Goal: Task Accomplishment & Management: Use online tool/utility

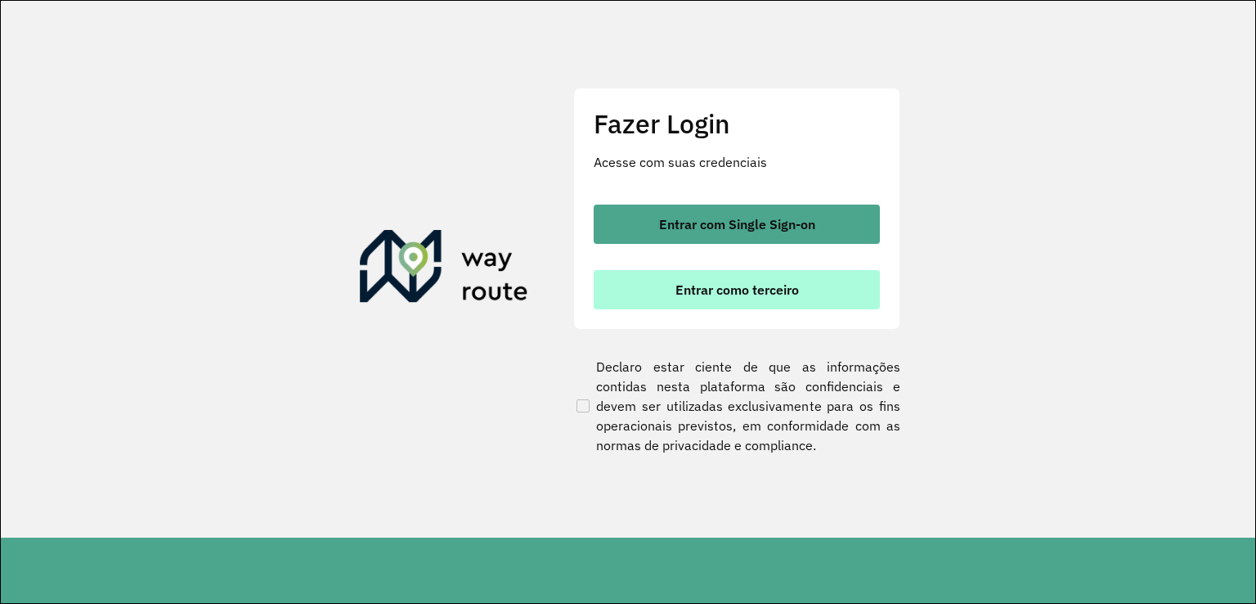
click at [741, 289] on span "Entrar como terceiro" at bounding box center [736, 289] width 123 height 13
click at [689, 300] on button "Entrar como terceiro" at bounding box center [737, 289] width 286 height 39
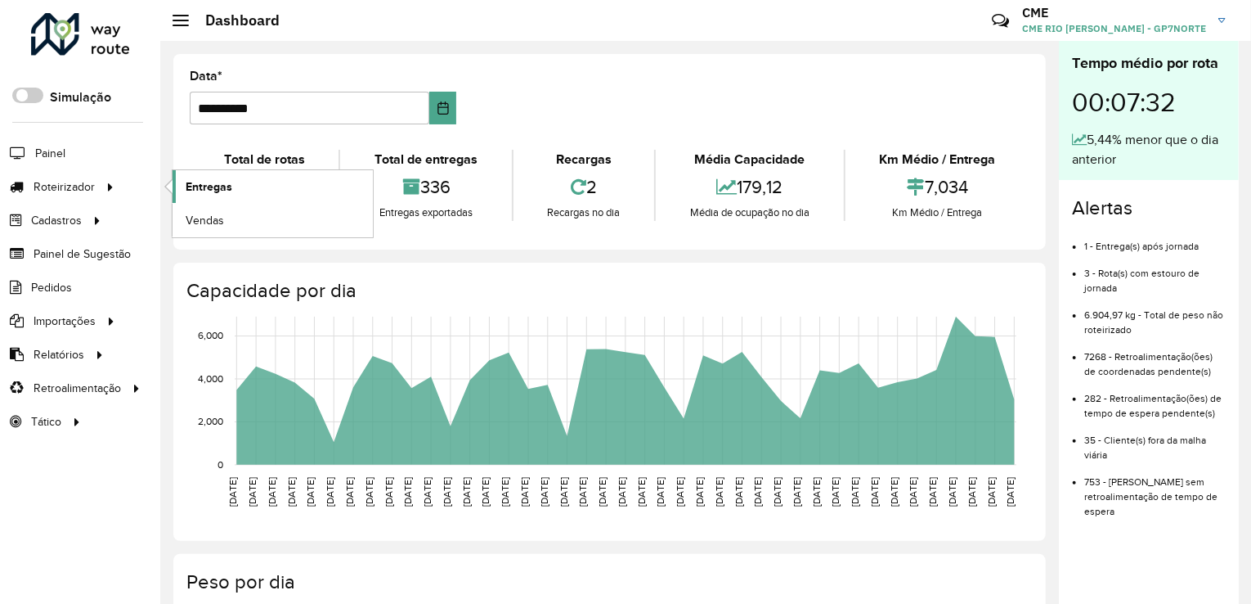
click at [240, 191] on link "Entregas" at bounding box center [273, 186] width 200 height 33
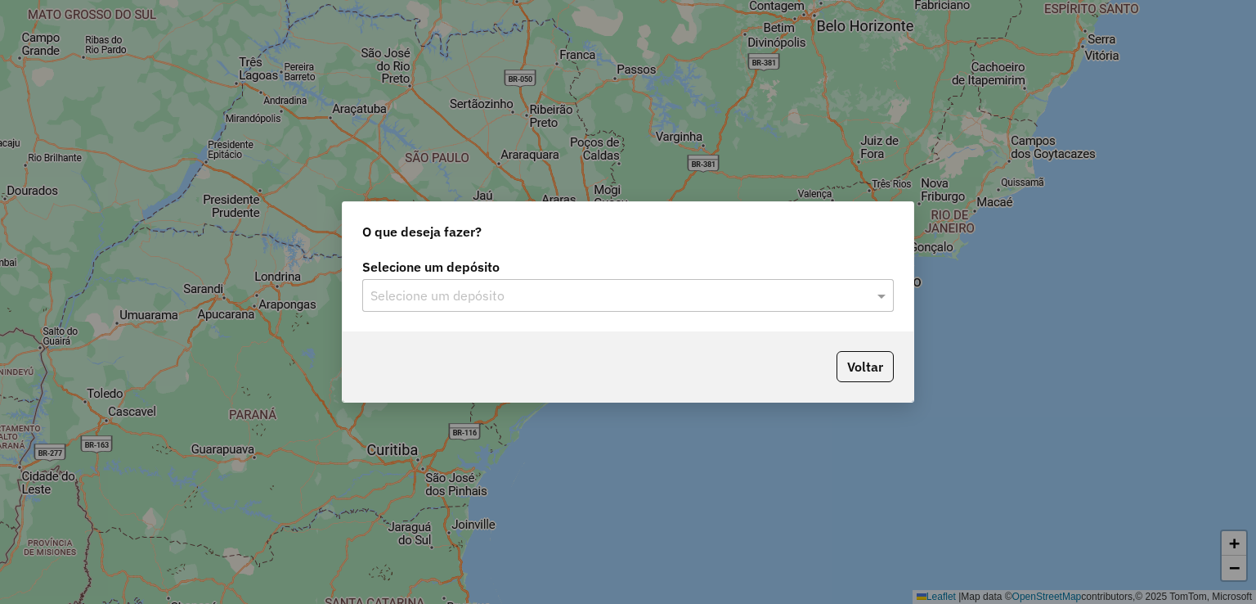
click at [517, 292] on input "text" at bounding box center [611, 296] width 482 height 20
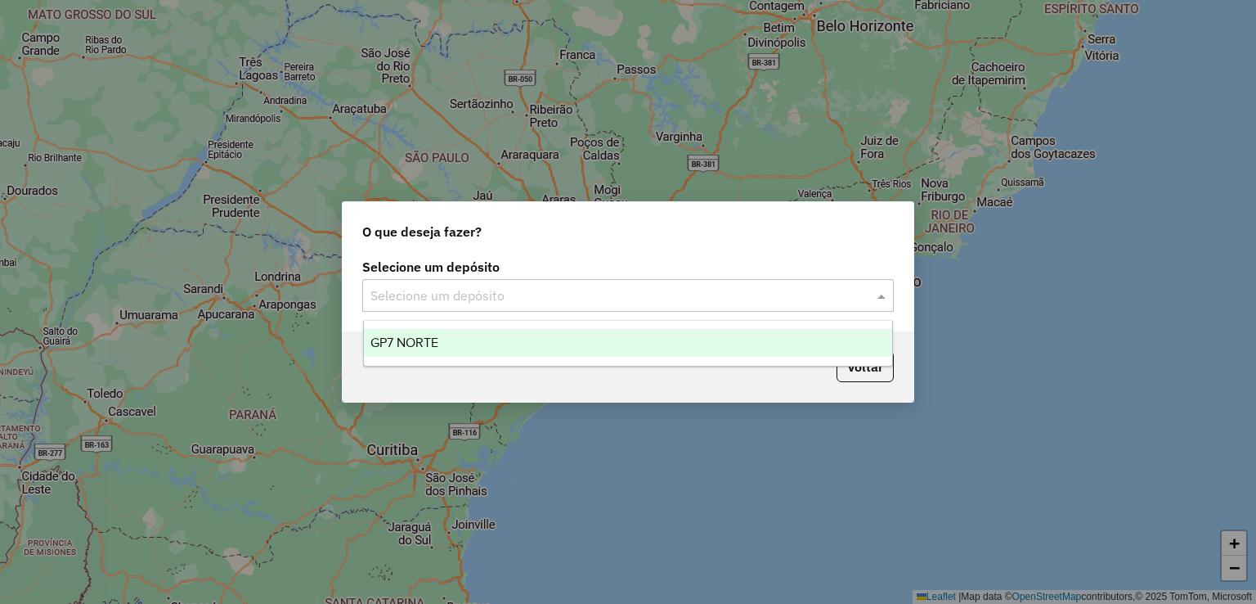
click at [526, 343] on div "GP7 NORTE" at bounding box center [628, 343] width 529 height 28
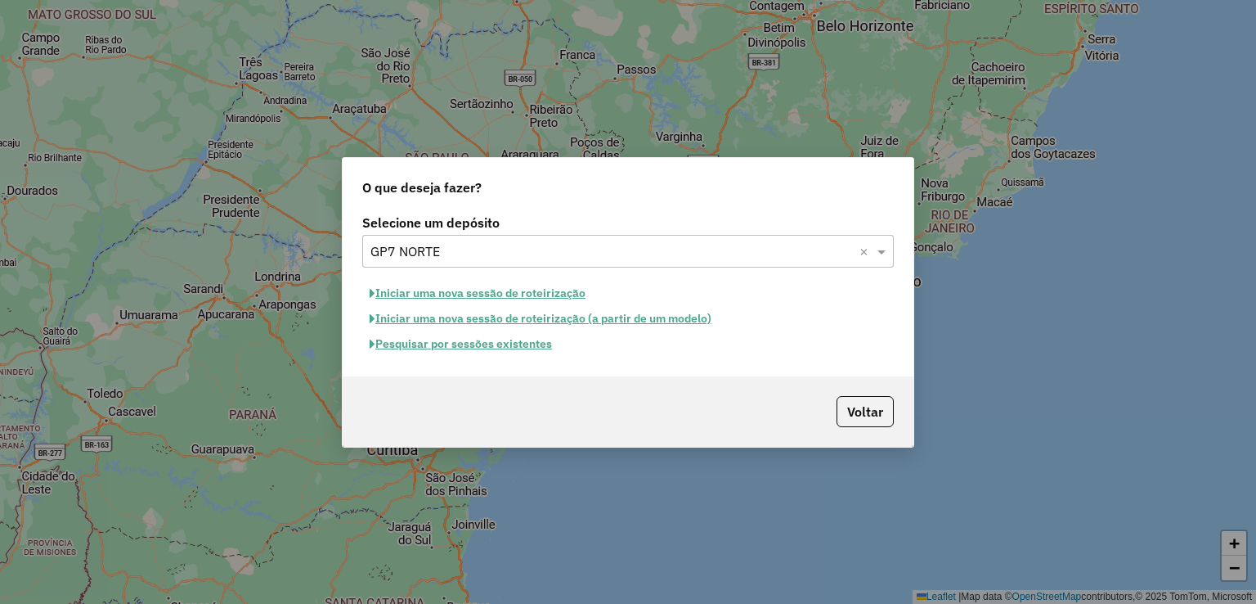
click at [518, 293] on button "Iniciar uma nova sessão de roteirização" at bounding box center [477, 292] width 231 height 25
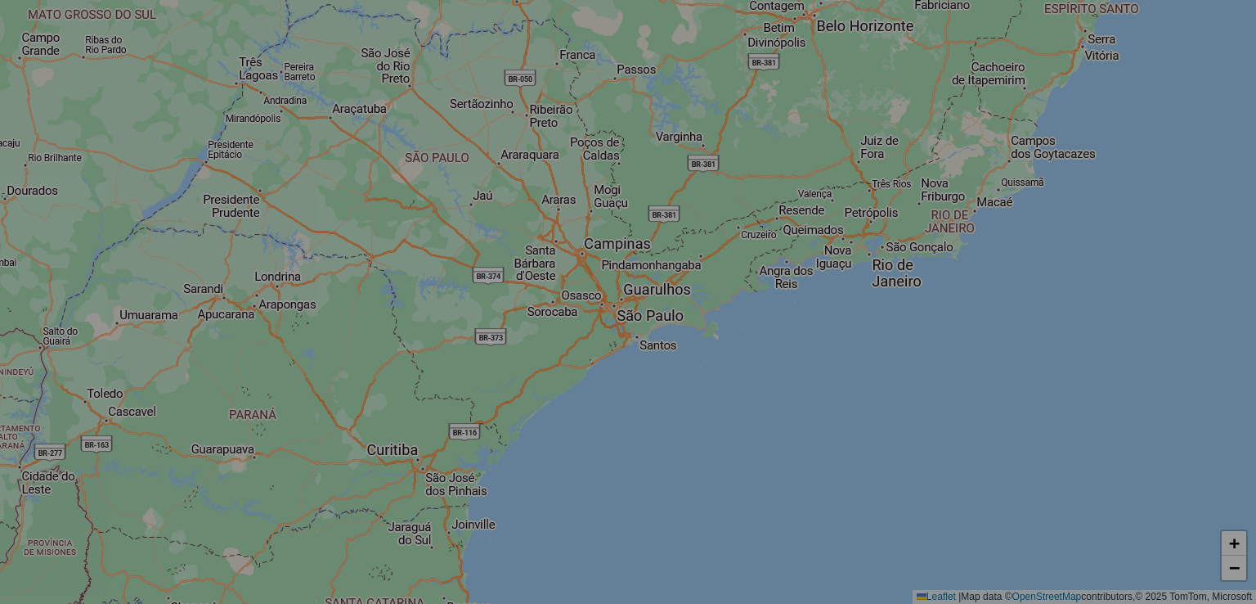
select select "*"
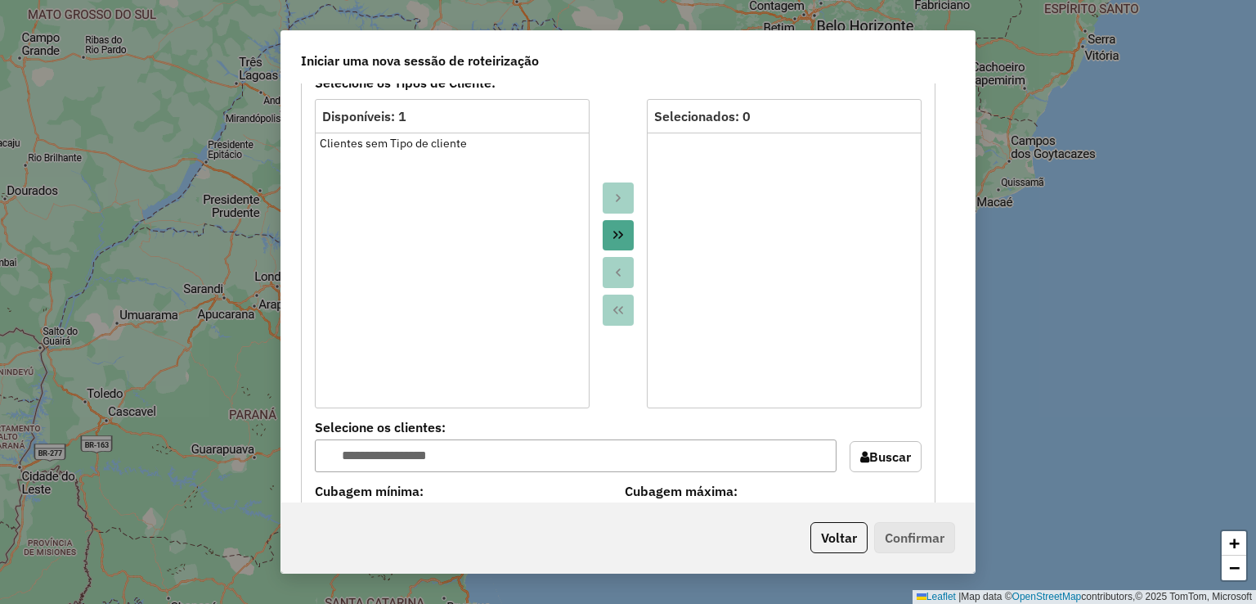
scroll to position [1390, 0]
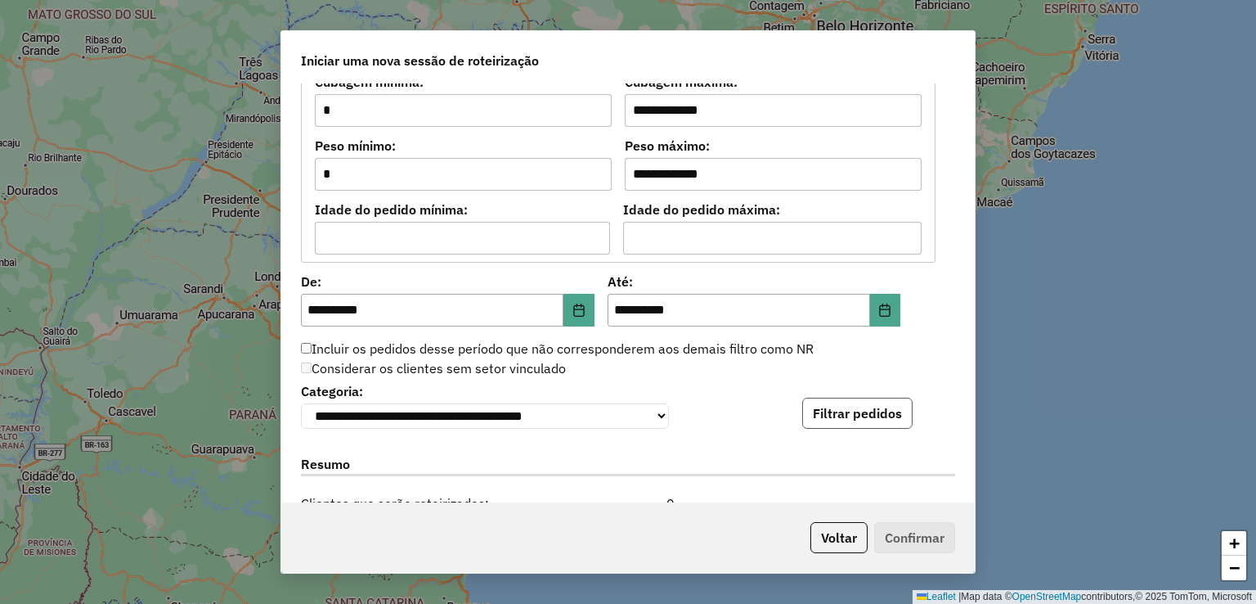
click at [848, 423] on button "Filtrar pedidos" at bounding box center [857, 412] width 110 height 31
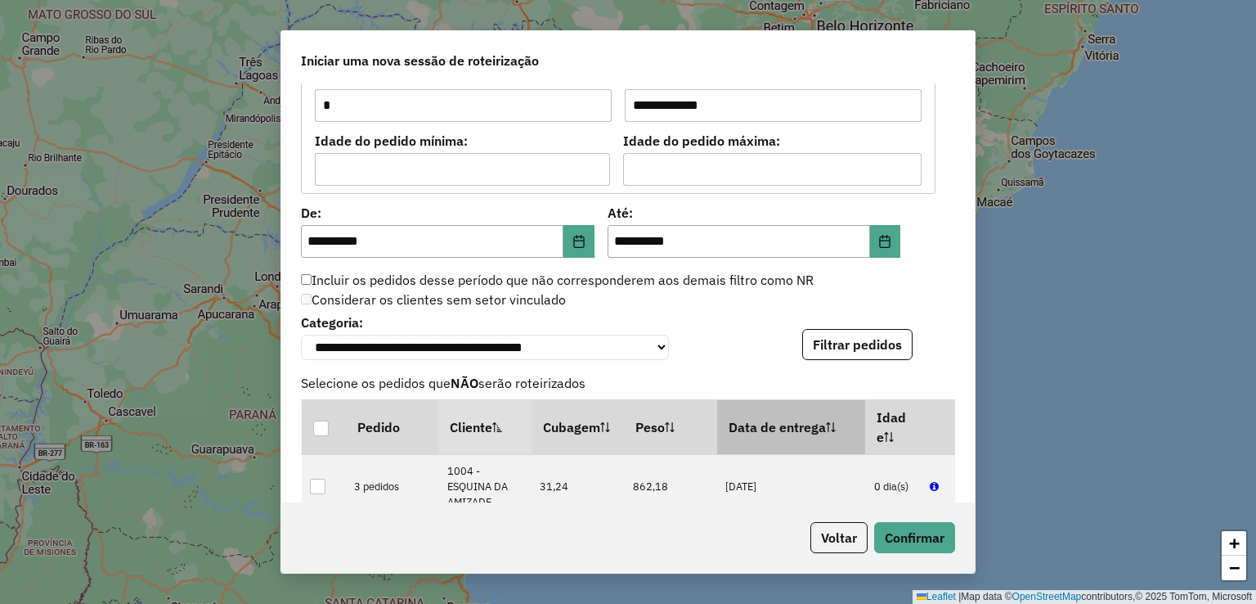
scroll to position [1554, 0]
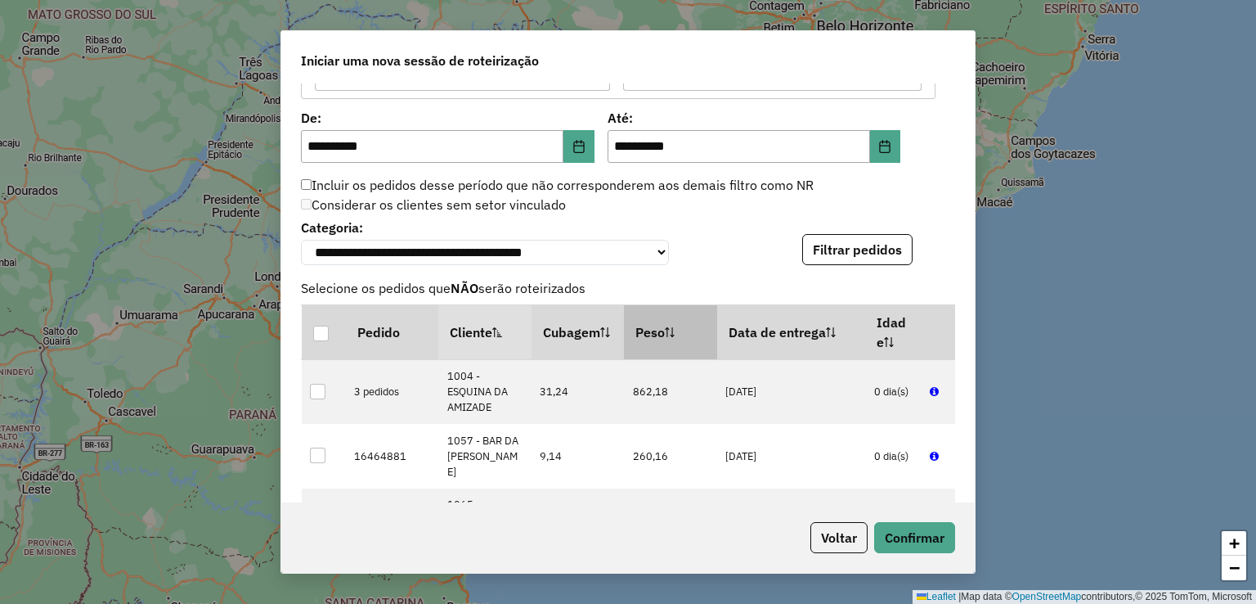
click at [678, 326] on th "Peso" at bounding box center [670, 331] width 93 height 55
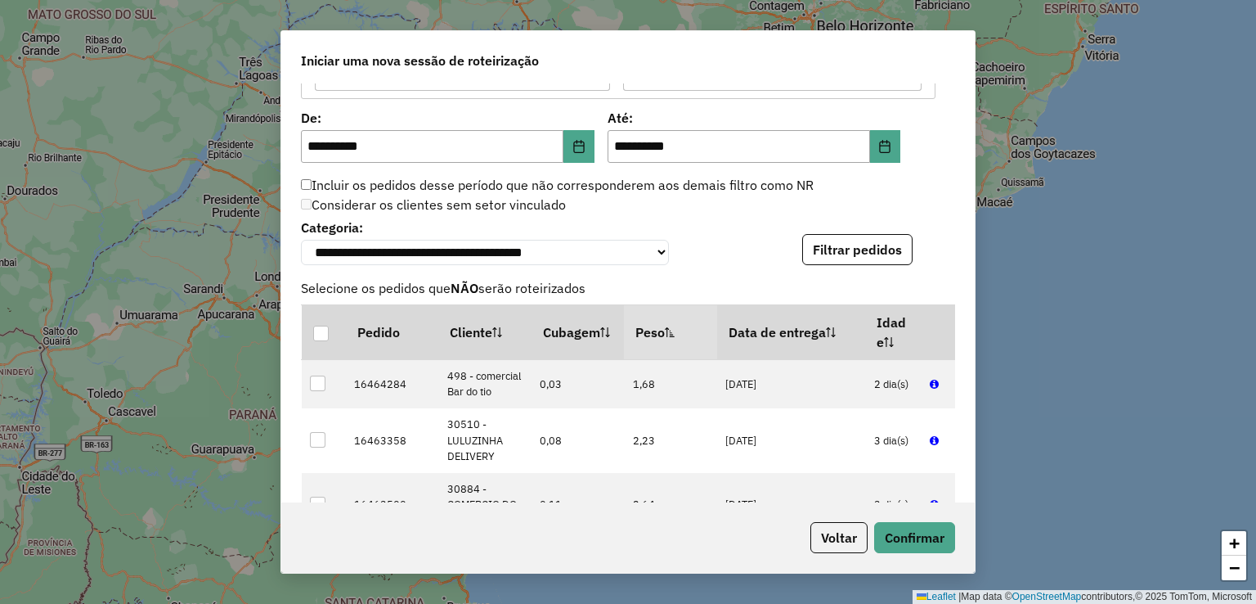
click at [678, 326] on th "Peso" at bounding box center [670, 331] width 93 height 55
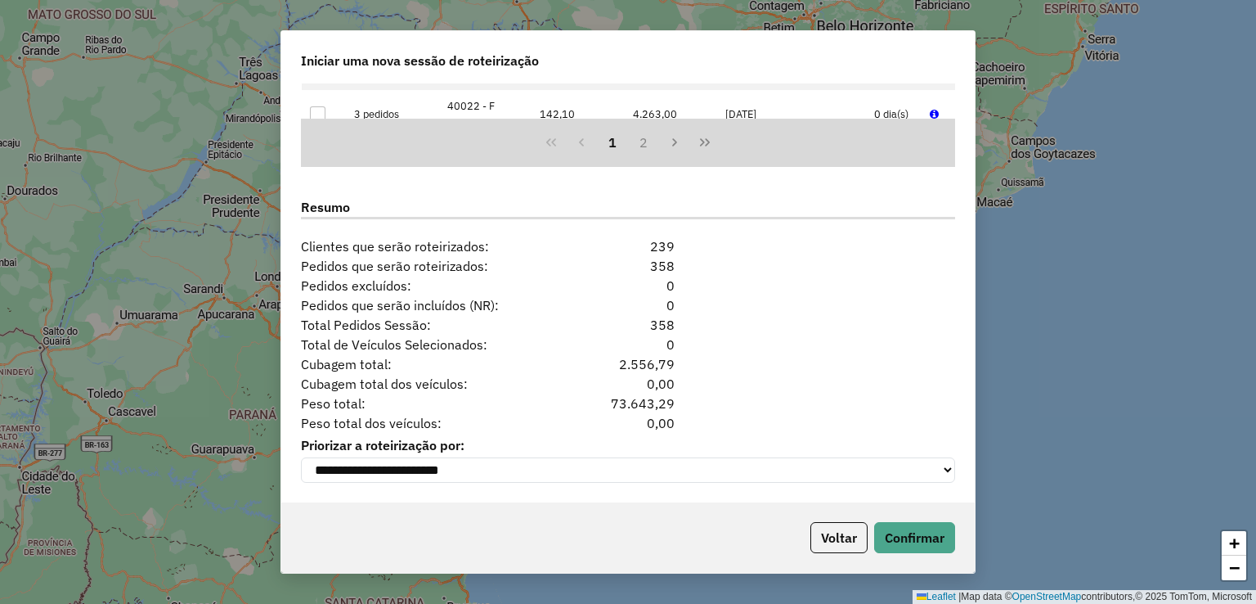
scroll to position [1990, 0]
drag, startPoint x: 636, startPoint y: 245, endPoint x: 700, endPoint y: 248, distance: 63.9
click at [697, 246] on div "Resumo Clientes que serão roteirizados: 239" at bounding box center [628, 220] width 674 height 71
click at [535, 374] on span "Cubagem total dos veículos:" at bounding box center [431, 384] width 280 height 20
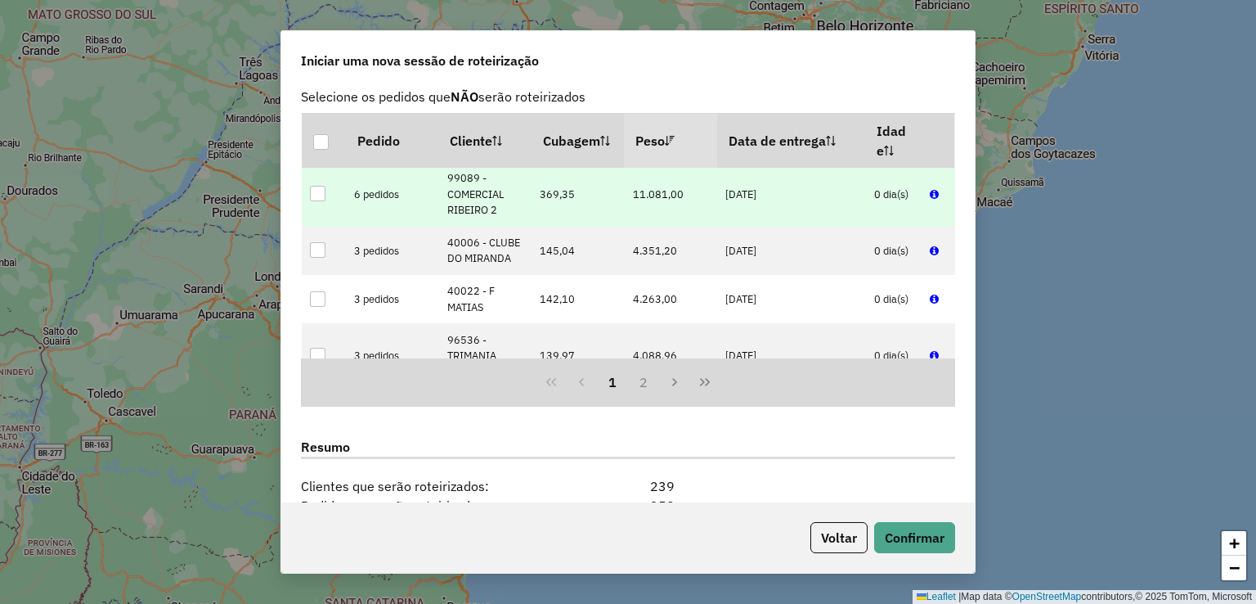
scroll to position [82, 0]
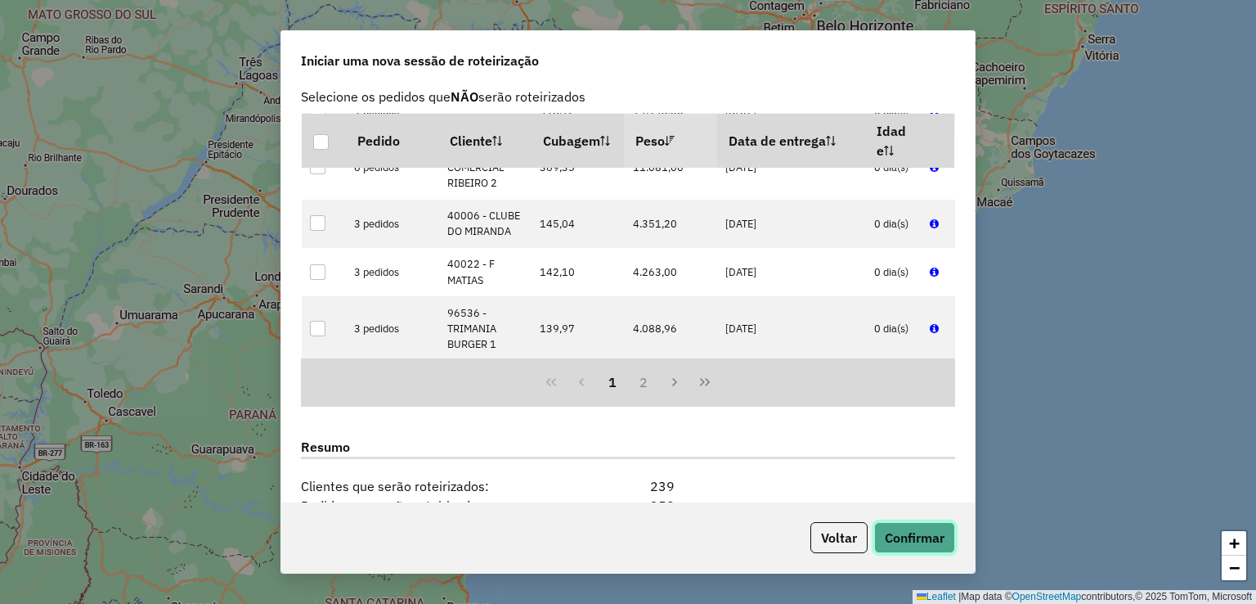
click at [896, 528] on button "Confirmar" at bounding box center [914, 537] width 81 height 31
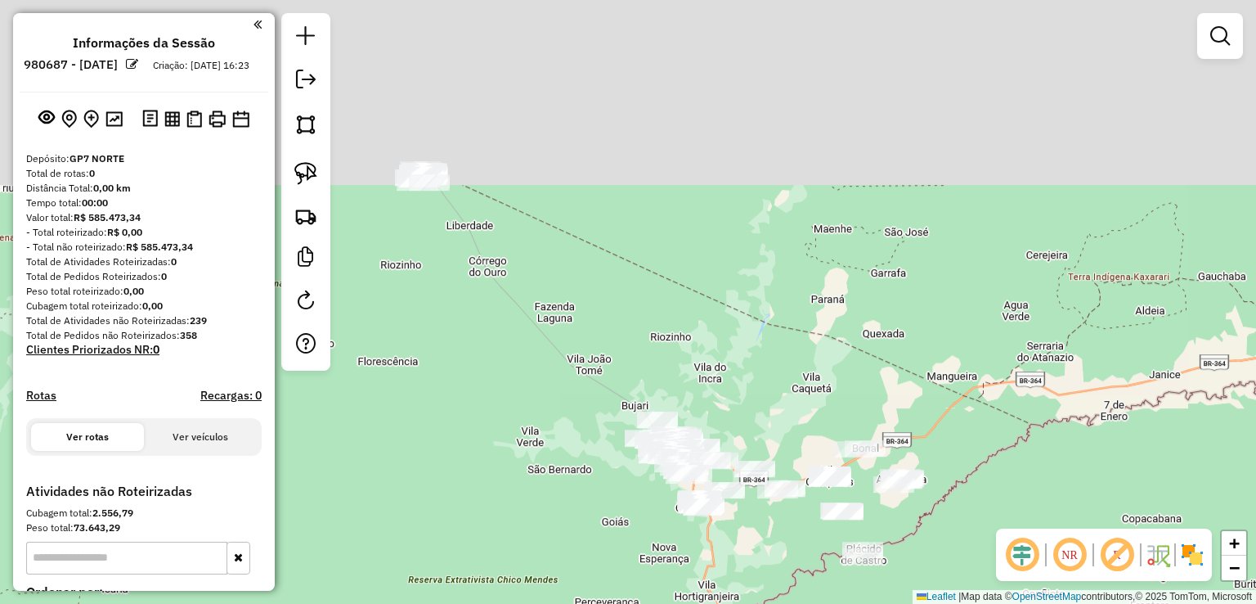
drag, startPoint x: 453, startPoint y: 95, endPoint x: 581, endPoint y: 341, distance: 277.6
click at [581, 341] on div "Janela de atendimento Grade de atendimento Capacidade Transportadoras Veículos …" at bounding box center [628, 302] width 1256 height 604
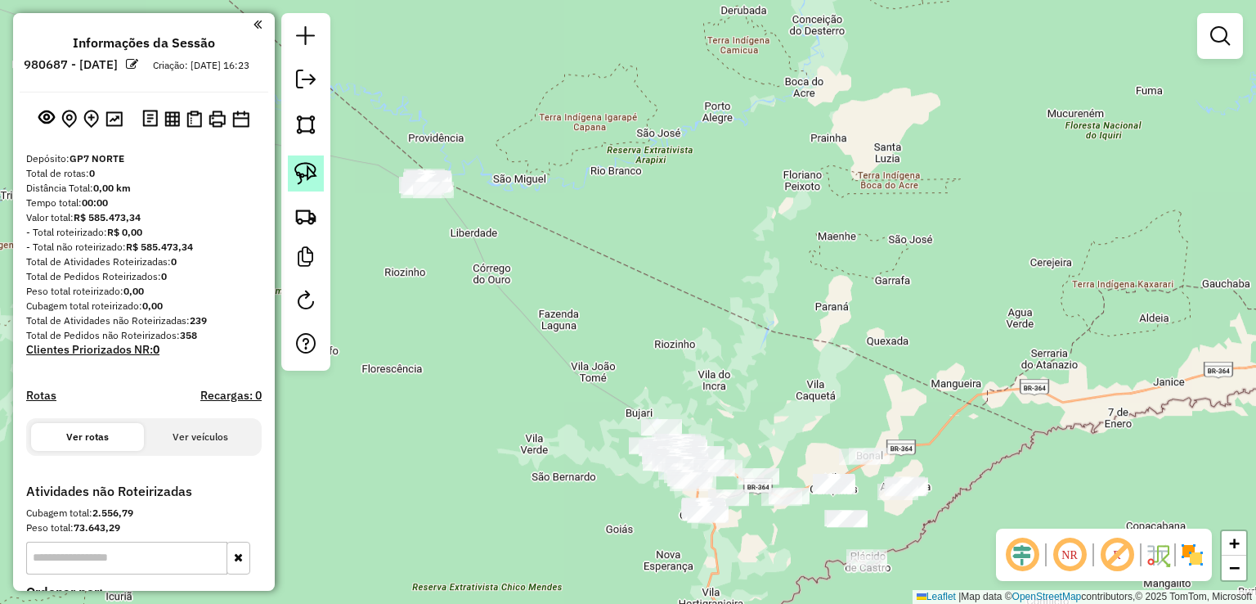
click at [294, 158] on link at bounding box center [306, 173] width 36 height 36
drag, startPoint x: 397, startPoint y: 135, endPoint x: 486, endPoint y: 138, distance: 89.2
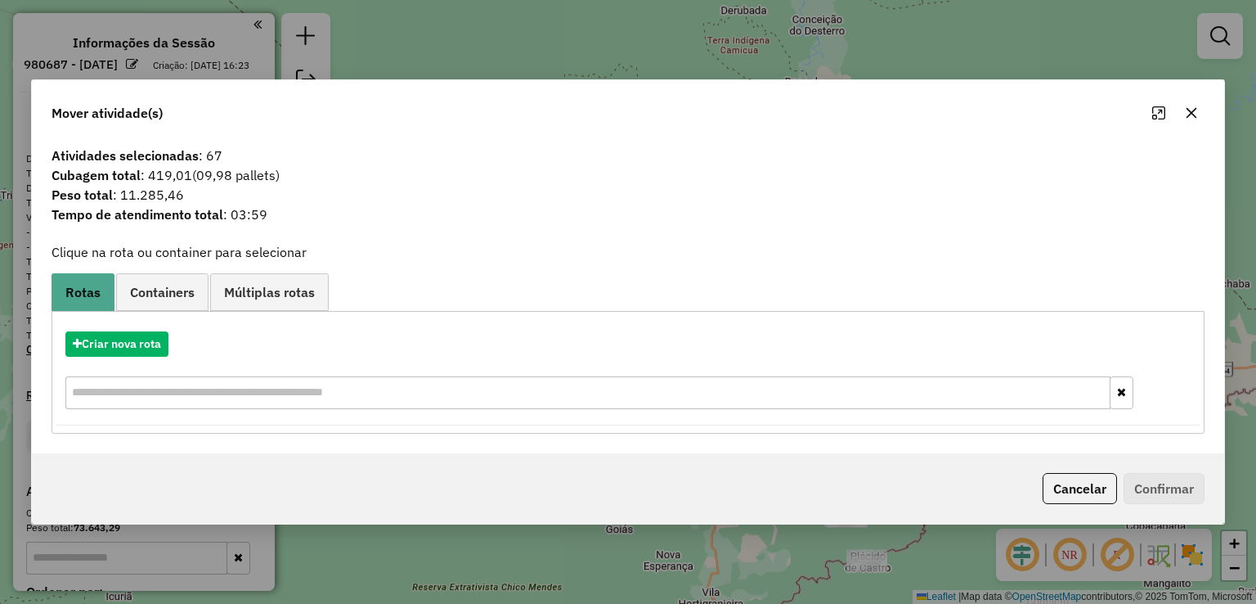
click at [1203, 105] on div at bounding box center [1175, 113] width 59 height 26
click at [1185, 112] on icon "button" at bounding box center [1191, 112] width 13 height 13
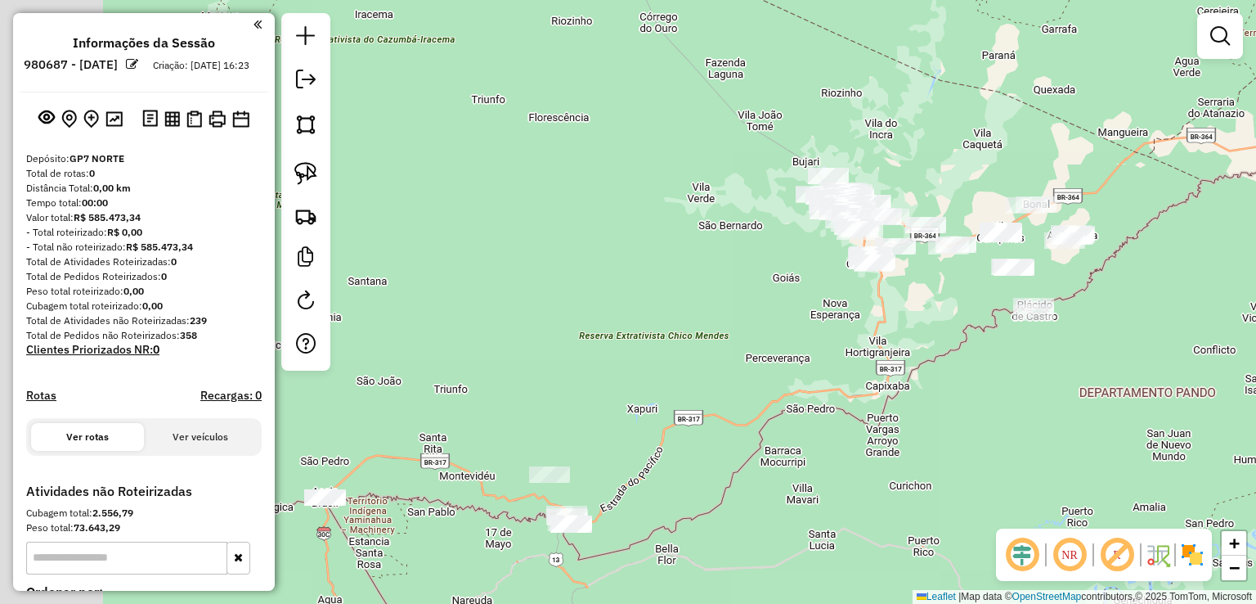
drag, startPoint x: 487, startPoint y: 389, endPoint x: 716, endPoint y: -16, distance: 465.1
click at [716, 0] on html "**********" at bounding box center [628, 302] width 1256 height 604
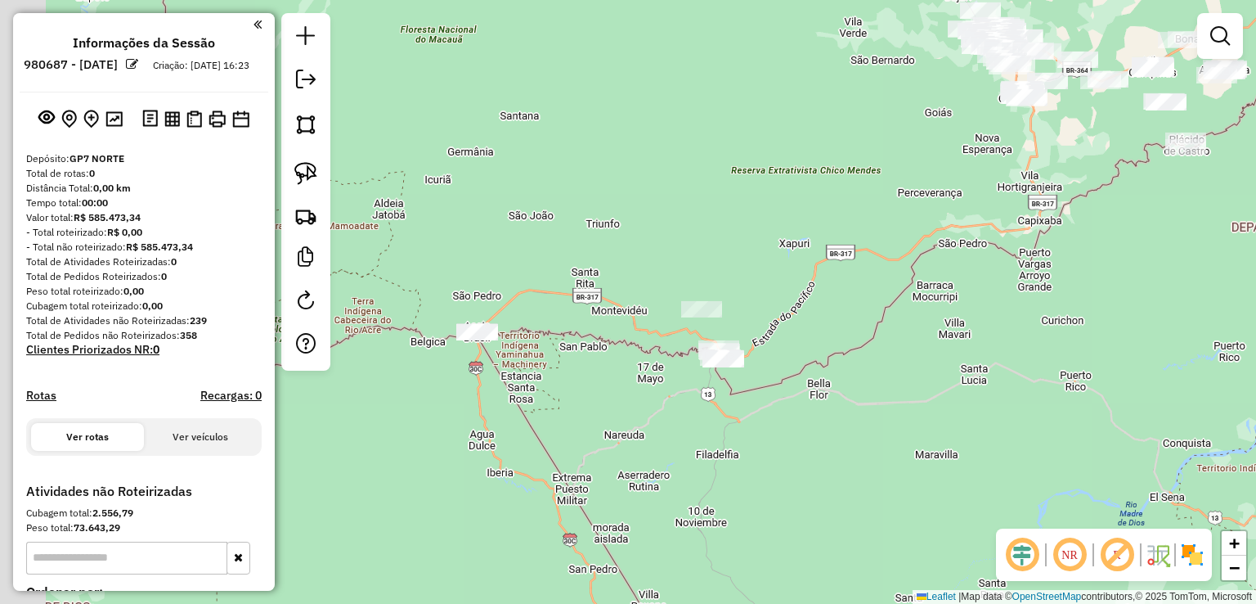
drag, startPoint x: 518, startPoint y: 289, endPoint x: 641, endPoint y: 267, distance: 124.8
click at [641, 267] on div "Janela de atendimento Grade de atendimento Capacidade Transportadoras Veículos …" at bounding box center [628, 302] width 1256 height 604
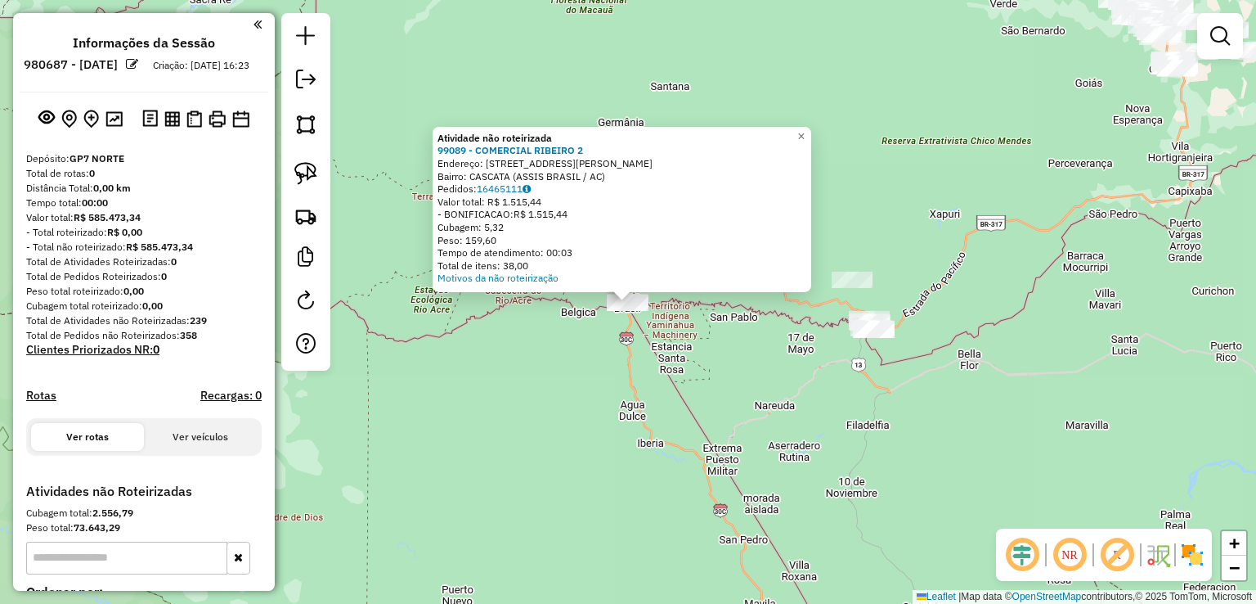
click at [561, 370] on div "Atividade não roteirizada 99089 - COMERCIAL RIBEIRO 2 Endereço: Rua Eneide Mari…" at bounding box center [628, 302] width 1256 height 604
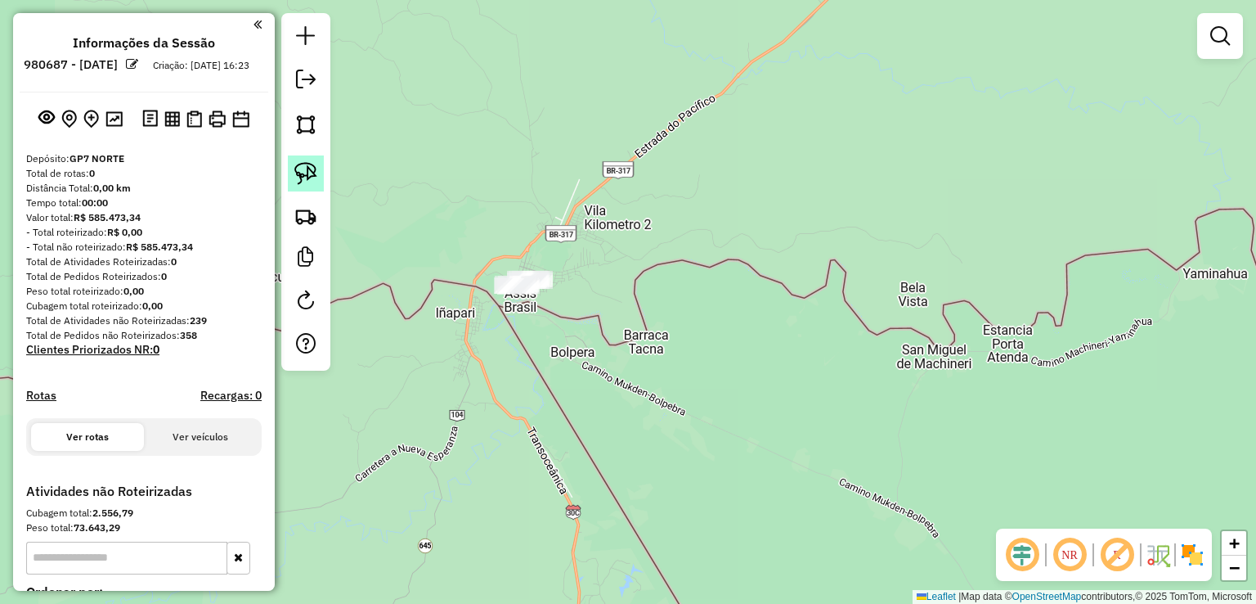
click at [314, 173] on img at bounding box center [305, 173] width 23 height 23
drag, startPoint x: 559, startPoint y: 258, endPoint x: 611, endPoint y: 314, distance: 76.4
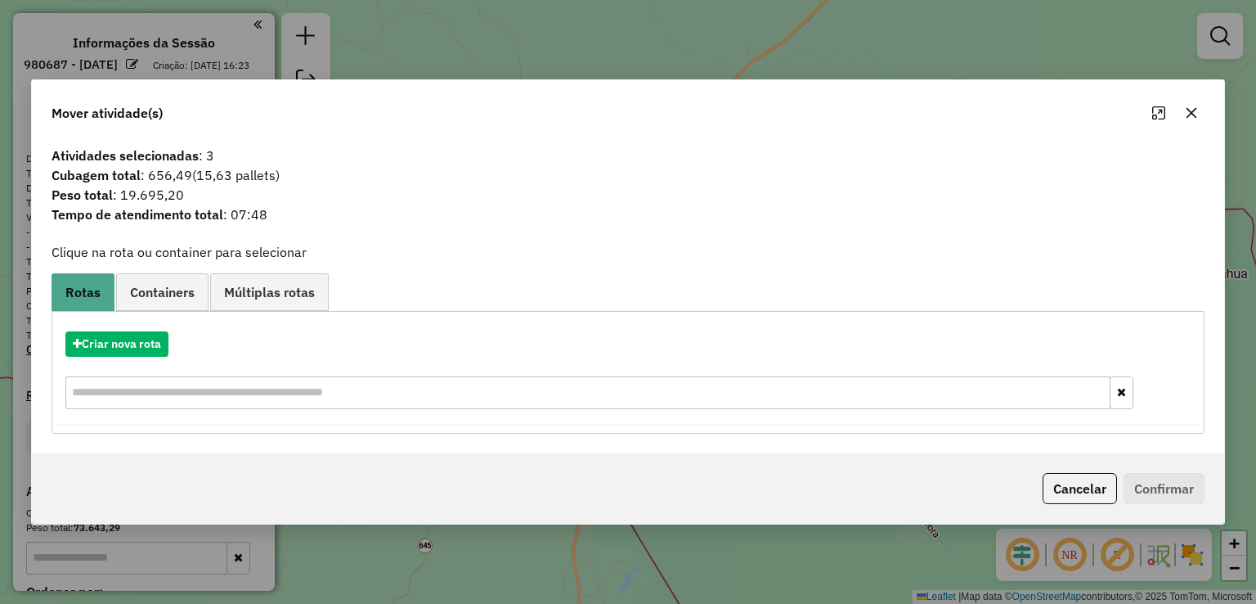
click at [1196, 109] on icon "button" at bounding box center [1191, 112] width 13 height 13
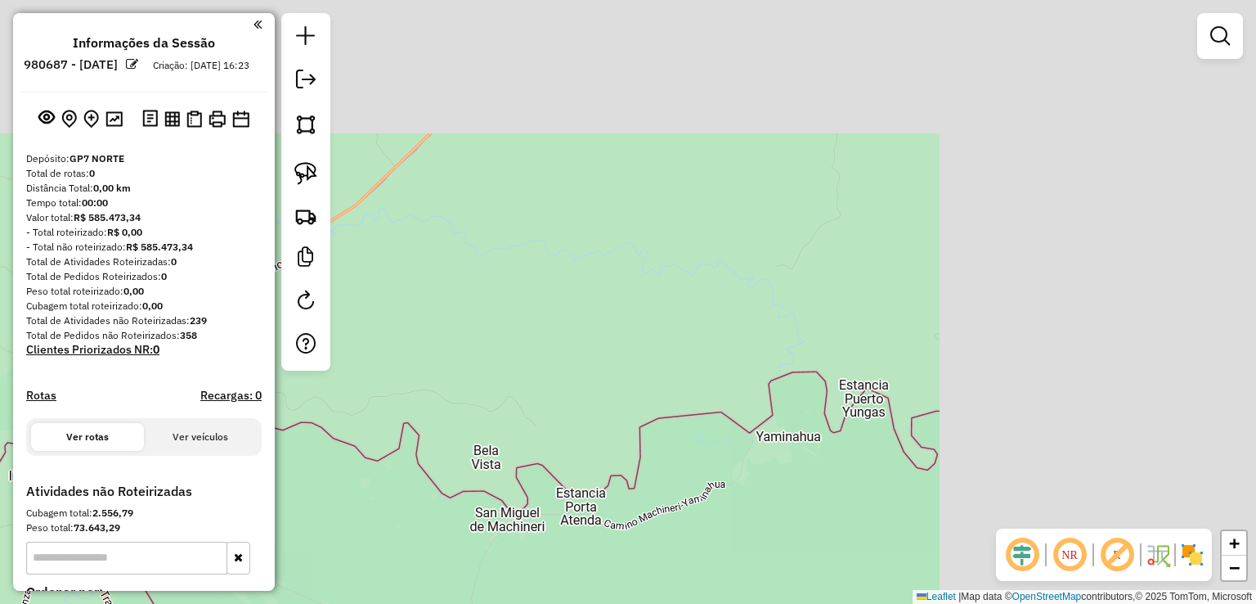
drag, startPoint x: 1014, startPoint y: 159, endPoint x: 644, endPoint y: 327, distance: 406.2
click at [646, 325] on div "Janela de atendimento Grade de atendimento Capacidade Transportadoras Veículos …" at bounding box center [628, 302] width 1256 height 604
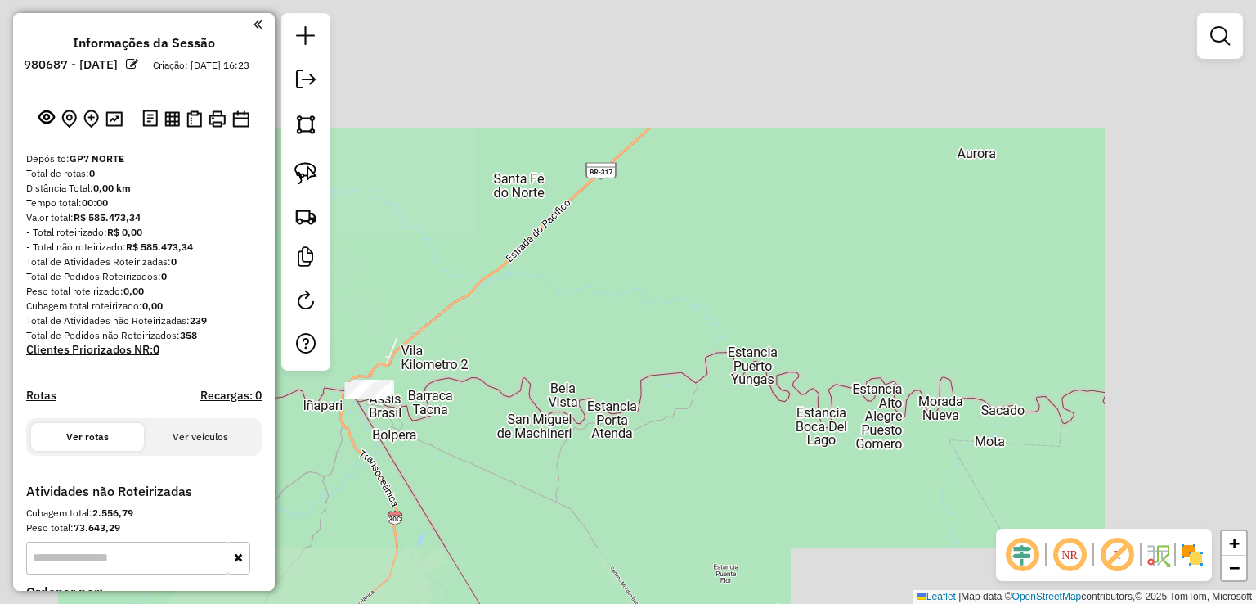
drag, startPoint x: 932, startPoint y: 281, endPoint x: 554, endPoint y: 276, distance: 378.7
click at [586, 280] on div "Janela de atendimento Grade de atendimento Capacidade Transportadoras Veículos …" at bounding box center [628, 302] width 1256 height 604
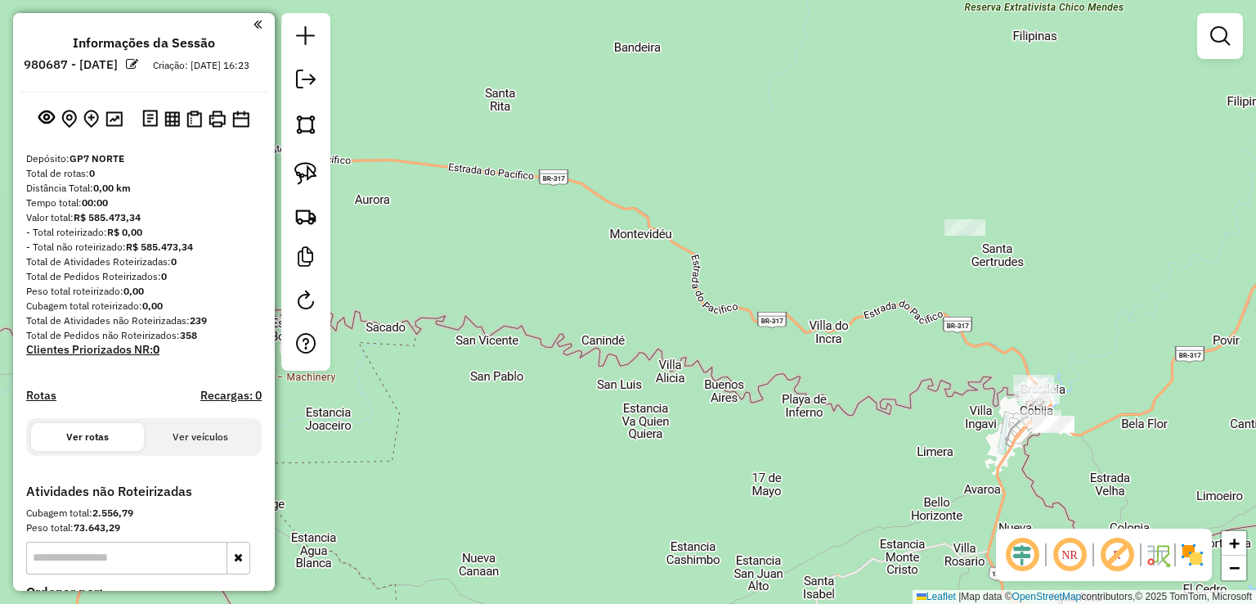
drag, startPoint x: 759, startPoint y: 295, endPoint x: 375, endPoint y: 240, distance: 387.5
click at [375, 240] on div "Janela de atendimento Grade de atendimento Capacidade Transportadoras Veículos …" at bounding box center [628, 302] width 1256 height 604
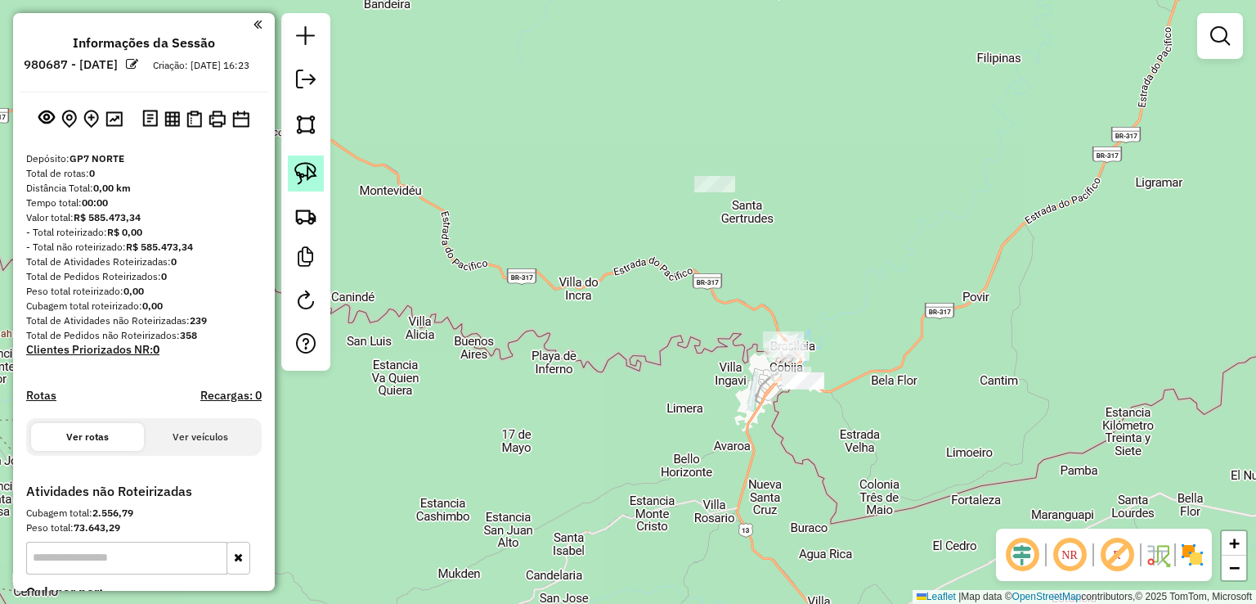
click at [303, 175] on img at bounding box center [305, 173] width 23 height 23
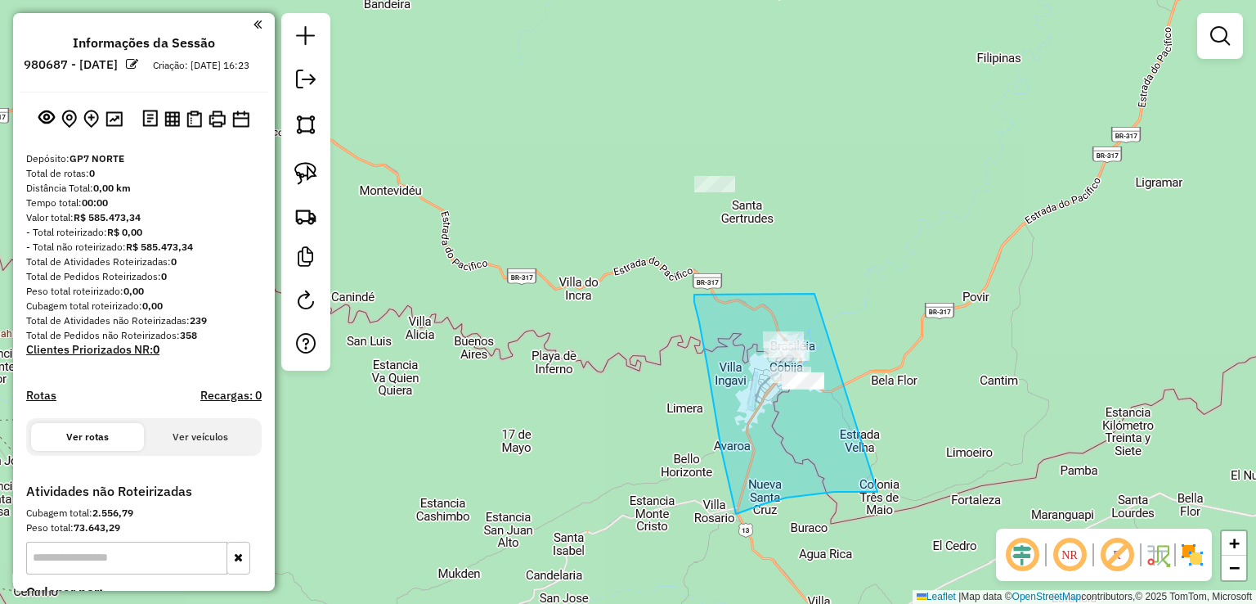
drag, startPoint x: 814, startPoint y: 294, endPoint x: 877, endPoint y: 491, distance: 207.7
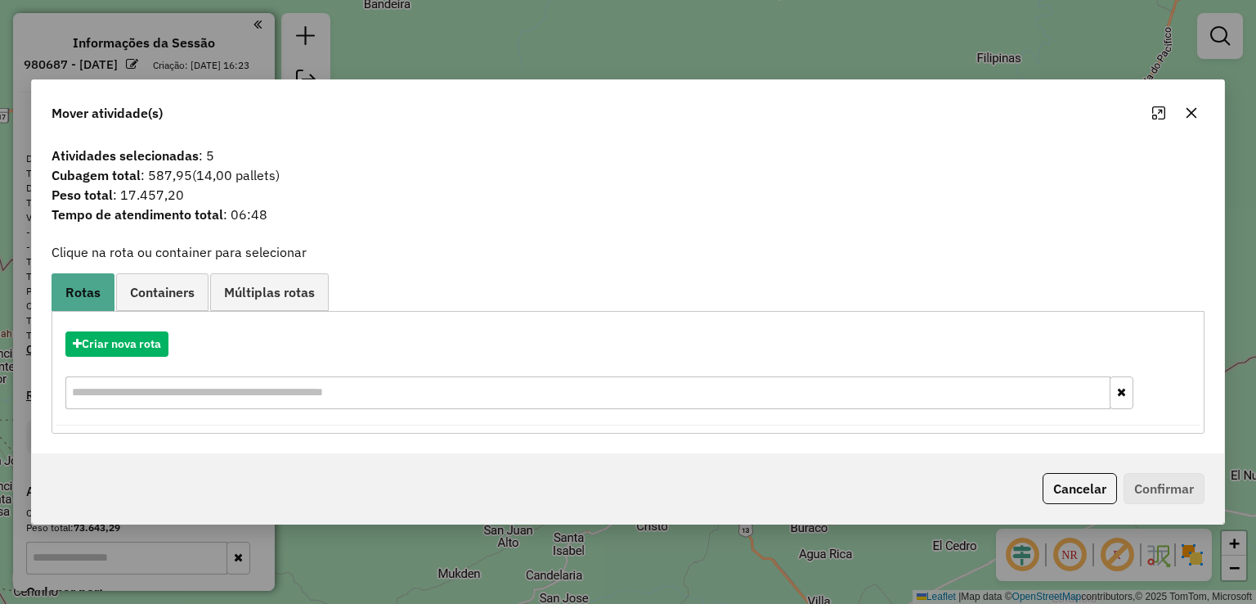
click at [1187, 118] on icon "button" at bounding box center [1191, 112] width 13 height 13
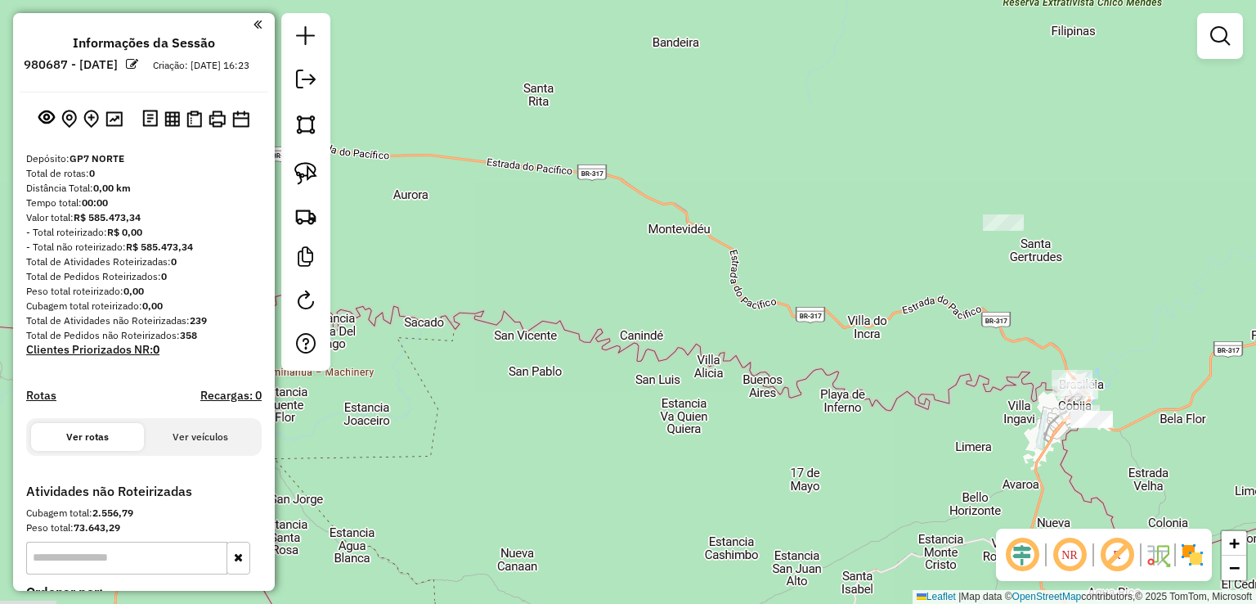
drag, startPoint x: 621, startPoint y: 261, endPoint x: 986, endPoint y: 169, distance: 376.0
click at [992, 175] on div "Janela de atendimento Grade de atendimento Capacidade Transportadoras Veículos …" at bounding box center [628, 302] width 1256 height 604
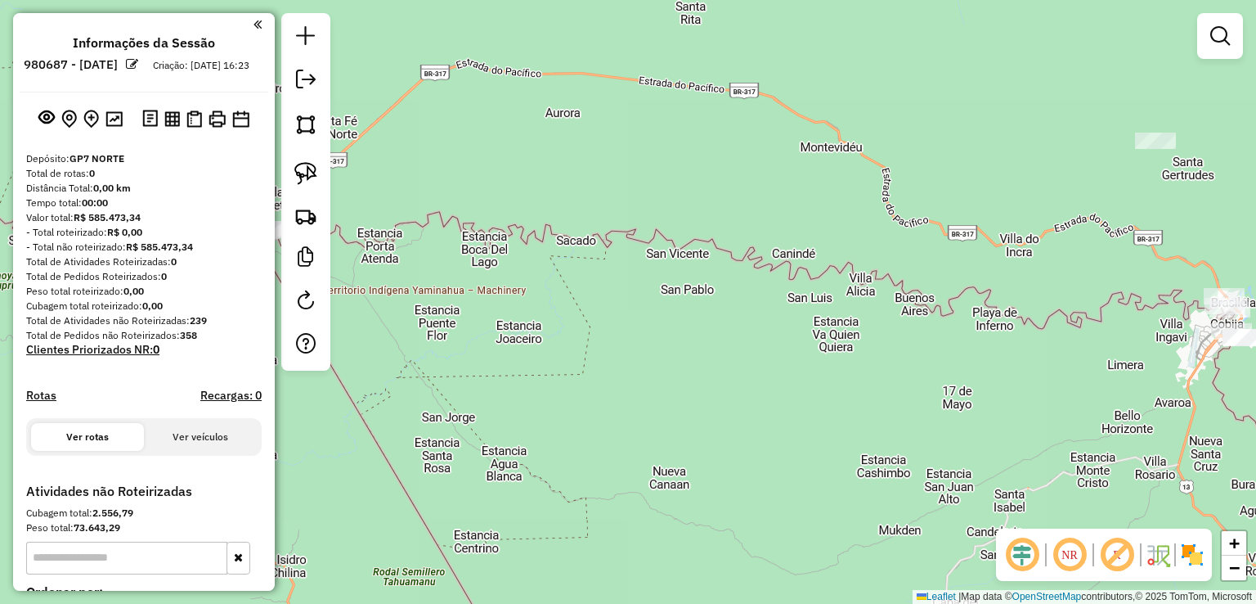
drag, startPoint x: 553, startPoint y: 161, endPoint x: 906, endPoint y: 280, distance: 372.6
click at [882, 280] on div "Janela de atendimento Grade de atendimento Capacidade Transportadoras Veículos …" at bounding box center [628, 302] width 1256 height 604
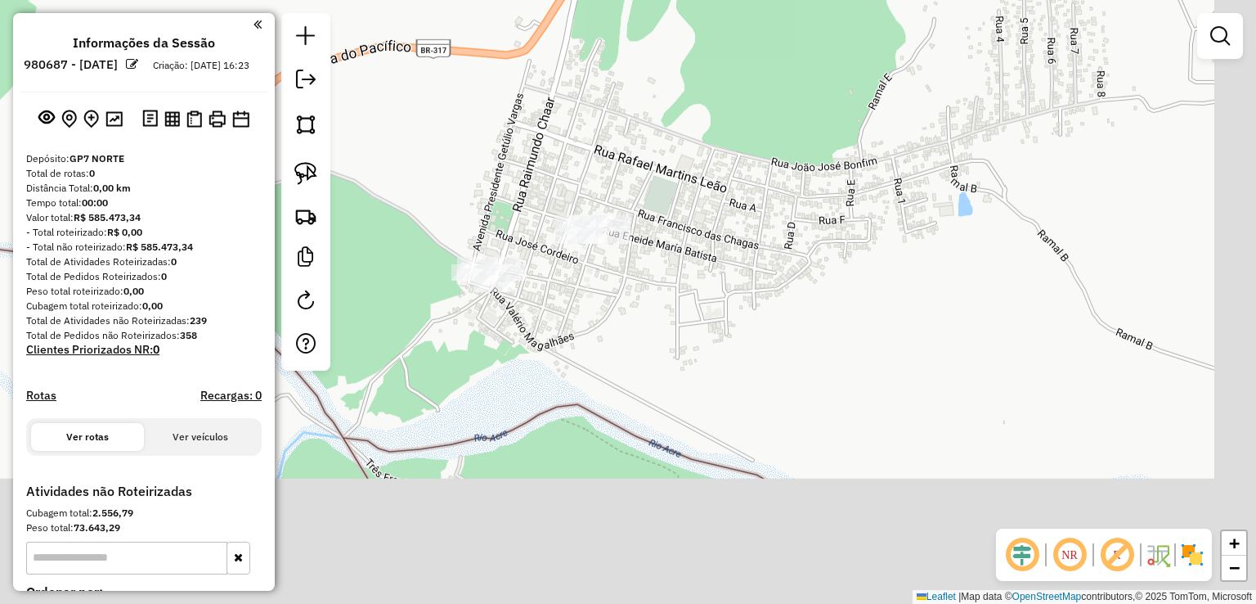
drag, startPoint x: 675, startPoint y: 359, endPoint x: 576, endPoint y: 90, distance: 286.9
click at [576, 90] on div "Janela de atendimento Grade de atendimento Capacidade Transportadoras Veículos …" at bounding box center [628, 302] width 1256 height 604
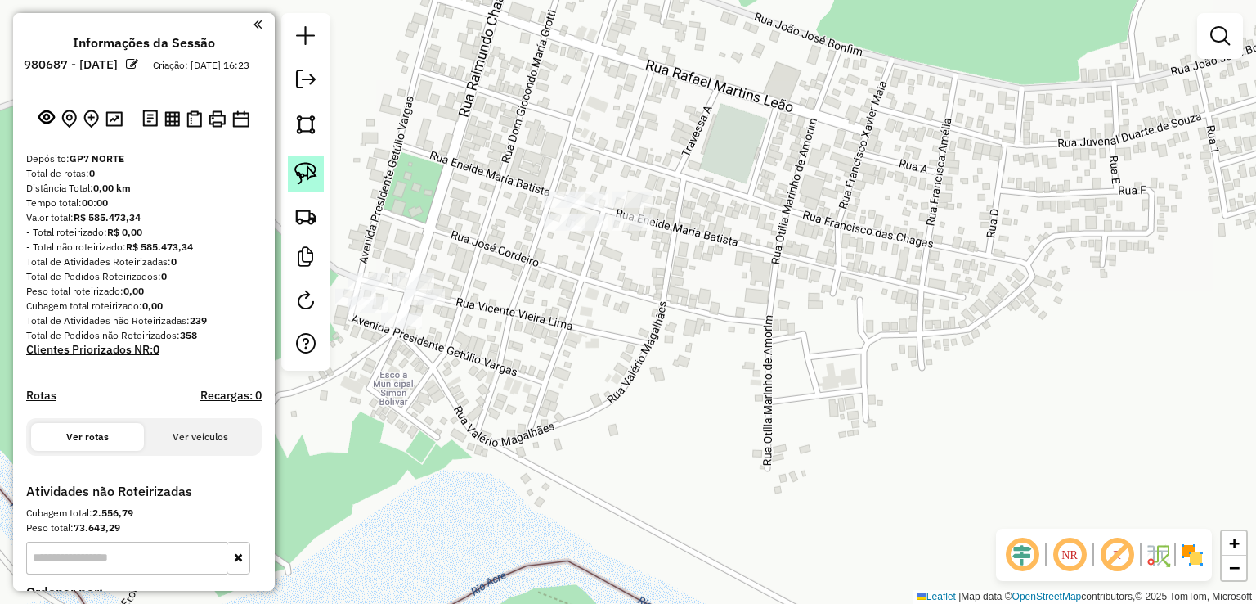
click at [323, 173] on link at bounding box center [306, 173] width 36 height 36
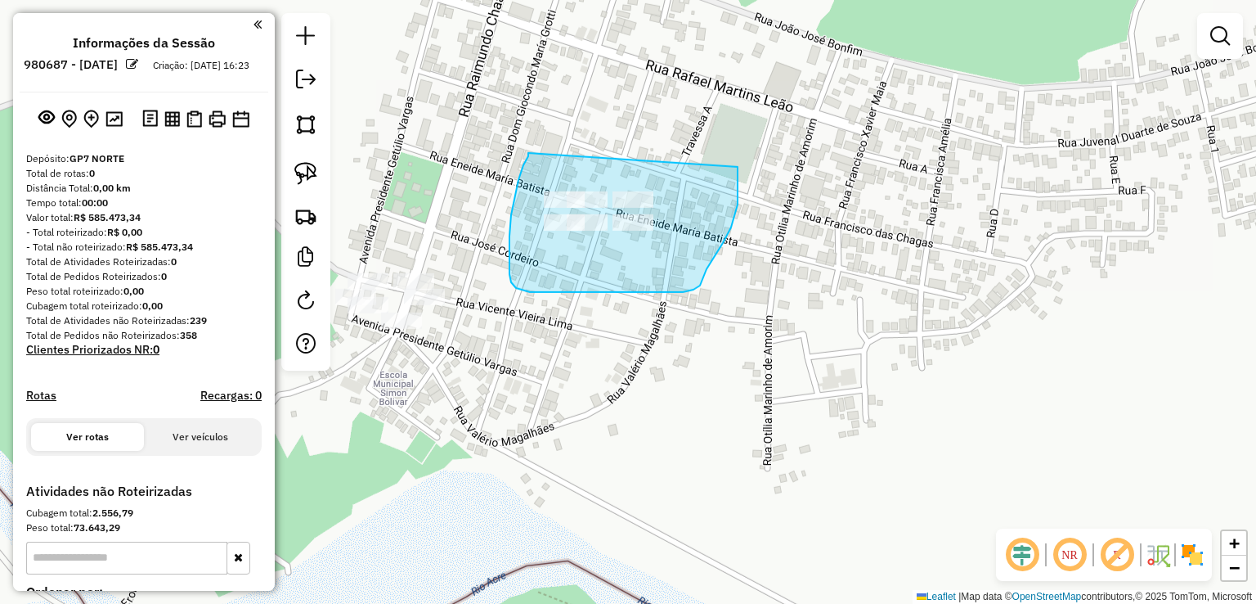
drag, startPoint x: 528, startPoint y: 153, endPoint x: 738, endPoint y: 165, distance: 209.7
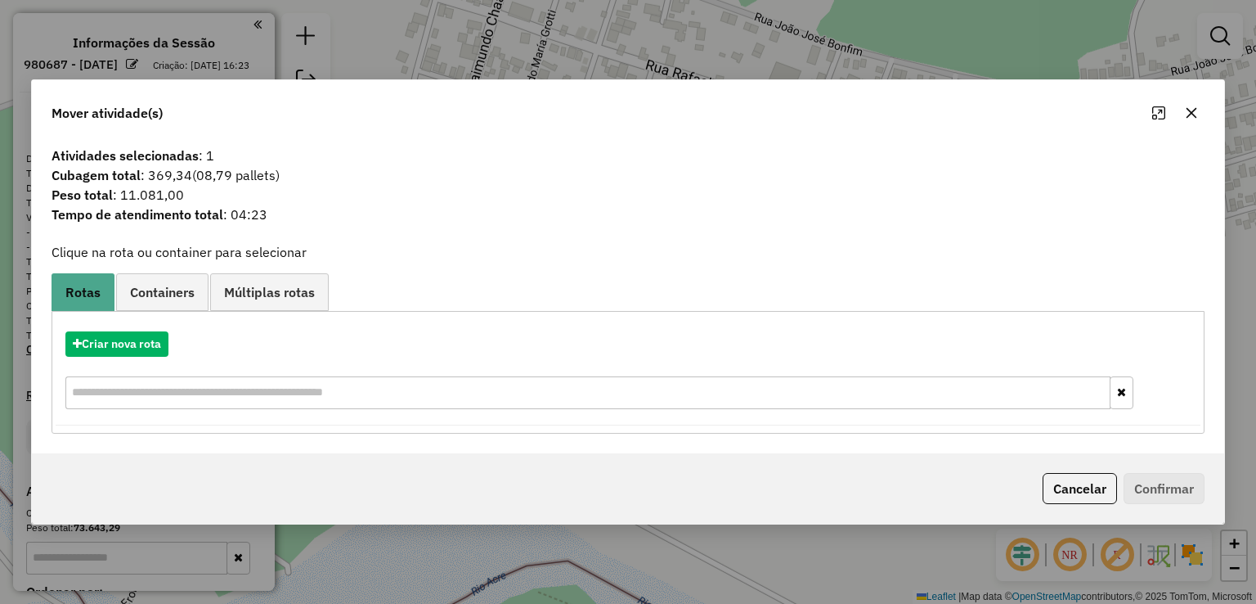
click at [1187, 114] on icon "button" at bounding box center [1191, 112] width 13 height 13
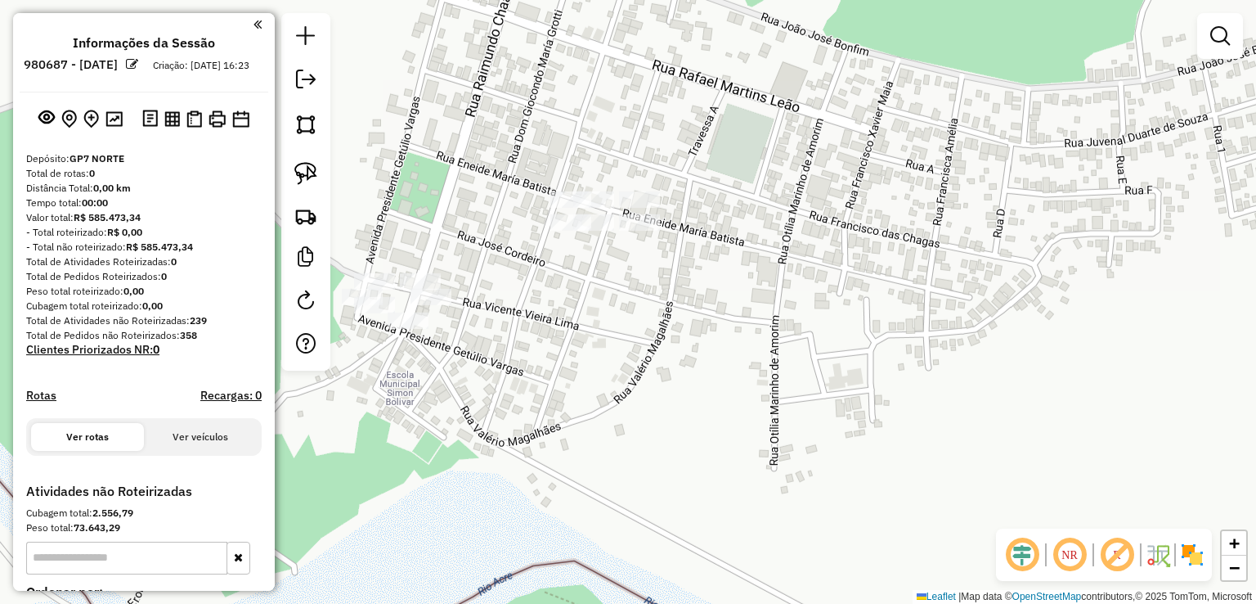
drag, startPoint x: 721, startPoint y: 312, endPoint x: 852, endPoint y: 267, distance: 138.4
click at [852, 267] on div "Janela de atendimento Grade de atendimento Capacidade Transportadoras Veículos …" at bounding box center [628, 302] width 1256 height 604
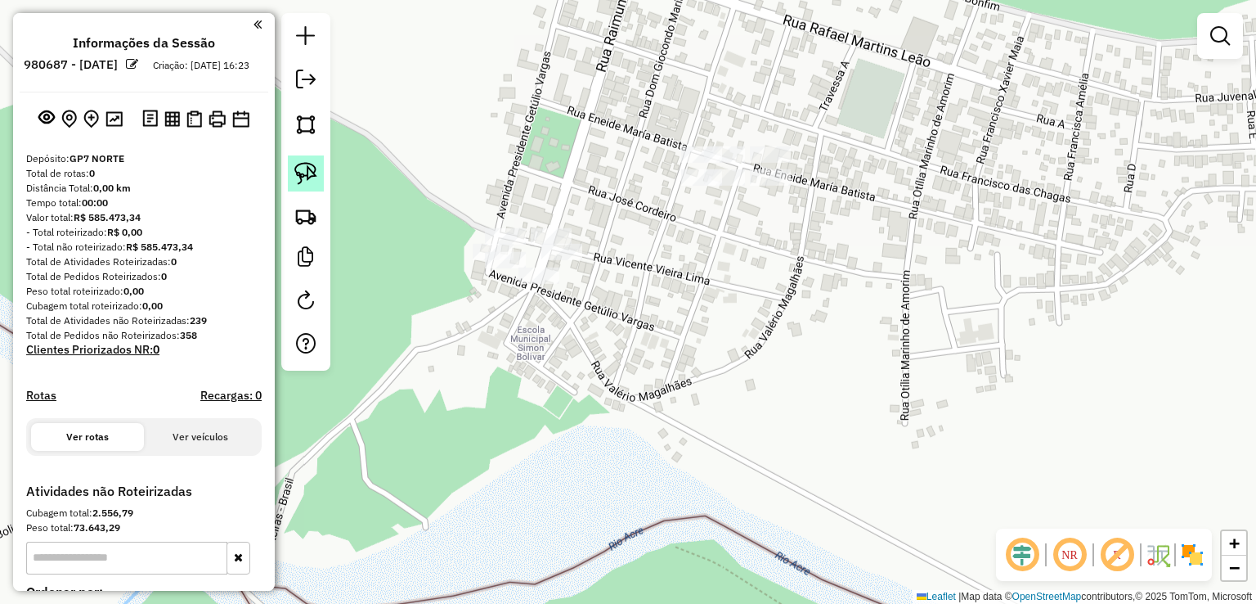
click at [289, 171] on link at bounding box center [306, 173] width 36 height 36
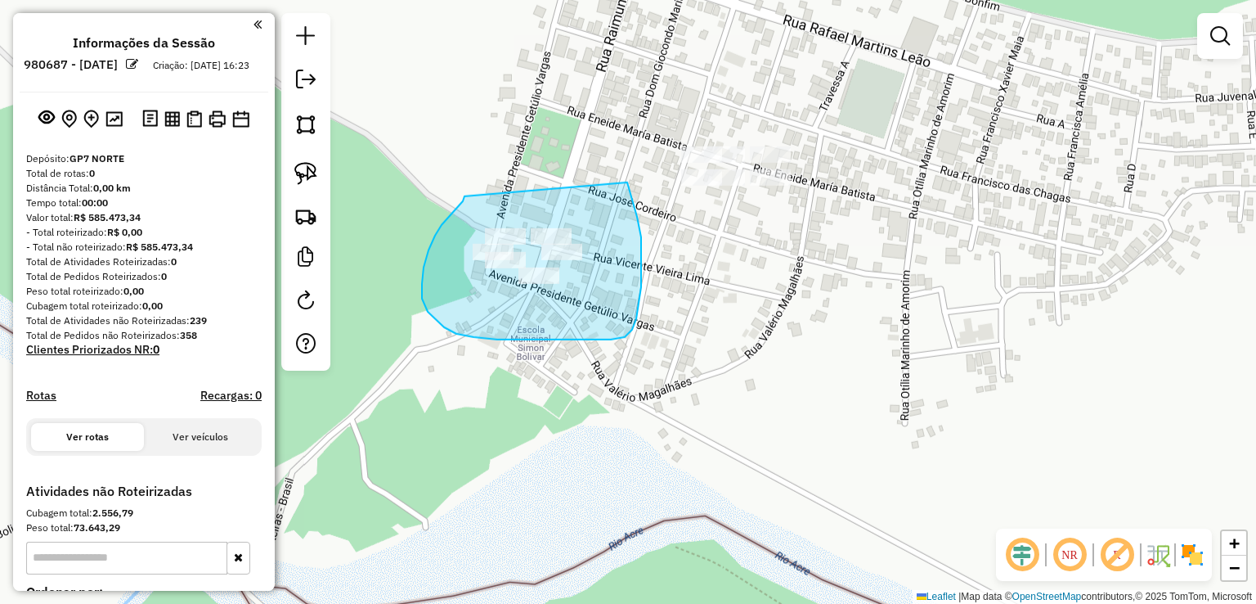
drag, startPoint x: 464, startPoint y: 196, endPoint x: 621, endPoint y: 161, distance: 160.9
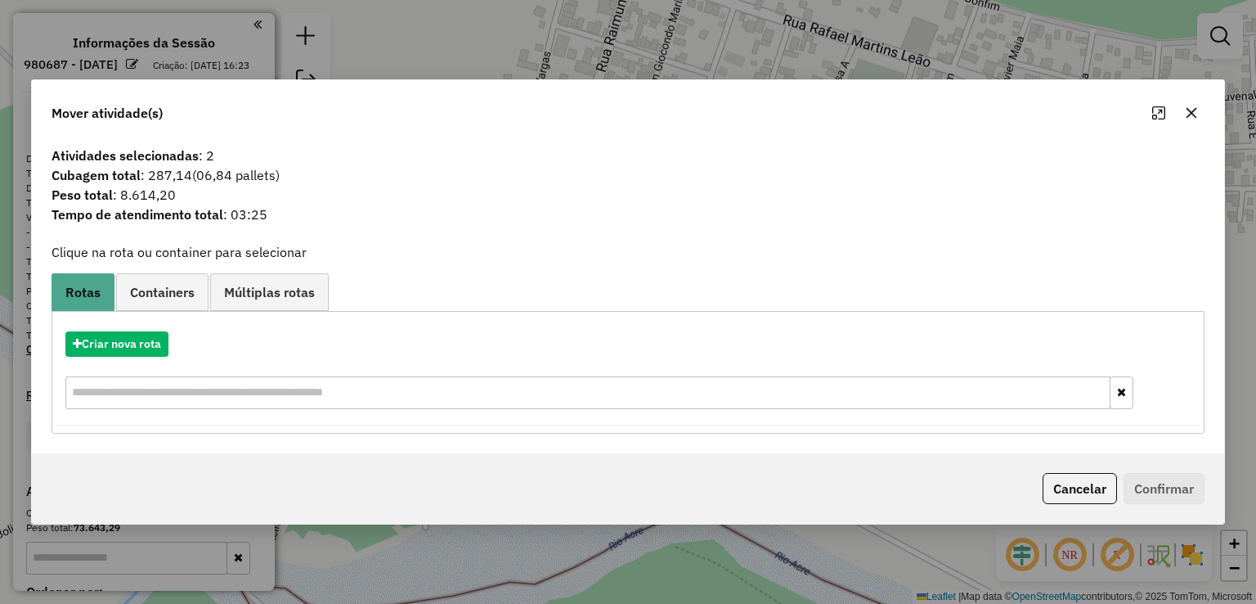
click at [1189, 116] on icon "button" at bounding box center [1191, 112] width 13 height 13
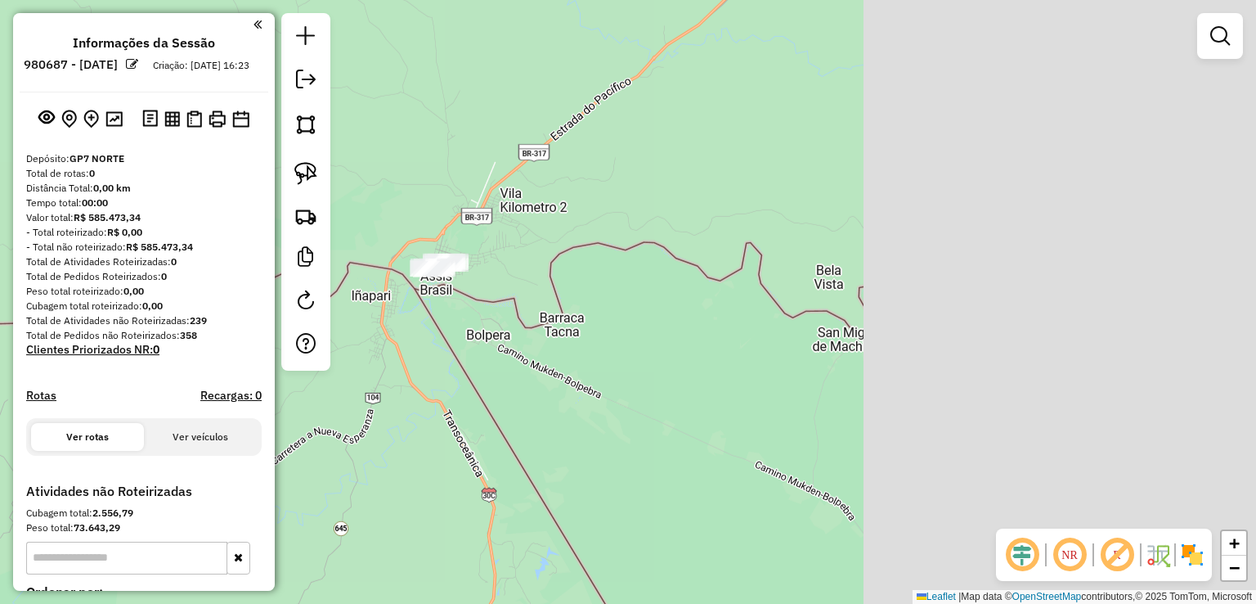
drag, startPoint x: 1109, startPoint y: 173, endPoint x: 354, endPoint y: 255, distance: 759.2
click at [363, 255] on div "Janela de atendimento Grade de atendimento Capacidade Transportadoras Veículos …" at bounding box center [628, 302] width 1256 height 604
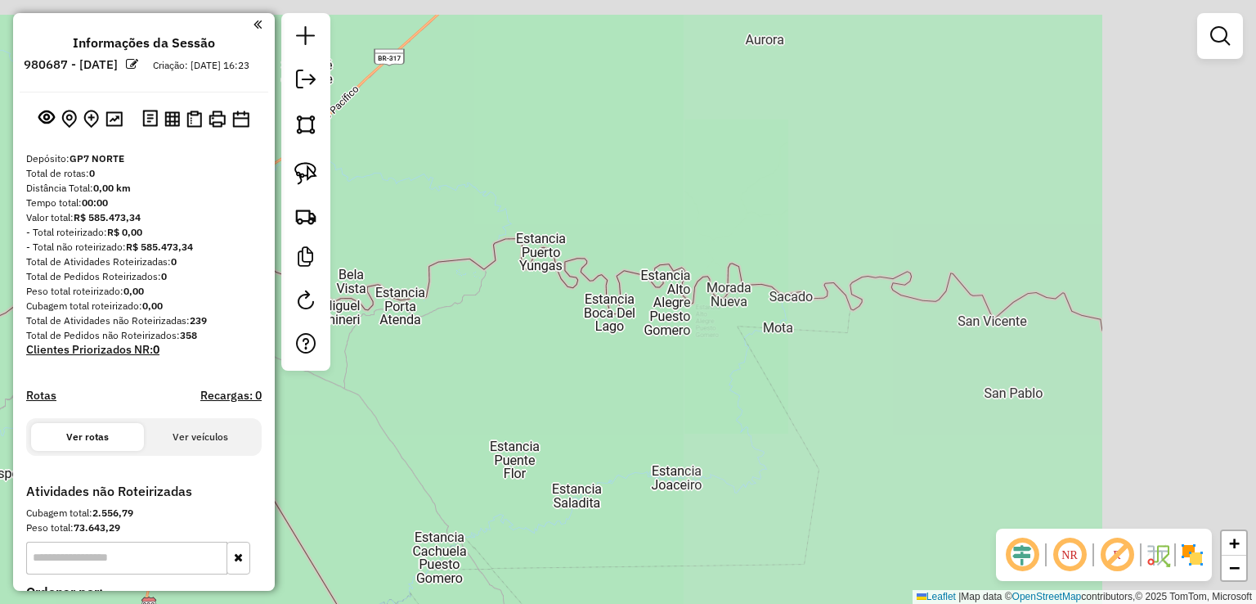
drag, startPoint x: 821, startPoint y: 213, endPoint x: 373, endPoint y: 310, distance: 458.4
click at [375, 310] on div "Janela de atendimento Grade de atendimento Capacidade Transportadoras Veículos …" at bounding box center [628, 302] width 1256 height 604
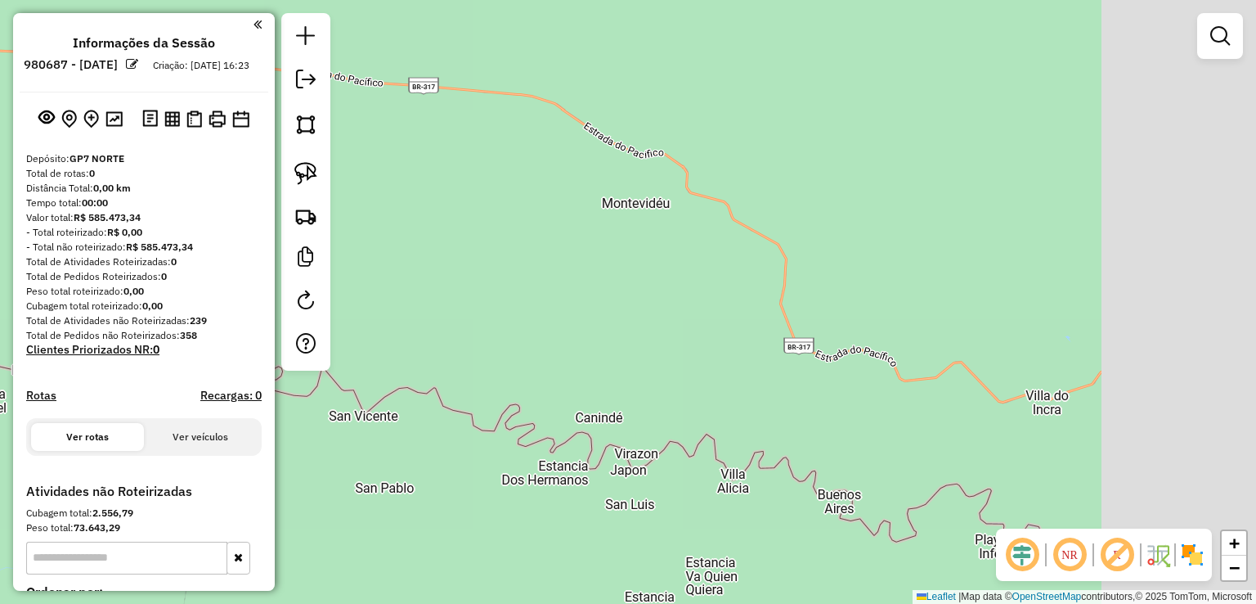
drag, startPoint x: 1215, startPoint y: 264, endPoint x: 500, endPoint y: 178, distance: 720.7
click at [505, 181] on div "Janela de atendimento Grade de atendimento Capacidade Transportadoras Veículos …" at bounding box center [628, 302] width 1256 height 604
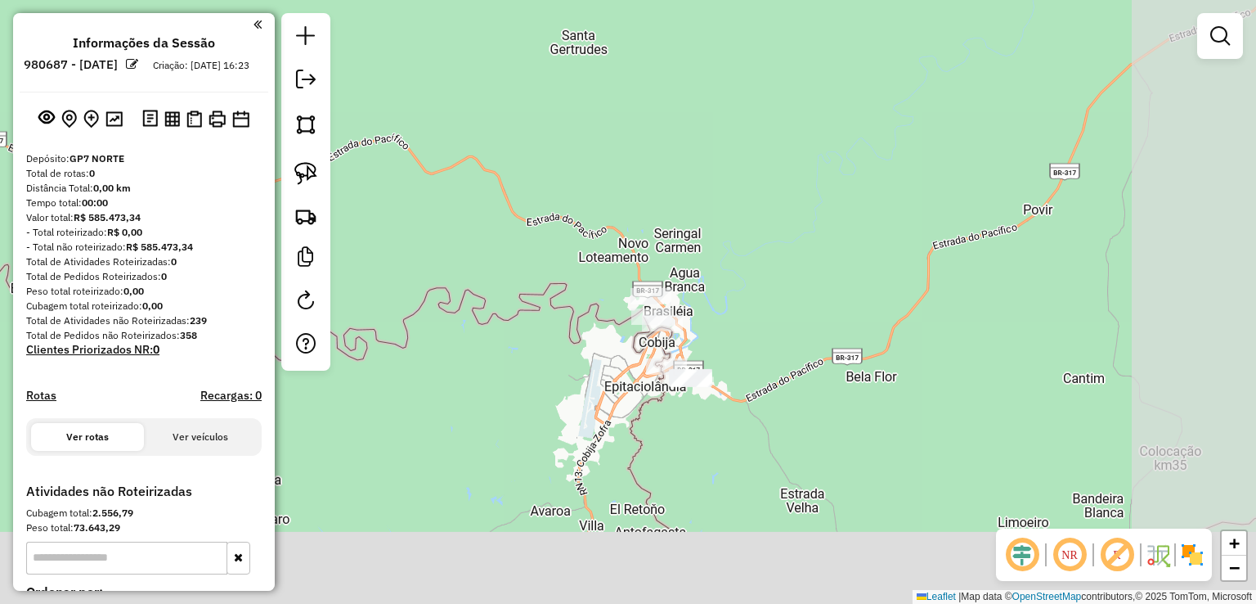
drag, startPoint x: 975, startPoint y: 394, endPoint x: 757, endPoint y: 265, distance: 253.0
click at [766, 266] on div "Janela de atendimento Grade de atendimento Capacidade Transportadoras Veículos …" at bounding box center [628, 302] width 1256 height 604
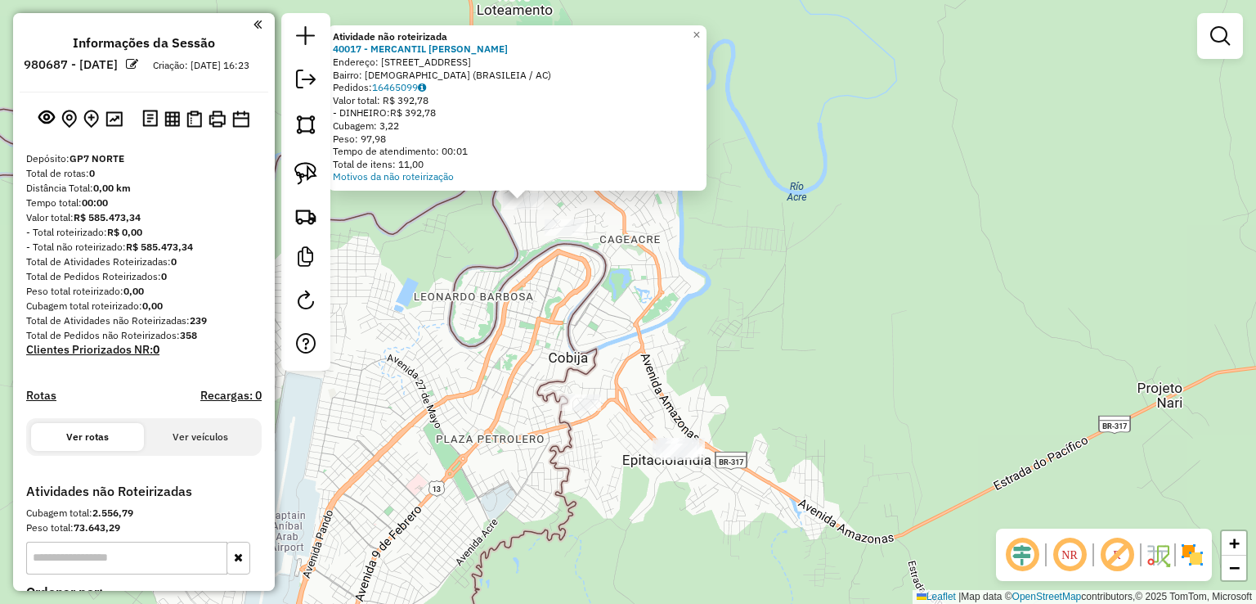
drag, startPoint x: 793, startPoint y: 424, endPoint x: 726, endPoint y: 276, distance: 163.2
click at [726, 276] on div "Atividade não roteirizada 40017 - MERCANTIL TANO PRECO Endereço: R OLEGARIO FRA…" at bounding box center [628, 302] width 1256 height 604
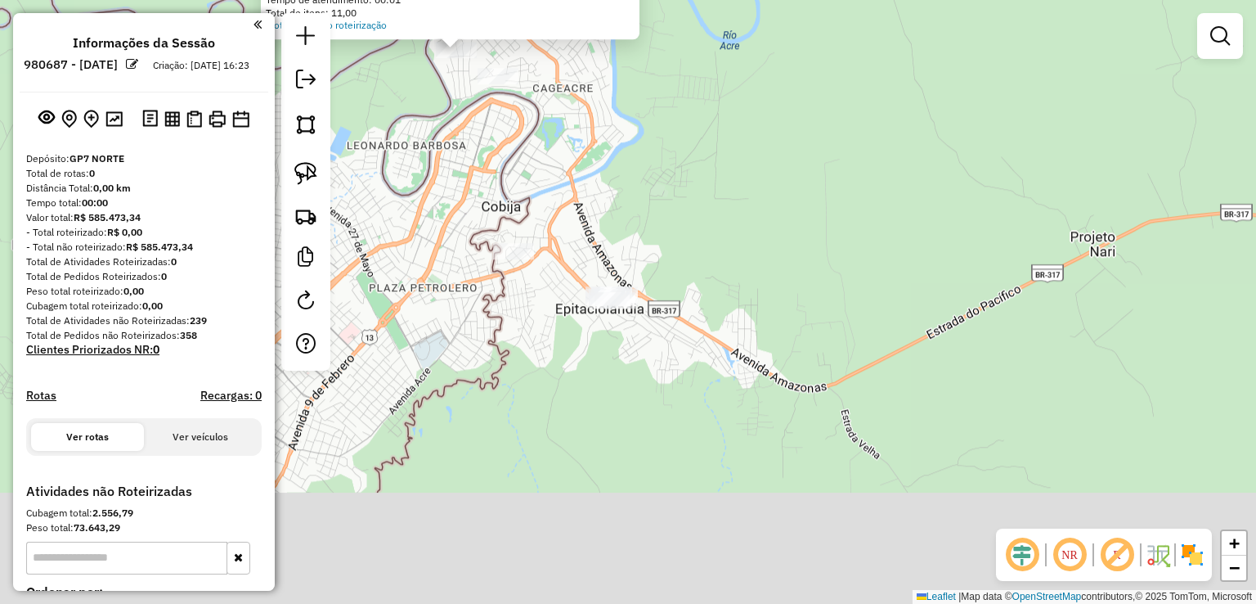
click at [703, 305] on div "Atividade não roteirizada 40017 - MERCANTIL TANO PRECO Endereço: R OLEGARIO FRA…" at bounding box center [628, 302] width 1256 height 604
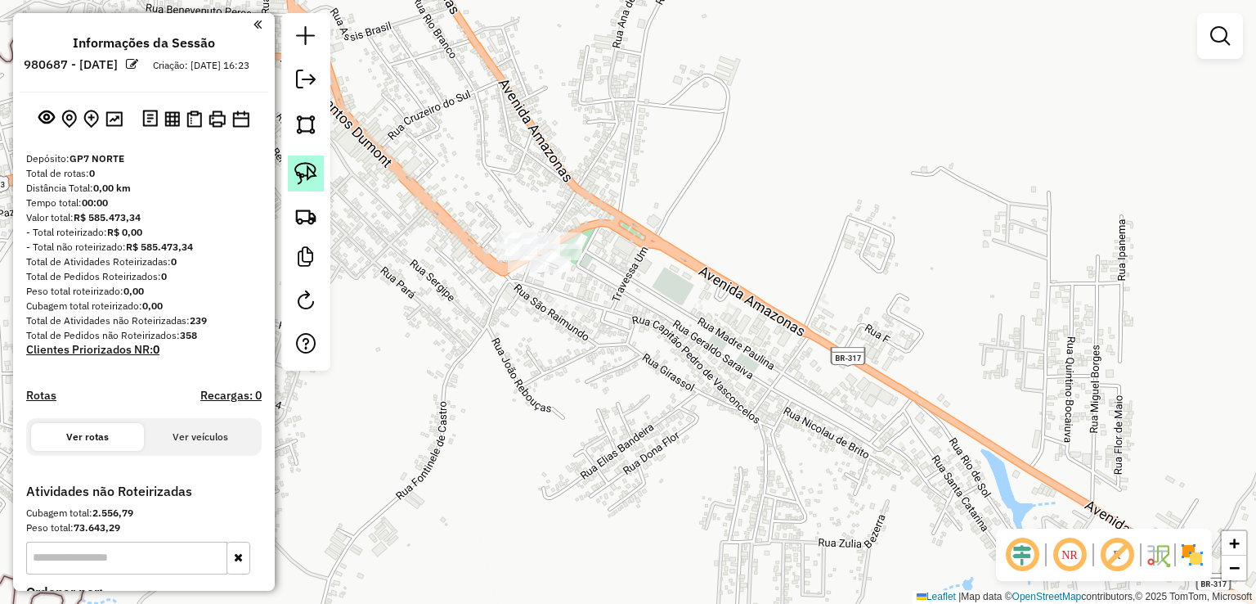
click at [306, 162] on img at bounding box center [305, 173] width 23 height 23
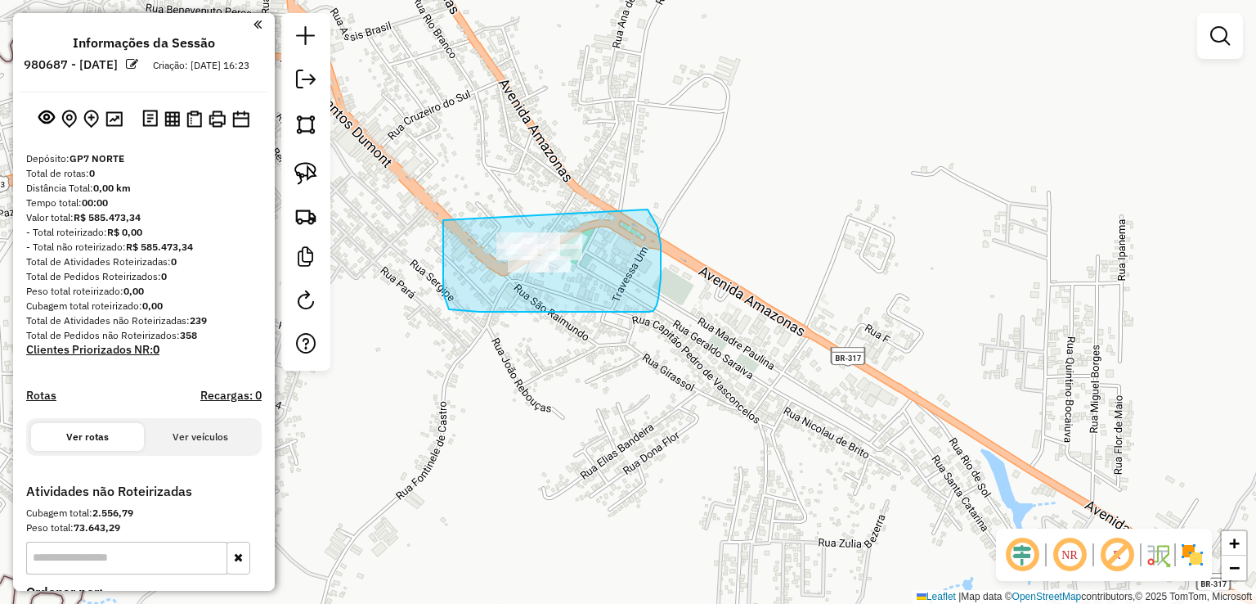
drag, startPoint x: 443, startPoint y: 220, endPoint x: 642, endPoint y: 200, distance: 199.7
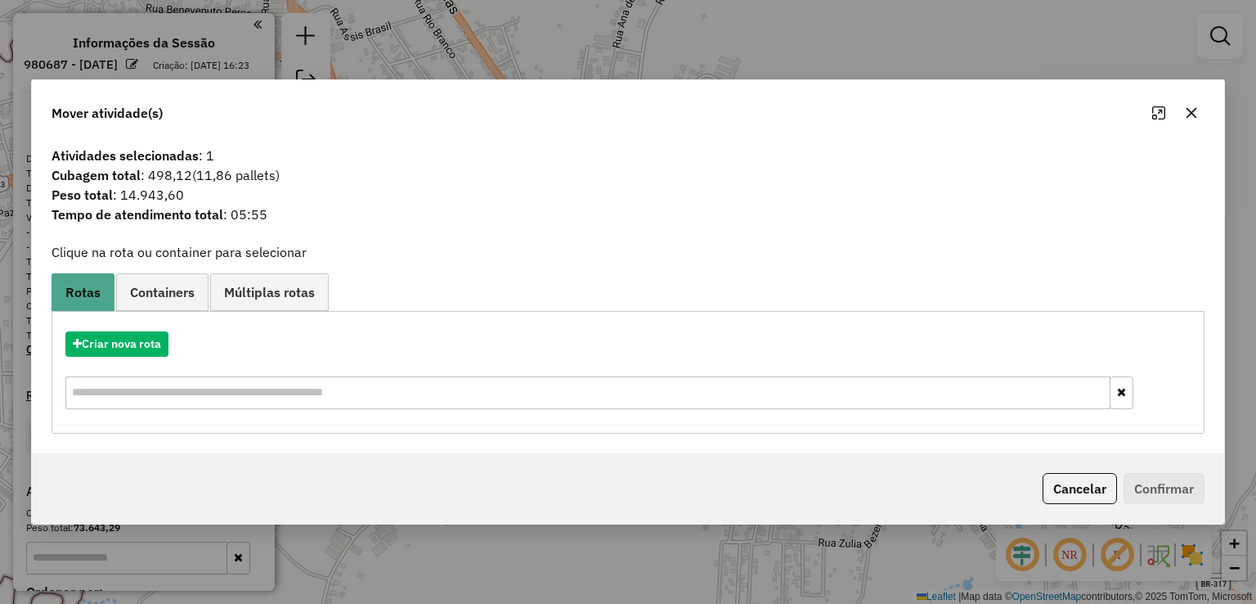
click at [1197, 107] on button "button" at bounding box center [1191, 113] width 26 height 26
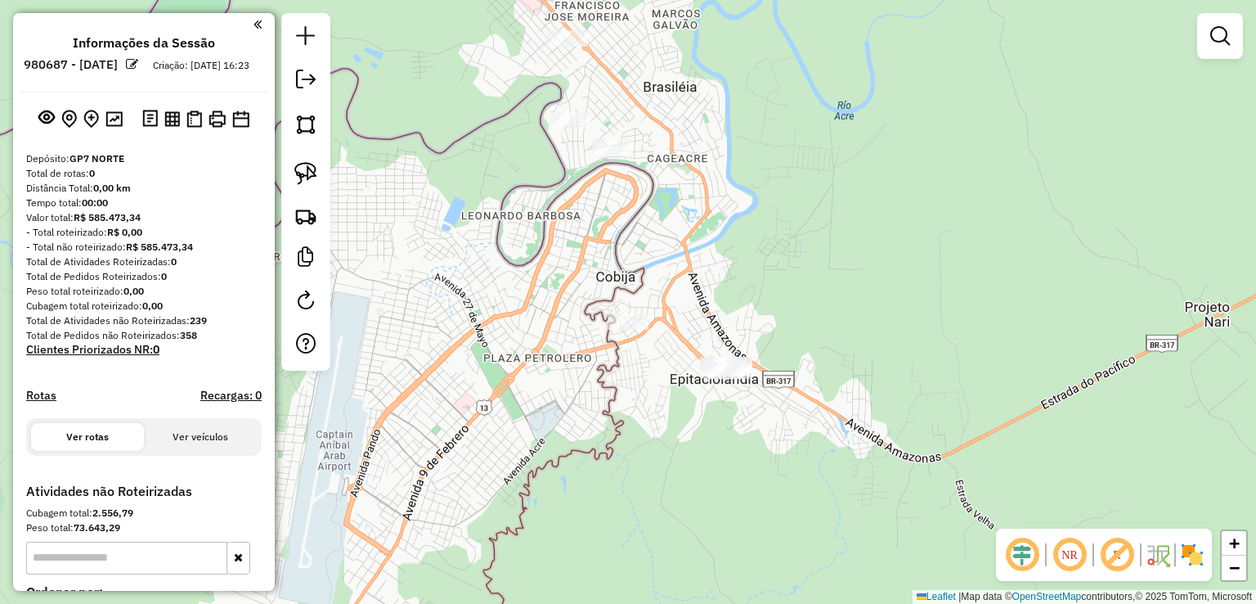
drag, startPoint x: 713, startPoint y: 97, endPoint x: 736, endPoint y: 275, distance: 178.9
click at [736, 275] on div "Janela de atendimento Grade de atendimento Capacidade Transportadoras Veículos …" at bounding box center [628, 302] width 1256 height 604
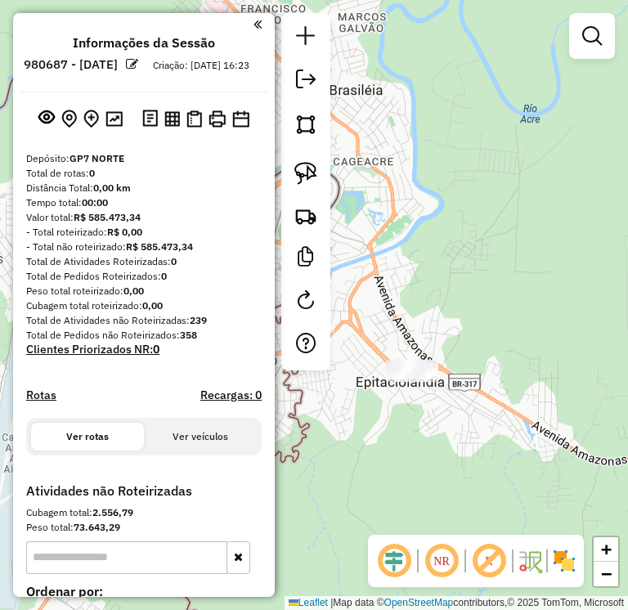
click at [558, 380] on div "Janela de atendimento Grade de atendimento Capacidade Transportadoras Veículos …" at bounding box center [314, 305] width 628 height 610
click at [478, 432] on div "Janela de atendimento Grade de atendimento Capacidade Transportadoras Veículos …" at bounding box center [314, 305] width 628 height 610
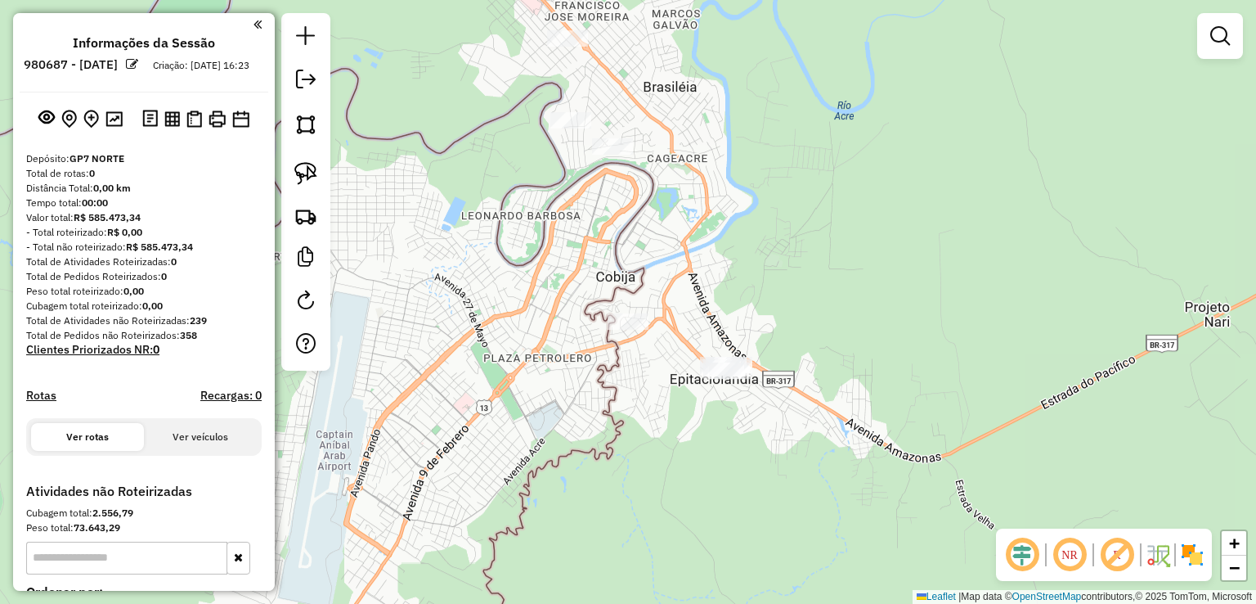
click at [560, 253] on div "Janela de atendimento Grade de atendimento Capacidade Transportadoras Veículos …" at bounding box center [628, 302] width 1256 height 604
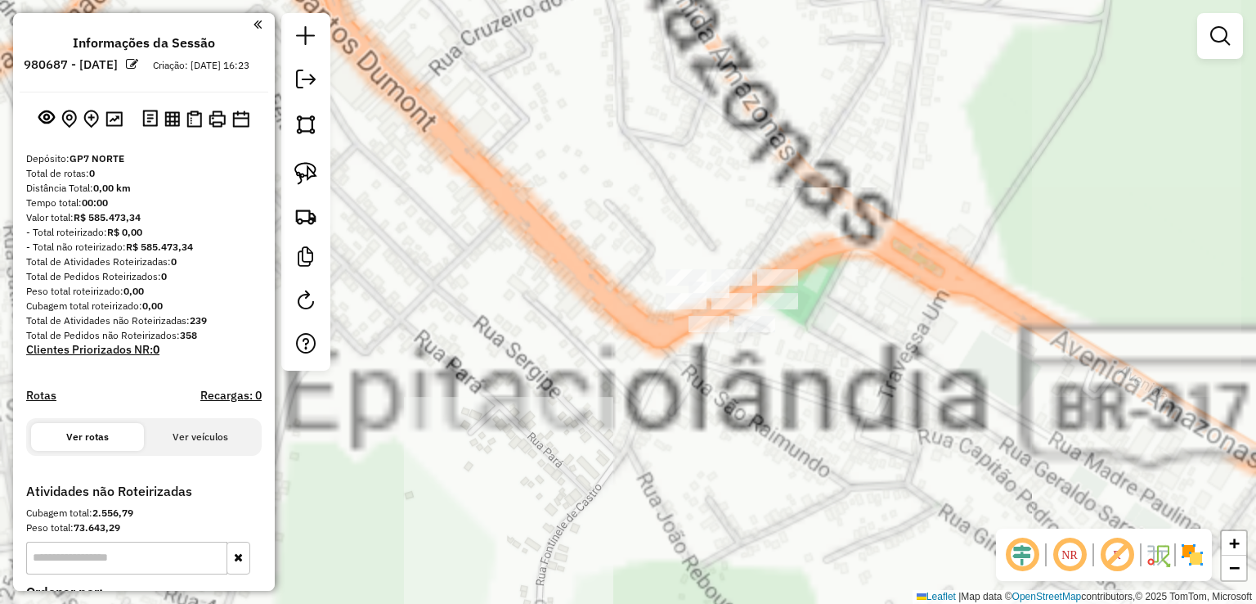
drag, startPoint x: 886, startPoint y: 355, endPoint x: 796, endPoint y: 357, distance: 90.8
click at [796, 357] on div "Janela de atendimento Grade de atendimento Capacidade Transportadoras Veículos …" at bounding box center [628, 302] width 1256 height 604
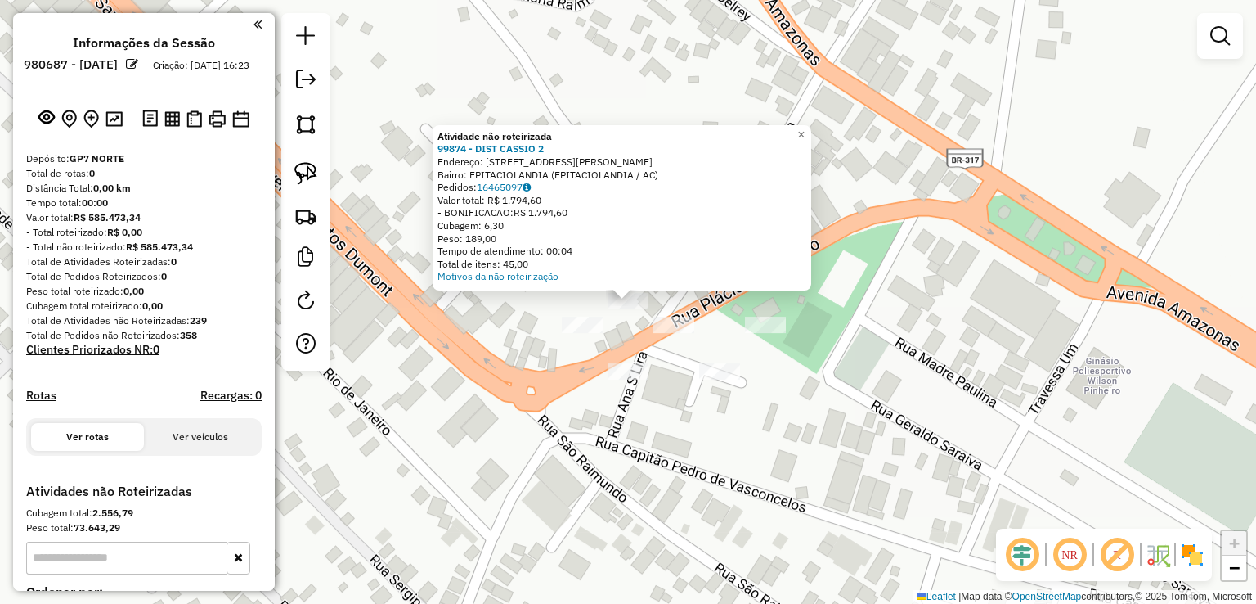
click at [517, 411] on div "Atividade não roteirizada 99874 - DIST CASSIO 2 Endereço: Rua Fontenelle De Cas…" at bounding box center [628, 302] width 1256 height 604
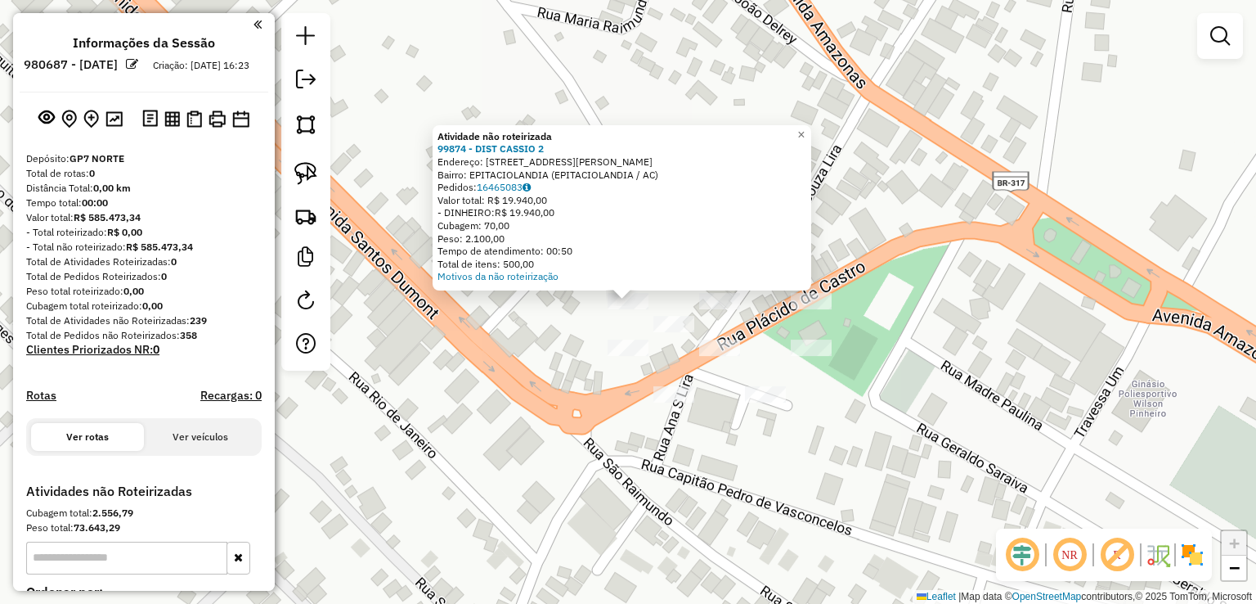
click at [567, 416] on div "Atividade não roteirizada 99874 - DIST CASSIO 2 Endereço: Rua Fontenelle De Cas…" at bounding box center [628, 302] width 1256 height 604
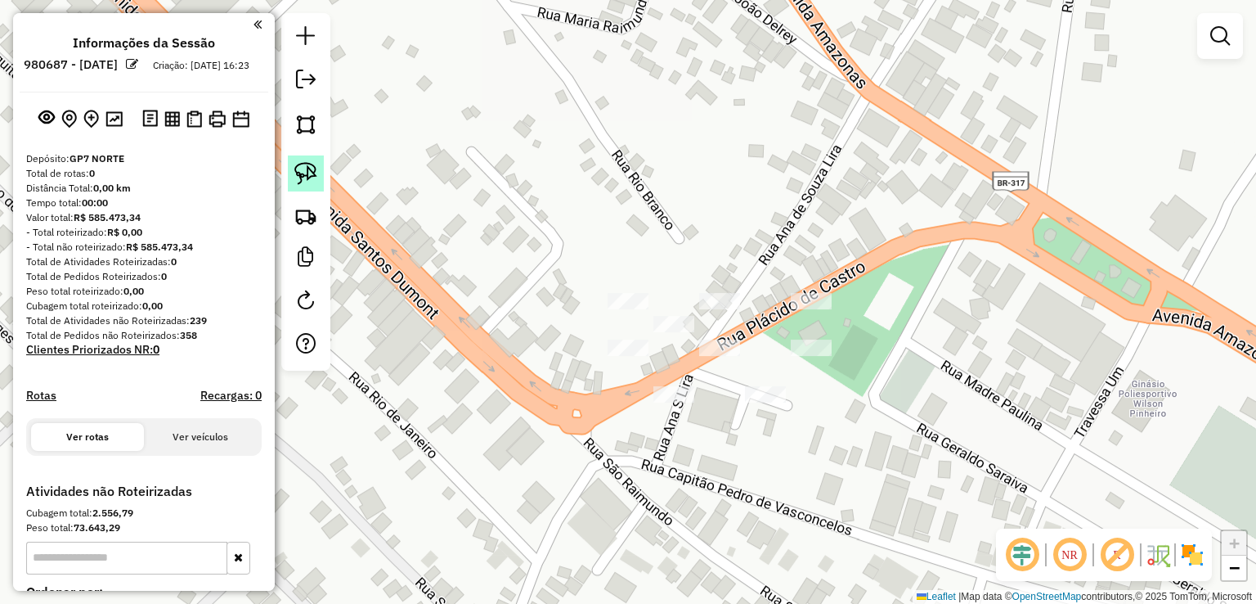
click at [311, 159] on link at bounding box center [306, 173] width 36 height 36
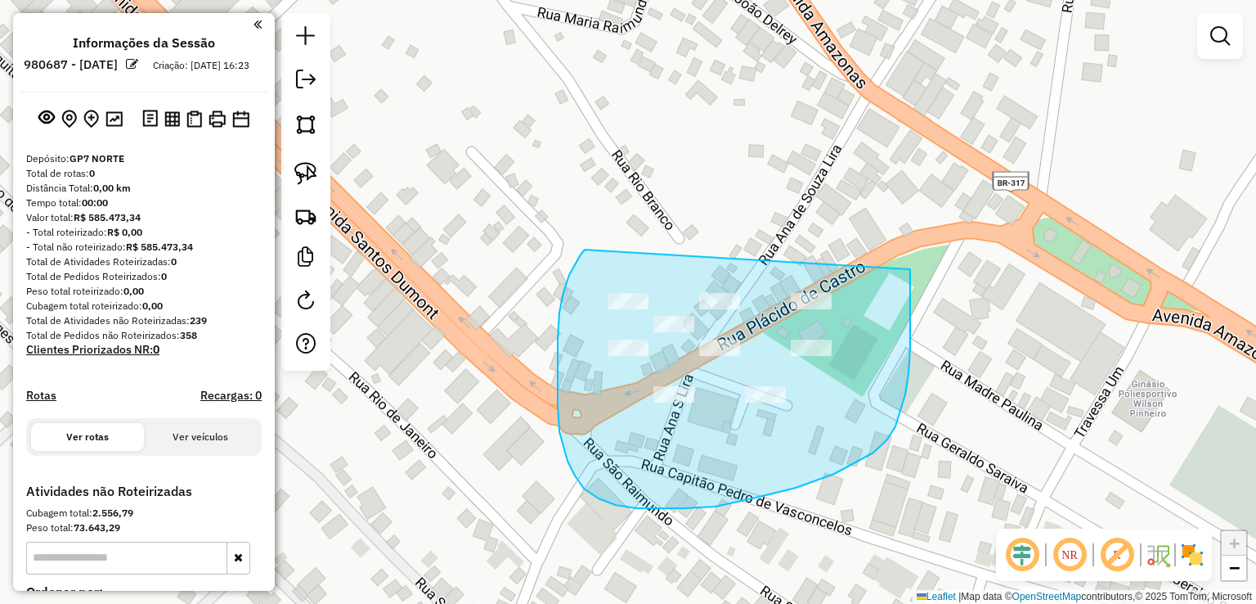
drag, startPoint x: 585, startPoint y: 249, endPoint x: 877, endPoint y: 213, distance: 294.1
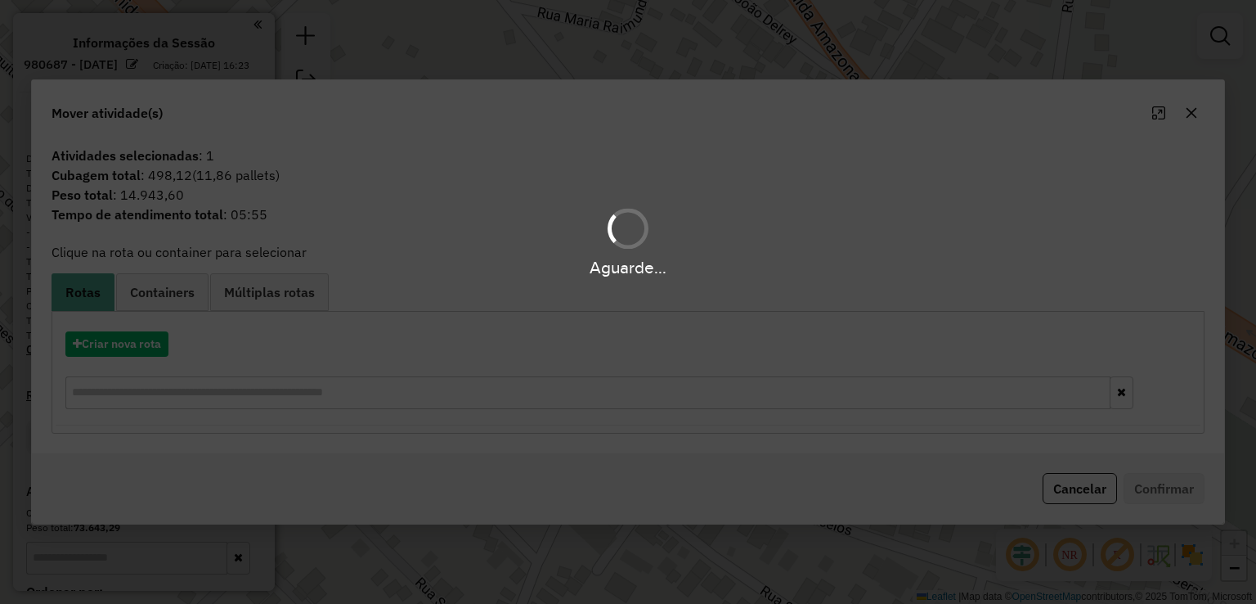
click at [141, 348] on div "Aguarde..." at bounding box center [628, 302] width 1256 height 604
click at [141, 348] on hb-app "**********" at bounding box center [628, 302] width 1256 height 604
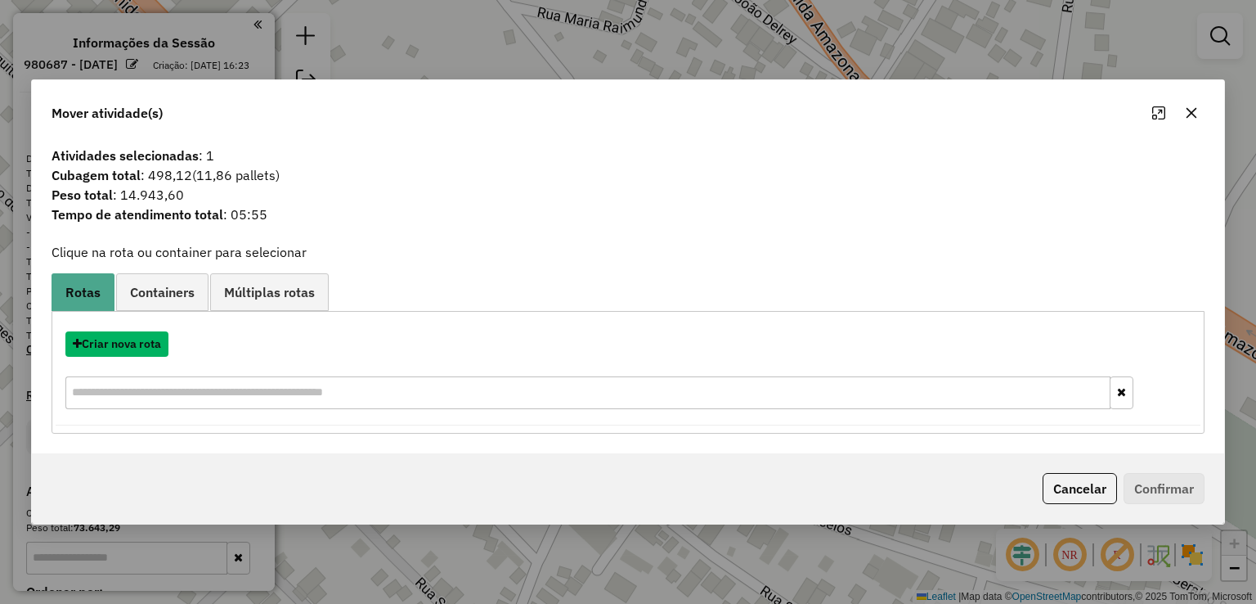
click at [141, 348] on button "Criar nova rota" at bounding box center [116, 343] width 103 height 25
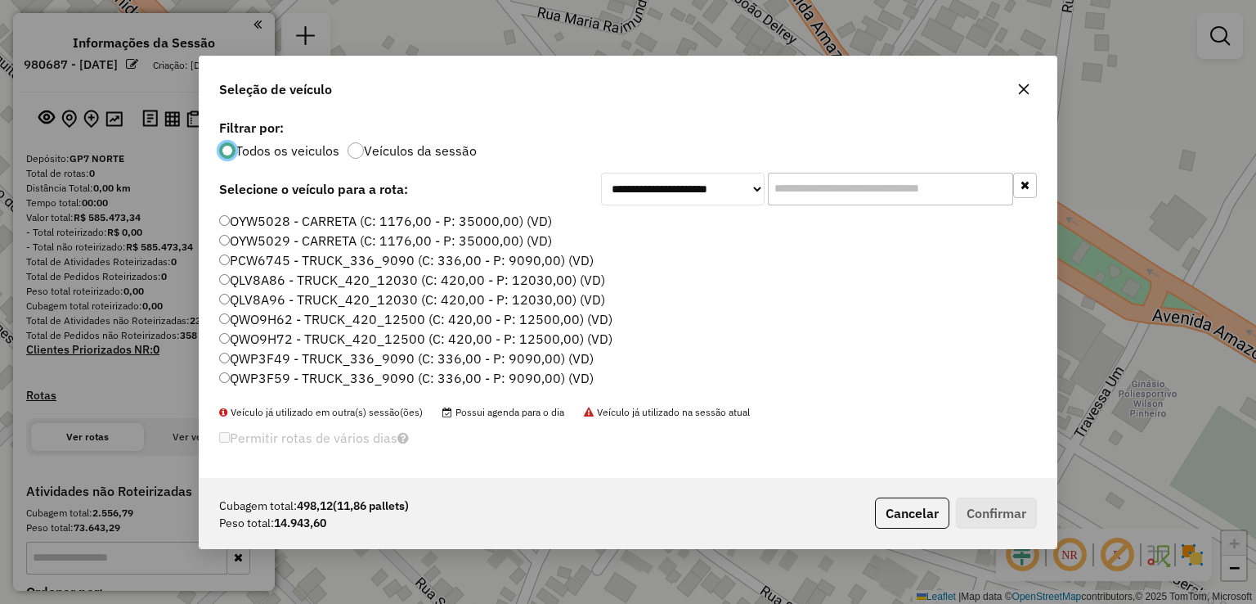
scroll to position [8, 5]
drag, startPoint x: 903, startPoint y: 187, endPoint x: 869, endPoint y: 185, distance: 33.6
click at [903, 187] on input "text" at bounding box center [890, 189] width 245 height 33
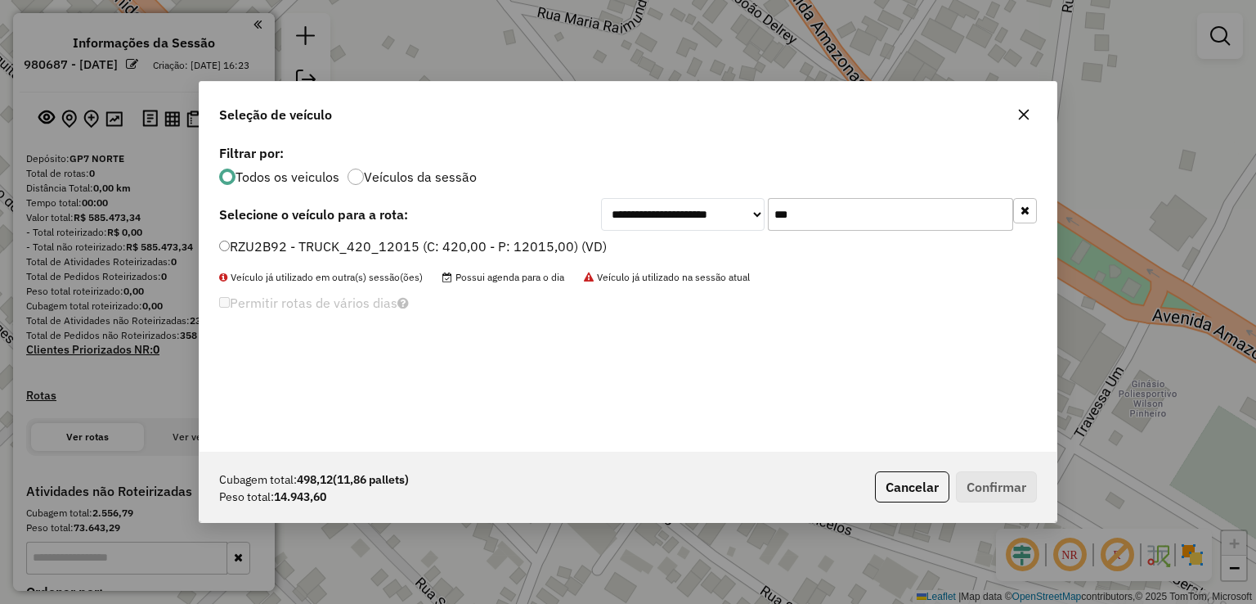
type input "***"
click at [357, 254] on label "RZU2B92 - TRUCK_420_12015 (C: 420,00 - P: 12015,00) (VD)" at bounding box center [413, 246] width 388 height 20
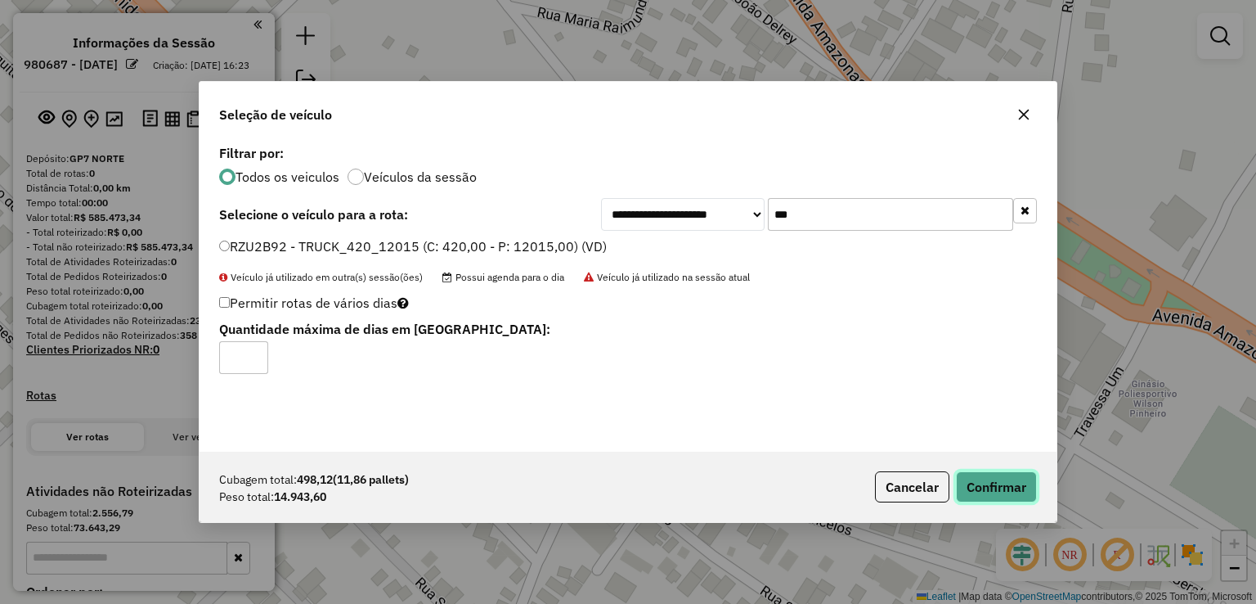
click at [978, 481] on button "Confirmar" at bounding box center [996, 486] width 81 height 31
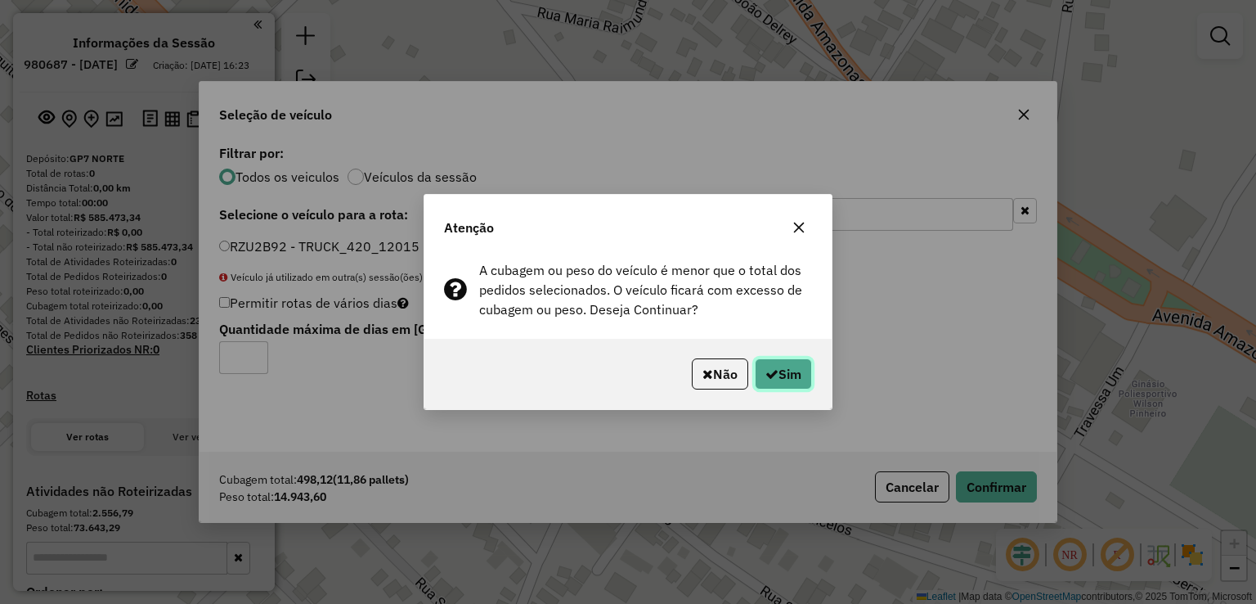
click at [782, 361] on button "Sim" at bounding box center [783, 373] width 57 height 31
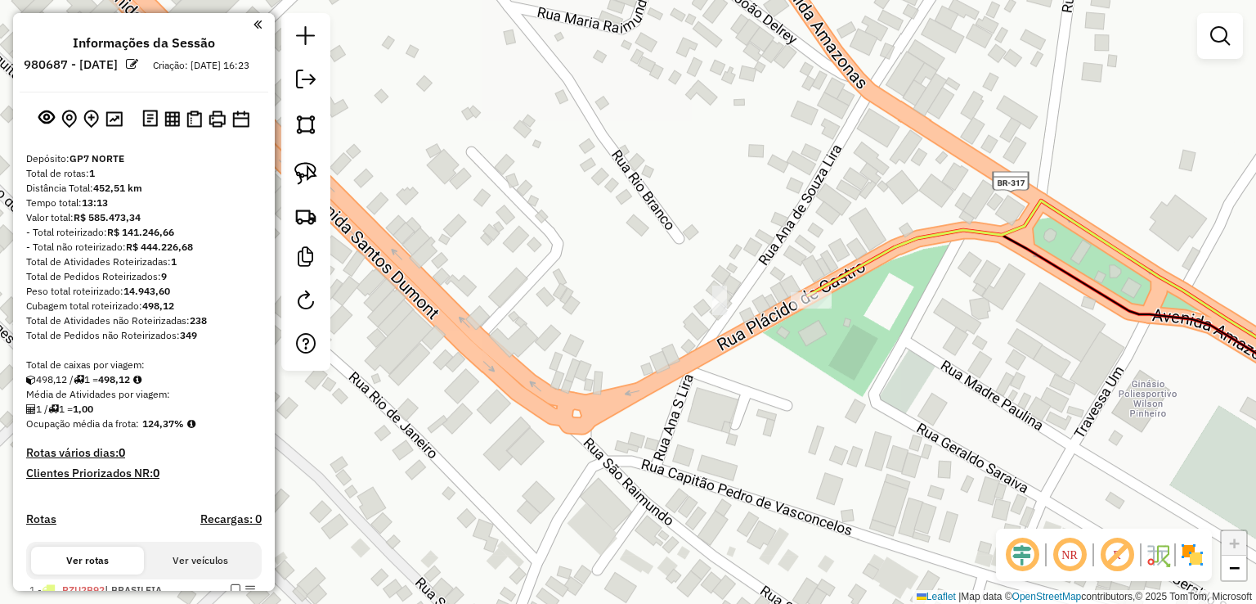
click at [803, 308] on div at bounding box center [811, 300] width 41 height 16
select select "**********"
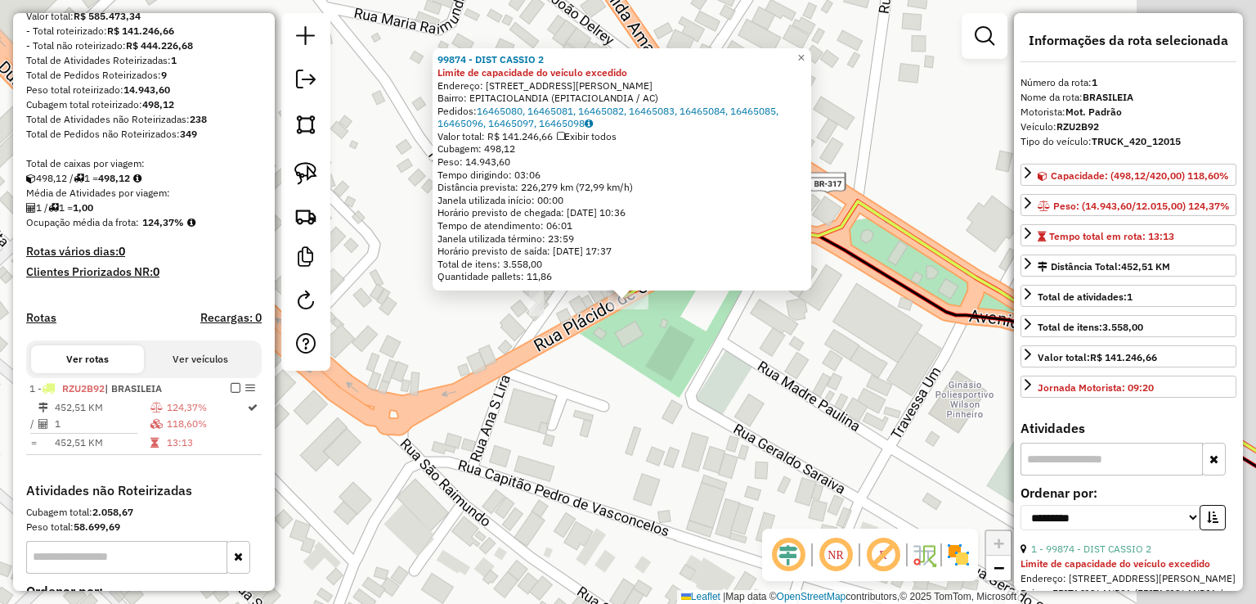
scroll to position [401, 0]
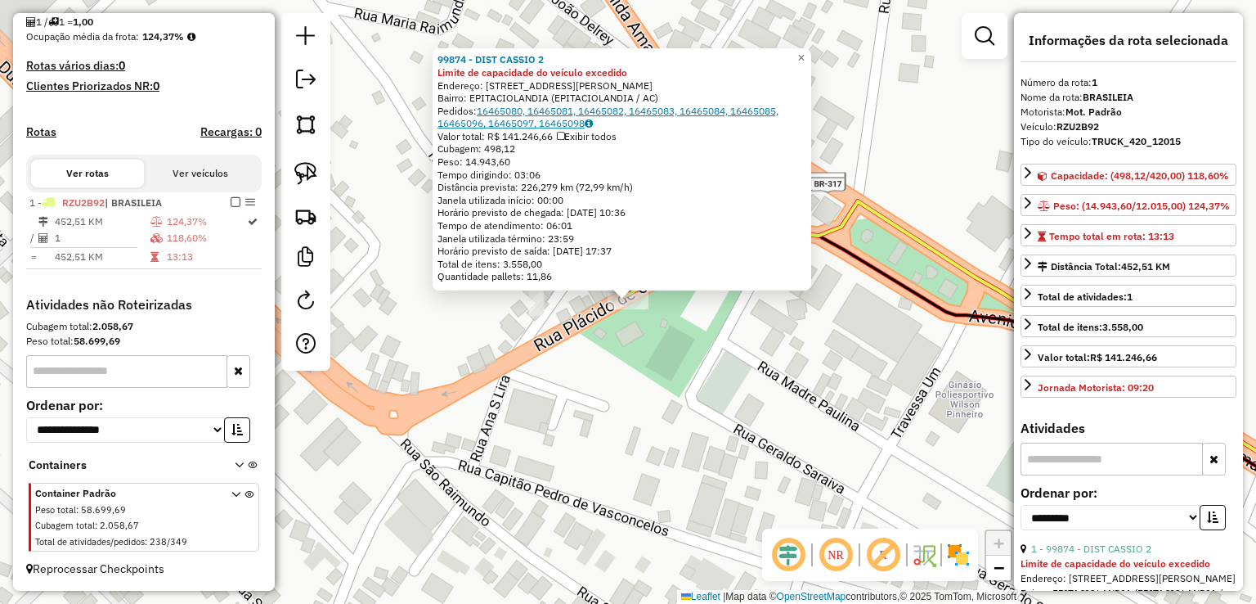
click at [597, 113] on link "16465080, 16465081, 16465082, 16465083, 16465084, 16465085, 16465096, 16465097,…" at bounding box center [607, 117] width 341 height 25
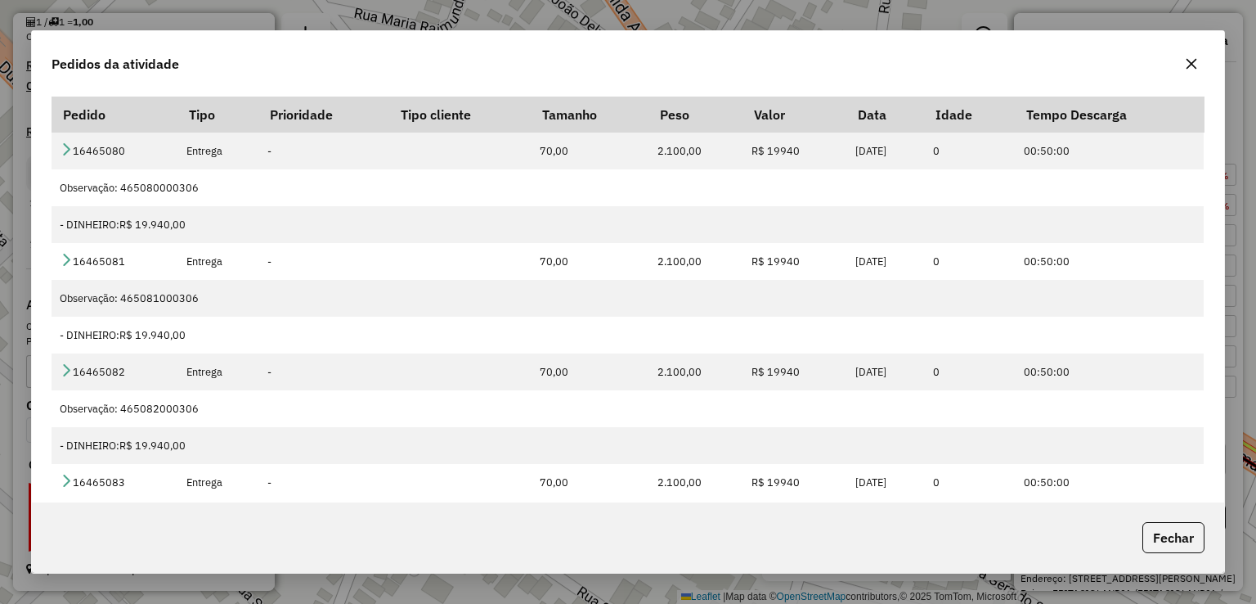
click at [1189, 60] on icon "button" at bounding box center [1191, 63] width 13 height 13
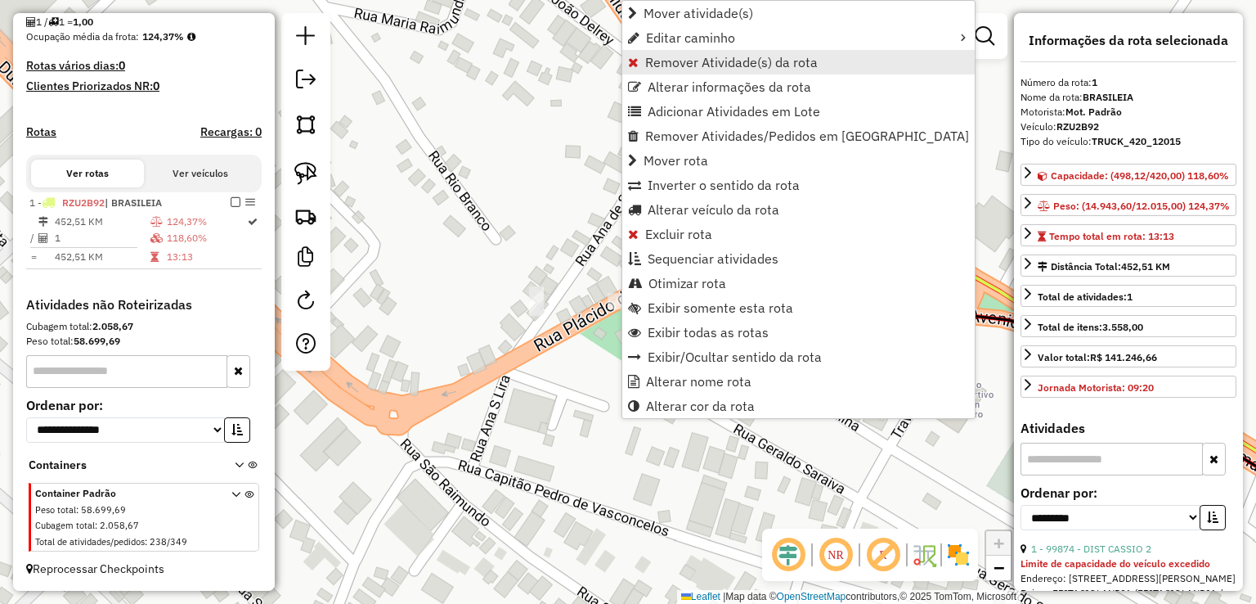
click at [672, 62] on span "Remover Atividade(s) da rota" at bounding box center [731, 62] width 173 height 13
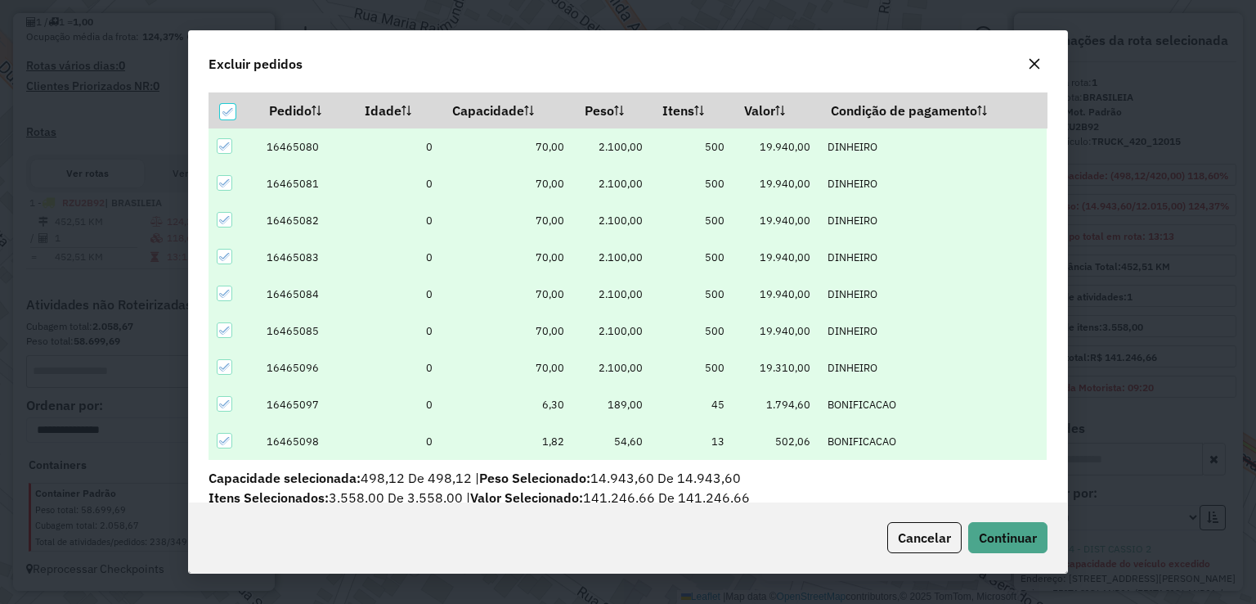
scroll to position [8, 5]
click at [223, 104] on div at bounding box center [228, 112] width 16 height 16
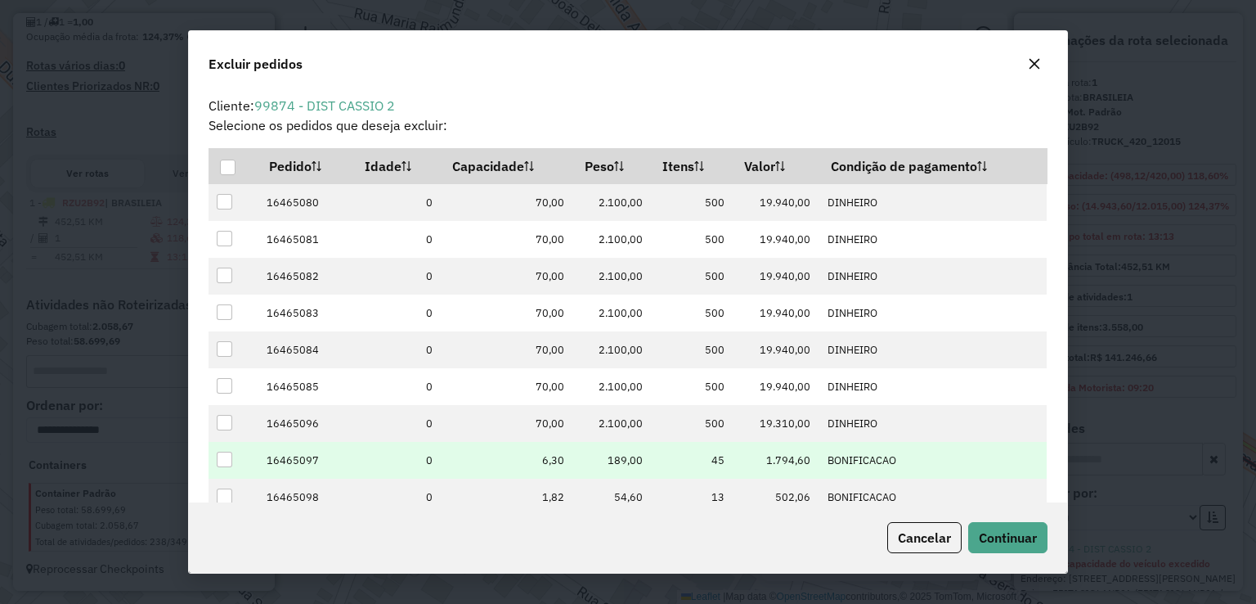
scroll to position [0, 0]
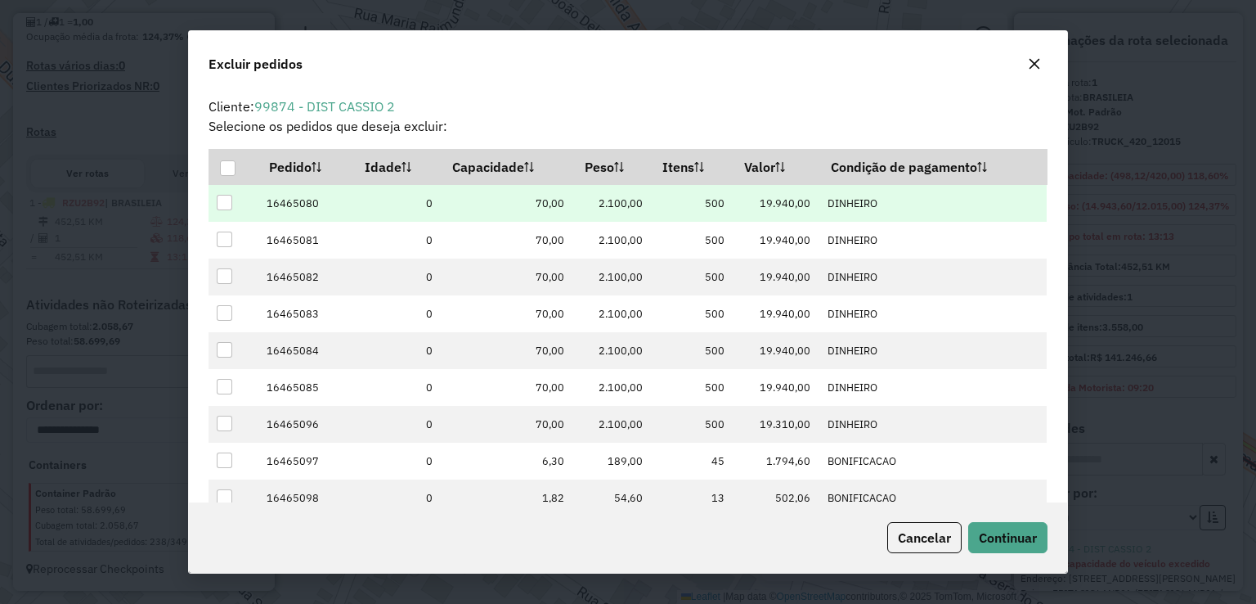
click at [227, 200] on div at bounding box center [225, 203] width 16 height 16
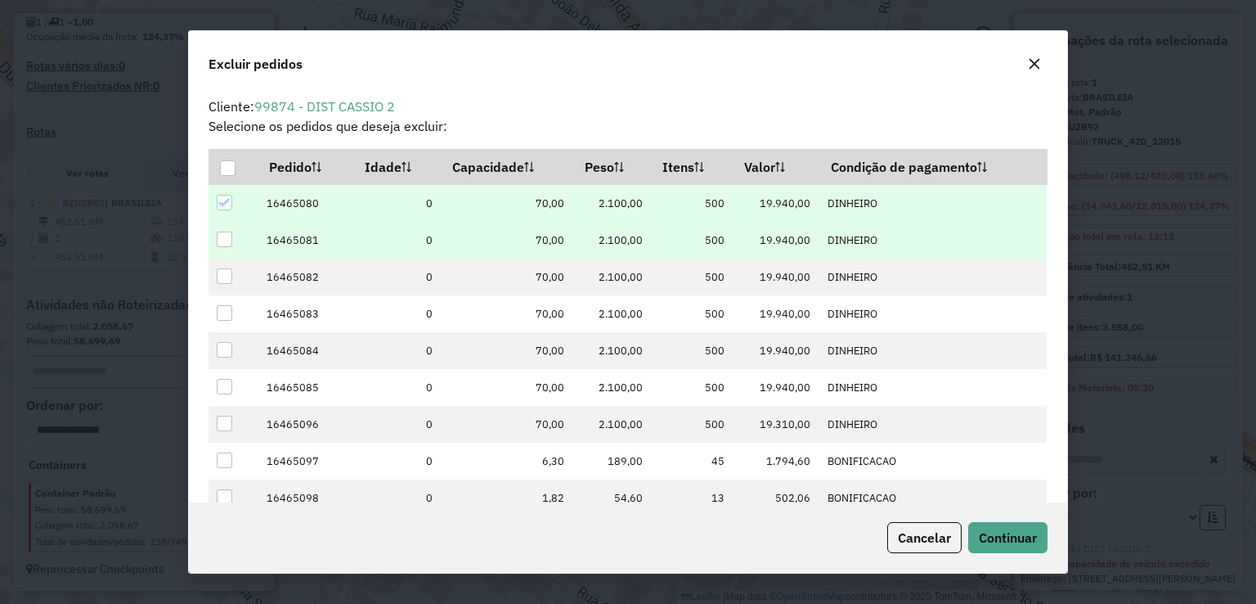
click at [231, 236] on div at bounding box center [225, 239] width 16 height 16
click at [995, 529] on span "Continuar" at bounding box center [1008, 537] width 58 height 16
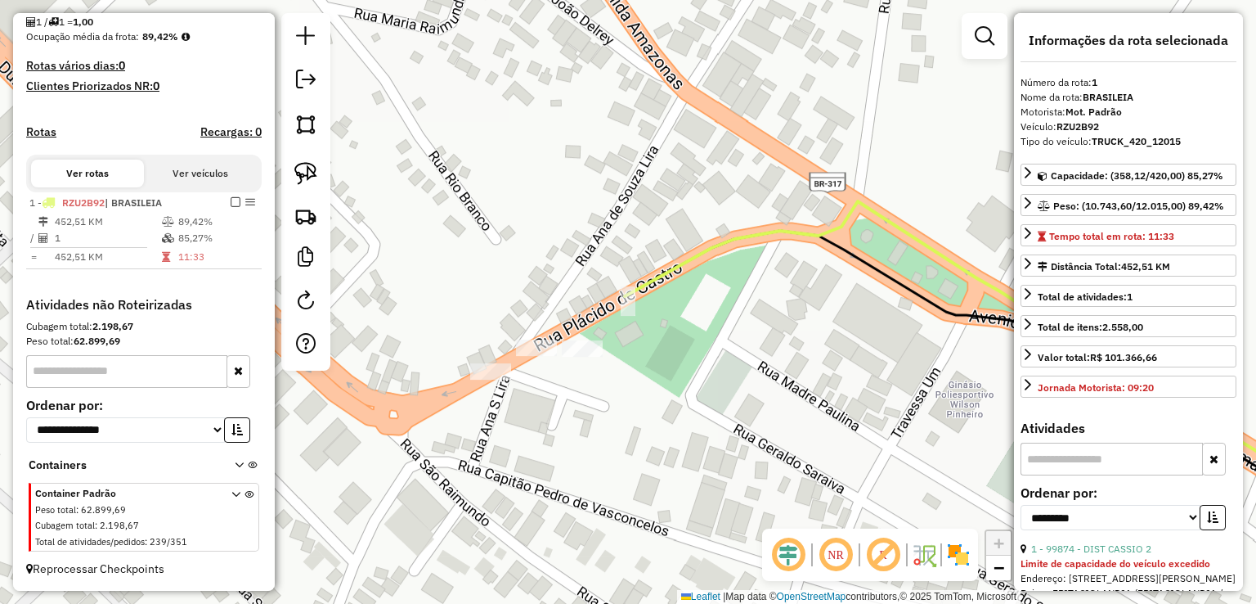
click at [684, 249] on div "Janela de atendimento Grade de atendimento Capacidade Transportadoras Veículos …" at bounding box center [628, 302] width 1256 height 604
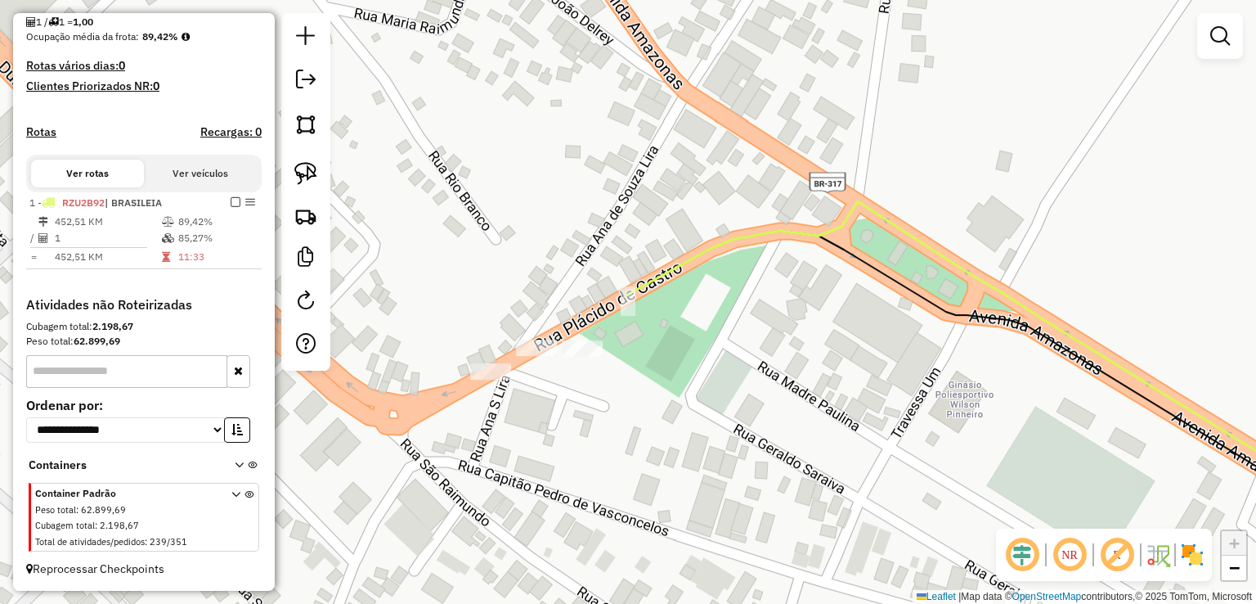
click at [671, 262] on icon at bounding box center [1003, 363] width 756 height 325
select select "**********"
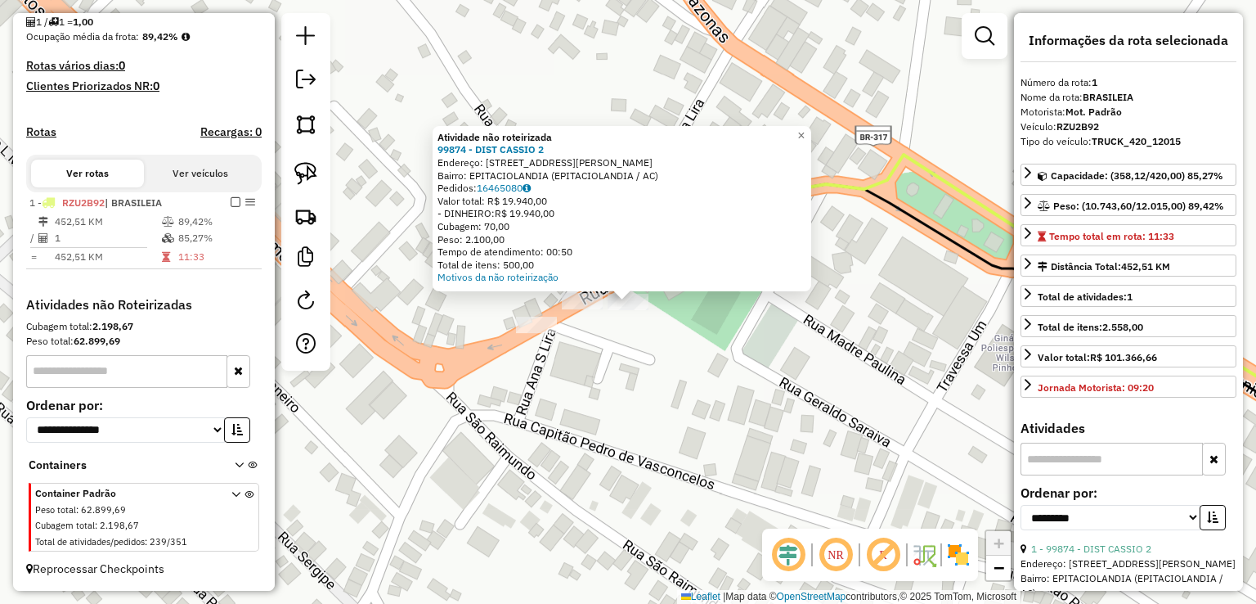
click at [595, 374] on div "Atividade não roteirizada 99874 - DIST CASSIO 2 Endereço: Rua Fontenelle De Cas…" at bounding box center [628, 302] width 1256 height 604
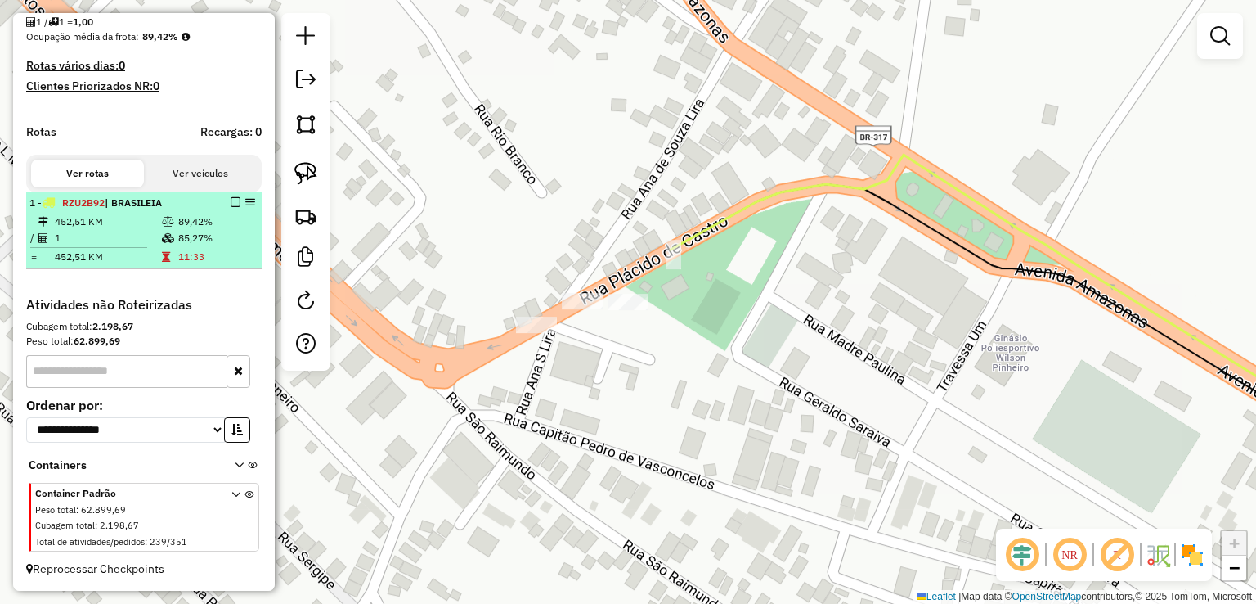
click at [232, 204] on em at bounding box center [236, 202] width 10 height 10
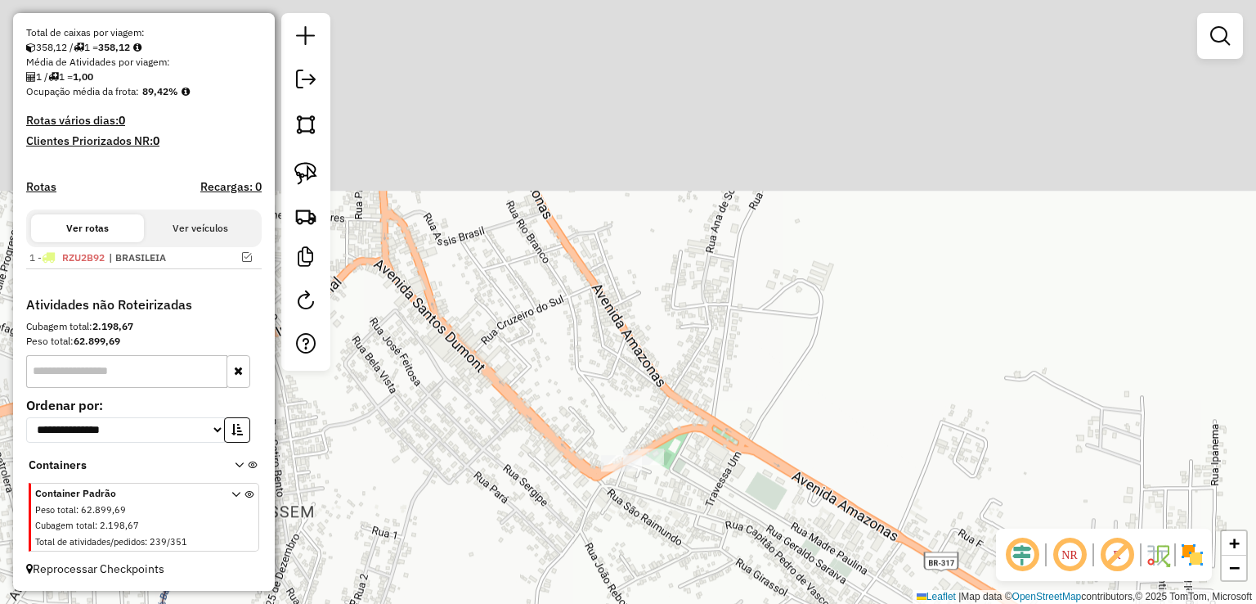
drag, startPoint x: 507, startPoint y: 177, endPoint x: 690, endPoint y: 488, distance: 361.4
click at [702, 517] on div "Janela de atendimento Grade de atendimento Capacidade Transportadoras Veículos …" at bounding box center [628, 302] width 1256 height 604
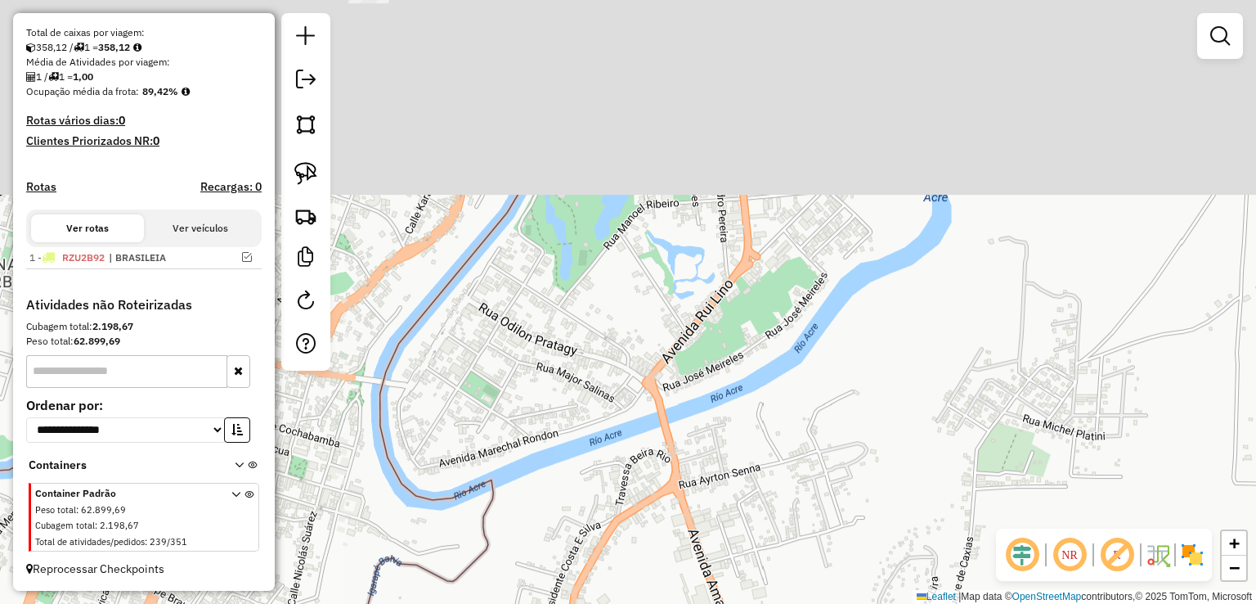
drag, startPoint x: 553, startPoint y: 154, endPoint x: 600, endPoint y: 354, distance: 205.9
click at [630, 396] on div "Janela de atendimento Grade de atendimento Capacidade Transportadoras Veículos …" at bounding box center [628, 302] width 1256 height 604
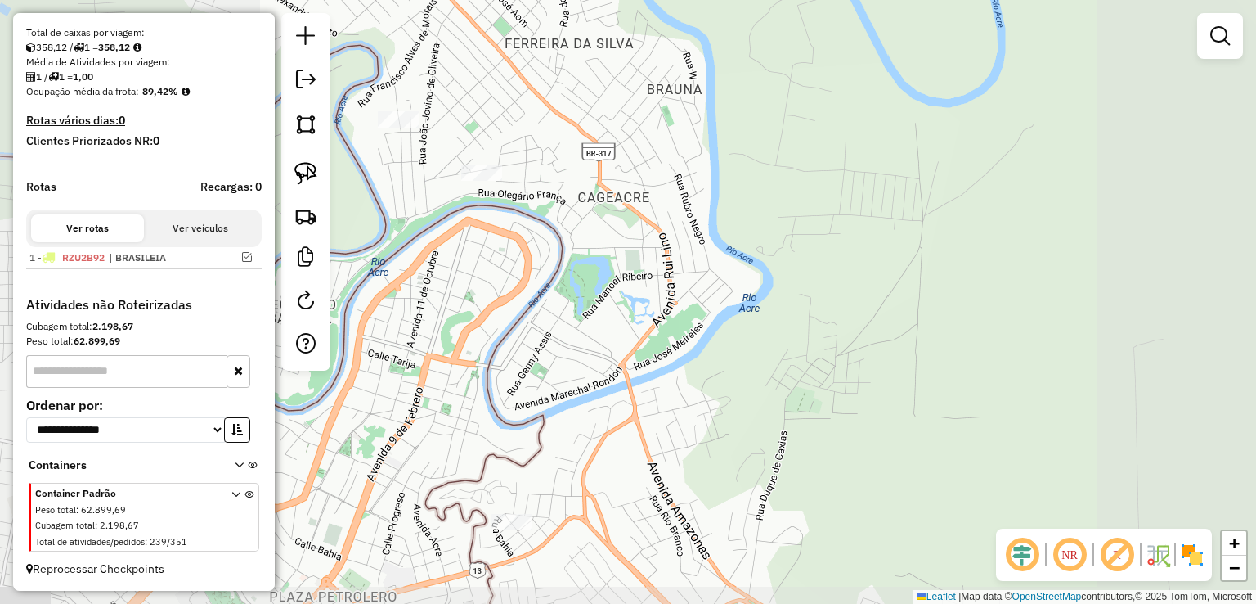
drag, startPoint x: 619, startPoint y: 414, endPoint x: 630, endPoint y: 442, distance: 30.5
click at [630, 442] on div "Janela de atendimento Grade de atendimento Capacidade Transportadoras Veículos …" at bounding box center [628, 302] width 1256 height 604
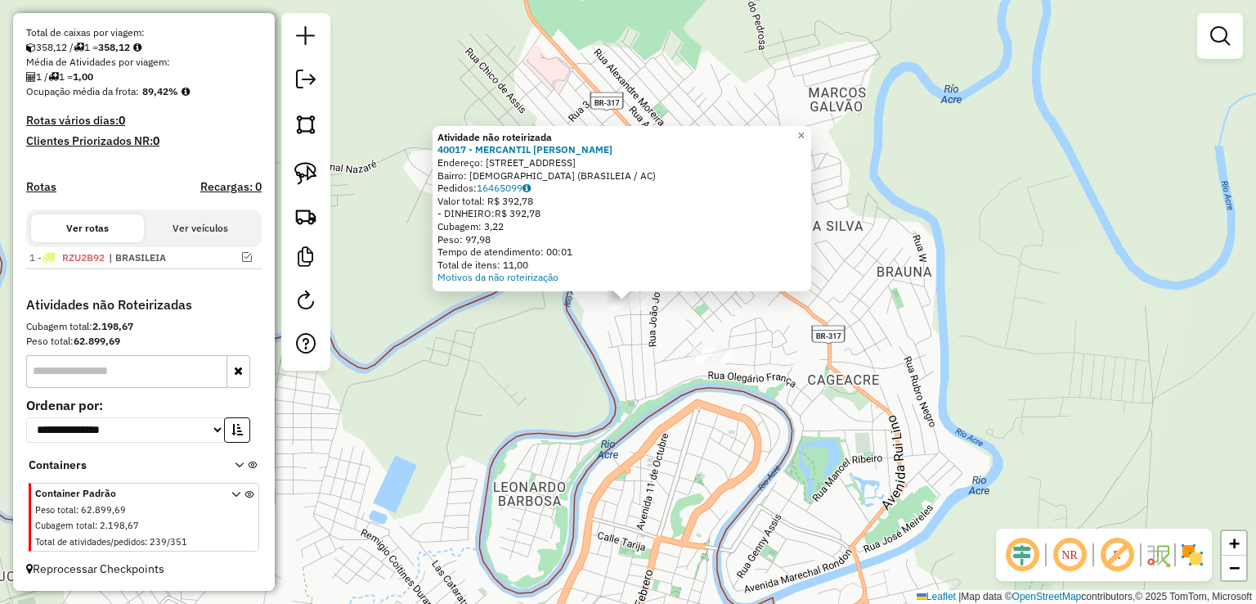
click at [461, 377] on div "Atividade não roteirizada 40017 - MERCANTIL TANO PRECO Endereço: R OLEGARIO FRA…" at bounding box center [628, 302] width 1256 height 604
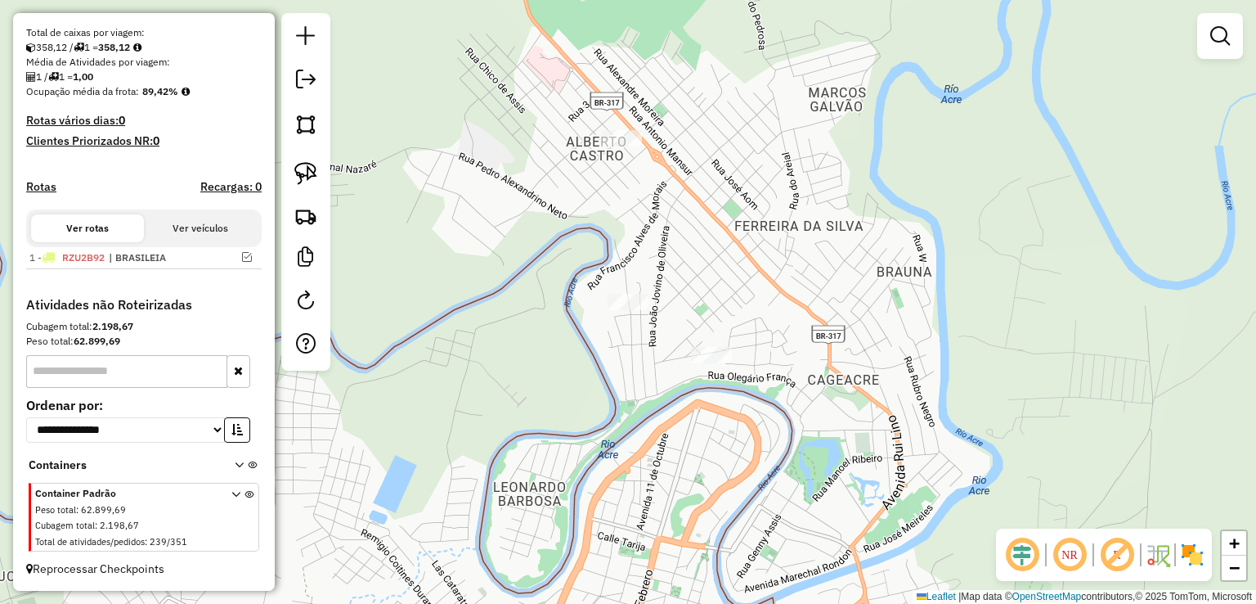
click at [617, 127] on div "Janela de atendimento Grade de atendimento Capacidade Transportadoras Veículos …" at bounding box center [628, 302] width 1256 height 604
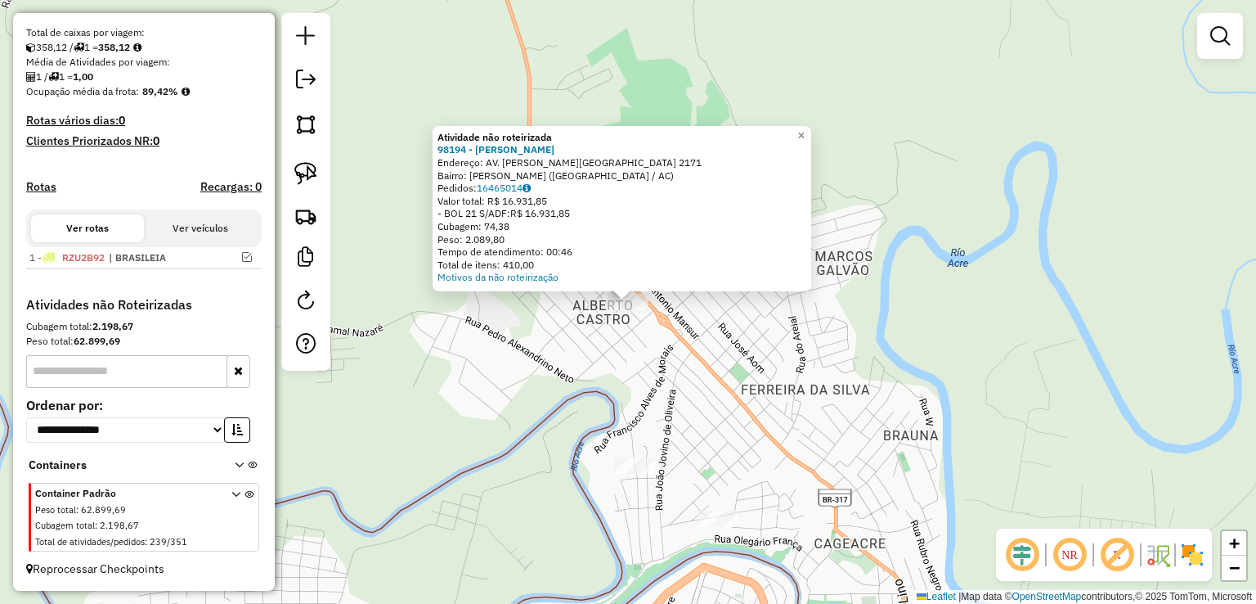
click at [550, 384] on div "Atividade não roteirizada 98194 - FRIOS VILHENA Endereço: AV. MANOEL MARINHO MO…" at bounding box center [628, 302] width 1256 height 604
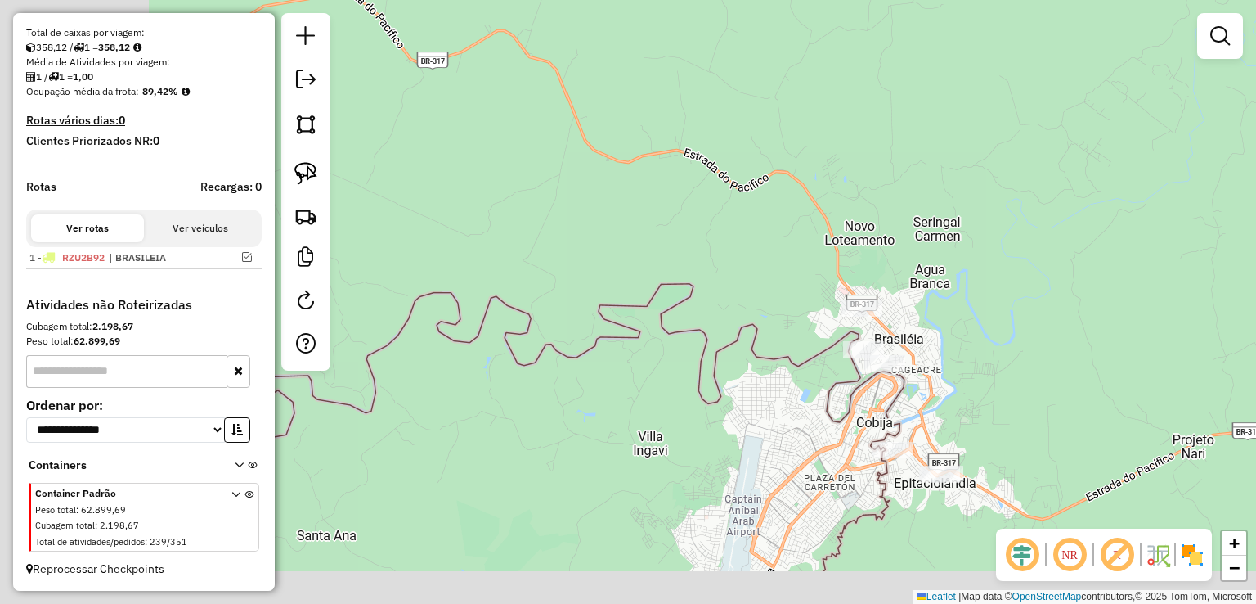
drag, startPoint x: 567, startPoint y: 311, endPoint x: 1041, endPoint y: 194, distance: 488.5
click at [988, 218] on div "Janela de atendimento Grade de atendimento Capacidade Transportadoras Veículos …" at bounding box center [628, 302] width 1256 height 604
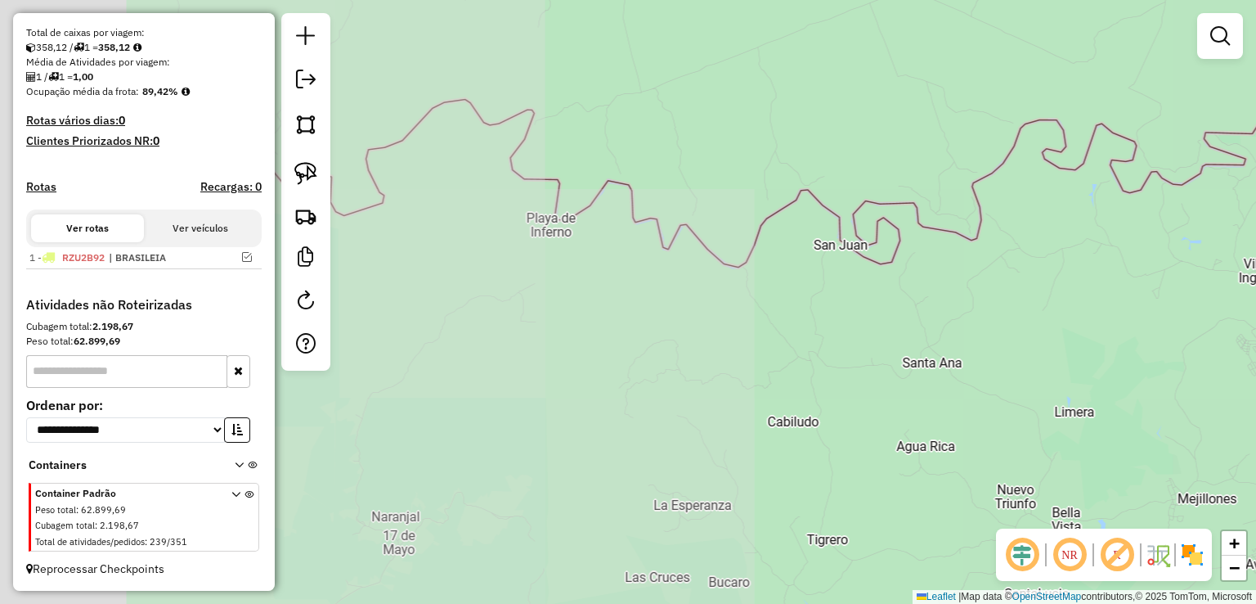
drag, startPoint x: 802, startPoint y: 387, endPoint x: 854, endPoint y: 444, distance: 77.0
click at [847, 439] on div "Janela de atendimento Grade de atendimento Capacidade Transportadoras Veículos …" at bounding box center [628, 302] width 1256 height 604
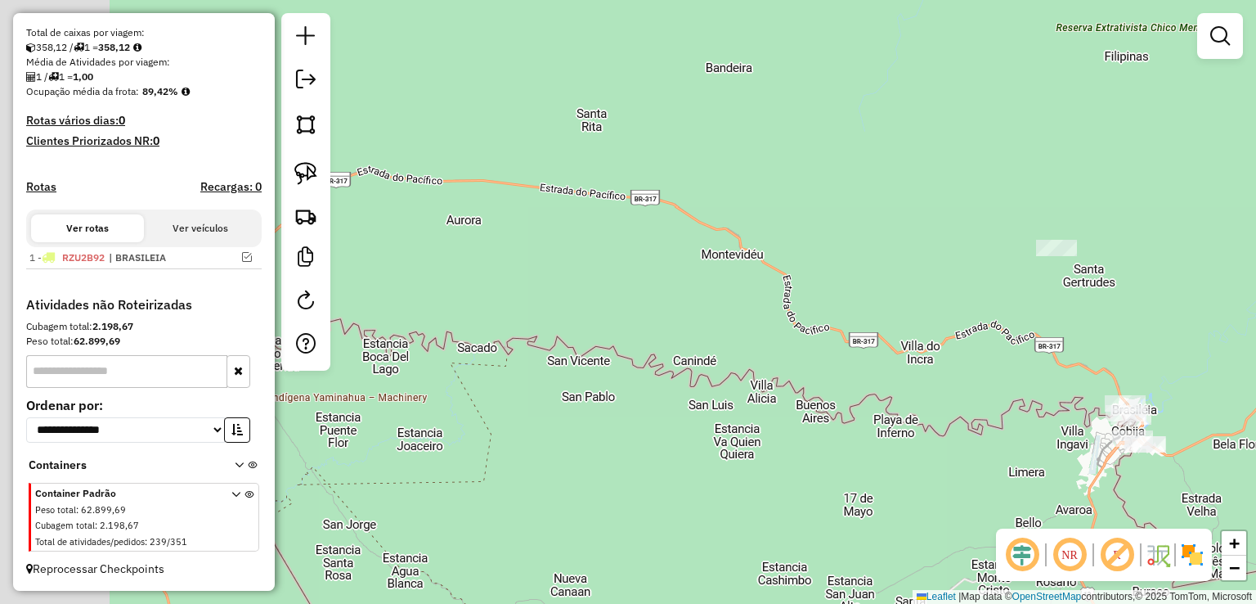
drag, startPoint x: 534, startPoint y: 338, endPoint x: 778, endPoint y: 341, distance: 243.7
click at [787, 341] on div "Janela de atendimento Grade de atendimento Capacidade Transportadoras Veículos …" at bounding box center [628, 302] width 1256 height 604
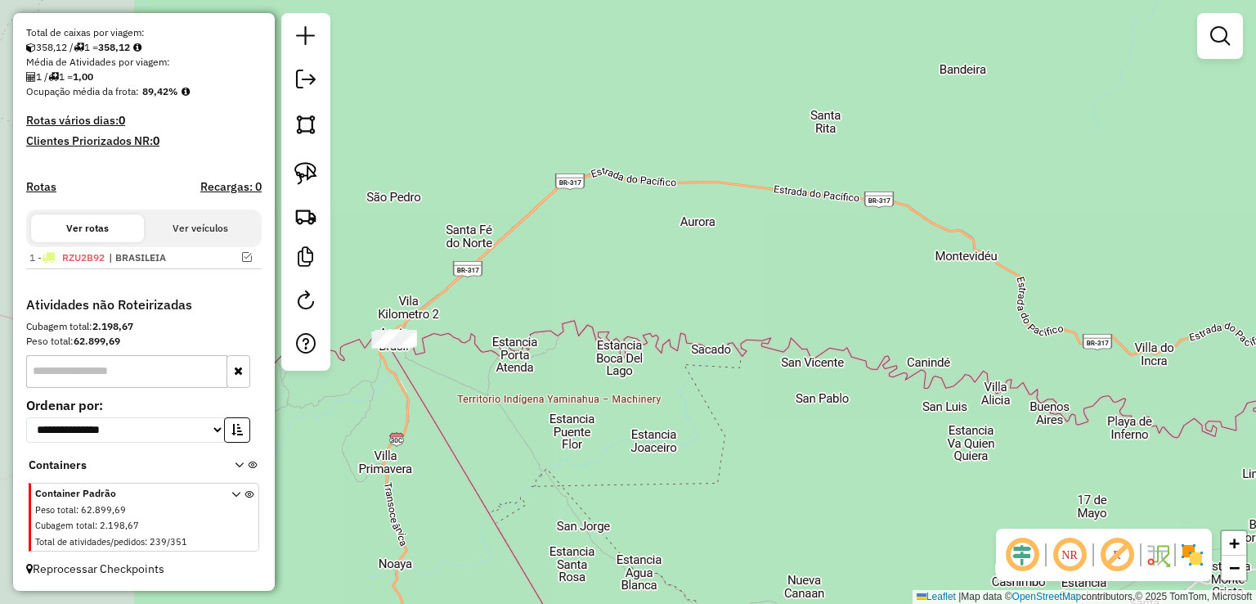
drag, startPoint x: 556, startPoint y: 289, endPoint x: 762, endPoint y: 295, distance: 206.2
click at [800, 294] on div "Janela de atendimento Grade de atendimento Capacidade Transportadoras Veículos …" at bounding box center [628, 302] width 1256 height 604
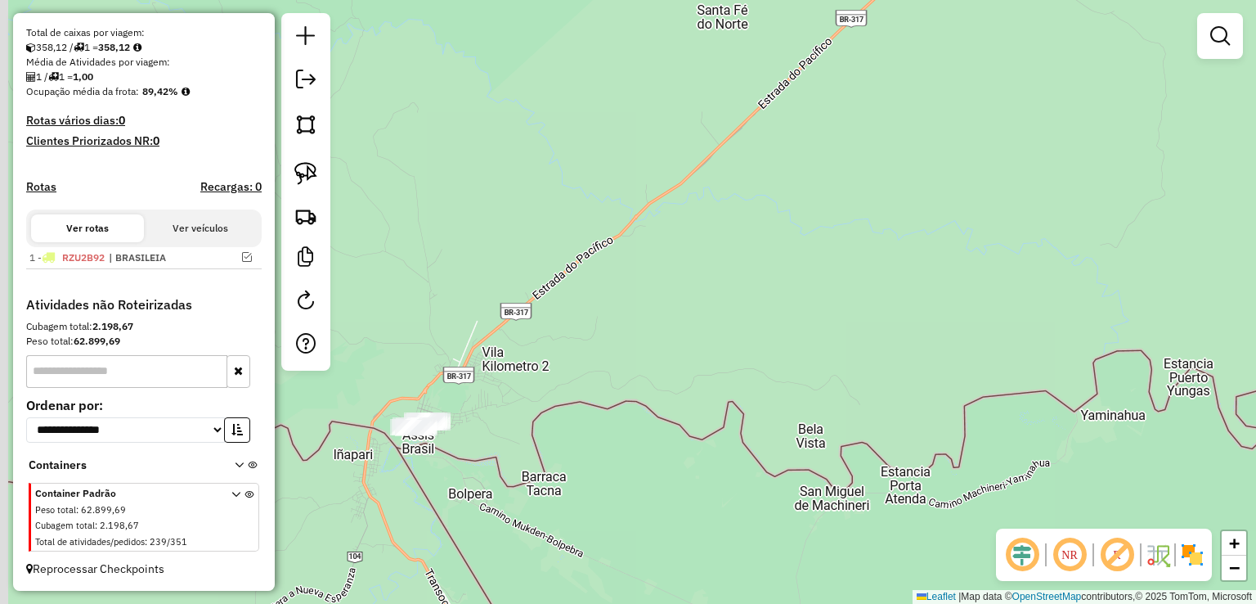
drag, startPoint x: 429, startPoint y: 414, endPoint x: 542, endPoint y: 390, distance: 116.1
click at [541, 391] on div "Janela de atendimento Grade de atendimento Capacidade Transportadoras Veículos …" at bounding box center [628, 302] width 1256 height 604
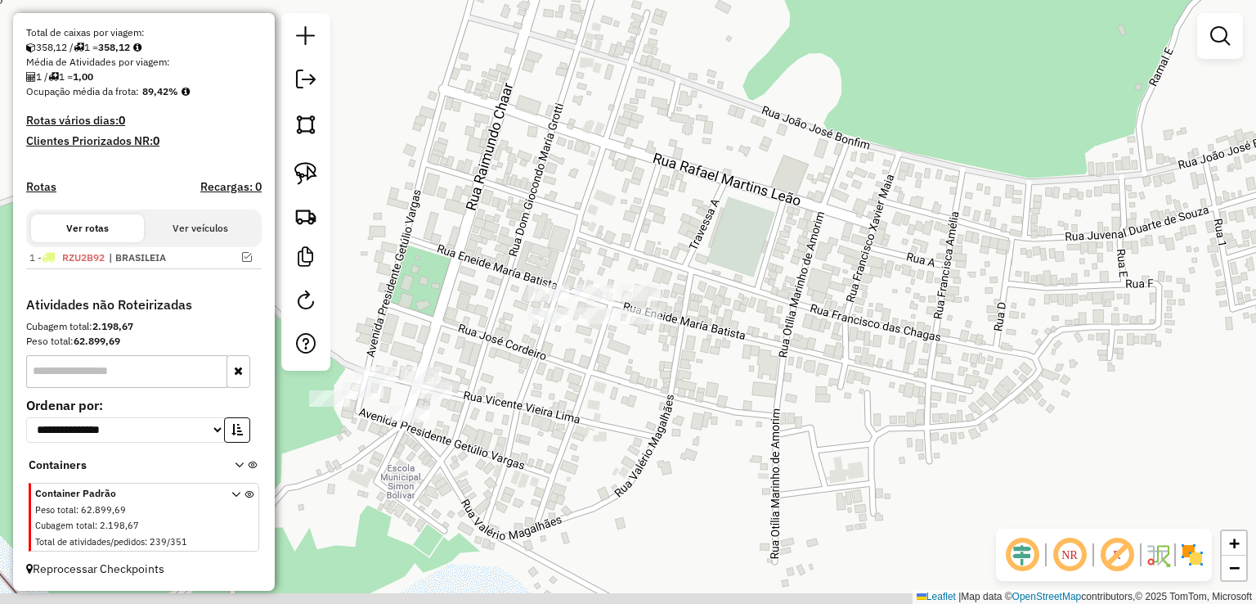
drag, startPoint x: 702, startPoint y: 442, endPoint x: 713, endPoint y: 351, distance: 92.3
click at [713, 351] on div "Janela de atendimento Grade de atendimento Capacidade Transportadoras Veículos …" at bounding box center [628, 302] width 1256 height 604
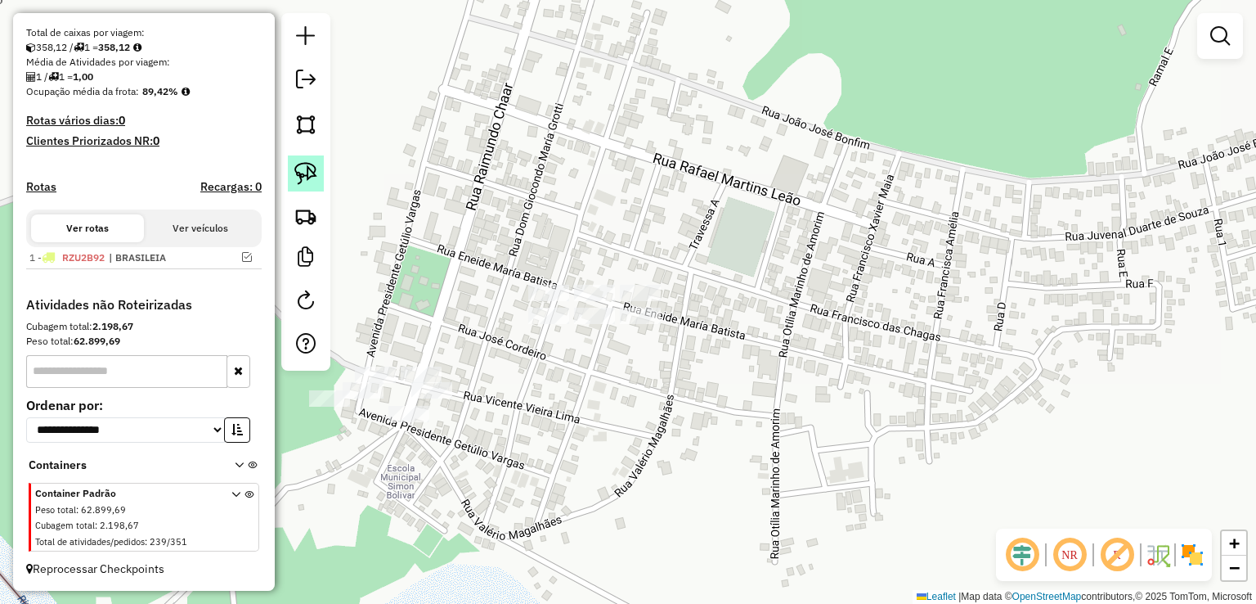
click at [307, 183] on img at bounding box center [305, 173] width 23 height 23
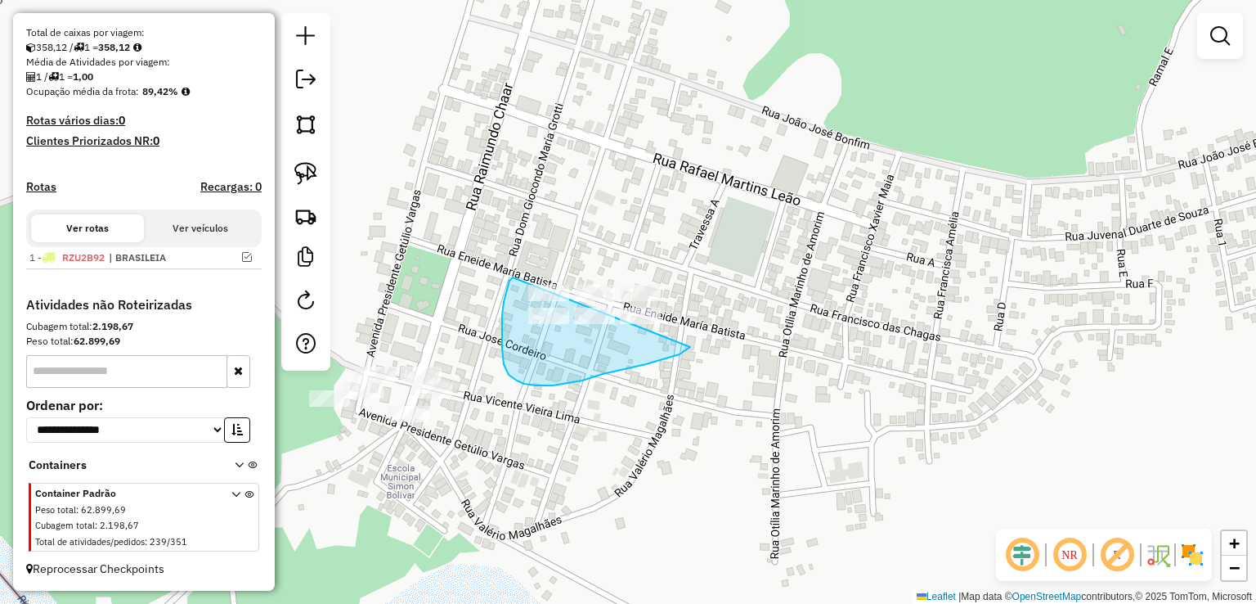
drag, startPoint x: 513, startPoint y: 277, endPoint x: 698, endPoint y: 232, distance: 190.2
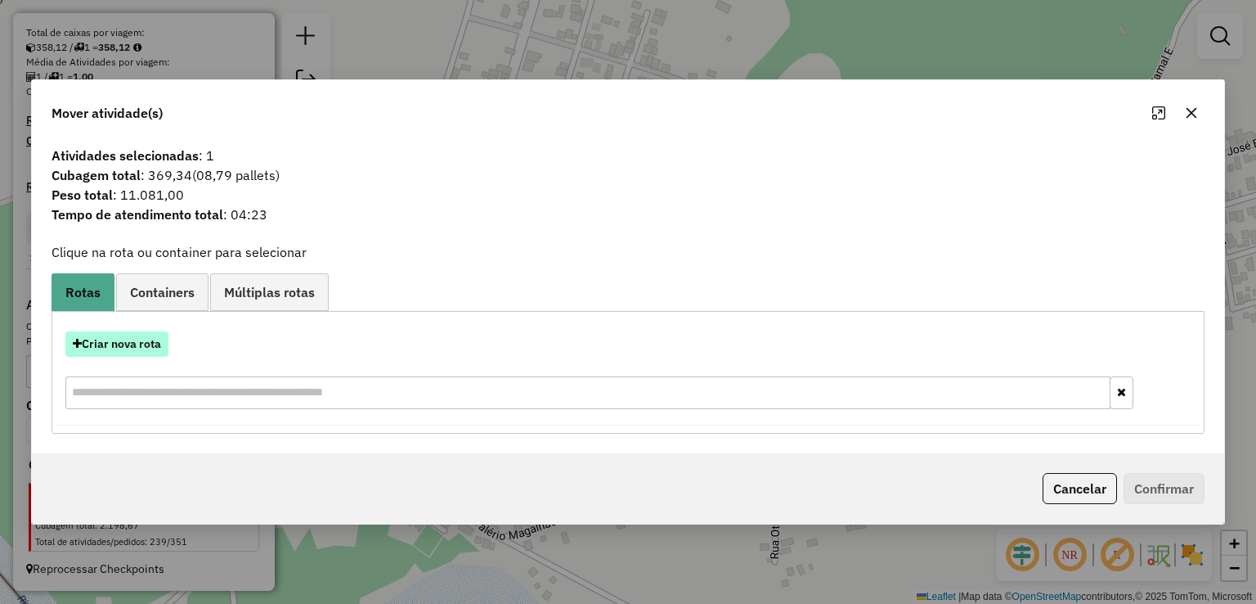
click at [124, 342] on button "Criar nova rota" at bounding box center [116, 343] width 103 height 25
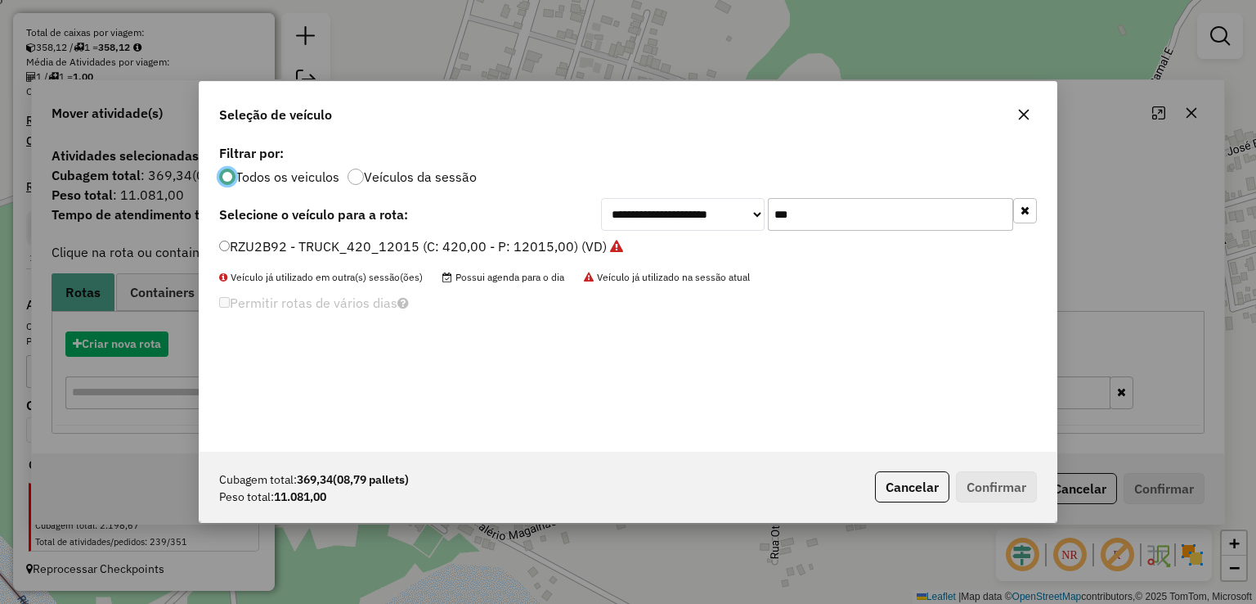
scroll to position [8, 5]
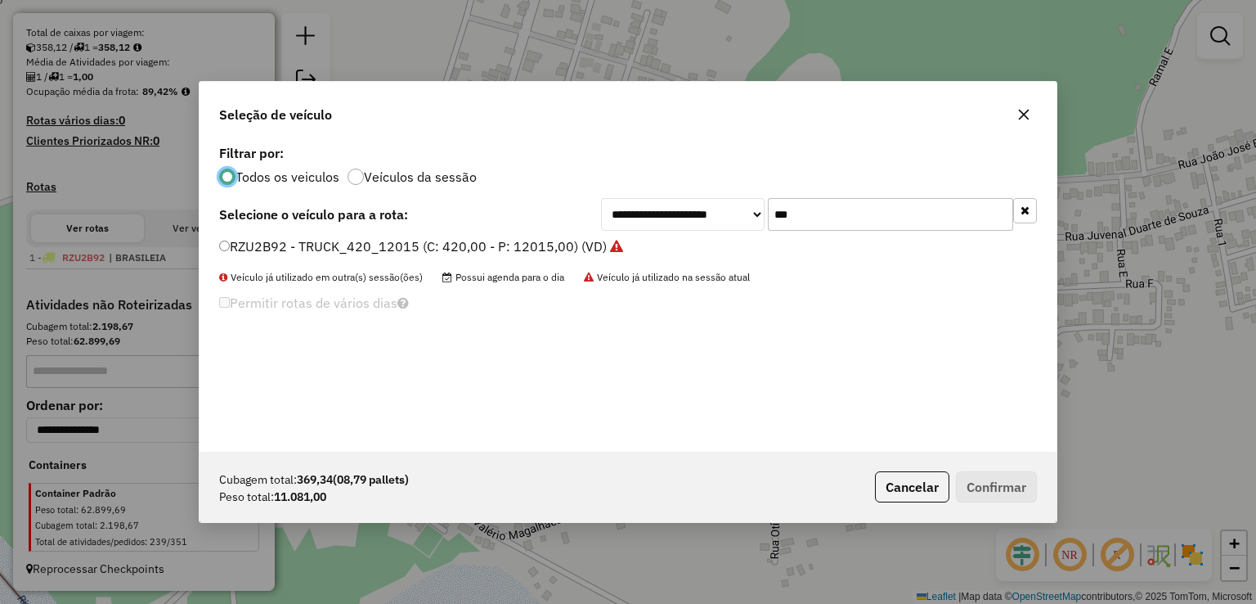
click at [896, 223] on input "***" at bounding box center [890, 214] width 245 height 33
type input "****"
click at [505, 249] on label "QWO9H62 - TRUCK_420_12500 (C: 420,00 - P: 12500,00) (VD)" at bounding box center [415, 246] width 393 height 20
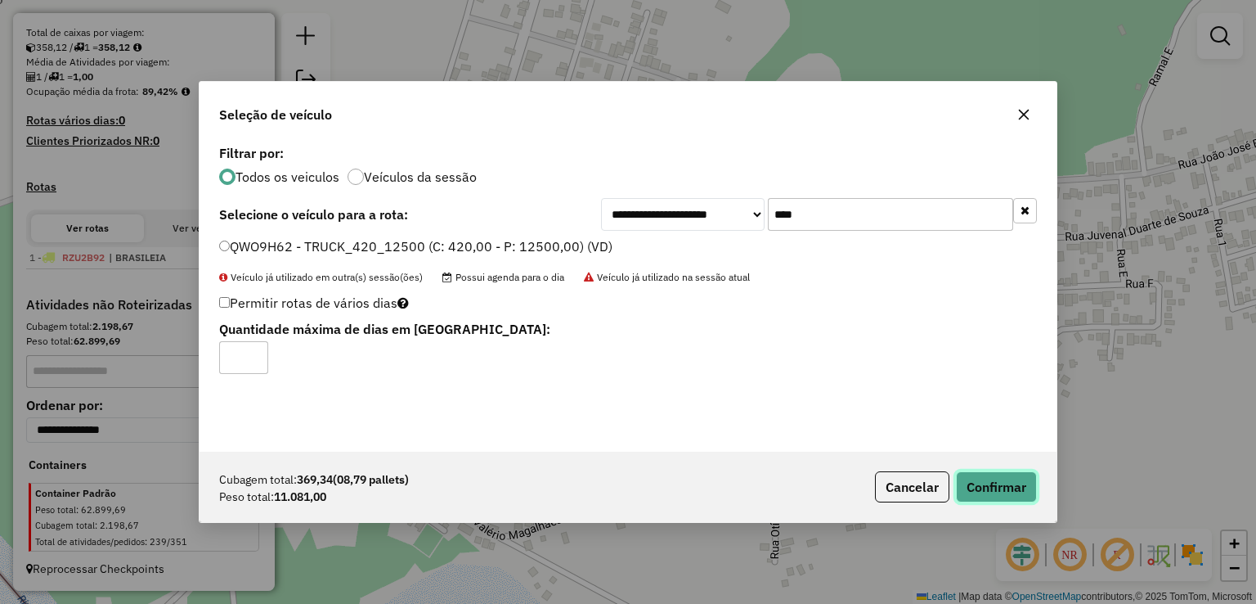
click at [1024, 496] on button "Confirmar" at bounding box center [996, 486] width 81 height 31
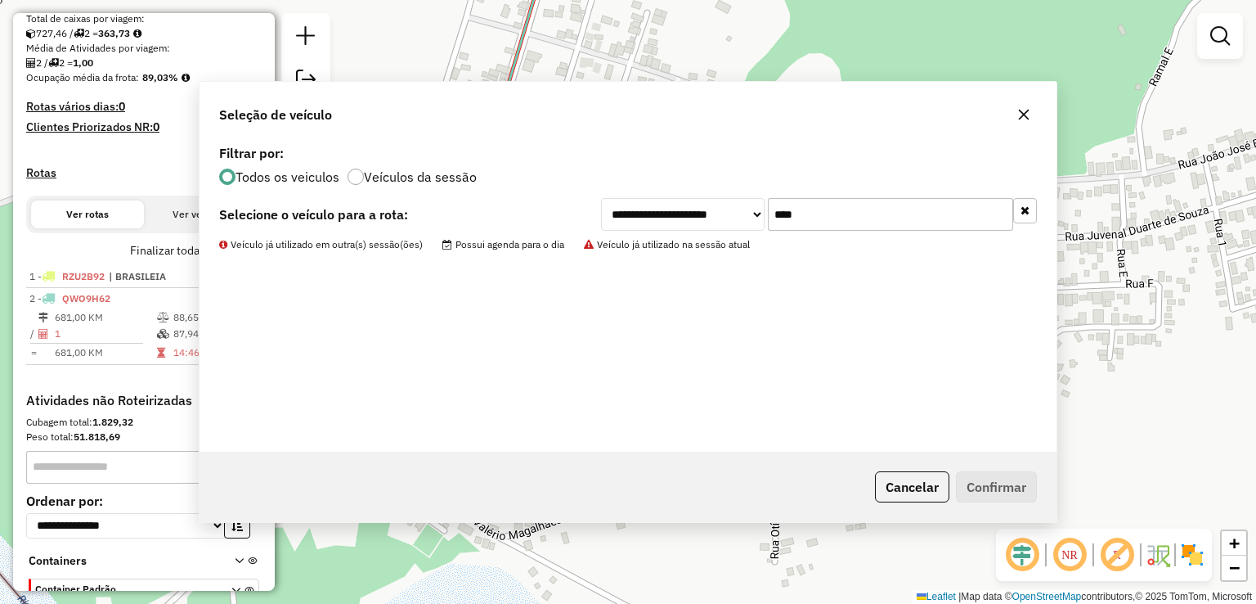
scroll to position [401, 0]
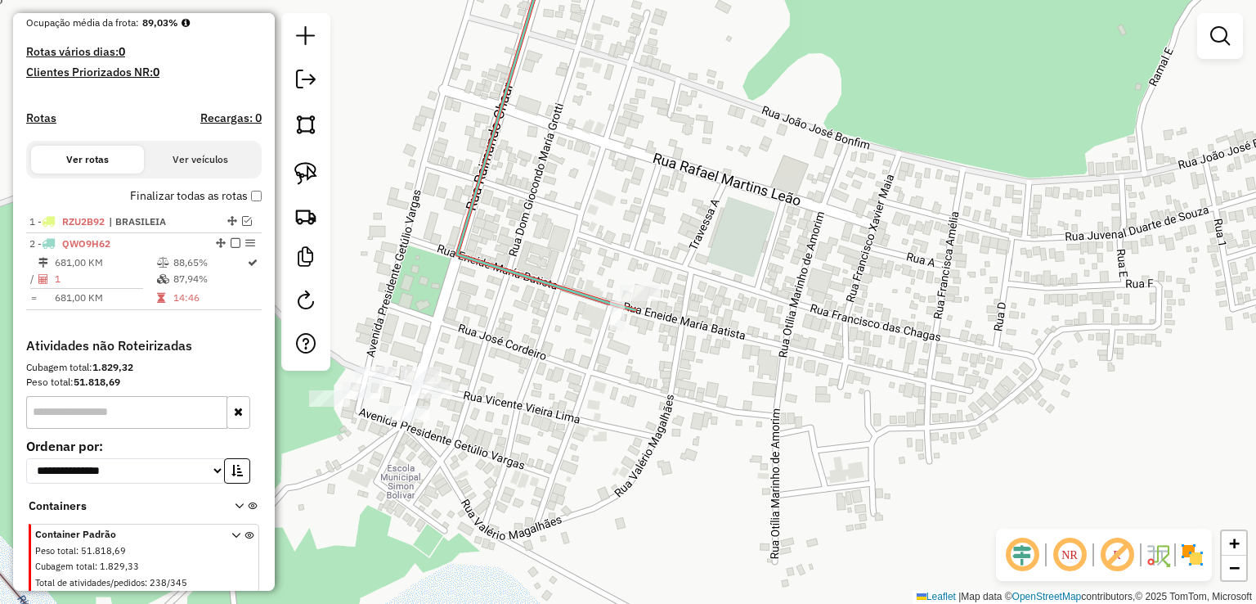
click at [425, 191] on div "Janela de atendimento Grade de atendimento Capacidade Transportadoras Veículos …" at bounding box center [628, 302] width 1256 height 604
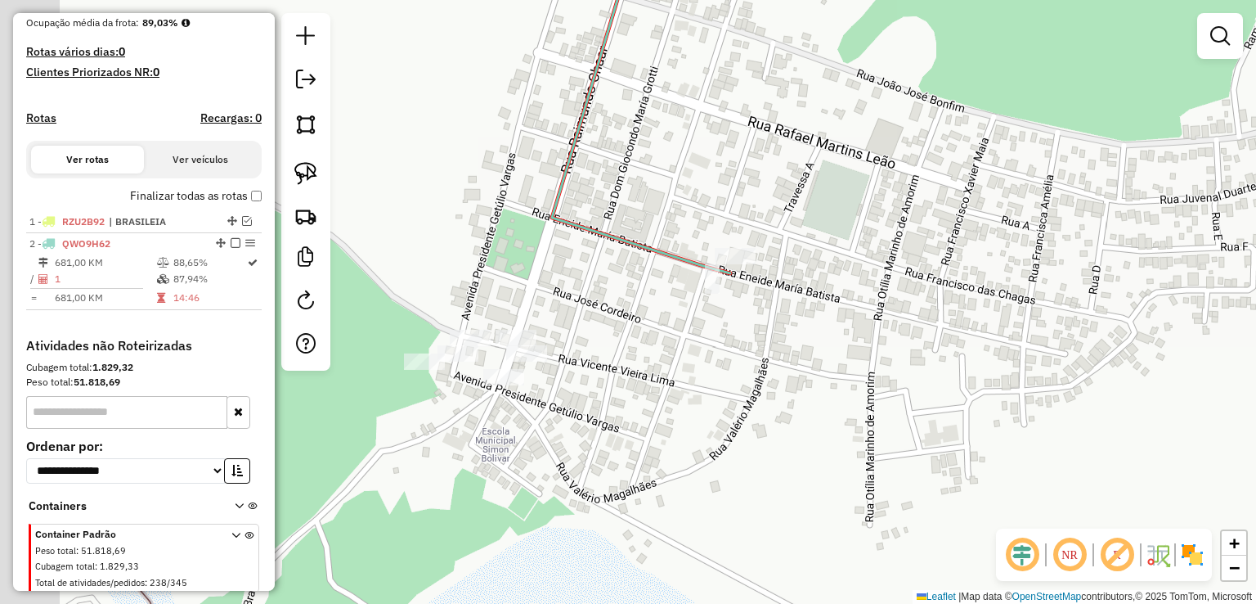
drag, startPoint x: 432, startPoint y: 203, endPoint x: 607, endPoint y: 117, distance: 194.9
click at [607, 117] on div "Janela de atendimento Grade de atendimento Capacidade Transportadoras Veículos …" at bounding box center [628, 302] width 1256 height 604
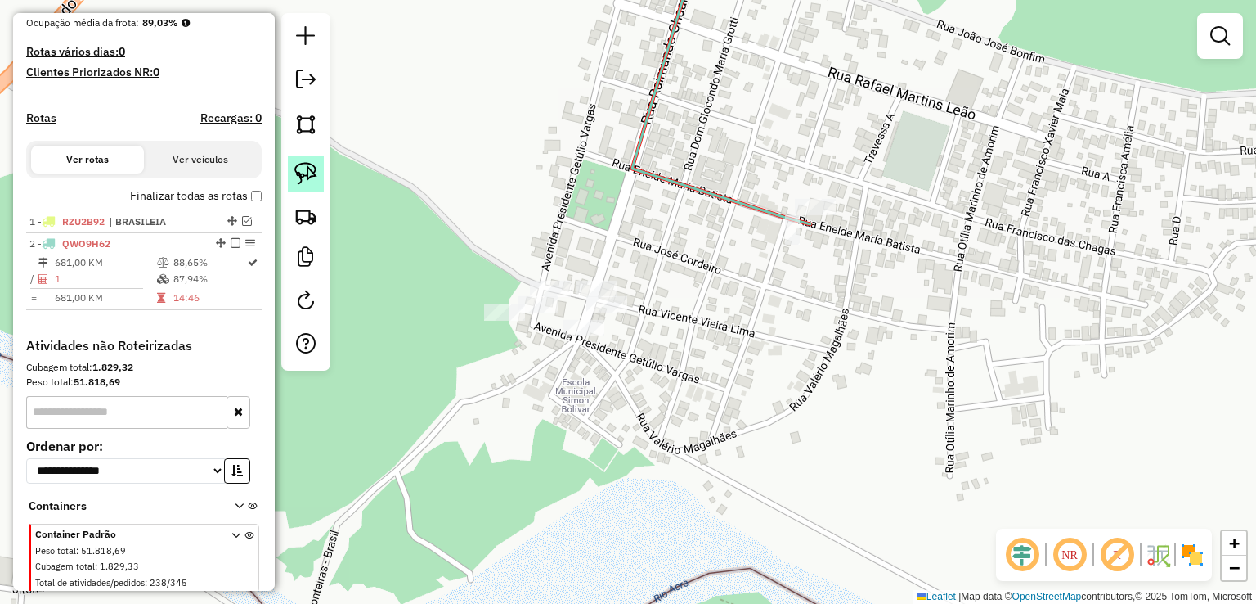
click at [300, 170] on img at bounding box center [305, 173] width 23 height 23
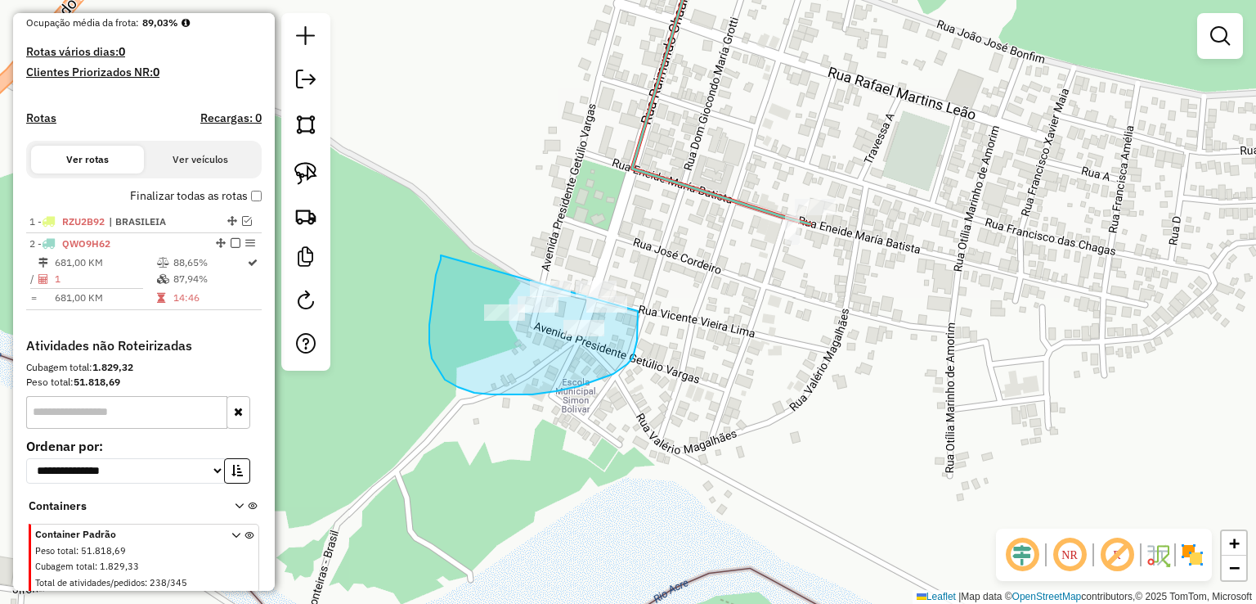
drag, startPoint x: 441, startPoint y: 255, endPoint x: 626, endPoint y: 215, distance: 189.9
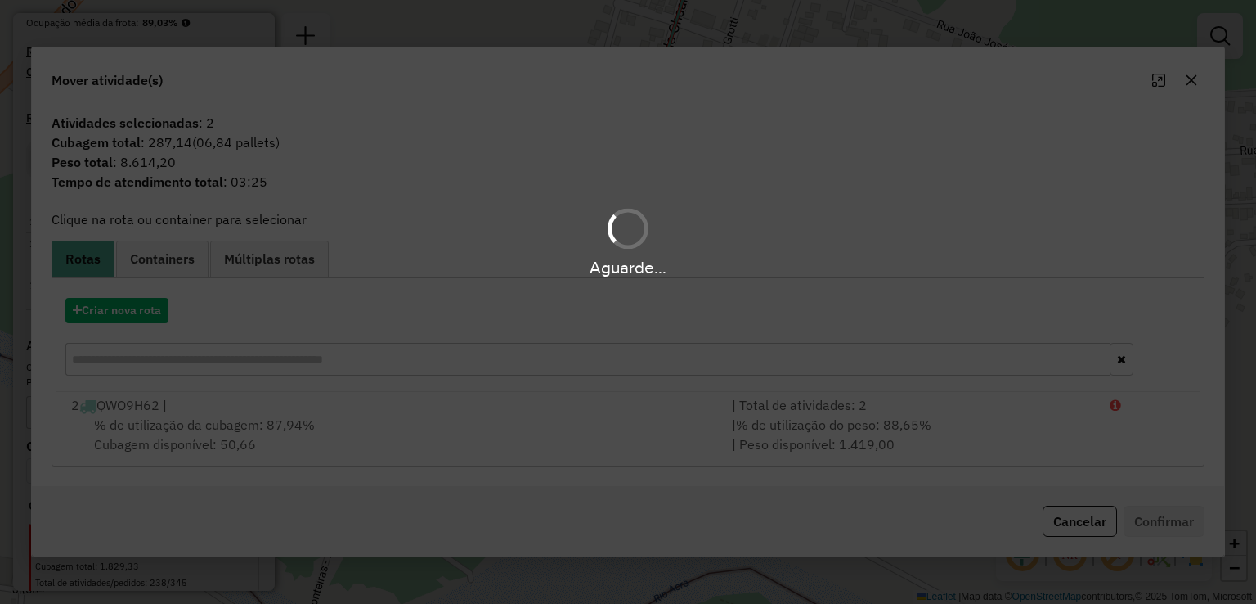
click at [141, 315] on div "Aguarde..." at bounding box center [628, 302] width 1256 height 604
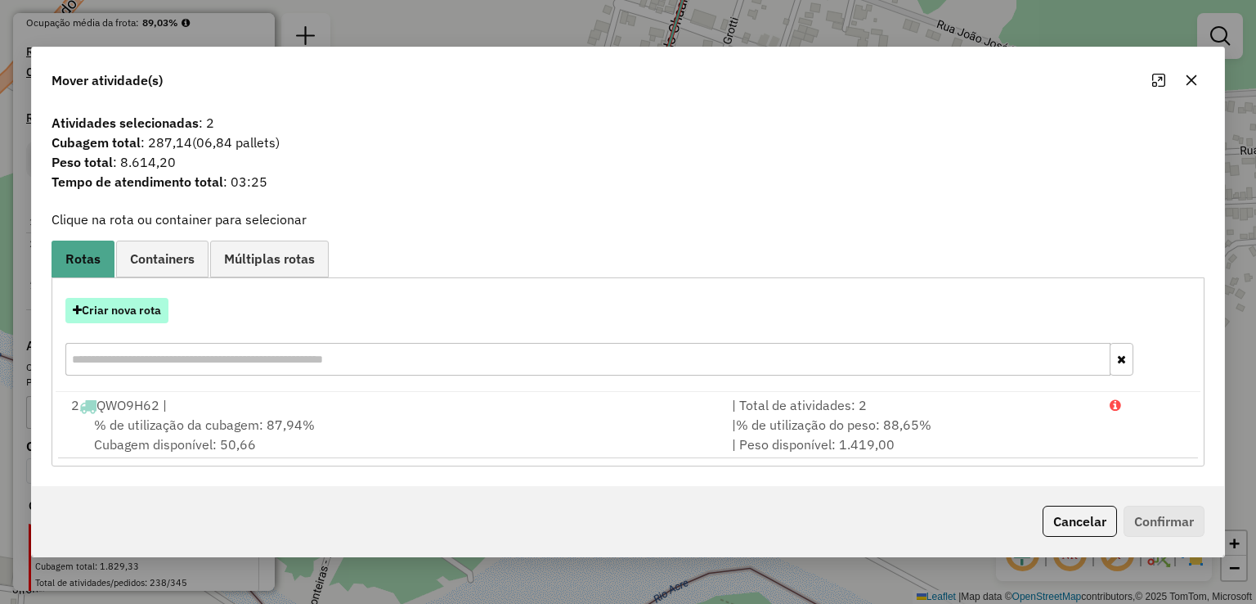
click at [150, 303] on button "Criar nova rota" at bounding box center [116, 310] width 103 height 25
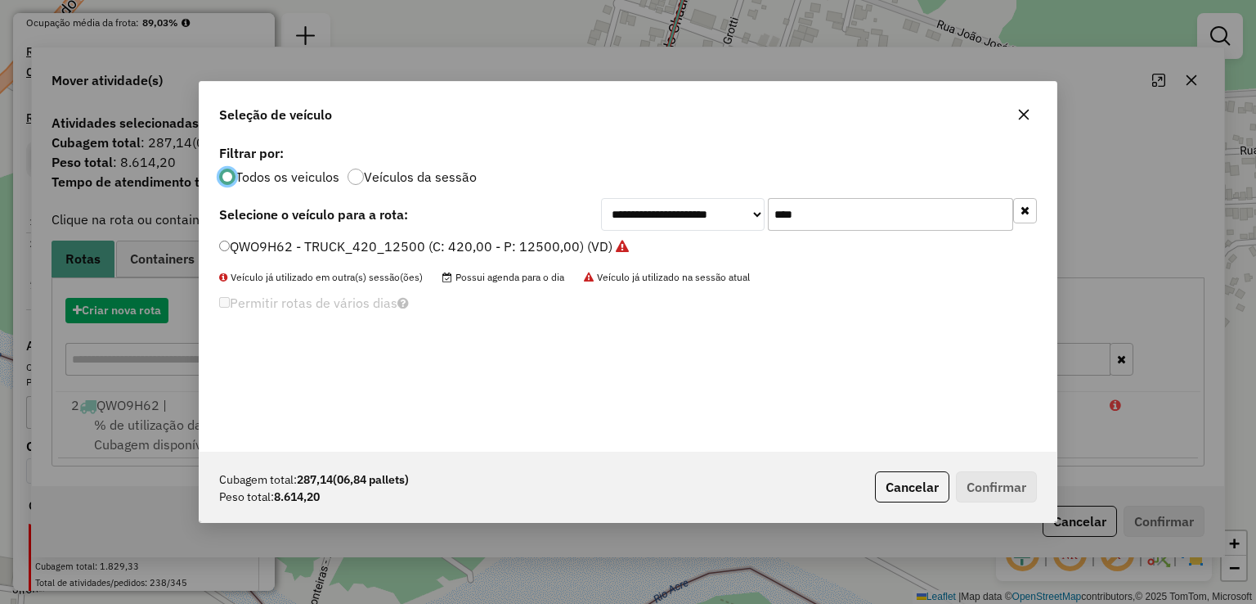
scroll to position [8, 5]
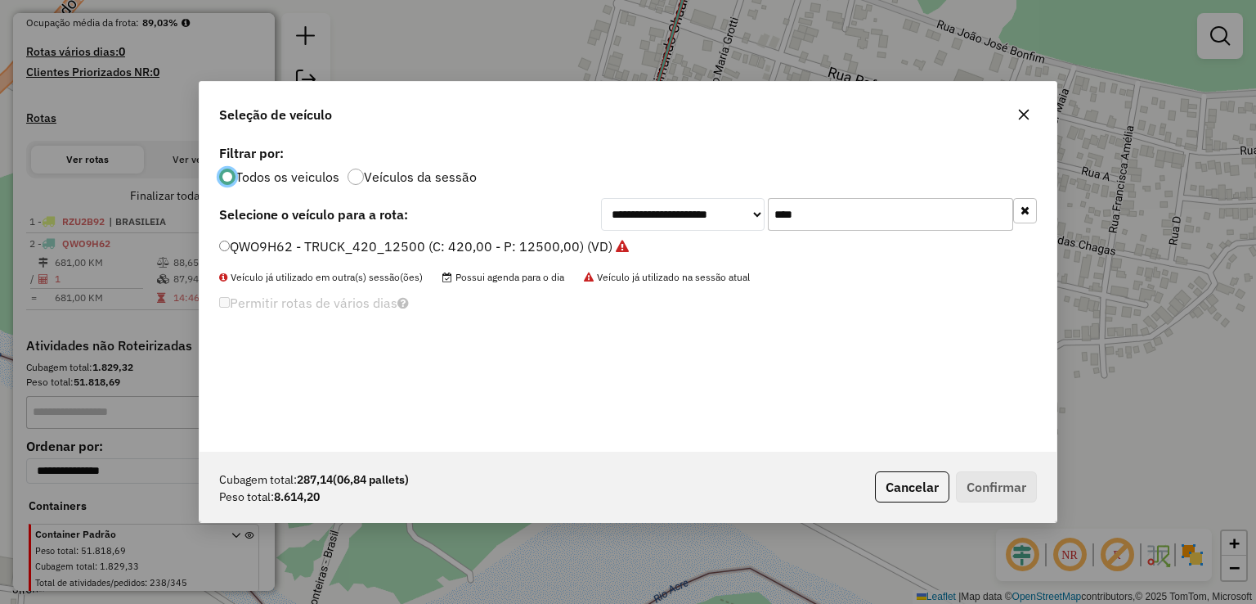
drag, startPoint x: 821, startPoint y: 210, endPoint x: 720, endPoint y: 210, distance: 100.6
click at [720, 210] on div "**********" at bounding box center [819, 214] width 436 height 33
type input "***"
click at [406, 361] on div "**********" at bounding box center [628, 296] width 857 height 311
click at [337, 245] on label "RZU2B12 - TRUCK_420_12015 (C: 420,00 - P: 12015,00) (VD)" at bounding box center [413, 246] width 388 height 20
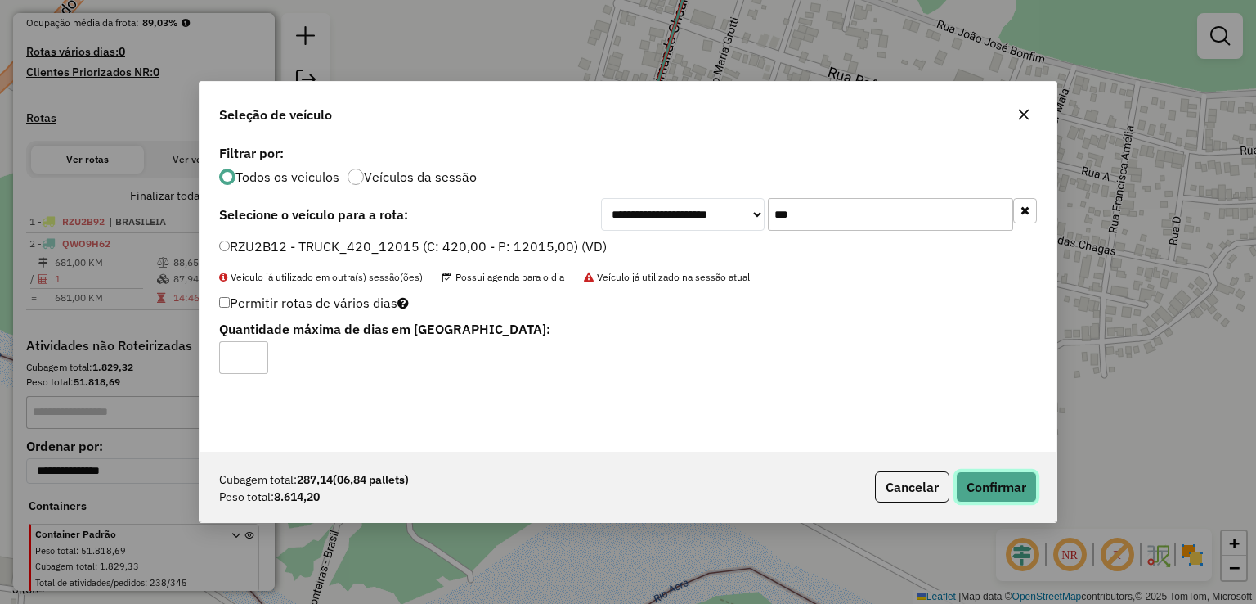
click at [1021, 487] on button "Confirmar" at bounding box center [996, 486] width 81 height 31
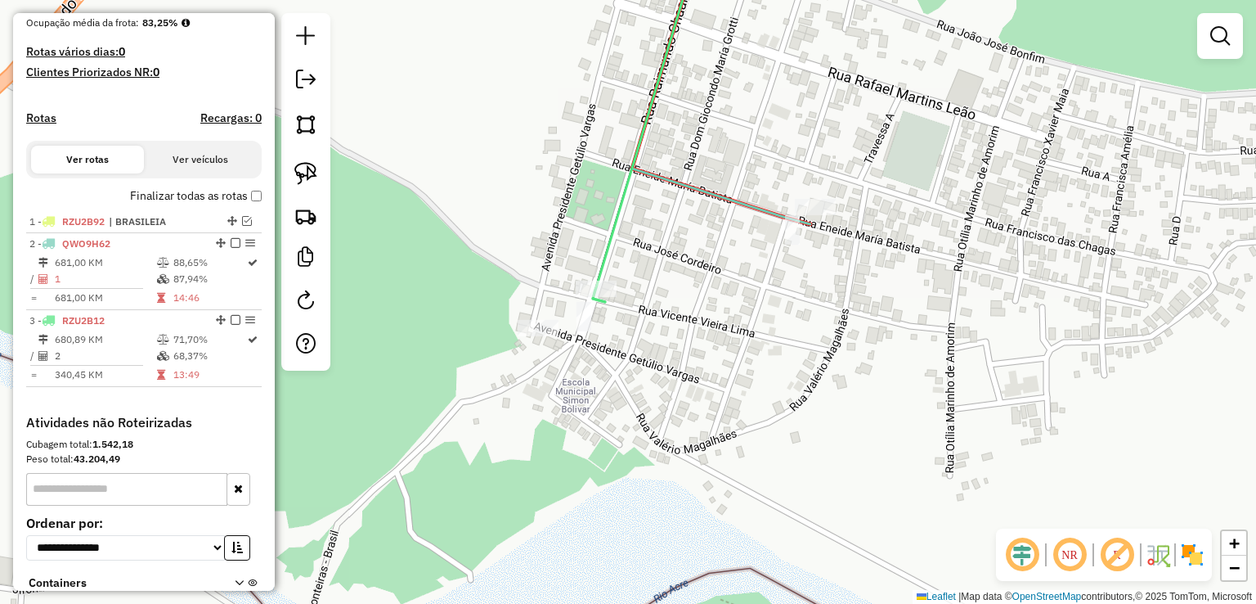
click at [841, 198] on div "Rota 2 - Placa QWO9H62 99089 - COMERCIAL RIBEIRO 2 Rota 2 - Placa QWO9H62 99089…" at bounding box center [628, 302] width 1256 height 604
select select "**********"
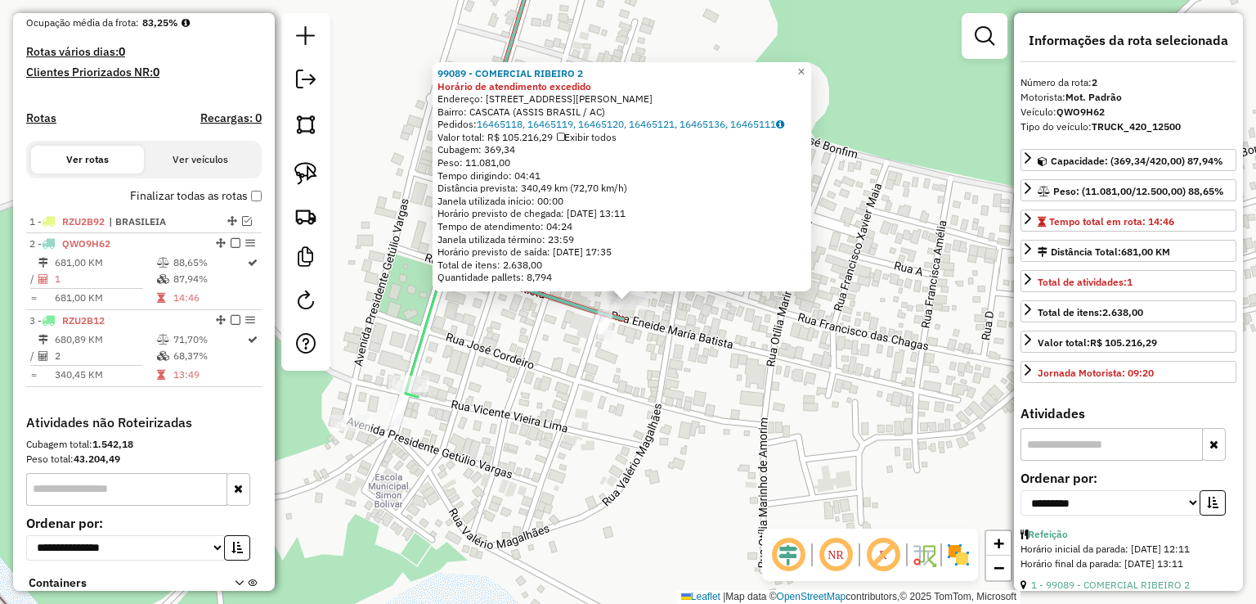
scroll to position [532, 0]
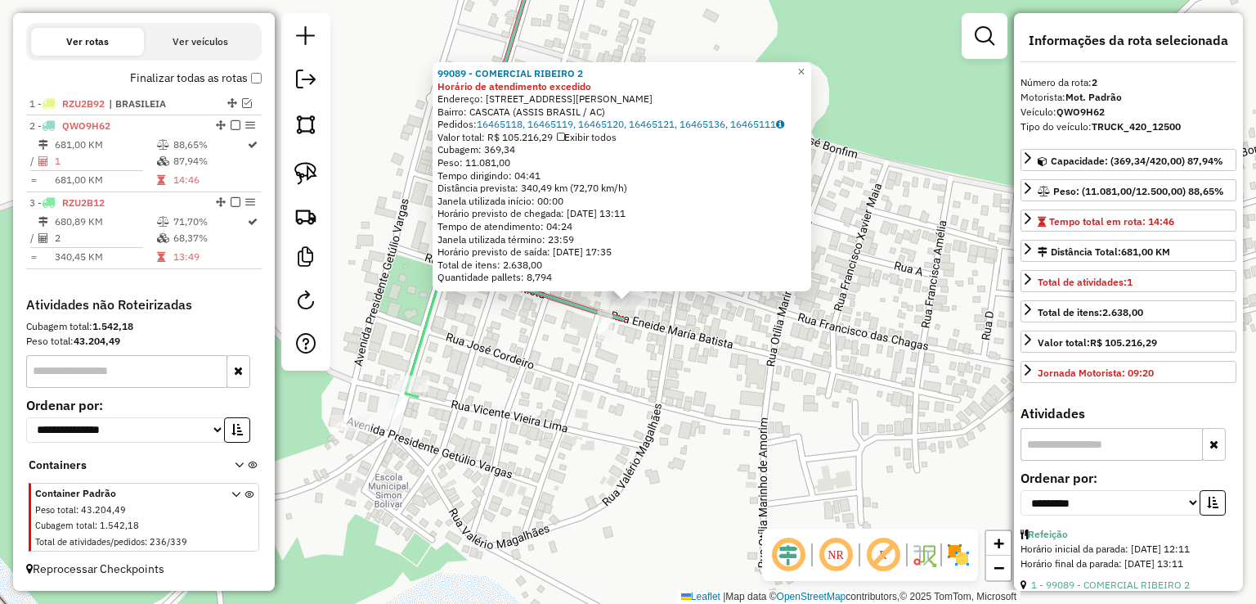
click at [747, 380] on div "99089 - COMERCIAL RIBEIRO 2 Horário de atendimento excedido Endereço: Rua Eneid…" at bounding box center [628, 302] width 1256 height 604
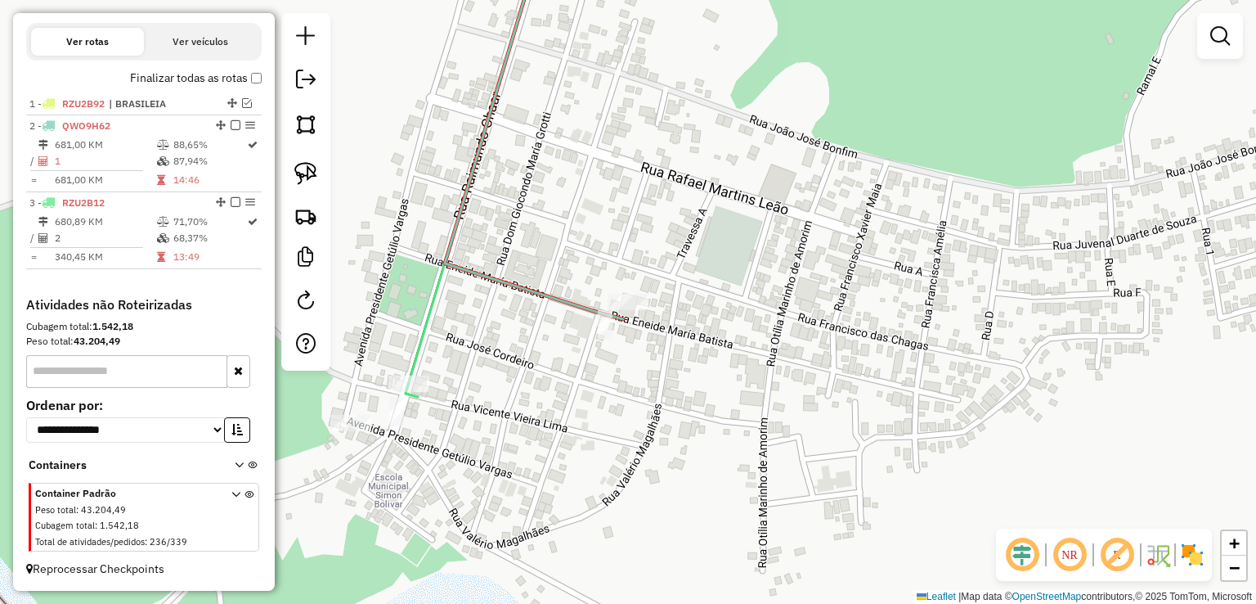
drag, startPoint x: 556, startPoint y: 386, endPoint x: 667, endPoint y: 325, distance: 127.0
click at [667, 325] on div "Janela de atendimento Grade de atendimento Capacidade Transportadoras Veículos …" at bounding box center [628, 302] width 1256 height 604
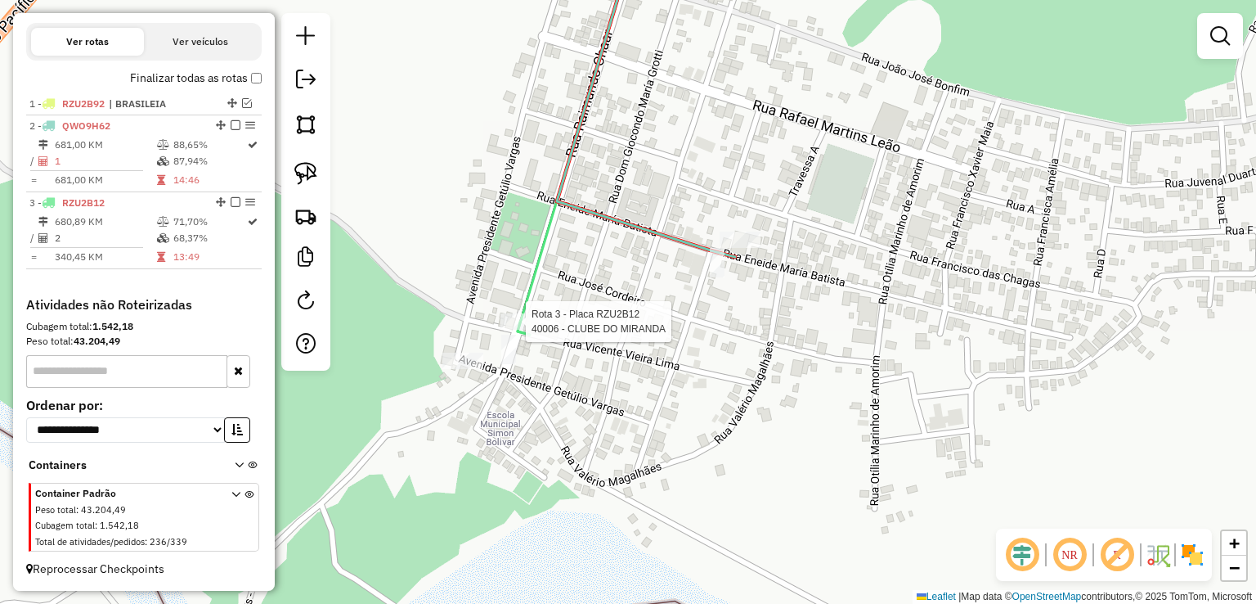
select select "**********"
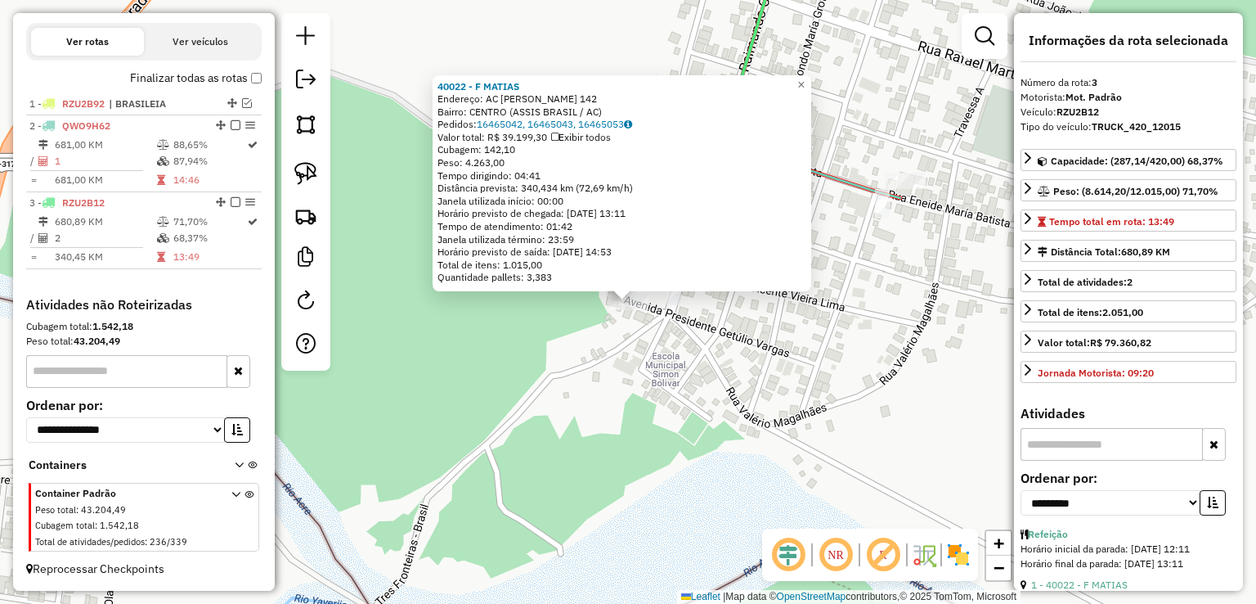
click at [563, 371] on div "40022 - F MATIAS Endereço: AC RAIMUNDO CHAAR 142 Bairro: CENTRO (ASSIS BRASIL /…" at bounding box center [628, 302] width 1256 height 604
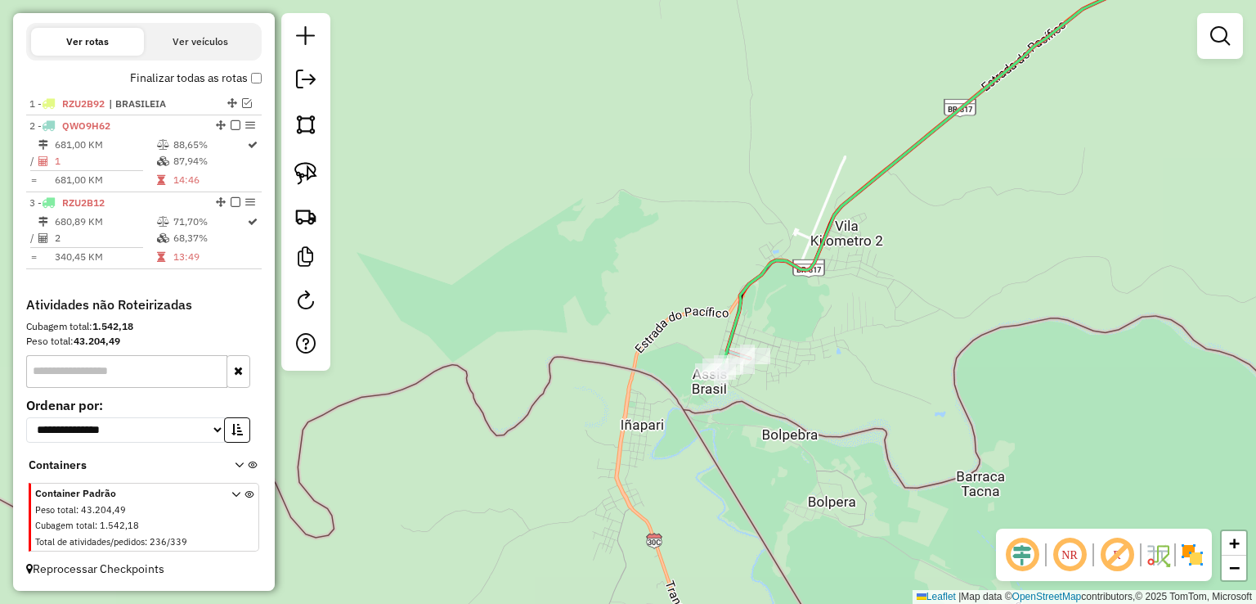
drag, startPoint x: 936, startPoint y: 318, endPoint x: 892, endPoint y: 325, distance: 43.8
click at [893, 325] on div "Janela de atendimento Grade de atendimento Capacidade Transportadoras Veículos …" at bounding box center [628, 302] width 1256 height 604
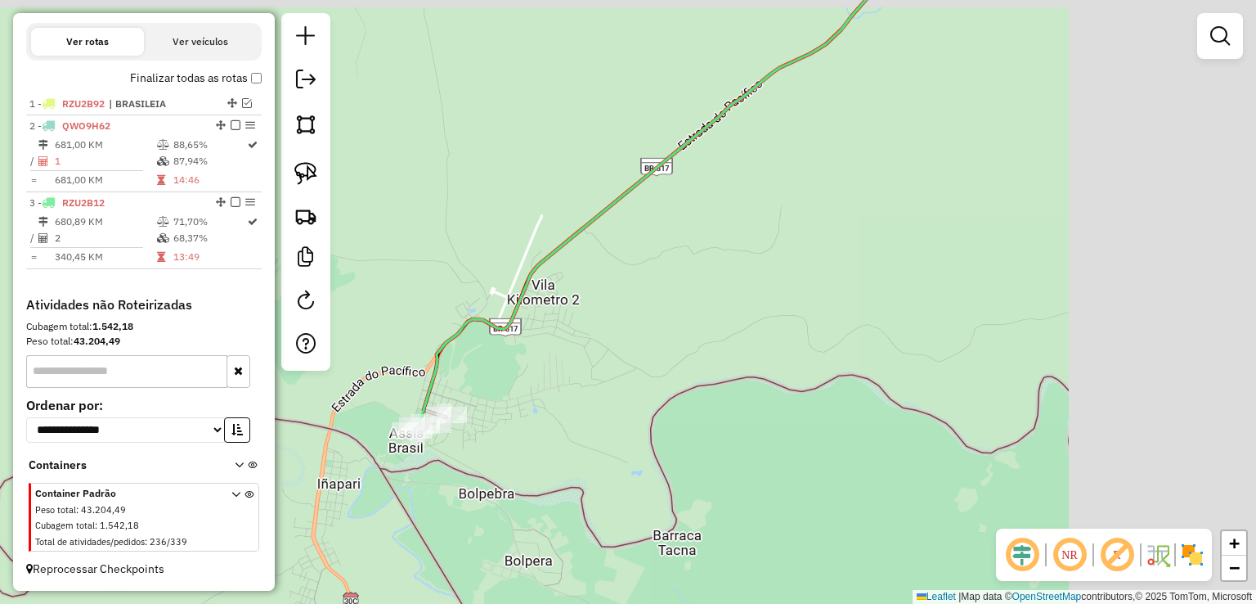
drag, startPoint x: 881, startPoint y: 318, endPoint x: 589, endPoint y: 342, distance: 292.9
click at [648, 342] on div "Janela de atendimento Grade de atendimento Capacidade Transportadoras Veículos …" at bounding box center [628, 302] width 1256 height 604
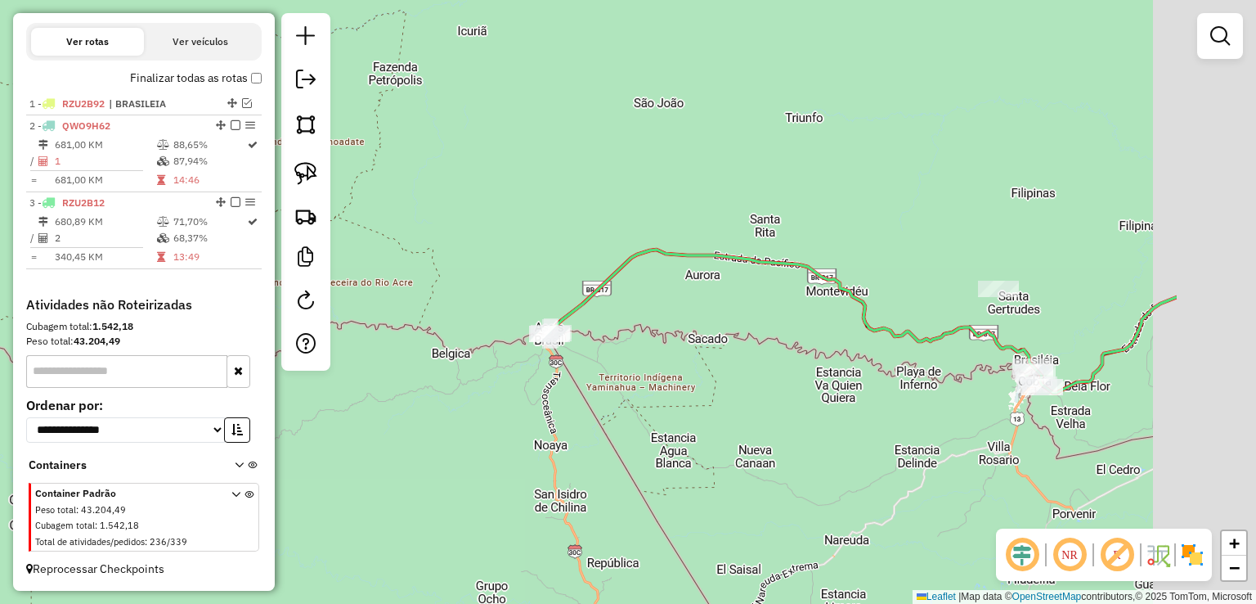
drag, startPoint x: 804, startPoint y: 298, endPoint x: 412, endPoint y: 299, distance: 391.7
click at [433, 302] on div "Janela de atendimento Grade de atendimento Capacidade Transportadoras Veículos …" at bounding box center [628, 302] width 1256 height 604
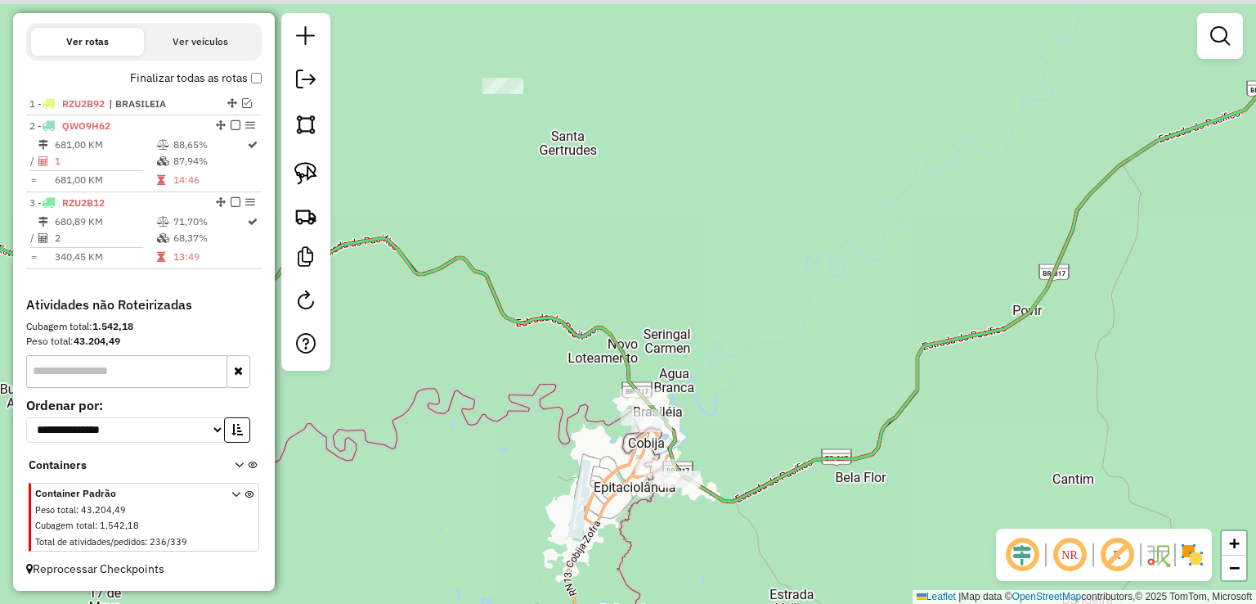
drag, startPoint x: 700, startPoint y: 297, endPoint x: 710, endPoint y: 368, distance: 71.8
click at [710, 368] on div "Janela de atendimento Grade de atendimento Capacidade Transportadoras Veículos …" at bounding box center [628, 302] width 1256 height 604
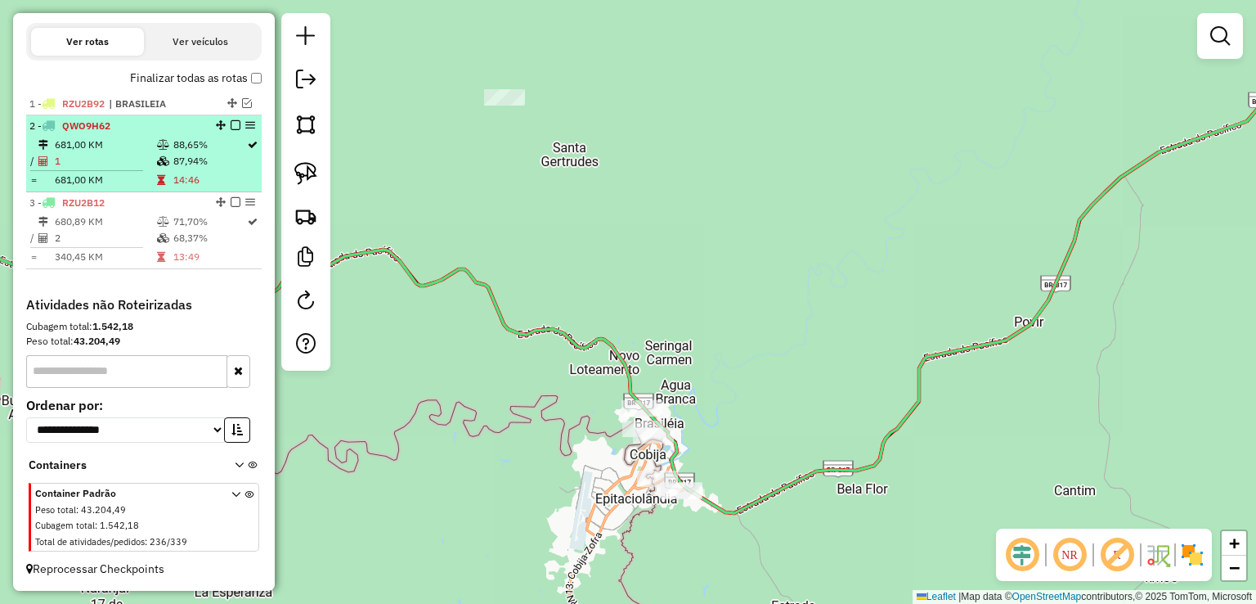
click at [231, 124] on em at bounding box center [236, 125] width 10 height 10
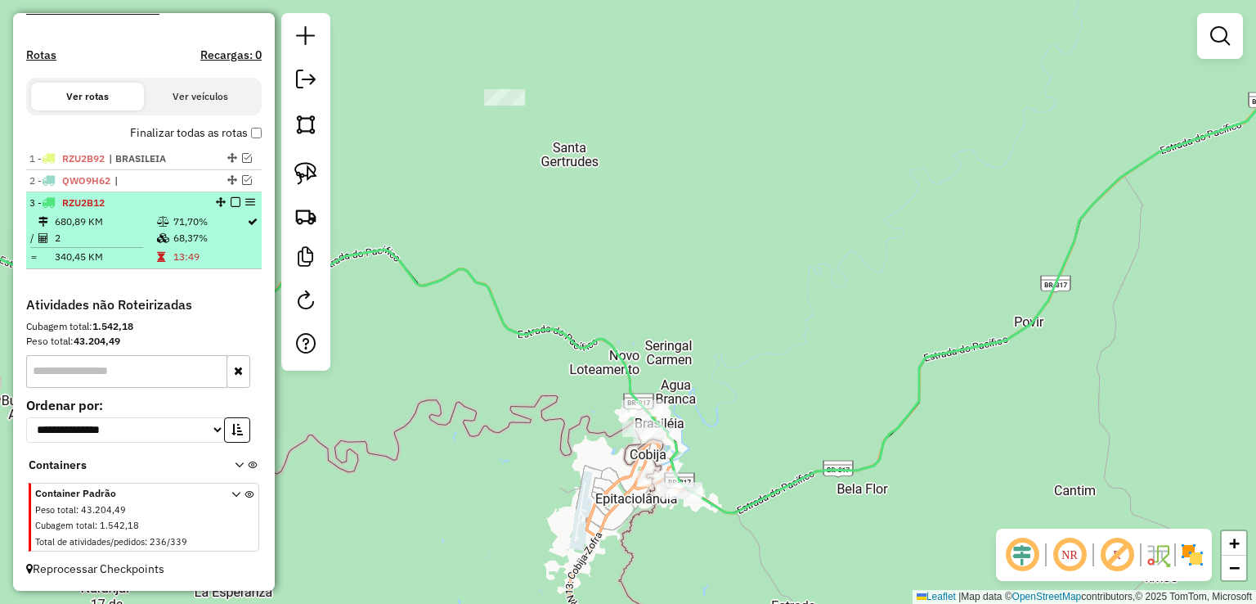
click at [231, 204] on em at bounding box center [236, 202] width 10 height 10
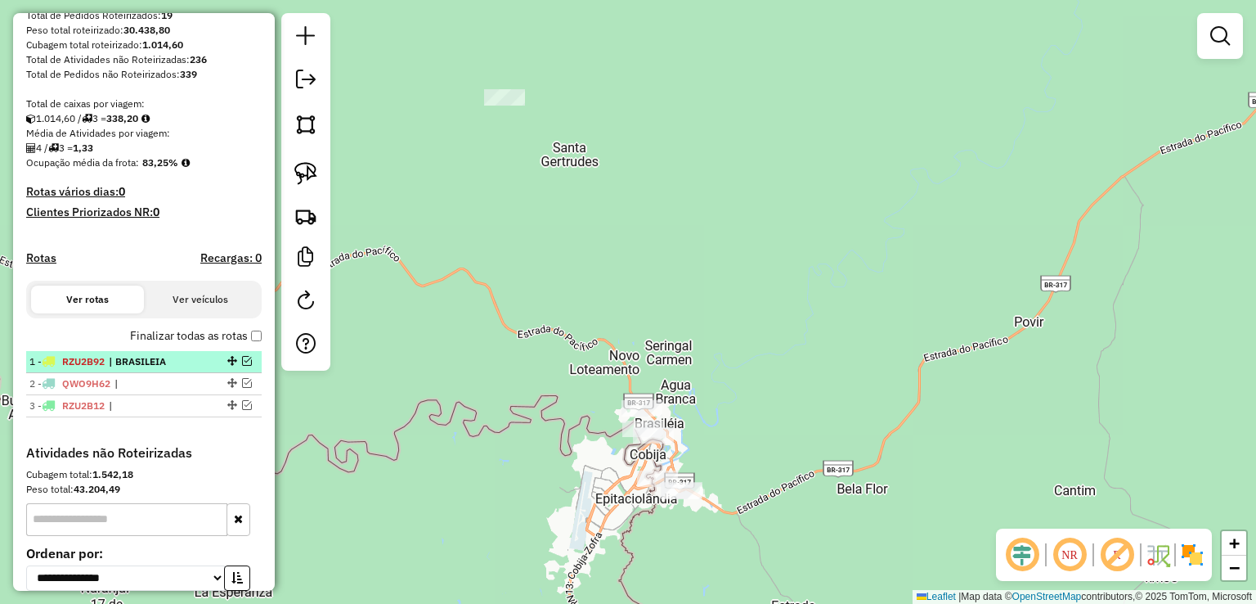
scroll to position [258, 0]
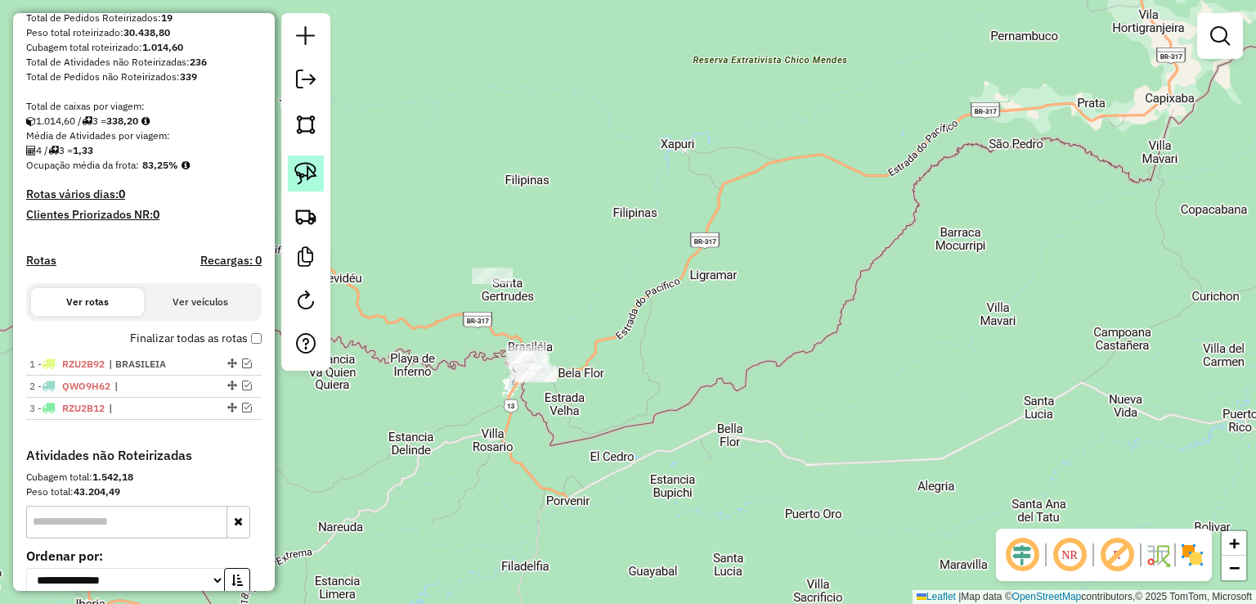
click at [306, 183] on img at bounding box center [305, 173] width 23 height 23
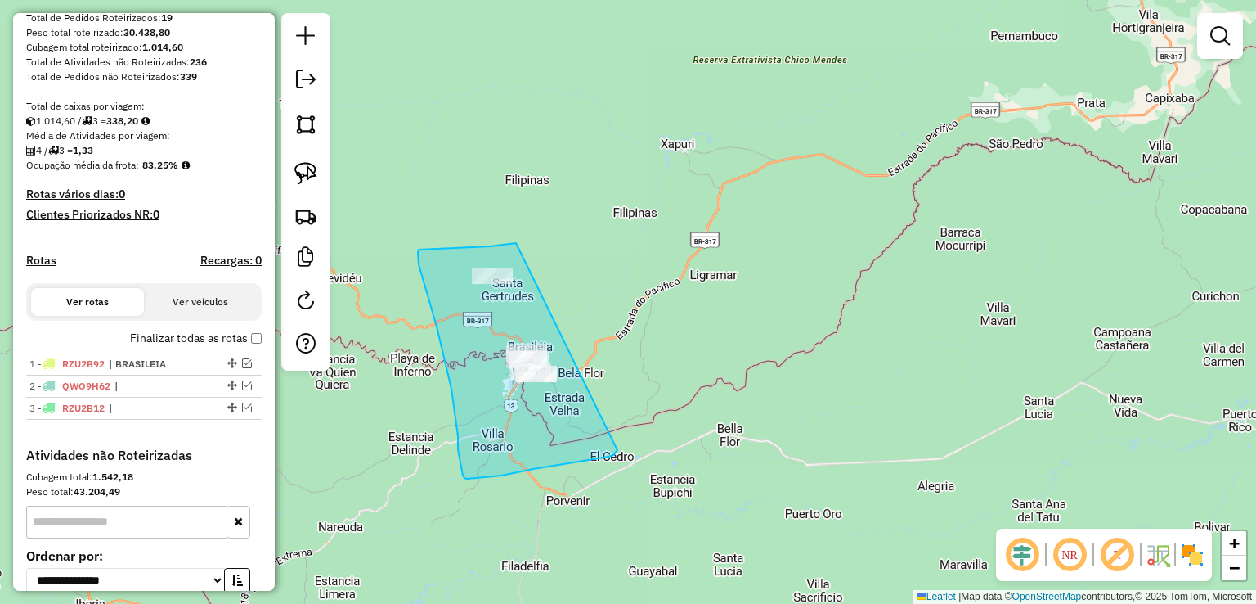
drag, startPoint x: 512, startPoint y: 243, endPoint x: 617, endPoint y: 450, distance: 232.2
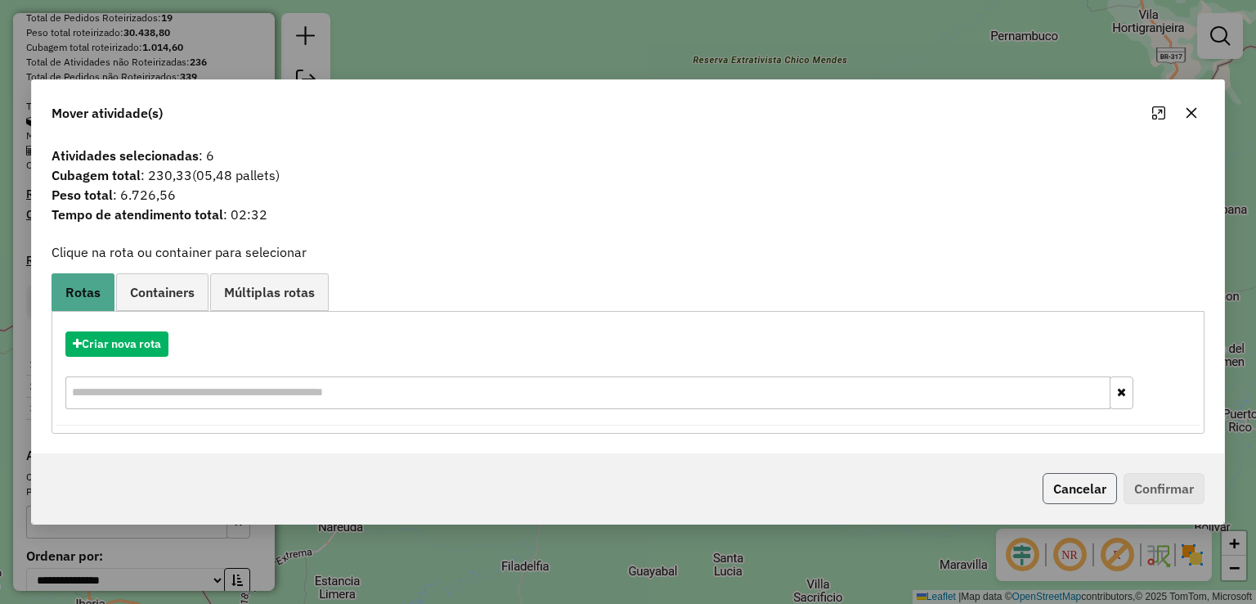
click at [1076, 486] on button "Cancelar" at bounding box center [1080, 488] width 74 height 31
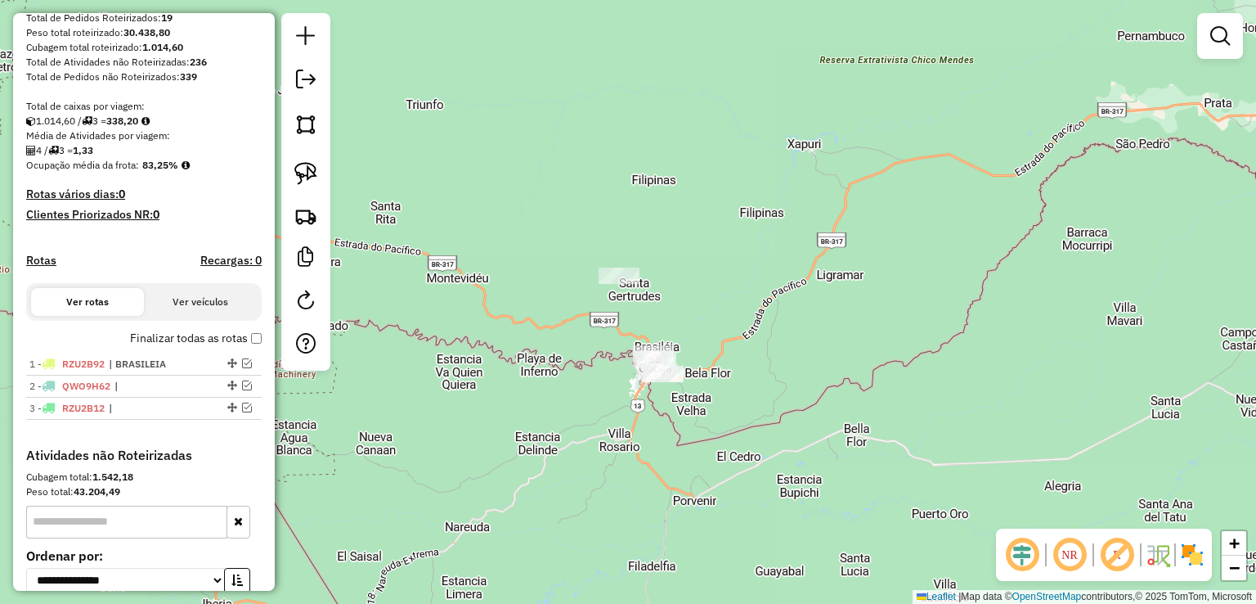
drag, startPoint x: 552, startPoint y: 407, endPoint x: 908, endPoint y: 407, distance: 355.7
click at [864, 407] on div "Janela de atendimento Grade de atendimento Capacidade Transportadoras Veículos …" at bounding box center [628, 302] width 1256 height 604
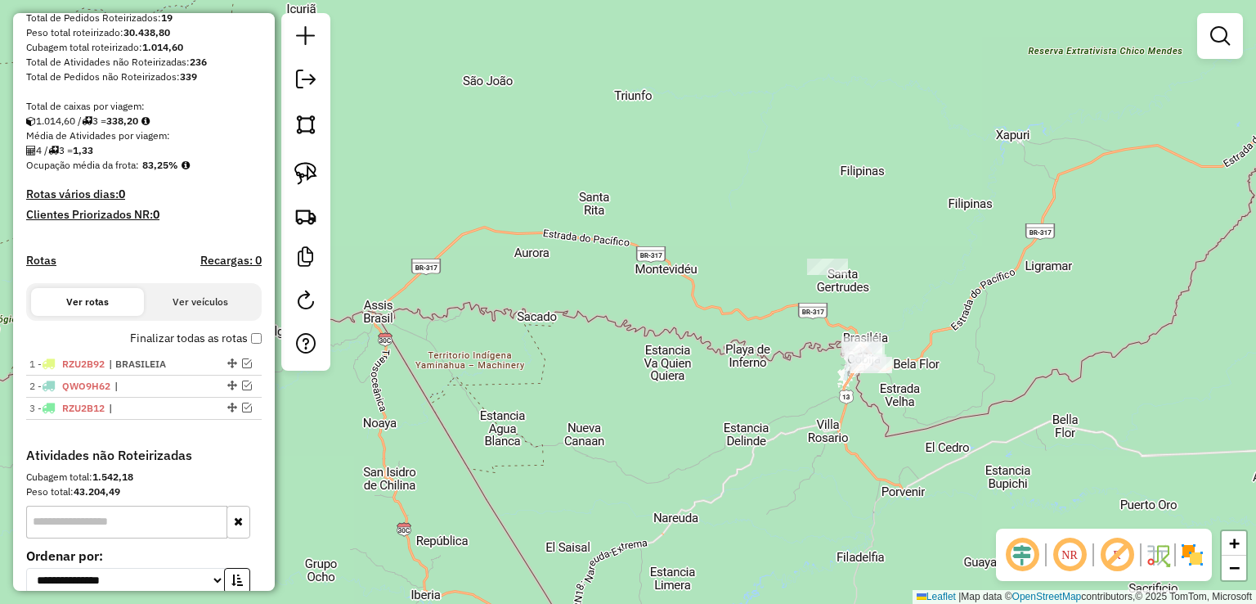
drag, startPoint x: 920, startPoint y: 413, endPoint x: 521, endPoint y: 401, distance: 399.3
click at [550, 404] on div "Janela de atendimento Grade de atendimento Capacidade Transportadoras Veículos …" at bounding box center [628, 302] width 1256 height 604
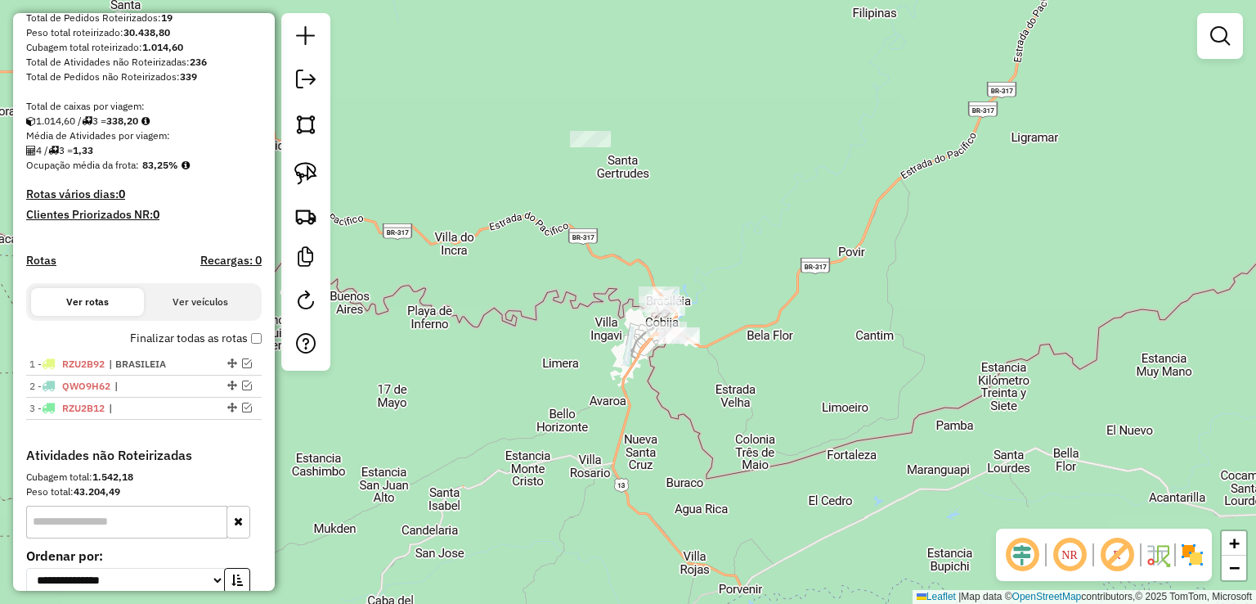
drag, startPoint x: 775, startPoint y: 393, endPoint x: 743, endPoint y: 393, distance: 31.9
click at [744, 393] on div "Janela de atendimento Grade de atendimento Capacidade Transportadoras Veículos …" at bounding box center [628, 302] width 1256 height 604
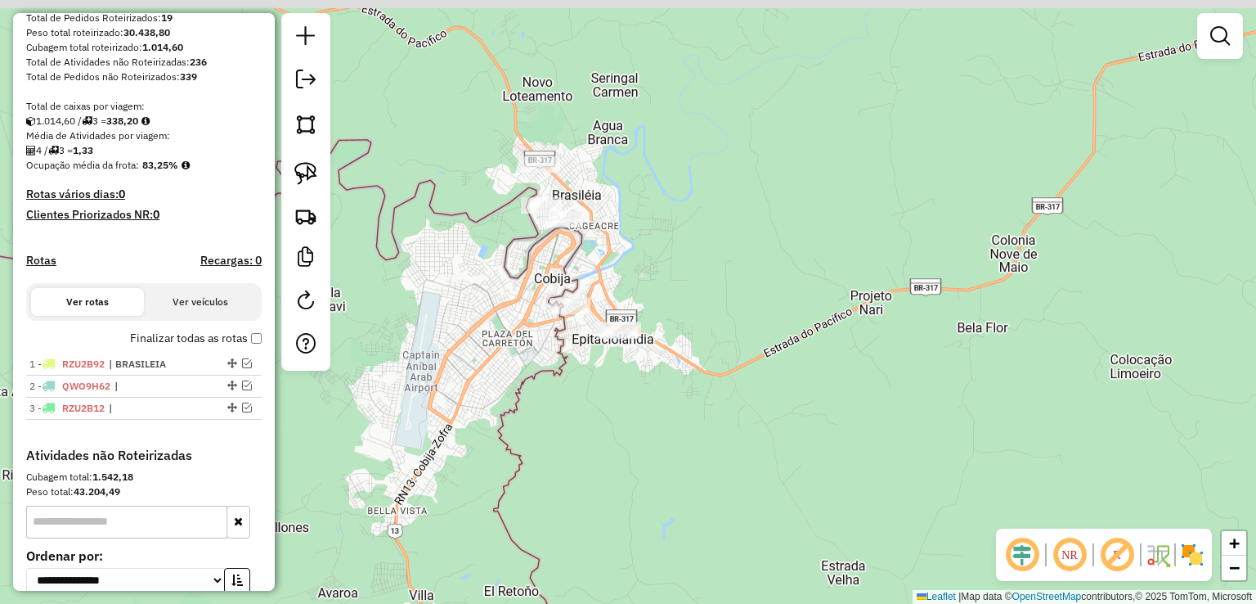
drag, startPoint x: 643, startPoint y: 299, endPoint x: 669, endPoint y: 483, distance: 185.8
click at [669, 483] on div "Janela de atendimento Grade de atendimento Capacidade Transportadoras Veículos …" at bounding box center [628, 302] width 1256 height 604
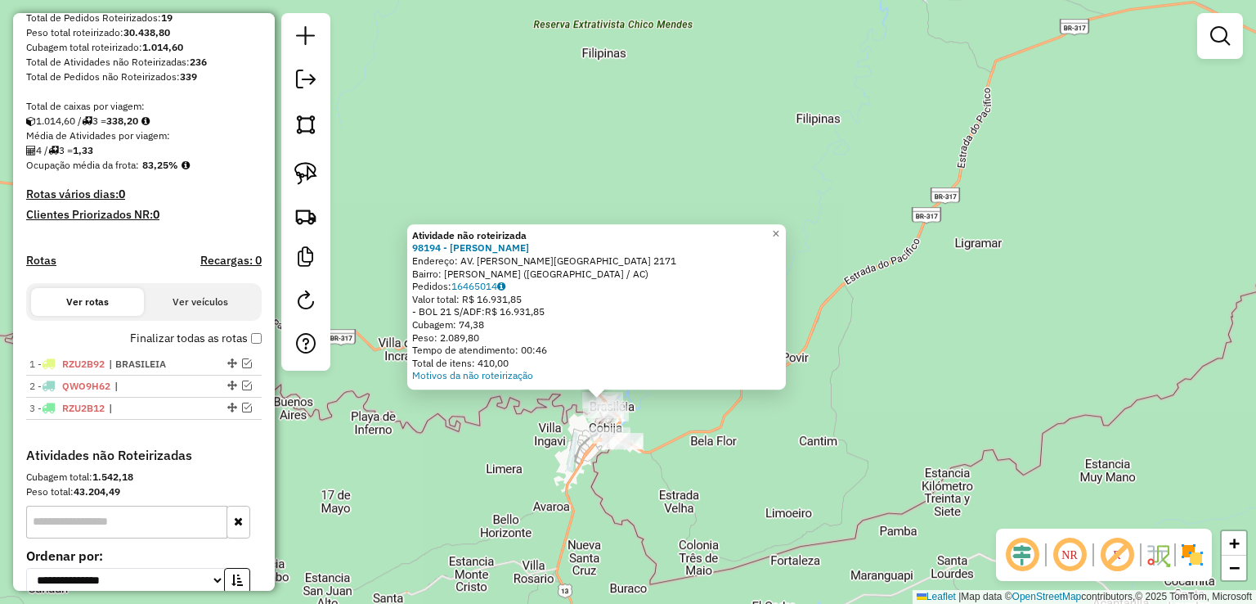
drag, startPoint x: 1039, startPoint y: 228, endPoint x: 829, endPoint y: 357, distance: 246.0
click at [839, 345] on div "Atividade não roteirizada 98194 - FRIOS VILHENA Endereço: AV. MANOEL MARINHO MO…" at bounding box center [628, 302] width 1256 height 604
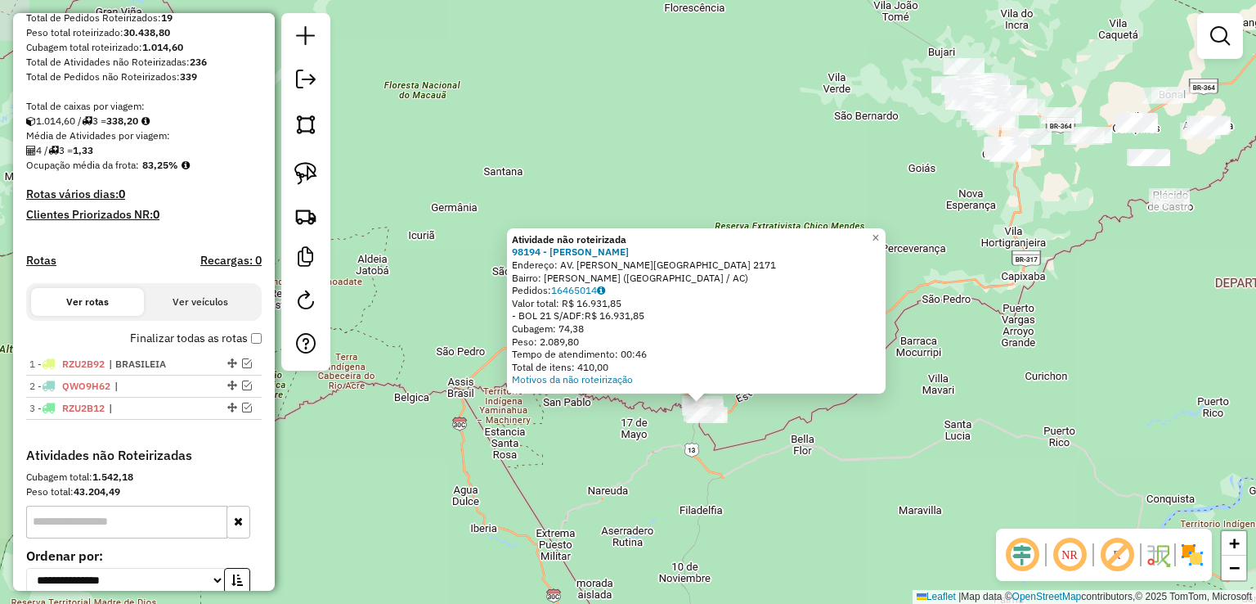
click at [944, 164] on div "Atividade não roteirizada 98194 - FRIOS VILHENA Endereço: AV. MANOEL MARINHO MO…" at bounding box center [628, 302] width 1256 height 604
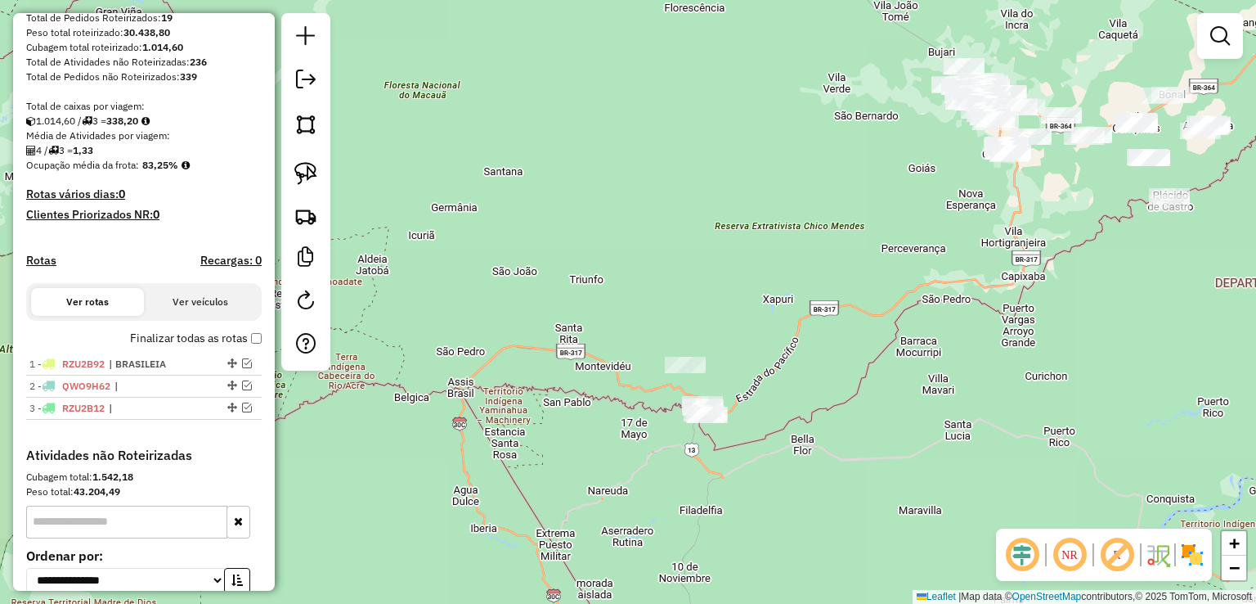
drag, startPoint x: 829, startPoint y: 74, endPoint x: 800, endPoint y: 517, distance: 443.4
click at [811, 500] on div "Janela de atendimento Grade de atendimento Capacidade Transportadoras Veículos …" at bounding box center [628, 302] width 1256 height 604
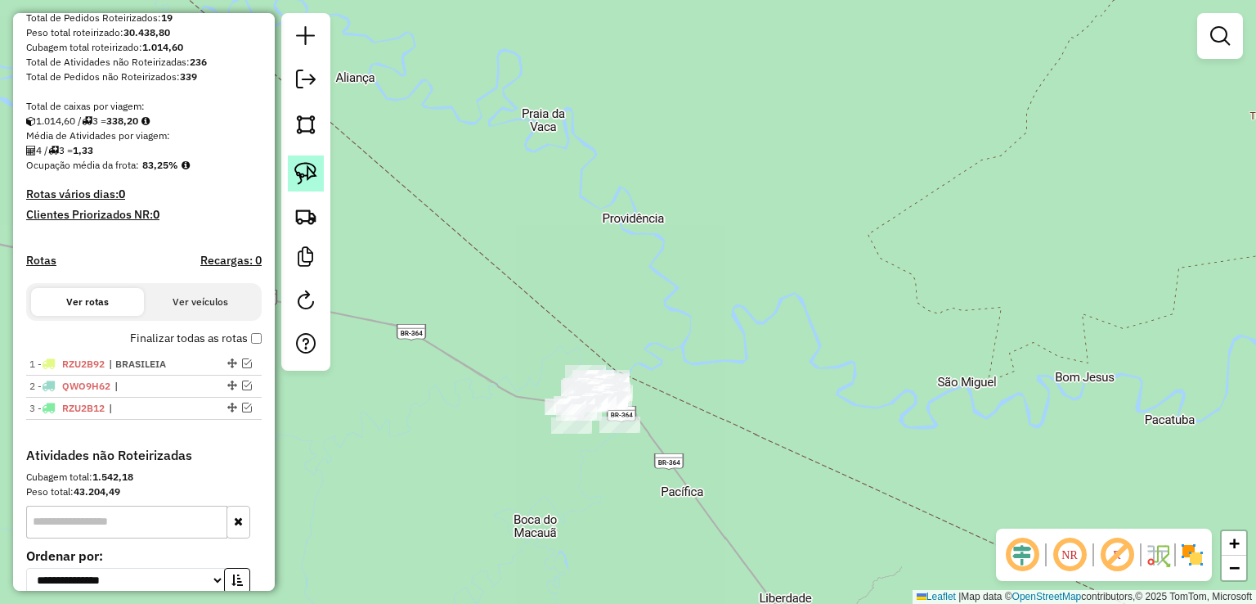
click at [307, 168] on img at bounding box center [305, 173] width 23 height 23
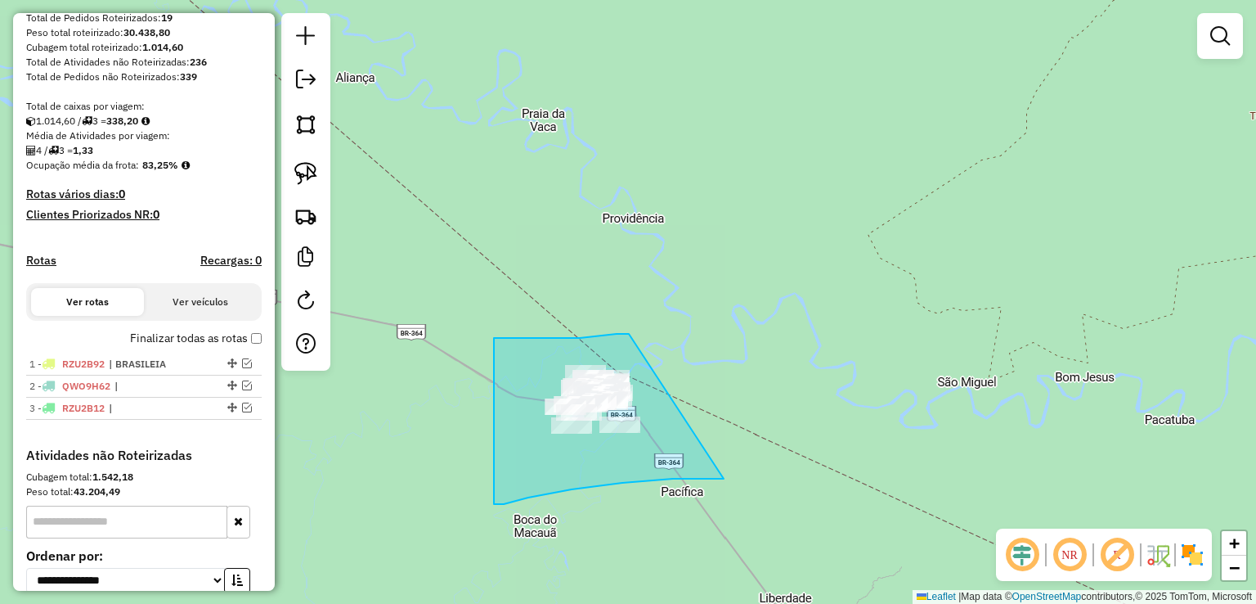
drag, startPoint x: 629, startPoint y: 334, endPoint x: 724, endPoint y: 478, distance: 173.1
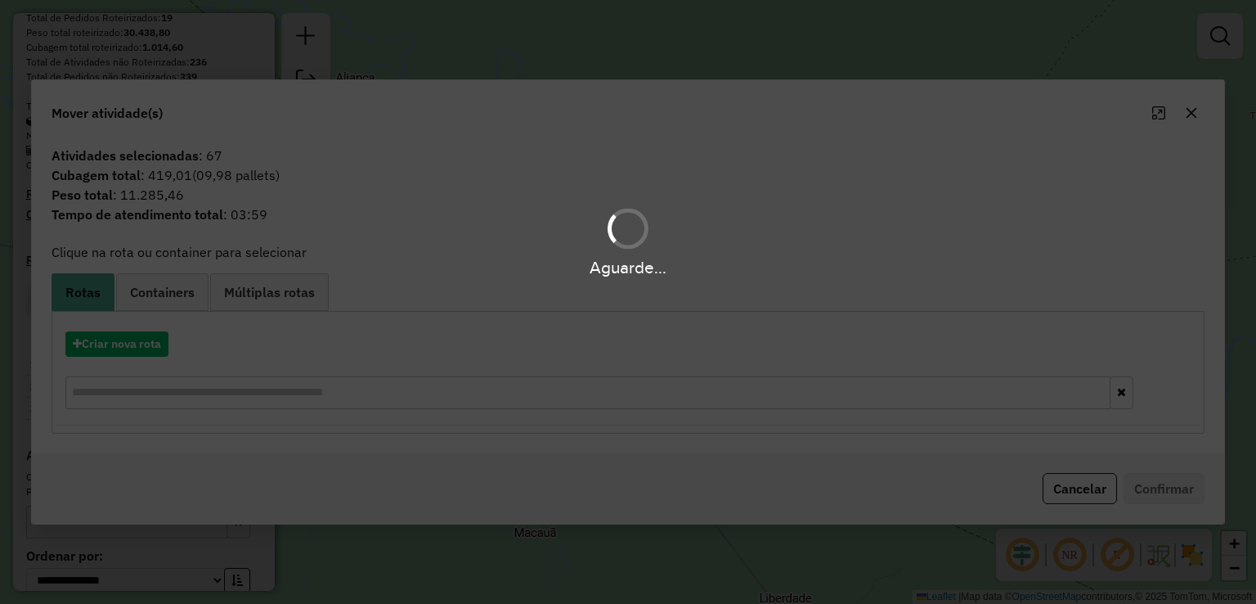
click at [146, 370] on div "Criar nova rota" at bounding box center [628, 372] width 1144 height 106
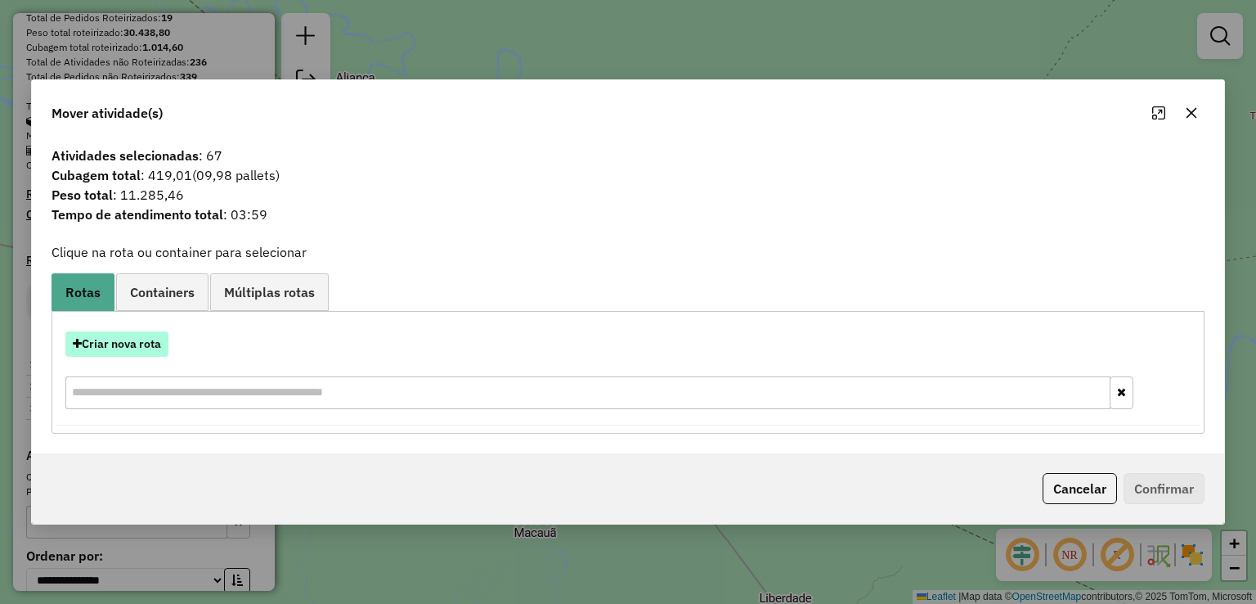
click at [146, 348] on button "Criar nova rota" at bounding box center [116, 343] width 103 height 25
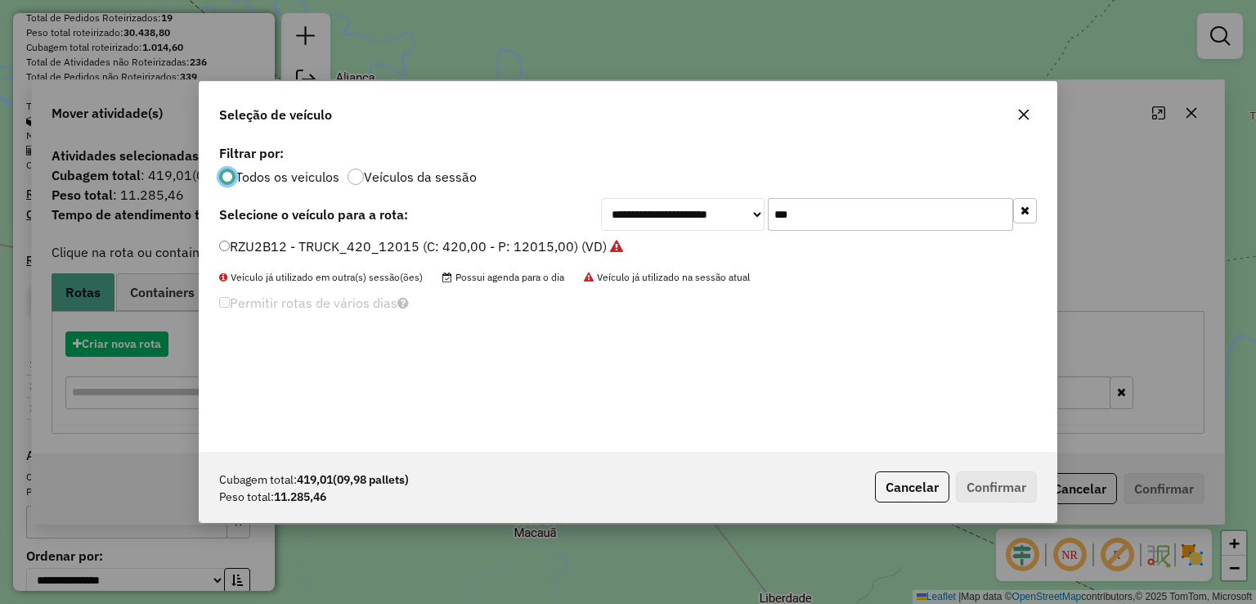
scroll to position [8, 5]
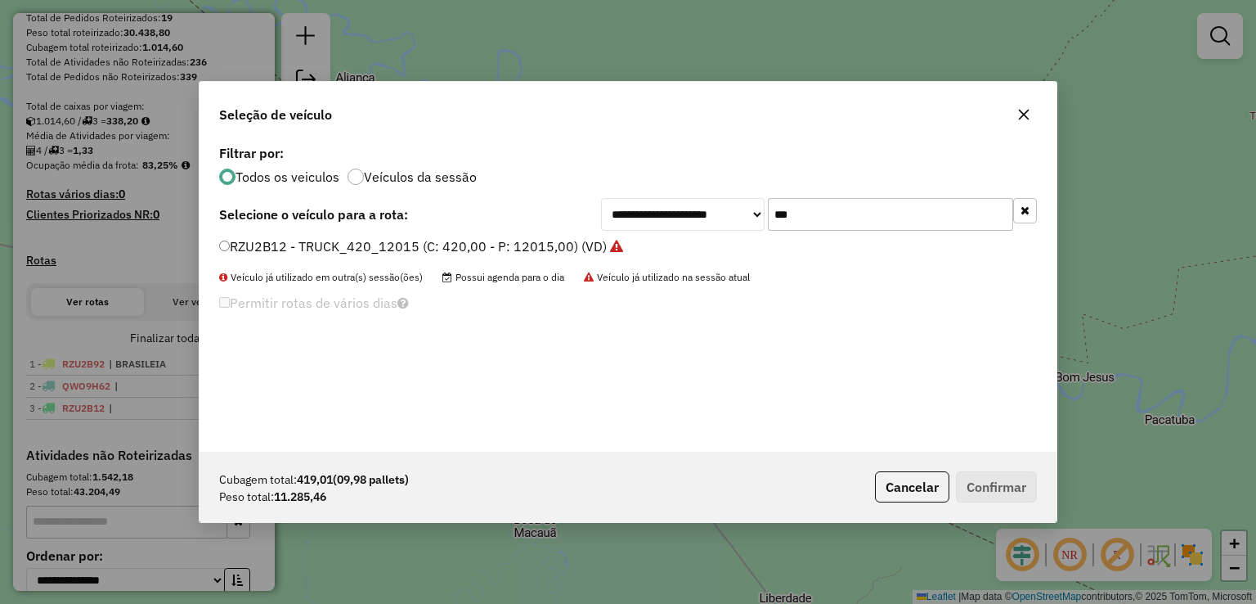
drag, startPoint x: 833, startPoint y: 224, endPoint x: 715, endPoint y: 221, distance: 118.6
click at [715, 221] on div "**********" at bounding box center [819, 214] width 436 height 33
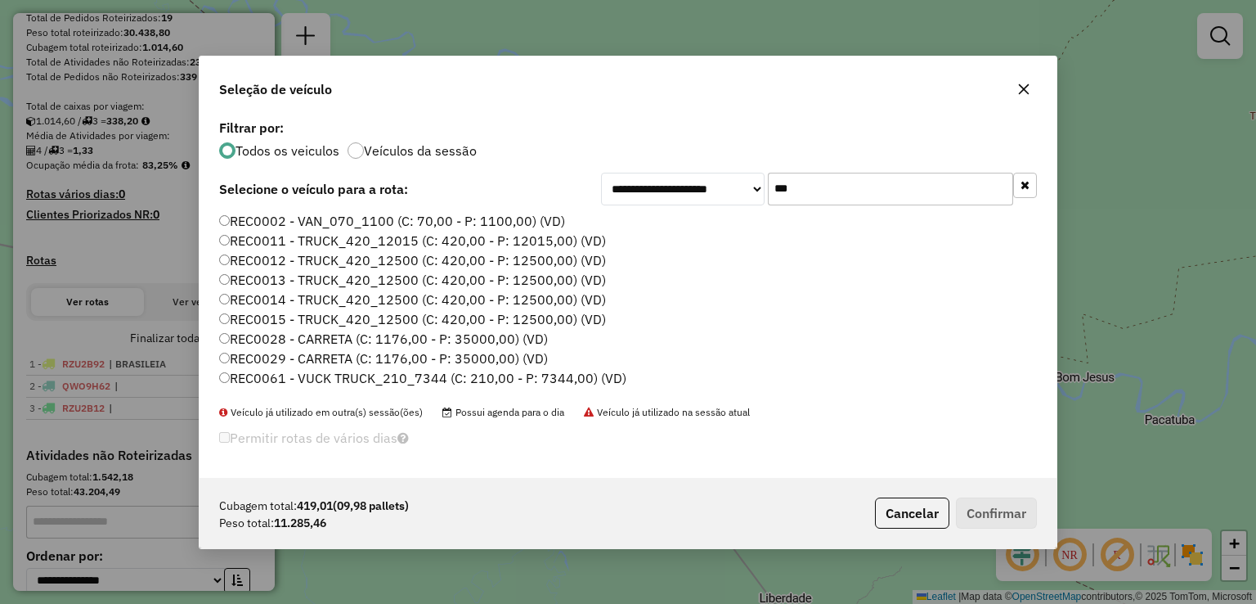
type input "***"
click at [414, 295] on label "REC0014 - TRUCK_420_12500 (C: 420,00 - P: 12500,00) (VD)" at bounding box center [412, 299] width 387 height 20
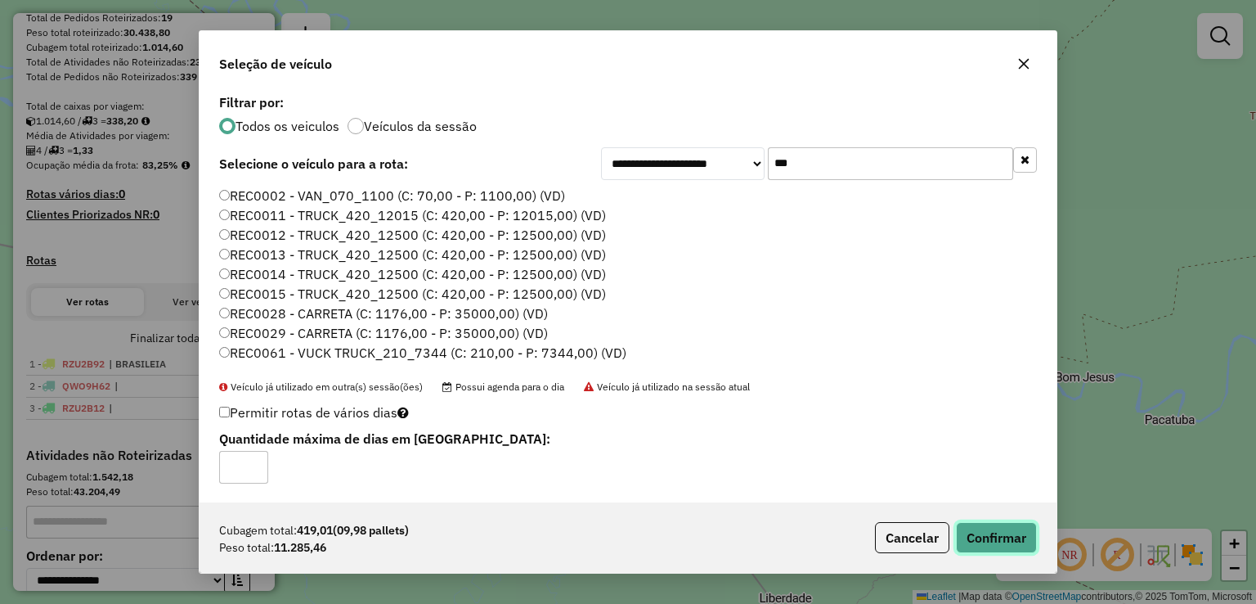
click at [1000, 540] on button "Confirmar" at bounding box center [996, 537] width 81 height 31
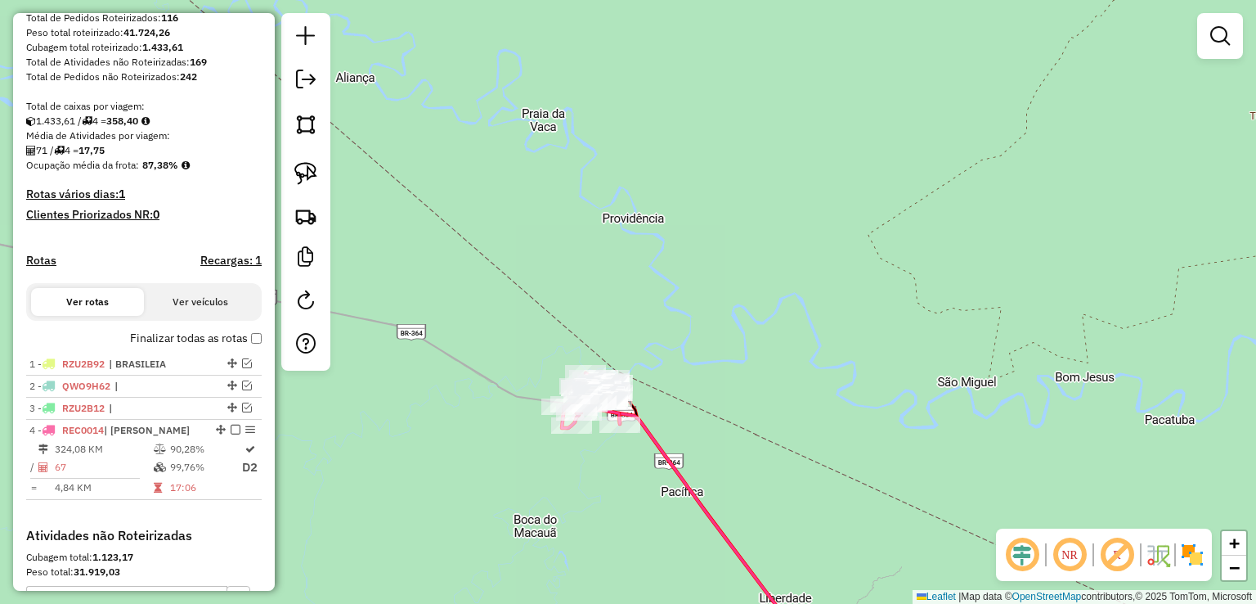
click at [667, 466] on icon at bounding box center [711, 538] width 185 height 251
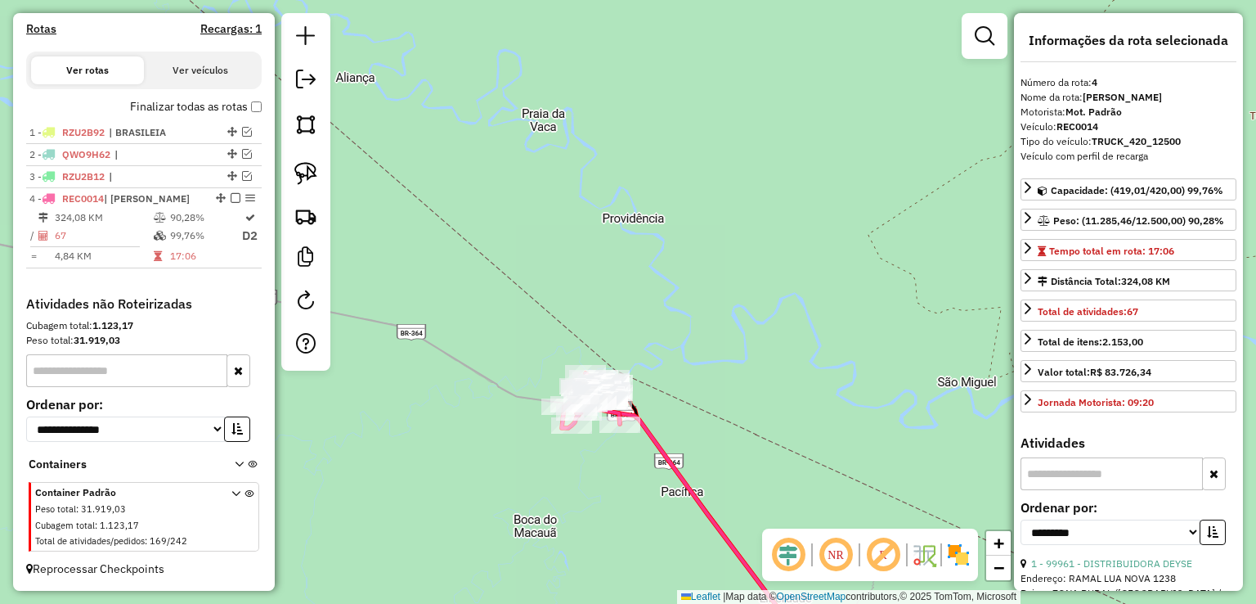
scroll to position [327, 0]
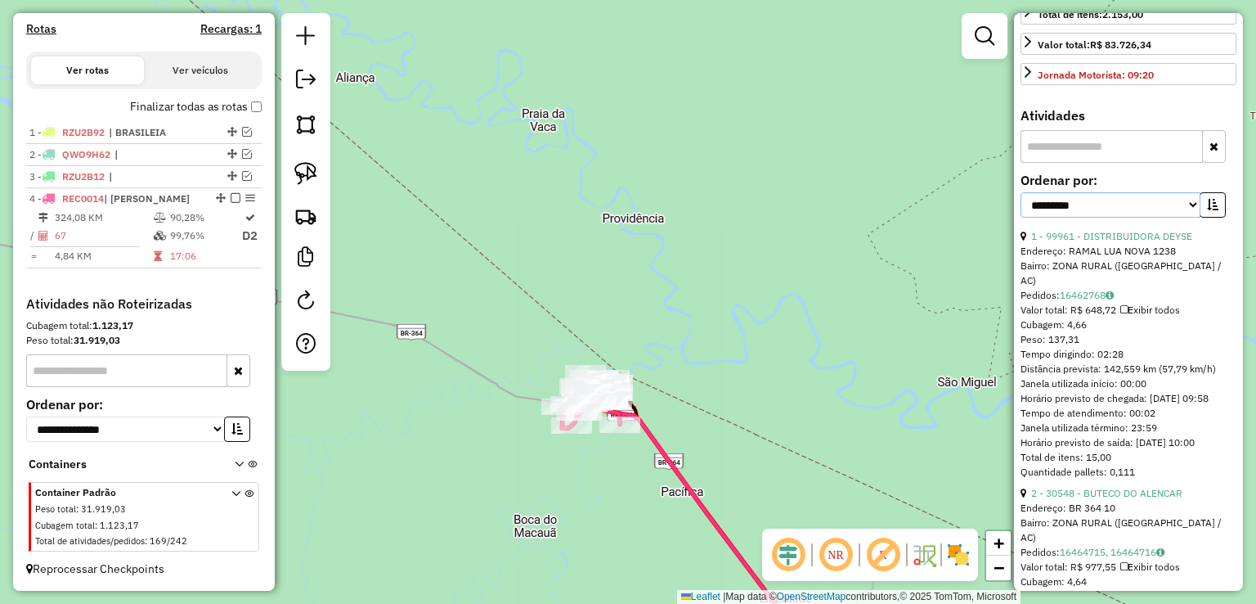
click at [1159, 209] on select "**********" at bounding box center [1111, 204] width 180 height 25
select select "*********"
click at [1021, 192] on select "**********" at bounding box center [1111, 204] width 180 height 25
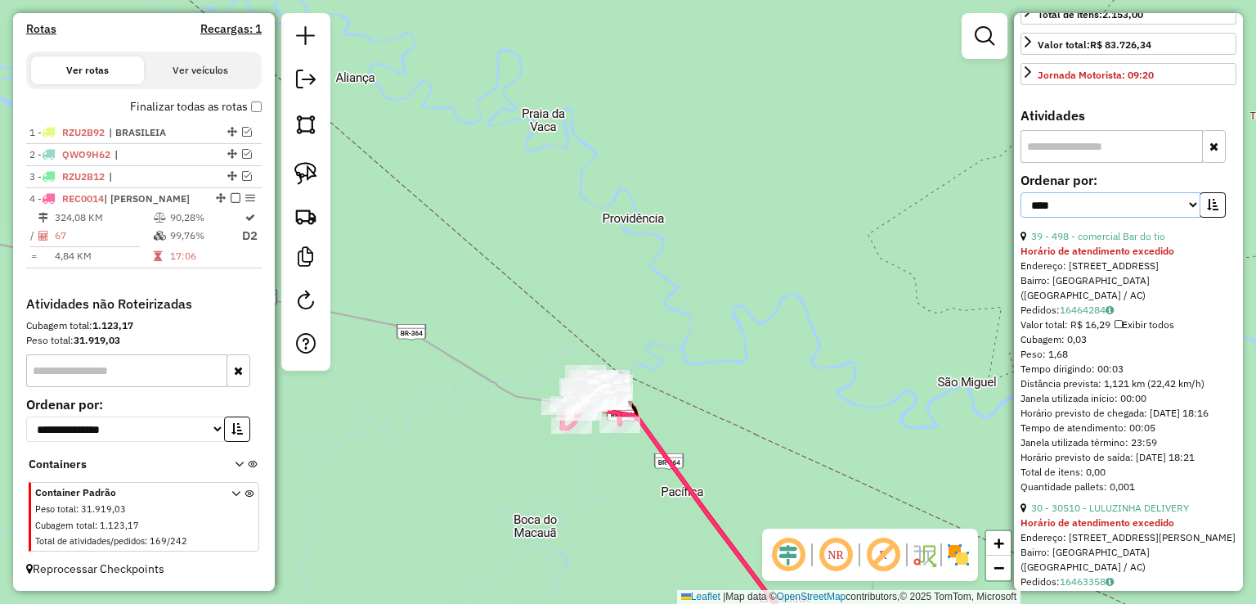
click at [1196, 196] on select "**********" at bounding box center [1111, 204] width 180 height 25
click at [1207, 203] on icon "button" at bounding box center [1212, 204] width 11 height 11
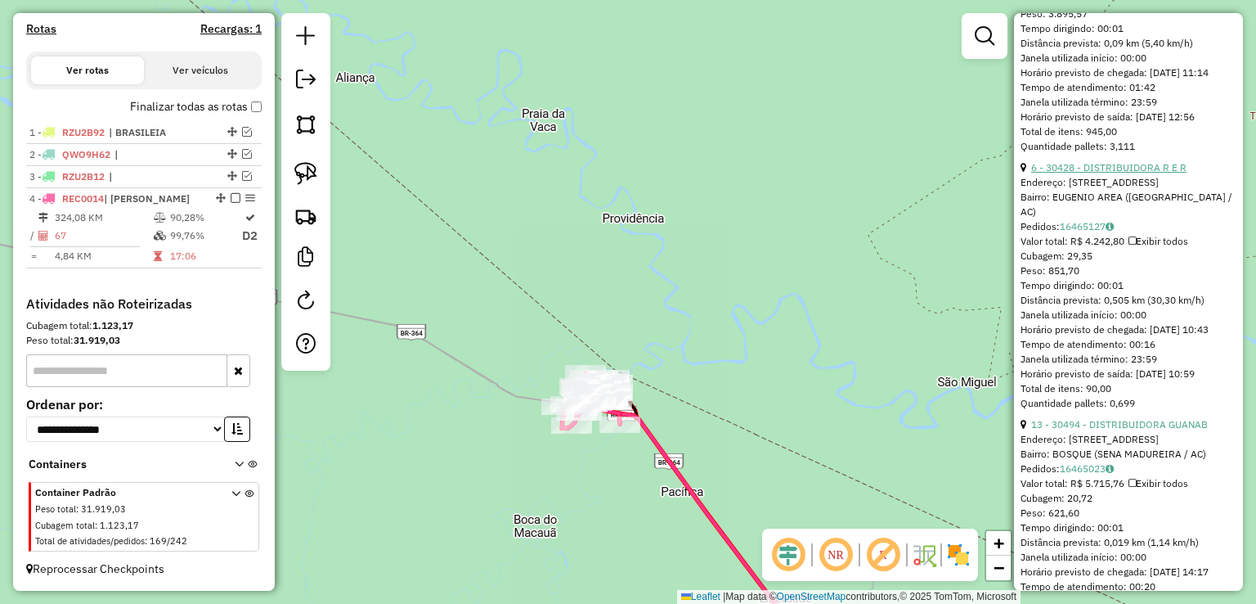
scroll to position [491, 0]
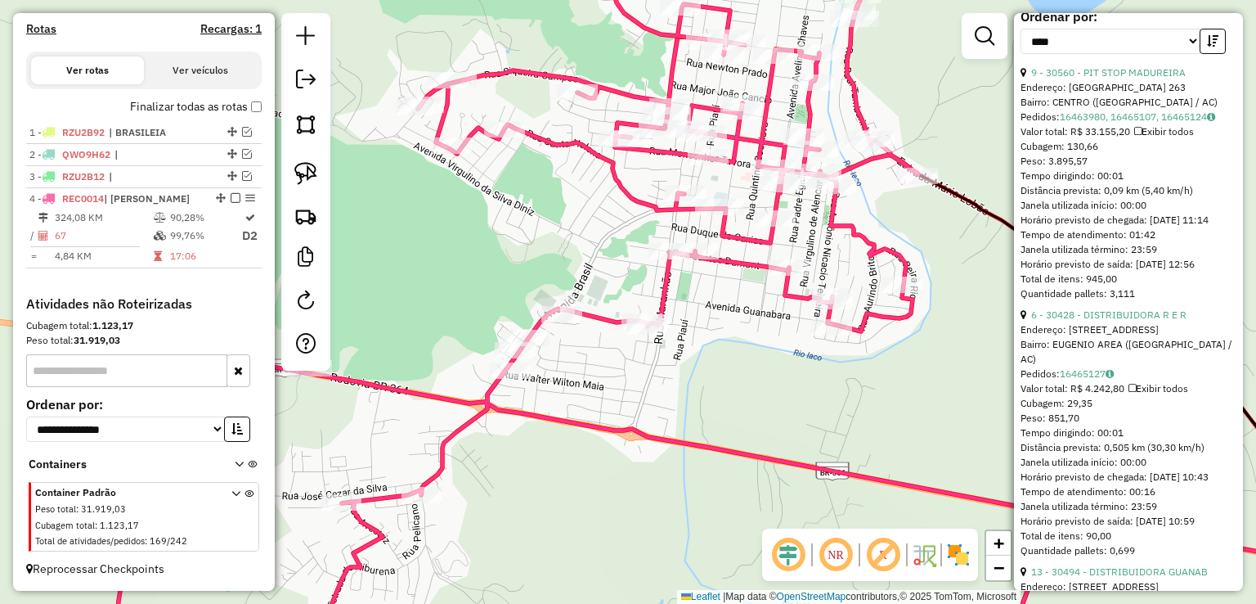
drag, startPoint x: 478, startPoint y: 401, endPoint x: 653, endPoint y: 401, distance: 175.8
click at [653, 401] on div "Janela de atendimento Grade de atendimento Capacidade Transportadoras Veículos …" at bounding box center [628, 302] width 1256 height 604
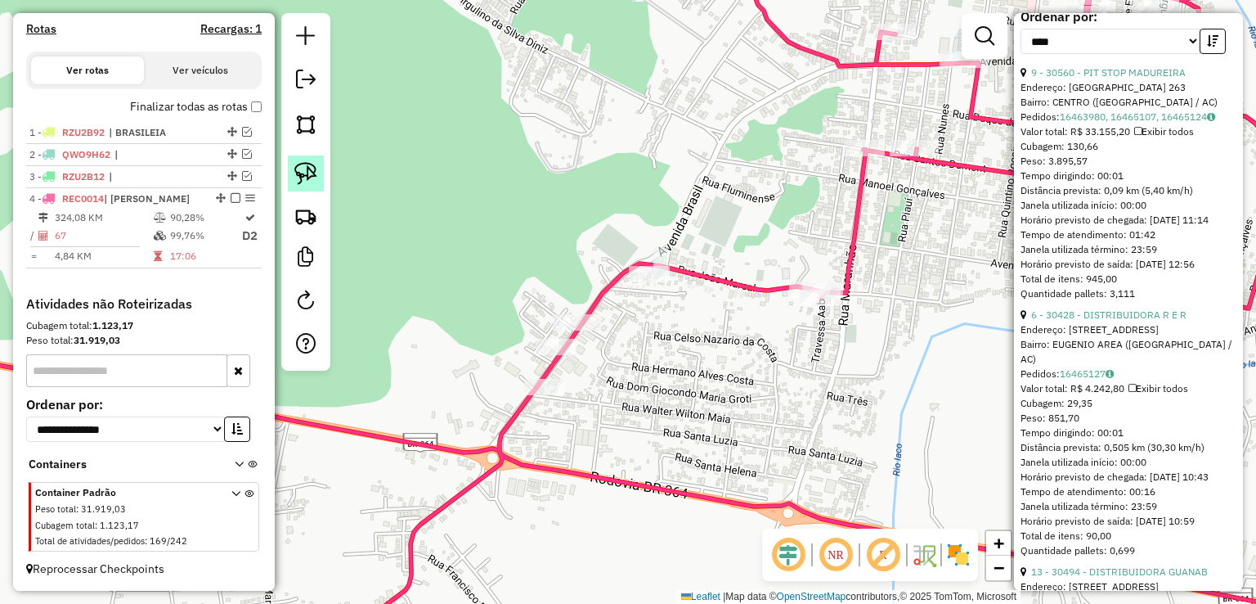
click at [313, 173] on img at bounding box center [305, 173] width 23 height 23
drag, startPoint x: 531, startPoint y: 288, endPoint x: 615, endPoint y: 311, distance: 87.3
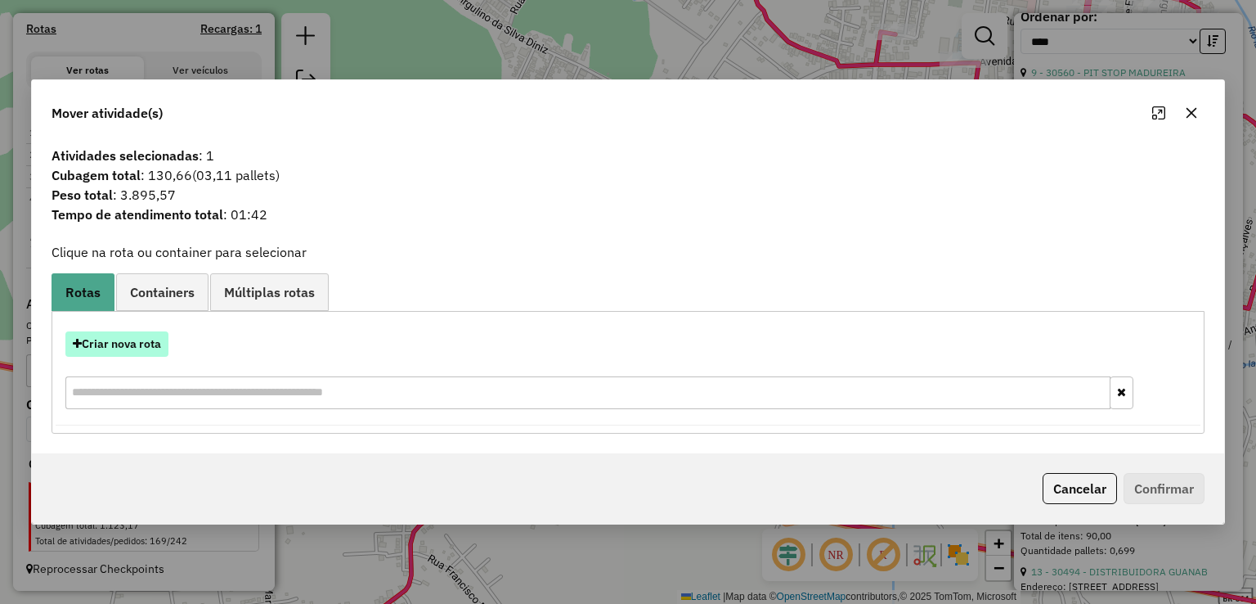
click at [118, 337] on button "Criar nova rota" at bounding box center [116, 343] width 103 height 25
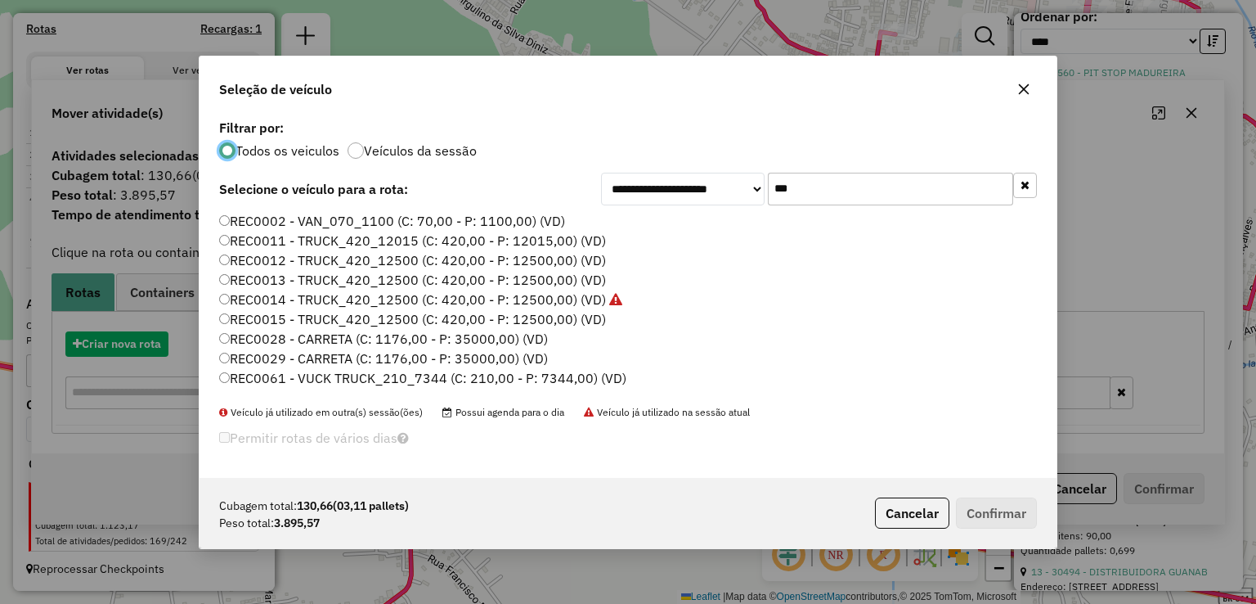
scroll to position [8, 5]
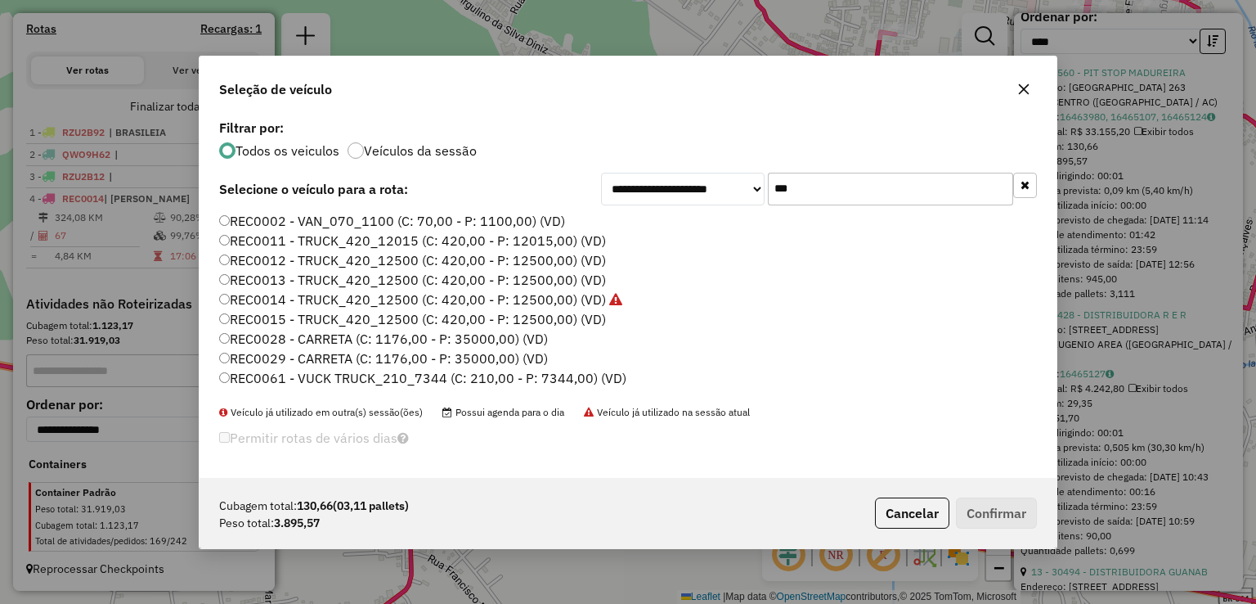
drag, startPoint x: 841, startPoint y: 190, endPoint x: 577, endPoint y: 191, distance: 264.1
click at [656, 191] on div "**********" at bounding box center [819, 189] width 436 height 33
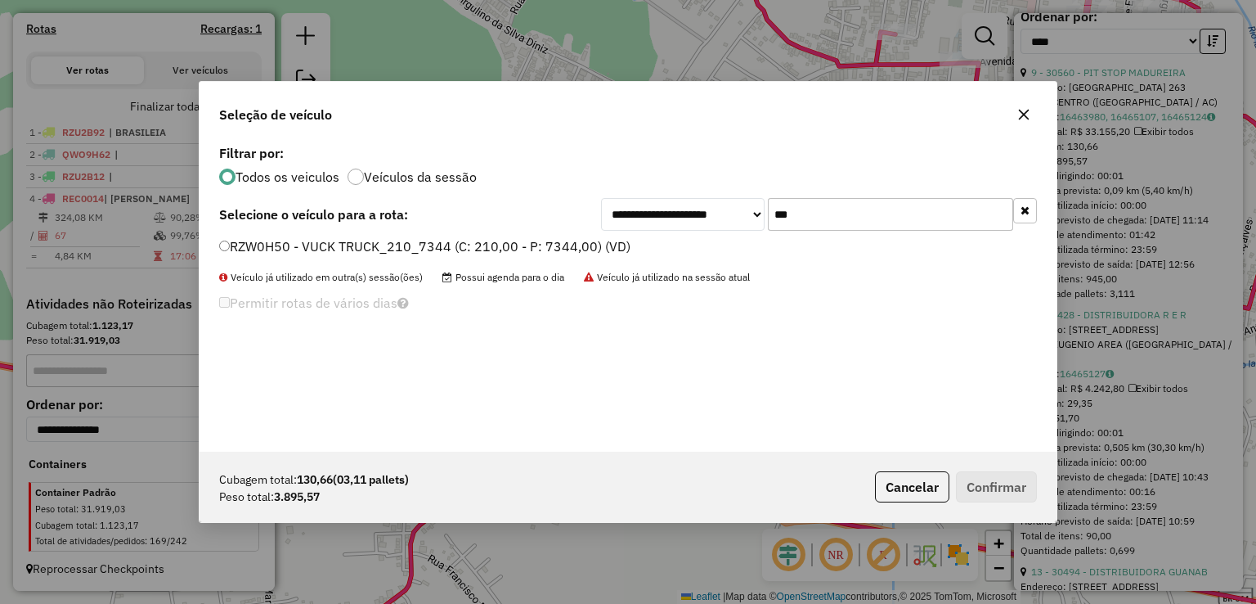
type input "***"
click at [562, 249] on label "RZW0H50 - VUCK TRUCK_210_7344 (C: 210,00 - P: 7344,00) (VD)" at bounding box center [424, 246] width 411 height 20
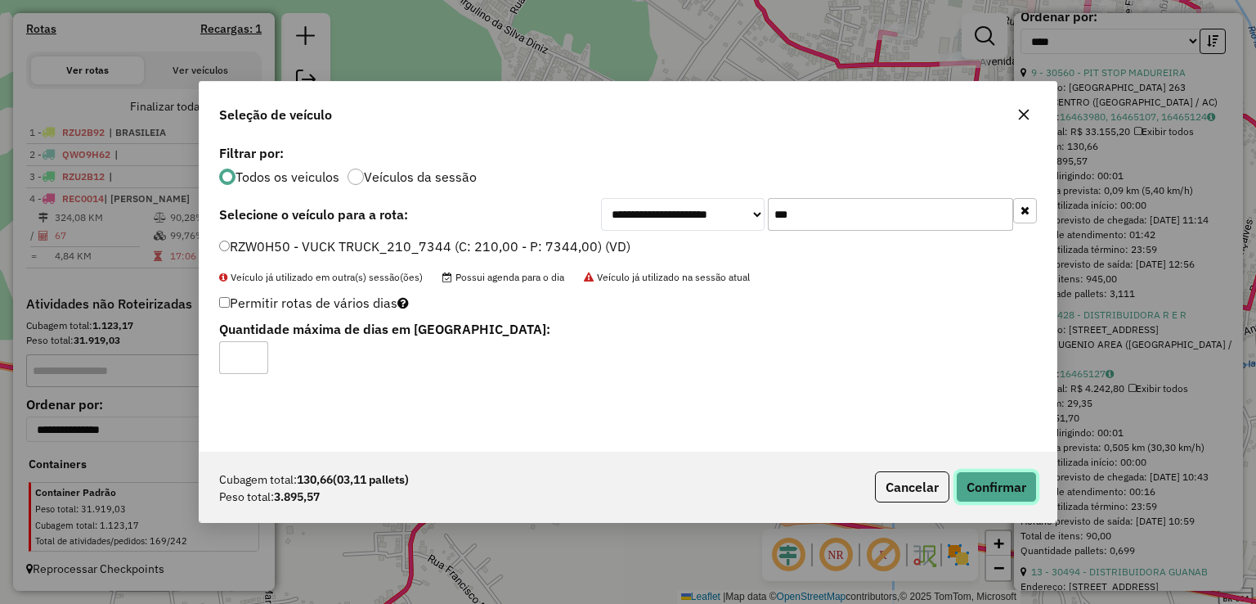
click at [995, 486] on button "Confirmar" at bounding box center [996, 486] width 81 height 31
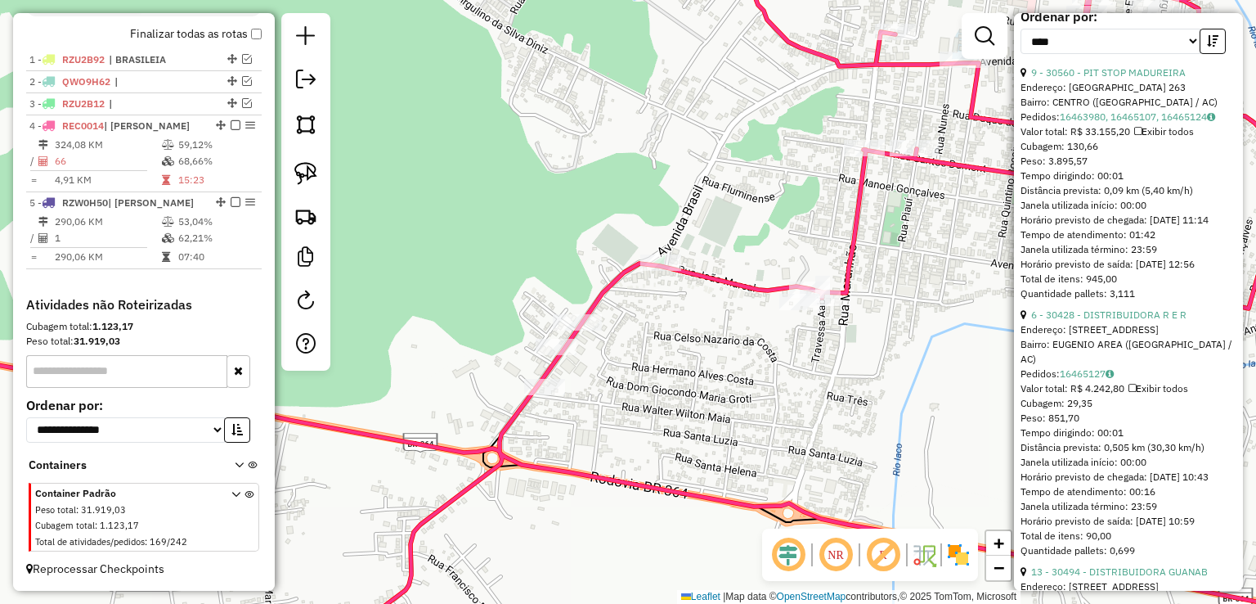
scroll to position [605, 0]
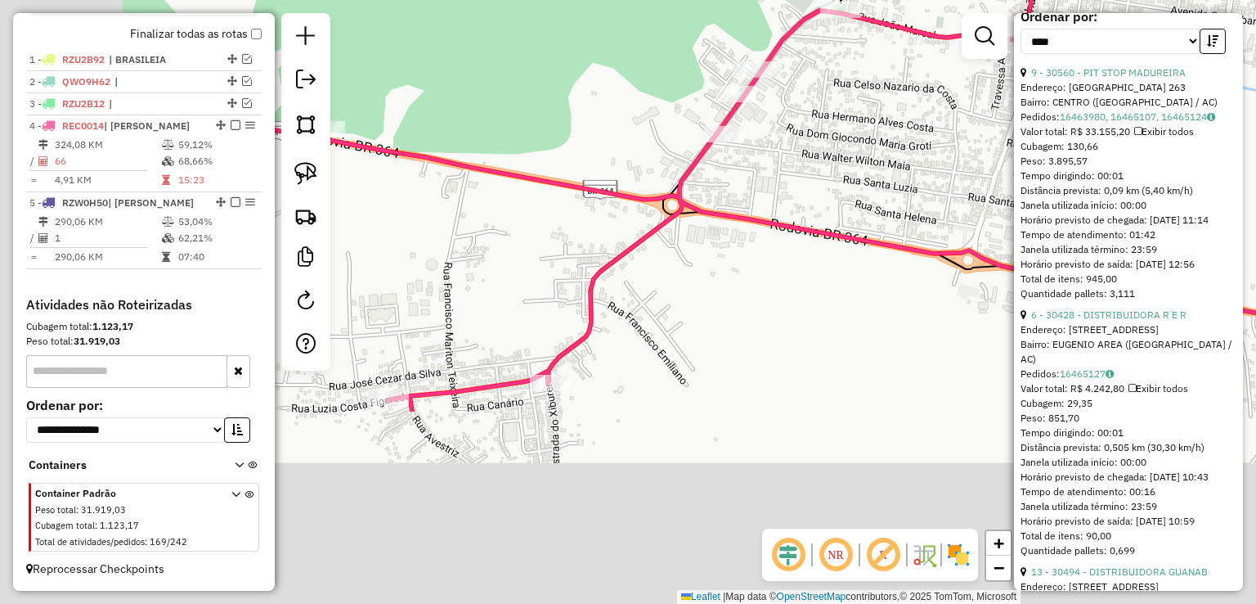
drag, startPoint x: 530, startPoint y: 527, endPoint x: 761, endPoint y: 161, distance: 433.3
click at [761, 161] on div "Janela de atendimento Grade de atendimento Capacidade Transportadoras Veículos …" at bounding box center [628, 302] width 1256 height 604
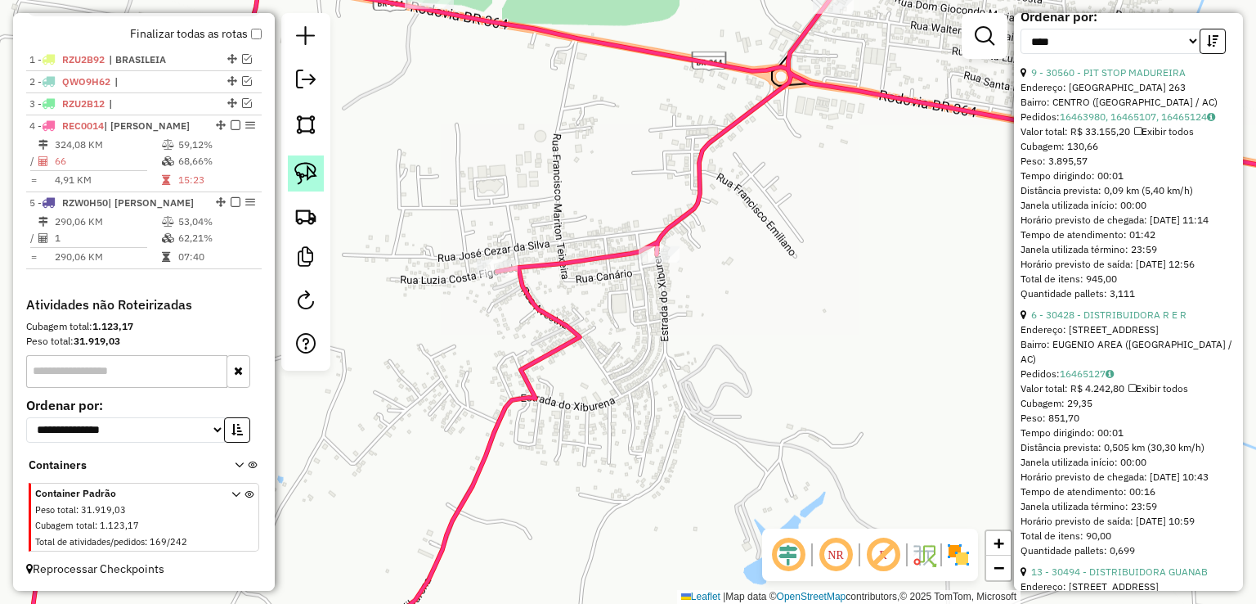
click at [314, 169] on img at bounding box center [305, 173] width 23 height 23
drag, startPoint x: 608, startPoint y: 218, endPoint x: 745, endPoint y: 243, distance: 139.7
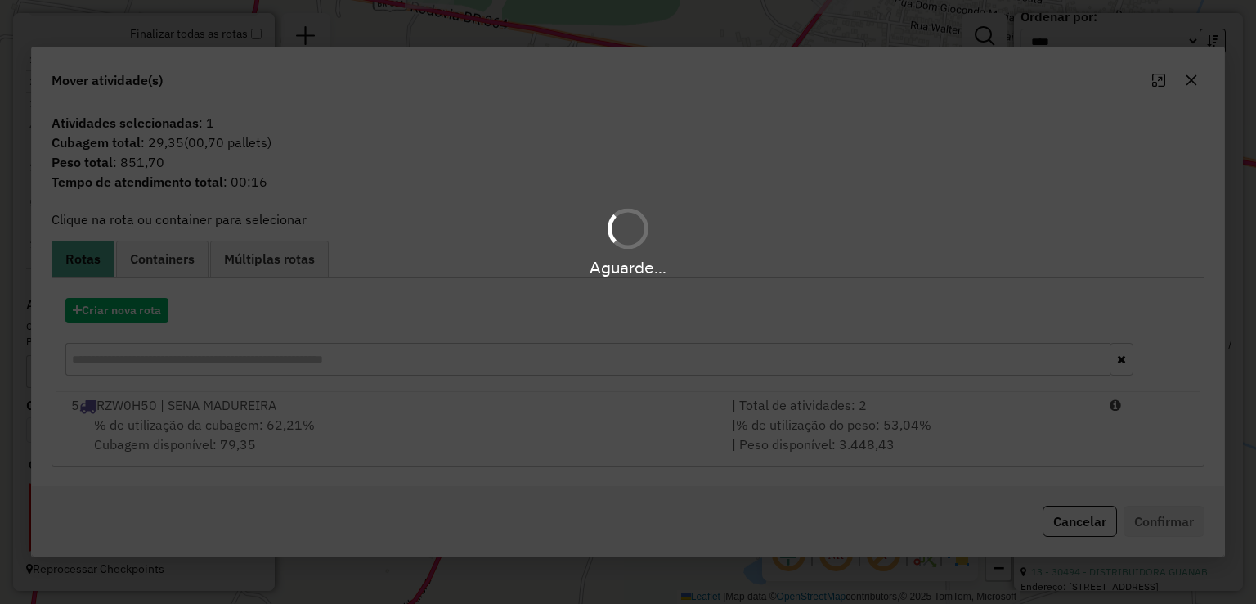
click at [277, 409] on div "Aguarde..." at bounding box center [628, 302] width 1256 height 604
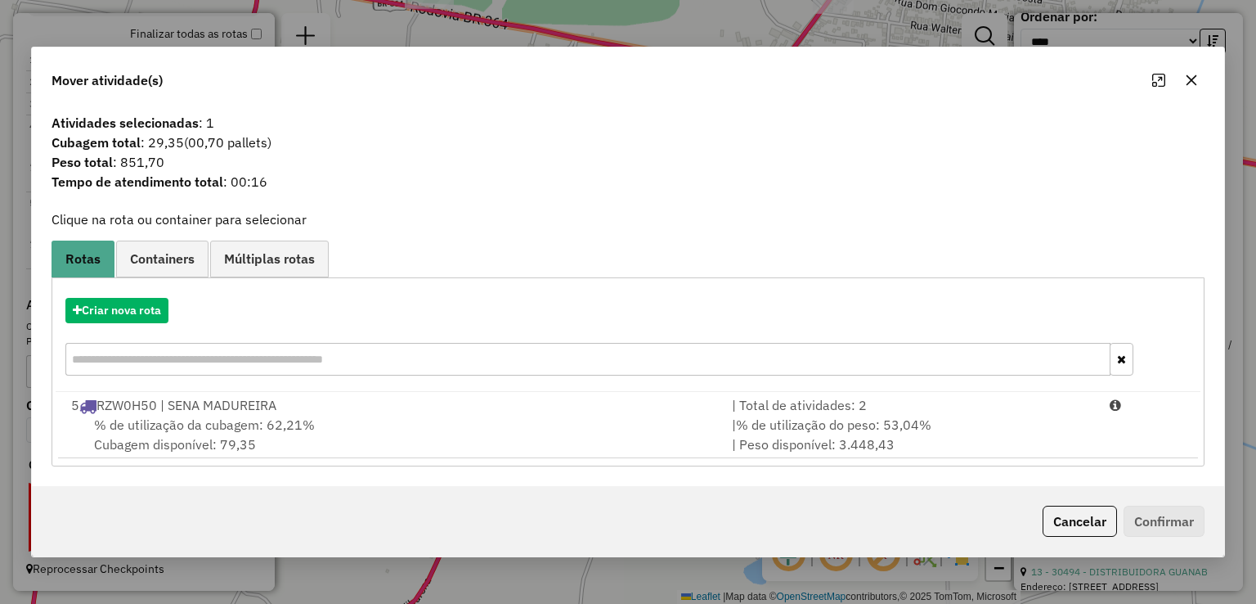
click at [277, 409] on div "5 RZW0H50 | SENA MADUREIRA" at bounding box center [391, 405] width 661 height 20
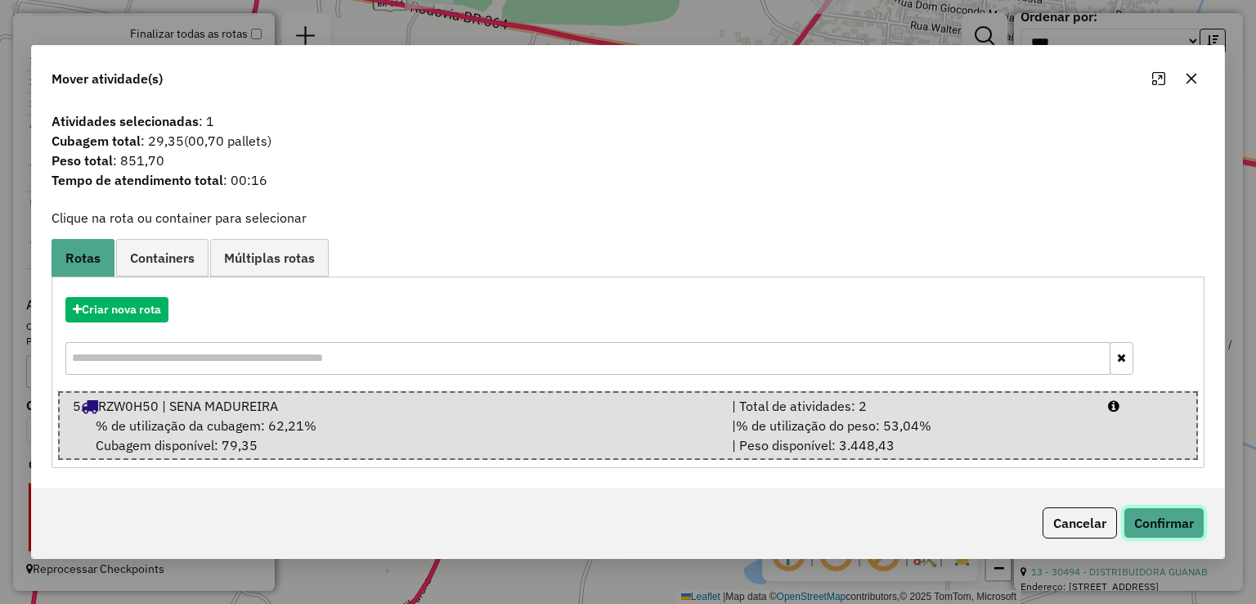
click at [1158, 519] on button "Confirmar" at bounding box center [1164, 522] width 81 height 31
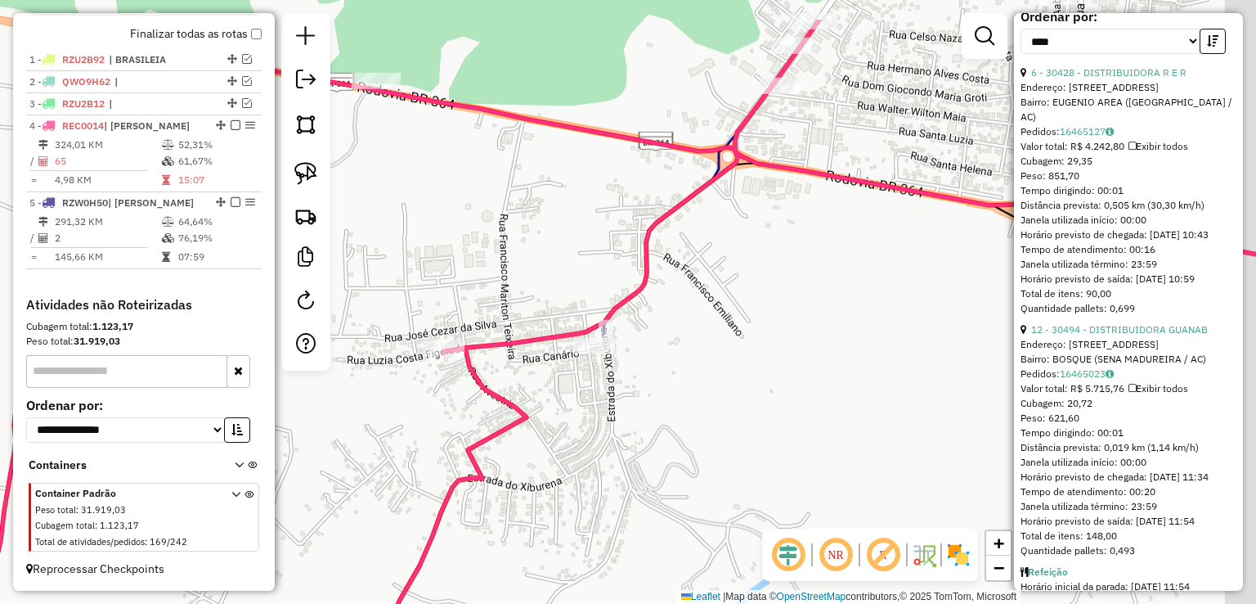
drag, startPoint x: 850, startPoint y: 276, endPoint x: 586, endPoint y: 553, distance: 382.9
click at [589, 551] on div "Janela de atendimento Grade de atendimento Capacidade Transportadoras Veículos …" at bounding box center [628, 302] width 1256 height 604
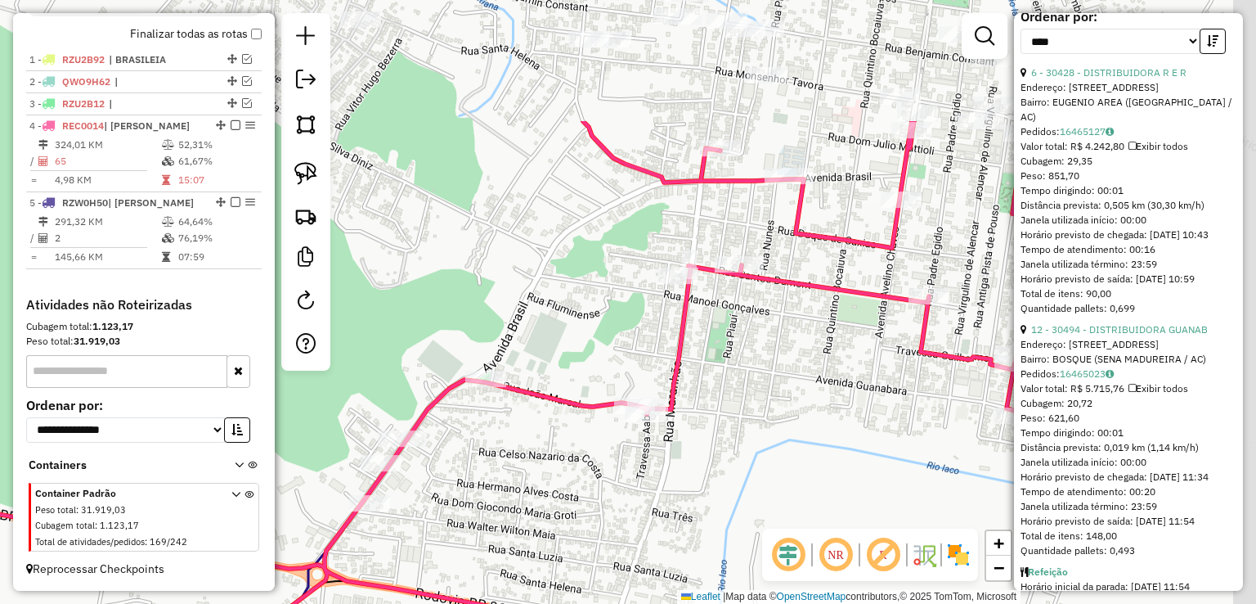
drag, startPoint x: 734, startPoint y: 341, endPoint x: 559, endPoint y: 528, distance: 256.3
click at [559, 528] on div "Janela de atendimento Grade de atendimento Capacidade Transportadoras Veículos …" at bounding box center [628, 302] width 1256 height 604
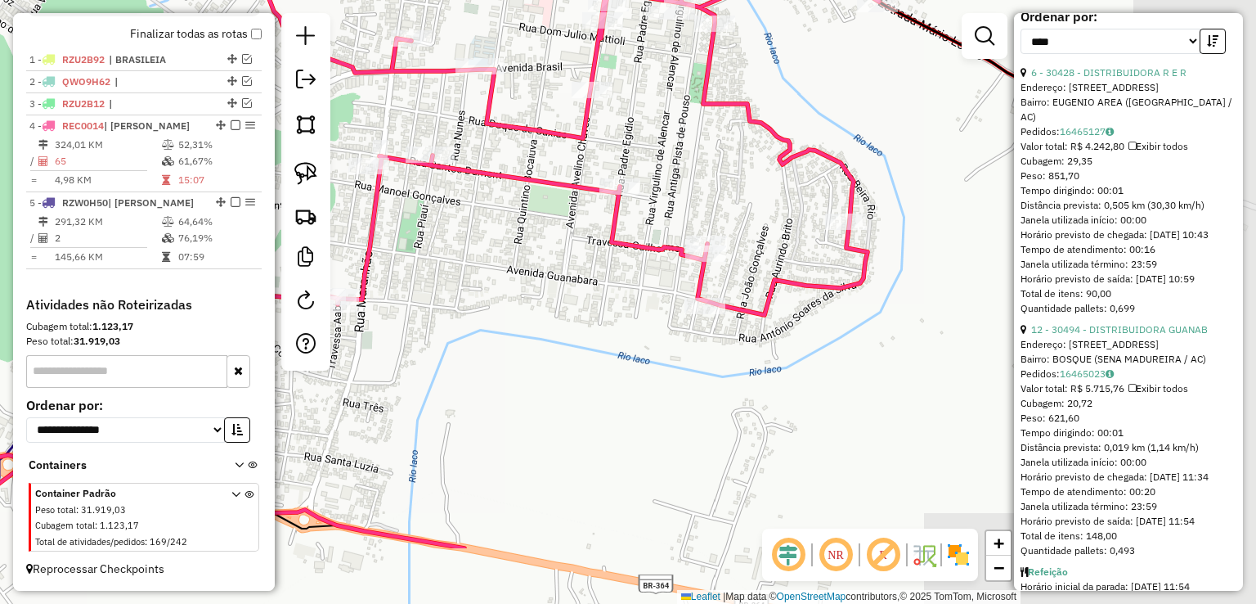
drag, startPoint x: 822, startPoint y: 475, endPoint x: 523, endPoint y: 359, distance: 320.3
click at [523, 359] on div "Janela de atendimento Grade de atendimento Capacidade Transportadoras Veículos …" at bounding box center [628, 302] width 1256 height 604
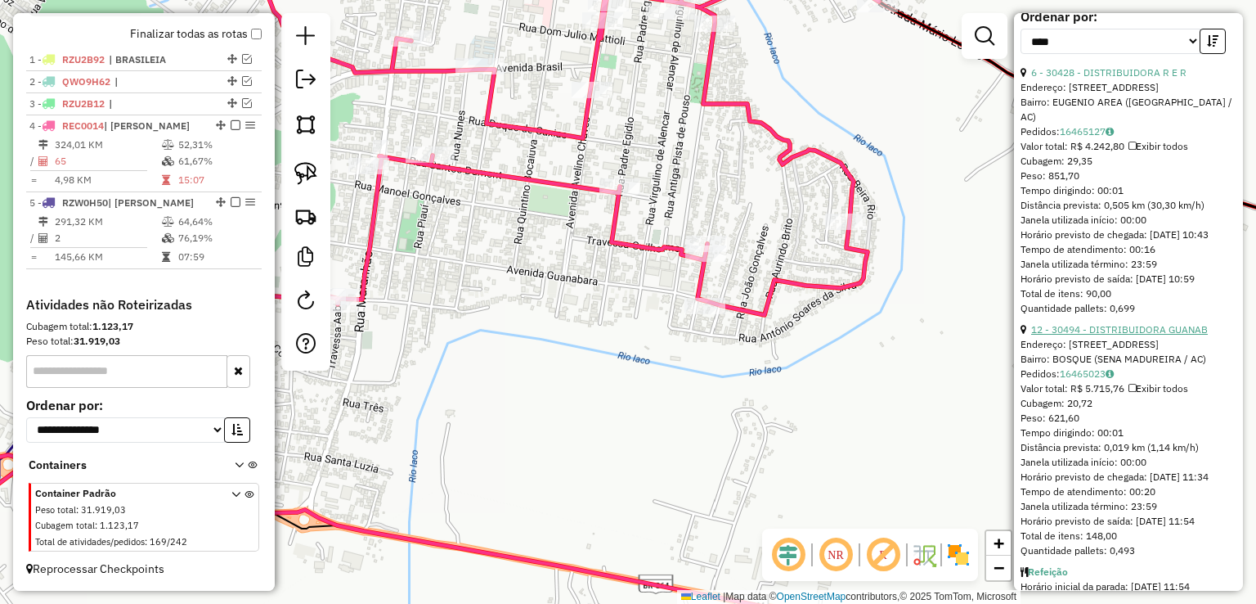
click at [1154, 335] on link "12 - 30494 - DISTRIBUIDORA GUANAB" at bounding box center [1119, 329] width 177 height 12
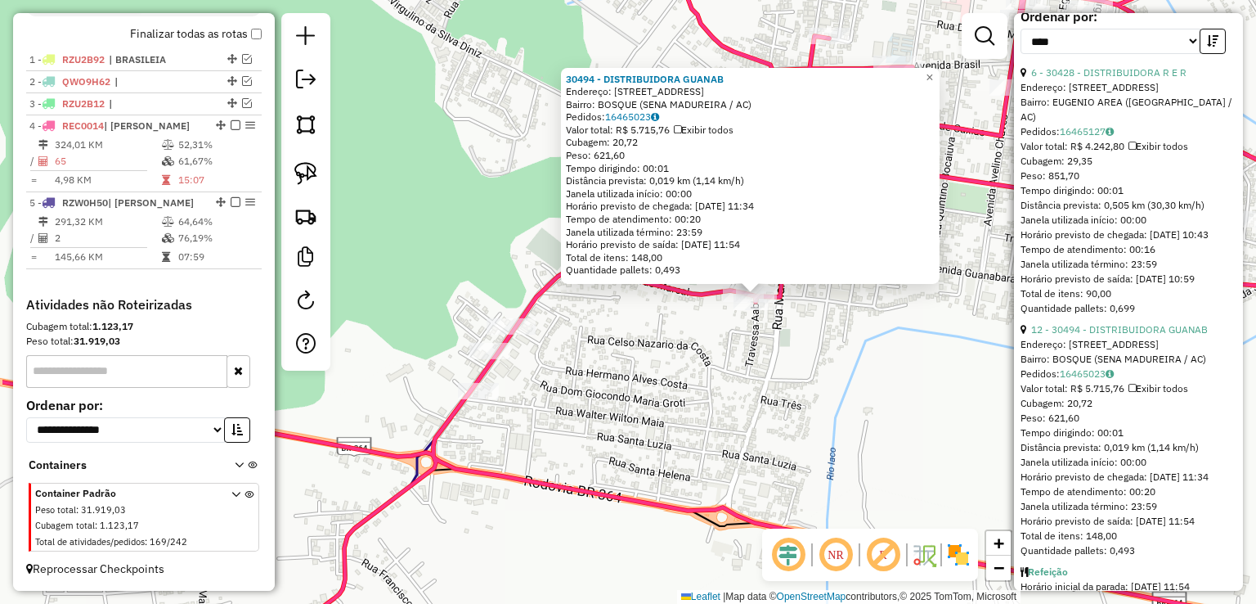
drag, startPoint x: 646, startPoint y: 374, endPoint x: 774, endPoint y: 366, distance: 128.6
click at [774, 366] on div "30494 - DISTRIBUIDORA GUANAB Endereço: AVENIDA GUANABARA 835 Bairro: BOSQUE (SE…" at bounding box center [628, 302] width 1256 height 604
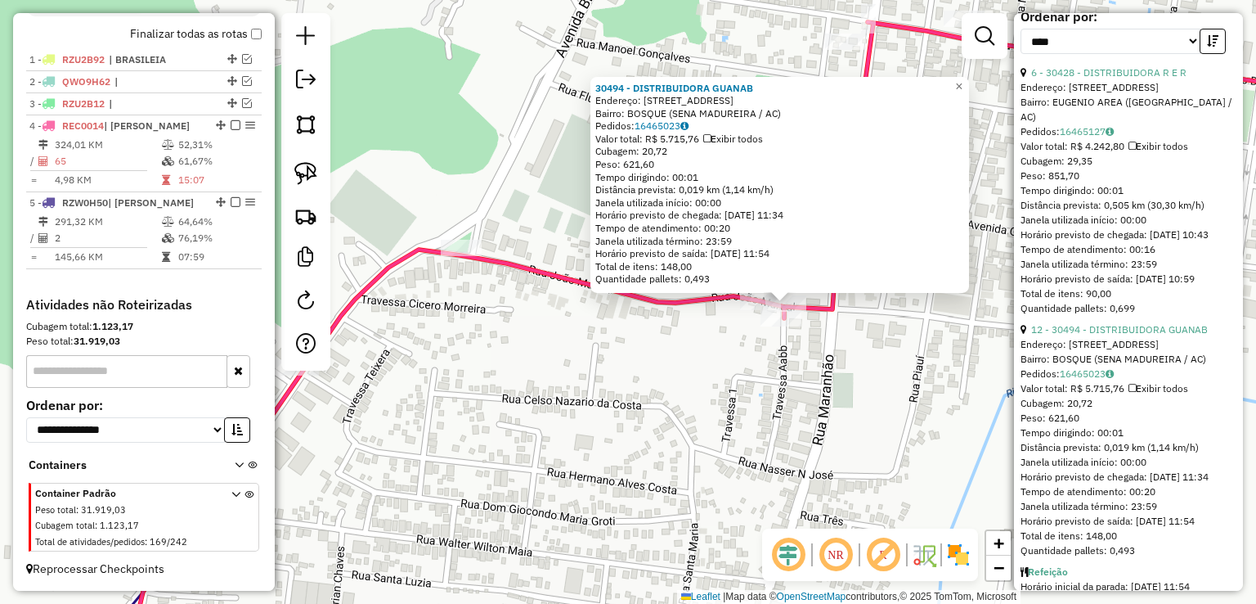
drag, startPoint x: 637, startPoint y: 348, endPoint x: 814, endPoint y: 352, distance: 176.7
click at [814, 352] on div "30494 - DISTRIBUIDORA GUANAB Endereço: AVENIDA GUANABARA 835 Bairro: BOSQUE (SE…" at bounding box center [628, 302] width 1256 height 604
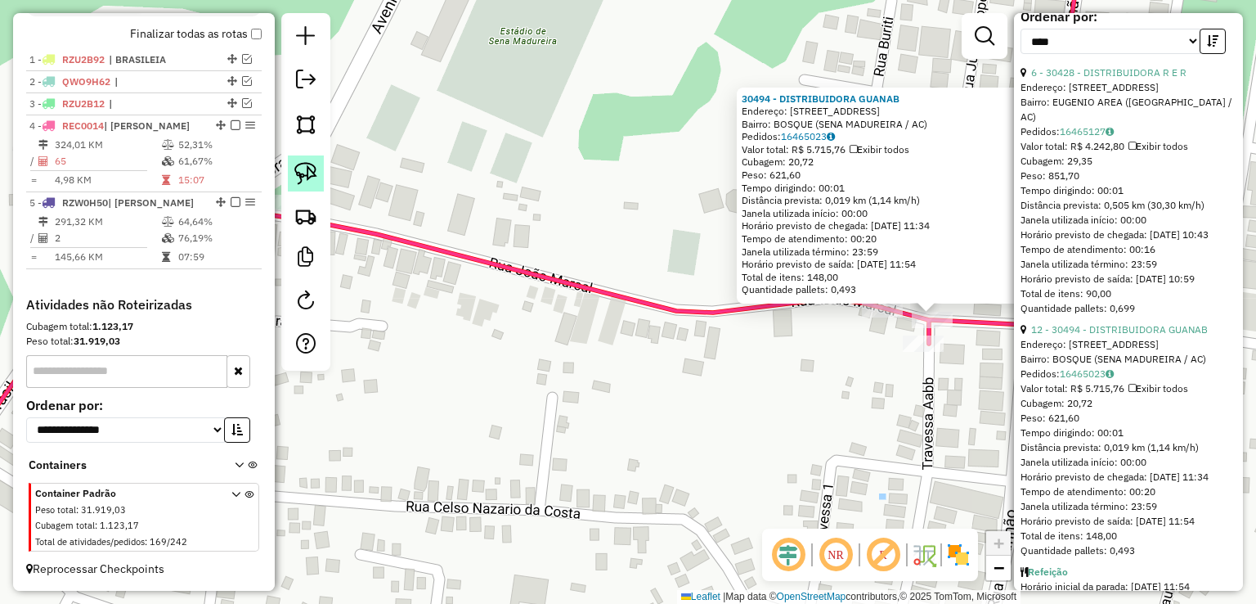
click at [306, 188] on link at bounding box center [306, 173] width 36 height 36
drag, startPoint x: 890, startPoint y: 338, endPoint x: 909, endPoint y: 306, distance: 37.4
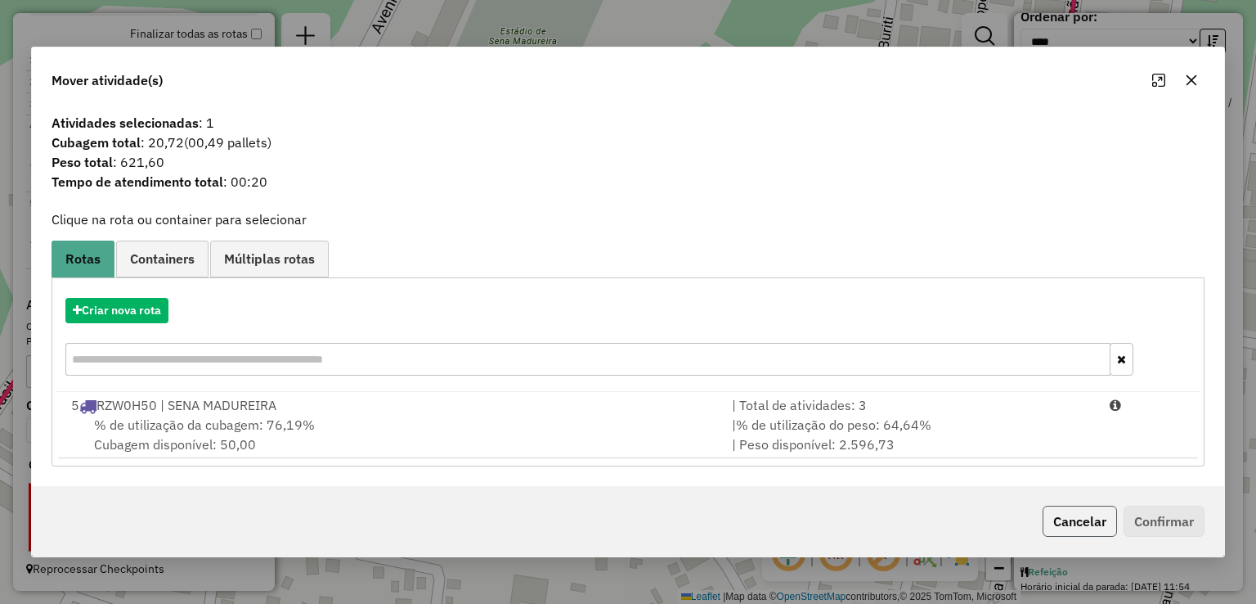
click at [1066, 518] on button "Cancelar" at bounding box center [1080, 520] width 74 height 31
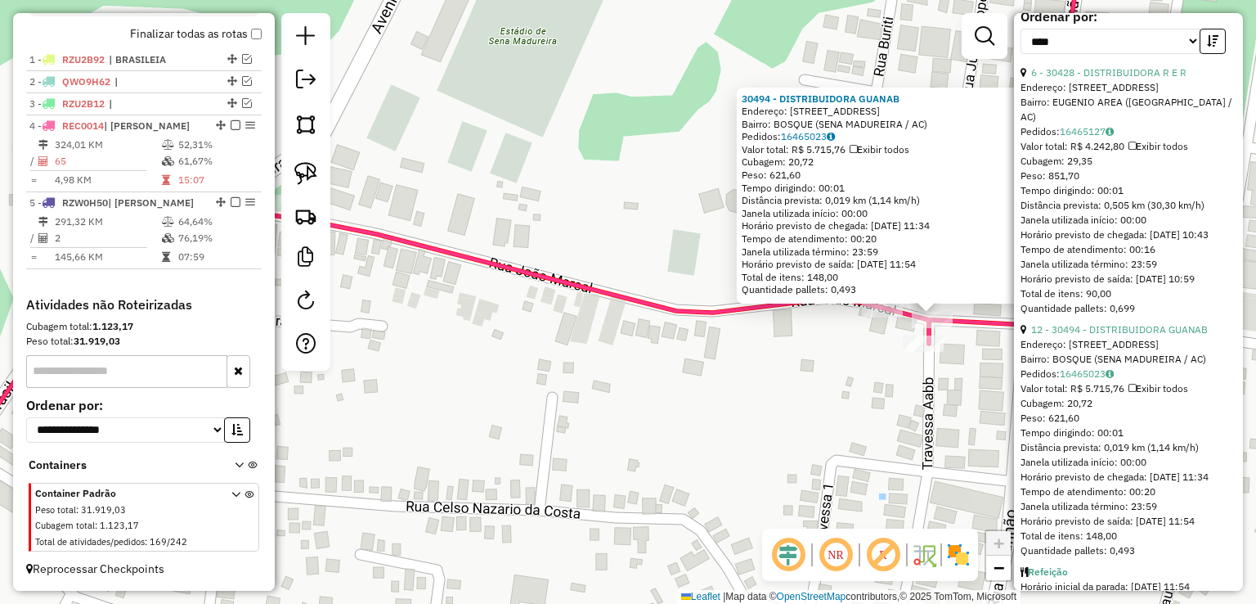
click at [633, 296] on icon at bounding box center [478, 260] width 1209 height 642
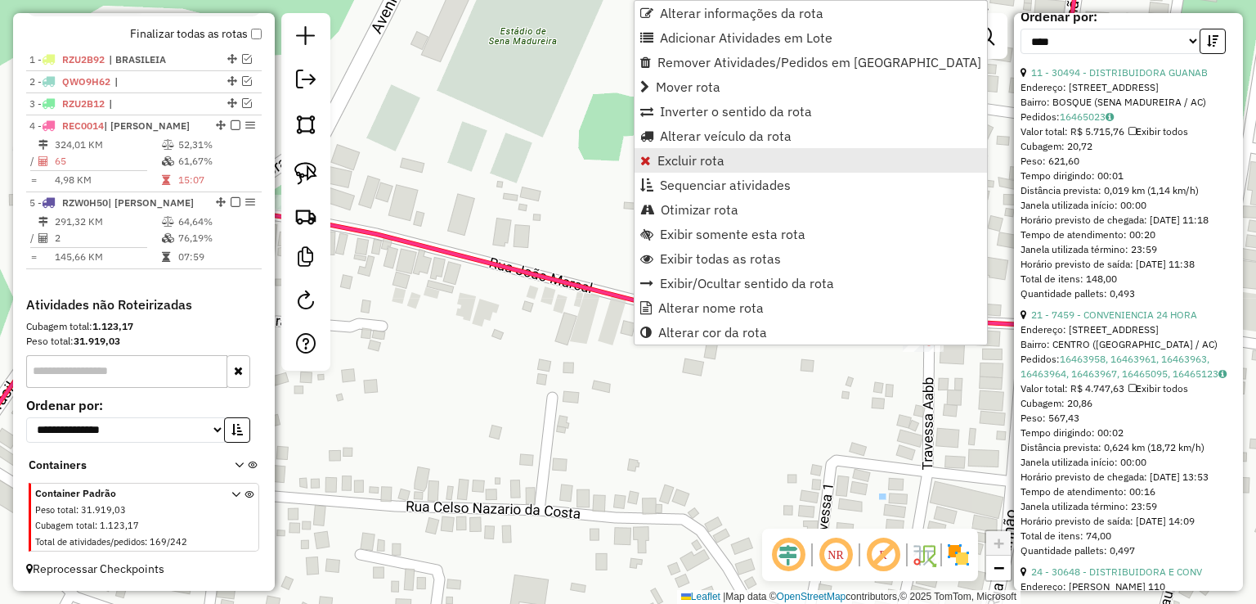
click at [702, 164] on span "Excluir rota" at bounding box center [690, 160] width 67 height 13
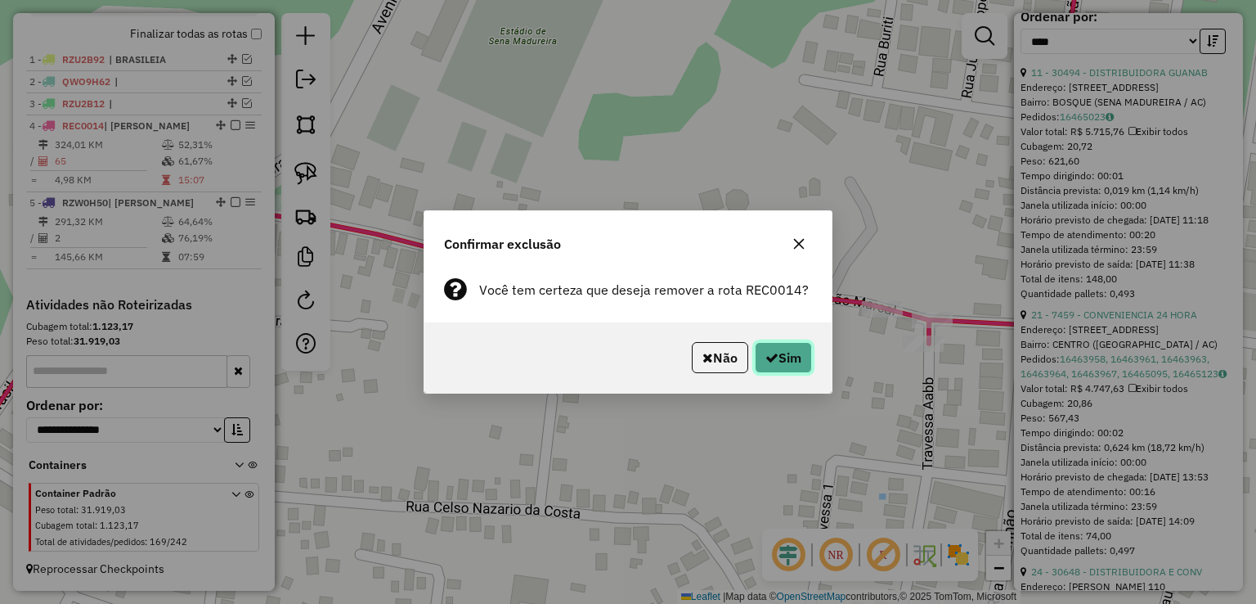
click at [772, 344] on button "Sim" at bounding box center [783, 357] width 57 height 31
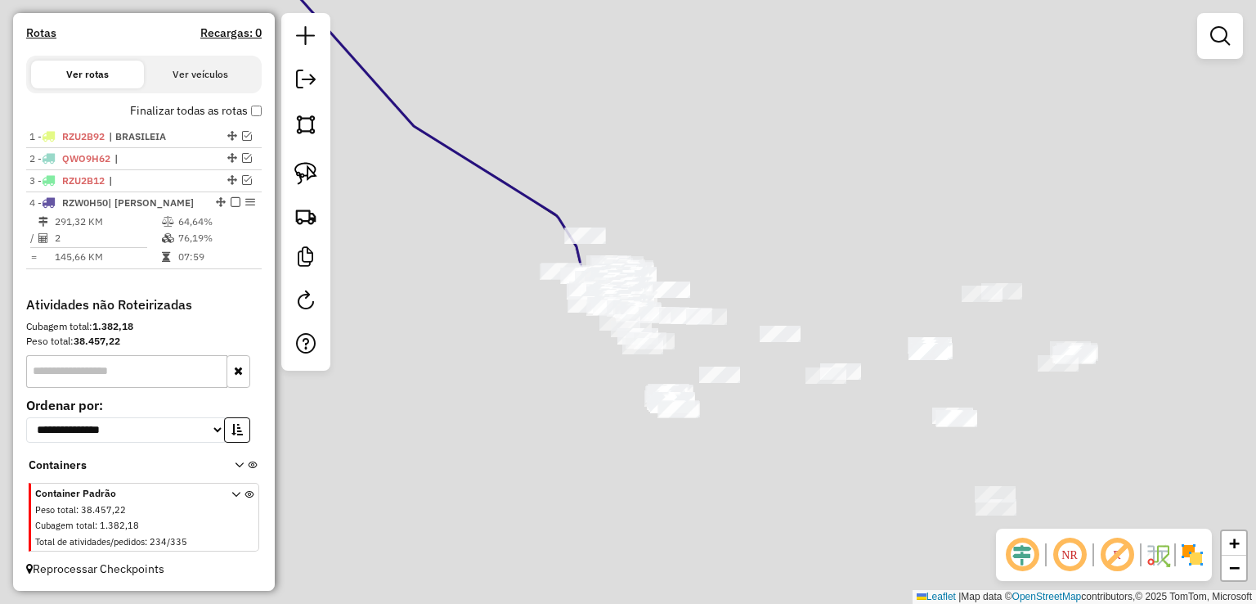
scroll to position [514, 0]
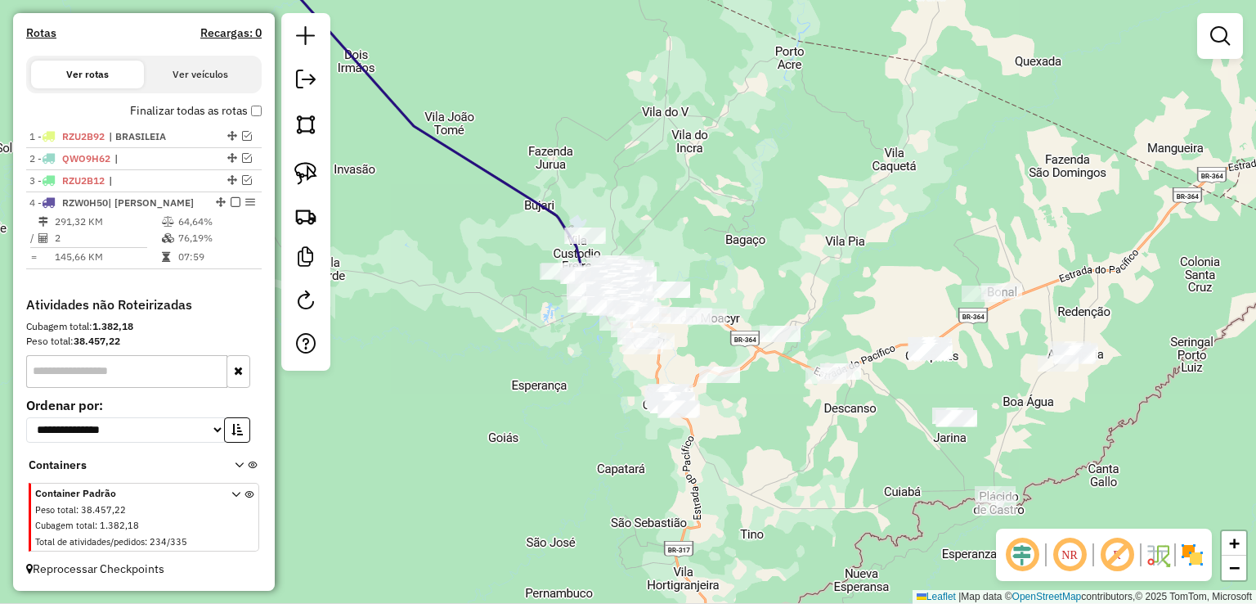
click at [545, 207] on icon at bounding box center [438, 120] width 381 height 362
select select "*********"
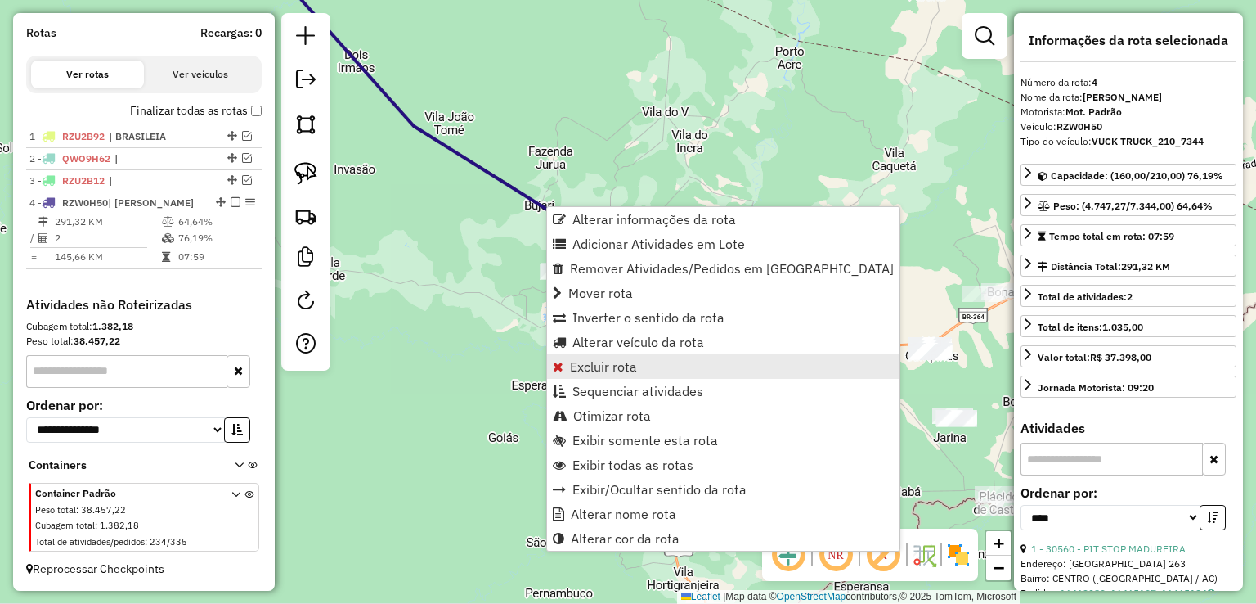
click at [612, 360] on span "Excluir rota" at bounding box center [603, 366] width 67 height 13
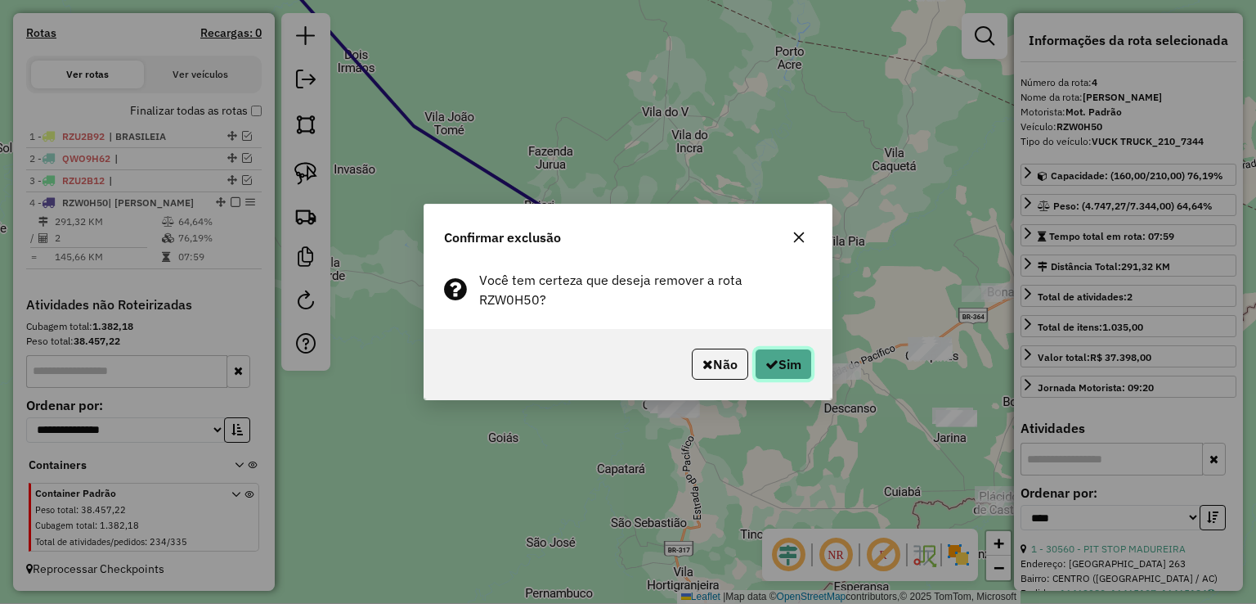
click at [795, 348] on button "Sim" at bounding box center [783, 363] width 57 height 31
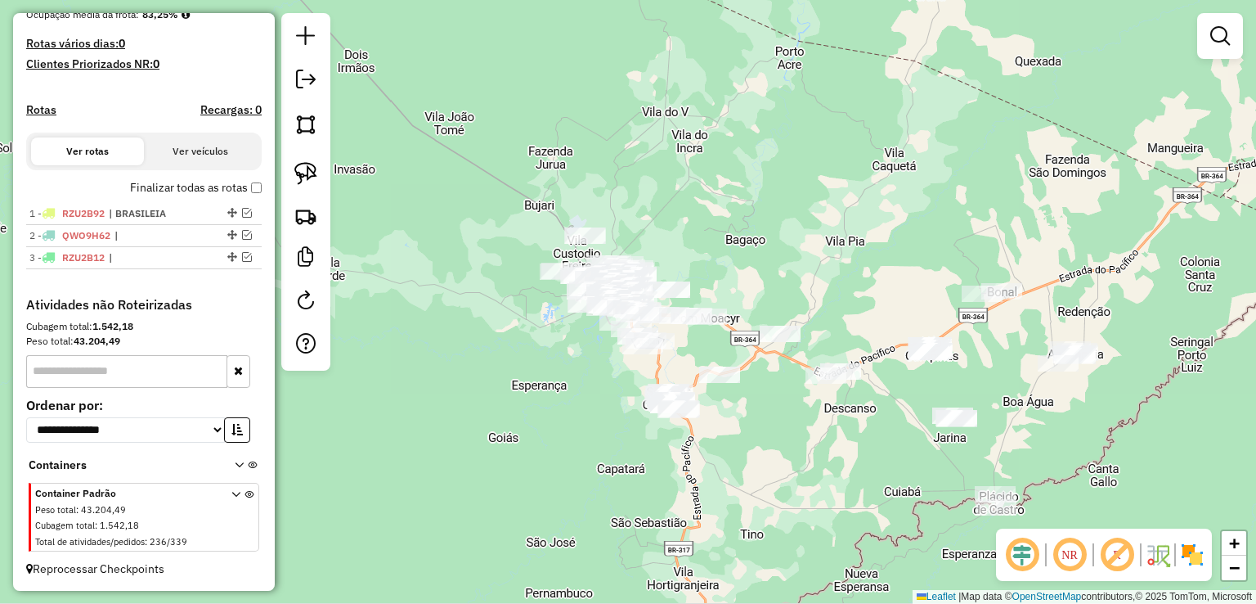
scroll to position [422, 0]
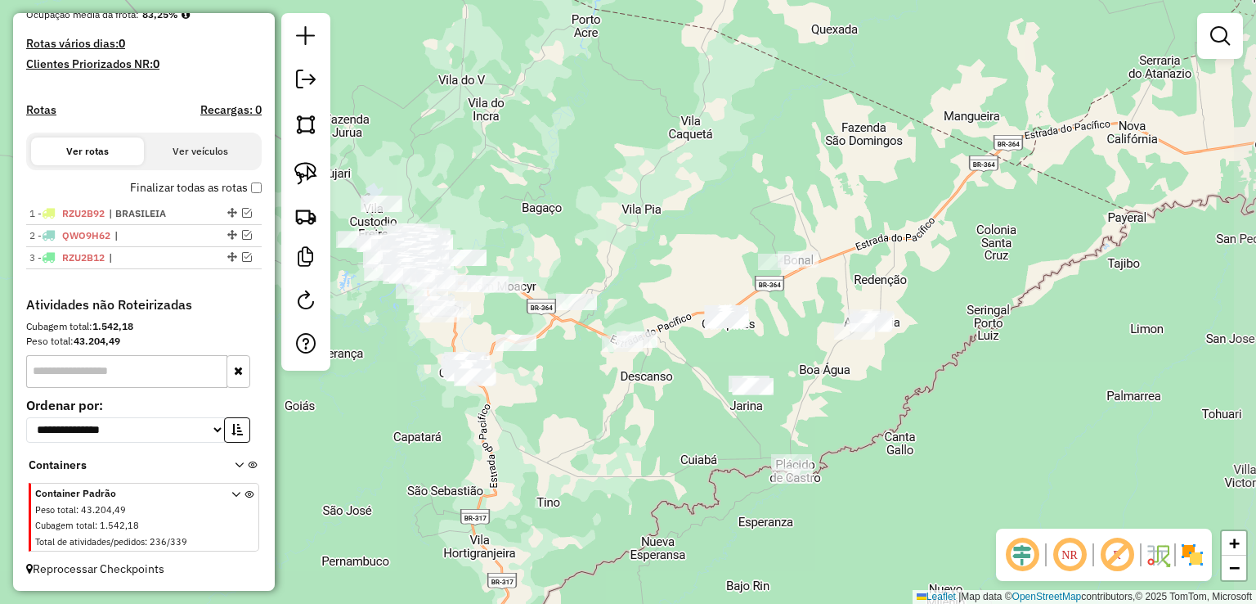
drag, startPoint x: 837, startPoint y: 250, endPoint x: 634, endPoint y: 218, distance: 206.1
click at [634, 218] on div "Janela de atendimento Grade de atendimento Capacidade Transportadoras Veículos …" at bounding box center [628, 302] width 1256 height 604
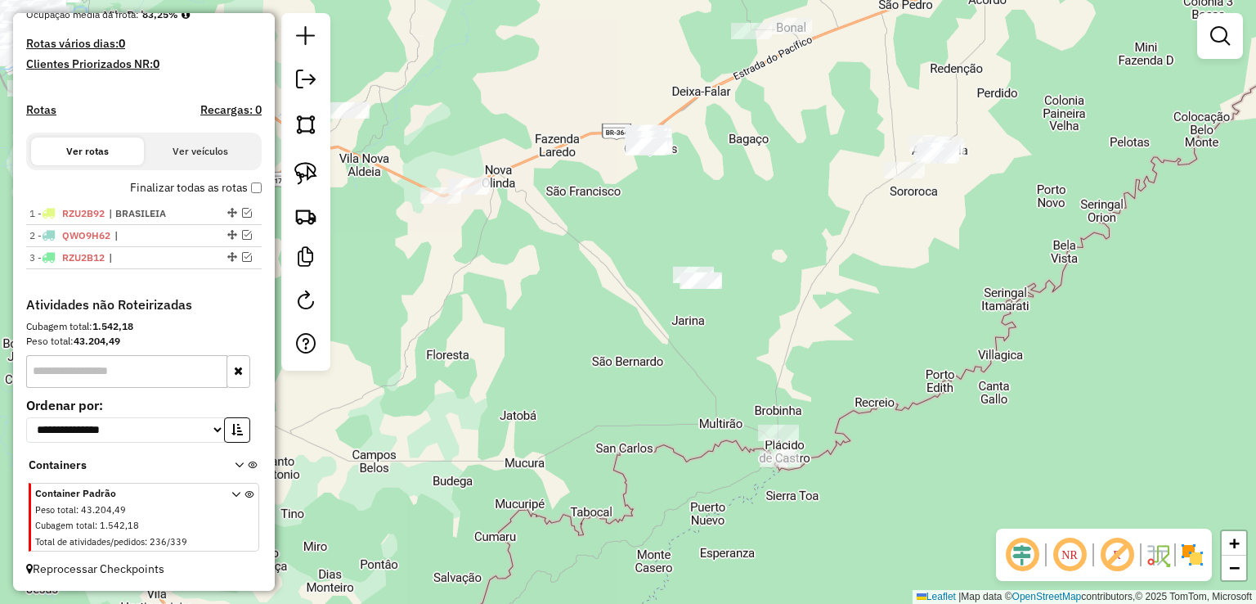
drag, startPoint x: 669, startPoint y: 370, endPoint x: 630, endPoint y: 213, distance: 161.8
click at [630, 213] on div "Janela de atendimento Grade de atendimento Capacidade Transportadoras Veículos …" at bounding box center [628, 302] width 1256 height 604
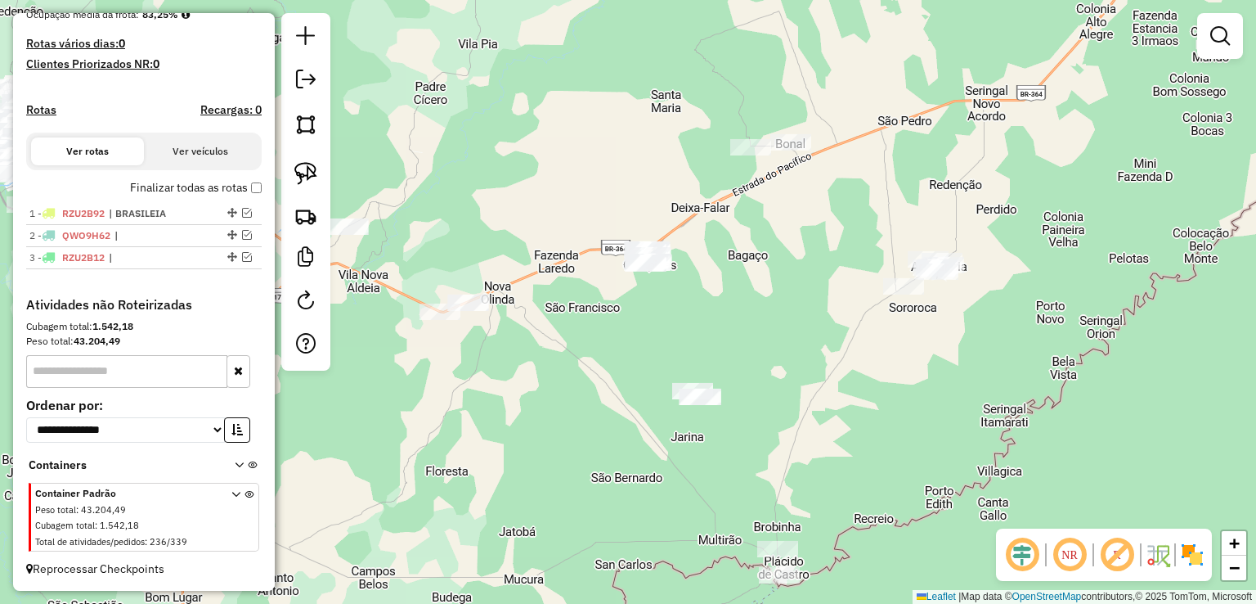
drag, startPoint x: 489, startPoint y: 181, endPoint x: 492, endPoint y: 231, distance: 50.8
click at [492, 231] on div "Janela de atendimento Grade de atendimento Capacidade Transportadoras Veículos …" at bounding box center [628, 302] width 1256 height 604
click at [300, 177] on img at bounding box center [305, 173] width 23 height 23
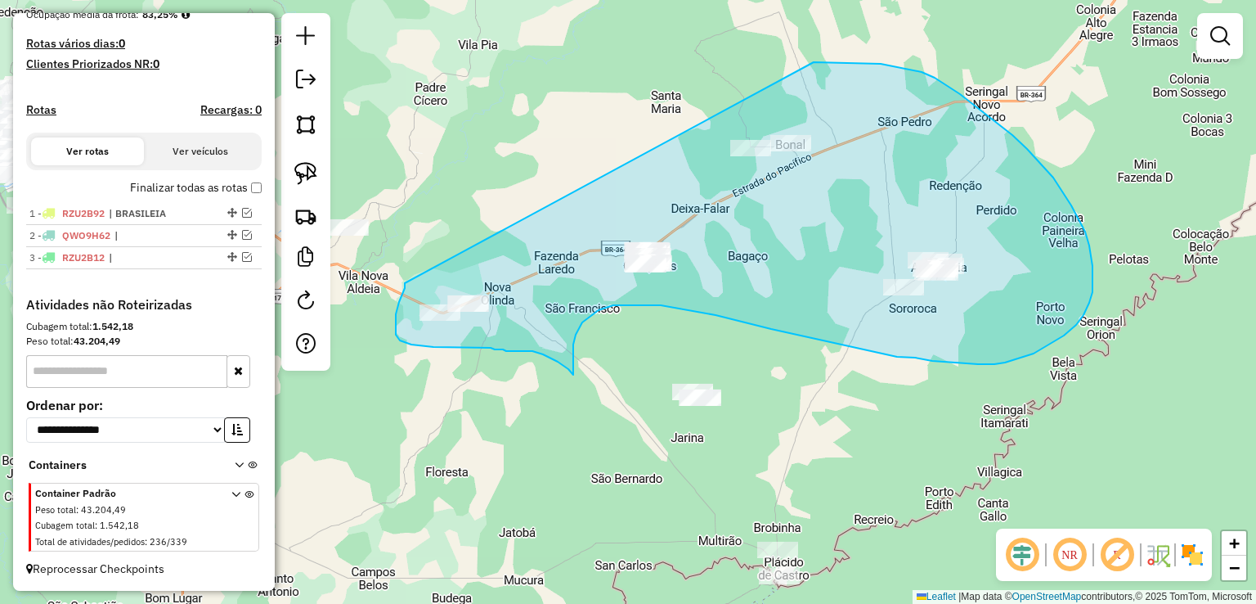
drag, startPoint x: 405, startPoint y: 283, endPoint x: 788, endPoint y: 63, distance: 442.1
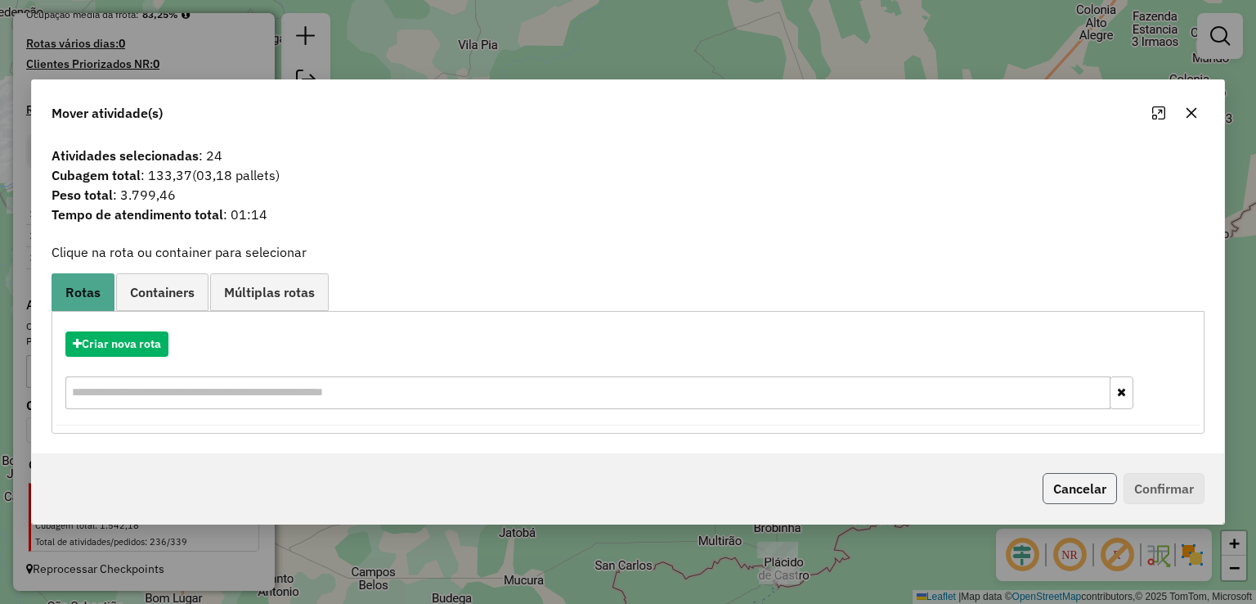
click at [1070, 489] on button "Cancelar" at bounding box center [1080, 488] width 74 height 31
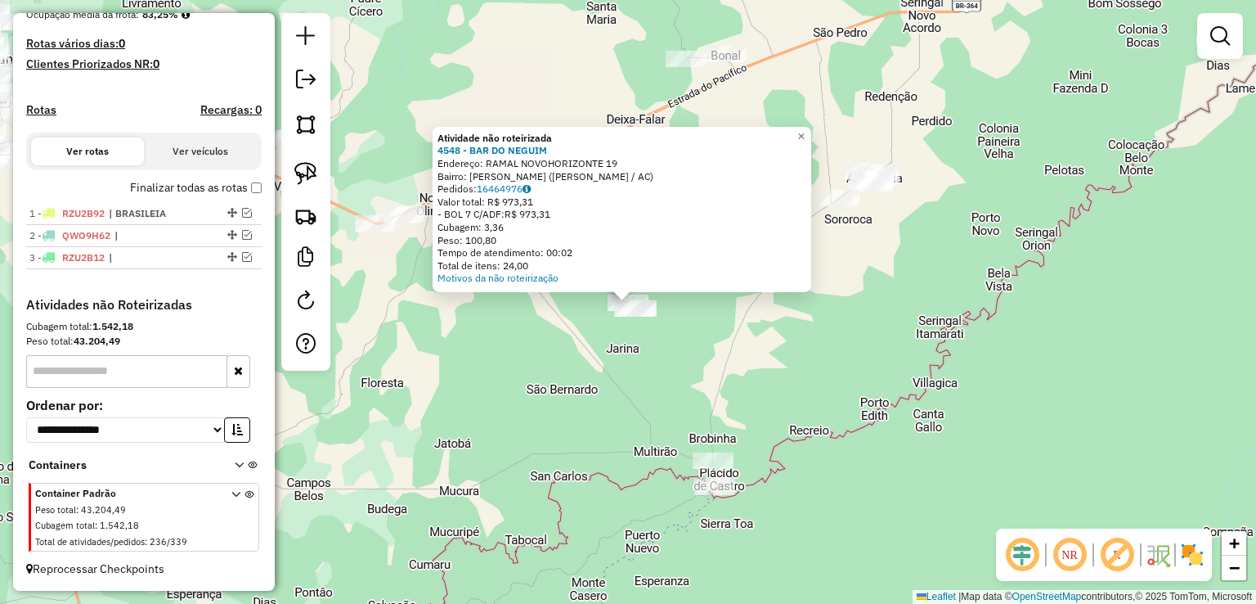
click at [680, 384] on div "Atividade não roteirizada 4548 - BAR DO NEGUIM Endereço: RAMAL NOVOHORIZONTE 19…" at bounding box center [628, 302] width 1256 height 604
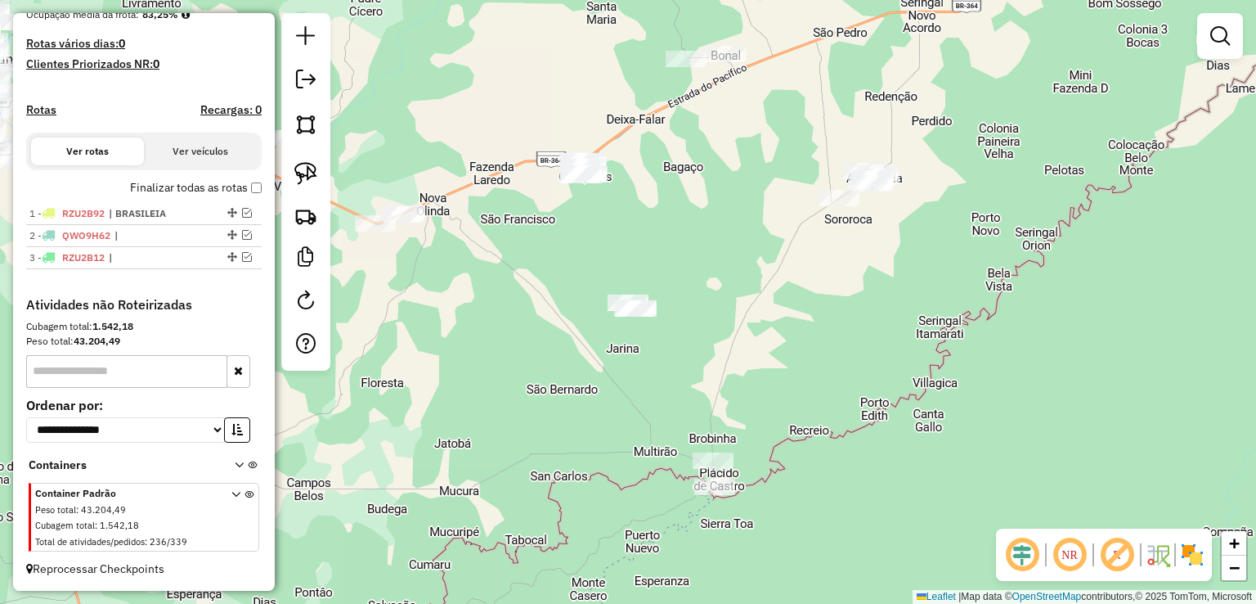
click at [324, 175] on div at bounding box center [305, 191] width 49 height 357
click at [313, 173] on img at bounding box center [305, 173] width 23 height 23
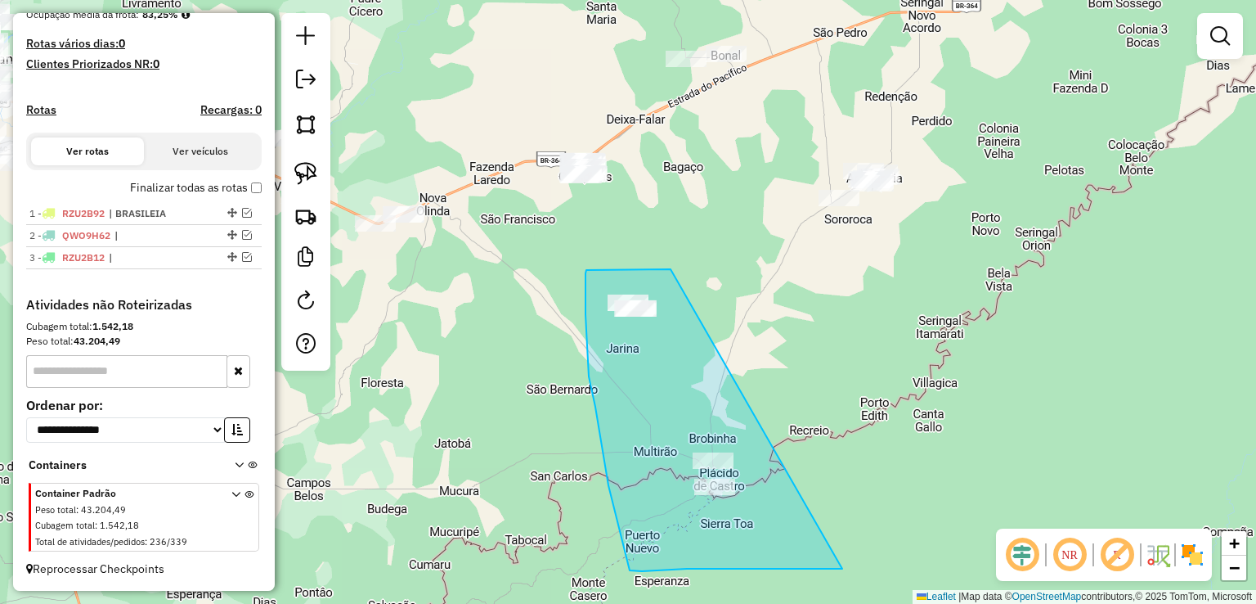
drag, startPoint x: 671, startPoint y: 269, endPoint x: 842, endPoint y: 568, distance: 345.1
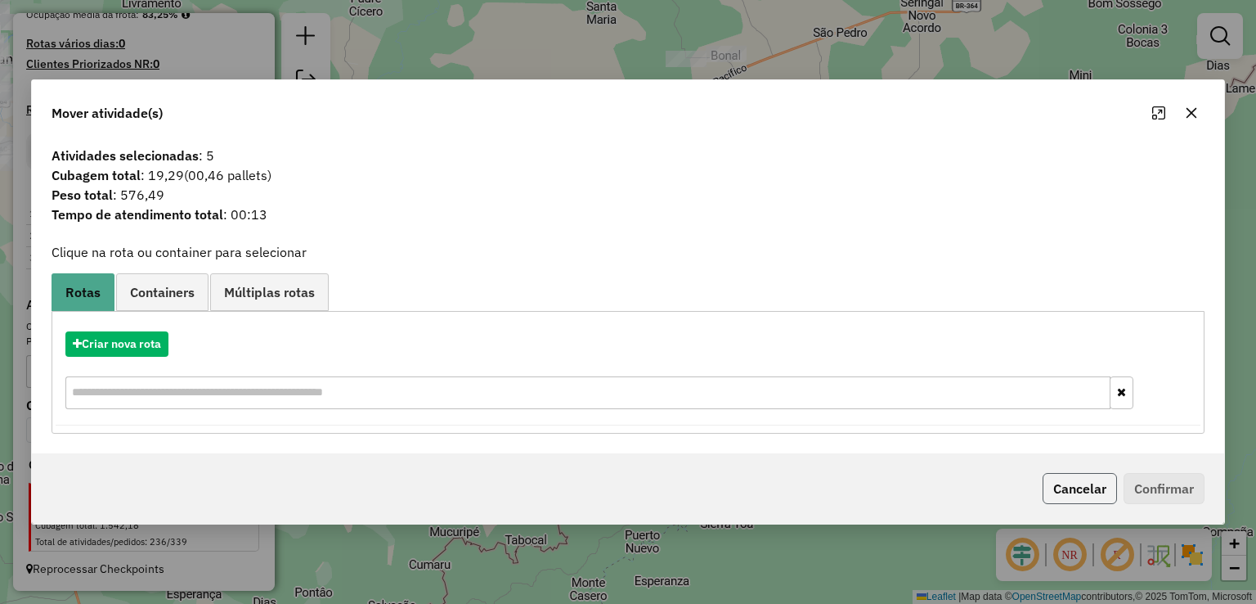
click at [1079, 500] on button "Cancelar" at bounding box center [1080, 488] width 74 height 31
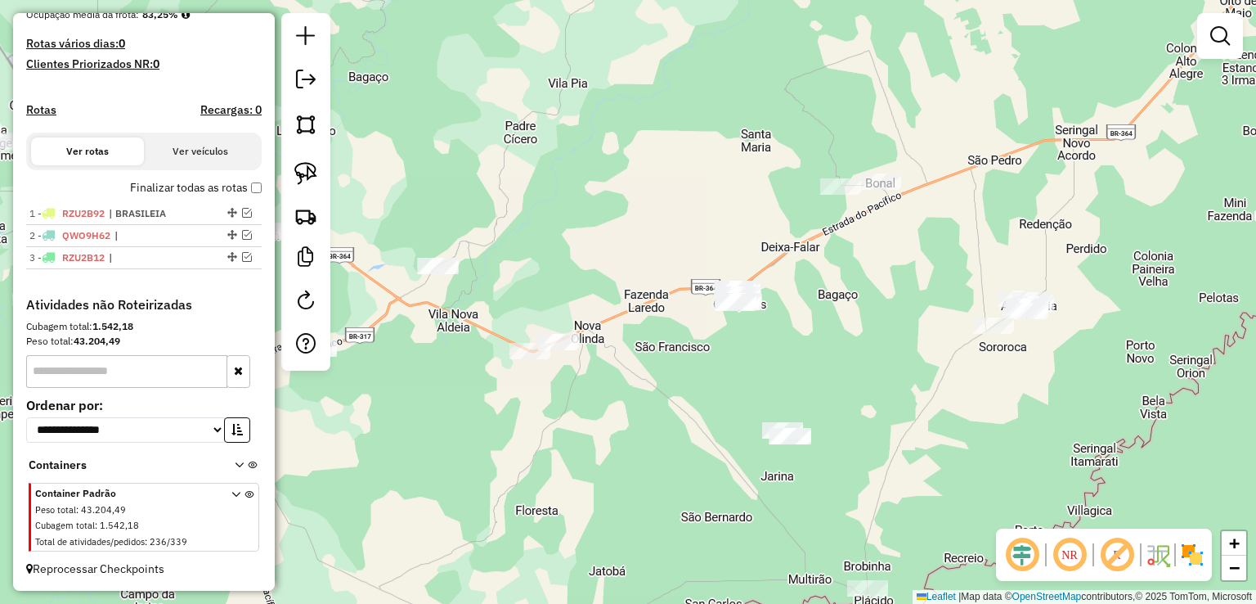
drag, startPoint x: 706, startPoint y: 277, endPoint x: 860, endPoint y: 405, distance: 200.4
click at [860, 405] on div "Janela de atendimento Grade de atendimento Capacidade Transportadoras Veículos …" at bounding box center [628, 302] width 1256 height 604
click at [316, 164] on img at bounding box center [305, 173] width 23 height 23
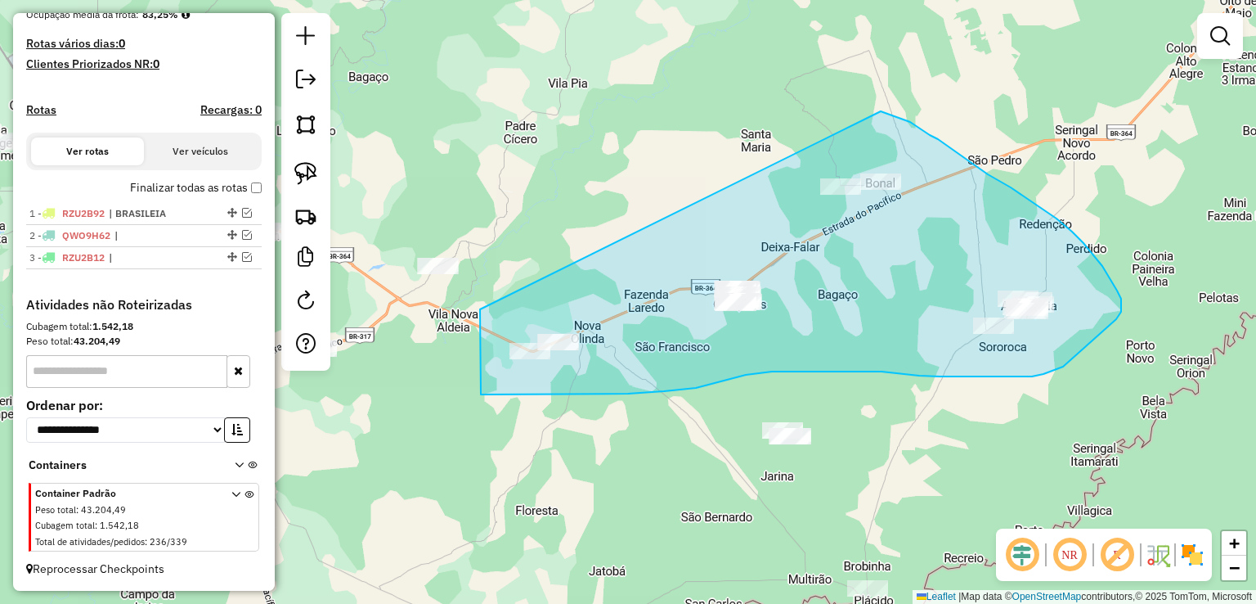
drag, startPoint x: 480, startPoint y: 309, endPoint x: 880, endPoint y: 111, distance: 446.2
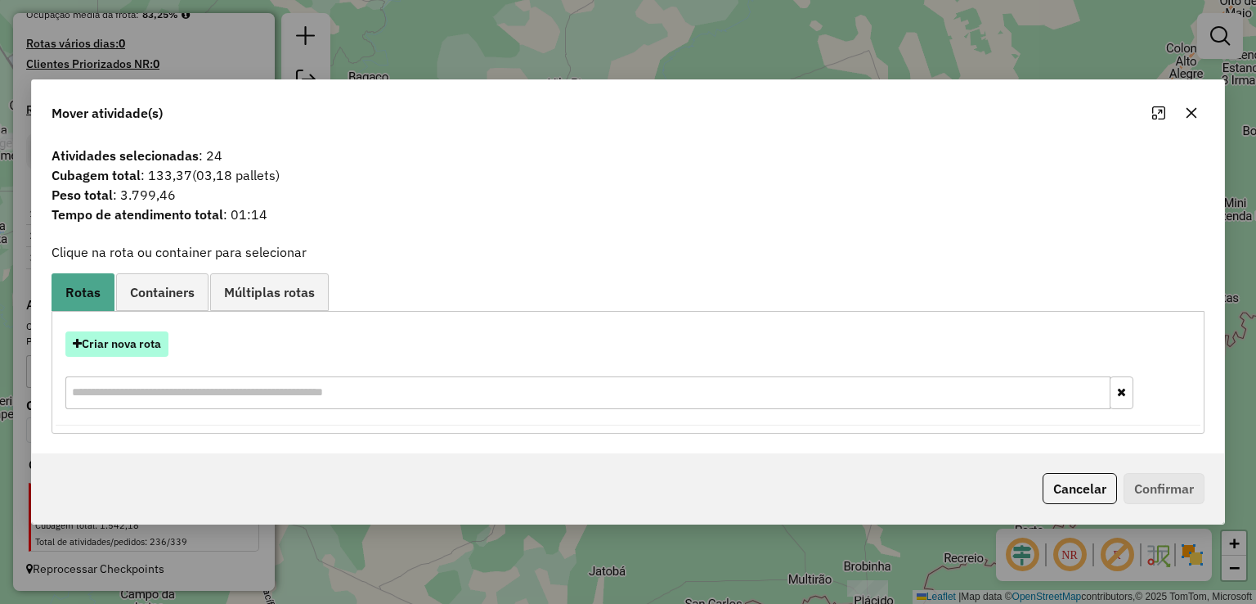
click at [120, 342] on button "Criar nova rota" at bounding box center [116, 343] width 103 height 25
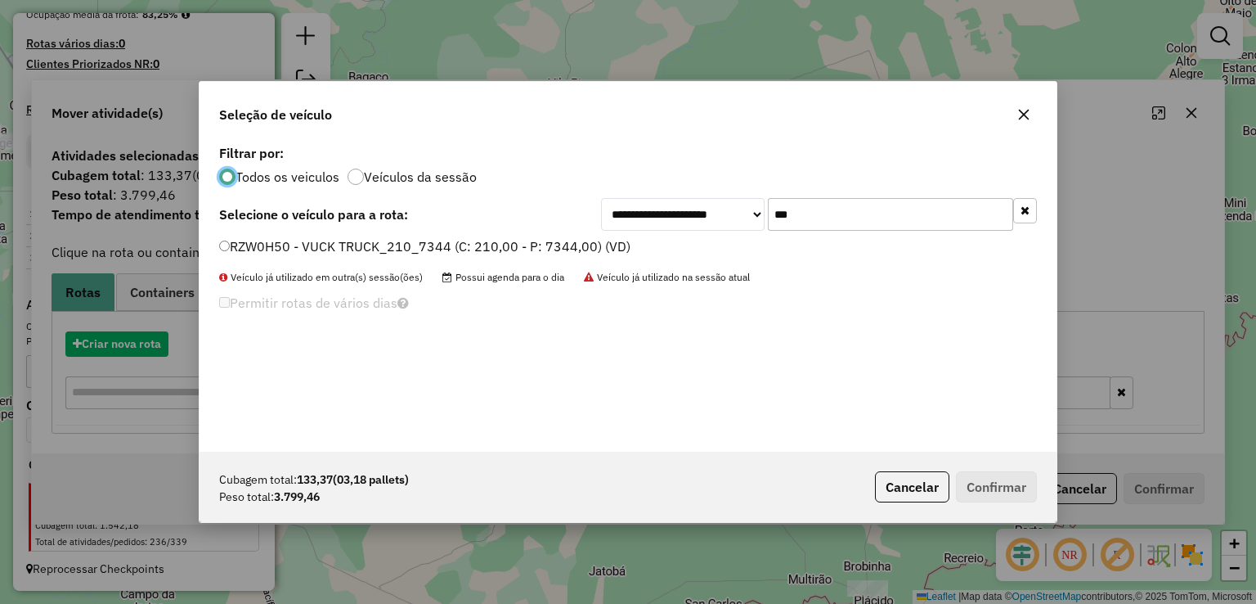
scroll to position [8, 5]
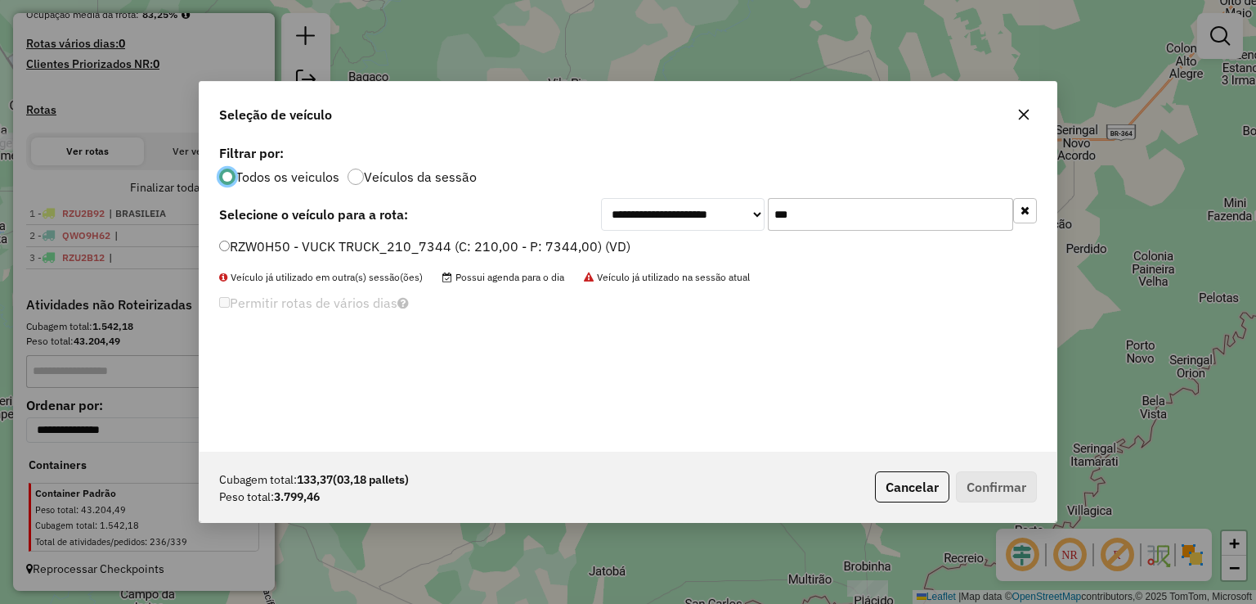
drag, startPoint x: 840, startPoint y: 207, endPoint x: 690, endPoint y: 210, distance: 149.7
click at [690, 210] on div "**********" at bounding box center [819, 214] width 436 height 33
type input "***"
click at [589, 245] on label "RZW8G06 - VUCK TRUCK_210_7344 (C: 210,00 - P: 7344,00) (VD)" at bounding box center [424, 246] width 411 height 20
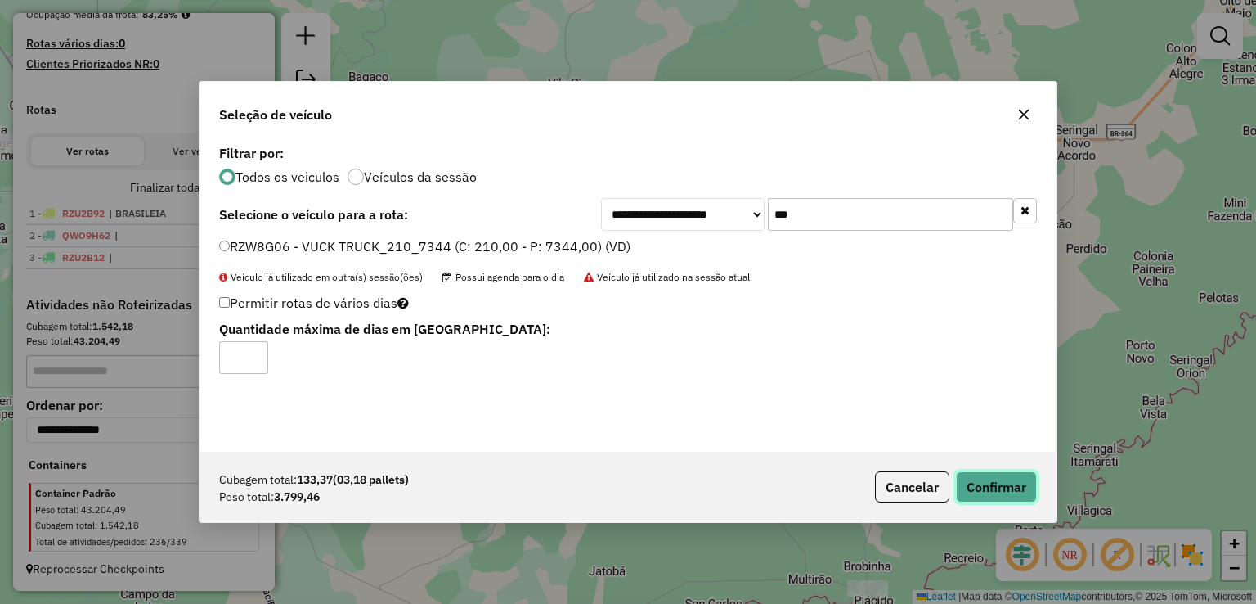
click at [990, 484] on button "Confirmar" at bounding box center [996, 486] width 81 height 31
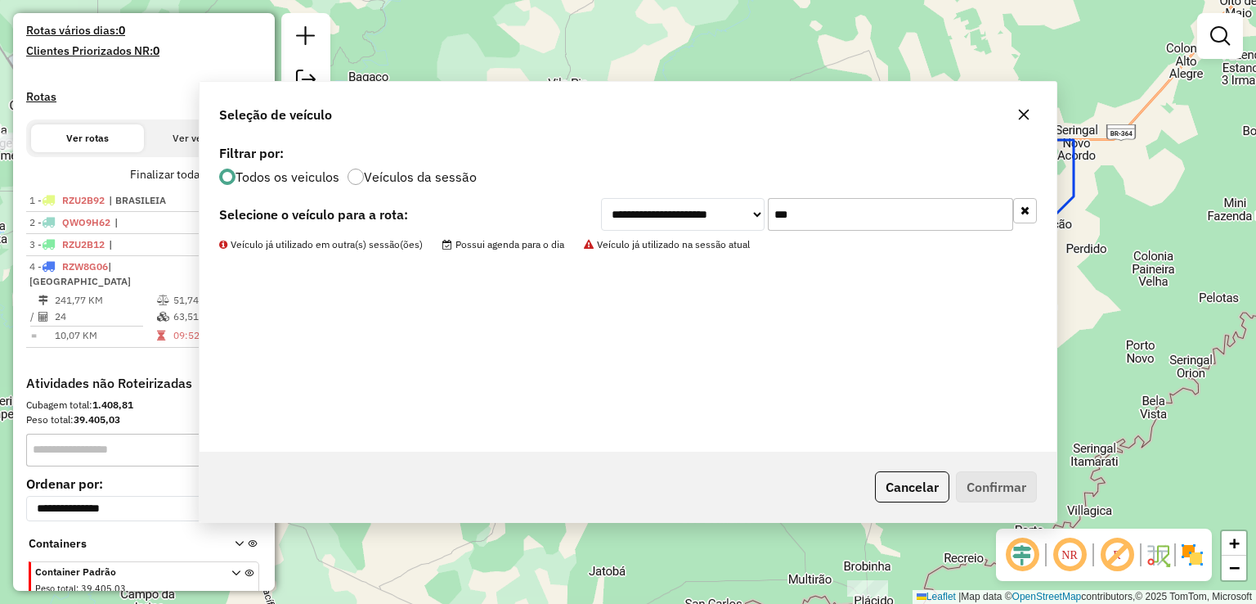
scroll to position [499, 0]
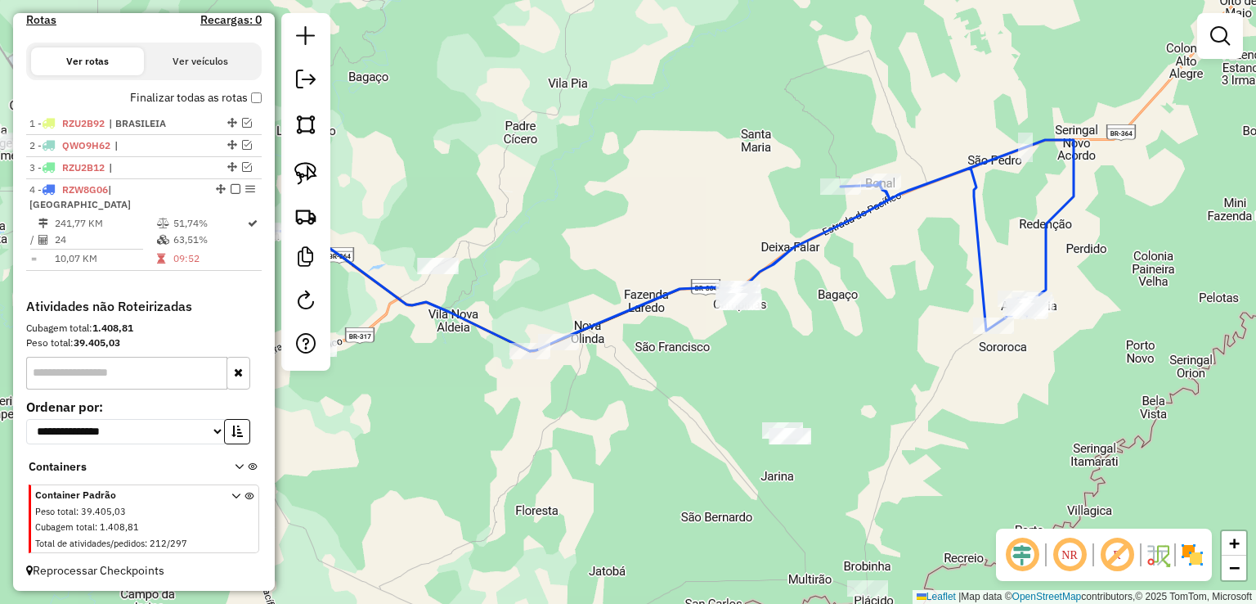
click at [589, 249] on div "Janela de atendimento Grade de atendimento Capacidade Transportadoras Veículos …" at bounding box center [628, 302] width 1256 height 604
click at [844, 227] on icon at bounding box center [802, 245] width 544 height 211
select select "*********"
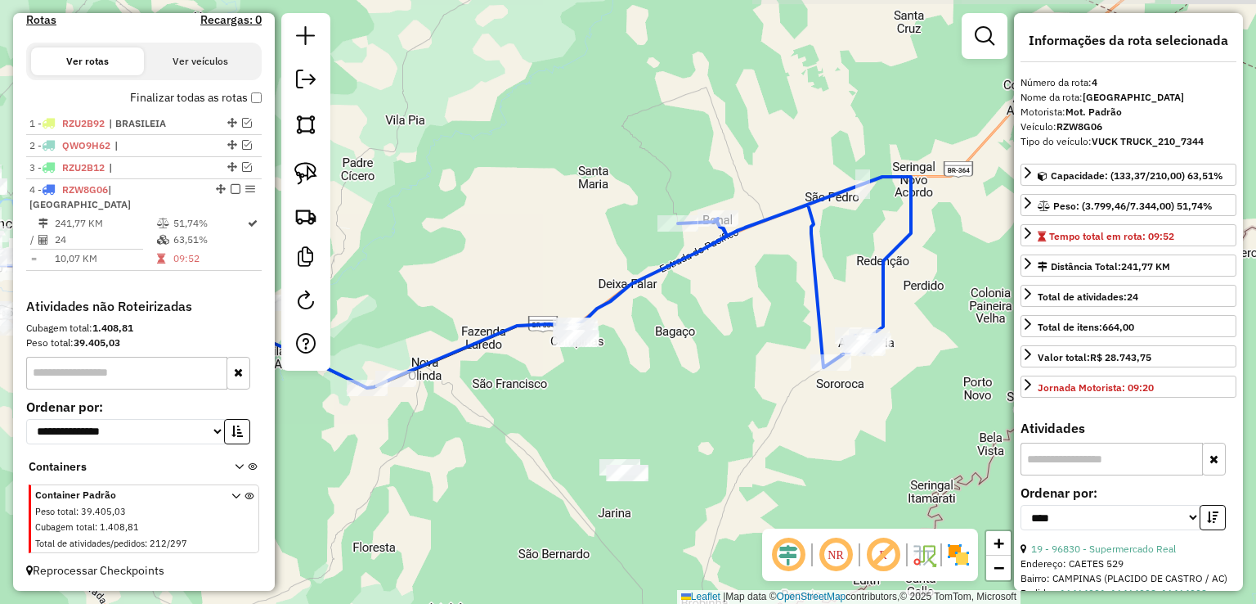
drag, startPoint x: 901, startPoint y: 253, endPoint x: 733, endPoint y: 277, distance: 170.2
click at [733, 277] on div "Janela de atendimento Grade de atendimento Capacidade Transportadoras Veículos …" at bounding box center [628, 302] width 1256 height 604
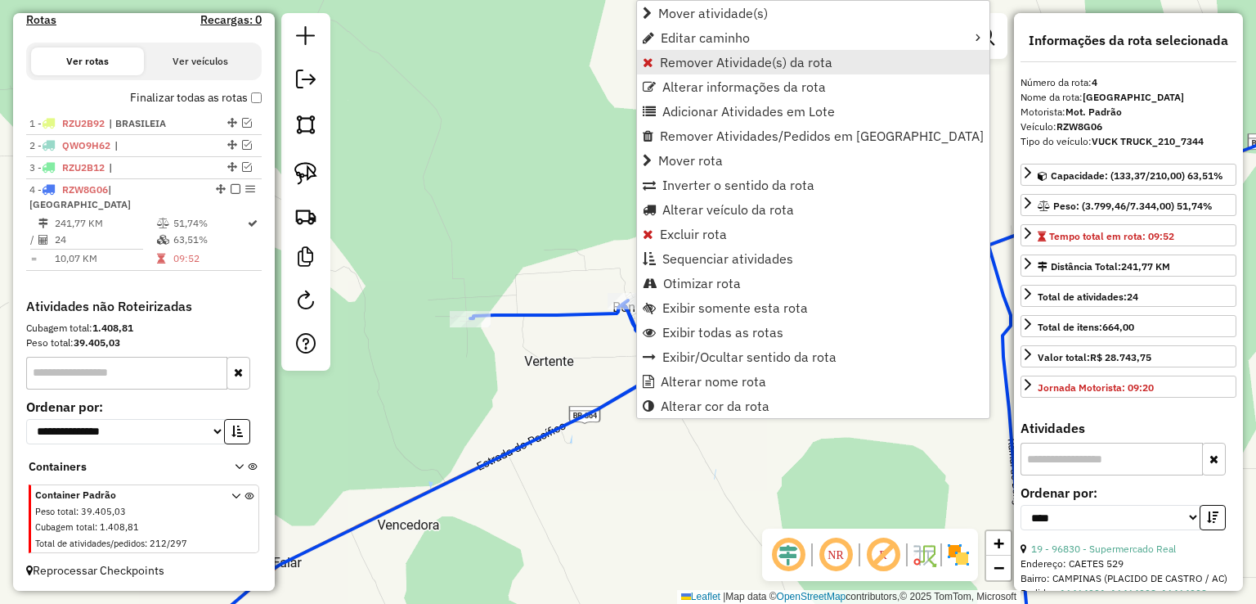
click at [704, 60] on span "Remover Atividade(s) da rota" at bounding box center [746, 62] width 173 height 13
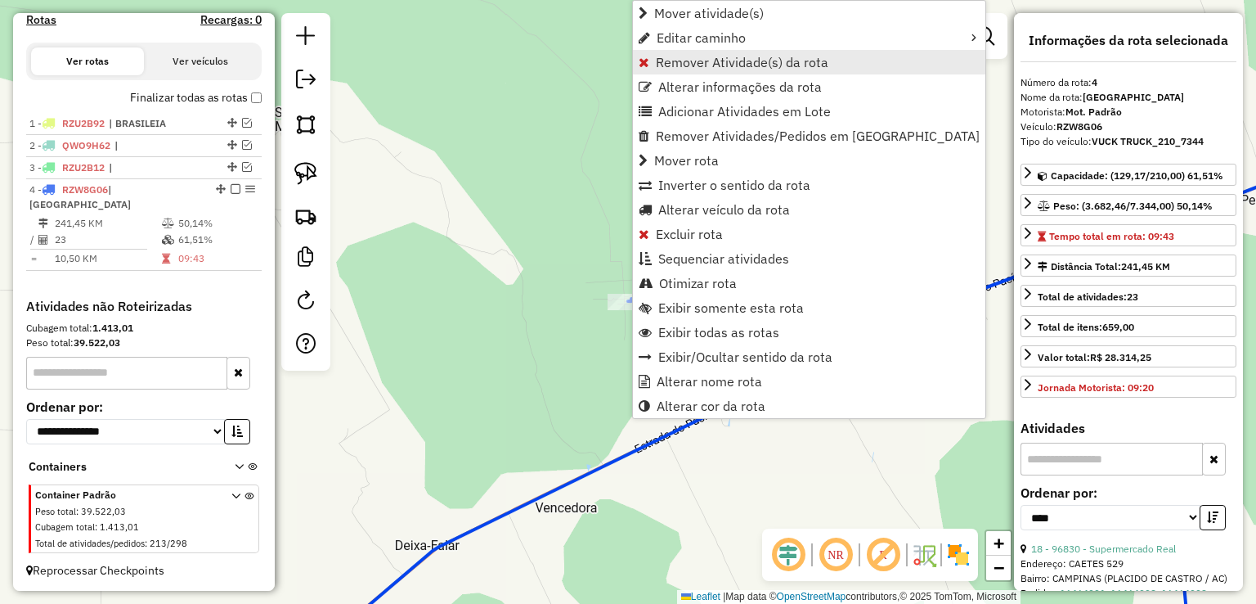
click at [703, 61] on span "Remover Atividade(s) da rota" at bounding box center [742, 62] width 173 height 13
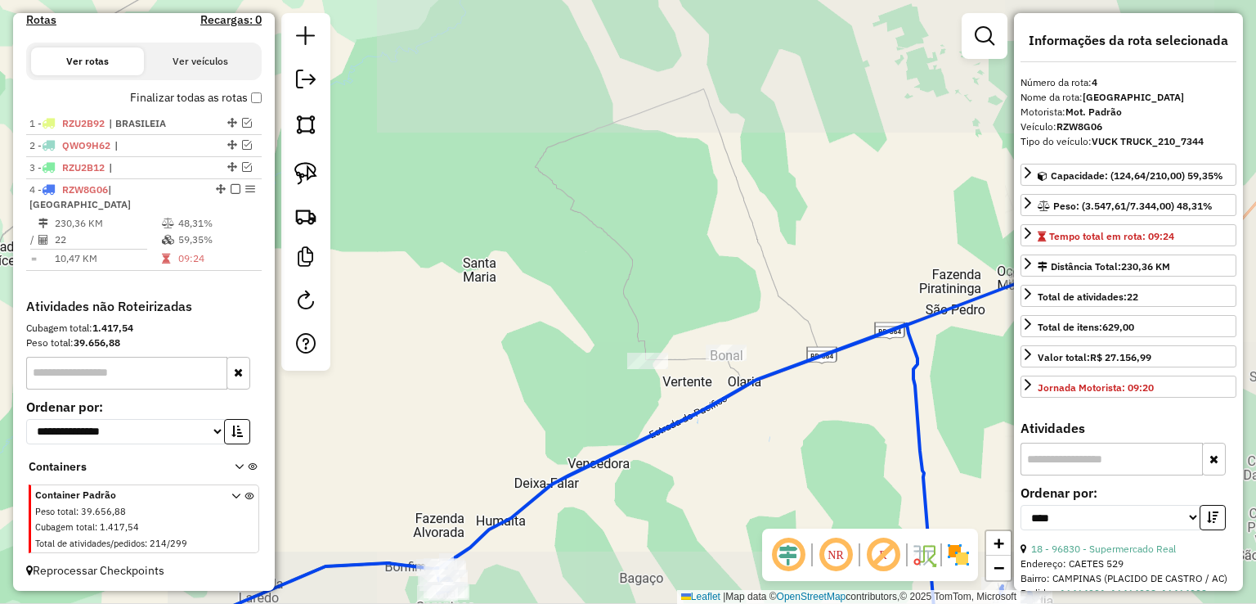
click at [666, 423] on icon at bounding box center [604, 465] width 1018 height 397
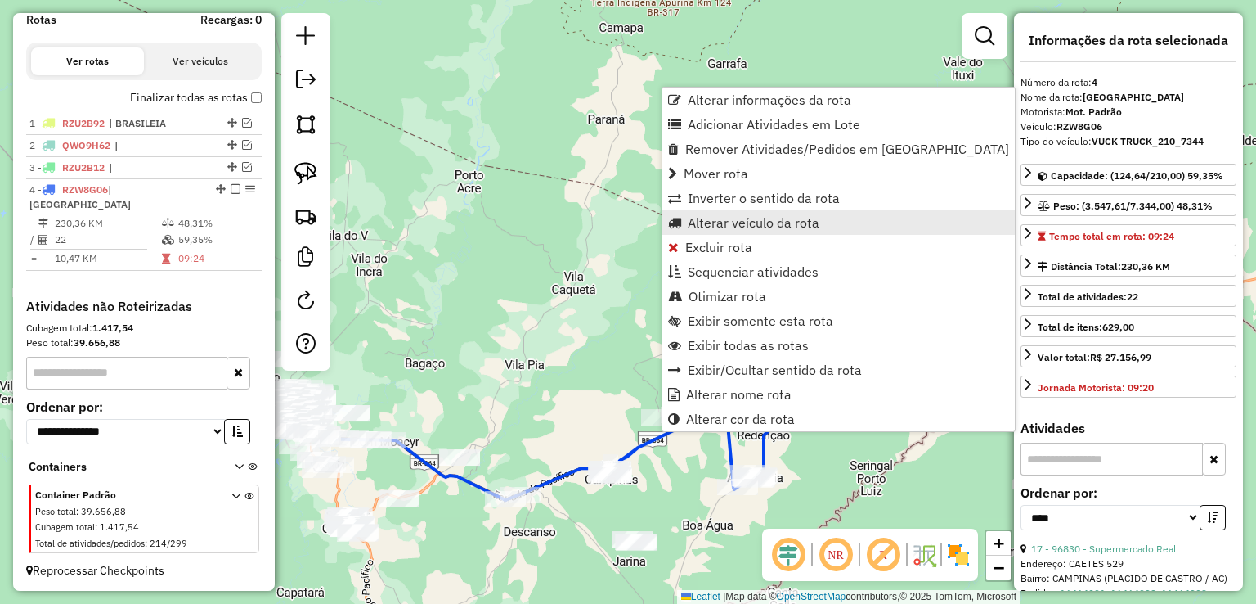
click at [723, 225] on span "Alterar veículo da rota" at bounding box center [754, 222] width 132 height 13
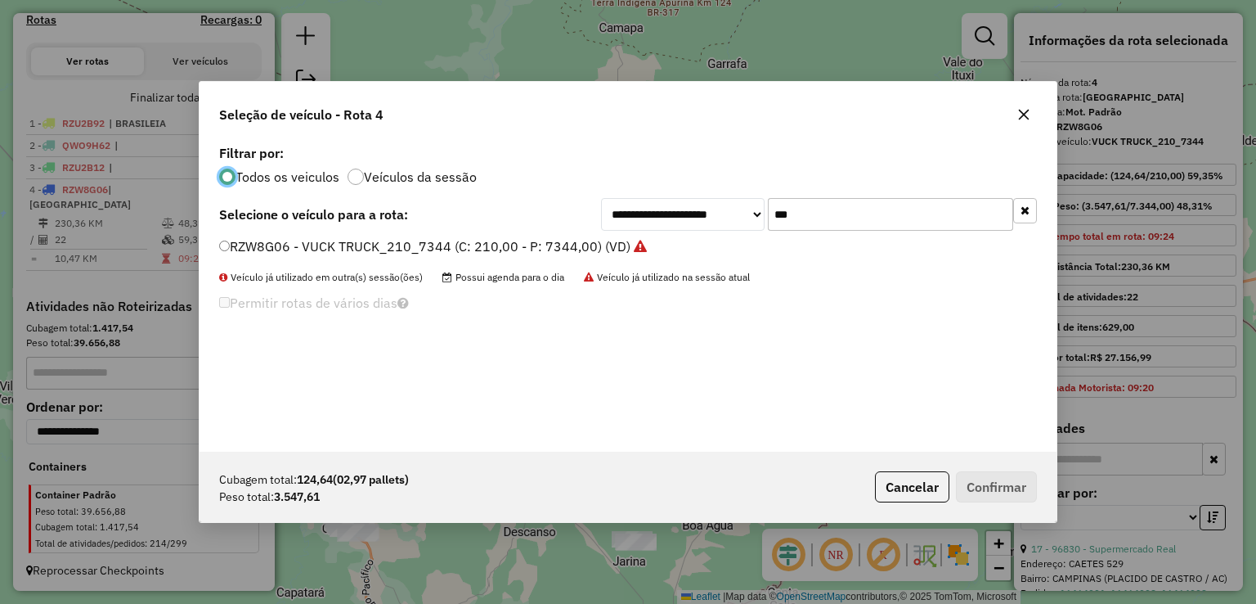
scroll to position [8, 5]
drag, startPoint x: 677, startPoint y: 210, endPoint x: 492, endPoint y: 210, distance: 184.8
click at [538, 210] on div "**********" at bounding box center [628, 214] width 818 height 33
type input "***"
click at [530, 256] on li "RZW0G20 - VUCK TRUCK_210_7344 (C: 210,00 - P: 7344,00) (VD)" at bounding box center [628, 247] width 818 height 20
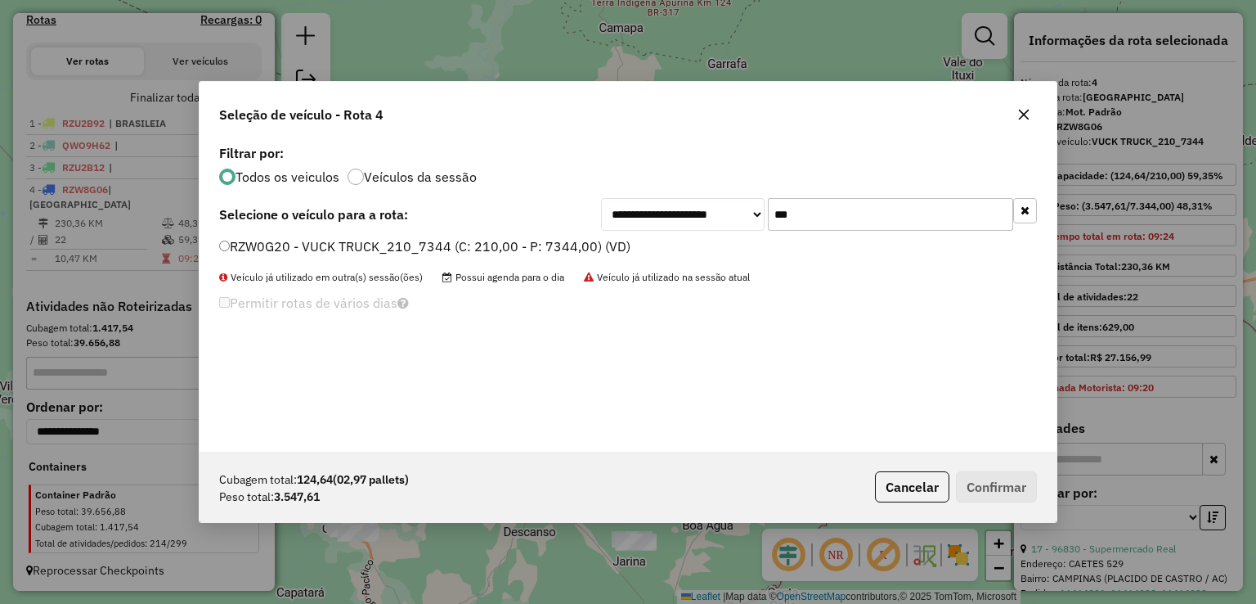
click at [566, 248] on label "RZW0G20 - VUCK TRUCK_210_7344 (C: 210,00 - P: 7344,00) (VD)" at bounding box center [424, 246] width 411 height 20
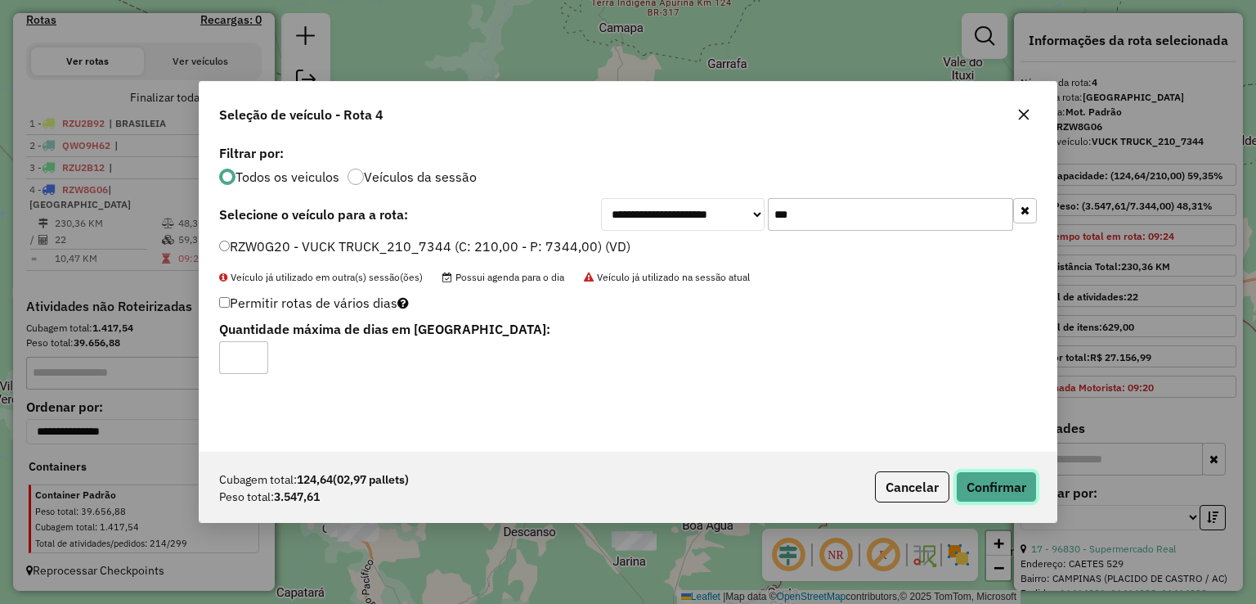
click at [967, 481] on button "Confirmar" at bounding box center [996, 486] width 81 height 31
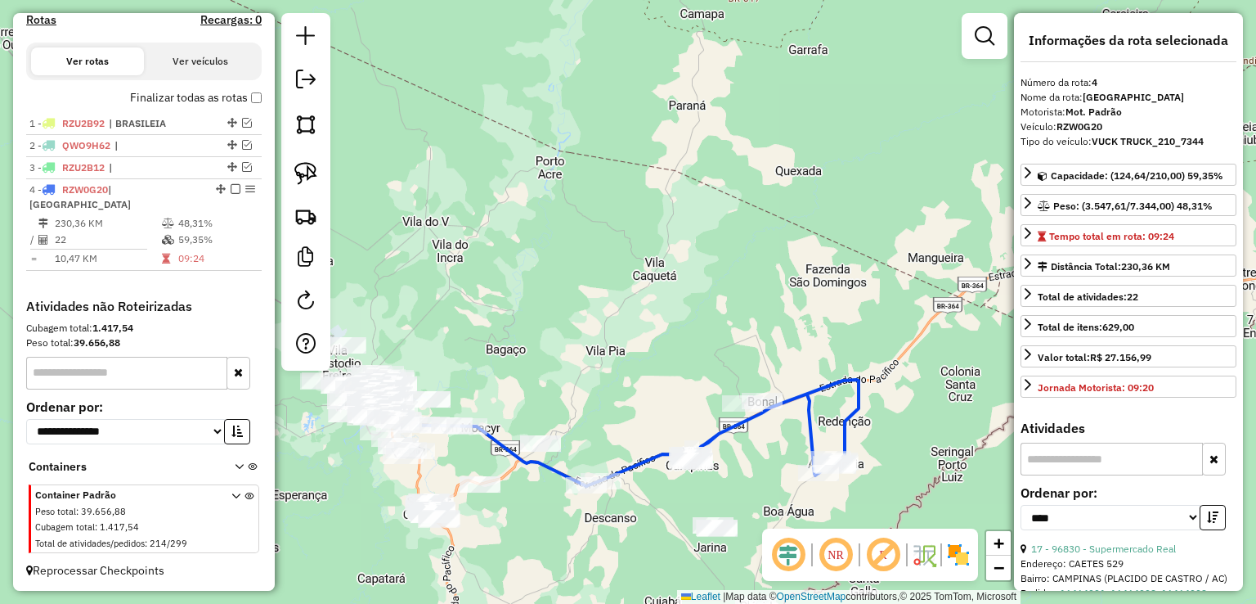
drag, startPoint x: 535, startPoint y: 386, endPoint x: 716, endPoint y: 313, distance: 195.6
click at [723, 304] on div "Janela de atendimento Grade de atendimento Capacidade Transportadoras Veículos …" at bounding box center [628, 302] width 1256 height 604
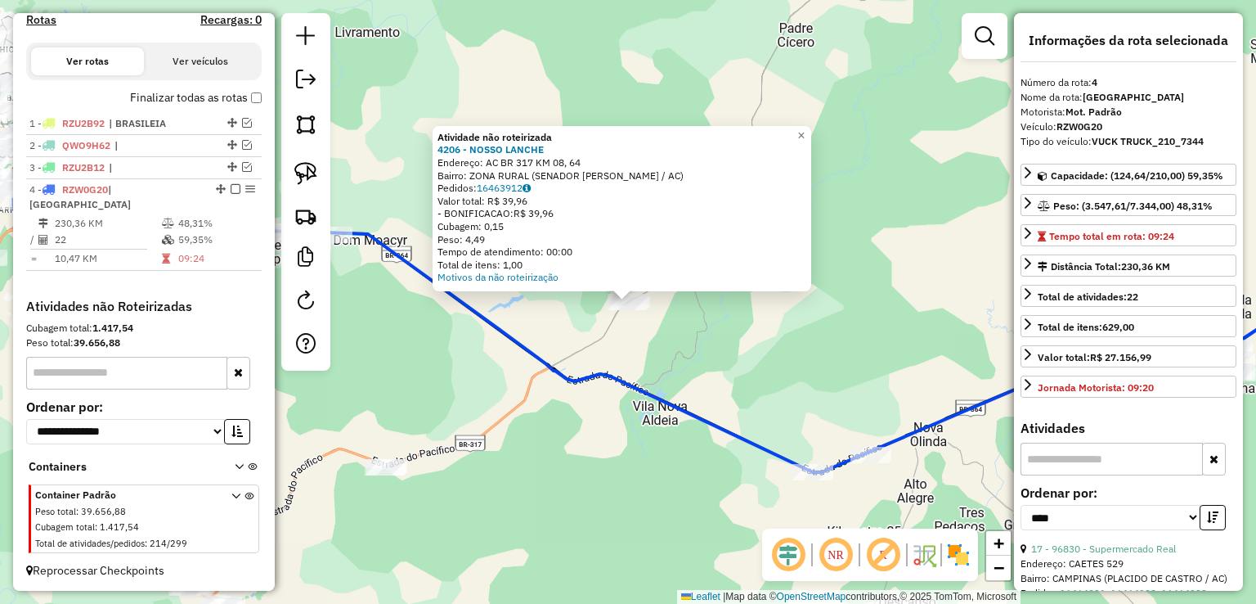
click at [535, 420] on div "Atividade não roteirizada 4206 - NOSSO LANCHE Endereço: AC BR 317 KM 08, 64 Bai…" at bounding box center [628, 302] width 1256 height 604
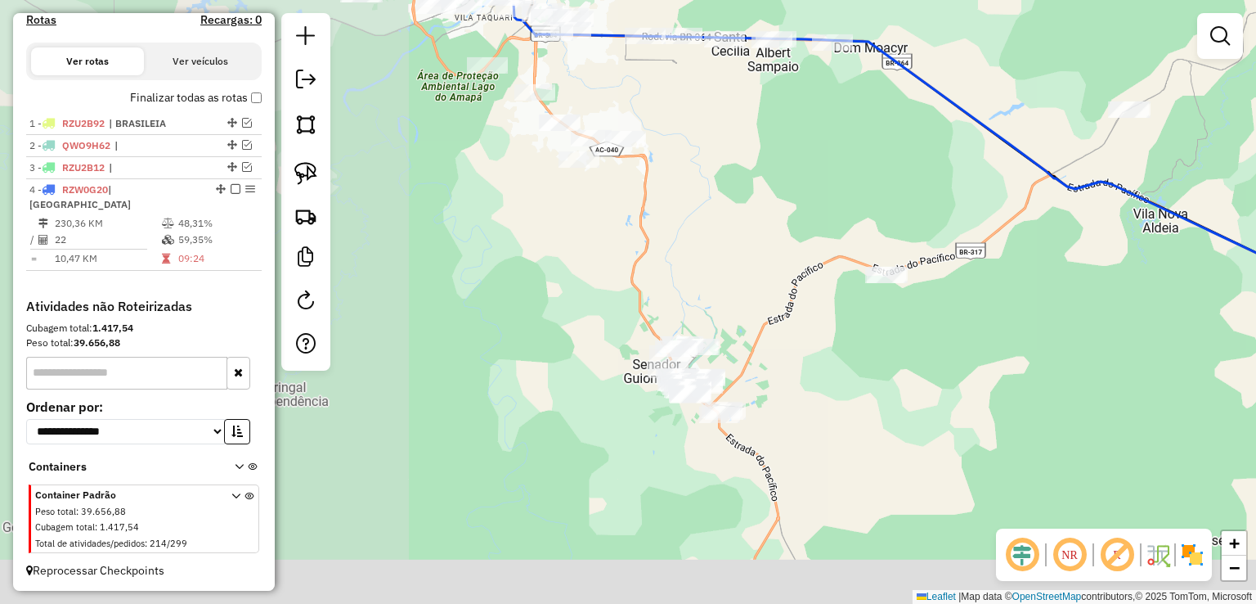
drag, startPoint x: 509, startPoint y: 428, endPoint x: 1009, endPoint y: 227, distance: 539.4
click at [1009, 227] on div "Janela de atendimento Grade de atendimento Capacidade Transportadoras Veículos …" at bounding box center [628, 302] width 1256 height 604
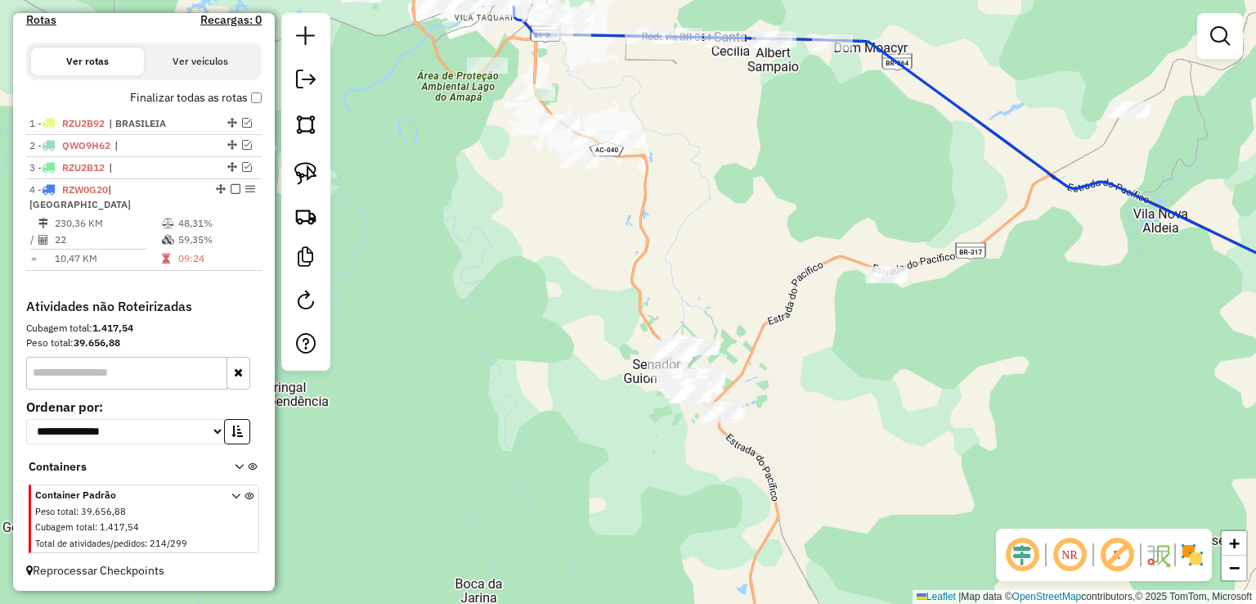
drag, startPoint x: 680, startPoint y: 186, endPoint x: 683, endPoint y: 259, distance: 72.8
click at [683, 259] on div "Janela de atendimento Grade de atendimento Capacidade Transportadoras Veículos …" at bounding box center [628, 302] width 1256 height 604
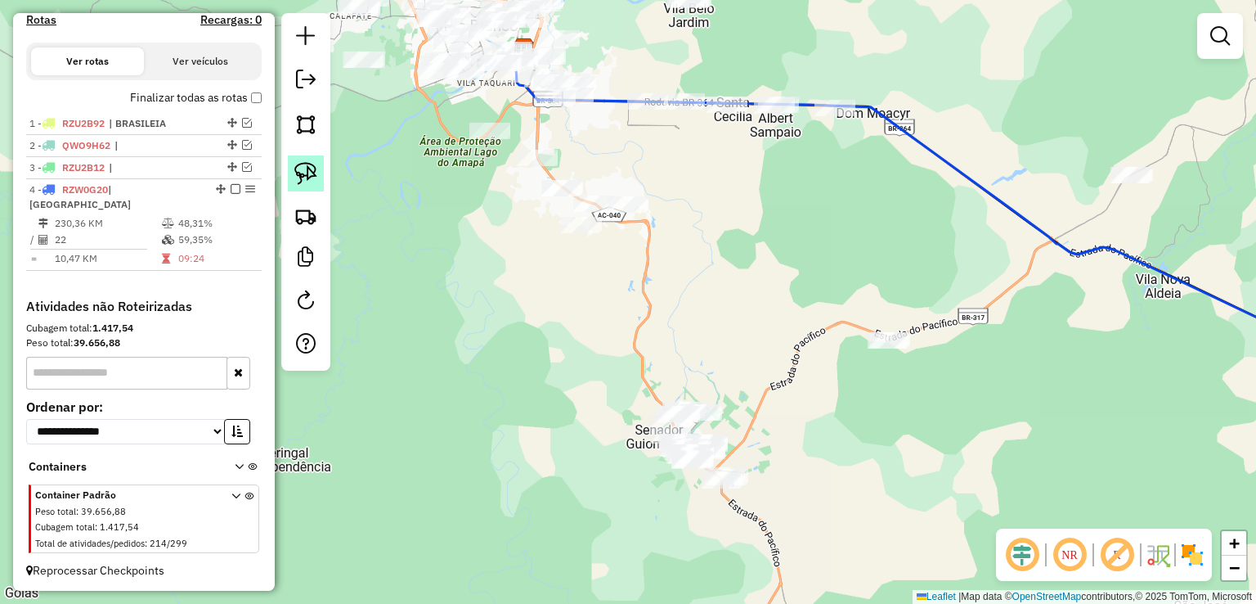
click at [297, 164] on img at bounding box center [305, 173] width 23 height 23
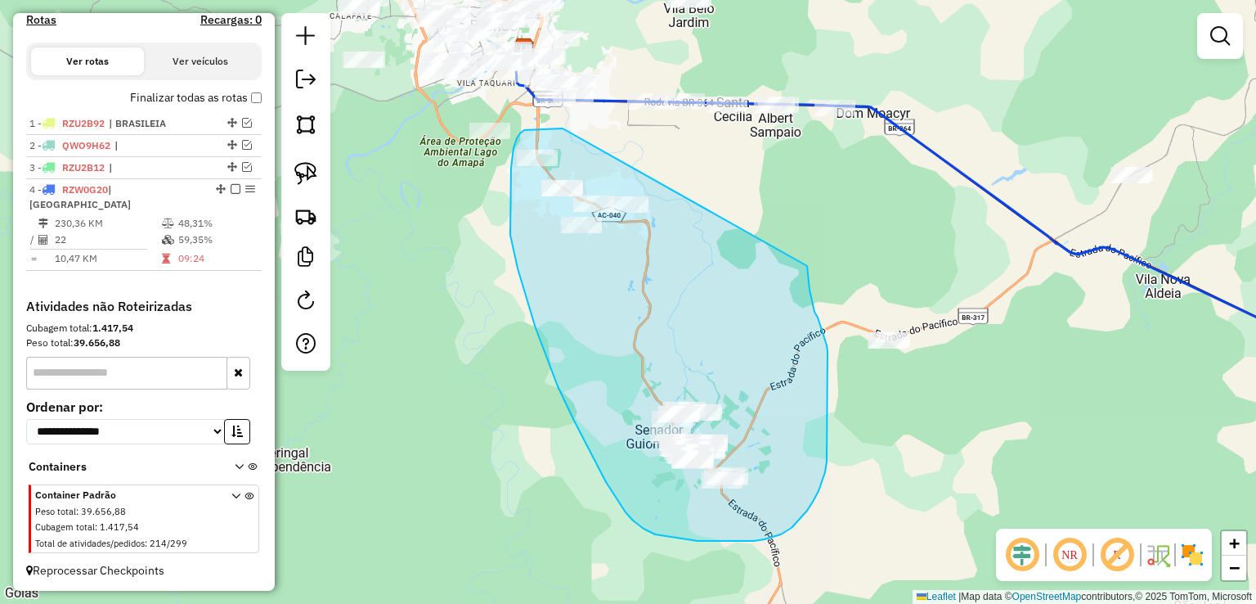
drag, startPoint x: 563, startPoint y: 128, endPoint x: 805, endPoint y: 243, distance: 268.5
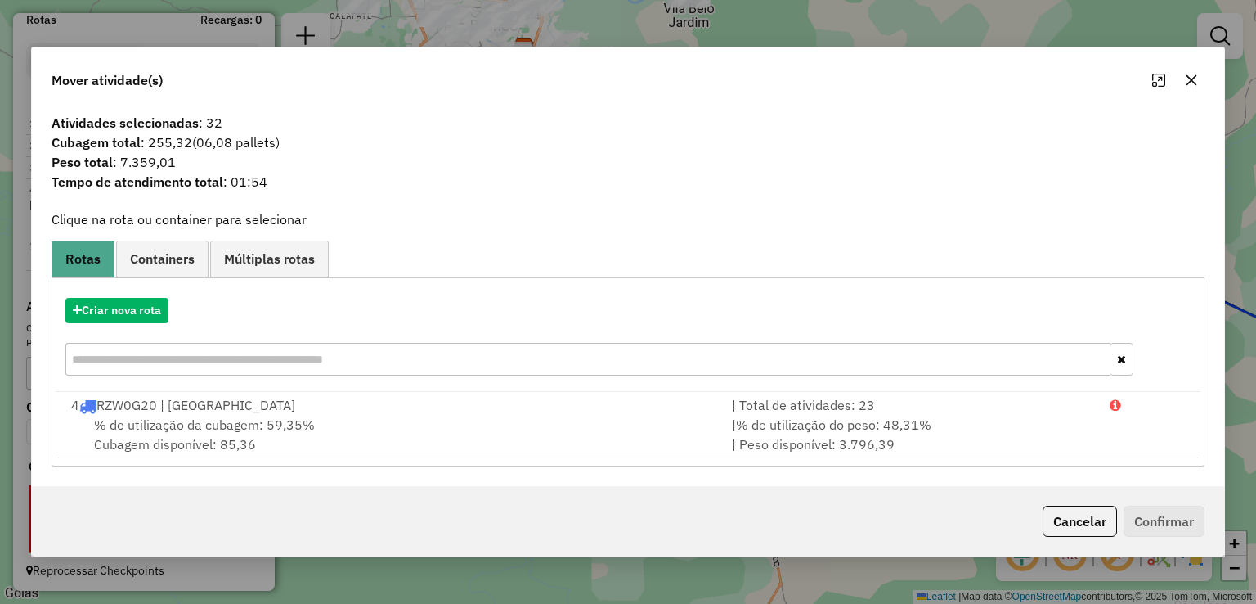
click at [1185, 76] on icon "button" at bounding box center [1191, 80] width 13 height 13
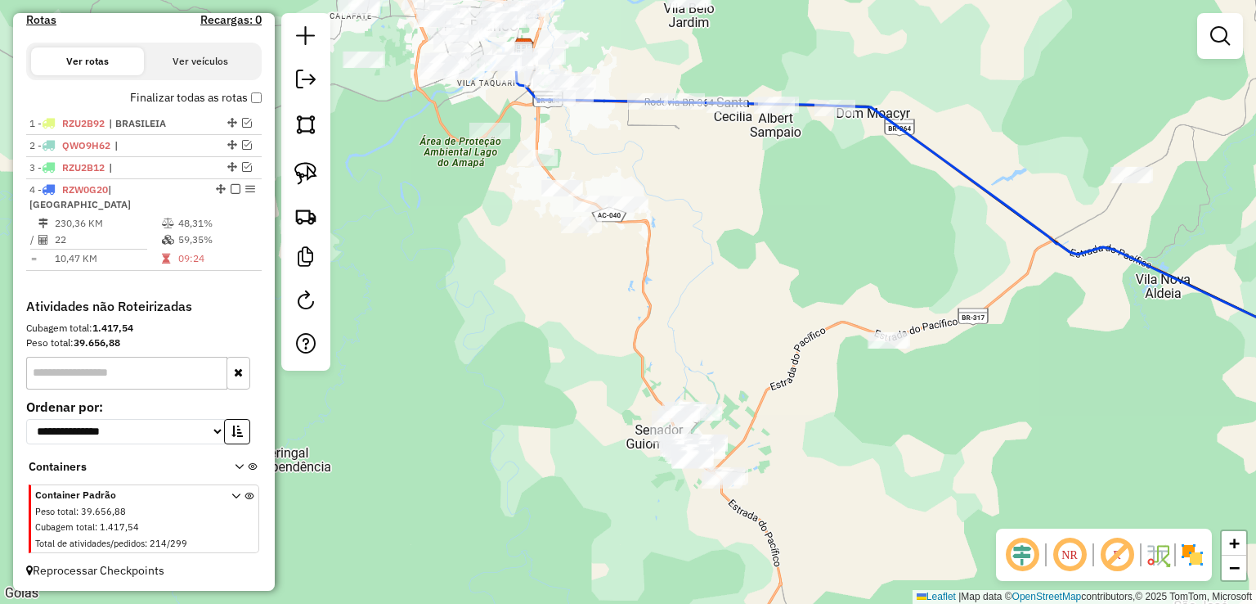
click at [621, 173] on div "Janela de atendimento Grade de atendimento Capacidade Transportadoras Veículos …" at bounding box center [628, 302] width 1256 height 604
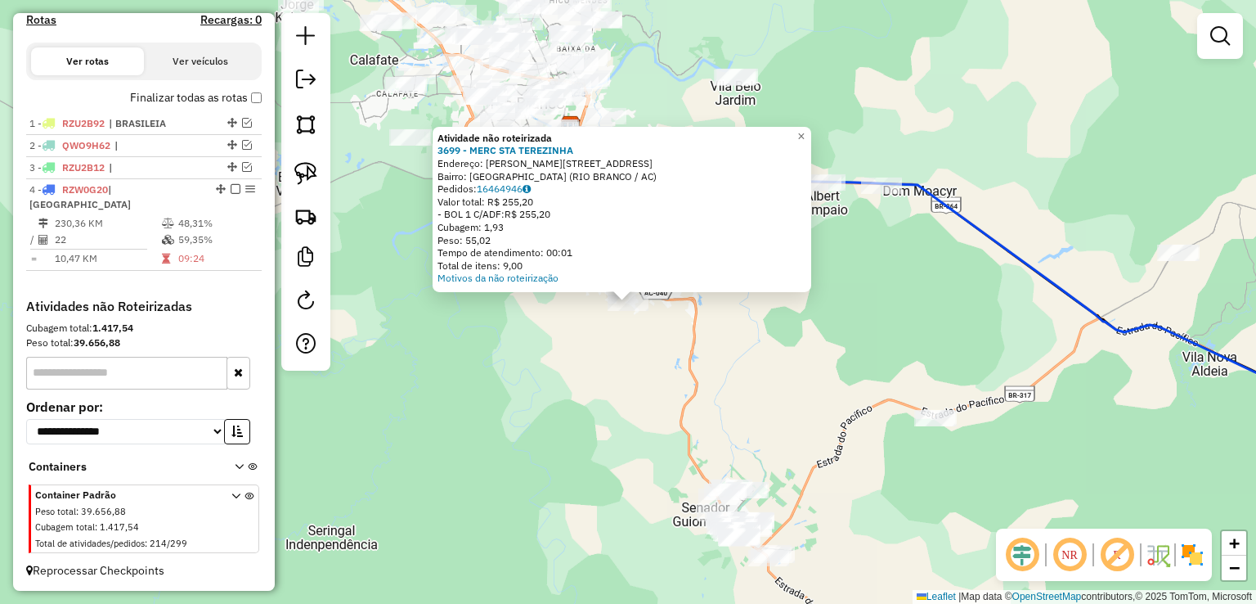
click at [640, 370] on div "Atividade não roteirizada 3699 - MERC STA TEREZINHA Endereço: R PALHEIRA, 1054 …" at bounding box center [628, 302] width 1256 height 604
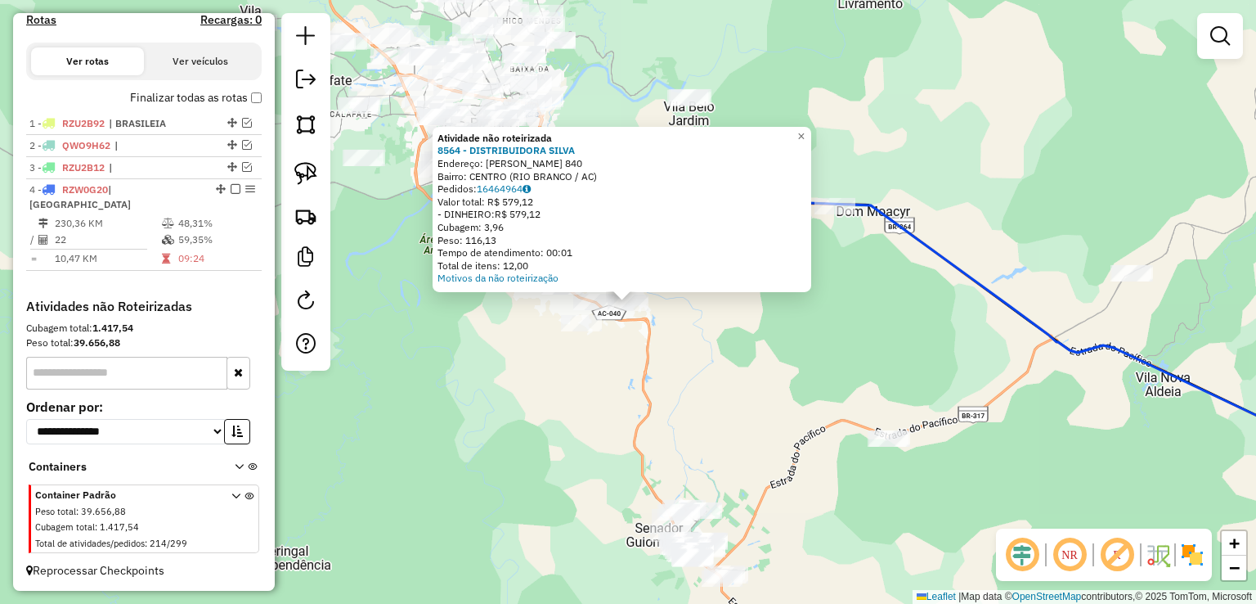
click at [691, 351] on div "Atividade não roteirizada 8564 - DISTRIBUIDORA SILVA Endereço: RAMAL GARAPEIRA …" at bounding box center [628, 302] width 1256 height 604
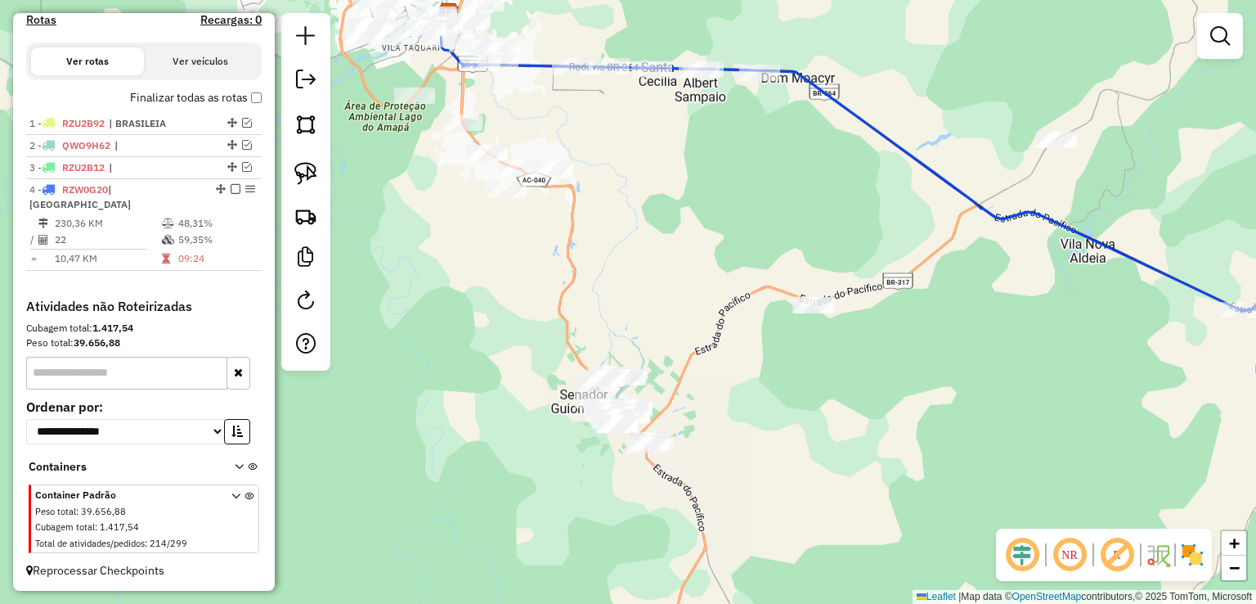
drag, startPoint x: 690, startPoint y: 304, endPoint x: 615, endPoint y: 171, distance: 153.1
click at [615, 171] on div "Janela de atendimento Grade de atendimento Capacidade Transportadoras Veículos …" at bounding box center [628, 302] width 1256 height 604
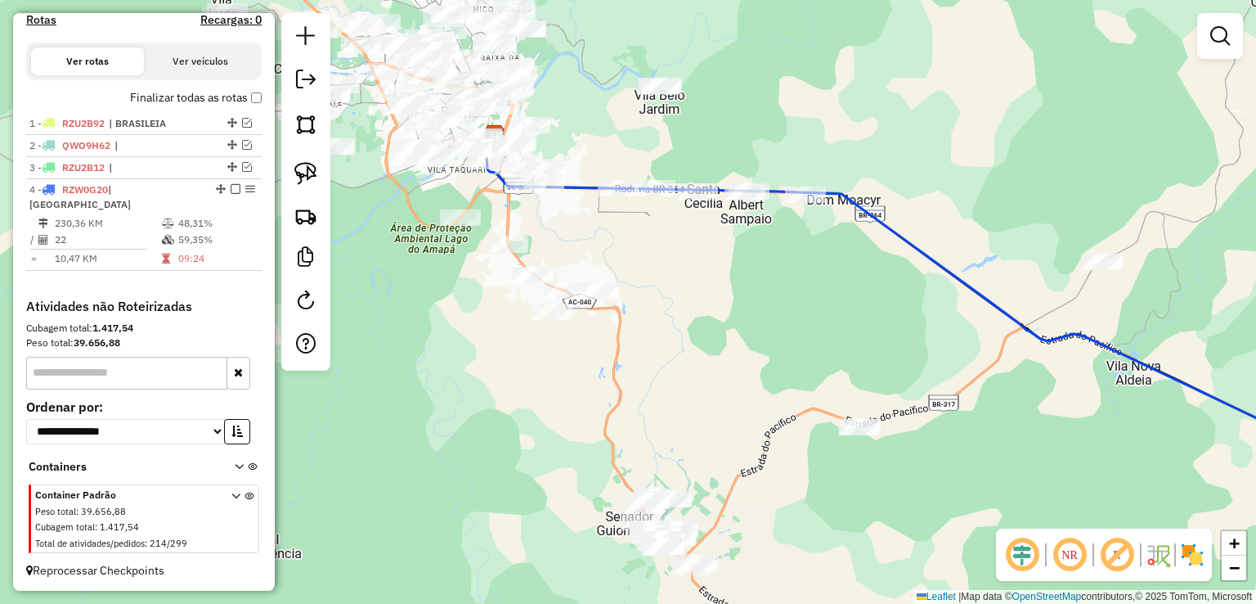
drag, startPoint x: 625, startPoint y: 262, endPoint x: 671, endPoint y: 380, distance: 127.1
click at [671, 380] on div "Janela de atendimento Grade de atendimento Capacidade Transportadoras Veículos …" at bounding box center [628, 302] width 1256 height 604
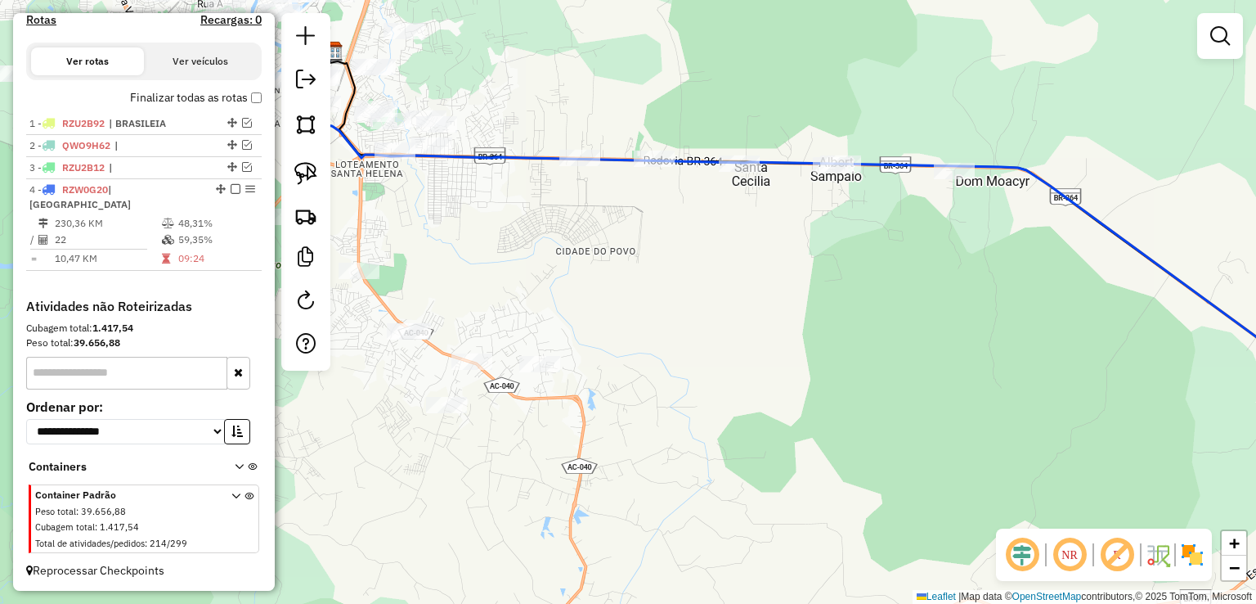
drag, startPoint x: 690, startPoint y: 213, endPoint x: 691, endPoint y: 320, distance: 106.3
click at [691, 320] on div "Janela de atendimento Grade de atendimento Capacidade Transportadoras Veículos …" at bounding box center [628, 302] width 1256 height 604
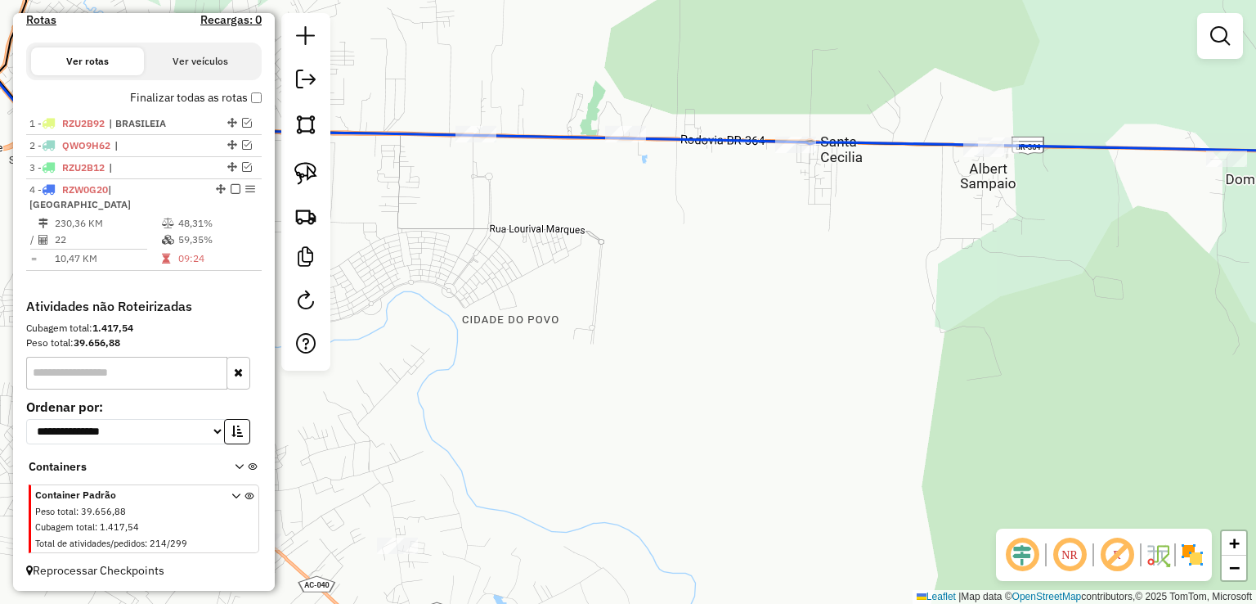
click at [623, 146] on icon at bounding box center [663, 51] width 1435 height 224
select select "*********"
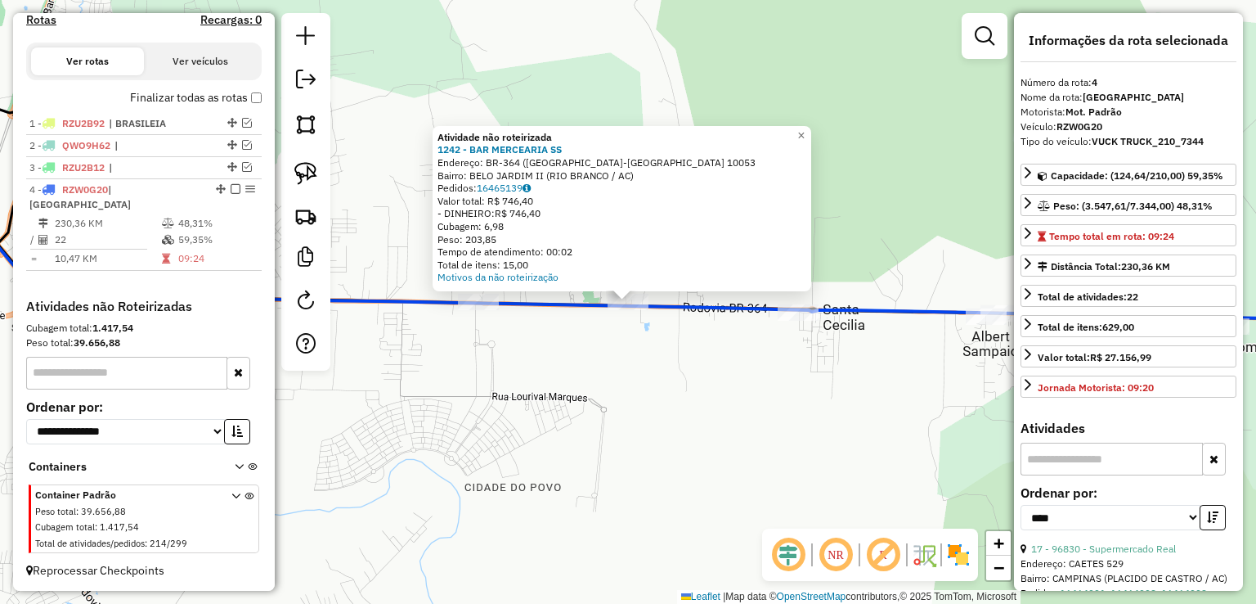
click at [604, 352] on div "Atividade não roteirizada 1242 - BAR MERCEARIA SS Endereço: BR-364 (RIO BRANCO-…" at bounding box center [628, 302] width 1256 height 604
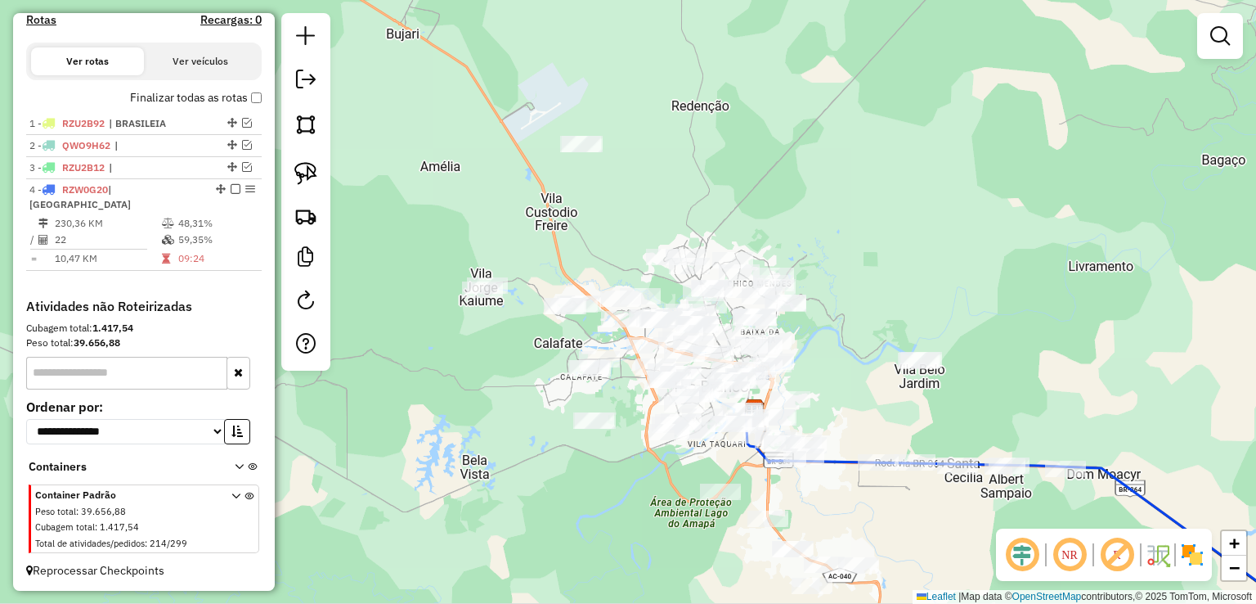
drag, startPoint x: 505, startPoint y: 388, endPoint x: 801, endPoint y: 493, distance: 314.0
click at [801, 493] on div "Janela de atendimento Grade de atendimento Capacidade Transportadoras Veículos …" at bounding box center [628, 302] width 1256 height 604
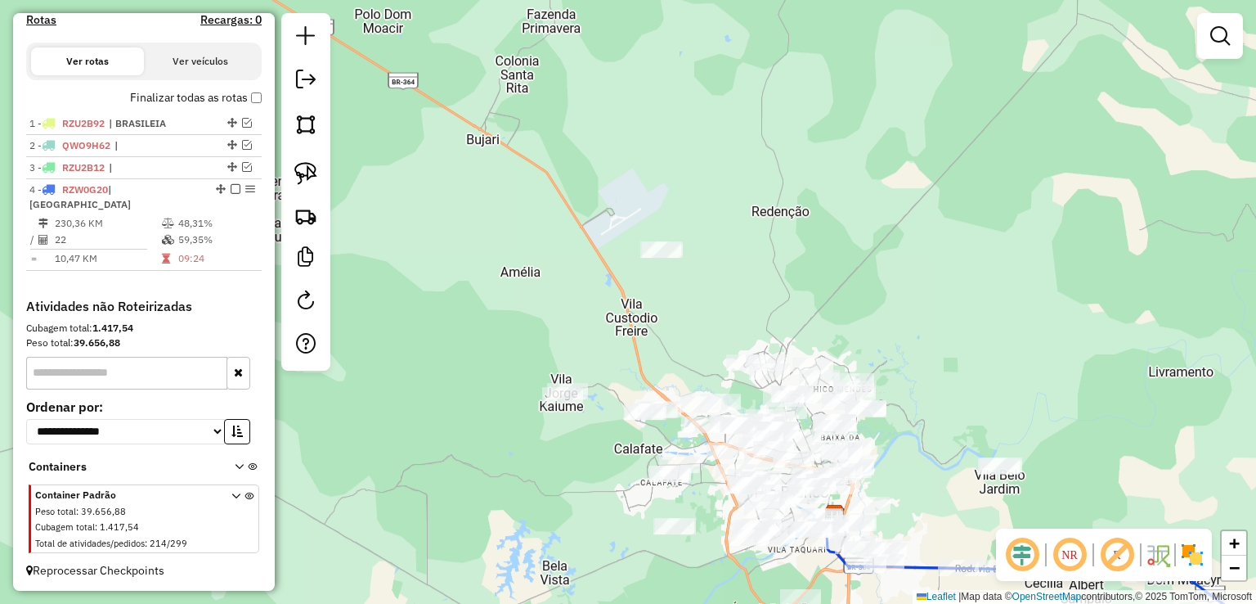
drag, startPoint x: 630, startPoint y: 309, endPoint x: 689, endPoint y: 300, distance: 58.8
click at [689, 300] on div "Janela de atendimento Grade de atendimento Capacidade Transportadoras Veículos …" at bounding box center [628, 302] width 1256 height 604
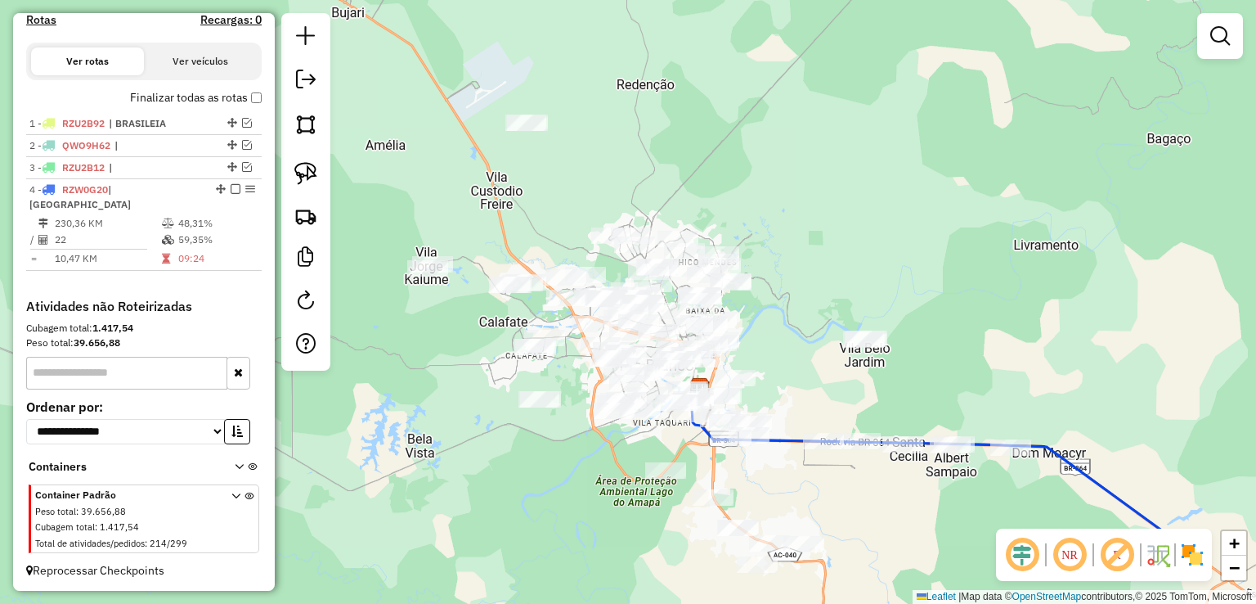
drag, startPoint x: 621, startPoint y: 365, endPoint x: 489, endPoint y: 220, distance: 196.2
click at [489, 220] on div "Janela de atendimento Grade de atendimento Capacidade Transportadoras Veículos …" at bounding box center [628, 302] width 1256 height 604
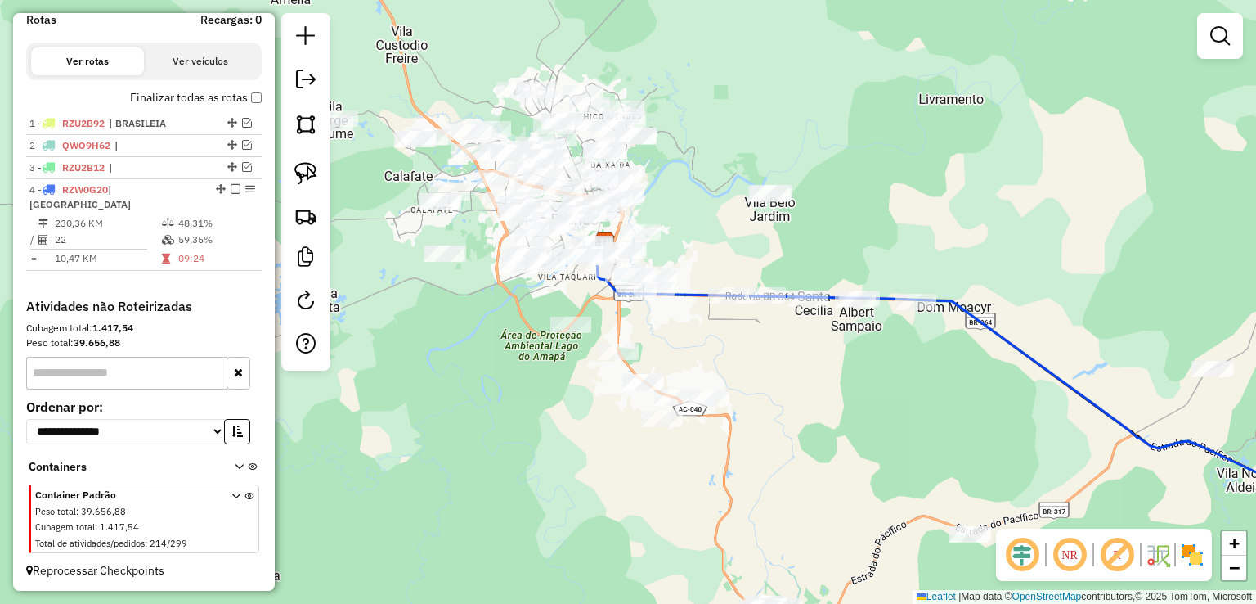
drag, startPoint x: 837, startPoint y: 486, endPoint x: 728, endPoint y: 339, distance: 183.5
click at [729, 339] on div "Janela de atendimento Grade de atendimento Capacidade Transportadoras Veículos …" at bounding box center [628, 302] width 1256 height 604
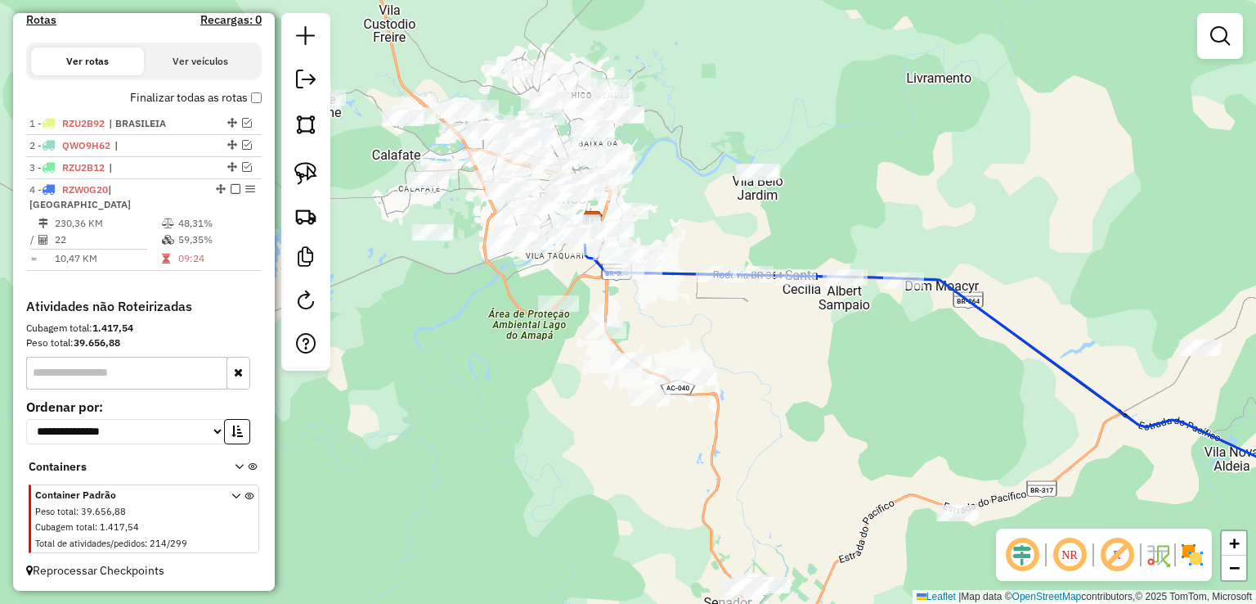
click at [449, 454] on div "Janela de atendimento Grade de atendimento Capacidade Transportadoras Veículos …" at bounding box center [628, 302] width 1256 height 604
click at [1003, 316] on icon at bounding box center [982, 369] width 797 height 296
select select "*********"
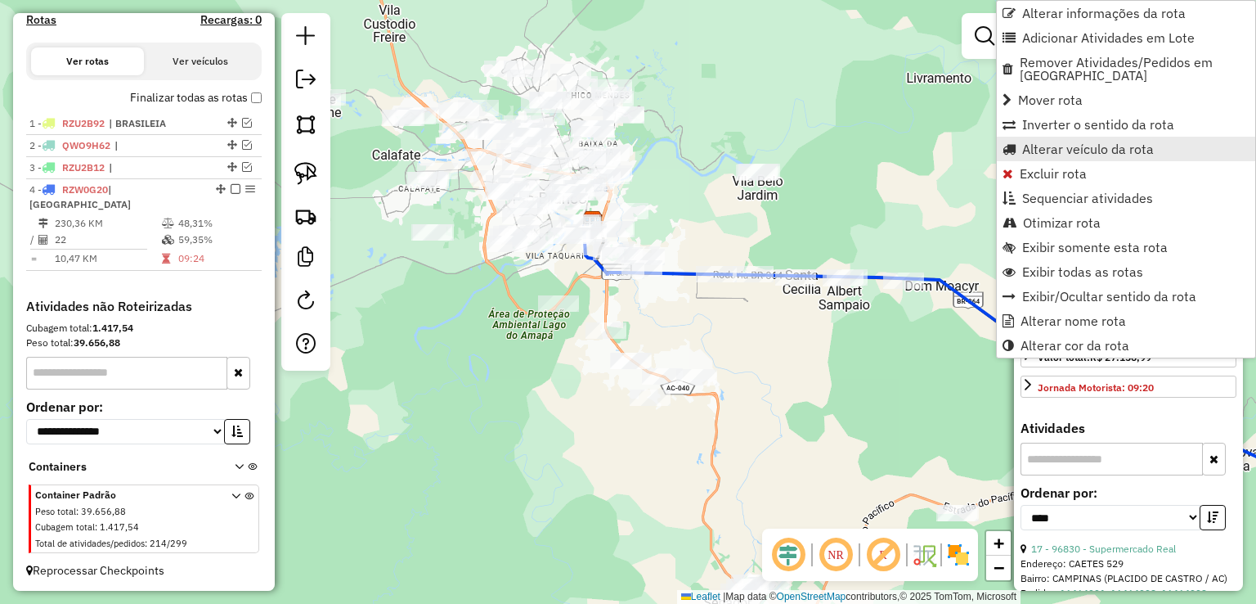
click at [1056, 142] on span "Alterar veículo da rota" at bounding box center [1088, 148] width 132 height 13
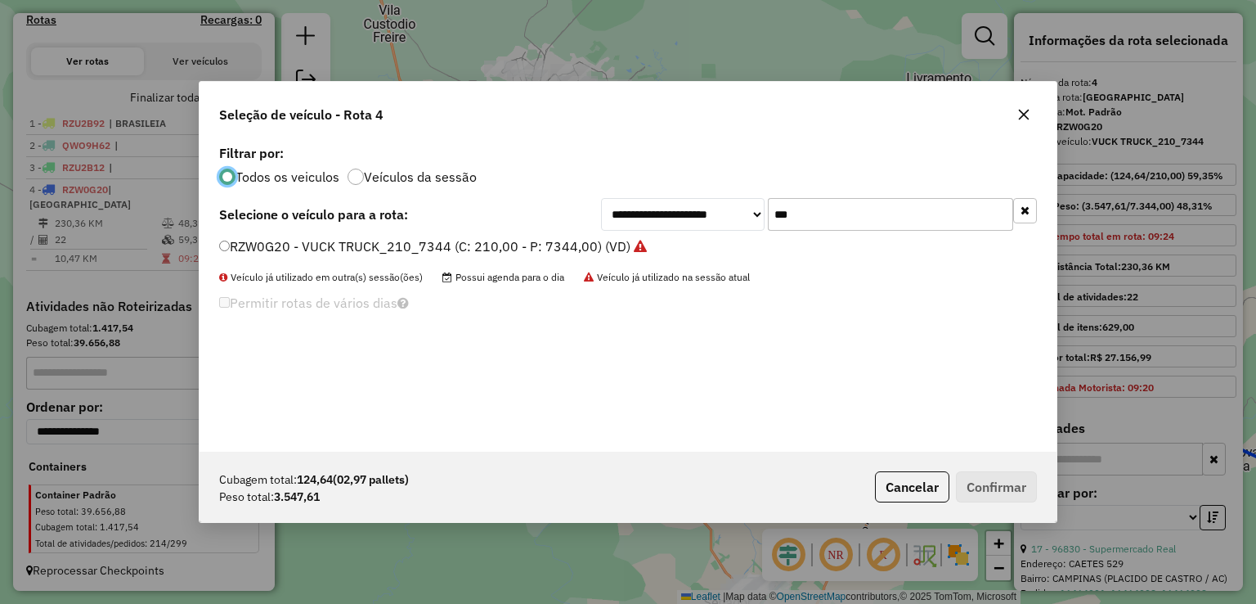
drag, startPoint x: 945, startPoint y: 217, endPoint x: 534, endPoint y: 210, distance: 411.4
click at [534, 210] on div "**********" at bounding box center [628, 214] width 818 height 33
type input "***"
click at [468, 243] on label "QWP3F59 - TRUCK_336_9090 (C: 336,00 - P: 9090,00) (VD)" at bounding box center [406, 246] width 375 height 20
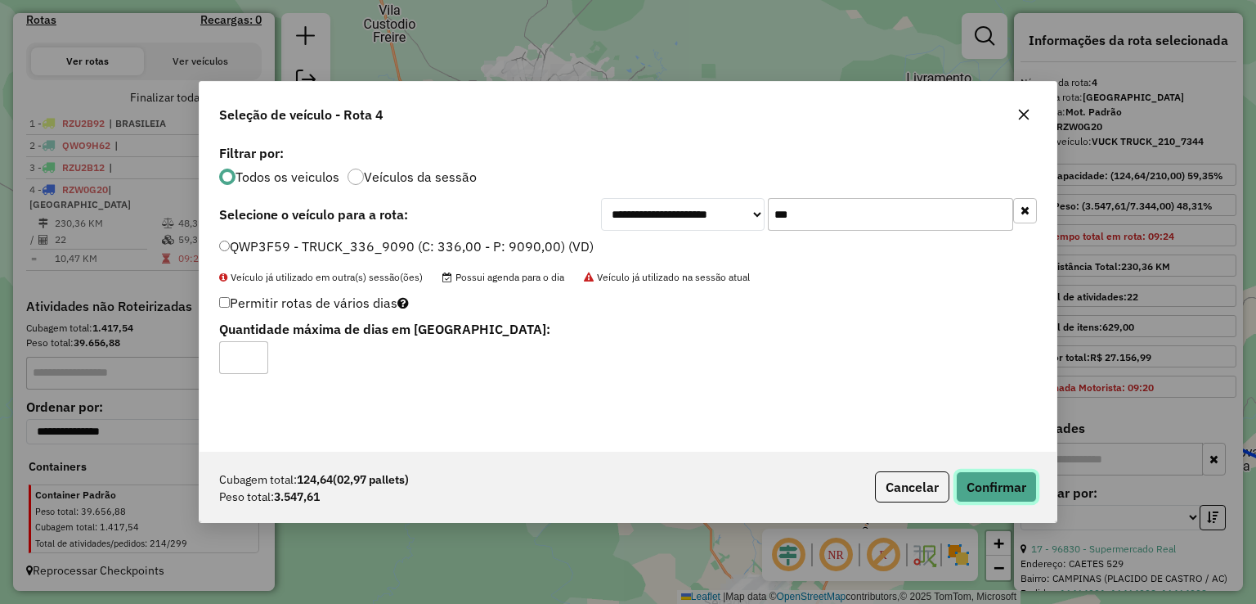
click at [1021, 480] on button "Confirmar" at bounding box center [996, 486] width 81 height 31
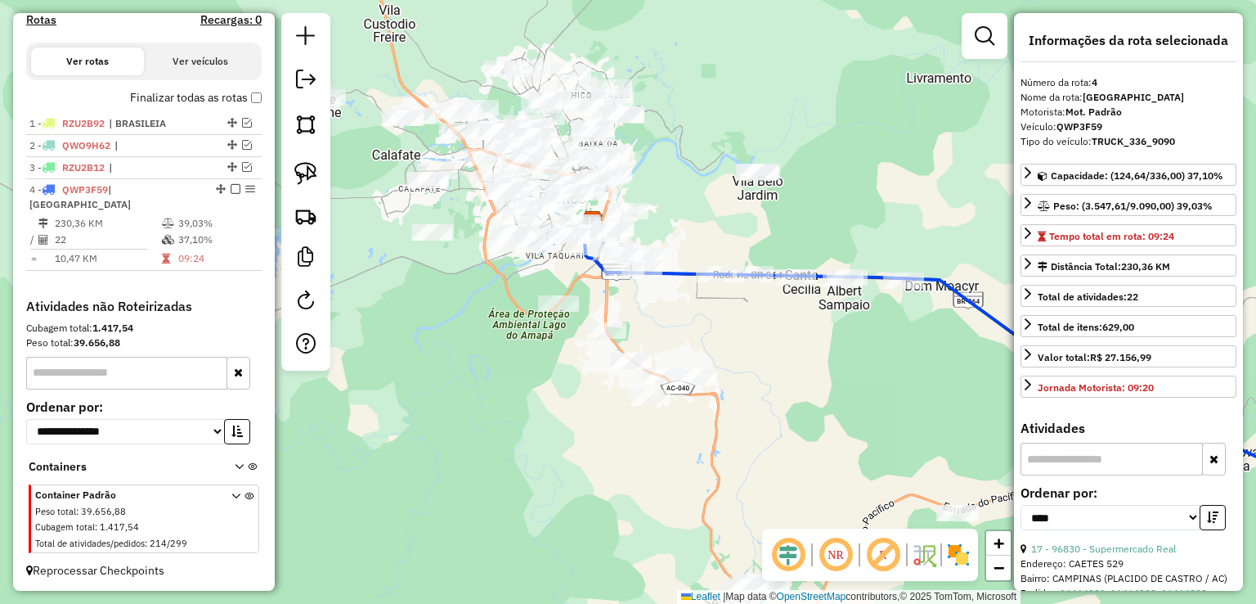
click at [513, 456] on div "Janela de atendimento Grade de atendimento Capacidade Transportadoras Veículos …" at bounding box center [628, 302] width 1256 height 604
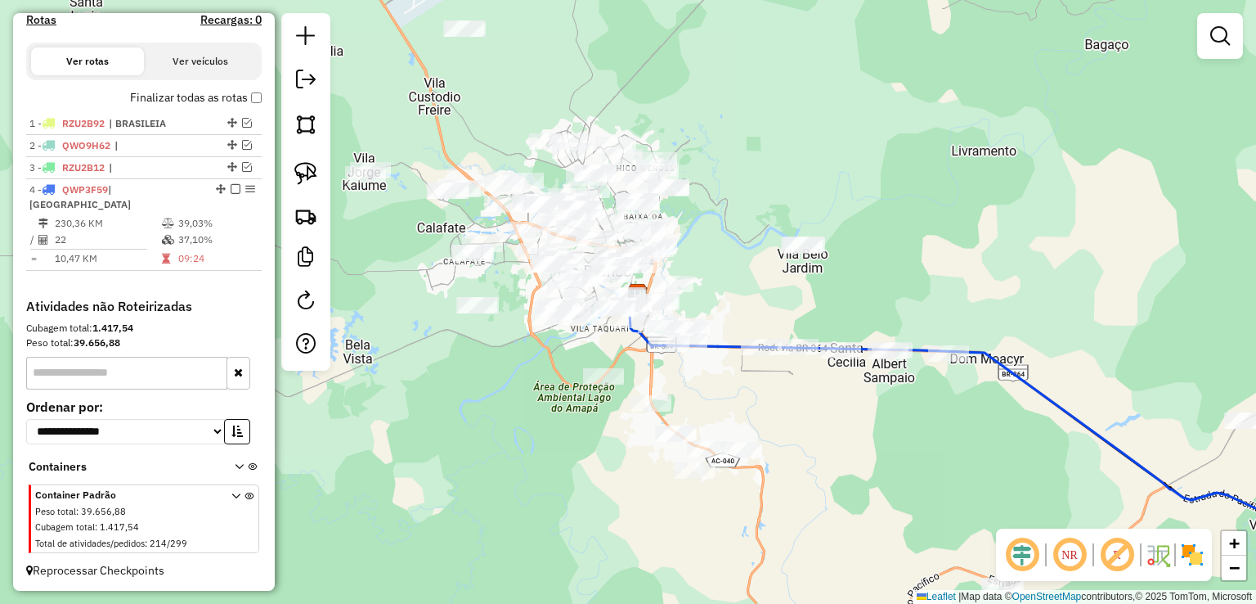
drag, startPoint x: 678, startPoint y: 313, endPoint x: 728, endPoint y: 428, distance: 124.9
click at [749, 448] on div "Janela de atendimento Grade de atendimento Capacidade Transportadoras Veículos …" at bounding box center [628, 302] width 1256 height 604
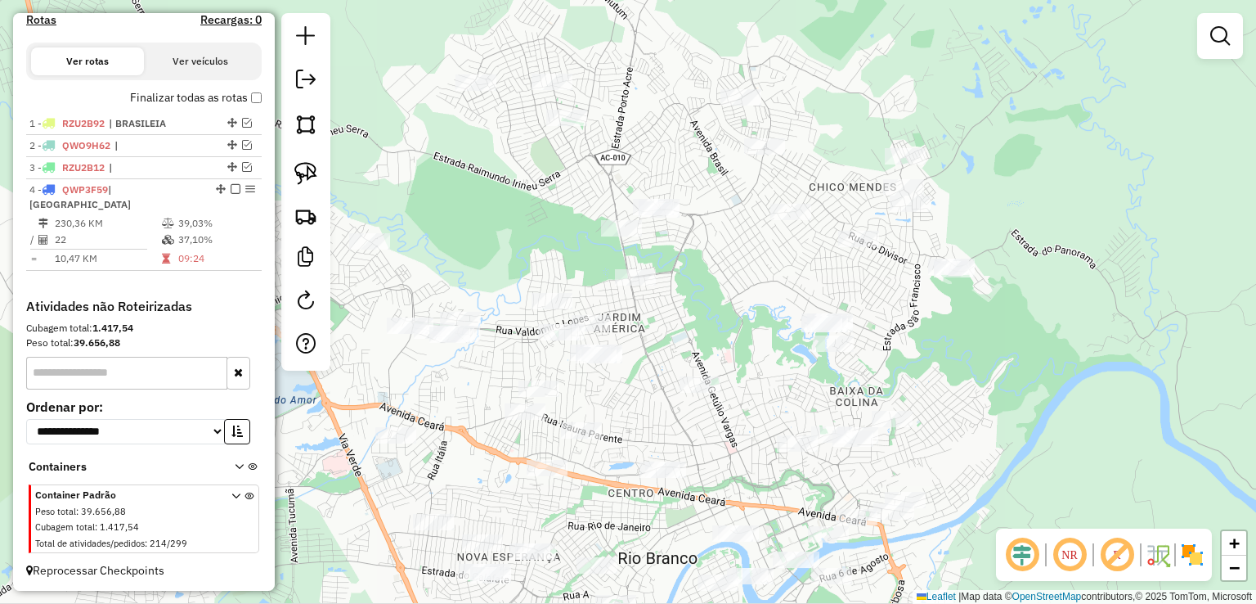
drag, startPoint x: 640, startPoint y: 252, endPoint x: 743, endPoint y: 303, distance: 114.5
click at [743, 303] on div "Janela de atendimento Grade de atendimento Capacidade Transportadoras Veículos …" at bounding box center [628, 302] width 1256 height 604
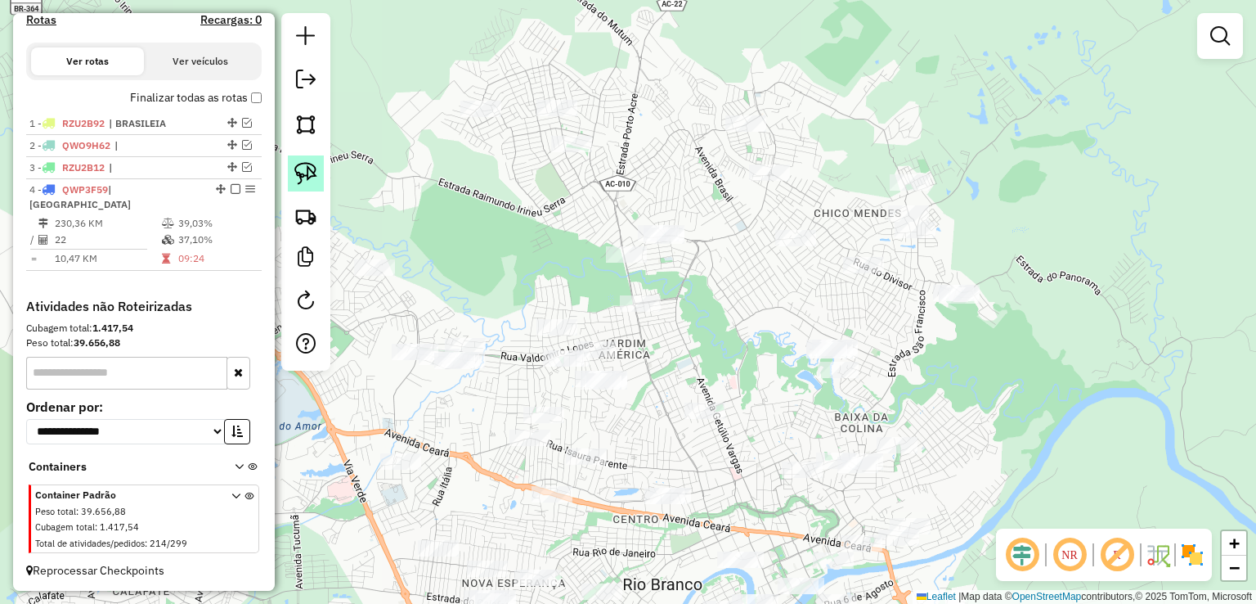
click at [316, 173] on img at bounding box center [305, 173] width 23 height 23
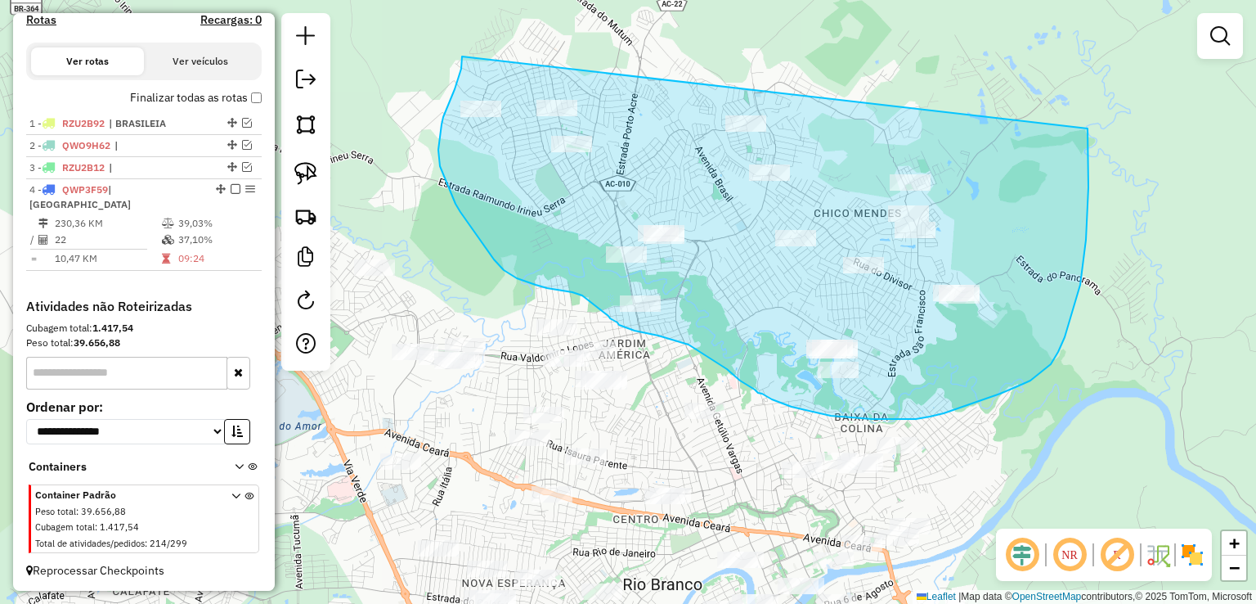
drag, startPoint x: 462, startPoint y: 56, endPoint x: 1081, endPoint y: 102, distance: 620.7
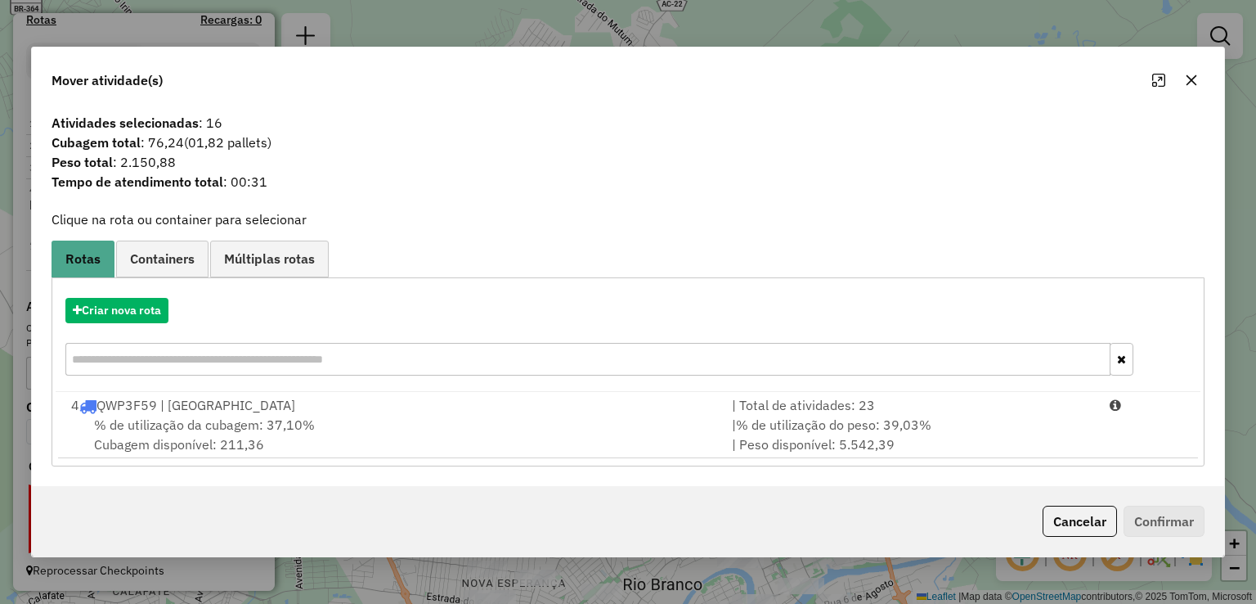
click at [1185, 83] on icon "button" at bounding box center [1191, 80] width 13 height 13
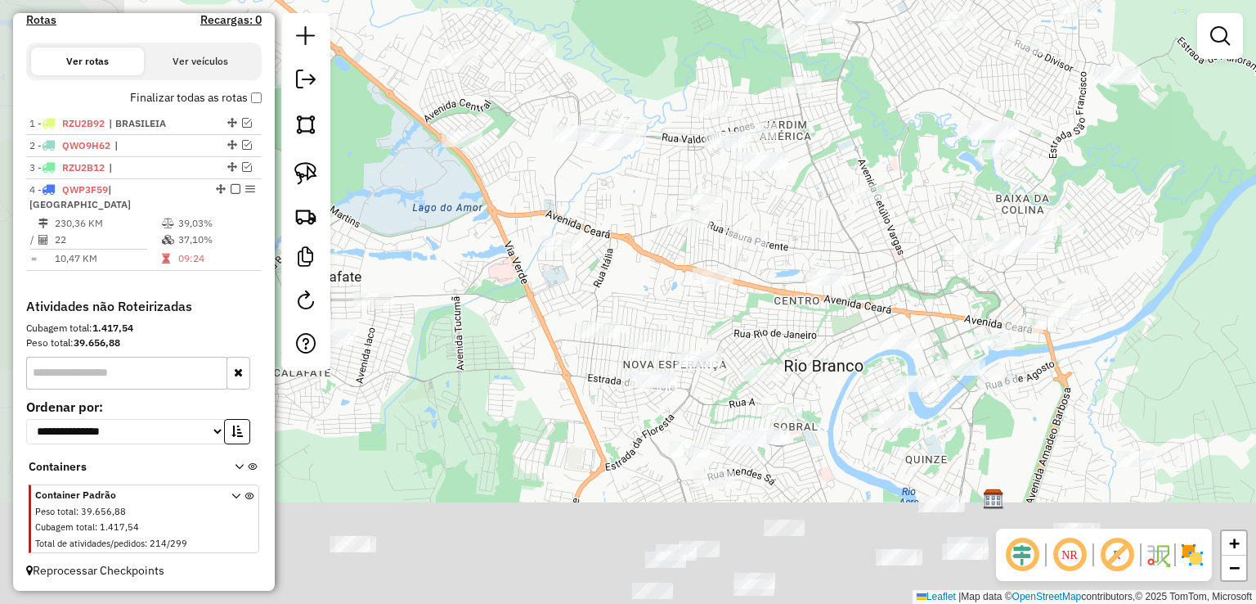
drag, startPoint x: 790, startPoint y: 269, endPoint x: 883, endPoint y: 25, distance: 260.9
click at [883, 25] on div "Janela de atendimento Grade de atendimento Capacidade Transportadoras Veículos …" at bounding box center [628, 302] width 1256 height 604
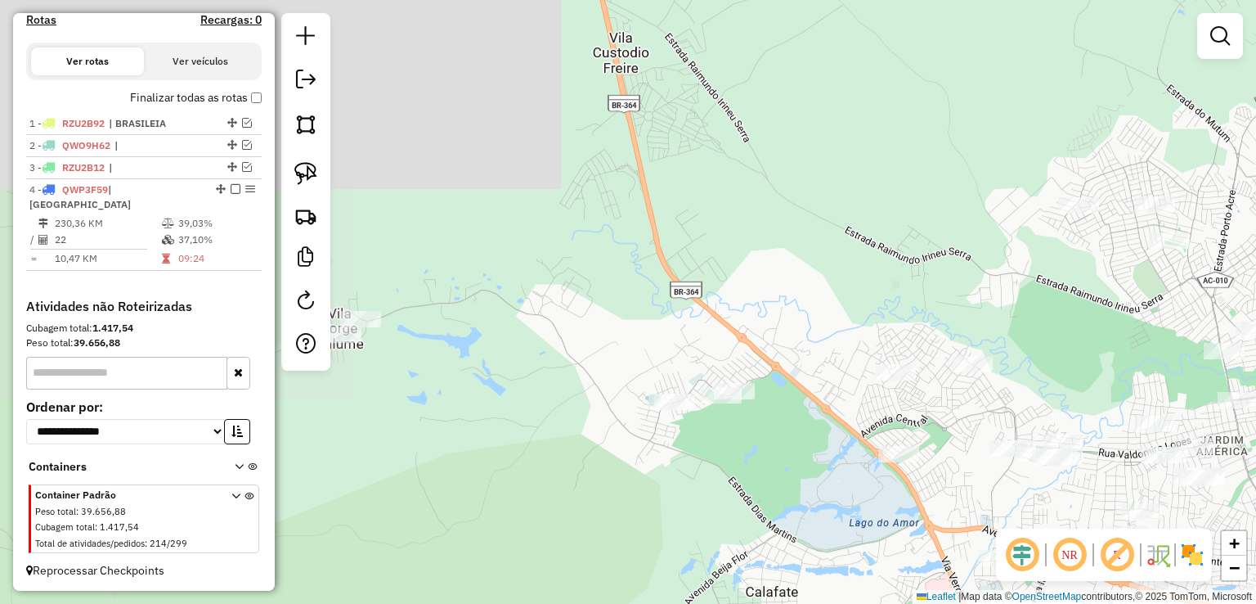
drag, startPoint x: 749, startPoint y: 285, endPoint x: 1187, endPoint y: 635, distance: 560.4
click at [1187, 603] on html "Aguarde... Pop-up bloqueado! Seu navegador bloqueou automáticamente a abertura …" at bounding box center [628, 302] width 1256 height 604
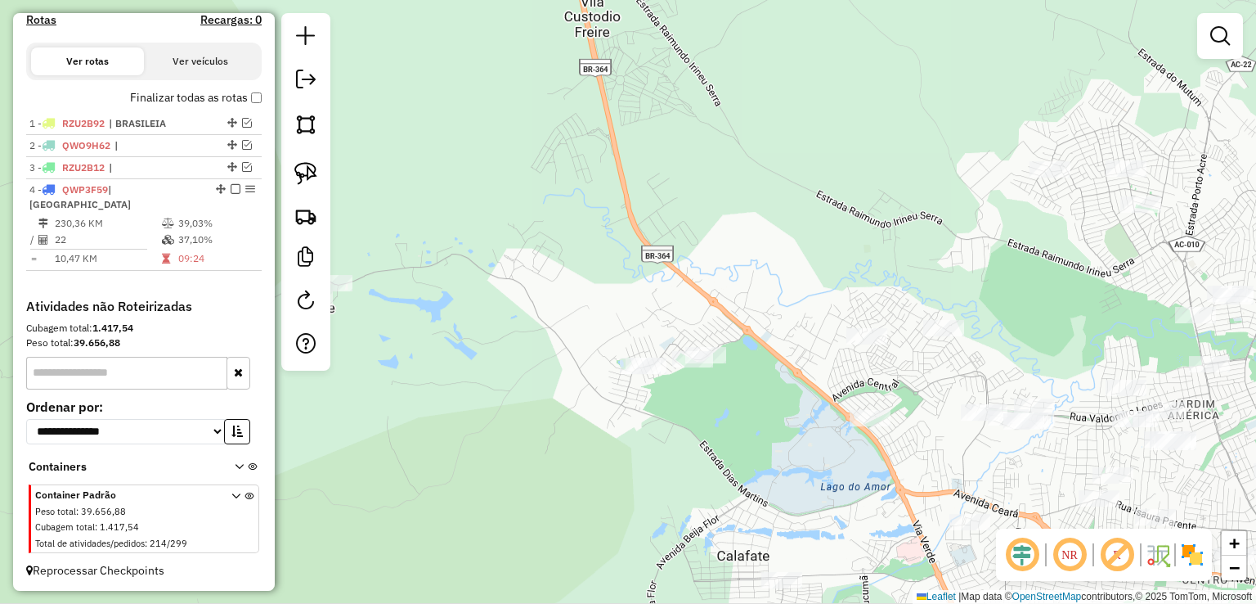
drag, startPoint x: 789, startPoint y: 313, endPoint x: 768, endPoint y: 284, distance: 36.3
click at [768, 285] on div "Janela de atendimento Grade de atendimento Capacidade Transportadoras Veículos …" at bounding box center [628, 302] width 1256 height 604
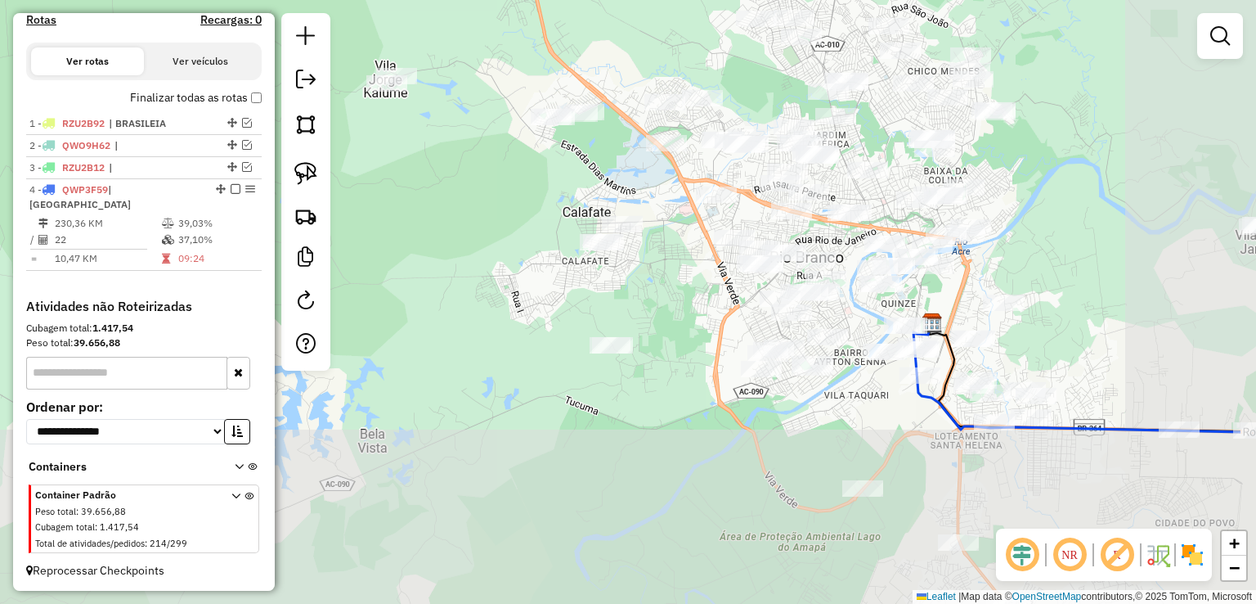
drag, startPoint x: 737, startPoint y: 357, endPoint x: 608, endPoint y: 182, distance: 217.5
click at [608, 182] on div "Janela de atendimento Grade de atendimento Capacidade Transportadoras Veículos …" at bounding box center [628, 302] width 1256 height 604
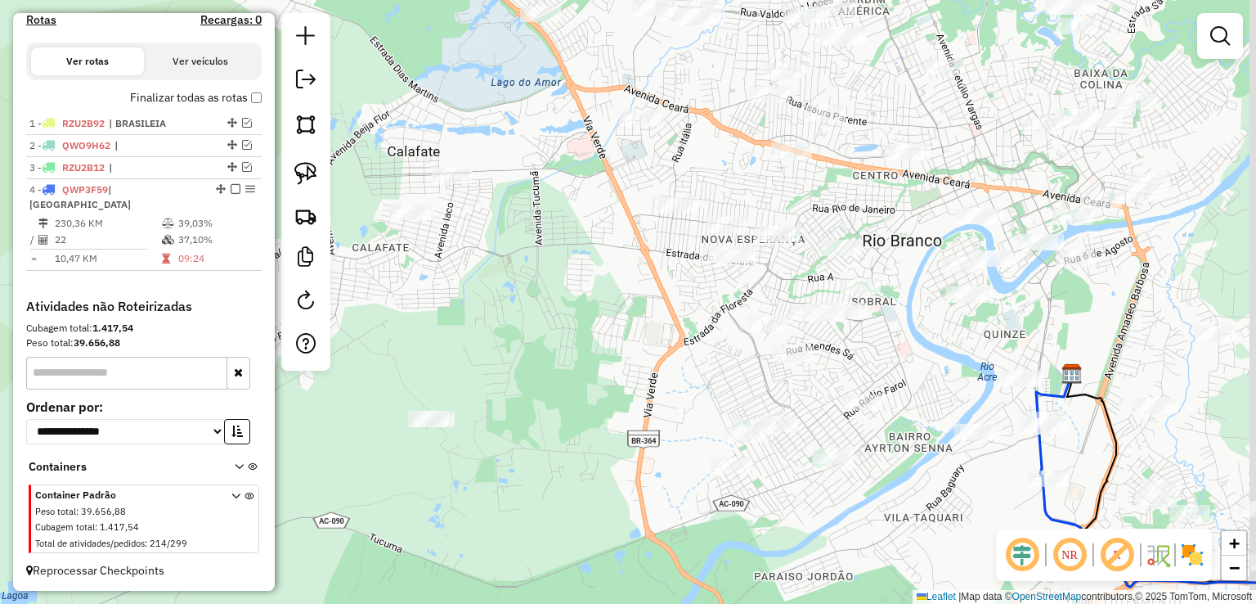
drag, startPoint x: 628, startPoint y: 227, endPoint x: 565, endPoint y: 191, distance: 72.9
click at [565, 191] on div "Janela de atendimento Grade de atendimento Capacidade Transportadoras Veículos …" at bounding box center [628, 302] width 1256 height 604
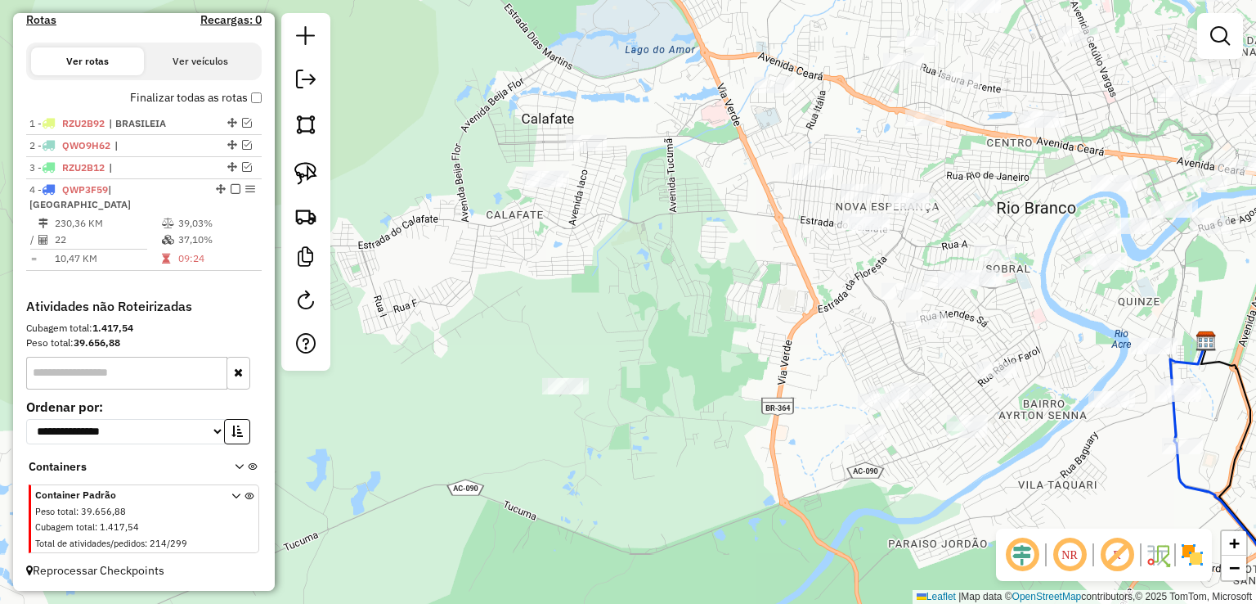
drag, startPoint x: 674, startPoint y: 249, endPoint x: 689, endPoint y: 249, distance: 14.7
click at [689, 249] on div "Janela de atendimento Grade de atendimento Capacidade Transportadoras Veículos …" at bounding box center [628, 302] width 1256 height 604
click at [304, 168] on img at bounding box center [305, 173] width 23 height 23
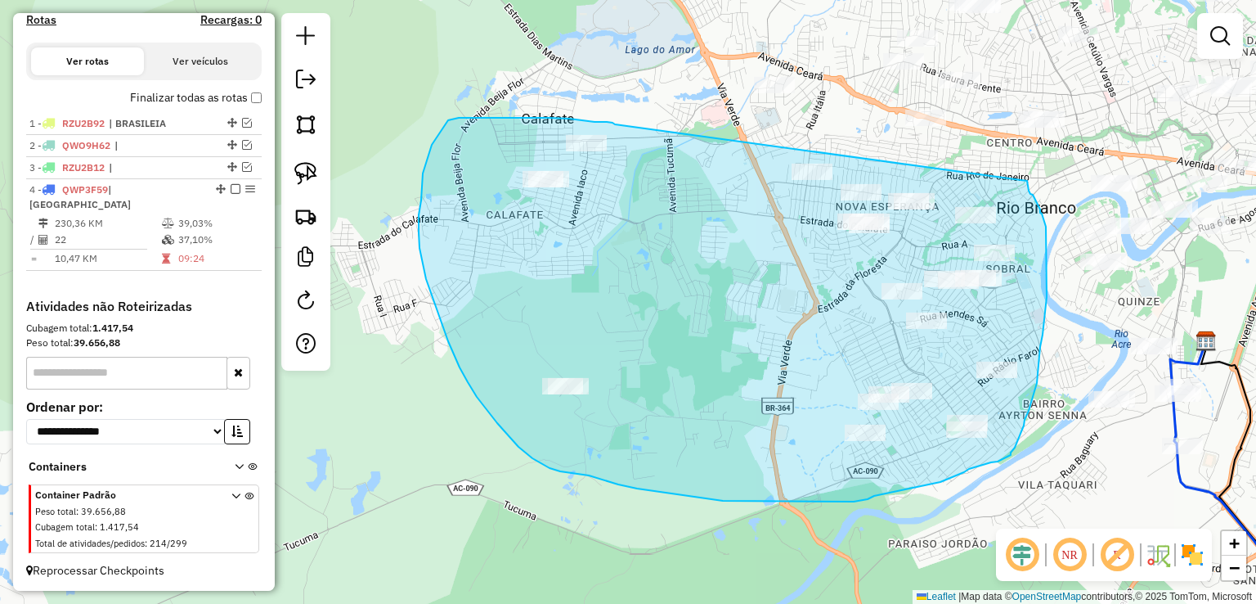
drag, startPoint x: 615, startPoint y: 124, endPoint x: 1027, endPoint y: 181, distance: 416.0
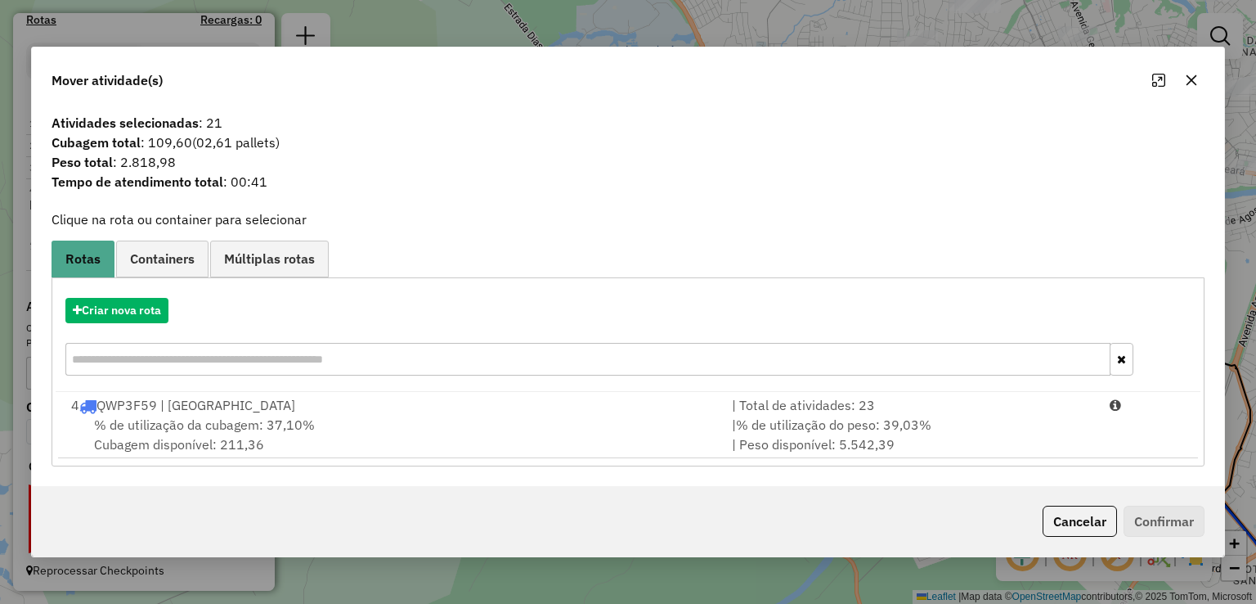
click at [1182, 72] on button "button" at bounding box center [1191, 80] width 26 height 26
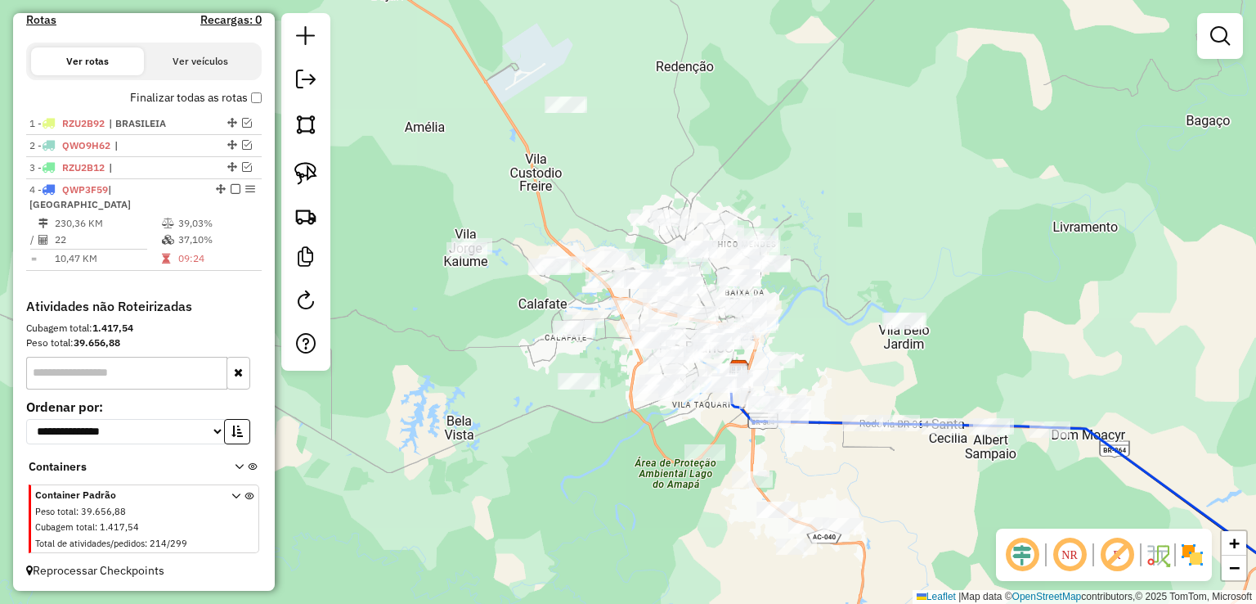
drag, startPoint x: 560, startPoint y: 292, endPoint x: 489, endPoint y: 343, distance: 87.4
click at [489, 343] on div "Janela de atendimento Grade de atendimento Capacidade Transportadoras Veículos …" at bounding box center [628, 302] width 1256 height 604
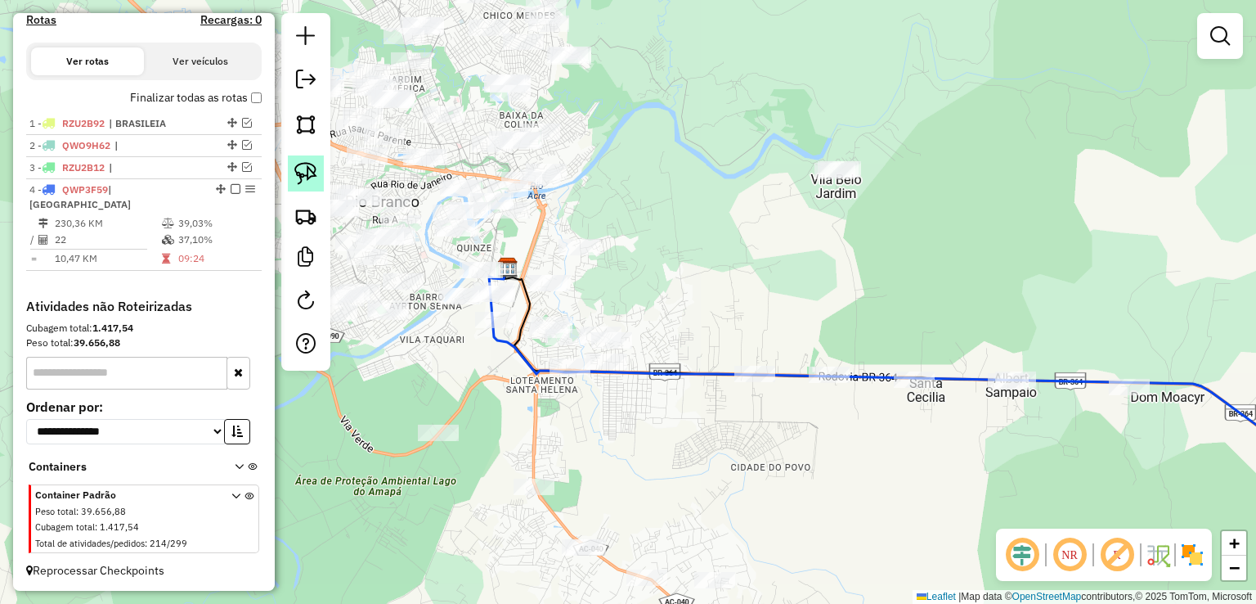
click at [298, 171] on img at bounding box center [305, 173] width 23 height 23
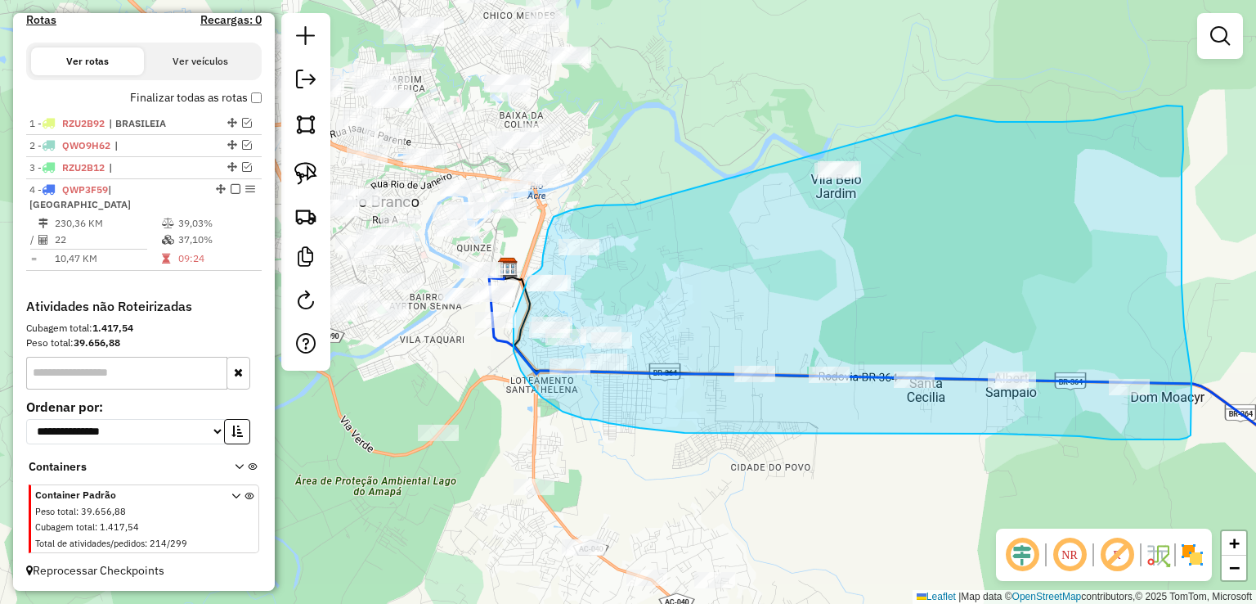
drag, startPoint x: 635, startPoint y: 204, endPoint x: 889, endPoint y: 94, distance: 277.2
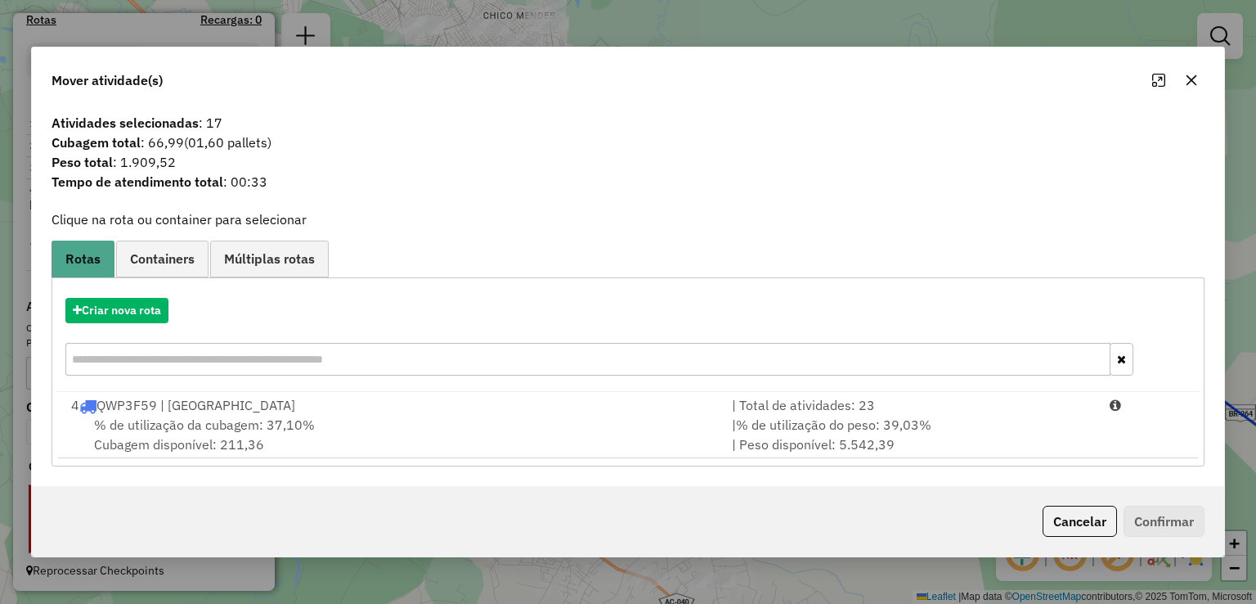
click at [1194, 80] on icon "button" at bounding box center [1191, 80] width 13 height 13
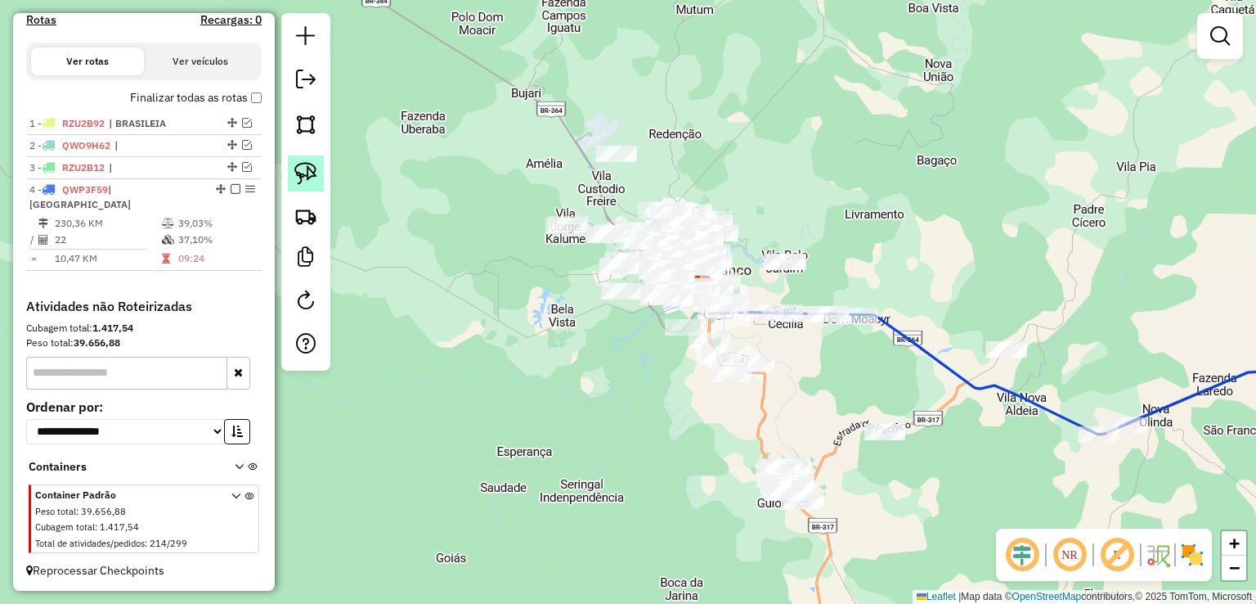
click at [301, 166] on img at bounding box center [305, 173] width 23 height 23
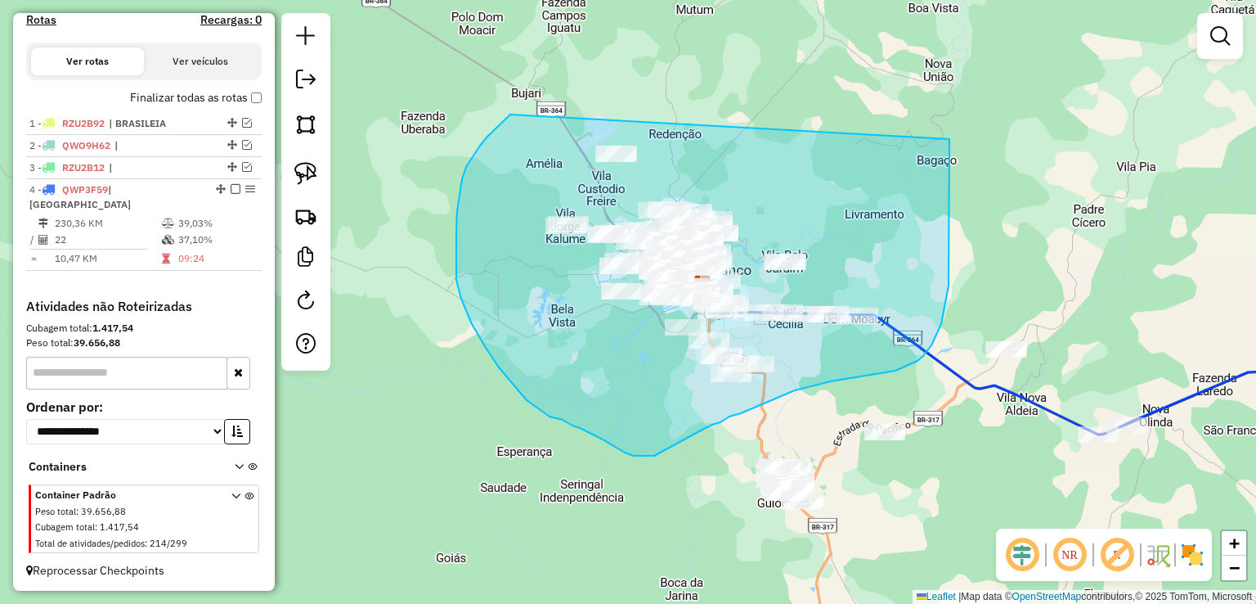
drag, startPoint x: 510, startPoint y: 114, endPoint x: 949, endPoint y: 138, distance: 439.8
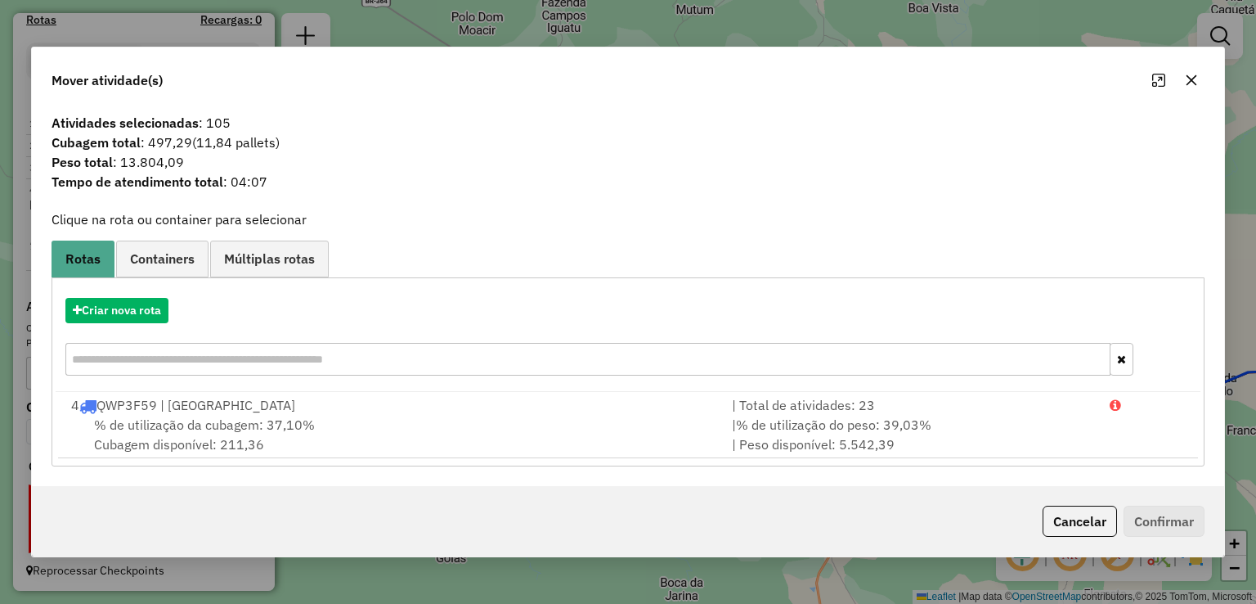
click at [1190, 84] on icon "button" at bounding box center [1191, 80] width 13 height 13
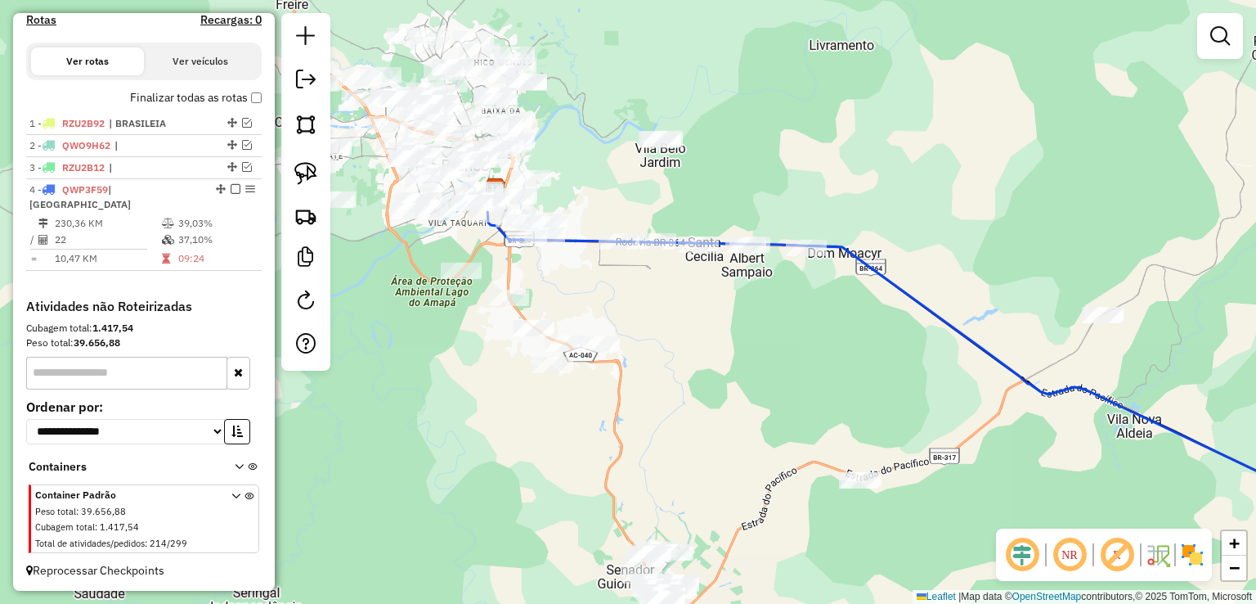
click at [771, 334] on div "Janela de atendimento Grade de atendimento Capacidade Transportadoras Veículos …" at bounding box center [628, 302] width 1256 height 604
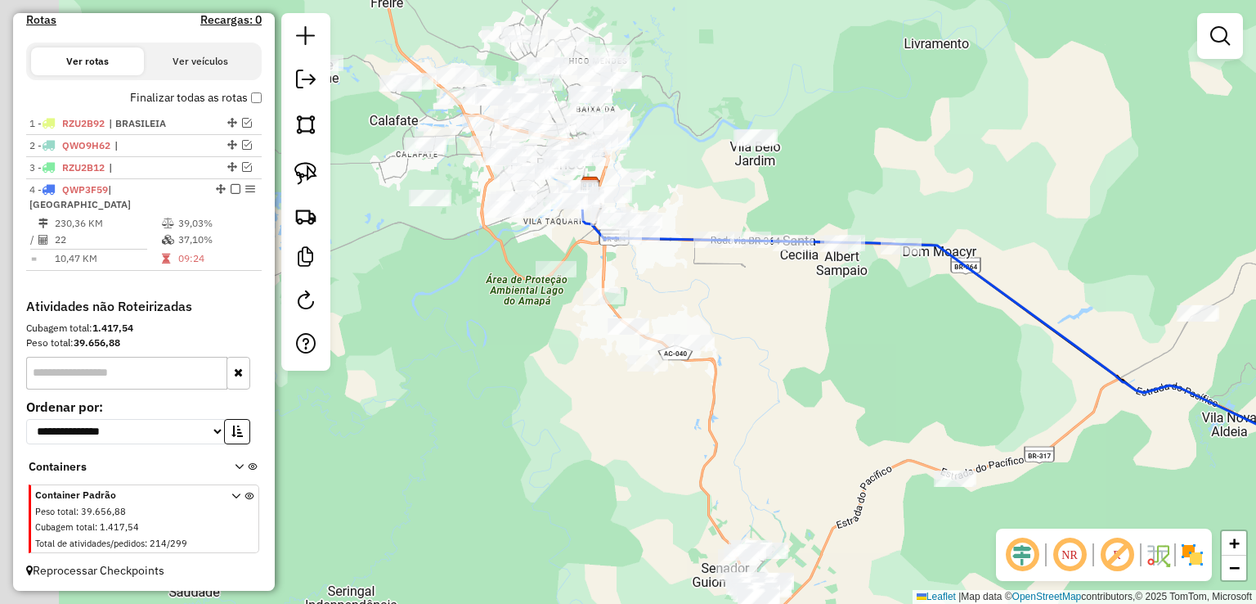
drag, startPoint x: 677, startPoint y: 330, endPoint x: 775, endPoint y: 328, distance: 98.1
click at [775, 328] on div "Janela de atendimento Grade de atendimento Capacidade Transportadoras Veículos …" at bounding box center [628, 302] width 1256 height 604
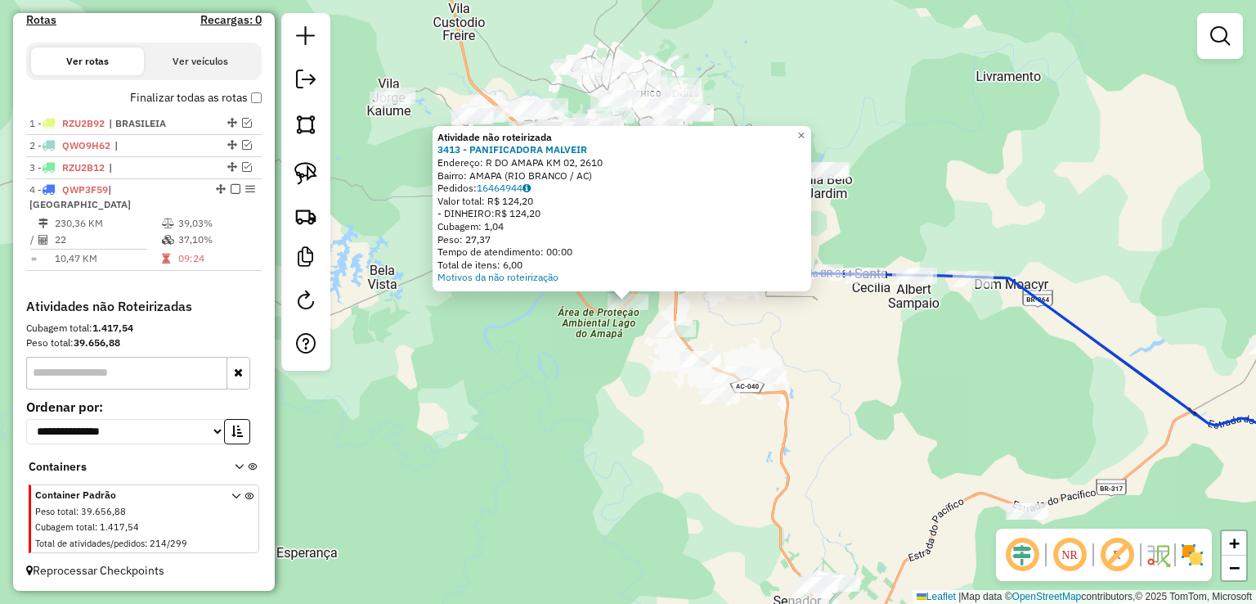
click at [577, 418] on div "Atividade não roteirizada 3413 - PANIFICADORA MALVEIR Endereço: R DO AMAPA KM 0…" at bounding box center [628, 302] width 1256 height 604
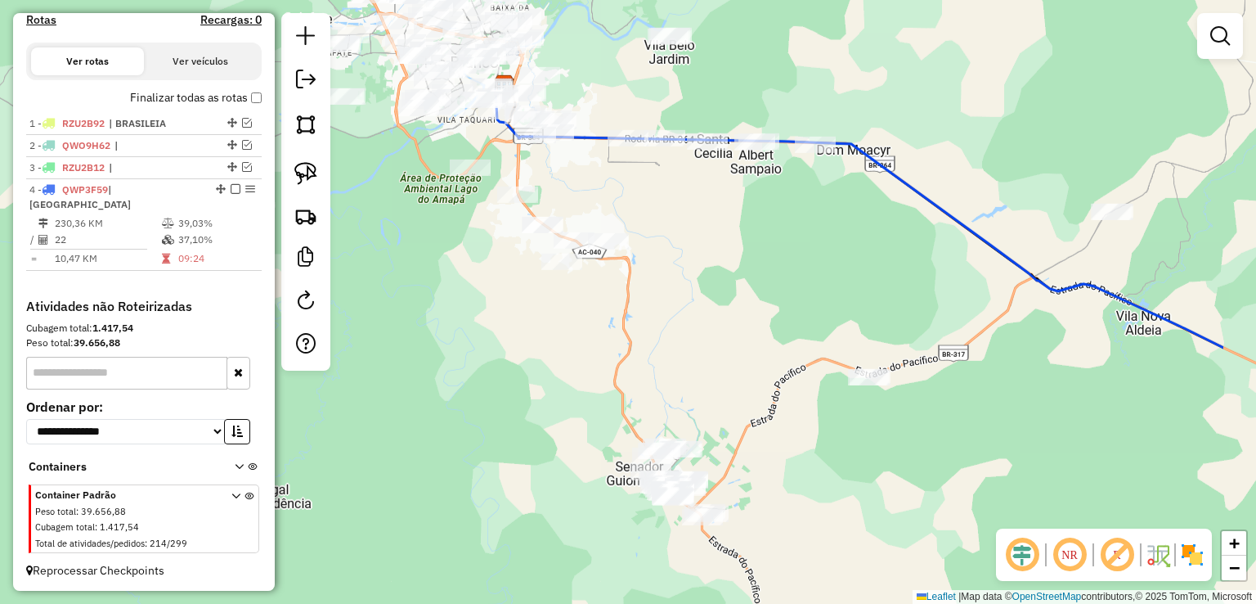
drag, startPoint x: 746, startPoint y: 452, endPoint x: 588, endPoint y: 318, distance: 207.1
click at [588, 318] on div "Janela de atendimento Grade de atendimento Capacidade Transportadoras Veículos …" at bounding box center [628, 302] width 1256 height 604
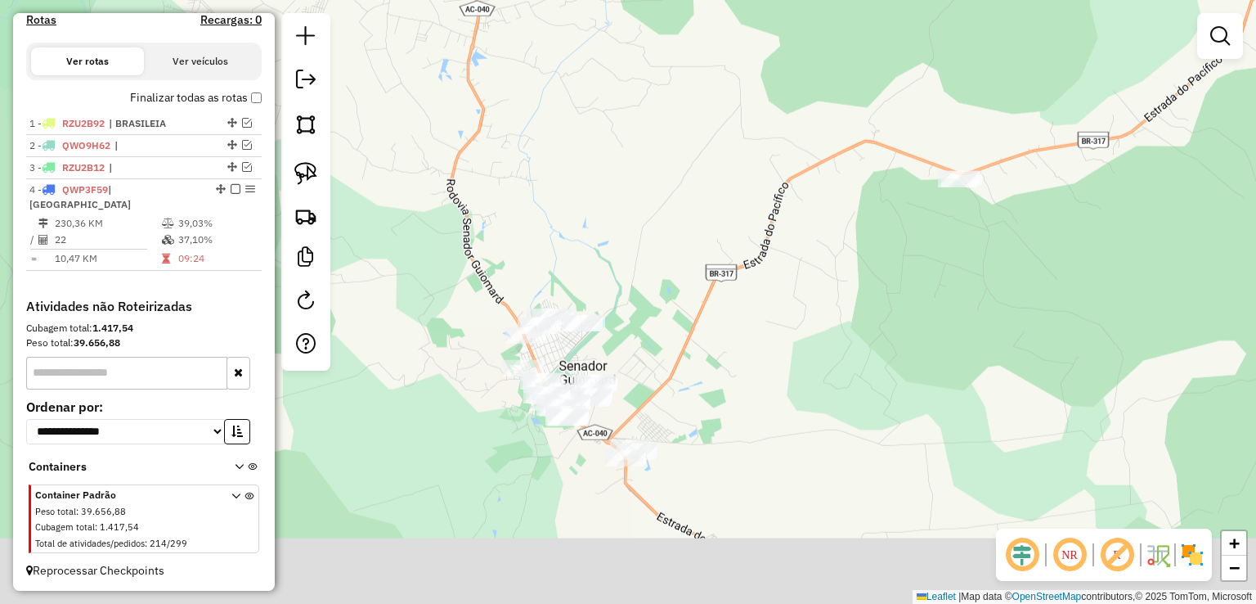
drag, startPoint x: 698, startPoint y: 442, endPoint x: 608, endPoint y: 264, distance: 199.7
click at [610, 250] on div "Janela de atendimento Grade de atendimento Capacidade Transportadoras Veículos …" at bounding box center [628, 302] width 1256 height 604
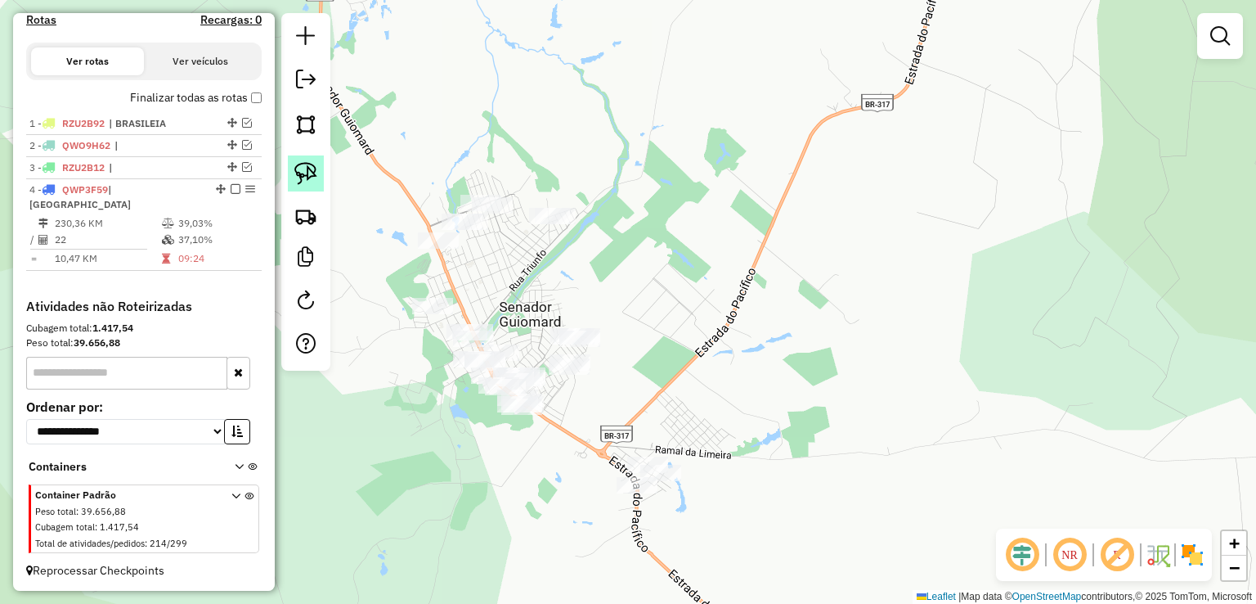
click at [321, 174] on link at bounding box center [306, 173] width 36 height 36
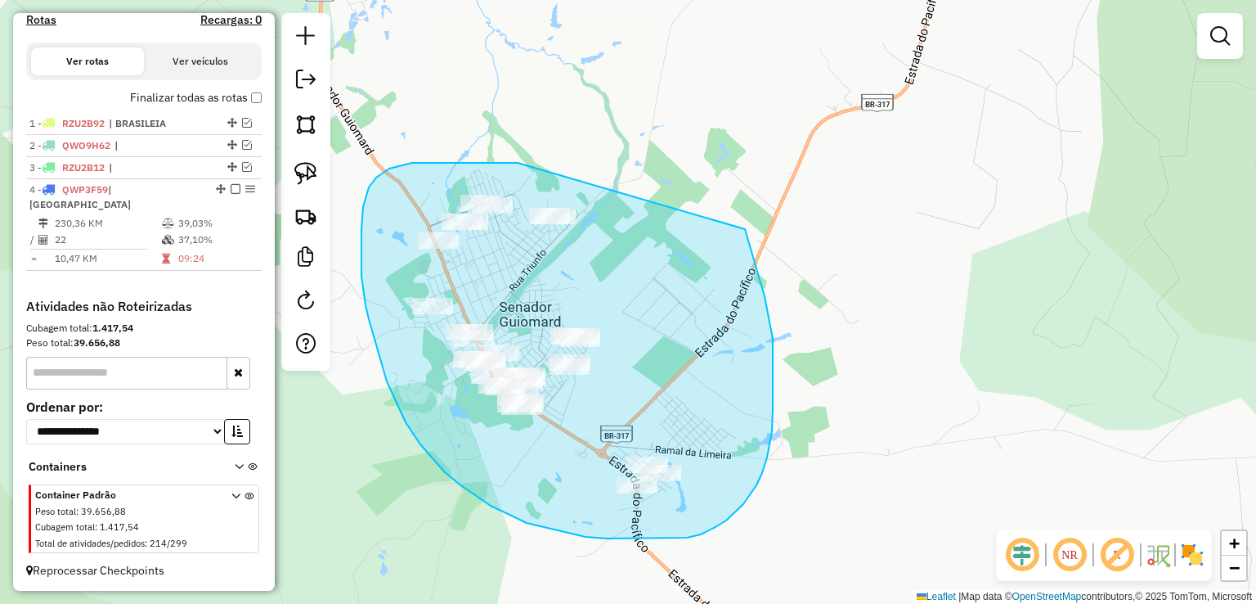
drag, startPoint x: 518, startPoint y: 163, endPoint x: 742, endPoint y: 219, distance: 231.1
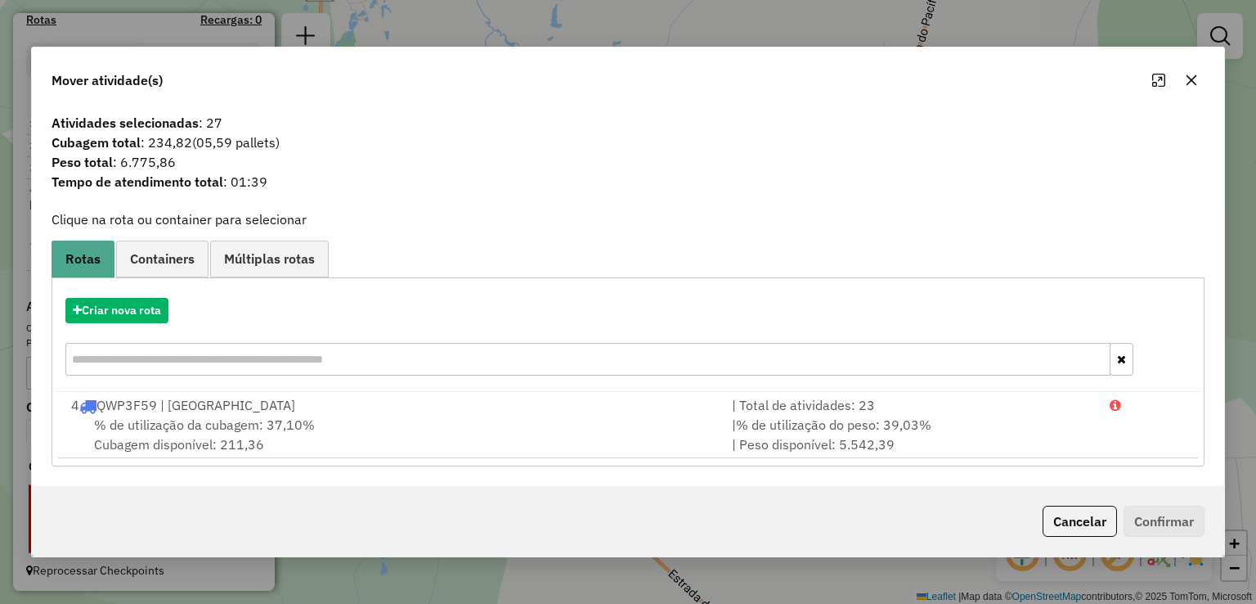
click at [1187, 85] on icon "button" at bounding box center [1191, 79] width 11 height 11
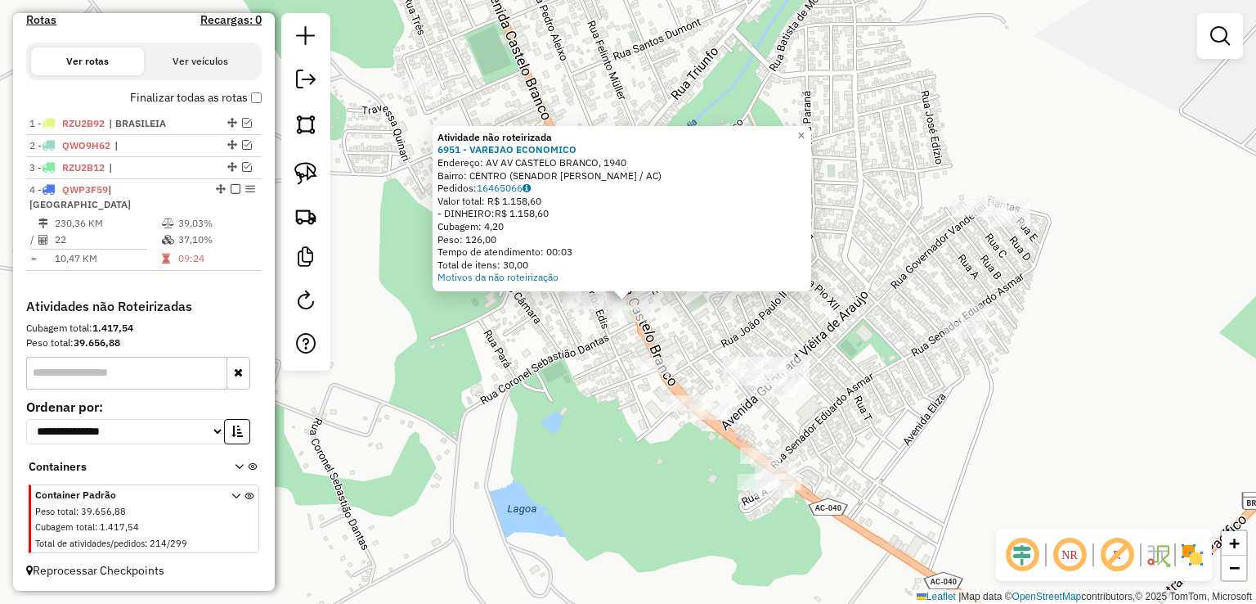
click at [517, 366] on div "Atividade não roteirizada 6951 - VAREJAO ECONOMICO Endereço: AV AV CASTELO BRAN…" at bounding box center [628, 302] width 1256 height 604
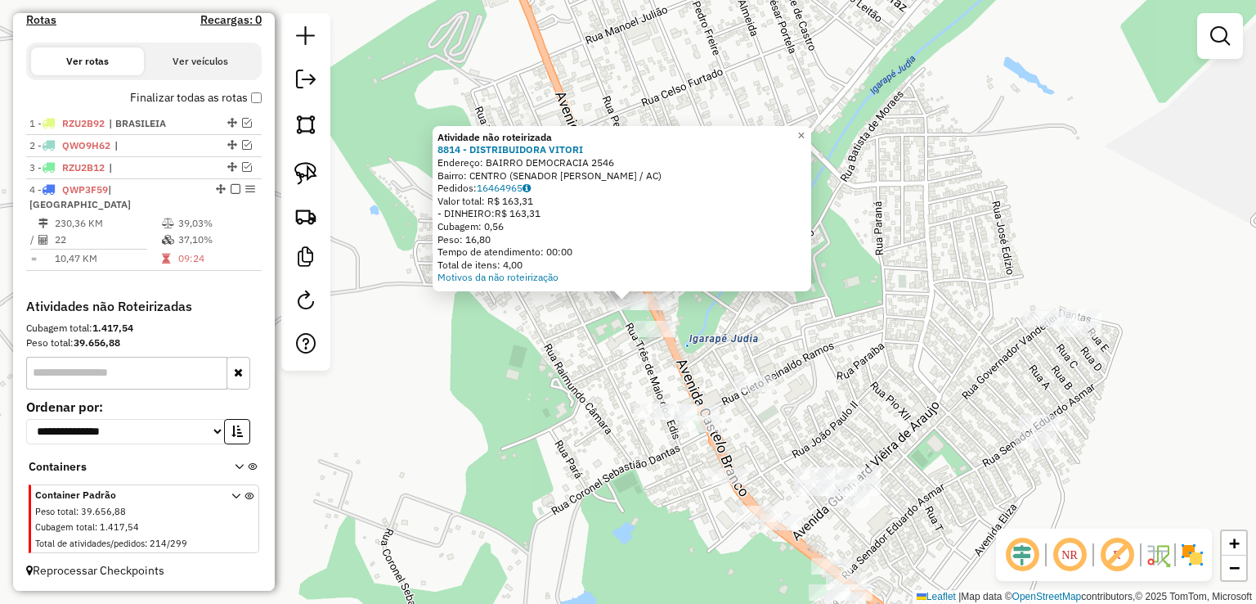
click at [545, 394] on div "Atividade não roteirizada 8814 - DISTRIBUIDORA VITORI Endereço: BAIRRO DEMOCRAC…" at bounding box center [628, 302] width 1256 height 604
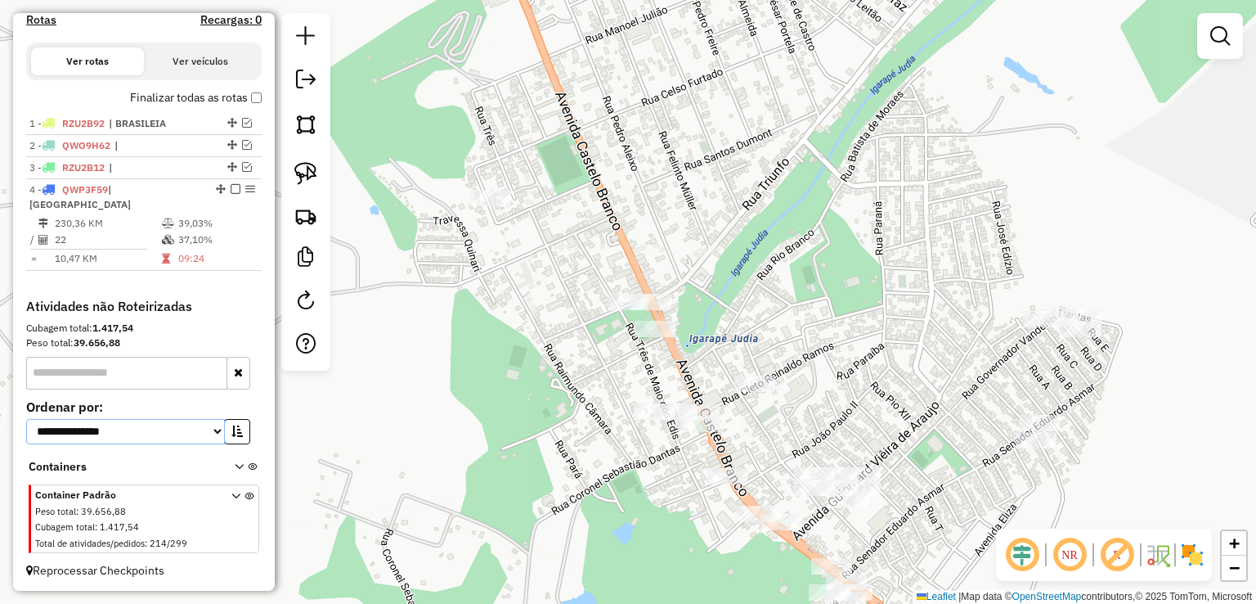
click at [118, 426] on select "**********" at bounding box center [125, 431] width 199 height 25
select select "*********"
click at [26, 419] on select "**********" at bounding box center [125, 431] width 199 height 25
click at [240, 438] on button "button" at bounding box center [237, 431] width 26 height 25
click at [235, 458] on span at bounding box center [246, 468] width 22 height 20
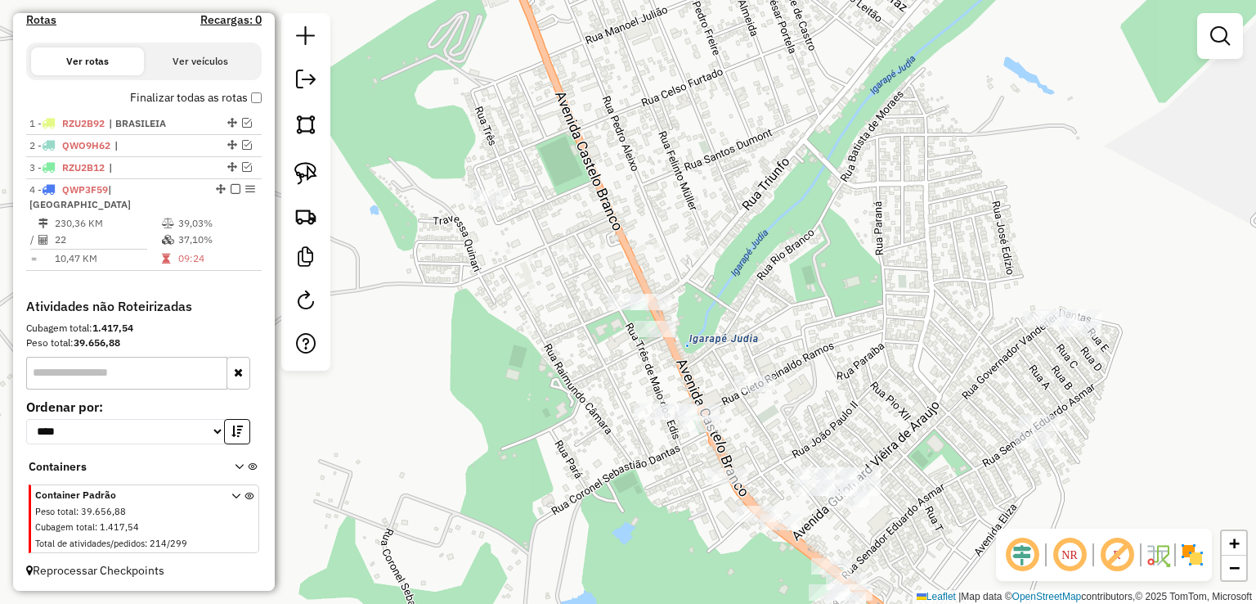
click at [235, 462] on icon at bounding box center [239, 470] width 9 height 16
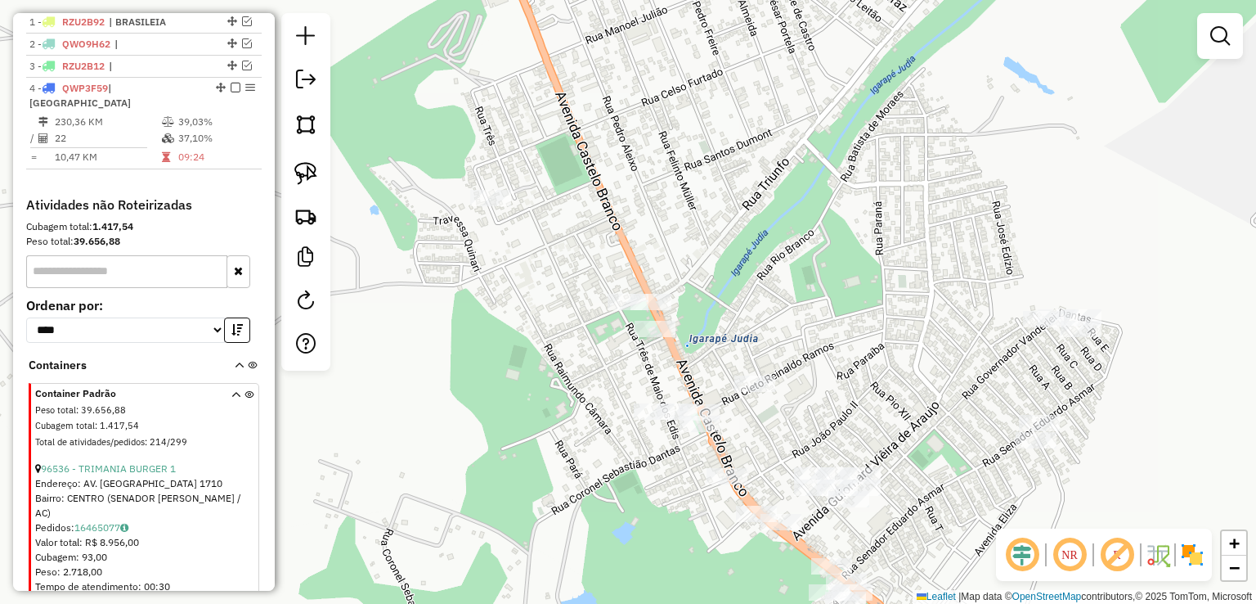
scroll to position [826, 0]
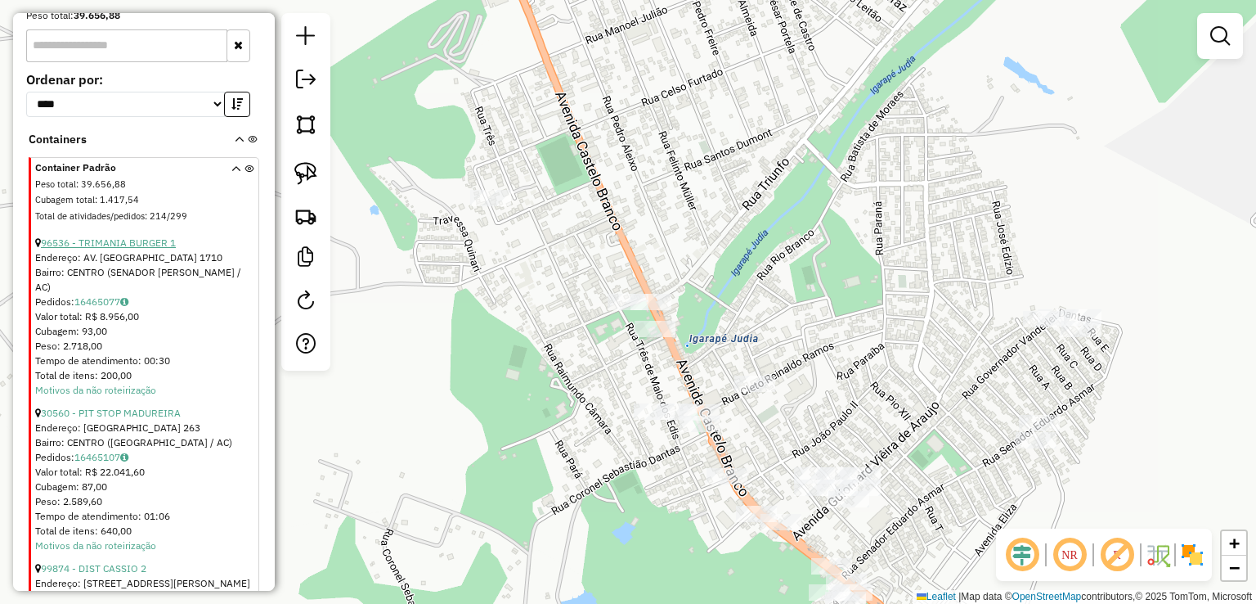
click at [147, 241] on link "96536 - TRIMANIA BURGER 1" at bounding box center [108, 242] width 135 height 12
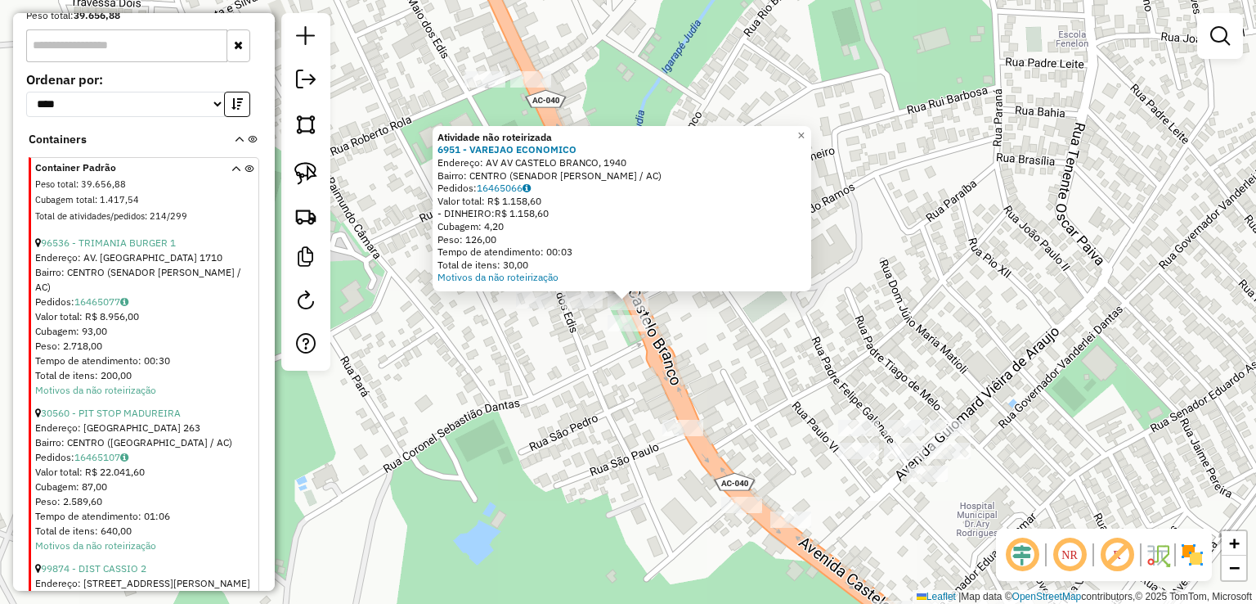
click at [621, 310] on div at bounding box center [628, 302] width 41 height 16
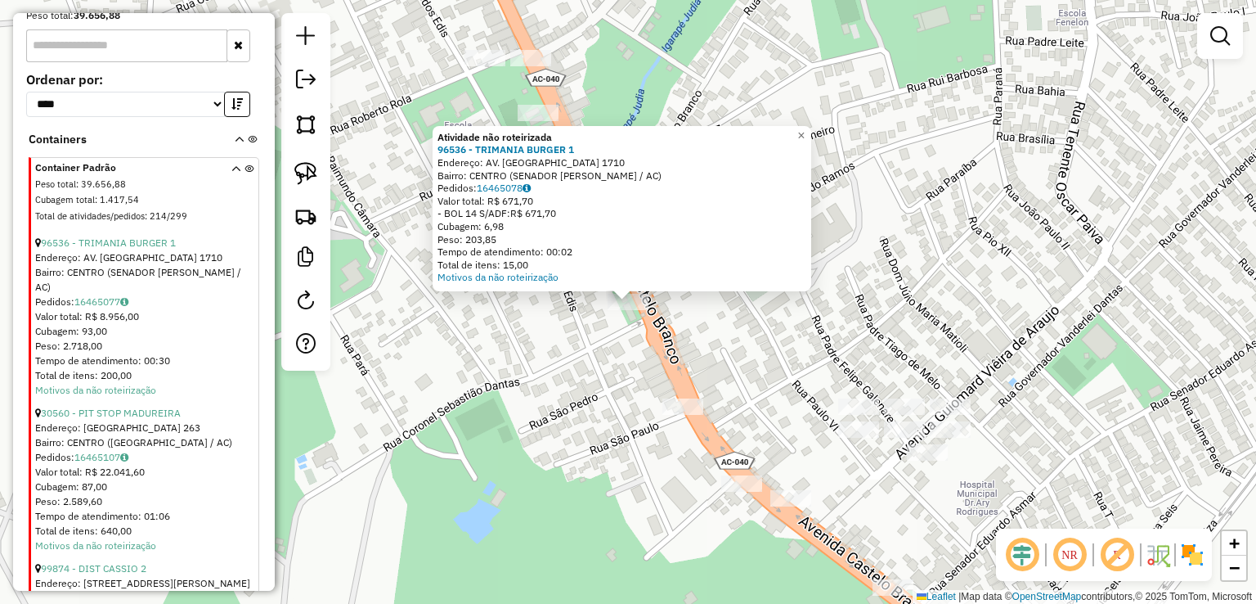
click at [560, 341] on div "Atividade não roteirizada 96536 - TRIMANIA BURGER 1 Endereço: AV. CASTELO BRANC…" at bounding box center [628, 302] width 1256 height 604
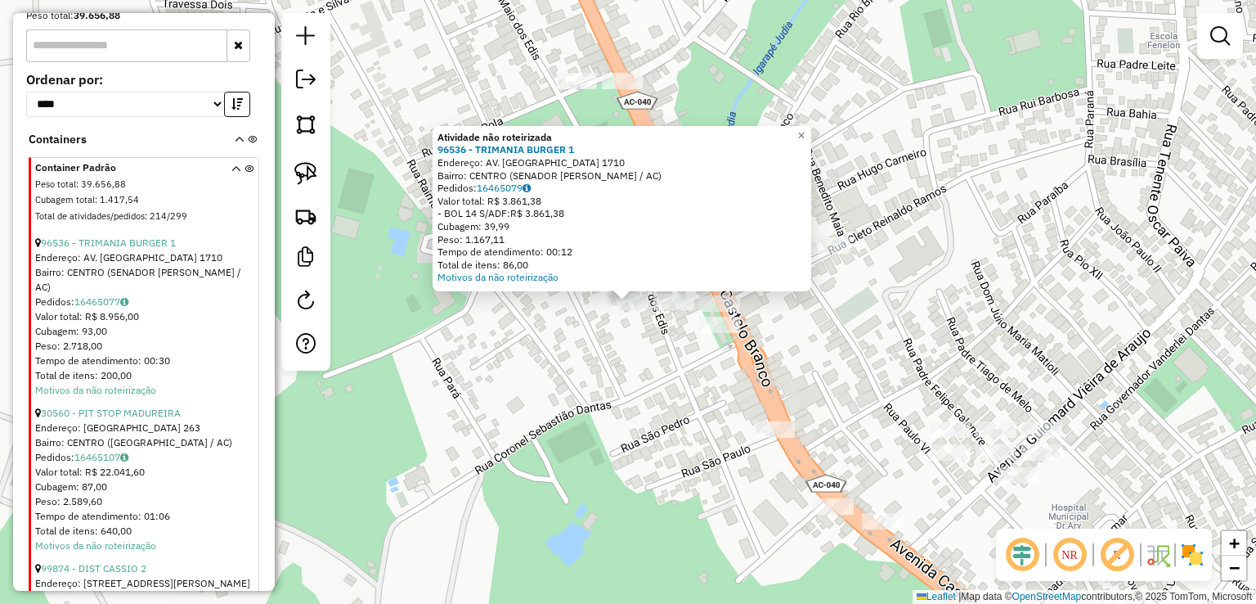
click at [530, 358] on div "Atividade não roteirizada 96536 - TRIMANIA BURGER 1 Endereço: AV. CASTELO BRANC…" at bounding box center [628, 302] width 1256 height 604
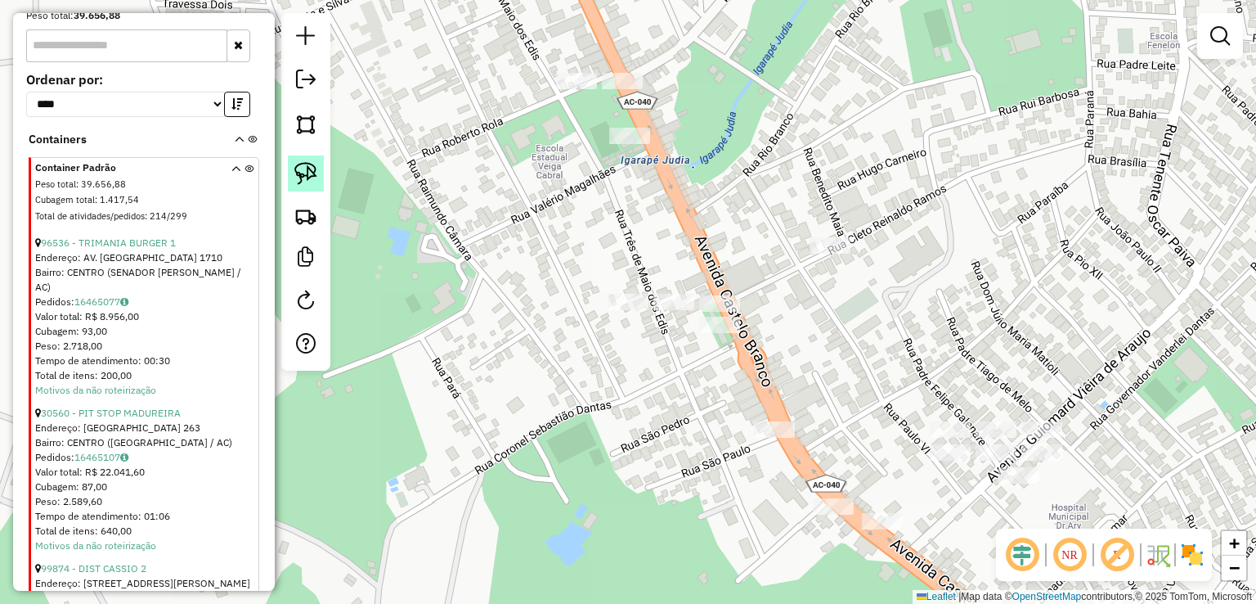
click at [305, 176] on img at bounding box center [305, 173] width 23 height 23
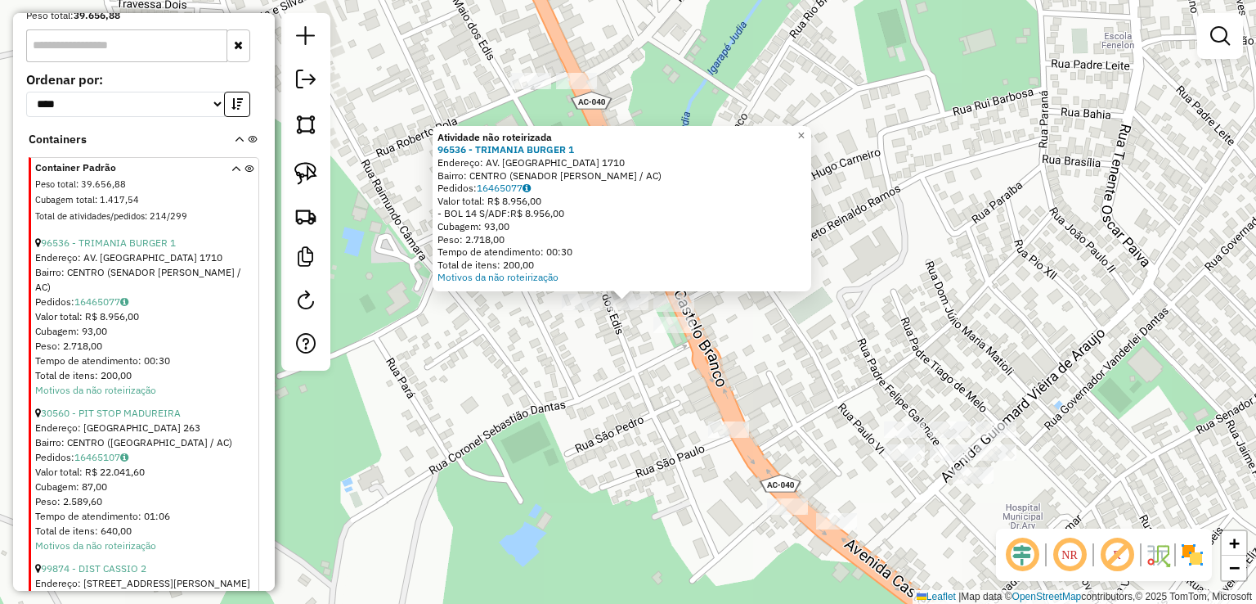
click at [604, 355] on div "Atividade não roteirizada 96536 - TRIMANIA BURGER 1 Endereço: AV. CASTELO BRANC…" at bounding box center [628, 302] width 1256 height 604
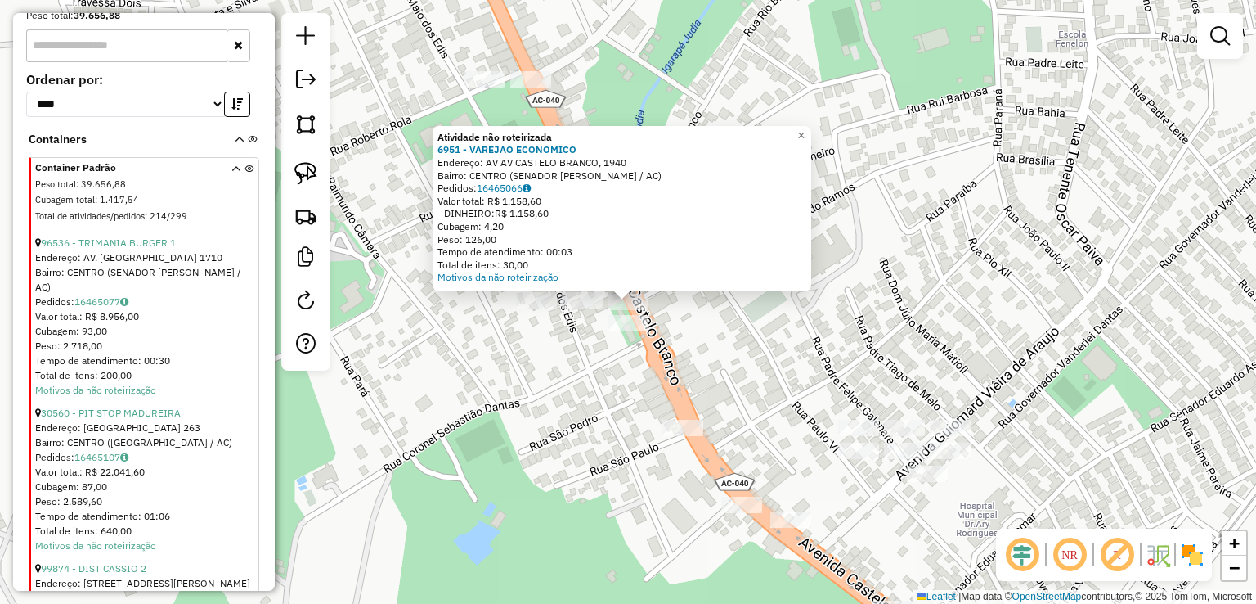
click at [571, 348] on div "Atividade não roteirizada 6951 - VAREJAO ECONOMICO Endereço: AV AV CASTELO BRAN…" at bounding box center [628, 302] width 1256 height 604
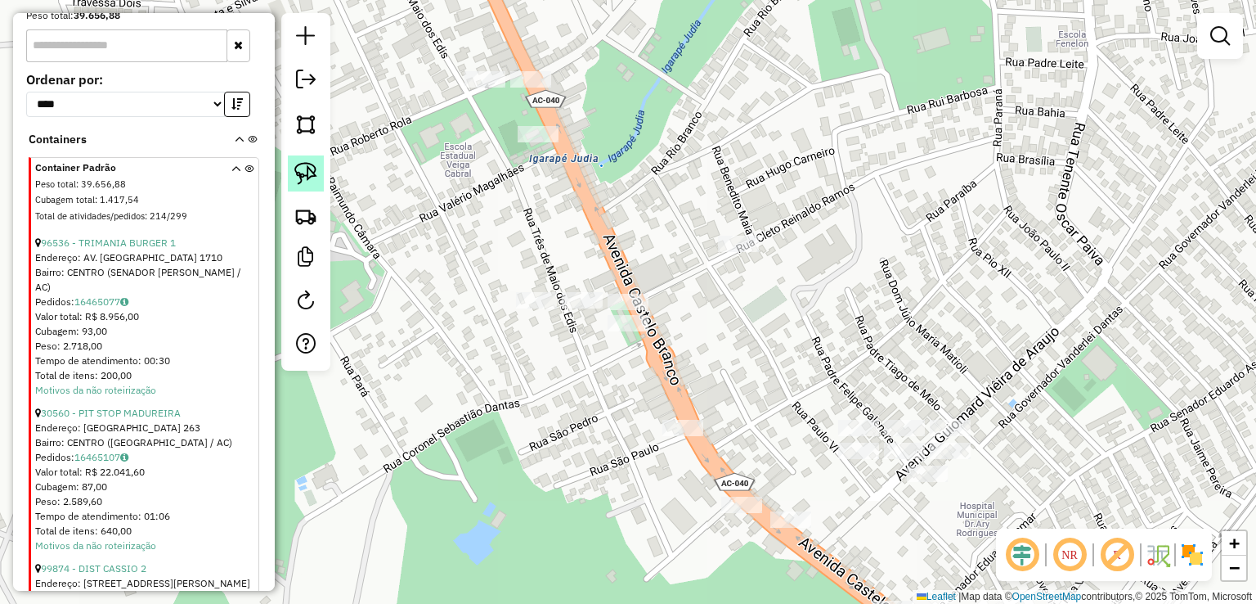
click at [297, 171] on img at bounding box center [305, 173] width 23 height 23
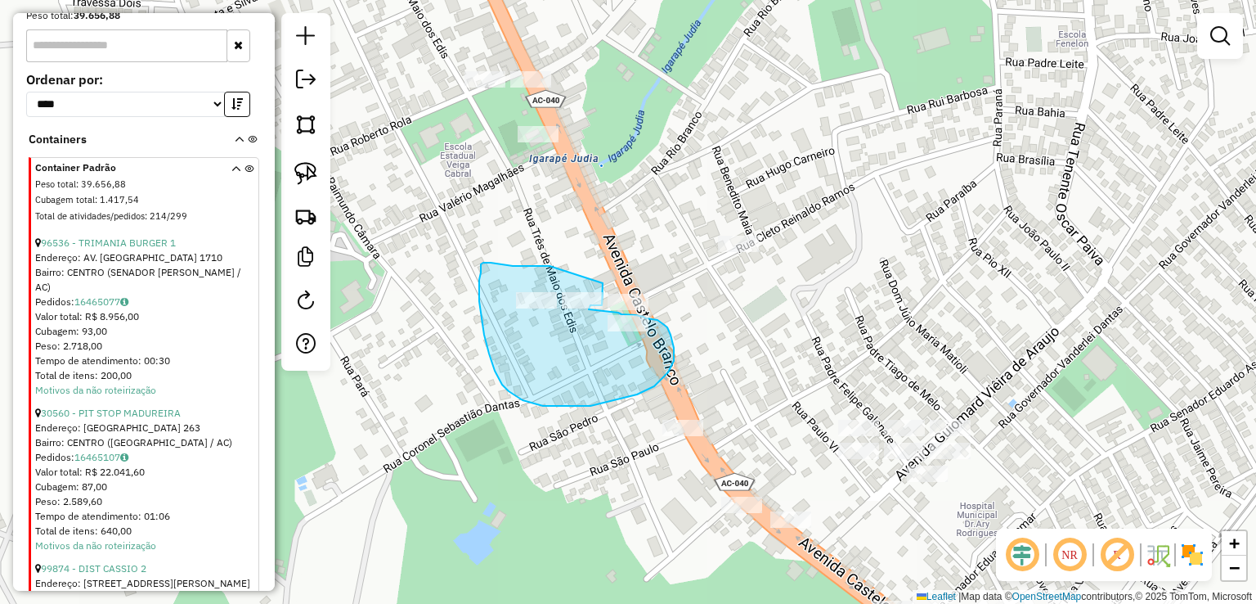
drag, startPoint x: 550, startPoint y: 266, endPoint x: 603, endPoint y: 283, distance: 55.9
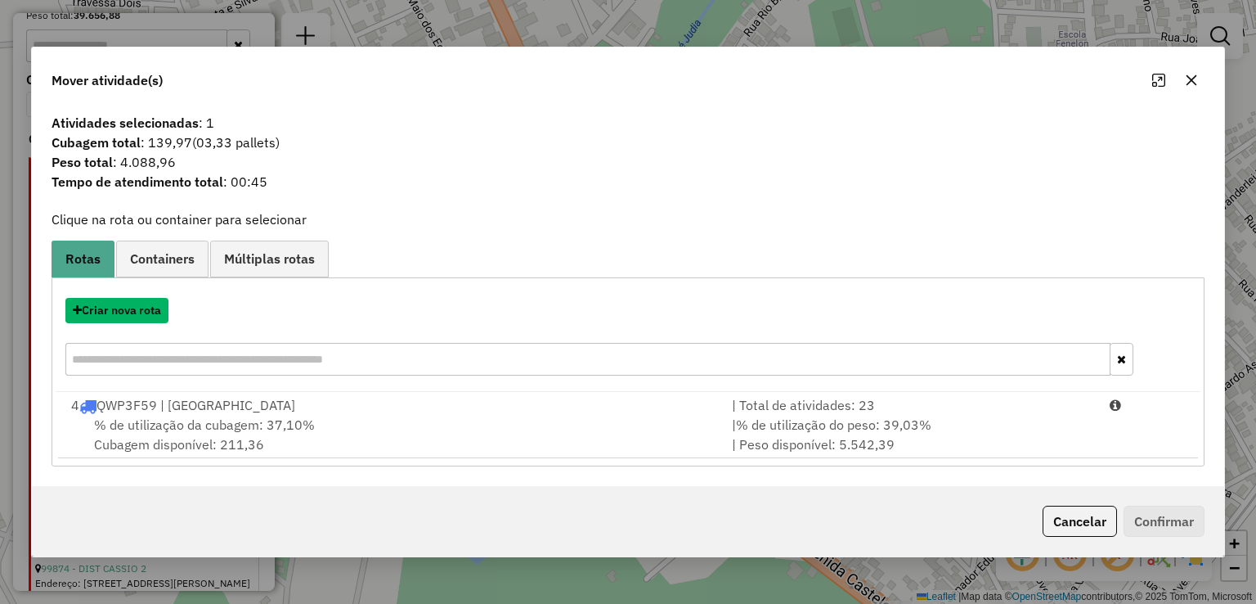
click at [114, 314] on button "Criar nova rota" at bounding box center [116, 310] width 103 height 25
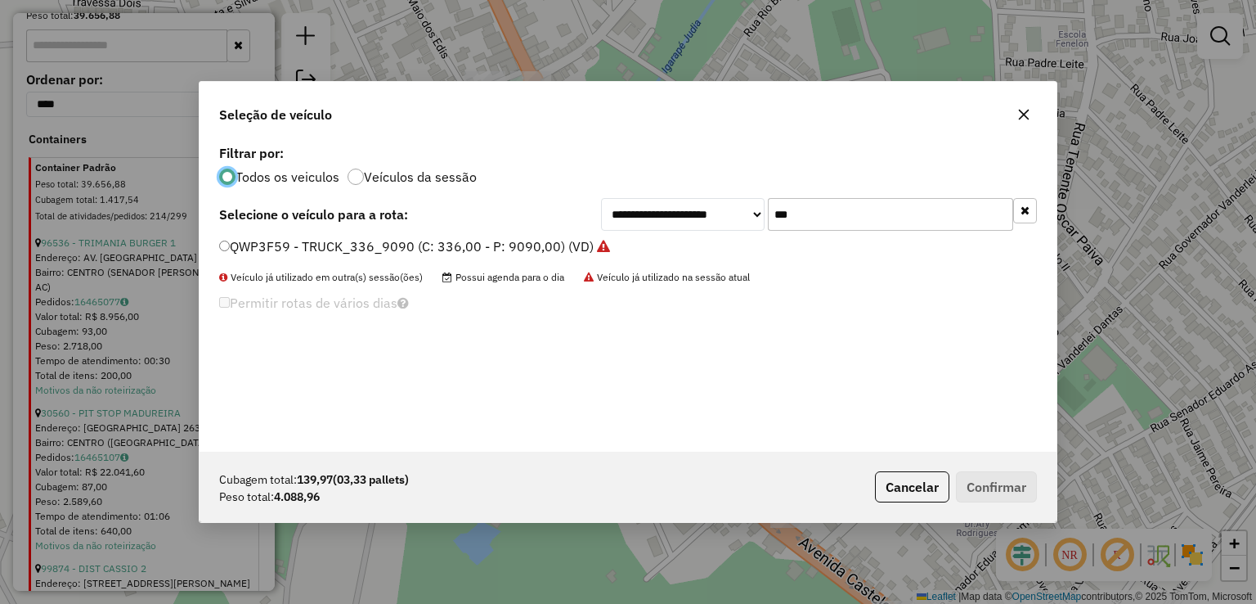
scroll to position [8, 5]
click at [873, 224] on input "***" at bounding box center [890, 214] width 245 height 33
click at [871, 224] on input "***" at bounding box center [890, 214] width 245 height 33
type input "***"
drag, startPoint x: 565, startPoint y: 236, endPoint x: 559, endPoint y: 243, distance: 9.3
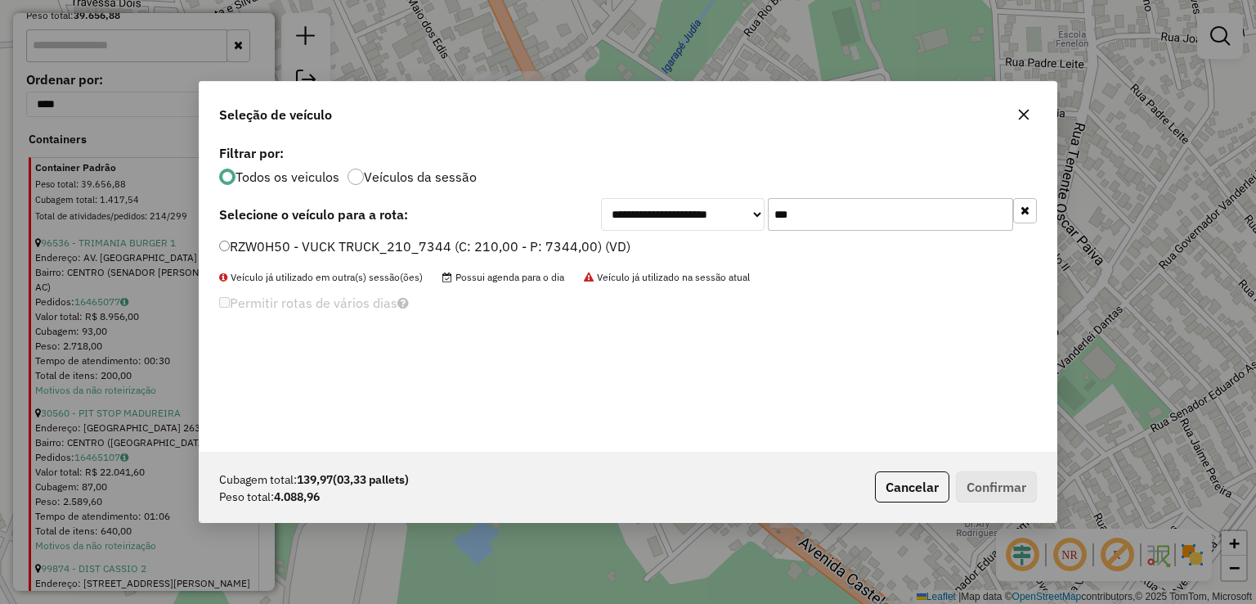
click at [563, 240] on div "**********" at bounding box center [628, 296] width 857 height 311
click at [558, 245] on label "RZW0H50 - VUCK TRUCK_210_7344 (C: 210,00 - P: 7344,00) (VD)" at bounding box center [424, 246] width 411 height 20
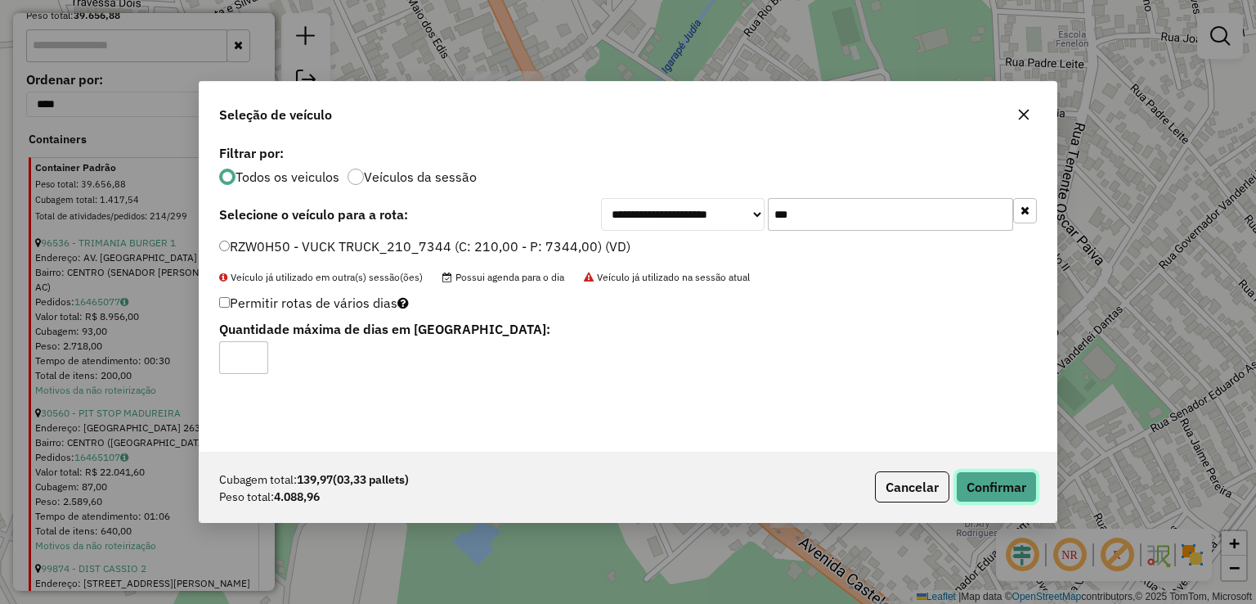
click at [998, 487] on button "Confirmar" at bounding box center [996, 486] width 81 height 31
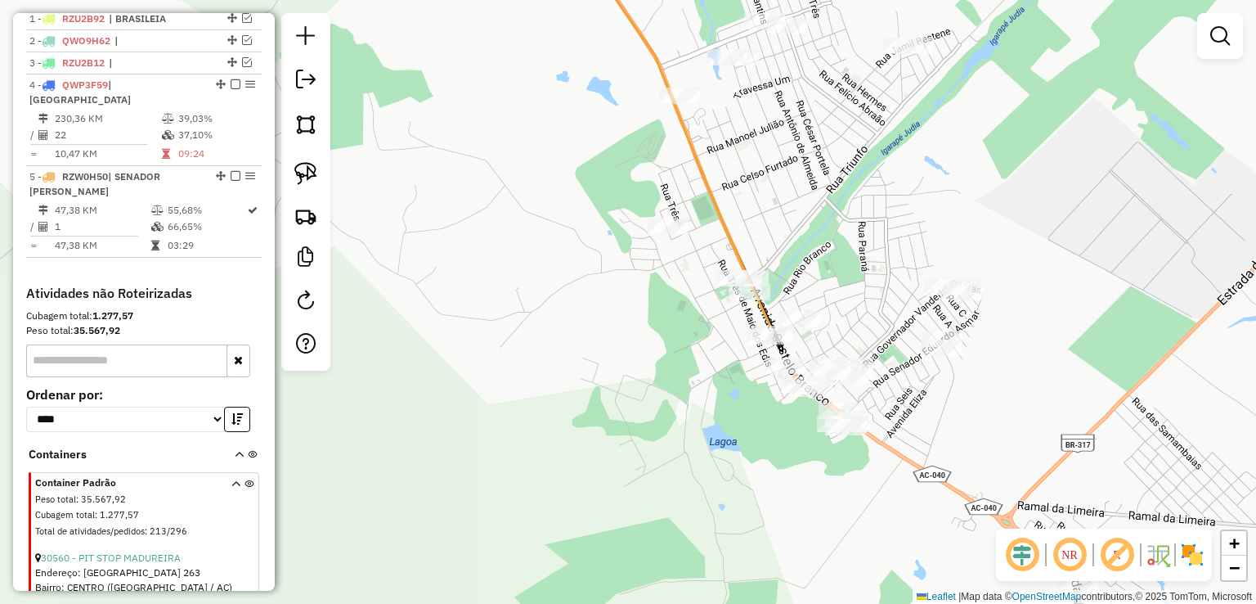
scroll to position [529, 0]
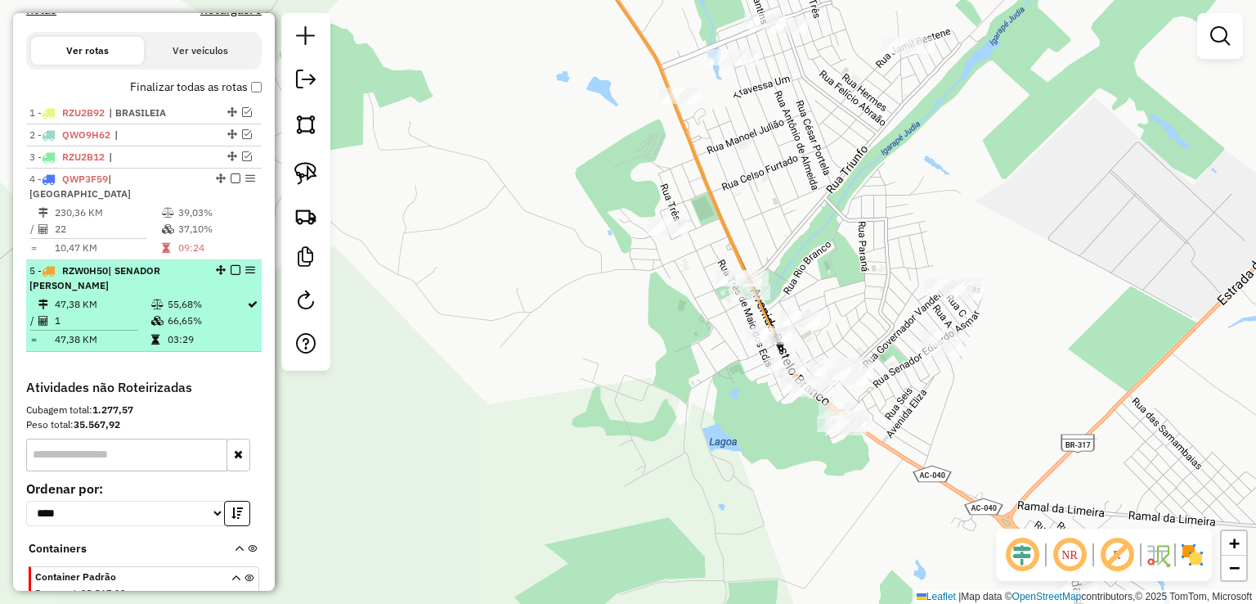
click at [231, 268] on em at bounding box center [236, 270] width 10 height 10
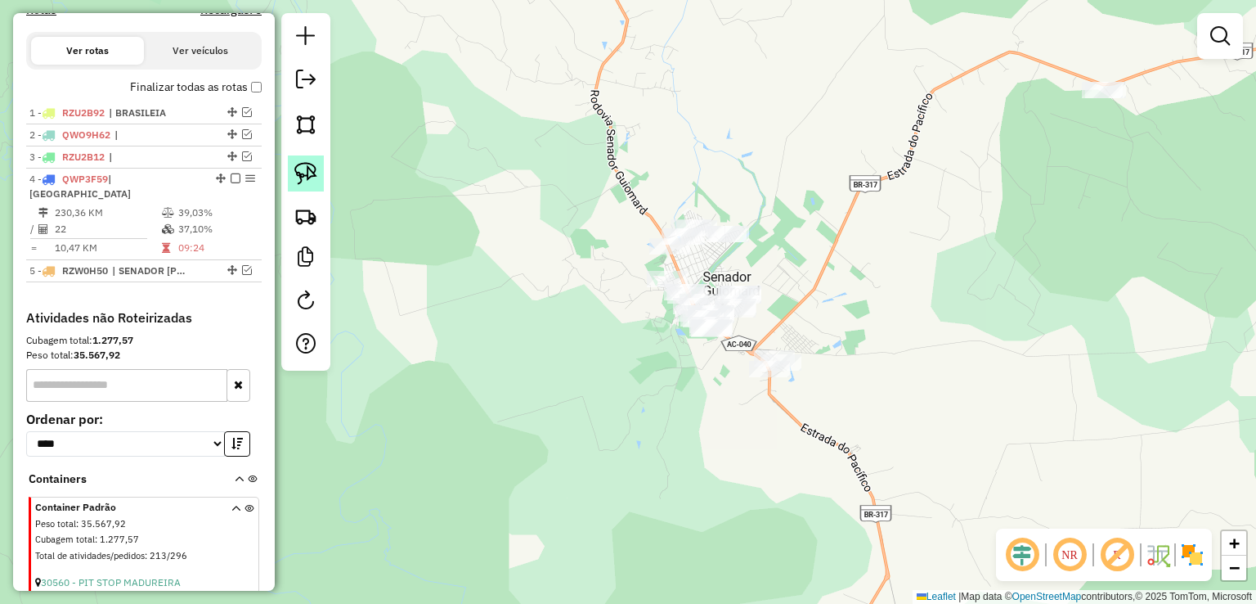
click at [301, 181] on img at bounding box center [305, 173] width 23 height 23
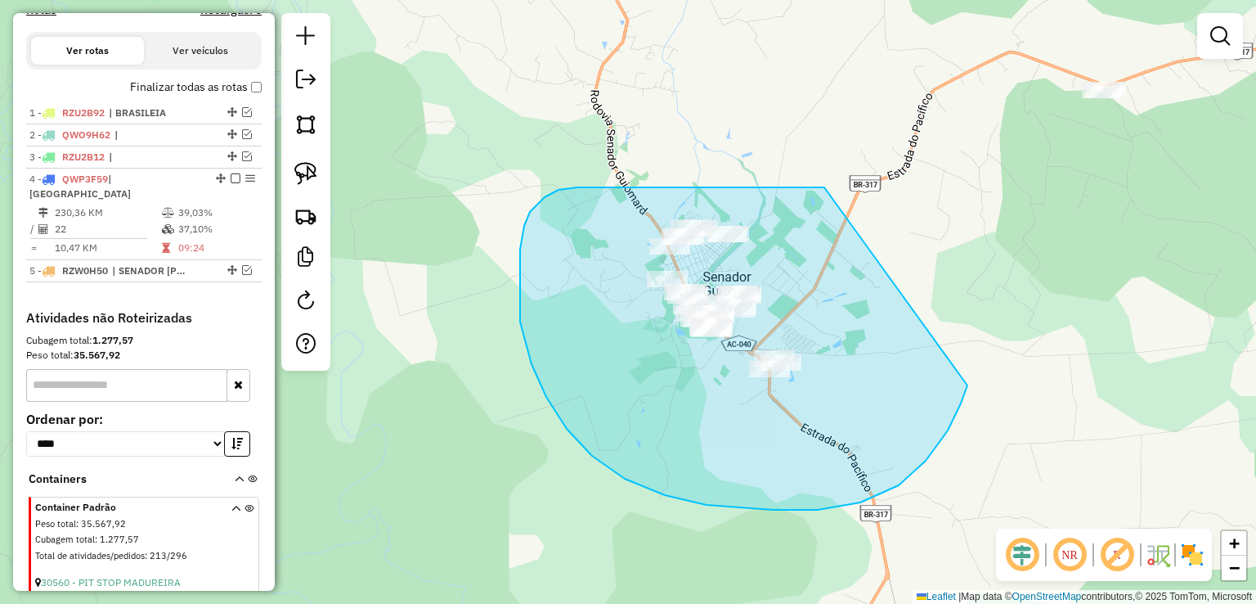
drag, startPoint x: 824, startPoint y: 187, endPoint x: 970, endPoint y: 368, distance: 232.1
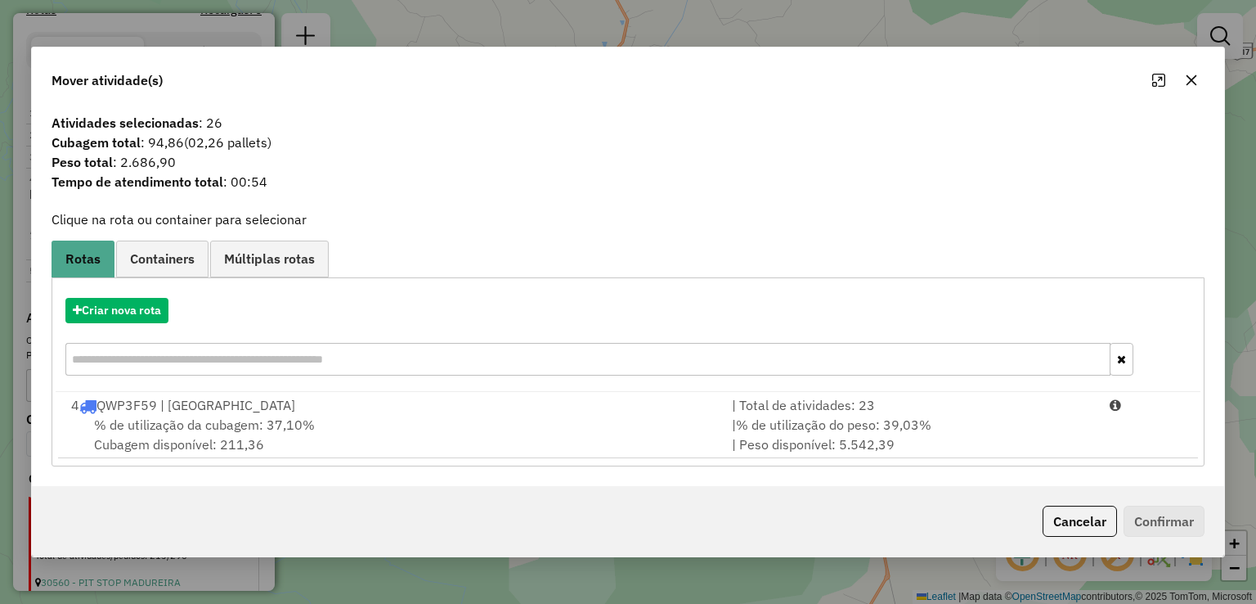
drag, startPoint x: 1187, startPoint y: 80, endPoint x: 550, endPoint y: 301, distance: 675.0
click at [653, 355] on div "Mover atividade(s) Atividades selecionadas : 26 Cubagem total : 94,86 (02,26 pa…" at bounding box center [627, 302] width 1193 height 511
click at [130, 303] on button "Criar nova rota" at bounding box center [116, 310] width 103 height 25
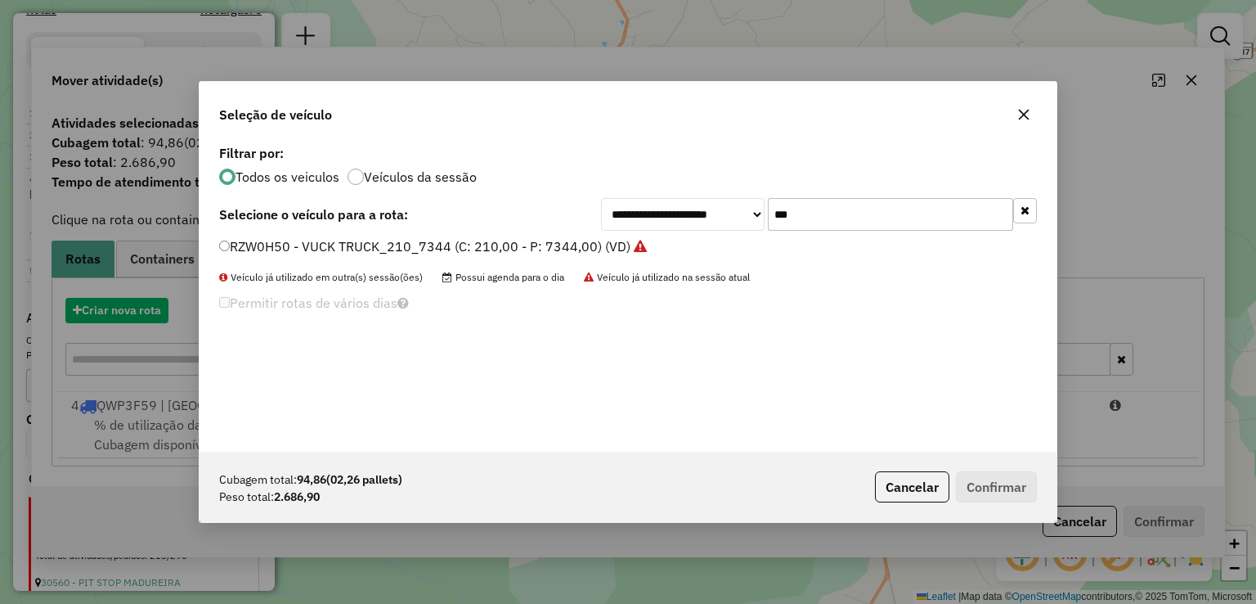
scroll to position [8, 5]
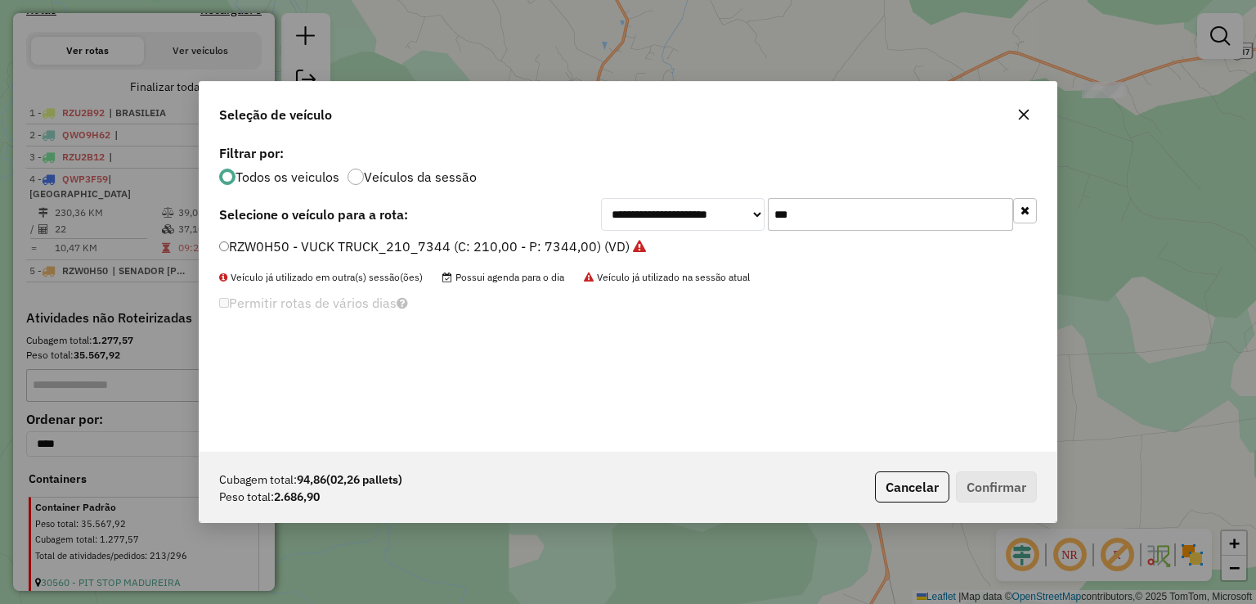
drag, startPoint x: 818, startPoint y: 218, endPoint x: 644, endPoint y: 218, distance: 174.2
click at [644, 218] on div "**********" at bounding box center [819, 214] width 436 height 33
type input "***"
click at [573, 243] on label "RZW0G40 - VUCK TRUCK_210_7344 (C: 210,00 - P: 7344,00) (VD)" at bounding box center [424, 246] width 411 height 20
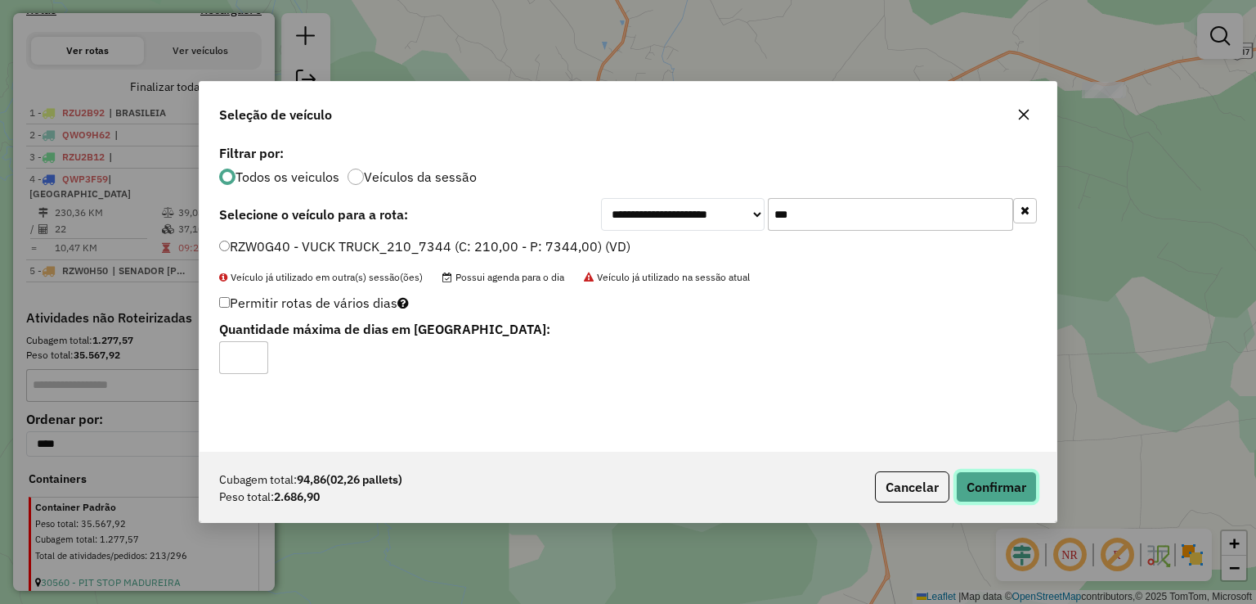
click at [998, 486] on button "Confirmar" at bounding box center [996, 486] width 81 height 31
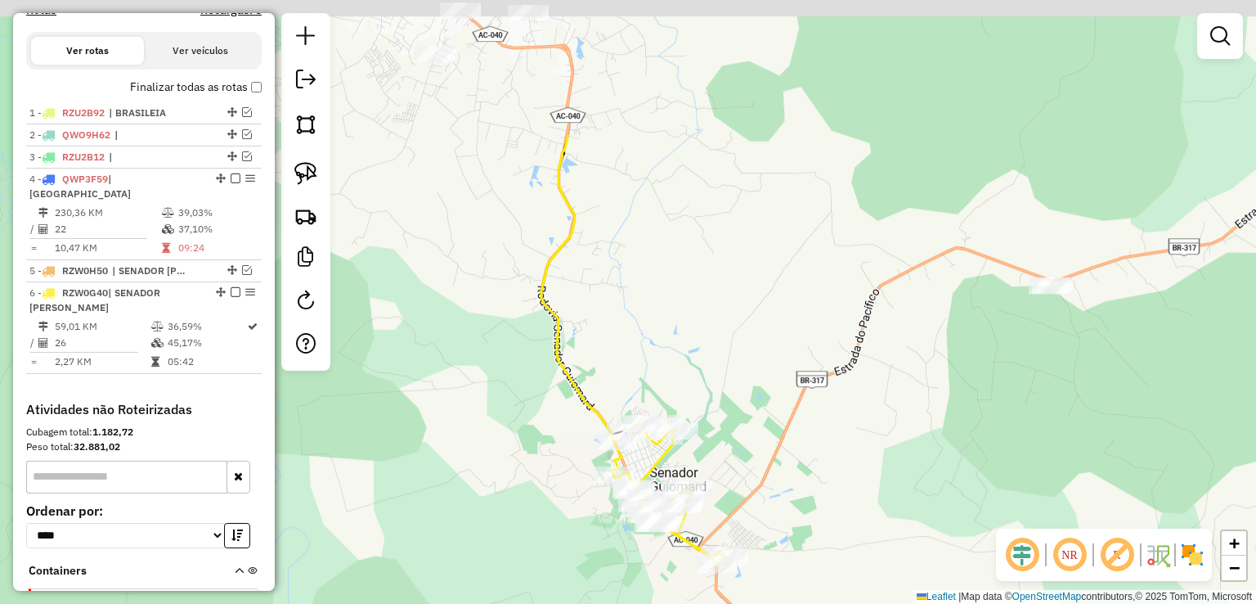
drag, startPoint x: 586, startPoint y: 366, endPoint x: 474, endPoint y: 593, distance: 252.3
click at [510, 593] on div "Janela de atendimento Grade de atendimento Capacidade Transportadoras Veículos …" at bounding box center [628, 302] width 1256 height 604
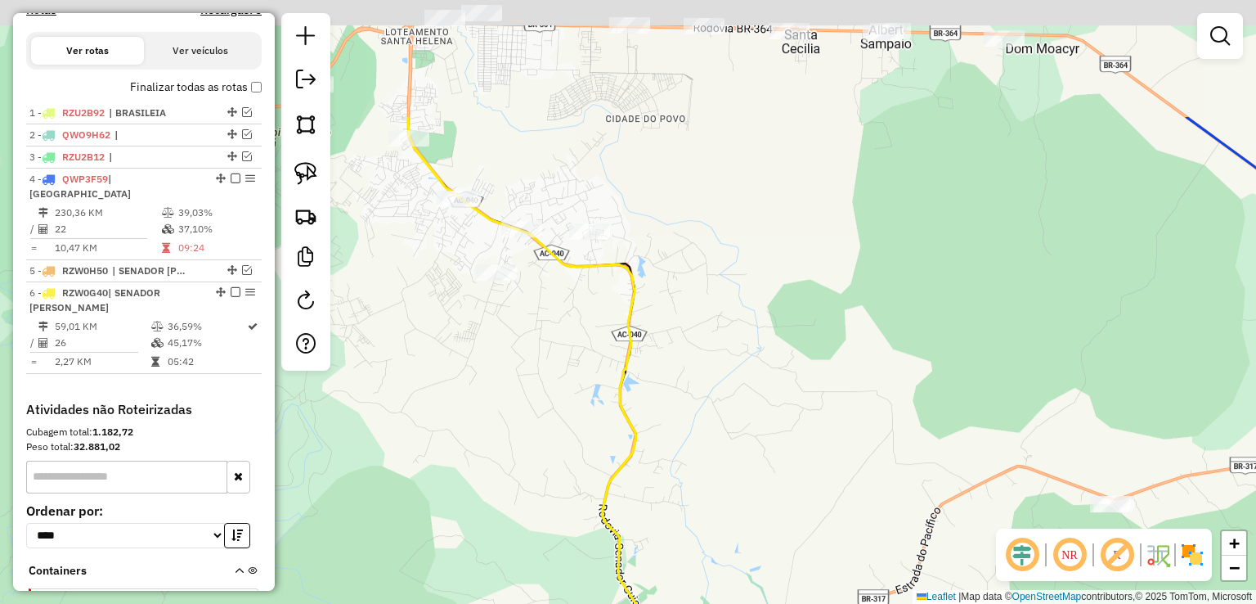
drag, startPoint x: 662, startPoint y: 424, endPoint x: 774, endPoint y: 525, distance: 151.1
click at [774, 525] on div "Janela de atendimento Grade de atendimento Capacidade Transportadoras Veículos …" at bounding box center [628, 302] width 1256 height 604
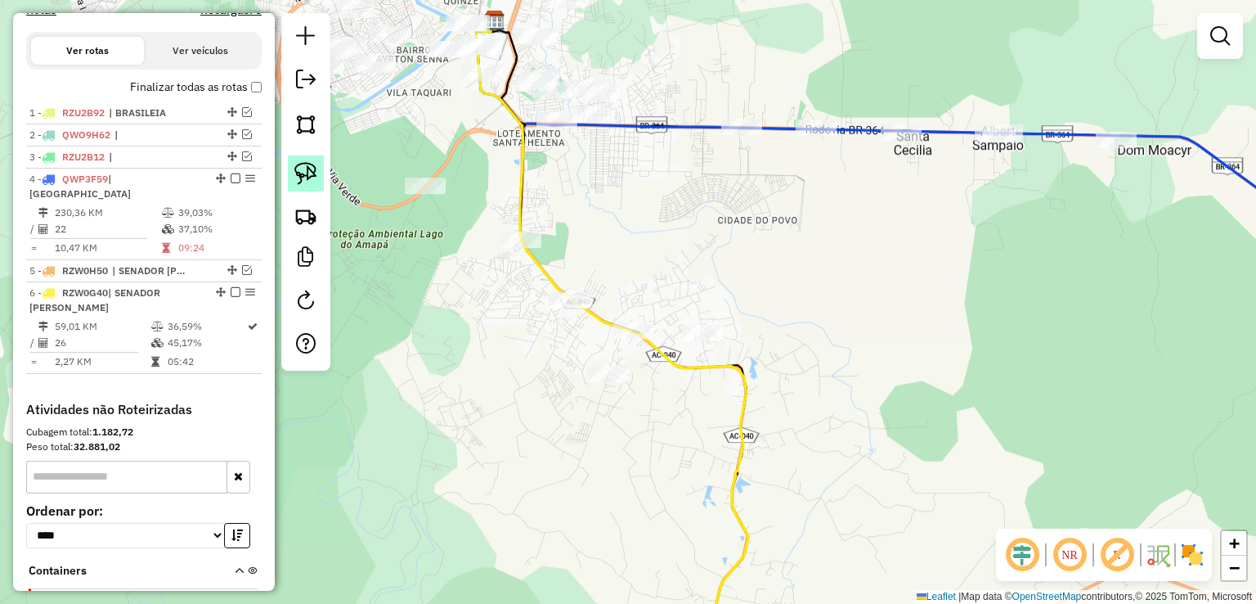
click at [307, 174] on img at bounding box center [305, 173] width 23 height 23
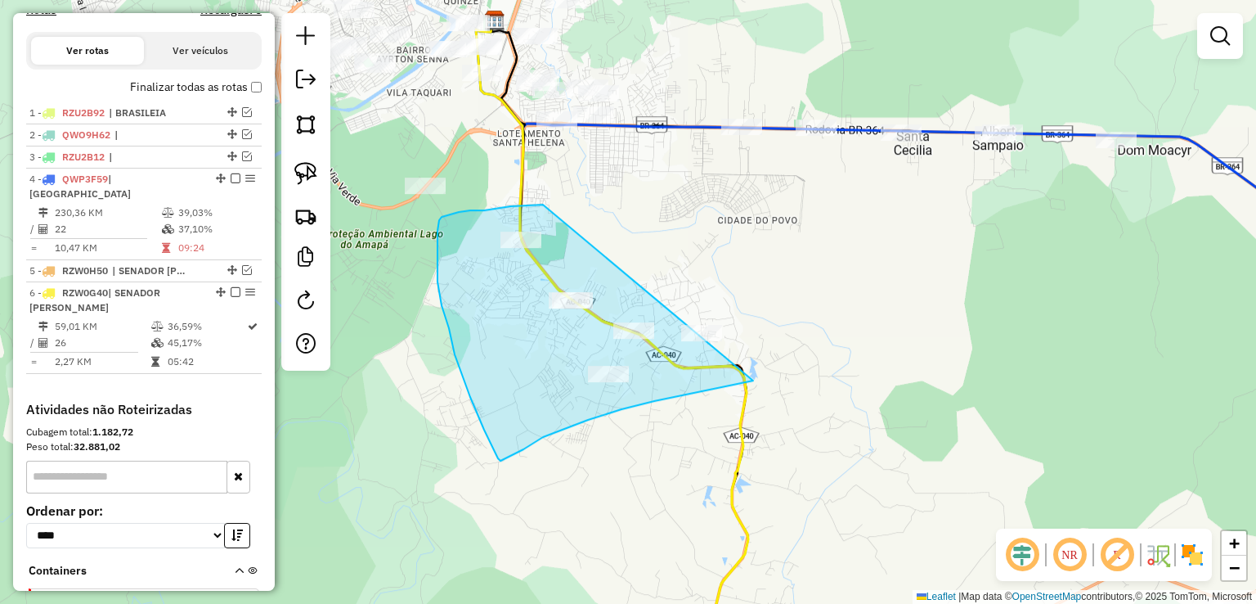
drag, startPoint x: 543, startPoint y: 204, endPoint x: 801, endPoint y: 291, distance: 271.8
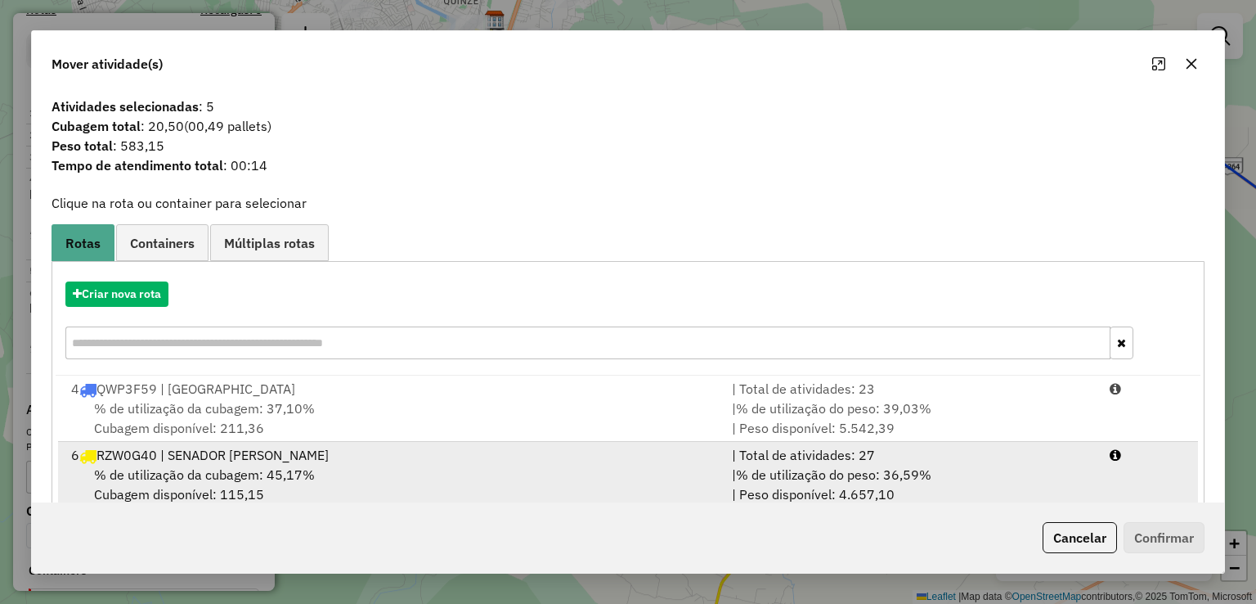
click at [417, 478] on div "% de utilização da cubagem: 45,17% Cubagem disponível: 115,15" at bounding box center [391, 483] width 661 height 39
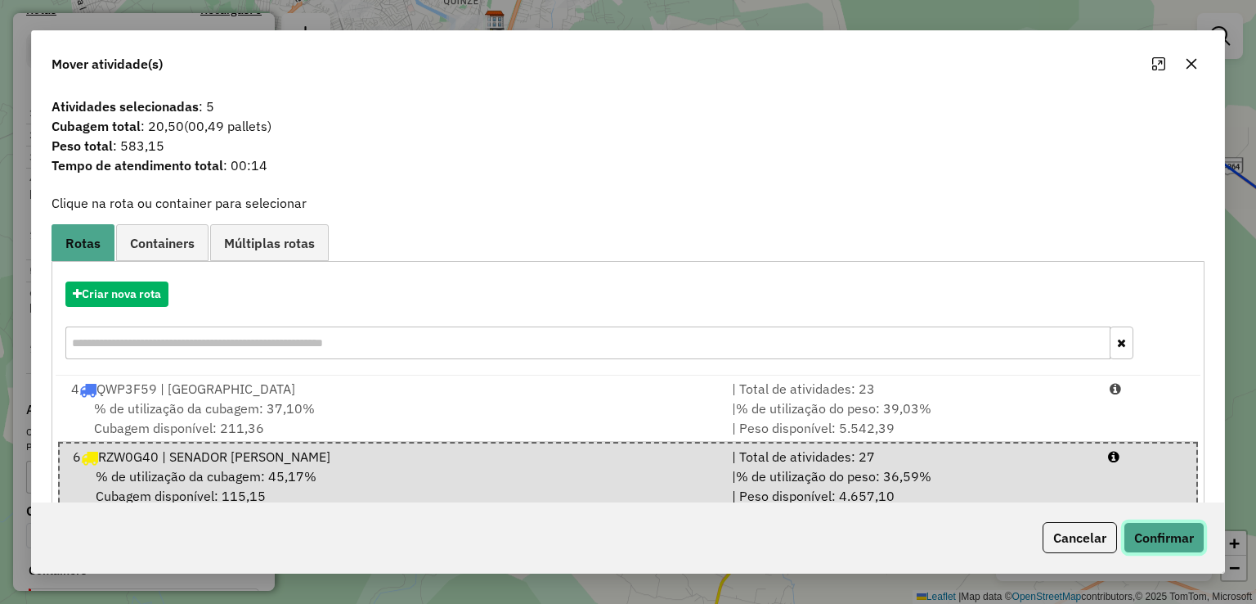
click at [1178, 546] on button "Confirmar" at bounding box center [1164, 537] width 81 height 31
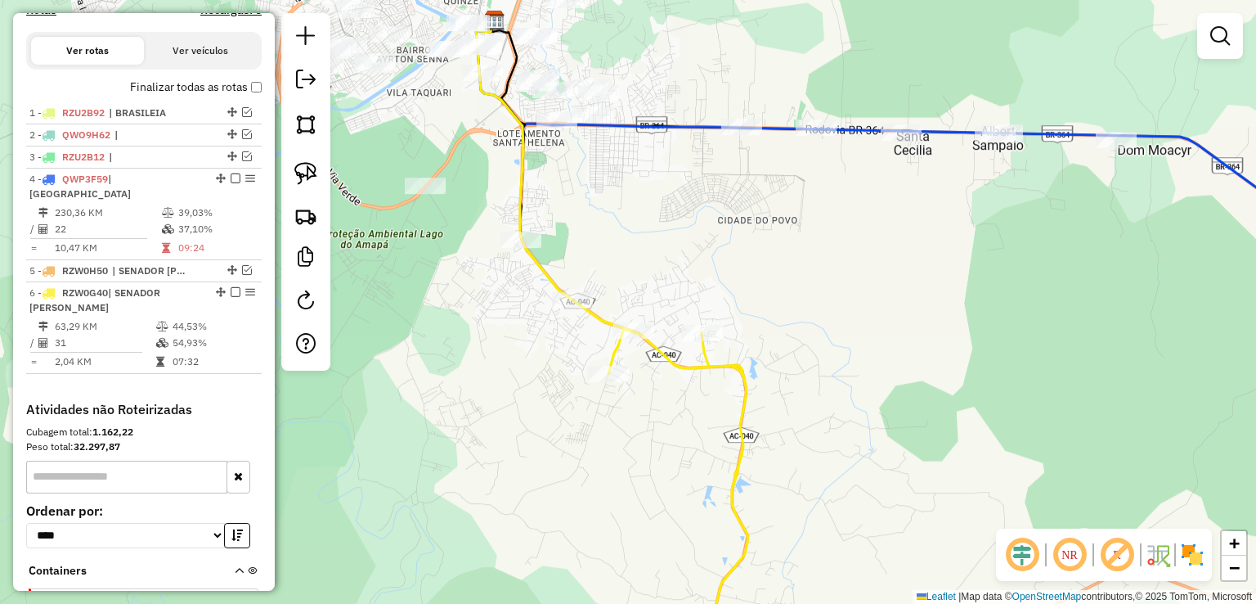
click at [559, 279] on icon at bounding box center [635, 452] width 227 height 424
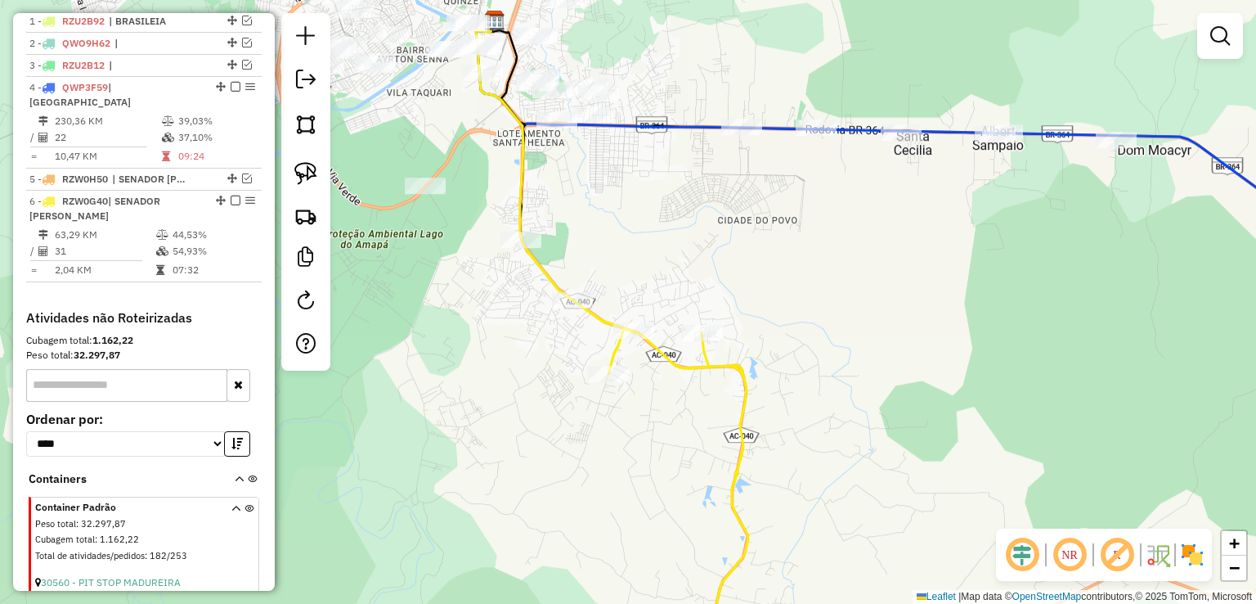
select select "*********"
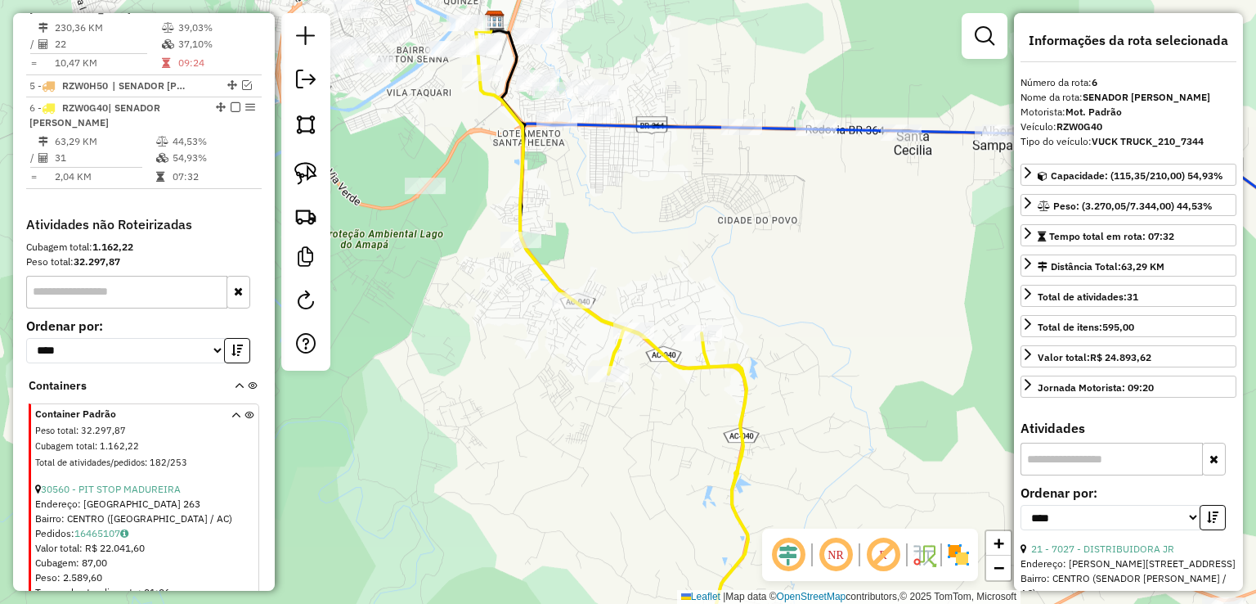
scroll to position [796, 0]
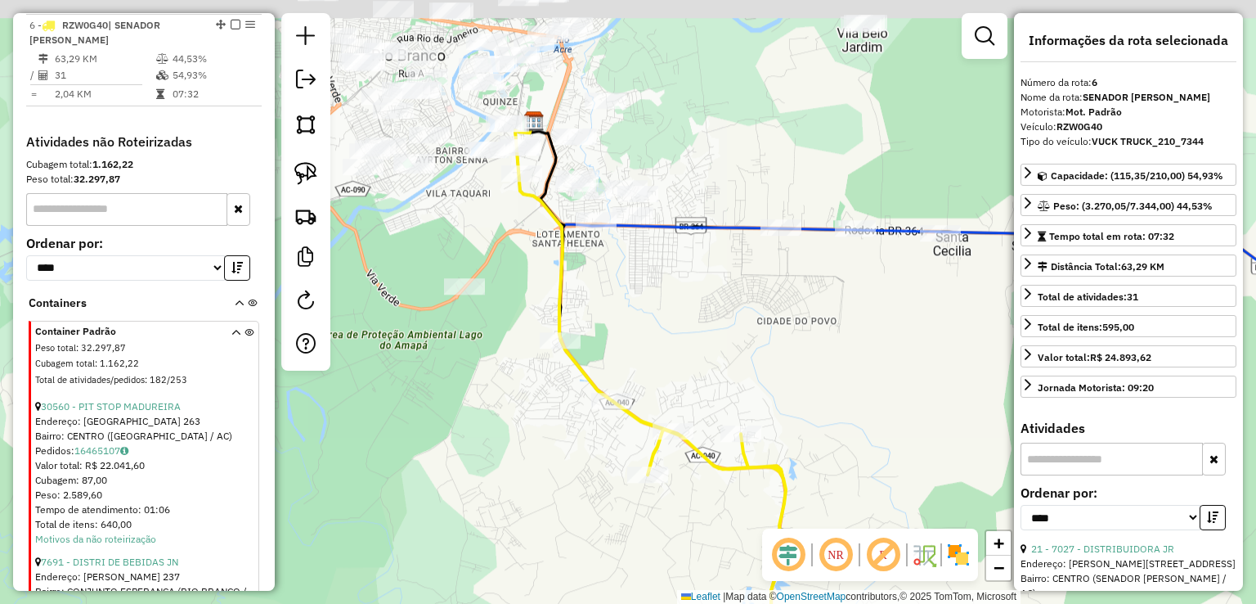
drag, startPoint x: 626, startPoint y: 232, endPoint x: 729, endPoint y: 447, distance: 238.8
click at [712, 439] on div "Janela de atendimento Grade de atendimento Capacidade Transportadoras Veículos …" at bounding box center [628, 302] width 1256 height 604
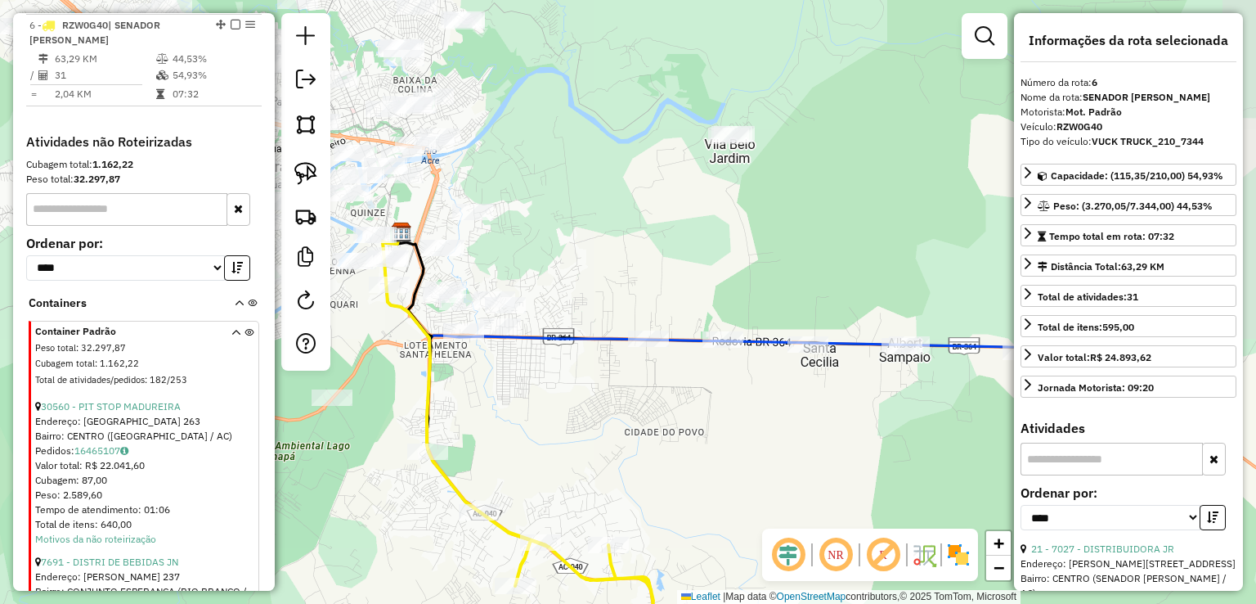
drag, startPoint x: 807, startPoint y: 319, endPoint x: 604, endPoint y: 276, distance: 207.4
click at [604, 276] on div "Janela de atendimento Grade de atendimento Capacidade Transportadoras Veículos …" at bounding box center [628, 302] width 1256 height 604
click at [608, 285] on div "Janela de atendimento Grade de atendimento Capacidade Transportadoras Veículos …" at bounding box center [628, 302] width 1256 height 604
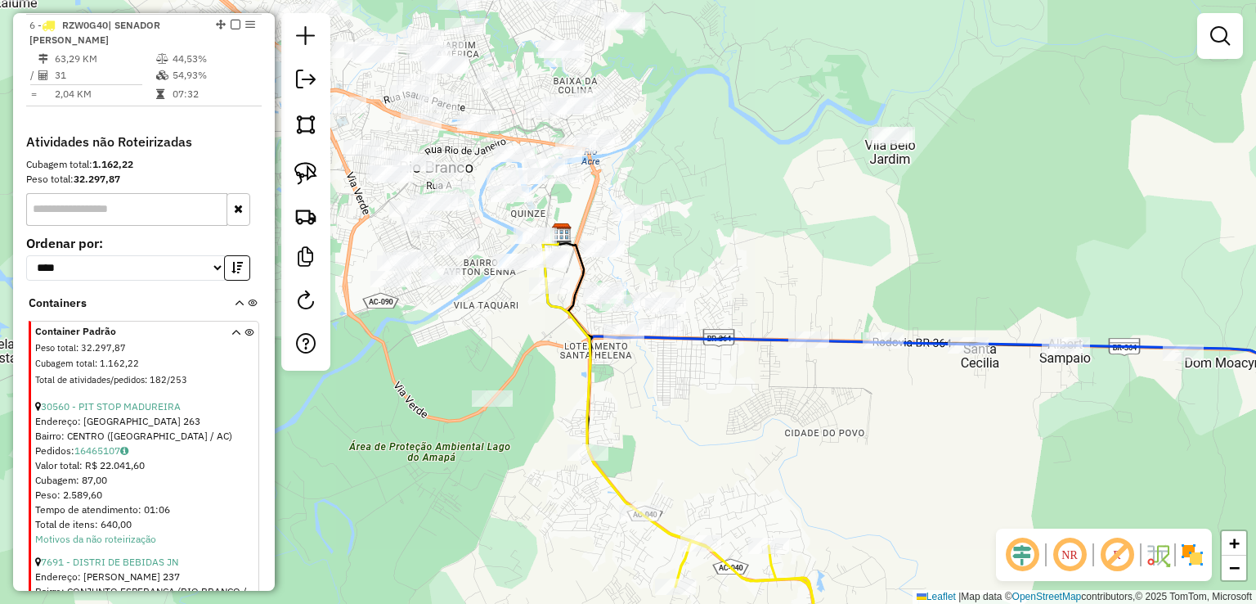
drag, startPoint x: 608, startPoint y: 285, endPoint x: 768, endPoint y: 285, distance: 160.3
click at [768, 285] on div "Janela de atendimento Grade de atendimento Capacidade Transportadoras Veículos …" at bounding box center [628, 302] width 1256 height 604
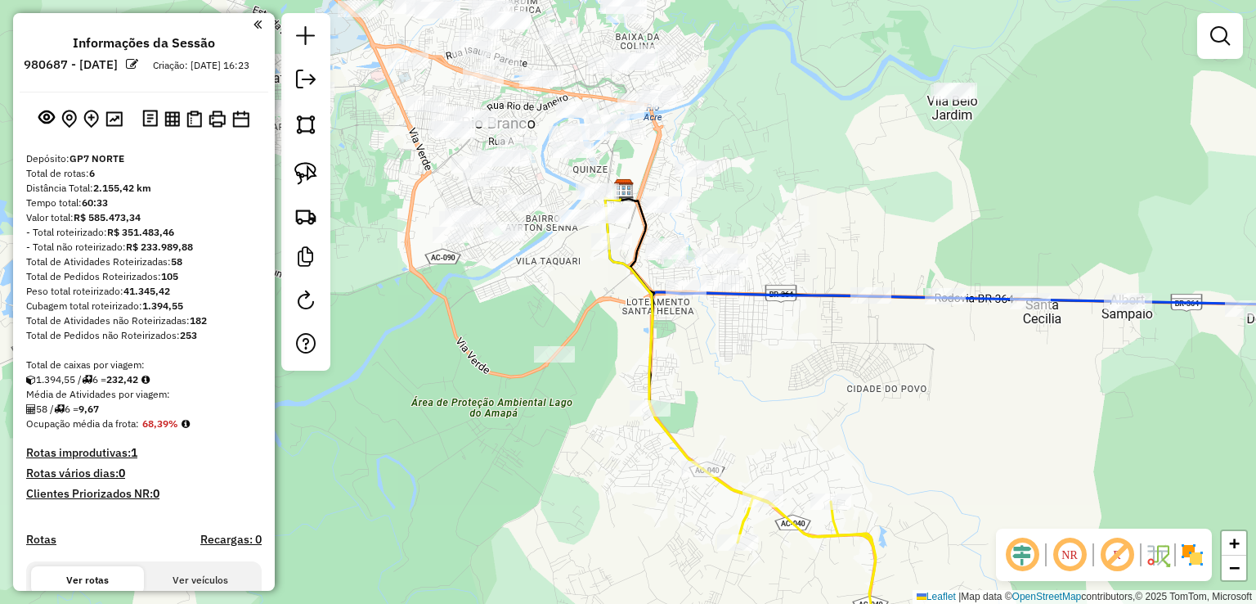
select select "*********"
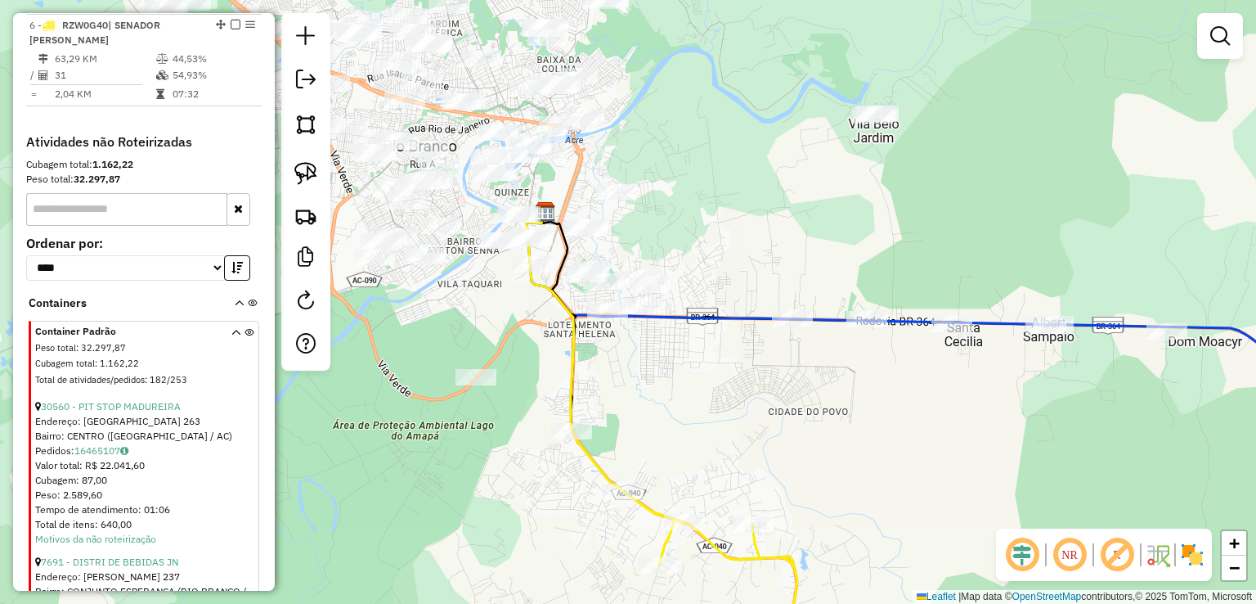
drag, startPoint x: 842, startPoint y: 227, endPoint x: 783, endPoint y: 231, distance: 59.0
click at [783, 231] on div "Janela de atendimento Grade de atendimento Capacidade Transportadoras Veículos …" at bounding box center [628, 302] width 1256 height 604
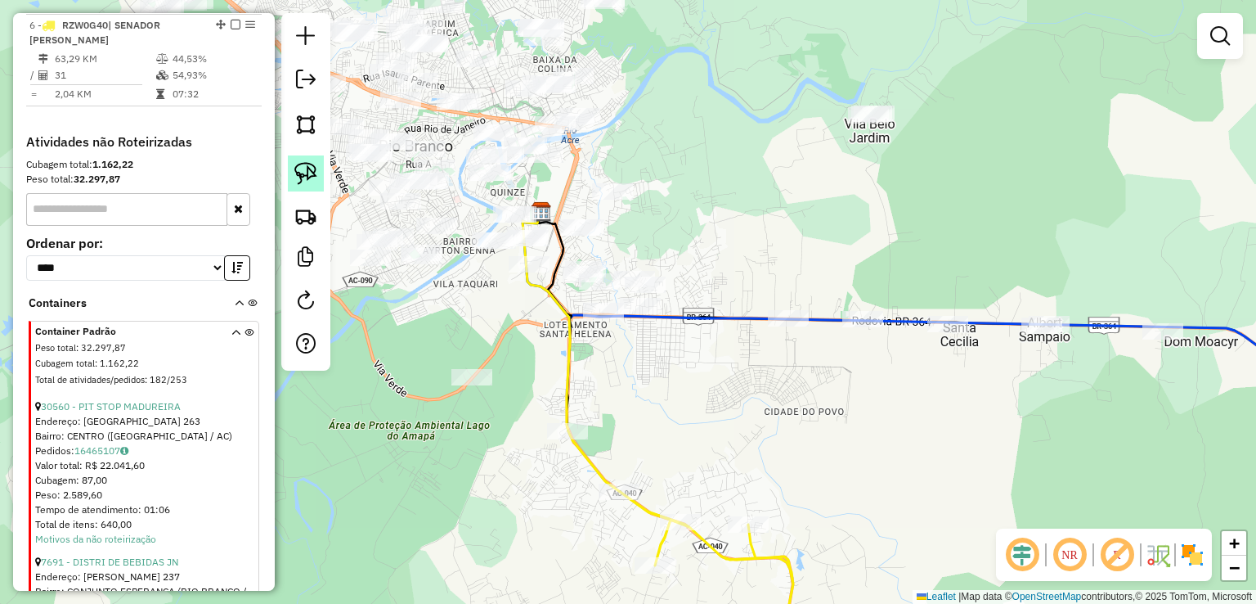
click at [301, 166] on img at bounding box center [305, 173] width 23 height 23
drag, startPoint x: 542, startPoint y: 176, endPoint x: 517, endPoint y: 171, distance: 25.8
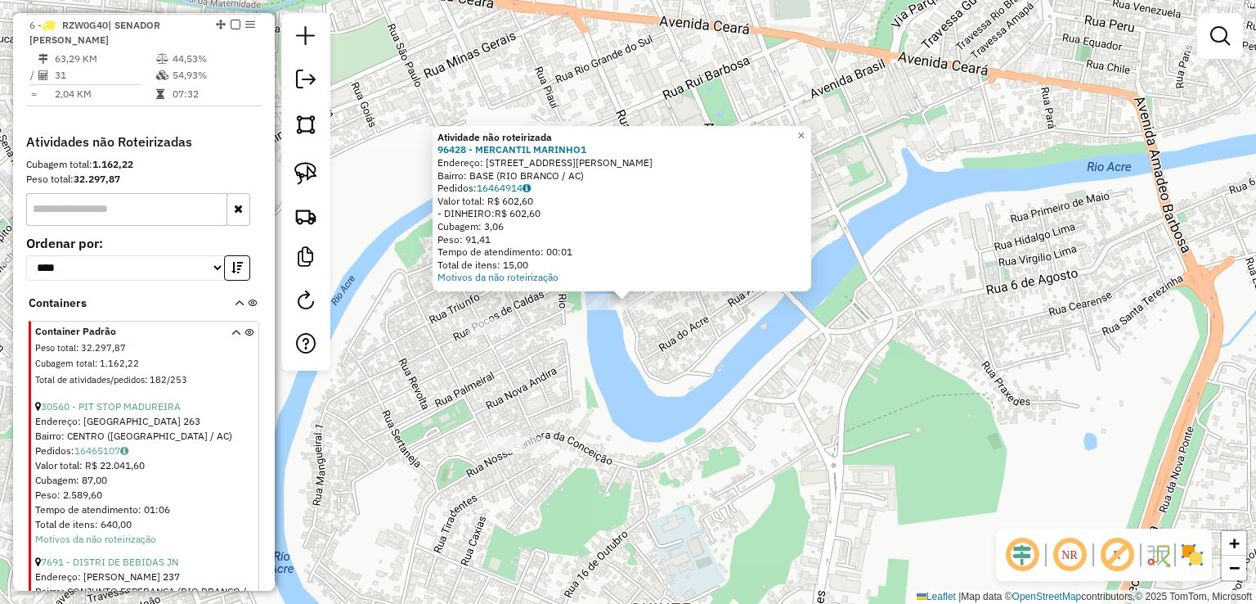
click at [690, 330] on div "Atividade não roteirizada 96428 - MERCANTIL MARINHO1 Endereço: AV EPAMINONDAS J…" at bounding box center [628, 302] width 1256 height 604
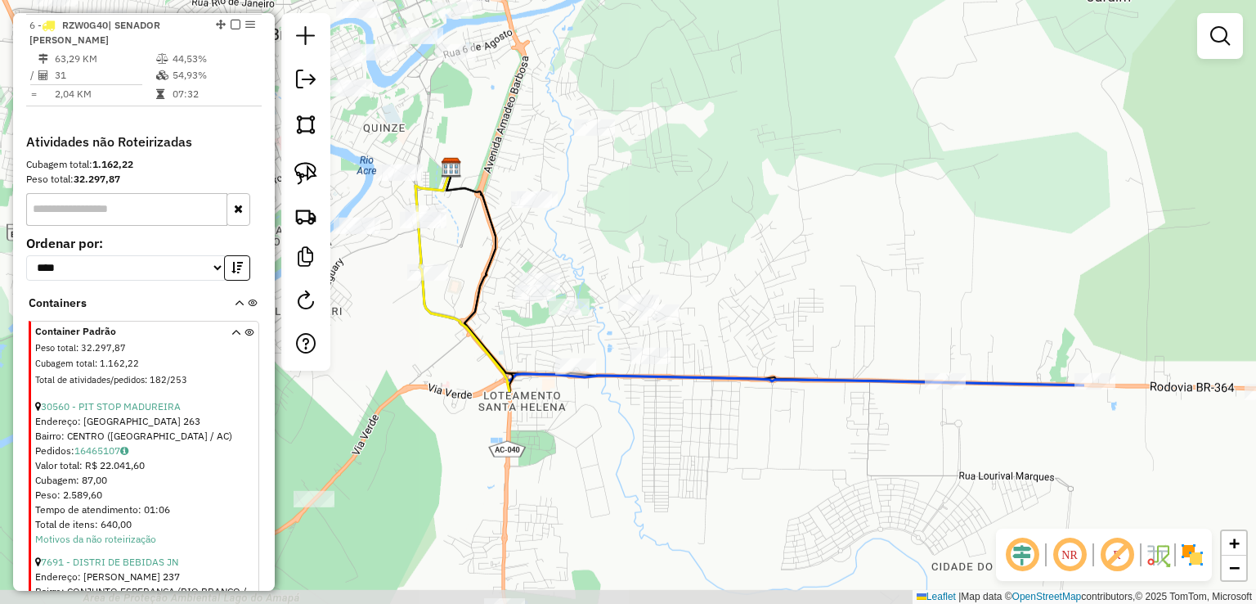
drag, startPoint x: 772, startPoint y: 381, endPoint x: 475, endPoint y: 109, distance: 402.8
click at [475, 109] on div "Janela de atendimento Grade de atendimento Capacidade Transportadoras Veículos …" at bounding box center [628, 302] width 1256 height 604
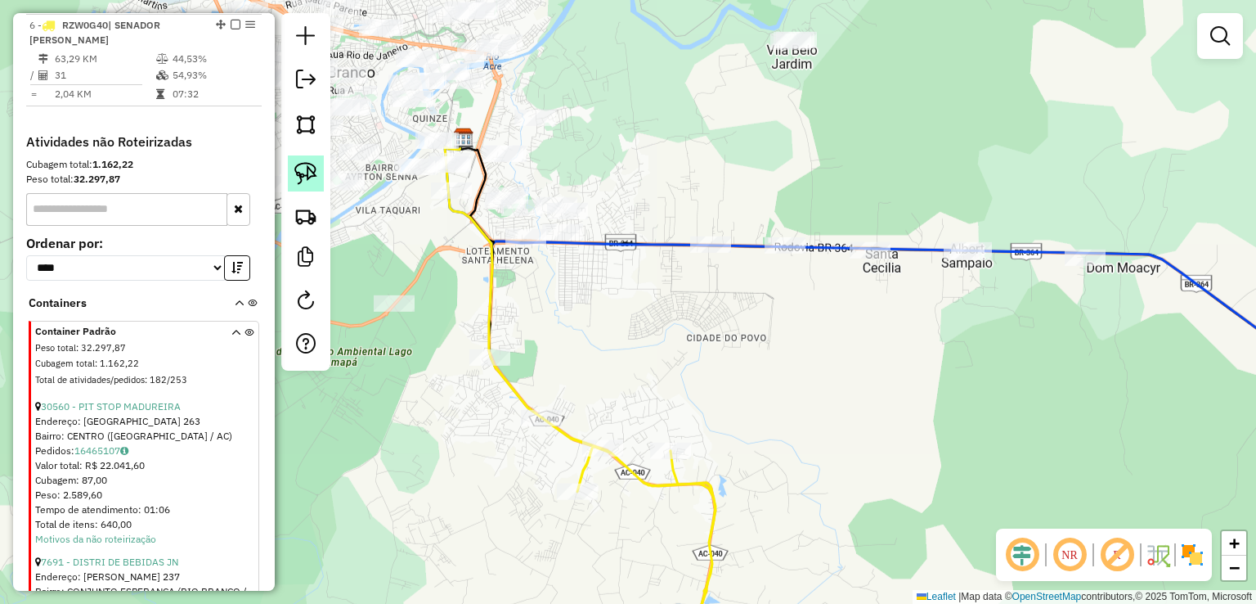
click at [298, 168] on img at bounding box center [305, 173] width 23 height 23
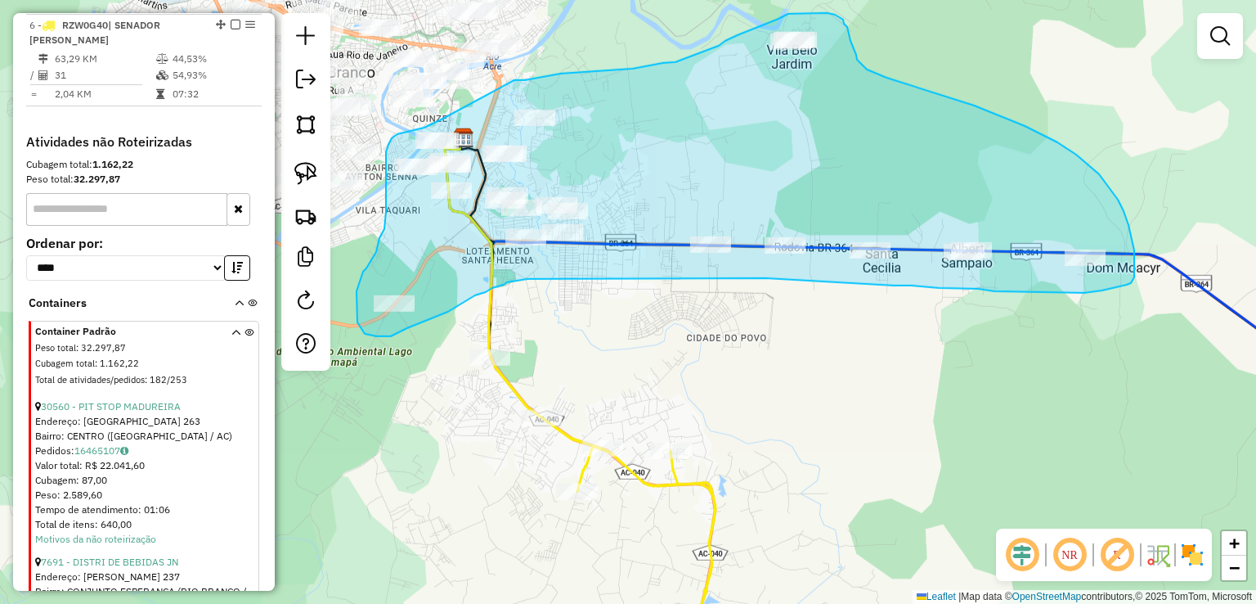
drag, startPoint x: 440, startPoint y: 120, endPoint x: 514, endPoint y: 80, distance: 84.5
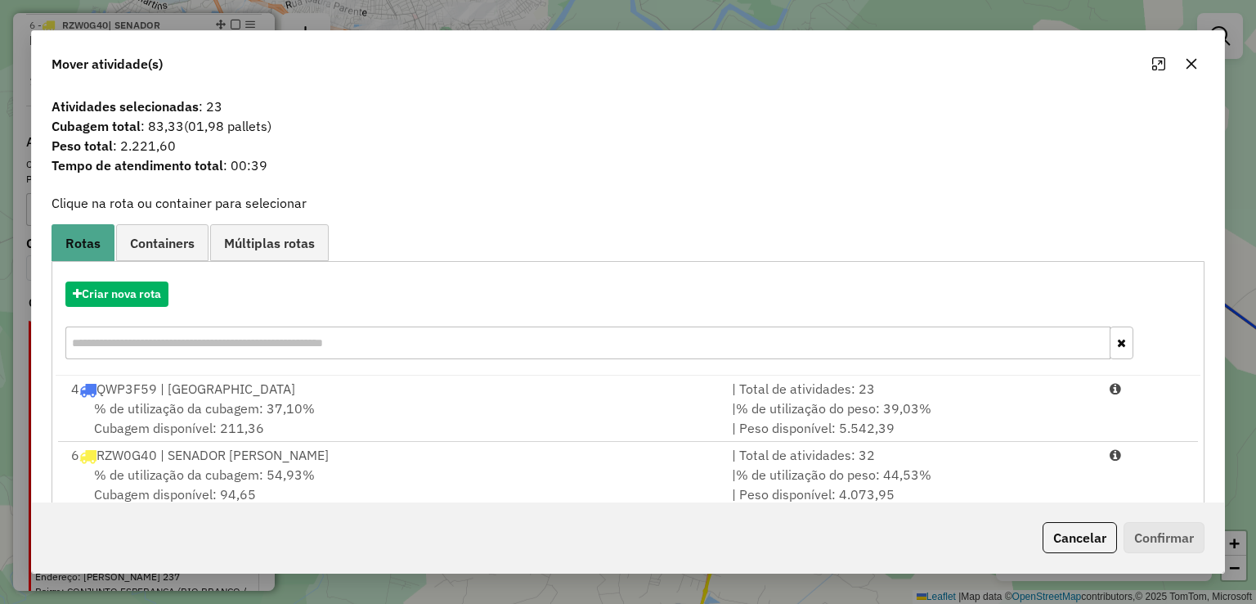
click at [1188, 62] on icon "button" at bounding box center [1191, 64] width 11 height 11
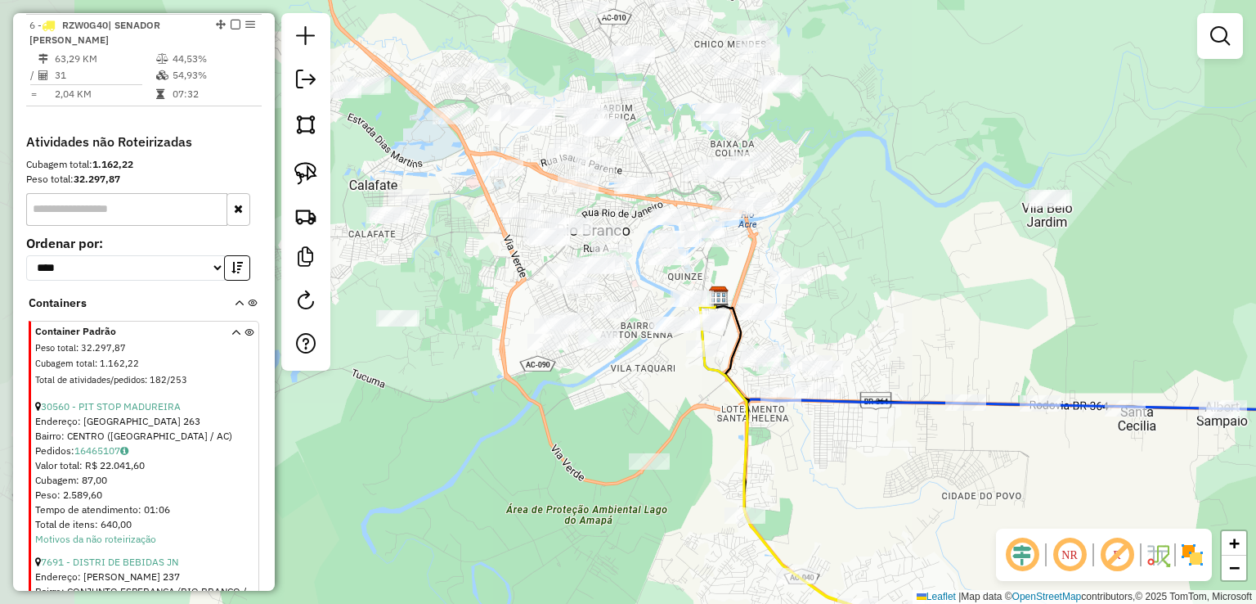
drag, startPoint x: 664, startPoint y: 146, endPoint x: 919, endPoint y: 304, distance: 300.0
click at [919, 304] on div "Janela de atendimento Grade de atendimento Capacidade Transportadoras Veículos …" at bounding box center [628, 302] width 1256 height 604
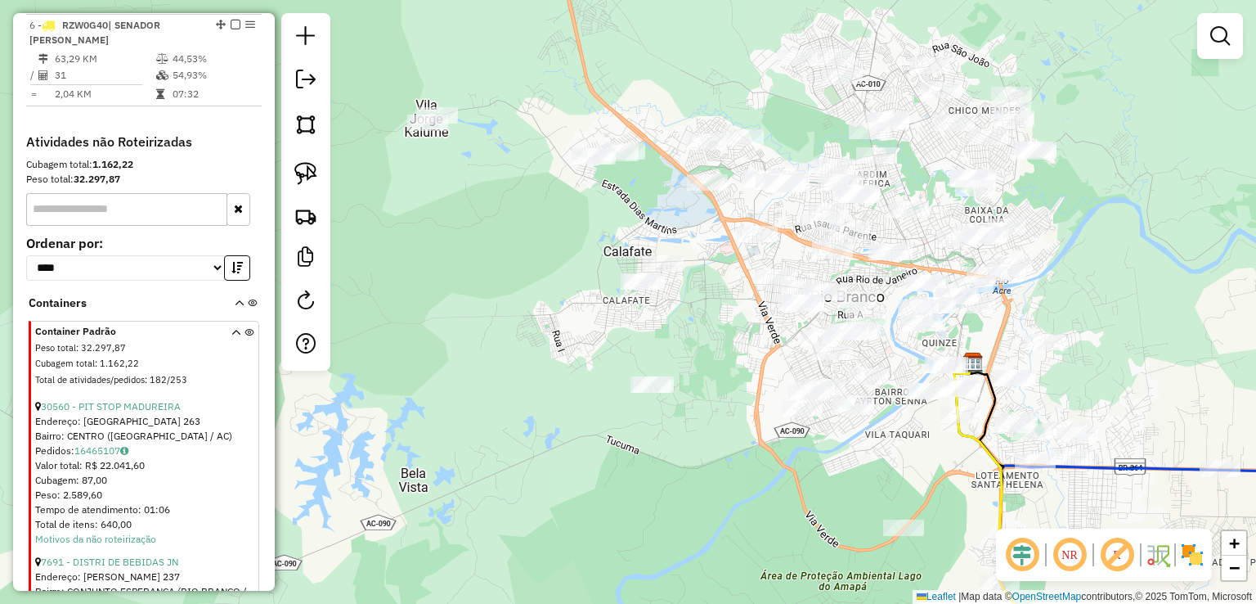
drag, startPoint x: 828, startPoint y: 268, endPoint x: 1052, endPoint y: 297, distance: 226.7
click at [1052, 297] on div "Janela de atendimento Grade de atendimento Capacidade Transportadoras Veículos …" at bounding box center [628, 302] width 1256 height 604
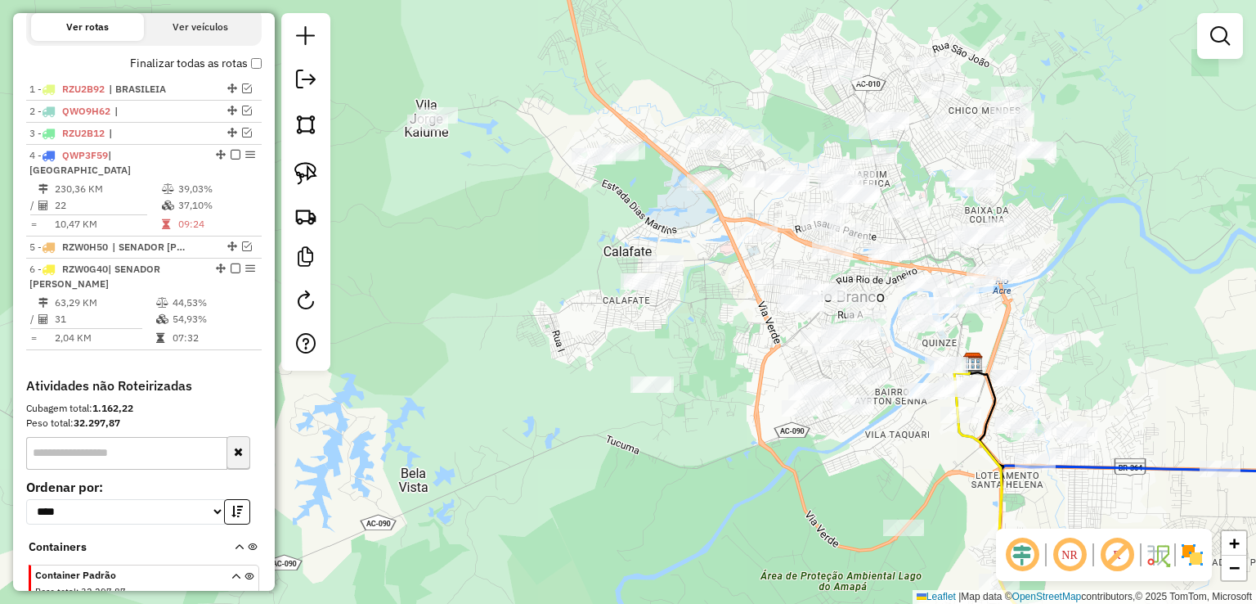
scroll to position [551, 0]
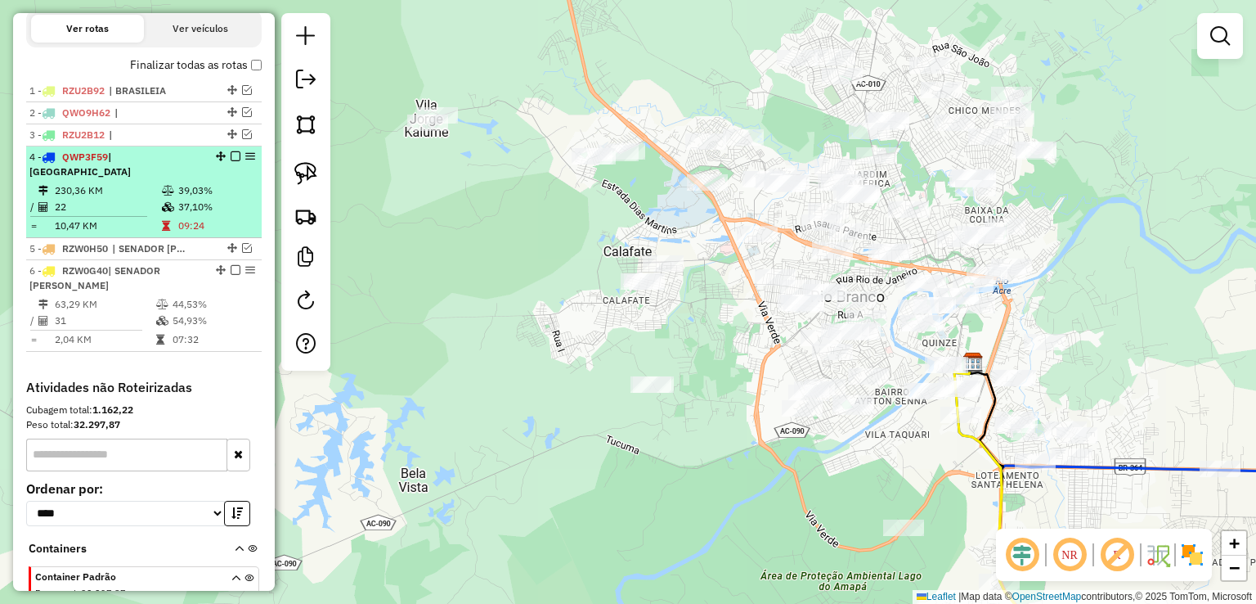
click at [233, 161] on em at bounding box center [236, 156] width 10 height 10
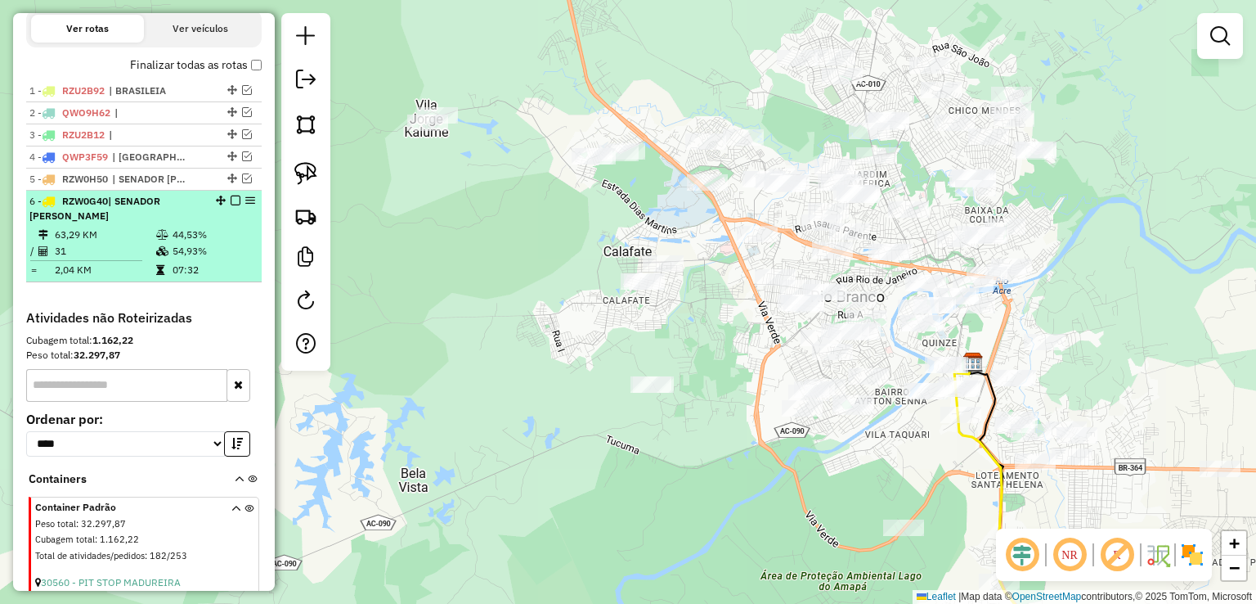
click at [233, 205] on em at bounding box center [236, 200] width 10 height 10
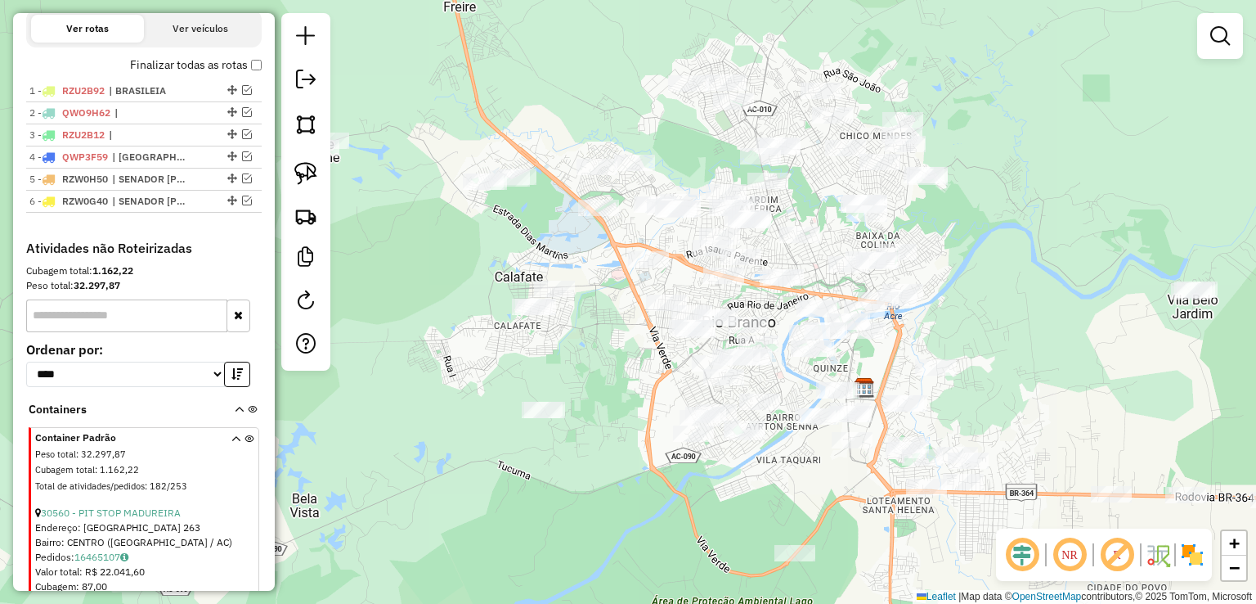
drag, startPoint x: 523, startPoint y: 214, endPoint x: 415, endPoint y: 240, distance: 111.7
click at [415, 240] on div "Janela de atendimento Grade de atendimento Capacidade Transportadoras Veículos …" at bounding box center [628, 302] width 1256 height 604
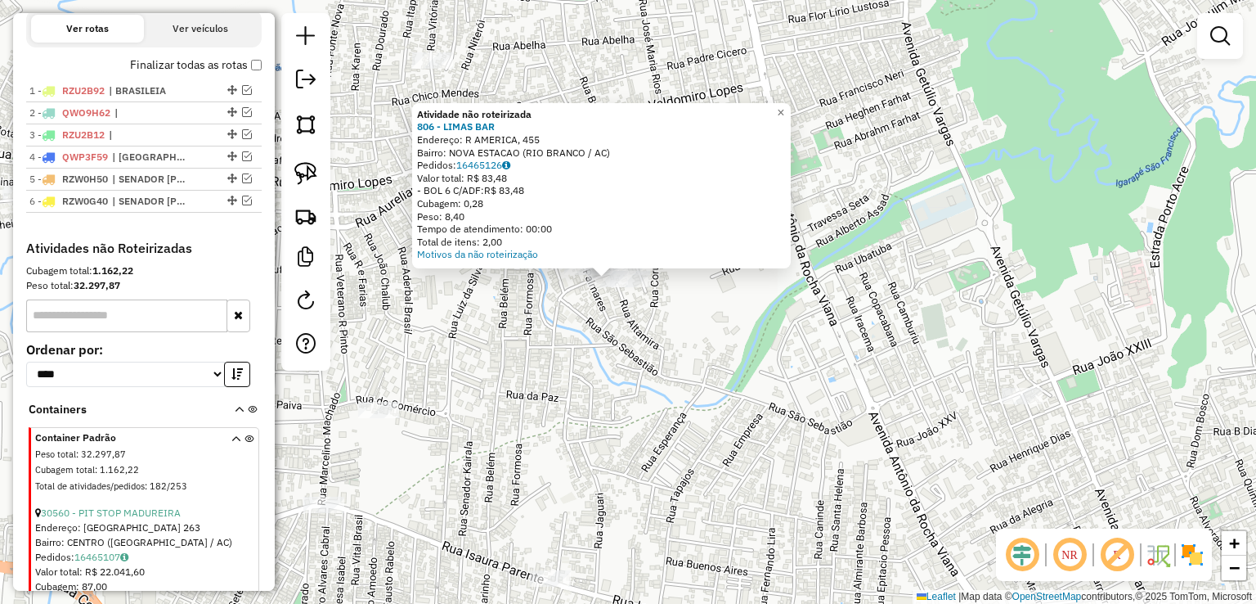
click at [644, 314] on div "Atividade não roteirizada 806 - LIMAS BAR Endereço: R AMERICA, 455 Bairro: NOVA…" at bounding box center [628, 302] width 1256 height 604
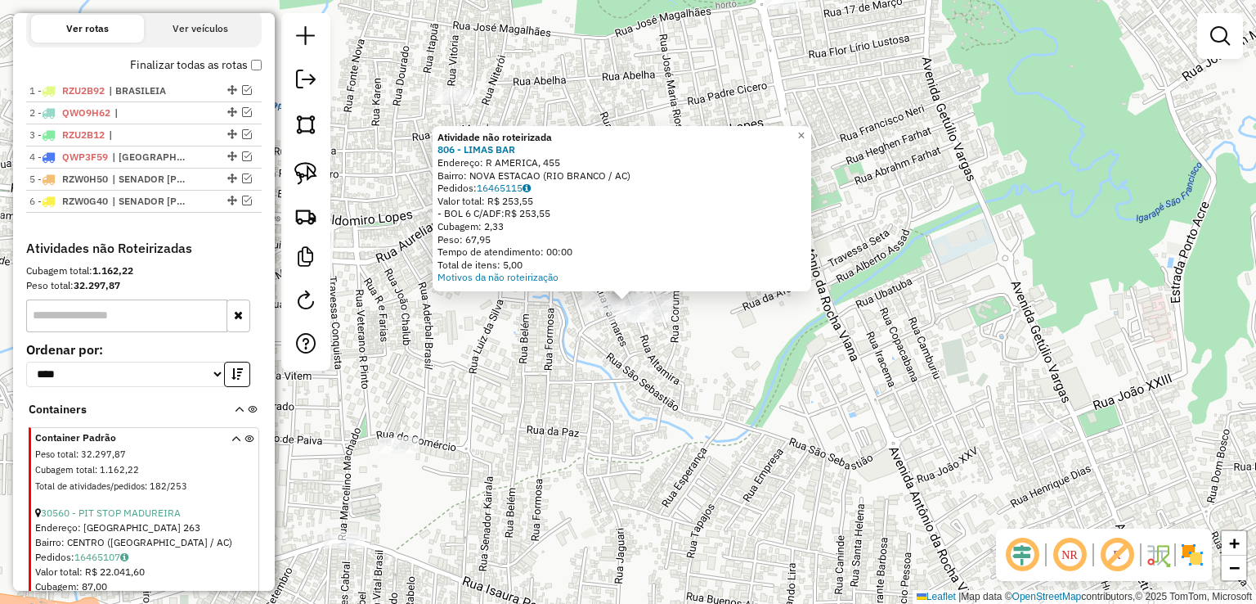
click at [558, 393] on div "Atividade não roteirizada 806 - LIMAS BAR Endereço: R AMERICA, 455 Bairro: NOVA…" at bounding box center [628, 302] width 1256 height 604
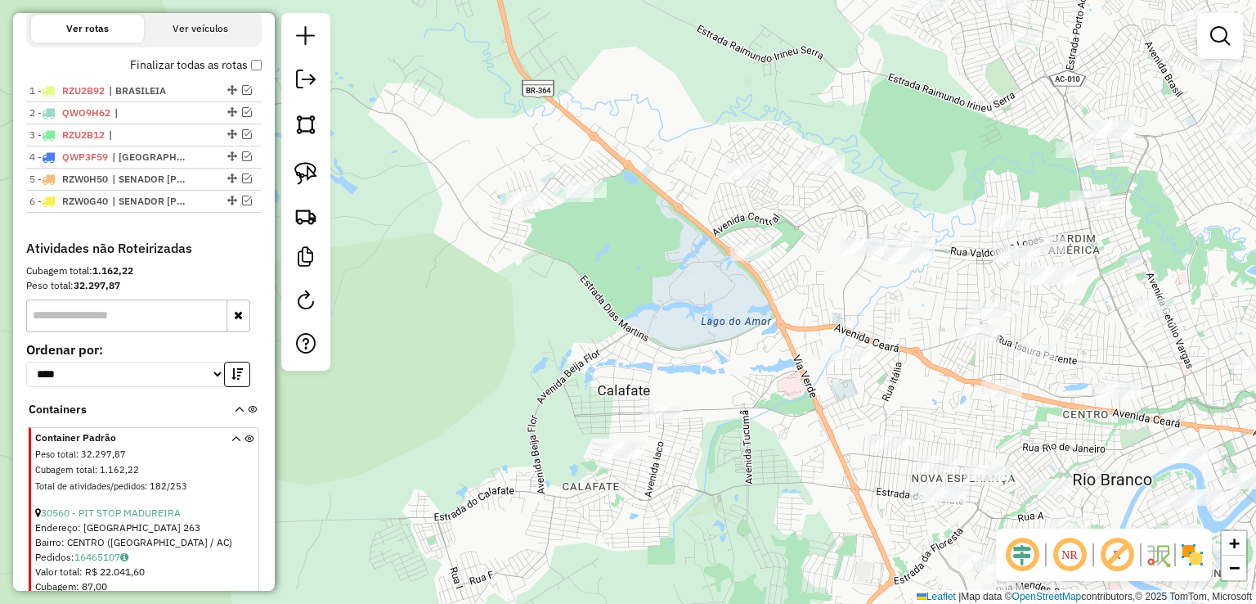
drag, startPoint x: 481, startPoint y: 368, endPoint x: 974, endPoint y: 285, distance: 500.1
click at [974, 285] on div "Janela de atendimento Grade de atendimento Capacidade Transportadoras Veículos …" at bounding box center [628, 302] width 1256 height 604
click at [319, 174] on link at bounding box center [306, 173] width 36 height 36
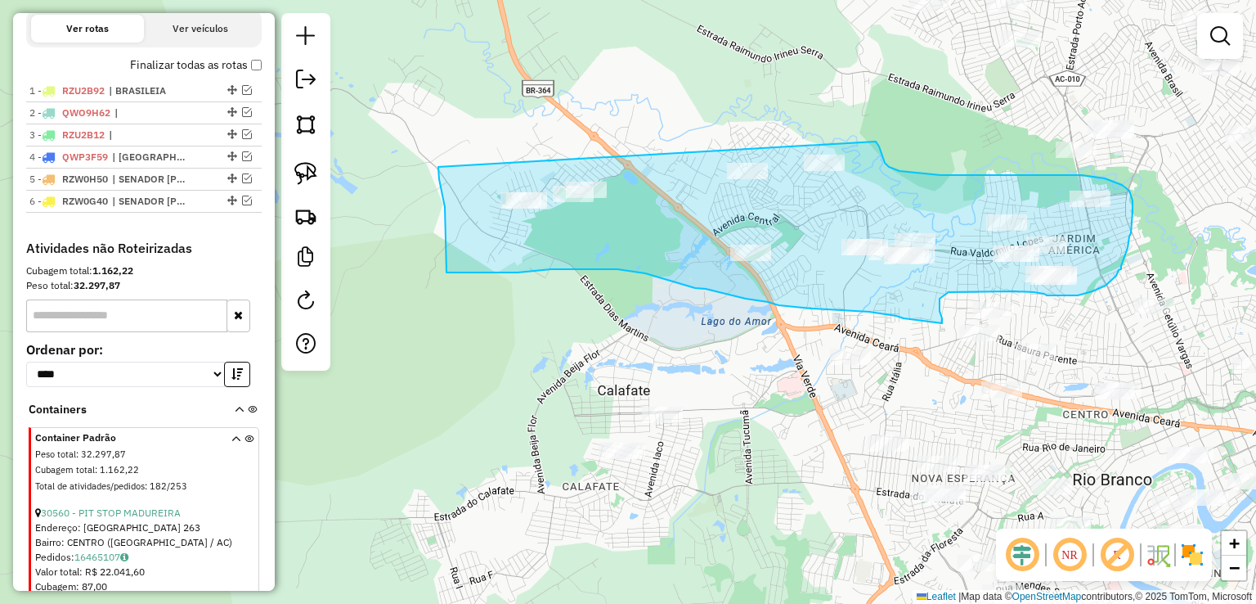
drag, startPoint x: 438, startPoint y: 167, endPoint x: 873, endPoint y: 139, distance: 435.9
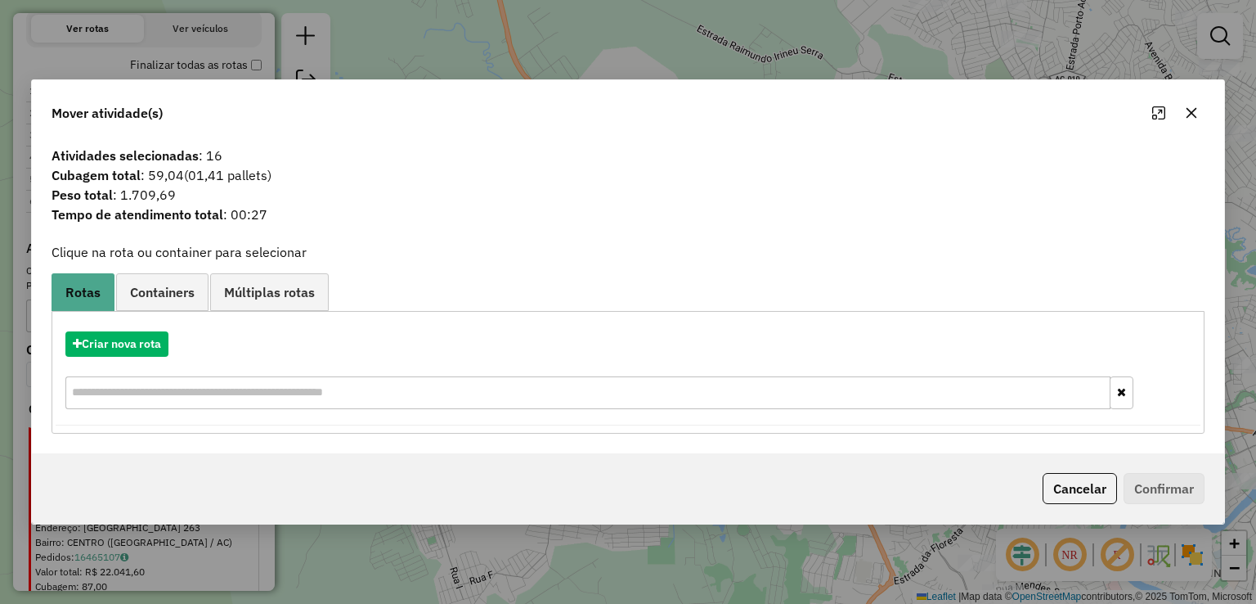
click at [1182, 109] on button "button" at bounding box center [1191, 113] width 26 height 26
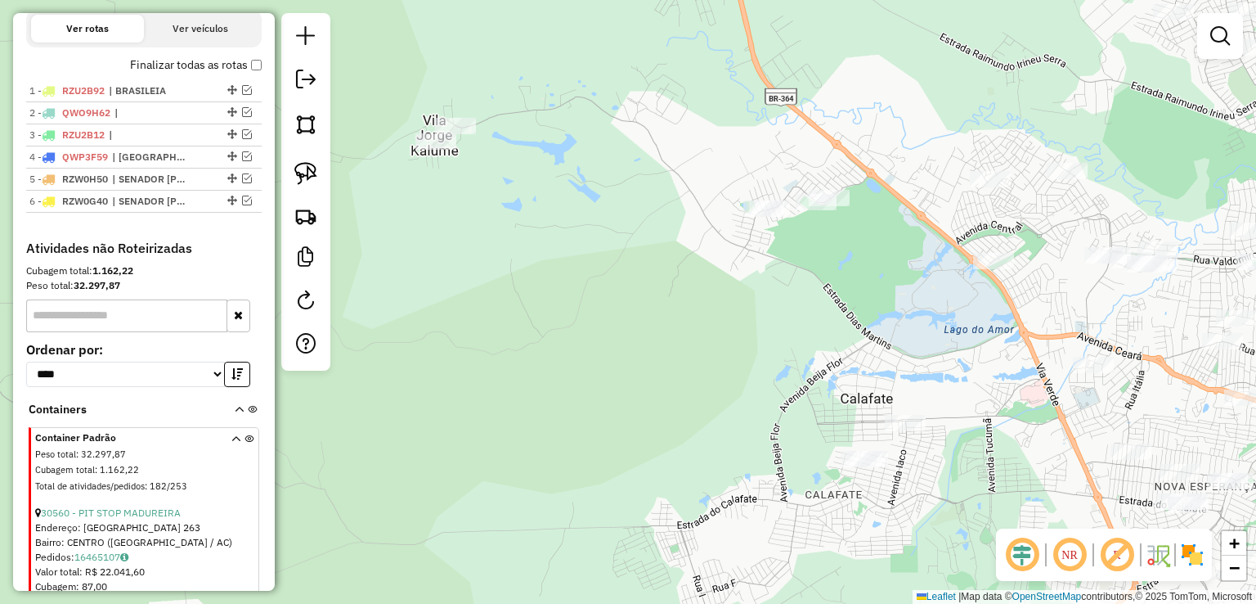
drag, startPoint x: 698, startPoint y: 127, endPoint x: 880, endPoint y: 135, distance: 182.5
click at [883, 135] on div "Janela de atendimento Grade de atendimento Capacidade Transportadoras Veículos …" at bounding box center [628, 302] width 1256 height 604
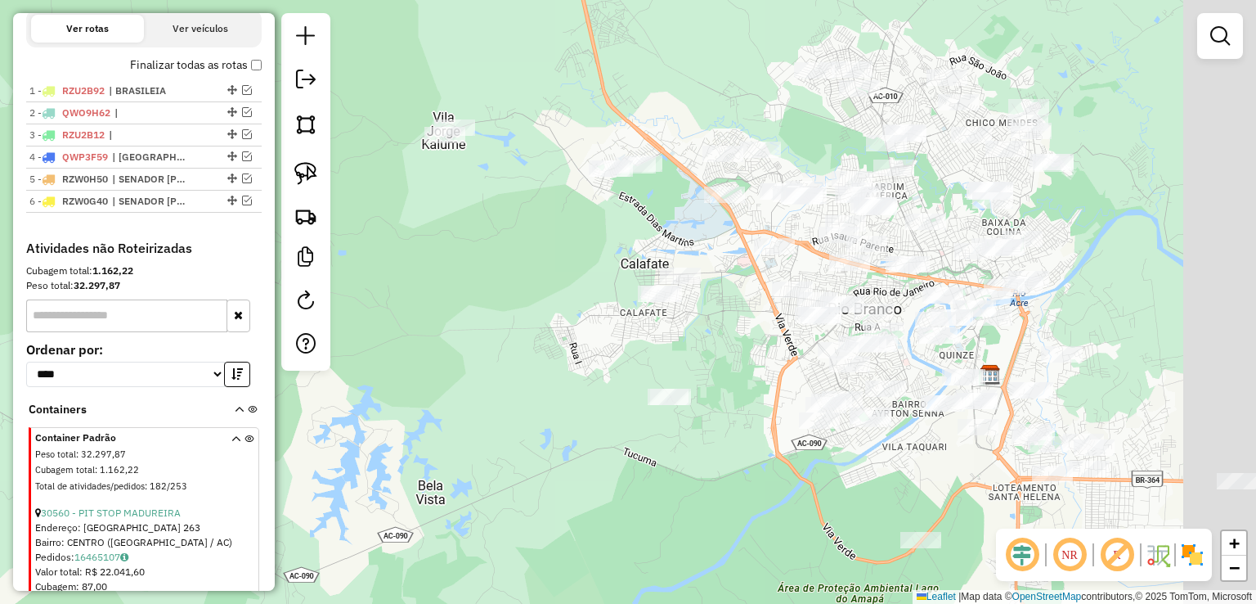
drag, startPoint x: 860, startPoint y: 135, endPoint x: 673, endPoint y: 132, distance: 187.3
click at [673, 132] on div "Janela de atendimento Grade de atendimento Capacidade Transportadoras Veículos …" at bounding box center [628, 302] width 1256 height 604
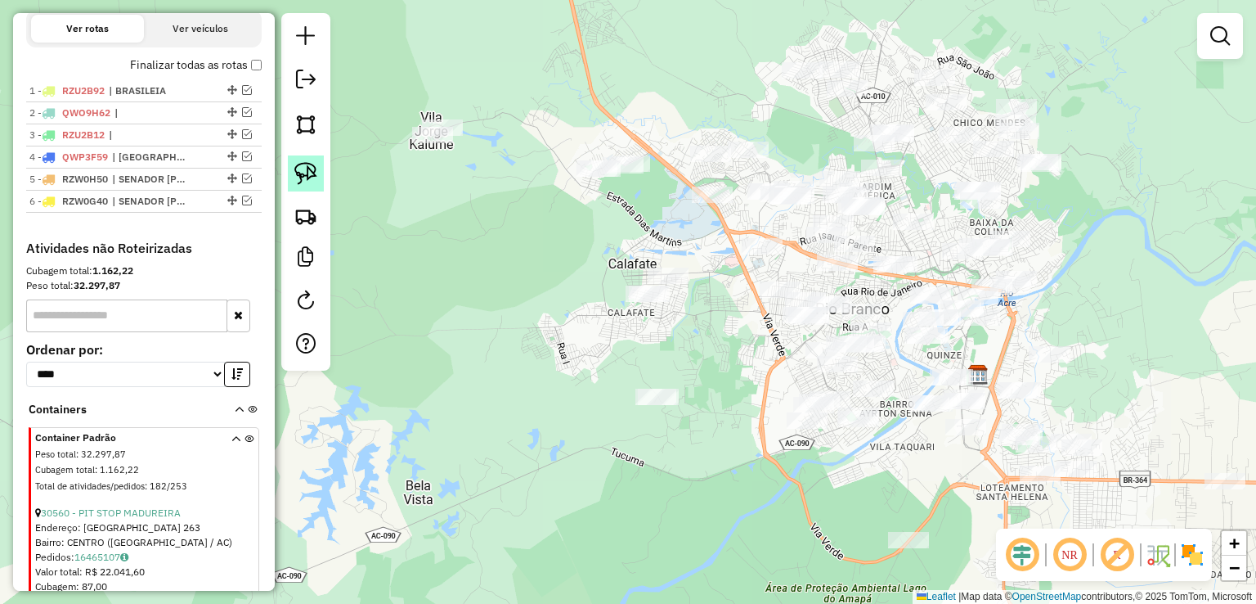
click at [314, 171] on img at bounding box center [305, 173] width 23 height 23
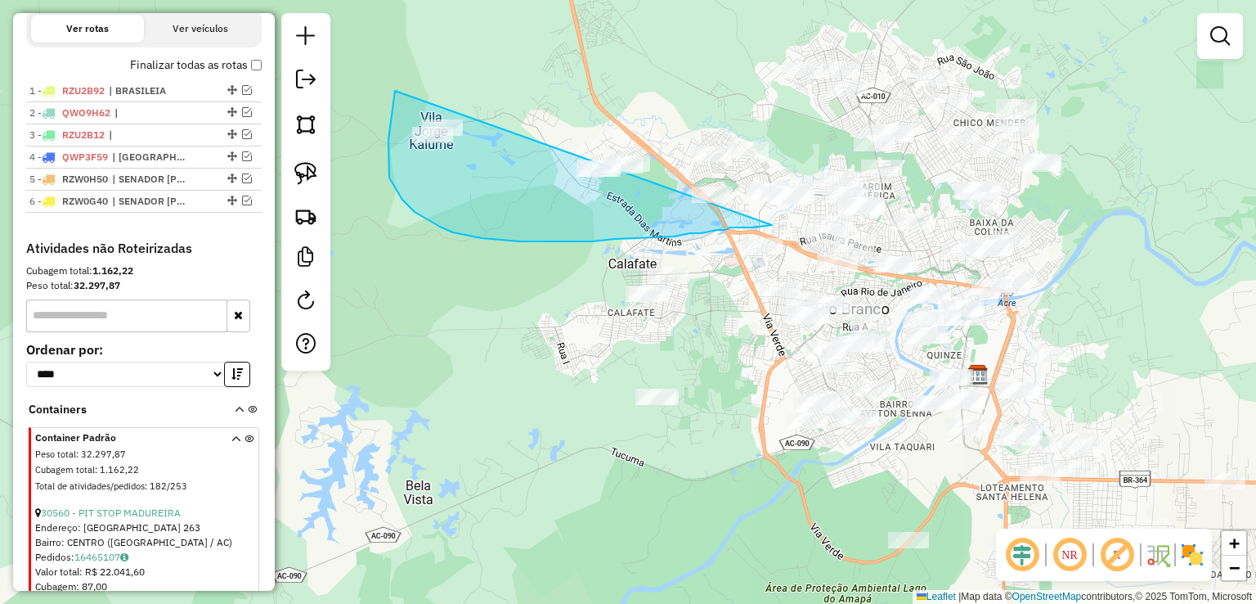
drag, startPoint x: 395, startPoint y: 91, endPoint x: 785, endPoint y: 222, distance: 411.4
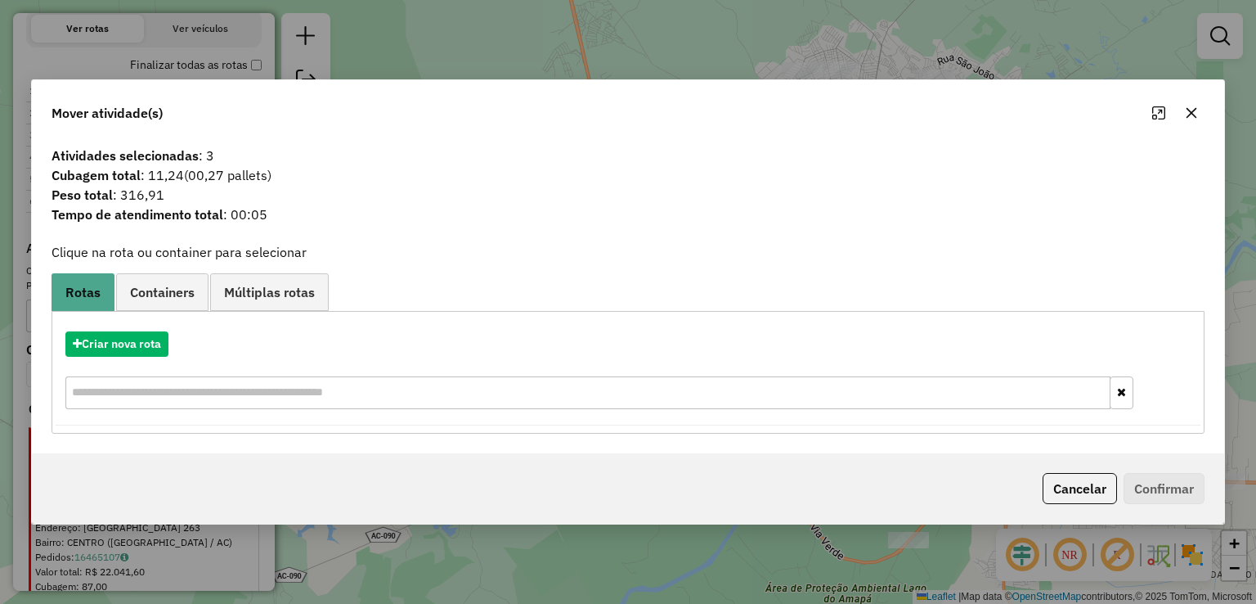
click at [1191, 109] on icon "button" at bounding box center [1191, 112] width 13 height 13
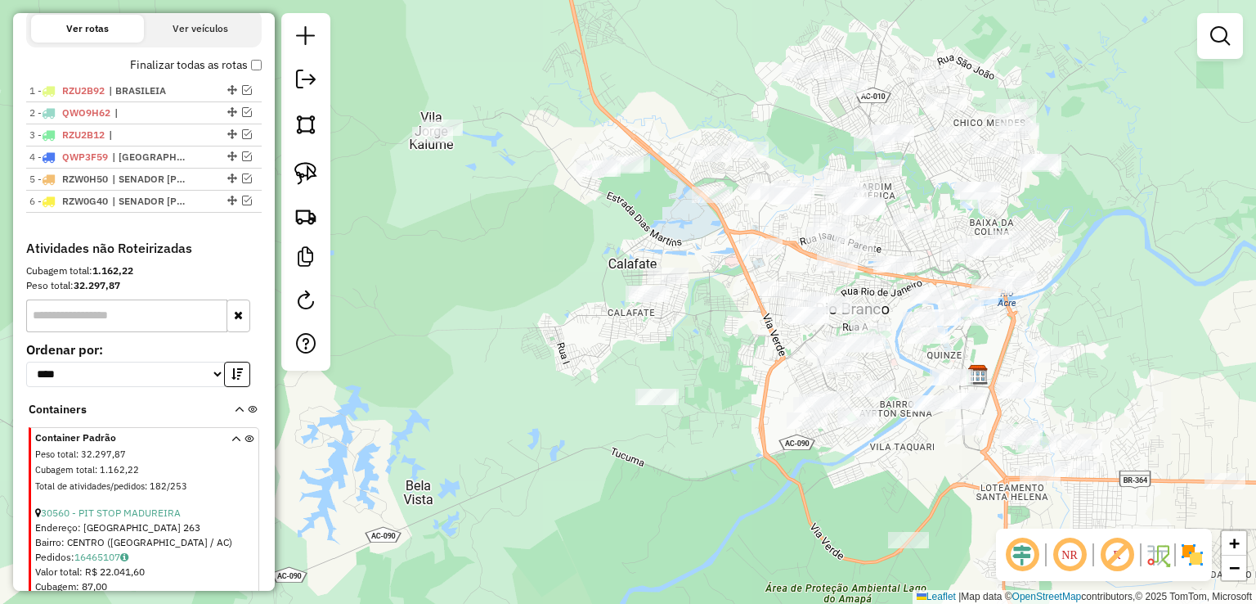
click at [280, 171] on div "Janela de atendimento Grade de atendimento Capacidade Transportadoras Veículos …" at bounding box center [628, 302] width 1256 height 604
click at [294, 172] on img at bounding box center [305, 173] width 23 height 23
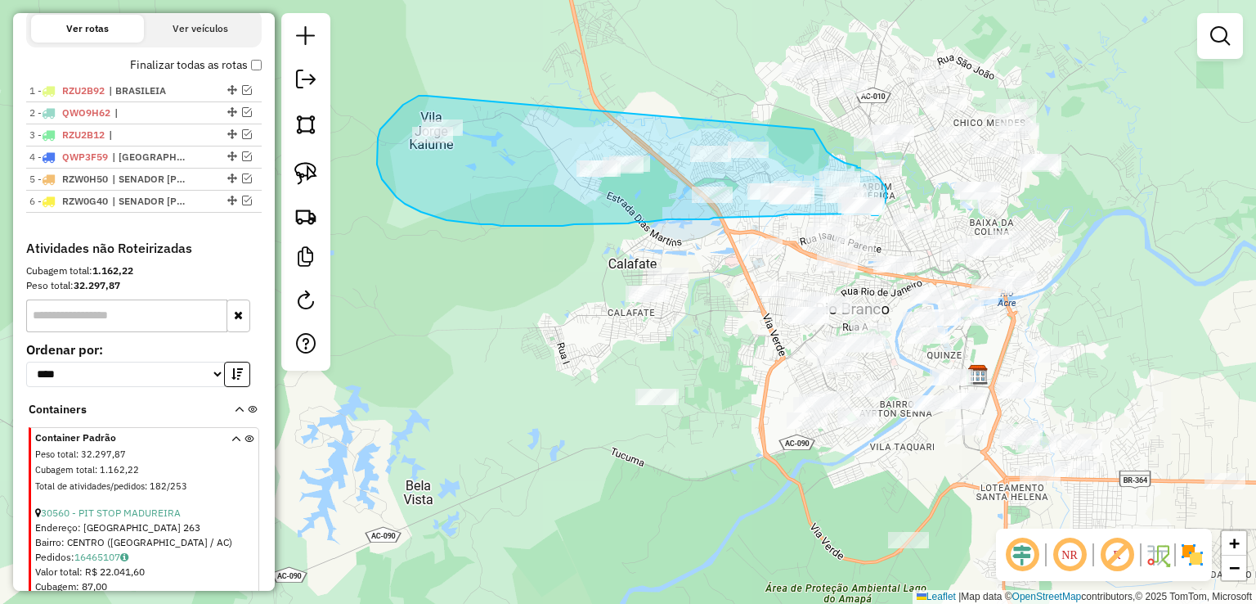
drag, startPoint x: 393, startPoint y: 114, endPoint x: 814, endPoint y: 129, distance: 420.6
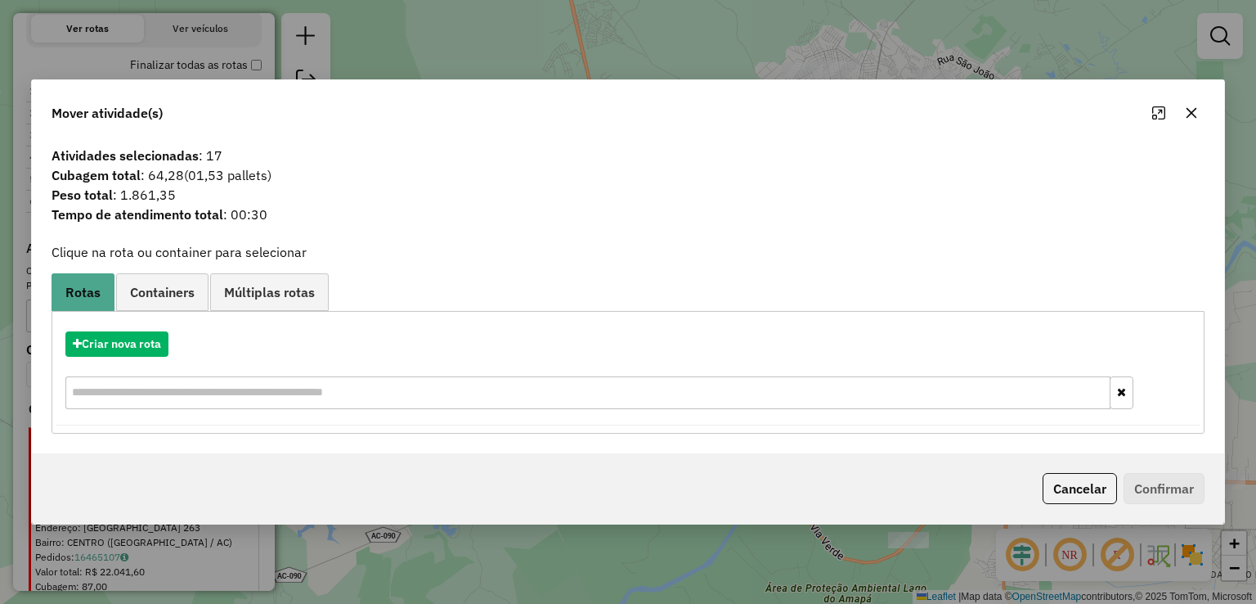
click at [1197, 119] on button "button" at bounding box center [1191, 113] width 26 height 26
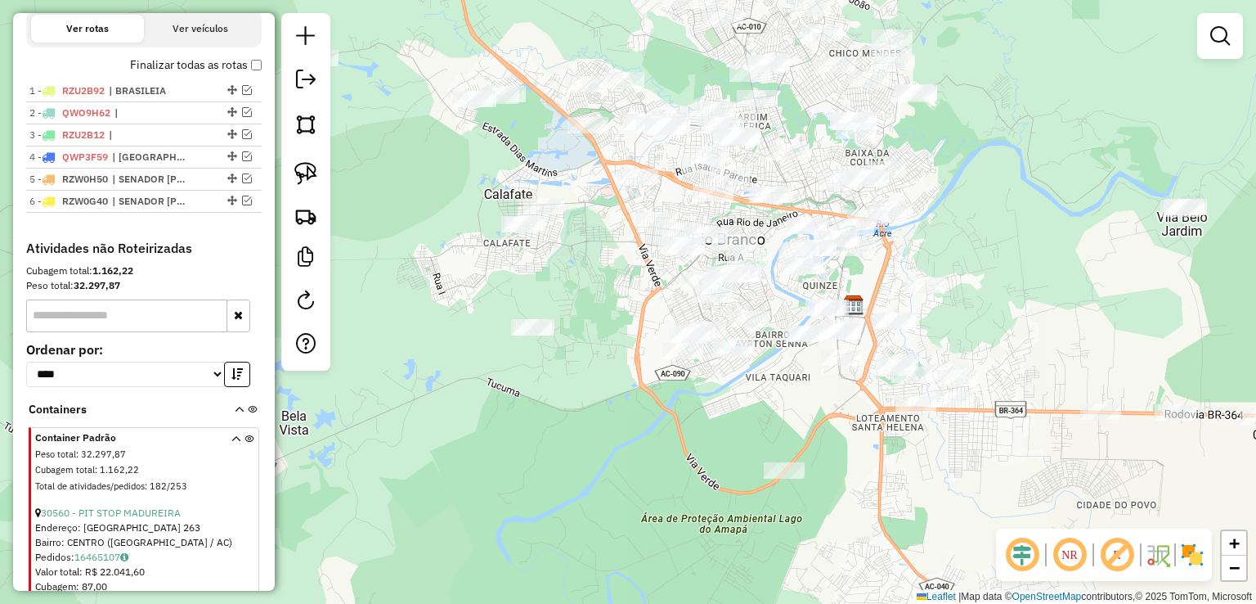
drag, startPoint x: 1098, startPoint y: 224, endPoint x: 933, endPoint y: 137, distance: 186.9
click at [965, 141] on div "Janela de atendimento Grade de atendimento Capacidade Transportadoras Veículos …" at bounding box center [628, 302] width 1256 height 604
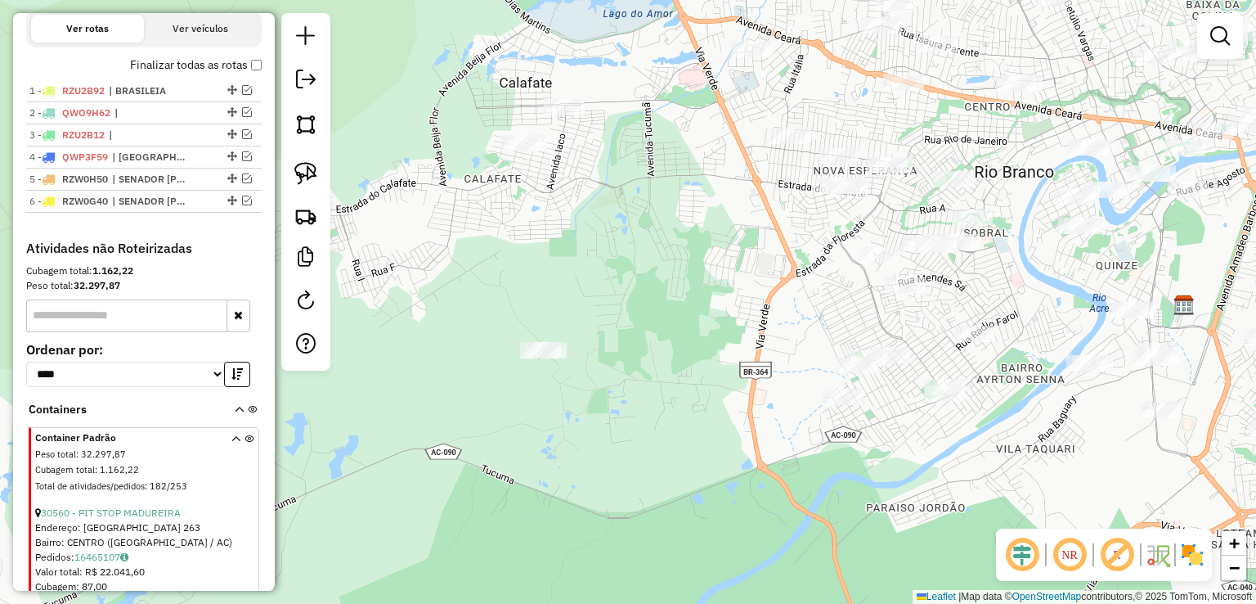
drag, startPoint x: 720, startPoint y: 283, endPoint x: 1039, endPoint y: 283, distance: 318.9
click at [1039, 283] on div "Janela de atendimento Grade de atendimento Capacidade Transportadoras Veículos …" at bounding box center [628, 302] width 1256 height 604
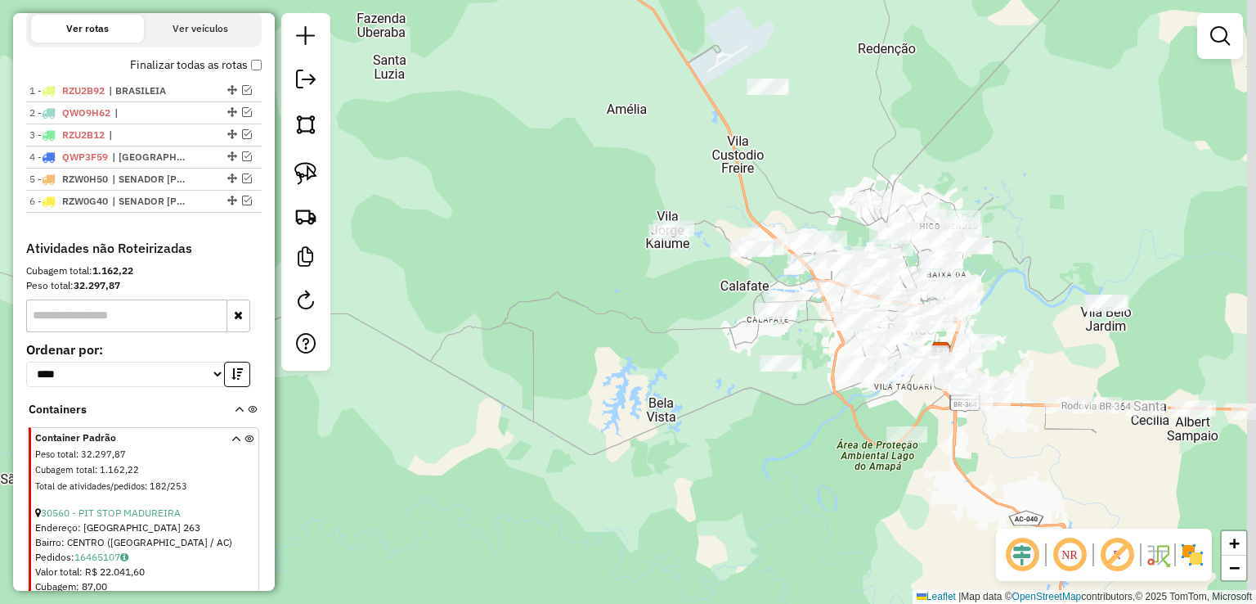
drag, startPoint x: 819, startPoint y: 228, endPoint x: 592, endPoint y: 327, distance: 247.2
click at [592, 327] on div "Janela de atendimento Grade de atendimento Capacidade Transportadoras Veículos …" at bounding box center [628, 302] width 1256 height 604
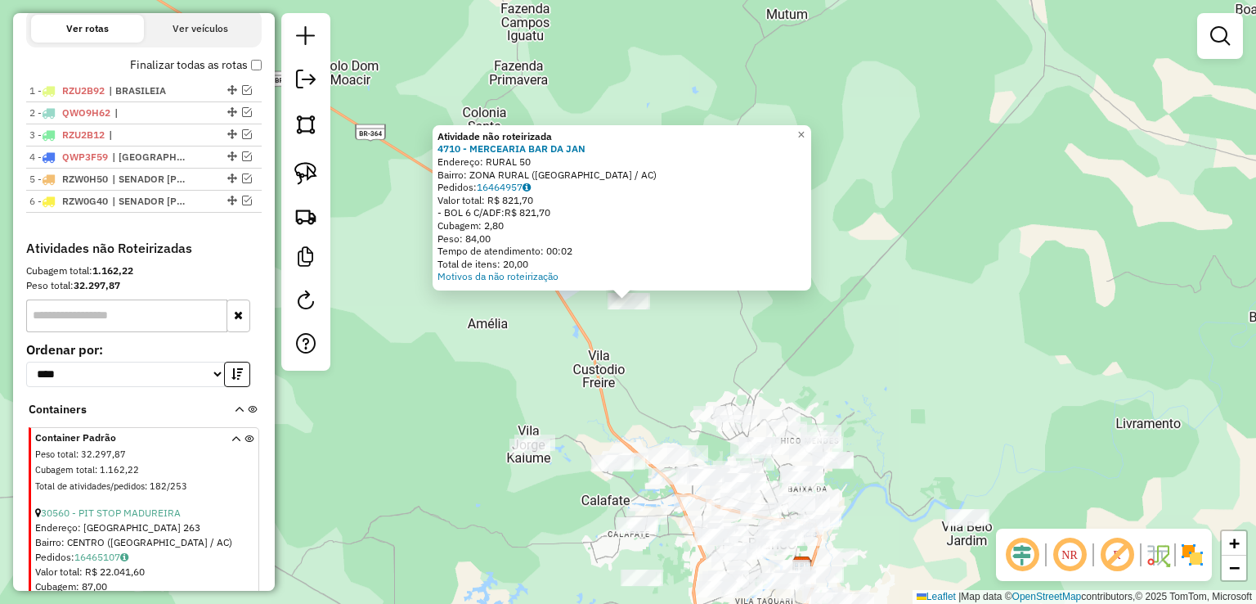
click at [668, 382] on div "Atividade não roteirizada 4710 - MERCEARIA BAR DA JAN Endereço: RURAL 50 Bairro…" at bounding box center [628, 302] width 1256 height 604
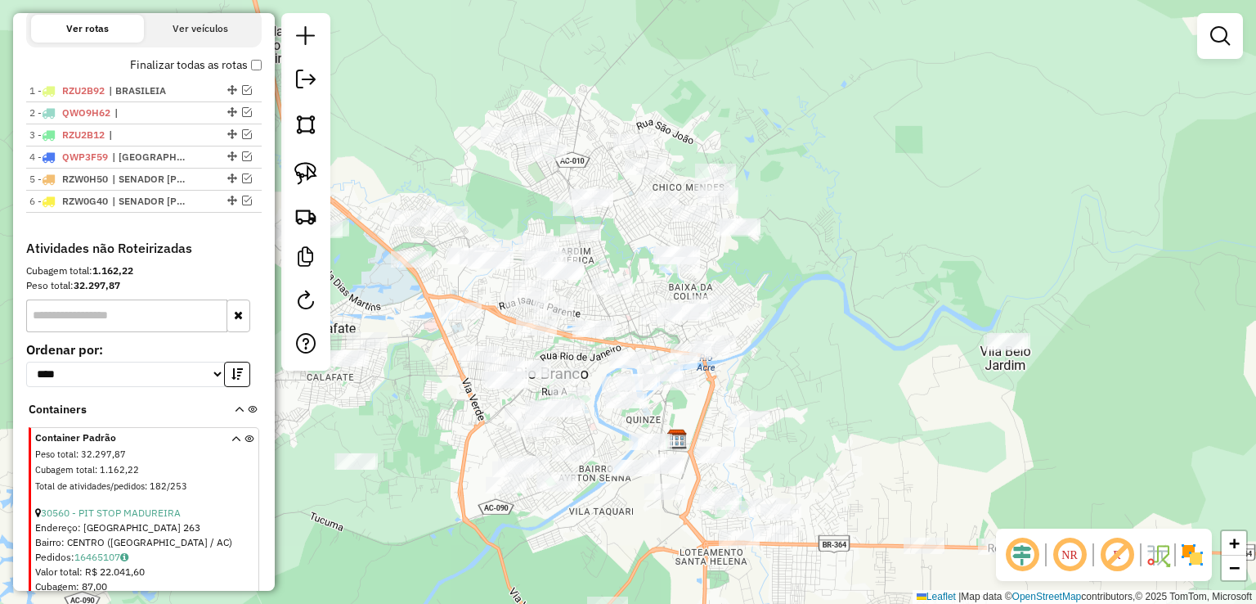
drag, startPoint x: 711, startPoint y: 386, endPoint x: 491, endPoint y: 80, distance: 376.7
click at [491, 80] on div "Janela de atendimento Grade de atendimento Capacidade Transportadoras Veículos …" at bounding box center [628, 302] width 1256 height 604
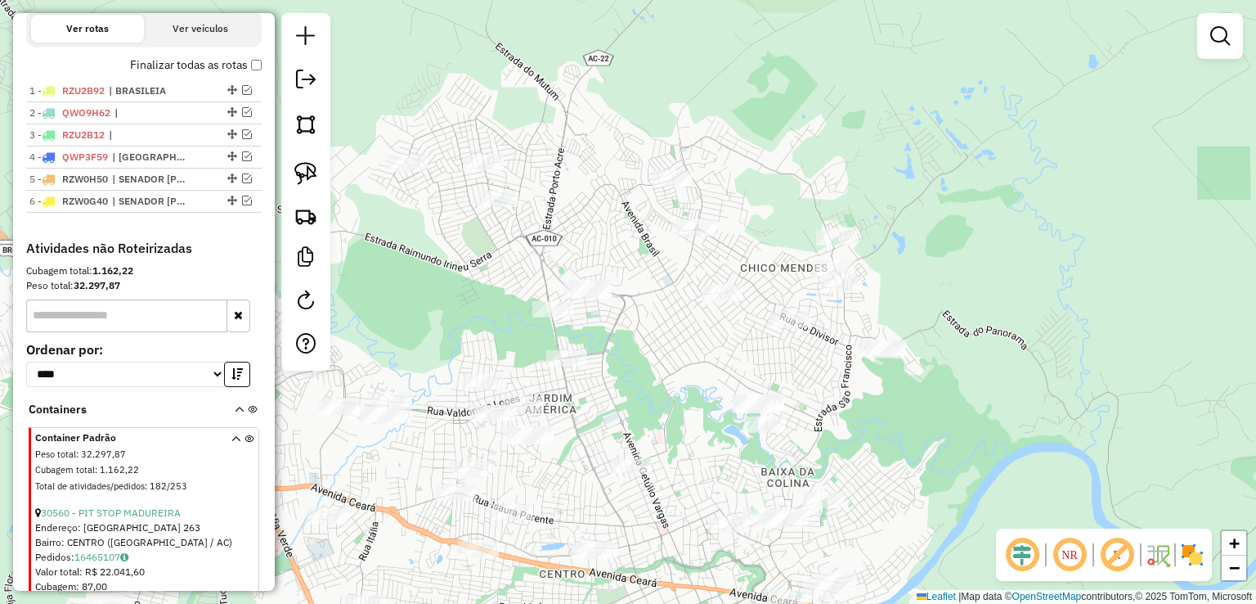
drag, startPoint x: 631, startPoint y: 114, endPoint x: 545, endPoint y: 86, distance: 91.0
click at [545, 86] on div "Janela de atendimento Grade de atendimento Capacidade Transportadoras Veículos …" at bounding box center [628, 302] width 1256 height 604
click at [322, 178] on link at bounding box center [306, 173] width 36 height 36
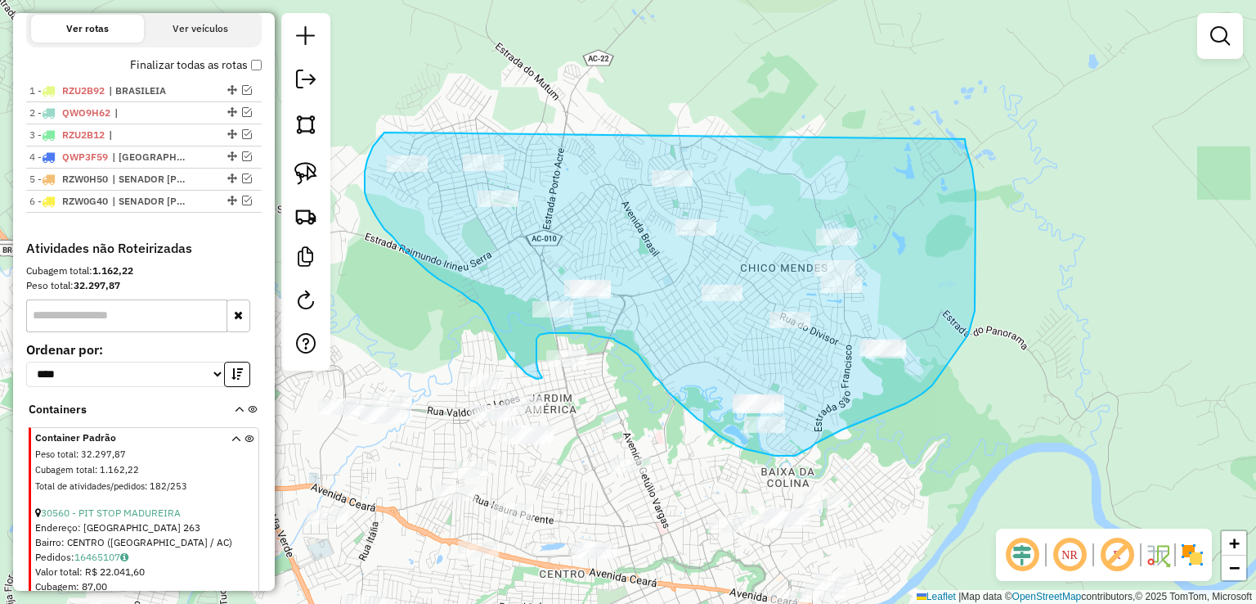
drag, startPoint x: 384, startPoint y: 132, endPoint x: 957, endPoint y: 105, distance: 573.1
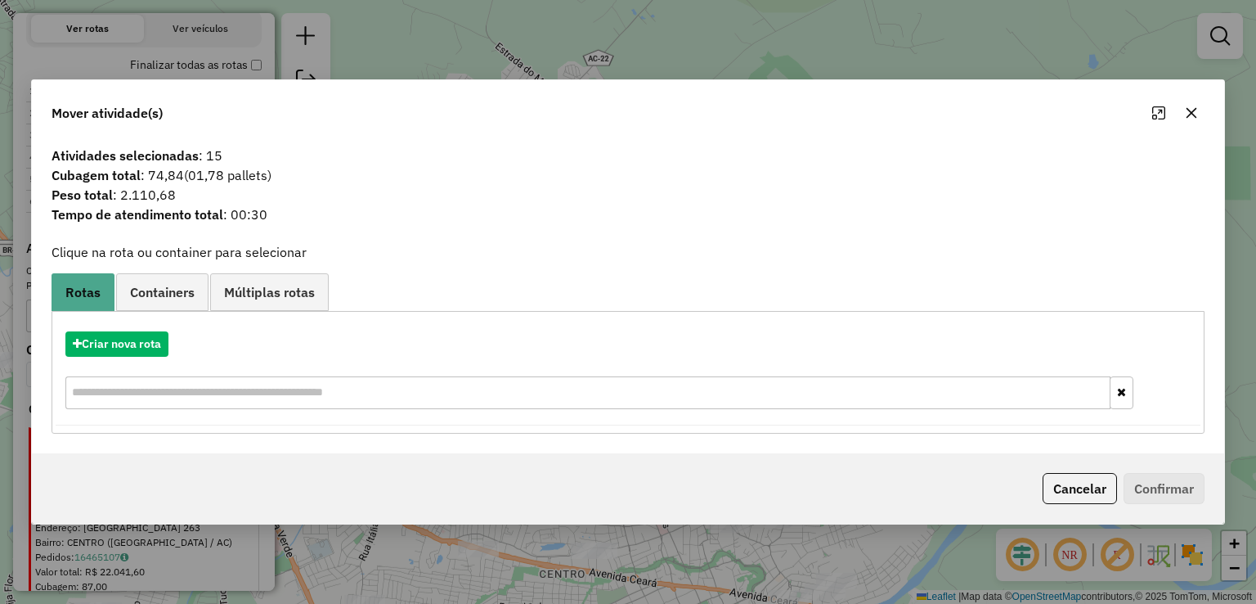
click at [1190, 117] on icon "button" at bounding box center [1191, 112] width 13 height 13
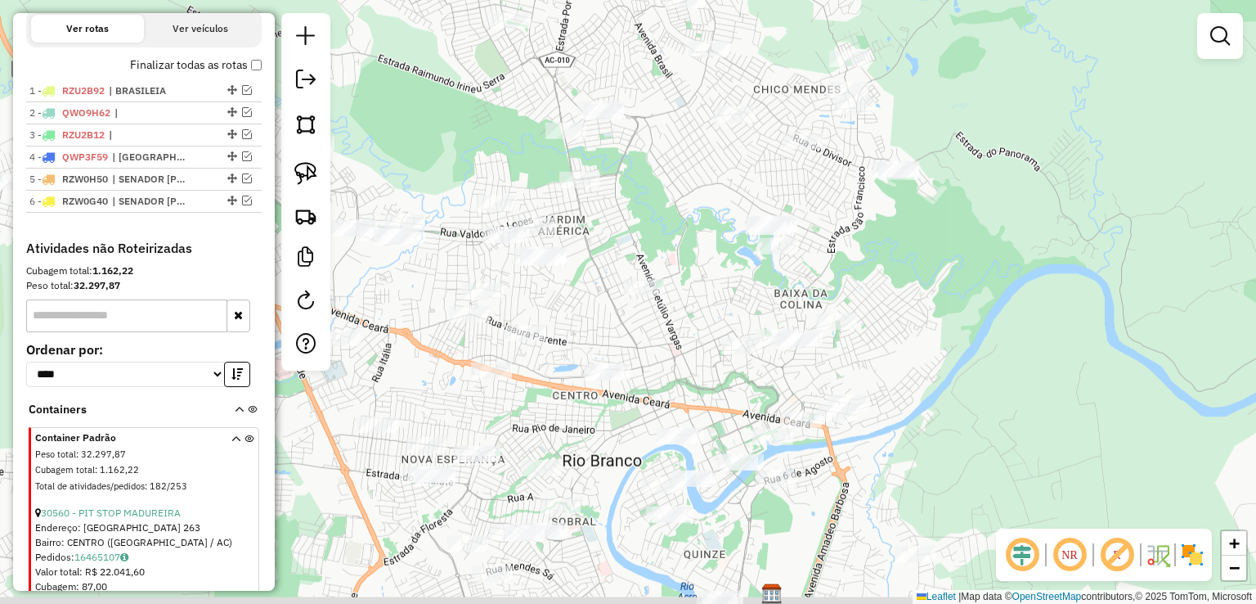
drag, startPoint x: 985, startPoint y: 225, endPoint x: 1000, endPoint y: -38, distance: 263.0
click at [1000, 0] on html "Aguarde... Pop-up bloqueado! Seu navegador bloqueou automáticamente a abertura …" at bounding box center [628, 302] width 1256 height 604
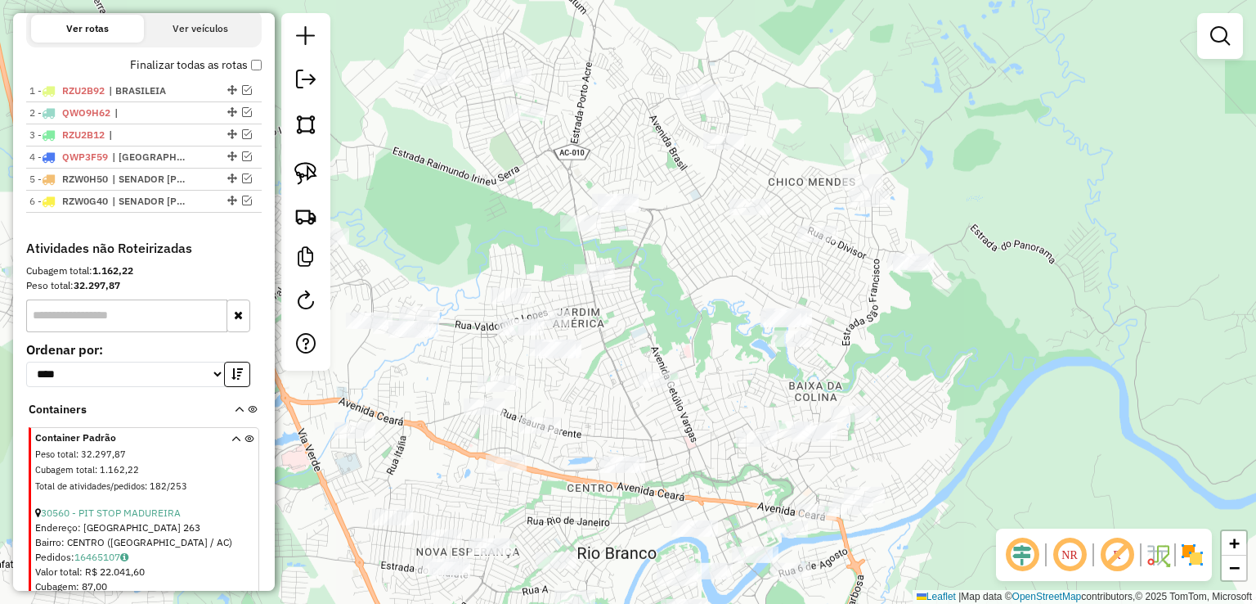
drag, startPoint x: 974, startPoint y: 249, endPoint x: 986, endPoint y: 426, distance: 177.1
click at [986, 426] on div "Janela de atendimento Grade de atendimento Capacidade Transportadoras Veículos …" at bounding box center [628, 302] width 1256 height 604
click at [316, 177] on img at bounding box center [305, 173] width 23 height 23
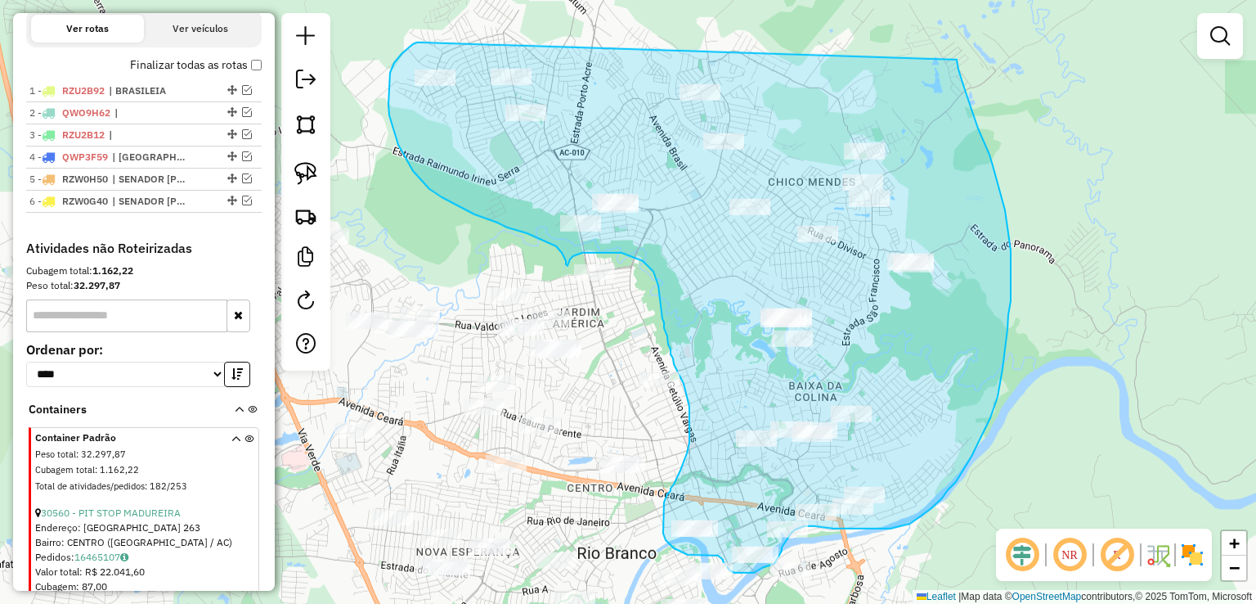
drag, startPoint x: 422, startPoint y: 43, endPoint x: 954, endPoint y: 51, distance: 532.4
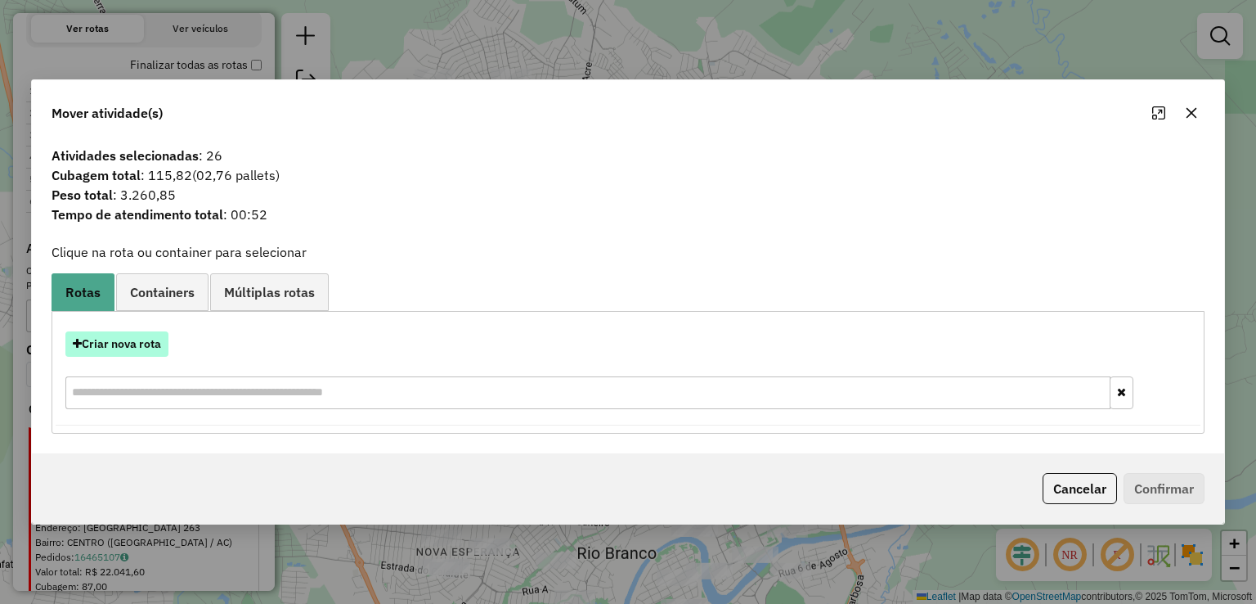
click at [158, 346] on button "Criar nova rota" at bounding box center [116, 343] width 103 height 25
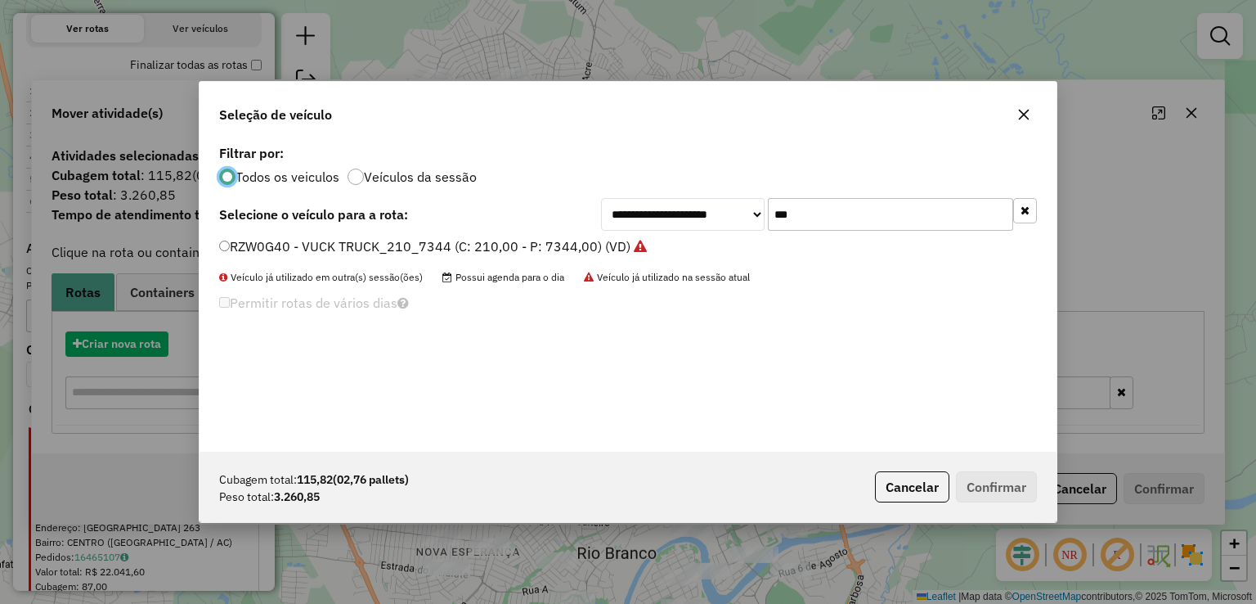
scroll to position [8, 5]
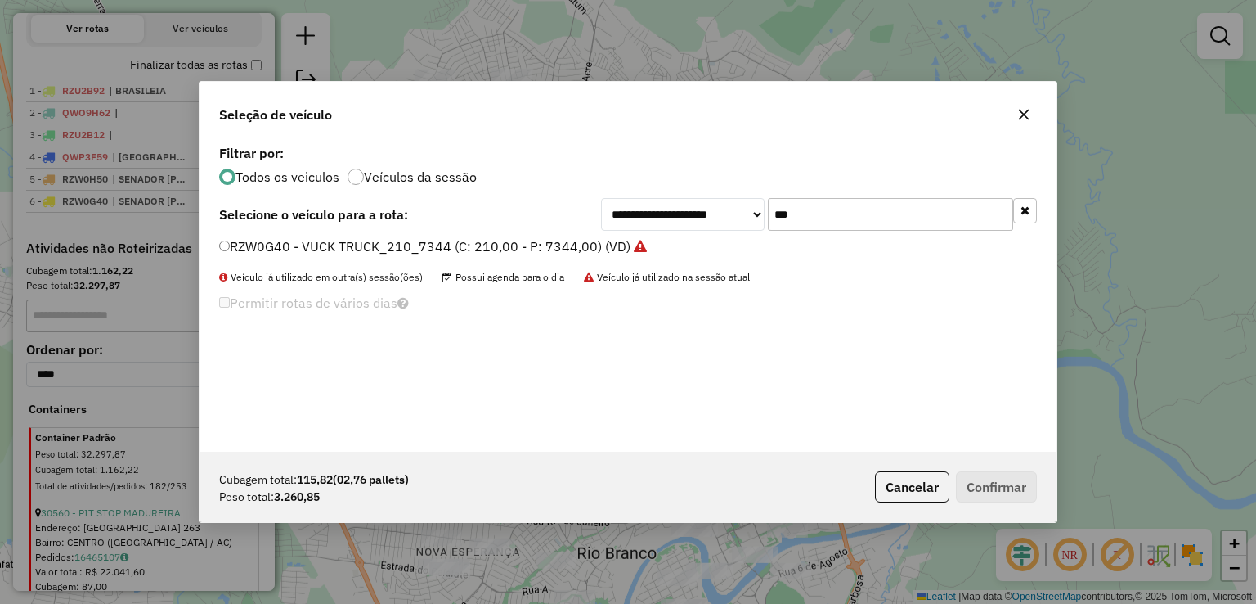
drag, startPoint x: 811, startPoint y: 206, endPoint x: 609, endPoint y: 233, distance: 203.8
click at [610, 233] on div "**********" at bounding box center [628, 296] width 857 height 311
type input "***"
click at [569, 234] on div "**********" at bounding box center [628, 296] width 857 height 311
click at [571, 241] on label "RZW0G70 - VUCK TRUCK_210_7344 (C: 210,00 - P: 7344,00) (VD)" at bounding box center [424, 246] width 411 height 20
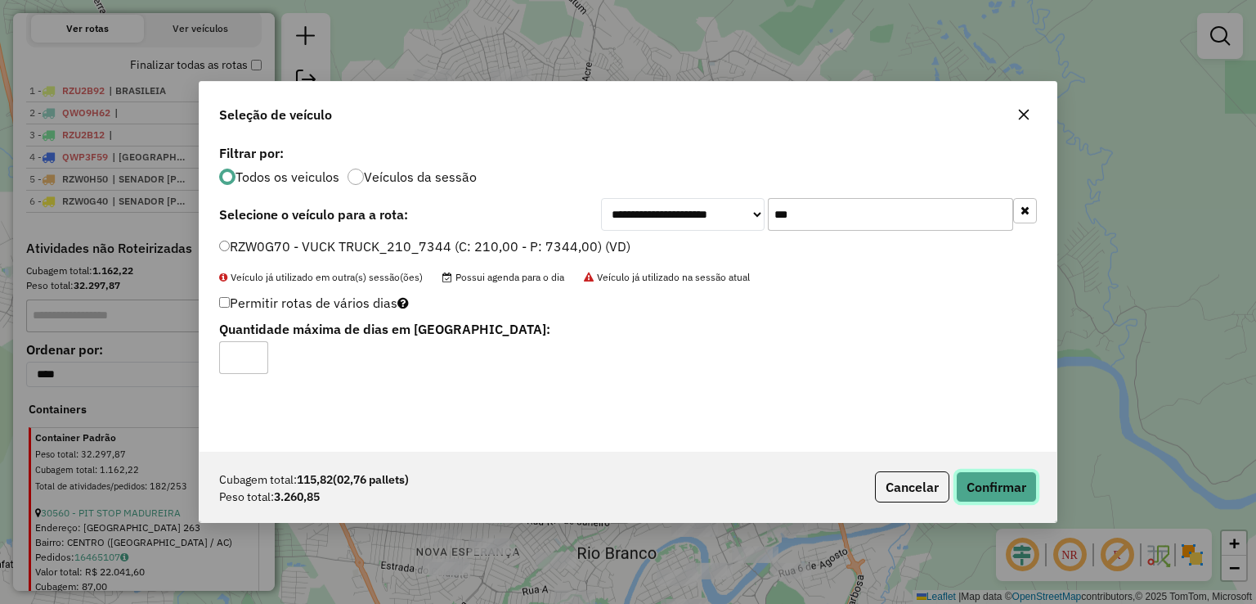
click at [969, 498] on button "Confirmar" at bounding box center [996, 486] width 81 height 31
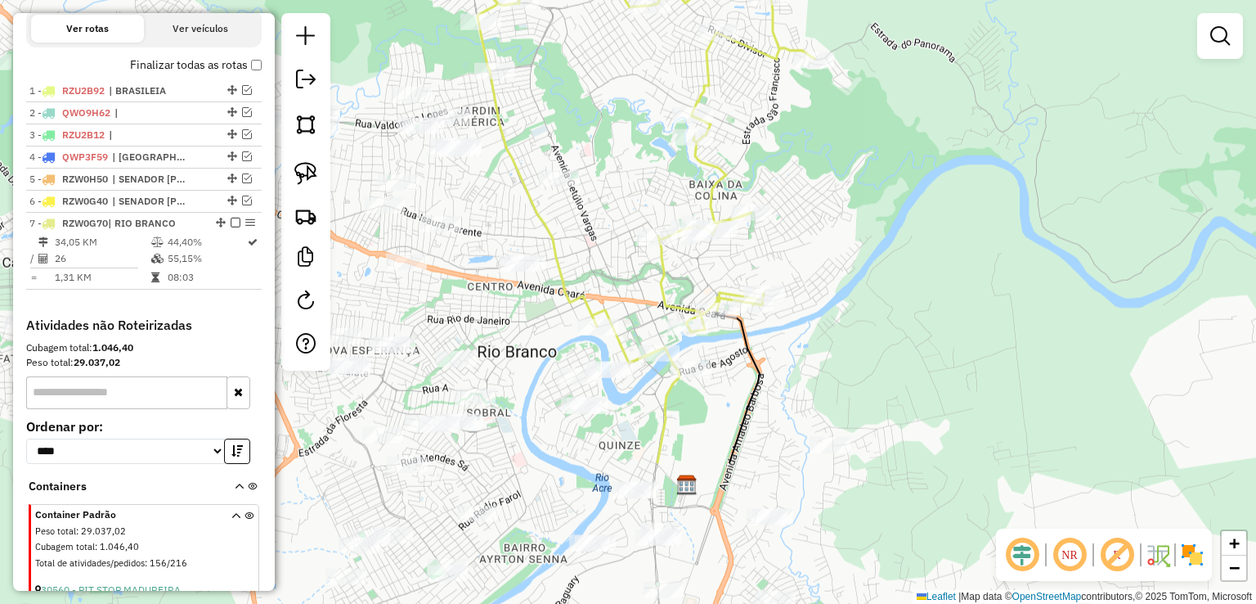
drag, startPoint x: 672, startPoint y: 319, endPoint x: 572, endPoint y: 117, distance: 225.6
click at [572, 117] on div "Janela de atendimento Grade de atendimento Capacidade Transportadoras Veículos …" at bounding box center [628, 302] width 1256 height 604
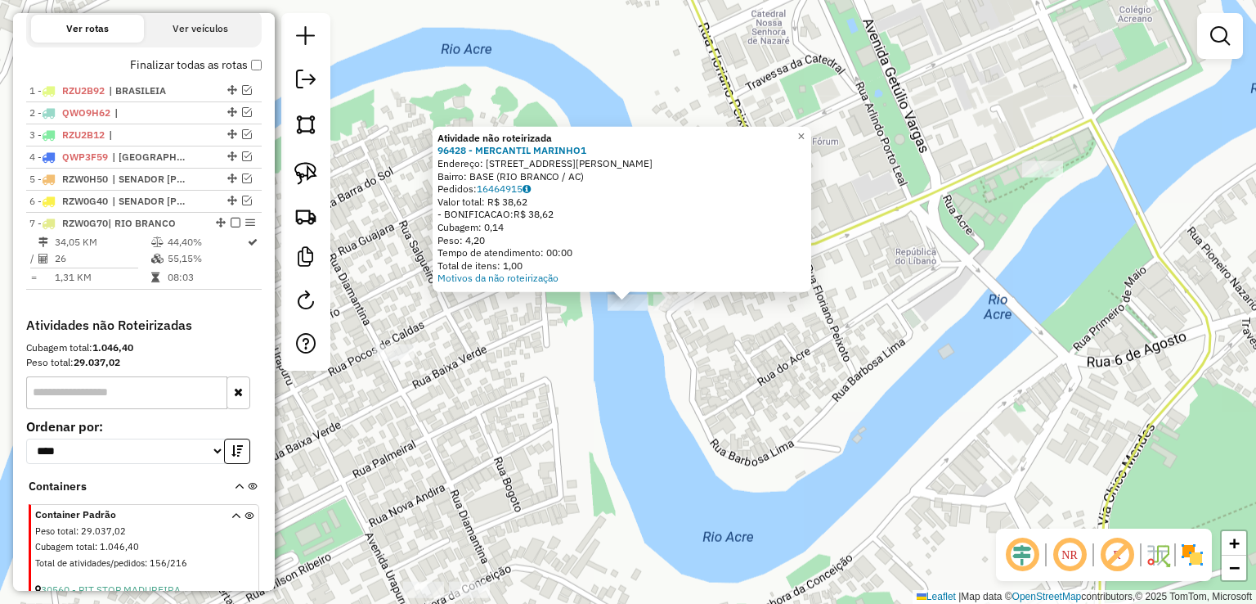
click at [596, 392] on div "Atividade não roteirizada 96428 - MERCANTIL MARINHO1 Endereço: AV EPAMINONDAS J…" at bounding box center [628, 302] width 1256 height 604
click at [318, 178] on link at bounding box center [306, 173] width 36 height 36
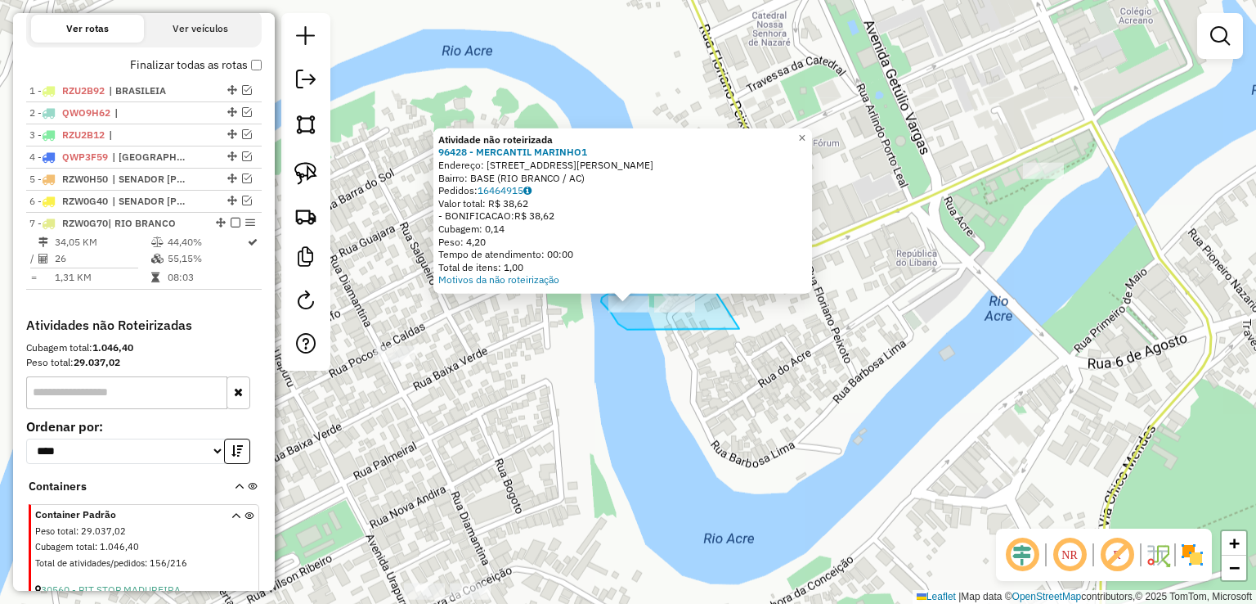
drag, startPoint x: 739, startPoint y: 328, endPoint x: 713, endPoint y: 287, distance: 48.5
click at [713, 287] on div "Atividade não roteirizada 96428 - MERCANTIL MARINHO1 Endereço: AV EPAMINONDAS J…" at bounding box center [628, 302] width 1256 height 604
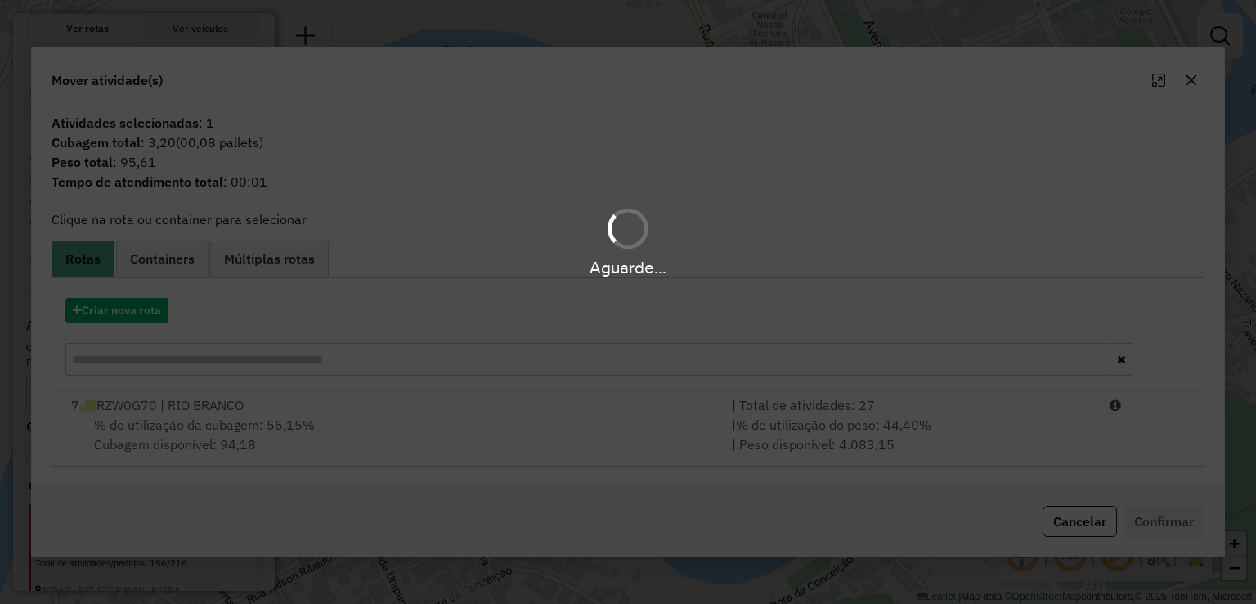
click at [357, 446] on div "Aguarde..." at bounding box center [628, 302] width 1256 height 604
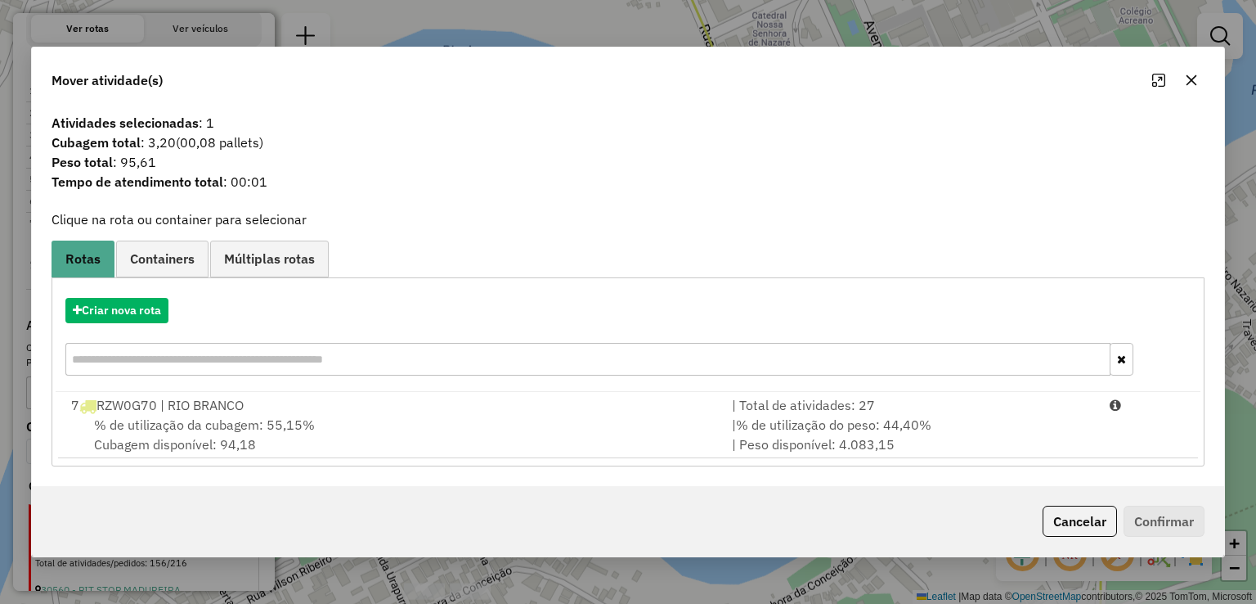
click at [357, 446] on div "% de utilização da cubagem: 55,15% Cubagem disponível: 94,18" at bounding box center [391, 434] width 661 height 39
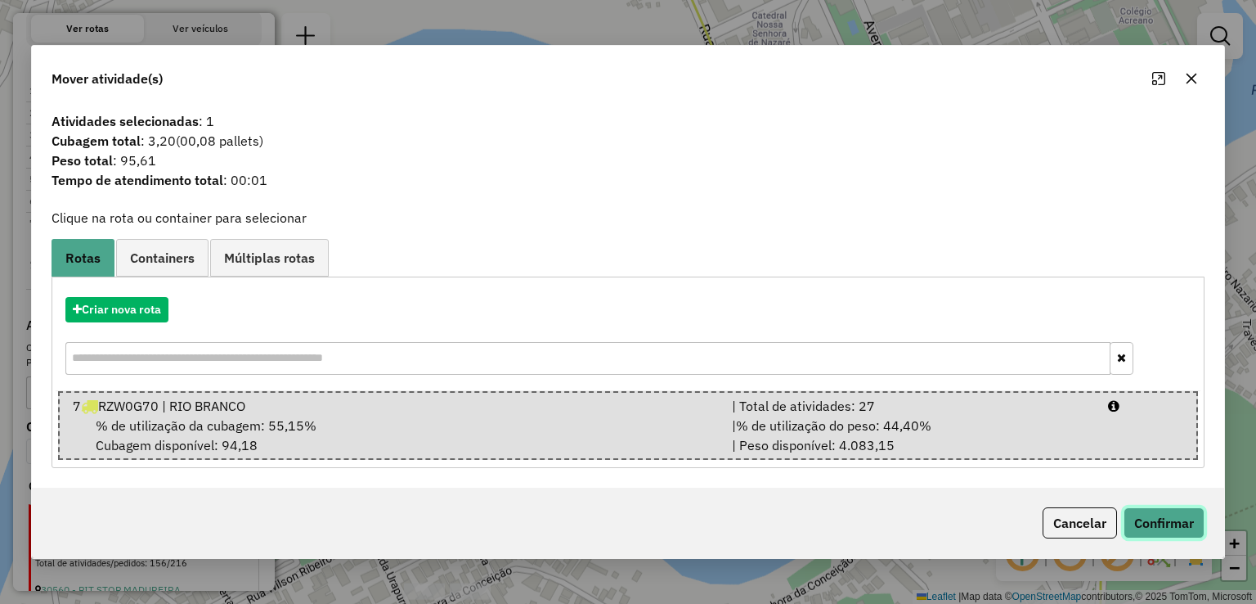
click at [1200, 523] on button "Confirmar" at bounding box center [1164, 522] width 81 height 31
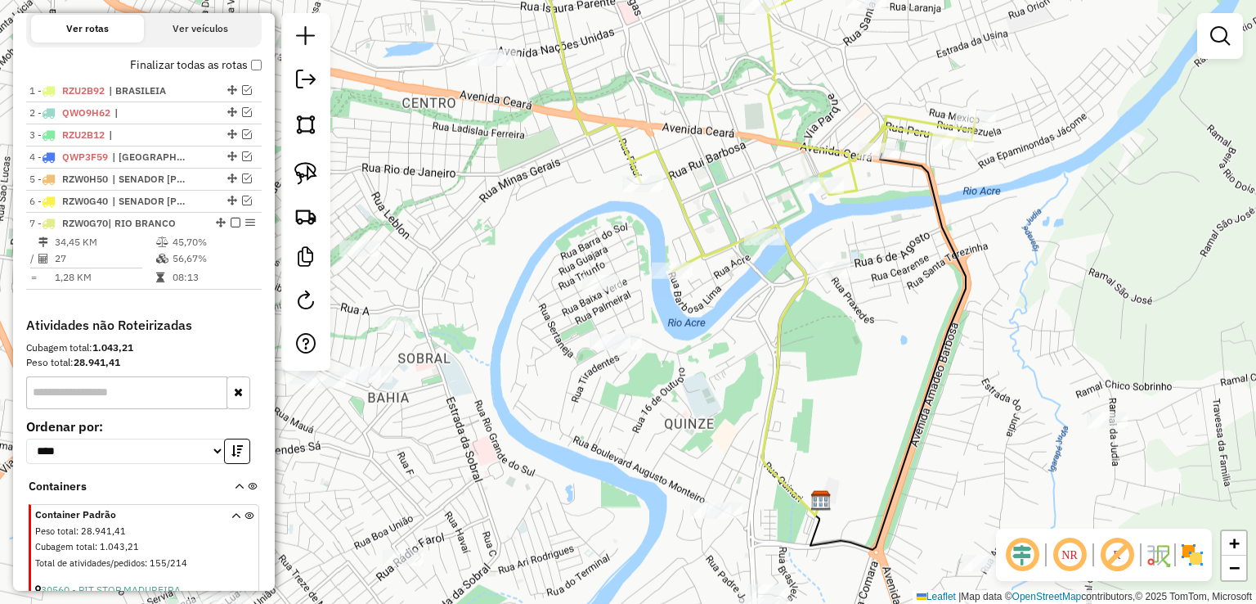
click at [694, 256] on icon at bounding box center [745, 105] width 462 height 331
select select "*********"
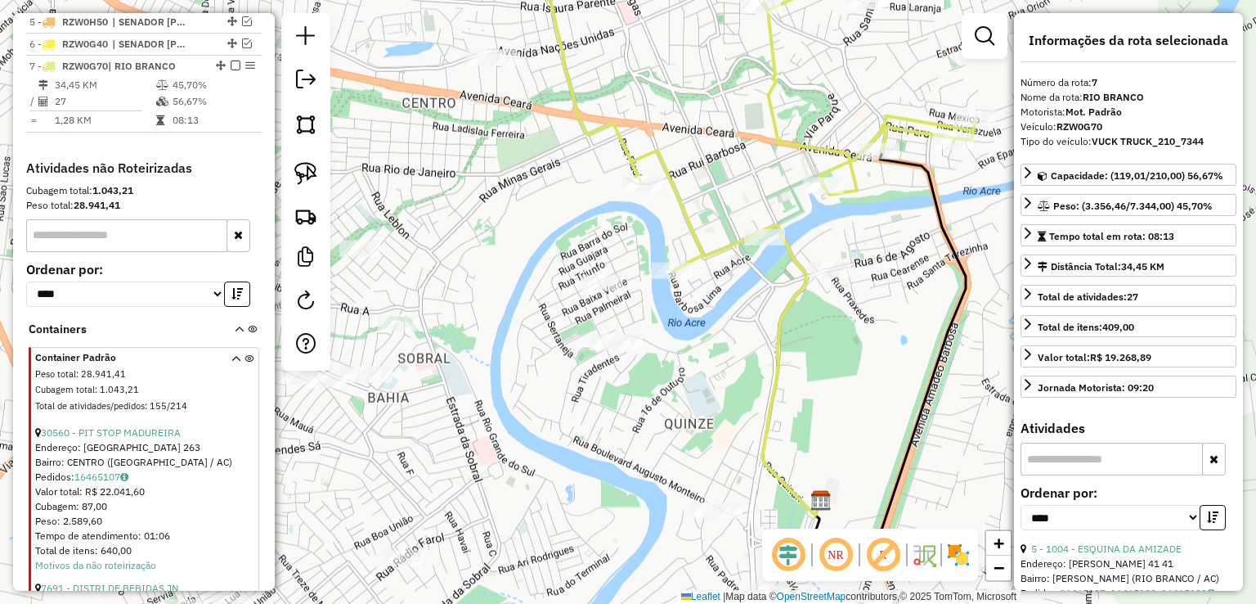
scroll to position [764, 0]
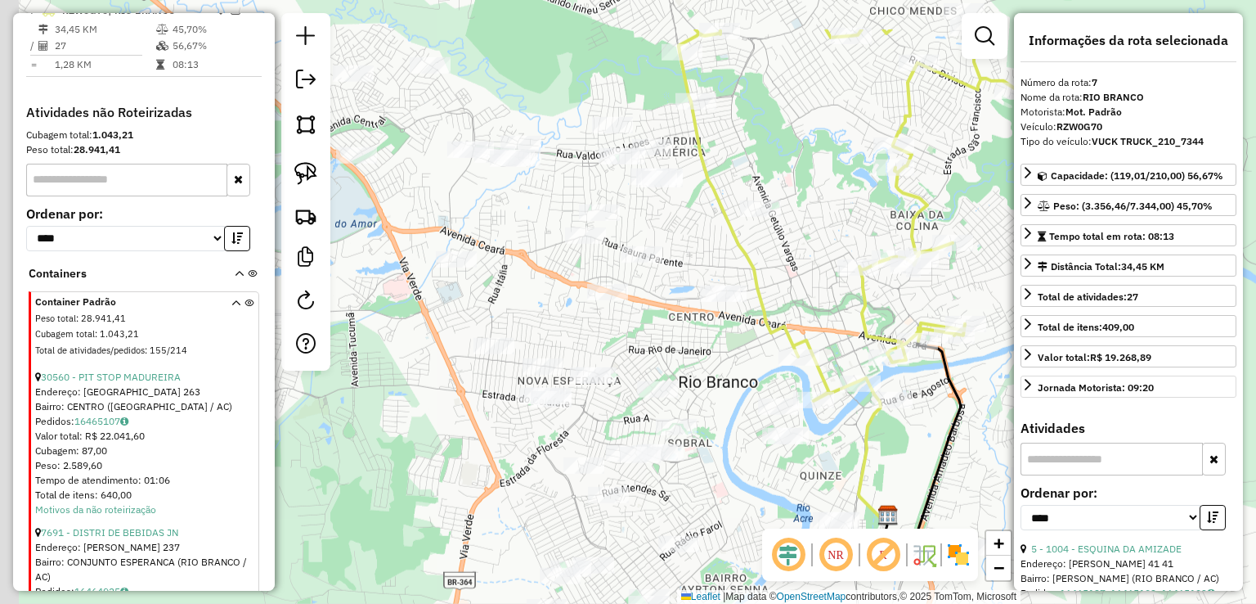
drag, startPoint x: 883, startPoint y: 306, endPoint x: 1031, endPoint y: 384, distance: 167.2
click at [1033, 384] on hb-router-mapa "Informações da Sessão 980687 - 18/08/2025 Criação: 16/08/2025 16:23 Depósito: G…" at bounding box center [628, 302] width 1256 height 604
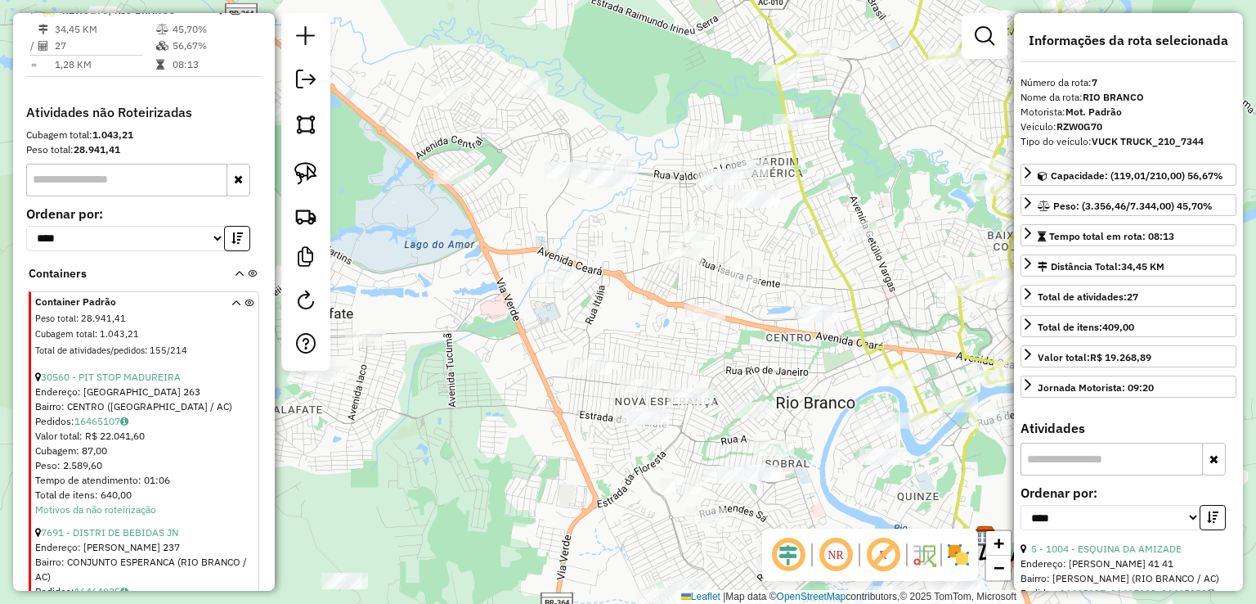
drag, startPoint x: 704, startPoint y: 204, endPoint x: 757, endPoint y: 235, distance: 61.6
click at [757, 235] on div "Janela de atendimento Grade de atendimento Capacidade Transportadoras Veículos …" at bounding box center [628, 302] width 1256 height 604
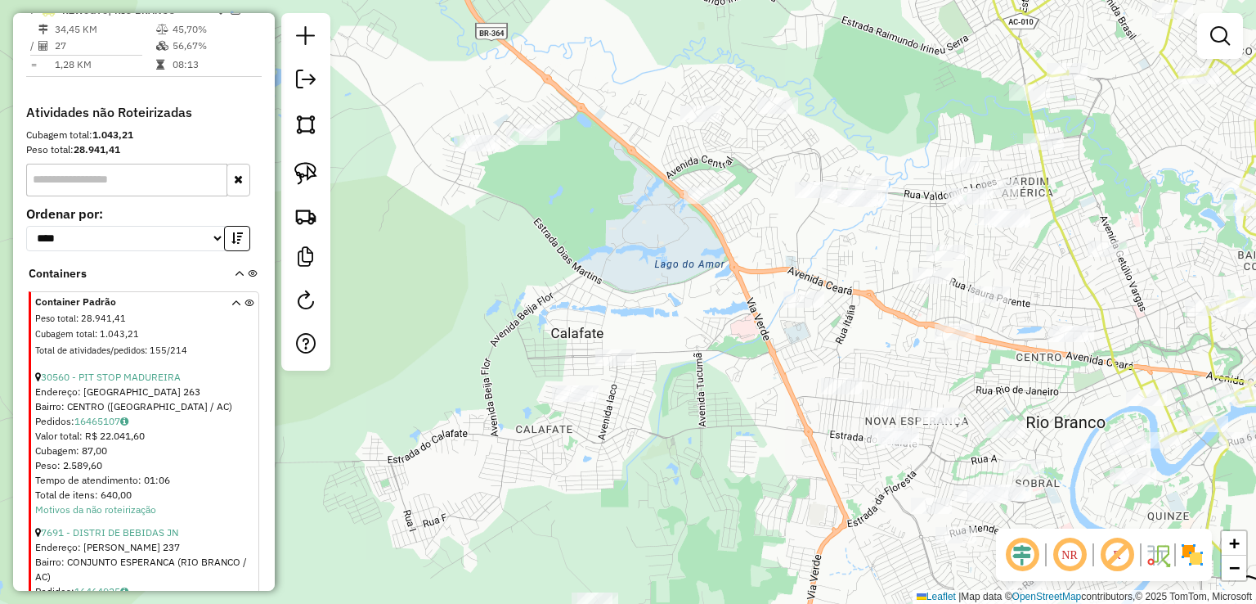
drag, startPoint x: 757, startPoint y: 235, endPoint x: 1007, endPoint y: 254, distance: 251.0
click at [1007, 254] on div "Janela de atendimento Grade de atendimento Capacidade Transportadoras Veículos …" at bounding box center [628, 302] width 1256 height 604
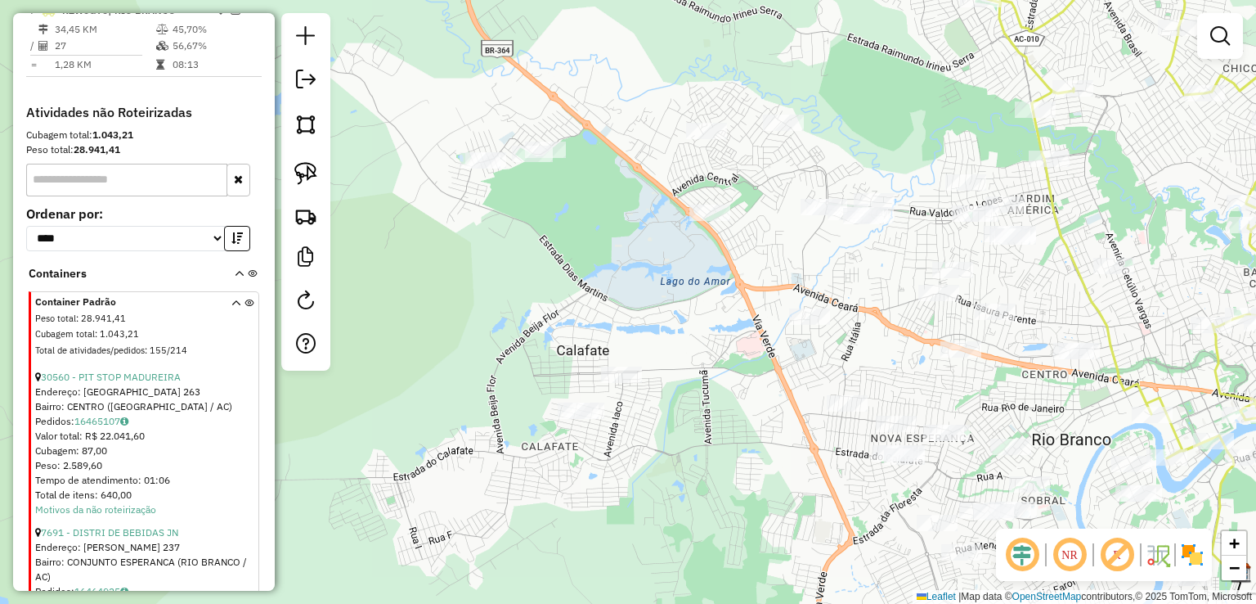
drag, startPoint x: 1011, startPoint y: 253, endPoint x: 1016, endPoint y: 270, distance: 18.1
click at [1016, 270] on div "Janela de atendimento Grade de atendimento Capacidade Transportadoras Veículos …" at bounding box center [628, 302] width 1256 height 604
click at [306, 177] on img at bounding box center [305, 173] width 23 height 23
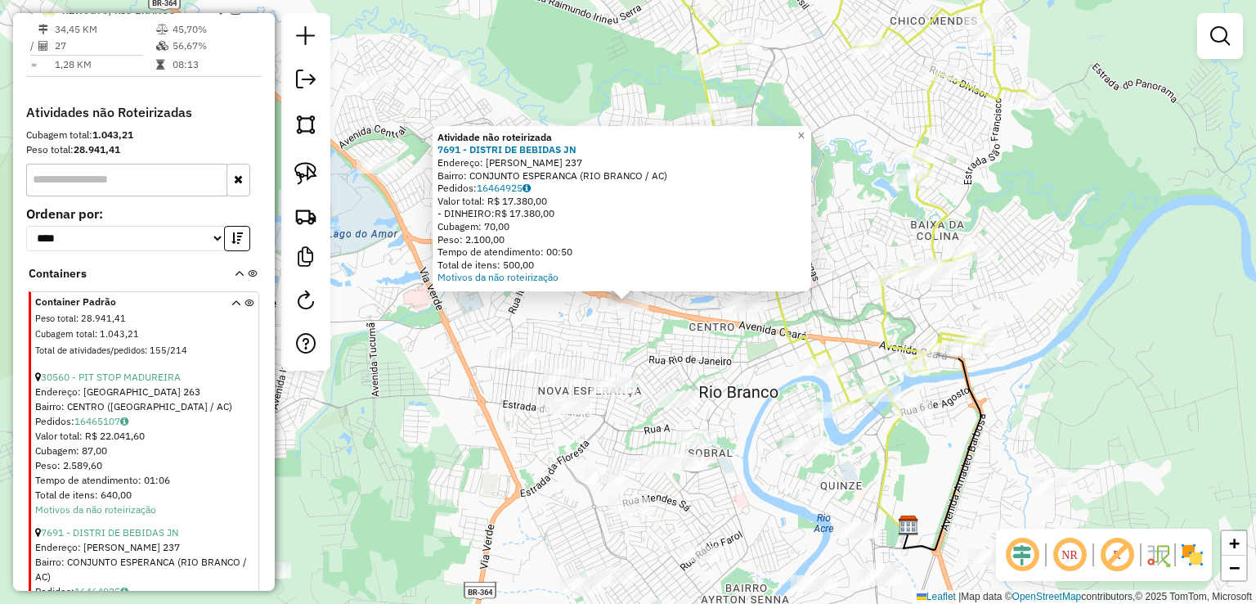
click at [677, 331] on div "Atividade não roteirizada 7691 - DISTRI DE BEBIDAS JN Endereço: EUCLIDES DA CUN…" at bounding box center [628, 302] width 1256 height 604
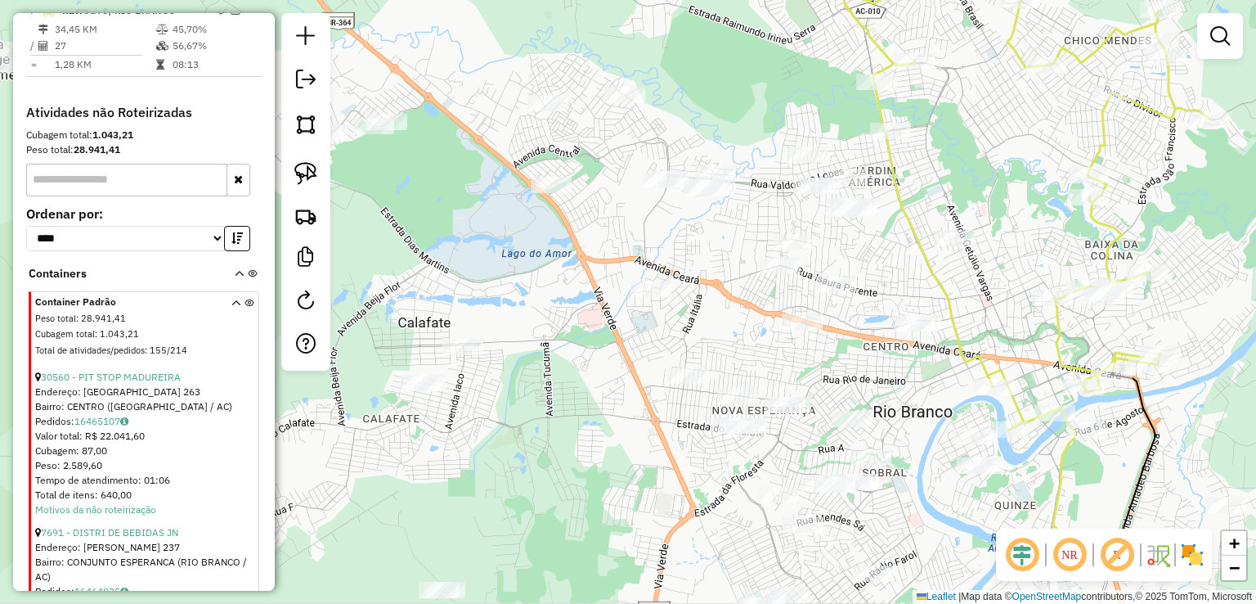
drag, startPoint x: 542, startPoint y: 318, endPoint x: 716, endPoint y: 338, distance: 175.3
click at [716, 338] on div "Janela de atendimento Grade de atendimento Capacidade Transportadoras Veículos …" at bounding box center [628, 302] width 1256 height 604
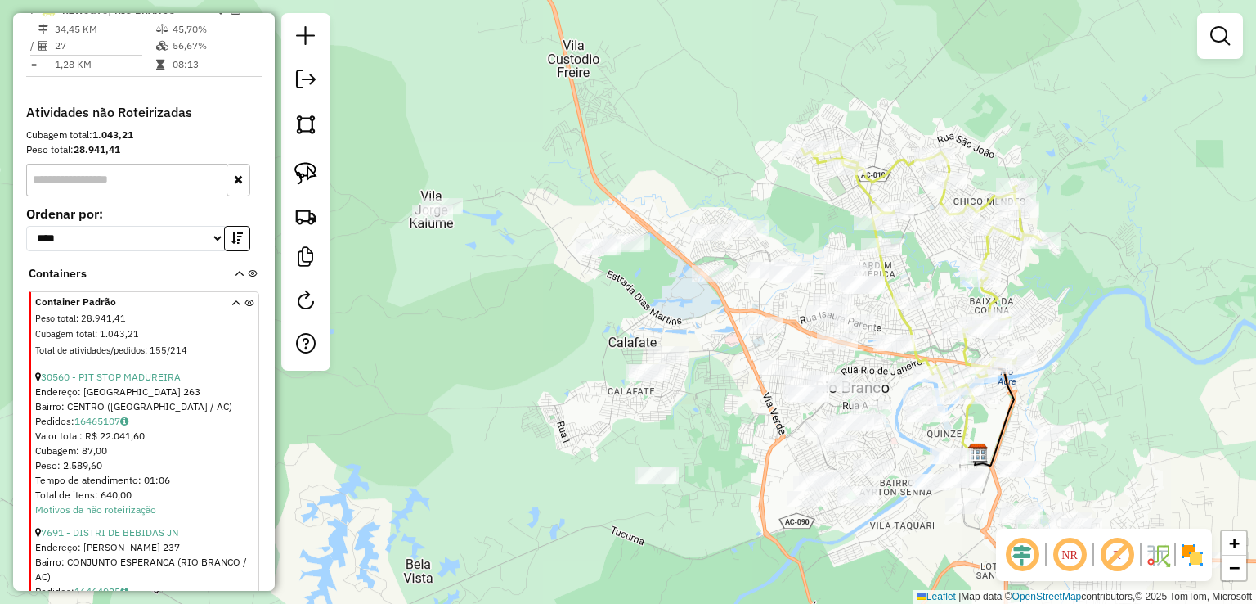
drag, startPoint x: 471, startPoint y: 267, endPoint x: 487, endPoint y: 270, distance: 16.5
click at [487, 270] on div "Janela de atendimento Grade de atendimento Capacidade Transportadoras Veículos …" at bounding box center [628, 302] width 1256 height 604
click at [321, 177] on link at bounding box center [306, 173] width 36 height 36
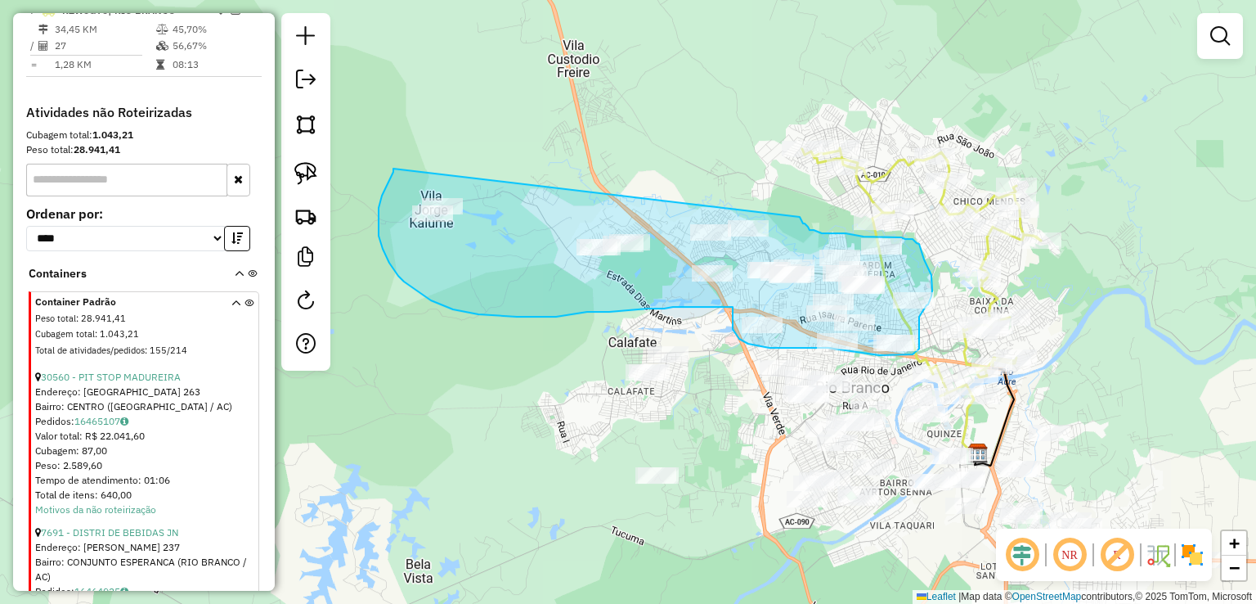
drag, startPoint x: 393, startPoint y: 172, endPoint x: 798, endPoint y: 215, distance: 407.1
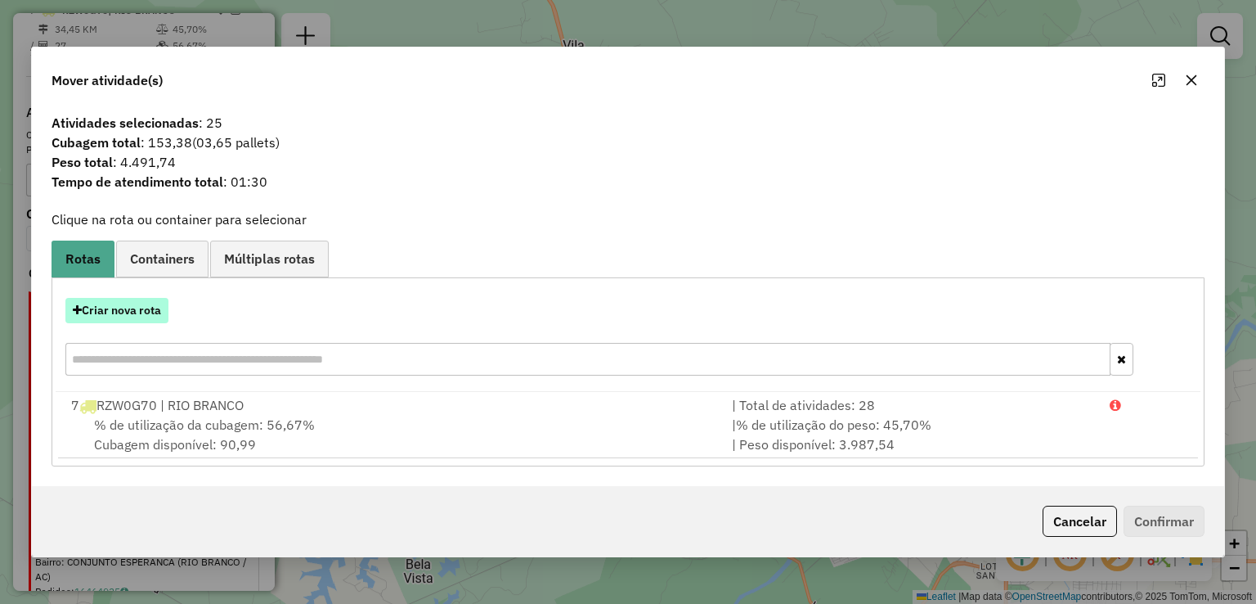
click at [144, 308] on button "Criar nova rota" at bounding box center [116, 310] width 103 height 25
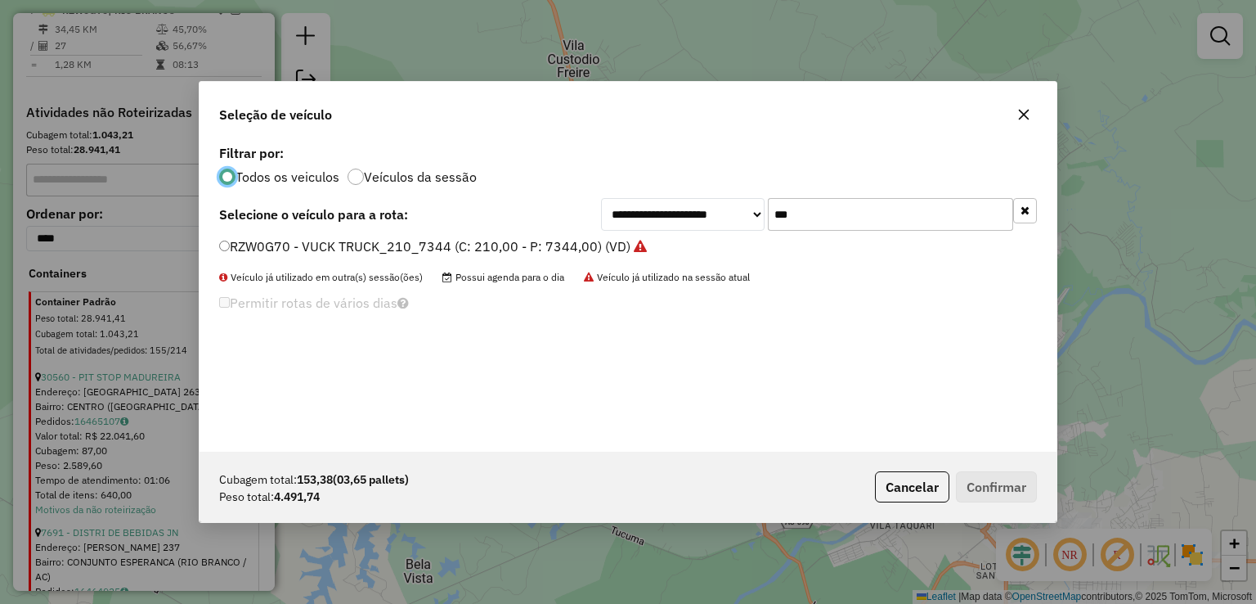
scroll to position [8, 5]
drag, startPoint x: 815, startPoint y: 200, endPoint x: 711, endPoint y: 210, distance: 104.3
click at [713, 209] on div "**********" at bounding box center [819, 214] width 436 height 33
click at [455, 391] on div "**********" at bounding box center [628, 296] width 857 height 311
drag, startPoint x: 863, startPoint y: 211, endPoint x: 727, endPoint y: 218, distance: 135.9
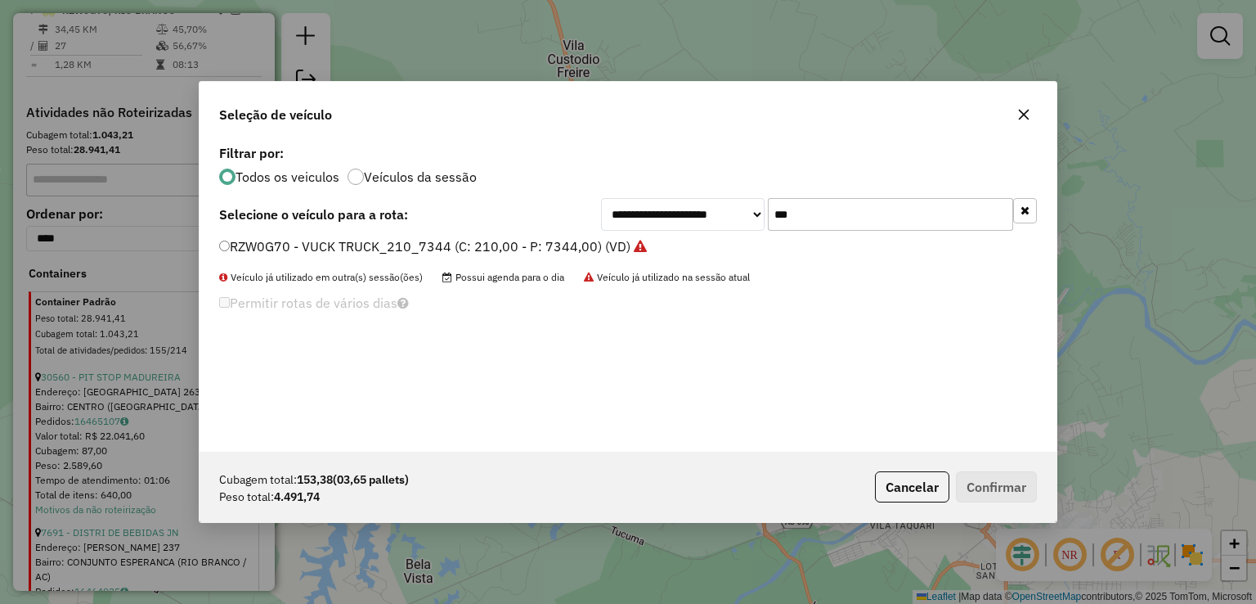
click at [727, 218] on div "**********" at bounding box center [819, 214] width 436 height 33
type input "***"
click at [553, 244] on label "RZW0H10 - VUCK TRUCK_210_7344 (C: 210,00 - P: 7344,00) (VD)" at bounding box center [424, 246] width 411 height 20
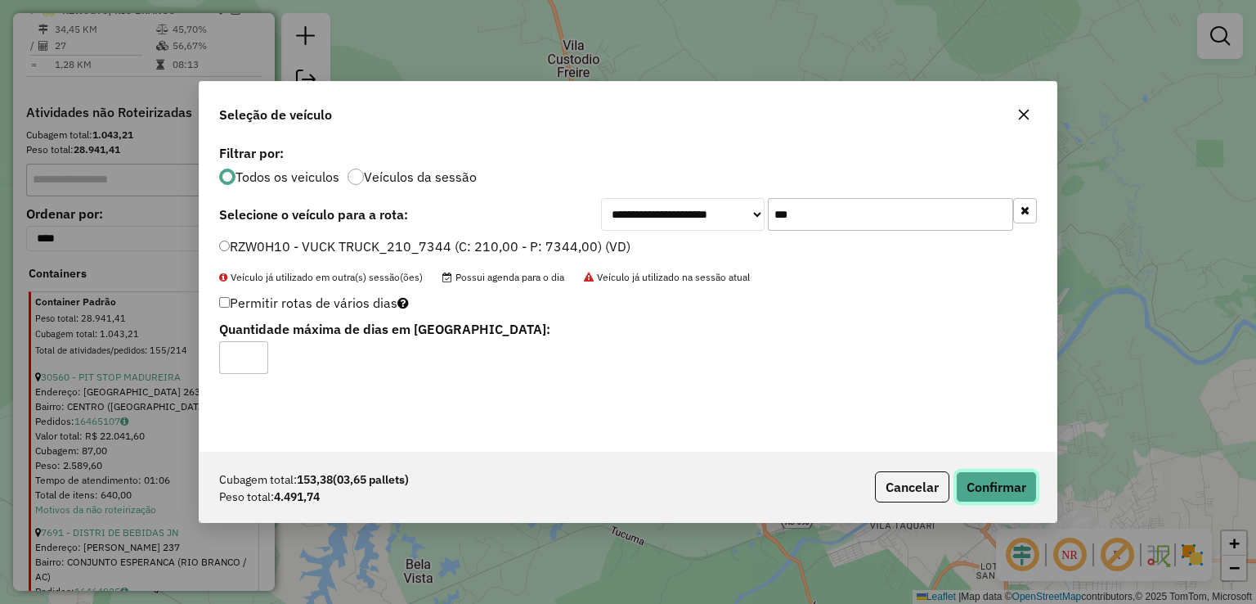
click at [1007, 485] on button "Confirmar" at bounding box center [996, 486] width 81 height 31
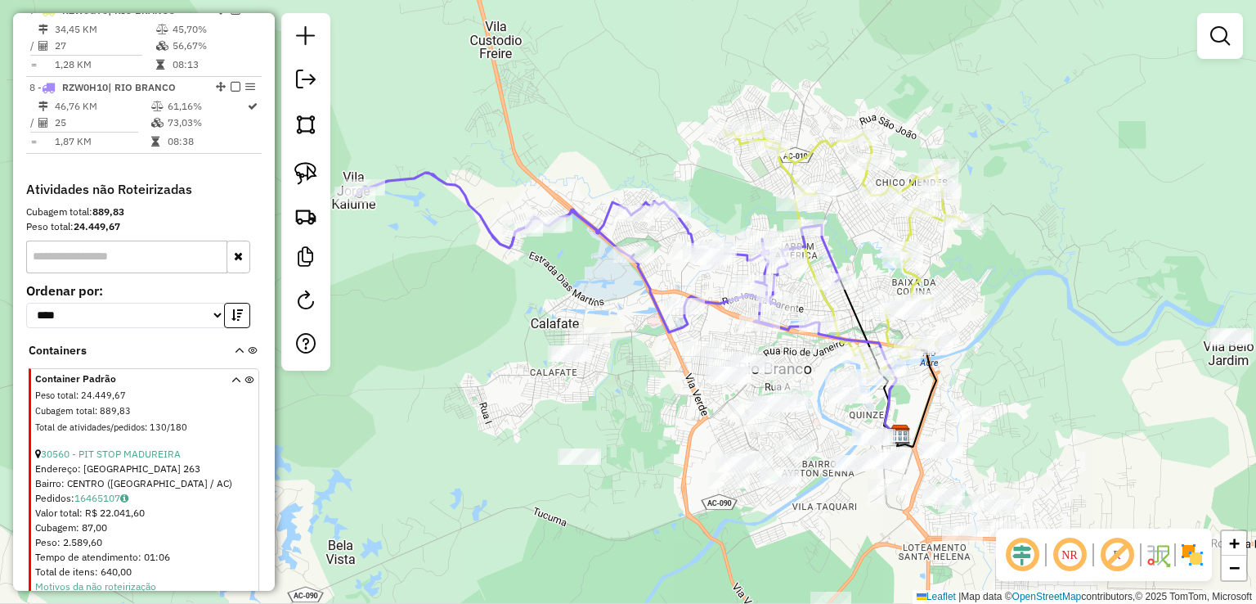
drag, startPoint x: 684, startPoint y: 318, endPoint x: 516, endPoint y: 270, distance: 175.2
click at [516, 270] on div "Janela de atendimento Grade de atendimento Capacidade Transportadoras Veículos …" at bounding box center [628, 302] width 1256 height 604
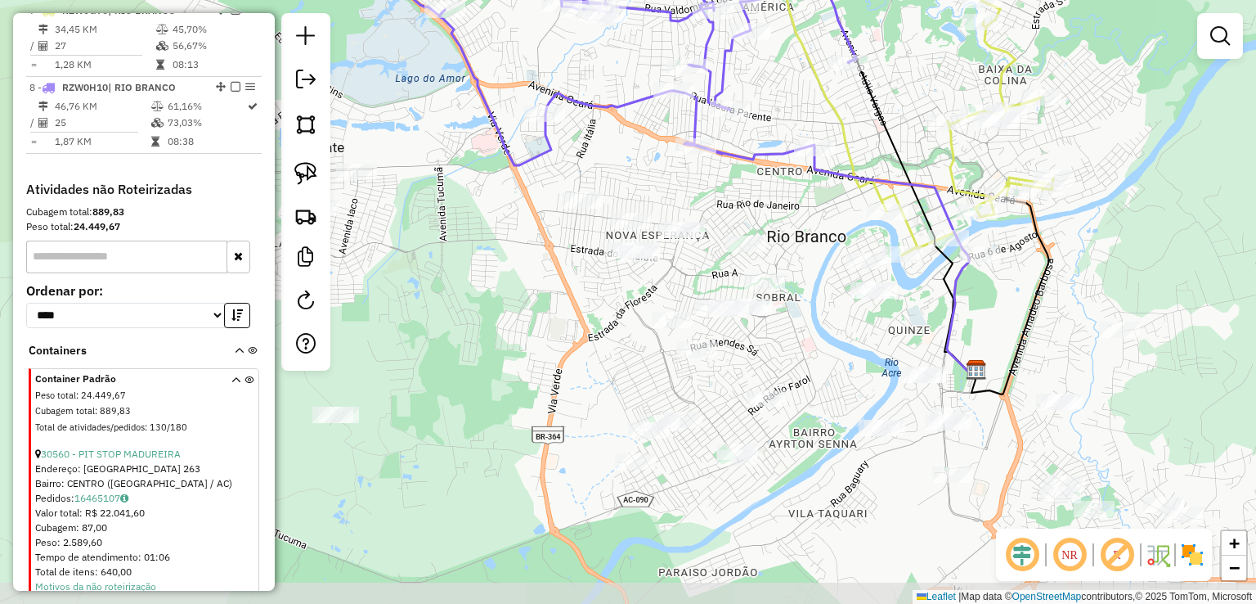
drag, startPoint x: 638, startPoint y: 322, endPoint x: 647, endPoint y: 197, distance: 125.4
click at [647, 197] on div "Janela de atendimento Grade de atendimento Capacidade Transportadoras Veículos …" at bounding box center [628, 302] width 1256 height 604
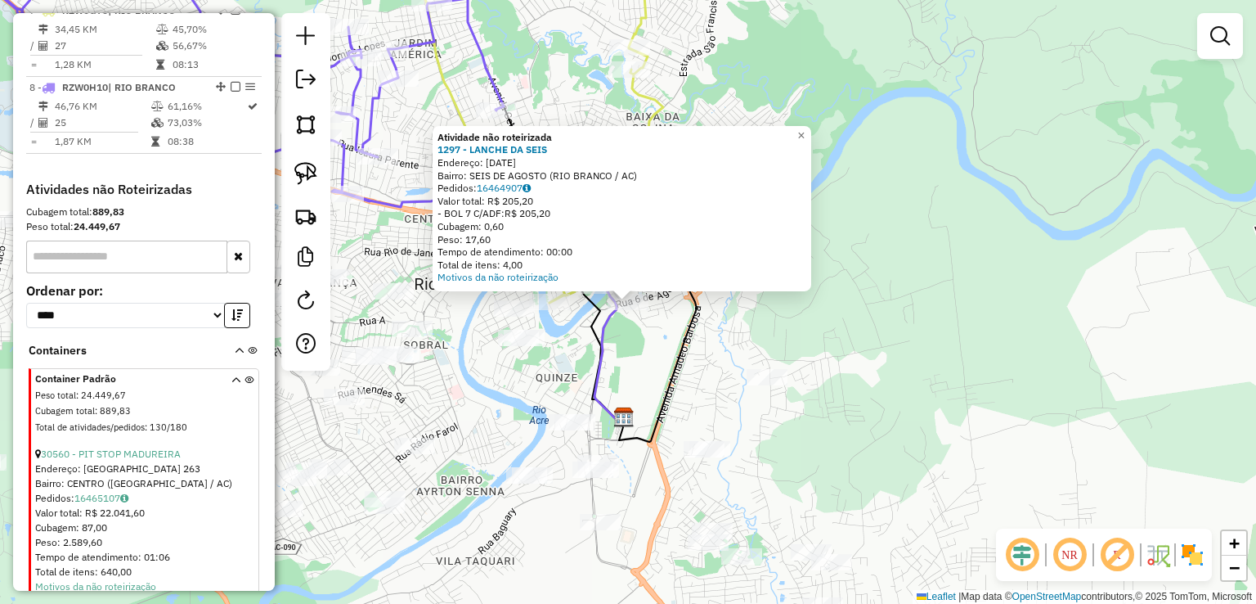
click at [867, 369] on div "Atividade não roteirizada 1297 - LANCHE DA SEIS Endereço: 6 DE AGOSTO 992 Bairr…" at bounding box center [628, 302] width 1256 height 604
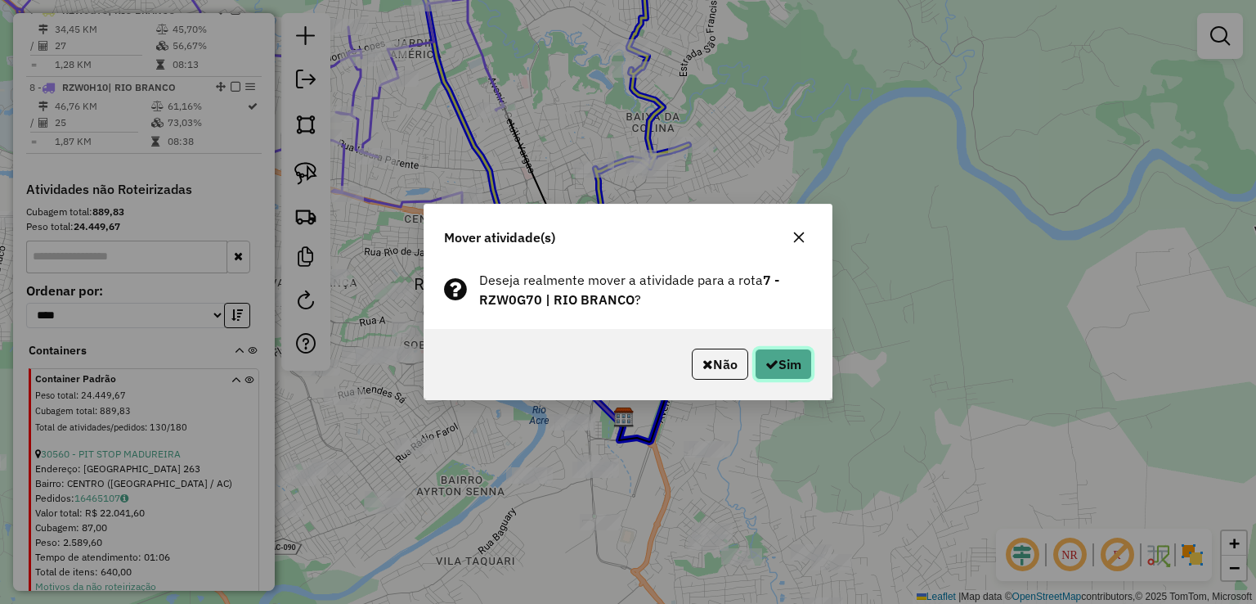
click at [756, 356] on button "Sim" at bounding box center [783, 363] width 57 height 31
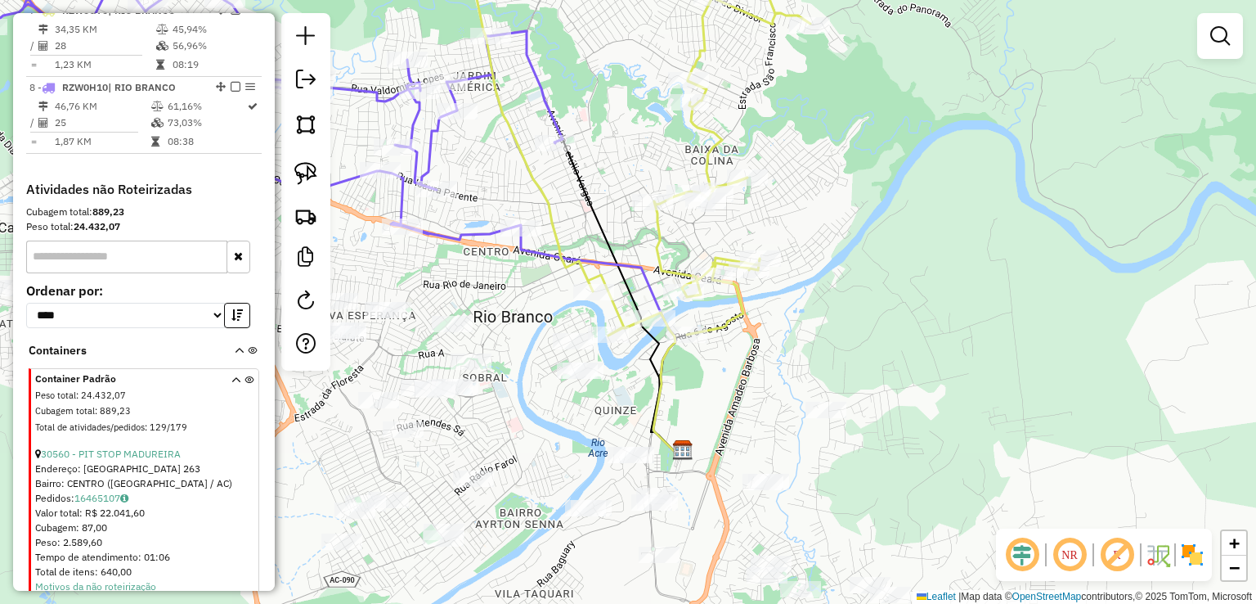
drag, startPoint x: 523, startPoint y: 309, endPoint x: 595, endPoint y: 415, distance: 128.8
click at [595, 415] on div "Janela de atendimento Grade de atendimento Capacidade Transportadoras Veículos …" at bounding box center [628, 302] width 1256 height 604
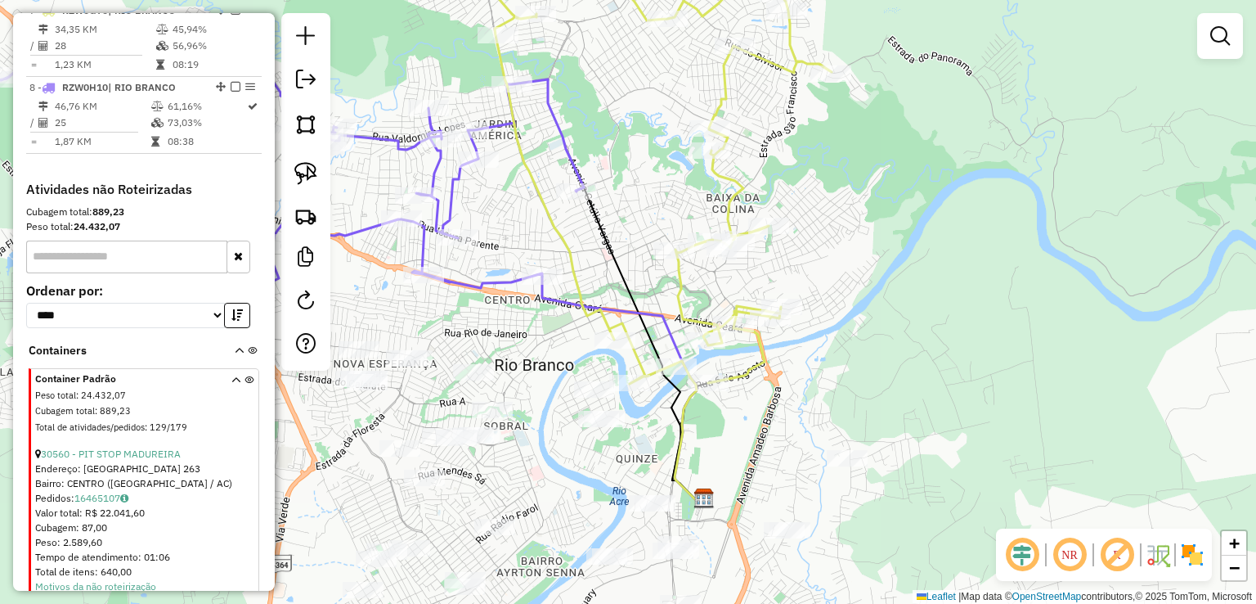
drag, startPoint x: 563, startPoint y: 271, endPoint x: 511, endPoint y: 213, distance: 77.6
click at [511, 213] on div "Janela de atendimento Grade de atendimento Capacidade Transportadoras Veículos …" at bounding box center [628, 302] width 1256 height 604
click at [676, 285] on icon at bounding box center [647, 161] width 370 height 444
select select "*********"
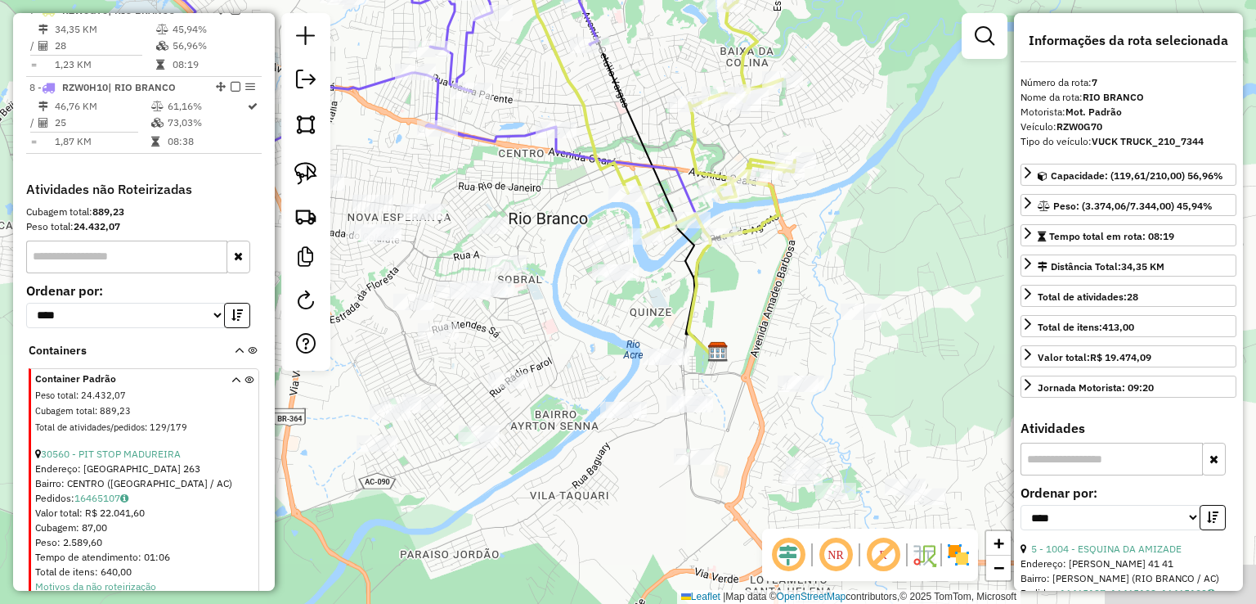
drag, startPoint x: 572, startPoint y: 242, endPoint x: 556, endPoint y: 24, distance: 219.0
click at [556, 24] on icon at bounding box center [661, 15] width 370 height 444
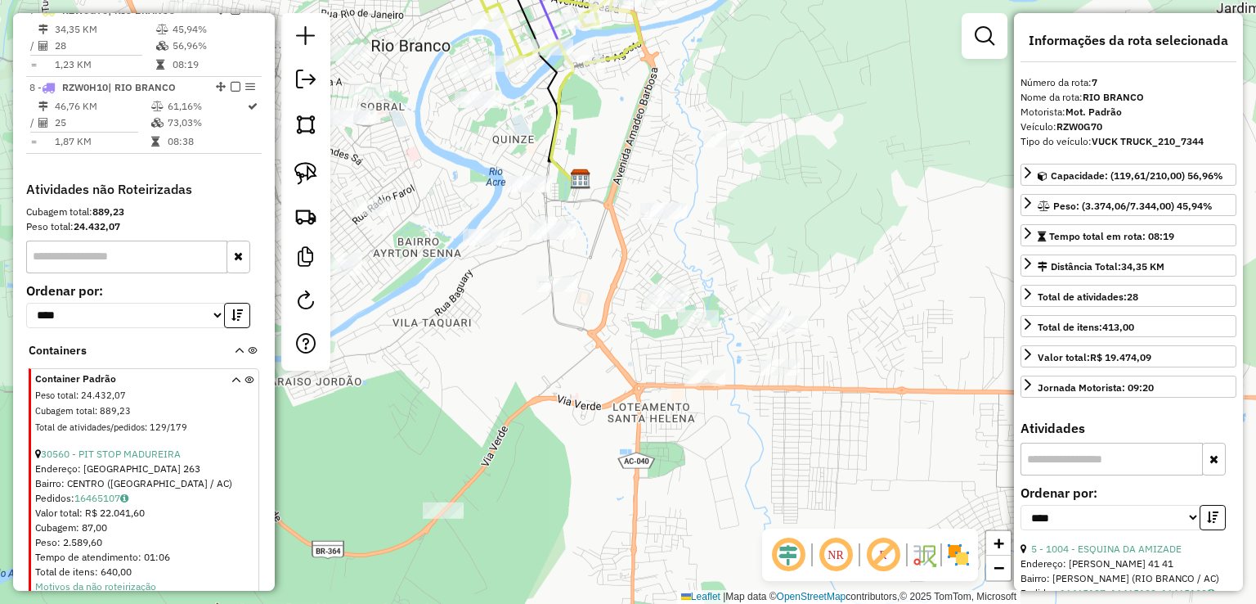
drag, startPoint x: 749, startPoint y: 256, endPoint x: 642, endPoint y: 155, distance: 146.9
click at [642, 155] on div "Janela de atendimento Grade de atendimento Capacidade Transportadoras Veículos …" at bounding box center [628, 302] width 1256 height 604
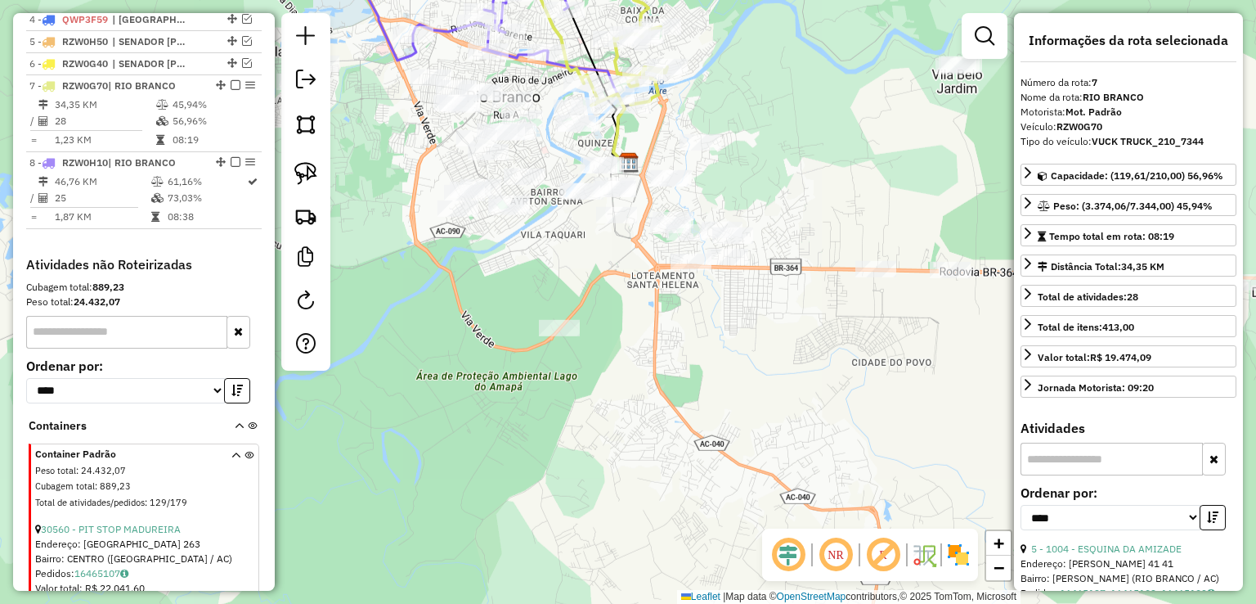
scroll to position [600, 0]
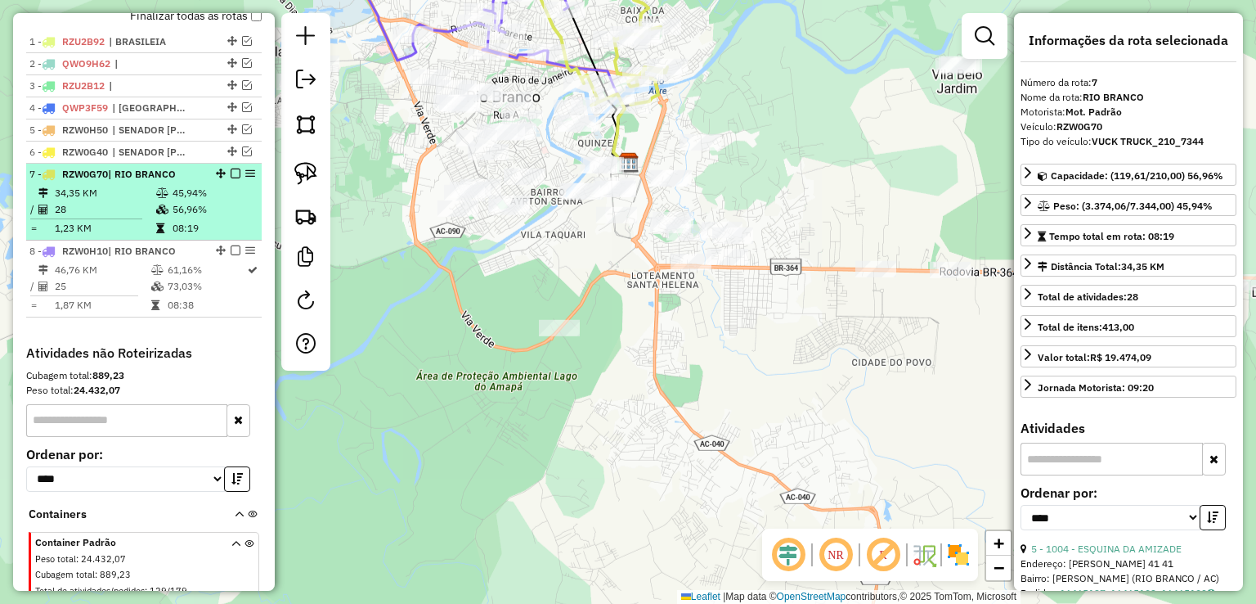
click at [231, 178] on em at bounding box center [236, 173] width 10 height 10
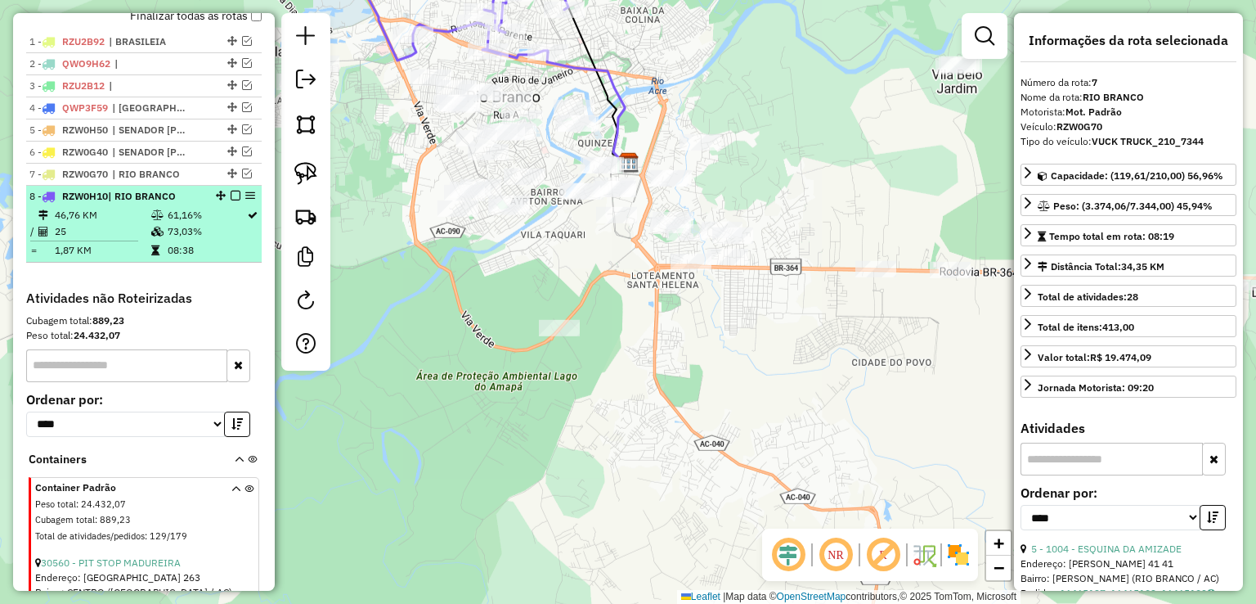
click at [231, 200] on em at bounding box center [236, 196] width 10 height 10
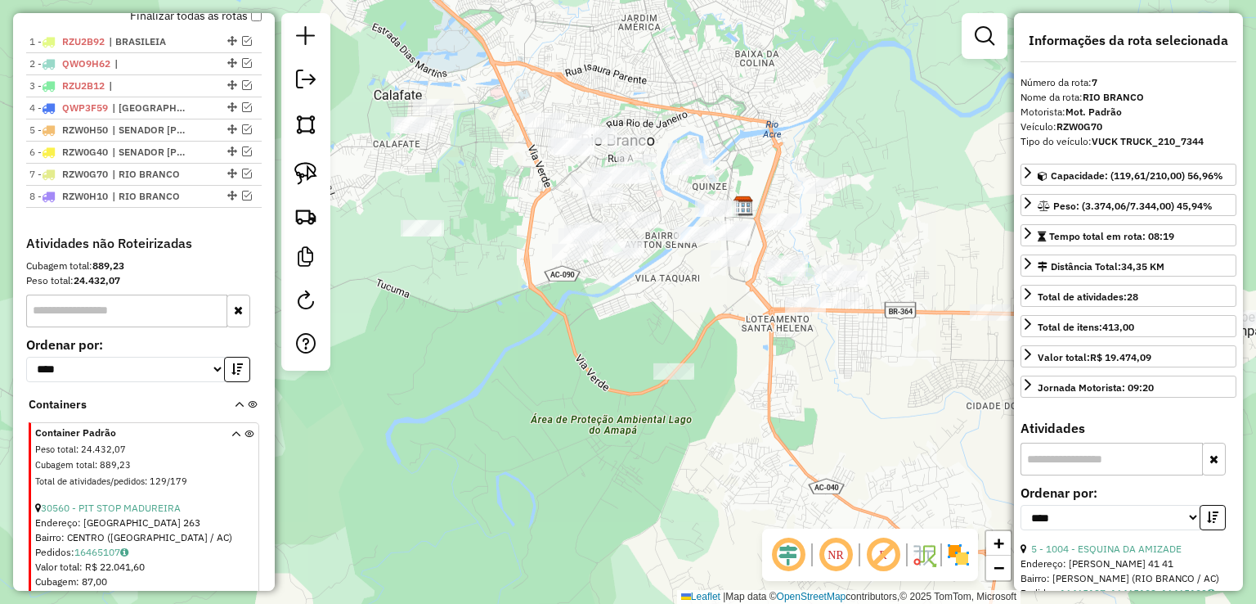
drag, startPoint x: 514, startPoint y: 291, endPoint x: 629, endPoint y: 334, distance: 122.4
click at [629, 334] on div "Janela de atendimento Grade de atendimento Capacidade Transportadoras Veículos …" at bounding box center [628, 302] width 1256 height 604
click at [321, 183] on link at bounding box center [306, 173] width 36 height 36
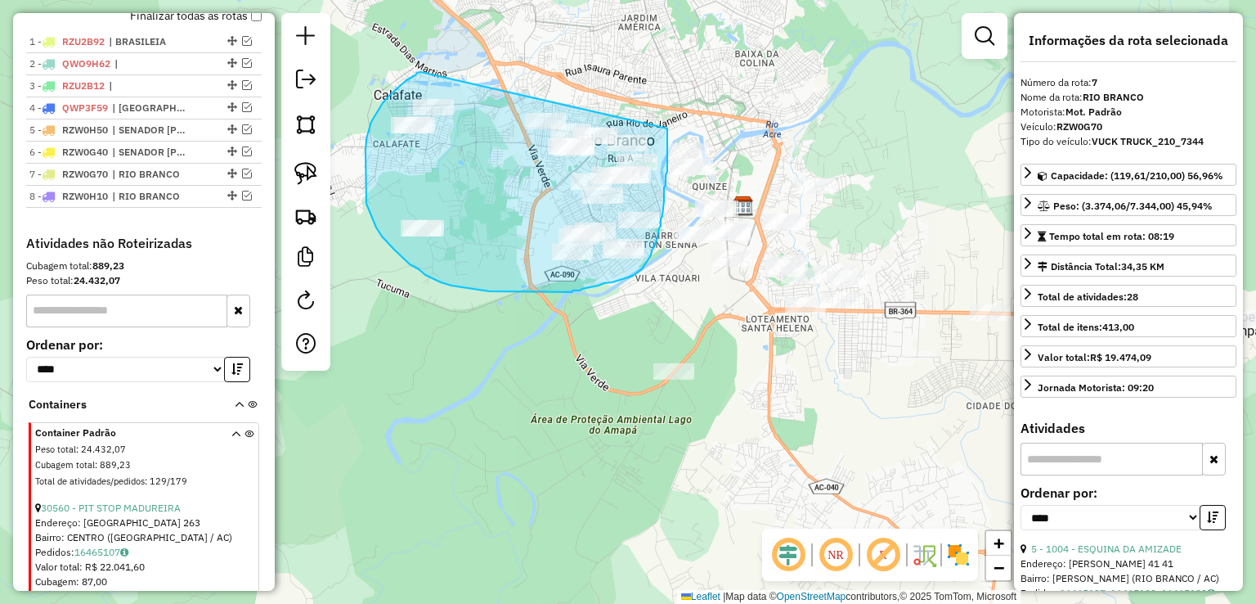
drag, startPoint x: 420, startPoint y: 72, endPoint x: 667, endPoint y: 115, distance: 250.7
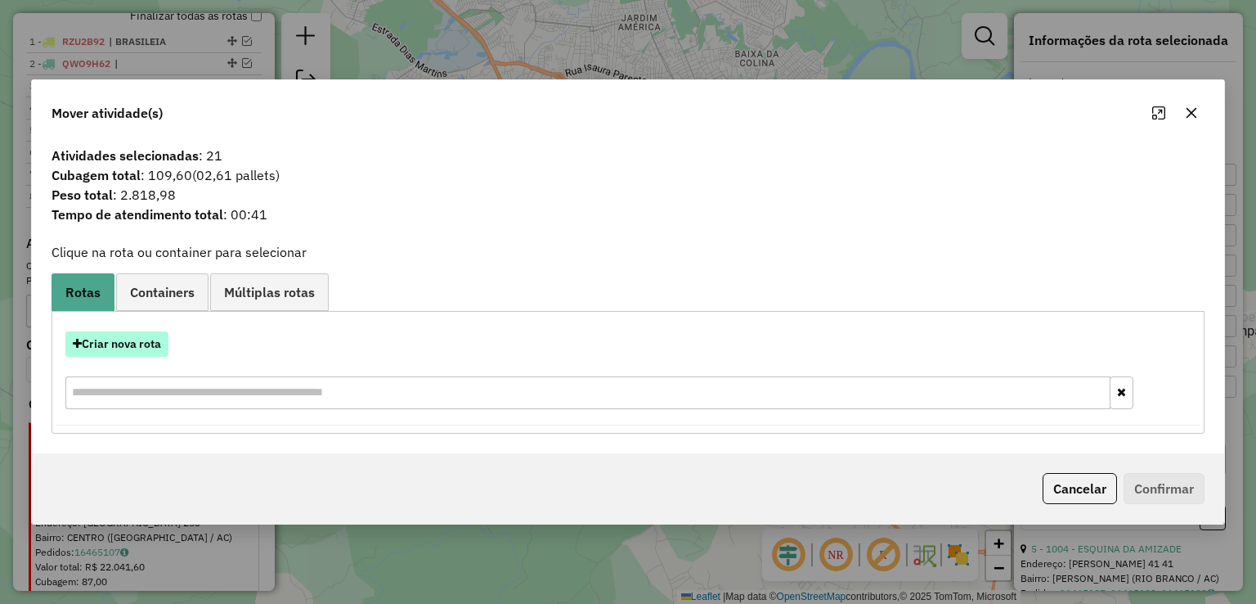
click at [119, 353] on button "Criar nova rota" at bounding box center [116, 343] width 103 height 25
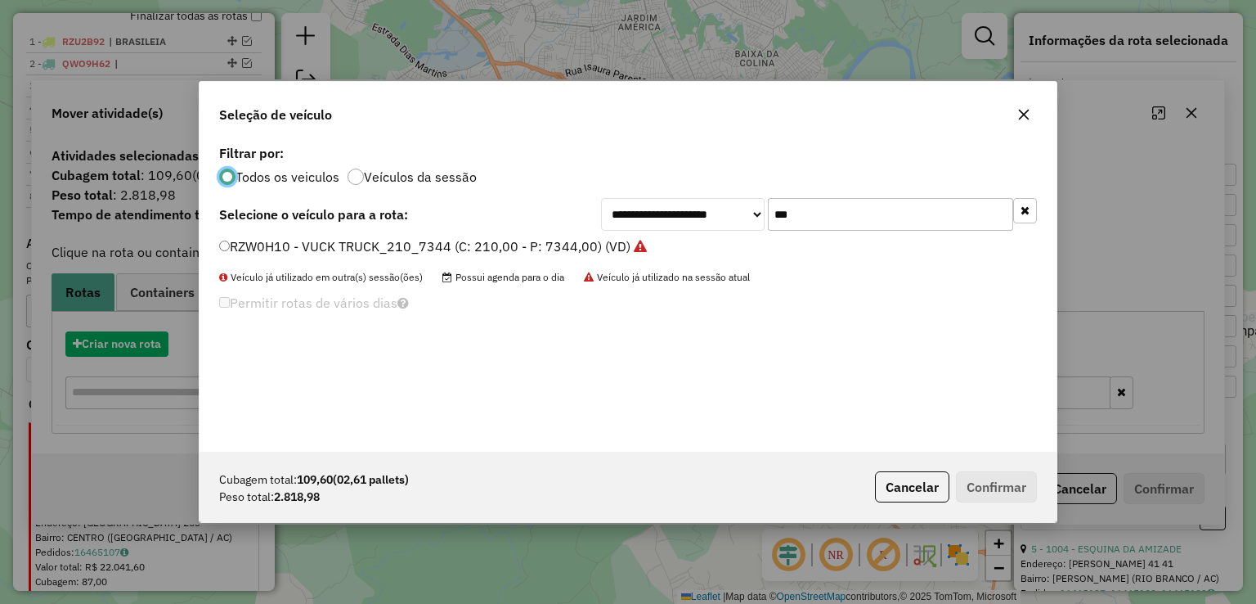
scroll to position [8, 5]
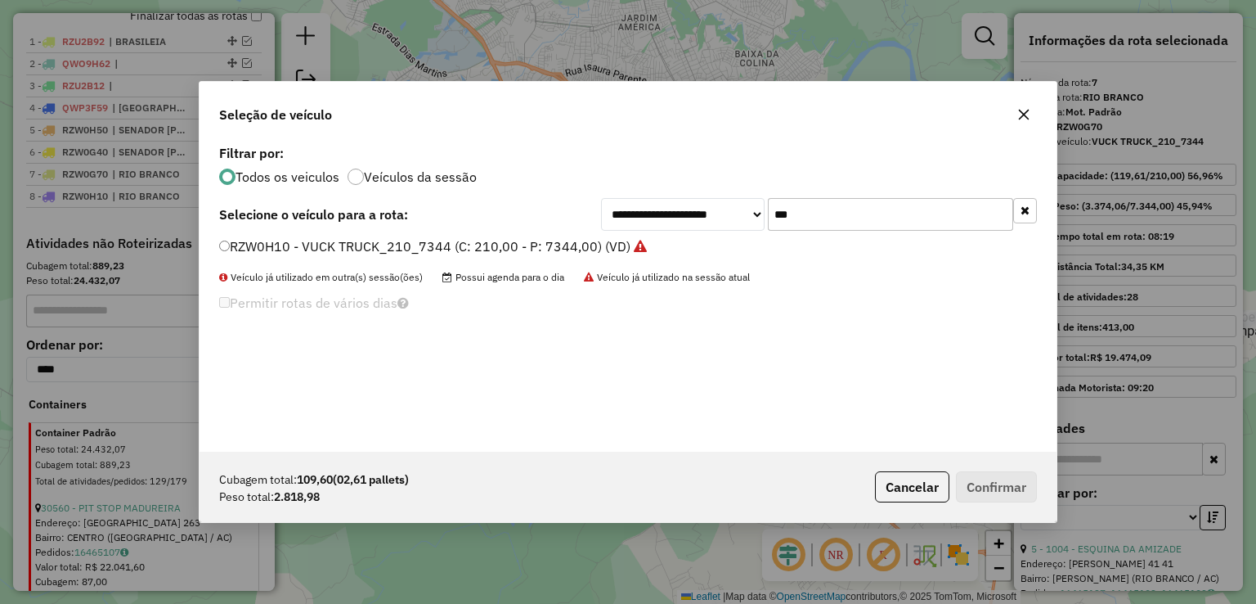
click at [831, 210] on input "***" at bounding box center [890, 214] width 245 height 33
type input "***"
click at [490, 436] on div "**********" at bounding box center [628, 296] width 857 height 311
click at [911, 484] on button "Cancelar" at bounding box center [912, 486] width 74 height 31
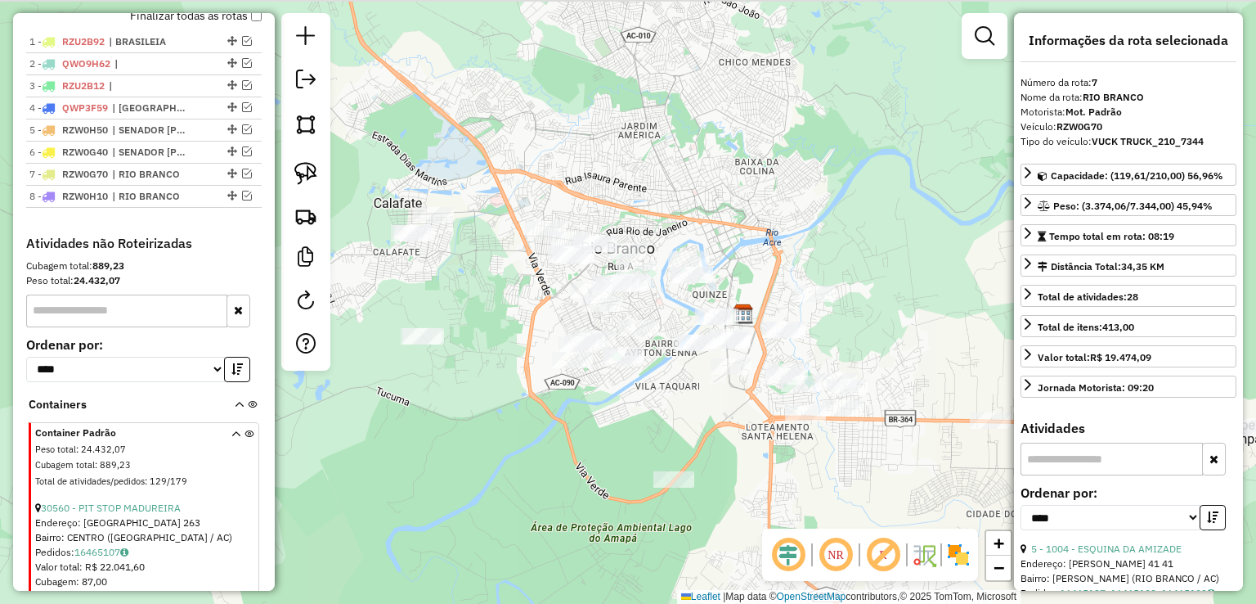
drag, startPoint x: 657, startPoint y: 76, endPoint x: 649, endPoint y: 382, distance: 305.9
click at [656, 382] on div "Janela de atendimento Grade de atendimento Capacidade Transportadoras Veículos …" at bounding box center [628, 302] width 1256 height 604
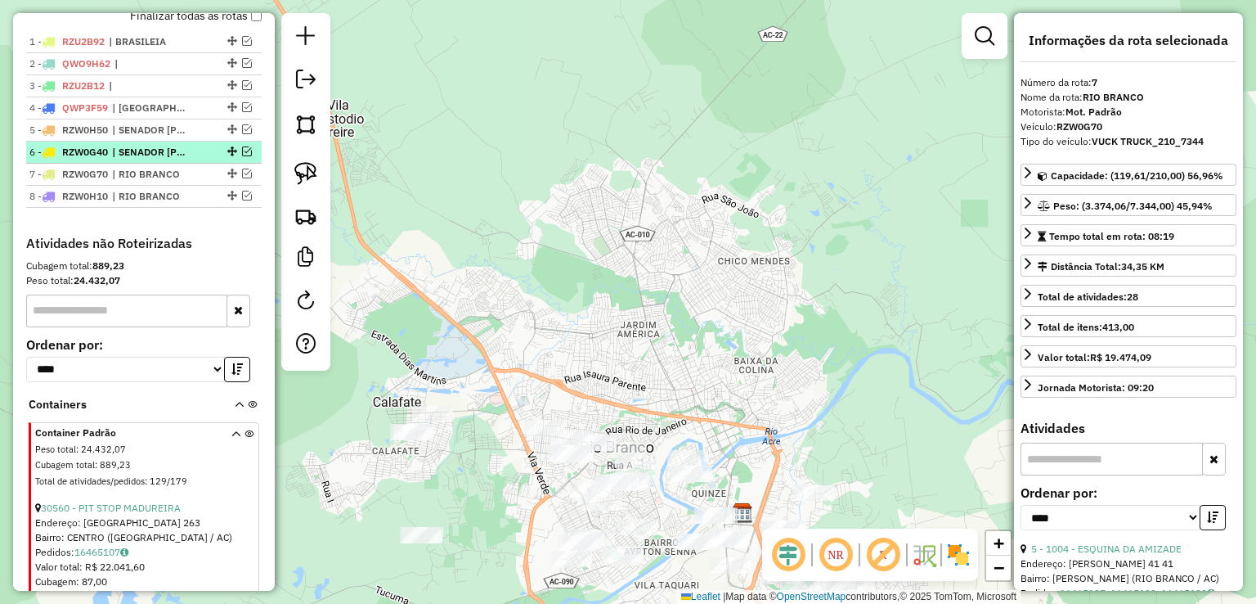
click at [243, 156] on em at bounding box center [247, 151] width 10 height 10
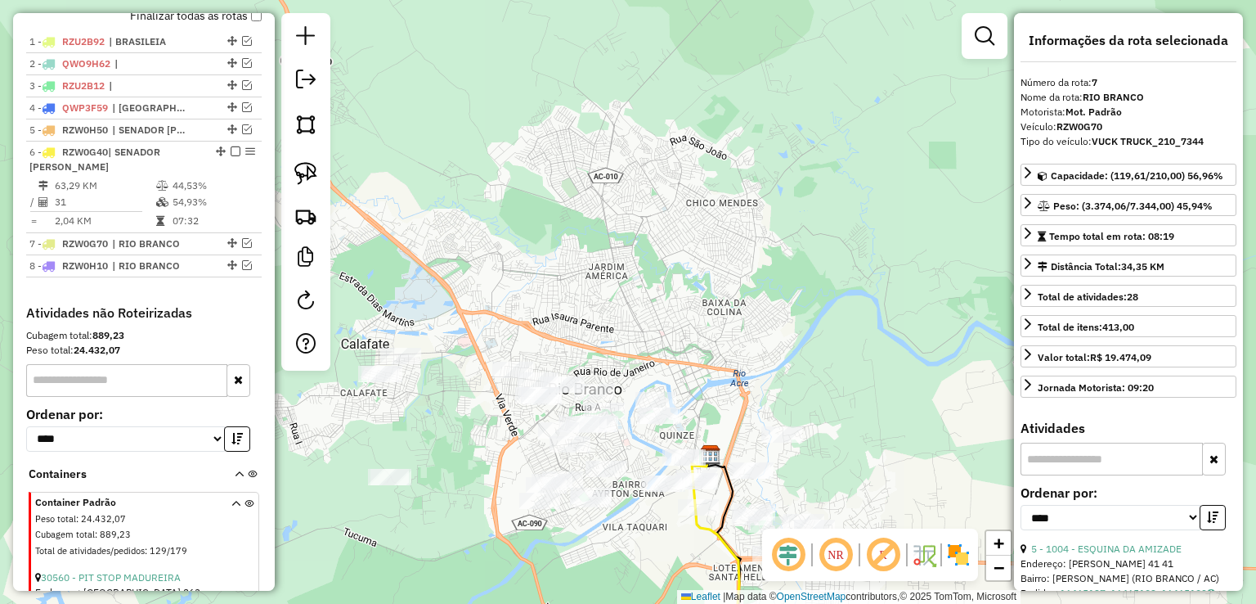
drag, startPoint x: 625, startPoint y: 297, endPoint x: 563, endPoint y: 0, distance: 303.3
click at [565, 23] on div "Janela de atendimento Grade de atendimento Capacidade Transportadoras Veículos …" at bounding box center [628, 302] width 1256 height 604
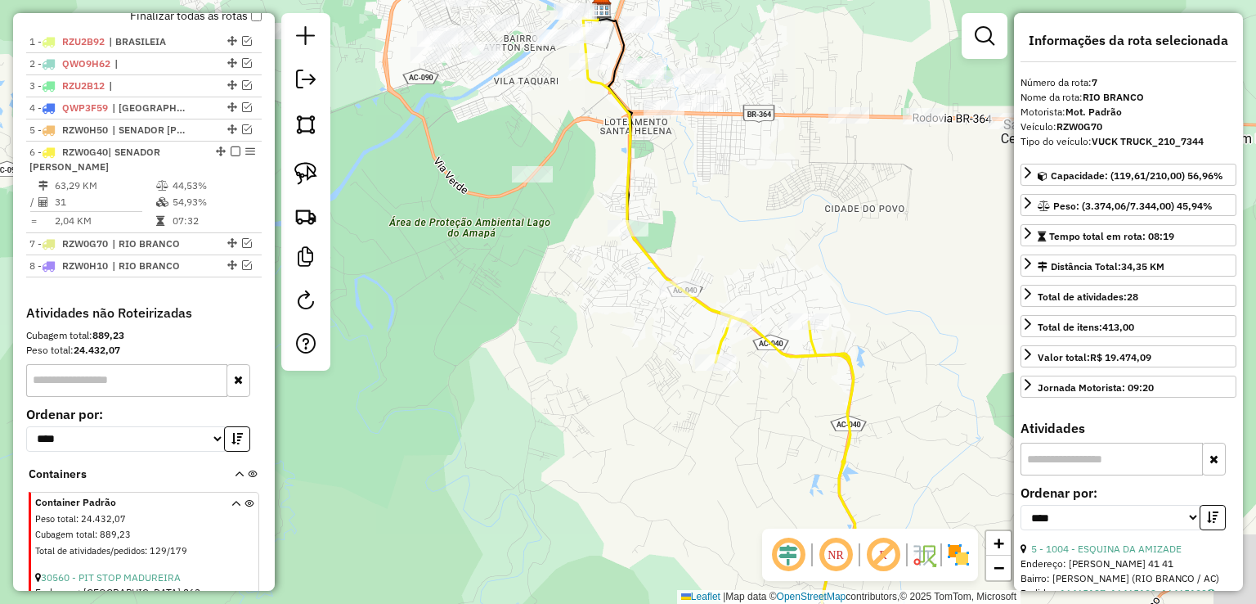
drag, startPoint x: 874, startPoint y: 275, endPoint x: 811, endPoint y: 245, distance: 69.9
click at [811, 245] on div "Janela de atendimento Grade de atendimento Capacidade Transportadoras Veículos …" at bounding box center [628, 302] width 1256 height 604
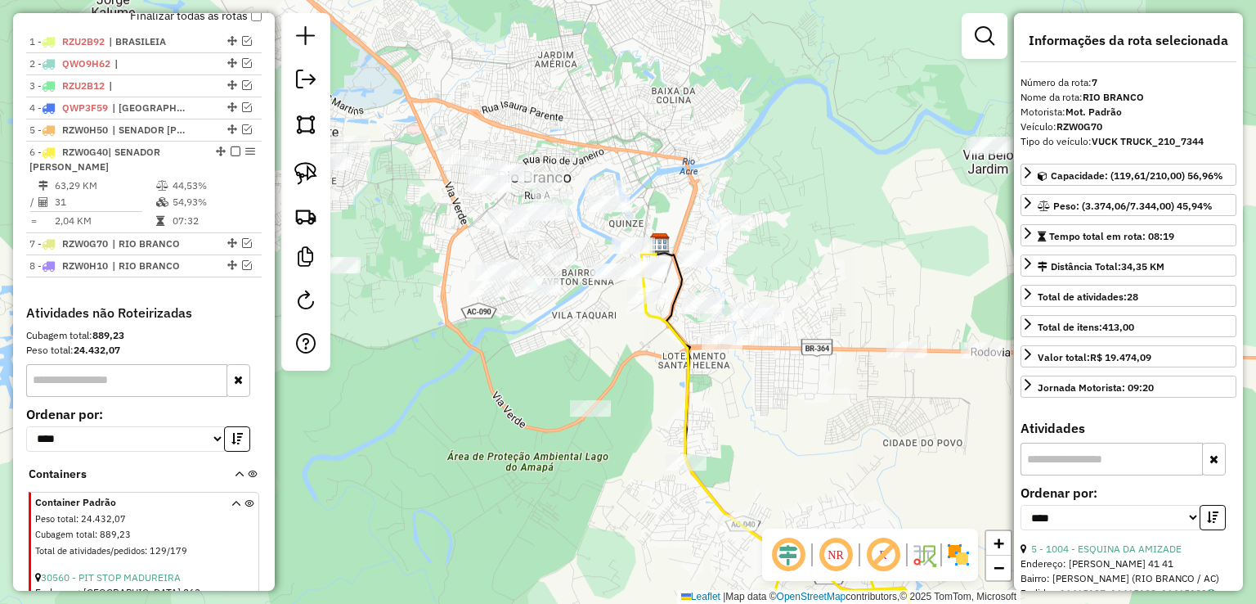
drag, startPoint x: 524, startPoint y: 404, endPoint x: 579, endPoint y: 635, distance: 237.0
click at [579, 603] on html "Aguarde... Pop-up bloqueado! Seu navegador bloqueou automáticamente a abertura …" at bounding box center [628, 302] width 1256 height 604
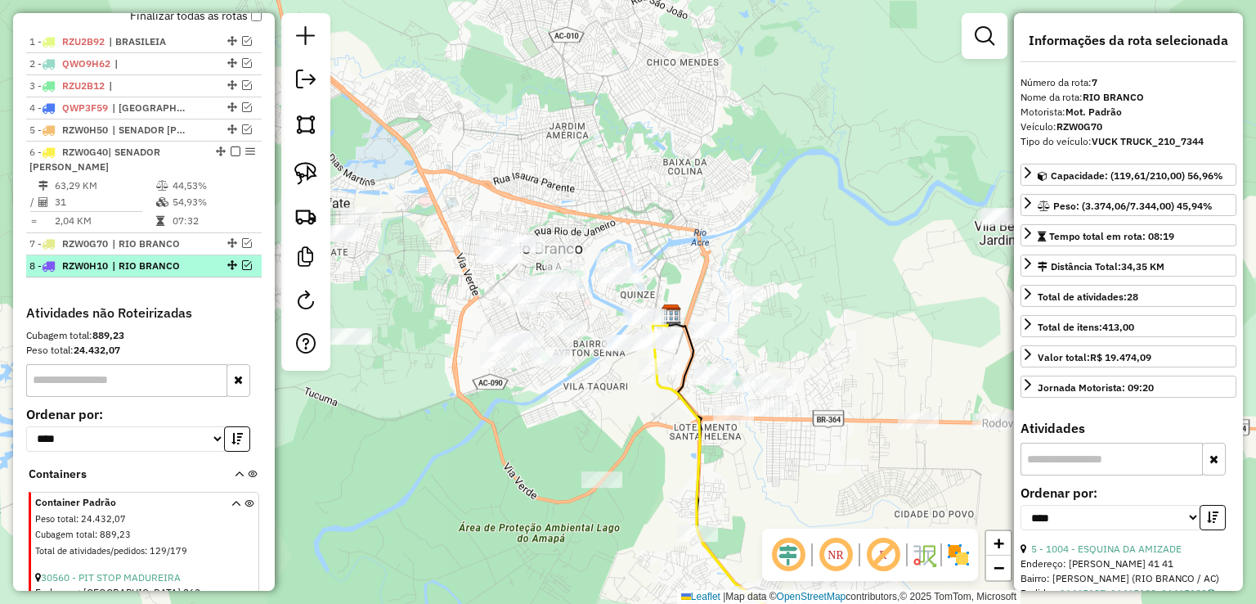
click at [242, 270] on em at bounding box center [247, 265] width 10 height 10
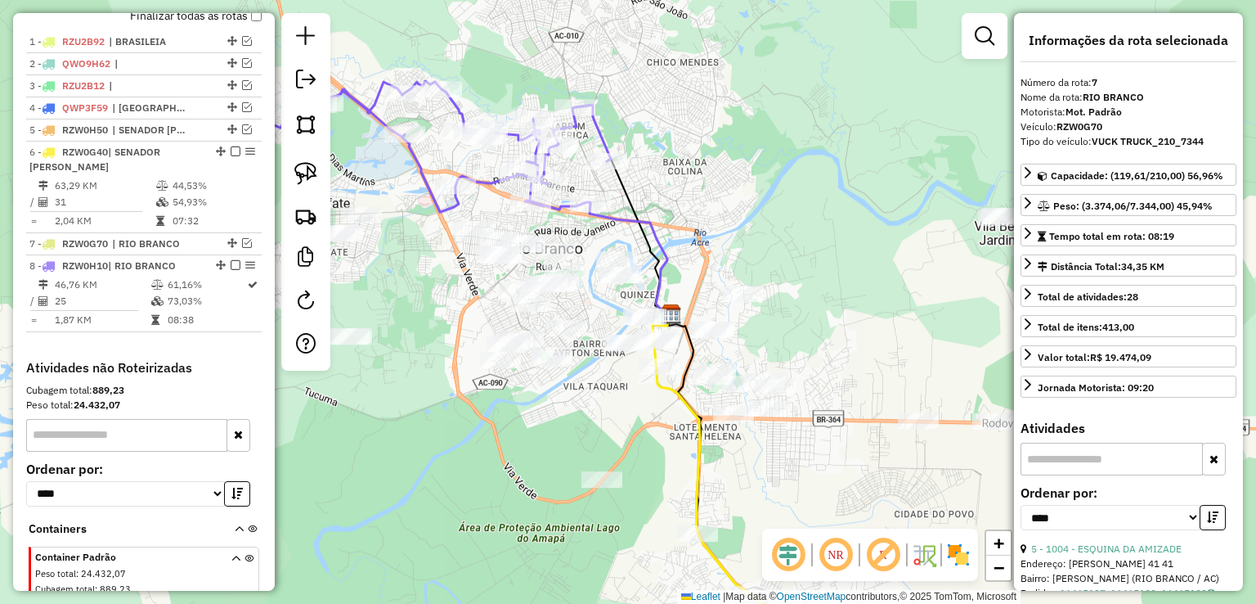
click at [415, 164] on icon at bounding box center [369, 131] width 484 height 159
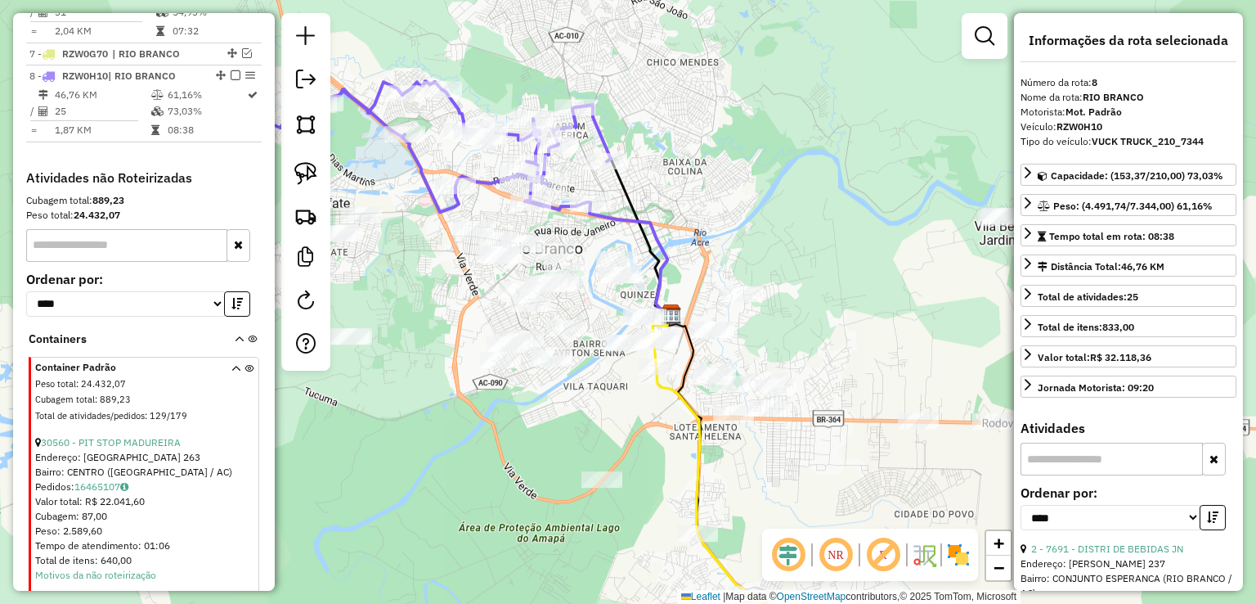
scroll to position [855, 0]
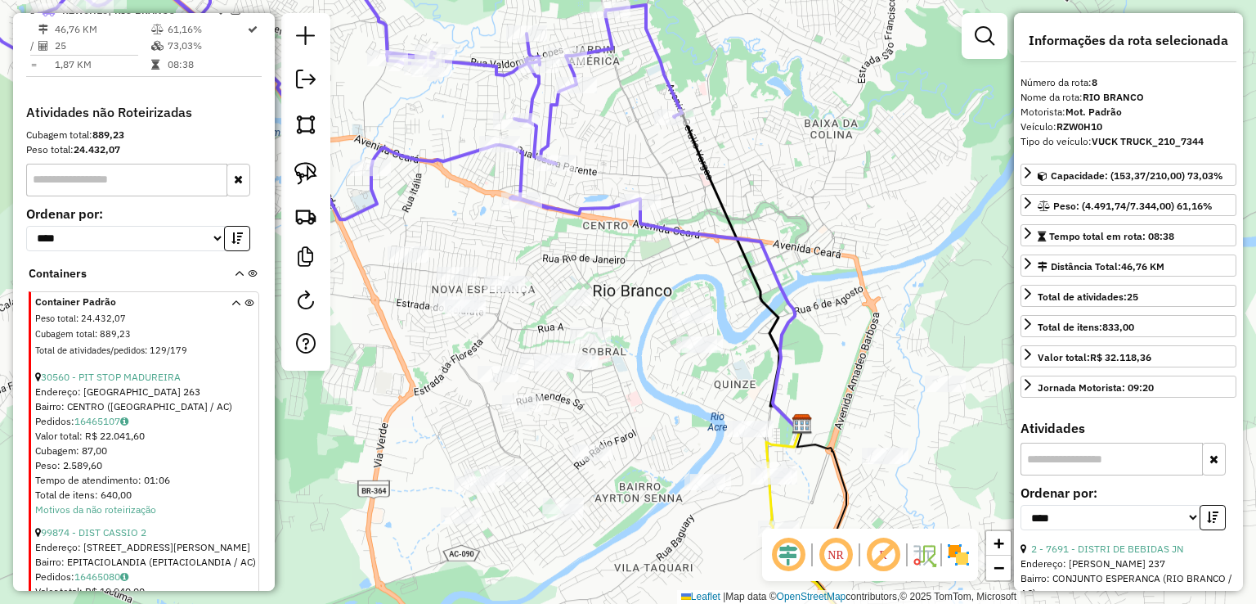
drag, startPoint x: 627, startPoint y: 252, endPoint x: 627, endPoint y: 278, distance: 26.2
click at [627, 278] on div "Janela de atendimento Grade de atendimento Capacidade Transportadoras Veículos …" at bounding box center [628, 302] width 1256 height 604
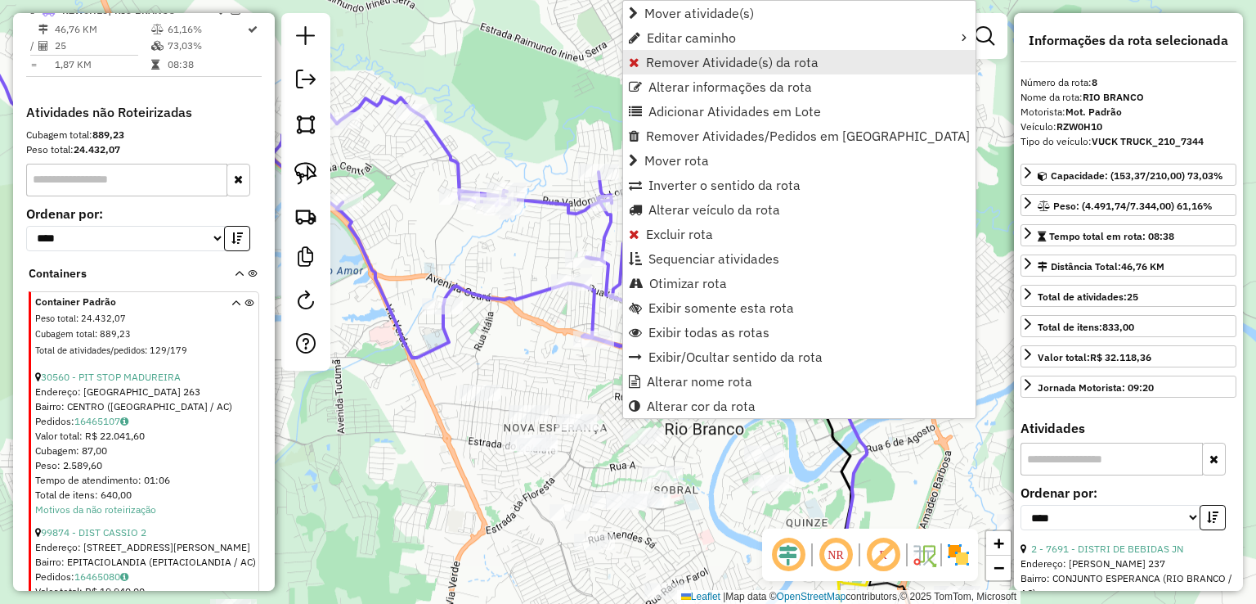
click at [666, 61] on span "Remover Atividade(s) da rota" at bounding box center [732, 62] width 173 height 13
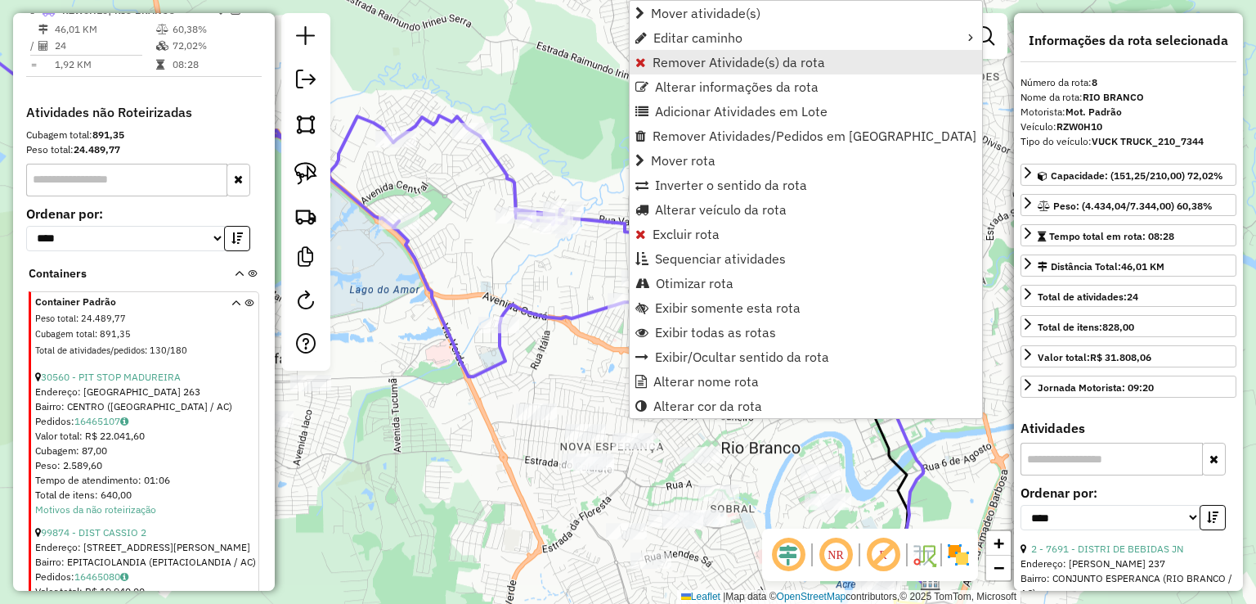
click at [662, 65] on span "Remover Atividade(s) da rota" at bounding box center [739, 62] width 173 height 13
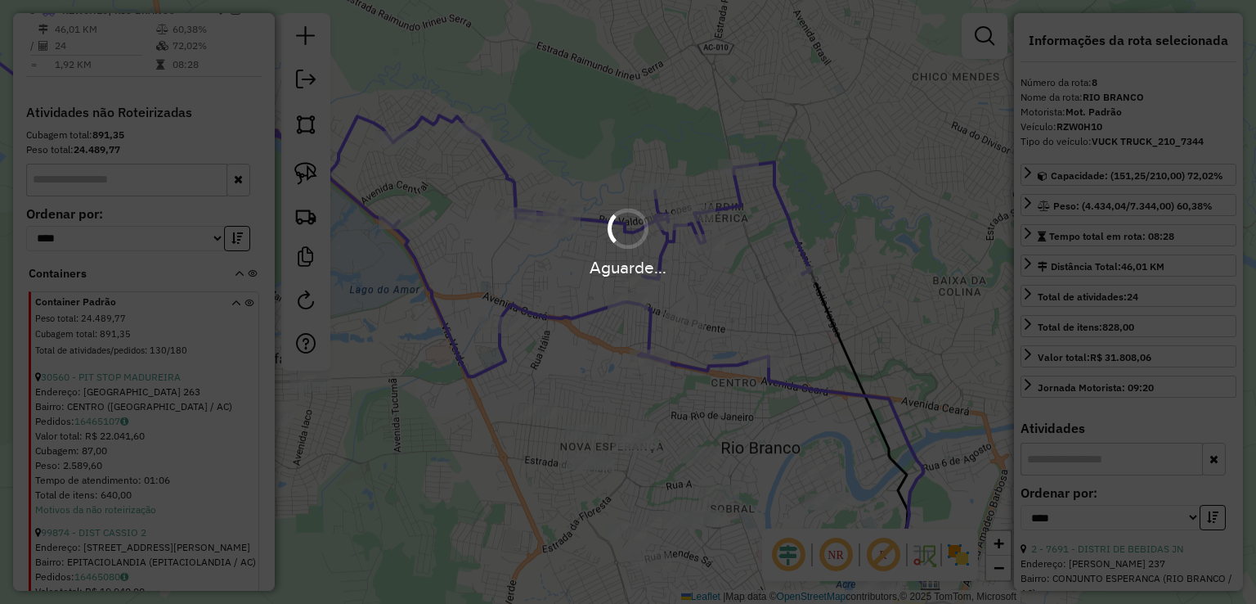
click at [770, 361] on div "Aguarde..." at bounding box center [628, 302] width 1256 height 604
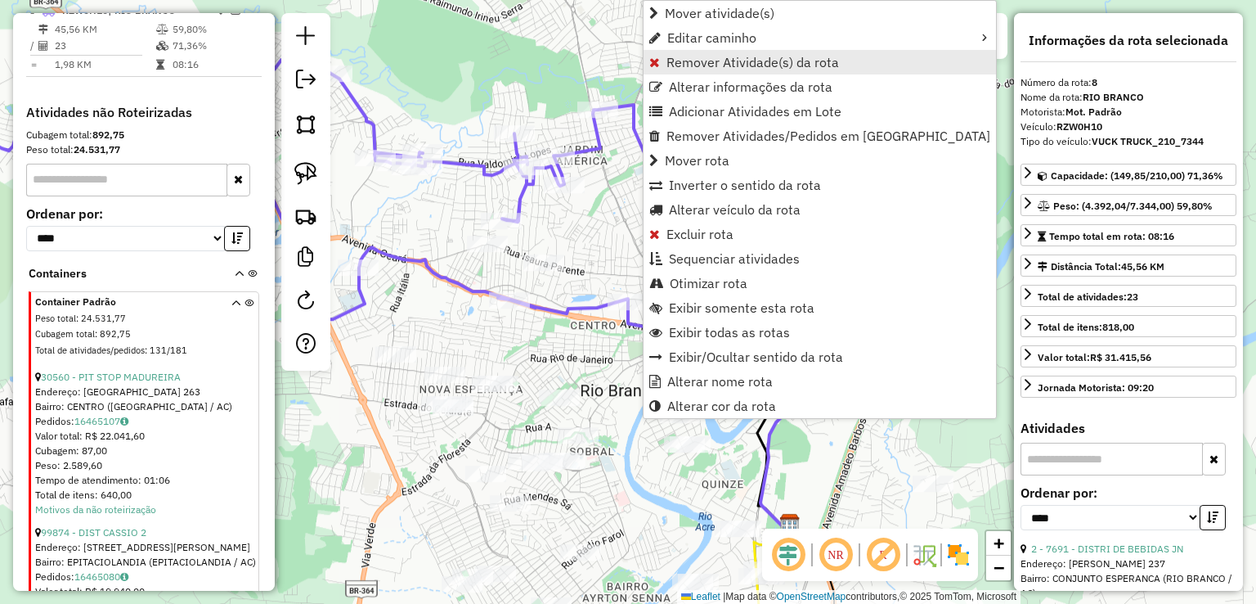
click at [705, 64] on span "Remover Atividade(s) da rota" at bounding box center [752, 62] width 173 height 13
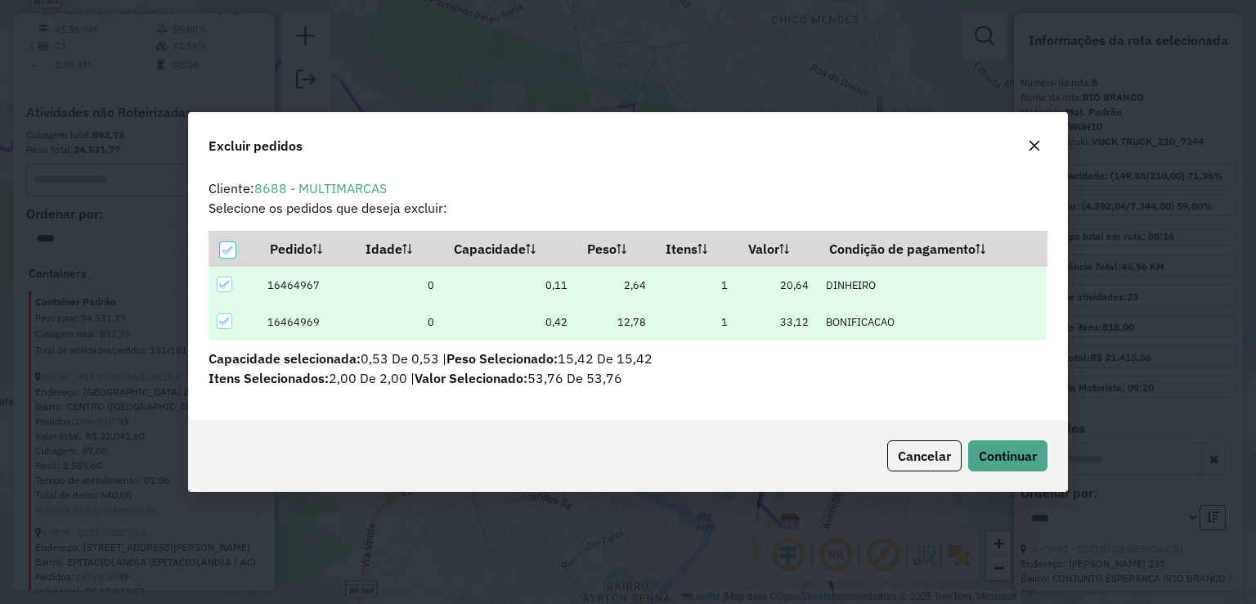
scroll to position [8, 5]
click at [1022, 467] on button "Continuar" at bounding box center [1007, 455] width 79 height 31
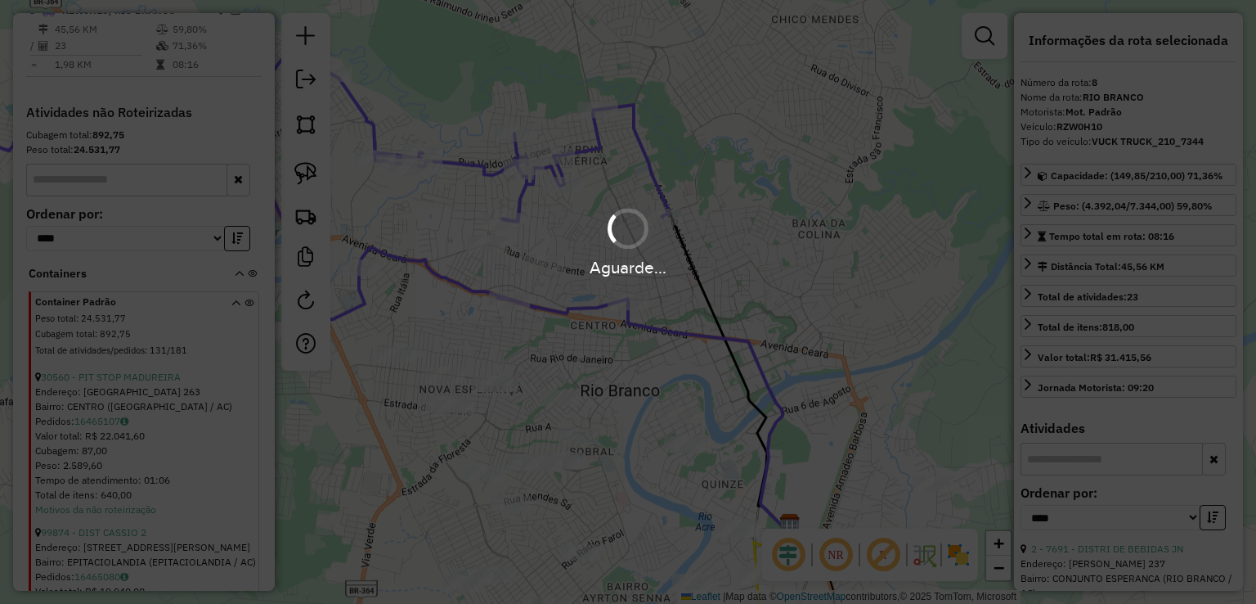
click at [508, 302] on hb-app "Aguarde... Pop-up bloqueado! Seu navegador bloqueou automáticamente a abertura …" at bounding box center [628, 302] width 1256 height 604
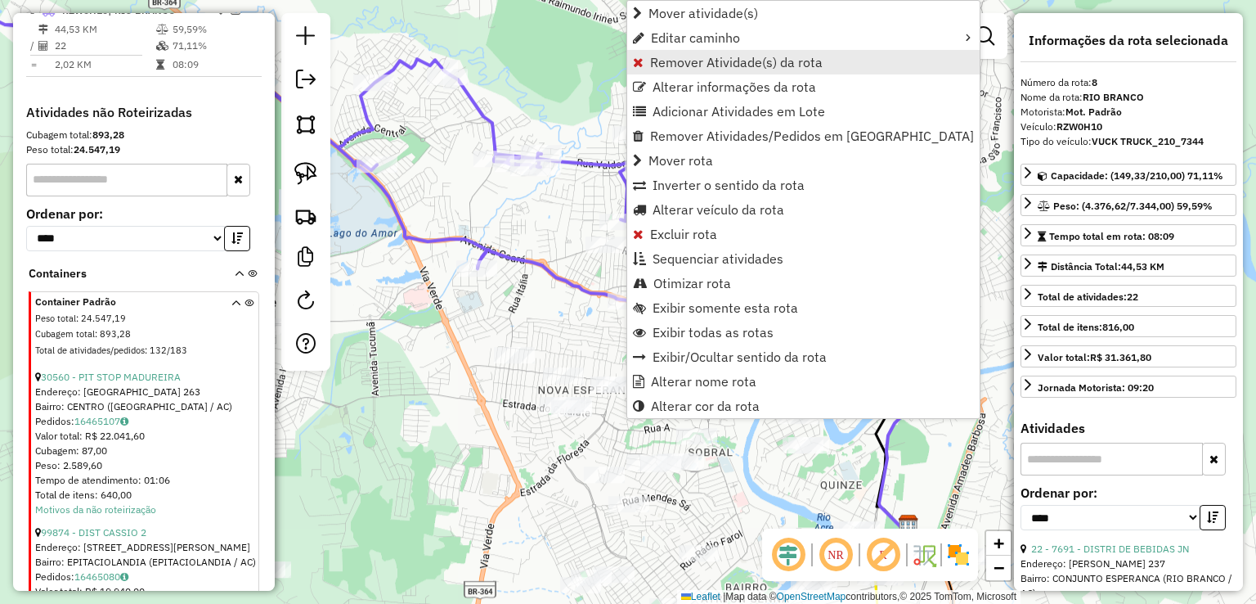
click at [664, 61] on span "Remover Atividade(s) da rota" at bounding box center [736, 62] width 173 height 13
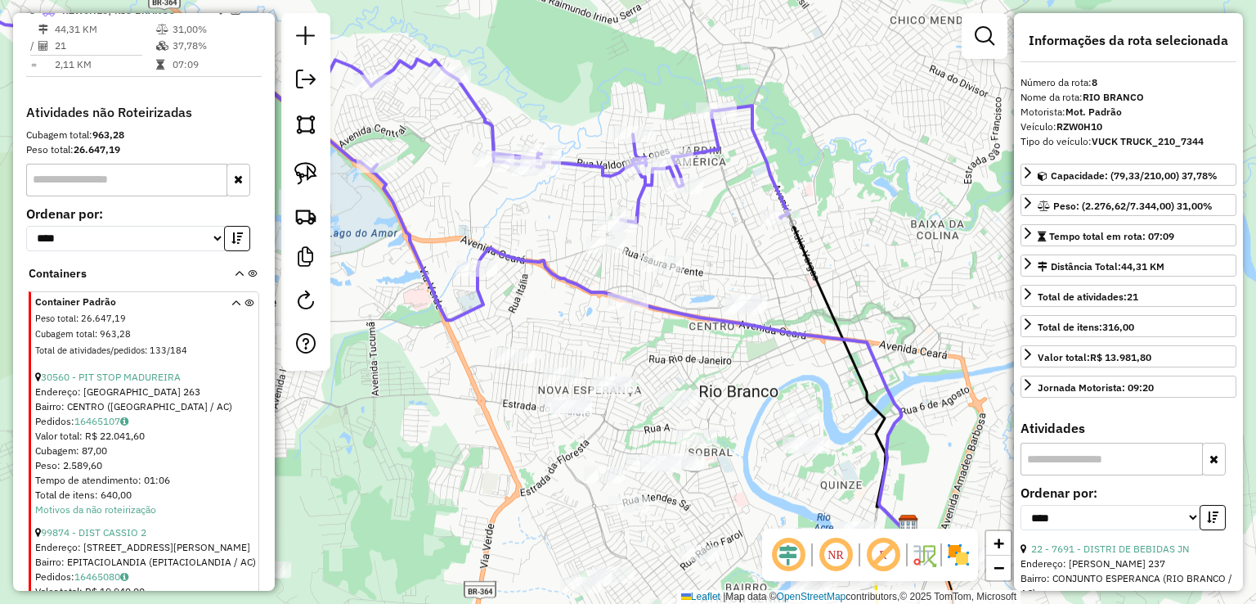
click at [480, 312] on icon at bounding box center [331, 160] width 914 height 320
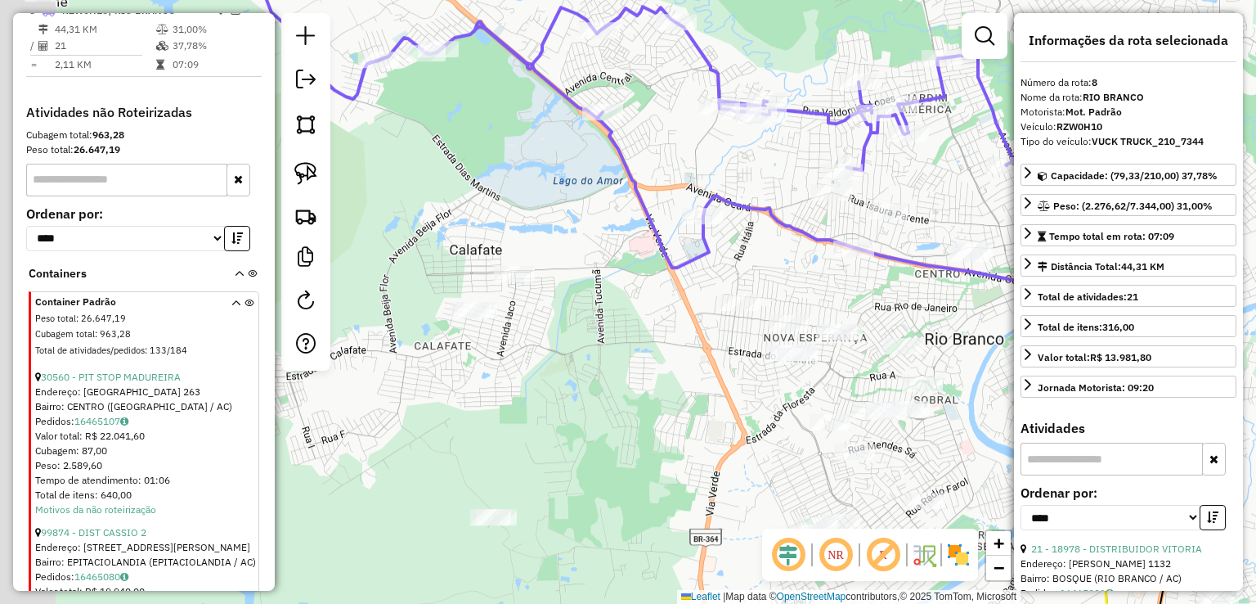
drag, startPoint x: 596, startPoint y: 331, endPoint x: 762, endPoint y: 264, distance: 179.0
click at [762, 264] on div "Janela de atendimento Grade de atendimento Capacidade Transportadoras Veículos …" at bounding box center [628, 302] width 1256 height 604
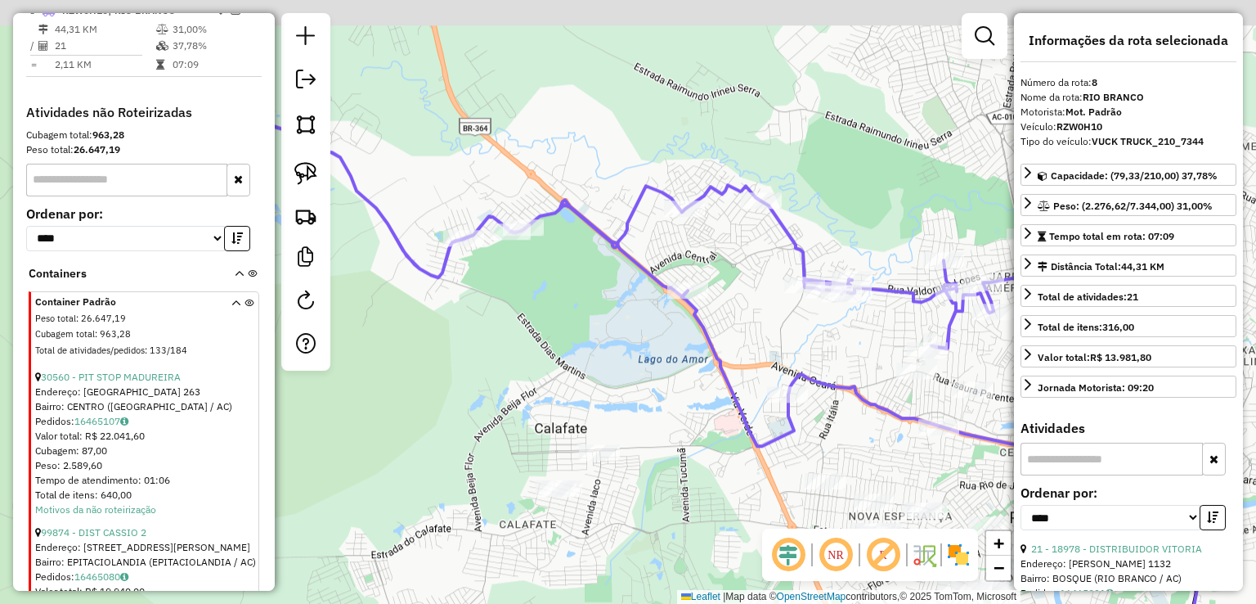
drag, startPoint x: 559, startPoint y: 276, endPoint x: 638, endPoint y: 505, distance: 242.8
click at [638, 505] on div "Janela de atendimento Grade de atendimento Capacidade Transportadoras Veículos …" at bounding box center [628, 302] width 1256 height 604
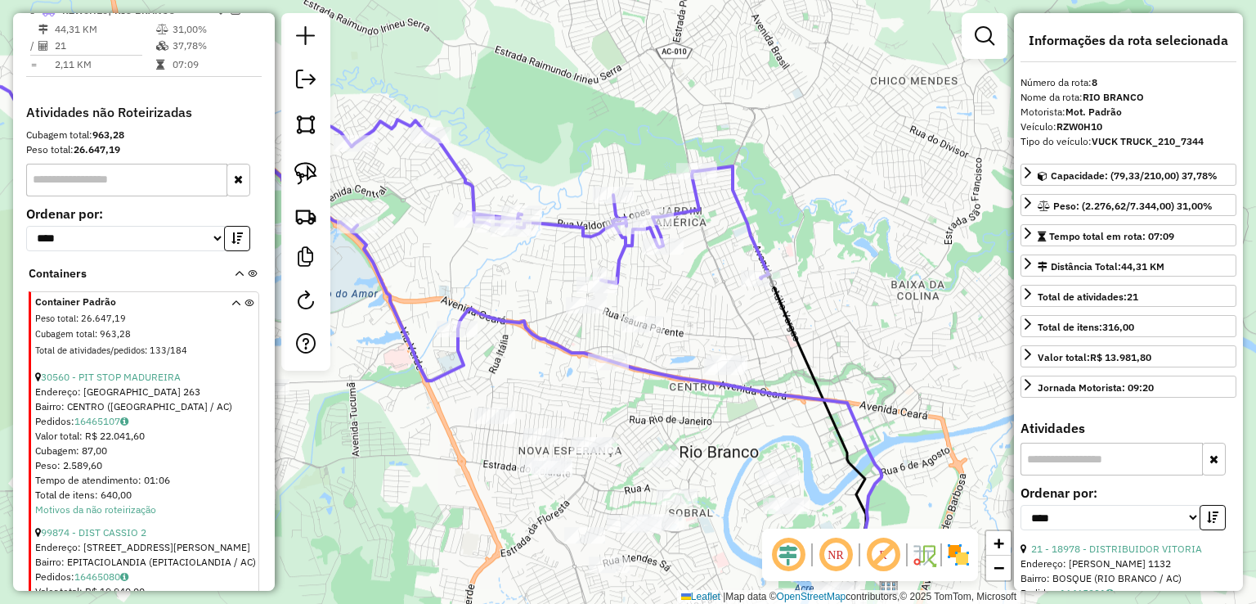
drag, startPoint x: 738, startPoint y: 330, endPoint x: 409, endPoint y: 213, distance: 348.9
click at [409, 213] on div "Janela de atendimento Grade de atendimento Capacidade Transportadoras Veículos …" at bounding box center [628, 302] width 1256 height 604
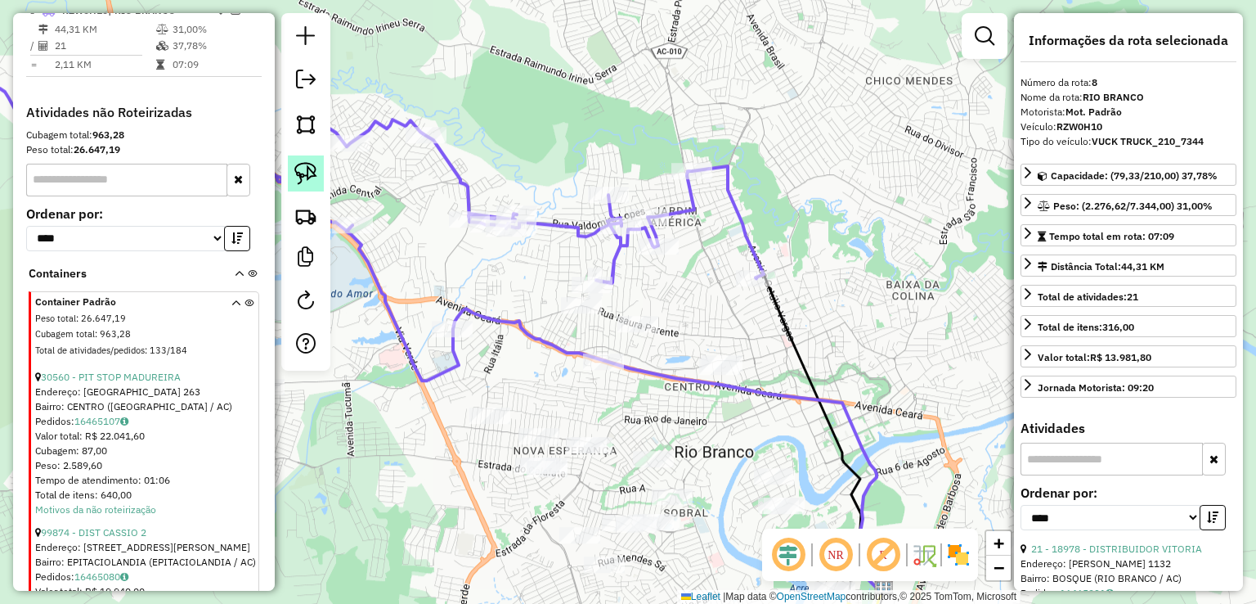
click at [314, 173] on img at bounding box center [305, 173] width 23 height 23
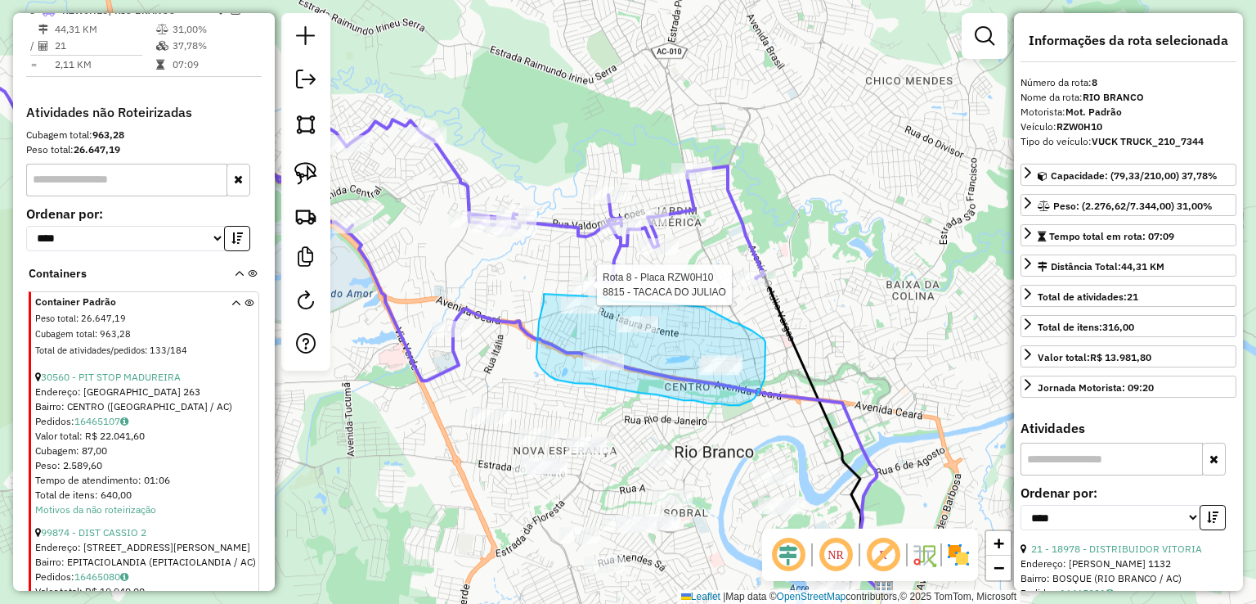
drag, startPoint x: 544, startPoint y: 294, endPoint x: 607, endPoint y: 297, distance: 63.1
click at [607, 297] on div "Rota 8 - Placa RZW0H10 8815 - TACACA DO JULIAO Janela de atendimento Grade de a…" at bounding box center [628, 302] width 1256 height 604
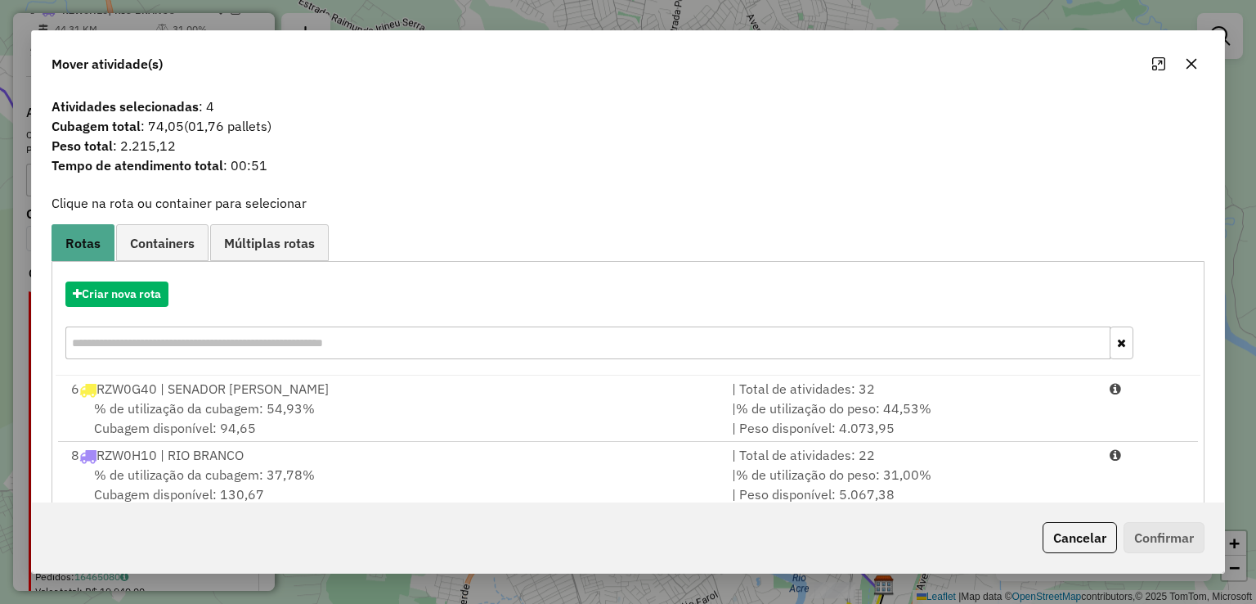
click at [342, 475] on div "% de utilização da cubagem: 37,78% Cubagem disponível: 130,67" at bounding box center [391, 483] width 661 height 39
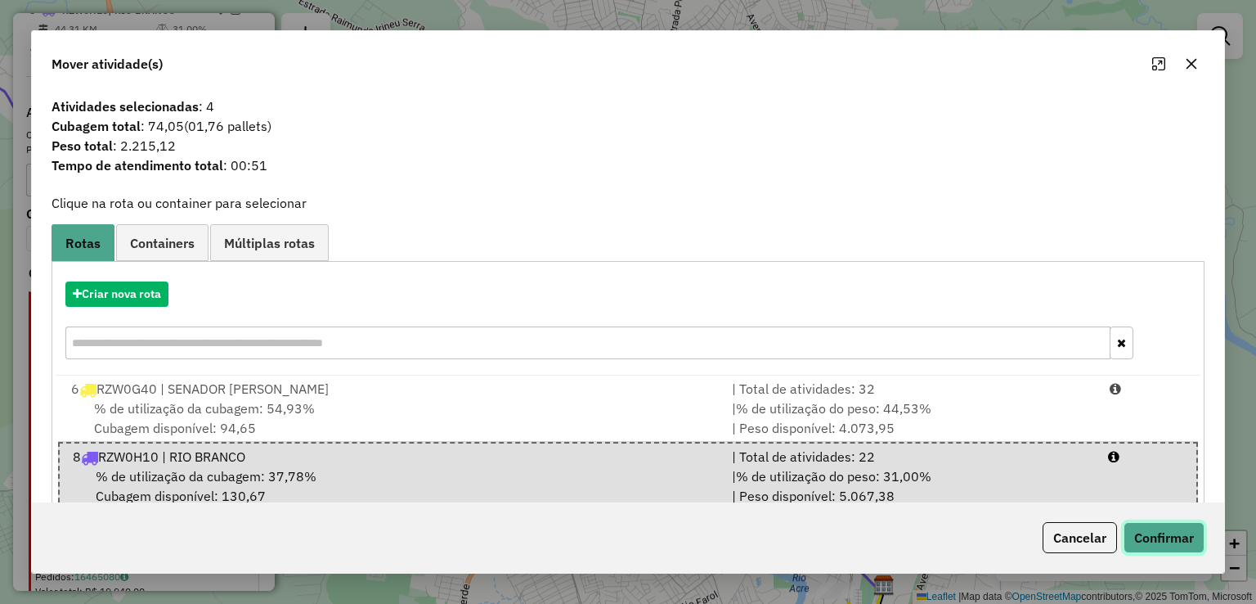
click at [1162, 544] on button "Confirmar" at bounding box center [1164, 537] width 81 height 31
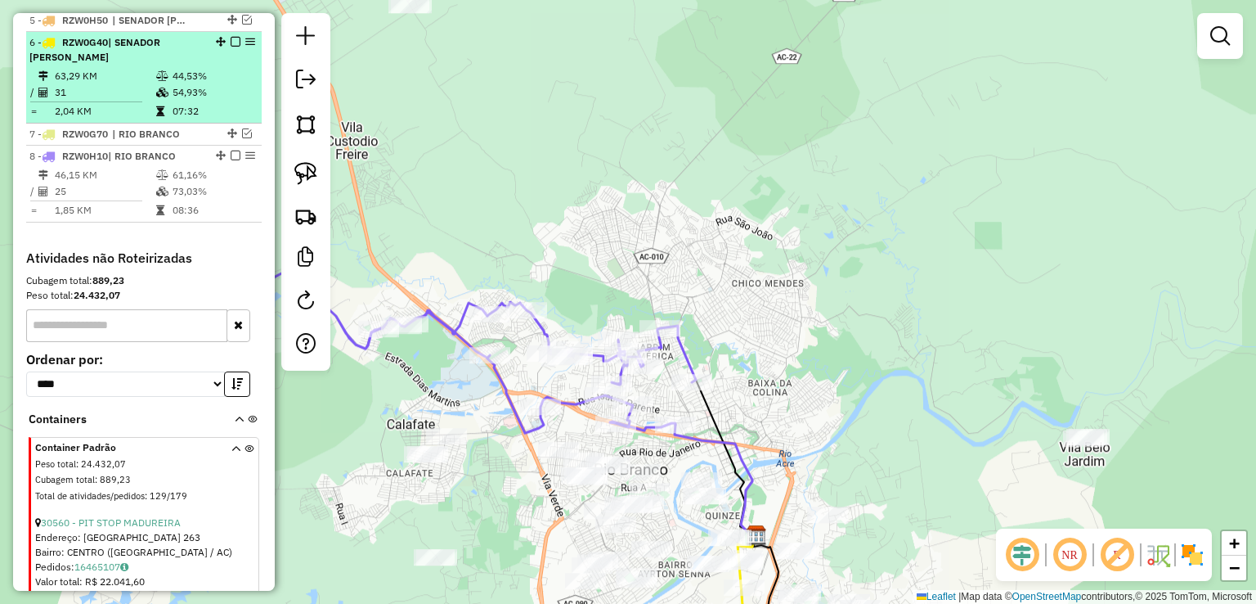
scroll to position [610, 0]
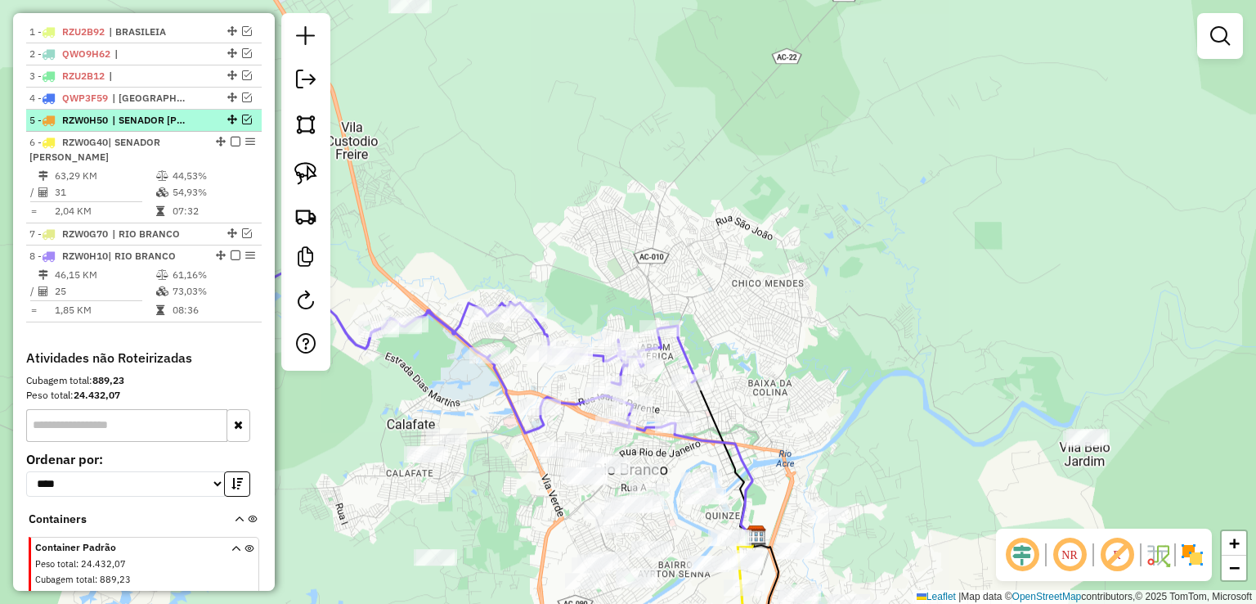
click at [242, 124] on em at bounding box center [247, 119] width 10 height 10
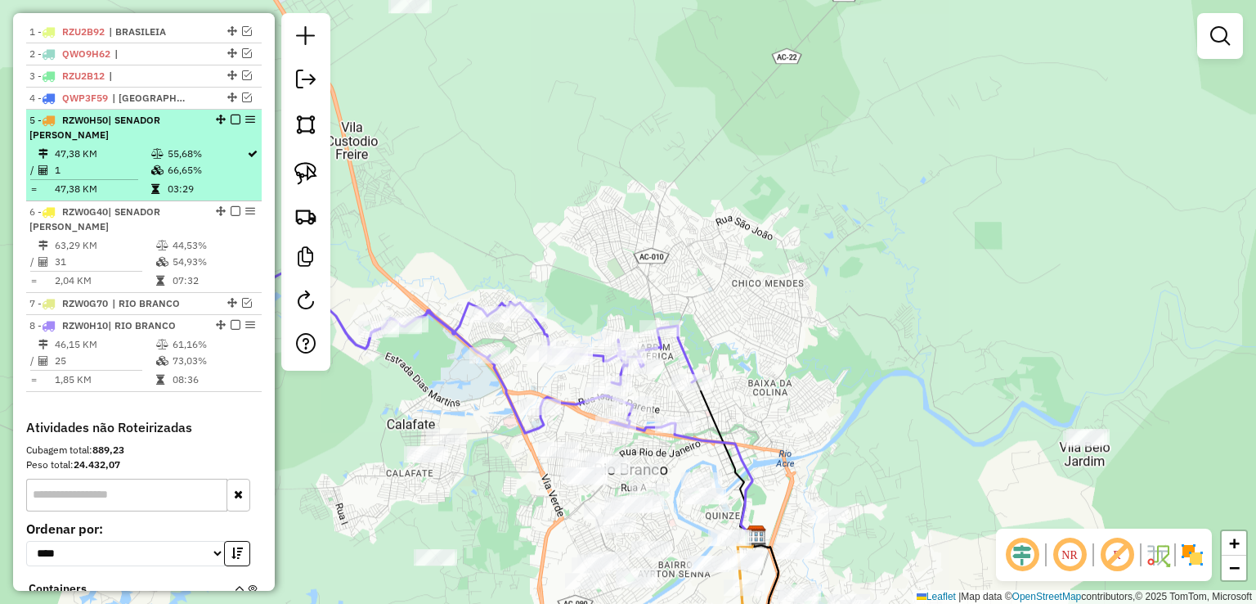
click at [179, 178] on td "66,65%" at bounding box center [206, 170] width 79 height 16
select select "*********"
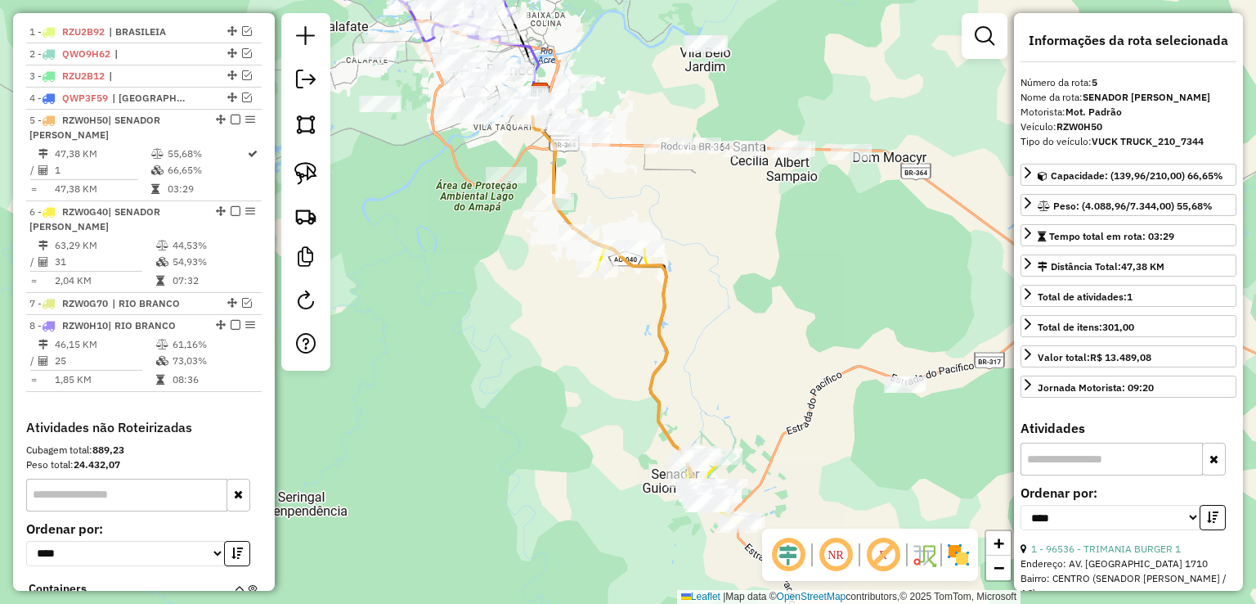
drag, startPoint x: 437, startPoint y: 293, endPoint x: 425, endPoint y: 285, distance: 14.1
click at [425, 285] on div "Janela de atendimento Grade de atendimento Capacidade Transportadoras Veículos …" at bounding box center [628, 302] width 1256 height 604
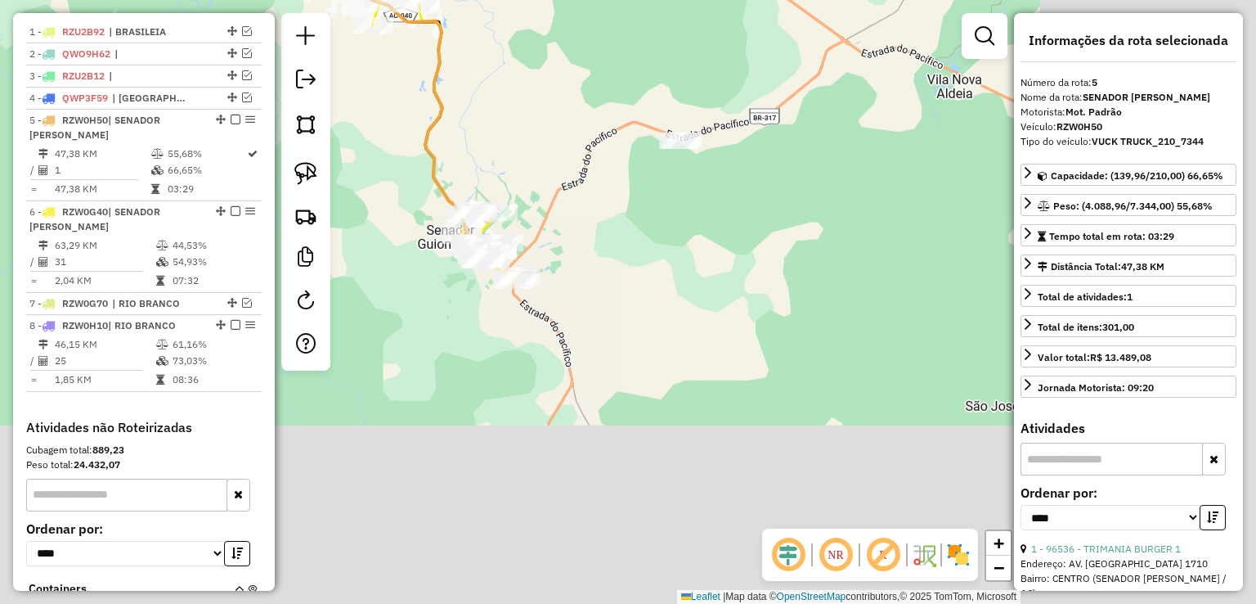
drag, startPoint x: 568, startPoint y: 400, endPoint x: 343, endPoint y: 156, distance: 331.6
click at [343, 156] on div "Janela de atendimento Grade de atendimento Capacidade Transportadoras Veículos …" at bounding box center [628, 302] width 1256 height 604
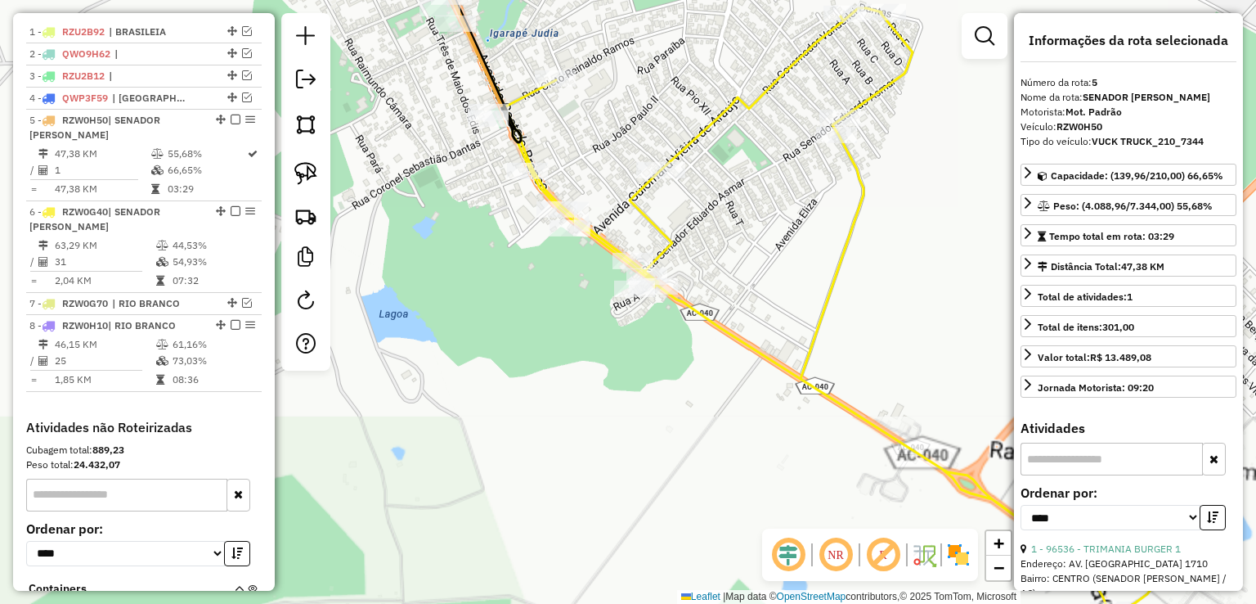
drag, startPoint x: 468, startPoint y: 321, endPoint x: 481, endPoint y: 402, distance: 81.2
click at [481, 402] on div "Janela de atendimento Grade de atendimento Capacidade Transportadoras Veículos …" at bounding box center [628, 302] width 1256 height 604
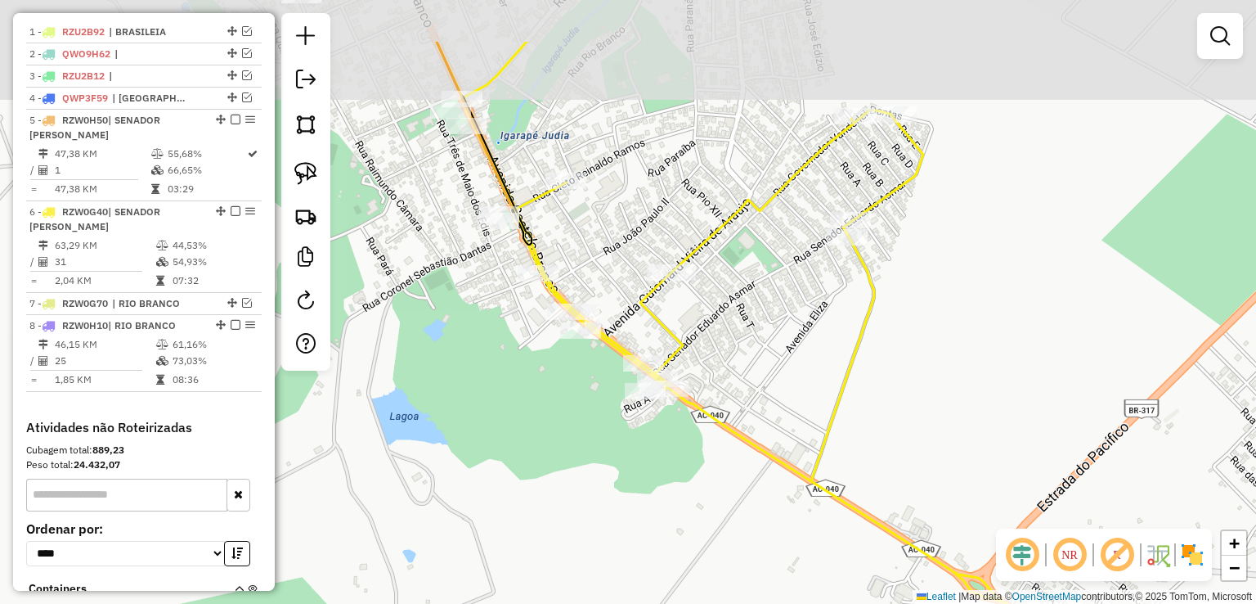
drag, startPoint x: 486, startPoint y: 290, endPoint x: 523, endPoint y: 477, distance: 190.2
click at [523, 477] on div "Janela de atendimento Grade de atendimento Capacidade Transportadoras Veículos …" at bounding box center [628, 302] width 1256 height 604
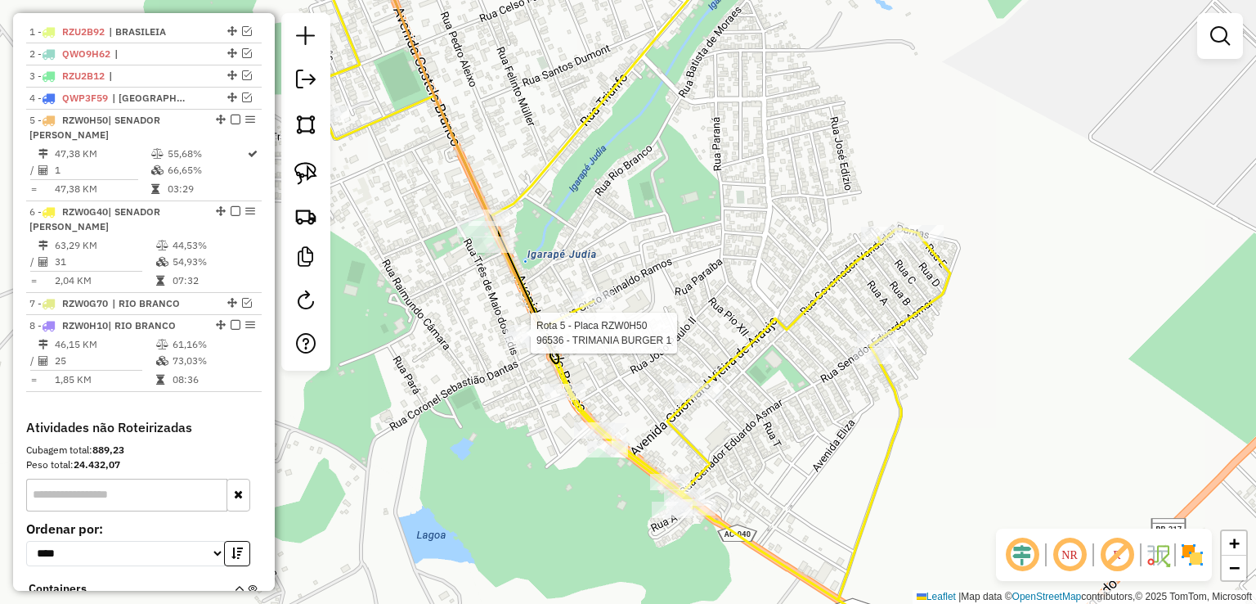
select select "*********"
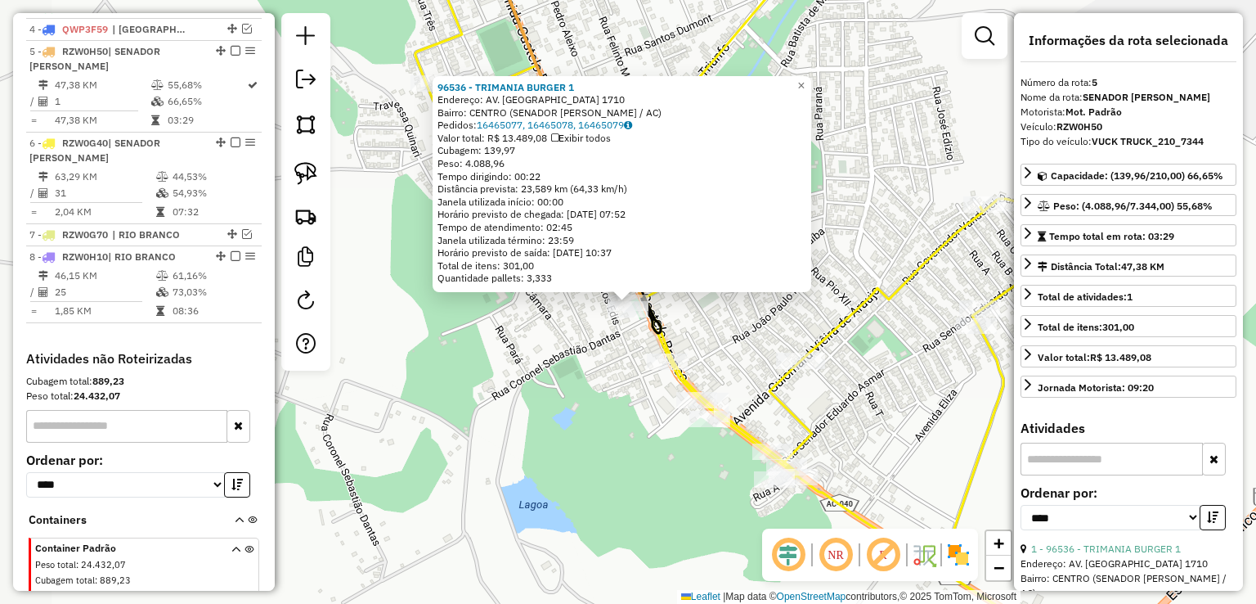
scroll to position [720, 0]
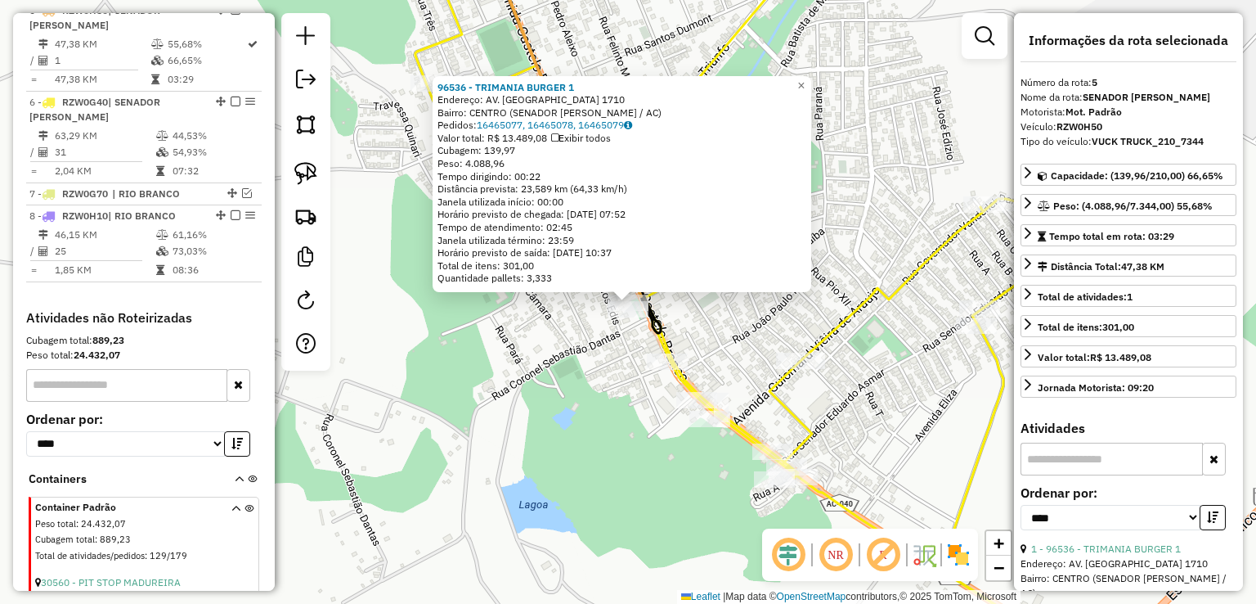
click at [524, 369] on div "96536 - TRIMANIA BURGER 1 Endereço: AV. CASTELO BRANCO 1710 Bairro: CENTRO (SEN…" at bounding box center [628, 302] width 1256 height 604
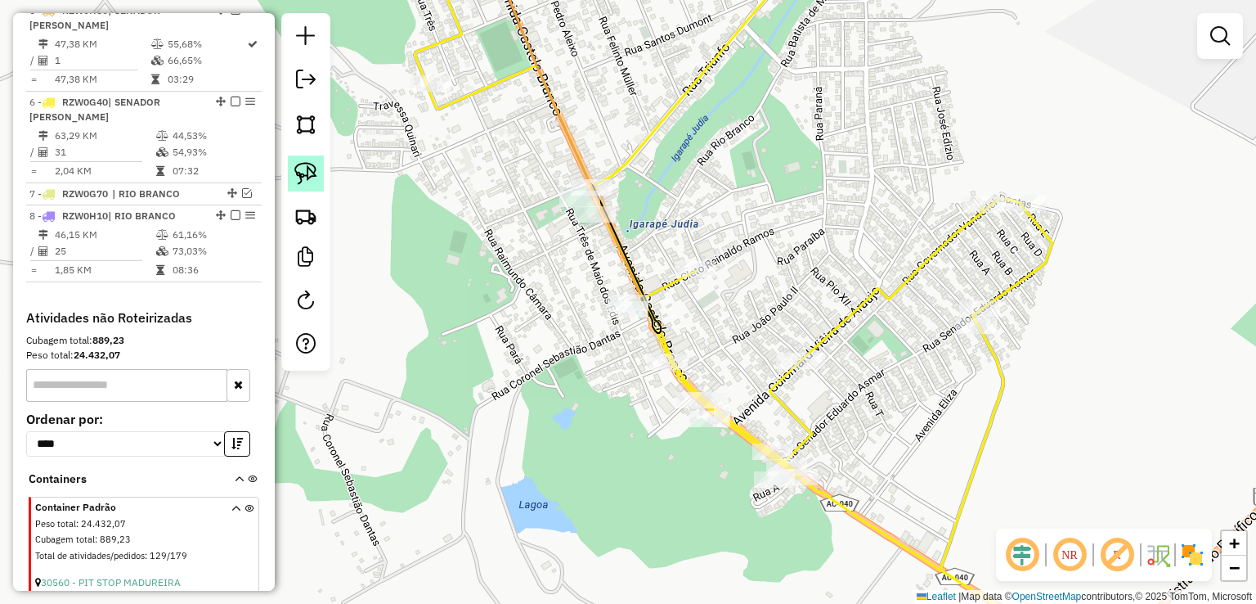
click at [297, 182] on img at bounding box center [305, 173] width 23 height 23
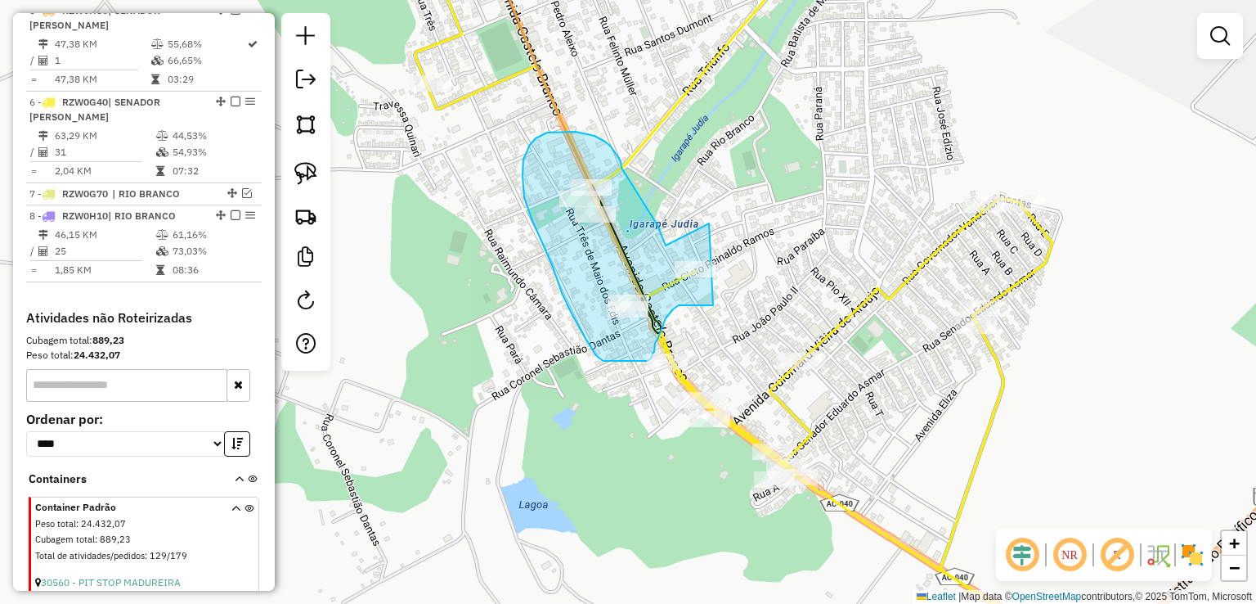
drag, startPoint x: 709, startPoint y: 223, endPoint x: 741, endPoint y: 283, distance: 67.7
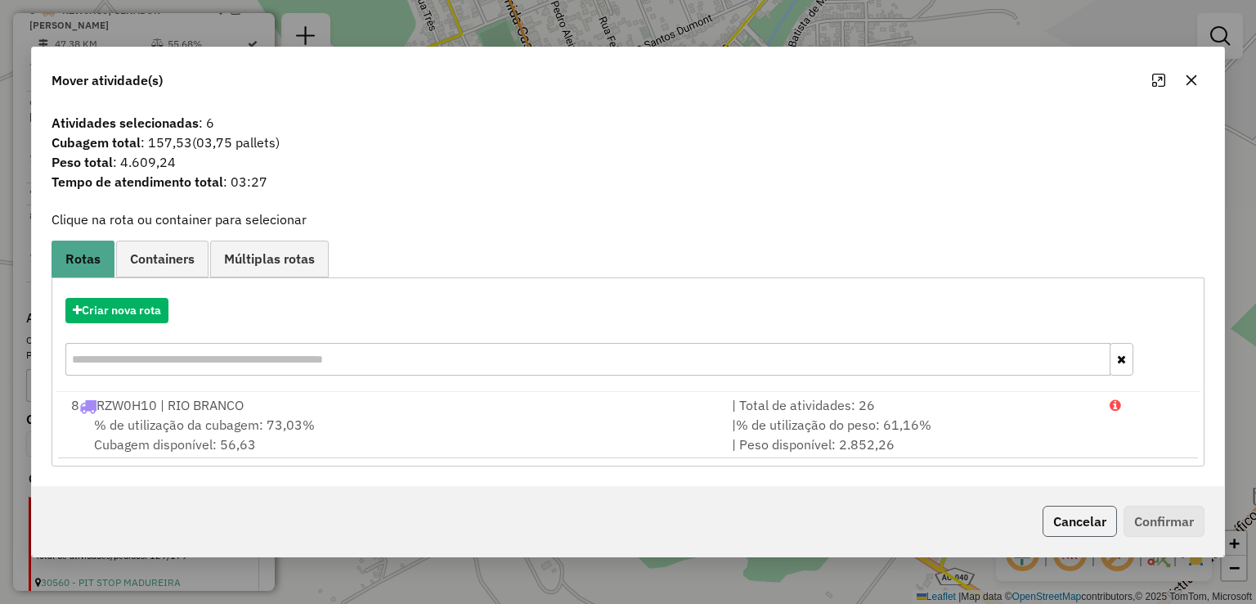
click at [1076, 507] on button "Cancelar" at bounding box center [1080, 520] width 74 height 31
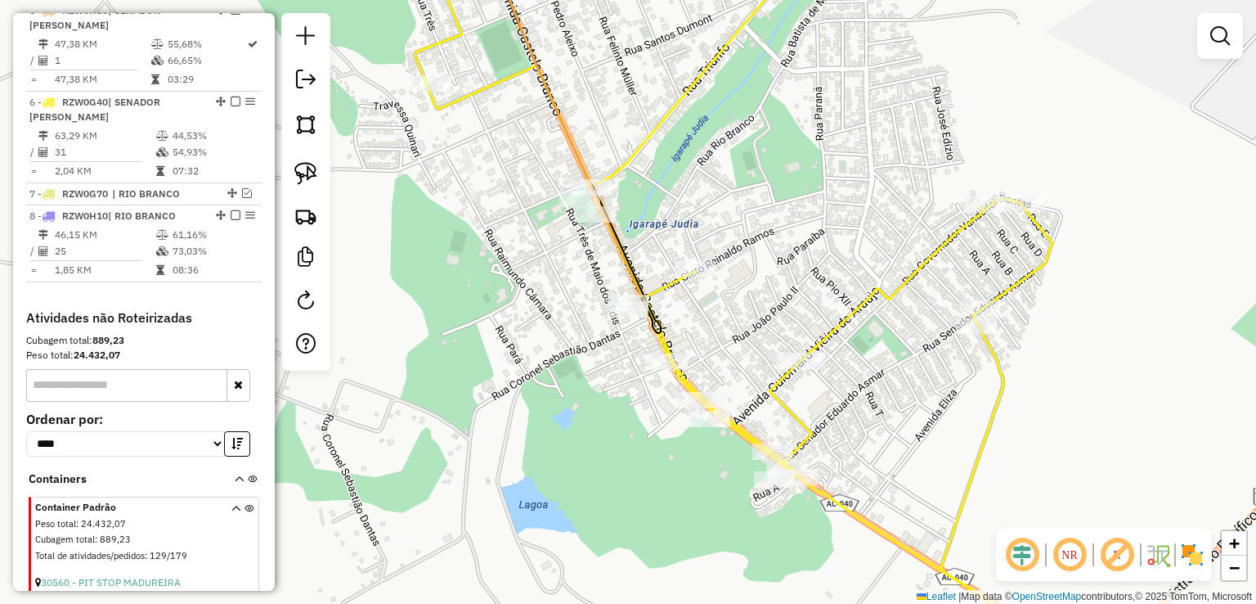
click at [639, 160] on icon at bounding box center [758, 301] width 686 height 725
select select "*********"
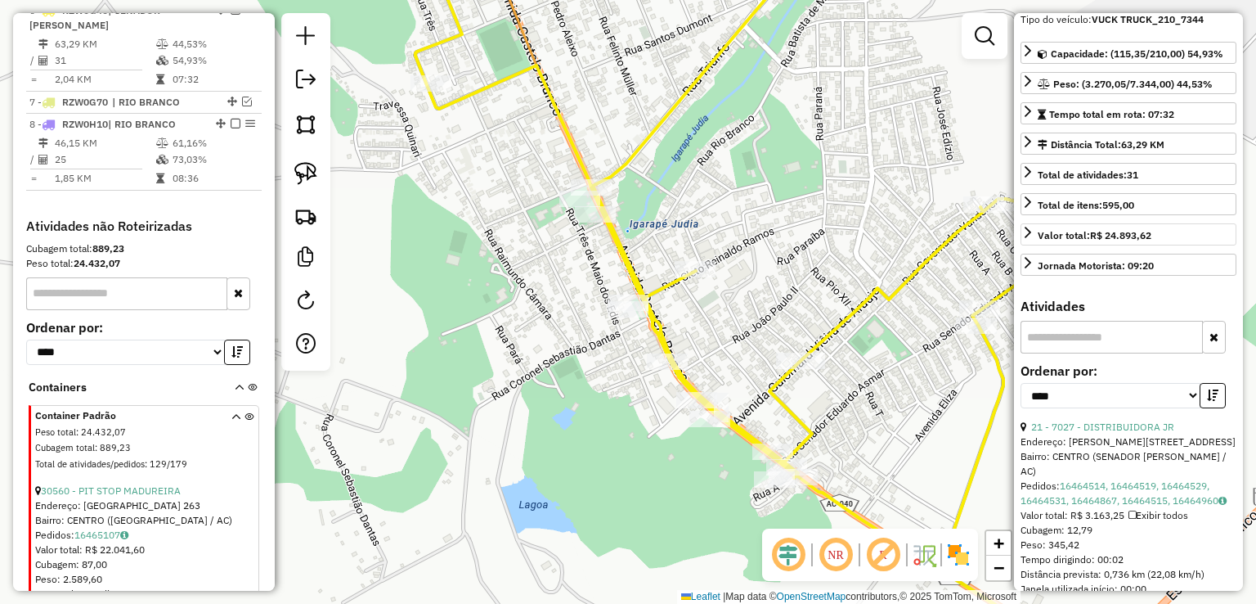
scroll to position [245, 0]
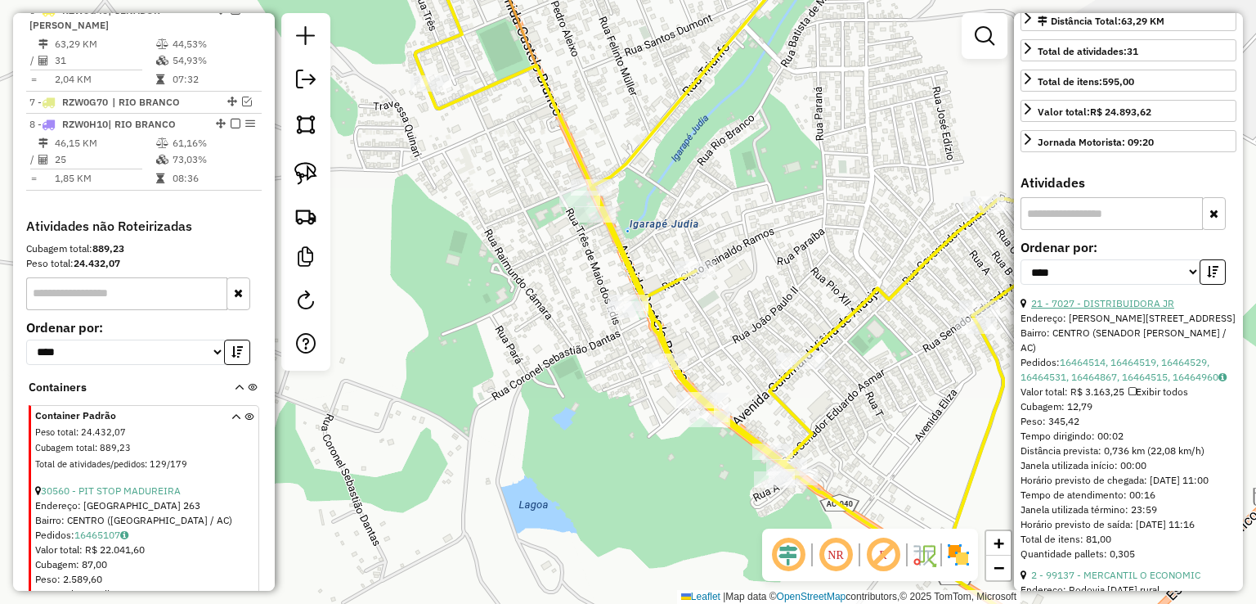
click at [1111, 302] on link "21 - 7027 - DISTRIBUIDORA JR" at bounding box center [1102, 303] width 143 height 12
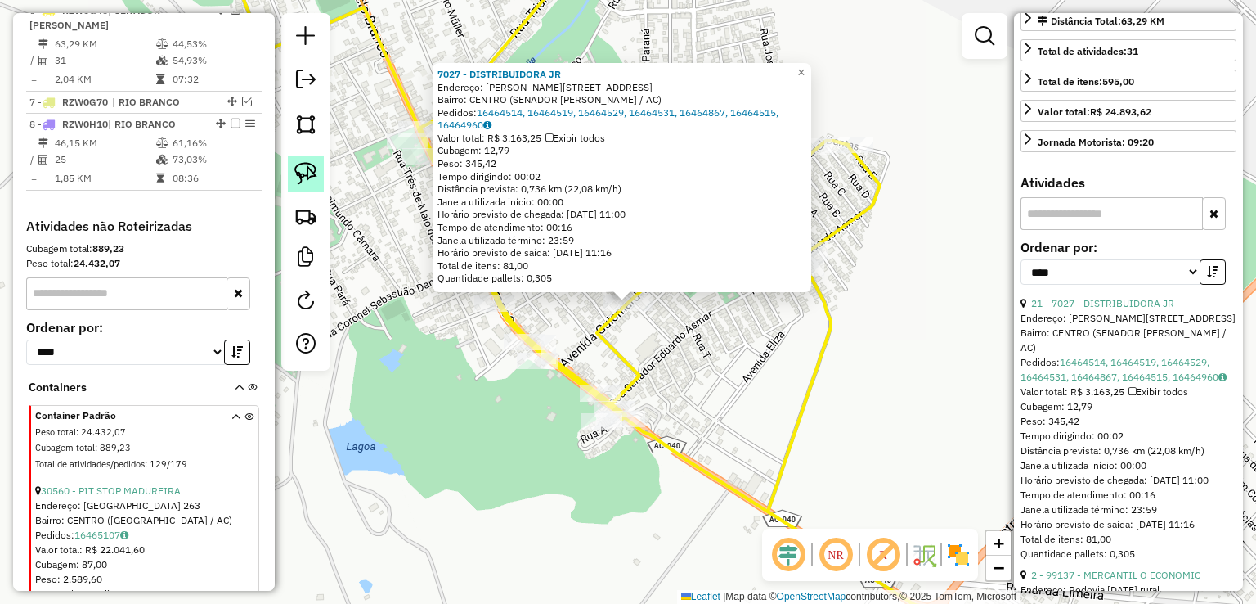
click at [301, 177] on img at bounding box center [305, 173] width 23 height 23
drag, startPoint x: 666, startPoint y: 326, endPoint x: 698, endPoint y: 294, distance: 45.1
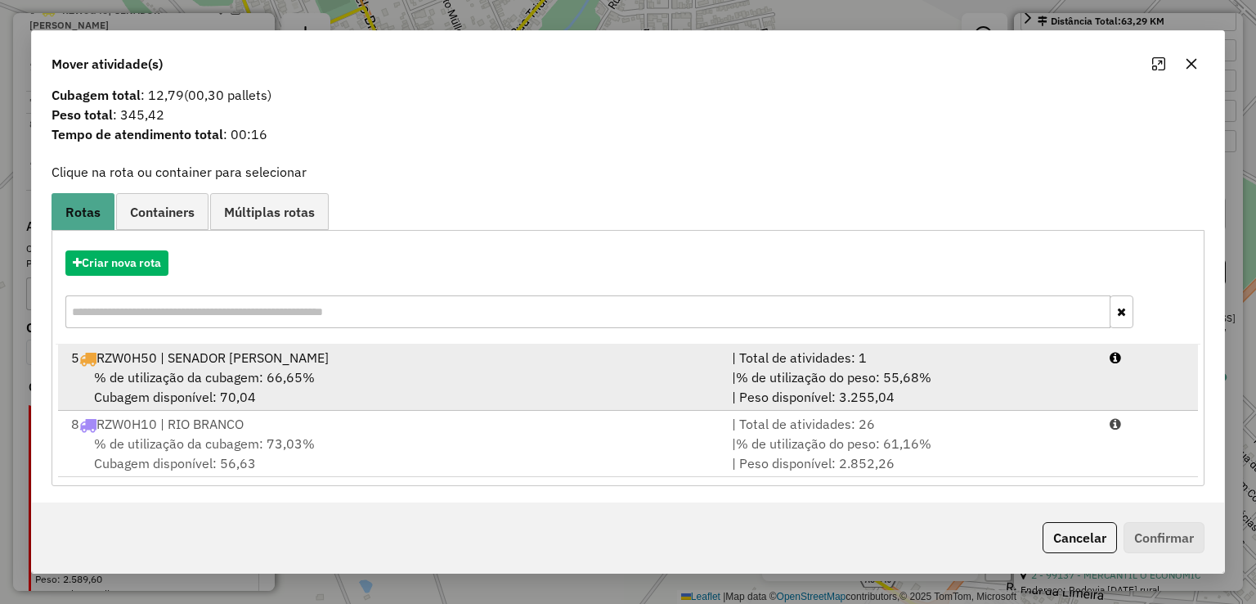
scroll to position [33, 0]
click at [348, 363] on div "5 RZW0H50 | SENADOR GUIOMARD" at bounding box center [391, 356] width 661 height 20
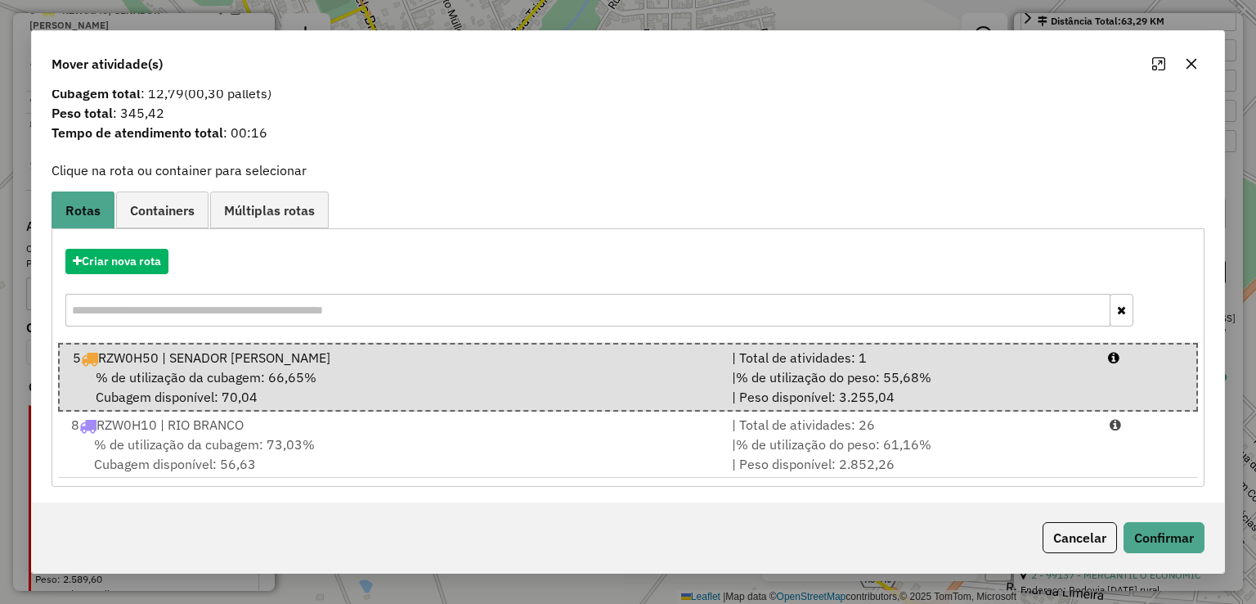
click at [1210, 556] on div "Cancelar Confirmar" at bounding box center [627, 537] width 1191 height 70
click at [1171, 535] on button "Confirmar" at bounding box center [1164, 537] width 81 height 31
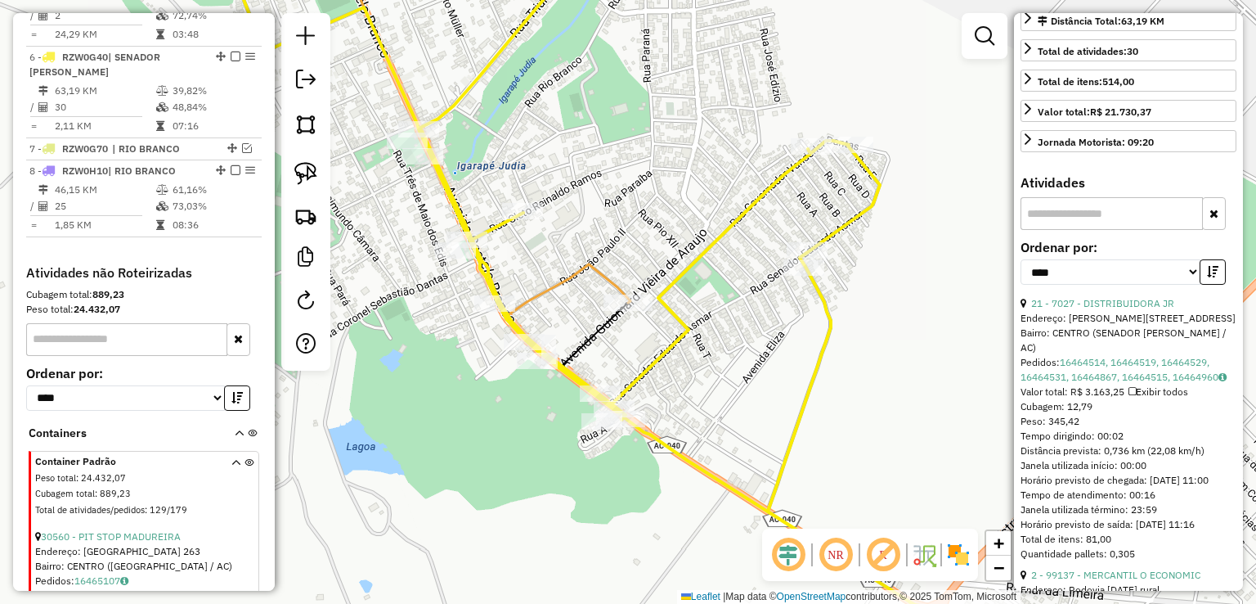
scroll to position [811, 0]
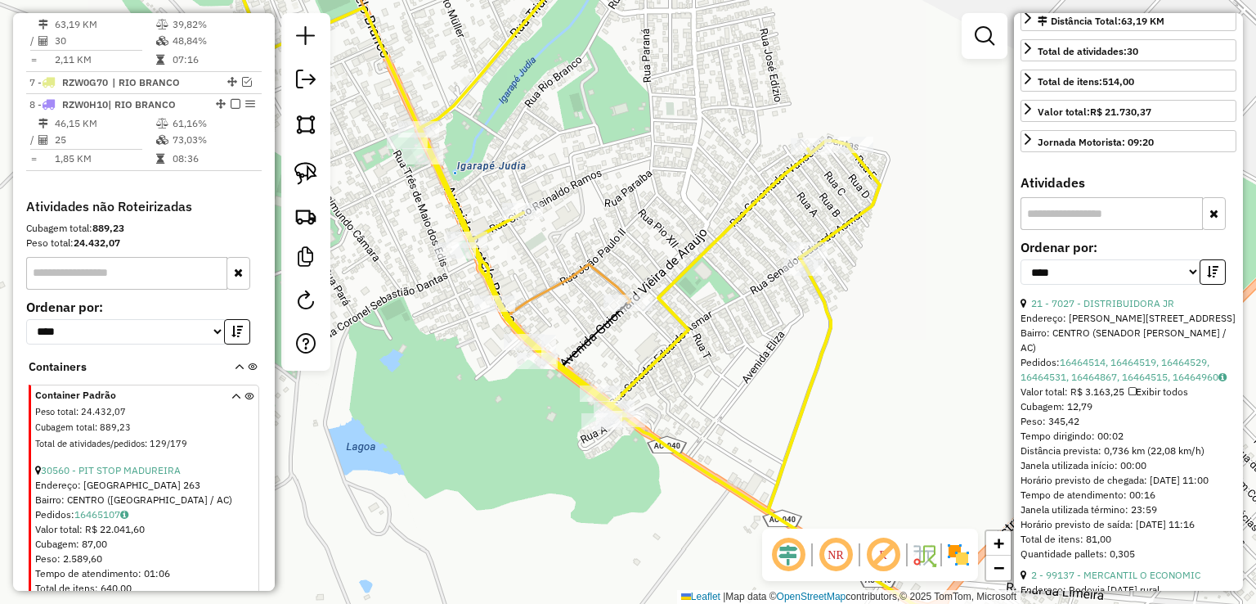
click at [585, 280] on div "Janela de atendimento Grade de atendimento Capacidade Transportadoras Veículos …" at bounding box center [628, 302] width 1256 height 604
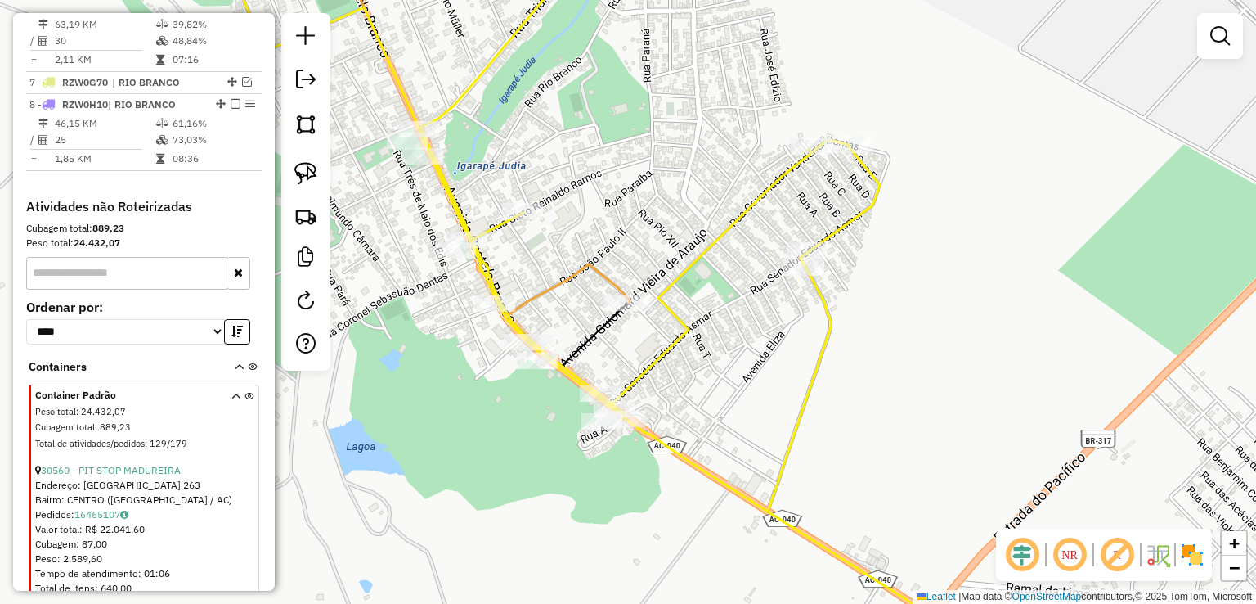
click at [584, 276] on icon at bounding box center [550, 279] width 162 height 82
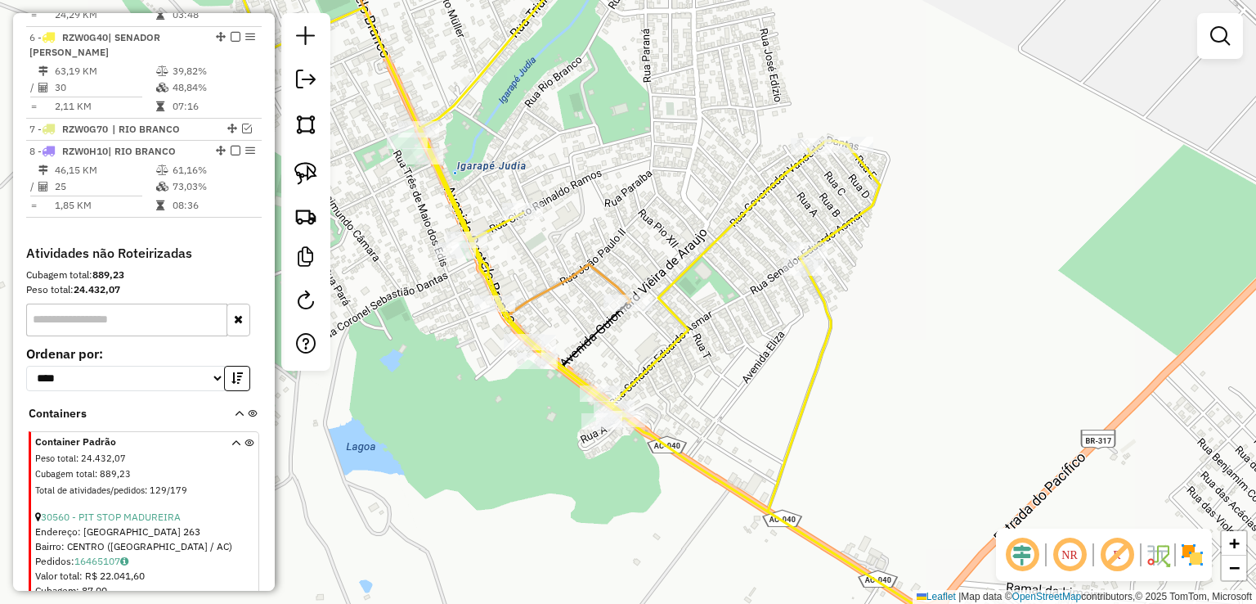
select select "*********"
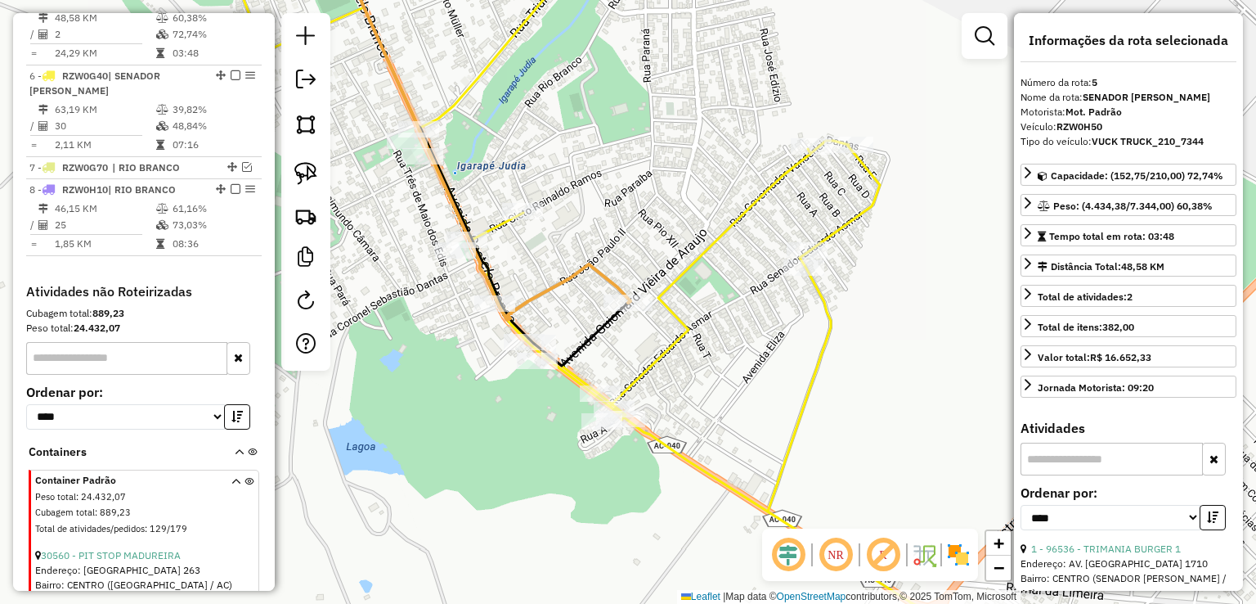
scroll to position [700, 0]
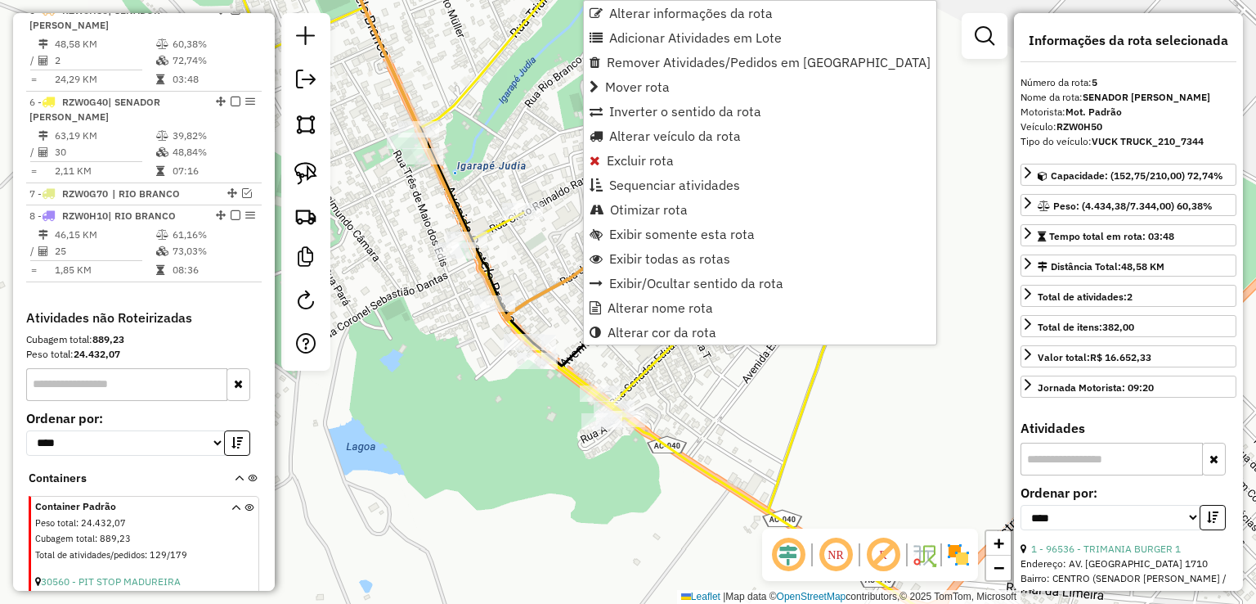
click at [556, 238] on div "Janela de atendimento Grade de atendimento Capacidade Transportadoras Veículos …" at bounding box center [628, 302] width 1256 height 604
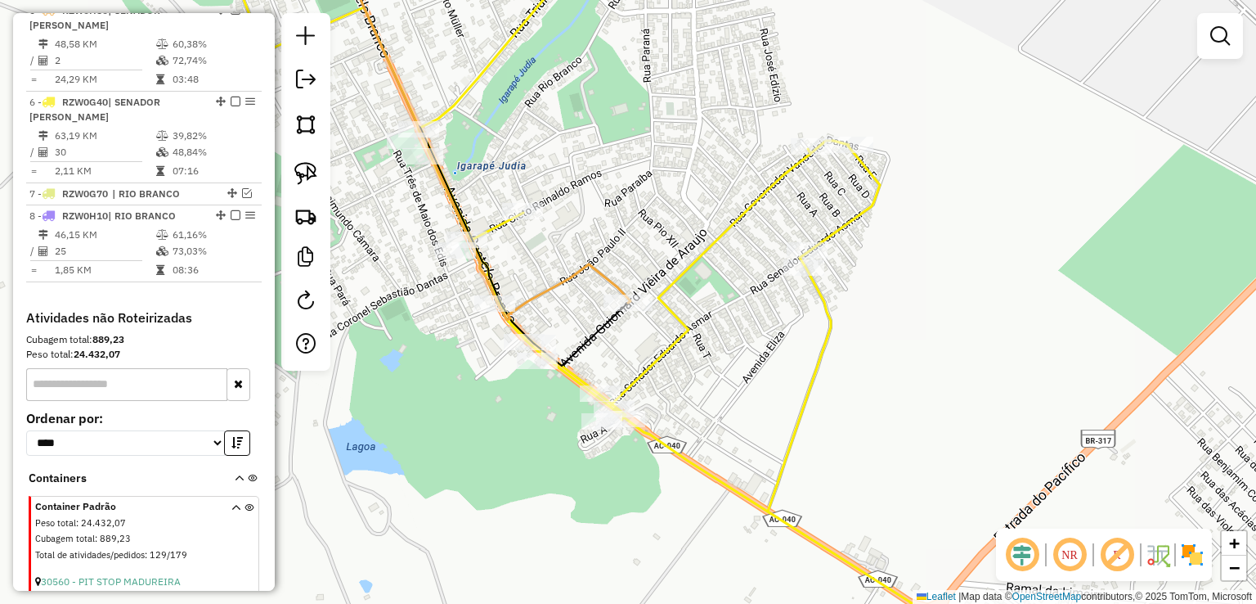
click at [498, 226] on icon at bounding box center [683, 301] width 881 height 725
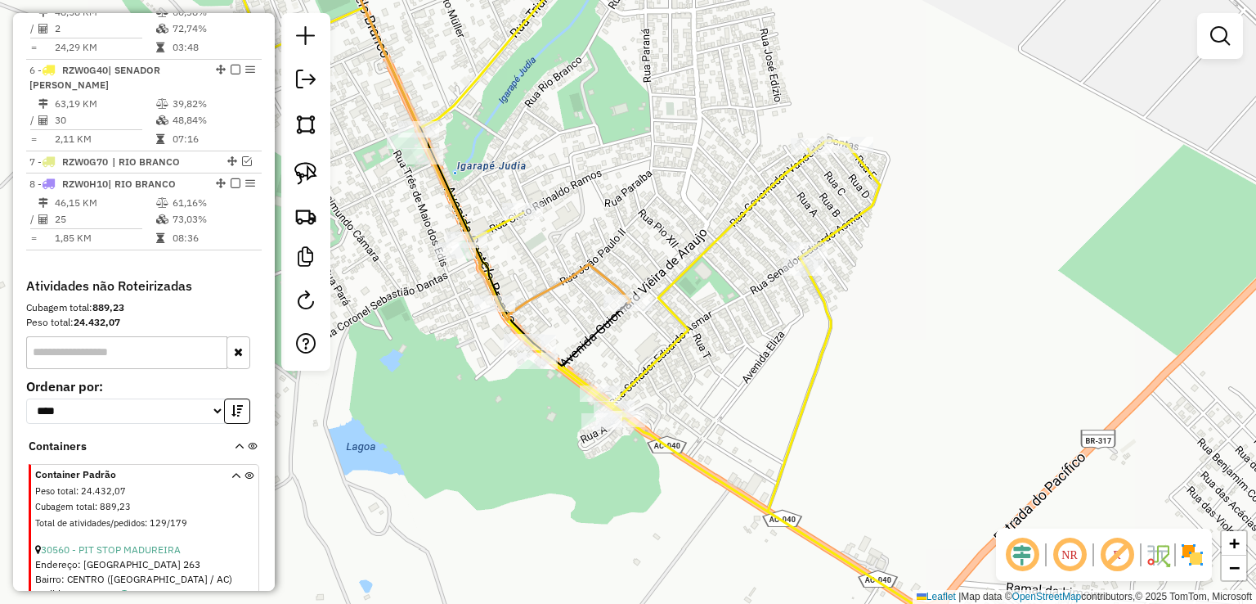
select select "*********"
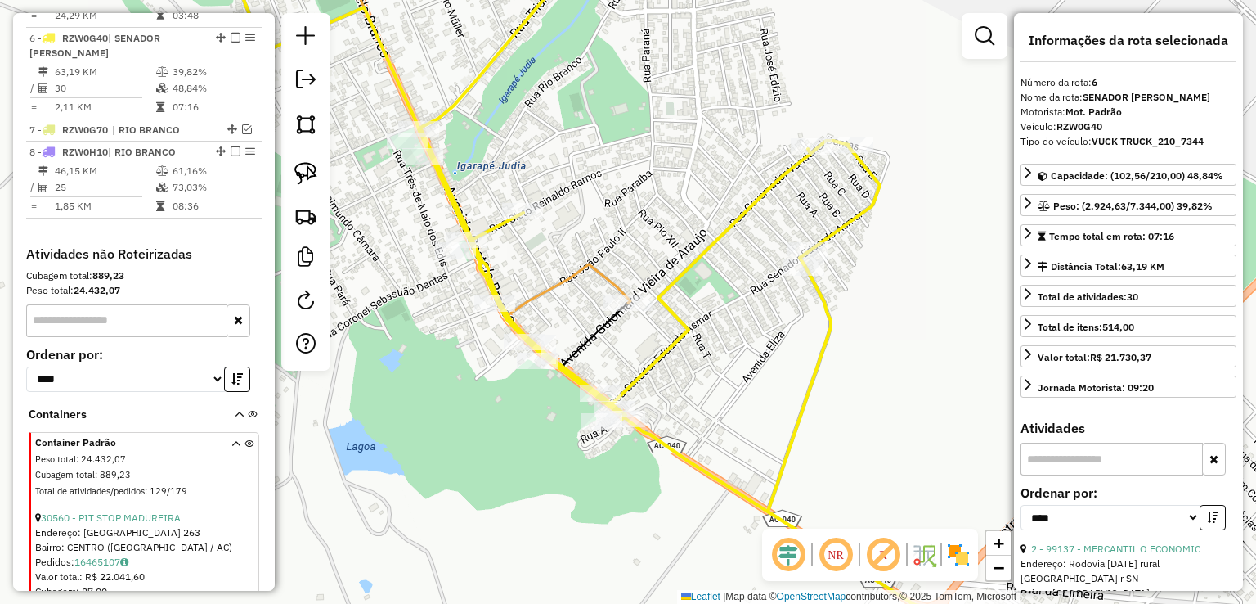
scroll to position [792, 0]
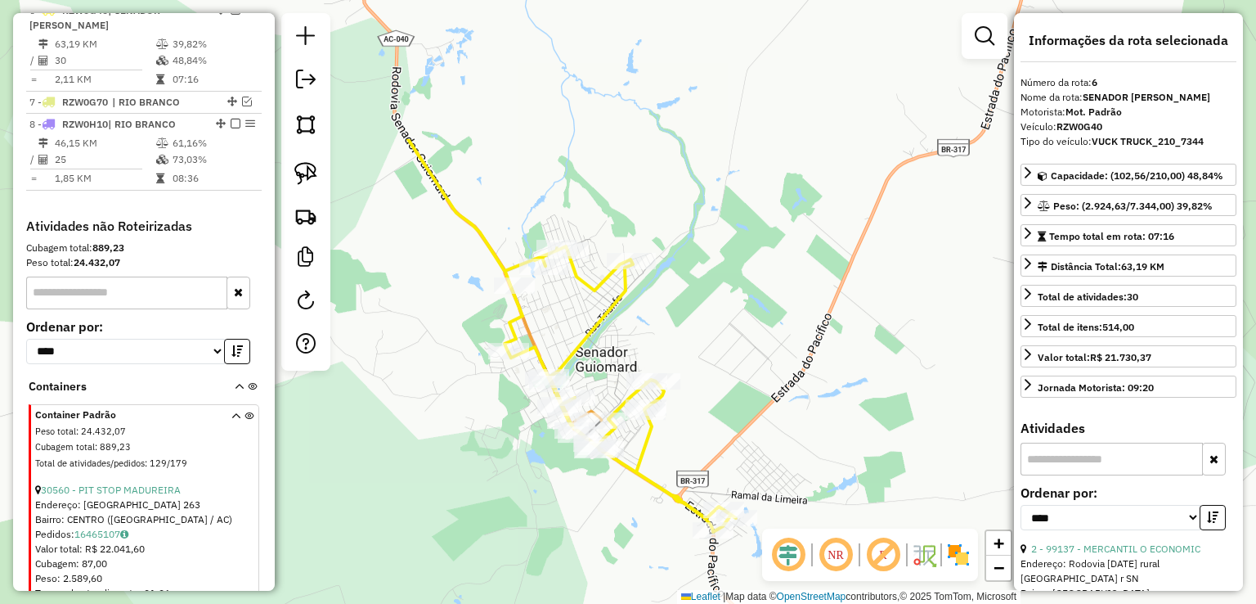
drag, startPoint x: 630, startPoint y: 193, endPoint x: 614, endPoint y: 342, distance: 149.6
click at [614, 342] on div "Janela de atendimento Grade de atendimento Capacidade Transportadoras Veículos …" at bounding box center [628, 302] width 1256 height 604
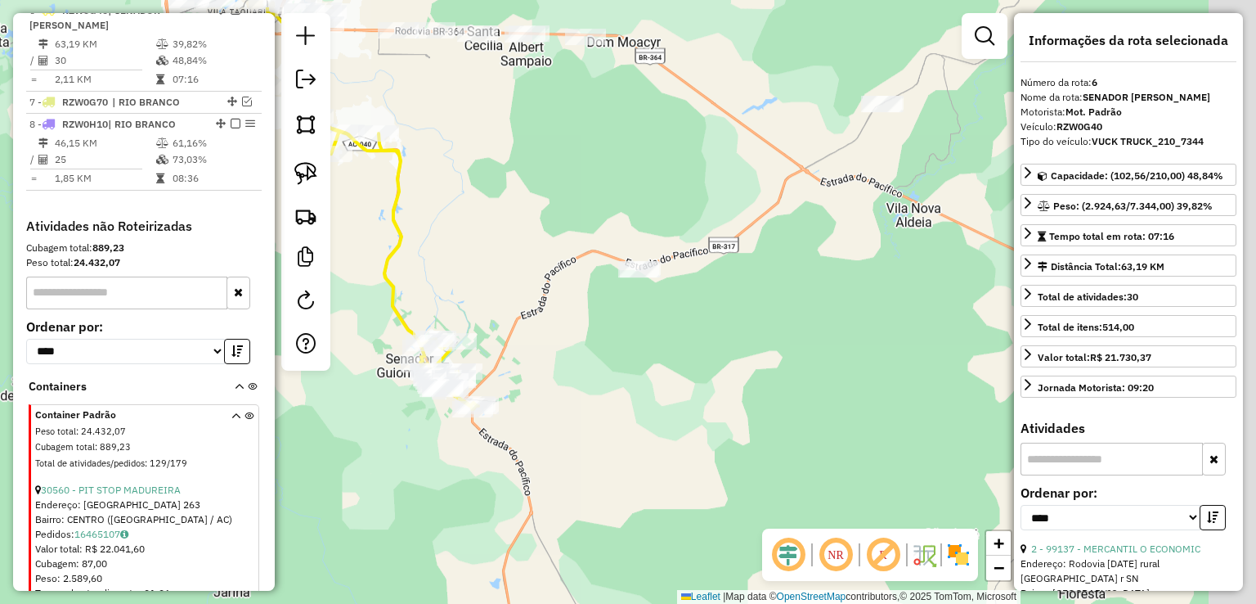
drag, startPoint x: 852, startPoint y: 245, endPoint x: 560, endPoint y: 309, distance: 299.0
click at [560, 309] on div "Janela de atendimento Grade de atendimento Capacidade Transportadoras Veículos …" at bounding box center [628, 302] width 1256 height 604
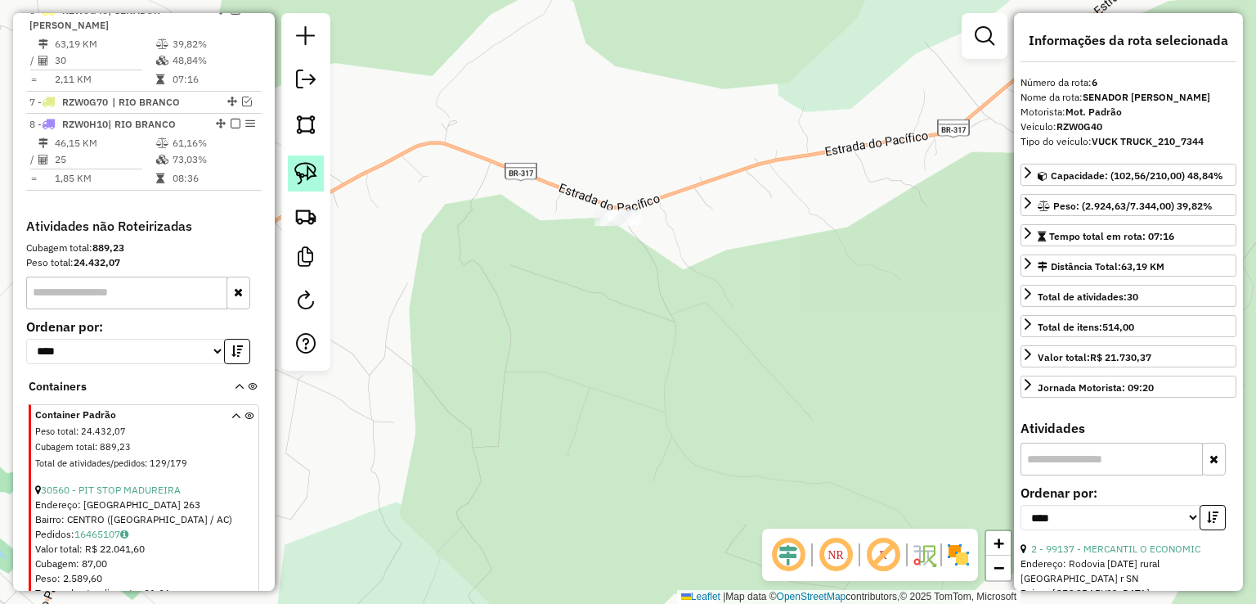
click at [321, 175] on link at bounding box center [306, 173] width 36 height 36
drag, startPoint x: 718, startPoint y: 199, endPoint x: 659, endPoint y: 258, distance: 83.3
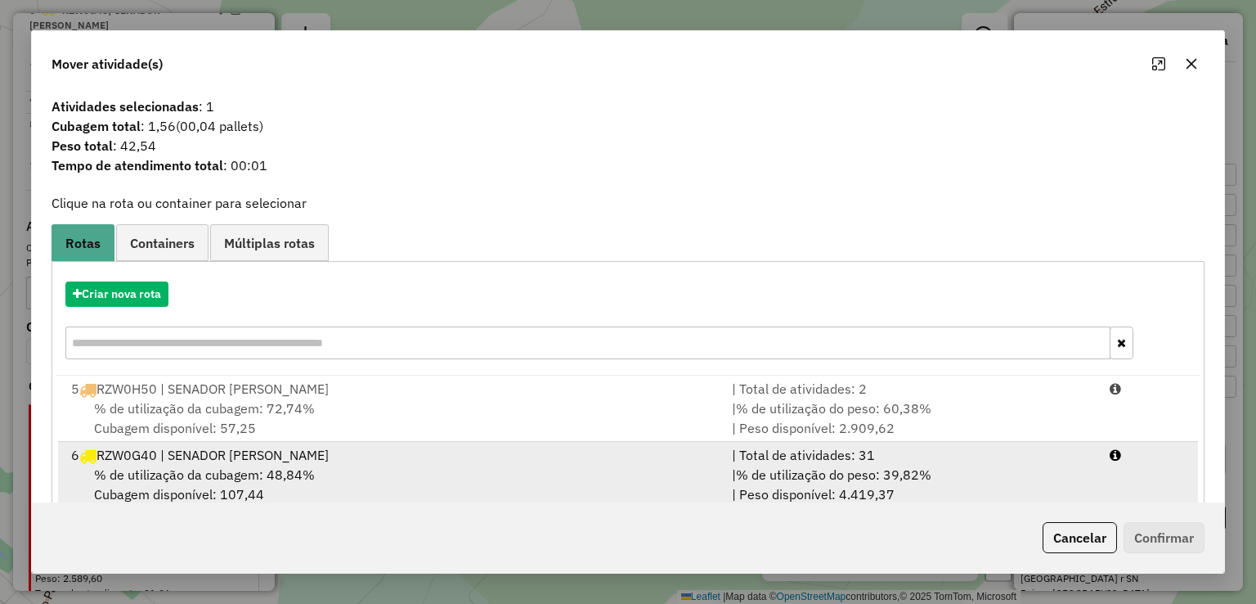
click at [376, 482] on div "% de utilização da cubagem: 48,84% Cubagem disponível: 107,44" at bounding box center [391, 483] width 661 height 39
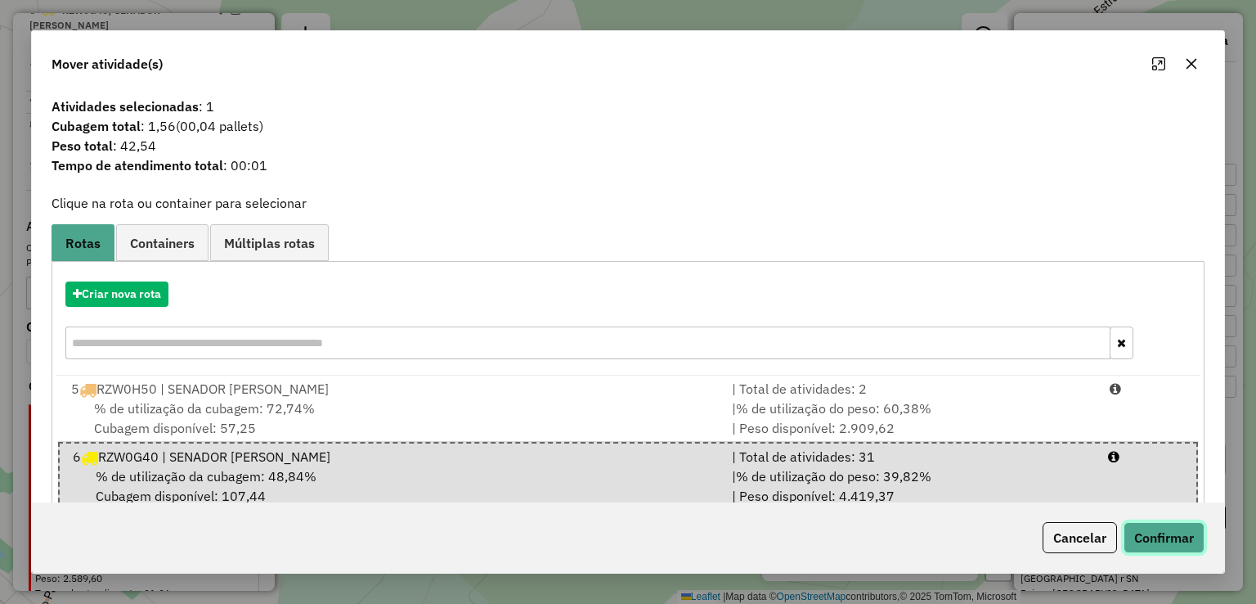
click at [1182, 541] on button "Confirmar" at bounding box center [1164, 537] width 81 height 31
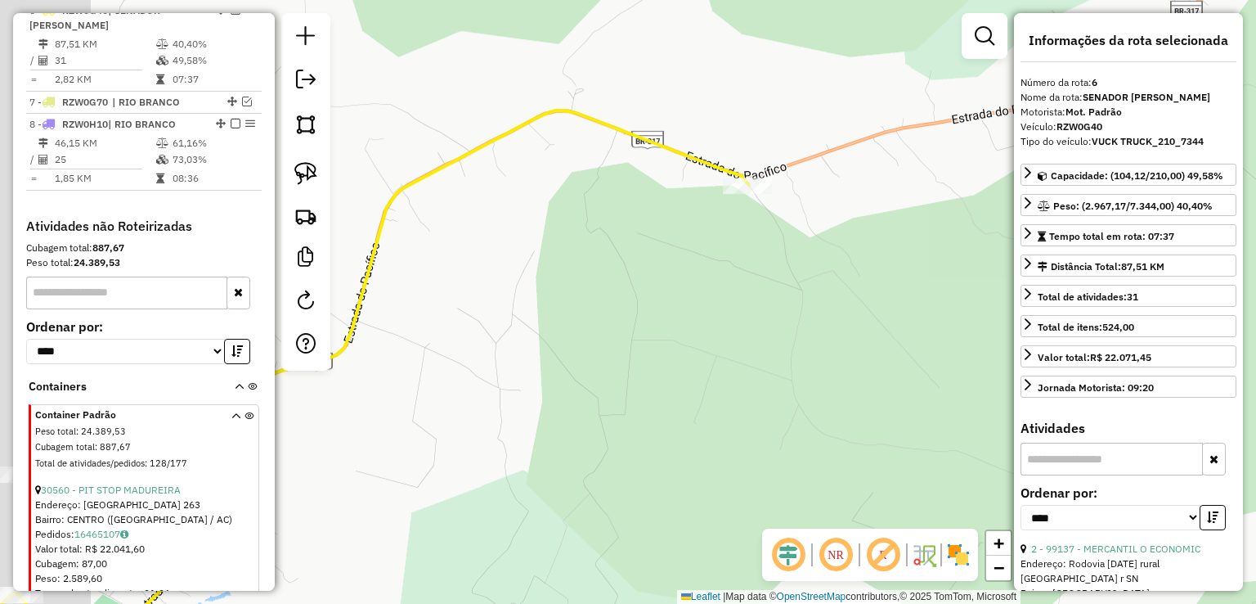
drag, startPoint x: 523, startPoint y: 384, endPoint x: 843, endPoint y: 307, distance: 328.7
click at [806, 318] on div "Janela de atendimento Grade de atendimento Capacidade Transportadoras Veículos …" at bounding box center [628, 302] width 1256 height 604
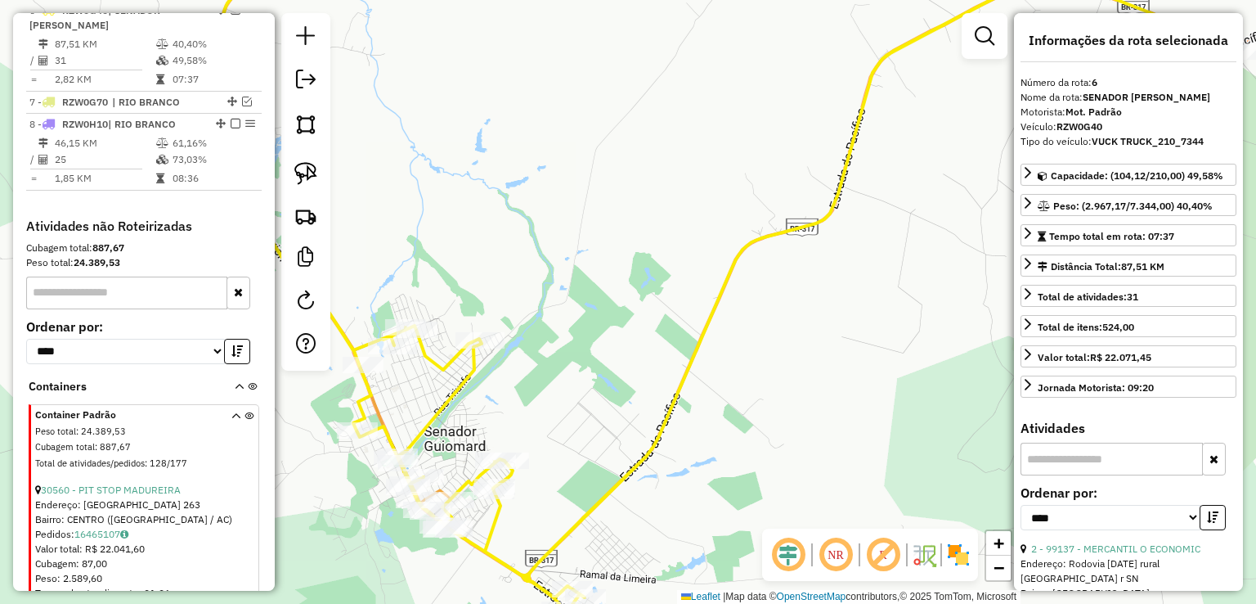
drag, startPoint x: 577, startPoint y: 412, endPoint x: 726, endPoint y: 303, distance: 184.3
click at [726, 303] on div "Janela de atendimento Grade de atendimento Capacidade Transportadoras Veículos …" at bounding box center [628, 302] width 1256 height 604
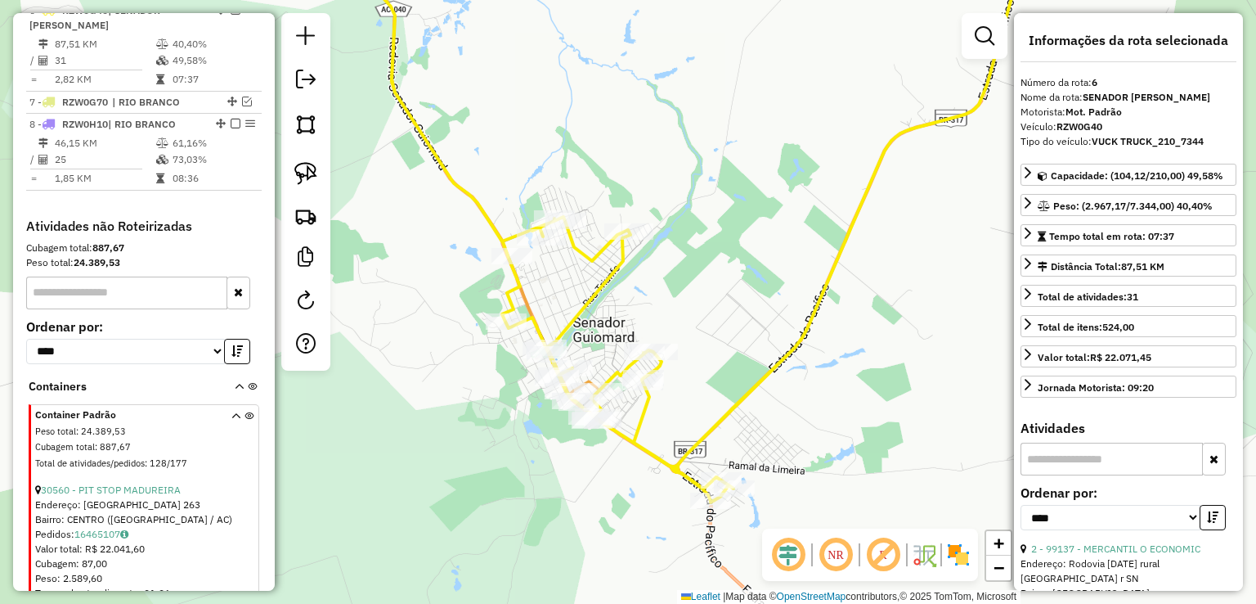
click at [589, 286] on icon at bounding box center [704, 220] width 687 height 563
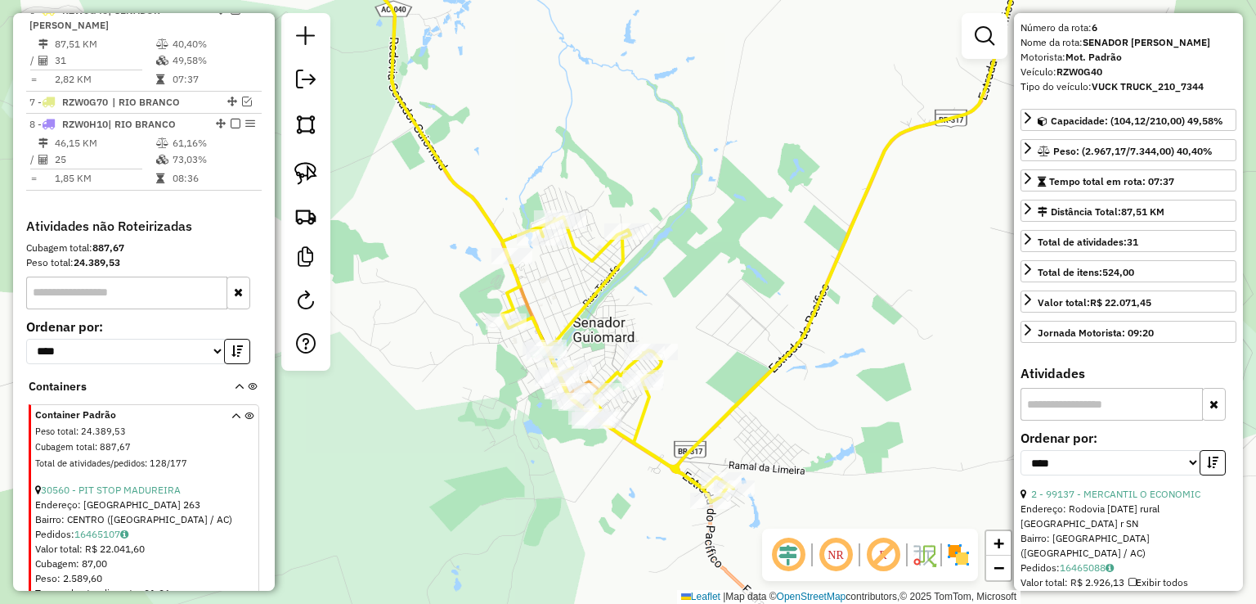
scroll to position [82, 0]
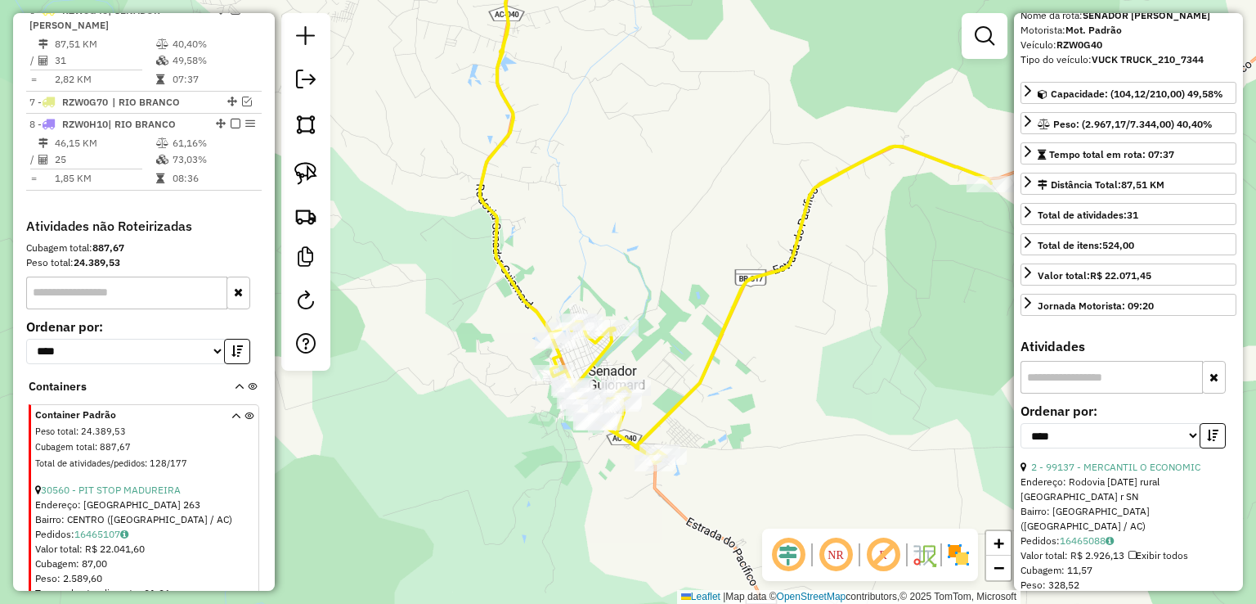
drag, startPoint x: 554, startPoint y: 181, endPoint x: 605, endPoint y: 541, distance: 363.5
click at [602, 527] on div "Janela de atendimento Grade de atendimento Capacidade Transportadoras Veículos …" at bounding box center [628, 302] width 1256 height 604
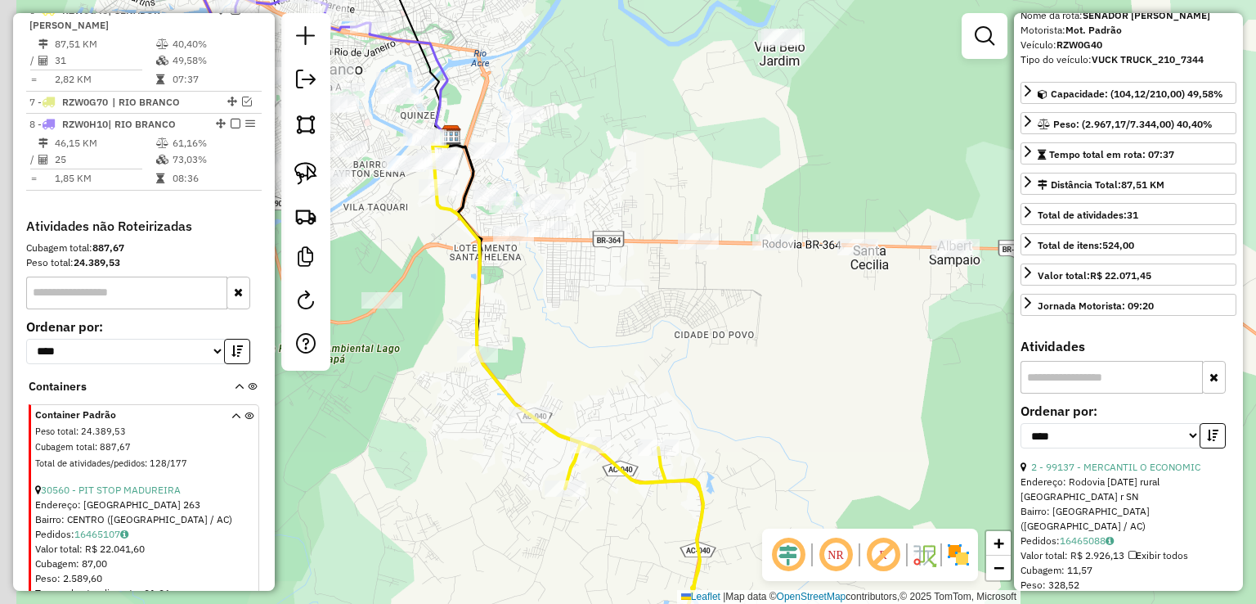
drag, startPoint x: 602, startPoint y: 390, endPoint x: 958, endPoint y: 493, distance: 370.3
click at [937, 488] on div "Janela de atendimento Grade de atendimento Capacidade Transportadoras Veículos …" at bounding box center [628, 302] width 1256 height 604
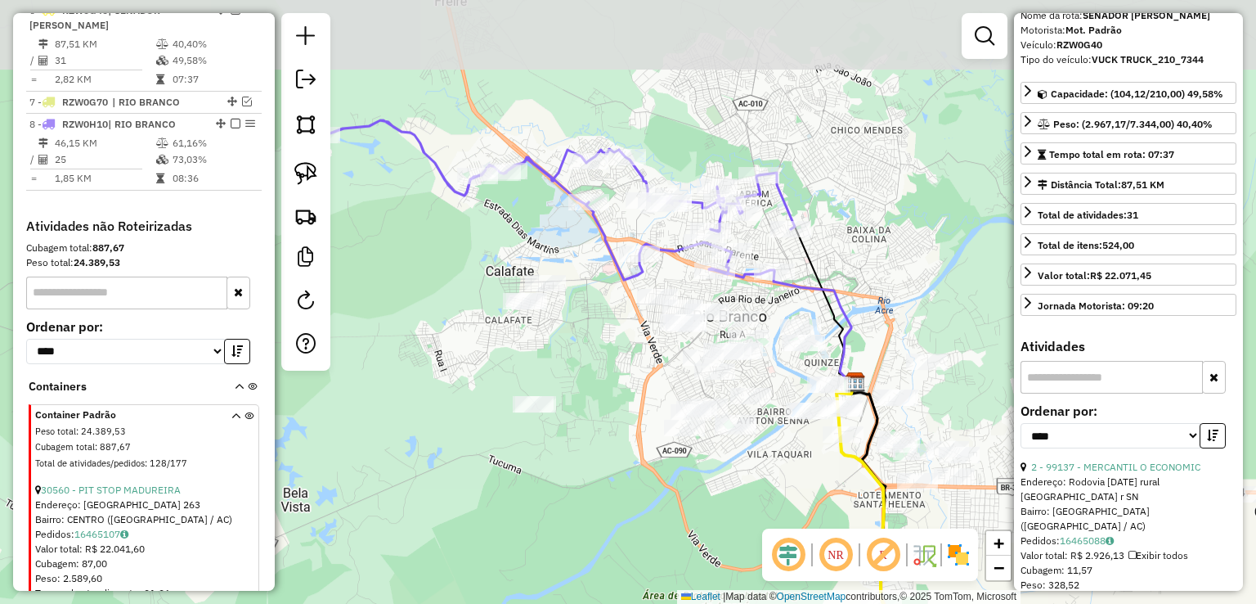
drag, startPoint x: 850, startPoint y: 373, endPoint x: 783, endPoint y: 501, distance: 144.5
click at [783, 500] on div "Janela de atendimento Grade de atendimento Capacidade Transportadoras Veículos …" at bounding box center [628, 302] width 1256 height 604
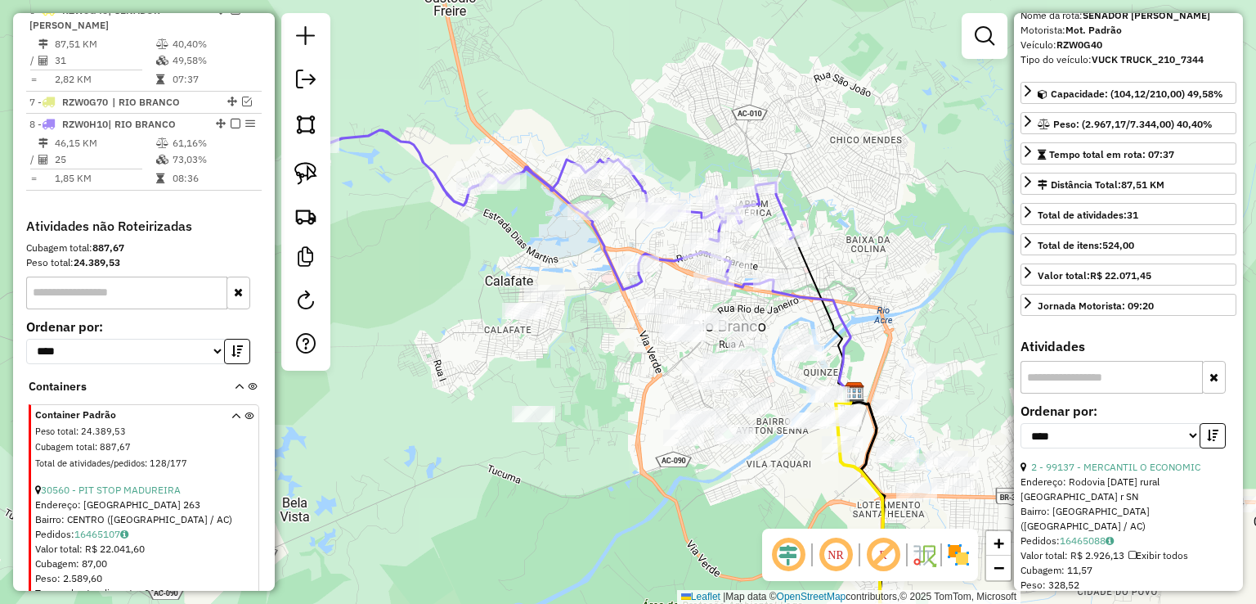
click at [800, 290] on icon at bounding box center [813, 338] width 81 height 114
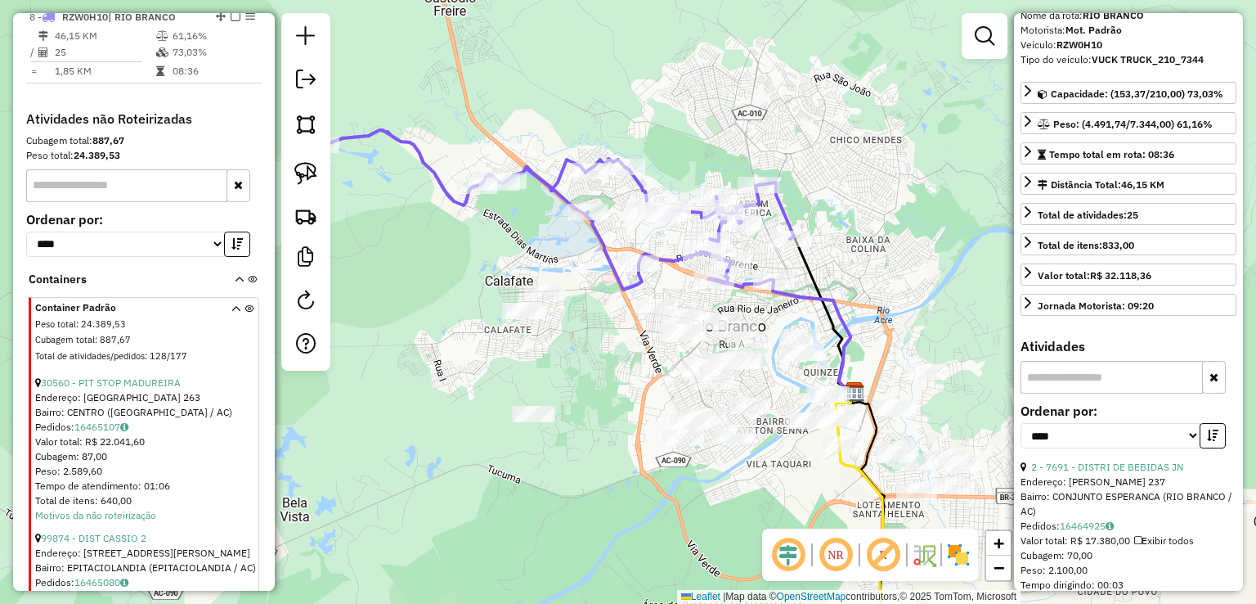
scroll to position [904, 0]
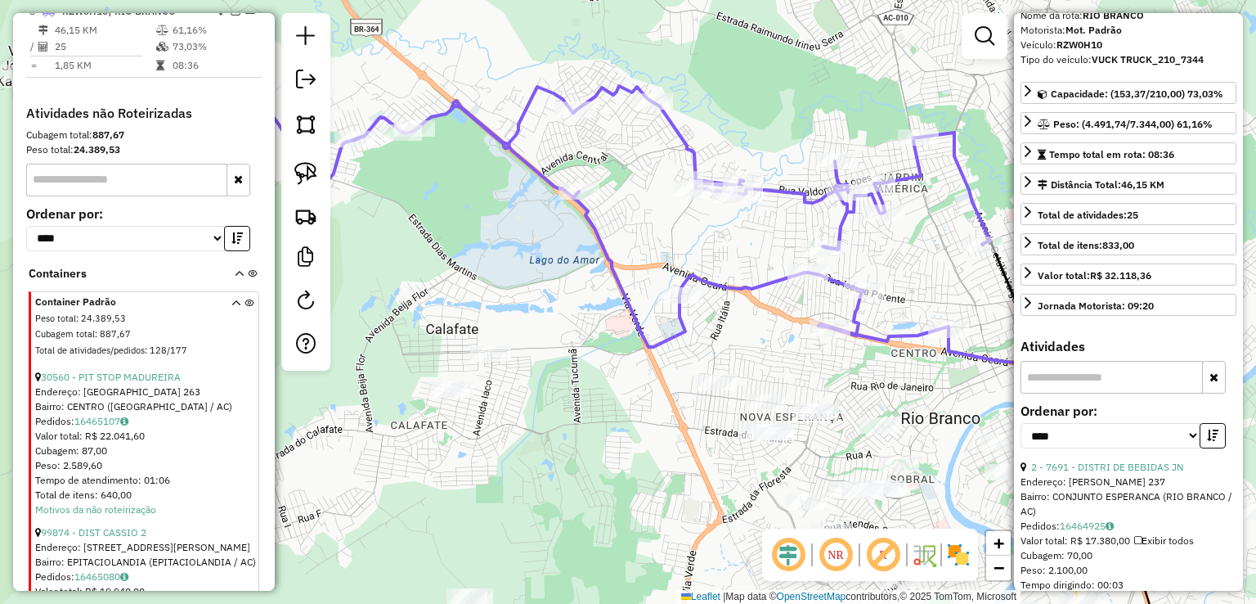
drag, startPoint x: 752, startPoint y: 320, endPoint x: 896, endPoint y: 393, distance: 162.4
click at [896, 393] on div "Janela de atendimento Grade de atendimento Capacidade Transportadoras Veículos …" at bounding box center [628, 302] width 1256 height 604
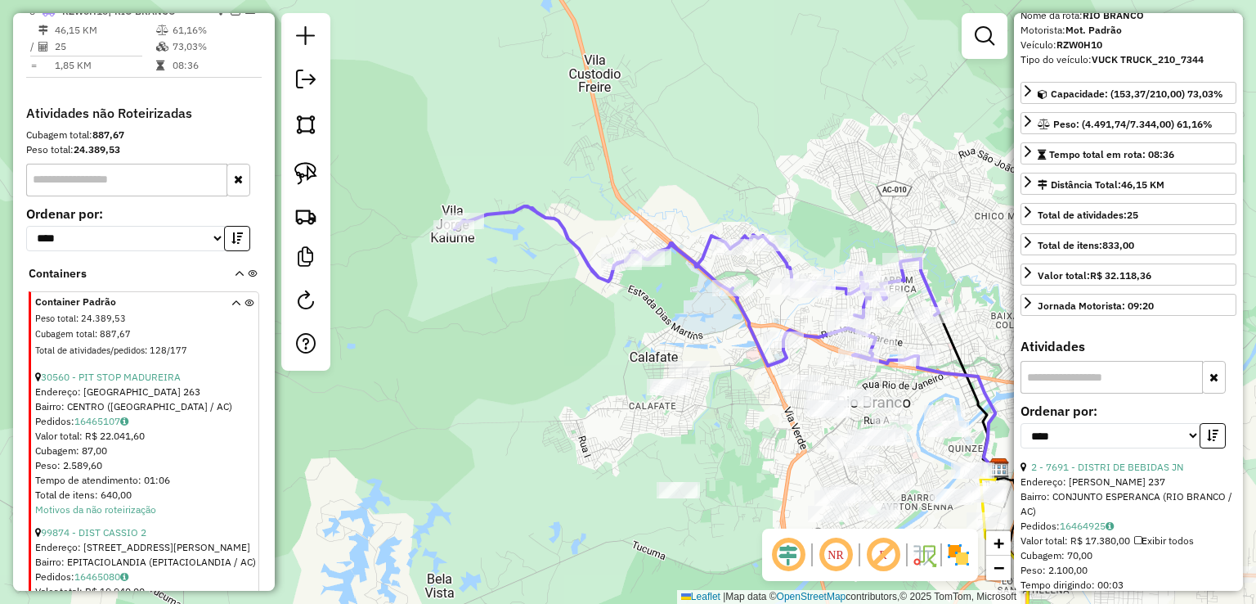
click at [276, 174] on div "Janela de atendimento Grade de atendimento Capacidade Transportadoras Veículos …" at bounding box center [628, 302] width 1256 height 604
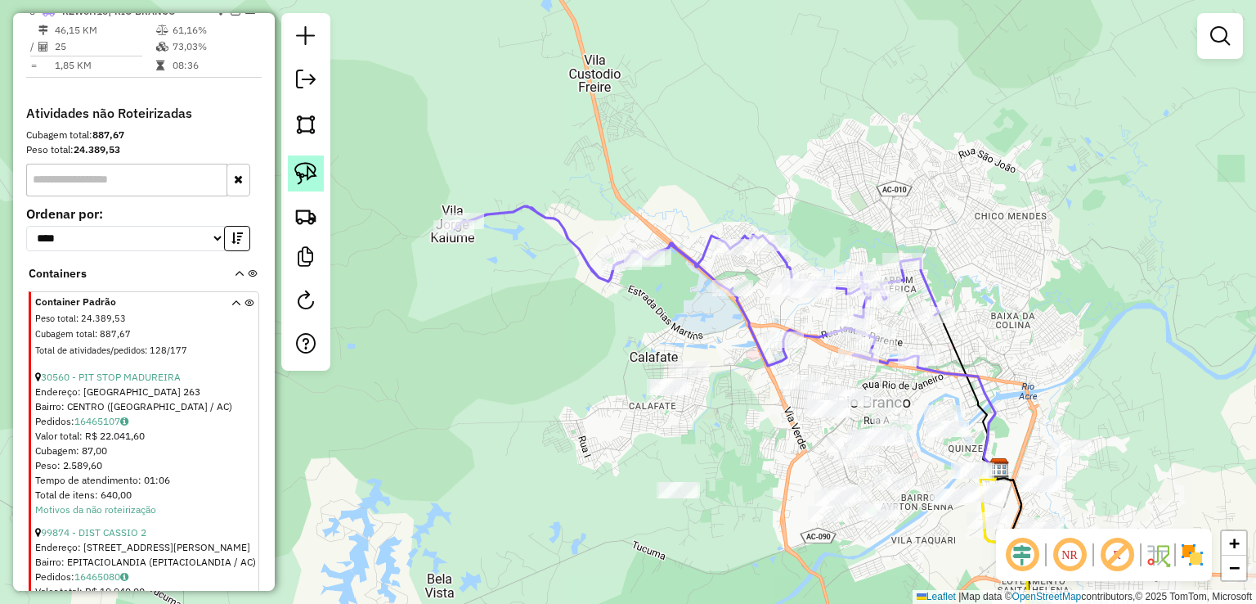
click at [304, 174] on img at bounding box center [305, 173] width 23 height 23
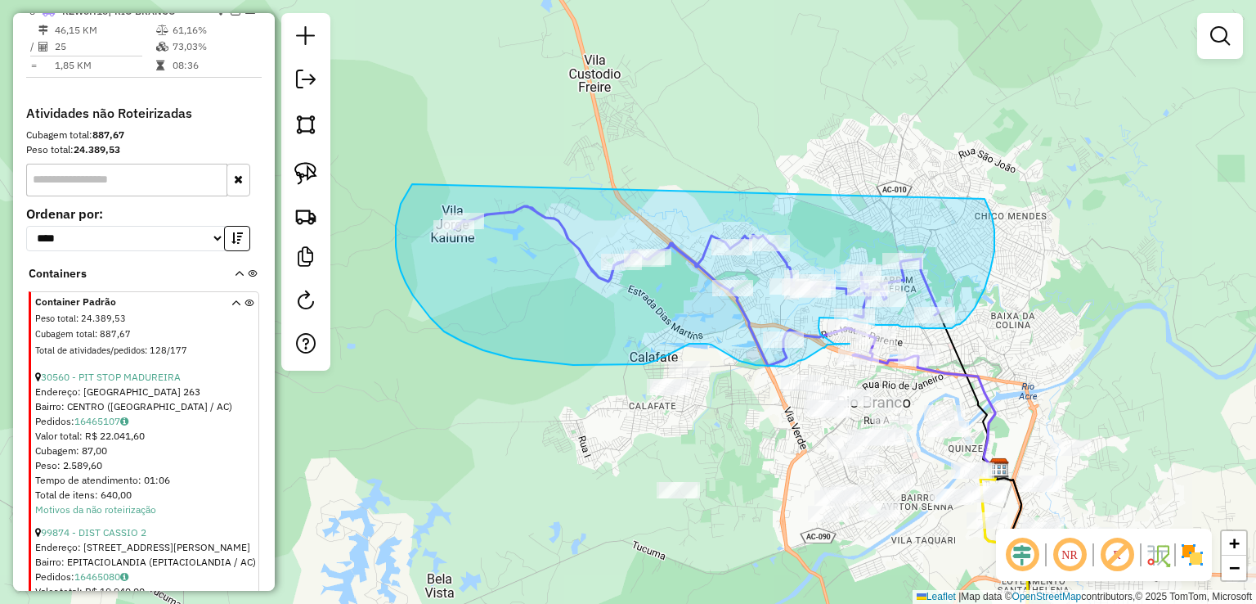
drag, startPoint x: 412, startPoint y: 184, endPoint x: 980, endPoint y: 187, distance: 567.5
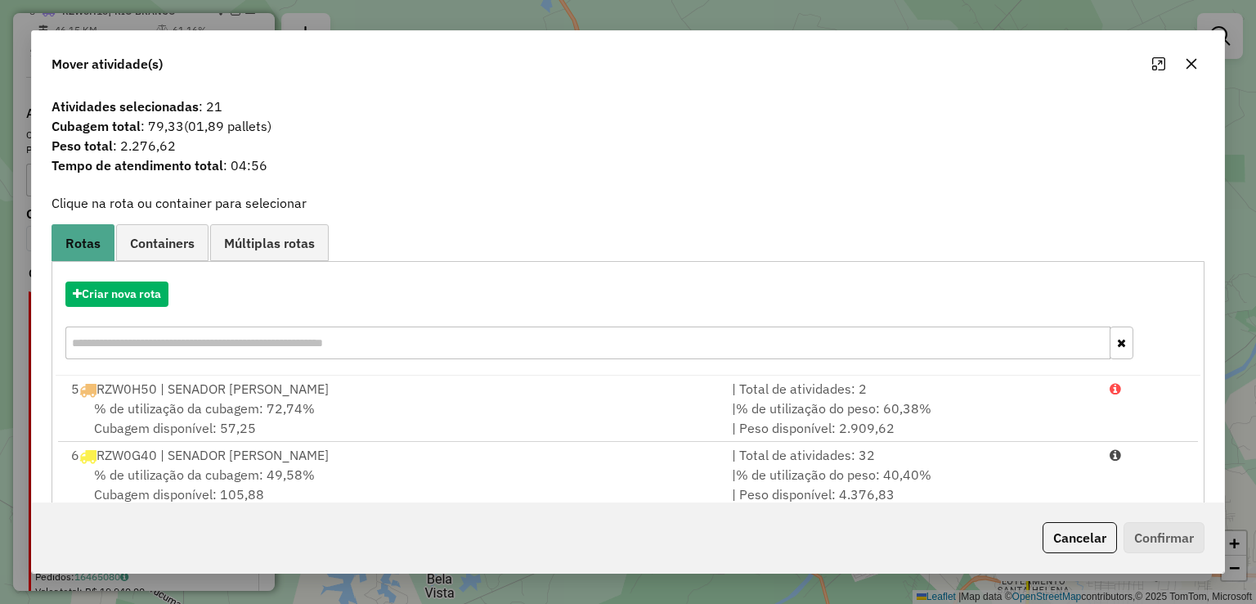
click at [1182, 65] on button "button" at bounding box center [1191, 64] width 26 height 26
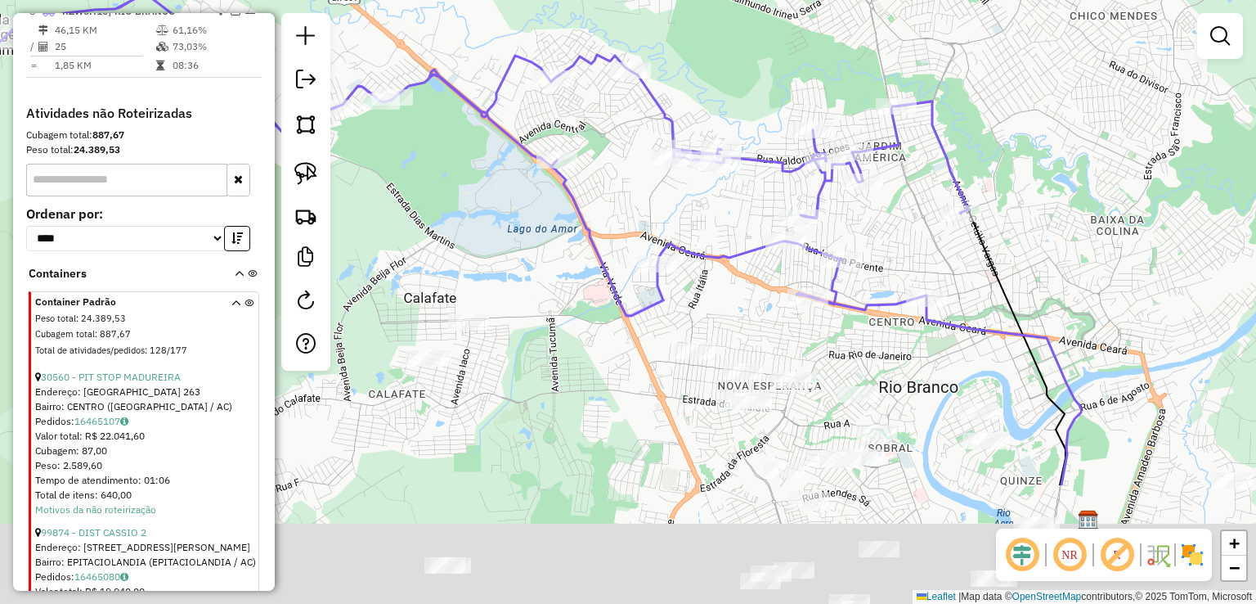
drag, startPoint x: 856, startPoint y: 269, endPoint x: 746, endPoint y: 70, distance: 227.3
click at [746, 70] on div "Janela de atendimento Grade de atendimento Capacidade Transportadoras Veículos …" at bounding box center [628, 302] width 1256 height 604
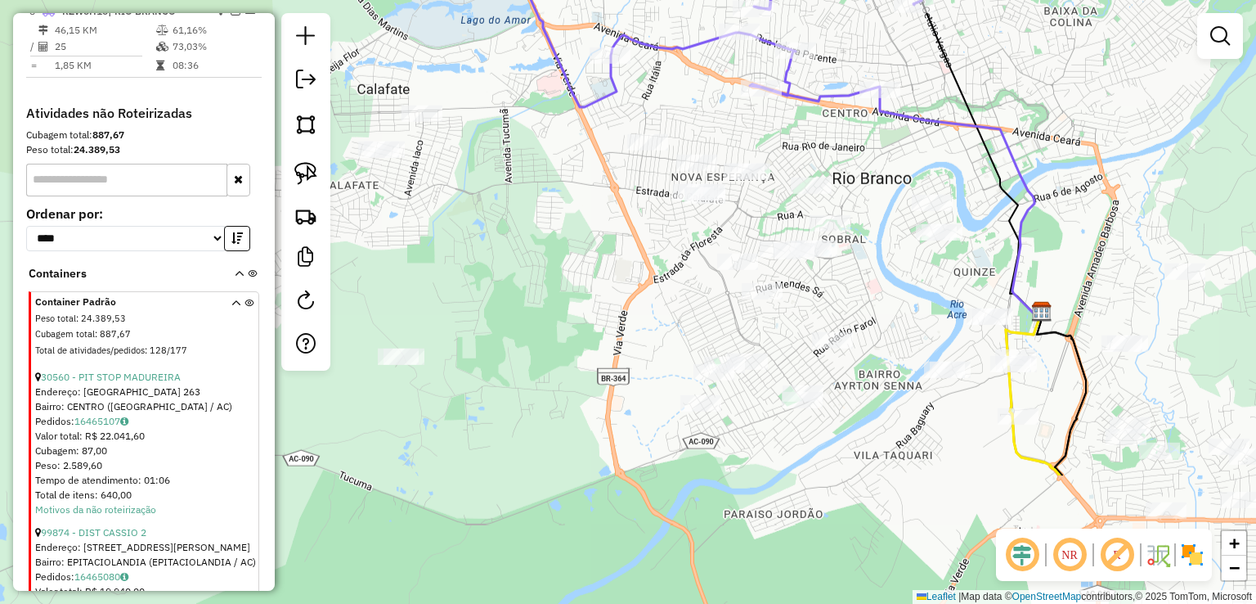
drag, startPoint x: 765, startPoint y: 316, endPoint x: 734, endPoint y: 131, distance: 187.3
click at [732, 141] on div "Janela de atendimento Grade de atendimento Capacidade Transportadoras Veículos …" at bounding box center [628, 302] width 1256 height 604
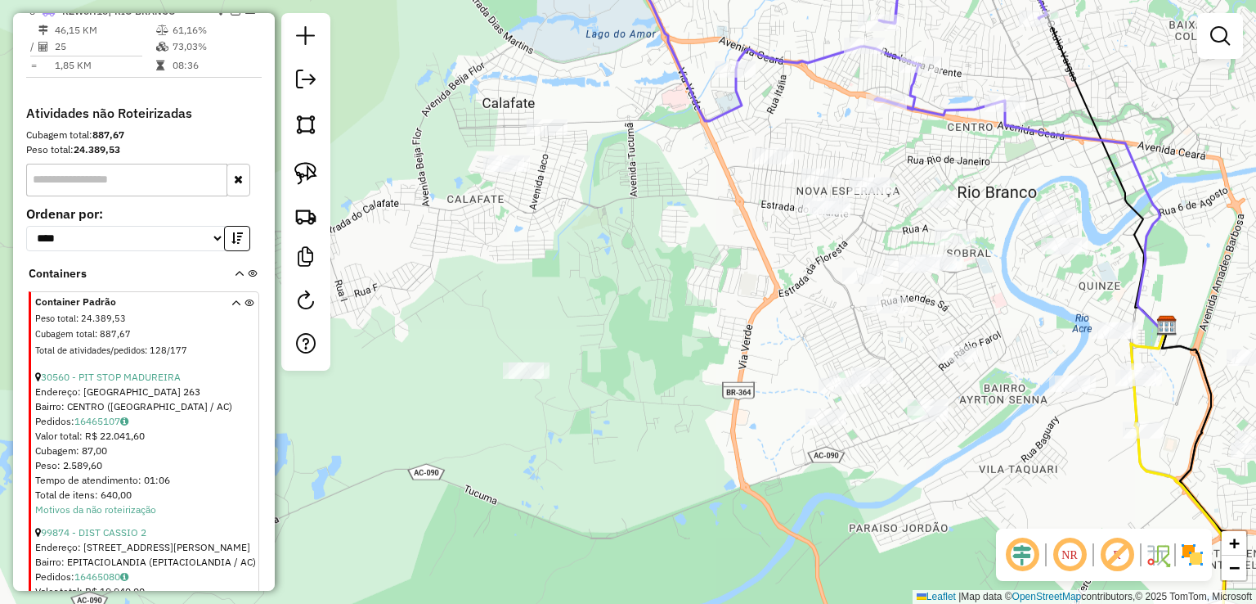
drag, startPoint x: 737, startPoint y: 150, endPoint x: 864, endPoint y: 150, distance: 127.6
click at [864, 150] on div "Janela de atendimento Grade de atendimento Capacidade Transportadoras Veículos …" at bounding box center [628, 302] width 1256 height 604
click at [312, 174] on img at bounding box center [305, 173] width 23 height 23
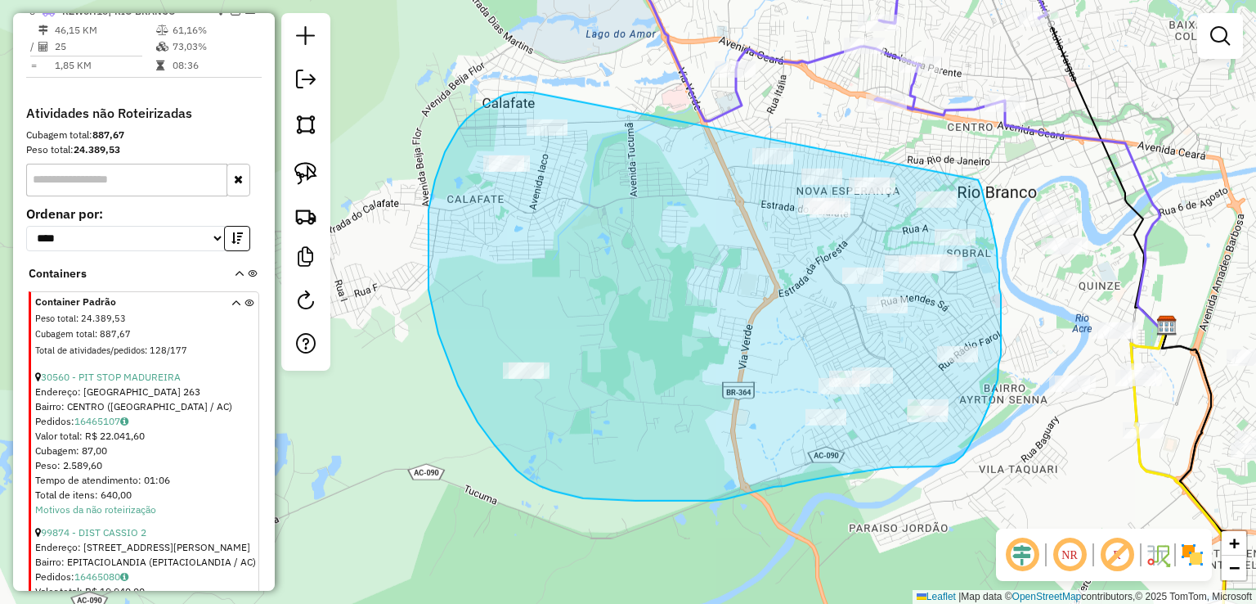
drag, startPoint x: 532, startPoint y: 92, endPoint x: 978, endPoint y: 180, distance: 454.2
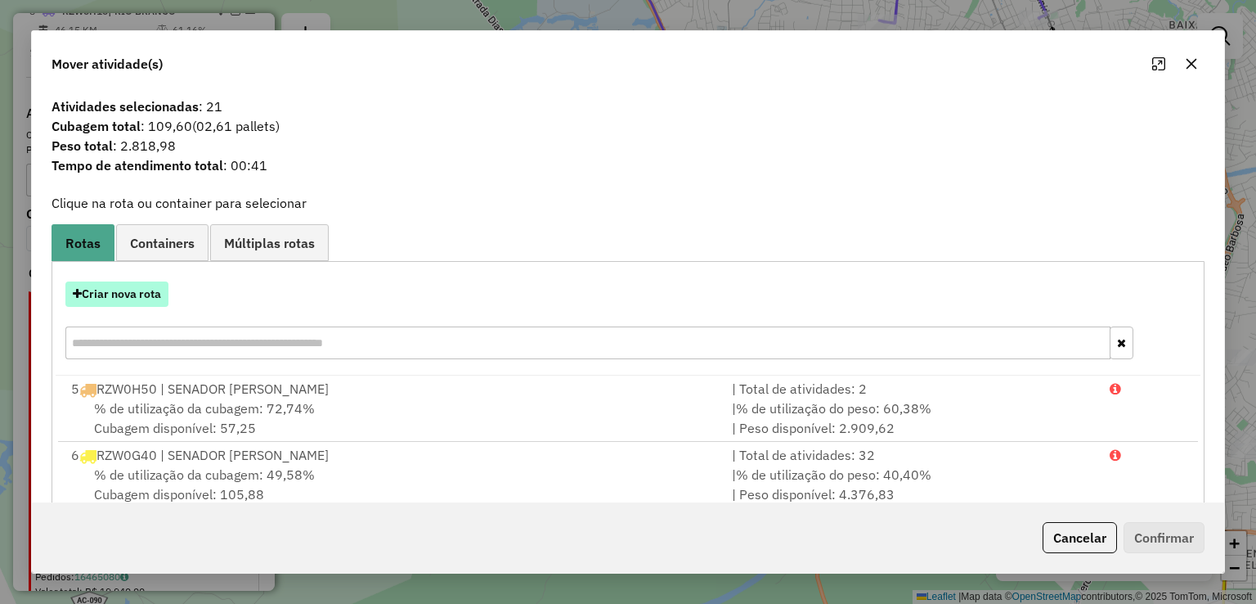
click at [126, 295] on button "Criar nova rota" at bounding box center [116, 293] width 103 height 25
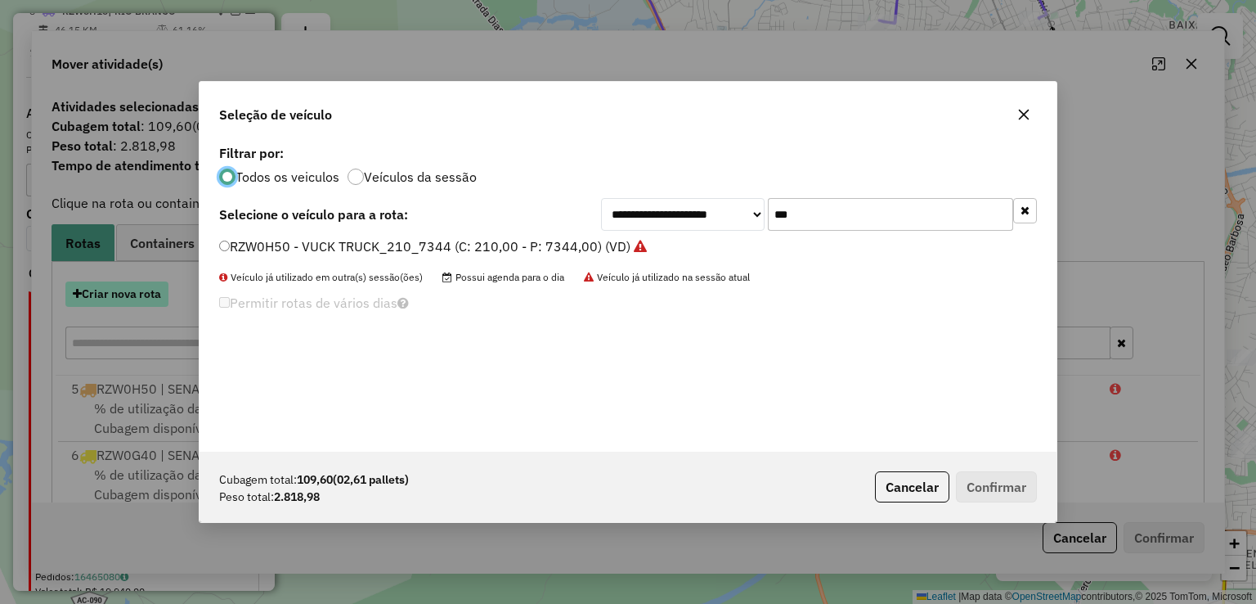
scroll to position [8, 5]
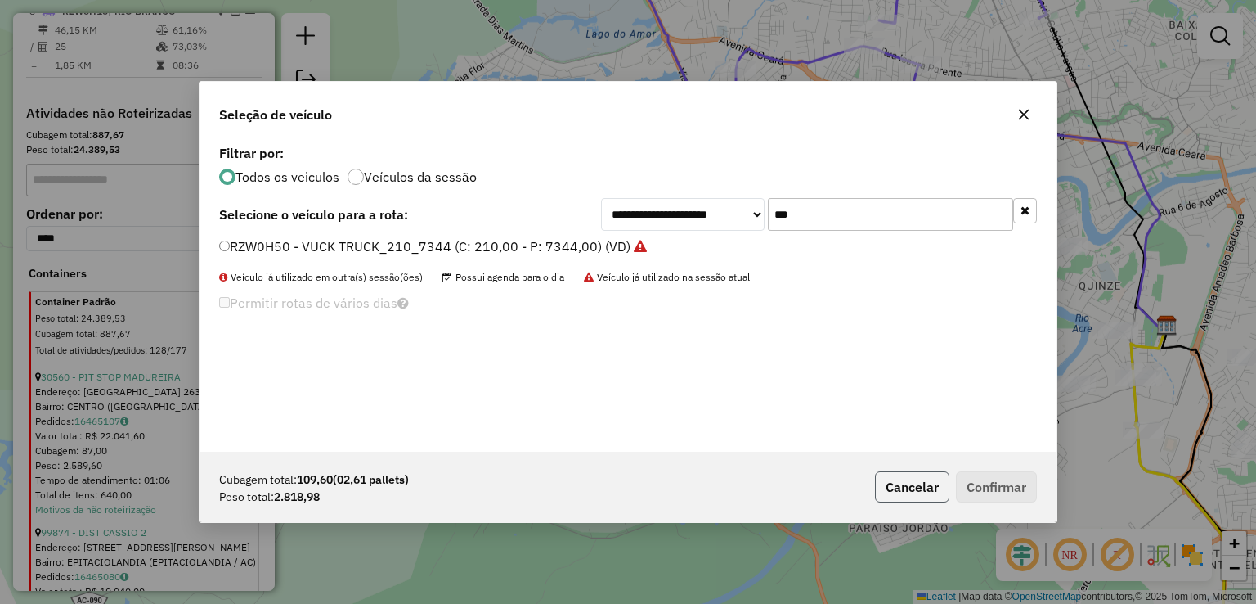
click at [933, 488] on button "Cancelar" at bounding box center [912, 486] width 74 height 31
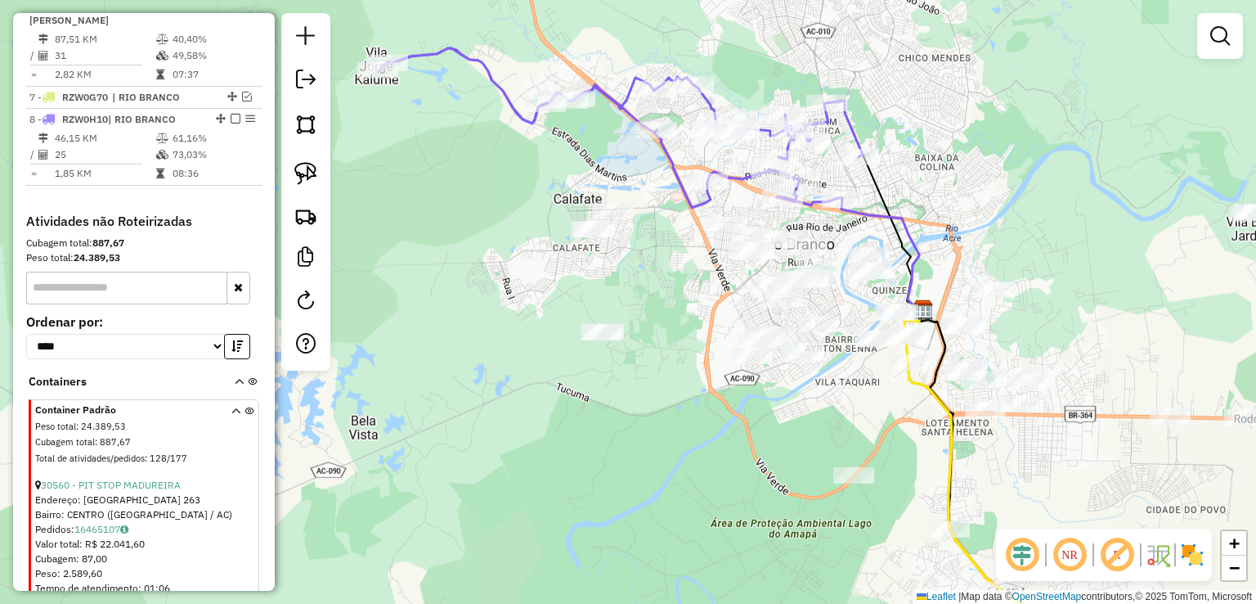
scroll to position [659, 0]
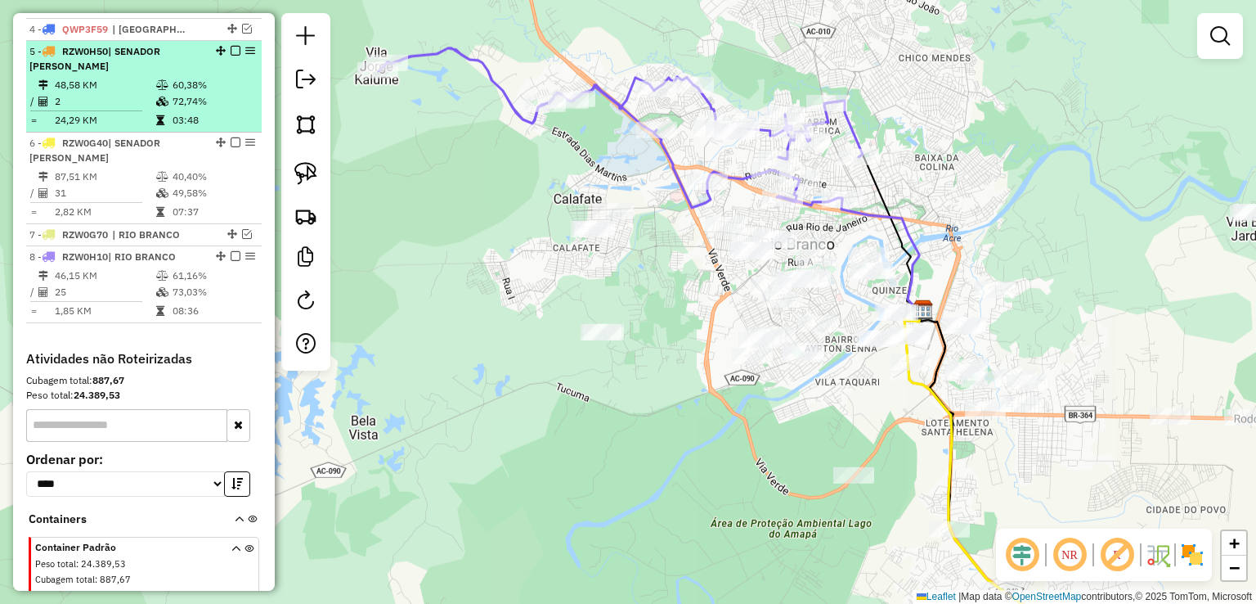
click at [232, 56] on em at bounding box center [236, 51] width 10 height 10
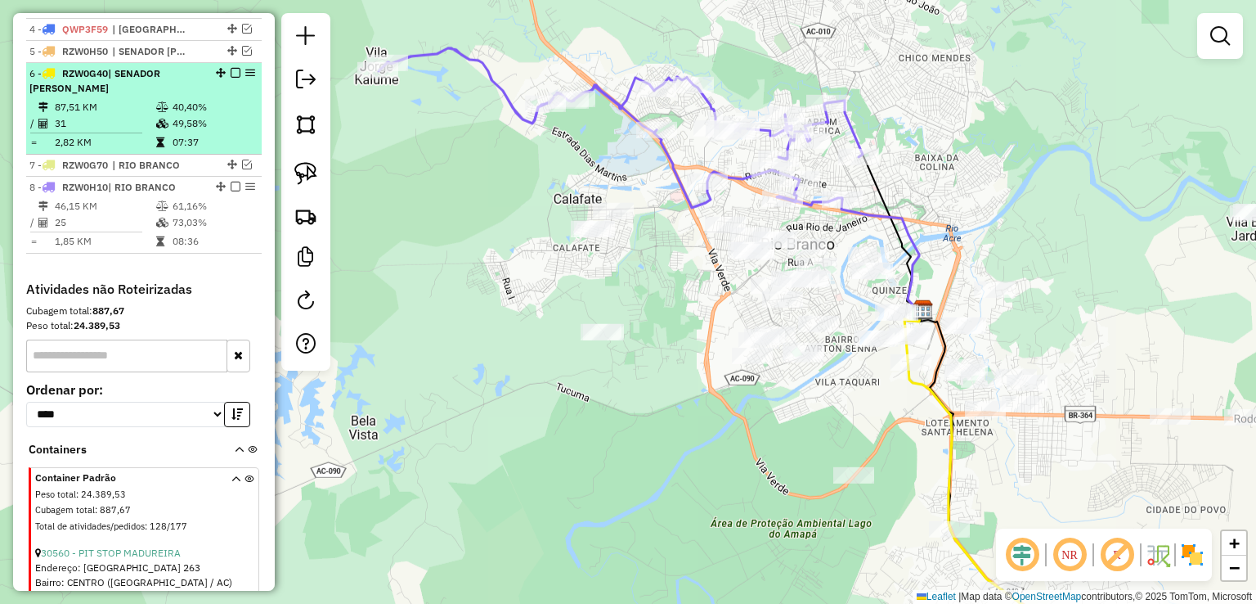
click at [232, 78] on em at bounding box center [236, 73] width 10 height 10
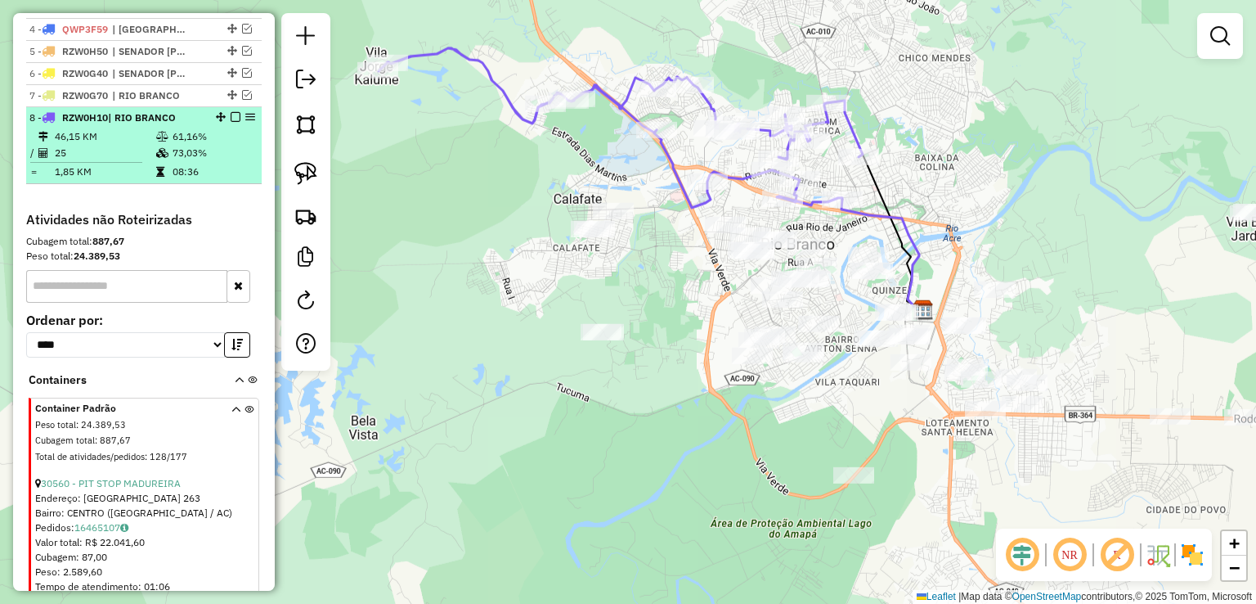
click at [231, 122] on em at bounding box center [236, 117] width 10 height 10
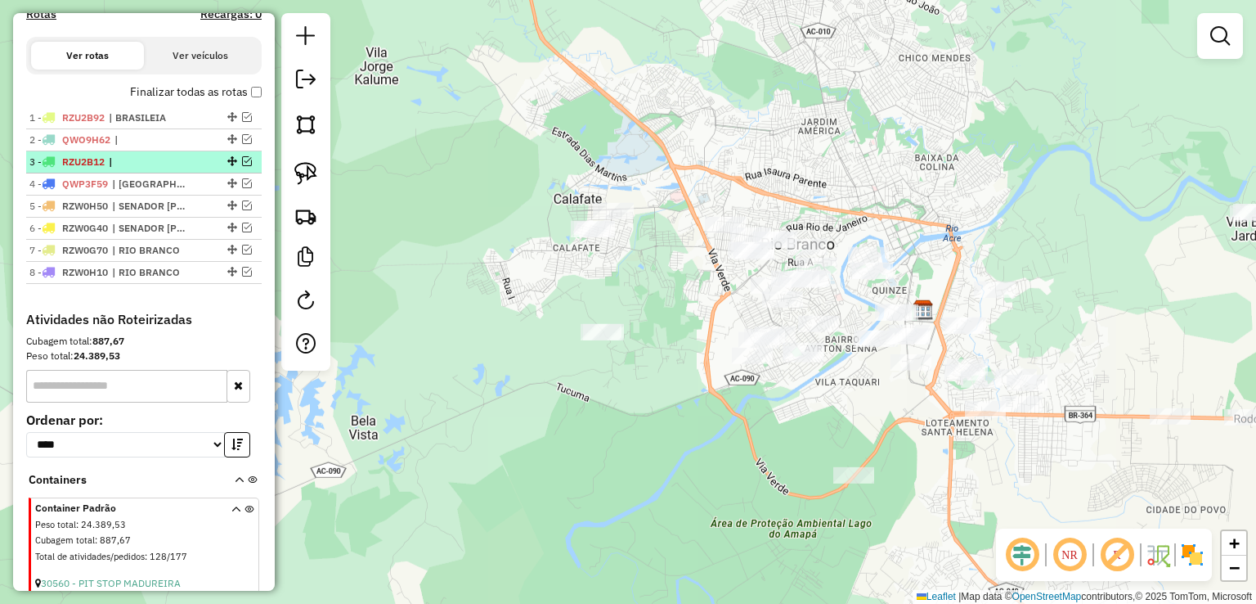
scroll to position [496, 0]
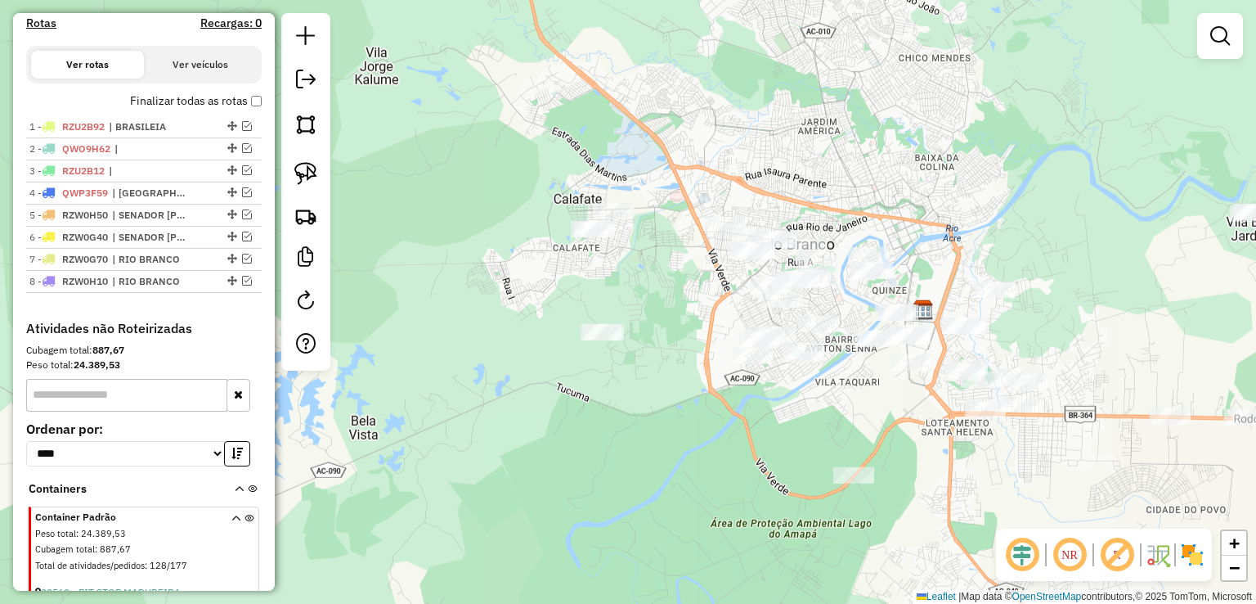
click at [548, 322] on div "Janela de atendimento Grade de atendimento Capacidade Transportadoras Veículos …" at bounding box center [628, 302] width 1256 height 604
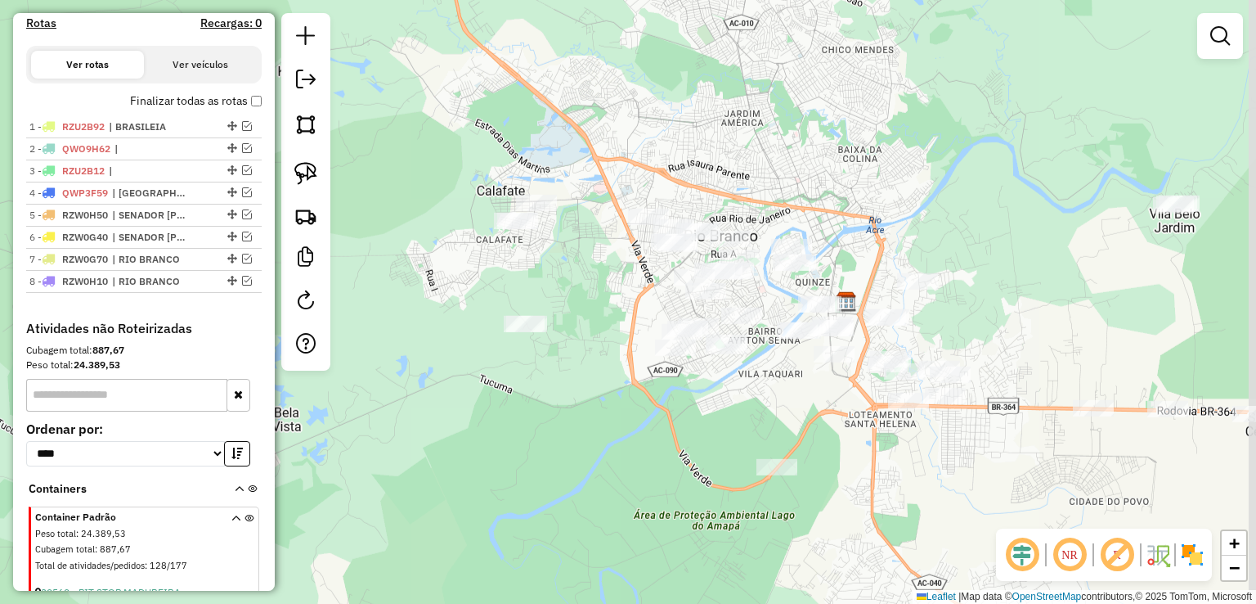
drag, startPoint x: 630, startPoint y: 277, endPoint x: 553, endPoint y: 269, distance: 77.3
click at [553, 269] on div "Janela de atendimento Grade de atendimento Capacidade Transportadoras Veículos …" at bounding box center [628, 302] width 1256 height 604
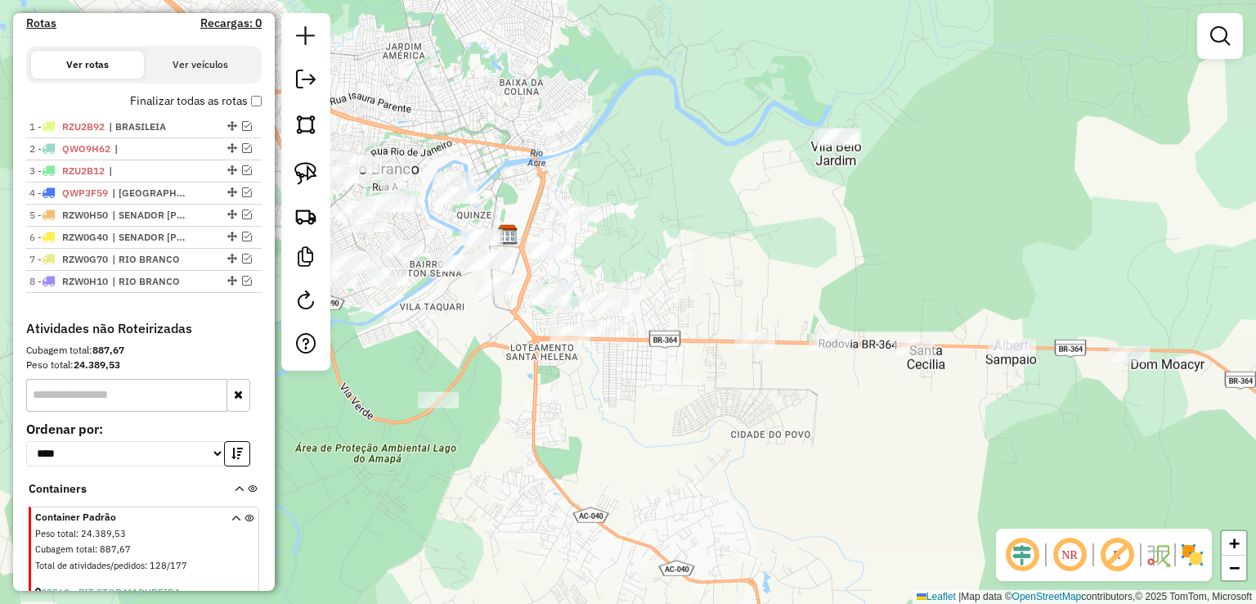
drag, startPoint x: 1032, startPoint y: 186, endPoint x: 693, endPoint y: 119, distance: 345.1
click at [693, 119] on div "Janela de atendimento Grade de atendimento Capacidade Transportadoras Veículos …" at bounding box center [628, 302] width 1256 height 604
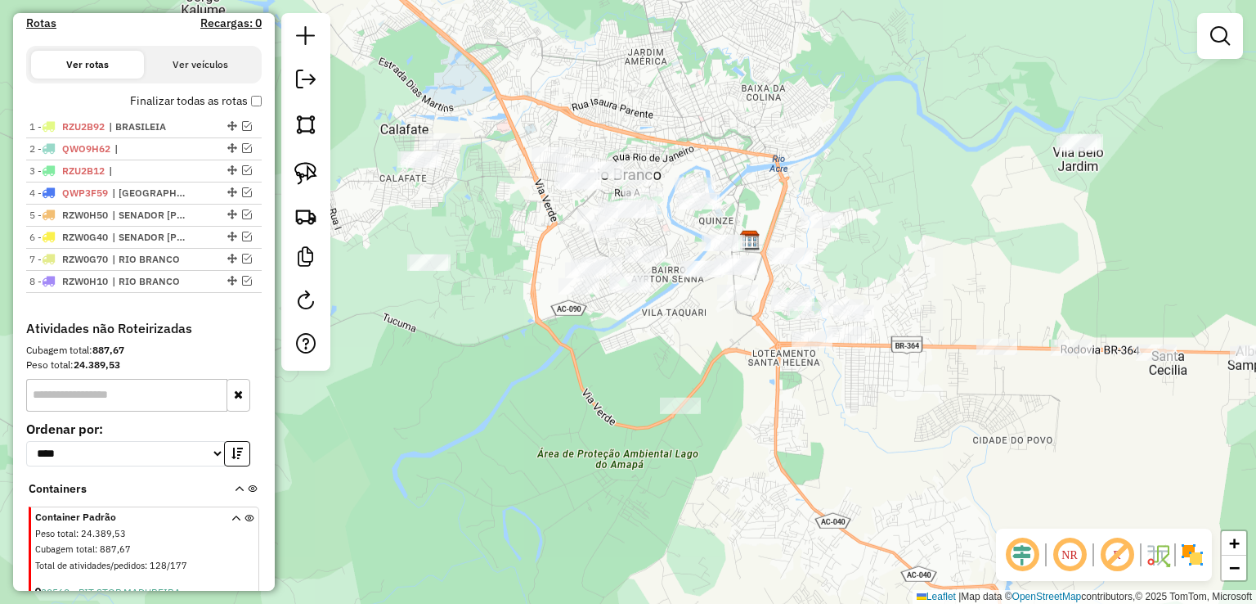
drag, startPoint x: 508, startPoint y: 144, endPoint x: 731, endPoint y: 149, distance: 223.3
click at [731, 149] on div "Janela de atendimento Grade de atendimento Capacidade Transportadoras Veículos …" at bounding box center [628, 302] width 1256 height 604
click at [242, 263] on em at bounding box center [247, 259] width 10 height 10
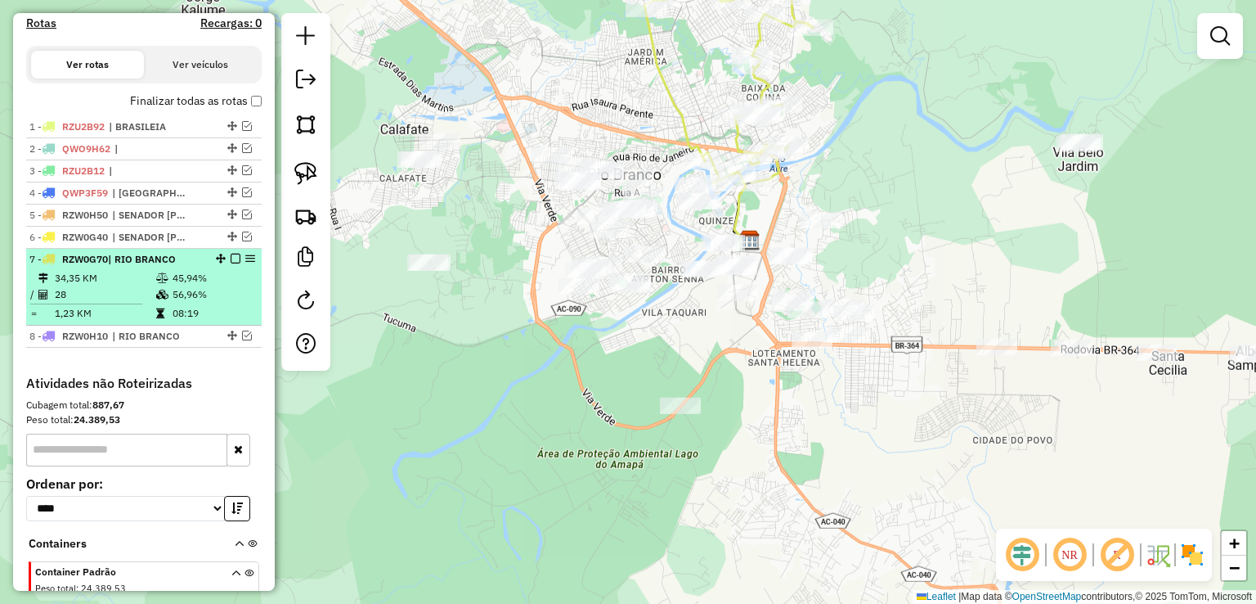
click at [144, 285] on td "34,35 KM" at bounding box center [104, 278] width 101 height 16
select select "*********"
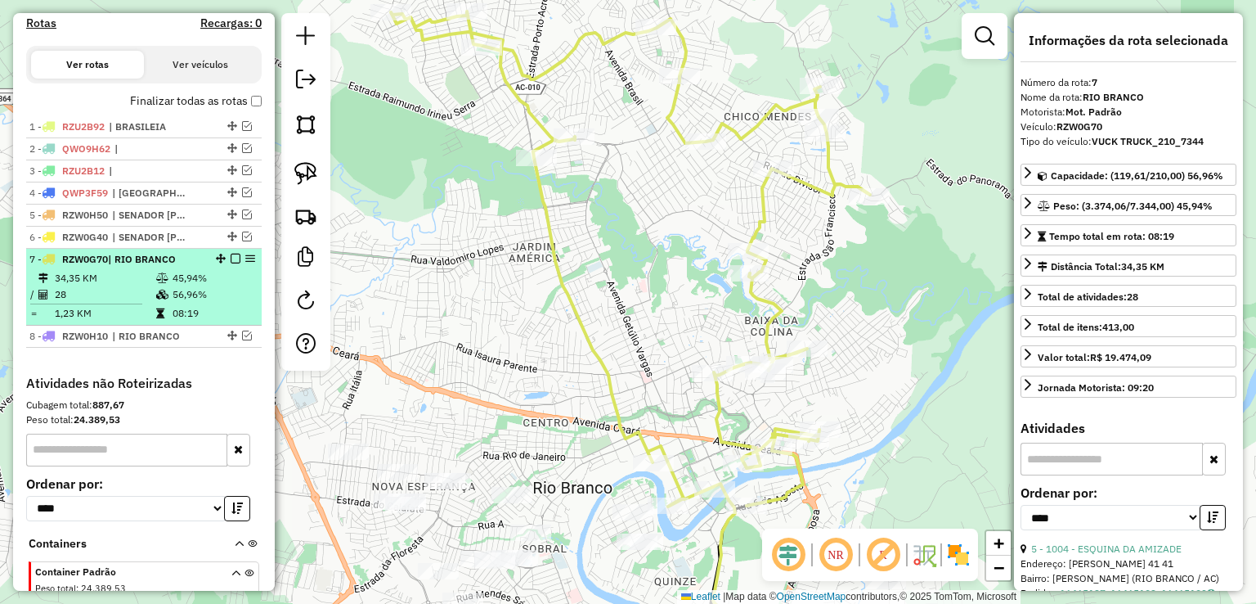
click at [231, 263] on em at bounding box center [236, 259] width 10 height 10
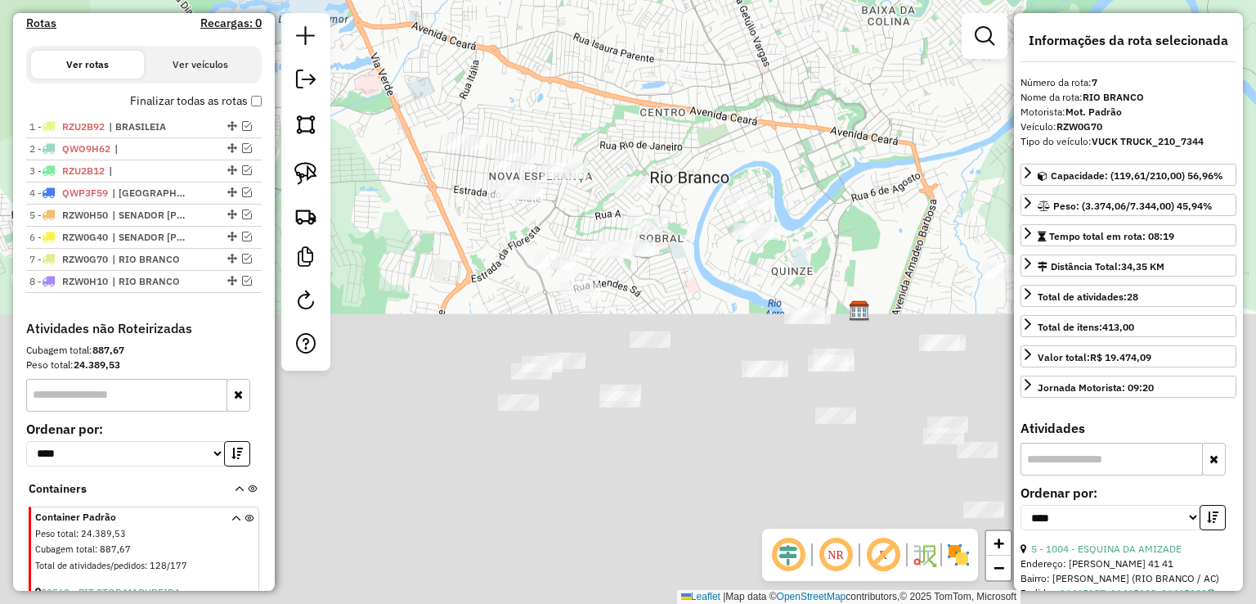
drag, startPoint x: 576, startPoint y: 334, endPoint x: 692, endPoint y: -67, distance: 417.2
click at [692, 0] on html "Aguarde... Pop-up bloqueado! Seu navegador bloqueou automáticamente a abertura …" at bounding box center [628, 302] width 1256 height 604
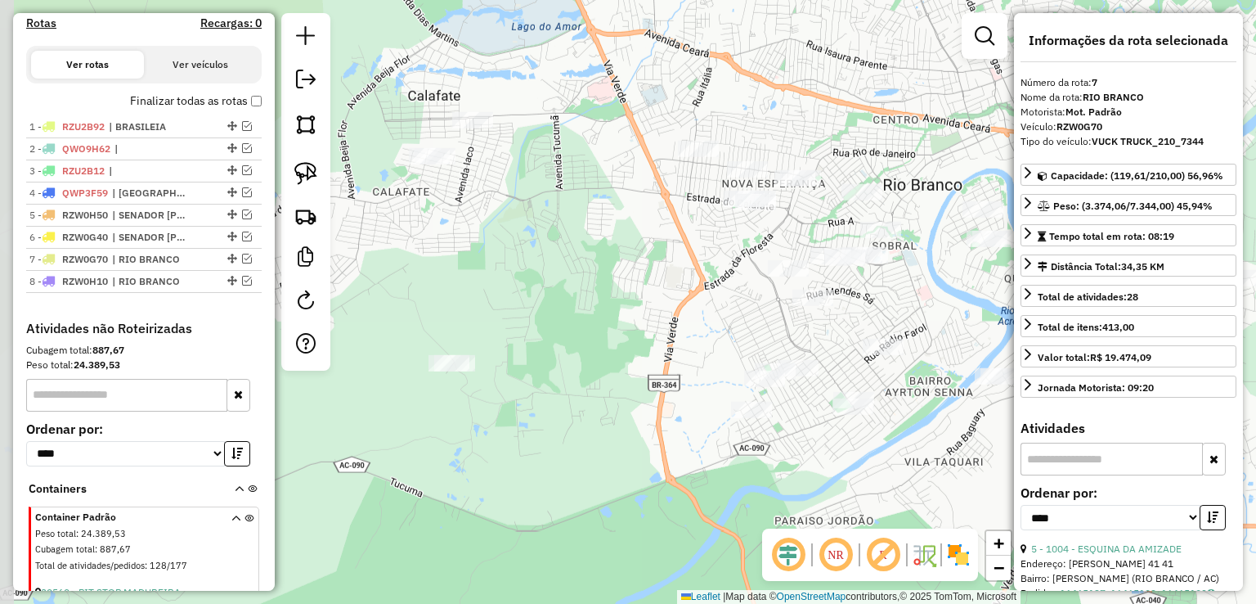
drag, startPoint x: 401, startPoint y: 374, endPoint x: 592, endPoint y: 376, distance: 191.4
click at [615, 436] on div "Janela de atendimento Grade de atendimento Capacidade Transportadoras Veículos …" at bounding box center [628, 302] width 1256 height 604
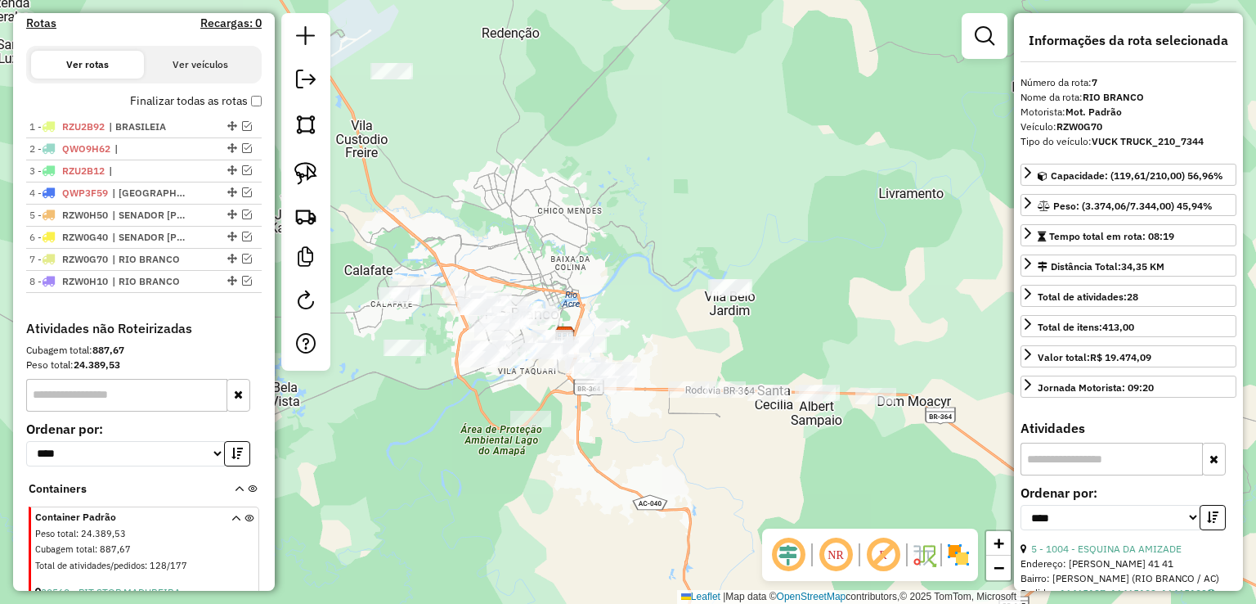
drag, startPoint x: 792, startPoint y: 235, endPoint x: 690, endPoint y: 215, distance: 104.1
click at [690, 215] on div "Janela de atendimento Grade de atendimento Capacidade Transportadoras Veículos …" at bounding box center [628, 302] width 1256 height 604
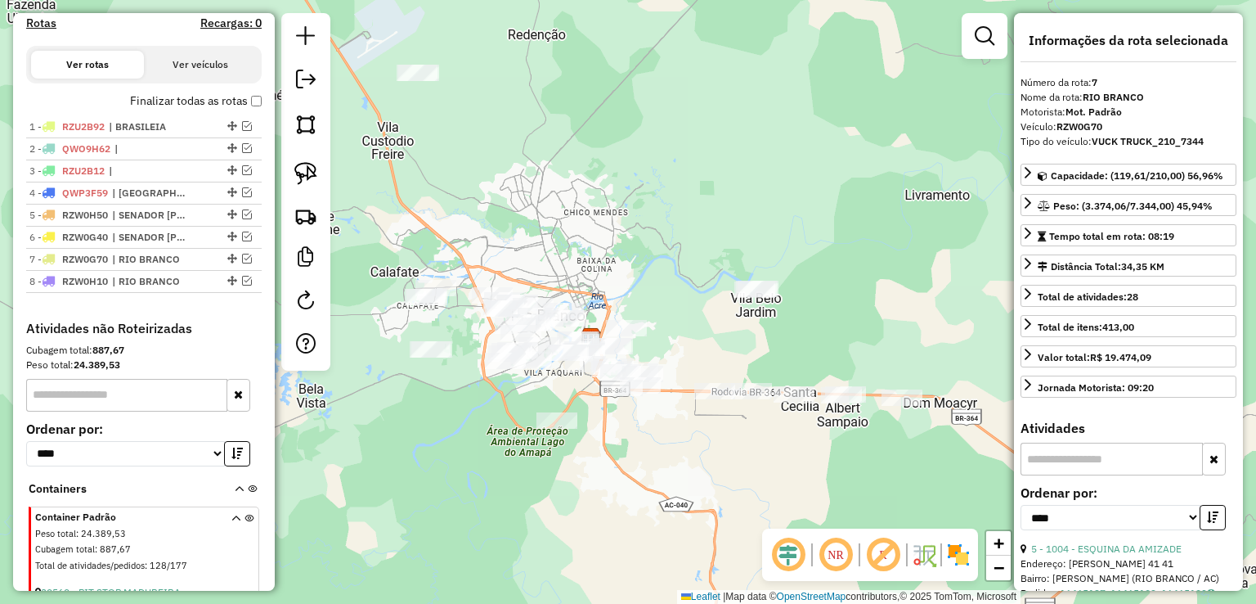
drag, startPoint x: 502, startPoint y: 220, endPoint x: 537, endPoint y: 220, distance: 35.2
click at [537, 220] on div "Janela de atendimento Grade de atendimento Capacidade Transportadoras Veículos …" at bounding box center [628, 302] width 1256 height 604
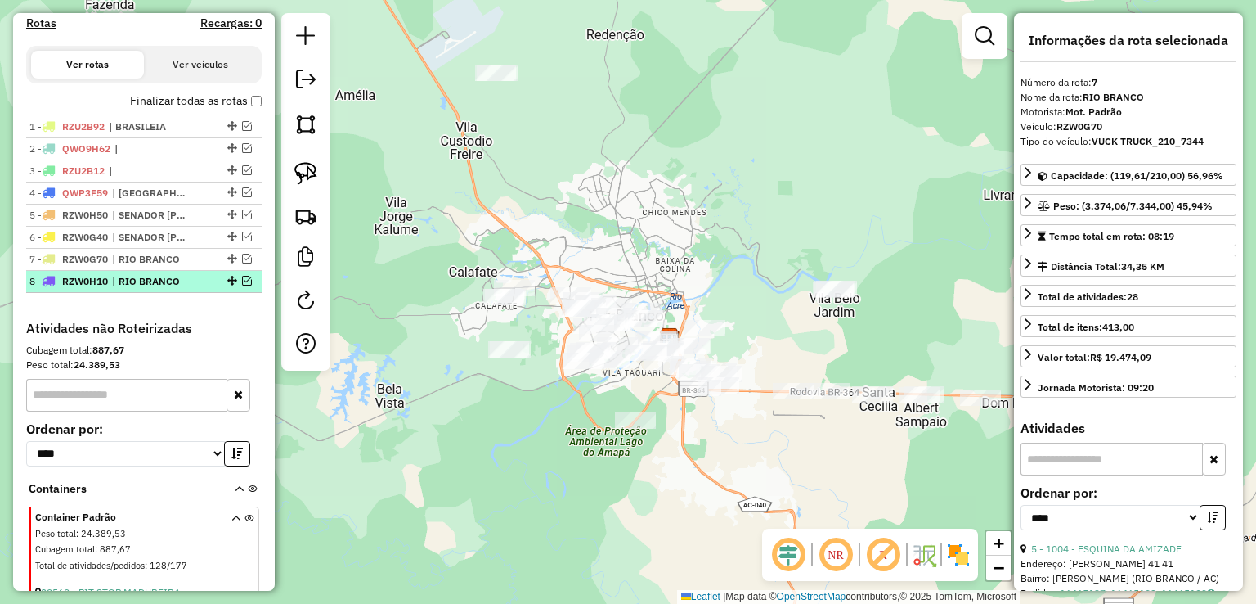
click at [242, 285] on em at bounding box center [247, 281] width 10 height 10
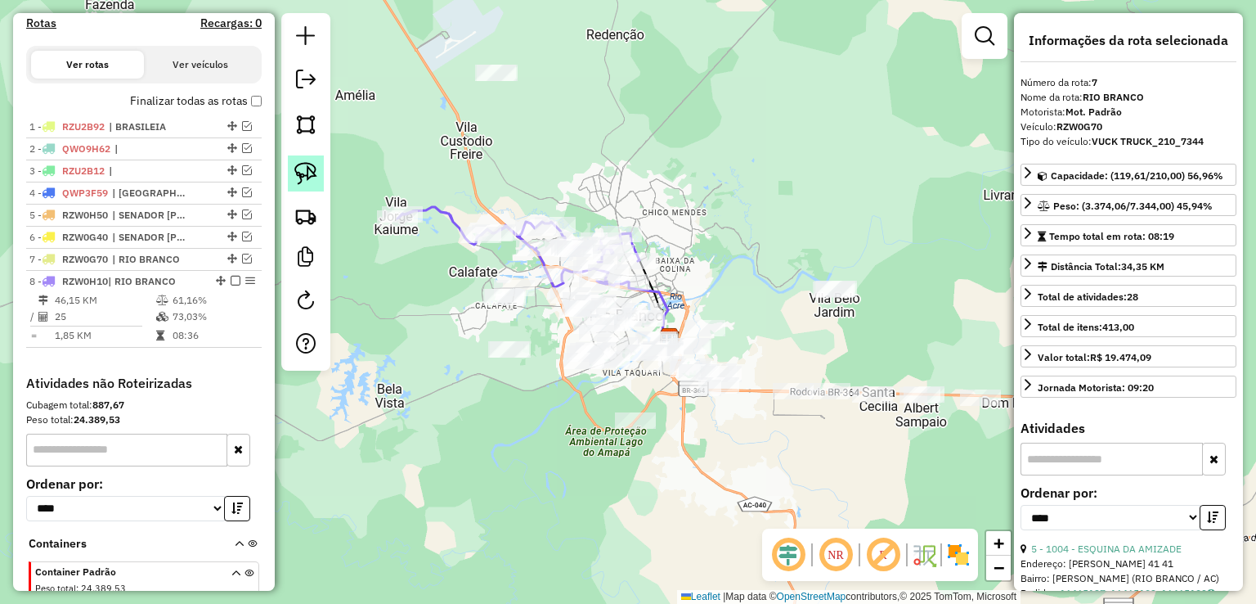
click at [311, 179] on img at bounding box center [305, 173] width 23 height 23
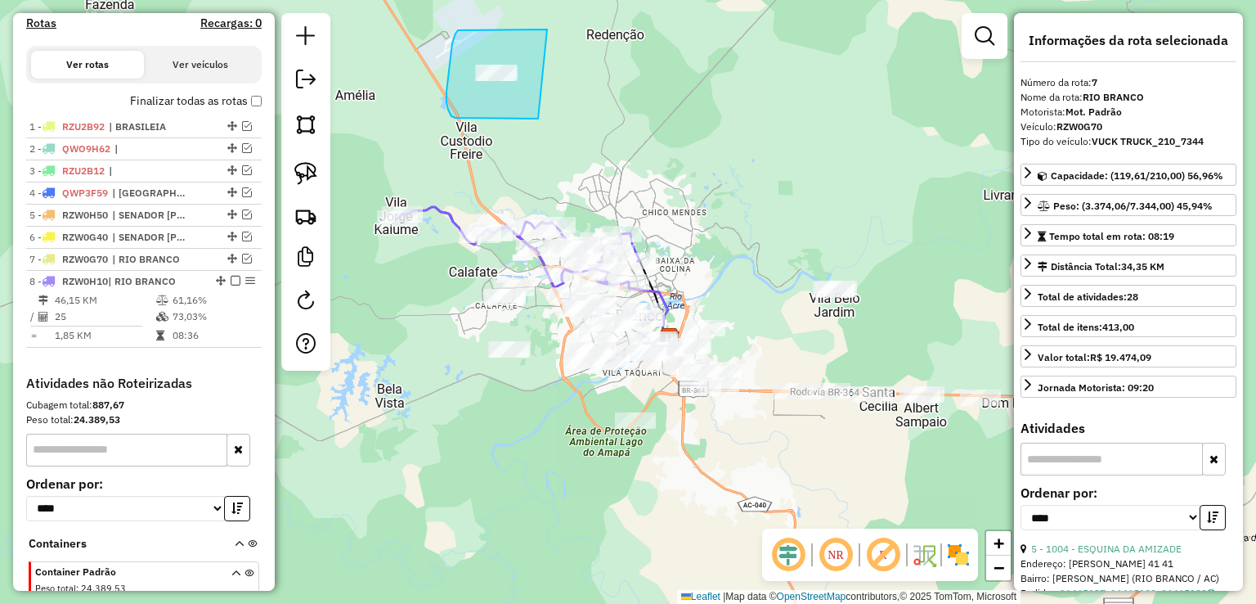
drag, startPoint x: 547, startPoint y: 29, endPoint x: 538, endPoint y: 119, distance: 89.6
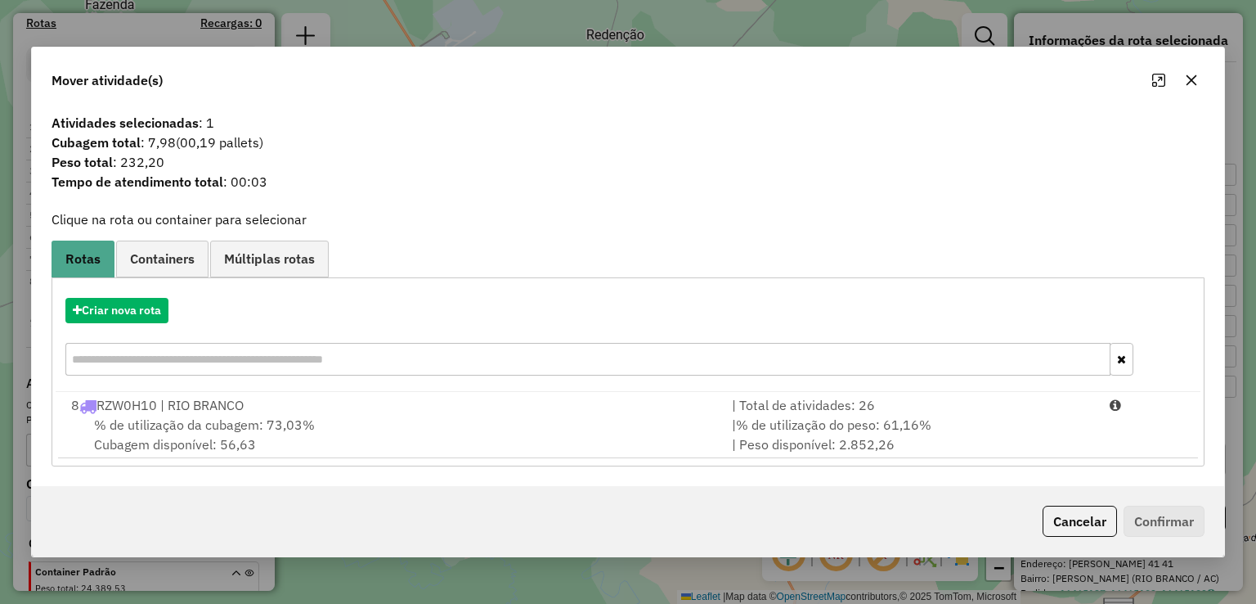
click at [419, 428] on div "% de utilização da cubagem: 73,03% Cubagem disponível: 56,63" at bounding box center [391, 434] width 661 height 39
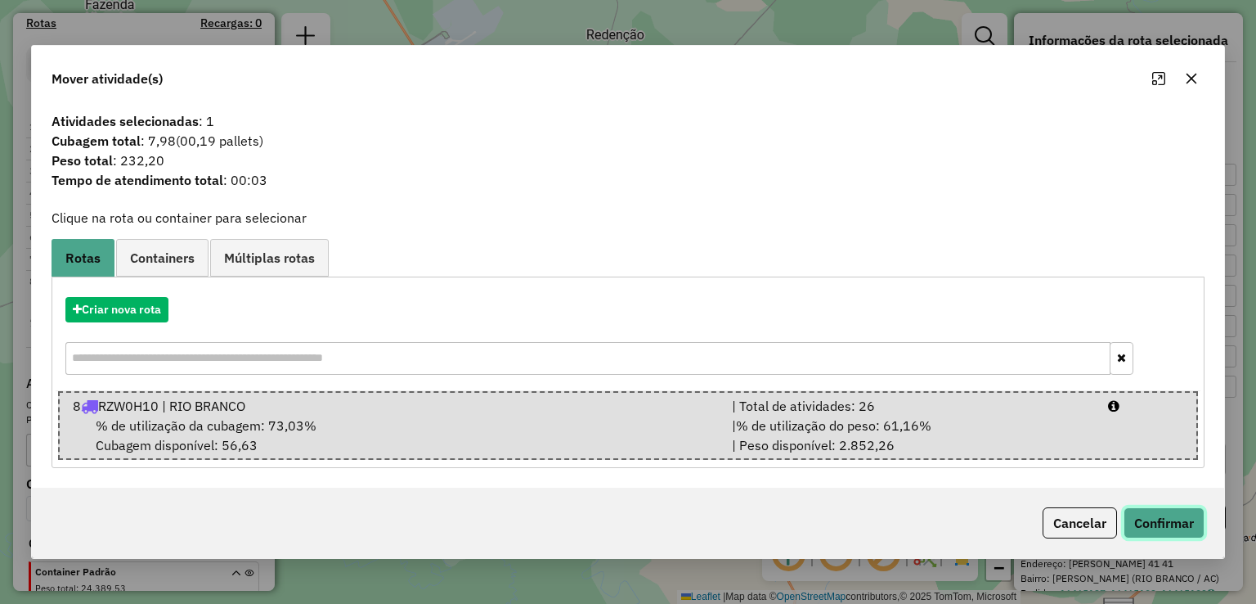
click at [1189, 532] on button "Confirmar" at bounding box center [1164, 522] width 81 height 31
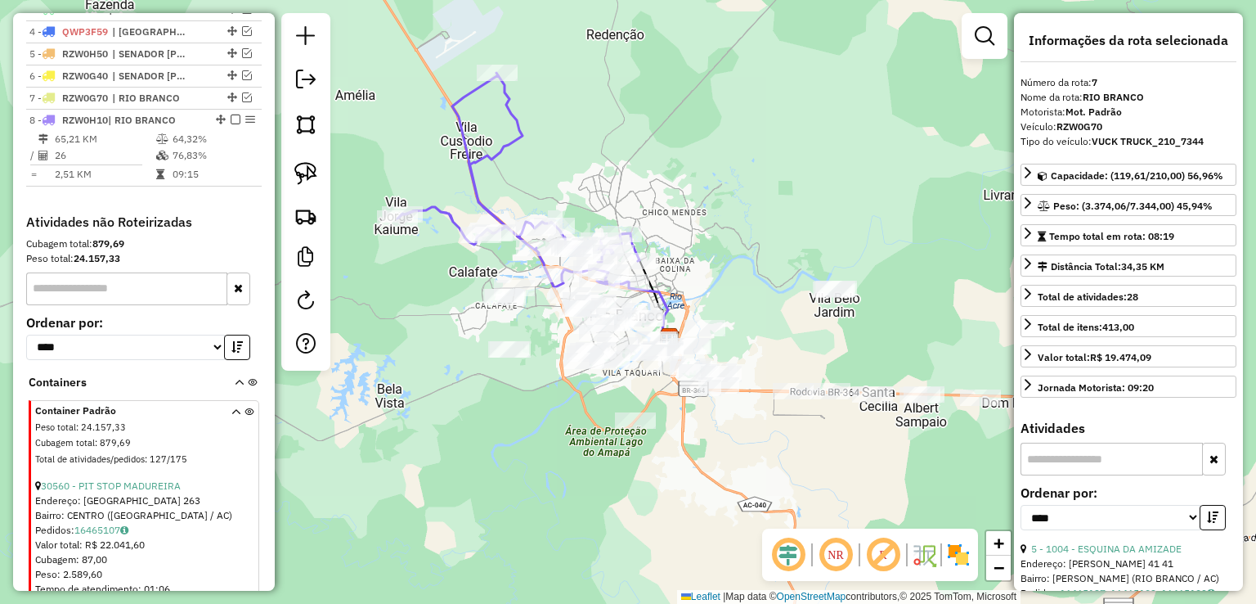
scroll to position [743, 0]
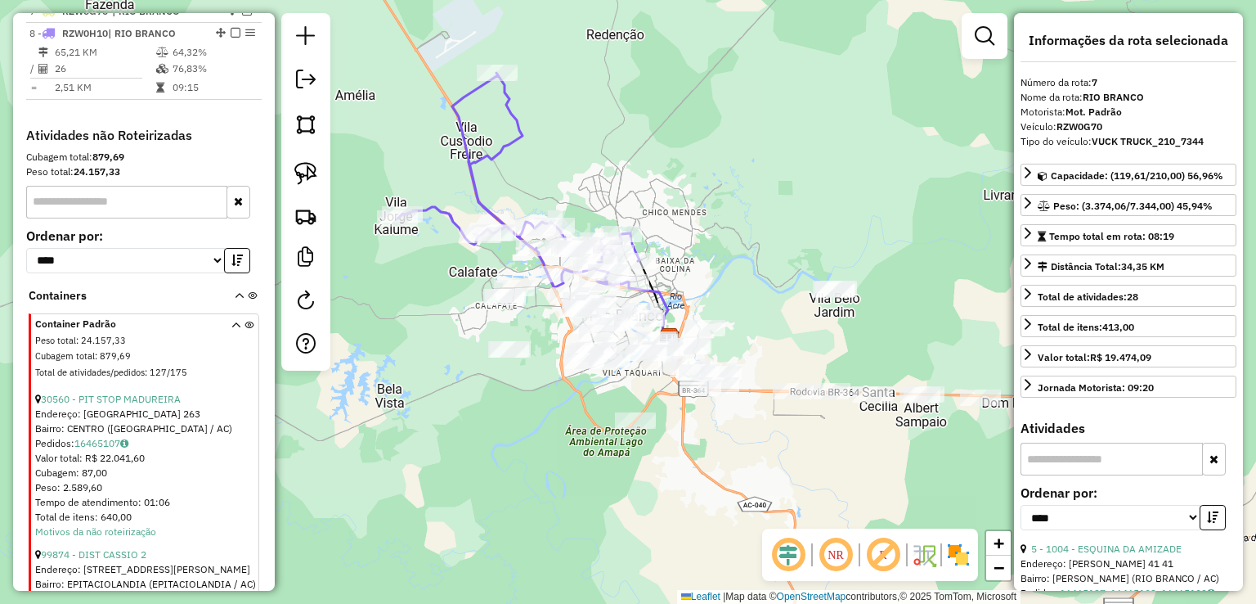
click at [514, 146] on icon at bounding box center [518, 180] width 242 height 214
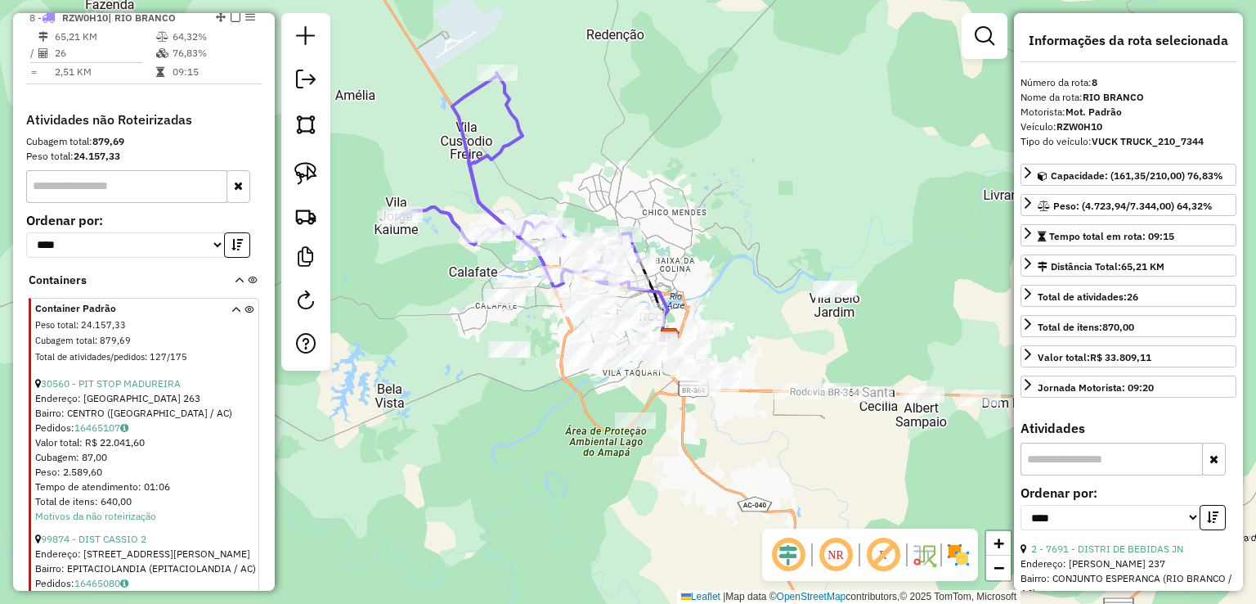
scroll to position [765, 0]
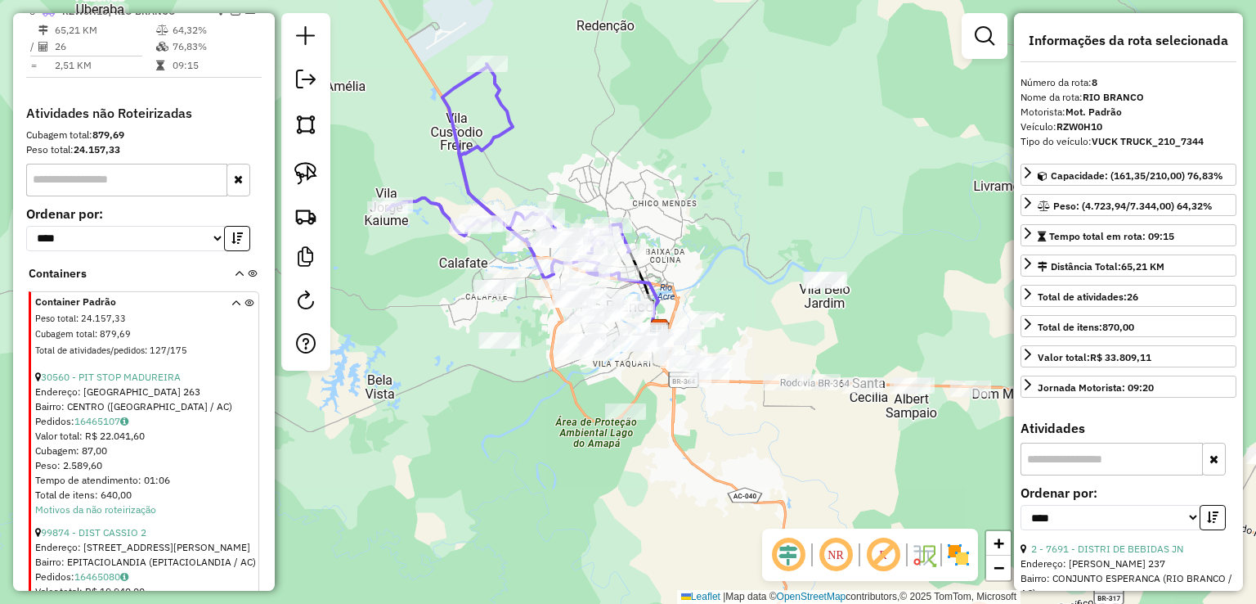
drag, startPoint x: 674, startPoint y: 164, endPoint x: 624, endPoint y: 127, distance: 62.5
click at [624, 127] on div "Janela de atendimento Grade de atendimento Capacidade Transportadoras Veículos …" at bounding box center [628, 302] width 1256 height 604
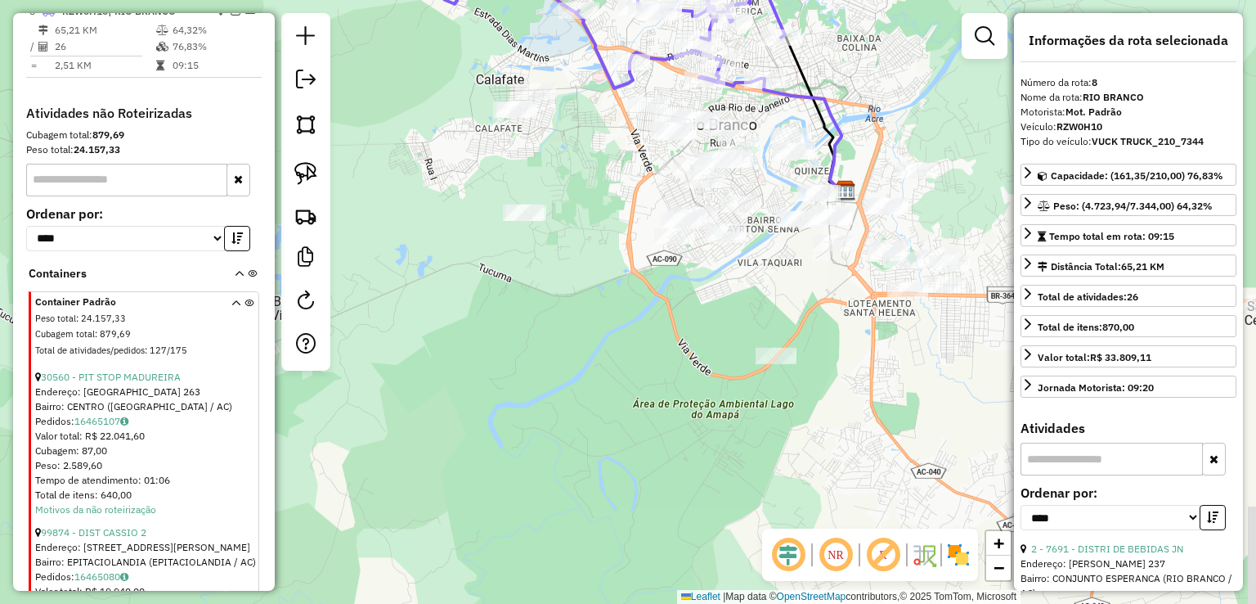
drag, startPoint x: 601, startPoint y: 205, endPoint x: 765, endPoint y: 11, distance: 254.2
click at [765, 10] on div "Janela de atendimento Grade de atendimento Capacidade Transportadoras Veículos …" at bounding box center [628, 302] width 1256 height 604
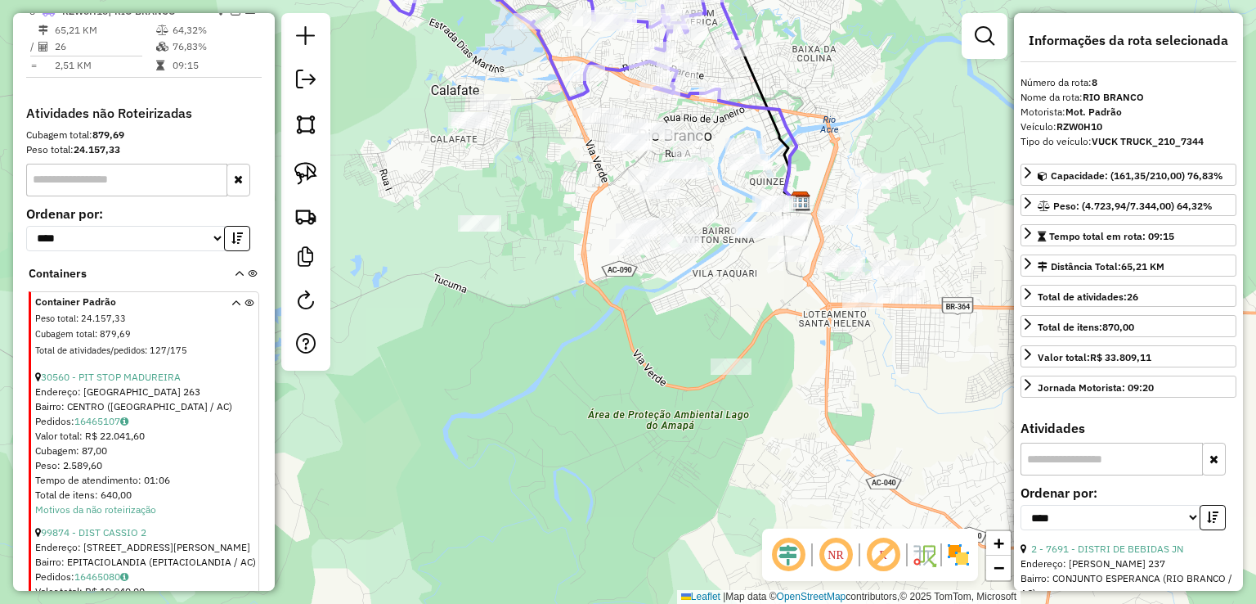
scroll to position [602, 0]
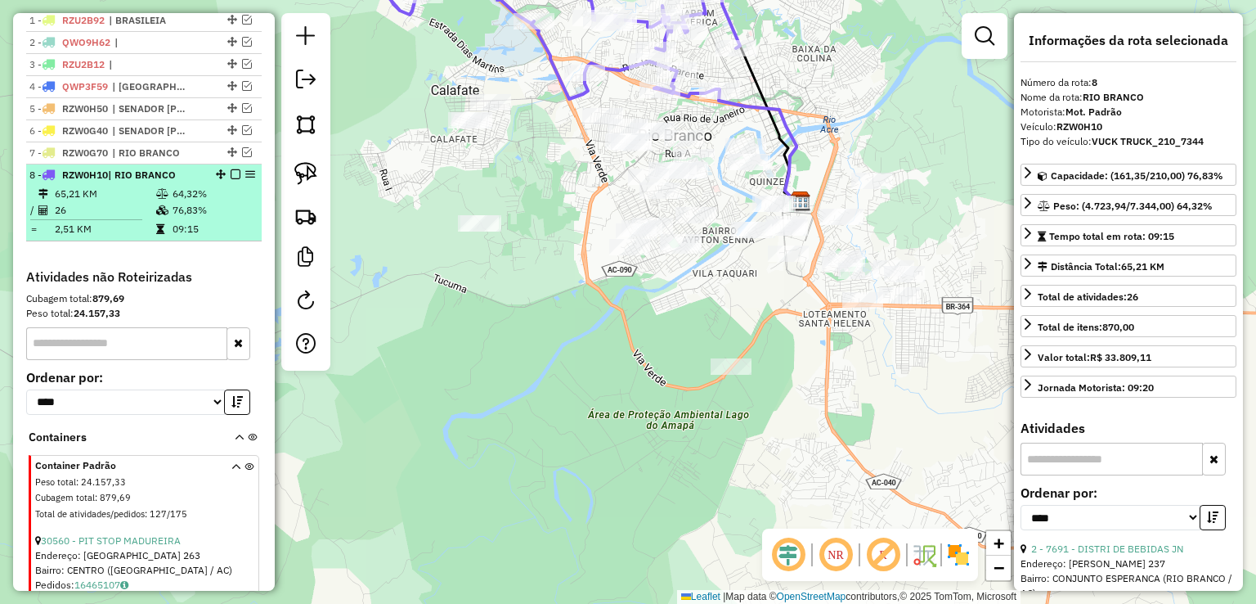
click at [231, 179] on em at bounding box center [236, 174] width 10 height 10
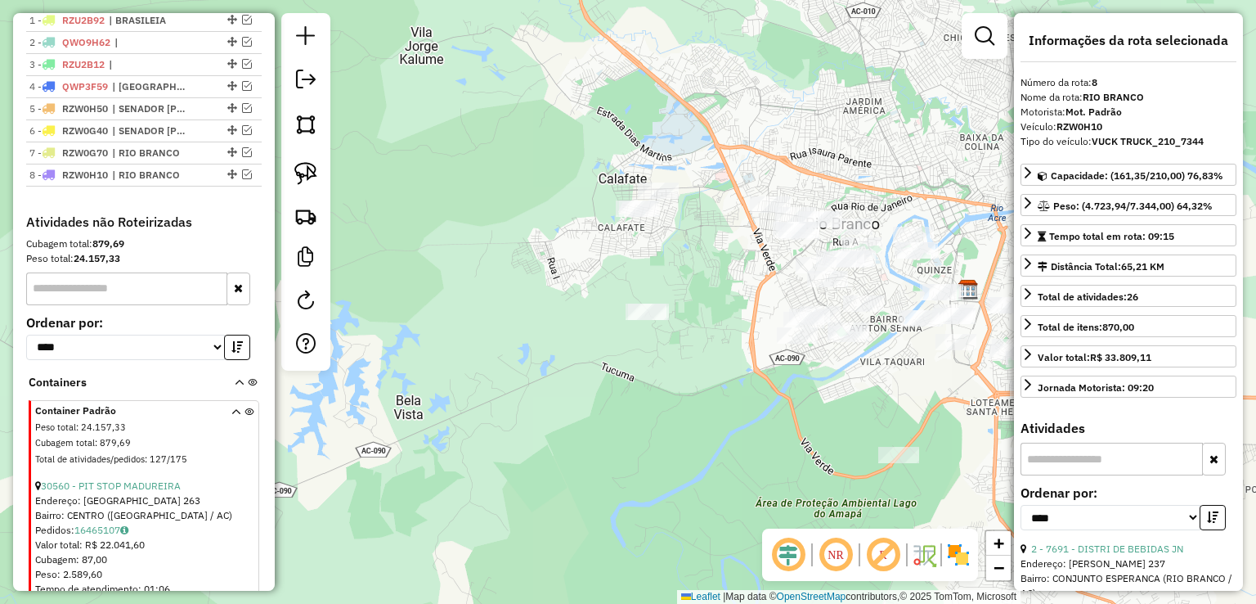
drag, startPoint x: 572, startPoint y: 319, endPoint x: 739, endPoint y: 406, distance: 188.4
click at [739, 406] on div "Janela de atendimento Grade de atendimento Capacidade Transportadoras Veículos …" at bounding box center [628, 302] width 1256 height 604
click at [550, 353] on div "Janela de atendimento Grade de atendimento Capacidade Transportadoras Veículos …" at bounding box center [628, 302] width 1256 height 604
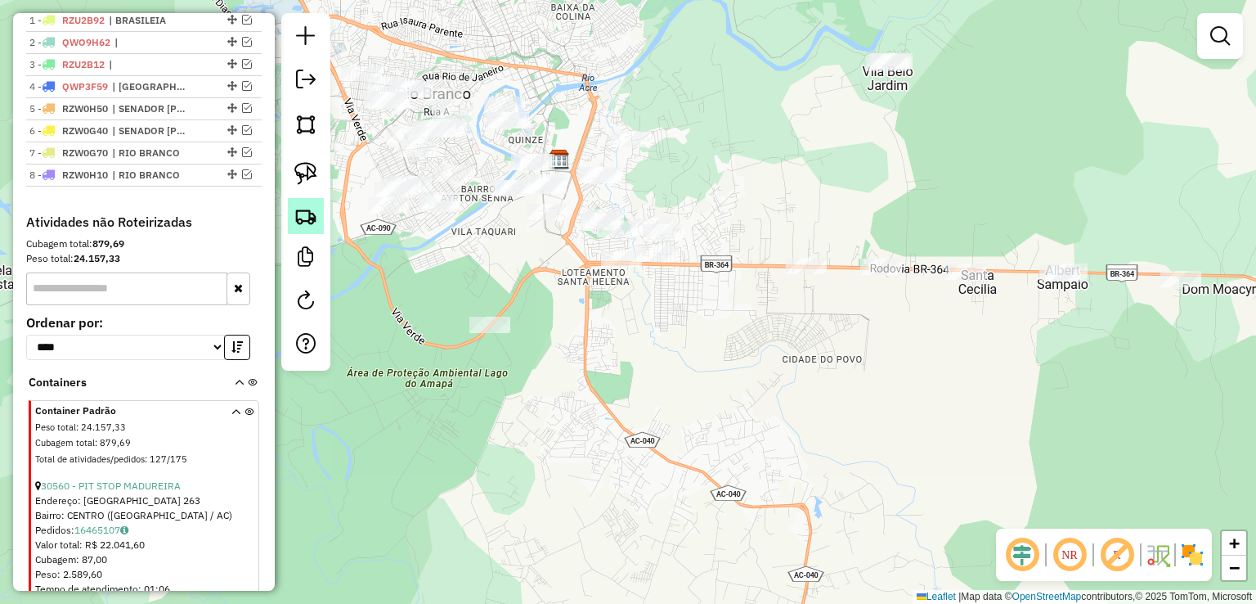
drag, startPoint x: 724, startPoint y: 336, endPoint x: 315, endPoint y: 206, distance: 429.1
click at [315, 206] on hb-router-mapa "Informações da Sessão 980687 - 18/08/2025 Criação: 16/08/2025 16:23 Depósito: G…" at bounding box center [628, 302] width 1256 height 604
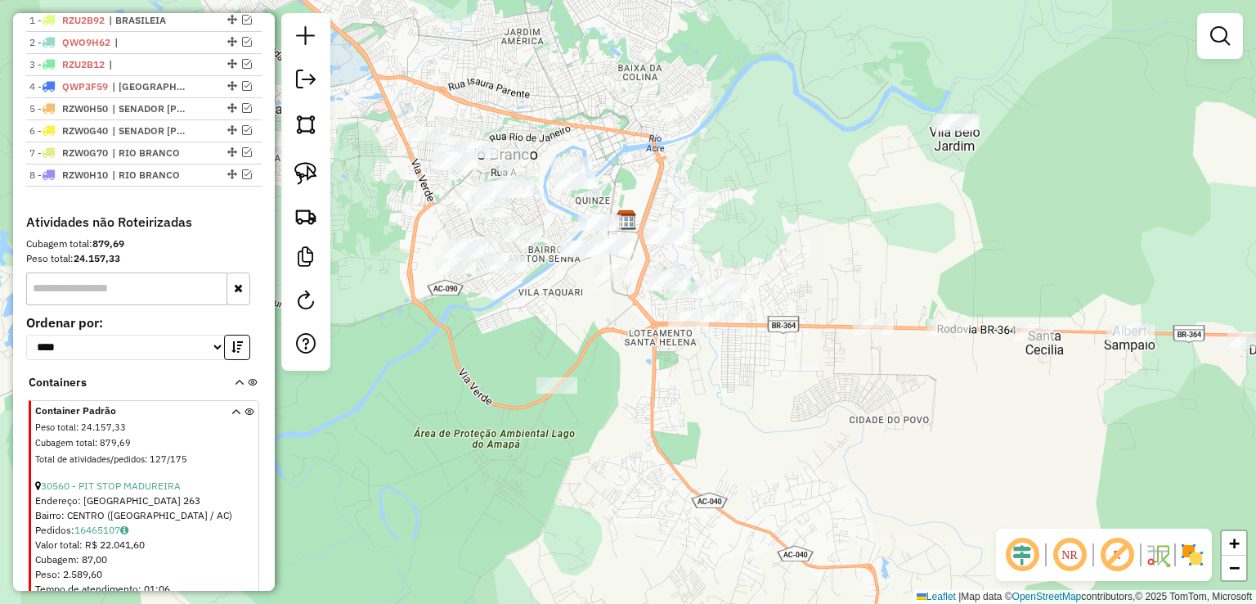
drag, startPoint x: 415, startPoint y: 277, endPoint x: 468, endPoint y: 328, distance: 72.9
click at [468, 328] on div "Janela de atendimento Grade de atendimento Capacidade Transportadoras Veículos …" at bounding box center [628, 302] width 1256 height 604
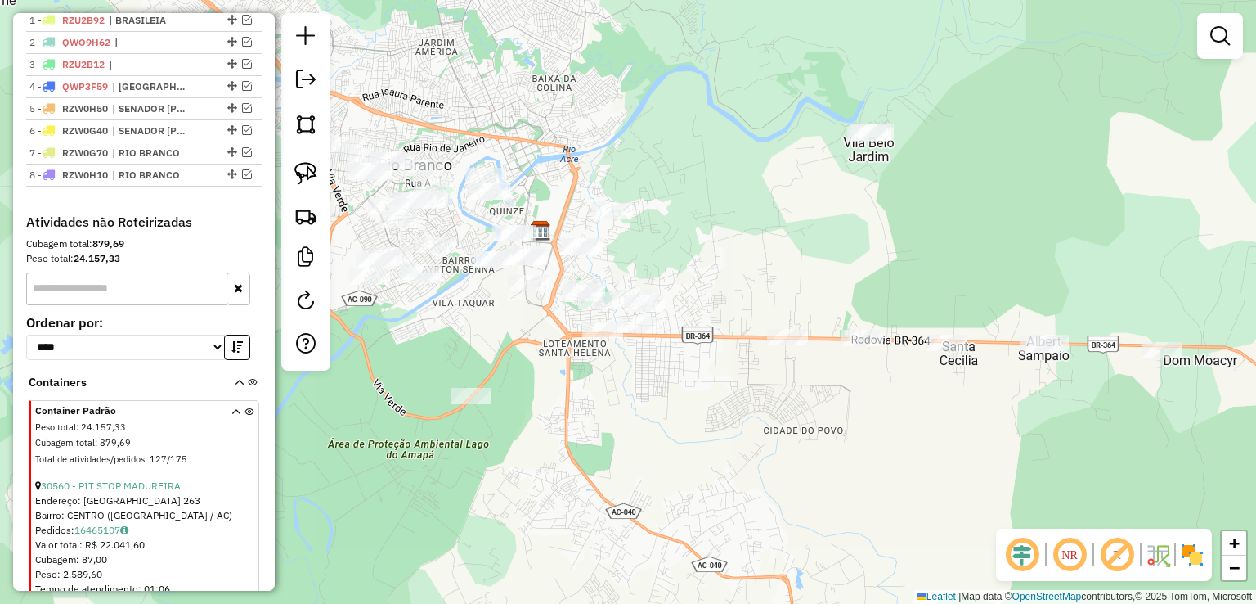
drag, startPoint x: 567, startPoint y: 343, endPoint x: 481, endPoint y: 353, distance: 86.4
click at [481, 353] on div "Janela de atendimento Grade de atendimento Capacidade Transportadoras Veículos …" at bounding box center [628, 302] width 1256 height 604
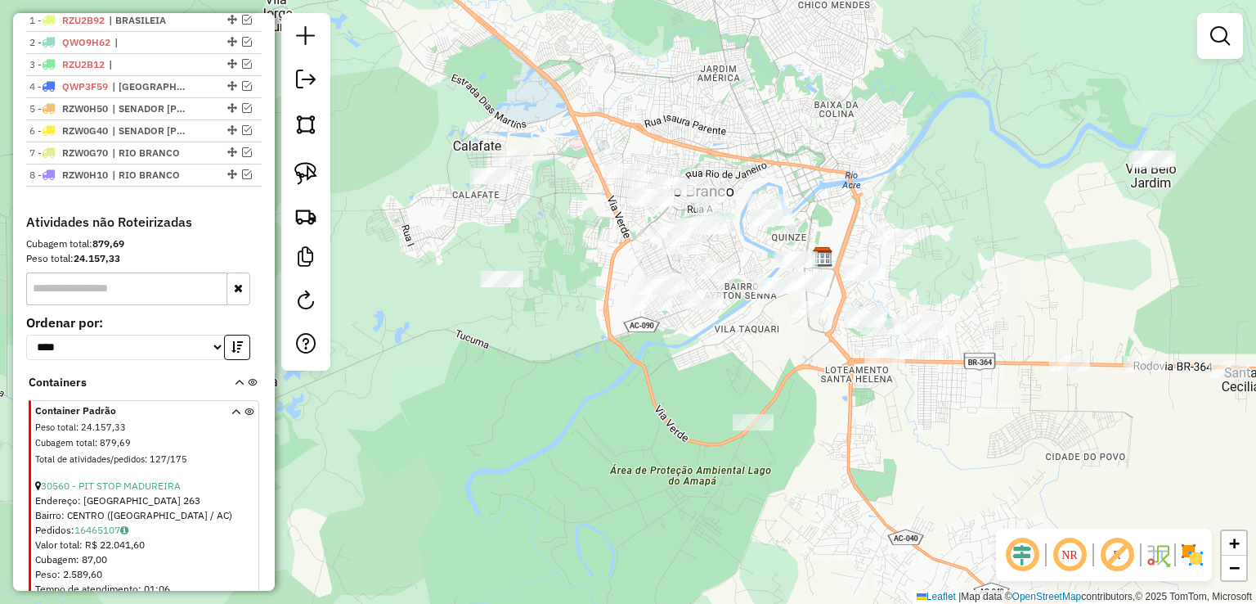
drag, startPoint x: 480, startPoint y: 328, endPoint x: 762, endPoint y: 354, distance: 283.3
click at [762, 354] on div "Janela de atendimento Grade de atendimento Capacidade Transportadoras Veículos …" at bounding box center [628, 302] width 1256 height 604
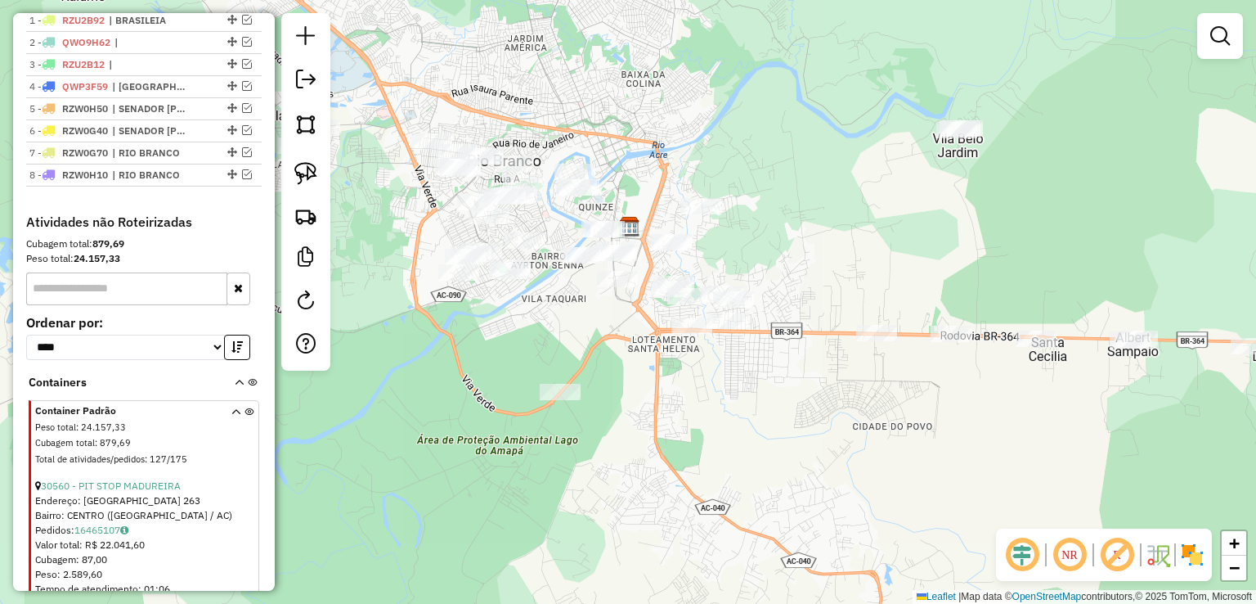
drag, startPoint x: 998, startPoint y: 466, endPoint x: 819, endPoint y: 455, distance: 179.4
click at [819, 455] on div "Janela de atendimento Grade de atendimento Capacidade Transportadoras Veículos …" at bounding box center [628, 302] width 1256 height 604
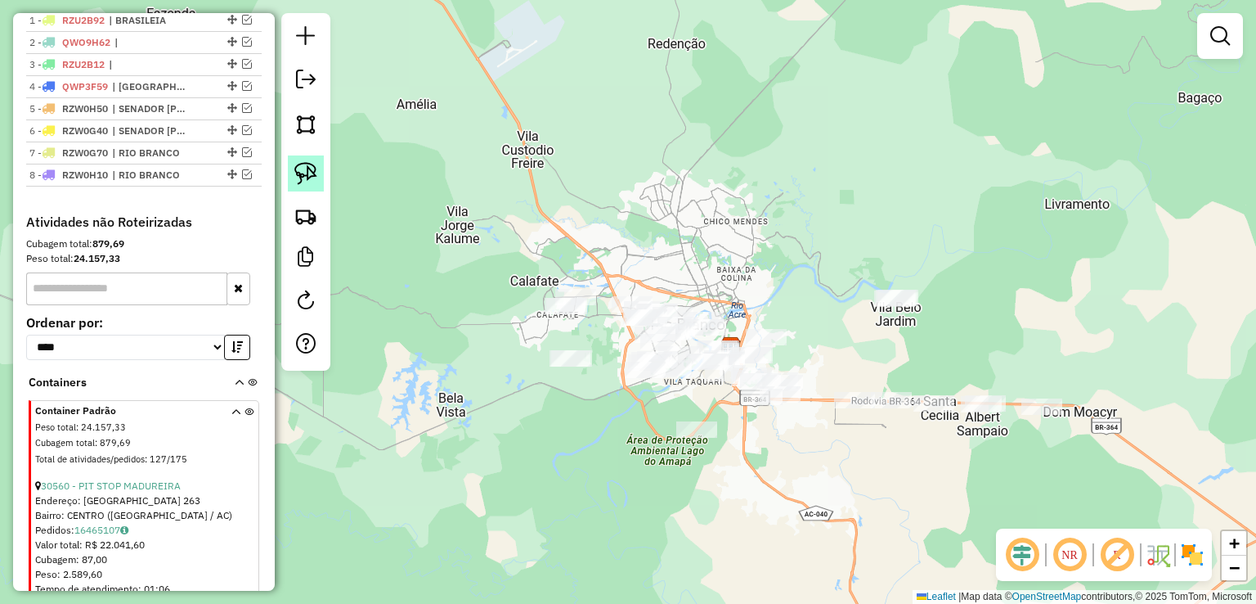
click at [301, 163] on img at bounding box center [305, 173] width 23 height 23
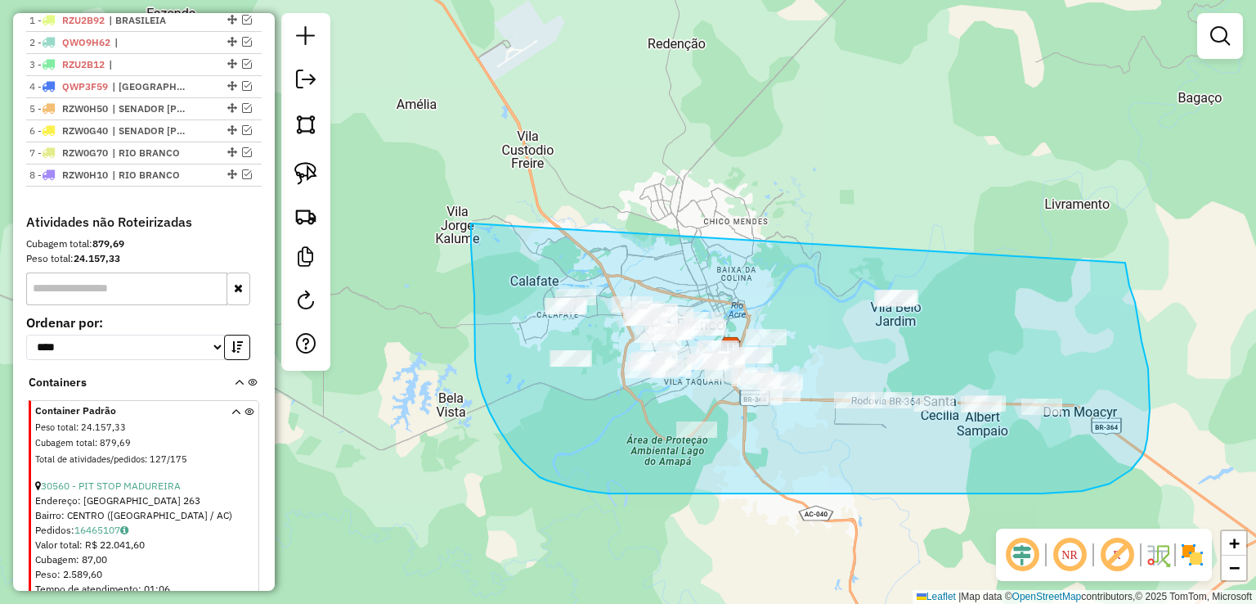
drag, startPoint x: 471, startPoint y: 223, endPoint x: 1124, endPoint y: 258, distance: 654.3
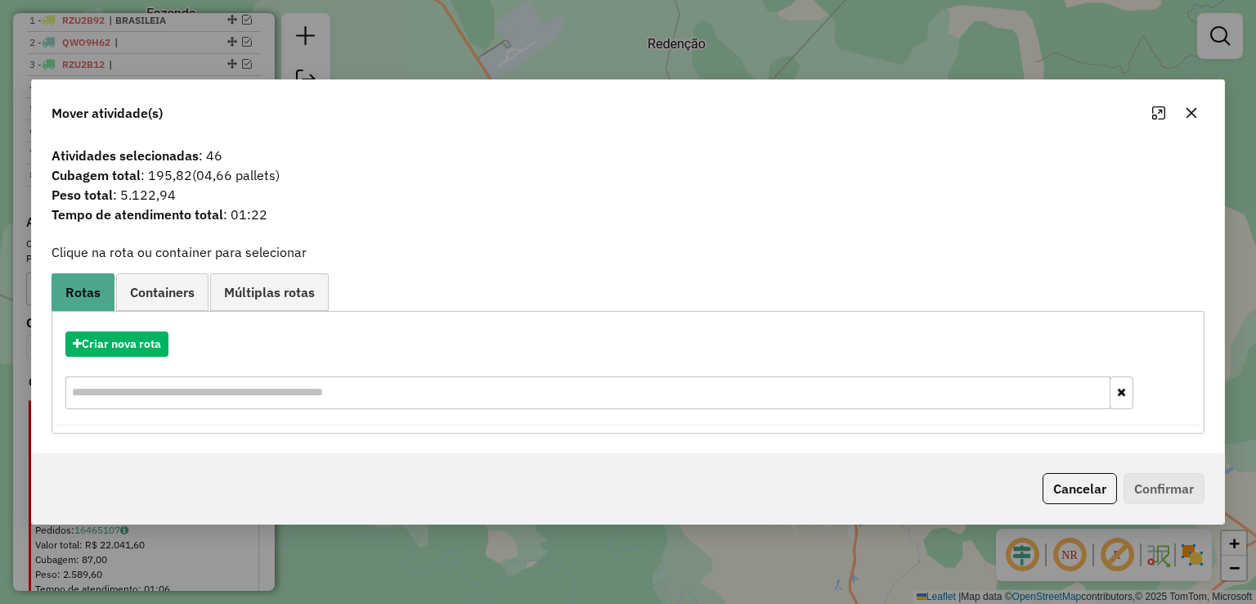
click at [1193, 107] on icon "button" at bounding box center [1191, 112] width 13 height 13
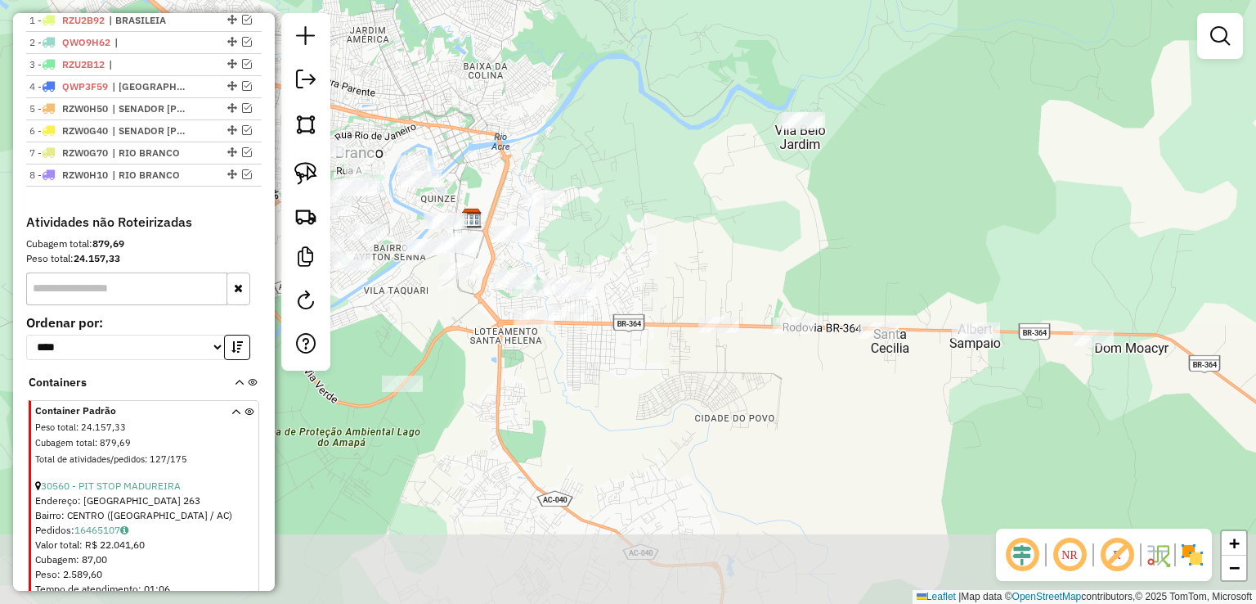
drag, startPoint x: 817, startPoint y: 307, endPoint x: 589, endPoint y: 145, distance: 280.2
click at [589, 145] on div "Janela de atendimento Grade de atendimento Capacidade Transportadoras Veículos …" at bounding box center [628, 302] width 1256 height 604
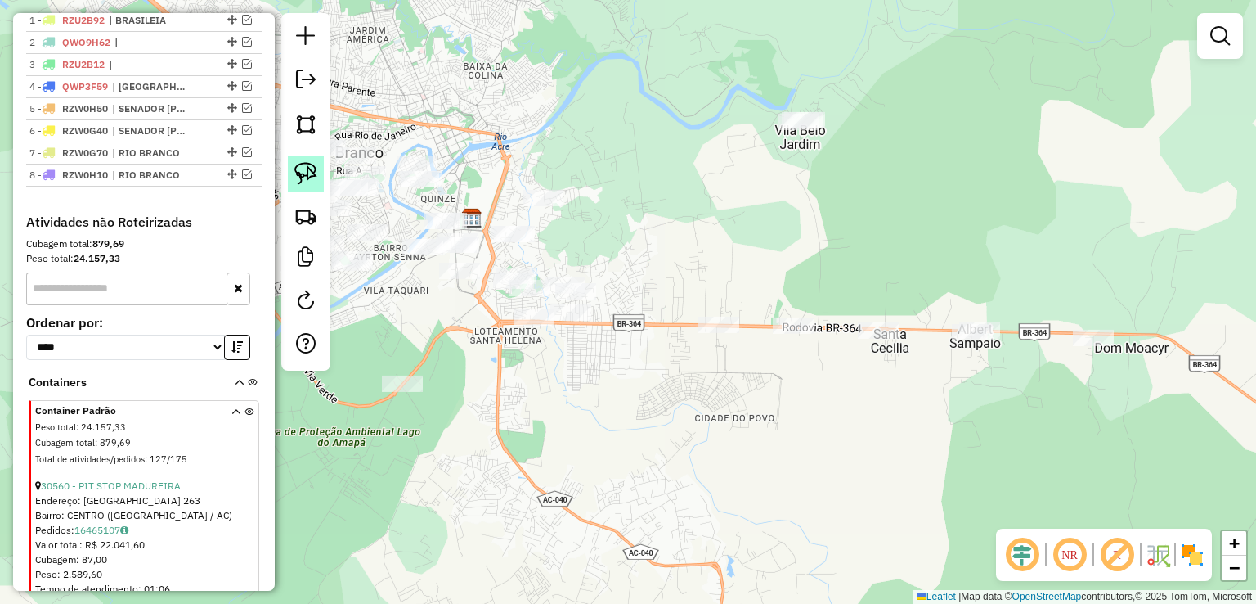
click at [311, 165] on img at bounding box center [305, 173] width 23 height 23
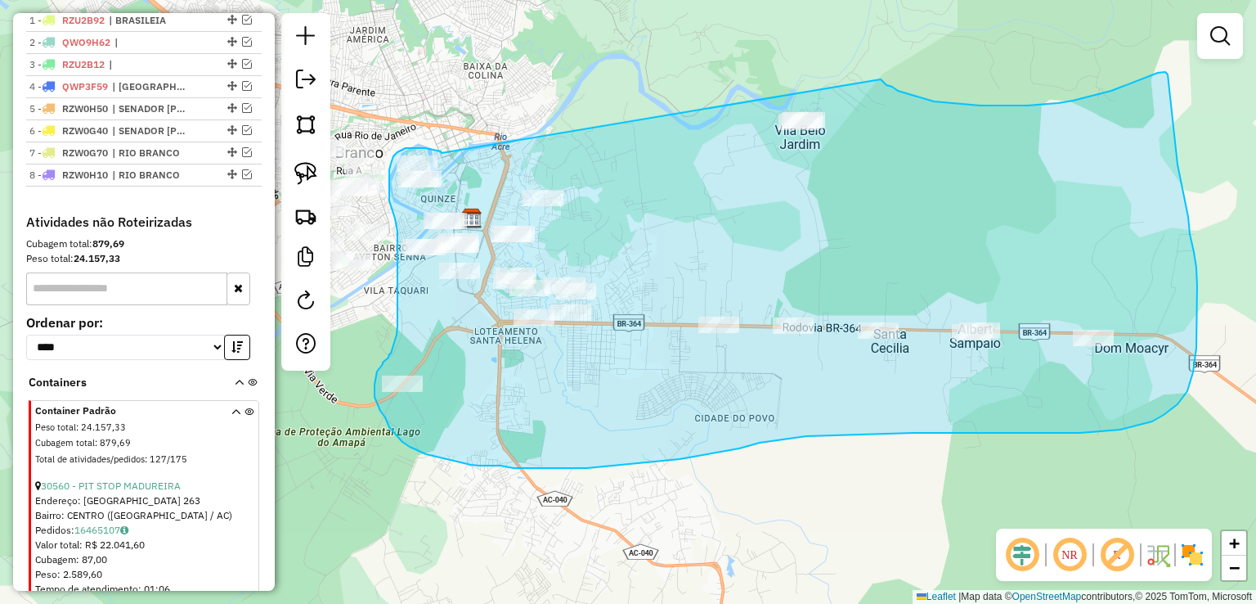
drag, startPoint x: 442, startPoint y: 153, endPoint x: 881, endPoint y: 79, distance: 445.3
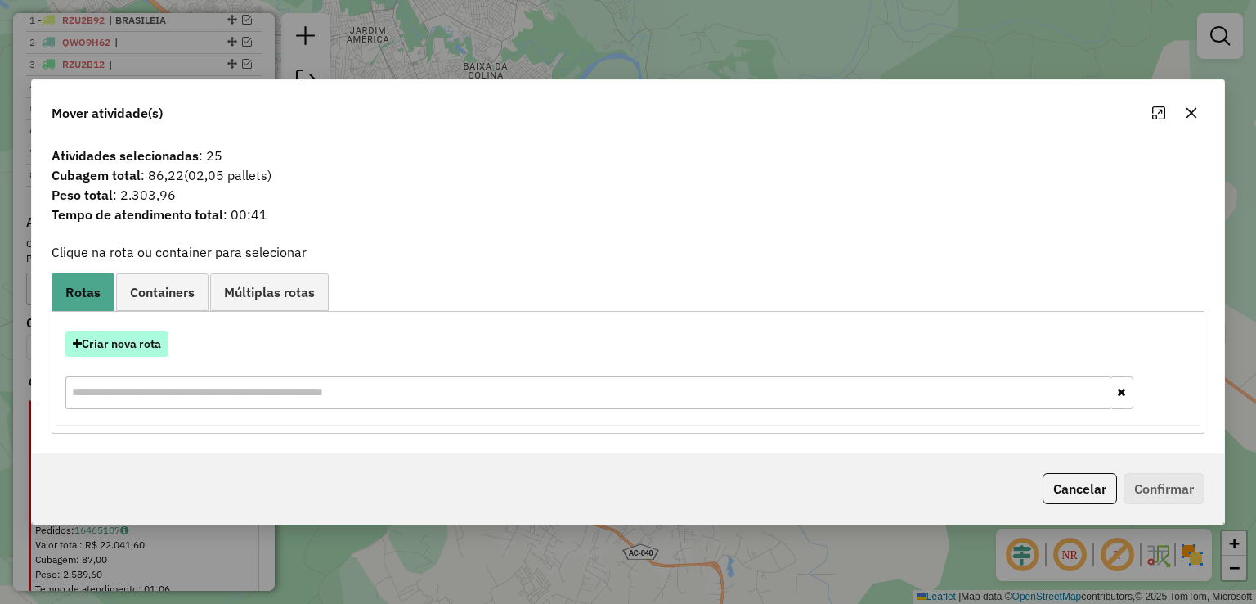
click at [143, 349] on button "Criar nova rota" at bounding box center [116, 343] width 103 height 25
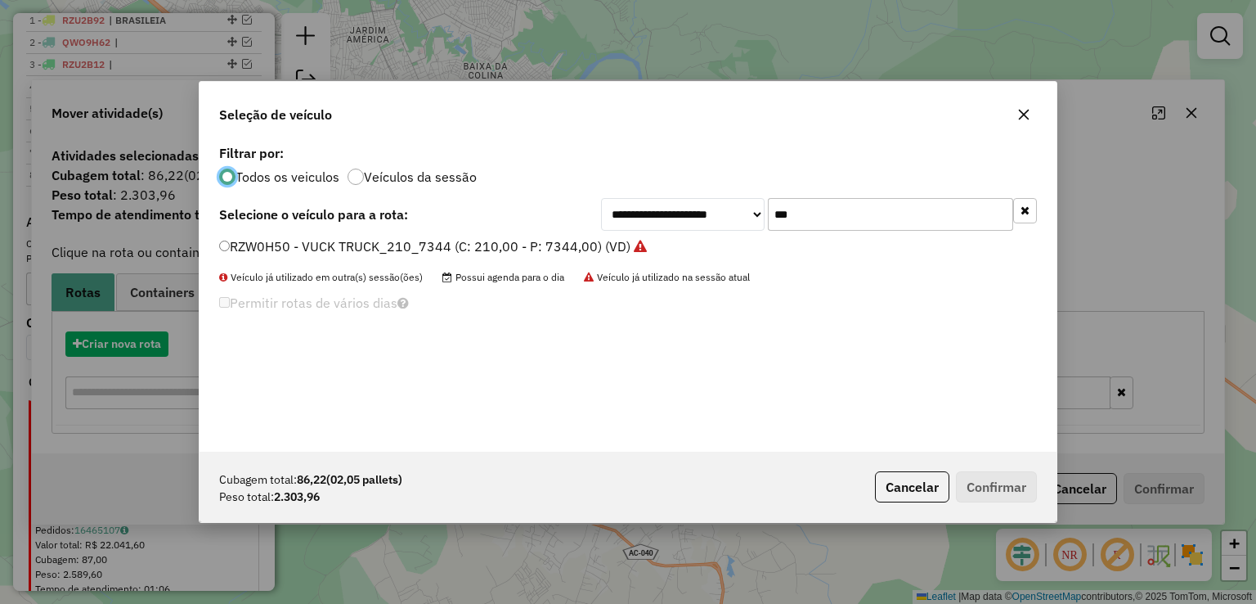
scroll to position [8, 5]
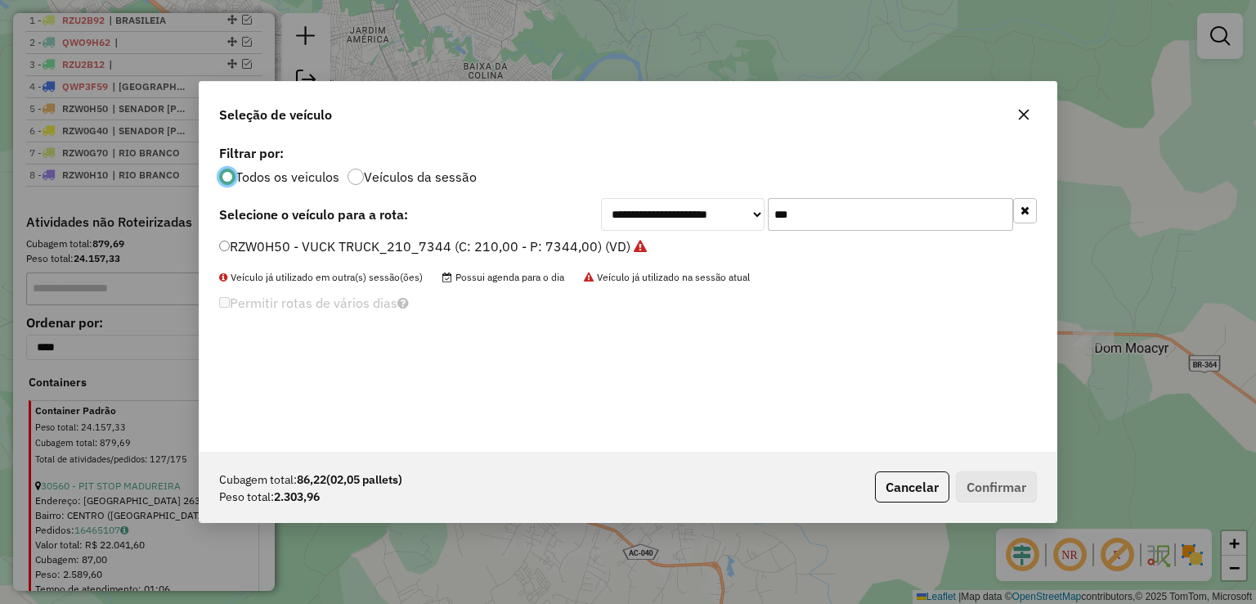
drag, startPoint x: 891, startPoint y: 222, endPoint x: 588, endPoint y: 222, distance: 302.6
click at [588, 222] on div "**********" at bounding box center [628, 214] width 818 height 33
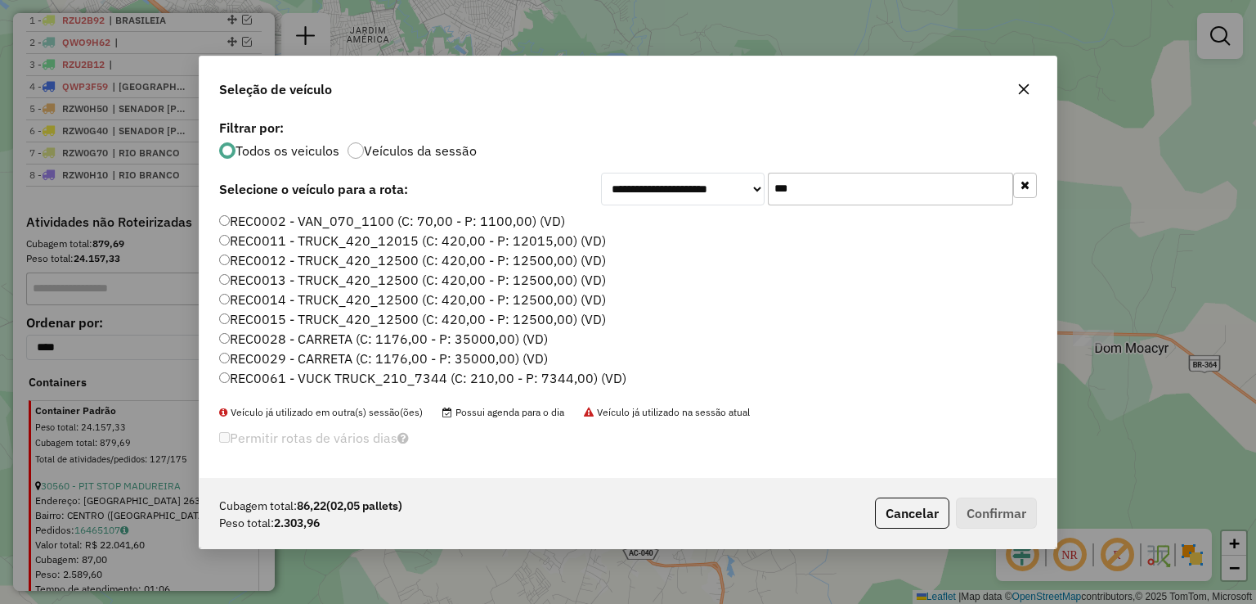
type input "***"
click at [268, 375] on label "REC0061 - VUCK TRUCK_210_7344 (C: 210,00 - P: 7344,00) (VD)" at bounding box center [422, 378] width 407 height 20
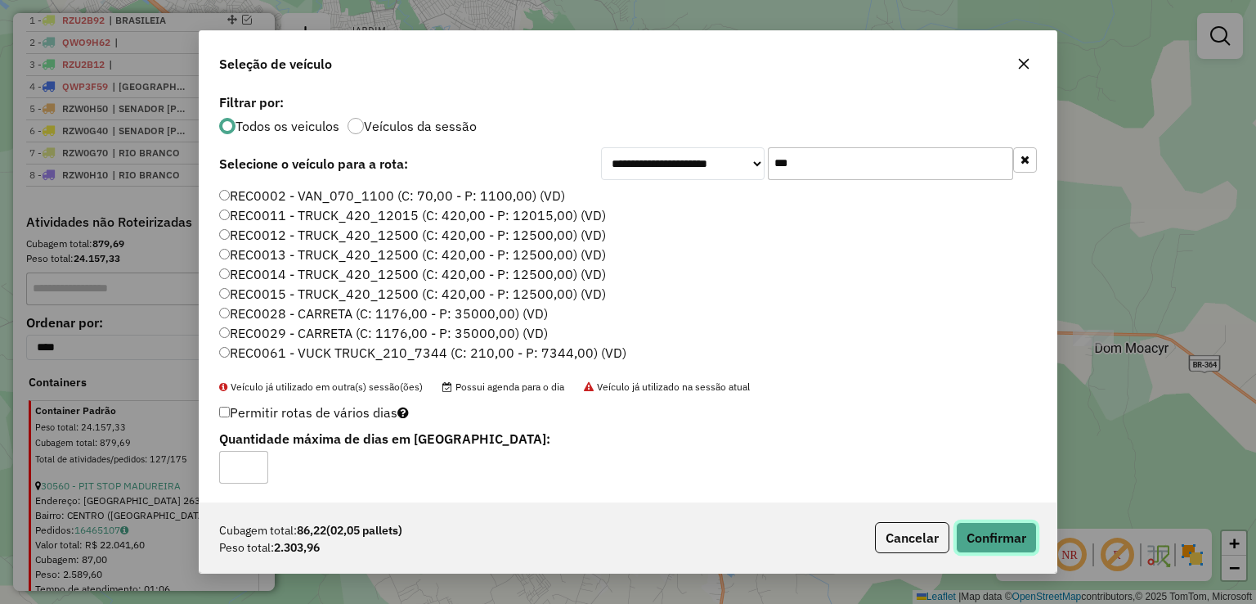
click at [991, 547] on button "Confirmar" at bounding box center [996, 537] width 81 height 31
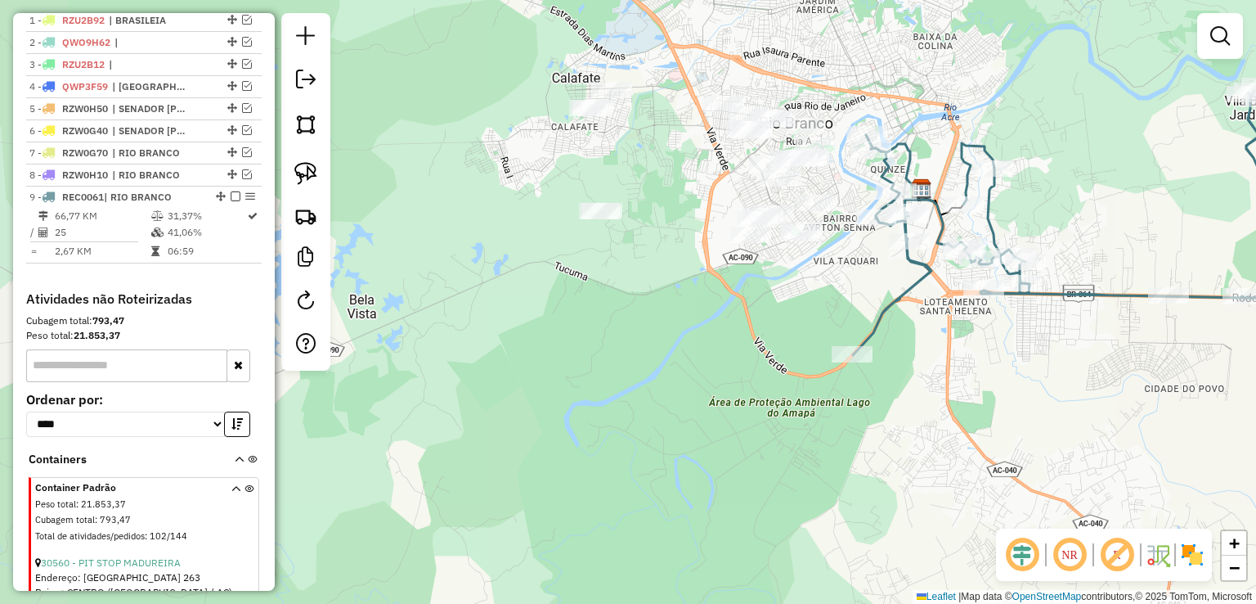
drag, startPoint x: 631, startPoint y: 226, endPoint x: 1081, endPoint y: 196, distance: 450.7
click at [1081, 196] on div "Janela de atendimento Grade de atendimento Capacidade Transportadoras Veículos …" at bounding box center [628, 302] width 1256 height 604
click at [307, 171] on img at bounding box center [305, 173] width 23 height 23
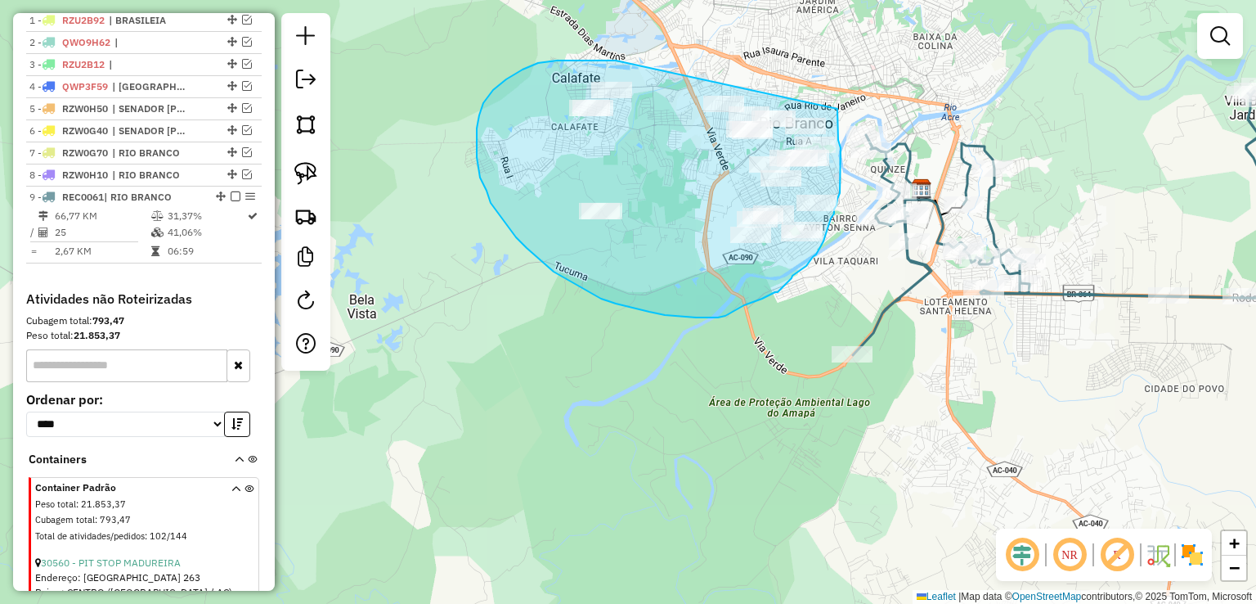
drag, startPoint x: 557, startPoint y: 61, endPoint x: 837, endPoint y: 89, distance: 281.9
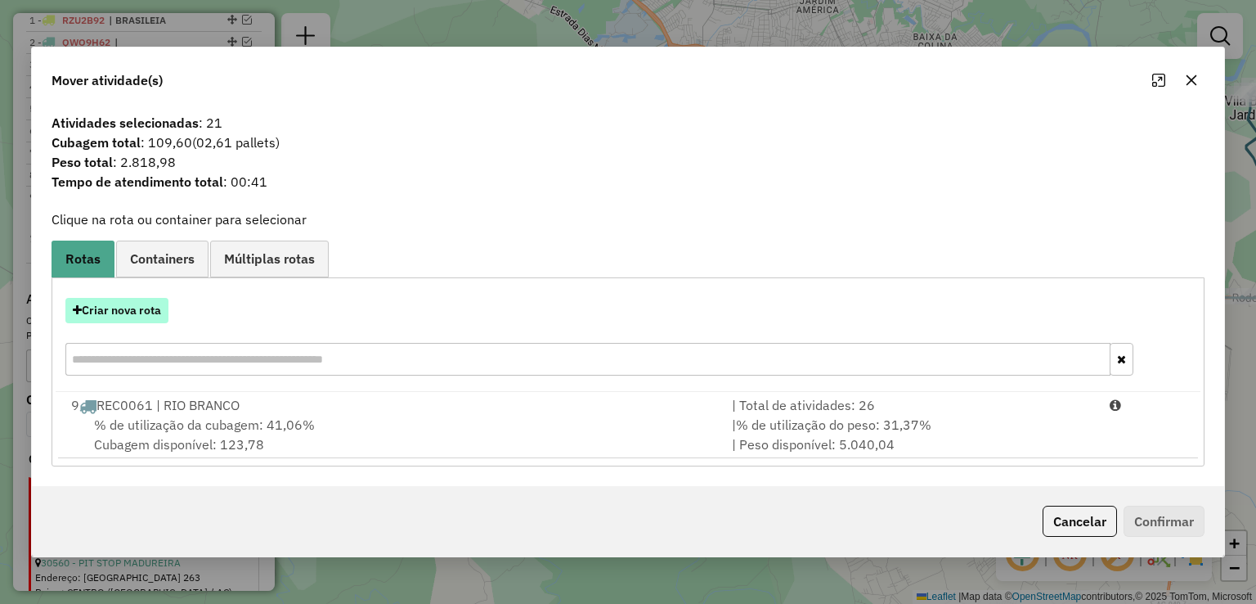
click at [123, 307] on button "Criar nova rota" at bounding box center [116, 310] width 103 height 25
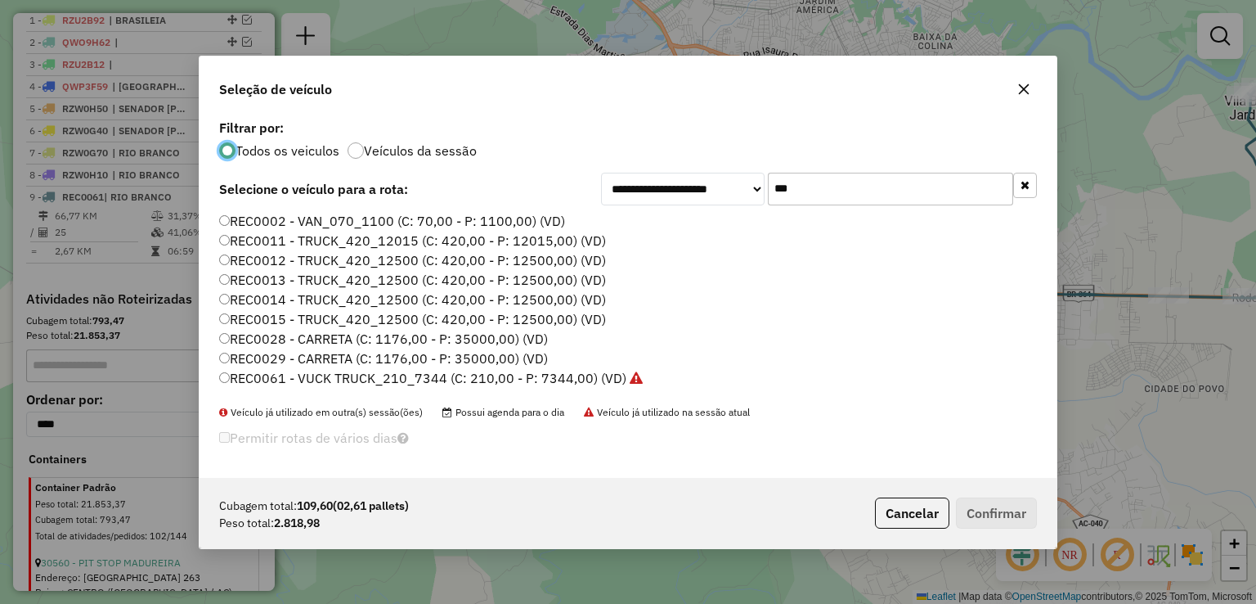
scroll to position [56, 0]
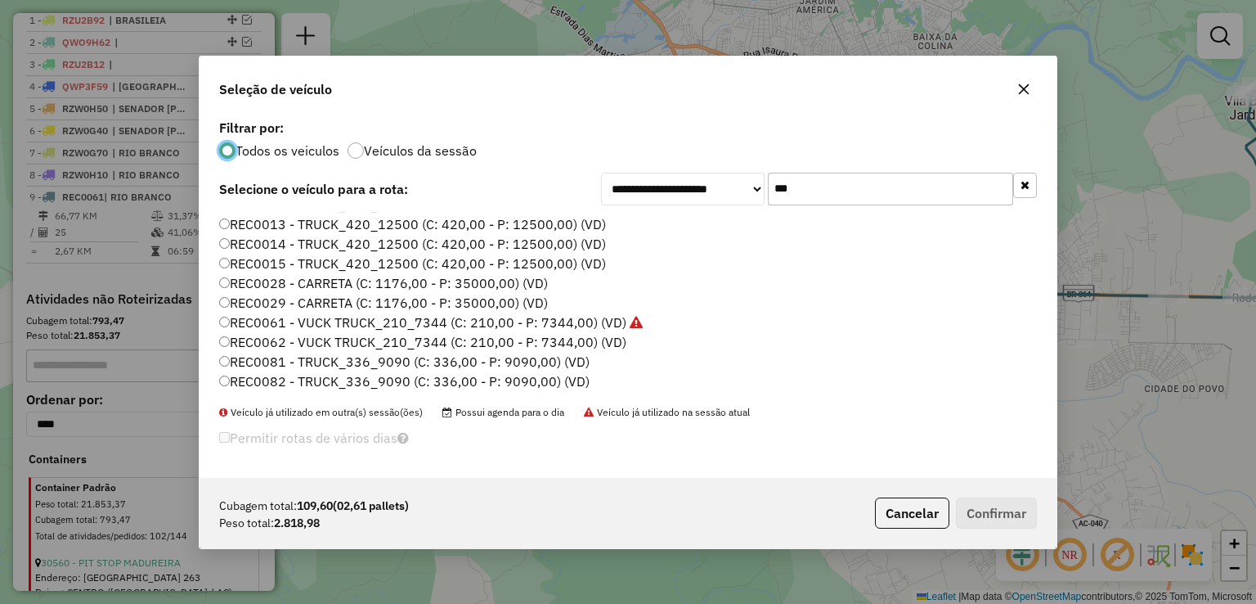
click at [325, 341] on label "REC0062 - VUCK TRUCK_210_7344 (C: 210,00 - P: 7344,00) (VD)" at bounding box center [422, 342] width 407 height 20
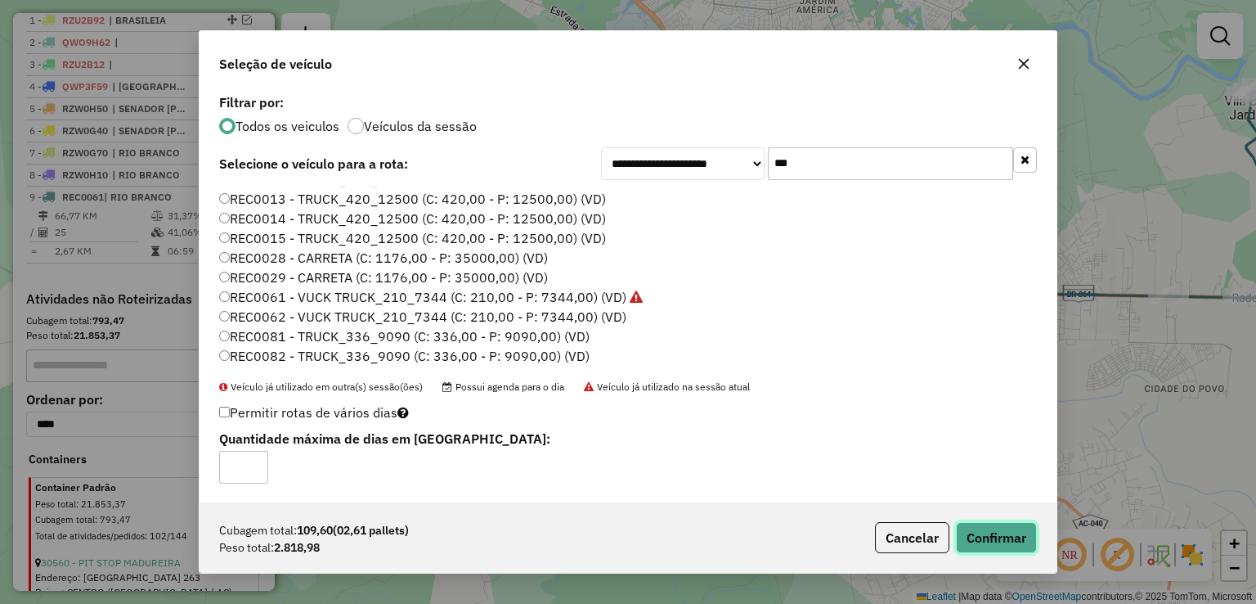
click at [982, 545] on button "Confirmar" at bounding box center [996, 537] width 81 height 31
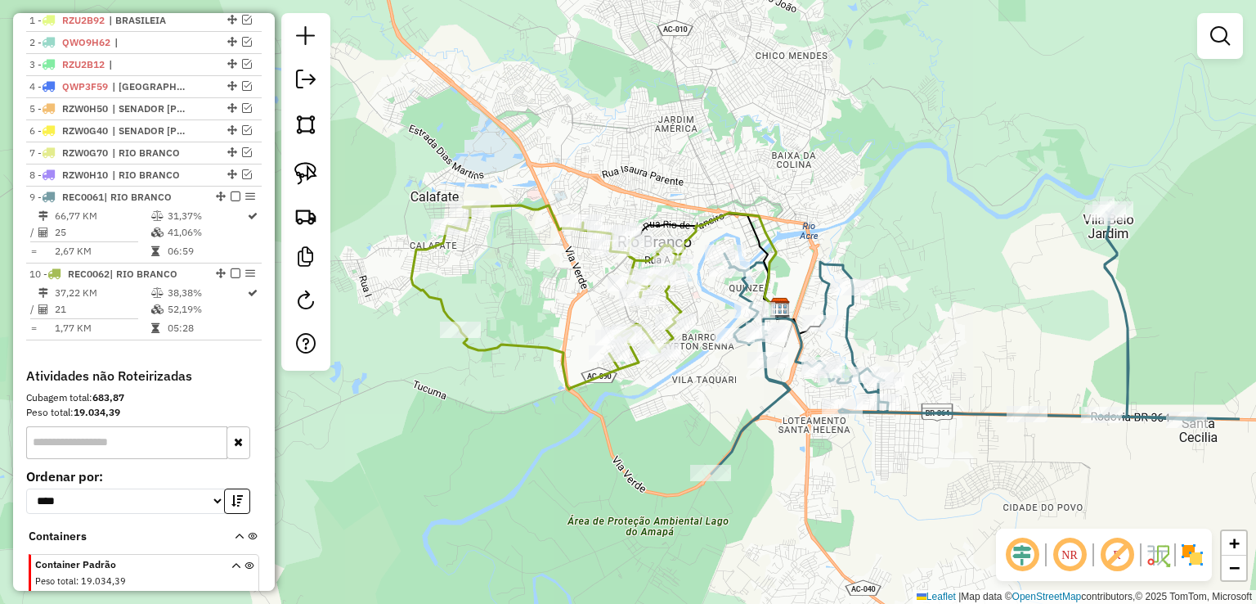
drag, startPoint x: 924, startPoint y: 361, endPoint x: 782, endPoint y: 471, distance: 180.1
click at [782, 471] on div "Janela de atendimento Grade de atendimento Capacidade Transportadoras Veículos …" at bounding box center [628, 302] width 1256 height 604
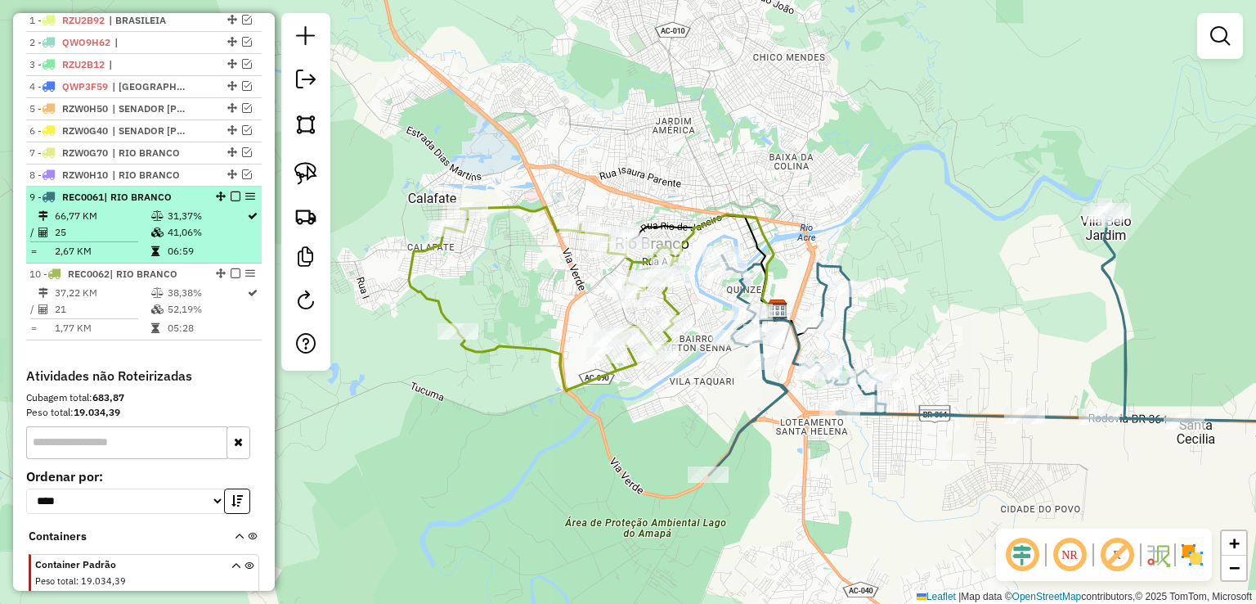
click at [159, 237] on icon at bounding box center [157, 232] width 12 height 10
select select "*********"
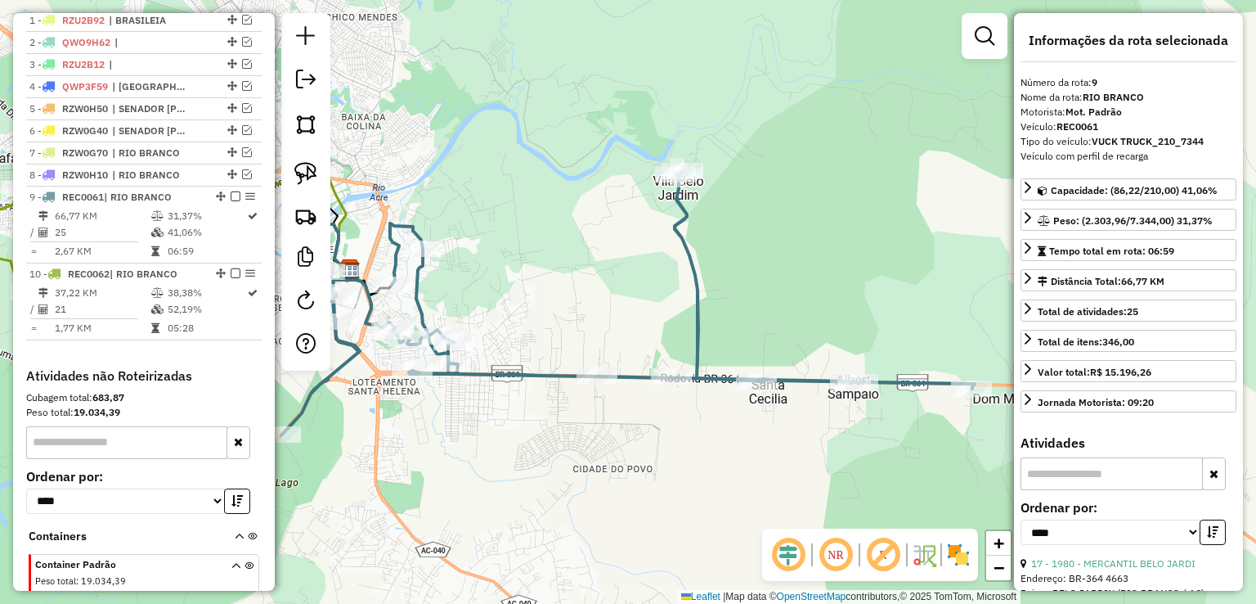
click at [545, 372] on icon at bounding box center [627, 303] width 693 height 264
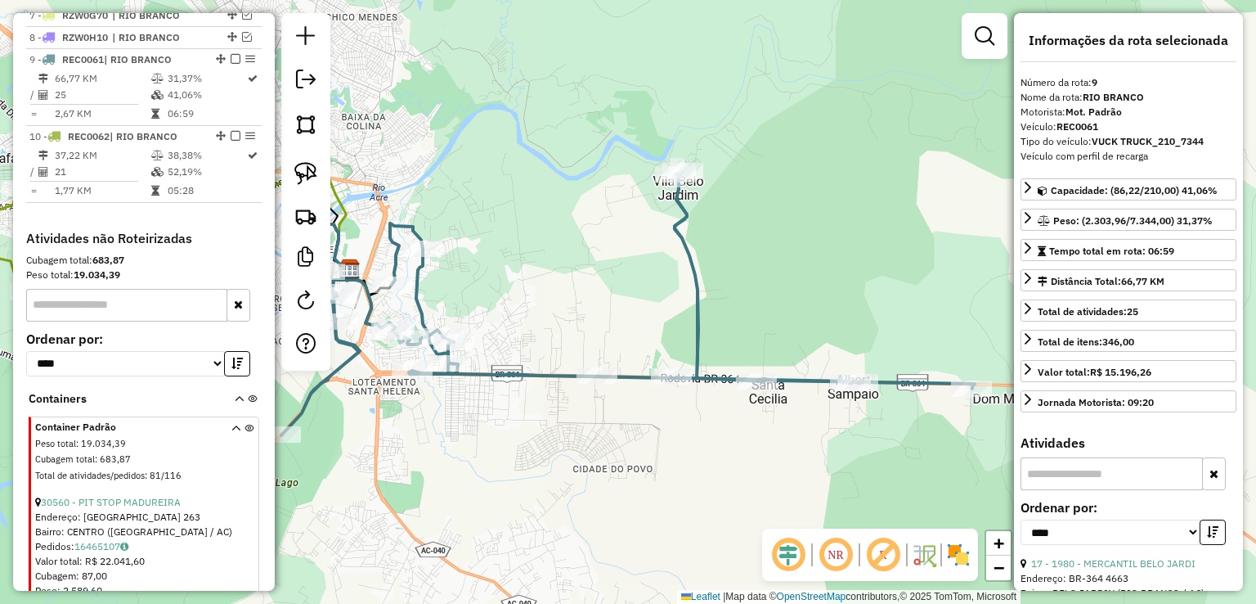
scroll to position [788, 0]
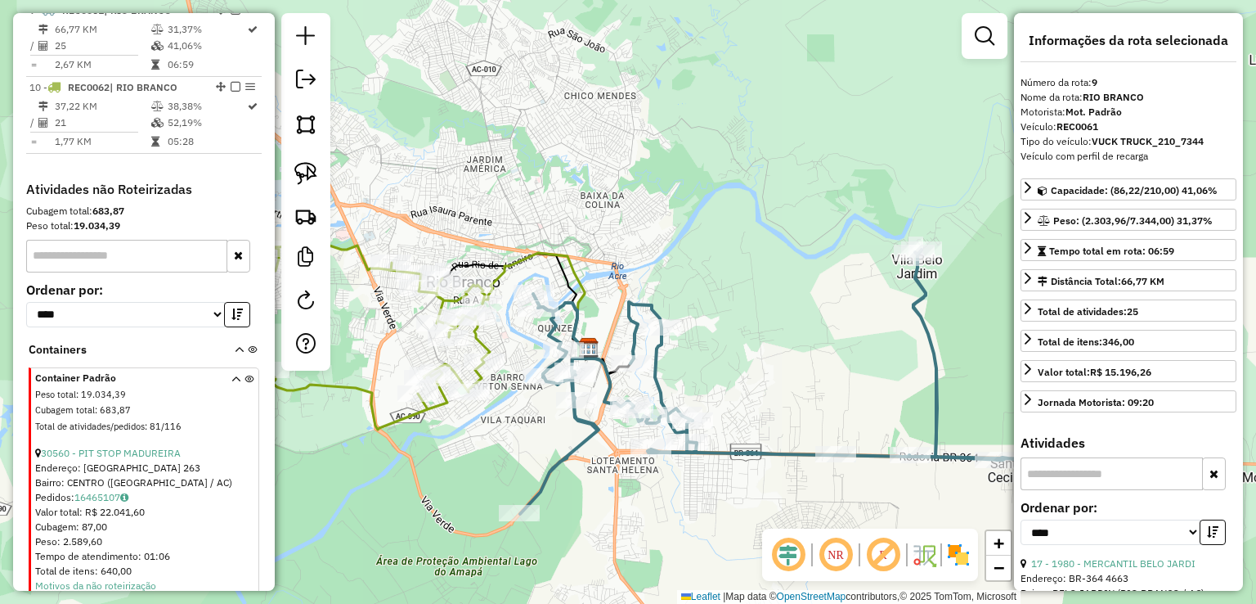
drag, startPoint x: 467, startPoint y: 233, endPoint x: 706, endPoint y: 318, distance: 253.5
click at [706, 318] on div "Janela de atendimento Grade de atendimento Capacidade Transportadoras Veículos …" at bounding box center [628, 302] width 1256 height 604
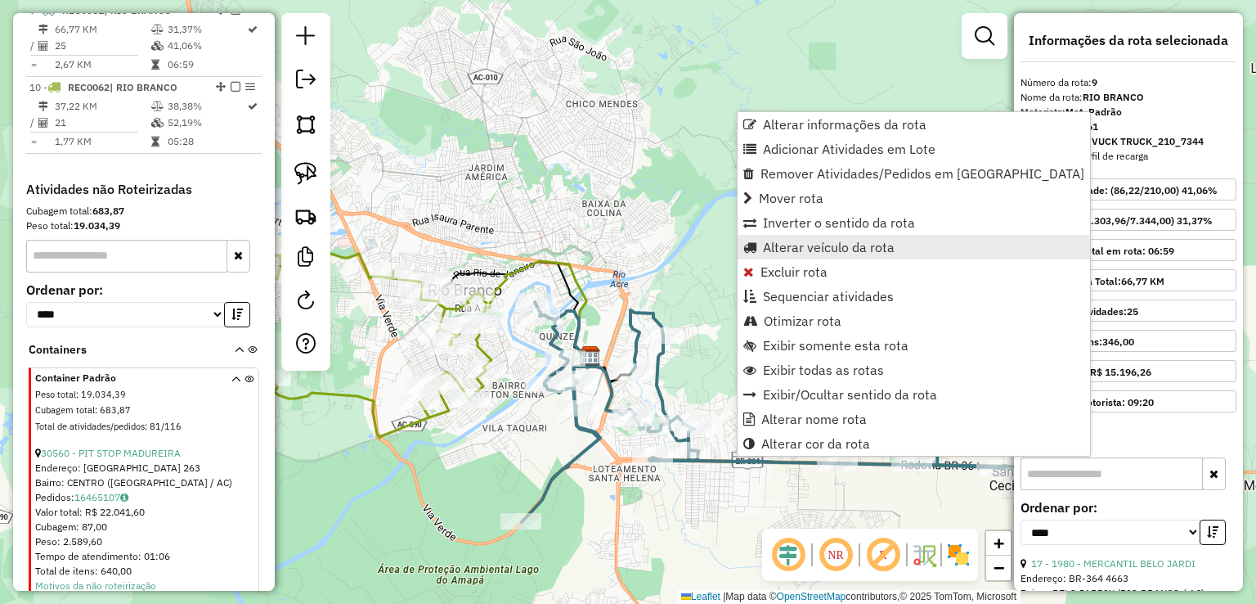
click at [794, 250] on span "Alterar veículo da rota" at bounding box center [829, 246] width 132 height 13
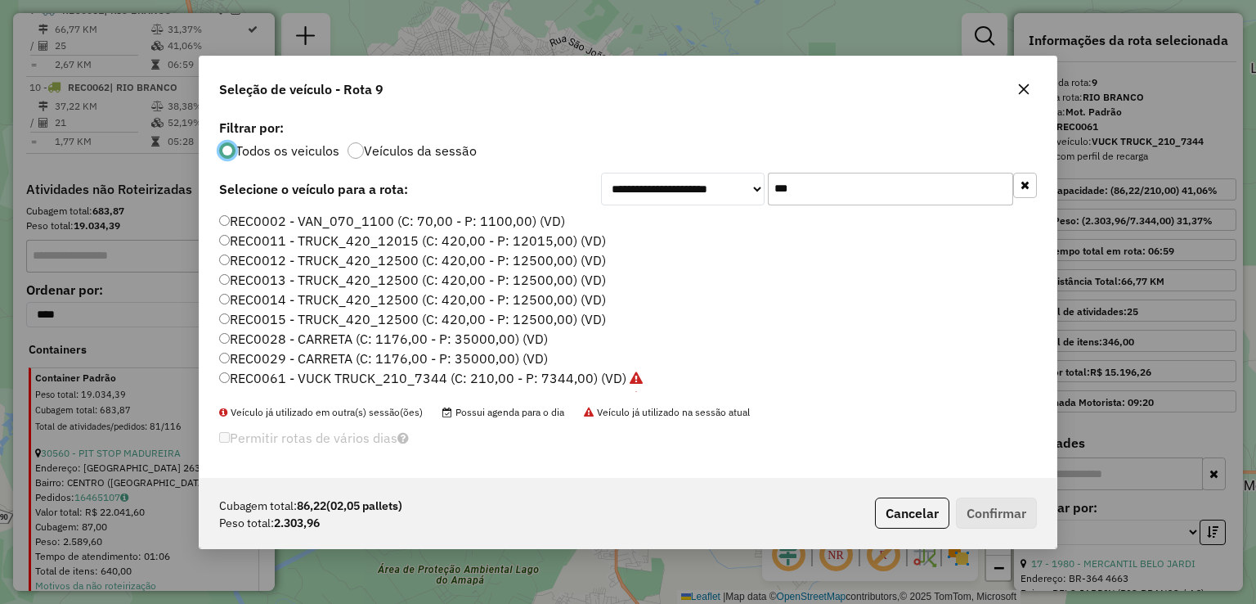
scroll to position [8, 5]
drag, startPoint x: 865, startPoint y: 198, endPoint x: 582, endPoint y: 198, distance: 282.9
click at [582, 198] on div "**********" at bounding box center [628, 189] width 818 height 33
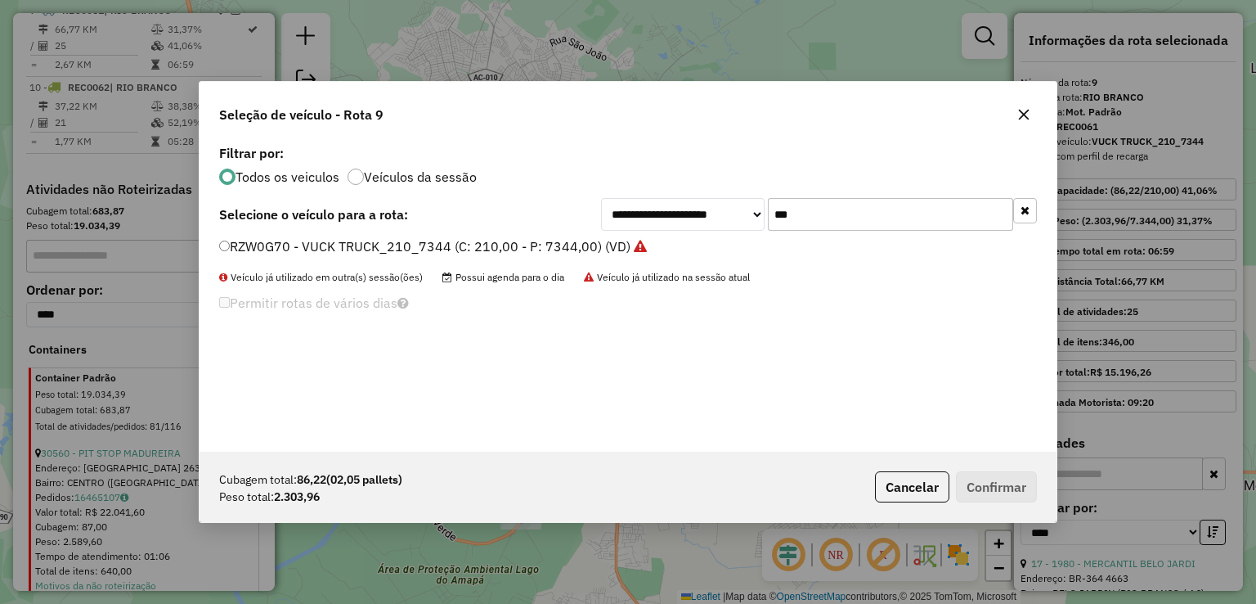
type input "***"
click at [582, 253] on label "RZW0G70 - VUCK TRUCK_210_7344 (C: 210,00 - P: 7344,00) (VD)" at bounding box center [433, 246] width 428 height 20
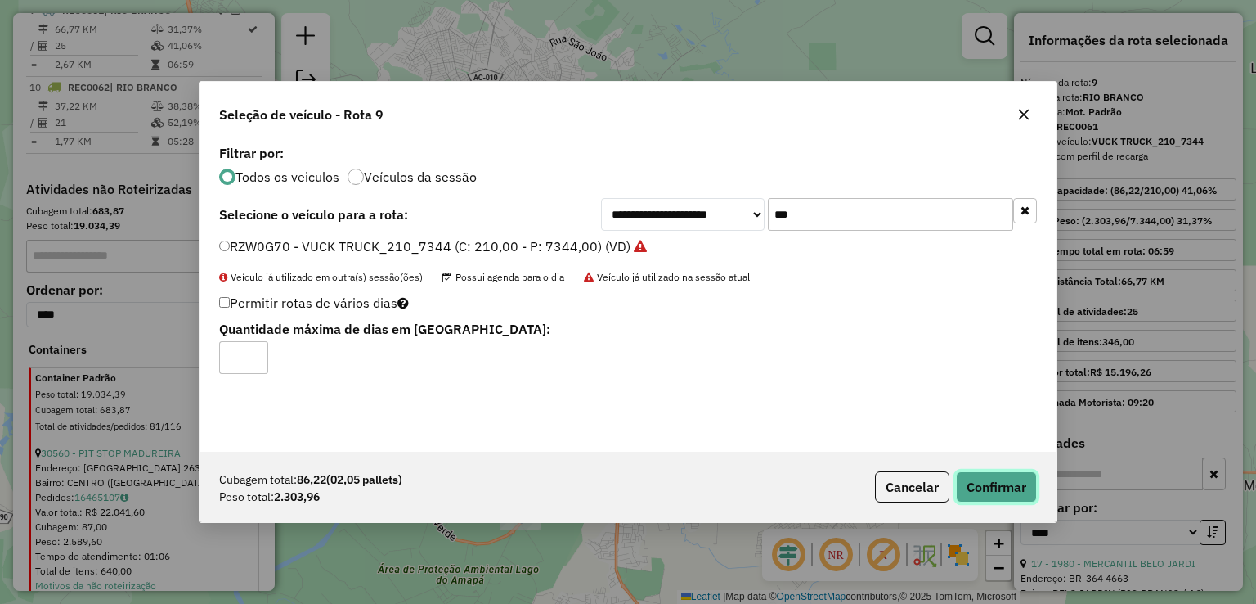
click at [1011, 487] on button "Confirmar" at bounding box center [996, 486] width 81 height 31
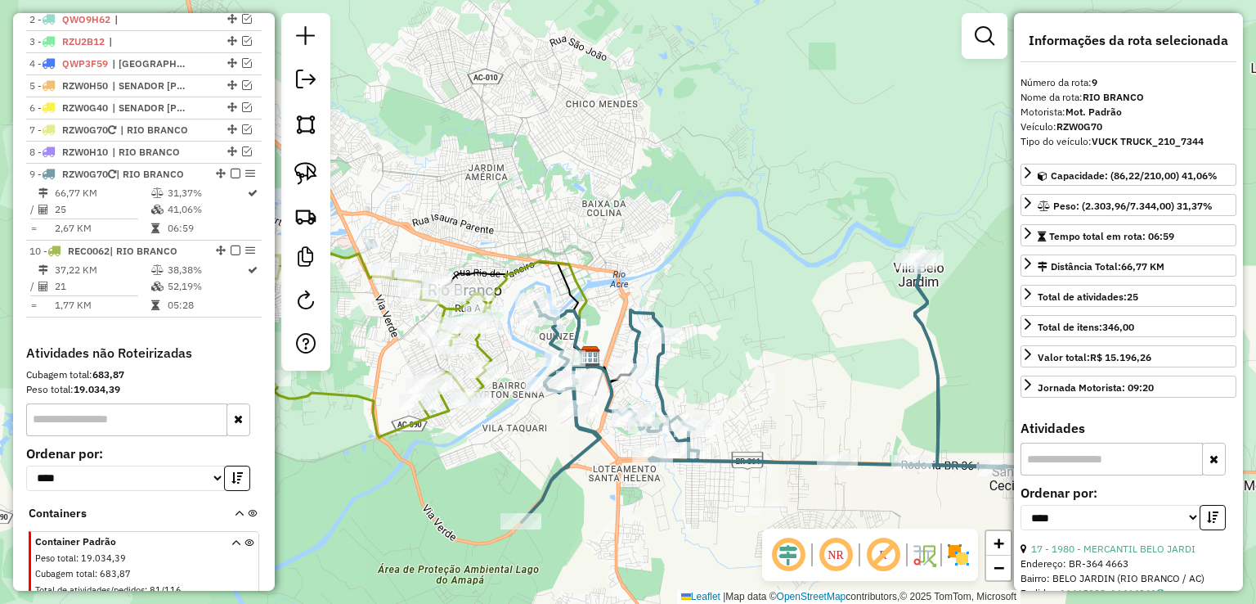
scroll to position [543, 0]
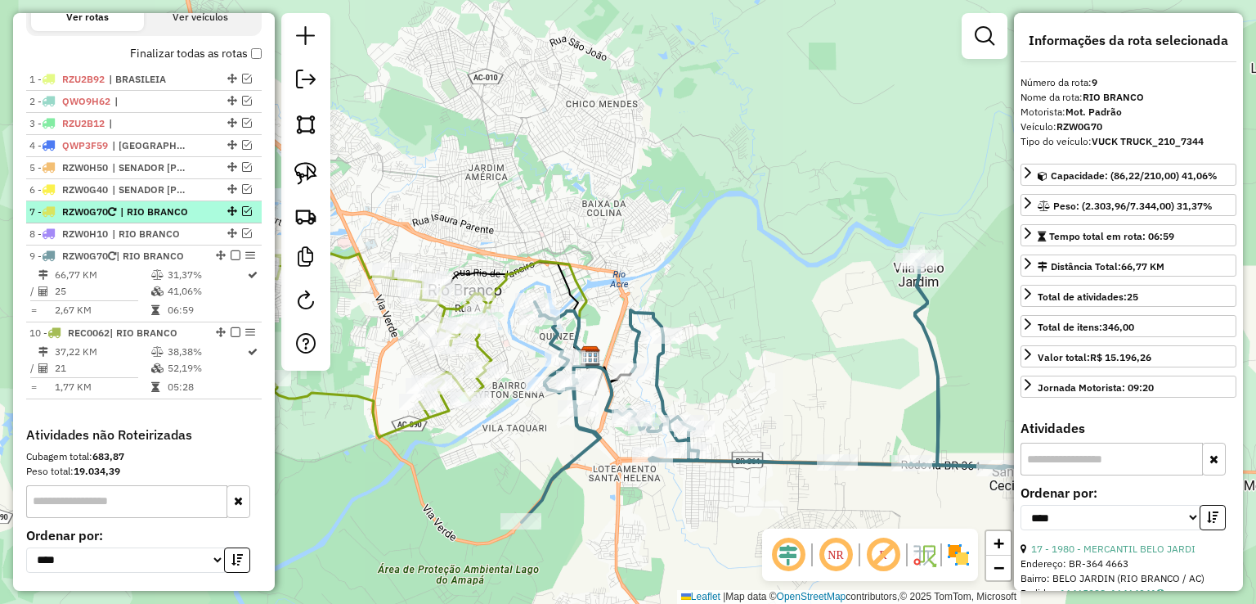
click at [242, 216] on em at bounding box center [247, 211] width 10 height 10
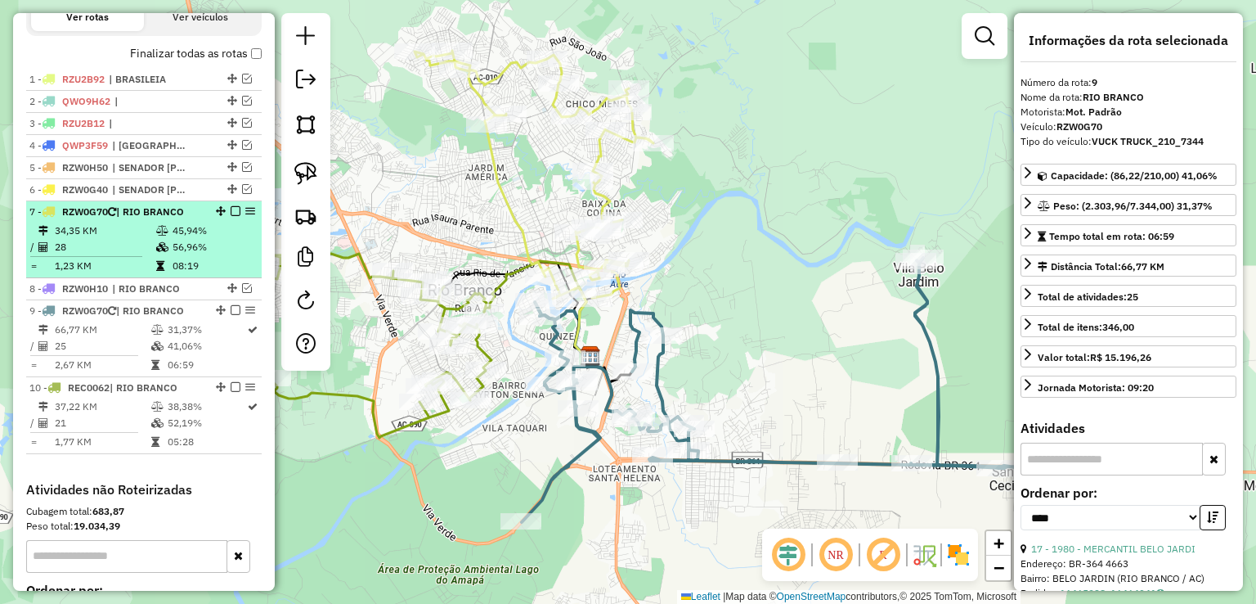
click at [231, 216] on em at bounding box center [236, 211] width 10 height 10
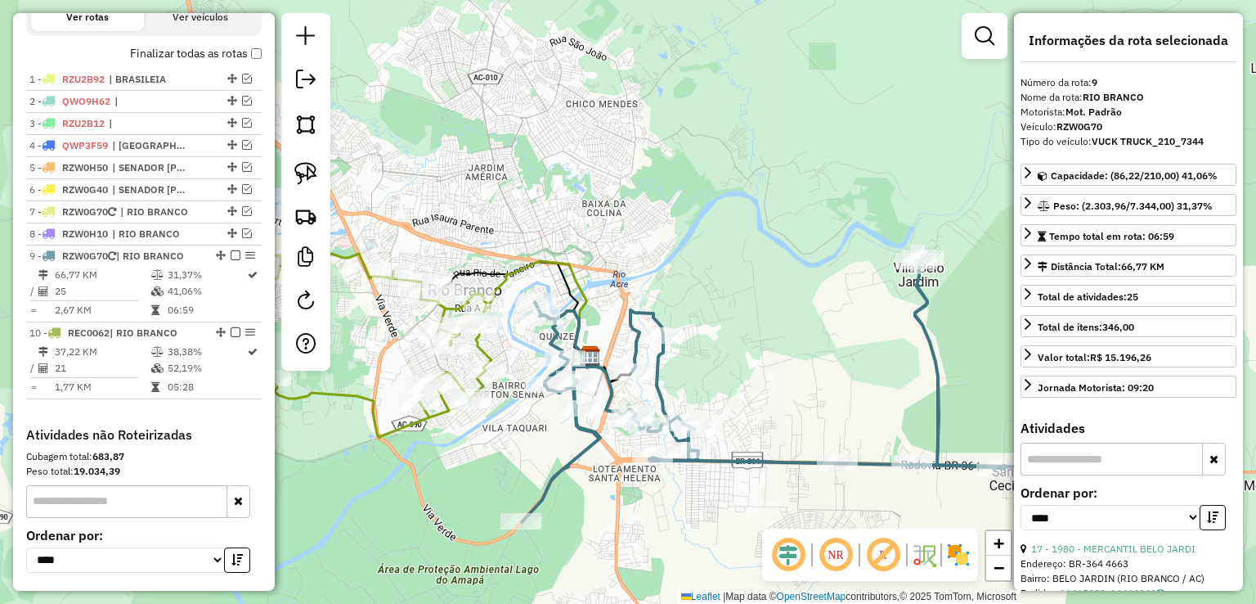
click at [742, 456] on icon at bounding box center [868, 390] width 693 height 264
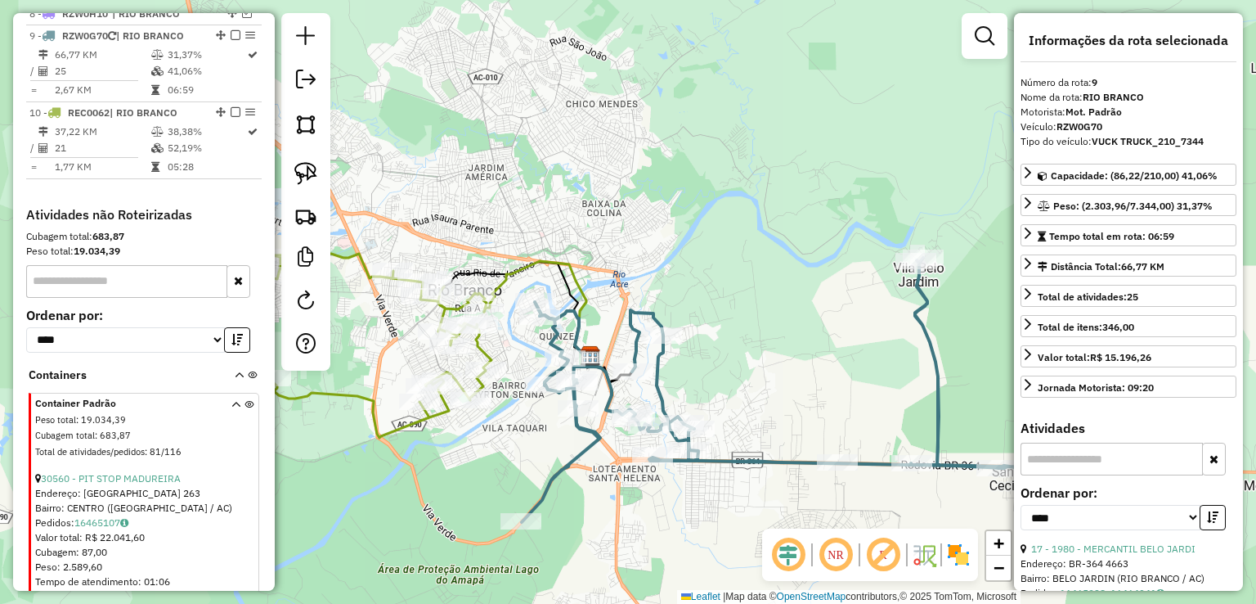
scroll to position [788, 0]
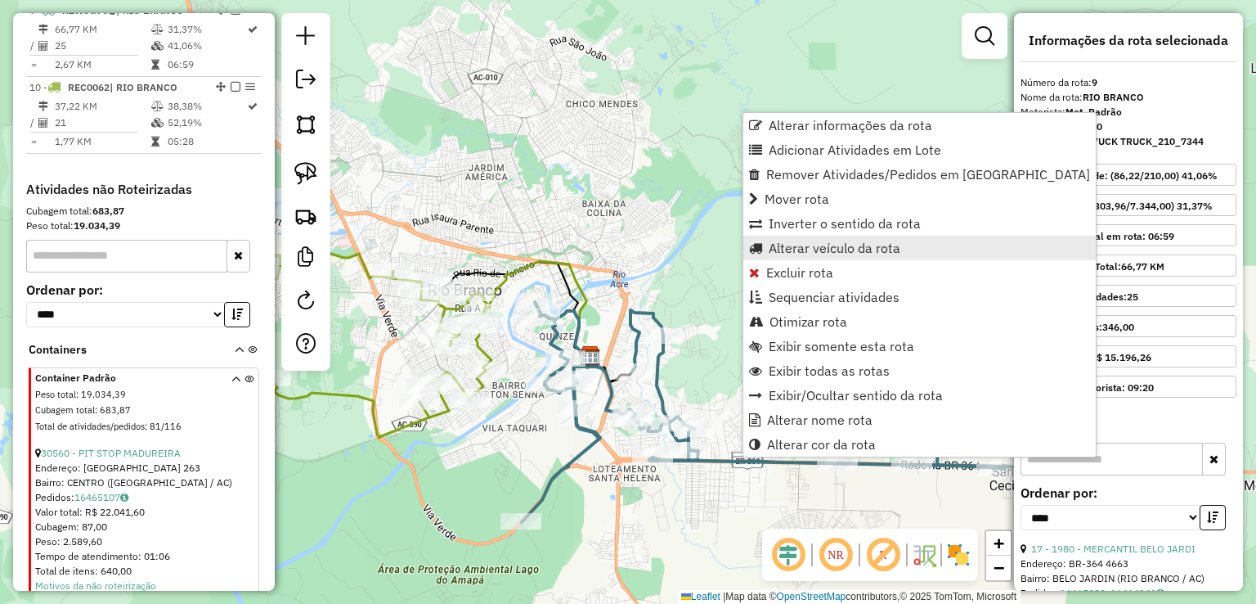
click at [811, 249] on span "Alterar veículo da rota" at bounding box center [835, 247] width 132 height 13
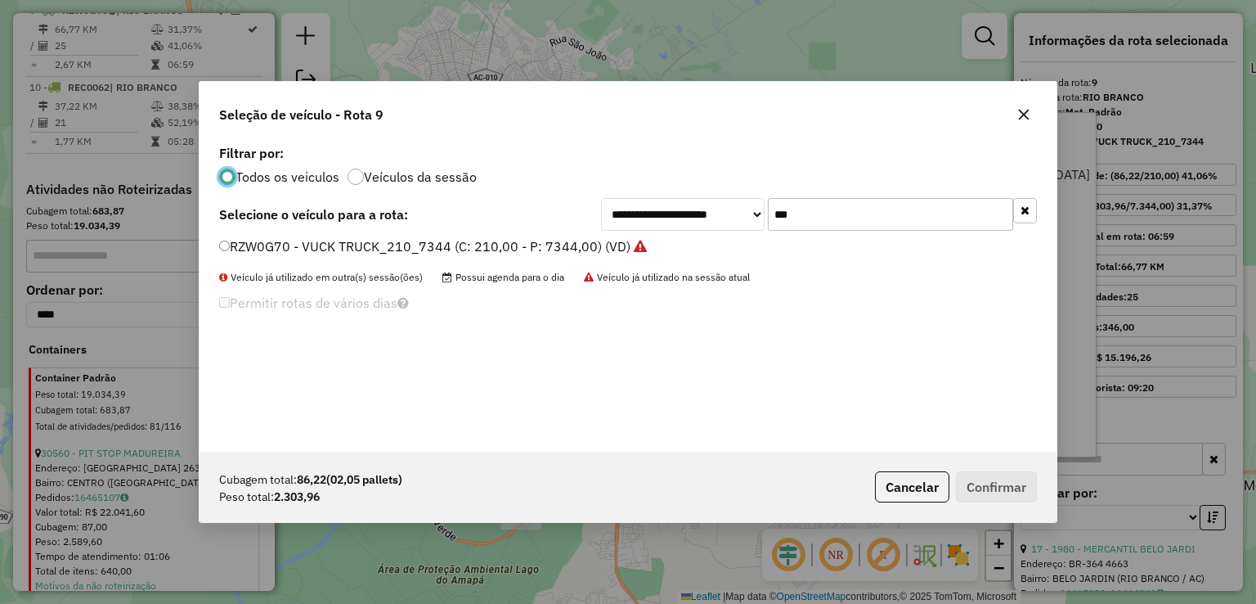
scroll to position [8, 5]
drag, startPoint x: 831, startPoint y: 222, endPoint x: 747, endPoint y: 222, distance: 84.2
click at [748, 222] on div "**********" at bounding box center [819, 214] width 436 height 33
type input "****"
click at [516, 249] on label "QWO9H72 - TRUCK_420_12500 (C: 420,00 - P: 12500,00) (VD)" at bounding box center [415, 246] width 393 height 20
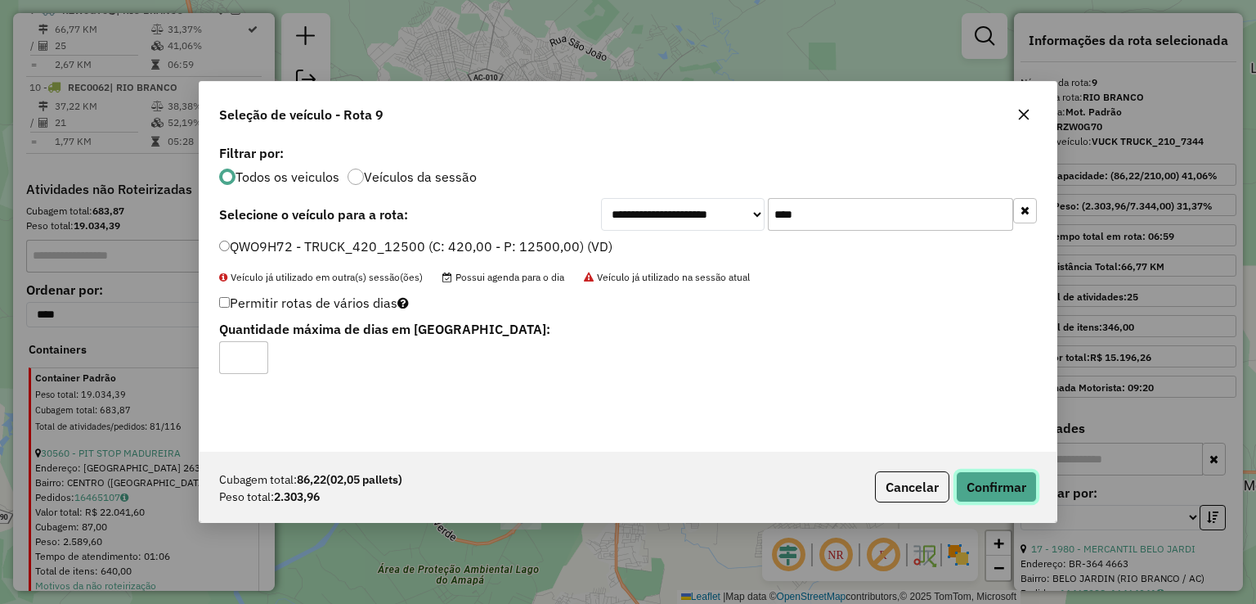
click at [1021, 498] on button "Confirmar" at bounding box center [996, 486] width 81 height 31
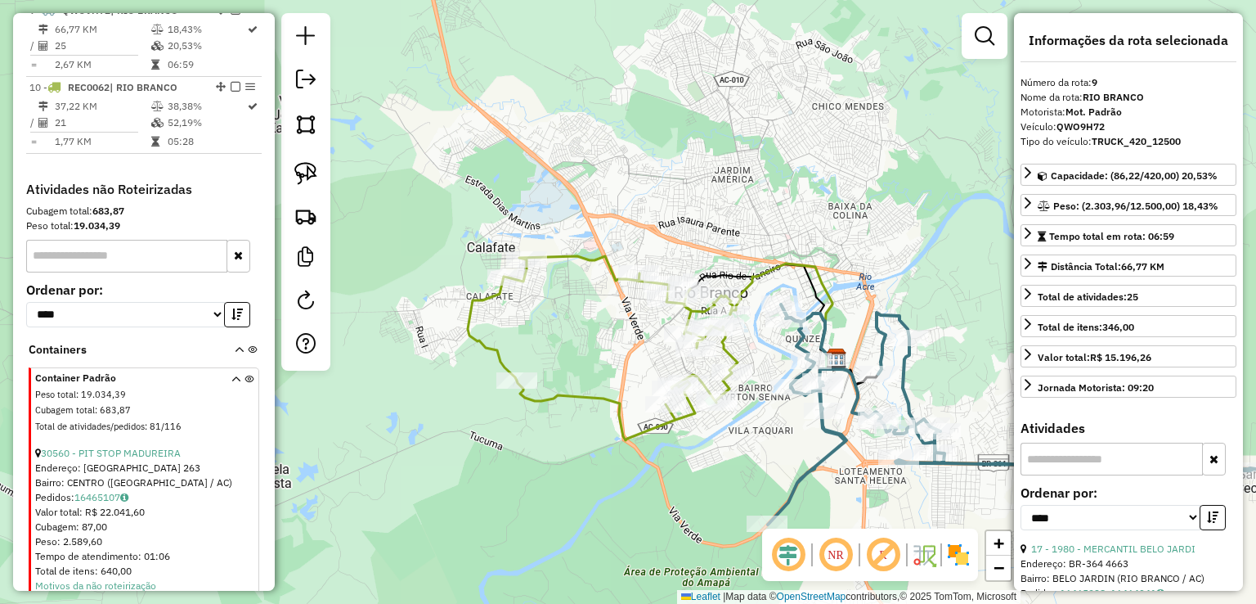
drag, startPoint x: 506, startPoint y: 469, endPoint x: 761, endPoint y: 471, distance: 254.3
click at [761, 471] on div "Janela de atendimento Grade de atendimento Capacidade Transportadoras Veículos …" at bounding box center [628, 302] width 1256 height 604
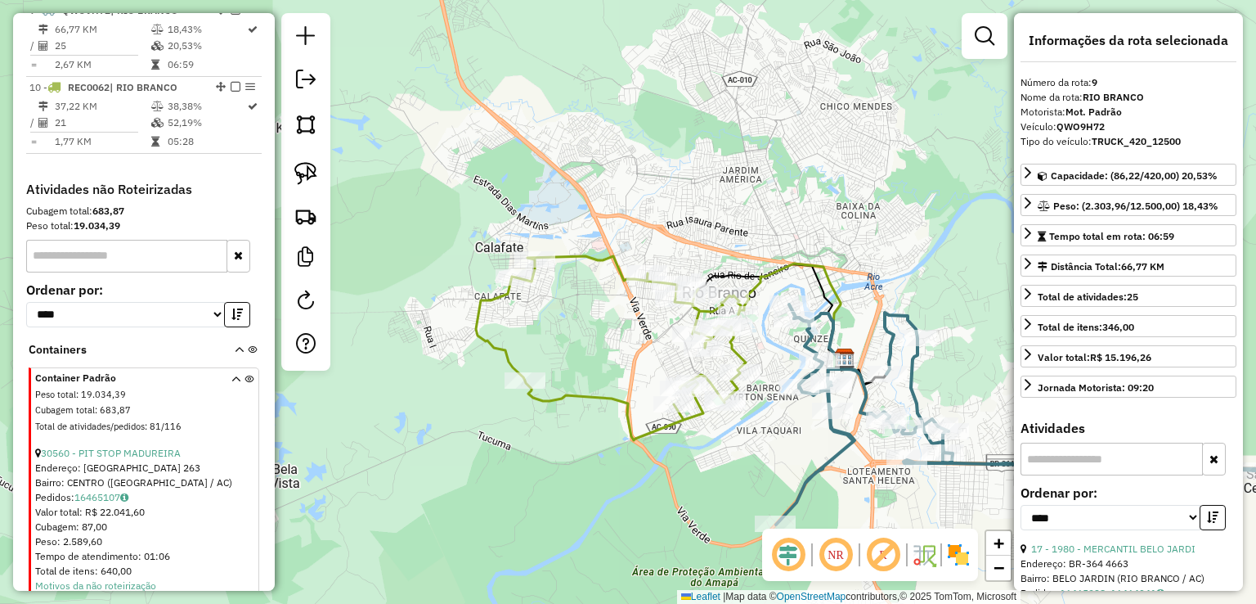
click at [578, 388] on icon at bounding box center [611, 348] width 270 height 184
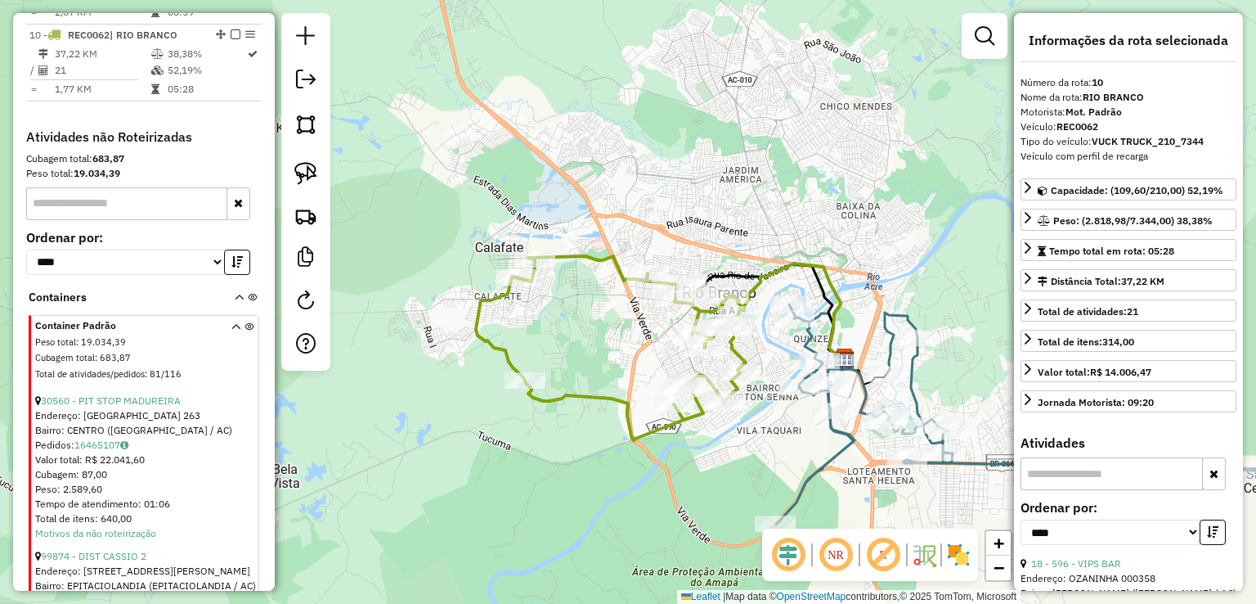
scroll to position [864, 0]
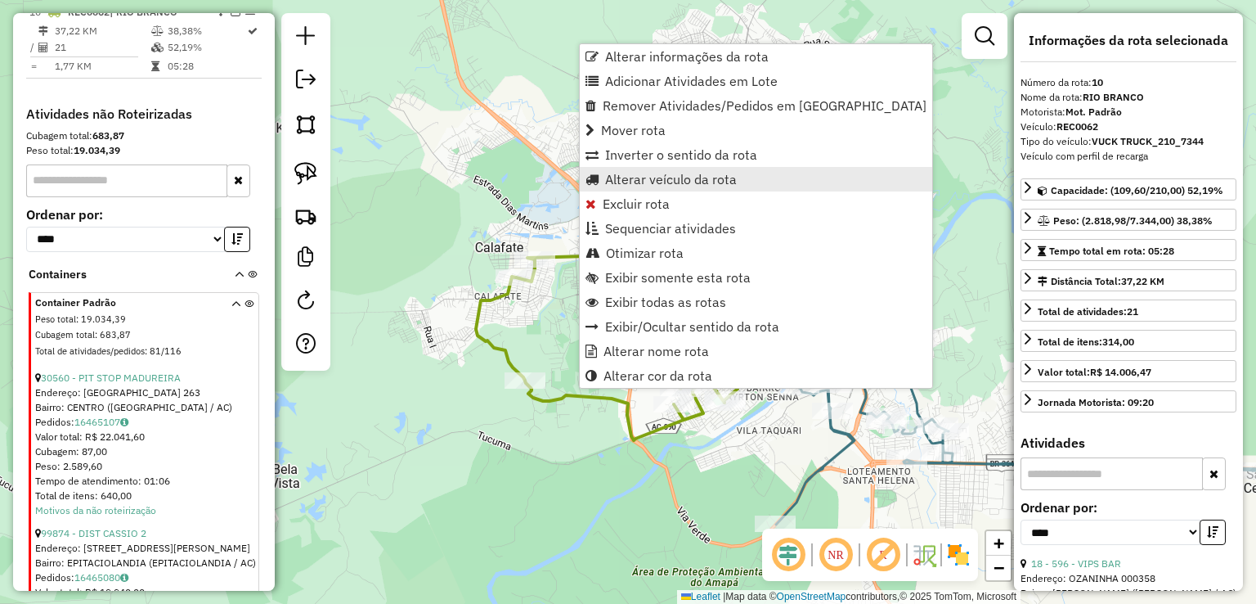
click at [686, 179] on span "Alterar veículo da rota" at bounding box center [671, 179] width 132 height 13
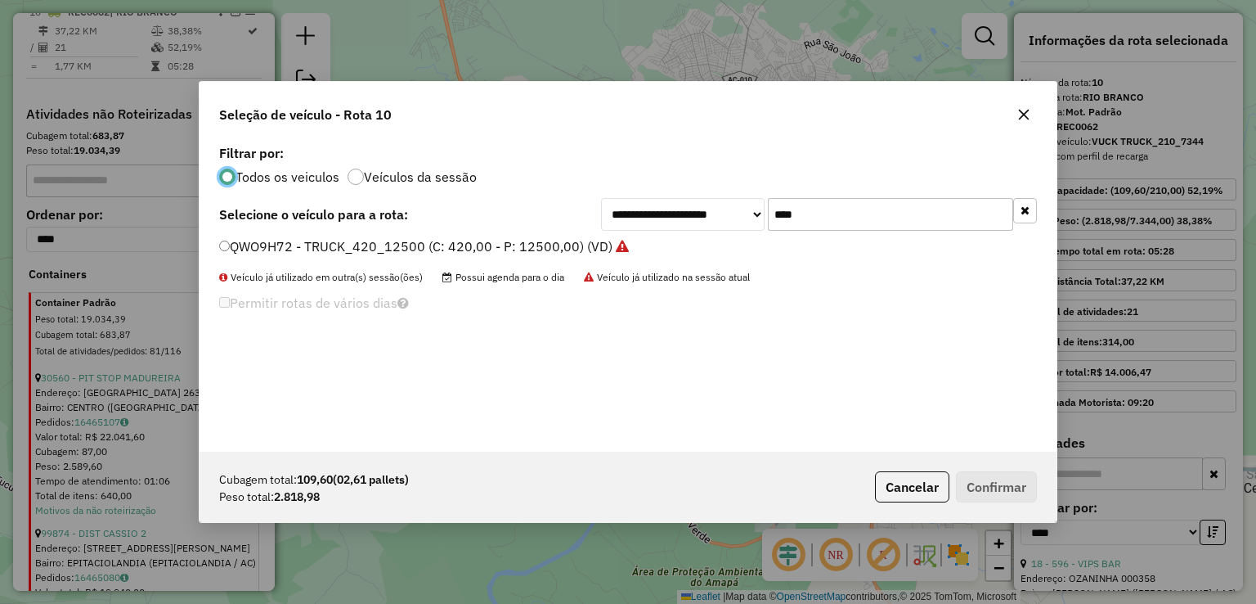
scroll to position [8, 5]
drag, startPoint x: 835, startPoint y: 218, endPoint x: 763, endPoint y: 216, distance: 72.0
click at [763, 216] on div "**********" at bounding box center [819, 214] width 436 height 33
type input "***"
click at [496, 240] on label "RZU2C12 - TRUCK_420_12015 (C: 420,00 - P: 12015,00) (VD)" at bounding box center [413, 246] width 388 height 20
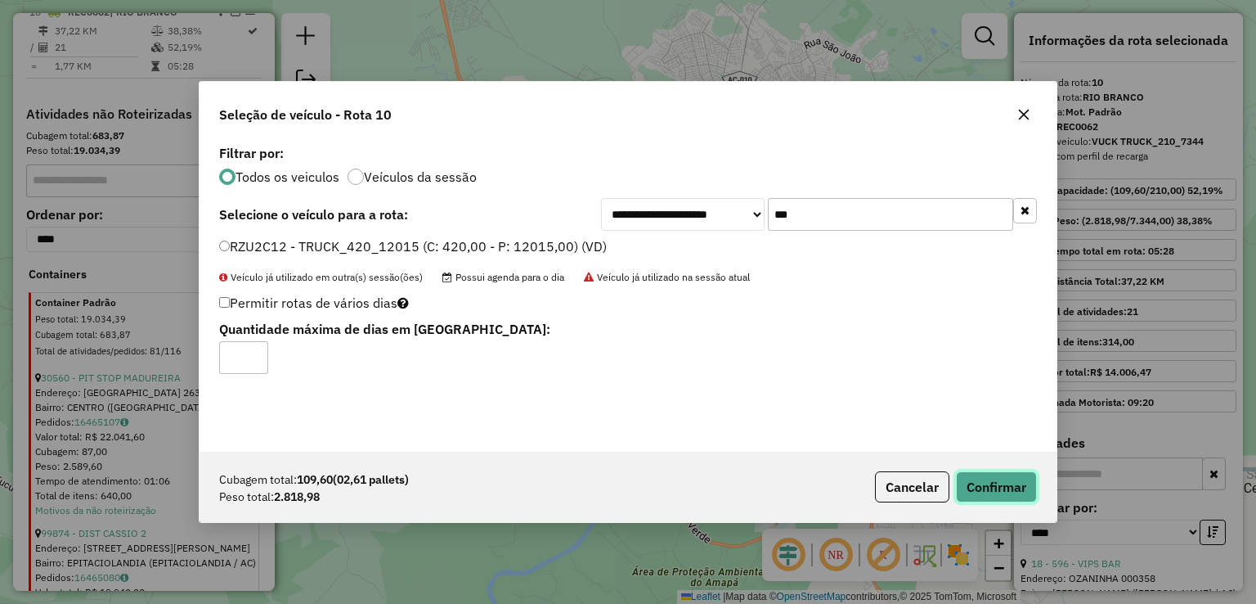
click at [992, 480] on button "Confirmar" at bounding box center [996, 486] width 81 height 31
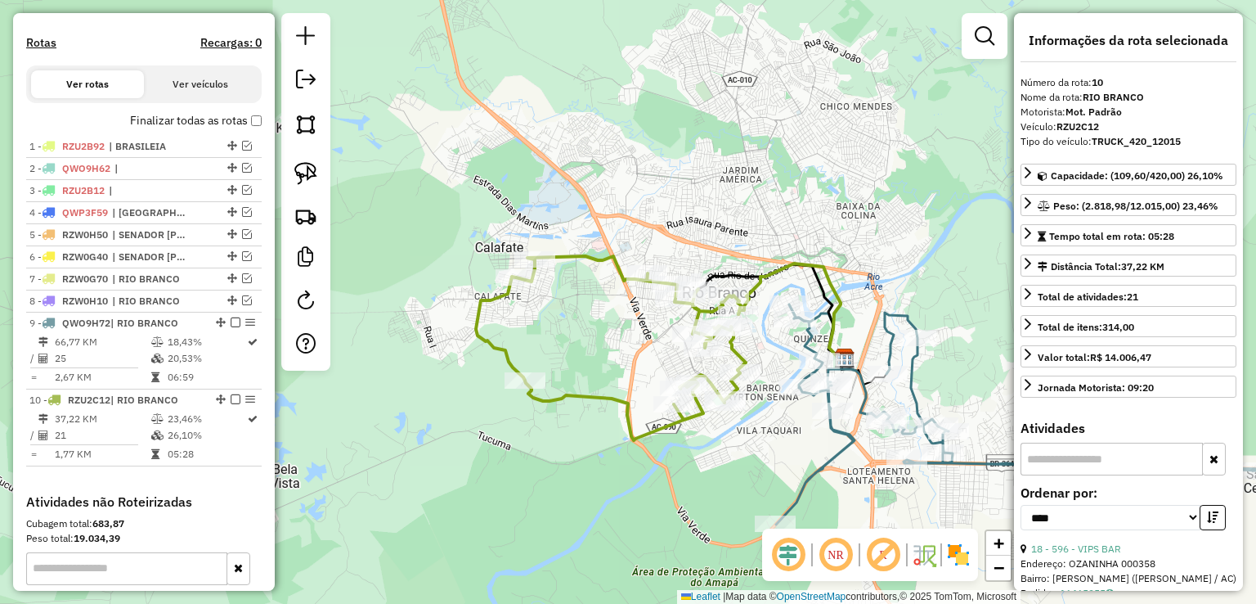
scroll to position [455, 0]
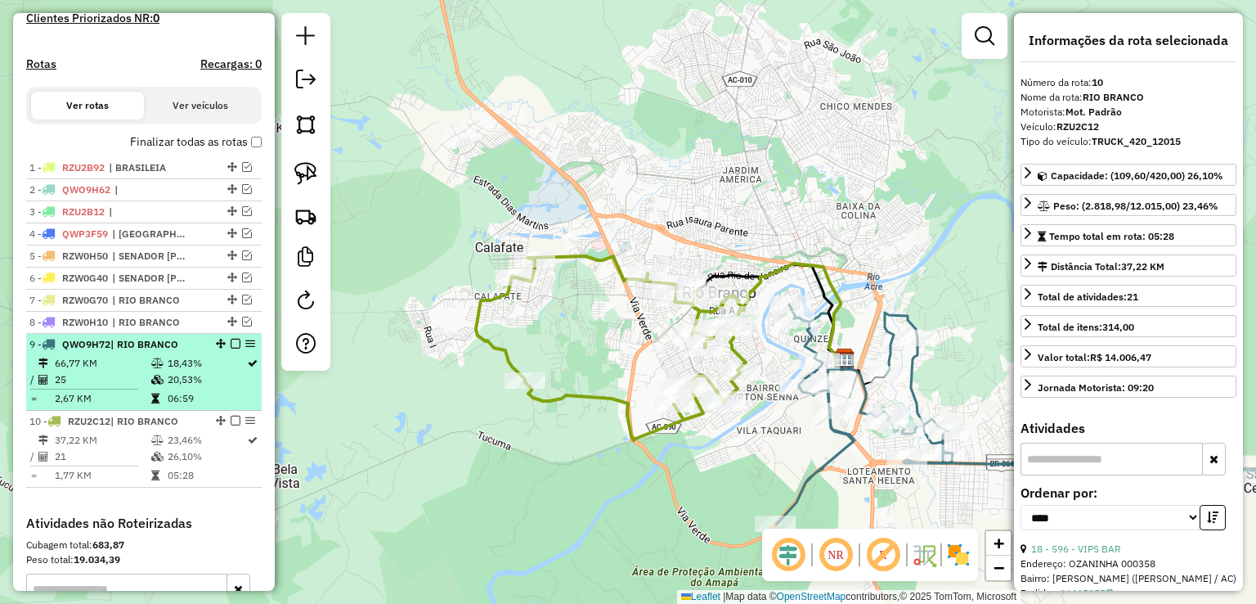
click at [231, 348] on em at bounding box center [236, 344] width 10 height 10
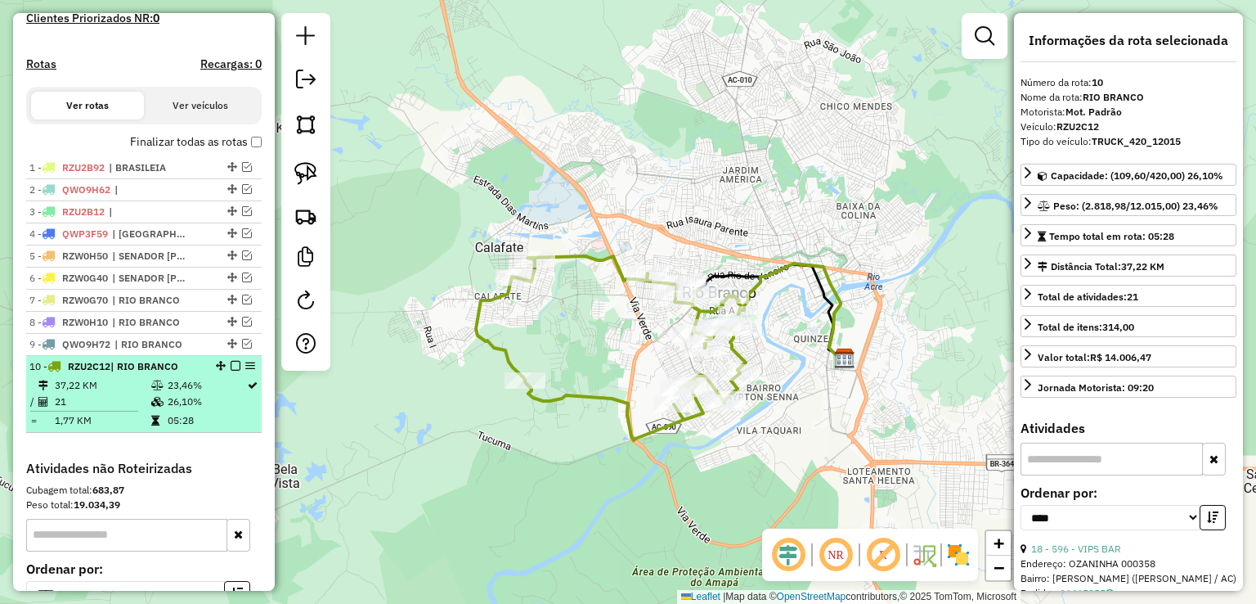
click at [231, 370] on em at bounding box center [236, 366] width 10 height 10
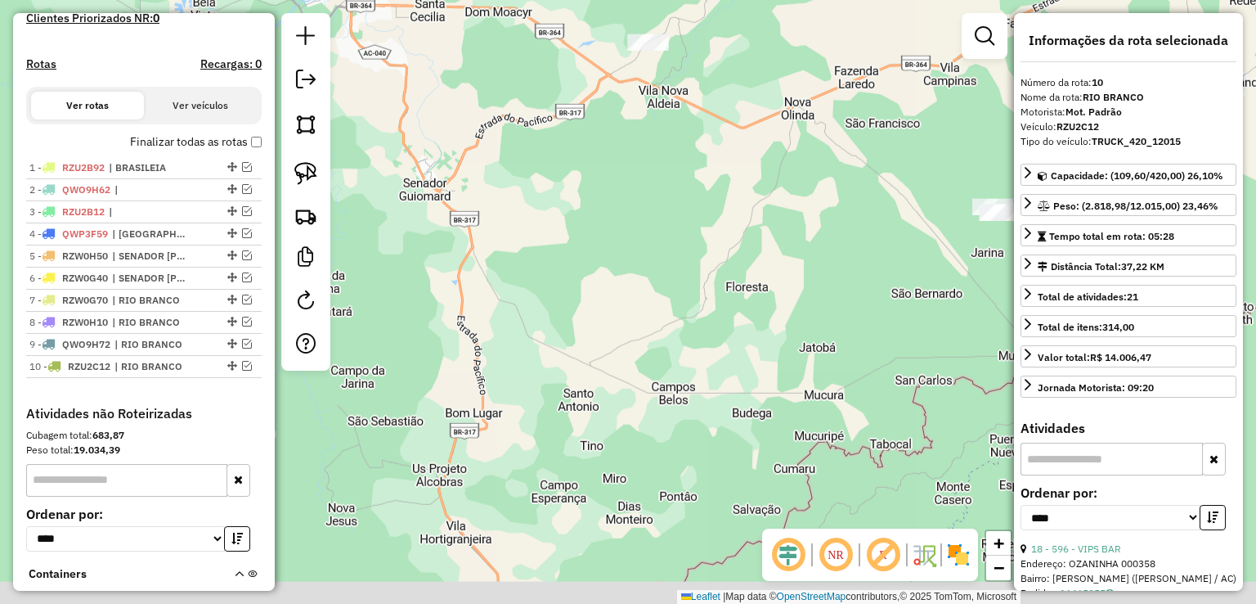
drag, startPoint x: 684, startPoint y: 474, endPoint x: 325, endPoint y: 34, distance: 568.0
click at [325, 34] on hb-router-mapa "Informações da Sessão 980687 - 18/08/2025 Criação: 16/08/2025 16:23 Depósito: G…" at bounding box center [628, 302] width 1256 height 604
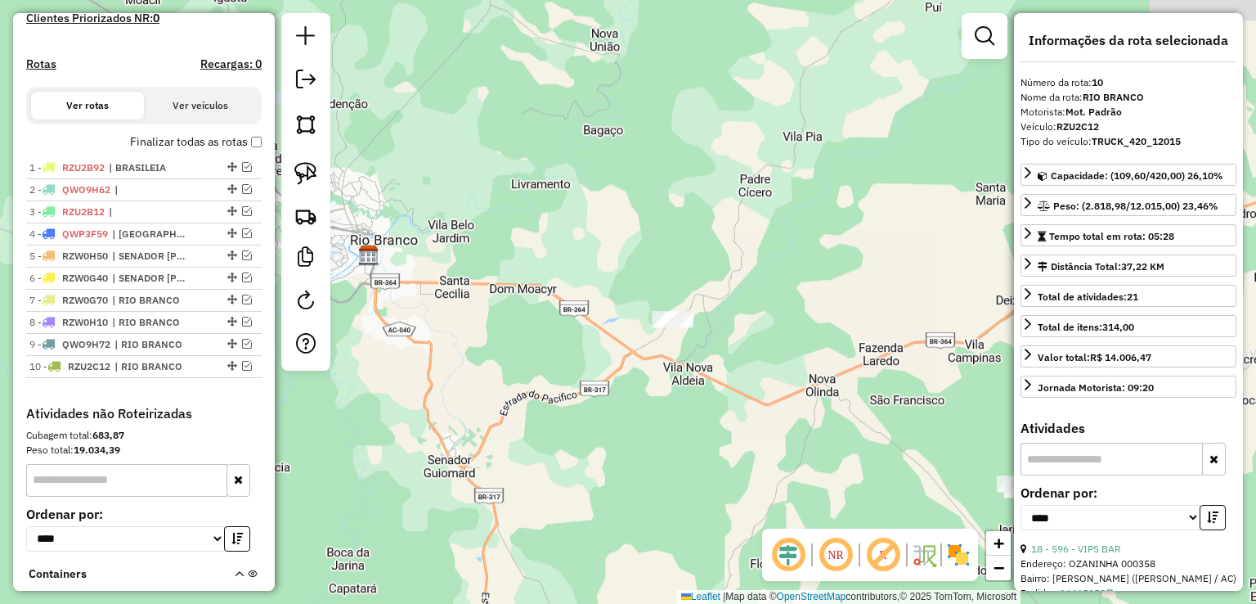
drag, startPoint x: 812, startPoint y: 155, endPoint x: 927, endPoint y: 413, distance: 282.2
click at [927, 413] on div "Janela de atendimento Grade de atendimento Capacidade Transportadoras Veículos …" at bounding box center [628, 302] width 1256 height 604
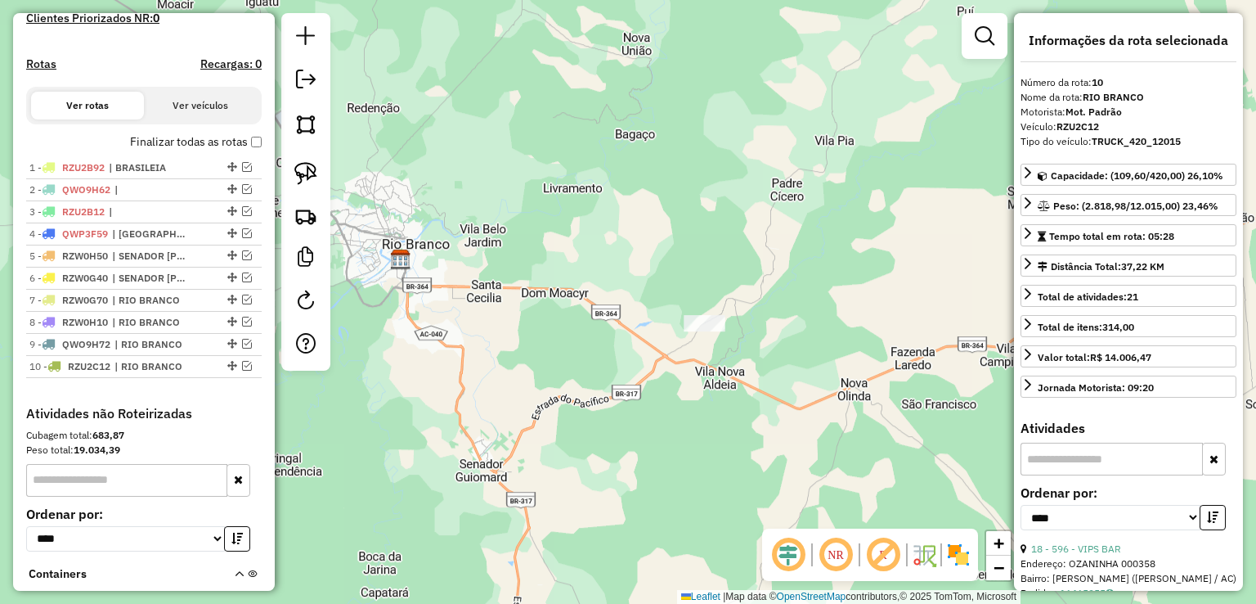
drag, startPoint x: 462, startPoint y: 292, endPoint x: 657, endPoint y: 296, distance: 195.5
click at [670, 296] on div "Janela de atendimento Grade de atendimento Capacidade Transportadoras Veículos …" at bounding box center [628, 302] width 1256 height 604
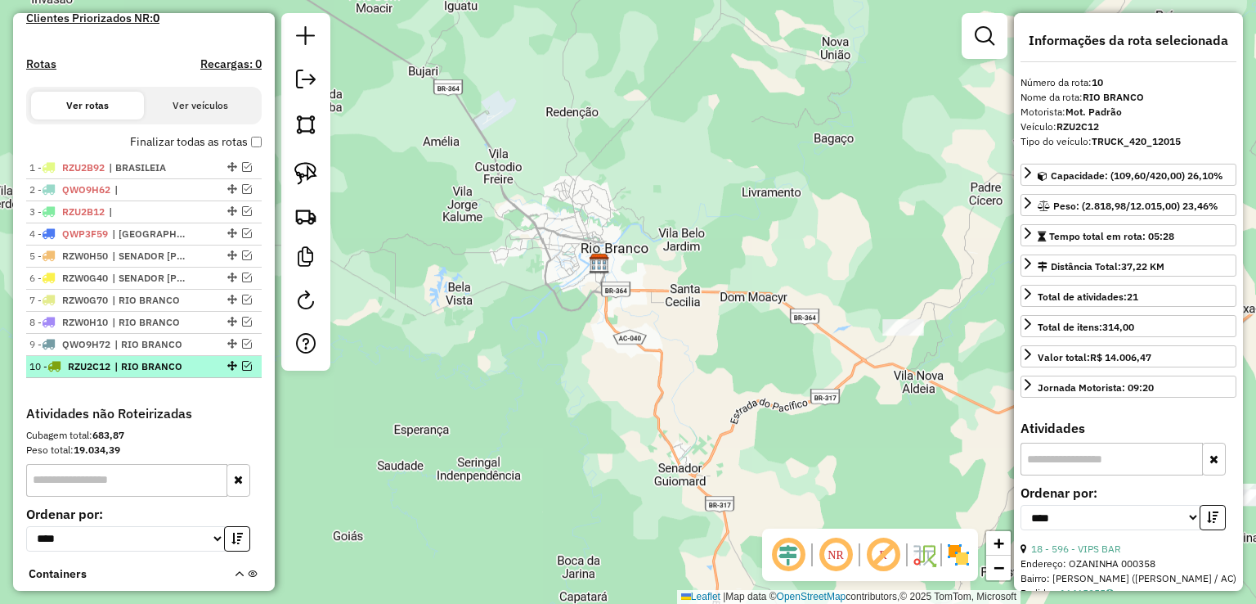
click at [242, 370] on em at bounding box center [247, 366] width 10 height 10
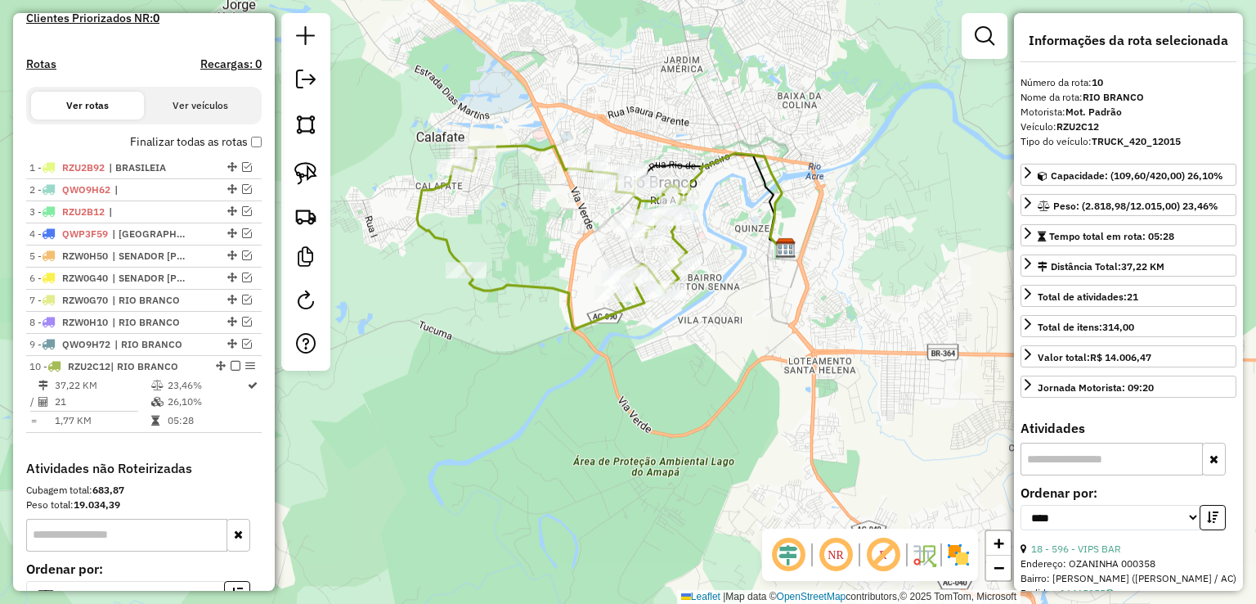
click at [518, 347] on div "Janela de atendimento Grade de atendimento Capacidade Transportadoras Veículos …" at bounding box center [628, 302] width 1256 height 604
click at [533, 295] on icon at bounding box center [551, 240] width 270 height 184
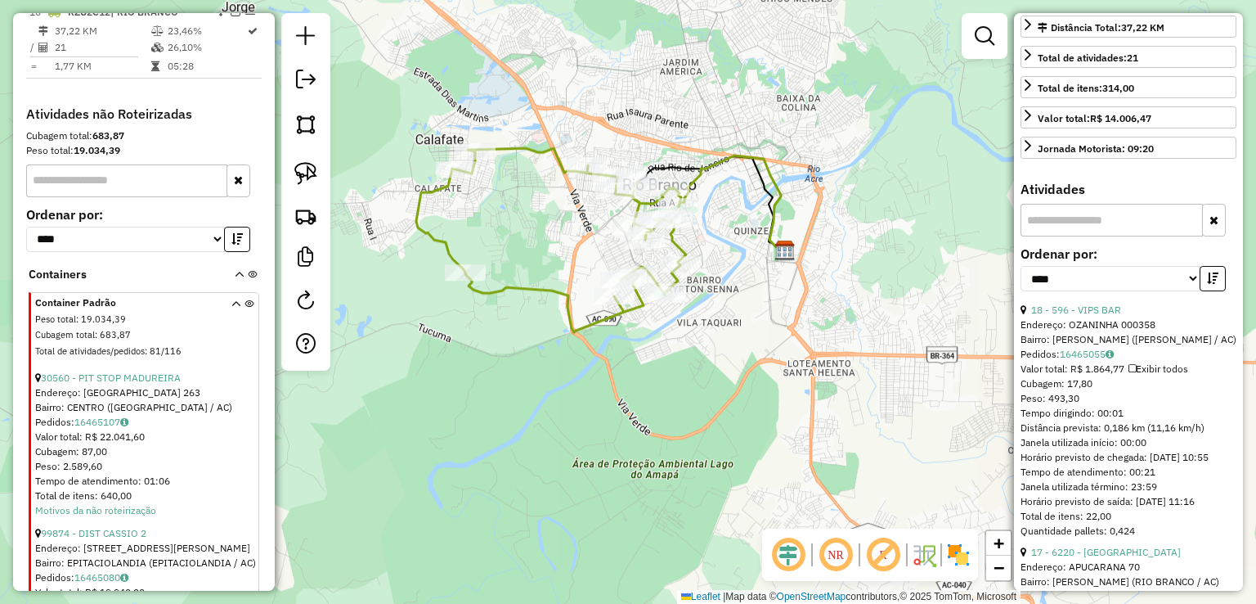
scroll to position [245, 0]
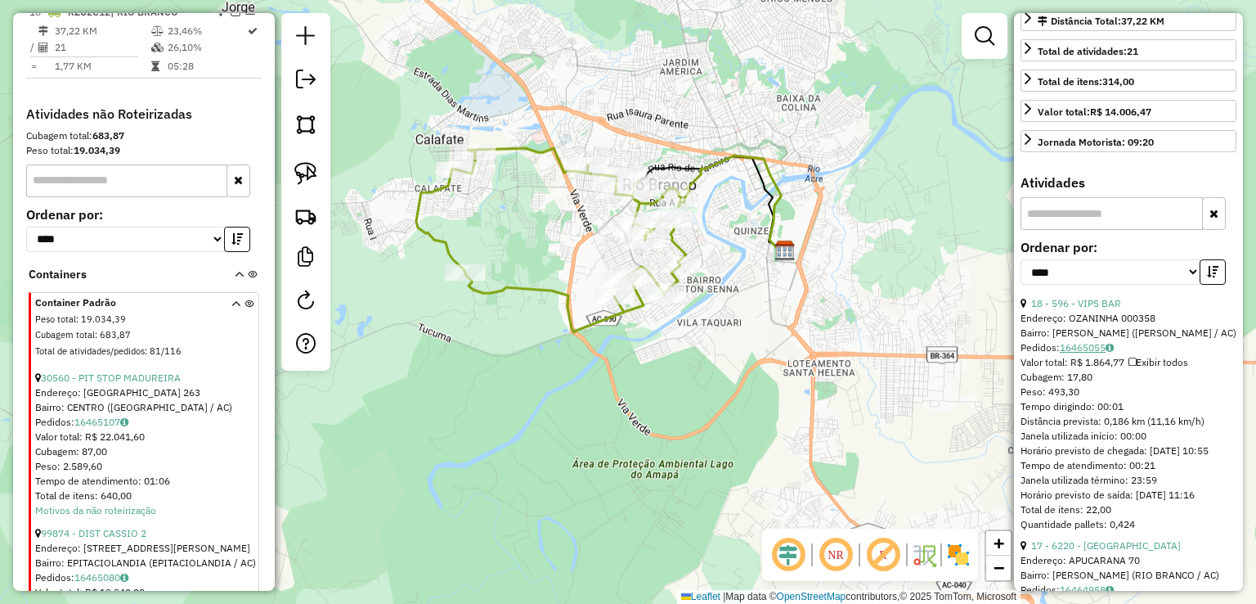
click at [1093, 343] on link "16465055" at bounding box center [1087, 347] width 54 height 12
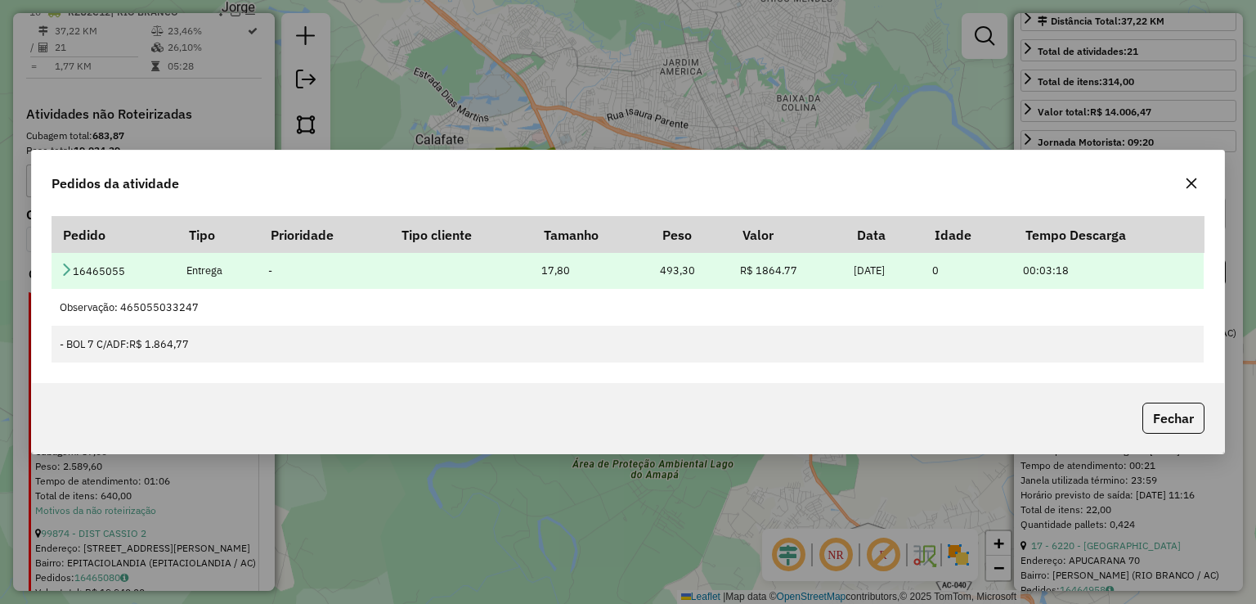
click at [67, 272] on icon at bounding box center [66, 268] width 13 height 13
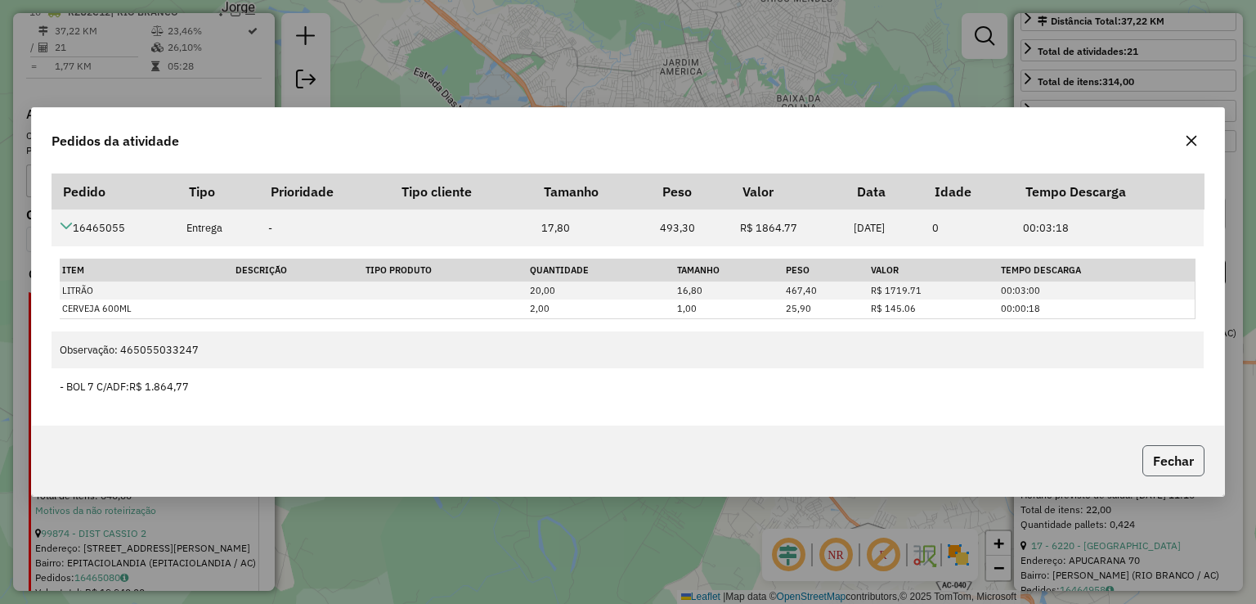
click at [1184, 459] on button "Fechar" at bounding box center [1173, 460] width 62 height 31
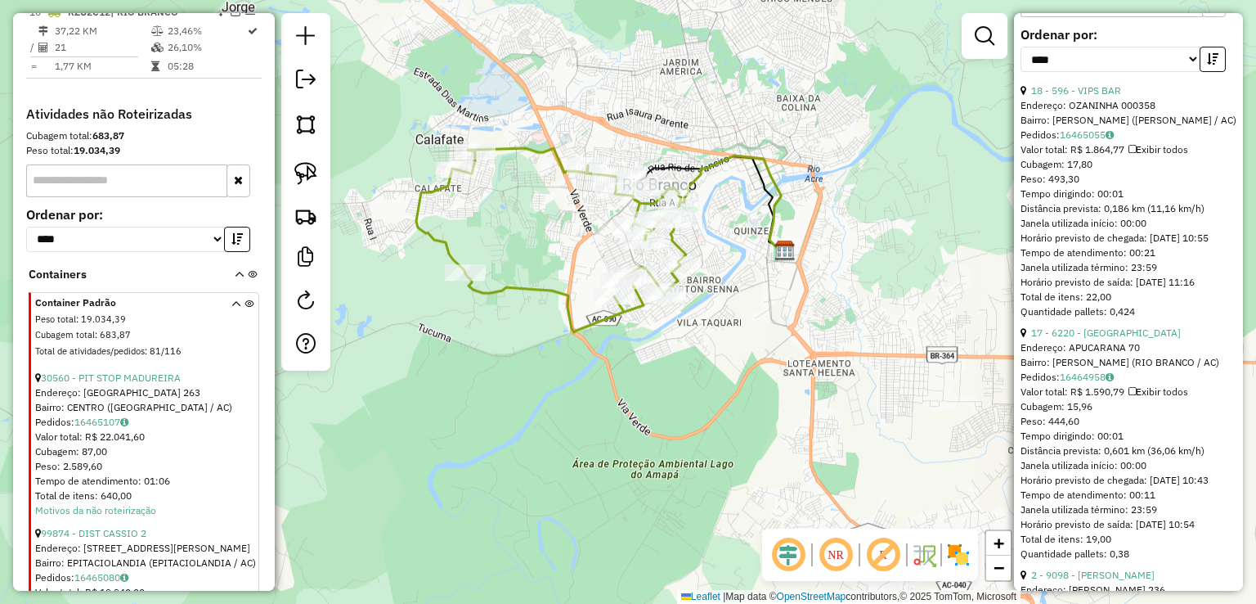
scroll to position [572, 0]
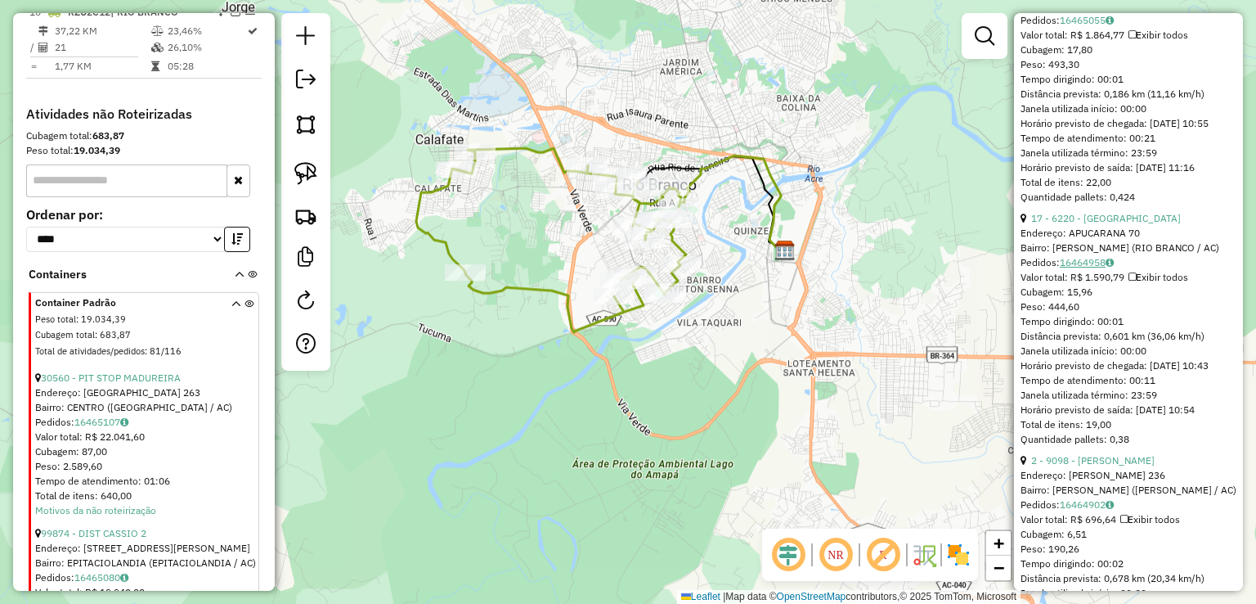
click at [1086, 268] on link "16464958" at bounding box center [1087, 262] width 54 height 12
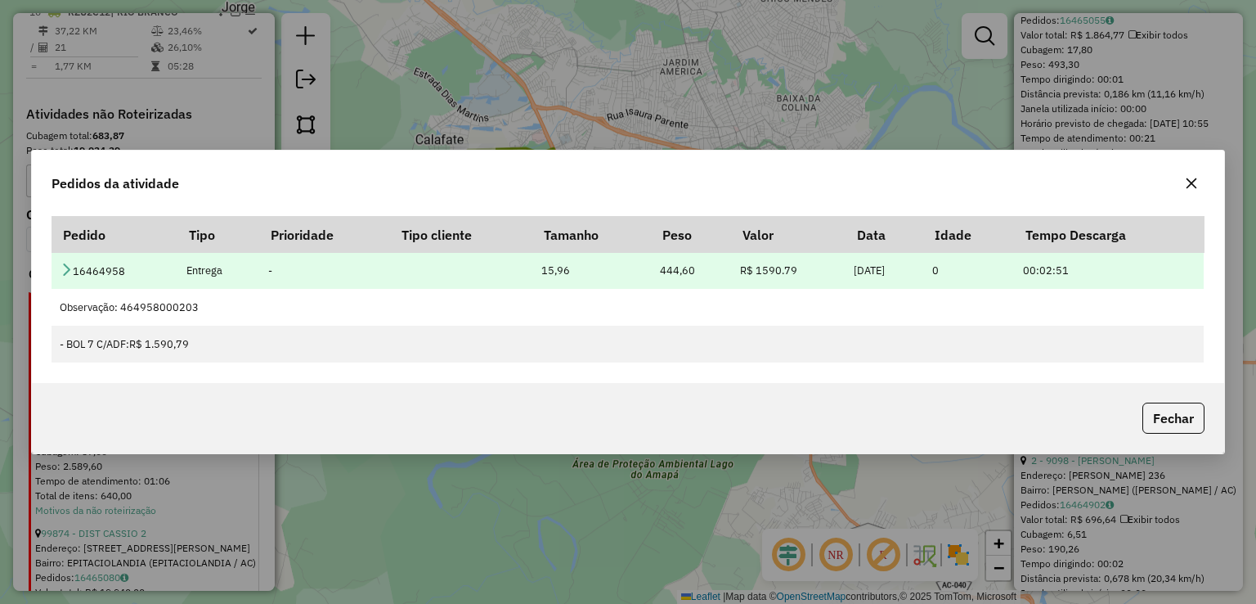
click at [73, 266] on icon at bounding box center [66, 268] width 13 height 13
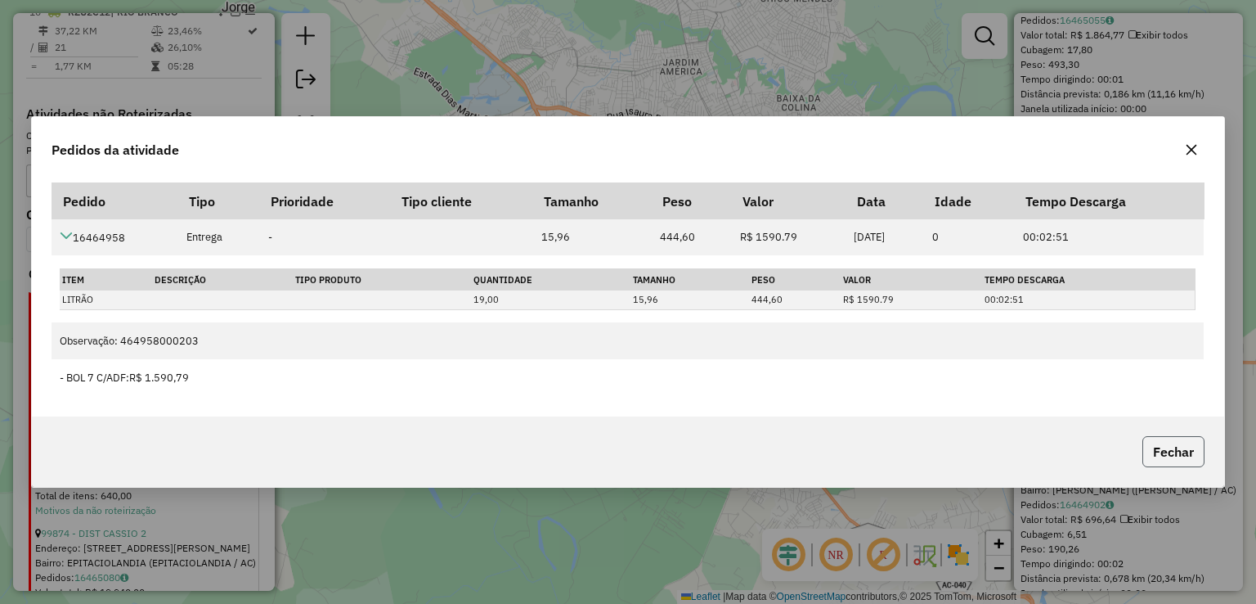
click at [1162, 450] on button "Fechar" at bounding box center [1173, 451] width 62 height 31
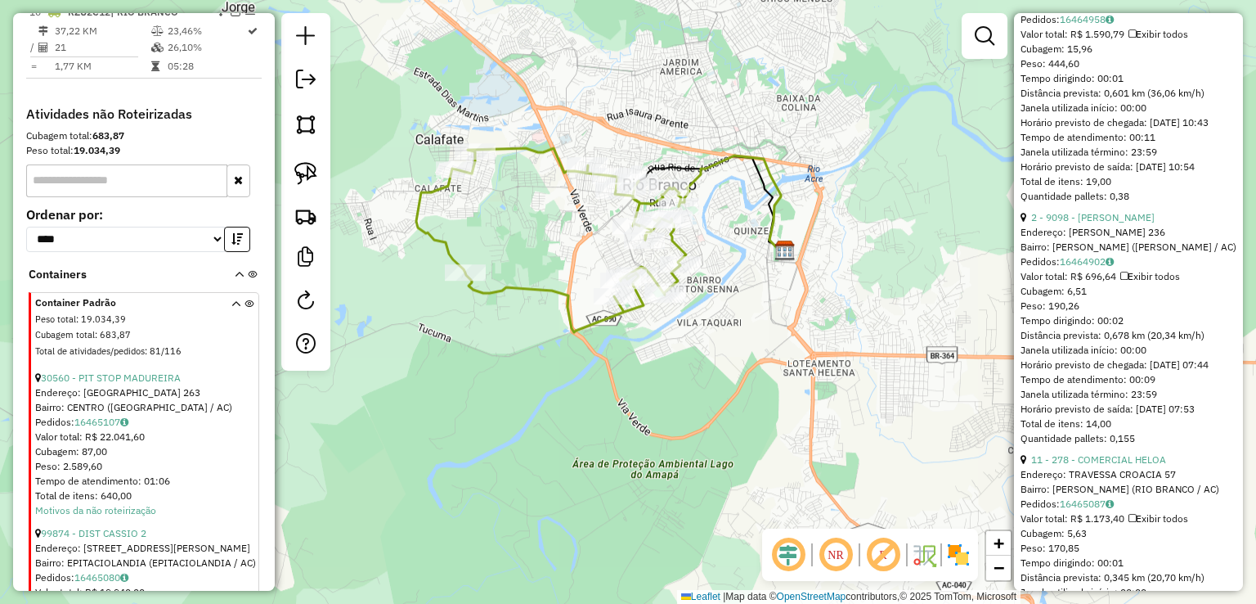
scroll to position [818, 0]
click at [1085, 265] on link "16464902" at bounding box center [1087, 259] width 54 height 12
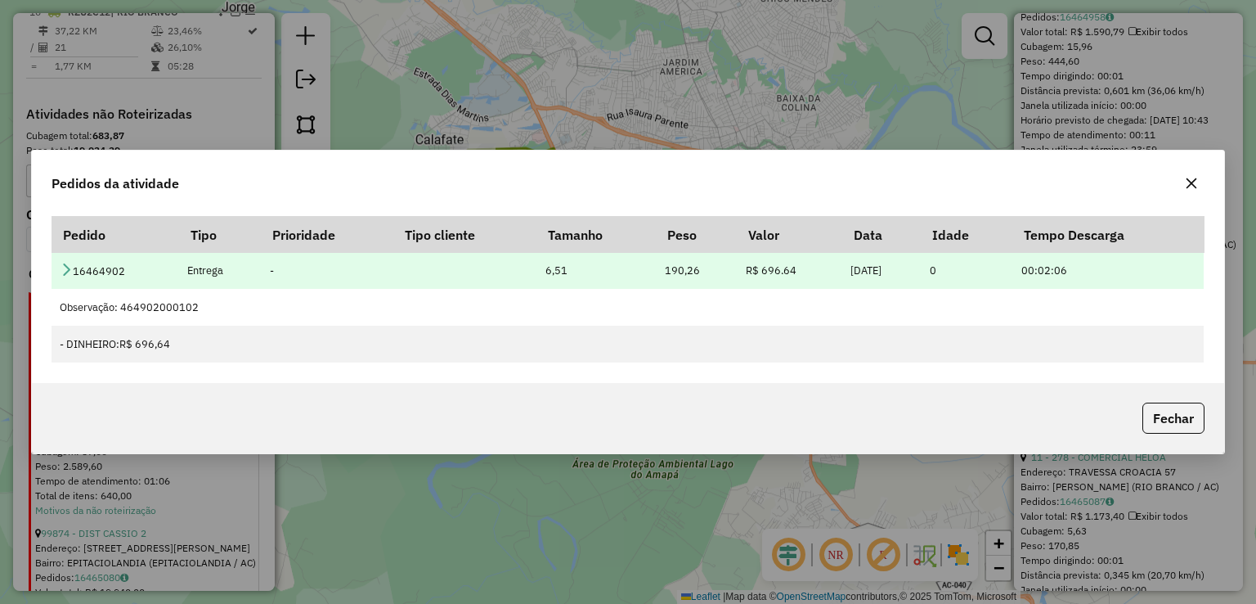
click at [75, 269] on td "16464902" at bounding box center [116, 270] width 128 height 37
click at [63, 267] on icon at bounding box center [66, 268] width 13 height 13
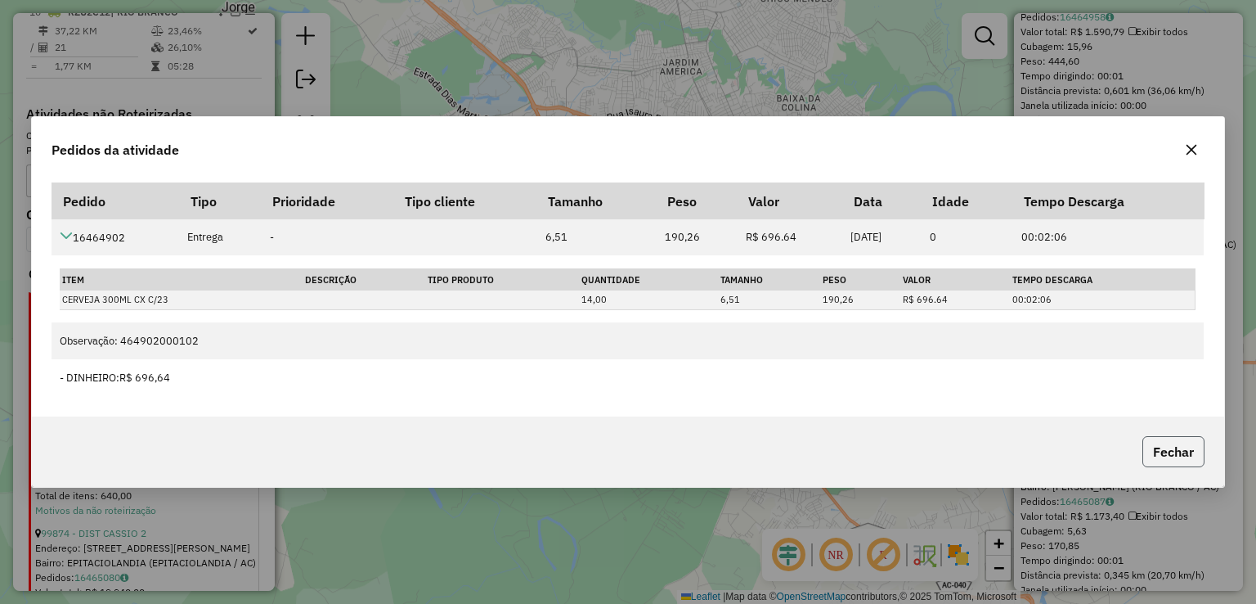
click at [1168, 451] on button "Fechar" at bounding box center [1173, 451] width 62 height 31
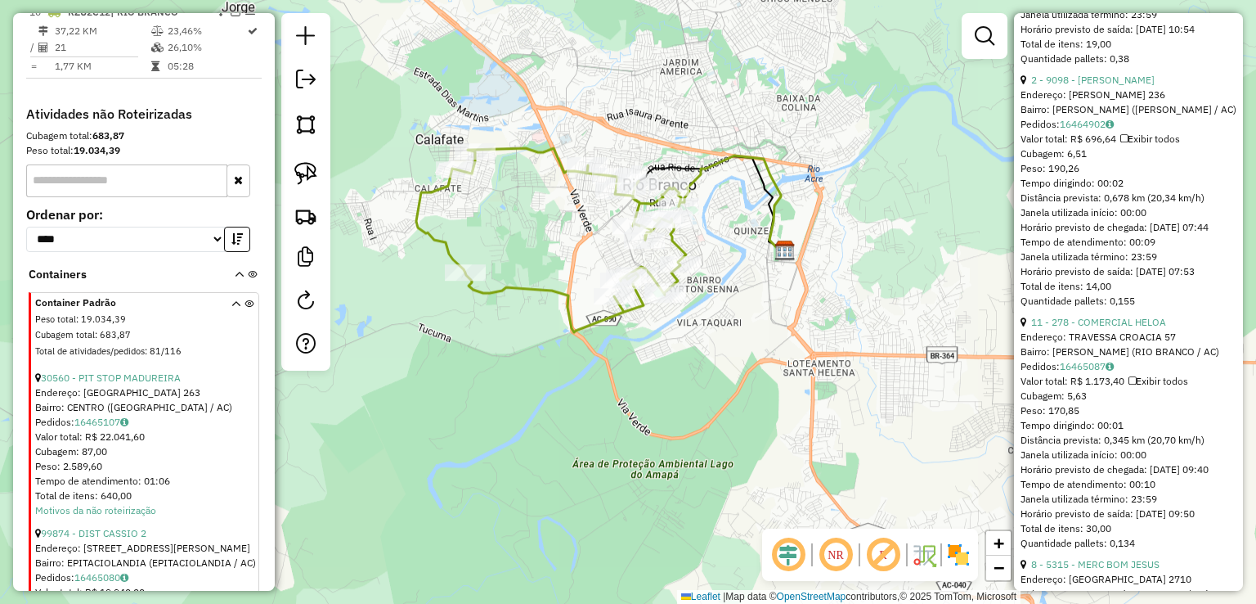
scroll to position [981, 0]
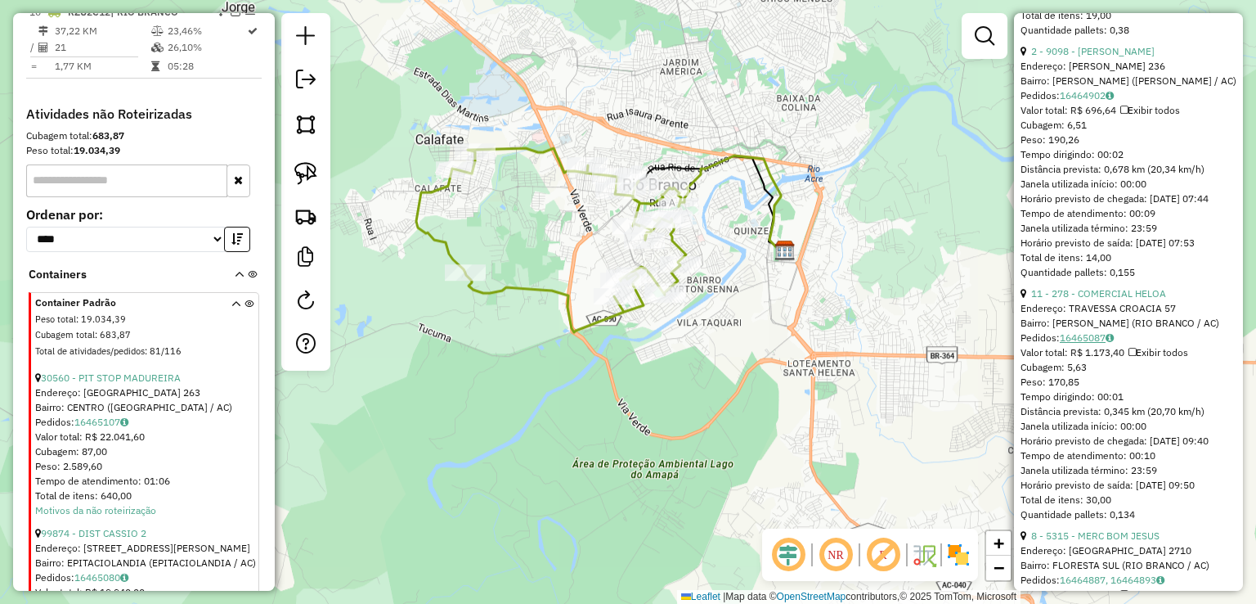
click at [1076, 343] on link "16465087" at bounding box center [1087, 337] width 54 height 12
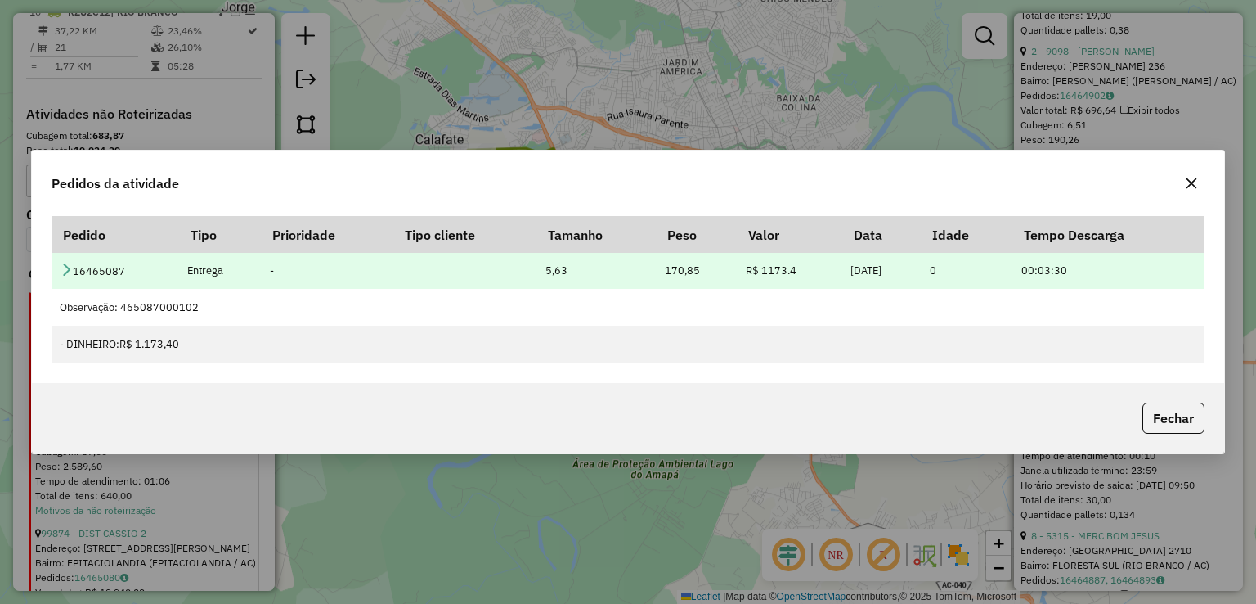
click at [60, 271] on icon at bounding box center [66, 268] width 13 height 13
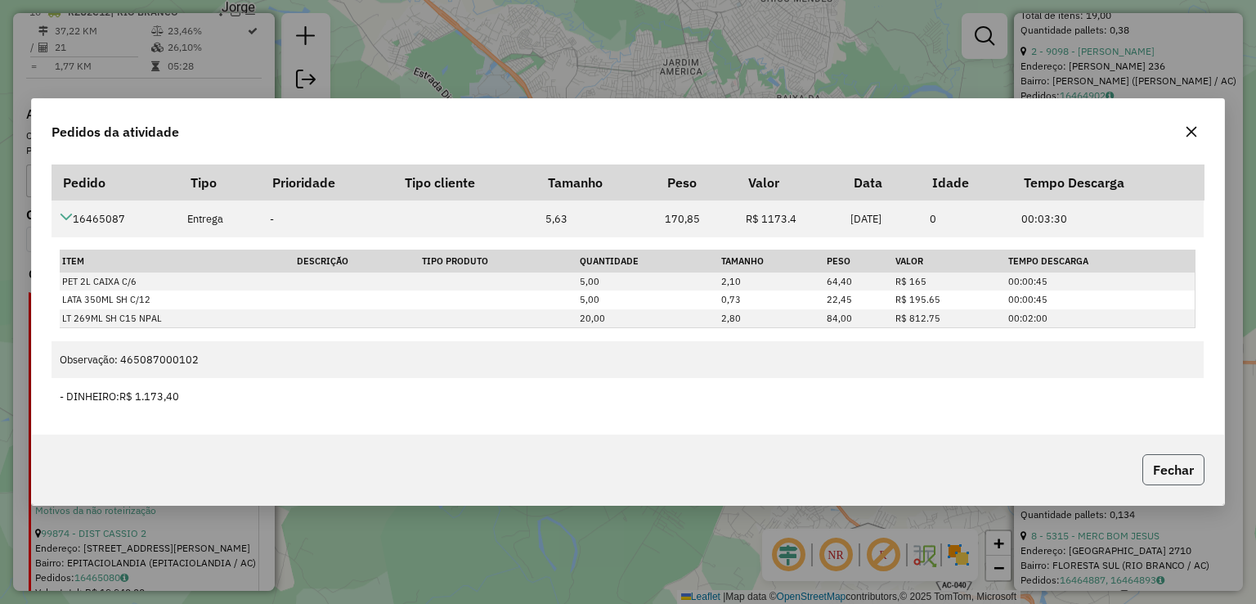
click at [1155, 463] on button "Fechar" at bounding box center [1173, 469] width 62 height 31
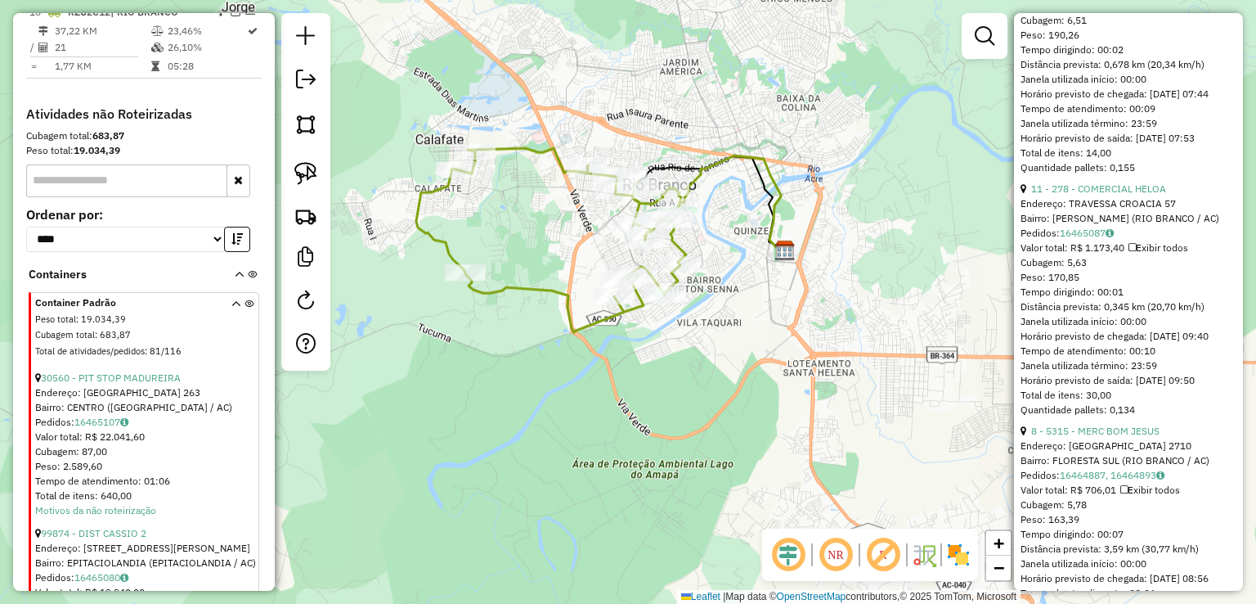
scroll to position [1145, 0]
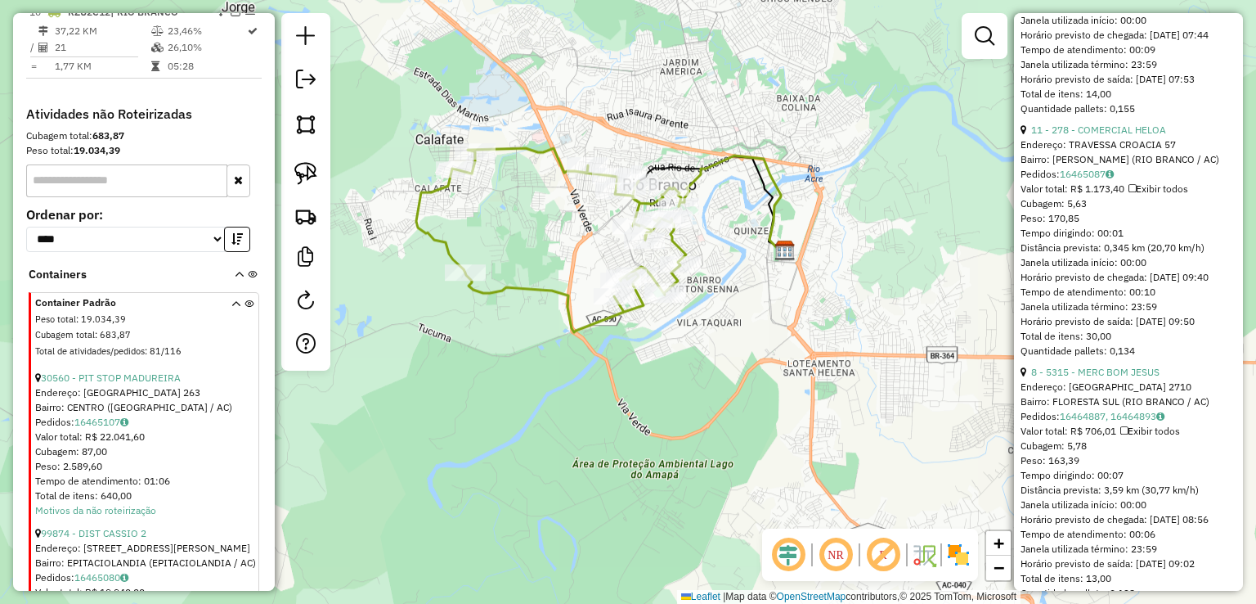
click at [1115, 409] on div "Bairro: FLORESTA SUL (RIO BRANCO / AC)" at bounding box center [1129, 401] width 216 height 15
click at [1115, 422] on link "16464887, 16464893" at bounding box center [1112, 416] width 105 height 12
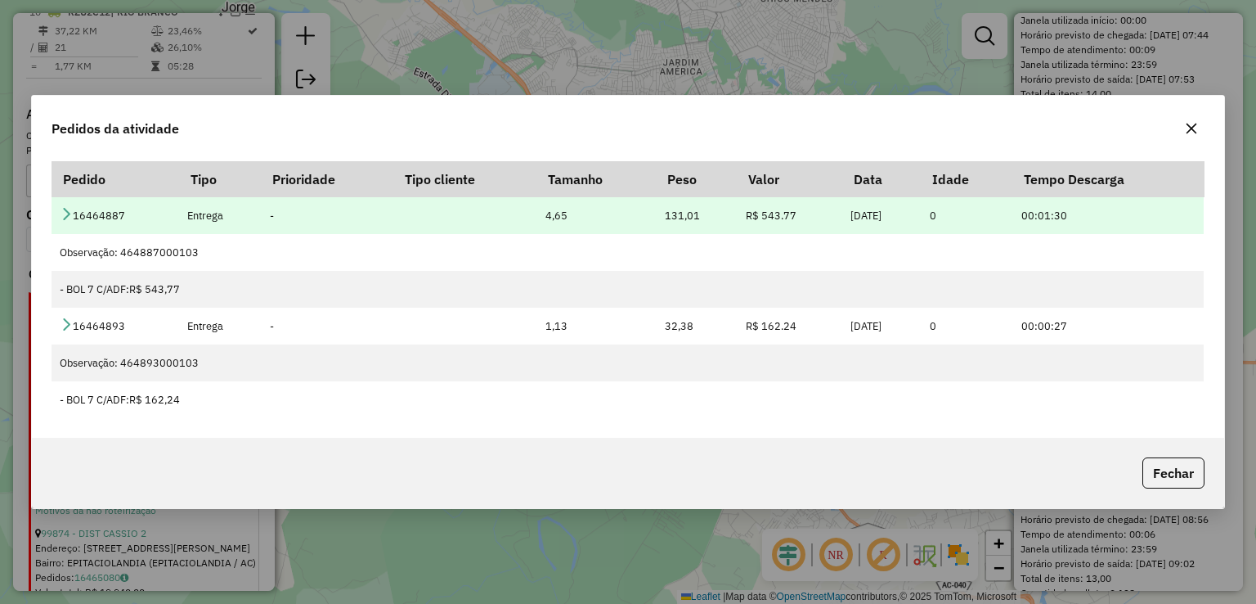
click at [77, 213] on td "16464887" at bounding box center [116, 215] width 128 height 37
click at [63, 210] on icon at bounding box center [66, 213] width 13 height 13
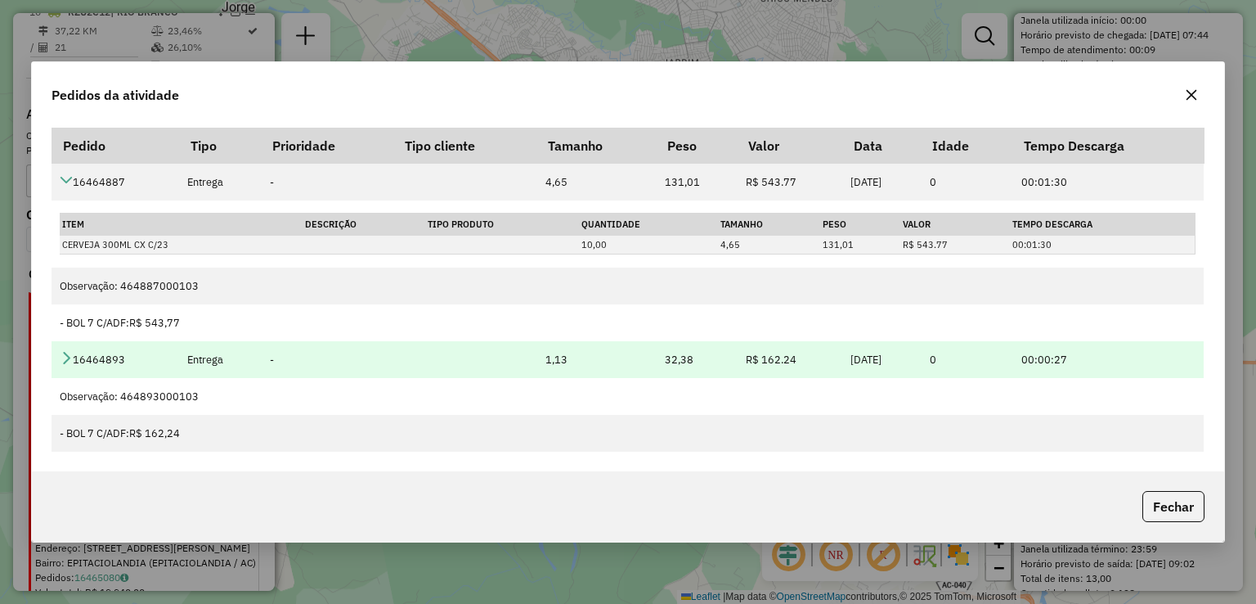
click at [64, 355] on icon at bounding box center [66, 357] width 13 height 13
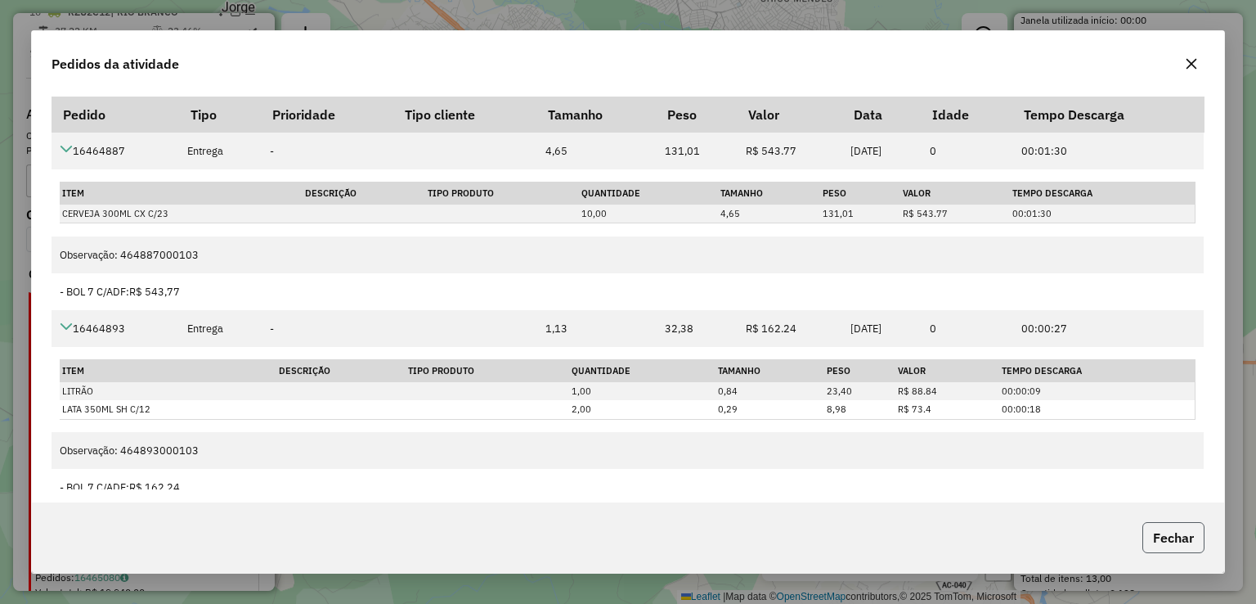
click at [1174, 531] on button "Fechar" at bounding box center [1173, 537] width 62 height 31
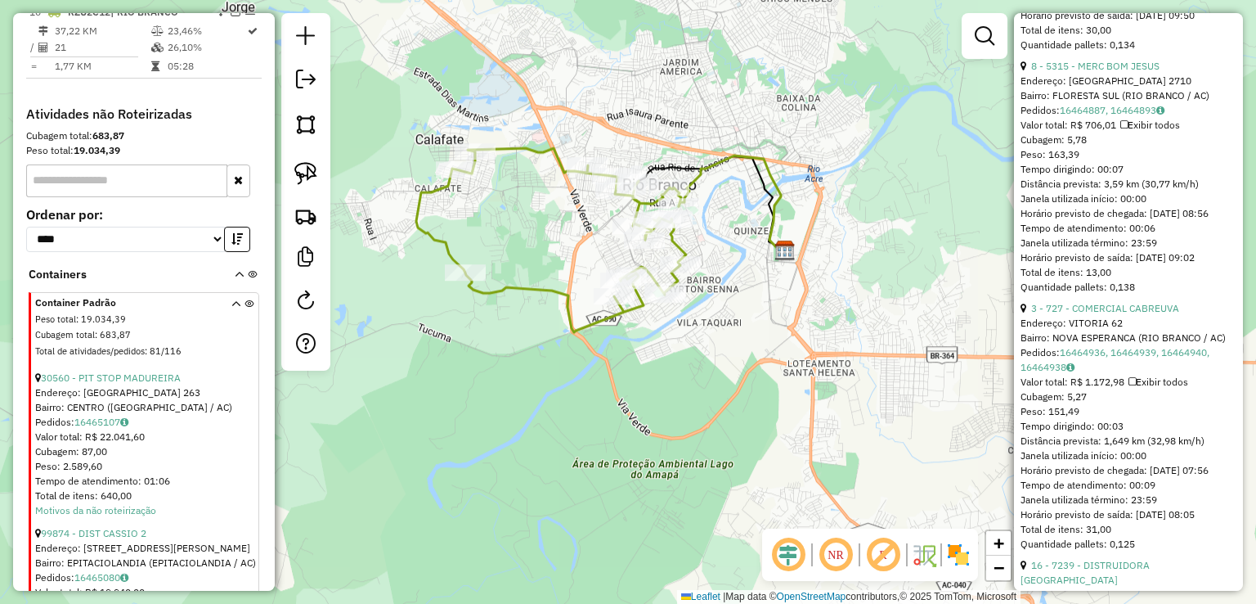
scroll to position [1472, 0]
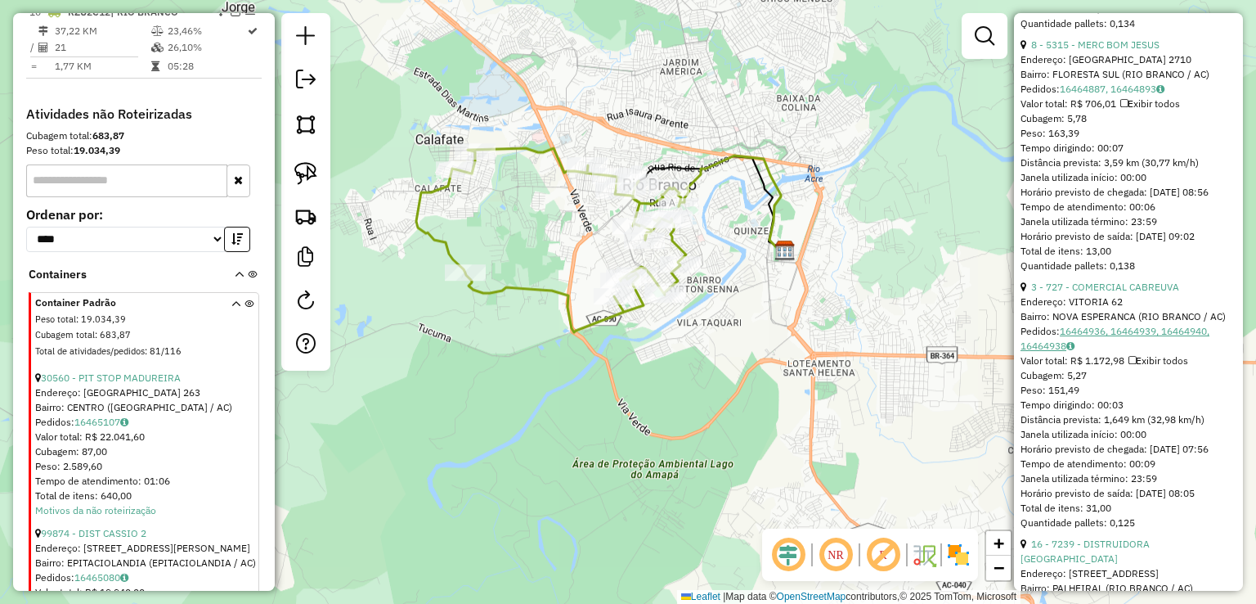
click at [1090, 352] on link "16464936, 16464939, 16464940, 16464938" at bounding box center [1115, 338] width 189 height 27
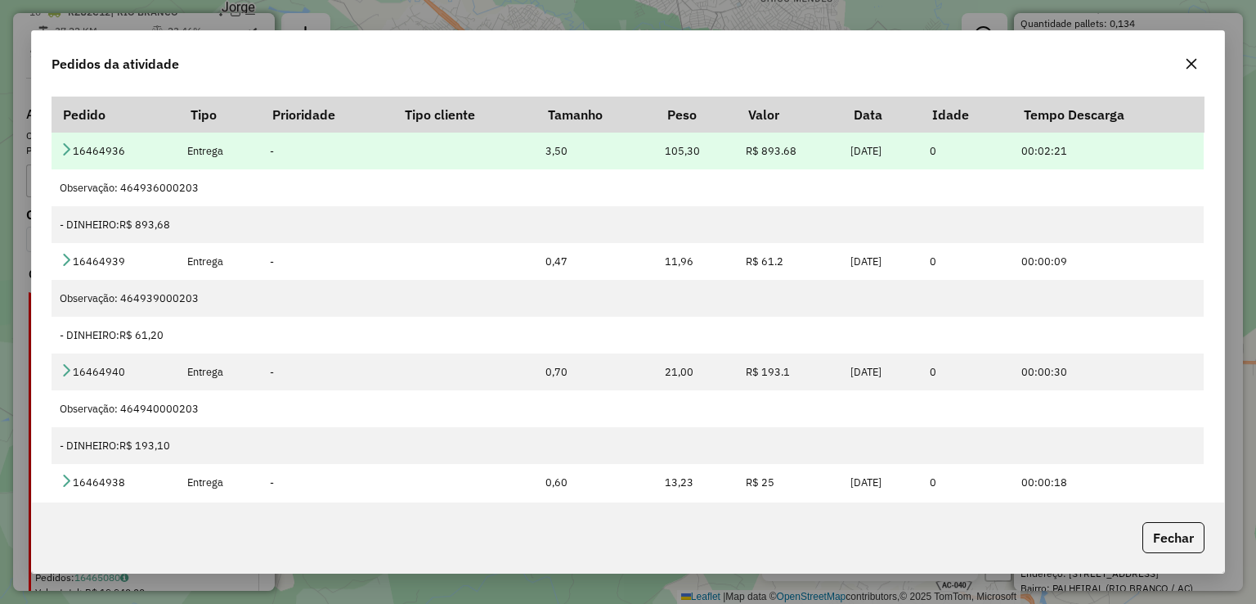
click at [62, 151] on icon at bounding box center [66, 148] width 13 height 13
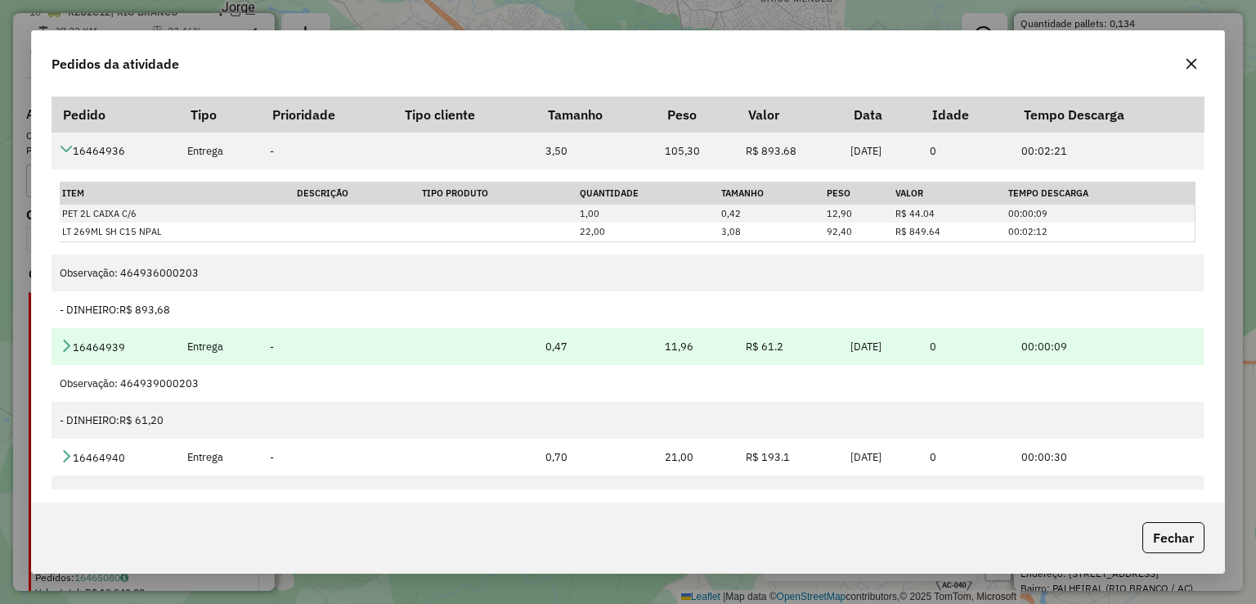
click at [62, 334] on td "16464939" at bounding box center [116, 346] width 128 height 37
click at [62, 341] on icon at bounding box center [66, 345] width 13 height 13
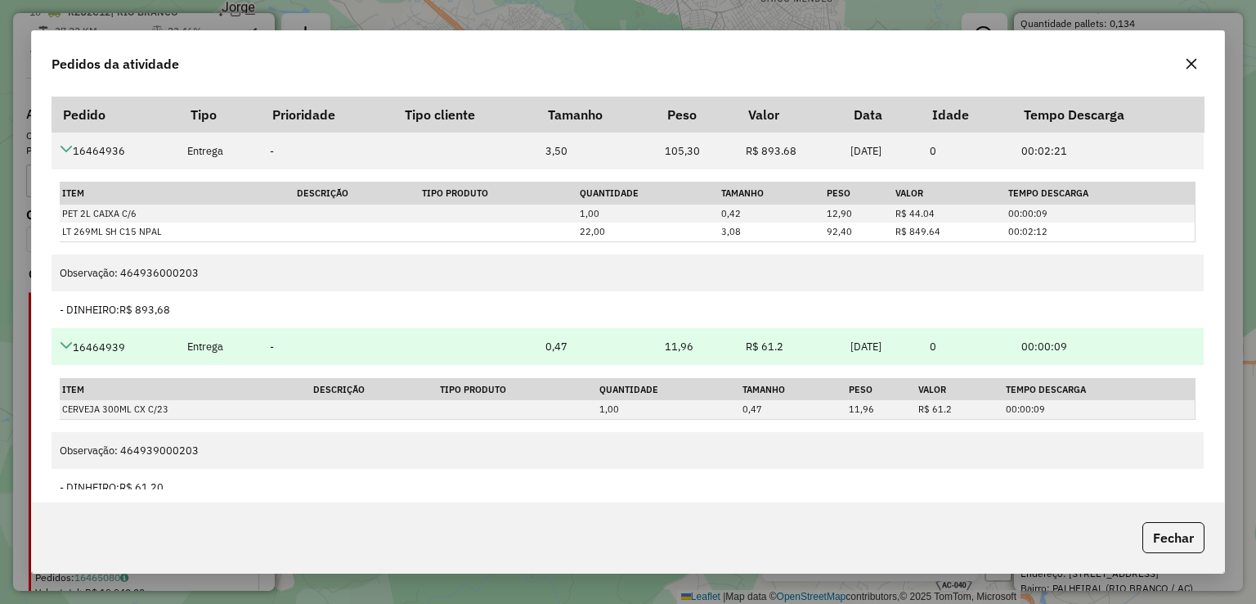
scroll to position [82, 0]
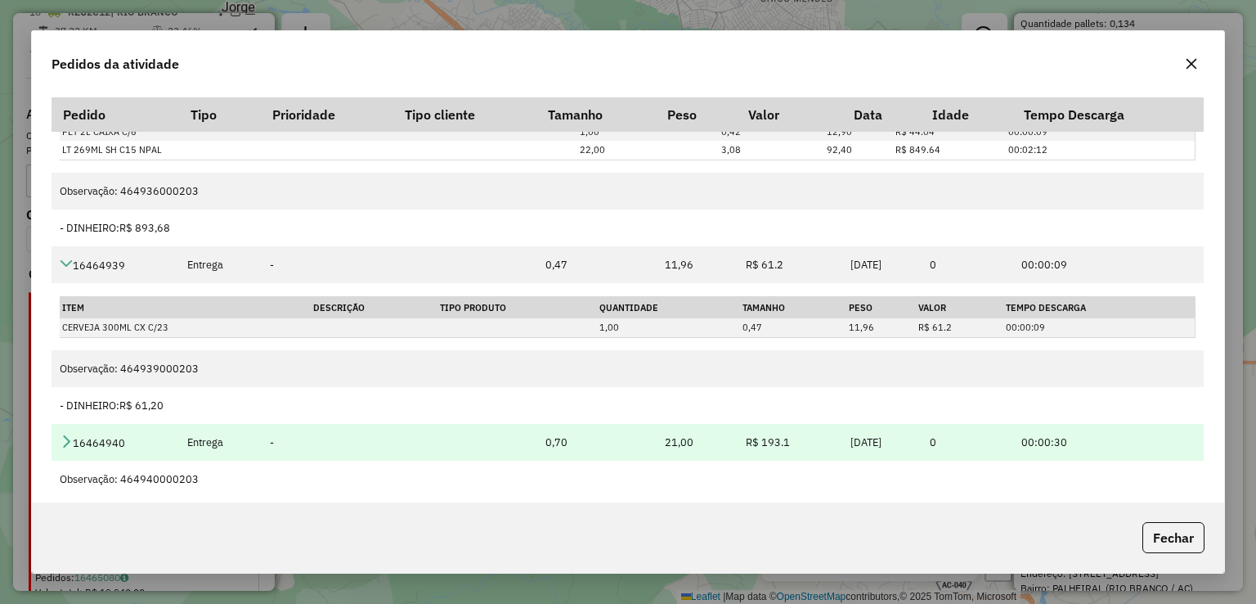
click at [72, 434] on icon at bounding box center [66, 440] width 13 height 13
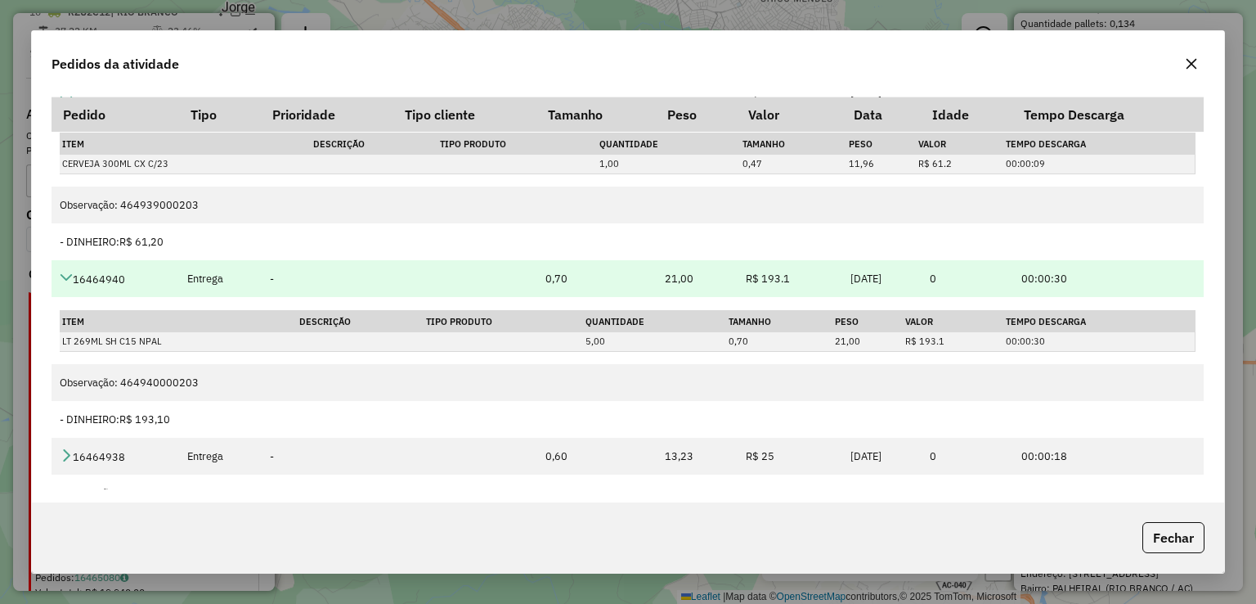
scroll to position [303, 0]
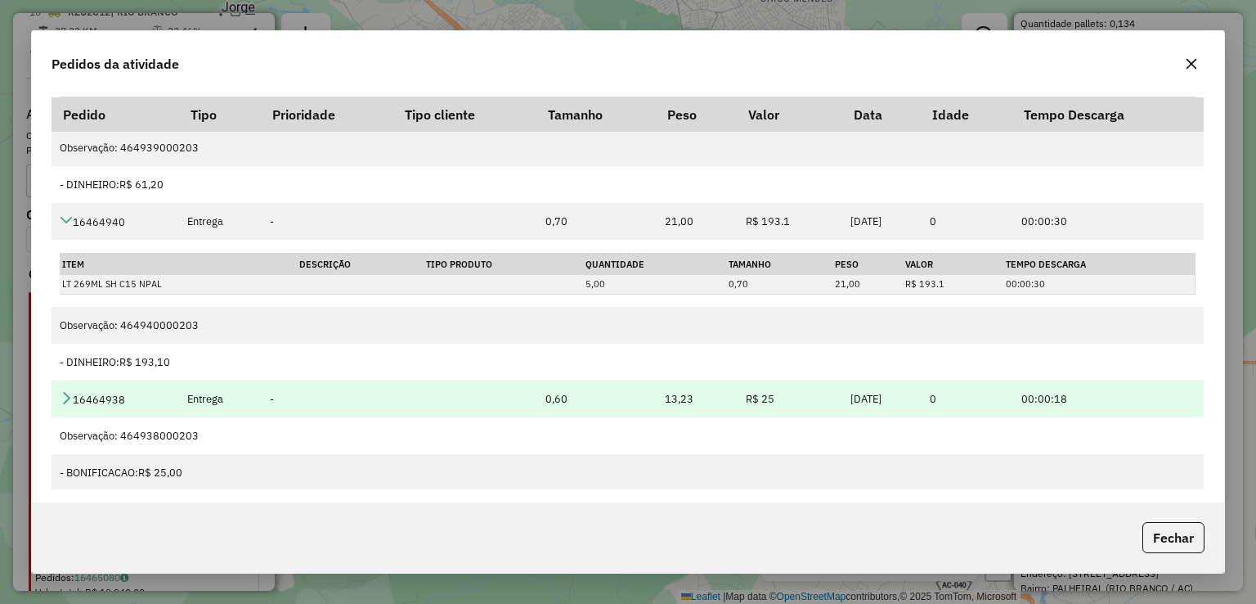
click at [77, 395] on td "16464938" at bounding box center [116, 398] width 128 height 37
click at [73, 395] on icon at bounding box center [66, 397] width 13 height 13
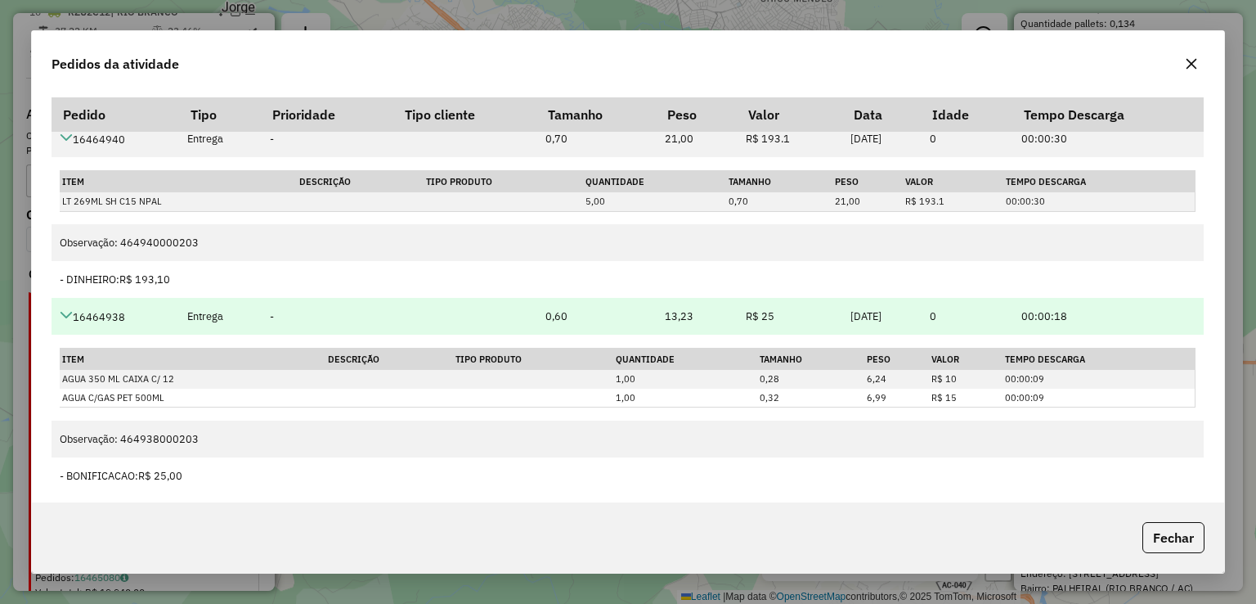
scroll to position [388, 0]
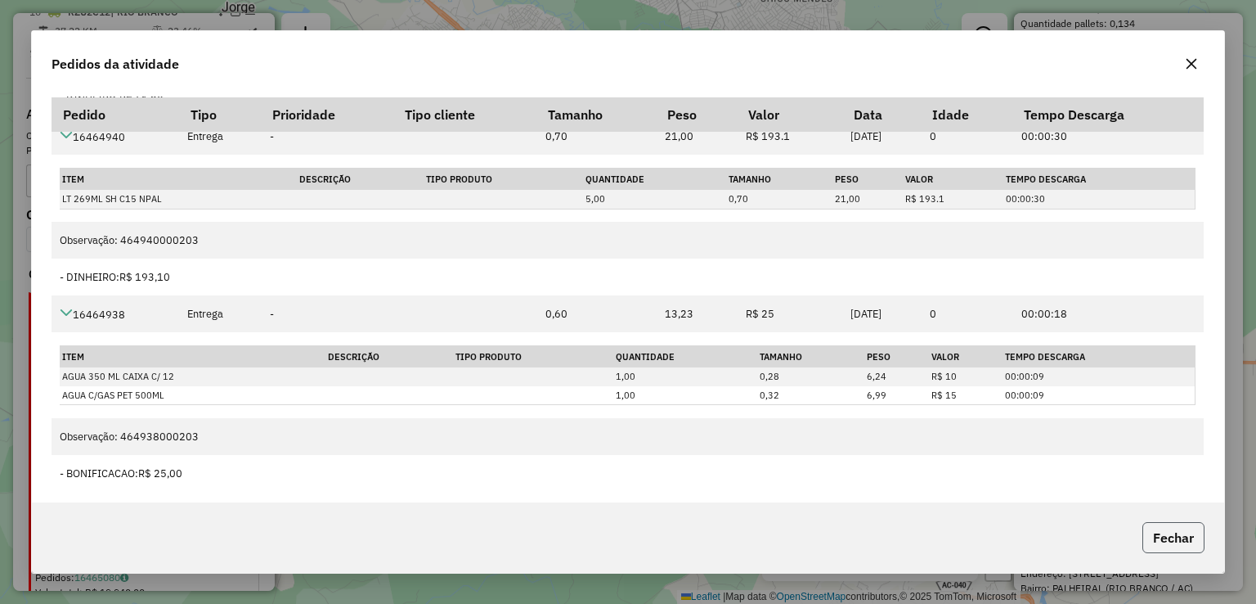
click at [1161, 527] on button "Fechar" at bounding box center [1173, 537] width 62 height 31
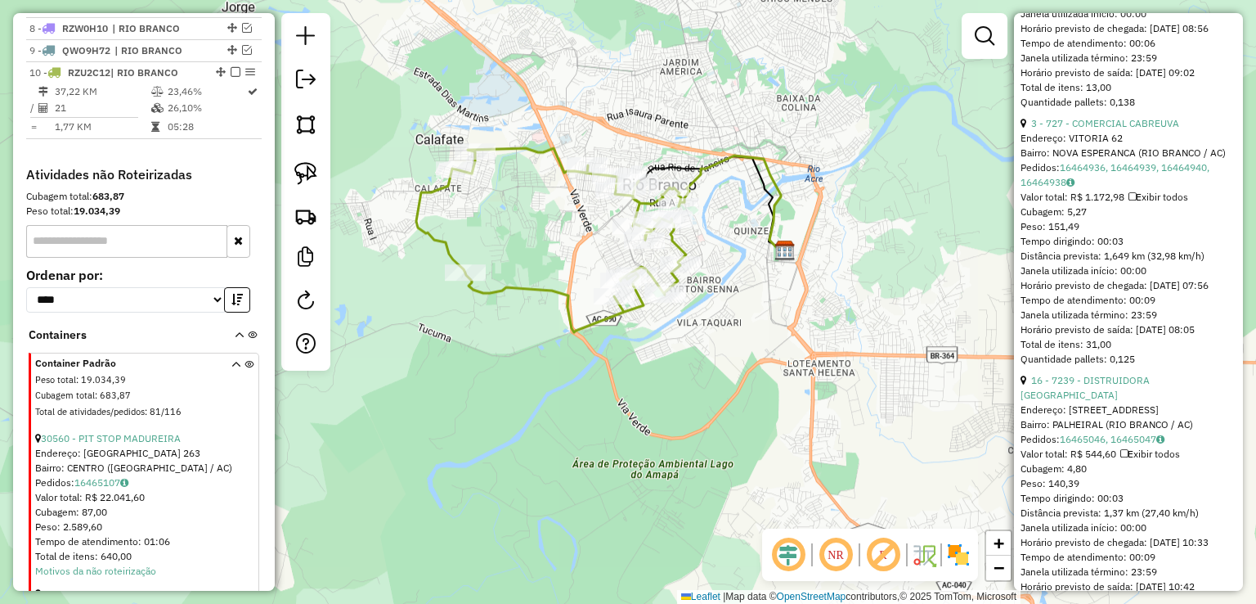
scroll to position [727, 0]
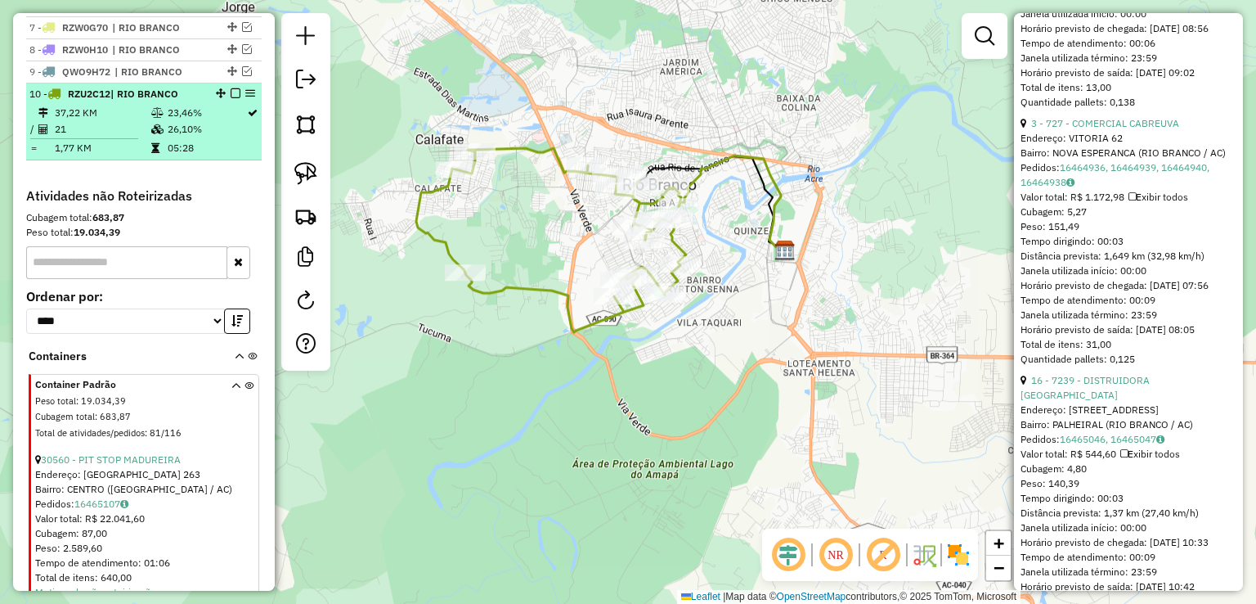
click at [232, 98] on em at bounding box center [236, 93] width 10 height 10
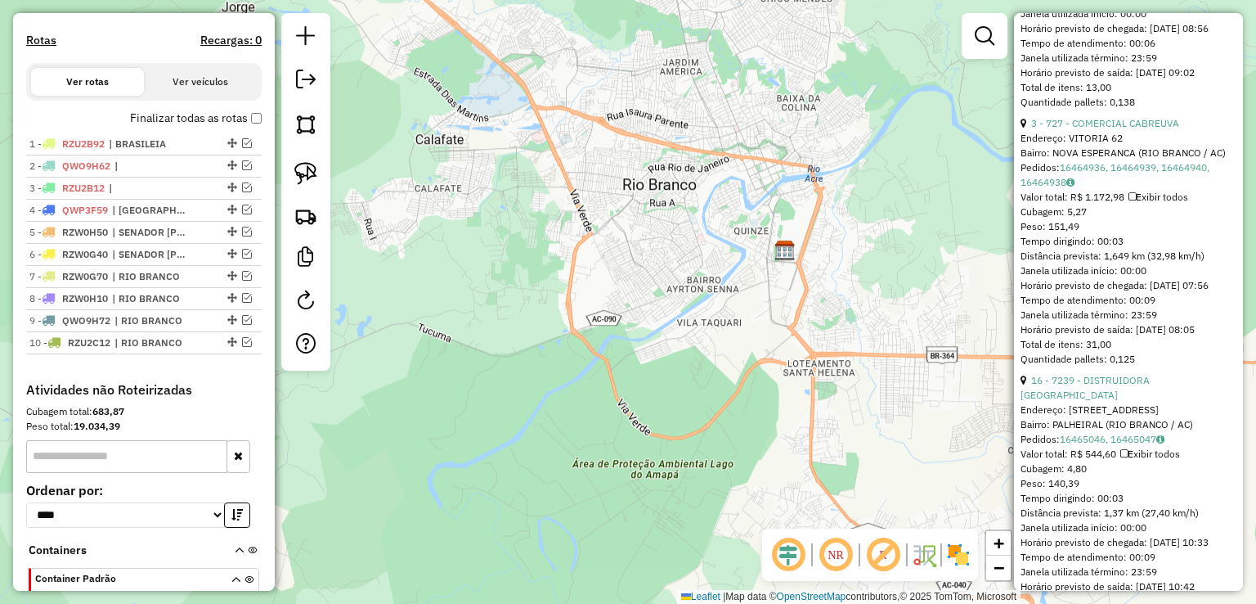
scroll to position [482, 0]
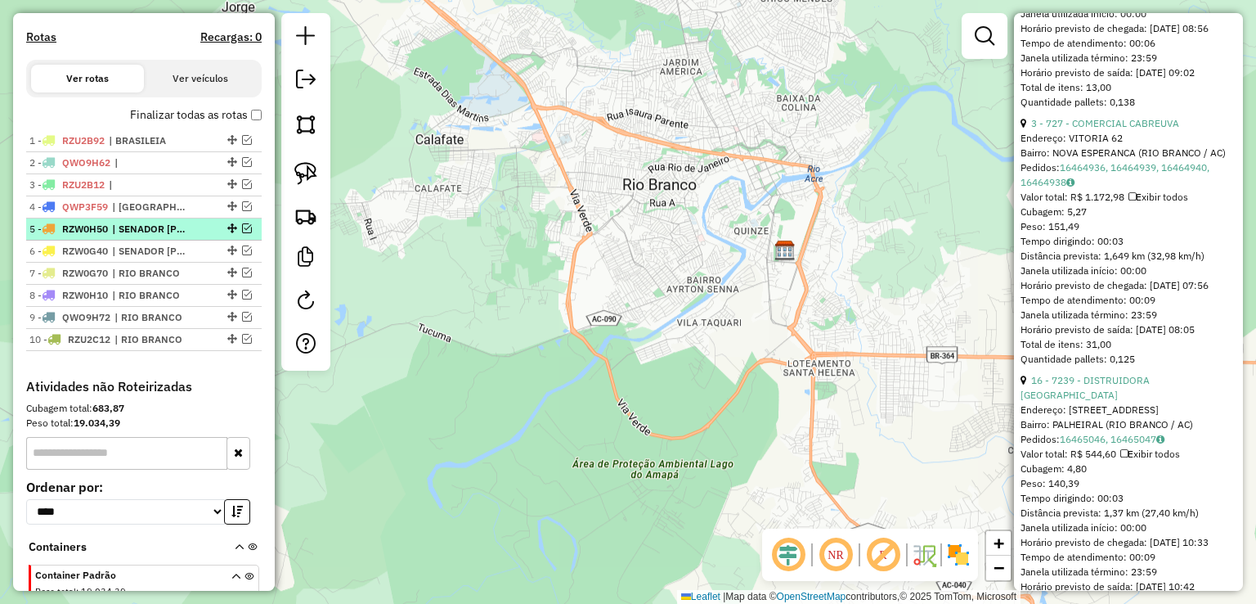
click at [178, 236] on span "| SENADOR GUIOMARD" at bounding box center [149, 229] width 75 height 15
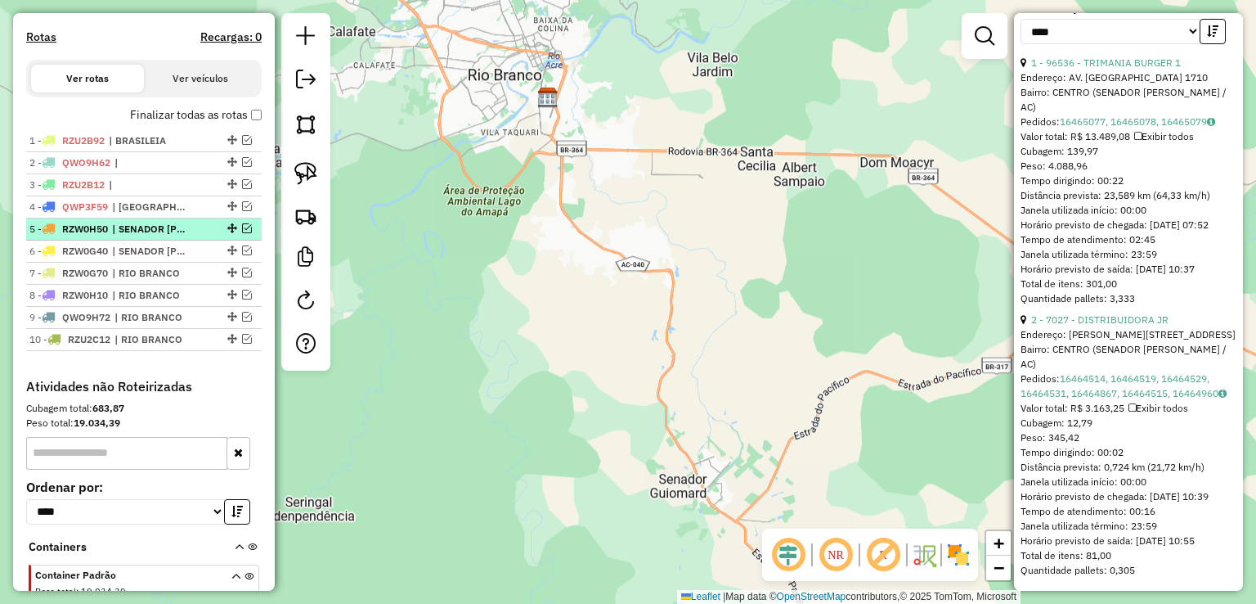
click at [242, 233] on em at bounding box center [247, 228] width 10 height 10
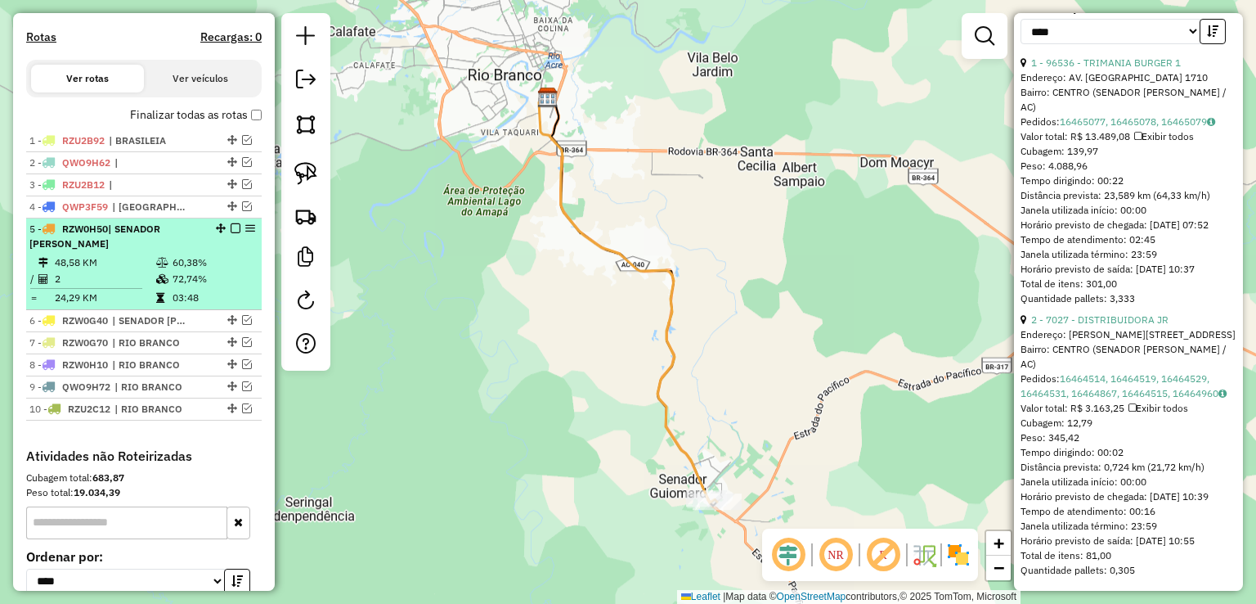
click at [182, 287] on td "72,74%" at bounding box center [213, 279] width 83 height 16
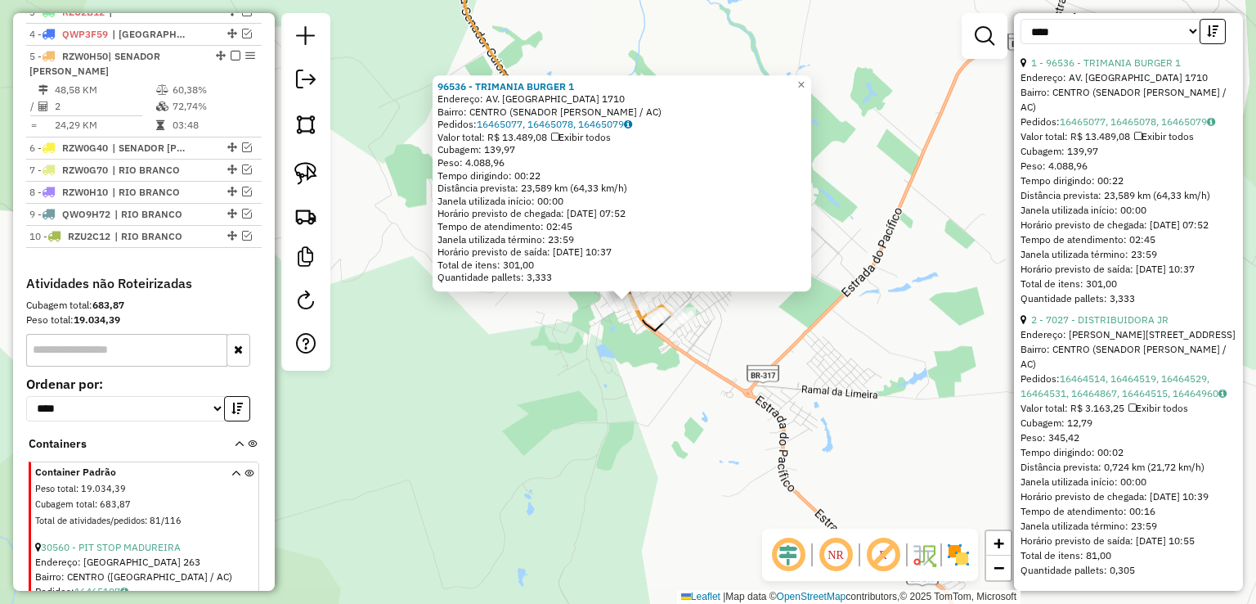
scroll to position [700, 0]
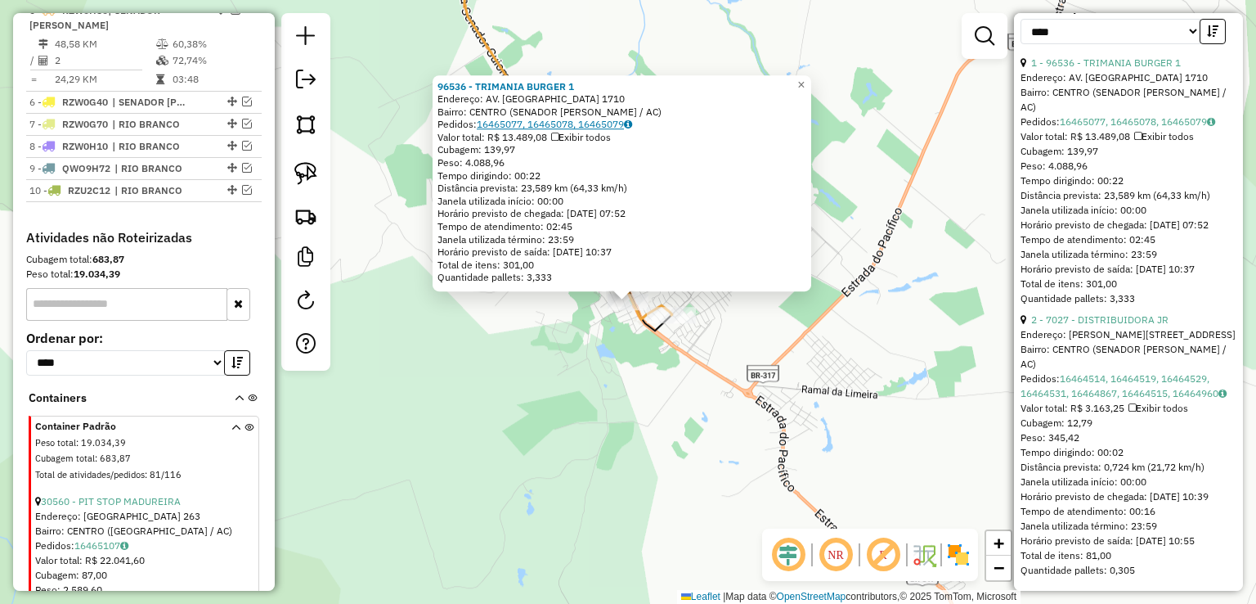
click at [536, 119] on link "16465077, 16465078, 16465079" at bounding box center [554, 124] width 155 height 12
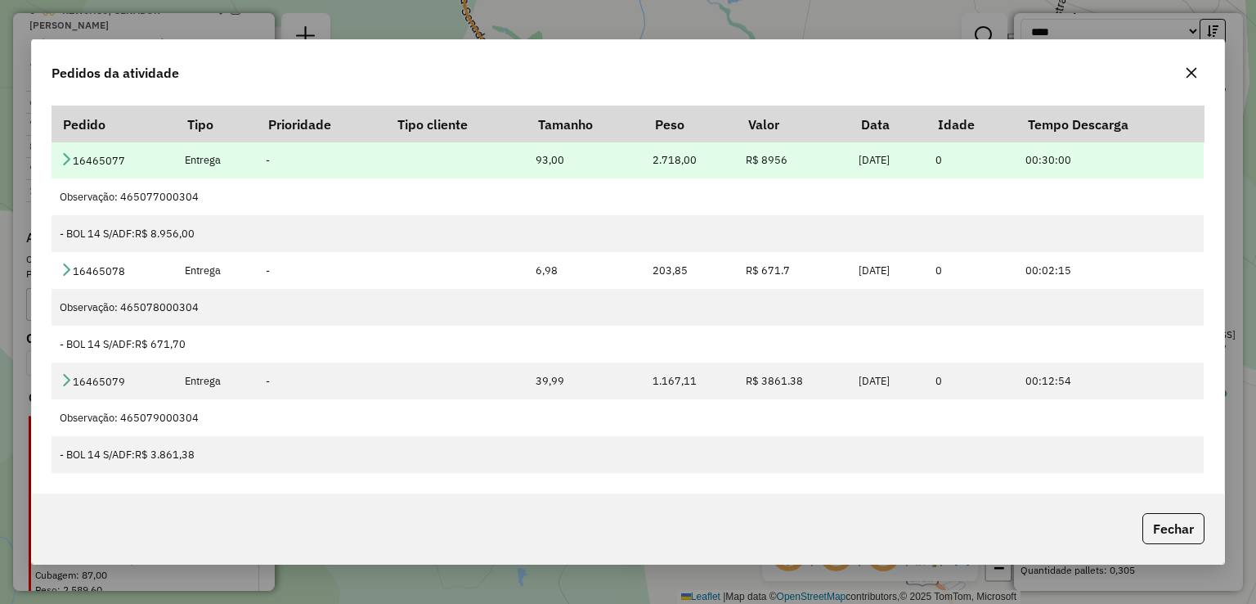
click at [72, 159] on icon at bounding box center [66, 158] width 13 height 13
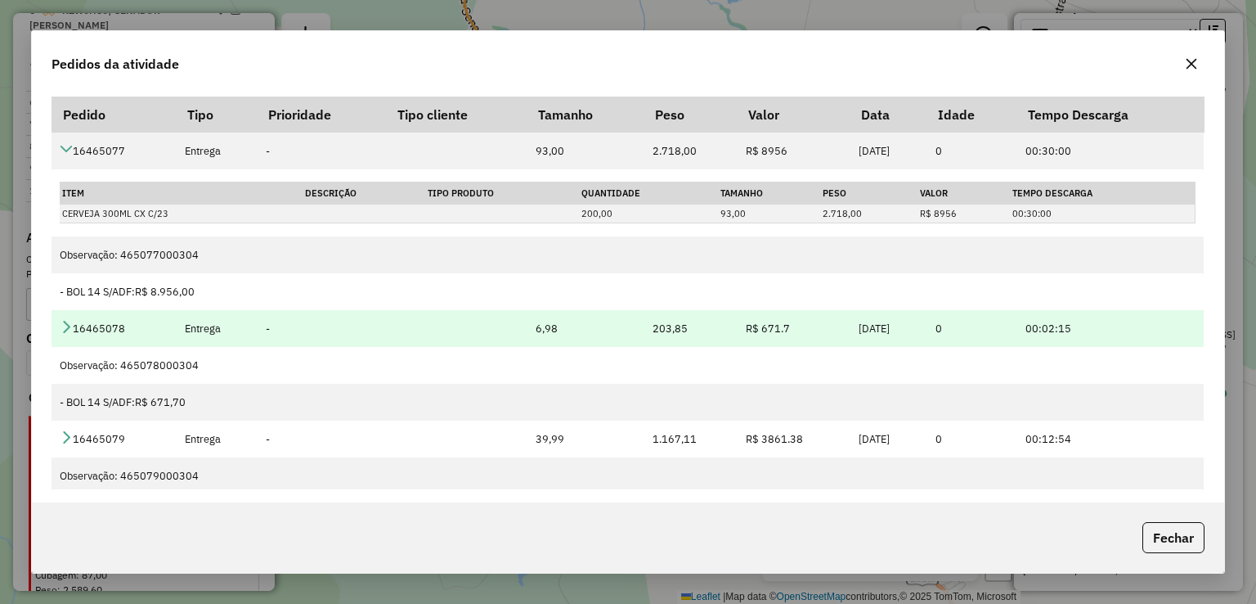
click at [66, 326] on icon at bounding box center [66, 326] width 13 height 13
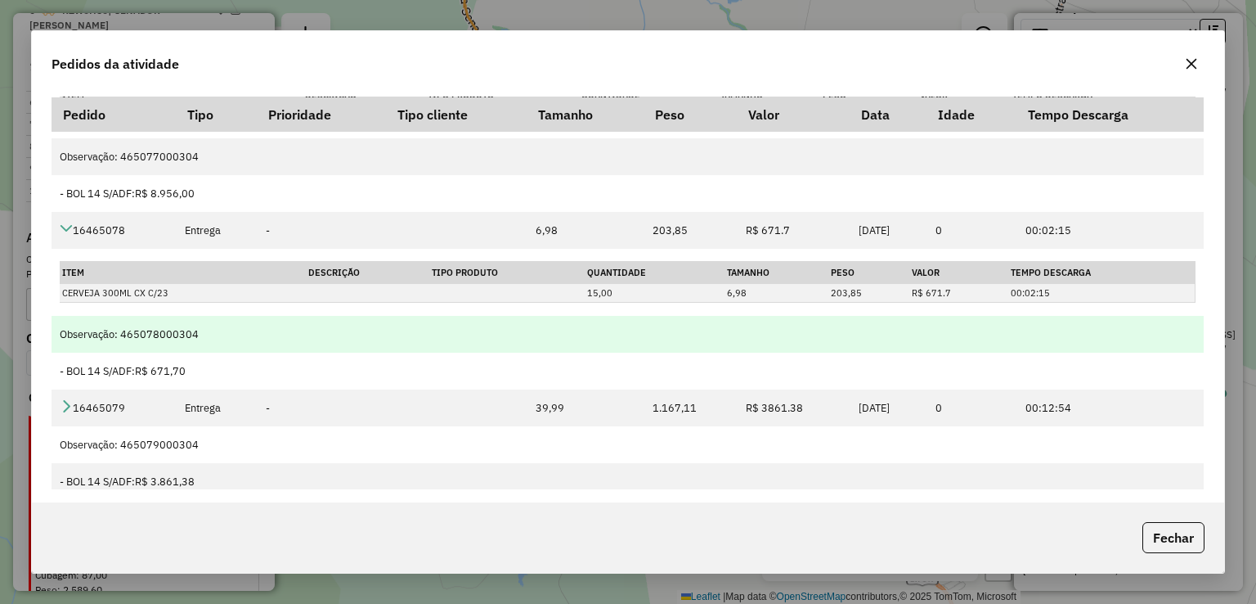
scroll to position [108, 0]
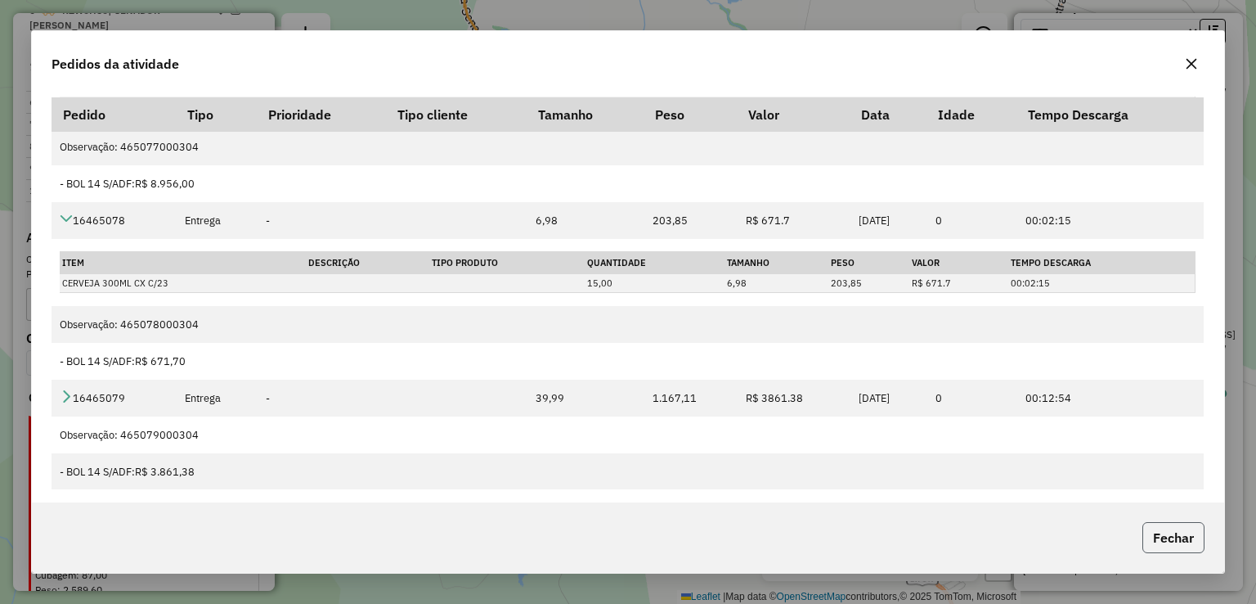
click at [1188, 531] on button "Fechar" at bounding box center [1173, 537] width 62 height 31
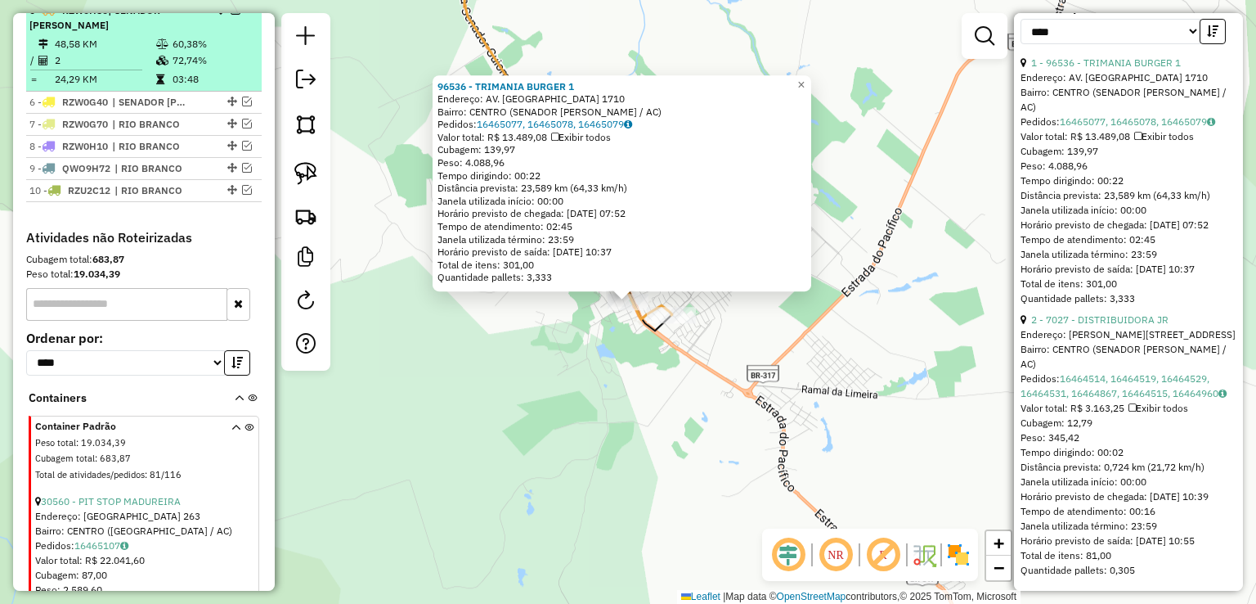
click at [231, 15] on em at bounding box center [236, 10] width 10 height 10
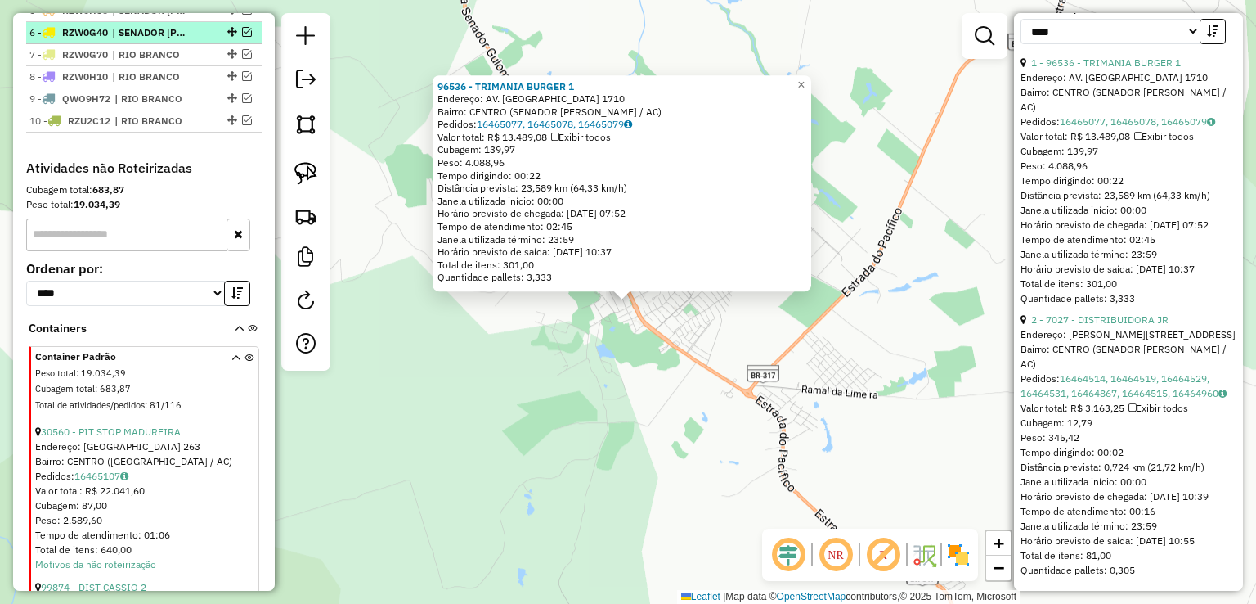
click at [242, 37] on em at bounding box center [247, 32] width 10 height 10
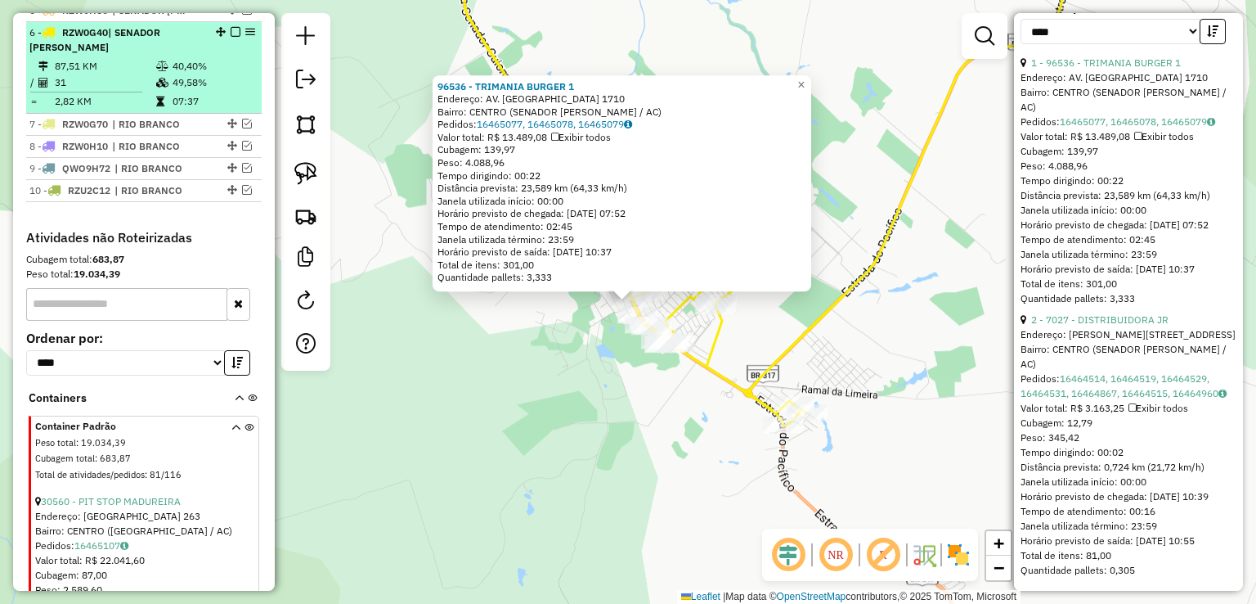
click at [176, 55] on div "6 - RZW0G40 | SENADOR GUIOMARD" at bounding box center [115, 39] width 173 height 29
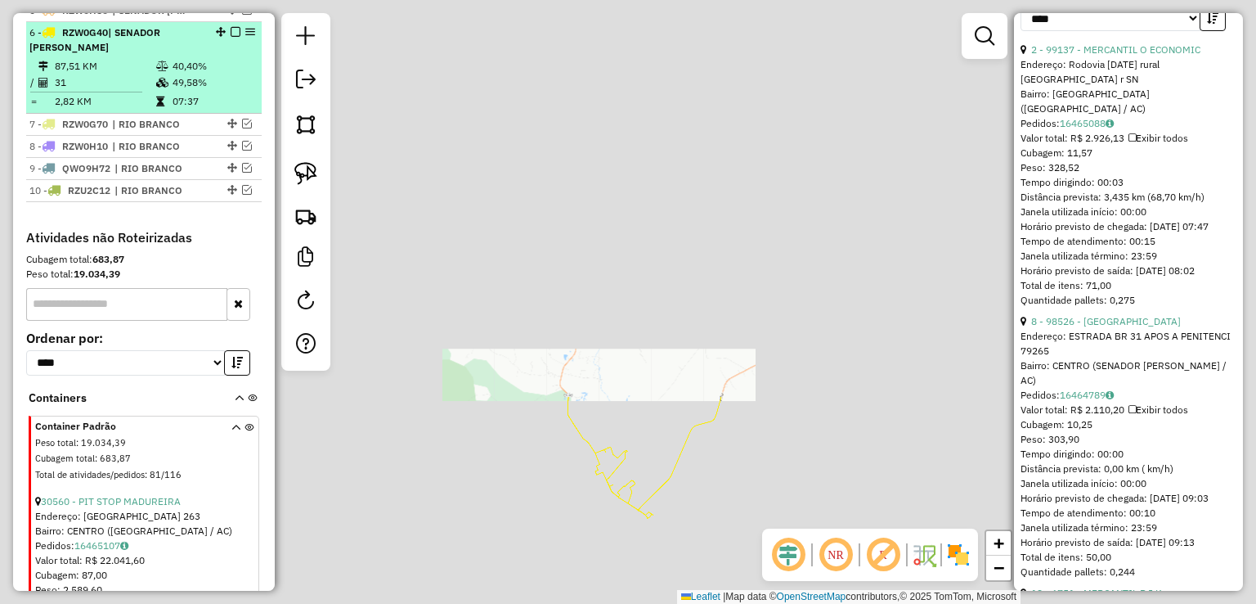
scroll to position [1636, 0]
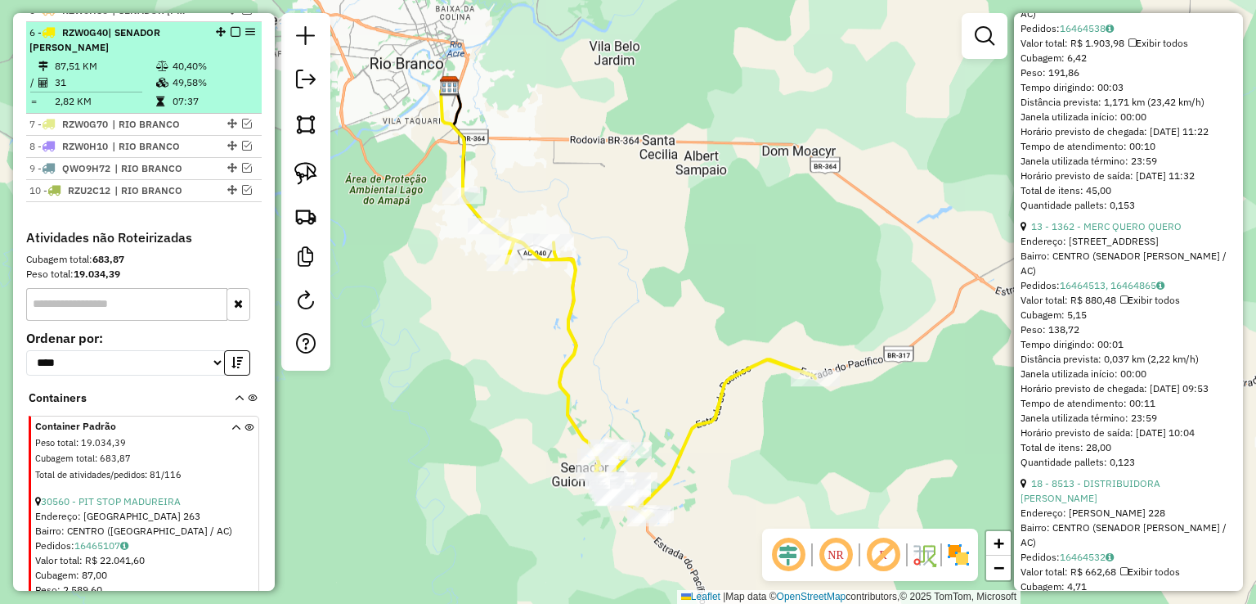
click at [231, 37] on em at bounding box center [236, 32] width 10 height 10
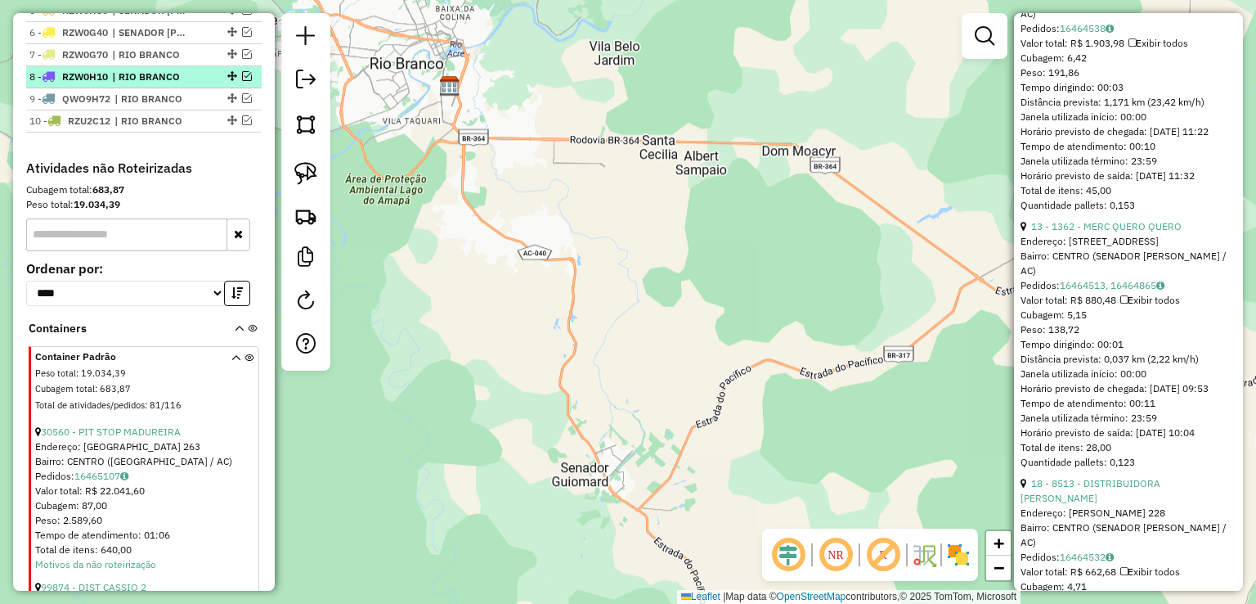
click at [242, 81] on em at bounding box center [247, 76] width 10 height 10
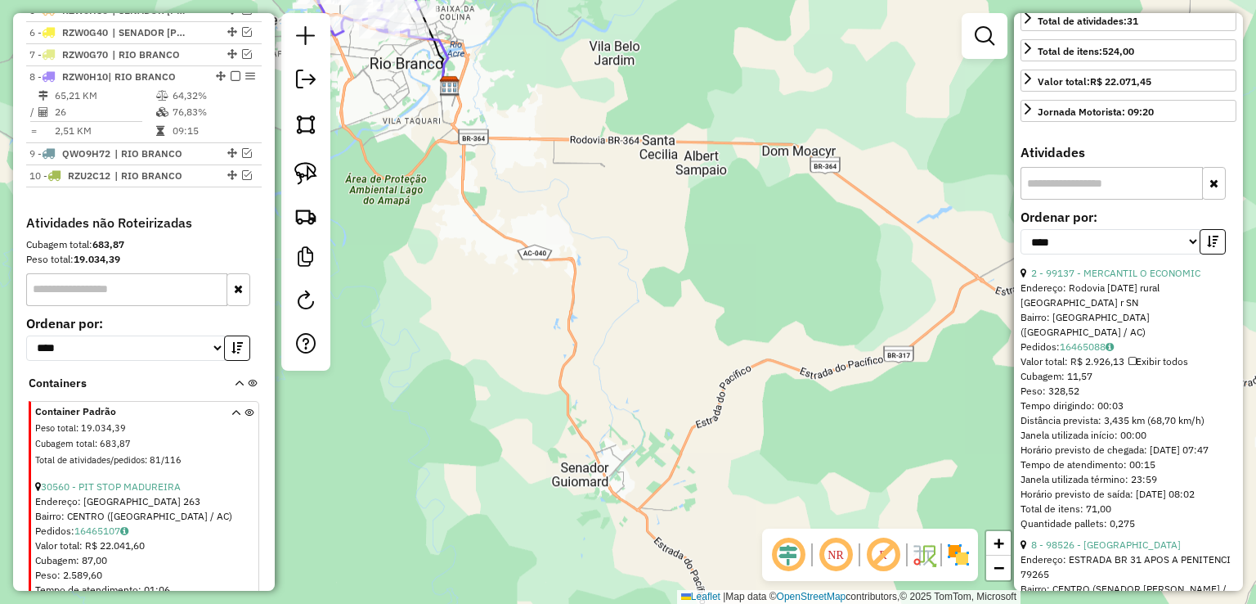
scroll to position [245, 0]
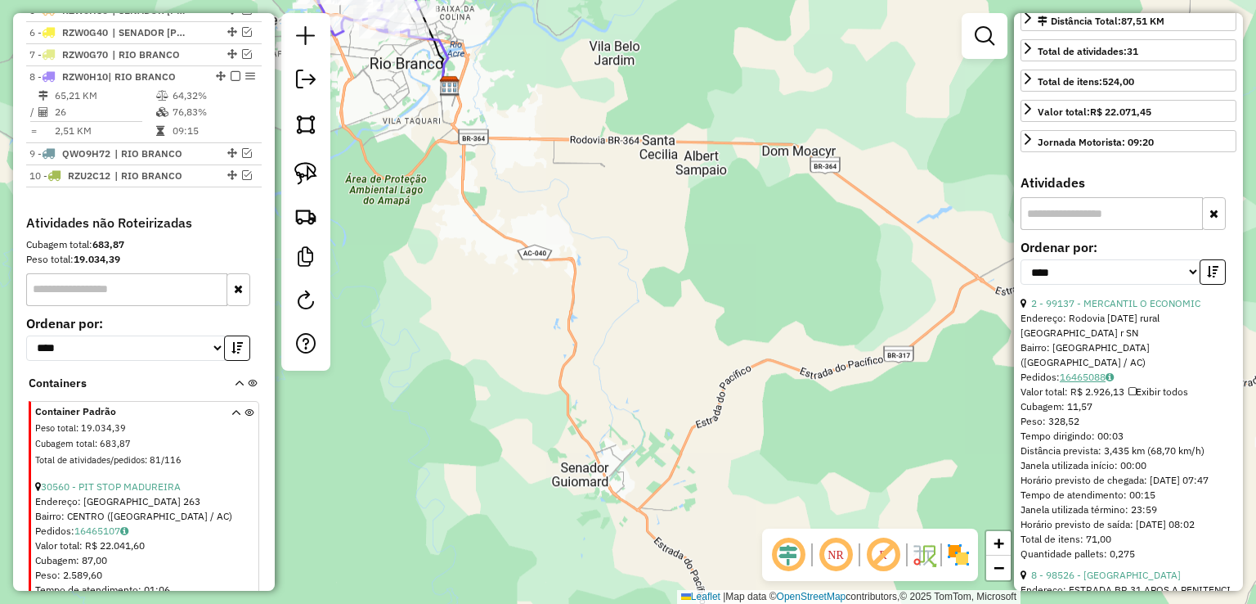
click at [1098, 370] on link "16465088" at bounding box center [1087, 376] width 54 height 12
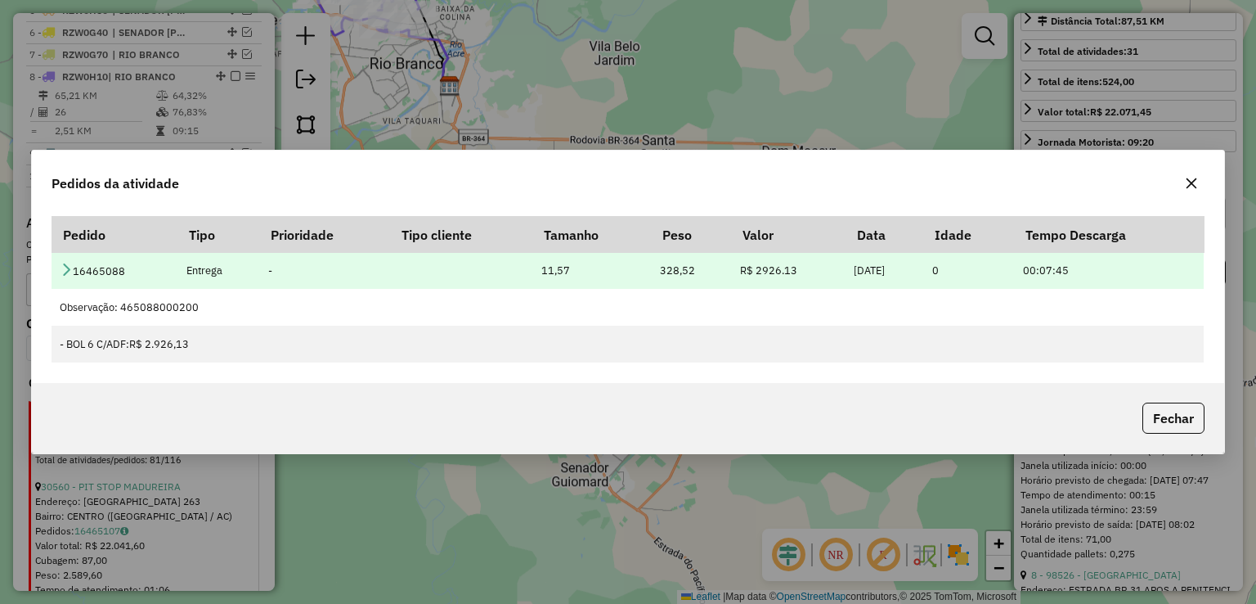
click at [70, 269] on icon at bounding box center [66, 268] width 13 height 13
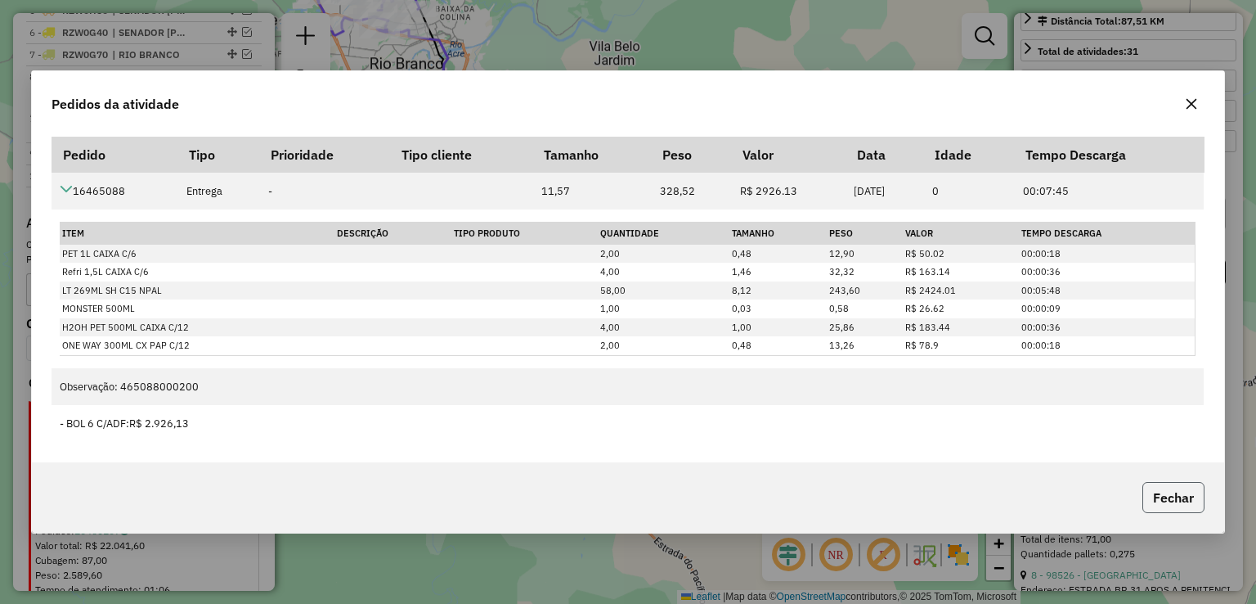
click at [1177, 505] on button "Fechar" at bounding box center [1173, 497] width 62 height 31
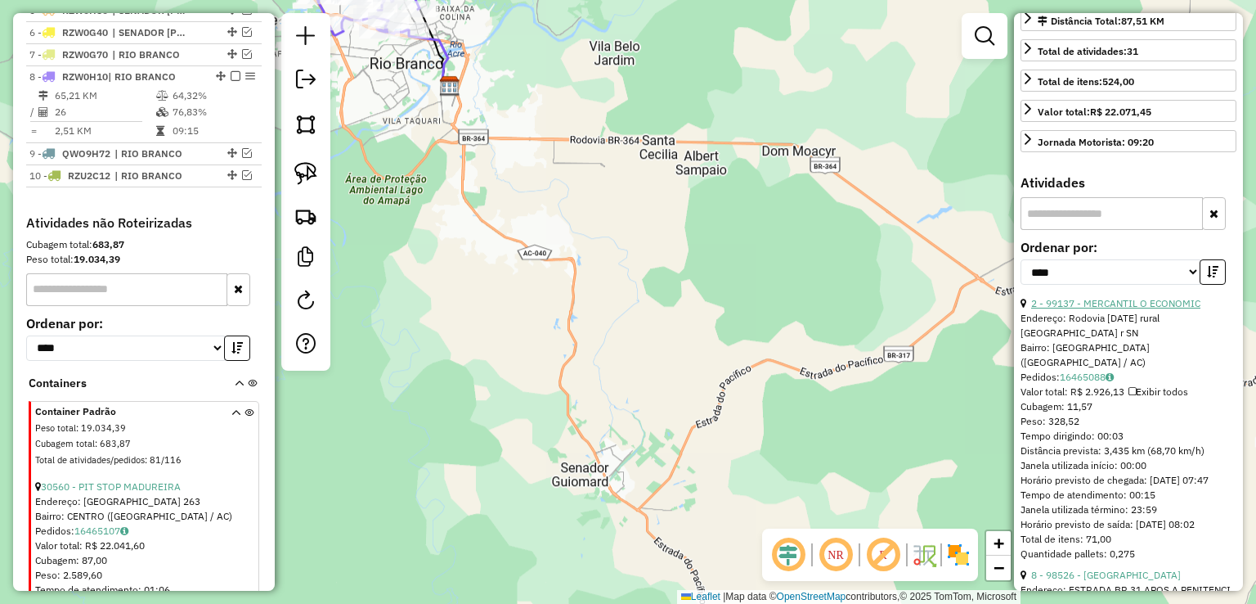
click at [1122, 302] on link "2 - 99137 - MERCANTIL O ECONOMIC" at bounding box center [1115, 303] width 169 height 12
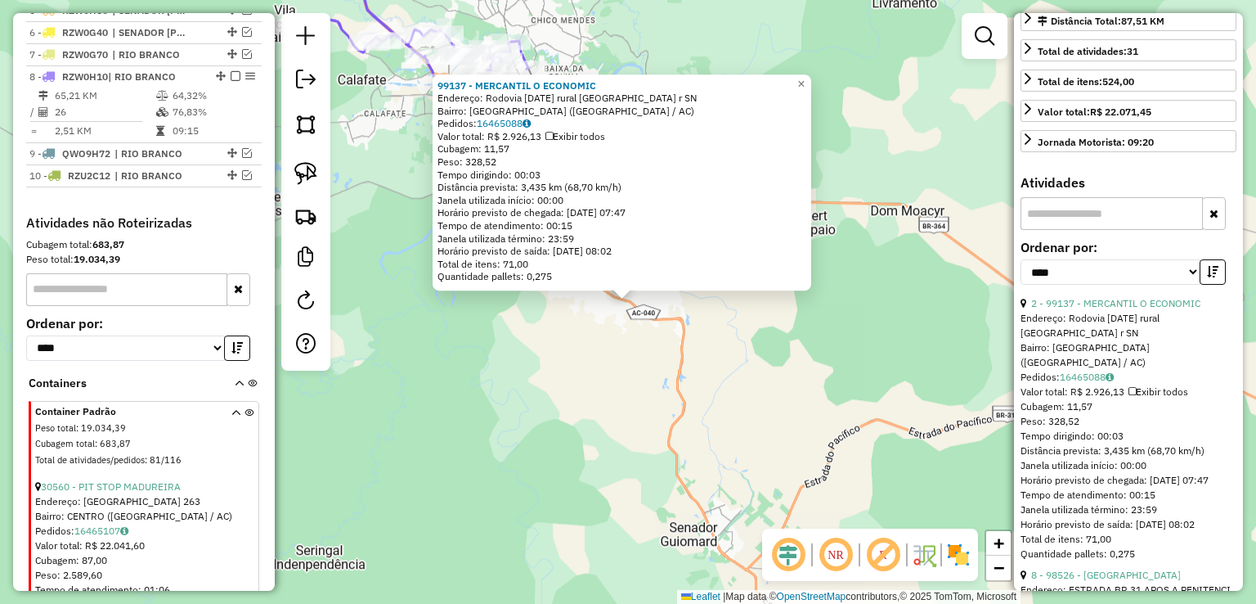
click at [549, 331] on div "99137 - MERCANTIL O ECONOMIC Endereço: Rodovia ac40 rural vila Acre r SN Bairro…" at bounding box center [628, 302] width 1256 height 604
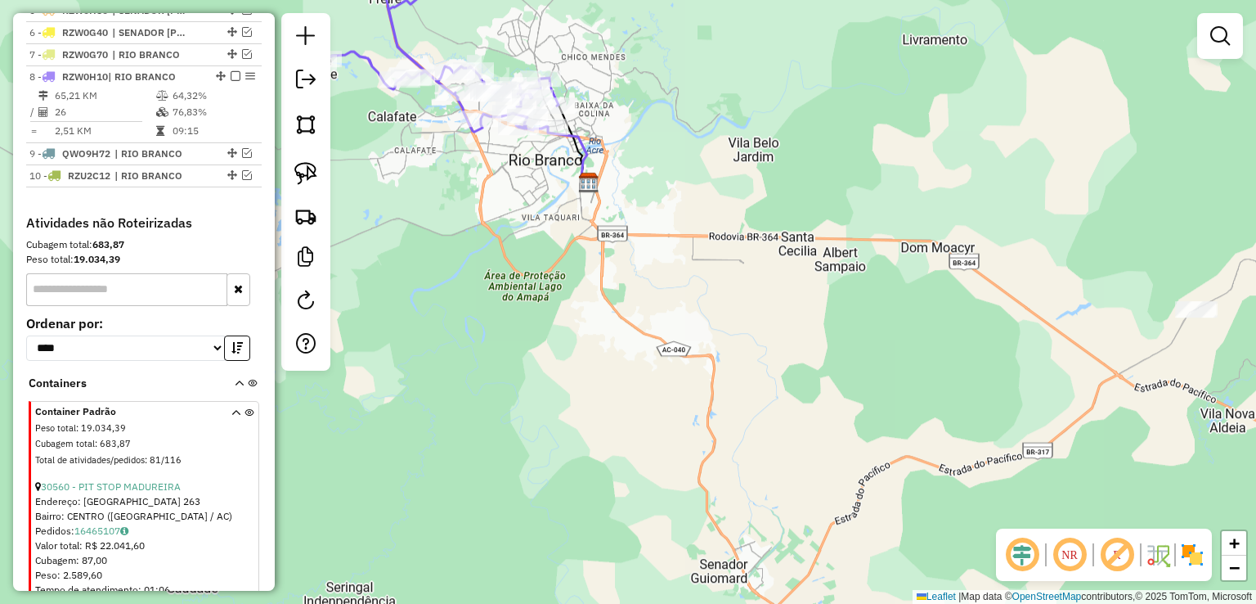
drag, startPoint x: 429, startPoint y: 362, endPoint x: 747, endPoint y: 519, distance: 354.0
click at [747, 519] on div "Janela de atendimento Grade de atendimento Capacidade Transportadoras Veículos …" at bounding box center [628, 302] width 1256 height 604
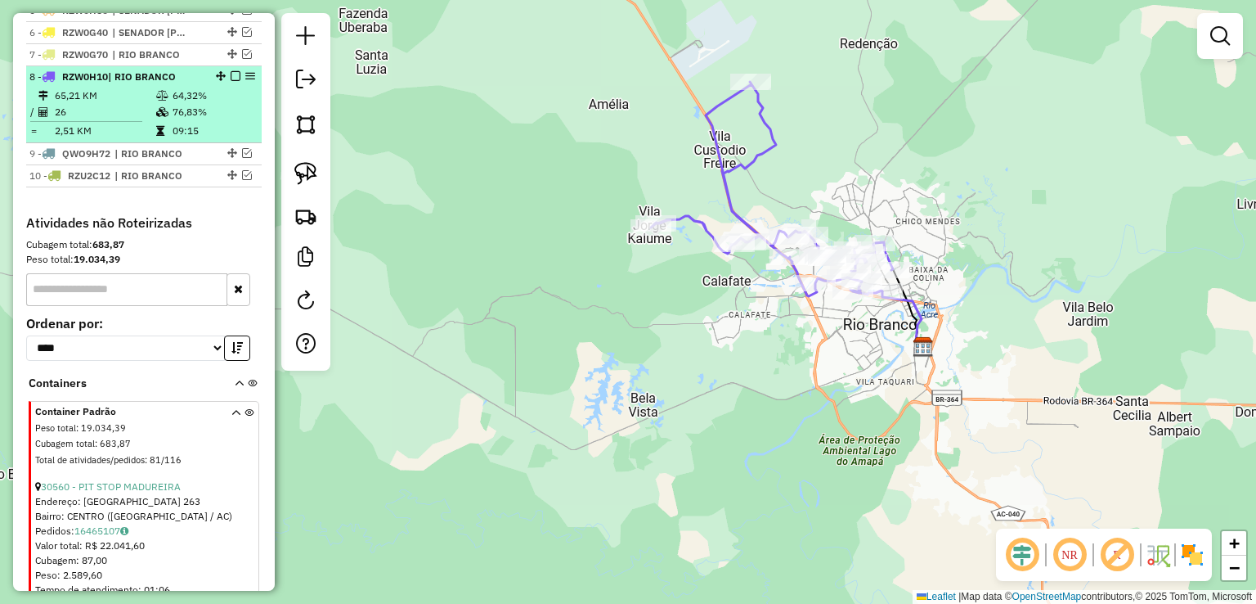
click at [232, 81] on em at bounding box center [236, 76] width 10 height 10
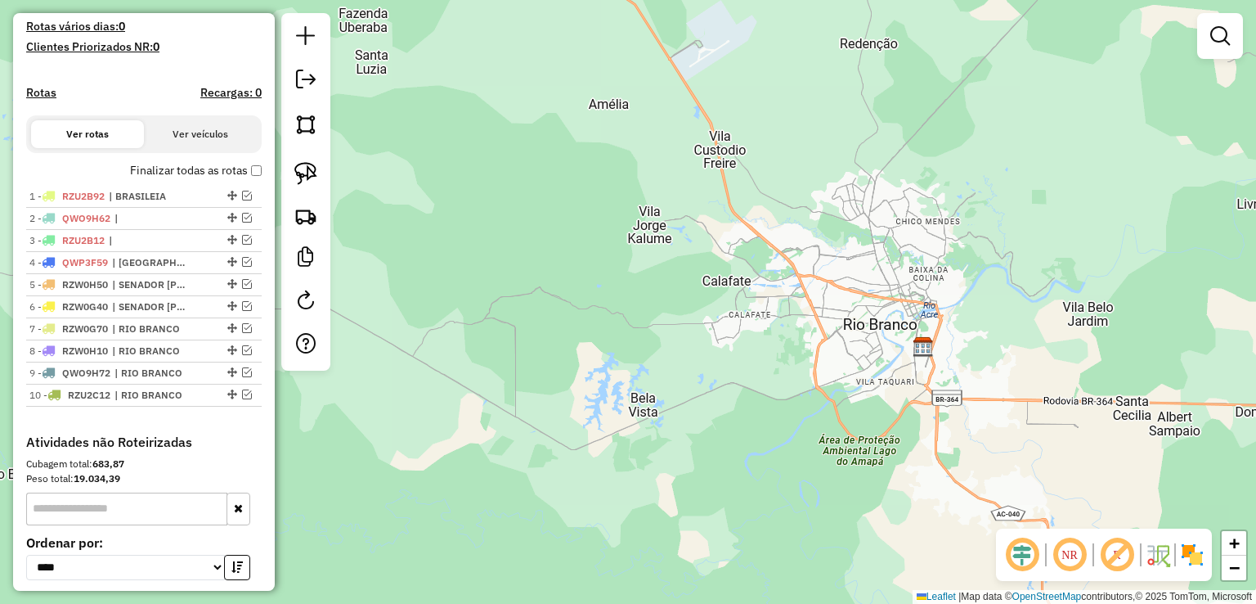
scroll to position [455, 0]
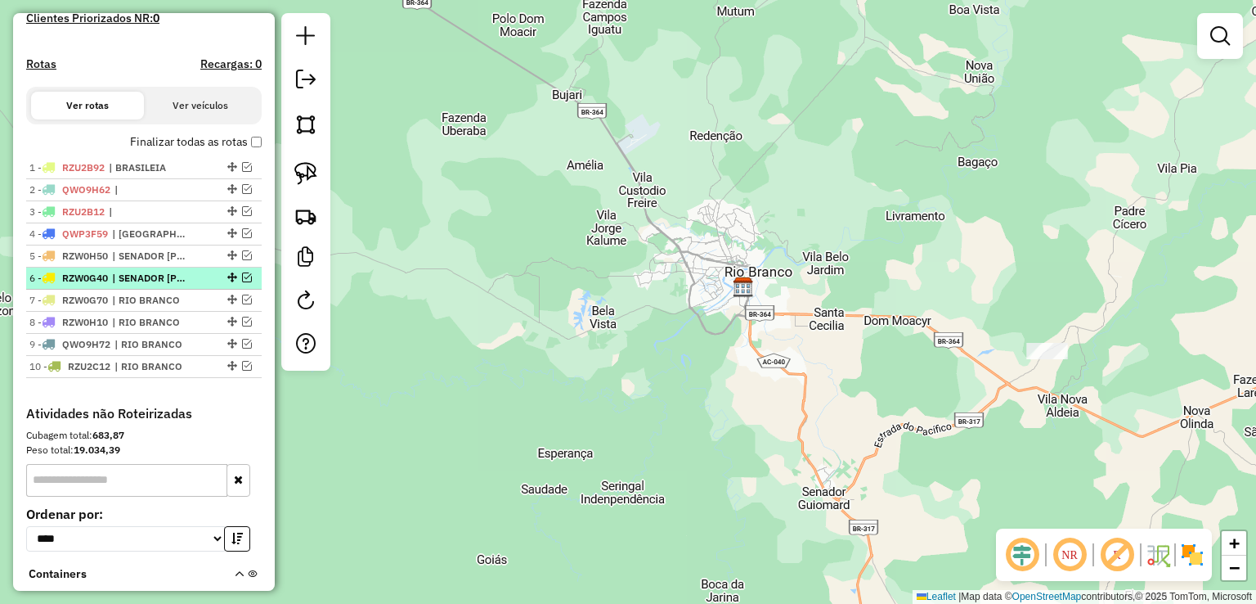
click at [243, 282] on em at bounding box center [247, 277] width 10 height 10
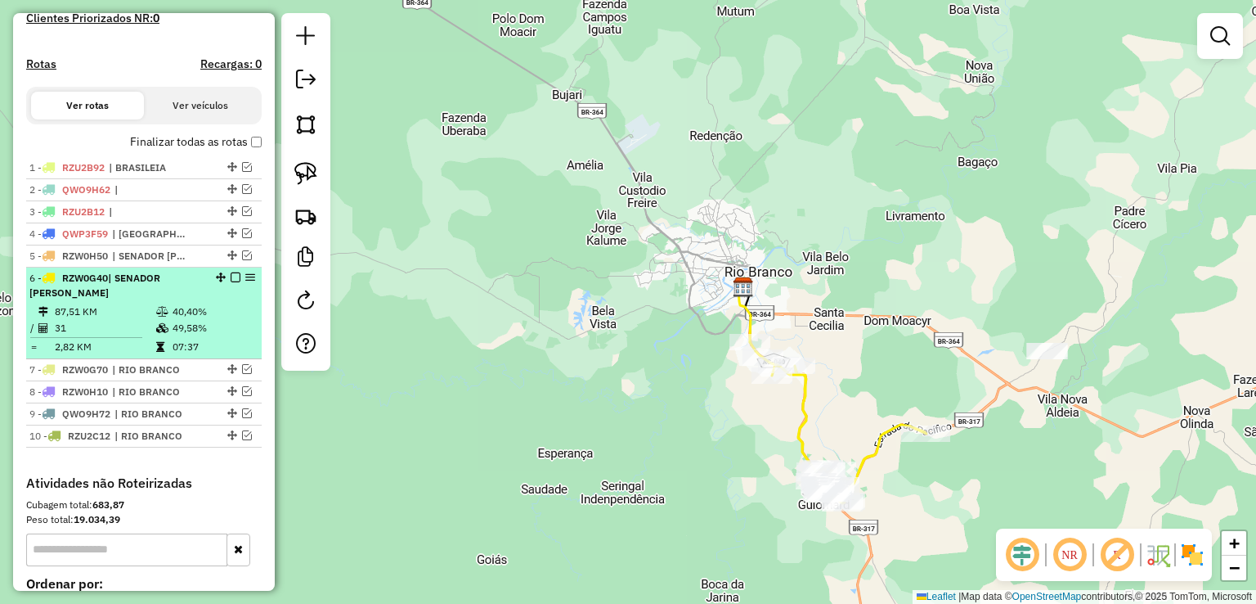
click at [231, 282] on em at bounding box center [236, 277] width 10 height 10
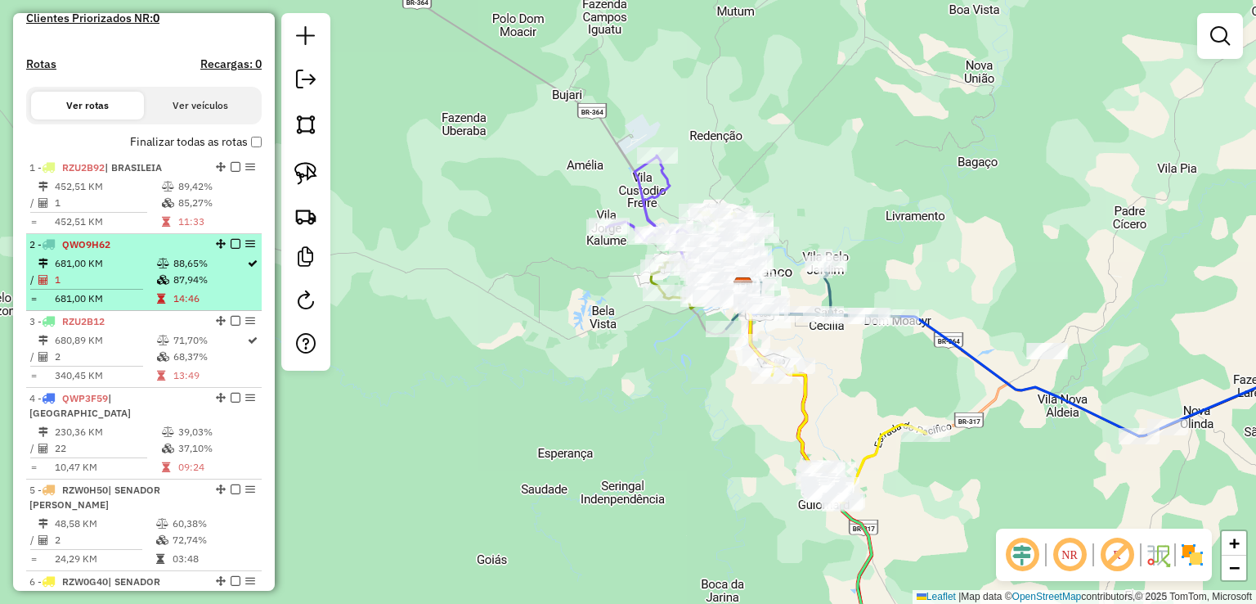
click at [143, 271] on td "681,00 KM" at bounding box center [105, 263] width 102 height 16
select select "*********"
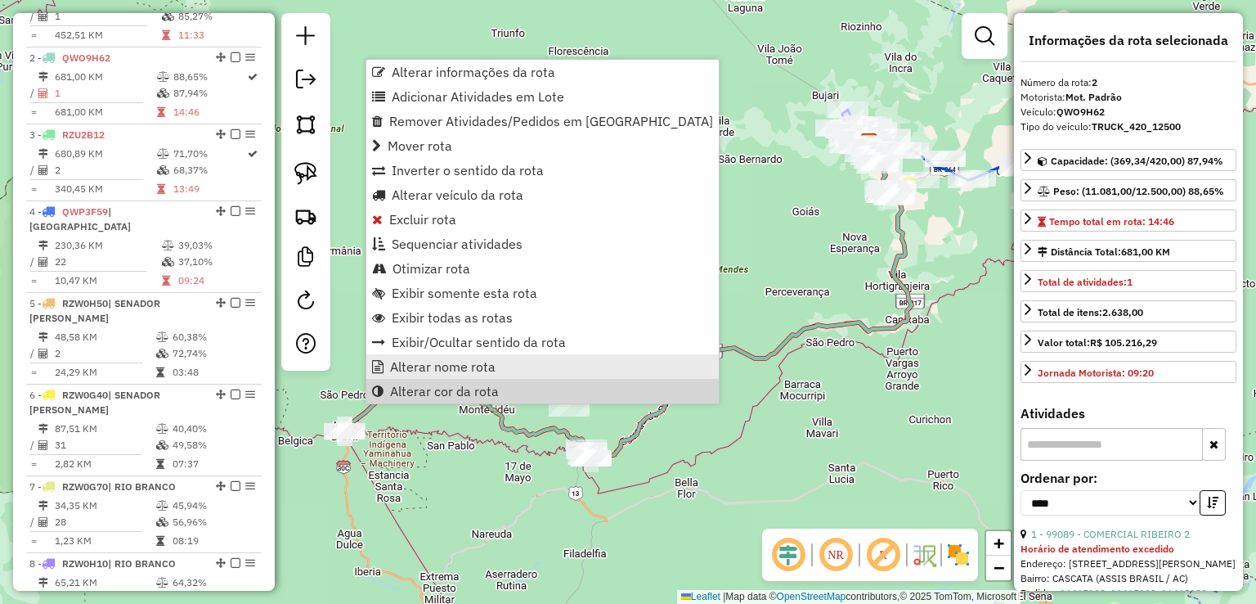
scroll to position [689, 0]
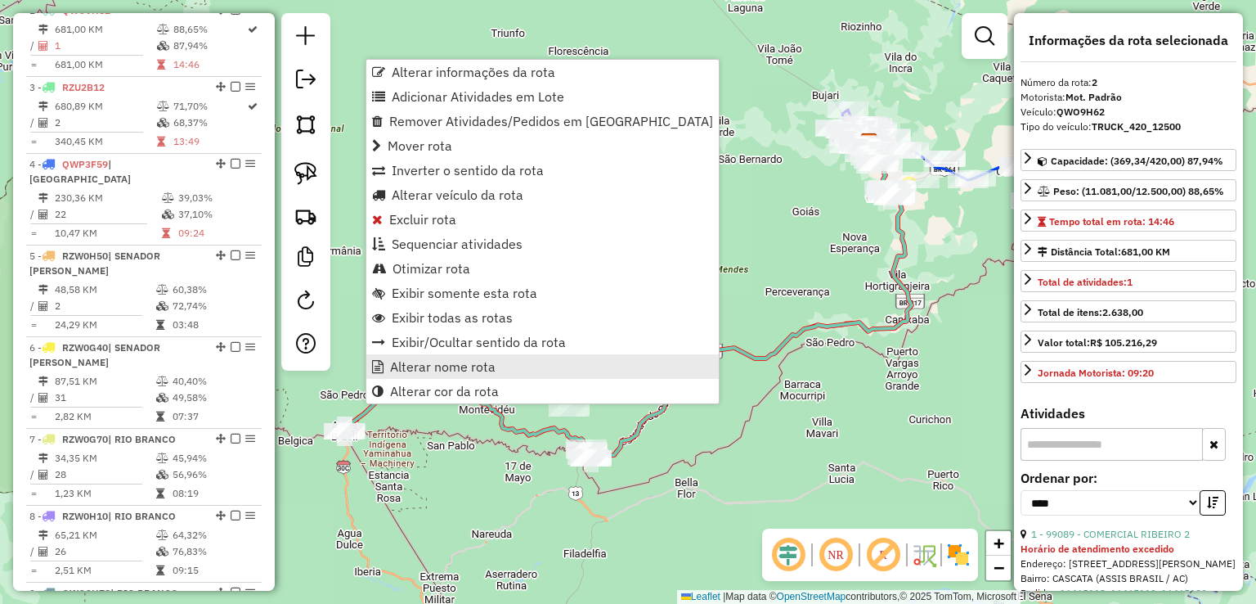
click at [442, 370] on span "Alterar nome rota" at bounding box center [442, 366] width 105 height 13
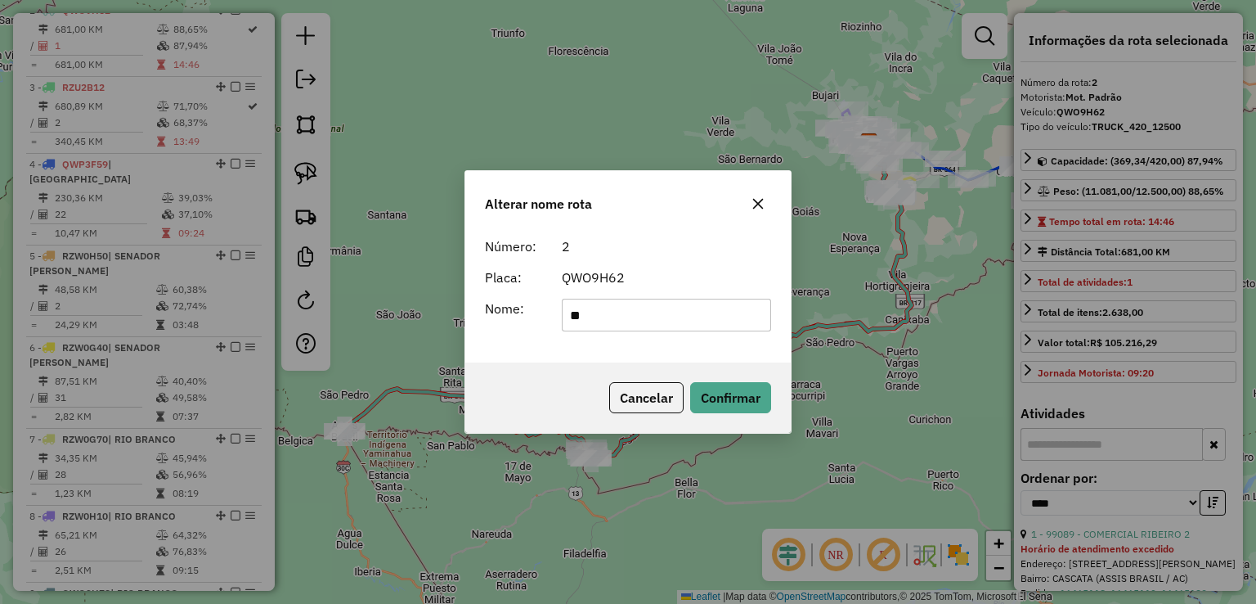
type input "**********"
click at [713, 406] on button "Confirmar" at bounding box center [730, 397] width 81 height 31
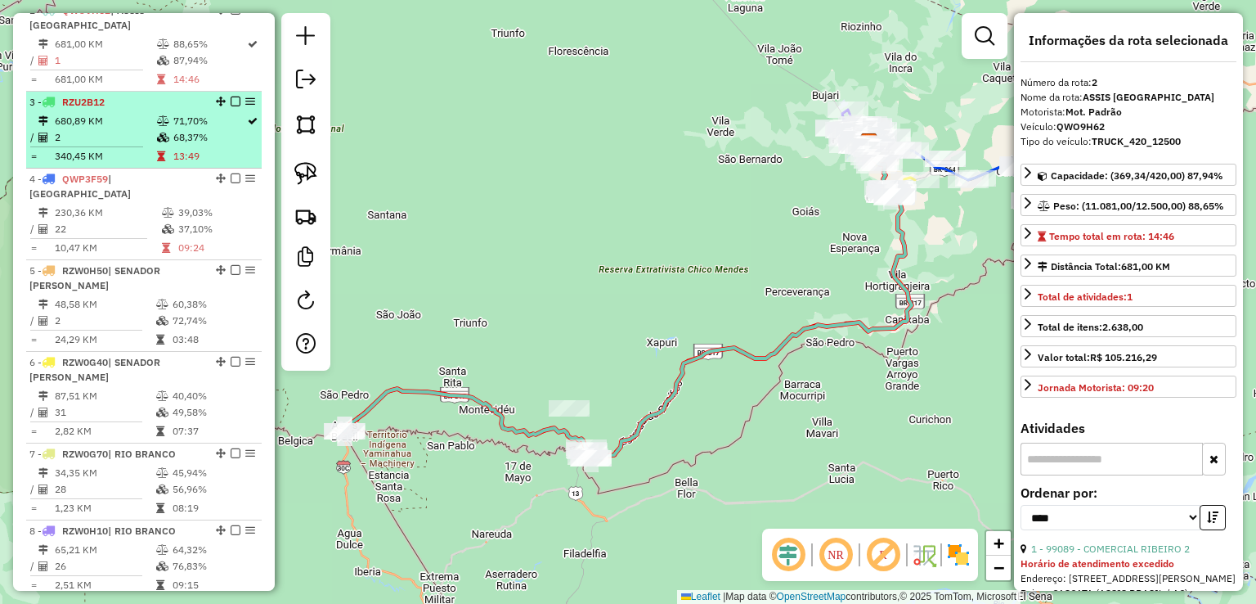
click at [161, 127] on td at bounding box center [164, 121] width 16 height 16
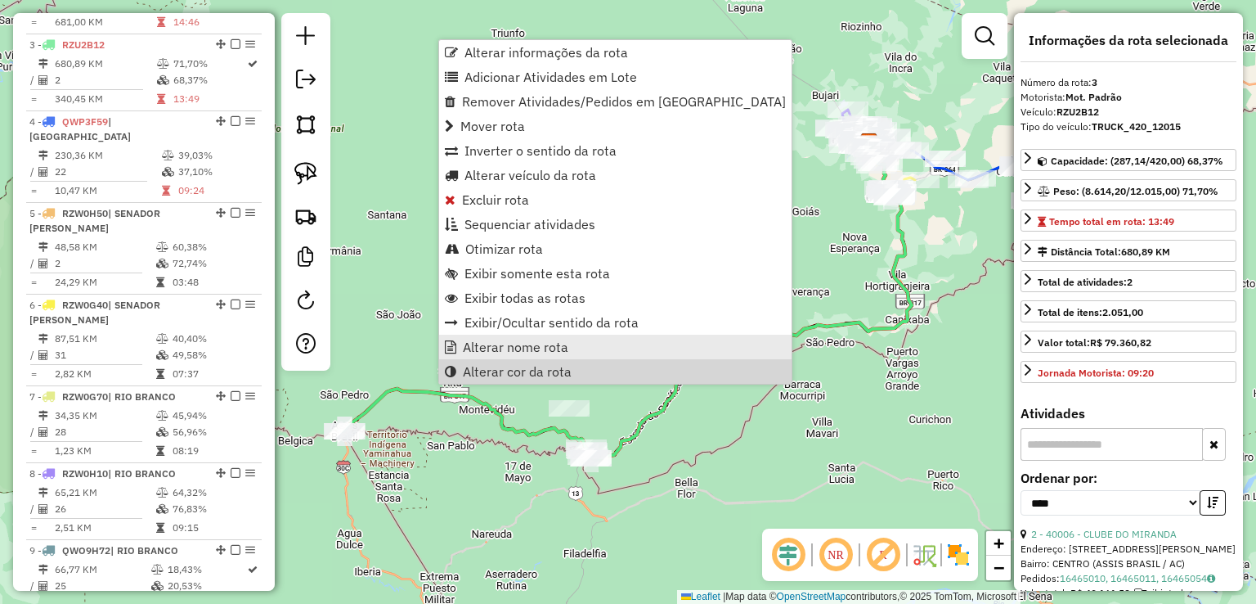
scroll to position [765, 0]
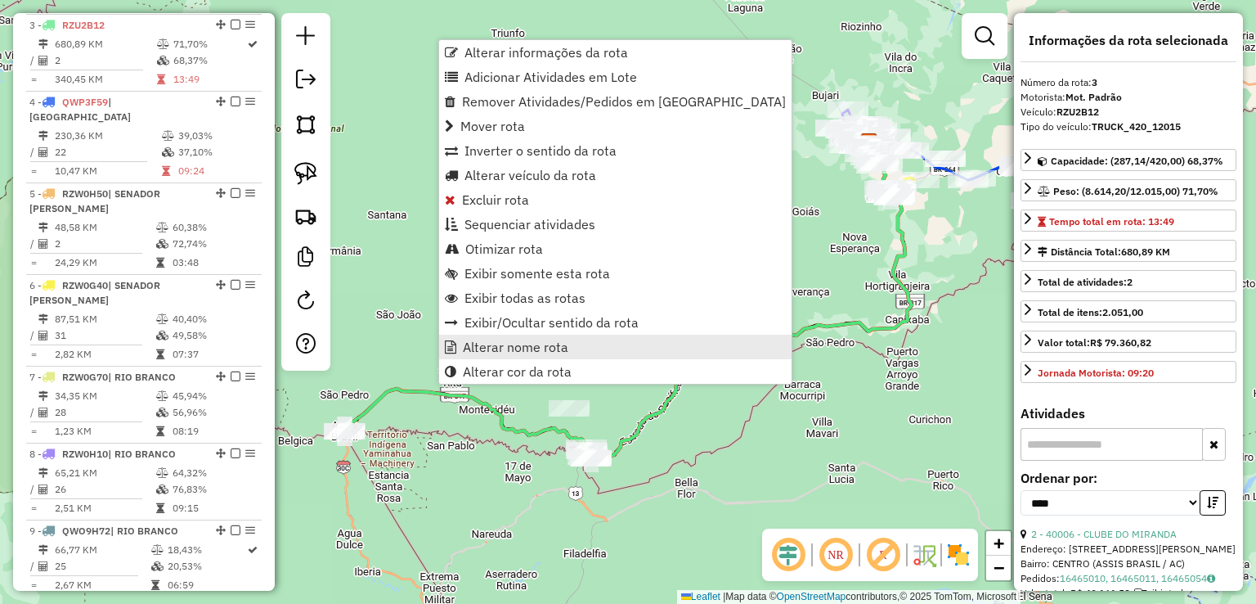
click at [483, 333] on link "Exibir/Ocultar sentido da rota" at bounding box center [615, 322] width 352 height 25
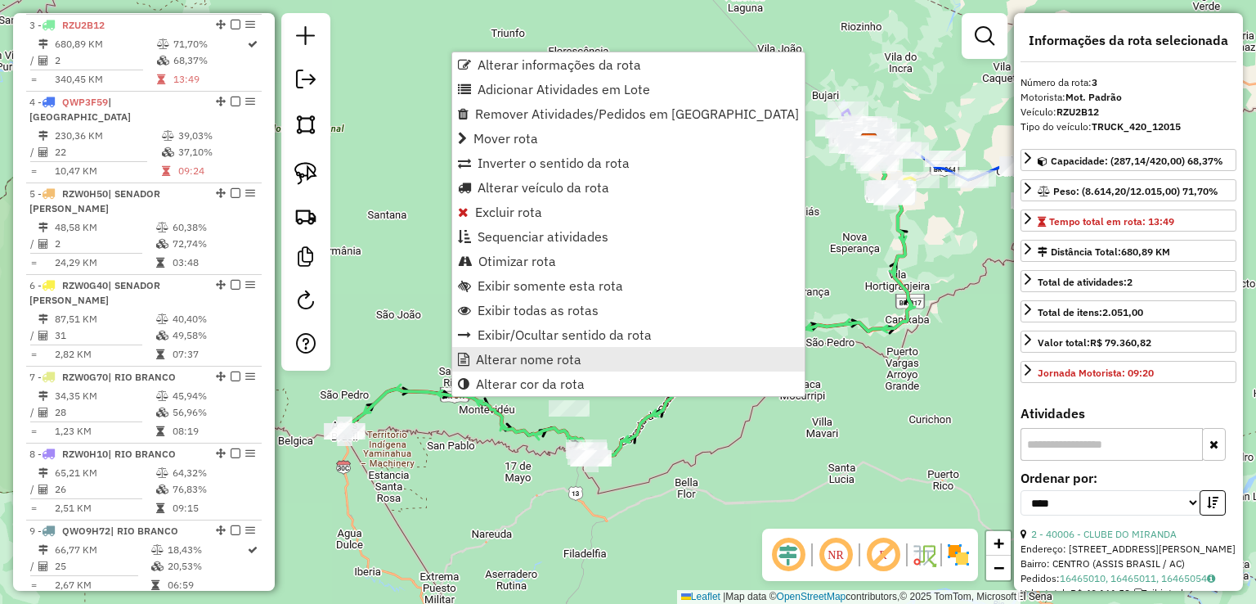
click at [483, 361] on span "Alterar nome rota" at bounding box center [528, 358] width 105 height 13
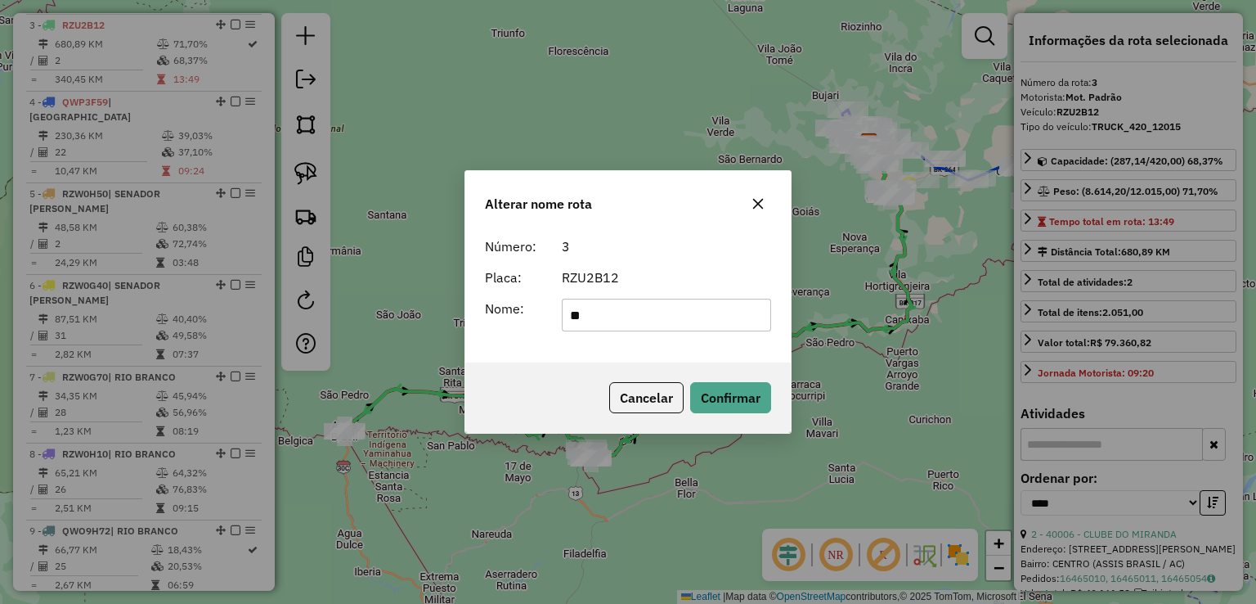
type input "**********"
click at [737, 393] on button "Confirmar" at bounding box center [730, 397] width 81 height 31
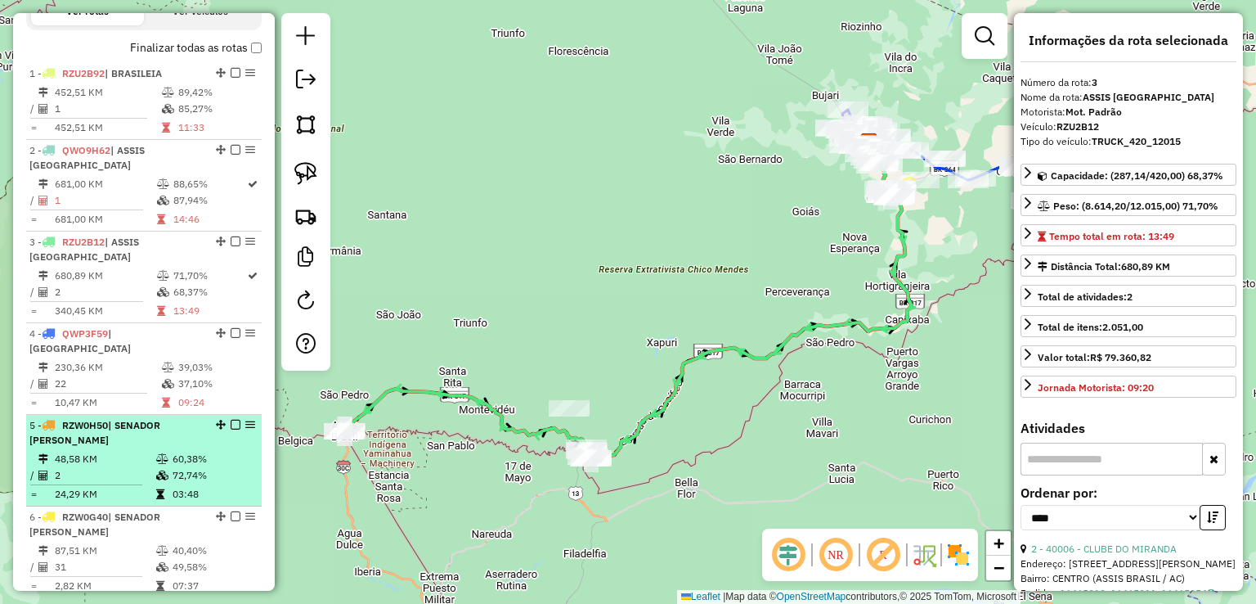
scroll to position [520, 0]
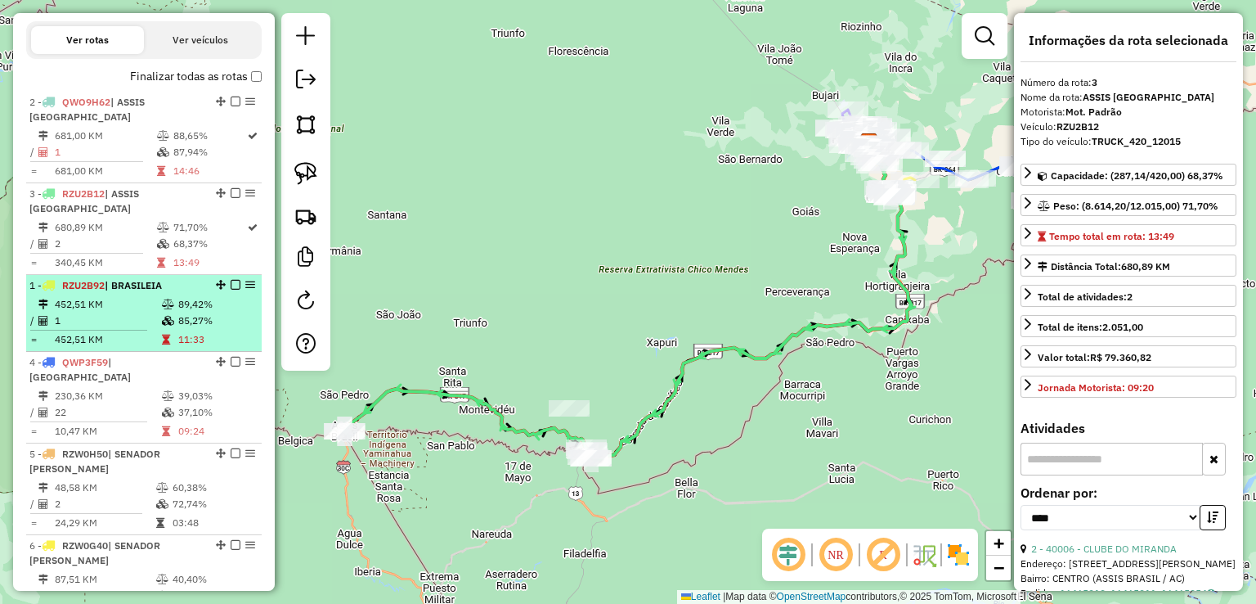
drag, startPoint x: 215, startPoint y: 116, endPoint x: 199, endPoint y: 306, distance: 190.4
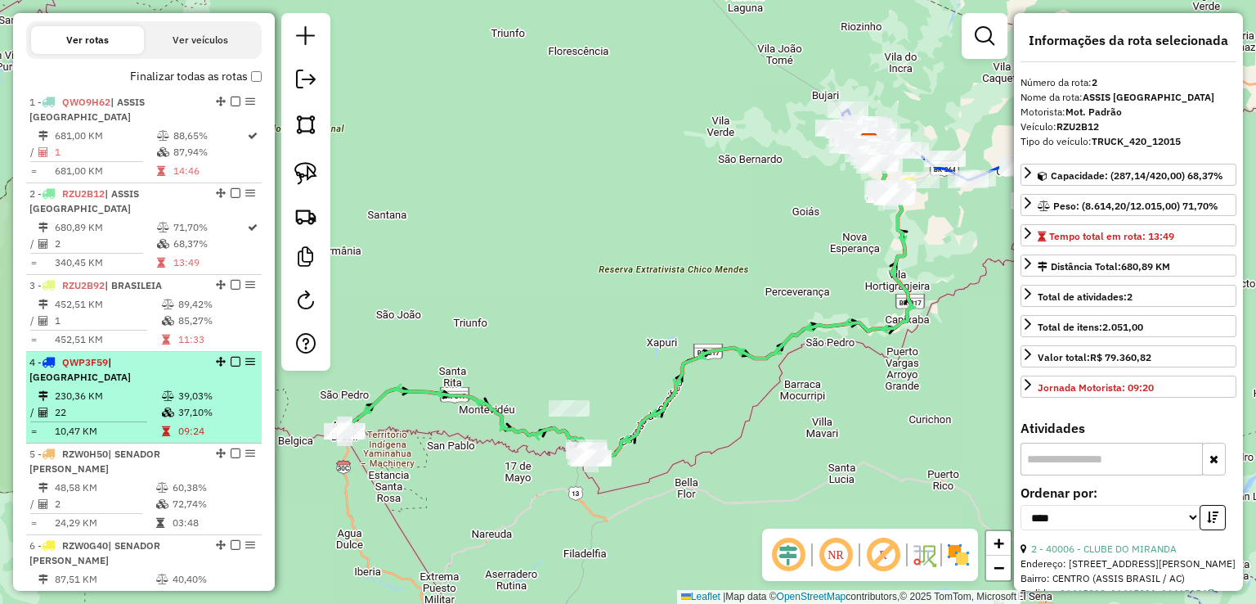
click at [162, 388] on td at bounding box center [169, 396] width 16 height 16
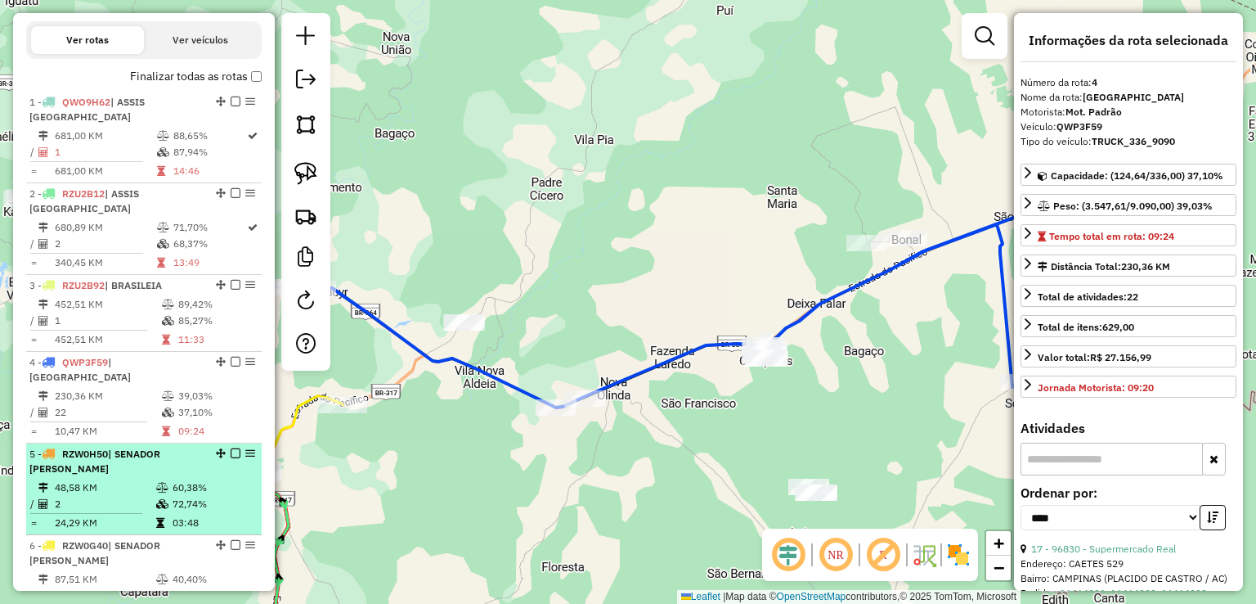
click at [159, 447] on span "| SENADOR GUIOMARD" at bounding box center [94, 460] width 131 height 27
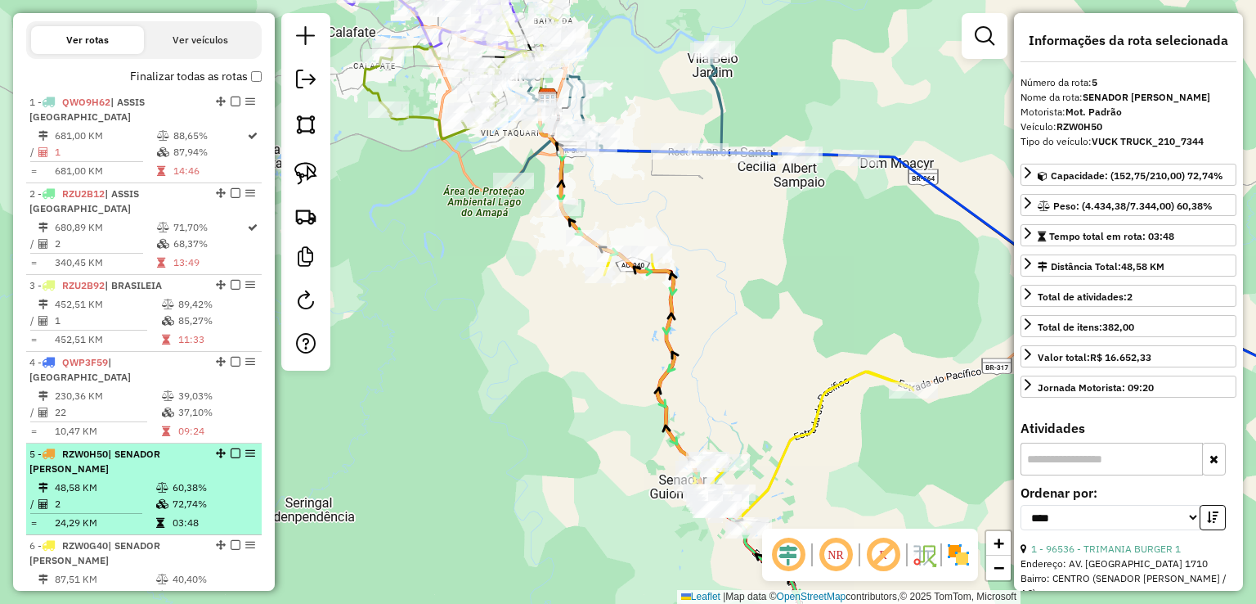
scroll to position [684, 0]
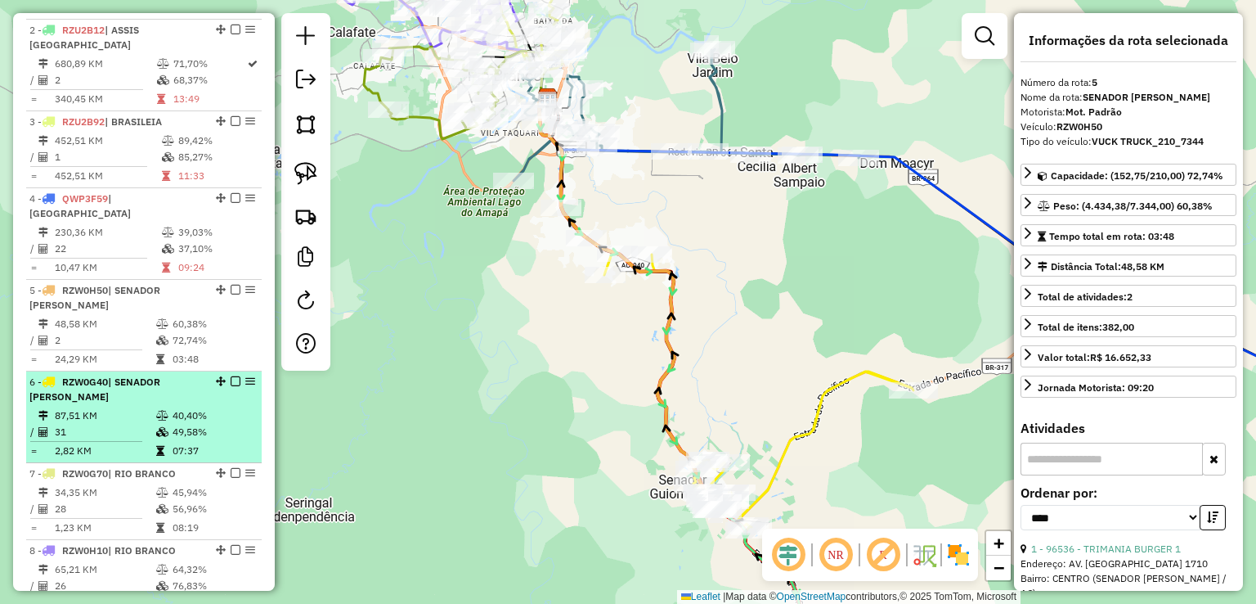
click at [172, 442] on td "07:37" at bounding box center [213, 450] width 83 height 16
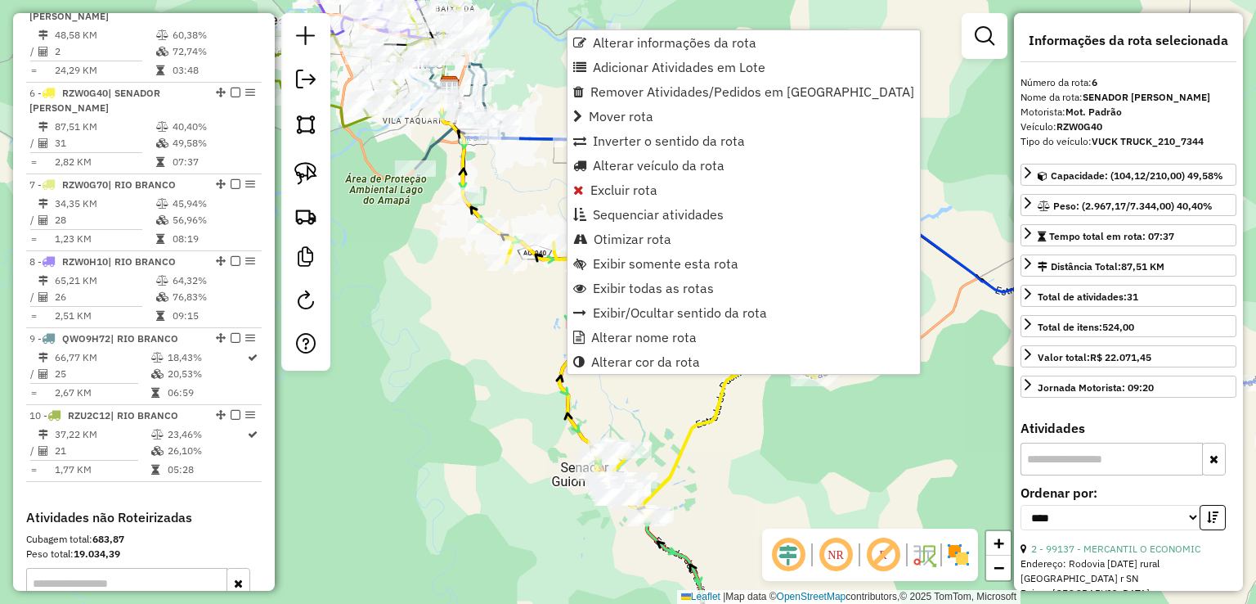
scroll to position [1011, 0]
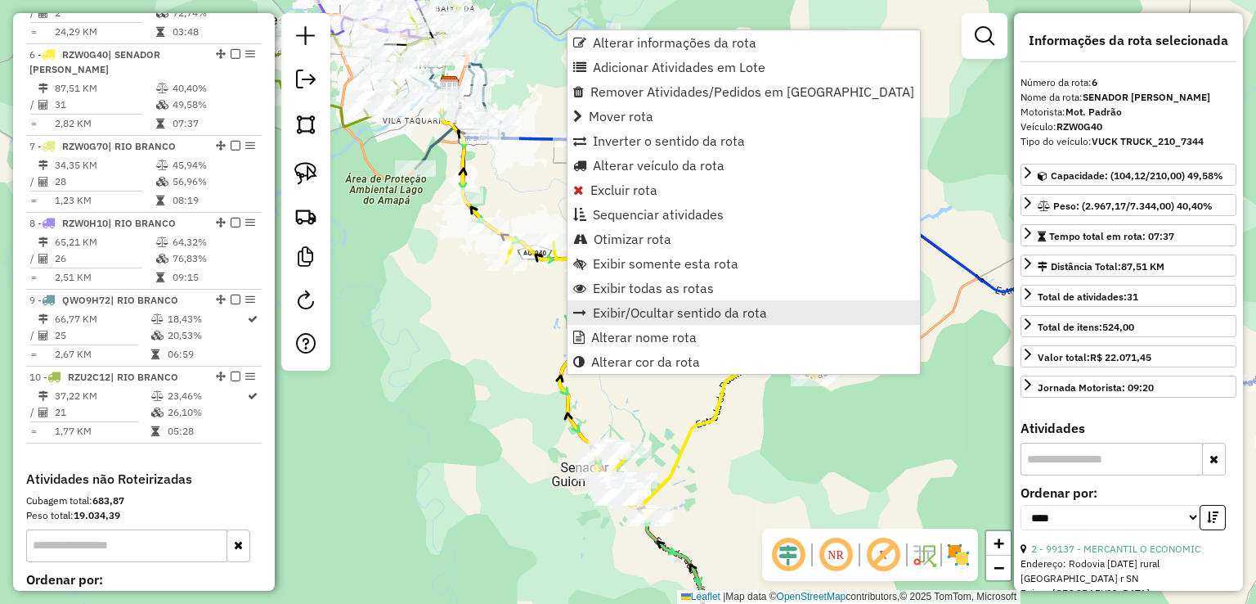
click at [683, 317] on span "Exibir/Ocultar sentido da rota" at bounding box center [680, 312] width 174 height 13
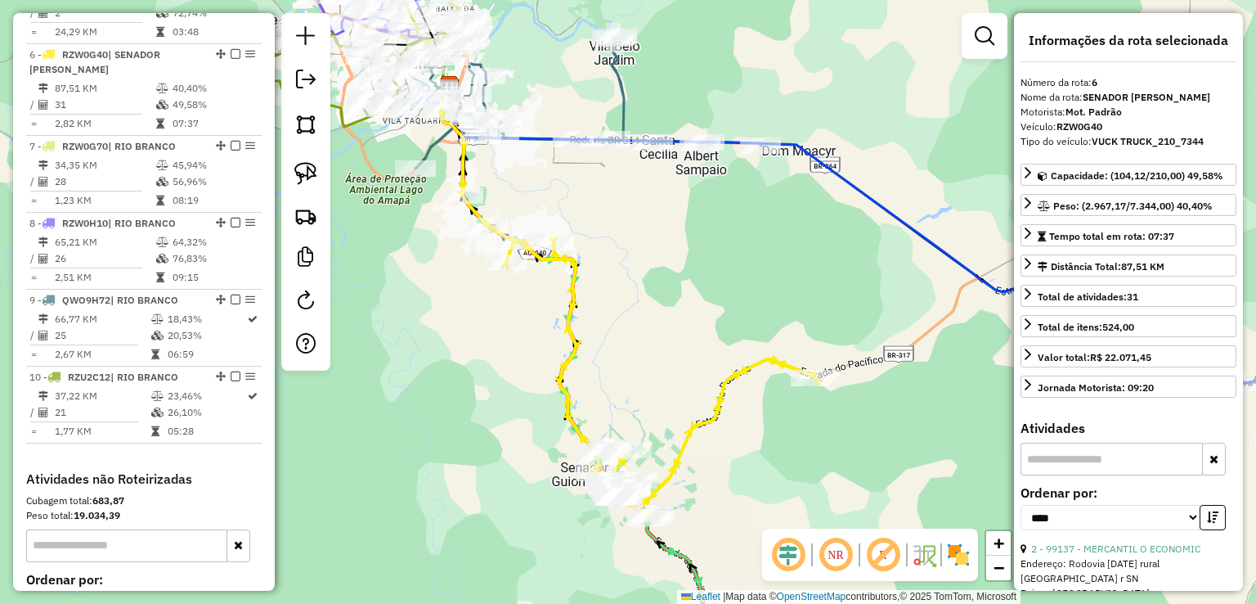
click at [577, 294] on icon at bounding box center [639, 356] width 352 height 322
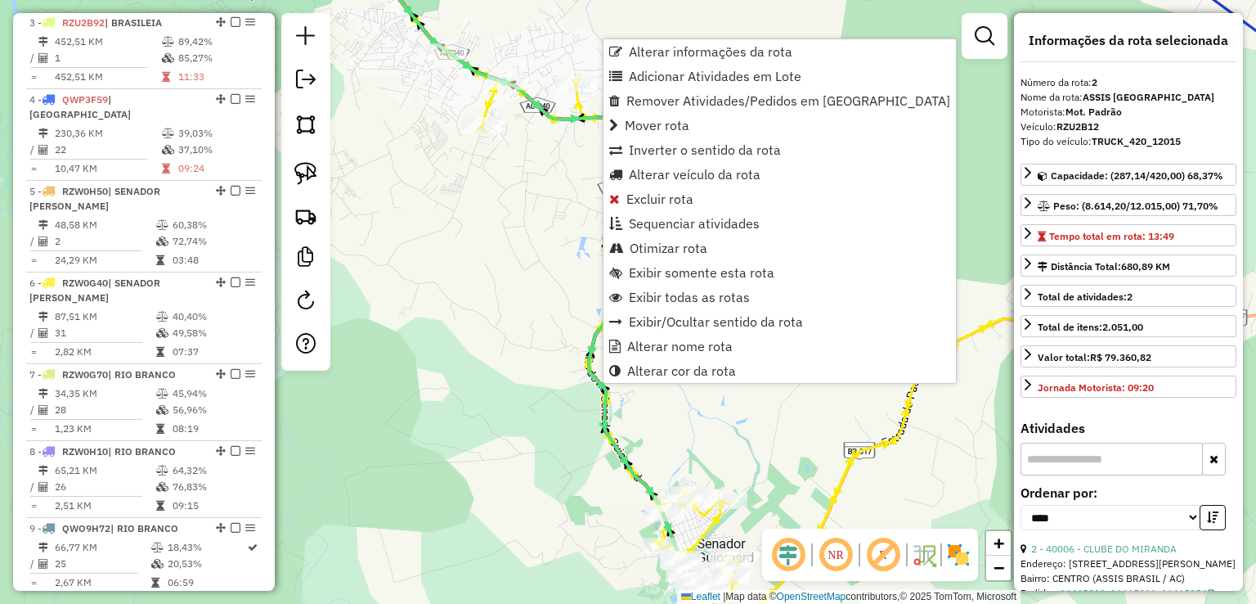
scroll to position [689, 0]
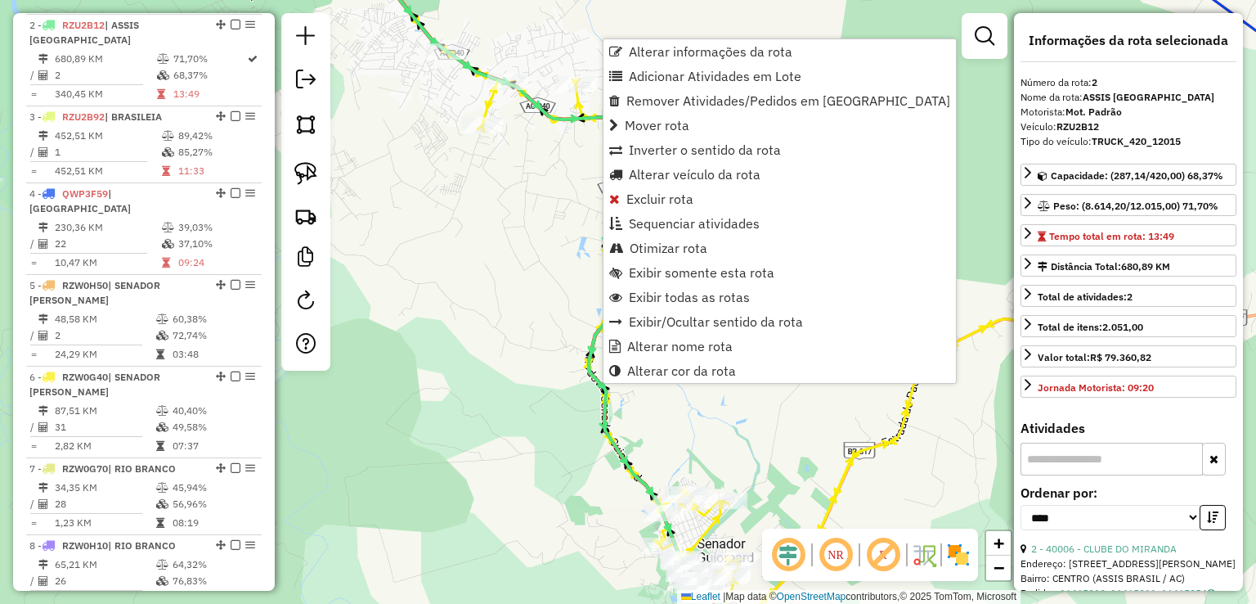
click at [385, 278] on div "Janela de atendimento Grade de atendimento Capacidade Transportadoras Veículos …" at bounding box center [628, 302] width 1256 height 604
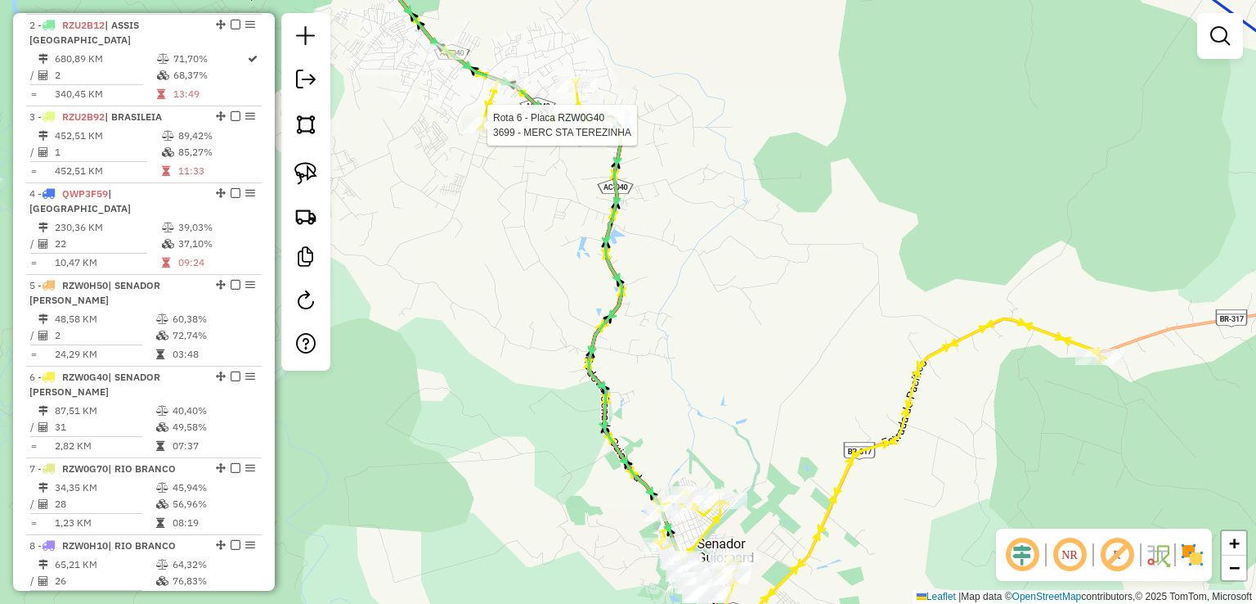
select select "*********"
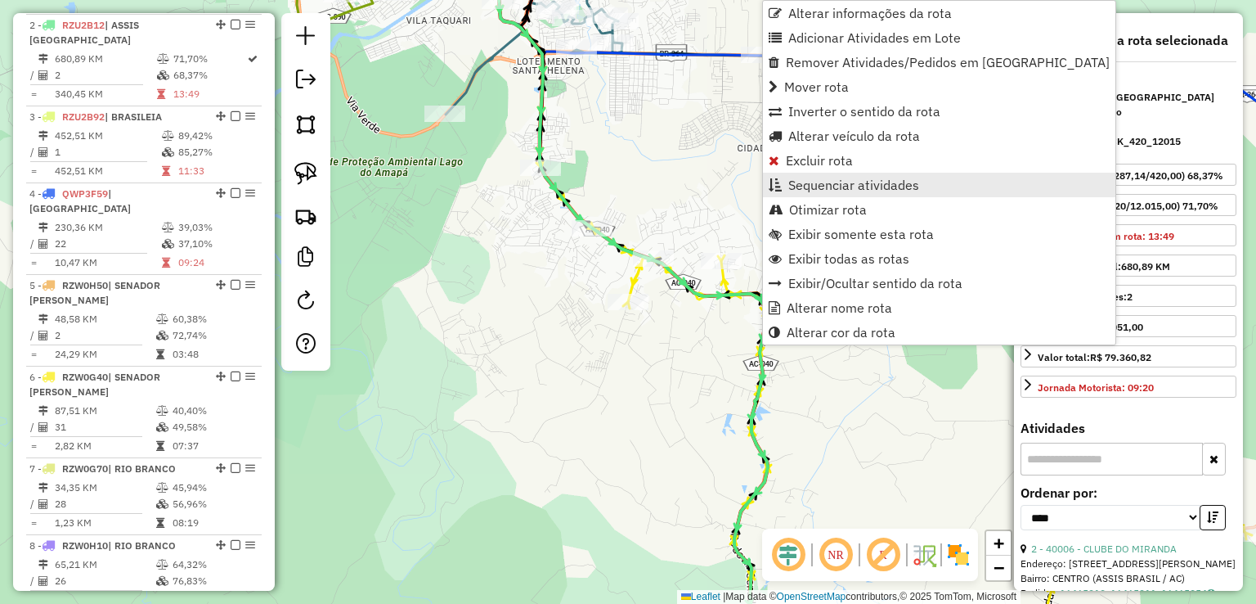
click at [832, 186] on span "Sequenciar atividades" at bounding box center [853, 184] width 131 height 13
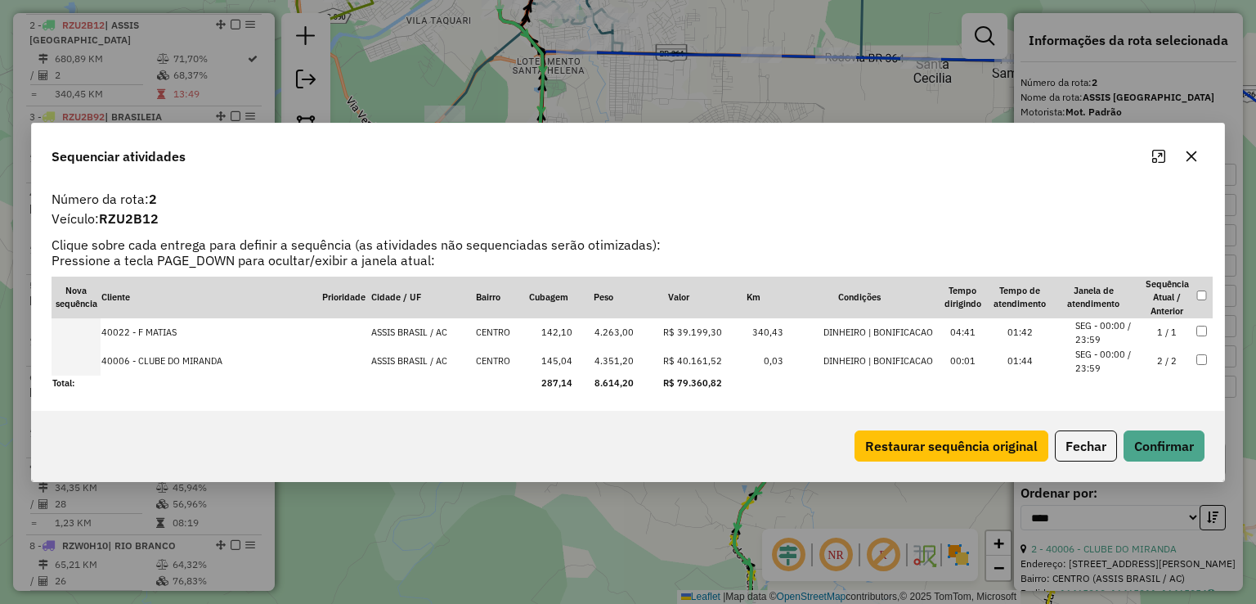
click at [1187, 155] on icon "button" at bounding box center [1191, 156] width 13 height 13
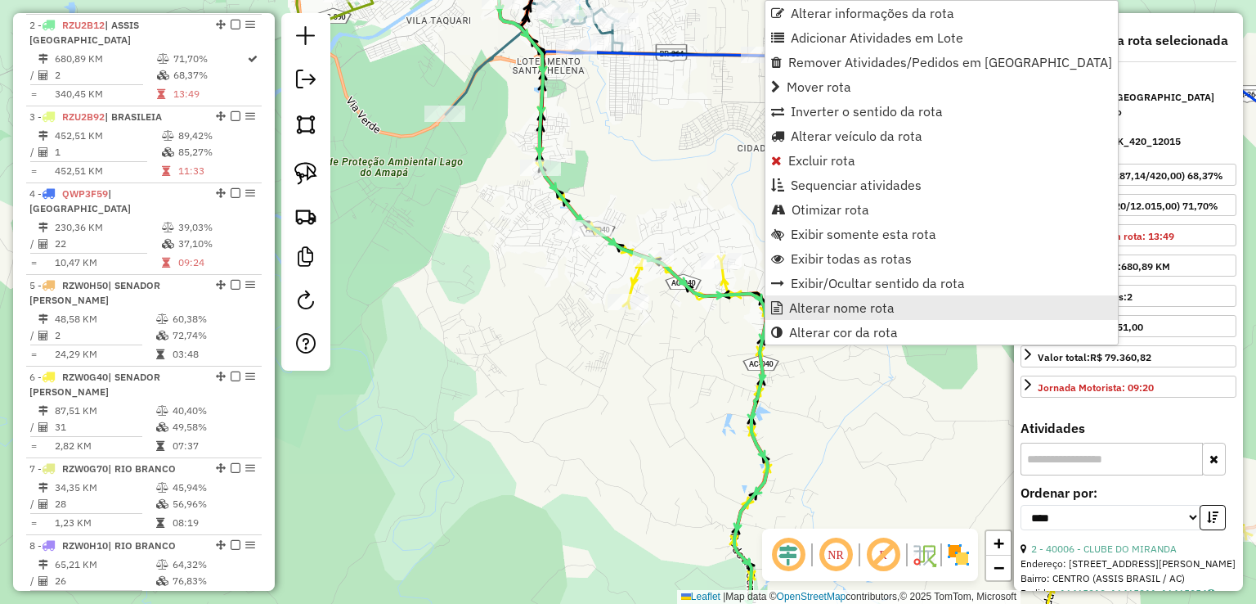
click at [845, 295] on link "Alterar nome rota" at bounding box center [941, 307] width 352 height 25
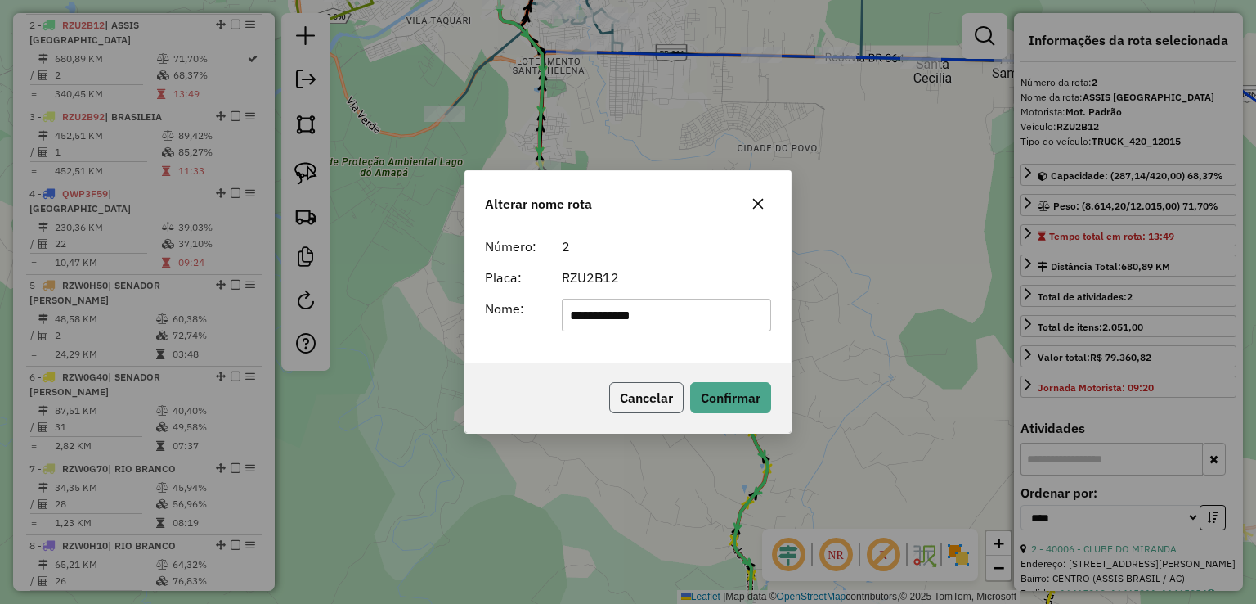
click at [663, 411] on button "Cancelar" at bounding box center [646, 397] width 74 height 31
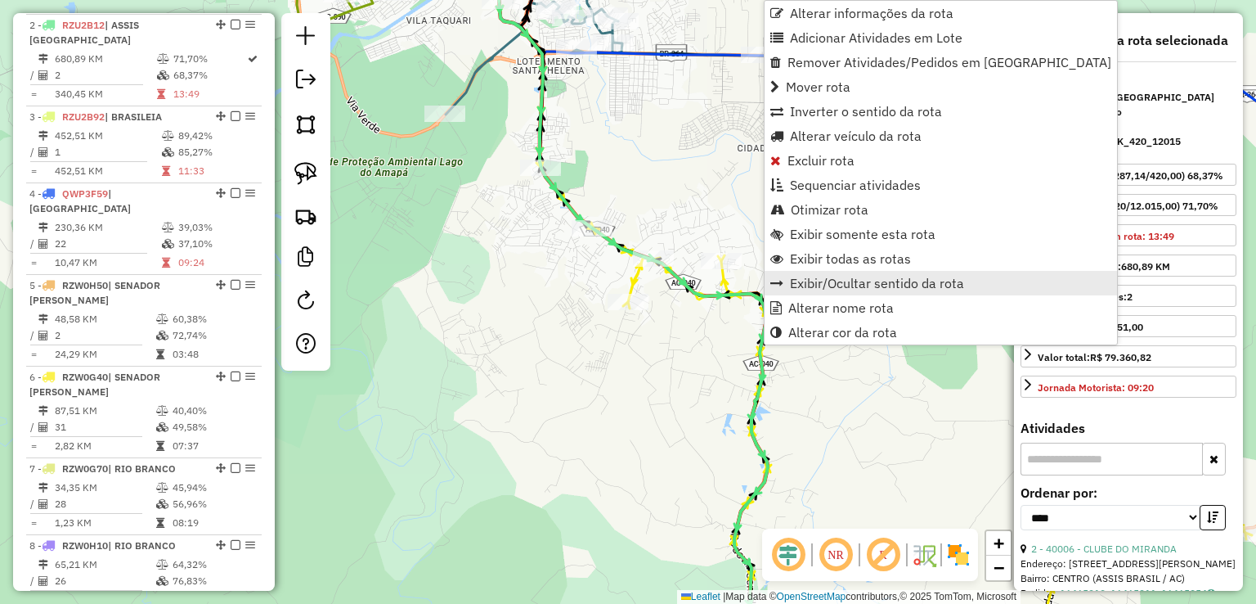
click at [832, 276] on span "Exibir/Ocultar sentido da rota" at bounding box center [877, 282] width 174 height 13
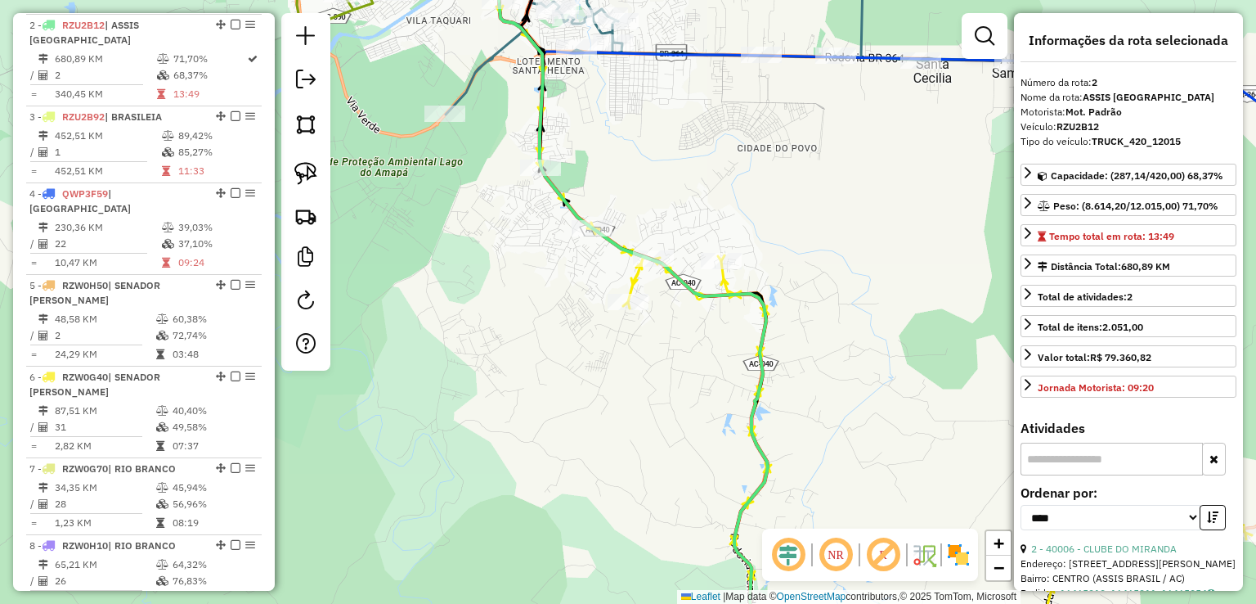
click at [729, 273] on icon at bounding box center [893, 416] width 704 height 496
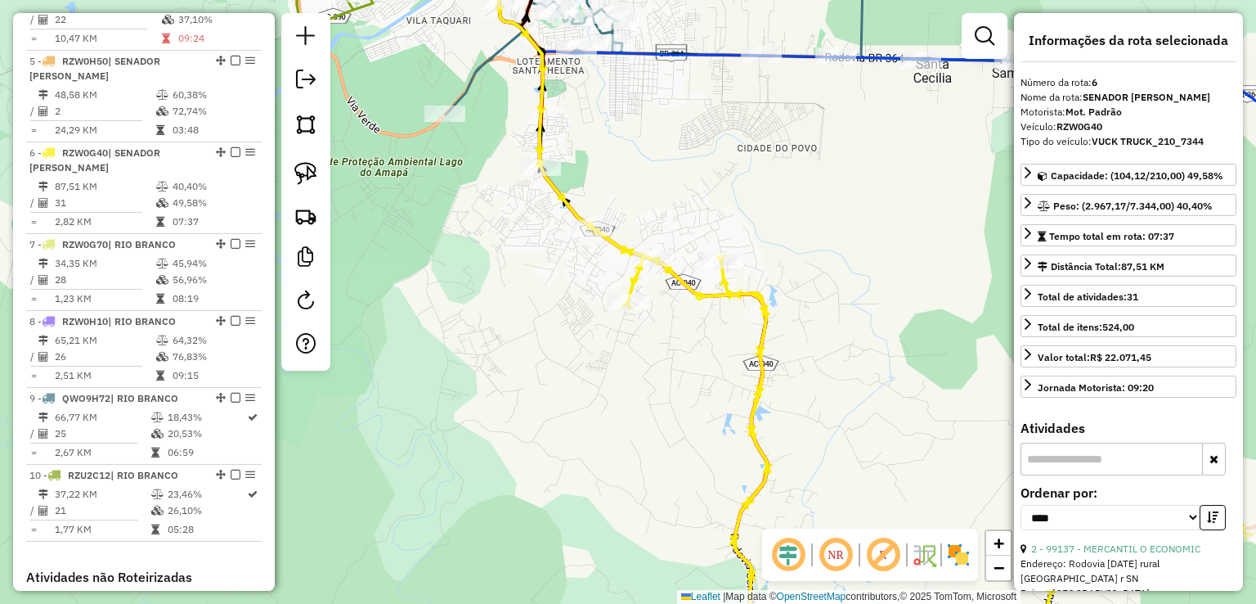
scroll to position [1011, 0]
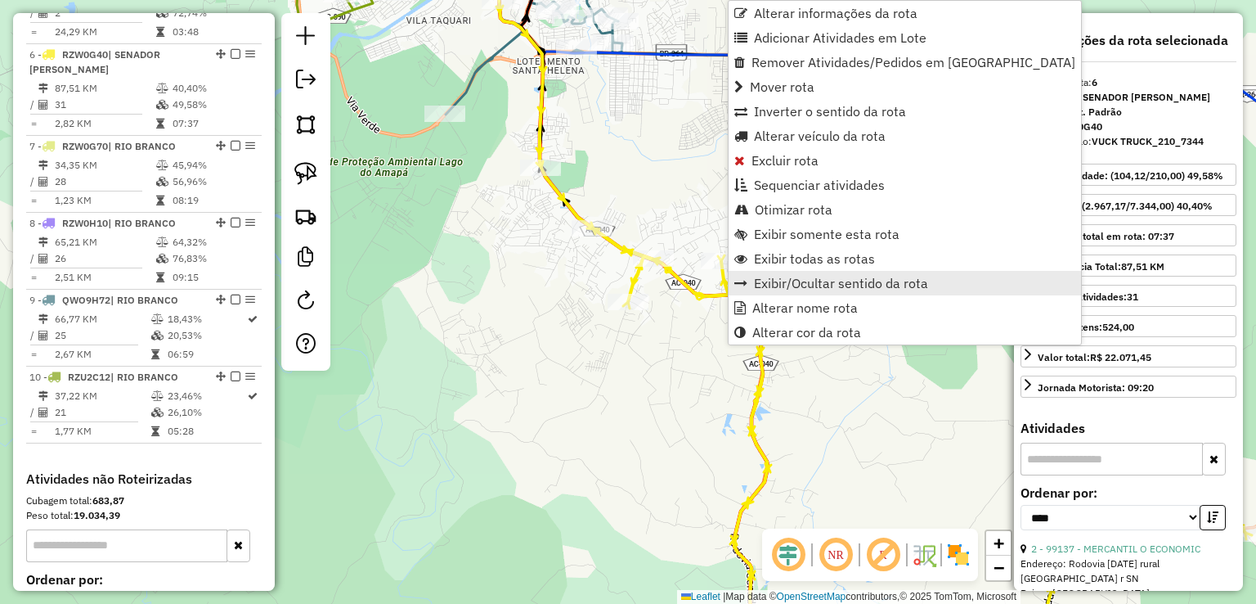
click at [758, 289] on span "Exibir/Ocultar sentido da rota" at bounding box center [841, 282] width 174 height 13
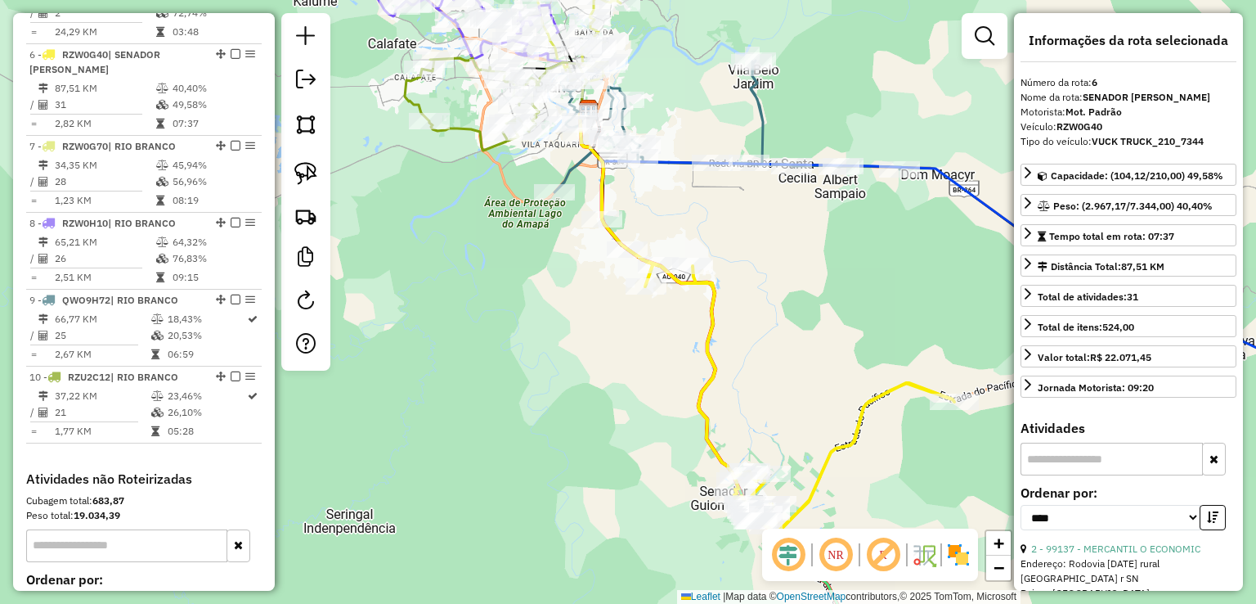
drag, startPoint x: 834, startPoint y: 374, endPoint x: 621, endPoint y: 197, distance: 277.0
click at [621, 197] on div "Janela de atendimento Grade de atendimento Capacidade Transportadoras Veículos …" at bounding box center [628, 302] width 1256 height 604
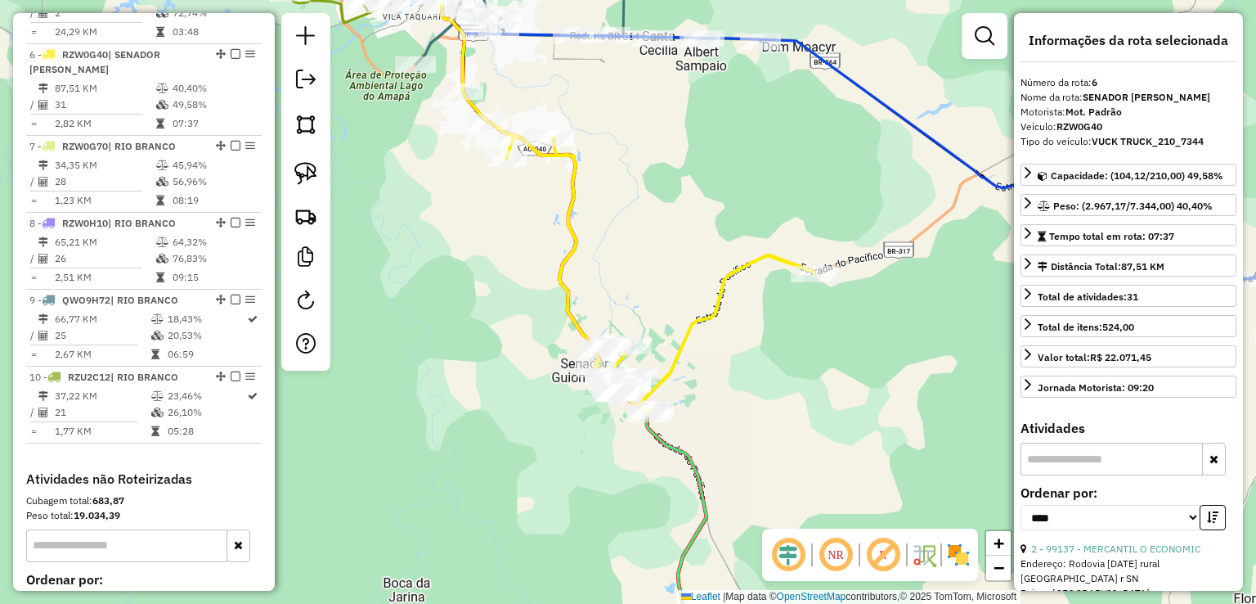
click at [581, 238] on icon at bounding box center [639, 253] width 352 height 322
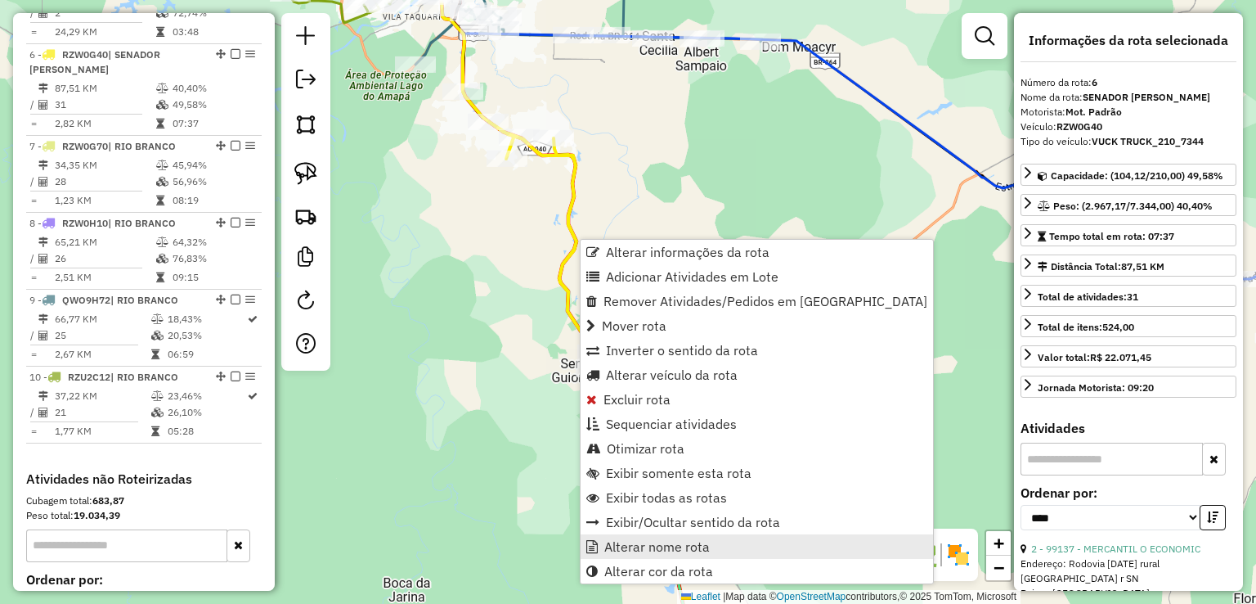
click at [625, 548] on span "Alterar nome rota" at bounding box center [656, 546] width 105 height 13
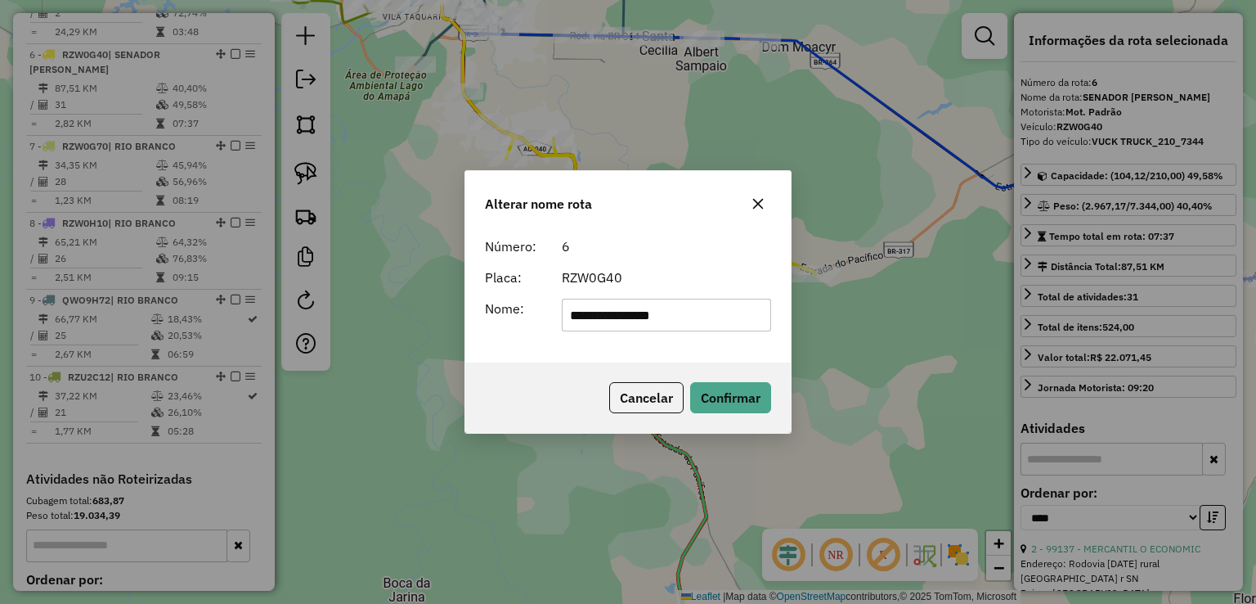
drag, startPoint x: 727, startPoint y: 324, endPoint x: 514, endPoint y: 312, distance: 213.7
click at [514, 312] on div "**********" at bounding box center [628, 314] width 306 height 33
type input "**********"
click at [713, 391] on button "Confirmar" at bounding box center [730, 397] width 81 height 31
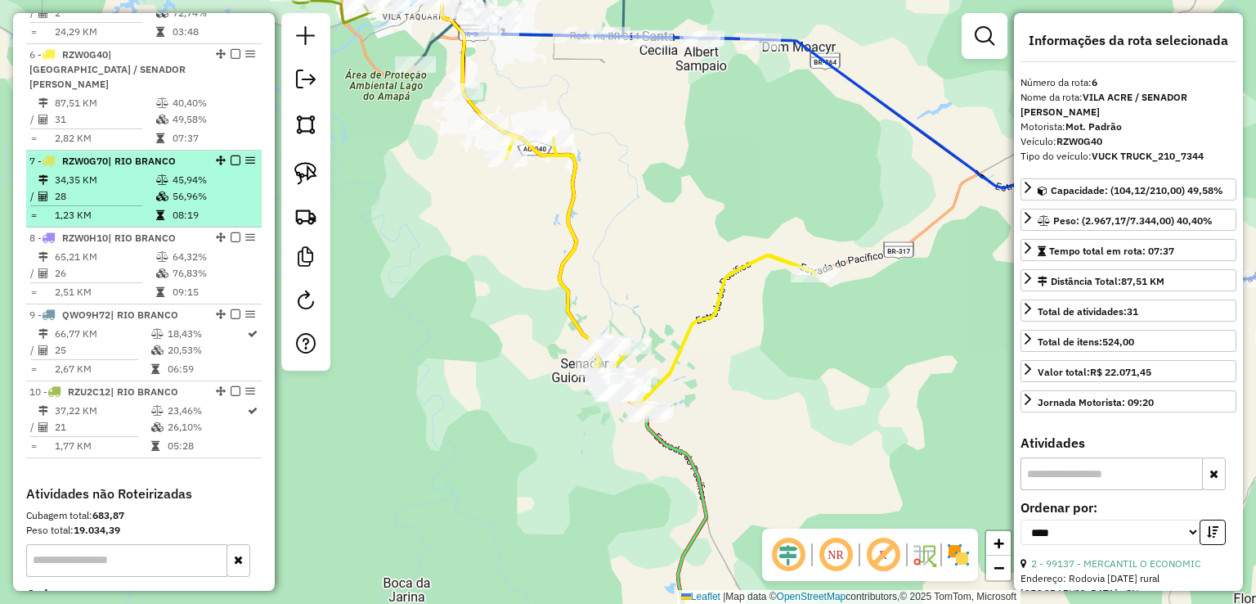
click at [177, 188] on td "56,96%" at bounding box center [213, 196] width 83 height 16
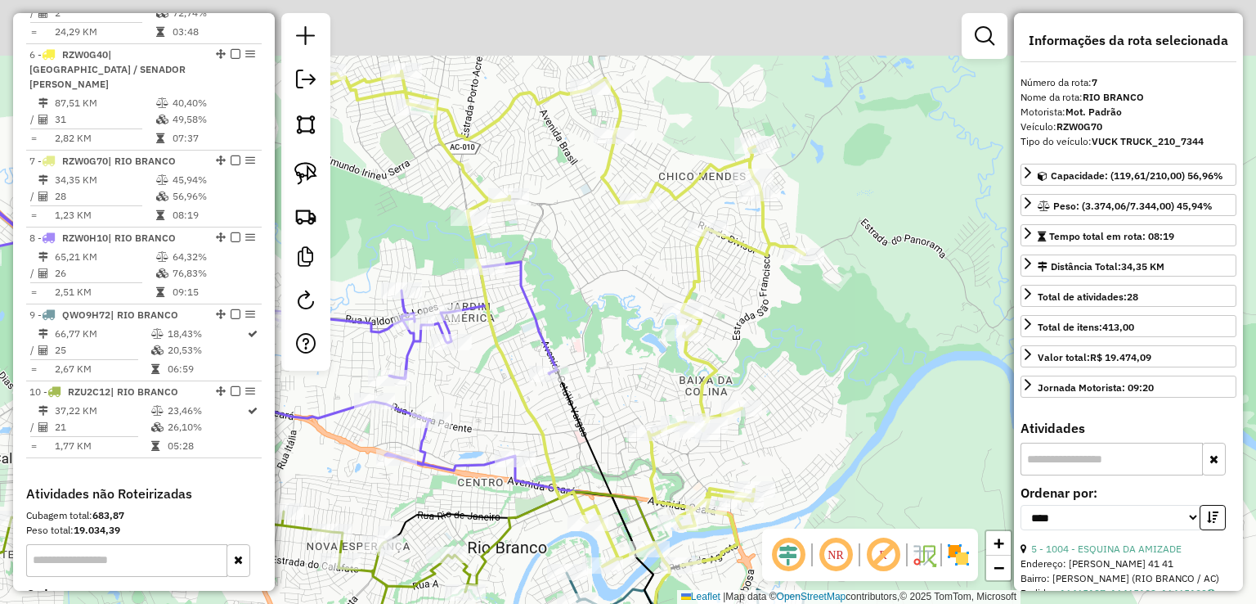
drag, startPoint x: 605, startPoint y: 271, endPoint x: 605, endPoint y: 348, distance: 76.1
click at [605, 348] on div "Janela de atendimento Grade de atendimento Capacidade Transportadoras Veículos …" at bounding box center [628, 302] width 1256 height 604
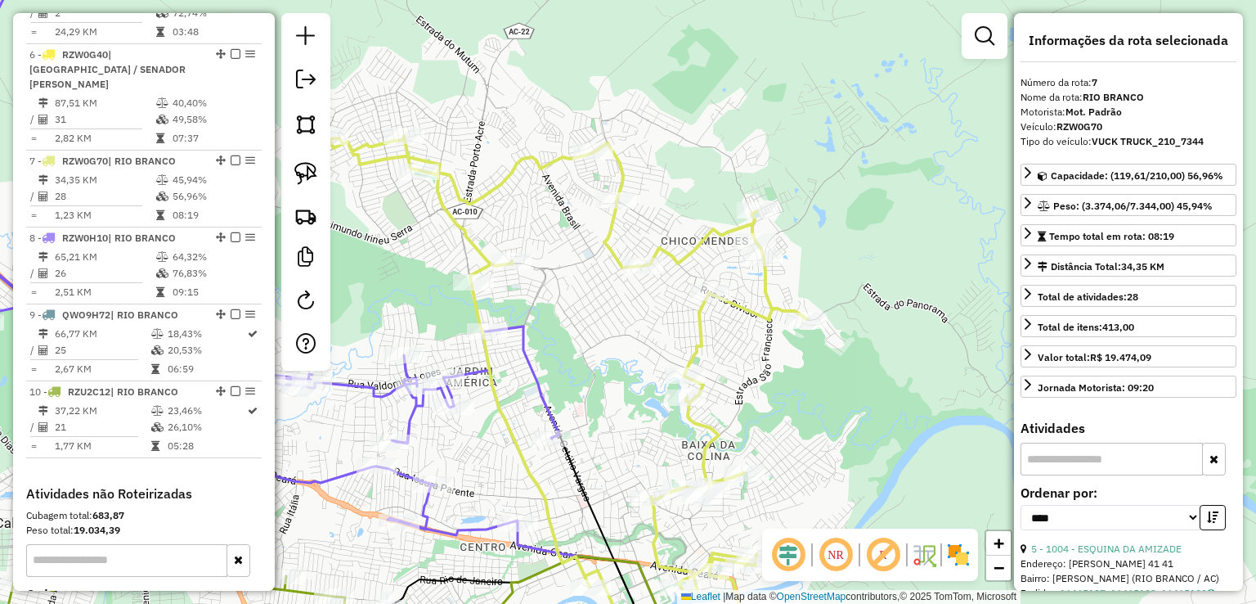
click at [693, 328] on icon at bounding box center [567, 383] width 479 height 495
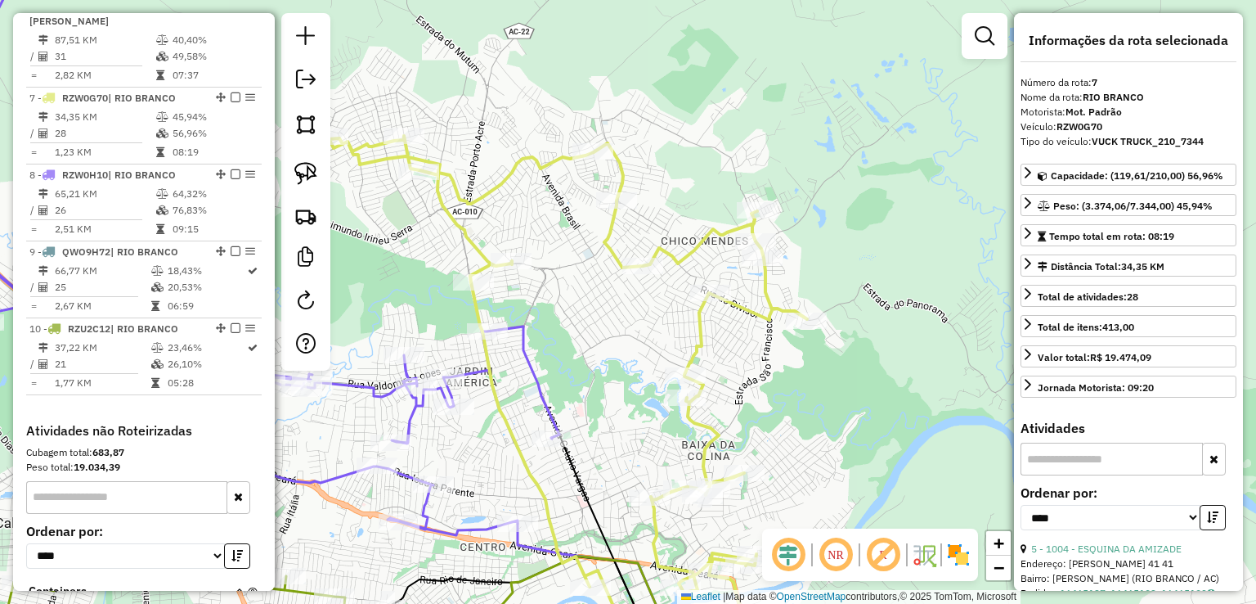
scroll to position [1102, 0]
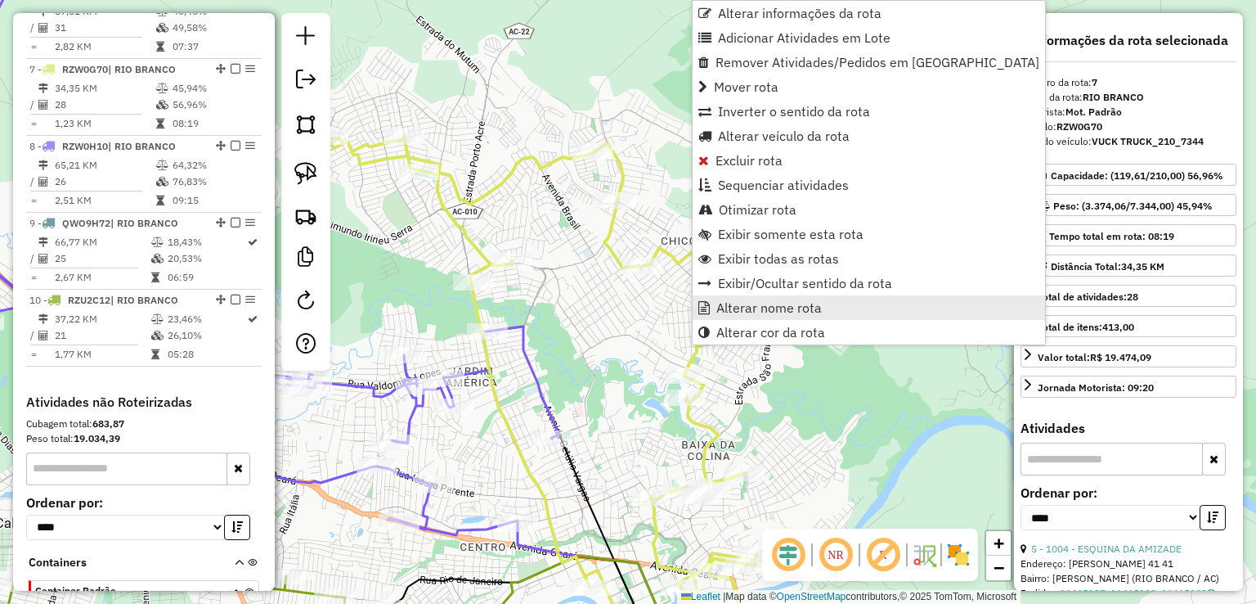
click at [732, 312] on span "Alterar nome rota" at bounding box center [768, 307] width 105 height 13
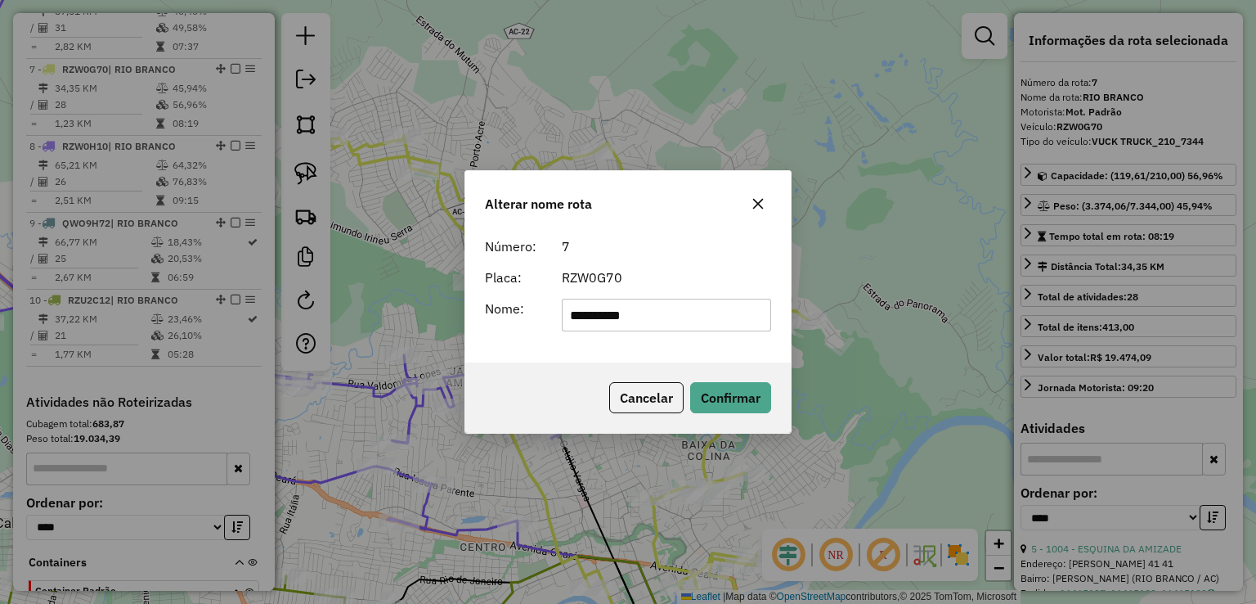
drag, startPoint x: 543, startPoint y: 312, endPoint x: 308, endPoint y: 312, distance: 234.7
click at [308, 312] on div "**********" at bounding box center [628, 302] width 1256 height 604
type input "**********"
click at [725, 399] on button "Confirmar" at bounding box center [730, 397] width 81 height 31
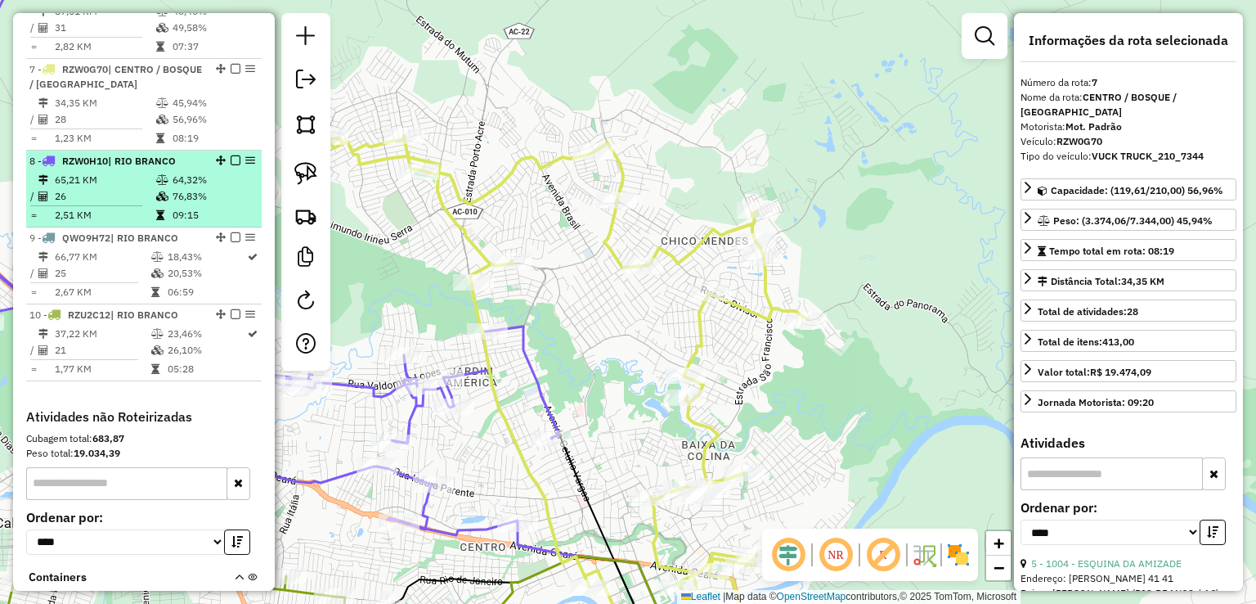
click at [90, 188] on td "26" at bounding box center [104, 196] width 101 height 16
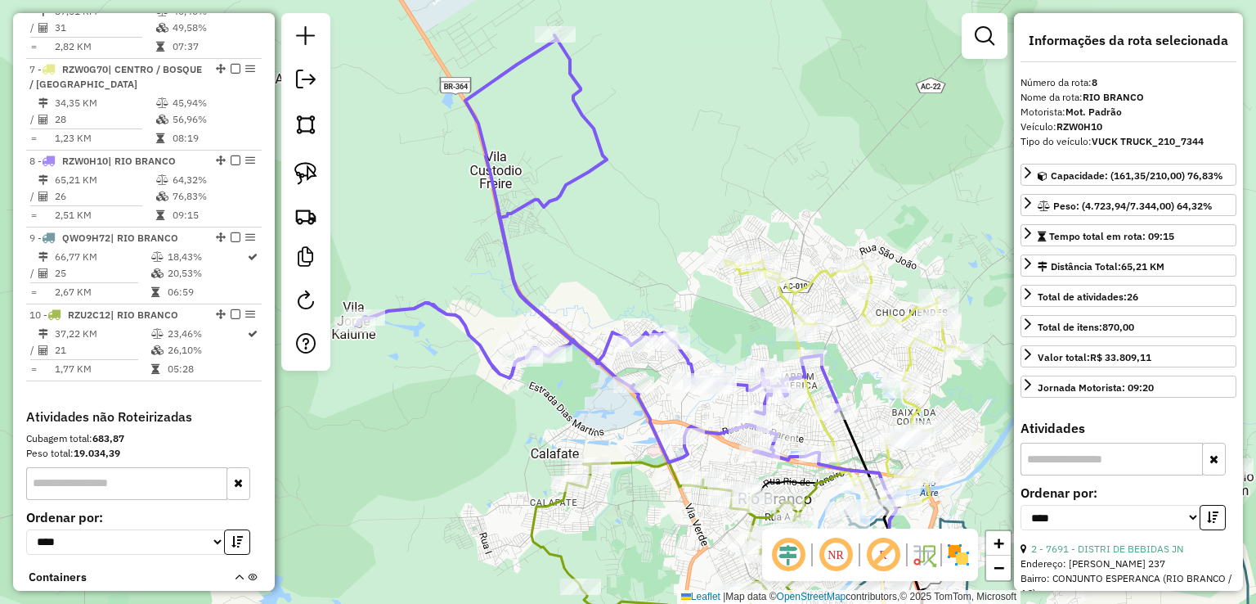
click at [516, 269] on icon at bounding box center [598, 248] width 484 height 427
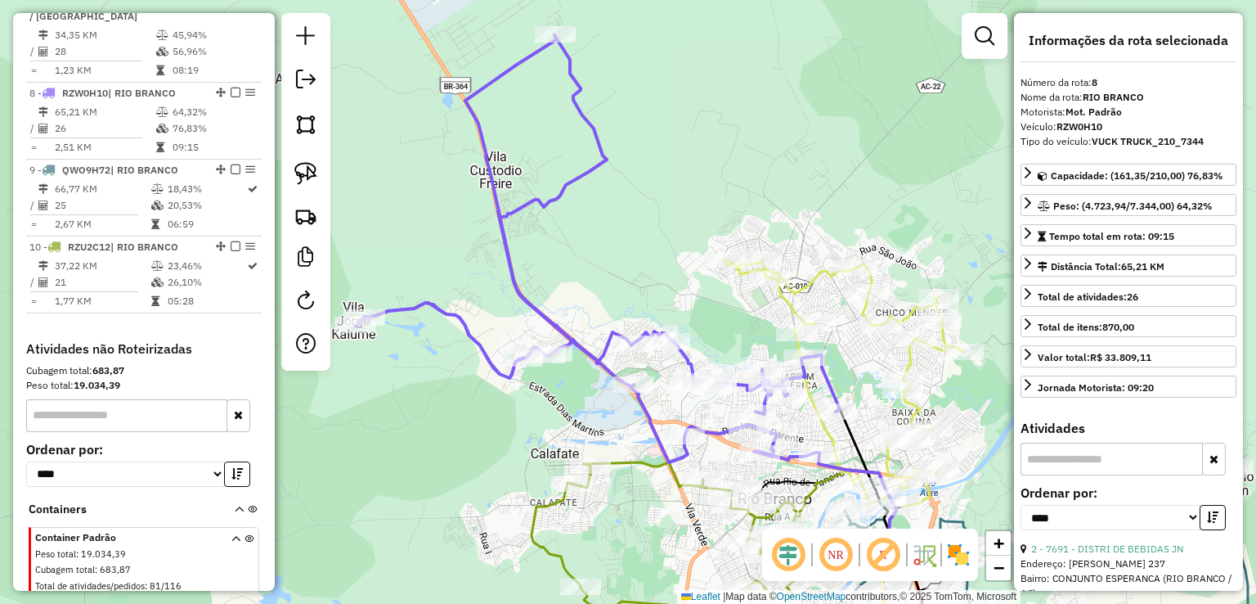
scroll to position [1194, 0]
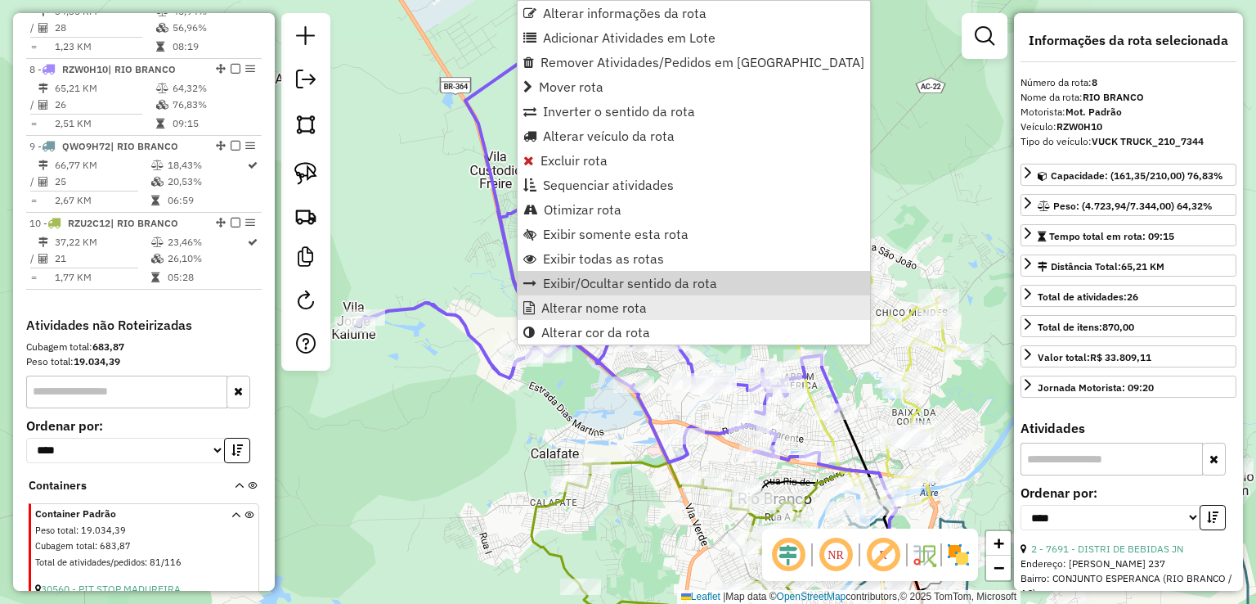
click at [588, 301] on span "Alterar nome rota" at bounding box center [593, 307] width 105 height 13
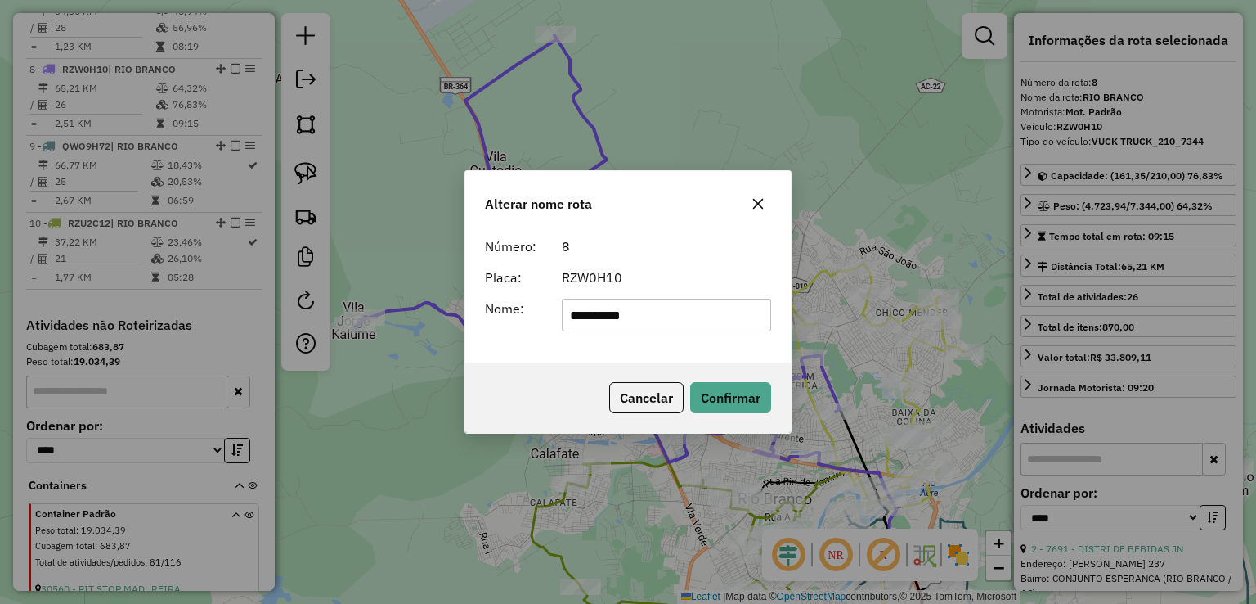
drag, startPoint x: 680, startPoint y: 302, endPoint x: 461, endPoint y: 309, distance: 219.3
click at [461, 309] on div "**********" at bounding box center [628, 302] width 1256 height 604
type input "**********"
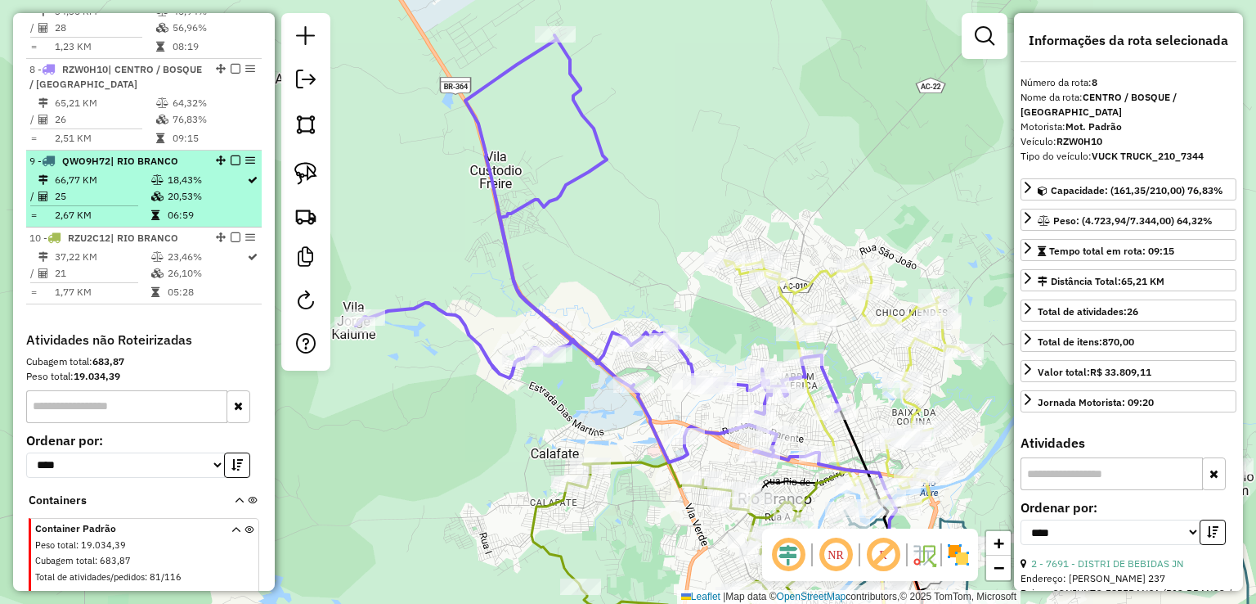
click at [167, 172] on td "18,43%" at bounding box center [206, 180] width 79 height 16
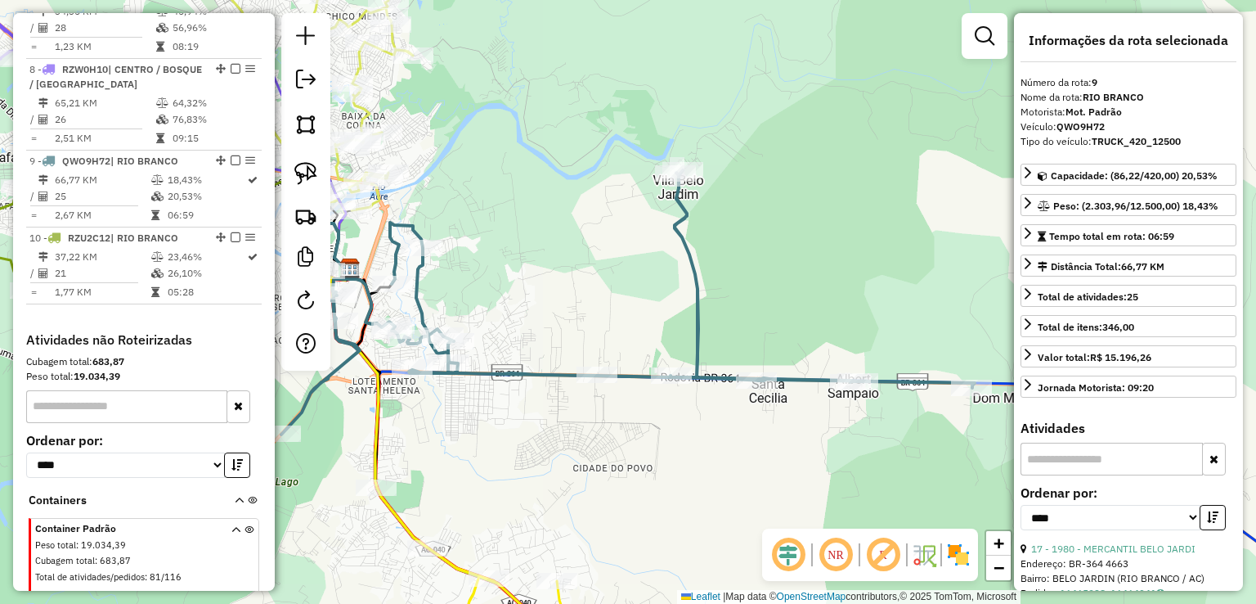
click at [527, 370] on icon at bounding box center [627, 302] width 693 height 264
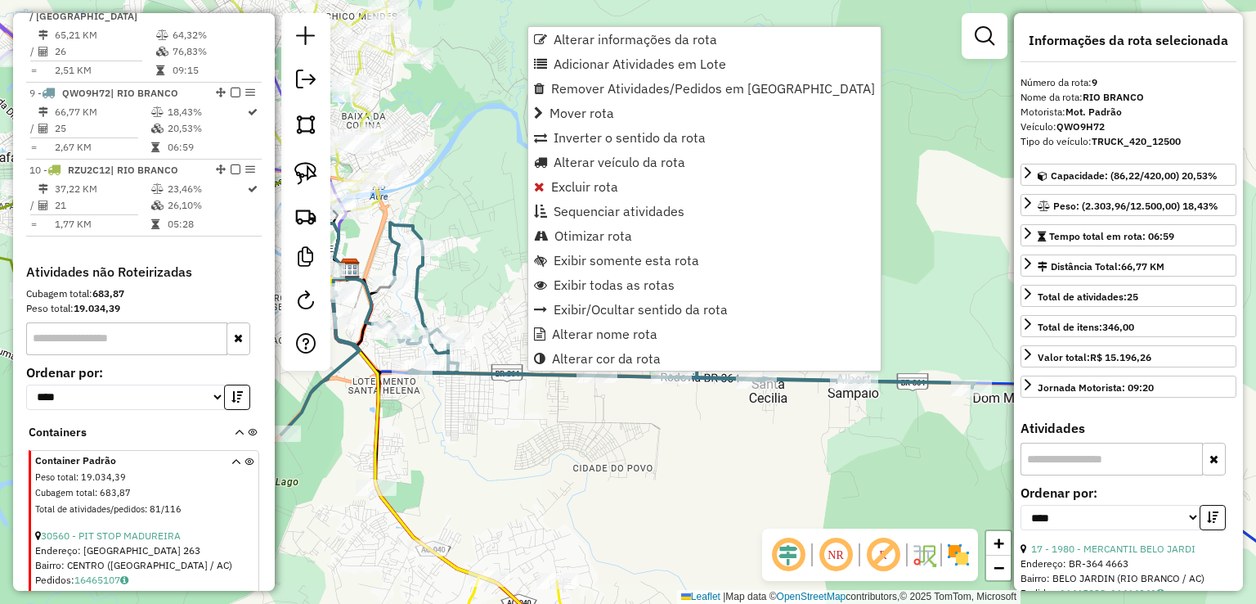
scroll to position [1286, 0]
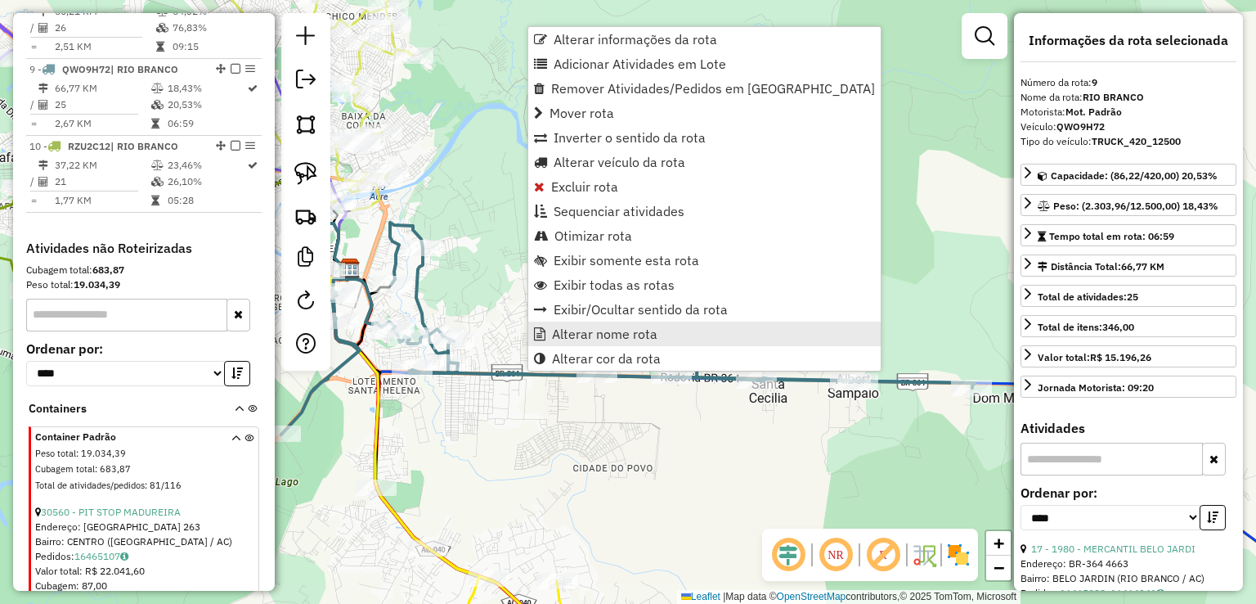
click at [608, 336] on span "Alterar nome rota" at bounding box center [604, 333] width 105 height 13
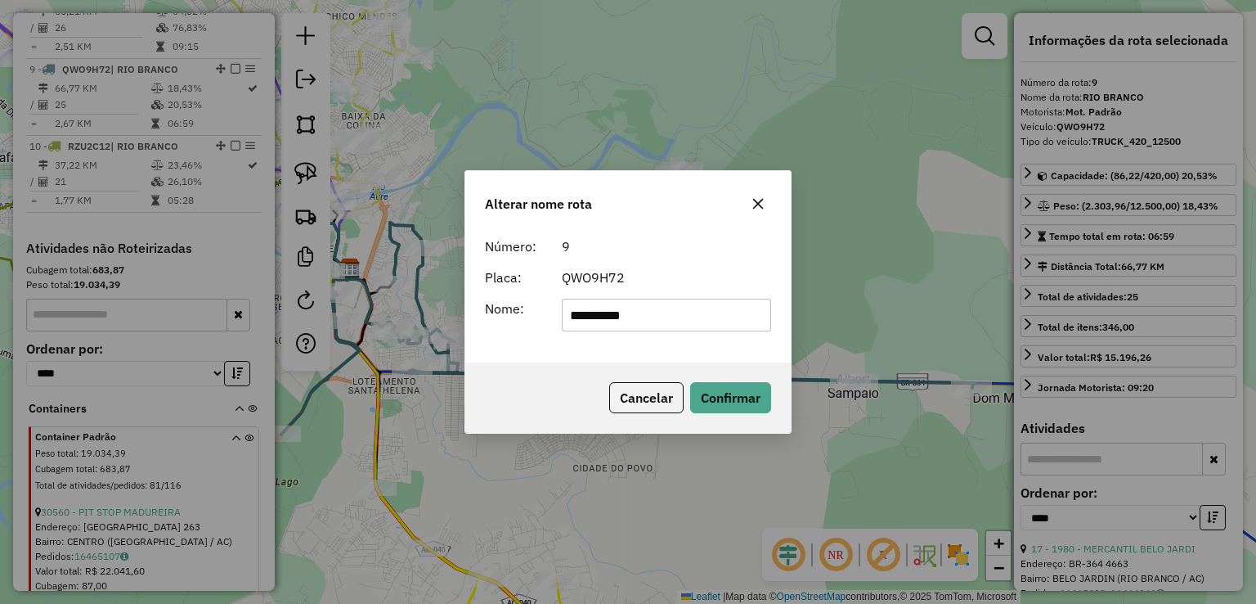
drag, startPoint x: 661, startPoint y: 315, endPoint x: 470, endPoint y: 305, distance: 190.8
click at [472, 305] on div "**********" at bounding box center [627, 296] width 325 height 132
type input "**********"
click at [728, 390] on button "Confirmar" at bounding box center [730, 397] width 81 height 31
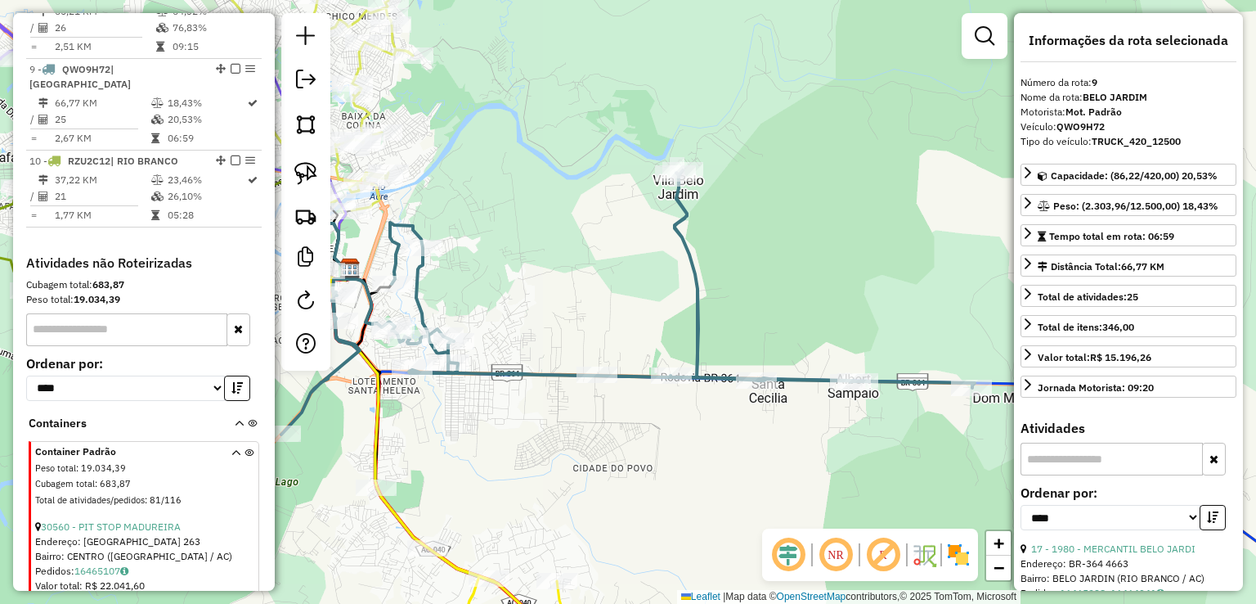
click at [121, 188] on td "21" at bounding box center [102, 196] width 96 height 16
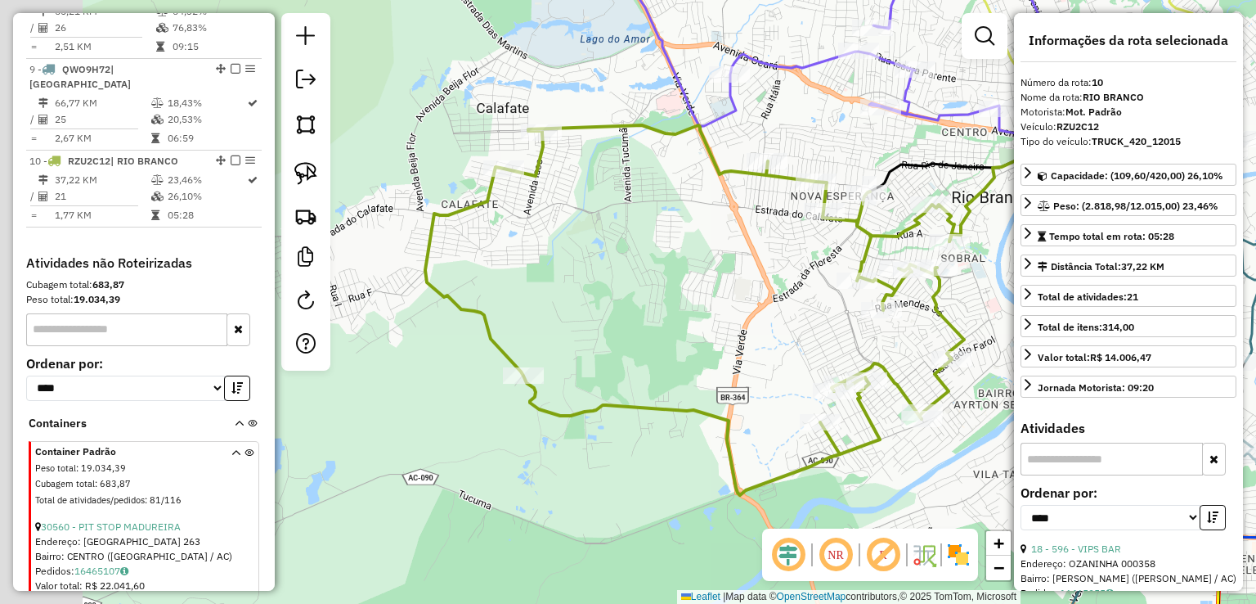
drag, startPoint x: 593, startPoint y: 283, endPoint x: 743, endPoint y: 296, distance: 150.2
click at [743, 295] on div "Janela de atendimento Grade de atendimento Capacidade Transportadoras Veículos …" at bounding box center [628, 302] width 1256 height 604
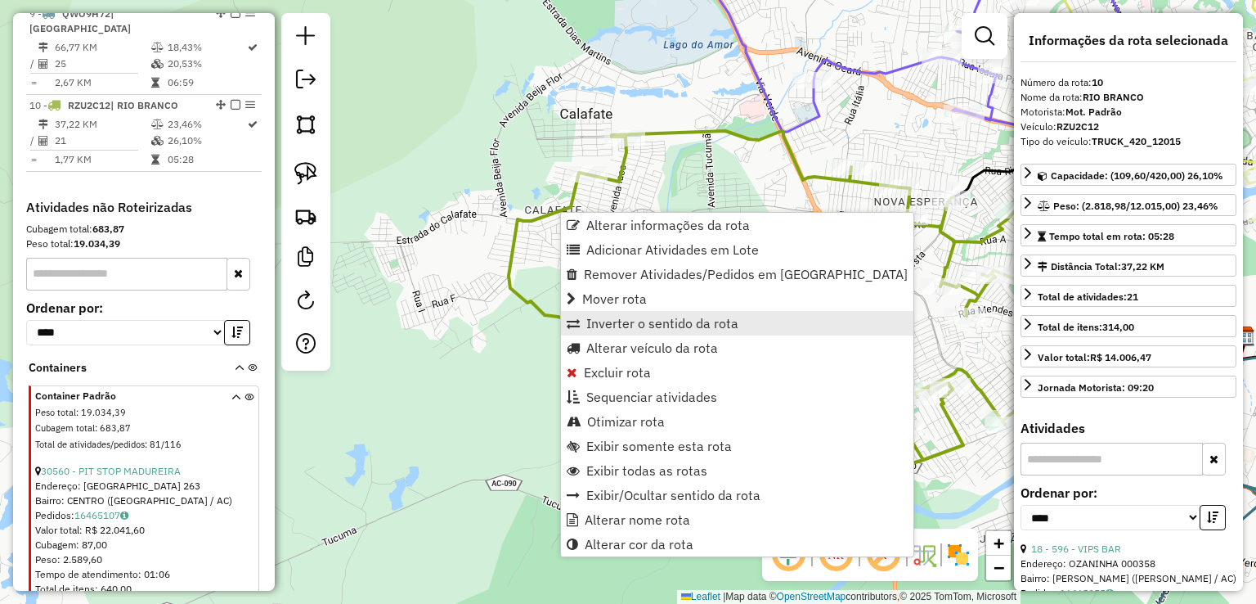
scroll to position [1361, 0]
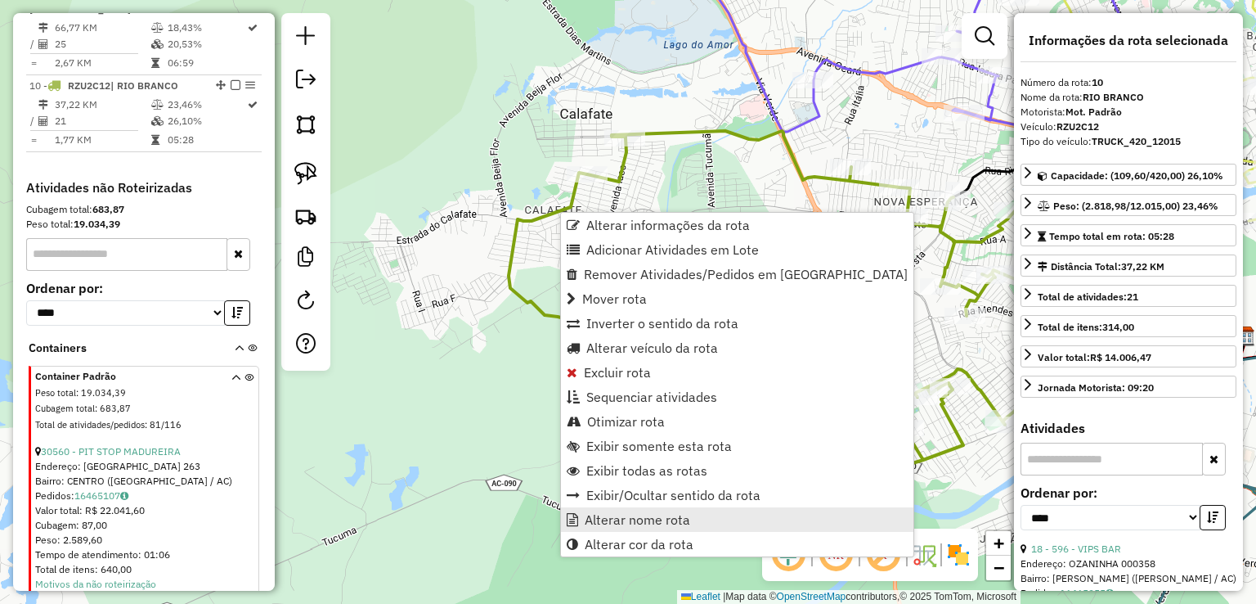
click at [692, 515] on link "Alterar nome rota" at bounding box center [737, 519] width 352 height 25
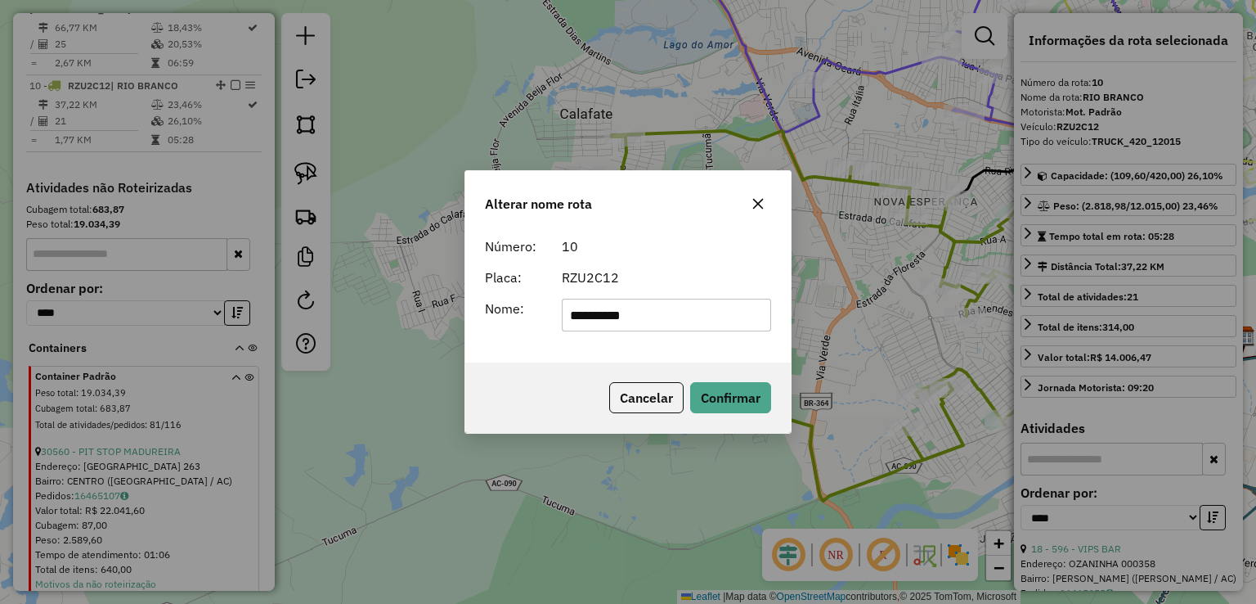
drag, startPoint x: 716, startPoint y: 314, endPoint x: 341, endPoint y: 312, distance: 374.5
click at [363, 314] on div "**********" at bounding box center [628, 302] width 1256 height 604
type input "**********"
click at [760, 407] on button "Confirmar" at bounding box center [730, 397] width 81 height 31
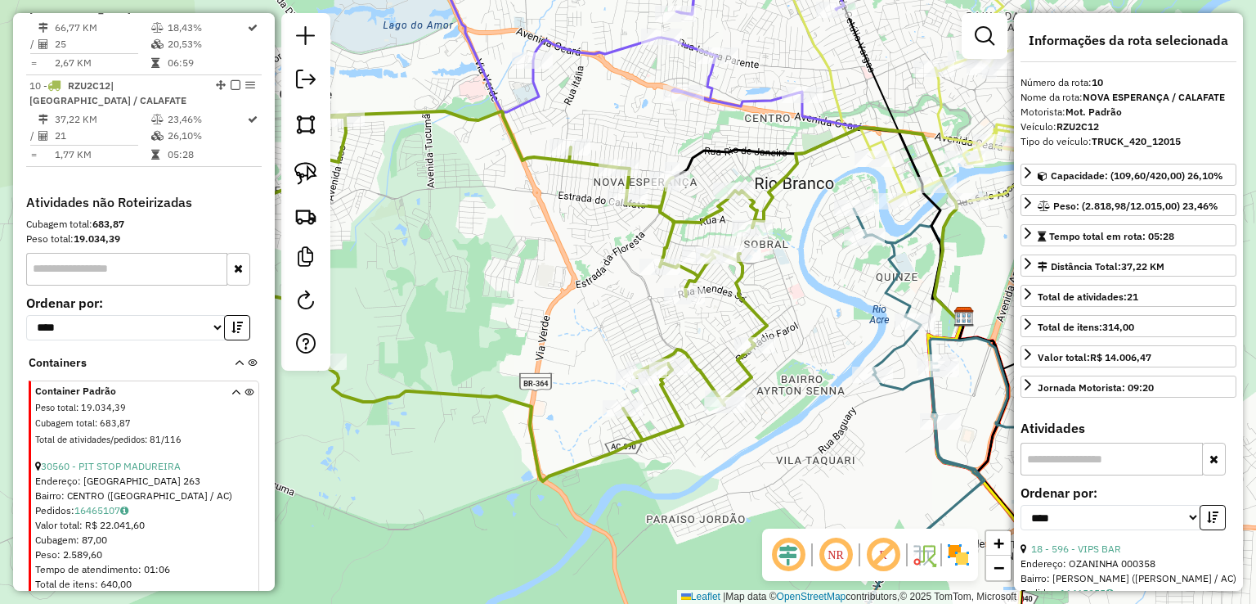
drag, startPoint x: 671, startPoint y: 340, endPoint x: 409, endPoint y: 323, distance: 262.2
click at [409, 323] on div "Janela de atendimento Grade de atendimento Capacidade Transportadoras Veículos …" at bounding box center [628, 302] width 1256 height 604
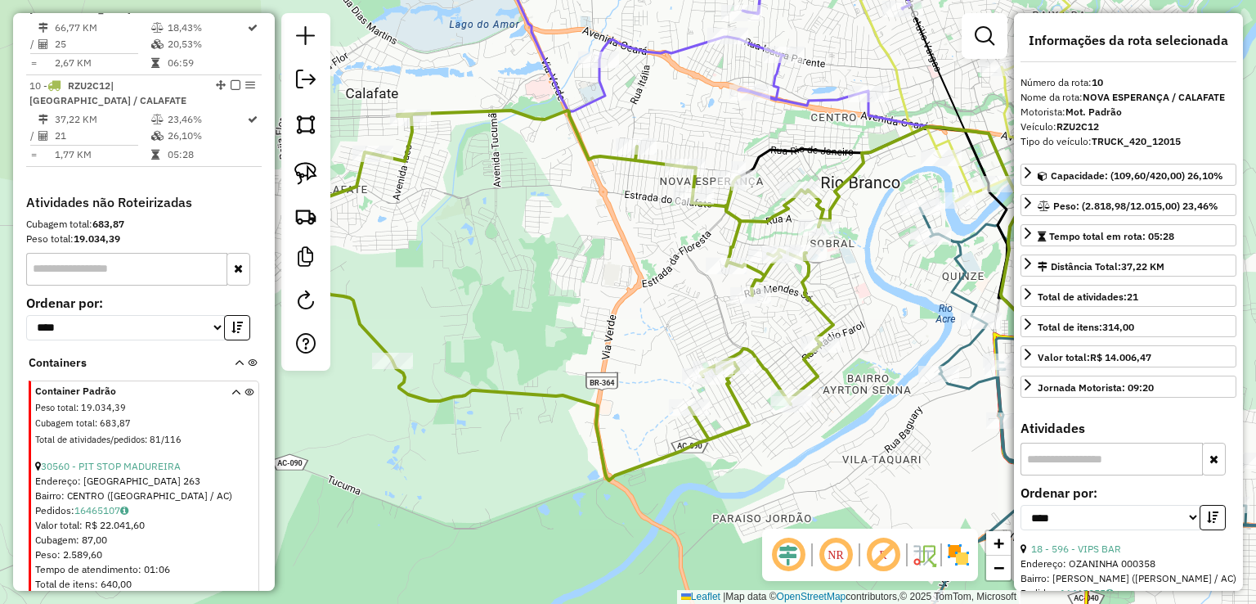
drag, startPoint x: 409, startPoint y: 323, endPoint x: 478, endPoint y: 322, distance: 68.7
click at [478, 322] on div "Janela de atendimento Grade de atendimento Capacidade Transportadoras Veículos …" at bounding box center [628, 302] width 1256 height 604
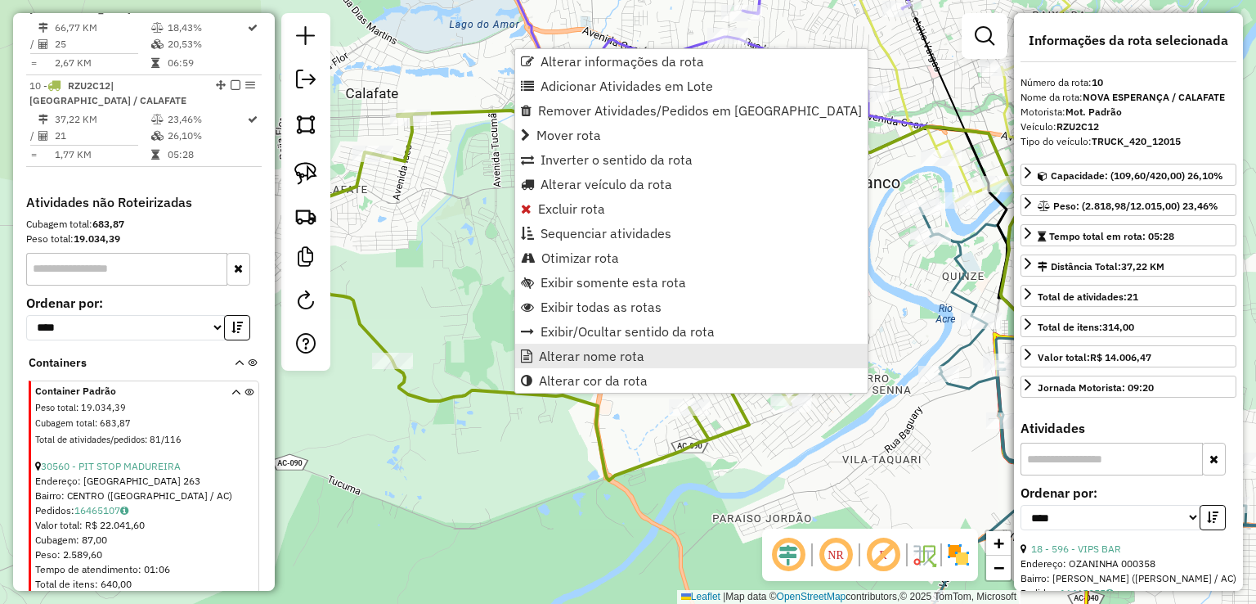
click at [563, 349] on span "Alterar nome rota" at bounding box center [591, 355] width 105 height 13
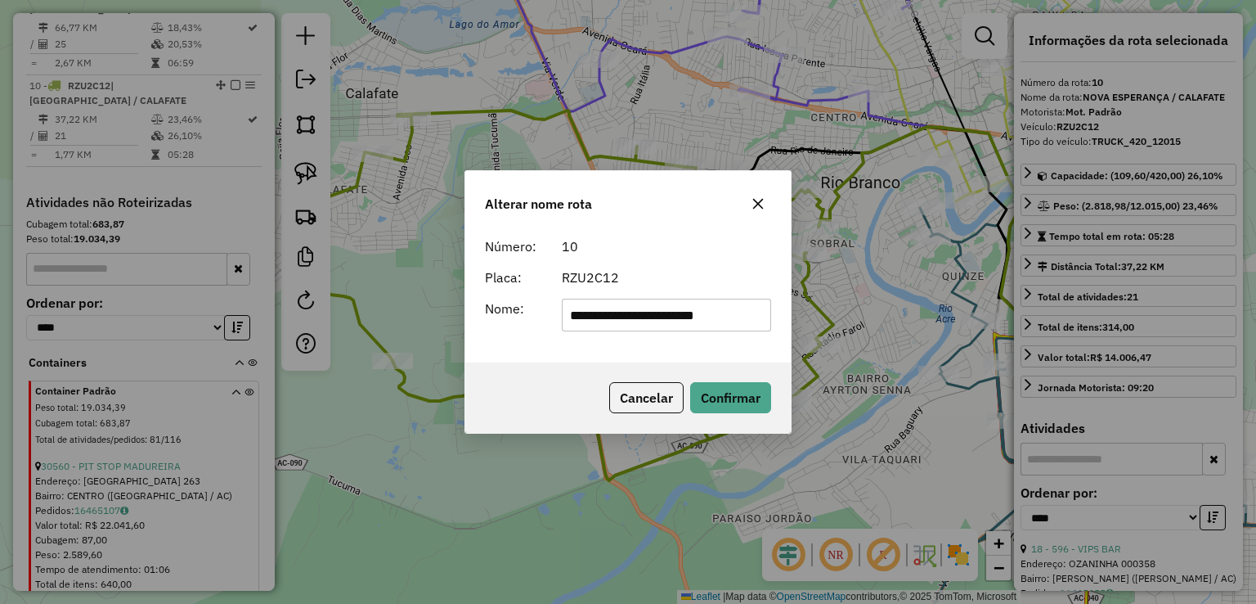
click at [558, 319] on div "**********" at bounding box center [667, 314] width 230 height 33
click at [576, 318] on input "**********" at bounding box center [667, 314] width 210 height 33
type input "**********"
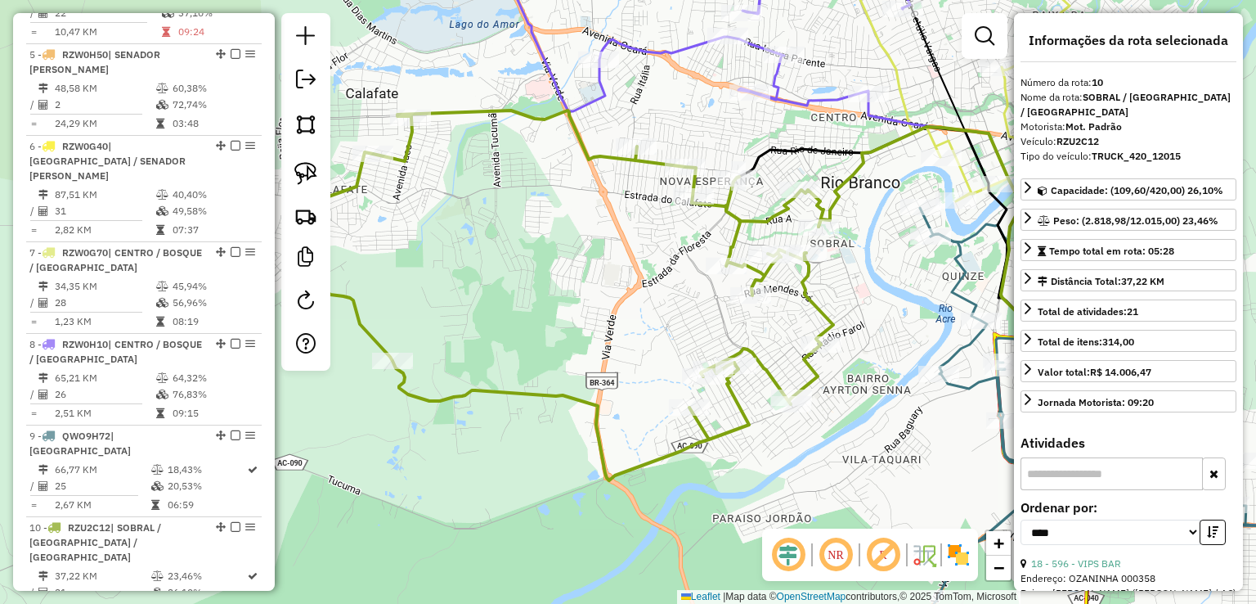
scroll to position [952, 0]
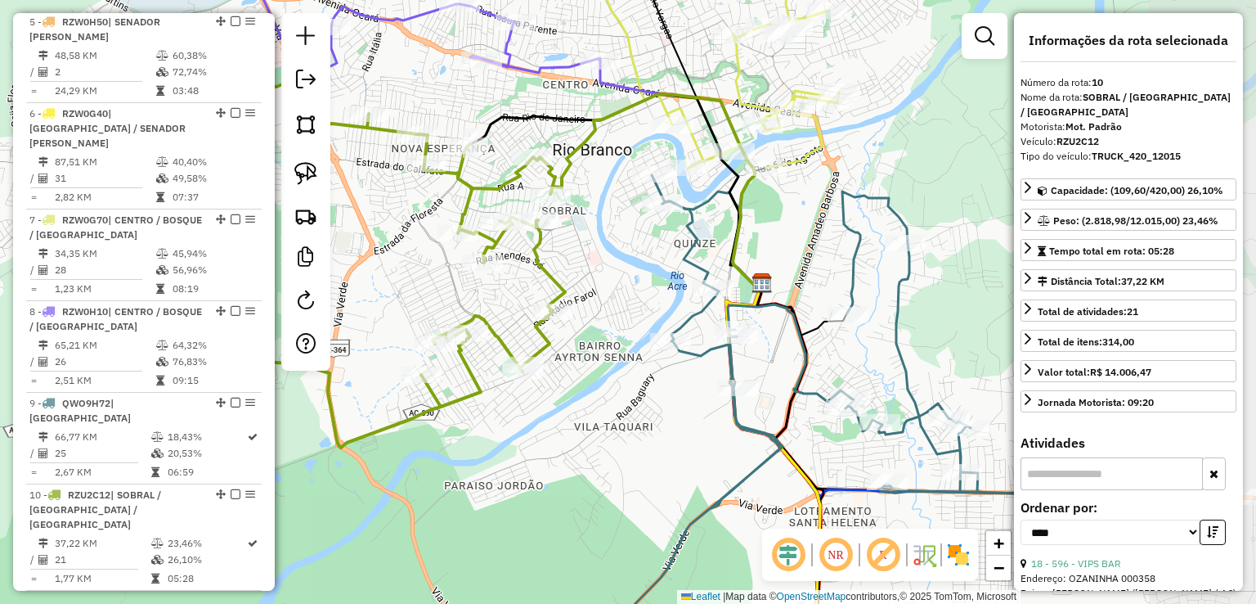
drag, startPoint x: 654, startPoint y: 331, endPoint x: 376, endPoint y: 298, distance: 280.0
click at [376, 298] on div "Janela de atendimento Grade de atendimento Capacidade Transportadoras Veículos …" at bounding box center [628, 302] width 1256 height 604
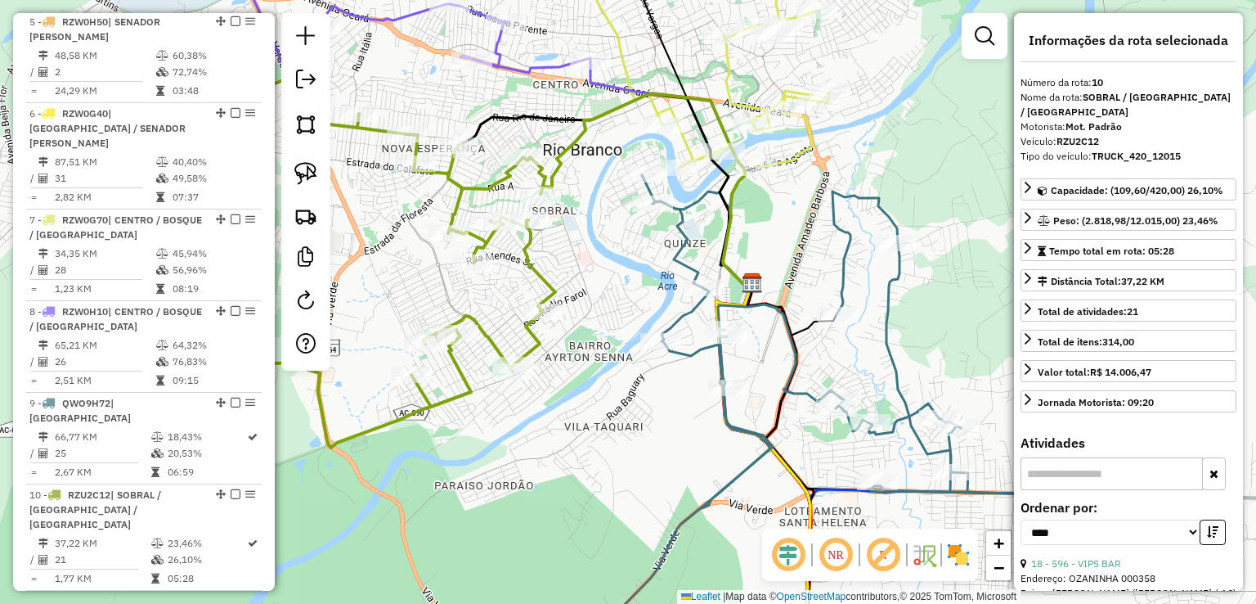
click at [681, 267] on icon at bounding box center [998, 394] width 766 height 439
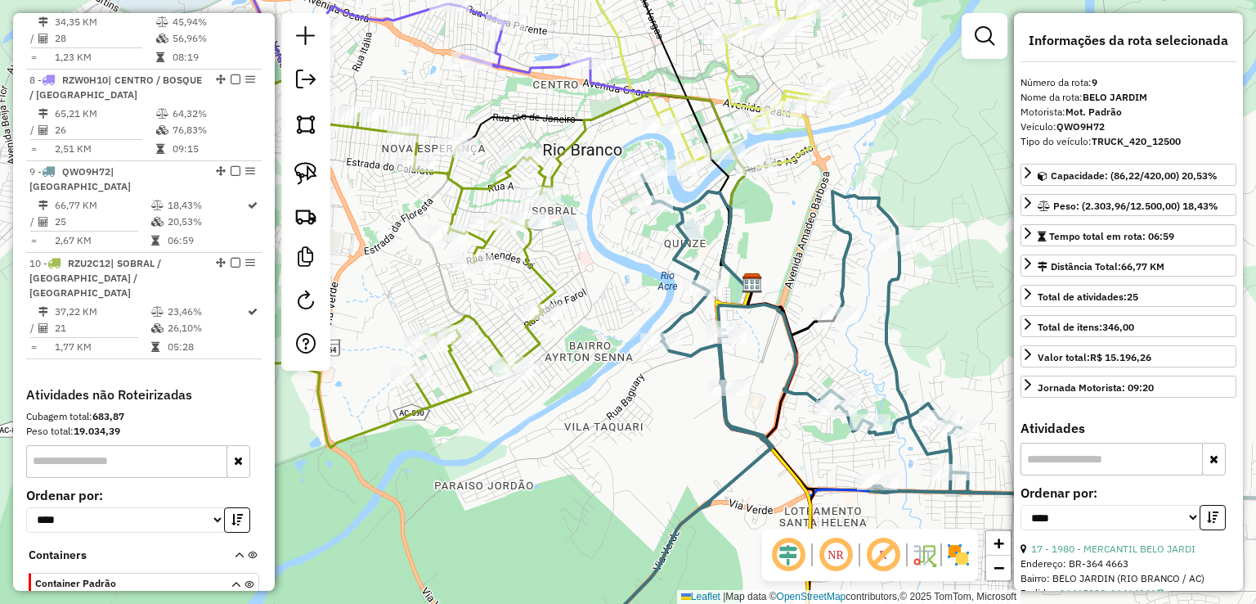
scroll to position [1286, 0]
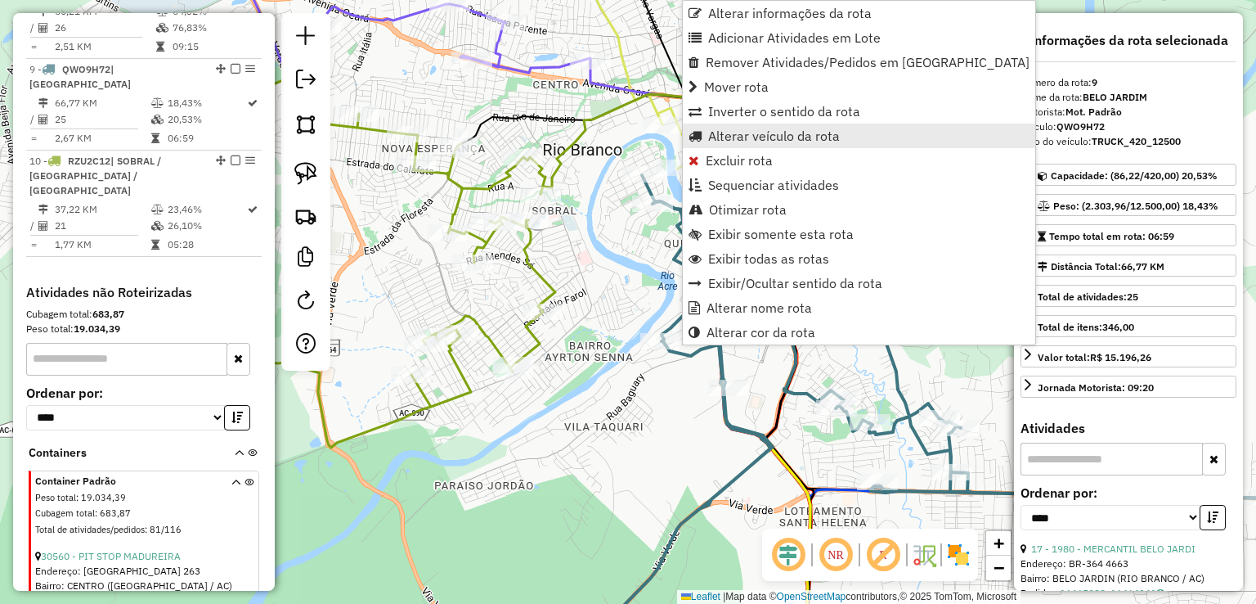
click at [752, 144] on link "Alterar veículo da rota" at bounding box center [859, 135] width 352 height 25
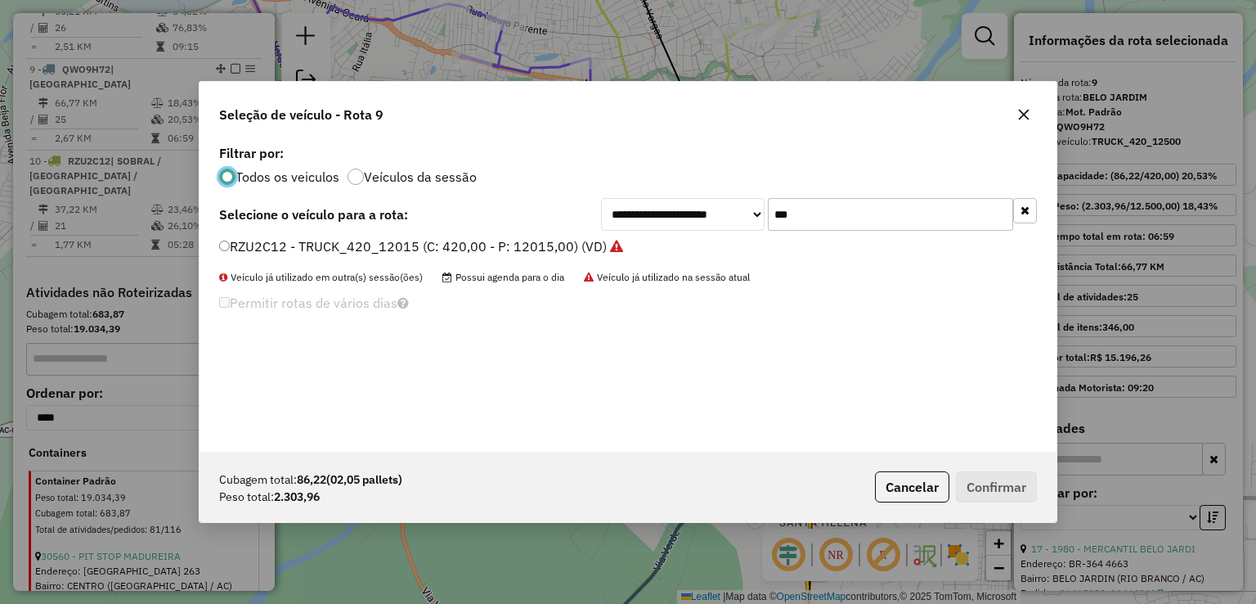
scroll to position [8, 5]
drag, startPoint x: 779, startPoint y: 211, endPoint x: 656, endPoint y: 202, distance: 123.8
click at [659, 203] on div "**********" at bounding box center [819, 214] width 436 height 33
type input "*"
type input "***"
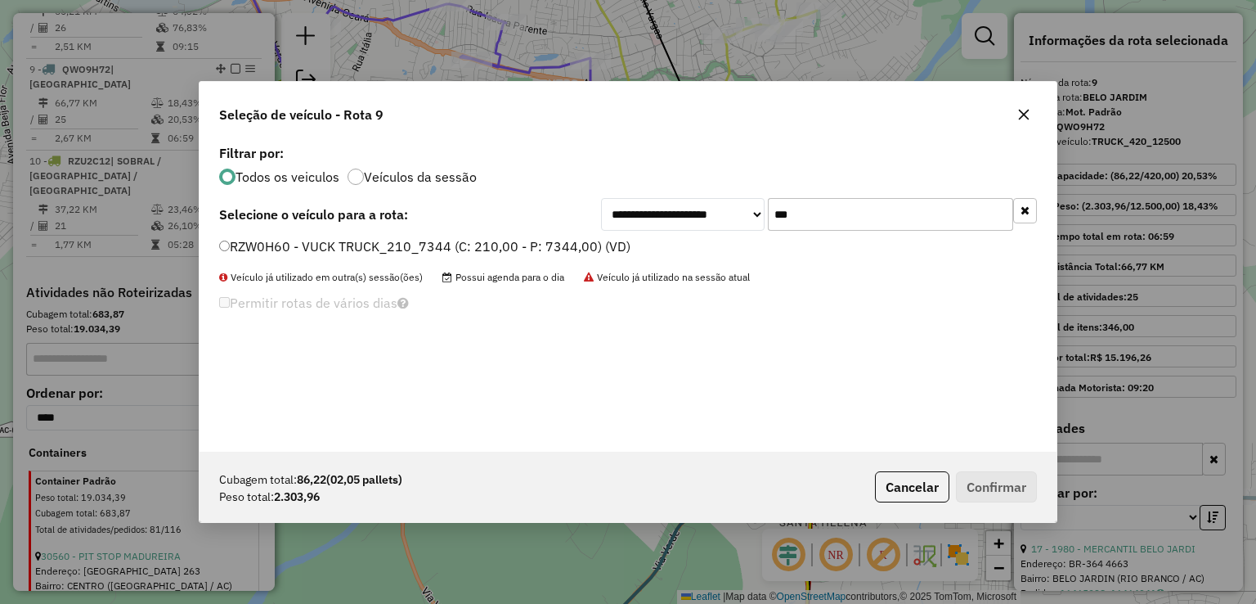
click at [455, 240] on label "RZW0H60 - VUCK TRUCK_210_7344 (C: 210,00 - P: 7344,00) (VD)" at bounding box center [424, 246] width 411 height 20
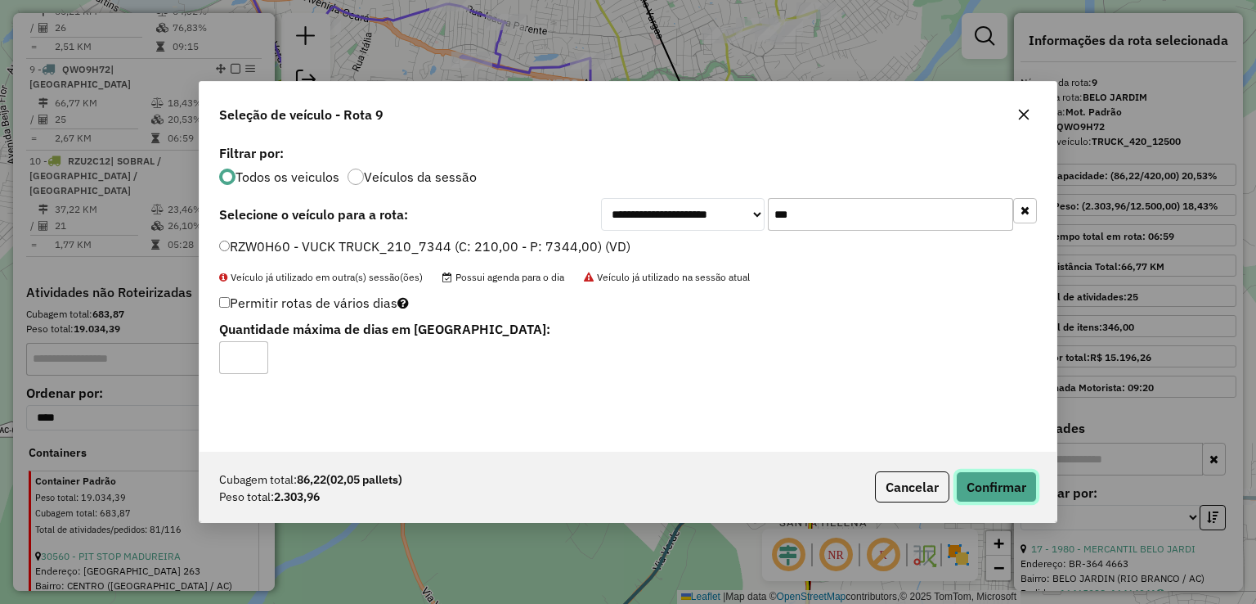
click at [1009, 487] on button "Confirmar" at bounding box center [996, 486] width 81 height 31
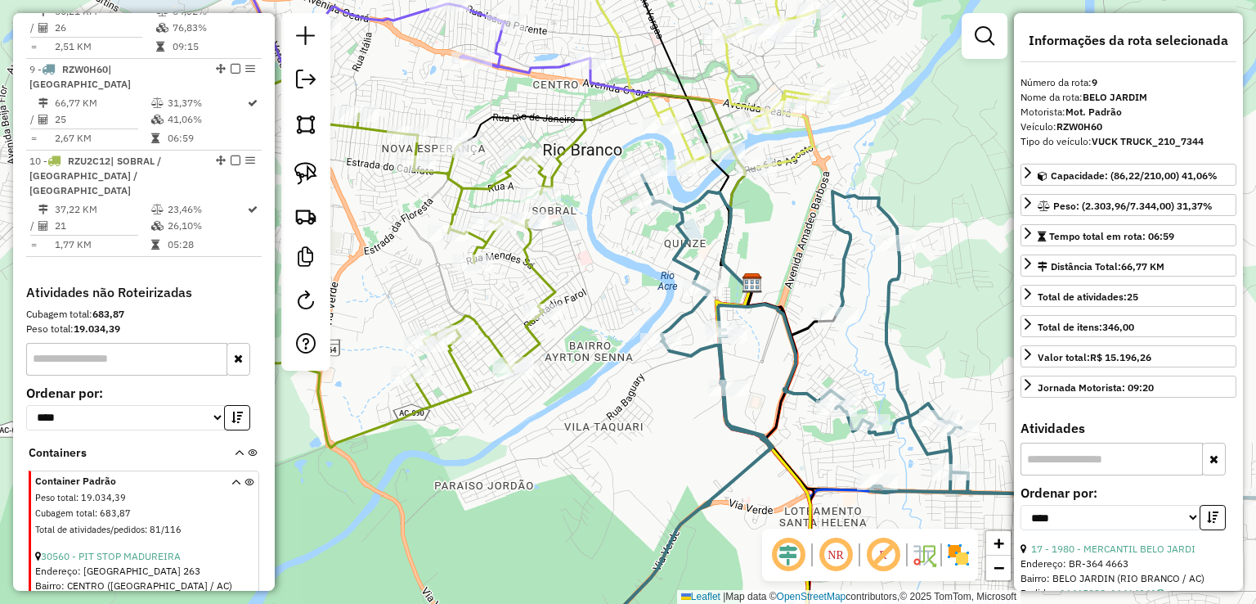
click at [837, 278] on icon at bounding box center [998, 394] width 766 height 439
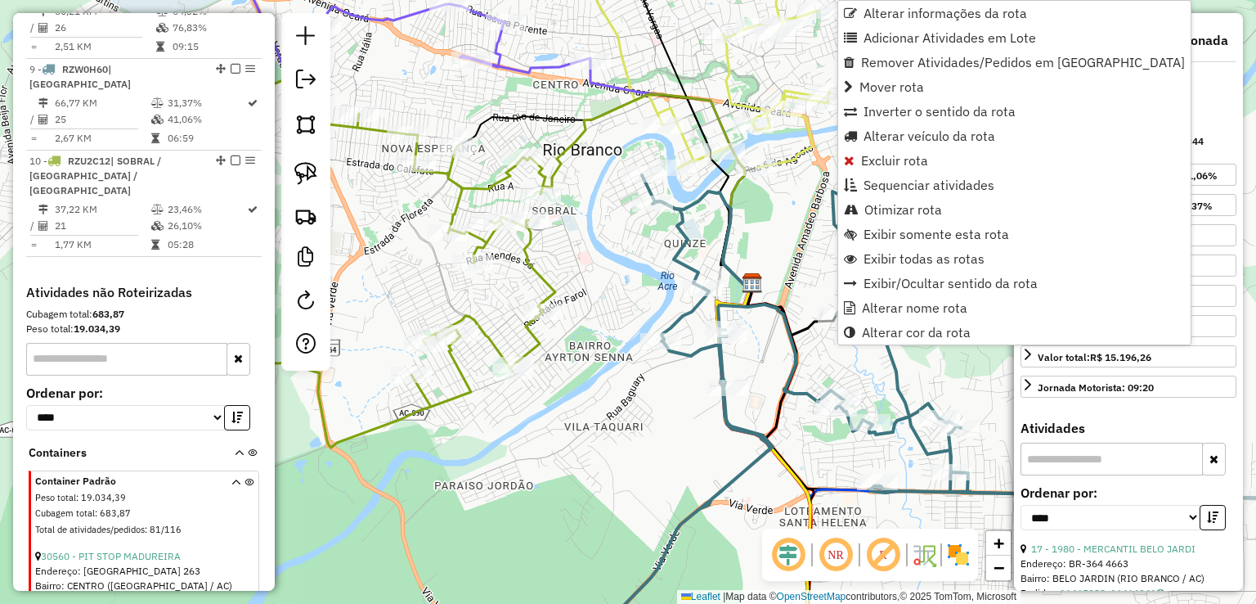
click at [763, 289] on div "Janela de atendimento Grade de atendimento Capacidade Transportadoras Veículos …" at bounding box center [628, 302] width 1256 height 604
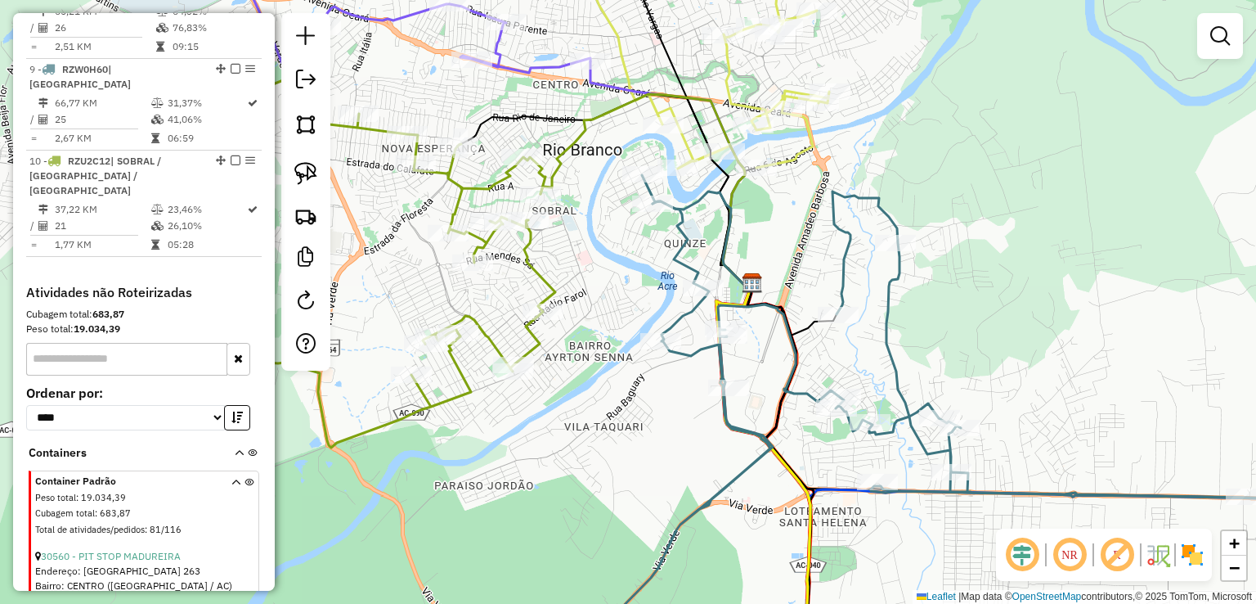
click at [1030, 494] on icon at bounding box center [998, 394] width 766 height 439
select select "*********"
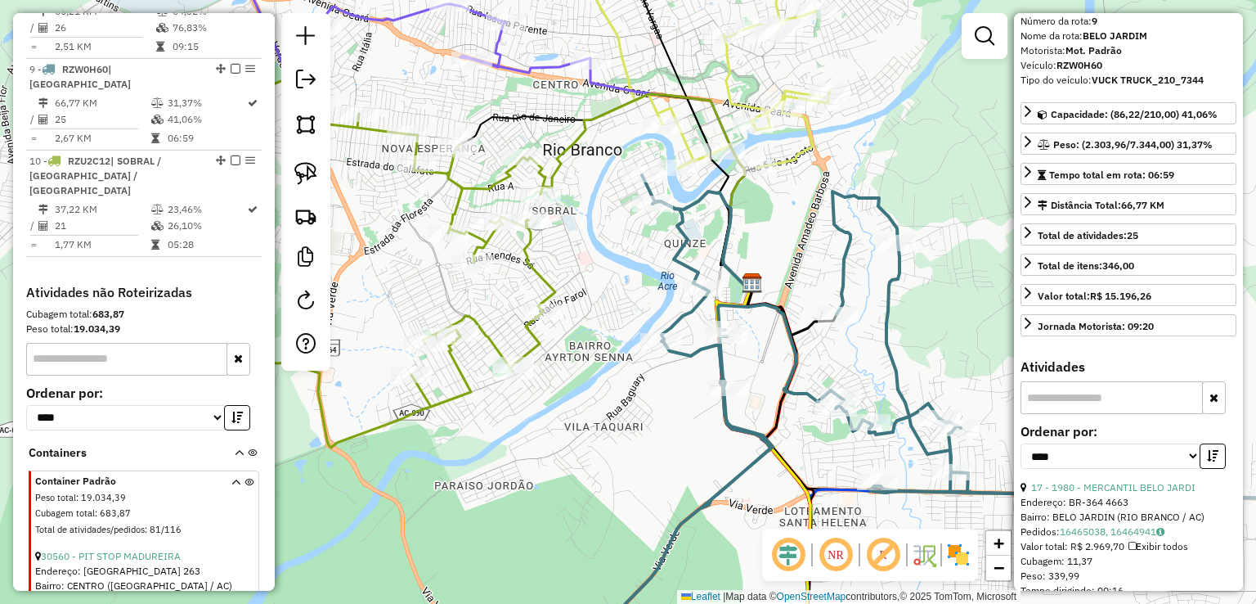
scroll to position [245, 0]
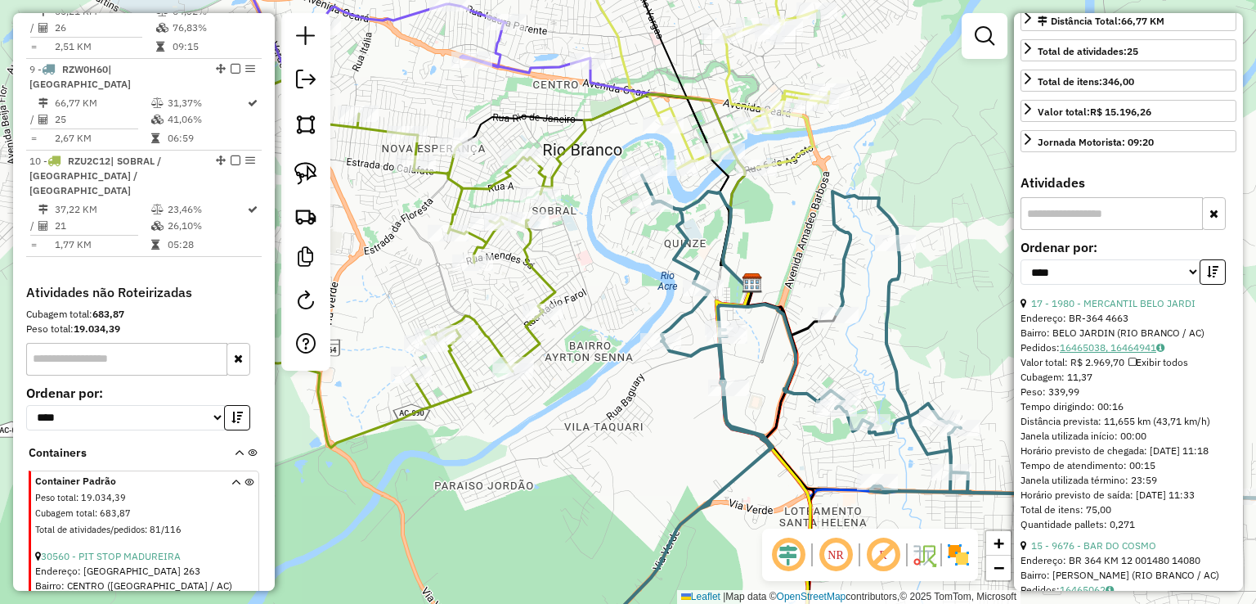
click at [1107, 341] on link "16465038, 16464941" at bounding box center [1112, 347] width 105 height 12
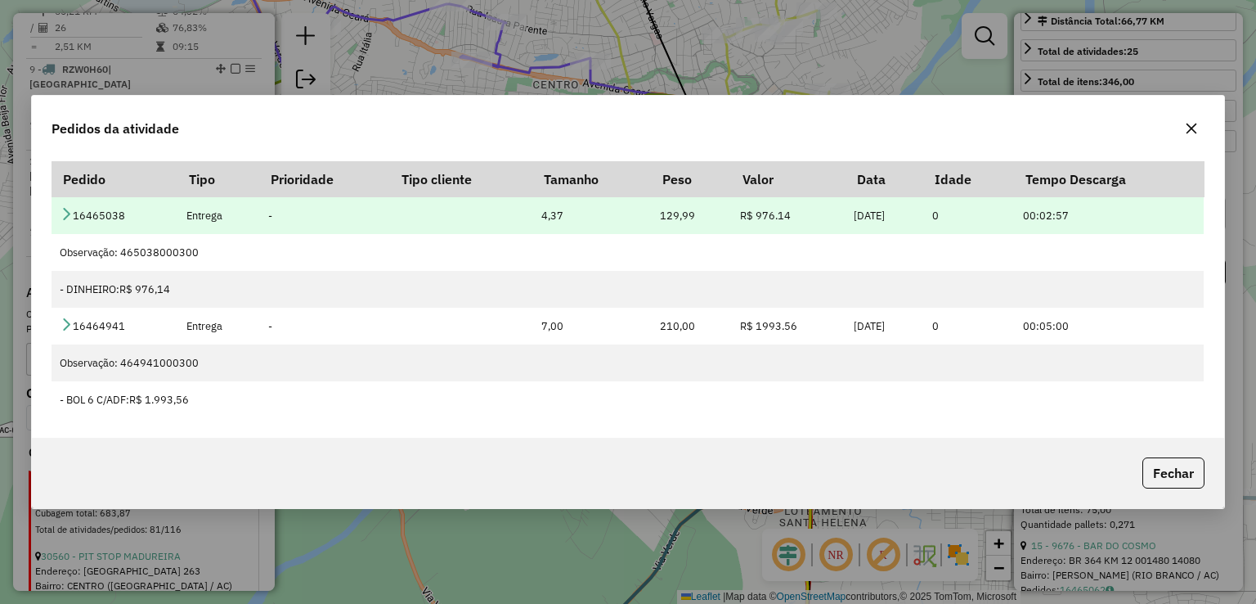
click at [65, 213] on icon at bounding box center [66, 213] width 13 height 13
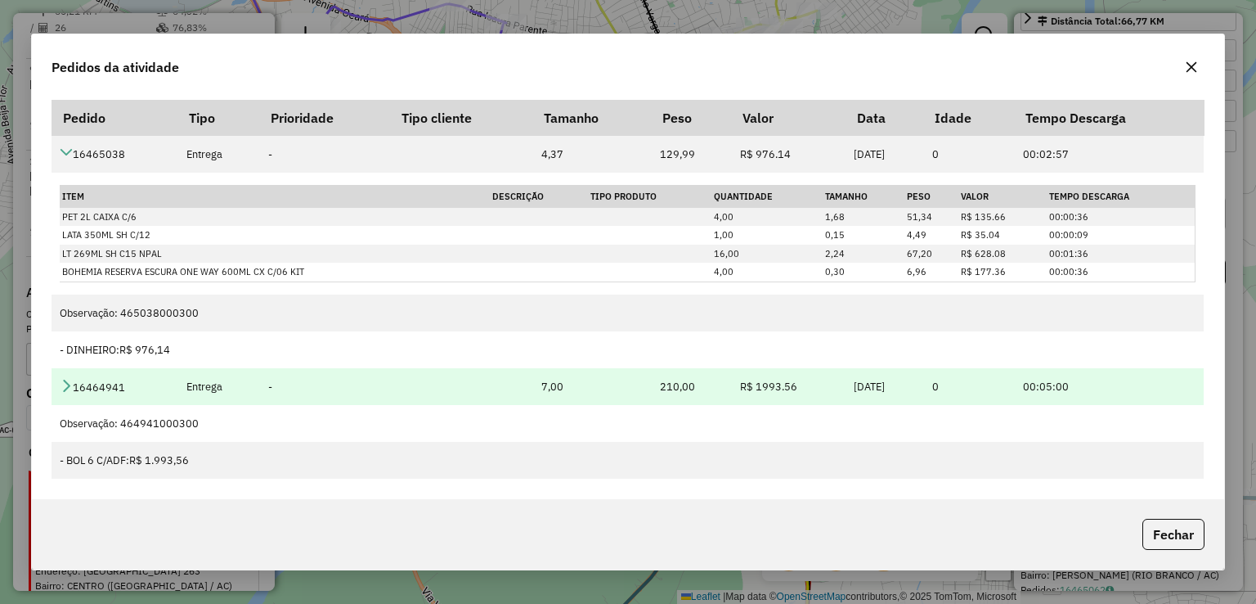
click at [68, 385] on icon at bounding box center [66, 385] width 13 height 13
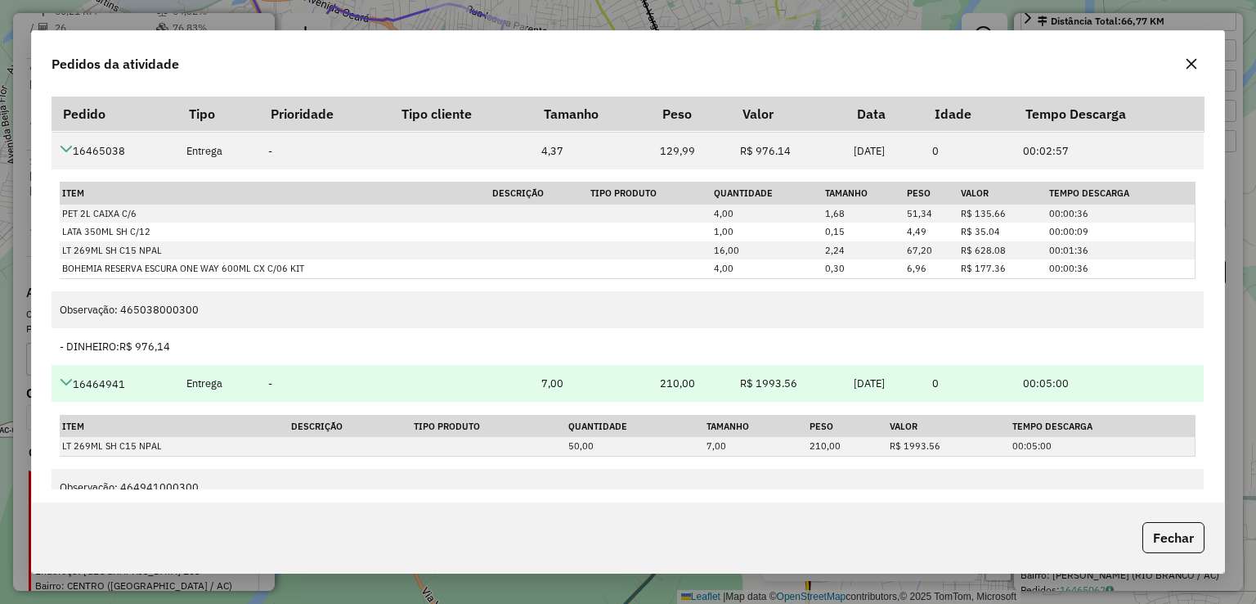
scroll to position [52, 0]
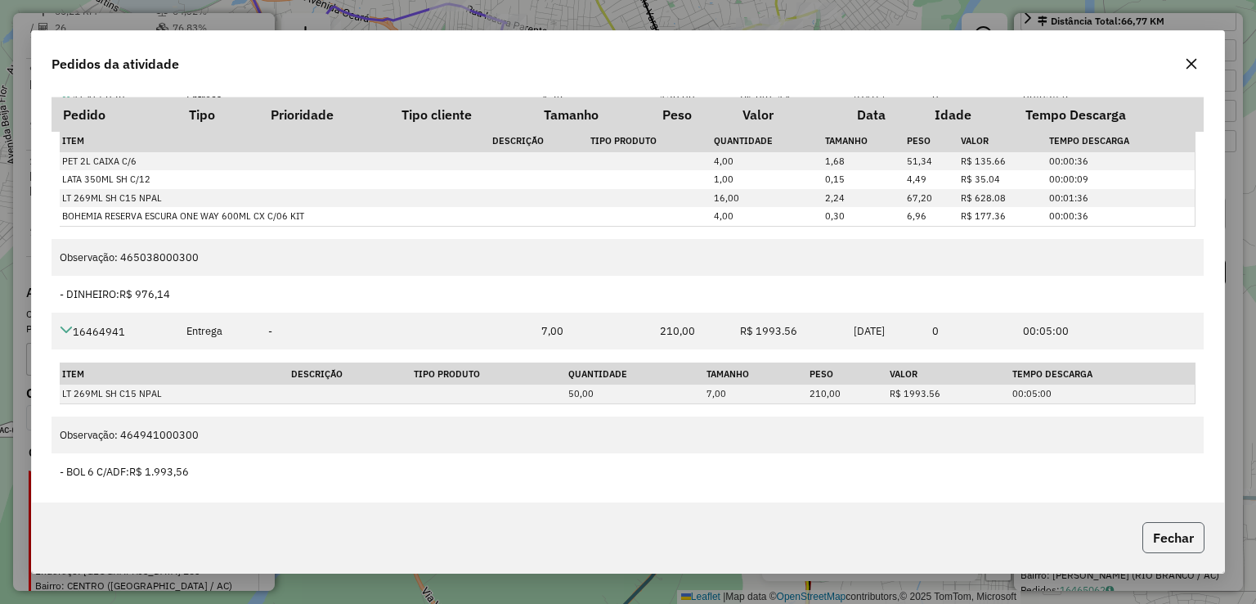
click at [1154, 541] on button "Fechar" at bounding box center [1173, 537] width 62 height 31
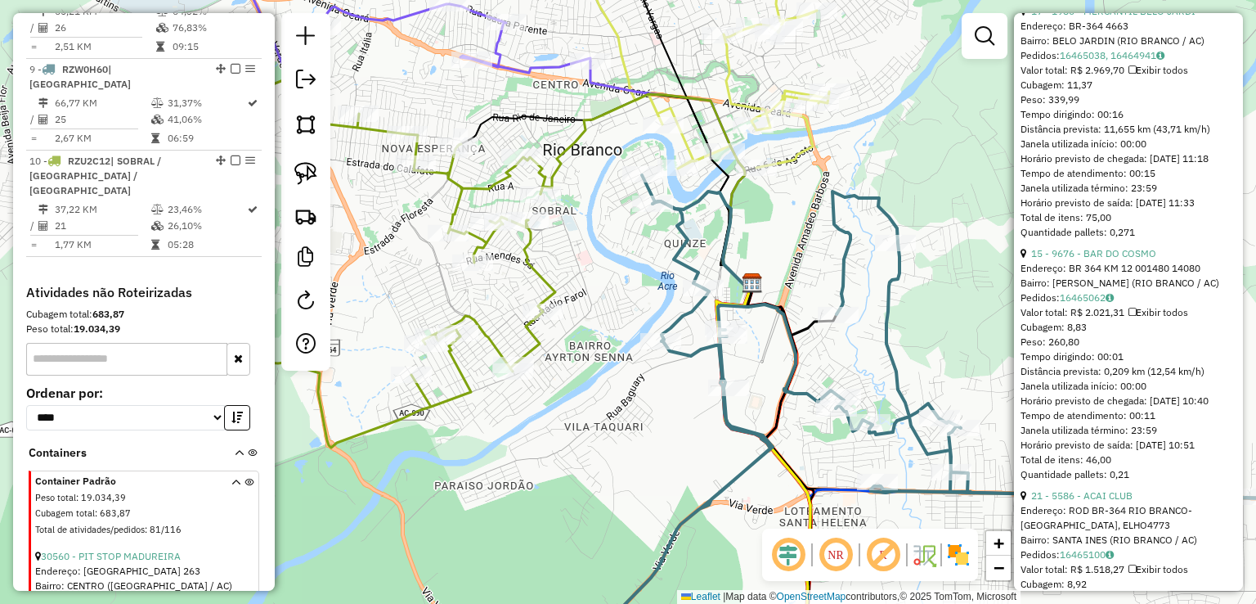
scroll to position [572, 0]
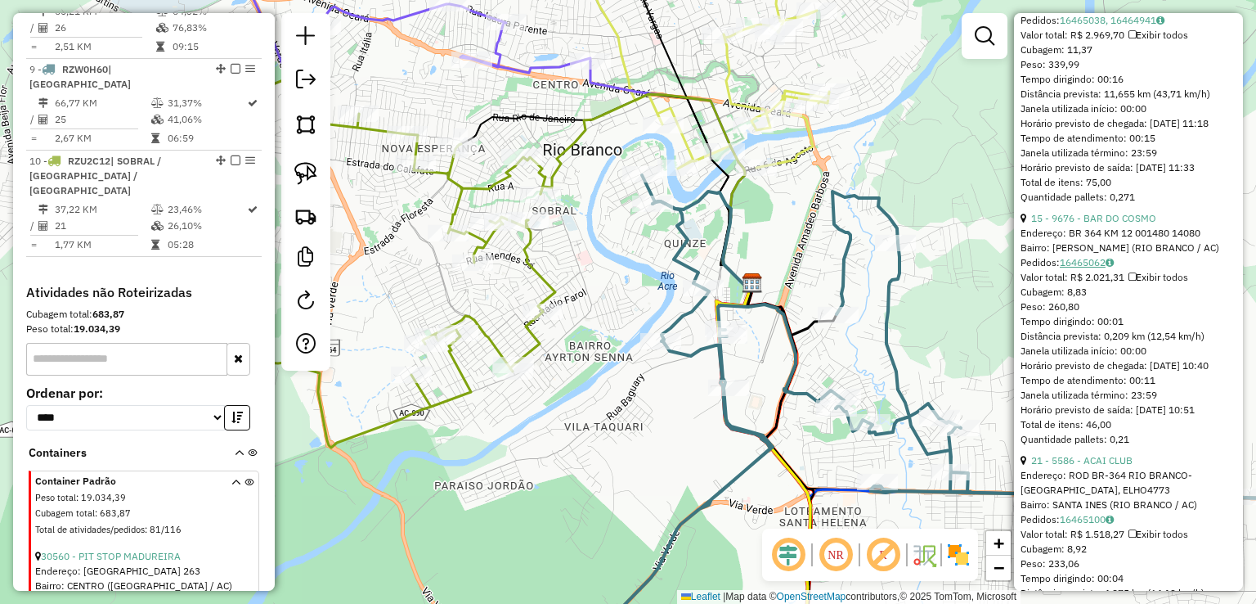
click at [1093, 268] on link "16465062" at bounding box center [1087, 262] width 54 height 12
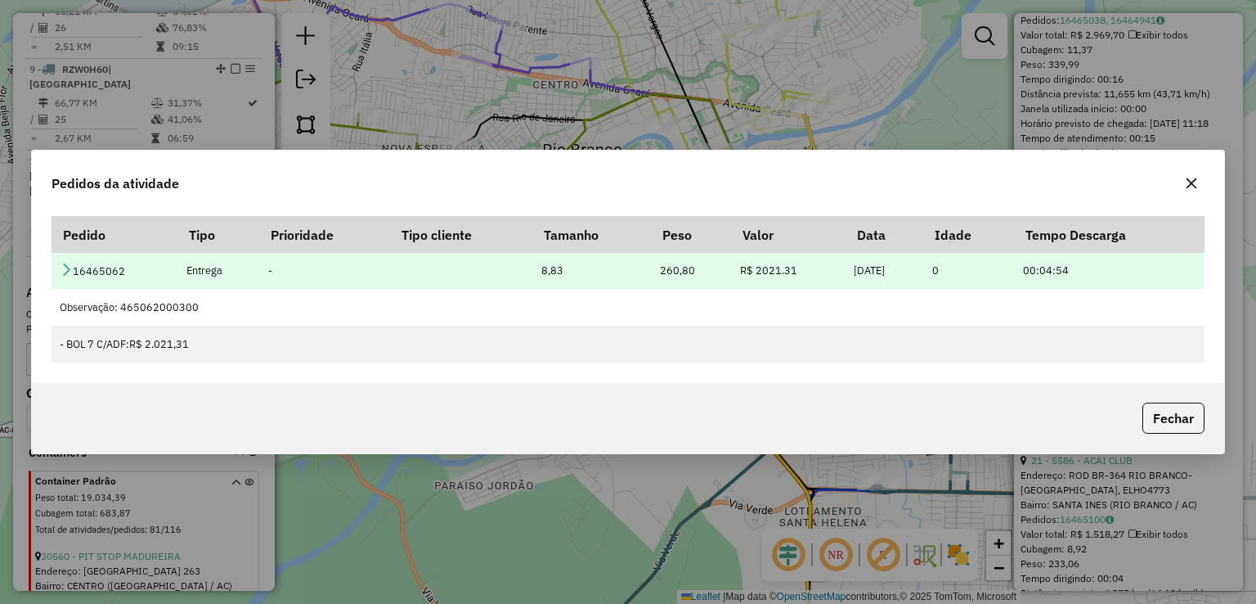
click at [66, 267] on icon at bounding box center [66, 268] width 13 height 13
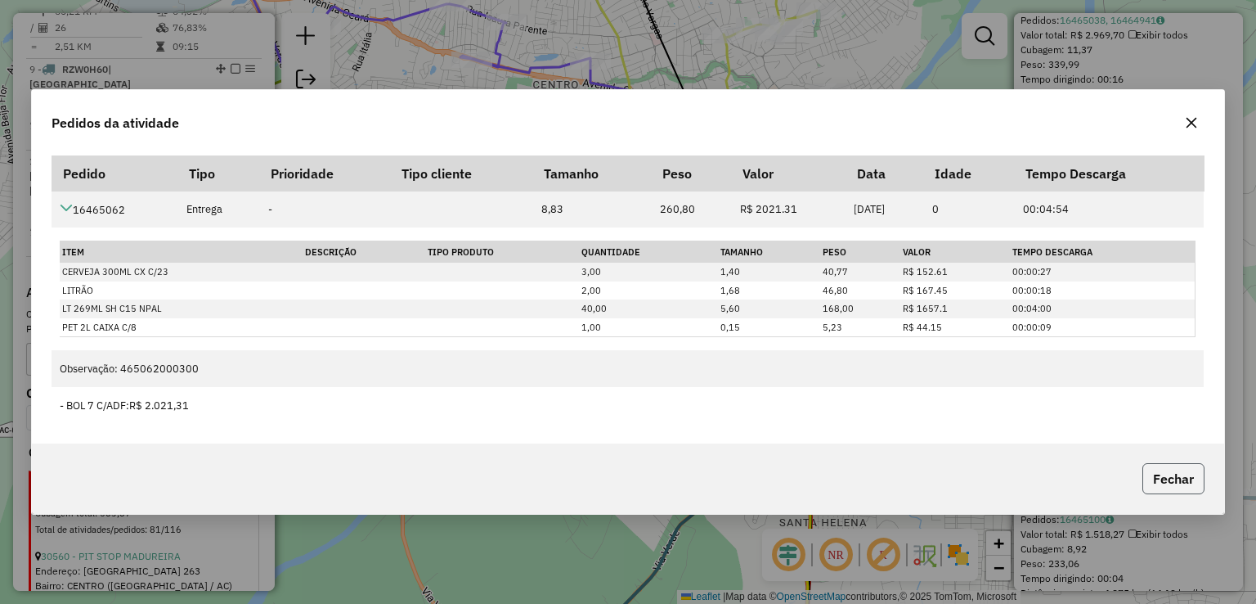
click at [1155, 486] on button "Fechar" at bounding box center [1173, 478] width 62 height 31
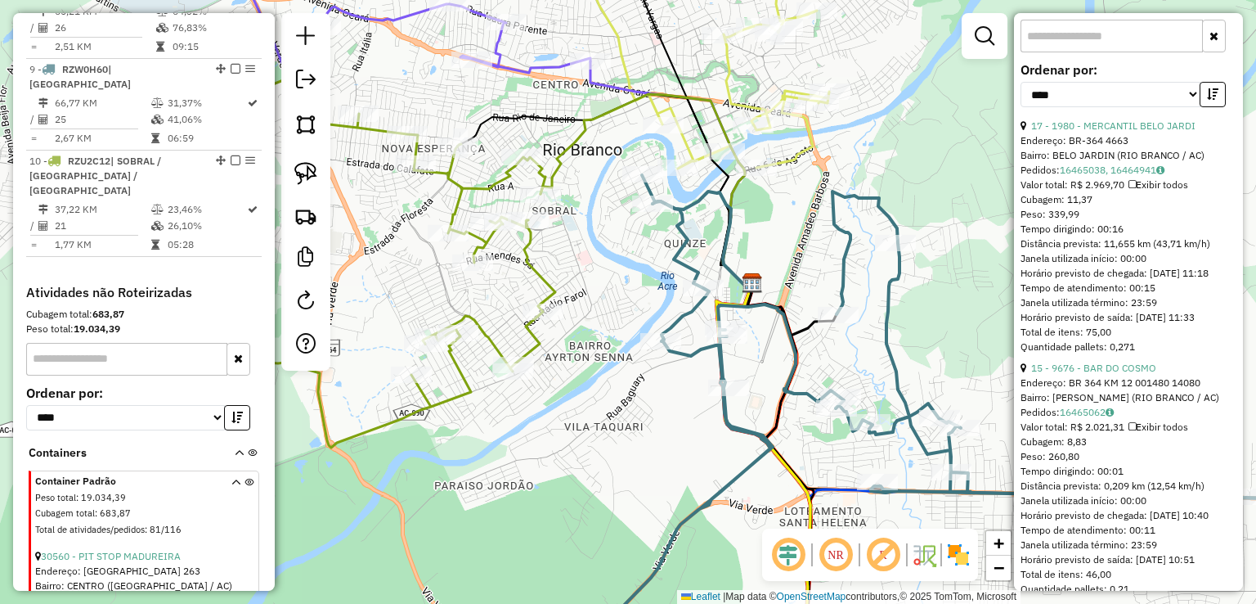
scroll to position [327, 0]
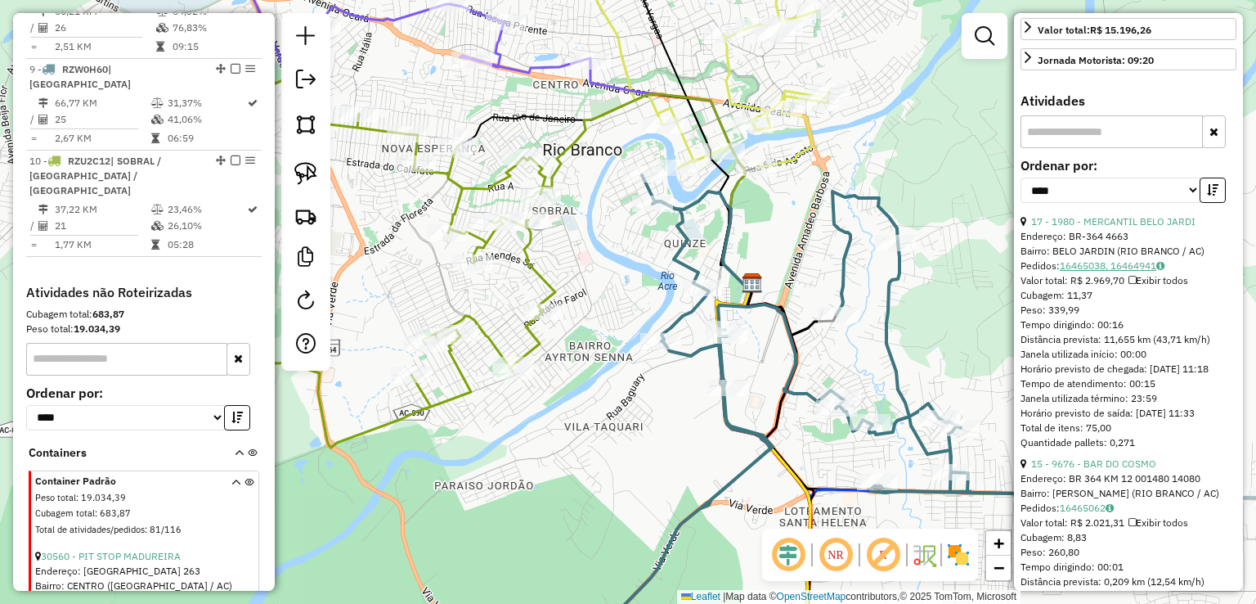
click at [1096, 259] on link "16465038, 16464941" at bounding box center [1112, 265] width 105 height 12
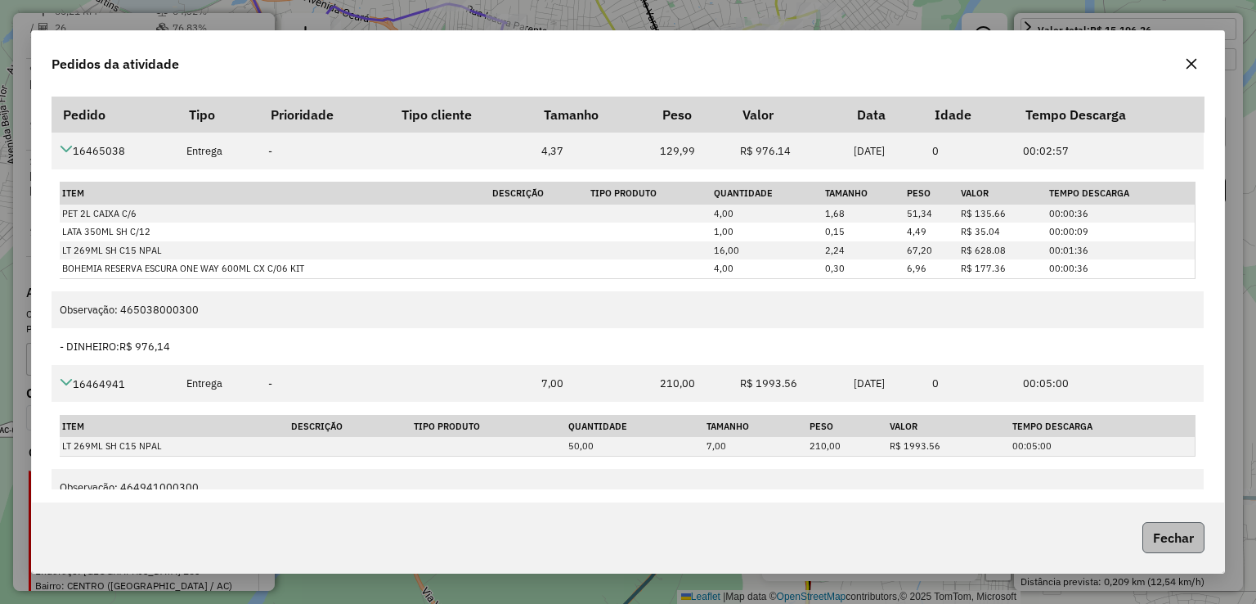
click at [1151, 541] on button "Fechar" at bounding box center [1173, 537] width 62 height 31
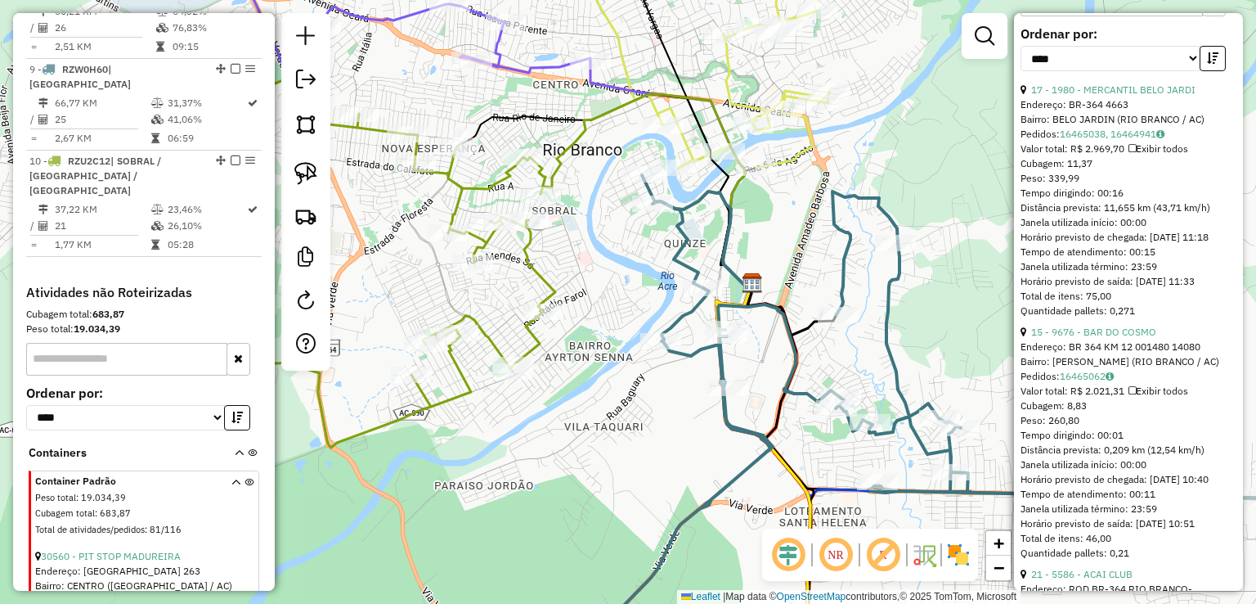
scroll to position [572, 0]
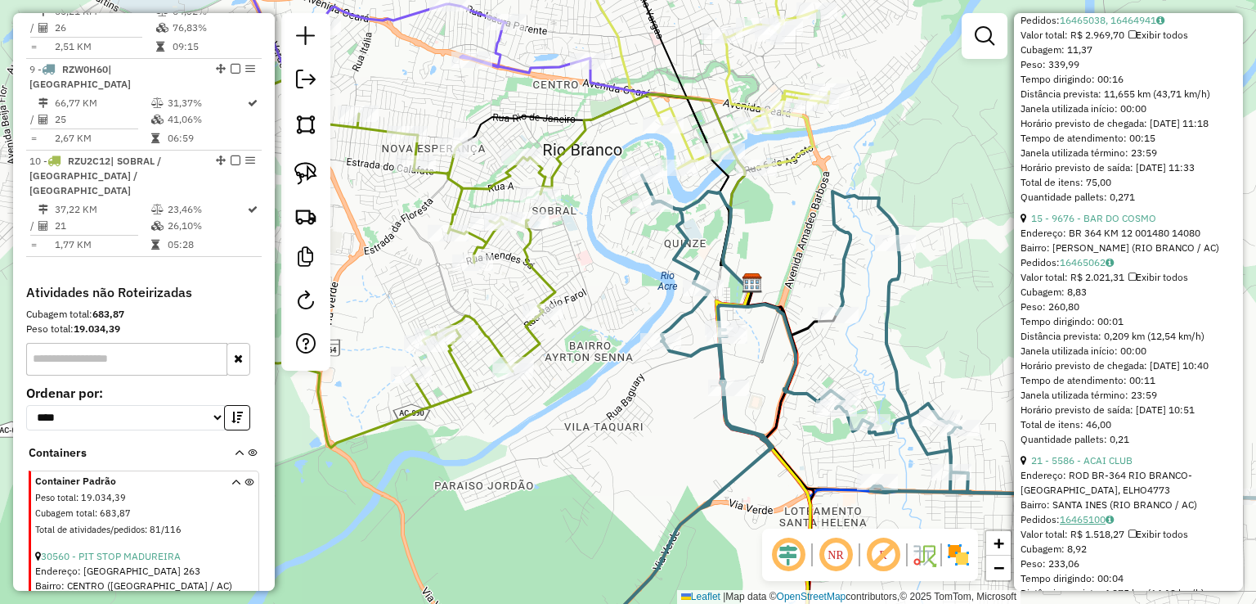
click at [1093, 525] on link "16465100" at bounding box center [1087, 519] width 54 height 12
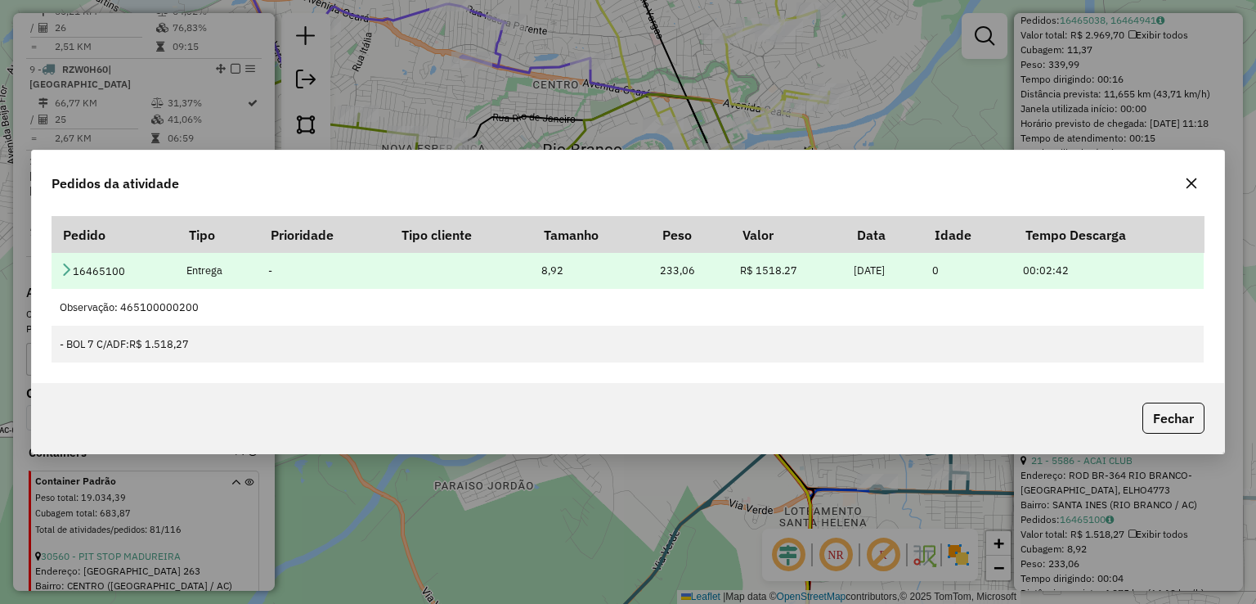
click at [72, 274] on icon at bounding box center [66, 268] width 13 height 13
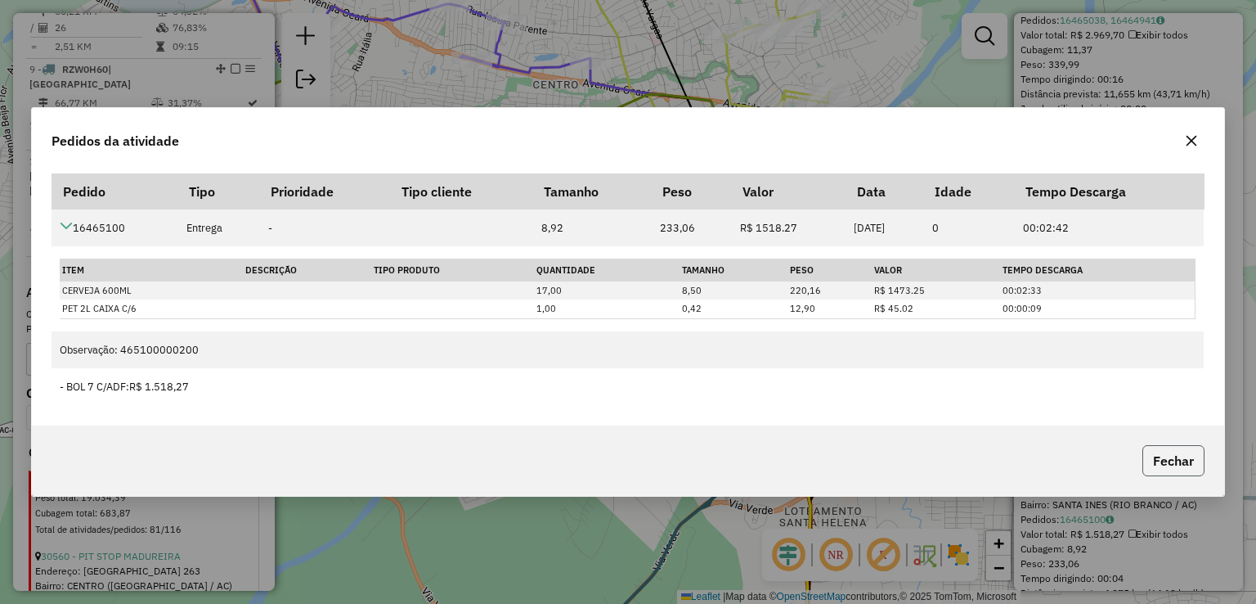
click at [1174, 463] on button "Fechar" at bounding box center [1173, 460] width 62 height 31
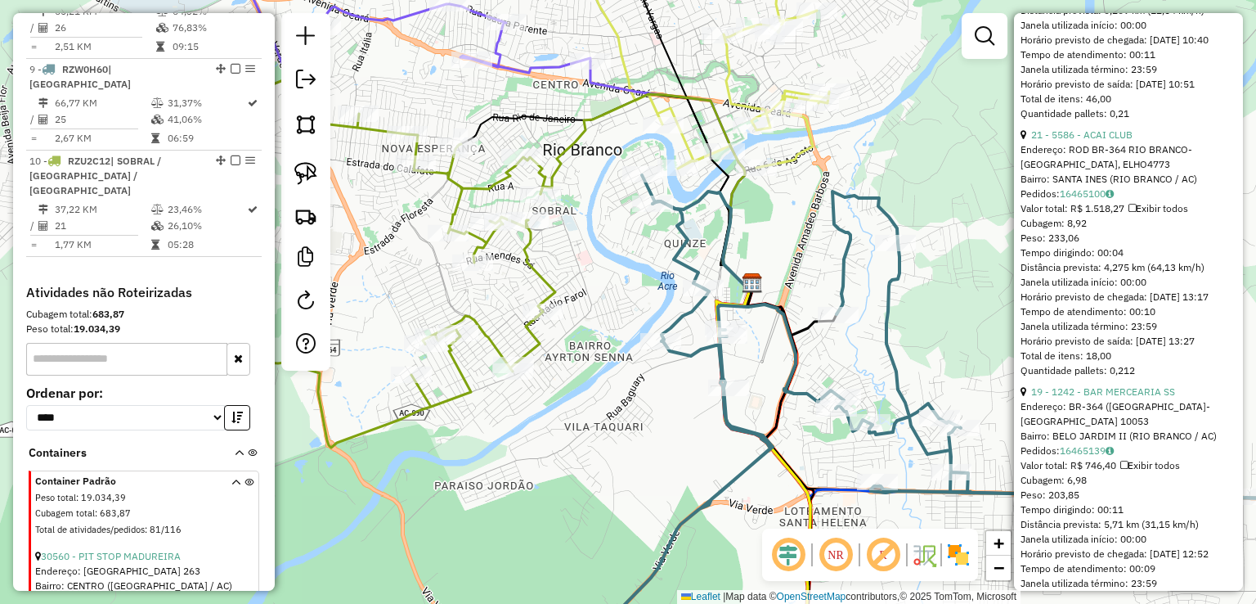
scroll to position [900, 0]
click at [1099, 455] on link "16465139" at bounding box center [1087, 448] width 54 height 12
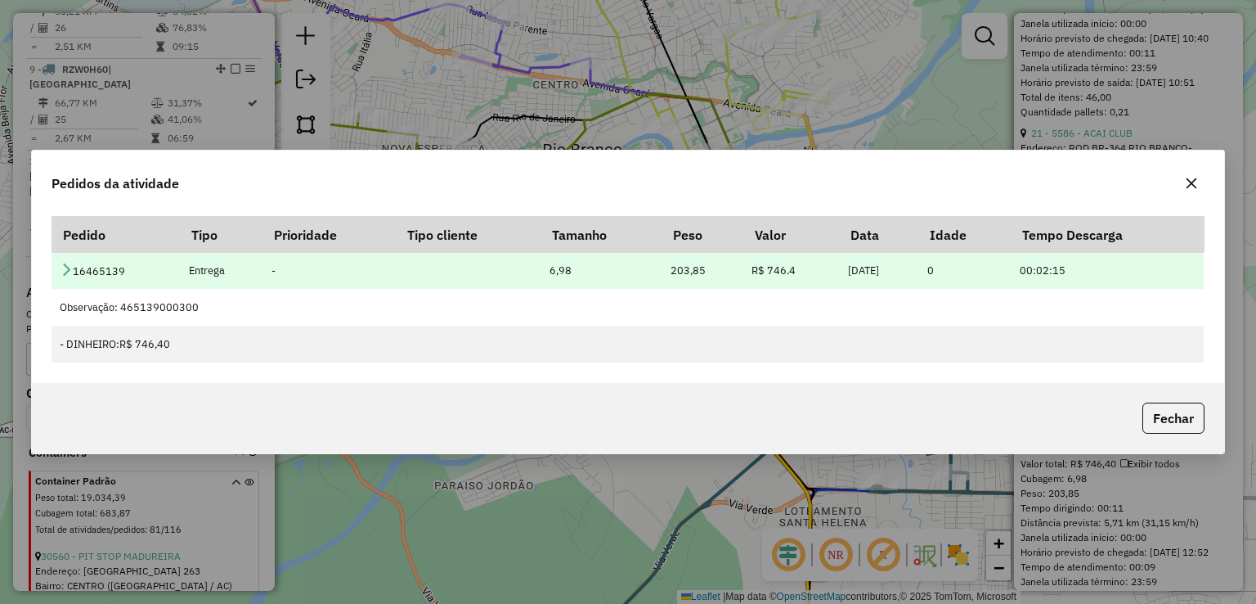
click at [69, 265] on icon at bounding box center [66, 268] width 13 height 13
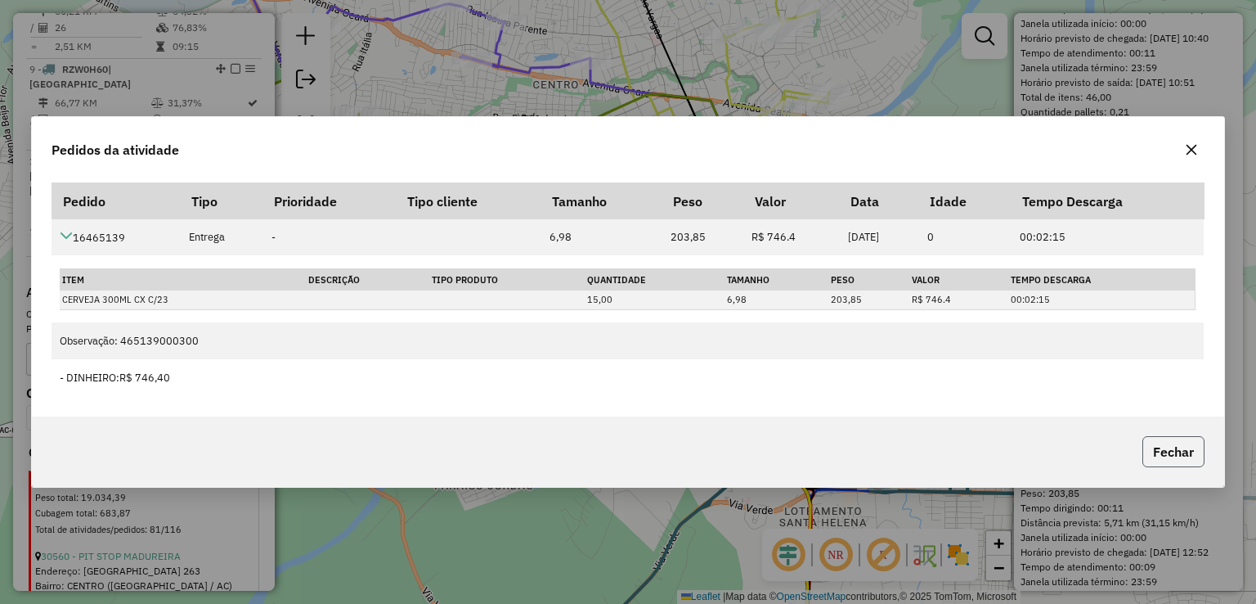
click at [1151, 462] on button "Fechar" at bounding box center [1173, 451] width 62 height 31
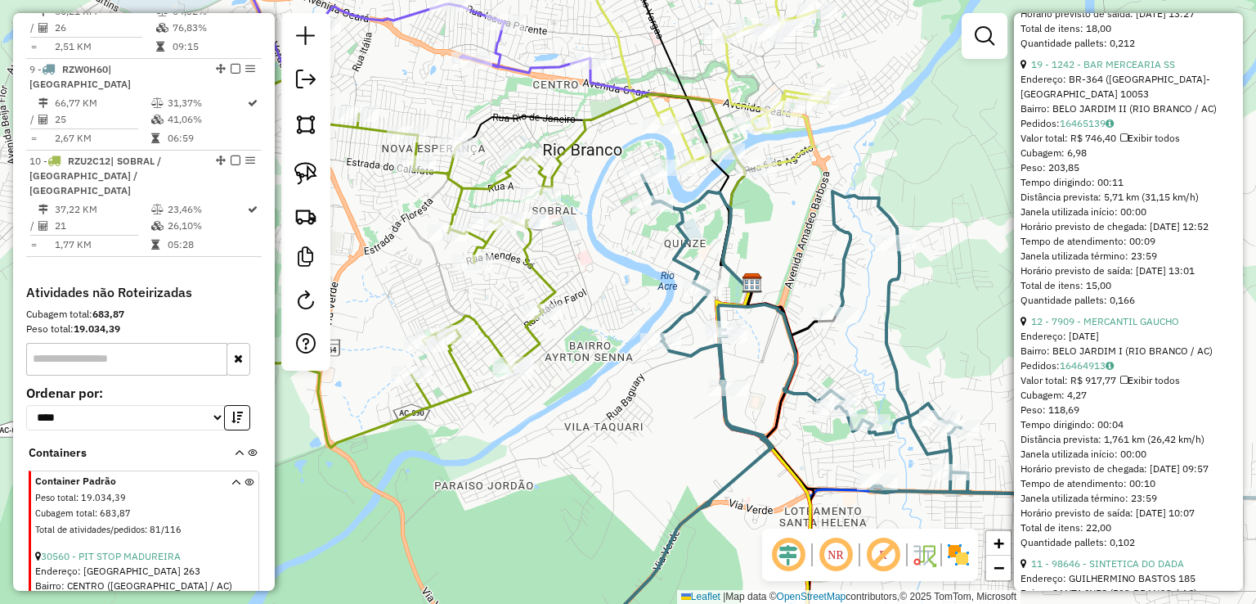
scroll to position [1227, 0]
click at [1085, 370] on link "16464913" at bounding box center [1087, 363] width 54 height 12
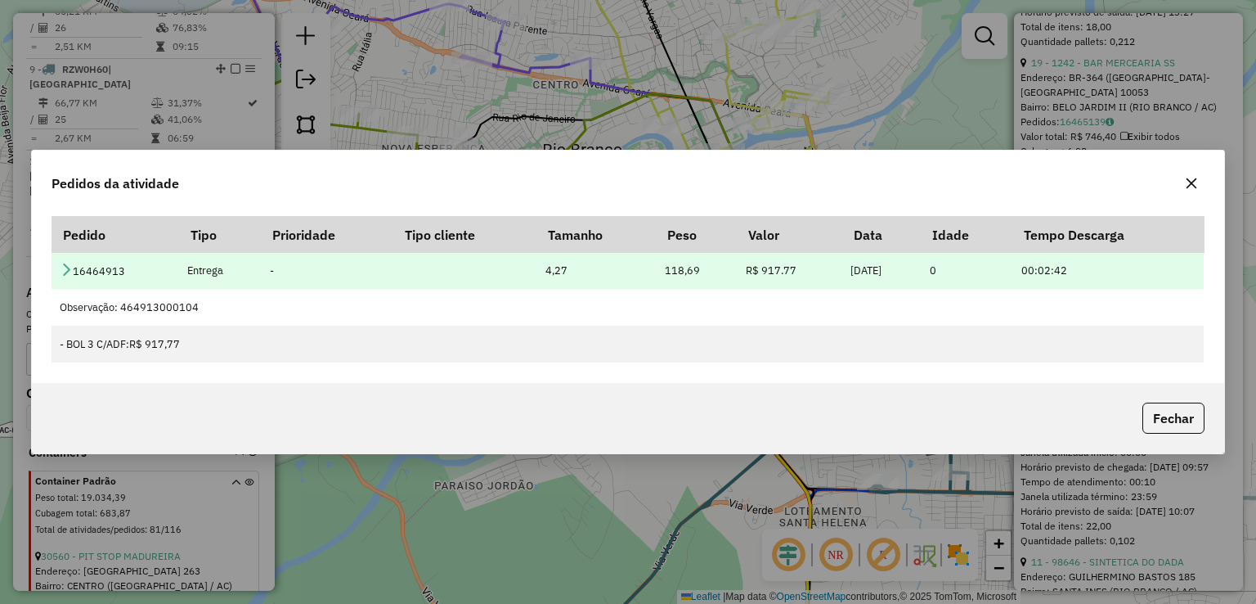
click at [61, 262] on td "16464913" at bounding box center [116, 270] width 128 height 37
click at [65, 263] on icon at bounding box center [66, 268] width 13 height 13
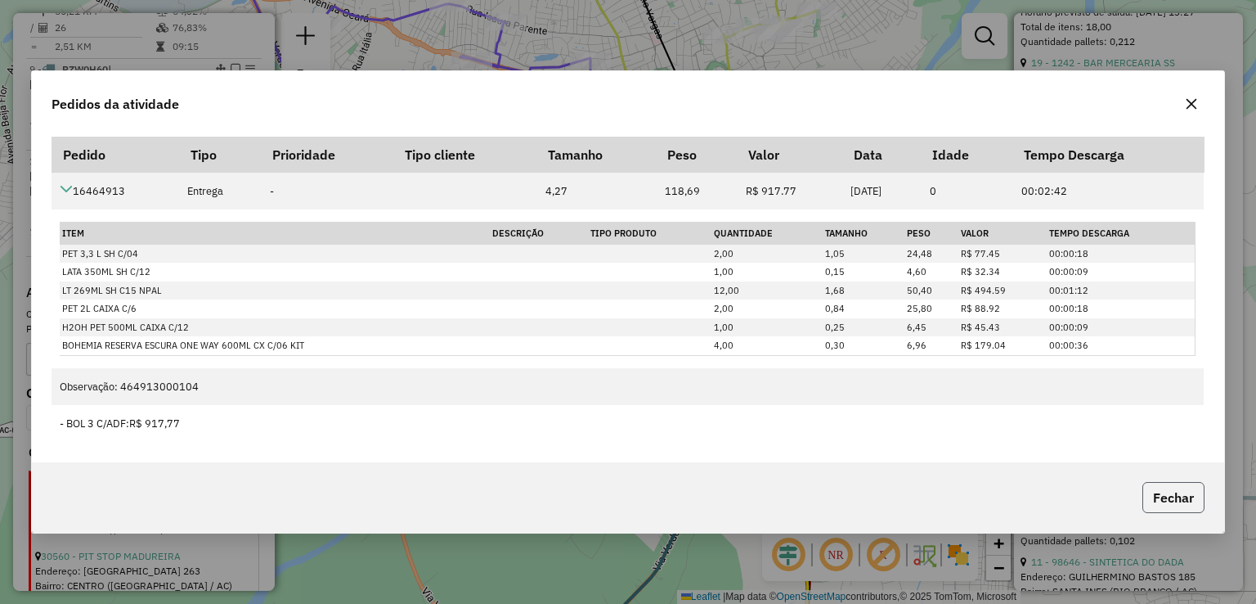
click at [1178, 503] on button "Fechar" at bounding box center [1173, 497] width 62 height 31
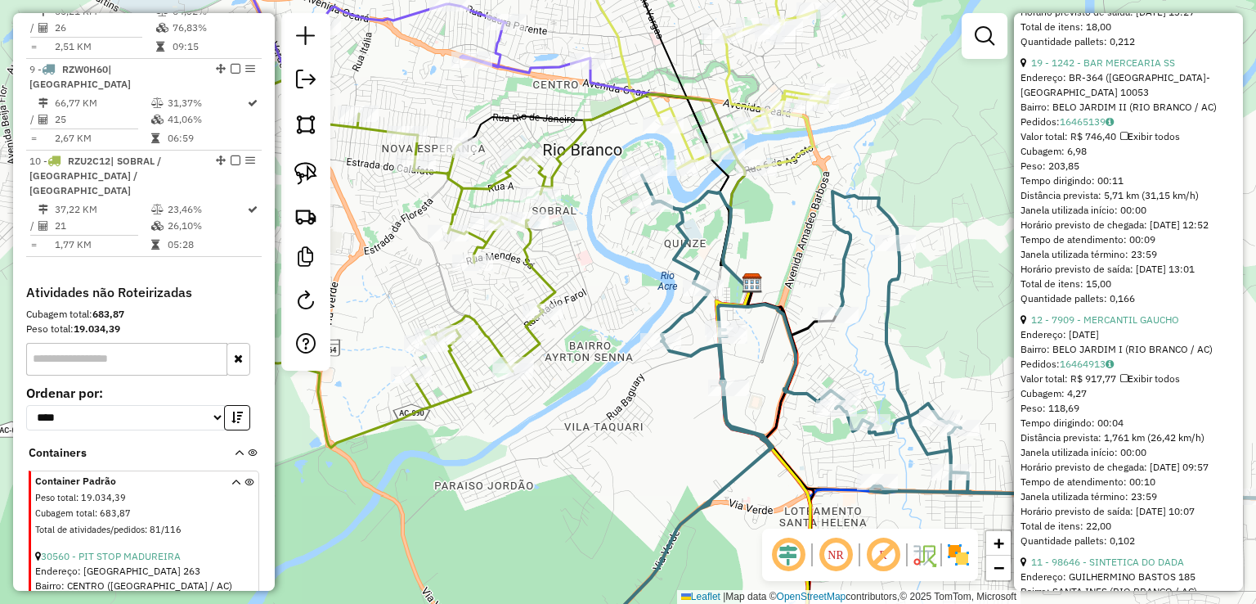
scroll to position [1554, 0]
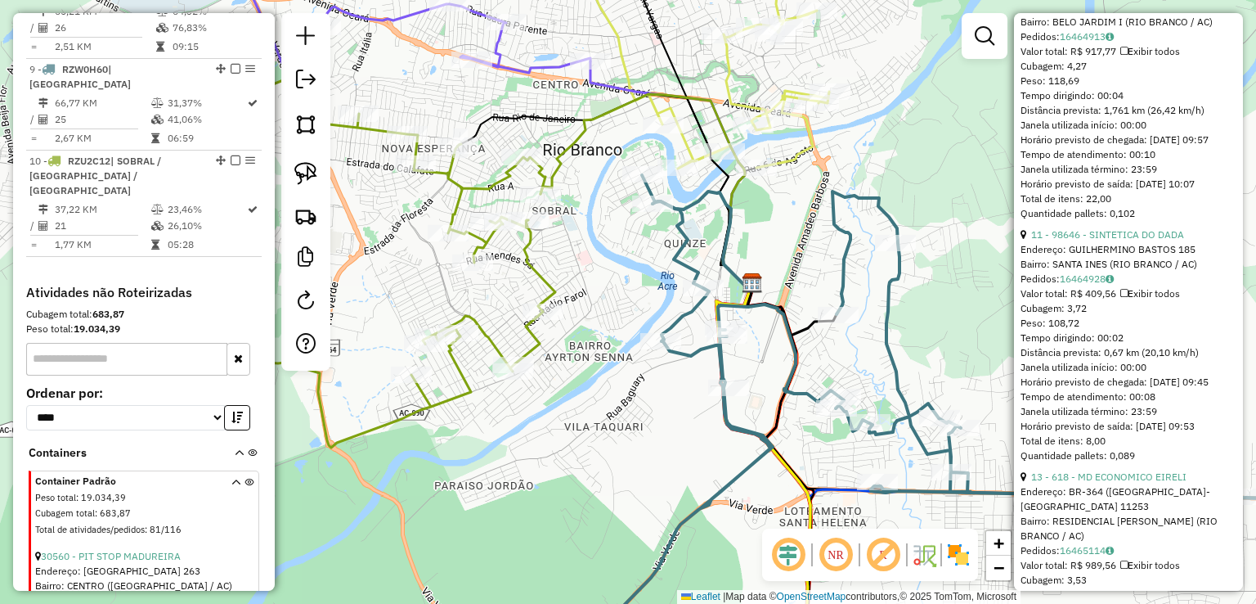
click at [1097, 301] on div "Valor total: R$ 409,56 Exibir todos" at bounding box center [1129, 293] width 216 height 15
click at [1093, 285] on link "16464928" at bounding box center [1087, 278] width 54 height 12
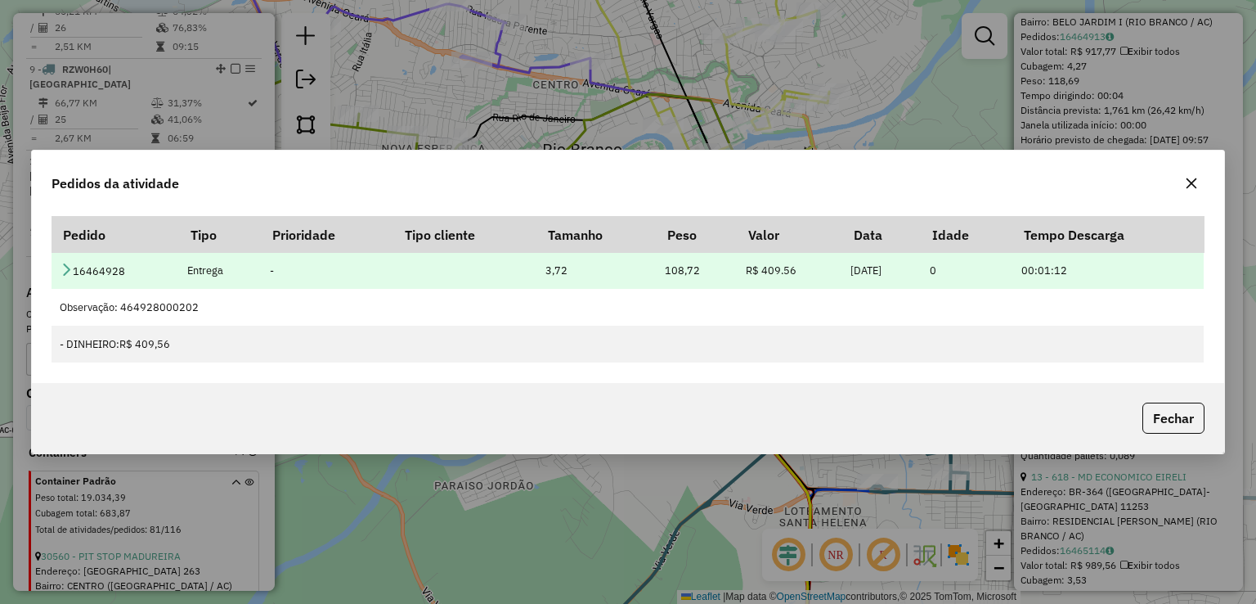
click at [69, 269] on icon at bounding box center [66, 268] width 13 height 13
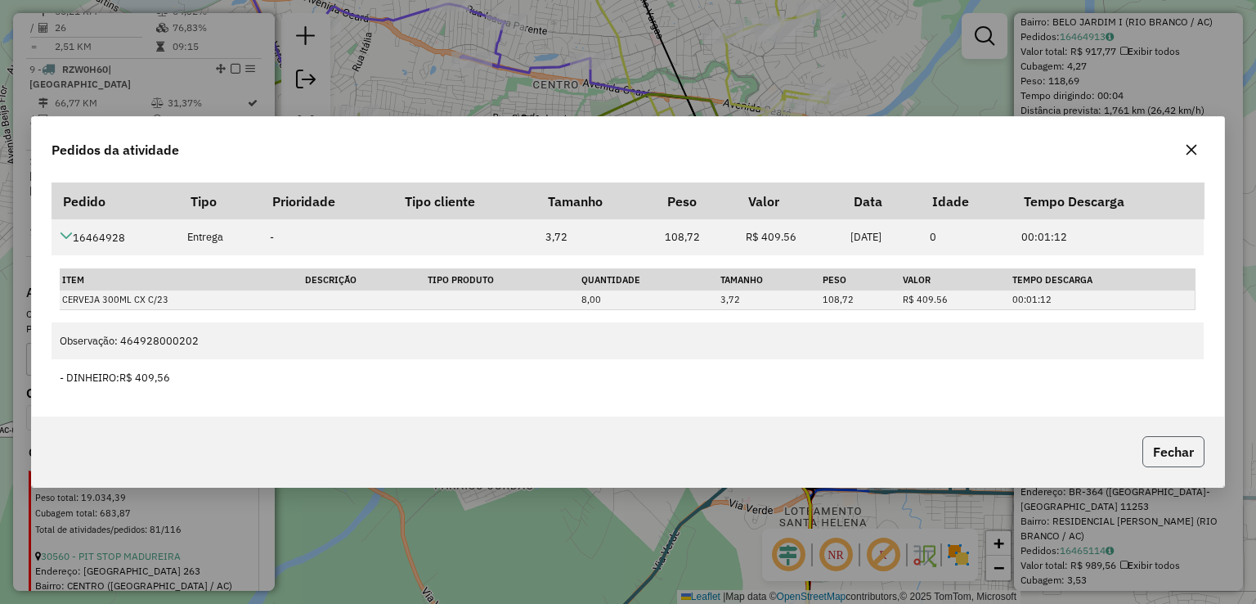
click at [1158, 455] on button "Fechar" at bounding box center [1173, 451] width 62 height 31
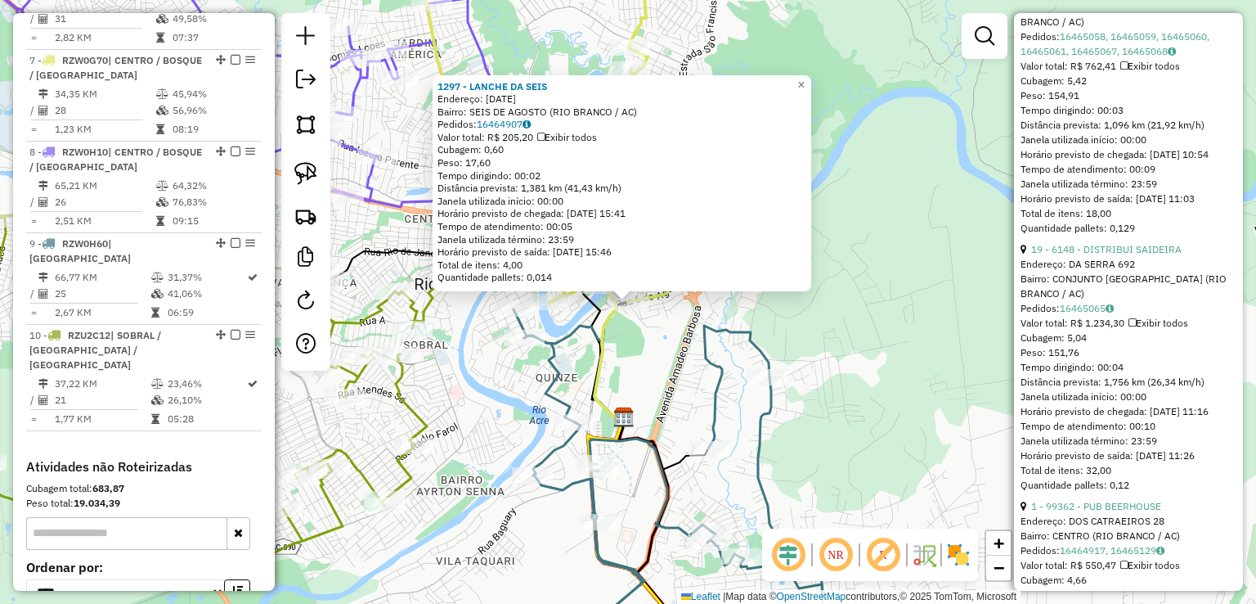
scroll to position [1102, 0]
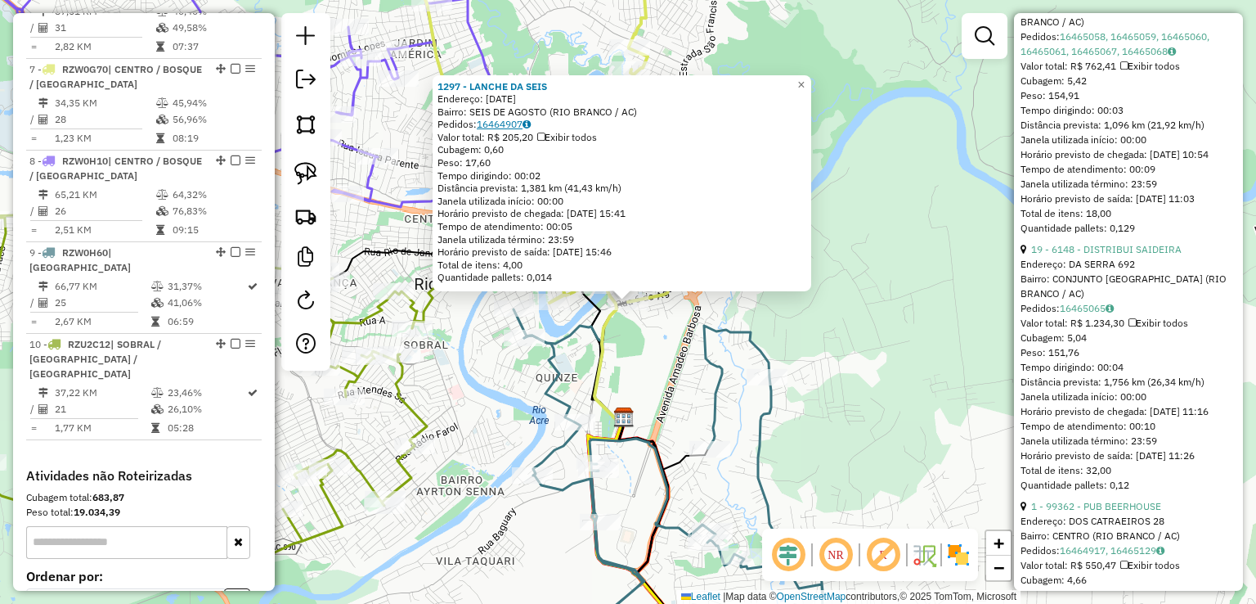
click at [521, 125] on link "16464907" at bounding box center [504, 124] width 54 height 12
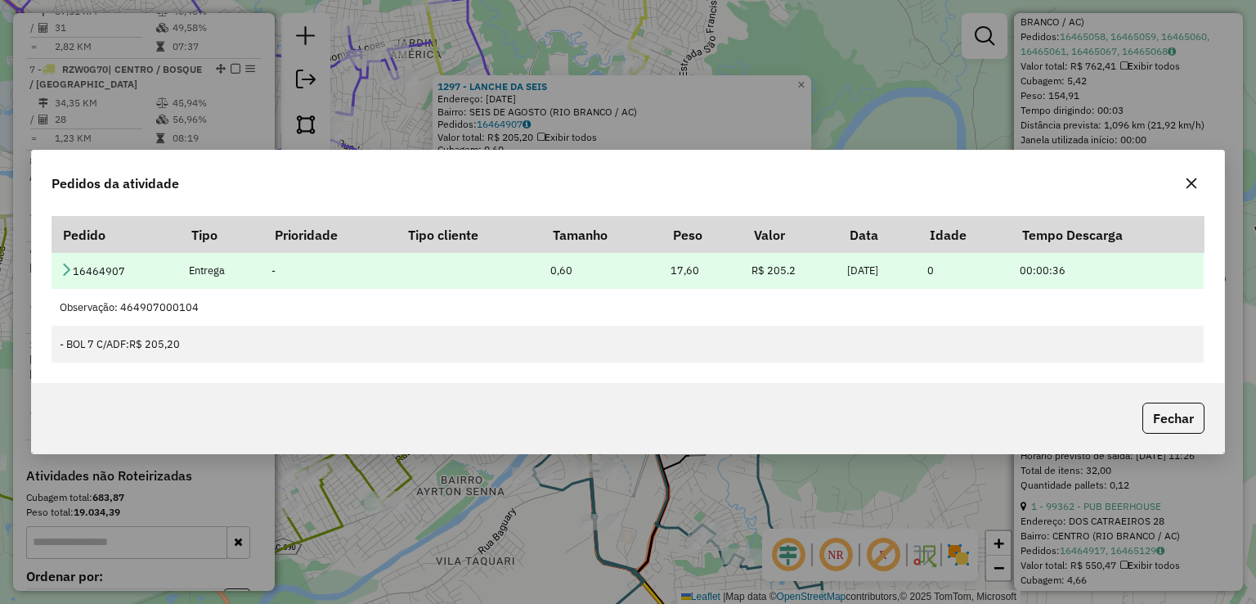
click at [57, 268] on td "16464907" at bounding box center [116, 270] width 128 height 37
click at [66, 268] on icon at bounding box center [66, 268] width 13 height 13
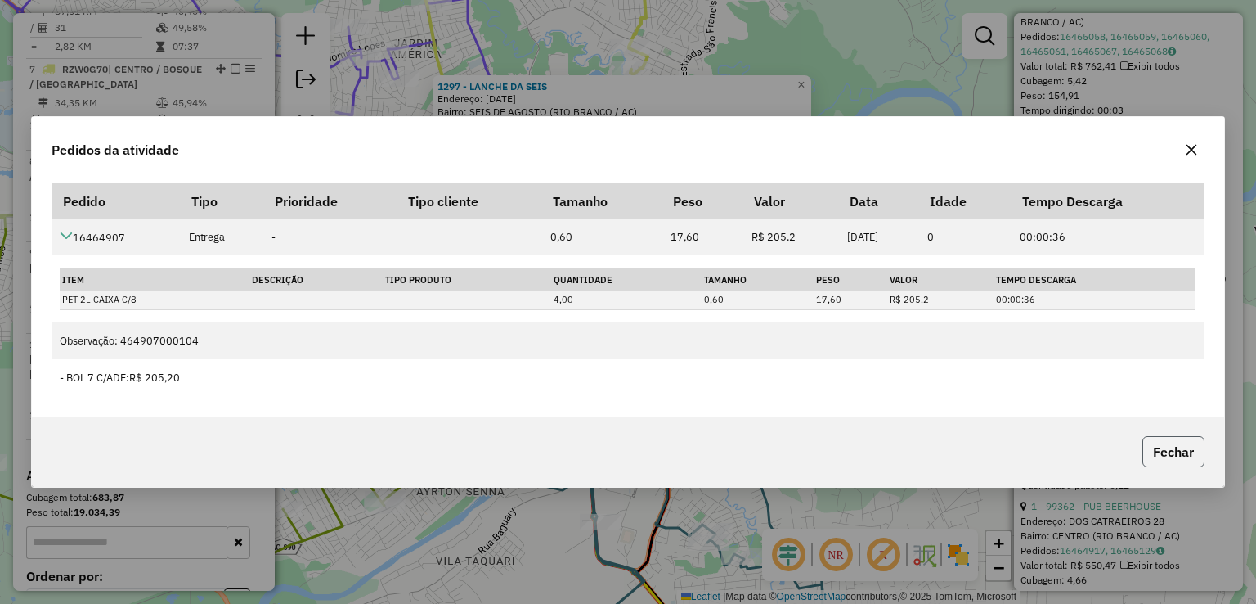
click at [1185, 446] on button "Fechar" at bounding box center [1173, 451] width 62 height 31
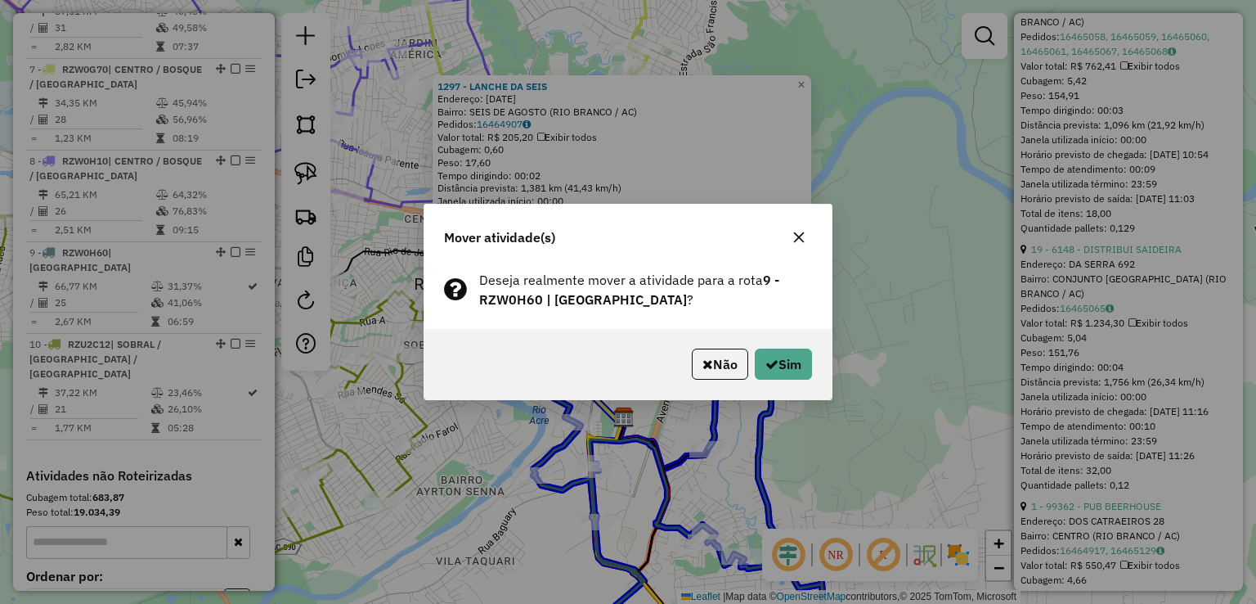
click at [815, 376] on div "Não Sim" at bounding box center [627, 364] width 407 height 70
click at [787, 367] on button "Sim" at bounding box center [783, 363] width 57 height 31
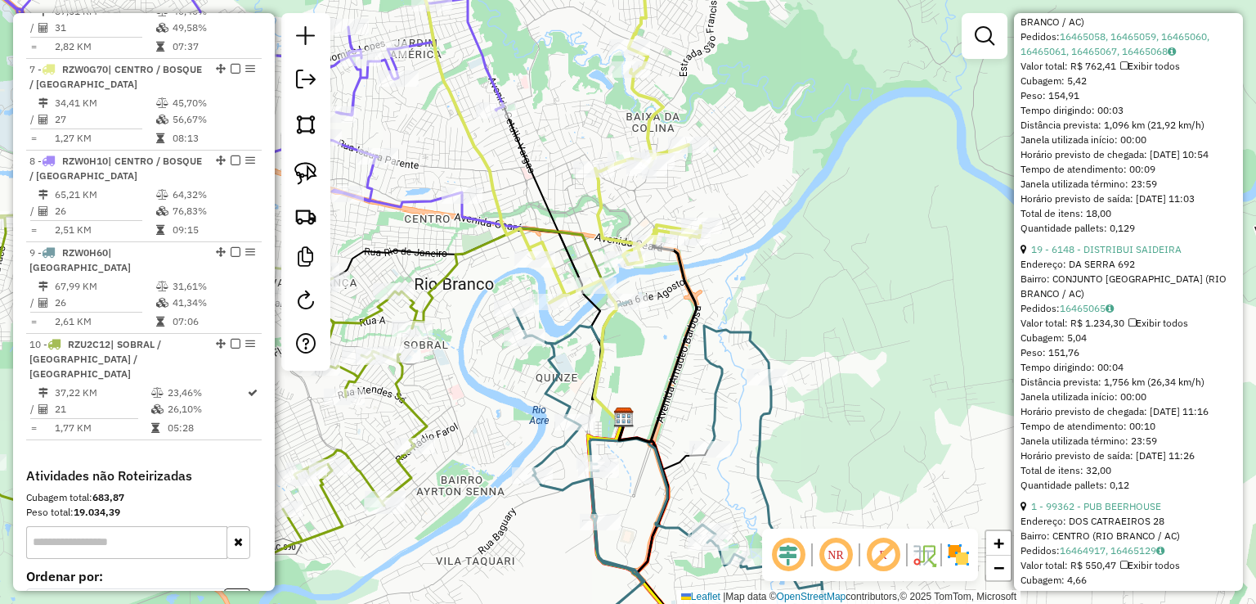
click at [675, 383] on icon at bounding box center [658, 342] width 78 height 199
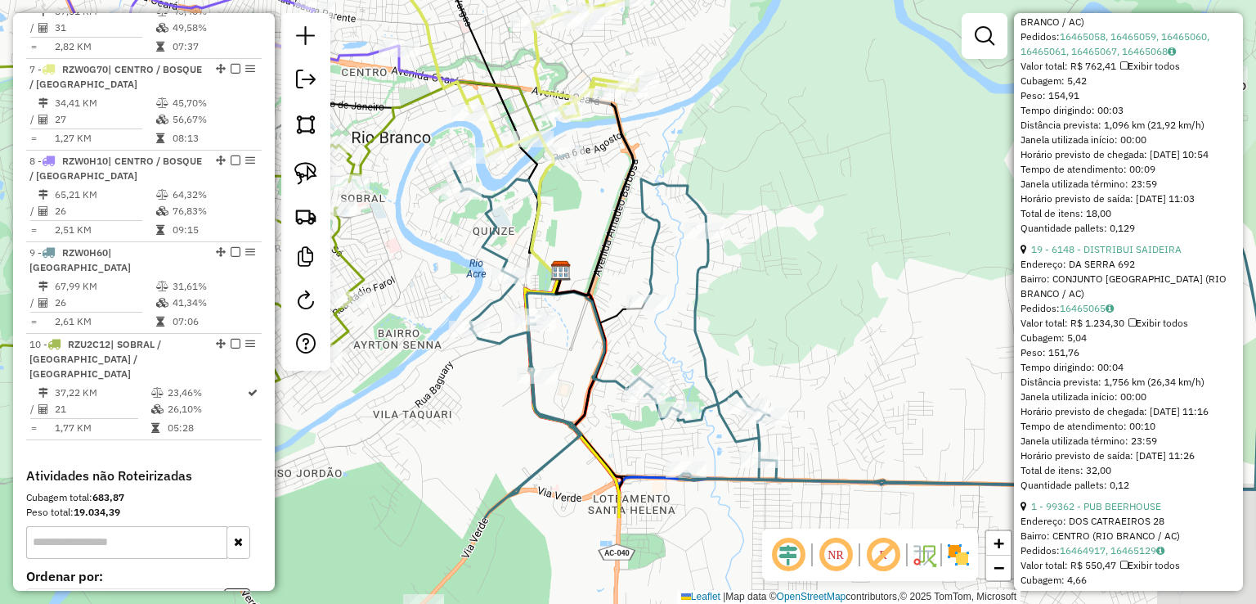
drag, startPoint x: 669, startPoint y: 379, endPoint x: 596, endPoint y: 204, distance: 190.3
click at [601, 218] on icon at bounding box center [595, 195] width 78 height 199
click at [596, 204] on icon at bounding box center [595, 195] width 78 height 199
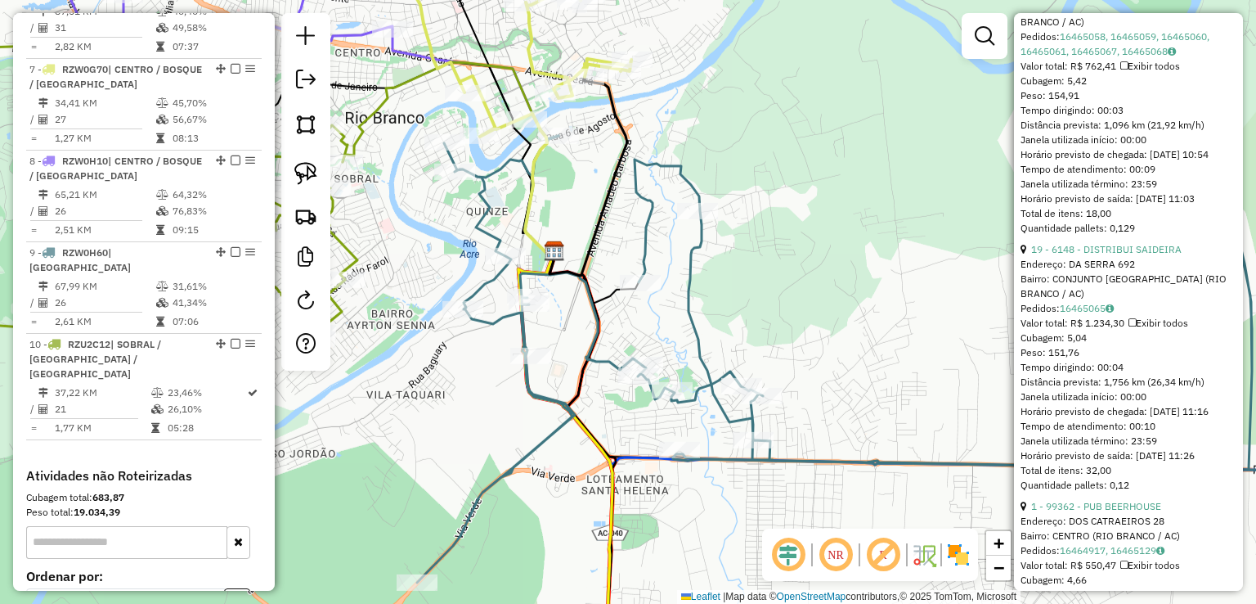
click at [639, 240] on icon at bounding box center [899, 318] width 964 height 527
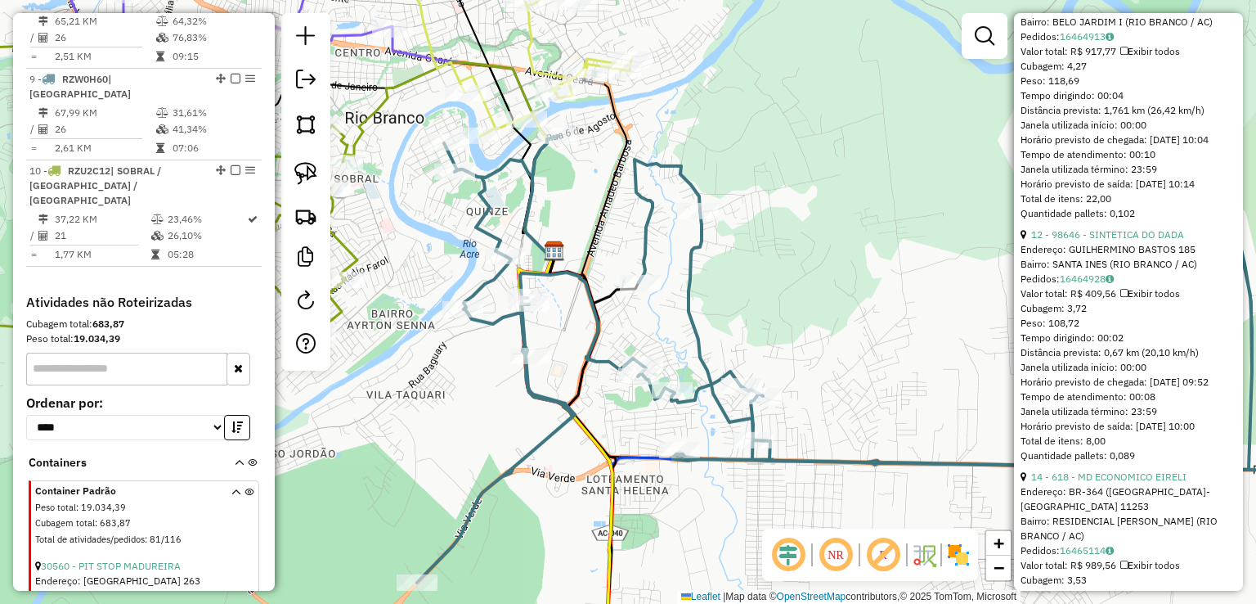
scroll to position [1286, 0]
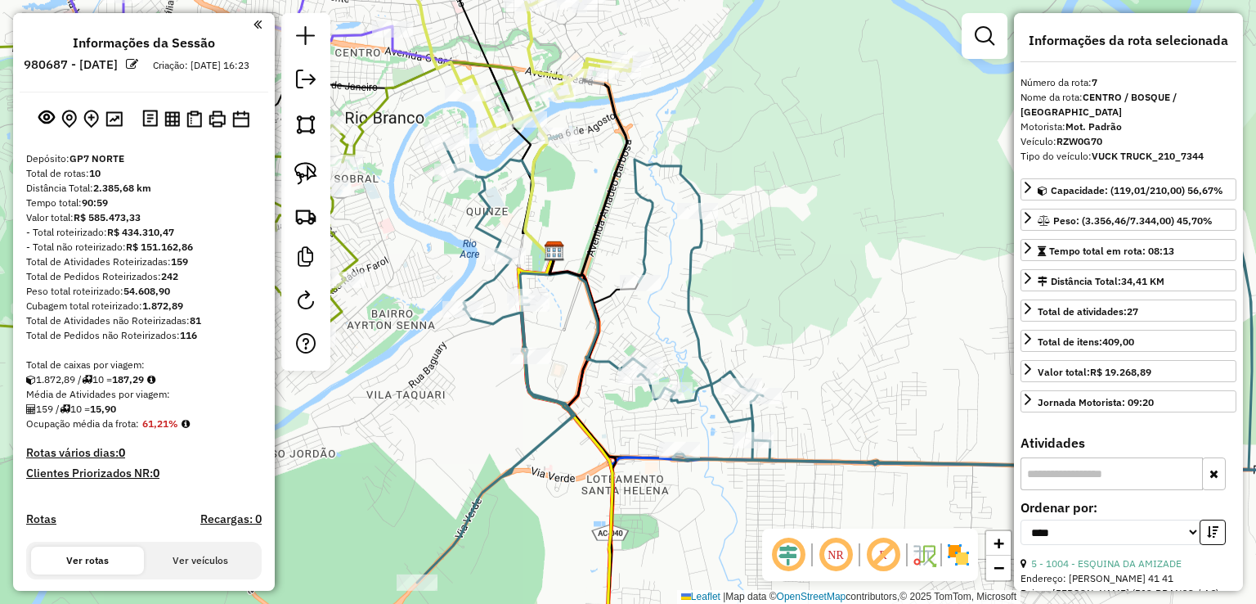
select select "*********"
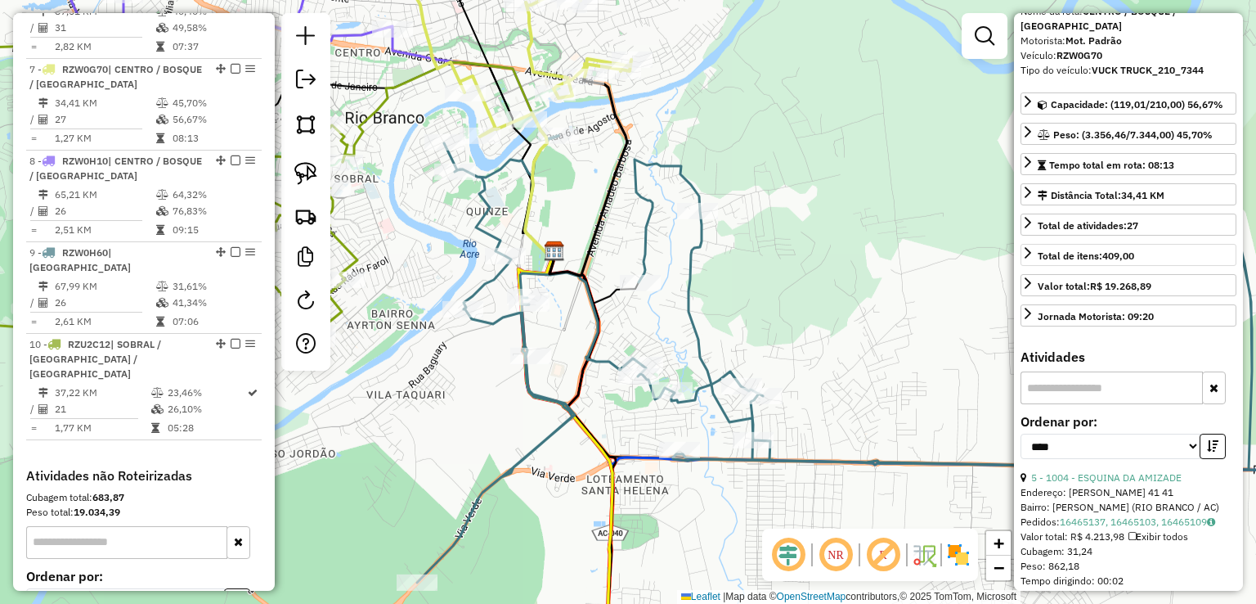
scroll to position [260, 0]
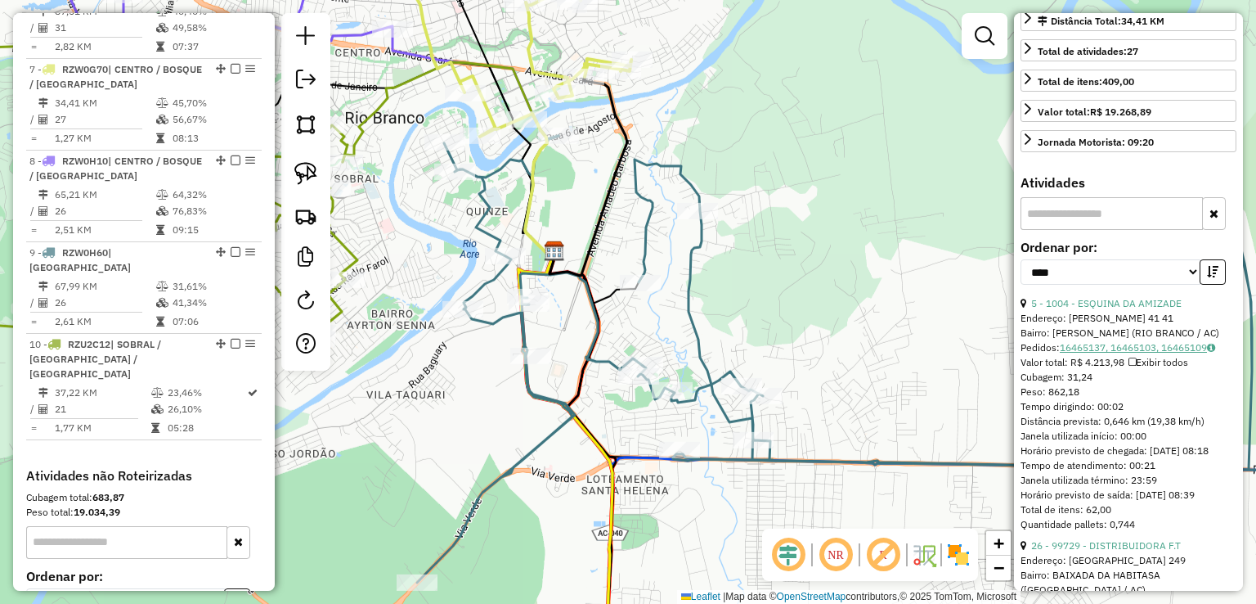
click at [1103, 353] on link "16465137, 16465103, 16465109" at bounding box center [1137, 347] width 155 height 12
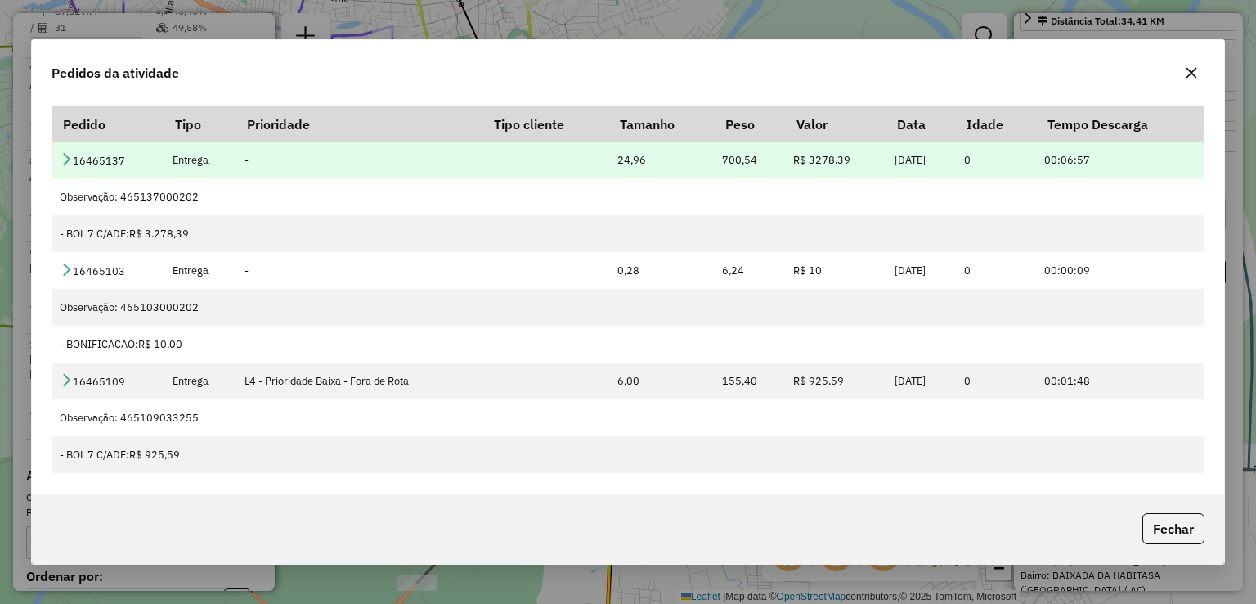
click at [62, 159] on icon at bounding box center [66, 158] width 13 height 13
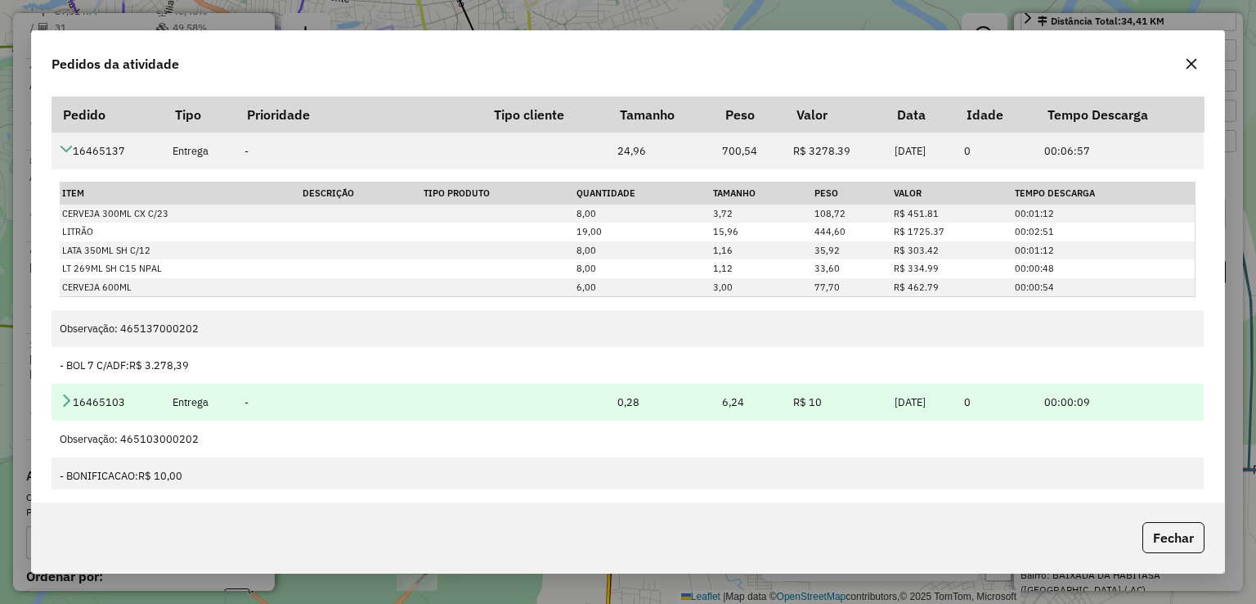
click at [64, 402] on icon at bounding box center [66, 399] width 13 height 13
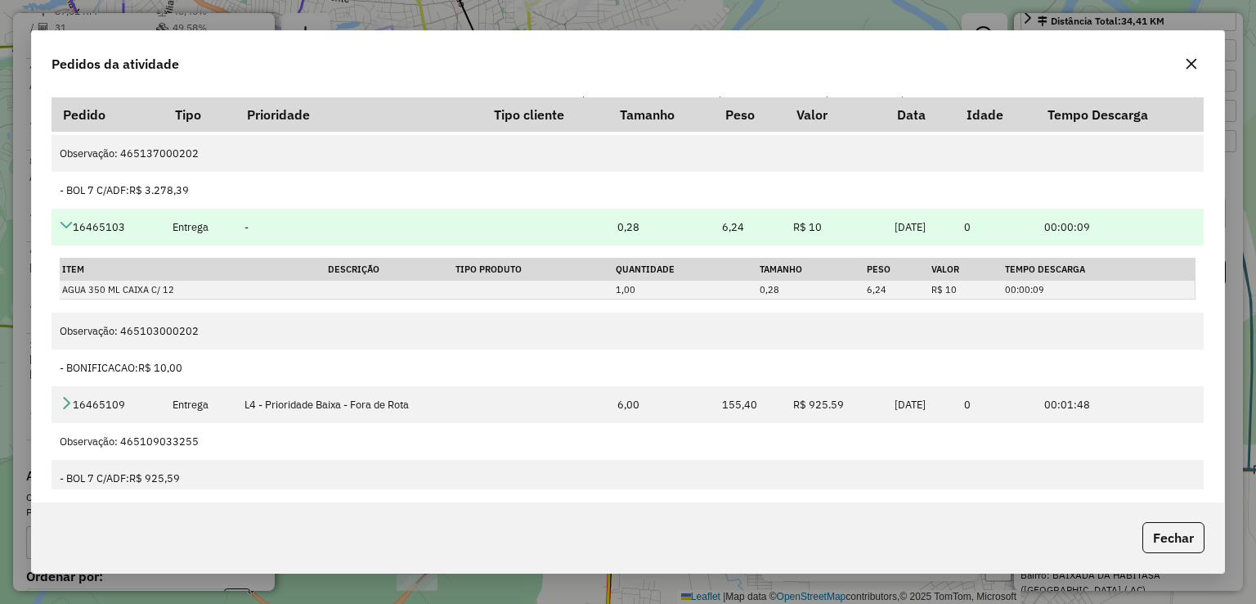
scroll to position [181, 0]
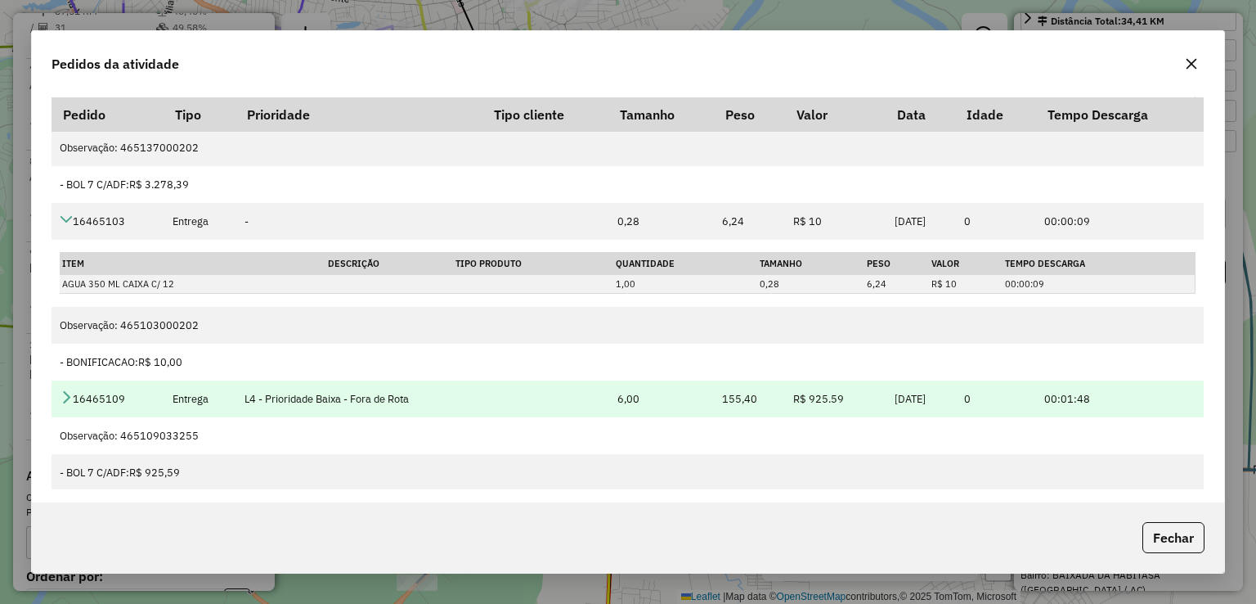
click at [72, 401] on icon at bounding box center [66, 396] width 13 height 13
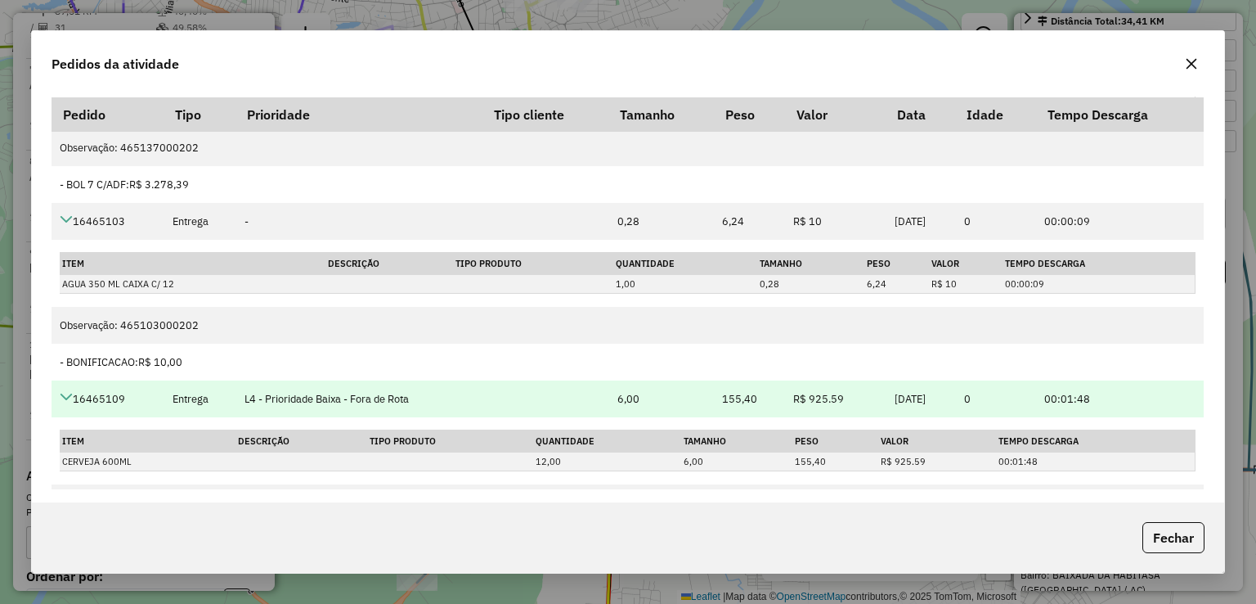
scroll to position [248, 0]
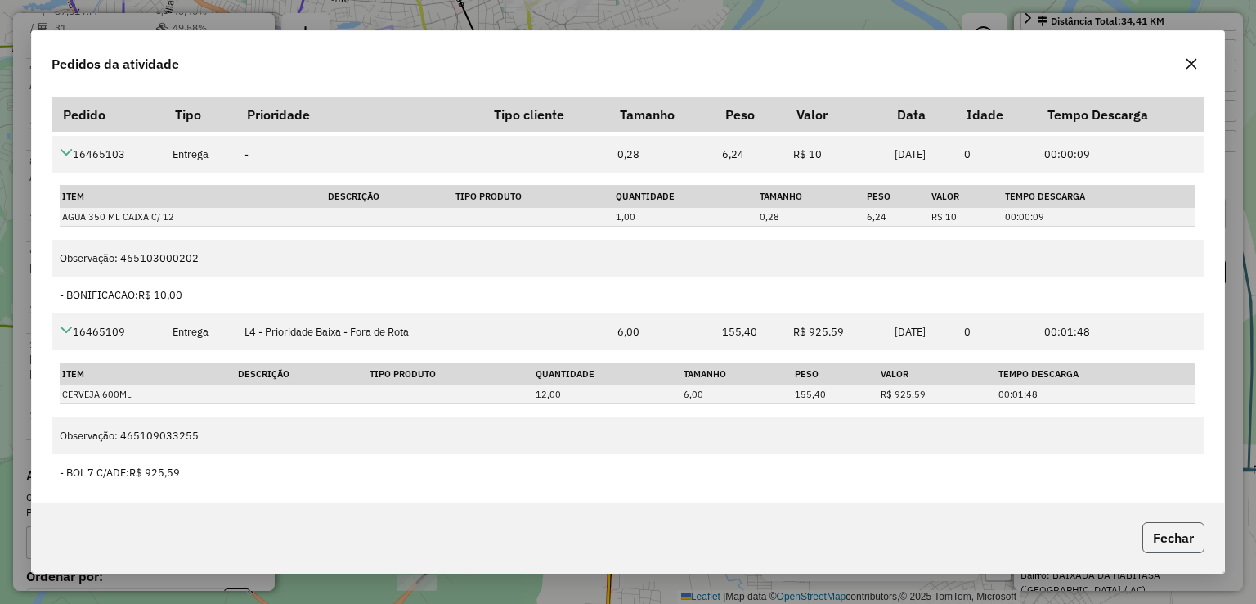
click at [1175, 532] on button "Fechar" at bounding box center [1173, 537] width 62 height 31
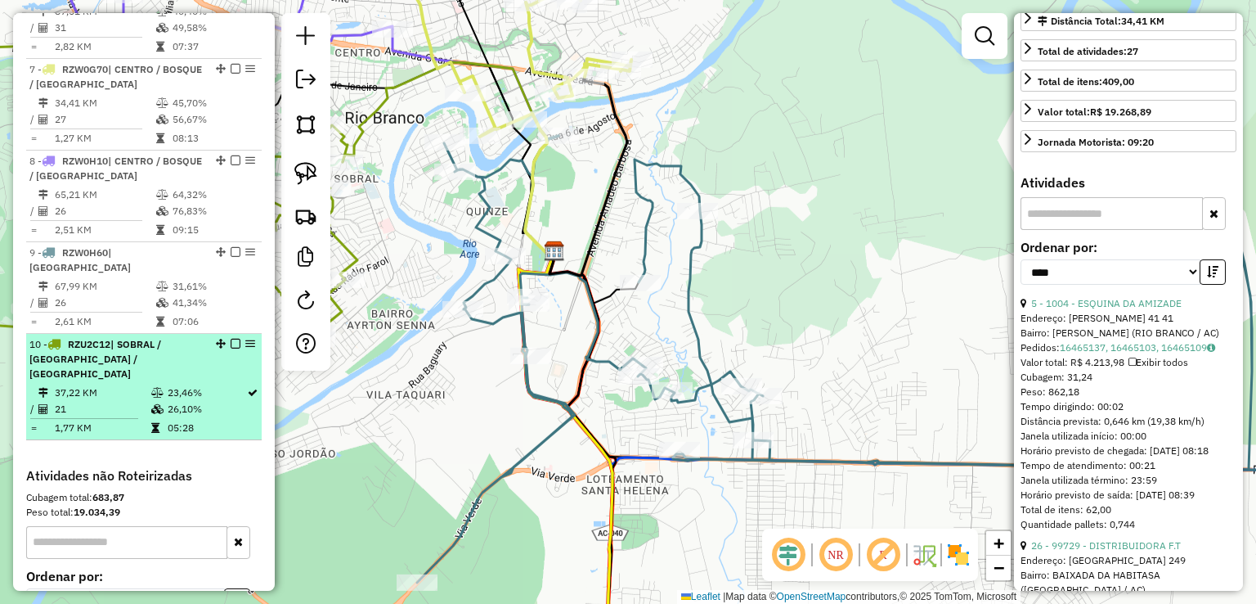
click at [232, 339] on em at bounding box center [236, 344] width 10 height 10
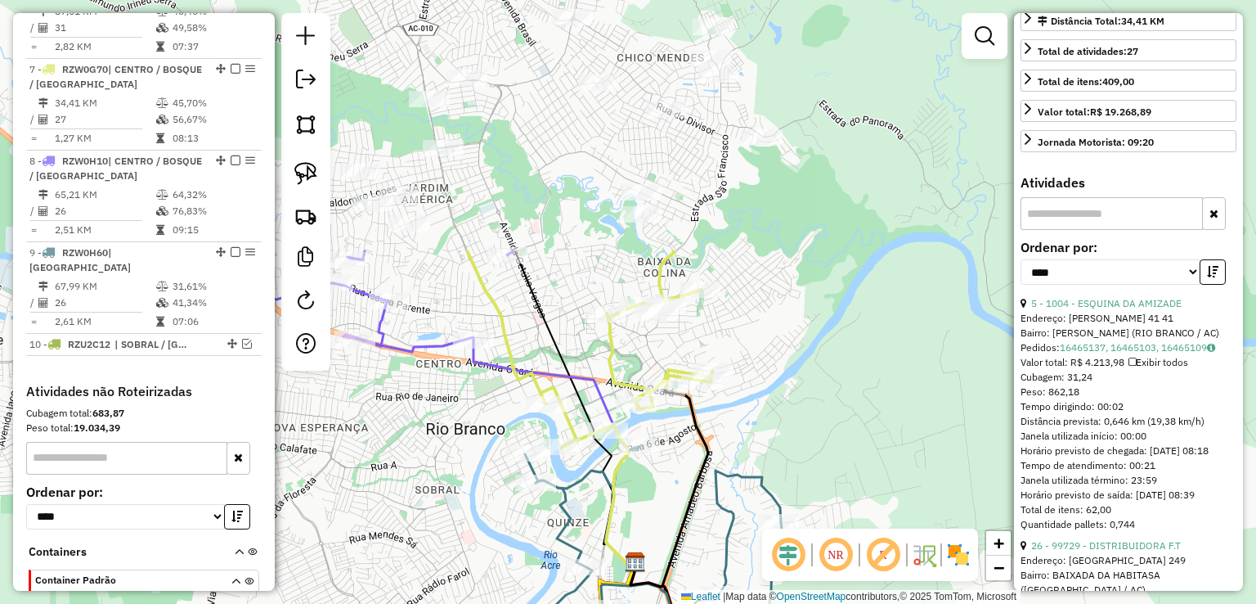
drag, startPoint x: 615, startPoint y: 197, endPoint x: 696, endPoint y: 508, distance: 321.1
click at [696, 508] on icon at bounding box center [669, 487] width 78 height 199
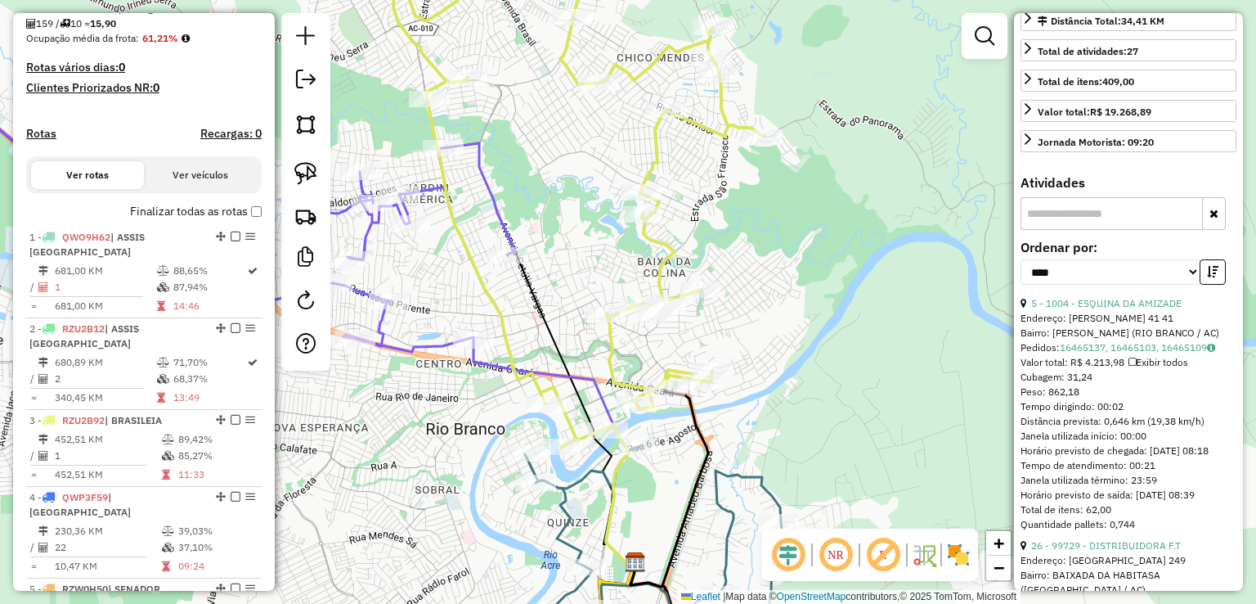
scroll to position [366, 0]
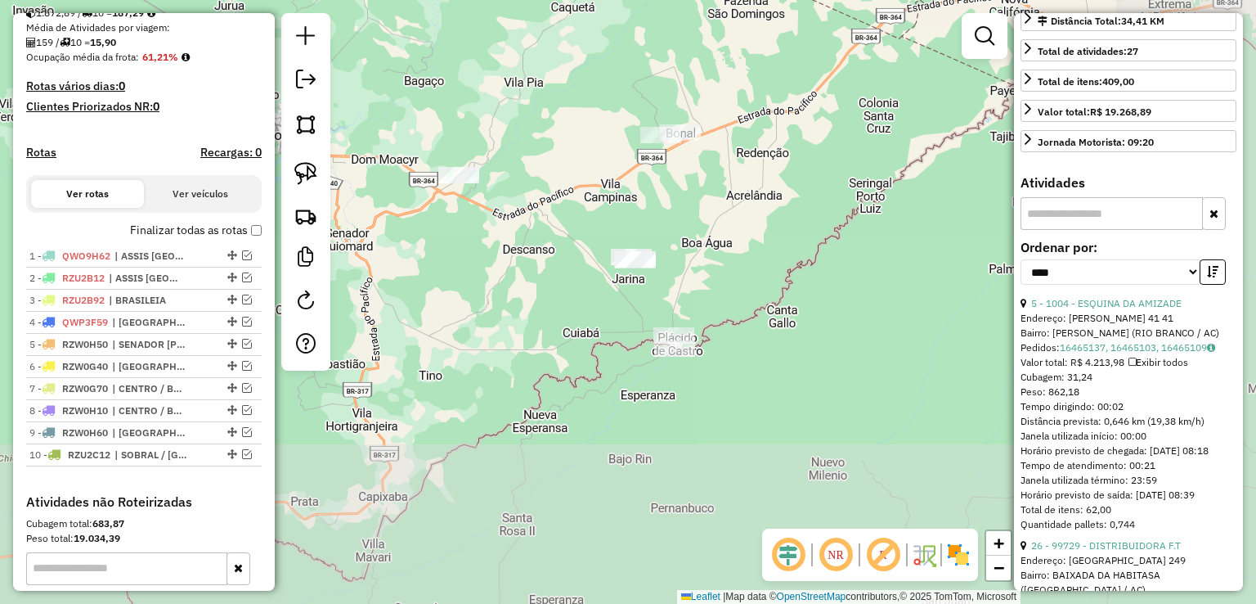
drag, startPoint x: 538, startPoint y: 247, endPoint x: 312, endPoint y: 60, distance: 293.3
click at [312, 60] on hb-router-mapa "Informações da Sessão 980687 - 18/08/2025 Criação: 16/08/2025 16:23 Depósito: G…" at bounding box center [628, 302] width 1256 height 604
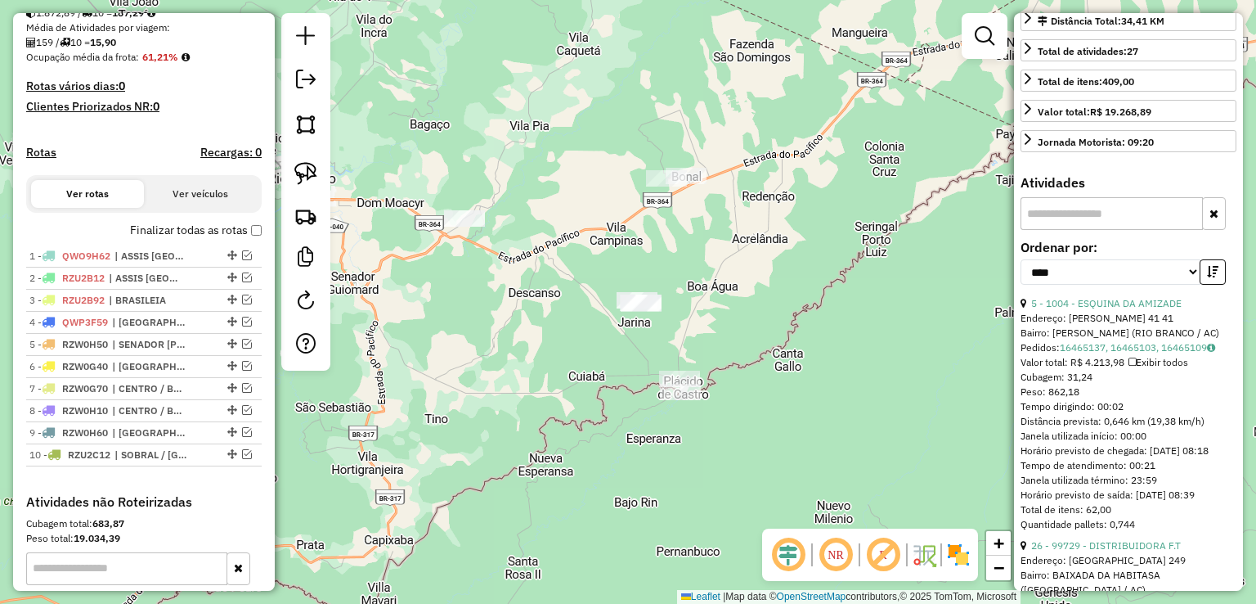
drag, startPoint x: 773, startPoint y: 237, endPoint x: 779, endPoint y: 307, distance: 70.6
click at [779, 307] on div "Janela de atendimento Grade de atendimento Capacidade Transportadoras Veículos …" at bounding box center [628, 302] width 1256 height 604
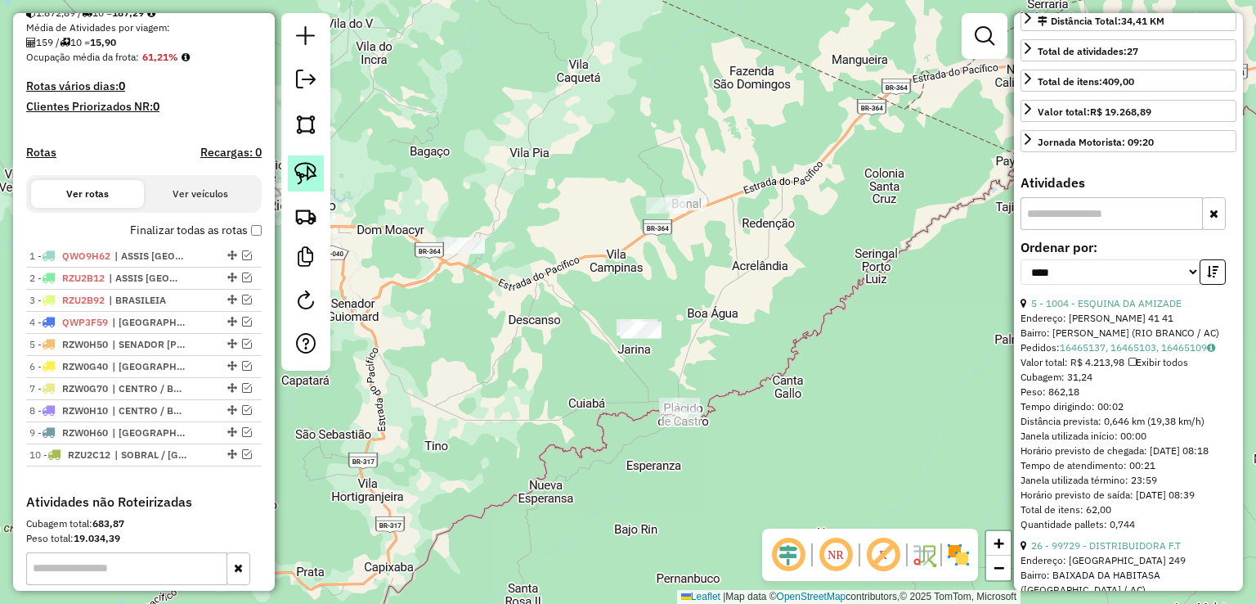
click at [322, 181] on link at bounding box center [306, 173] width 36 height 36
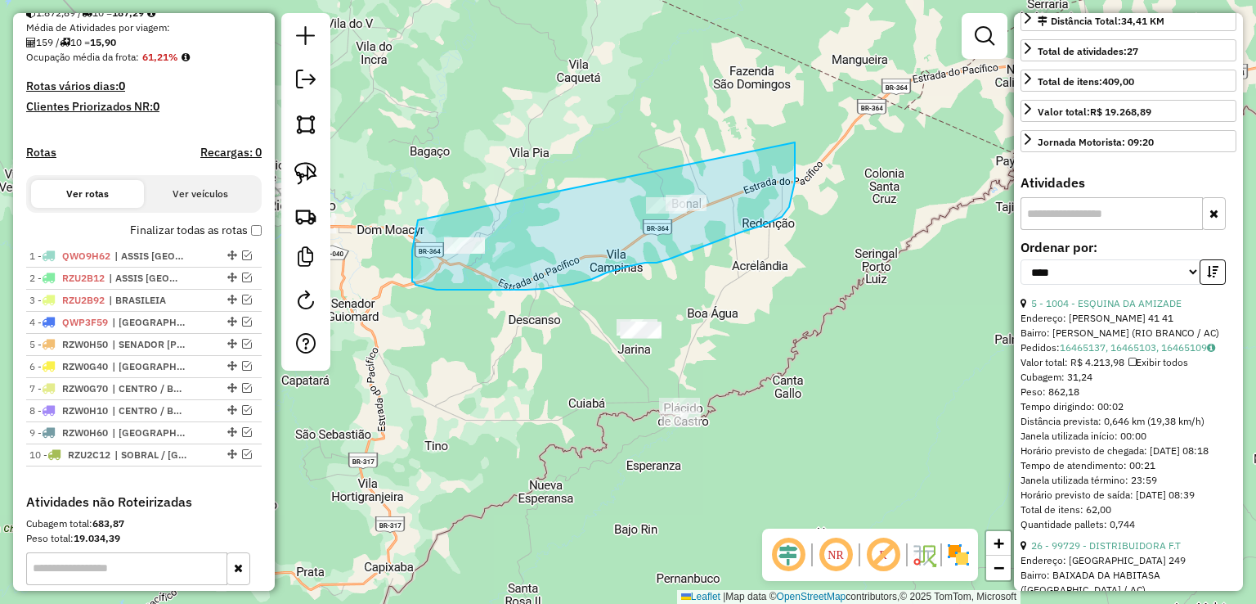
drag, startPoint x: 418, startPoint y: 220, endPoint x: 792, endPoint y: 123, distance: 386.0
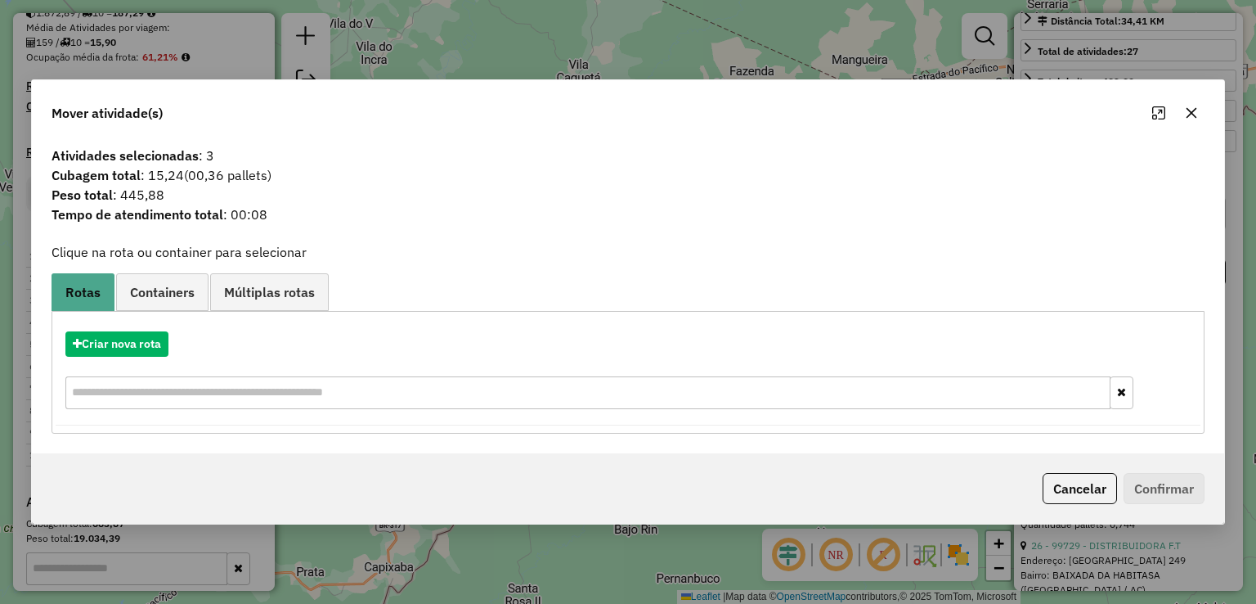
click at [550, 114] on div "Mover atividade(s)" at bounding box center [627, 109] width 1191 height 59
click at [1190, 106] on icon "button" at bounding box center [1191, 112] width 13 height 13
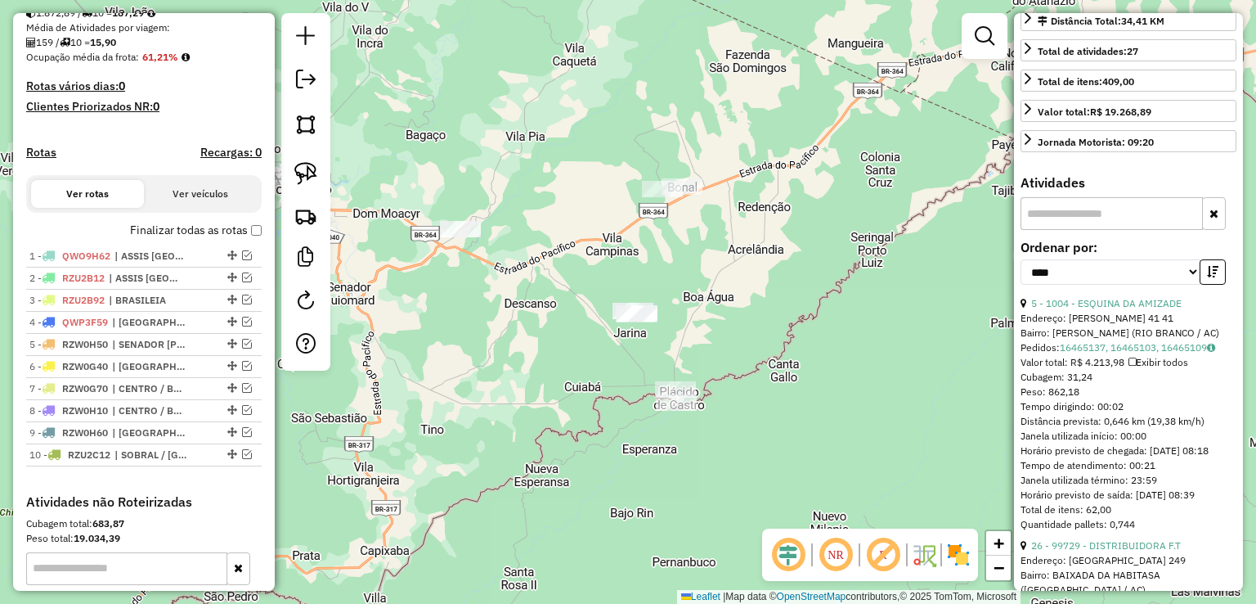
drag, startPoint x: 727, startPoint y: 353, endPoint x: 714, endPoint y: 181, distance: 173.0
click at [716, 181] on div "Janela de atendimento Grade de atendimento Capacidade Transportadoras Veículos …" at bounding box center [628, 302] width 1256 height 604
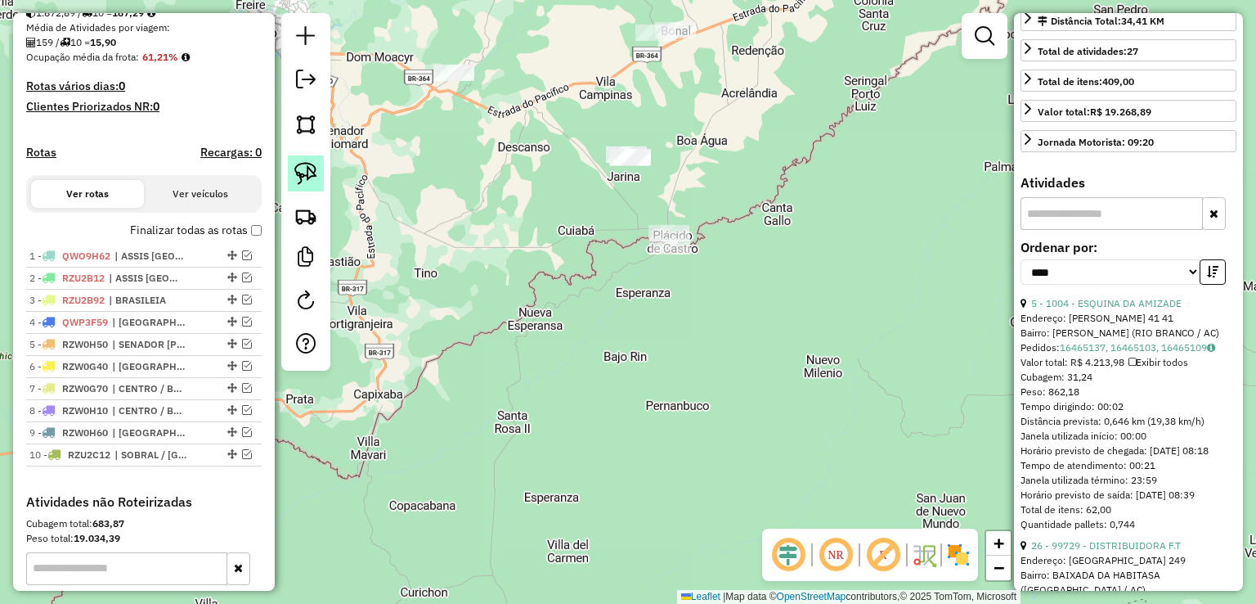
click at [295, 168] on img at bounding box center [305, 173] width 23 height 23
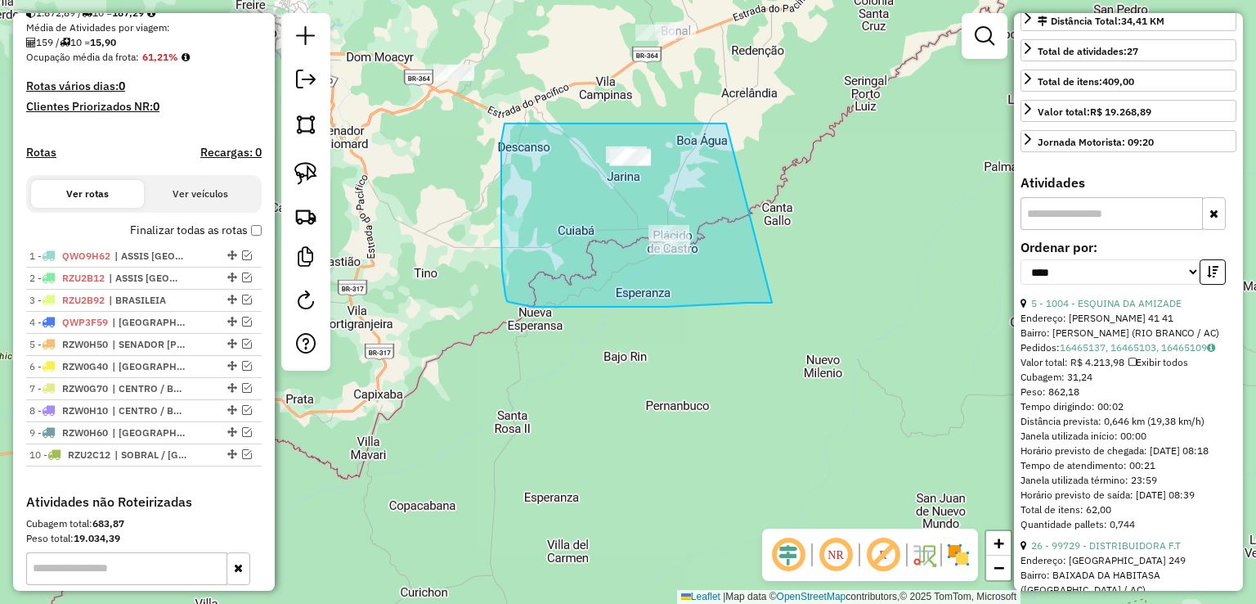
drag, startPoint x: 716, startPoint y: 123, endPoint x: 772, endPoint y: 303, distance: 187.8
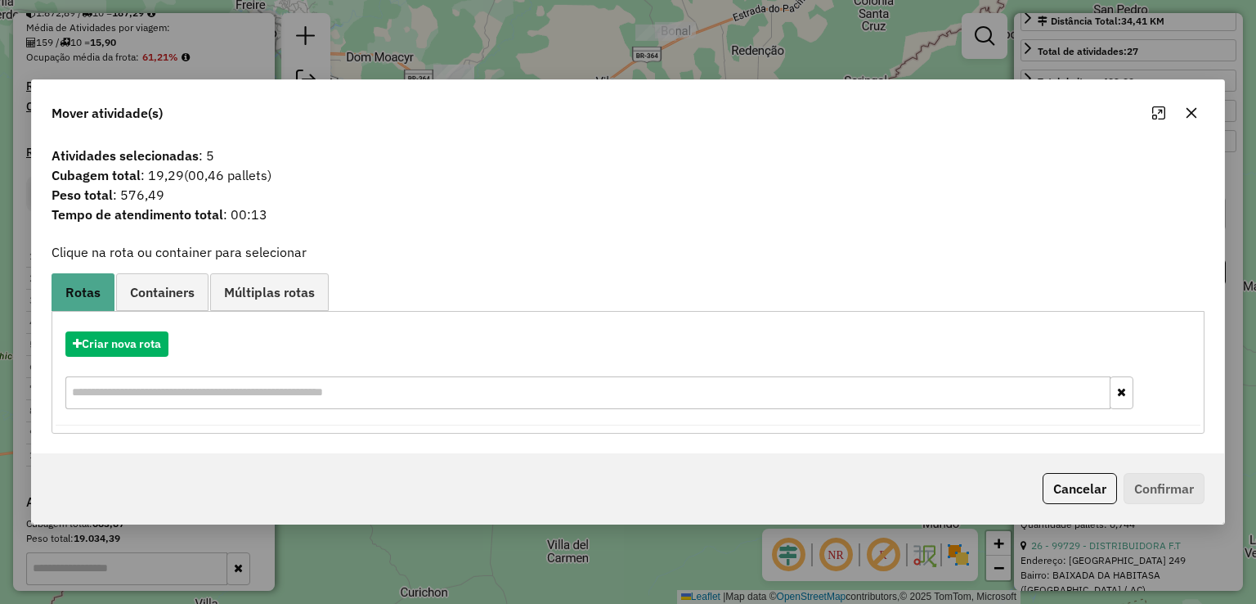
click at [568, 186] on span "Peso total : 576,49" at bounding box center [628, 195] width 1172 height 20
click at [1187, 105] on button "button" at bounding box center [1191, 113] width 26 height 26
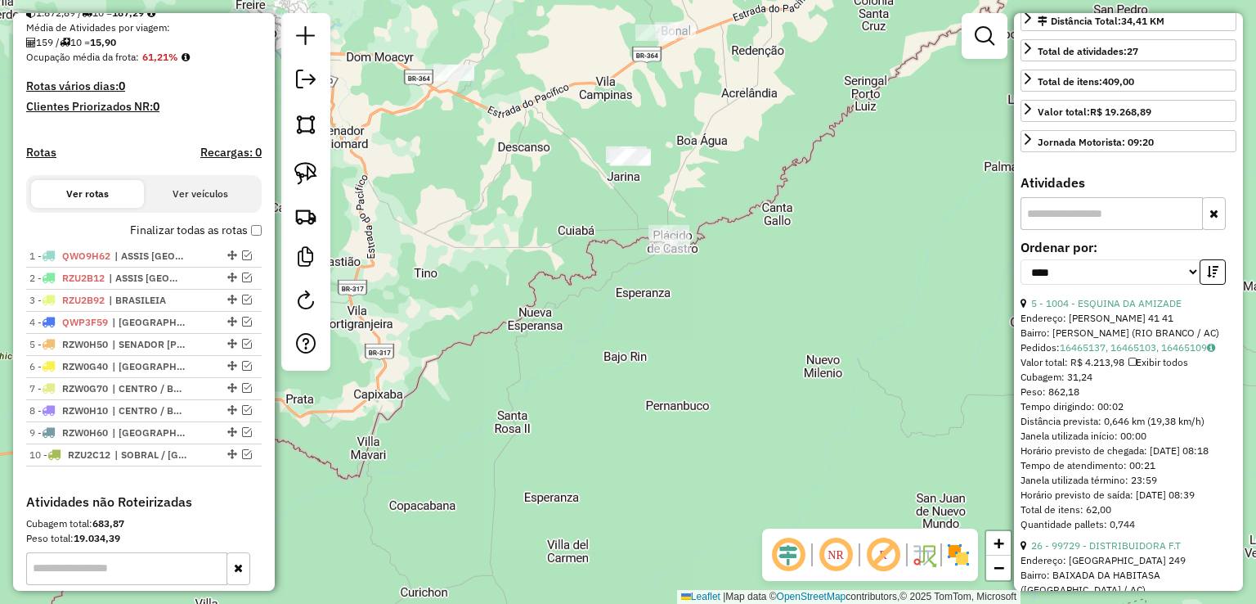
click at [757, 177] on div "Janela de atendimento Grade de atendimento Capacidade Transportadoras Veículos …" at bounding box center [628, 302] width 1256 height 604
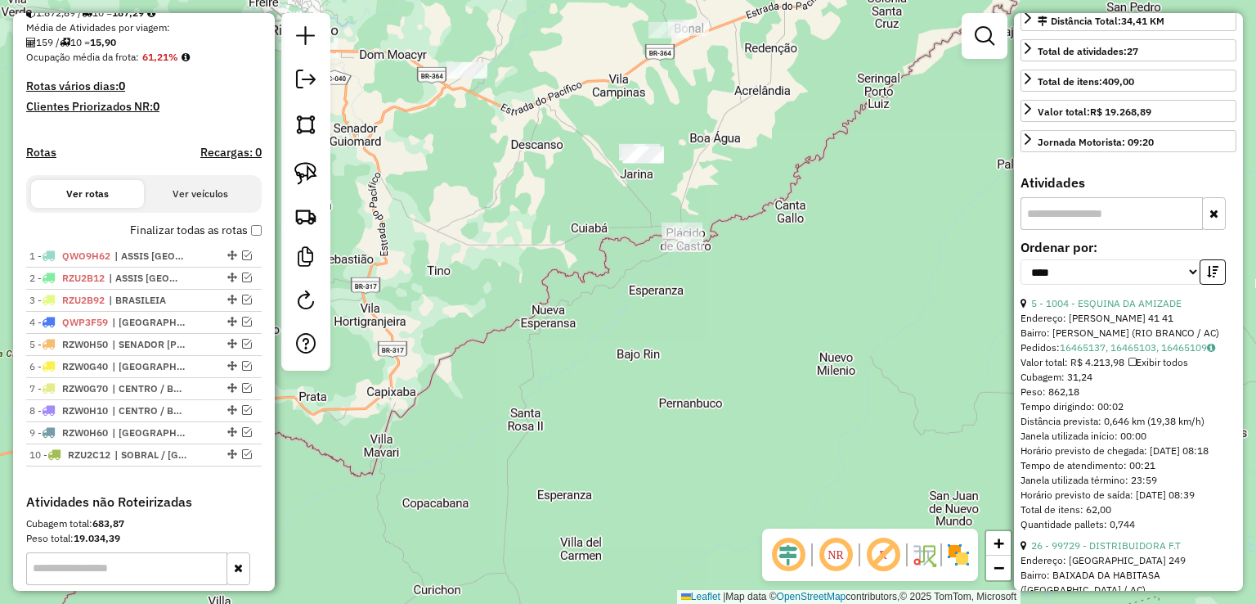
drag, startPoint x: 459, startPoint y: 224, endPoint x: 1150, endPoint y: 181, distance: 692.4
click at [1014, 187] on hb-router-mapa "Informações da Sessão 980687 - 18/08/2025 Criação: 16/08/2025 16:23 Depósito: G…" at bounding box center [628, 302] width 1256 height 604
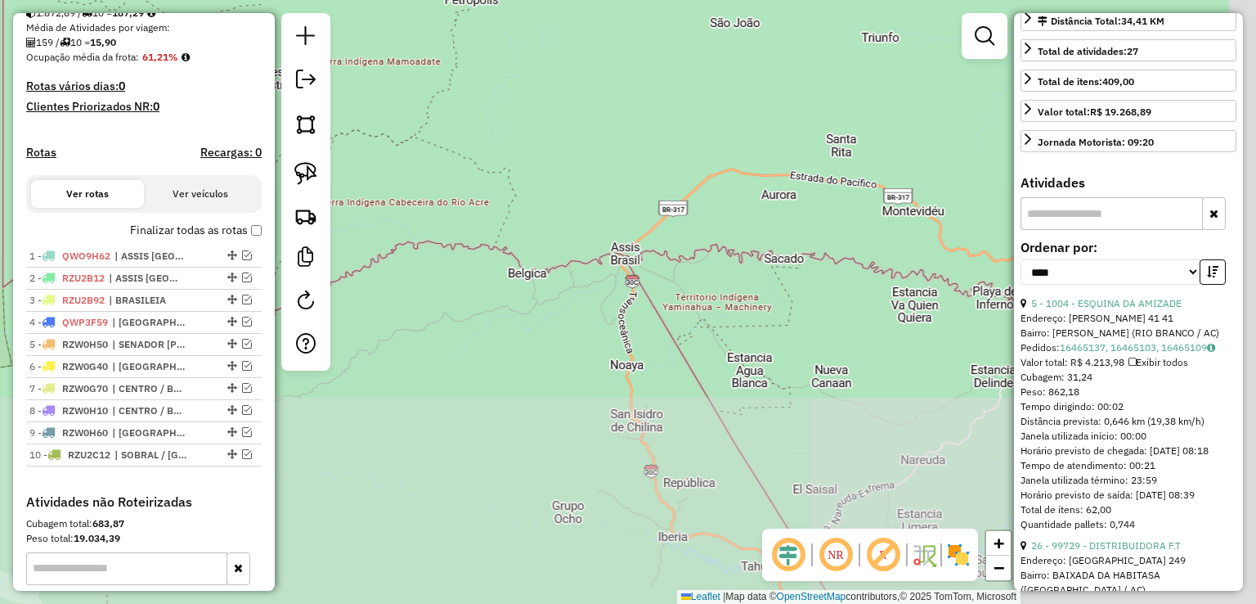
drag, startPoint x: 1003, startPoint y: 361, endPoint x: 376, endPoint y: 149, distance: 662.0
click at [386, 150] on div "Janela de atendimento Grade de atendimento Capacidade Transportadoras Veículos …" at bounding box center [628, 302] width 1256 height 604
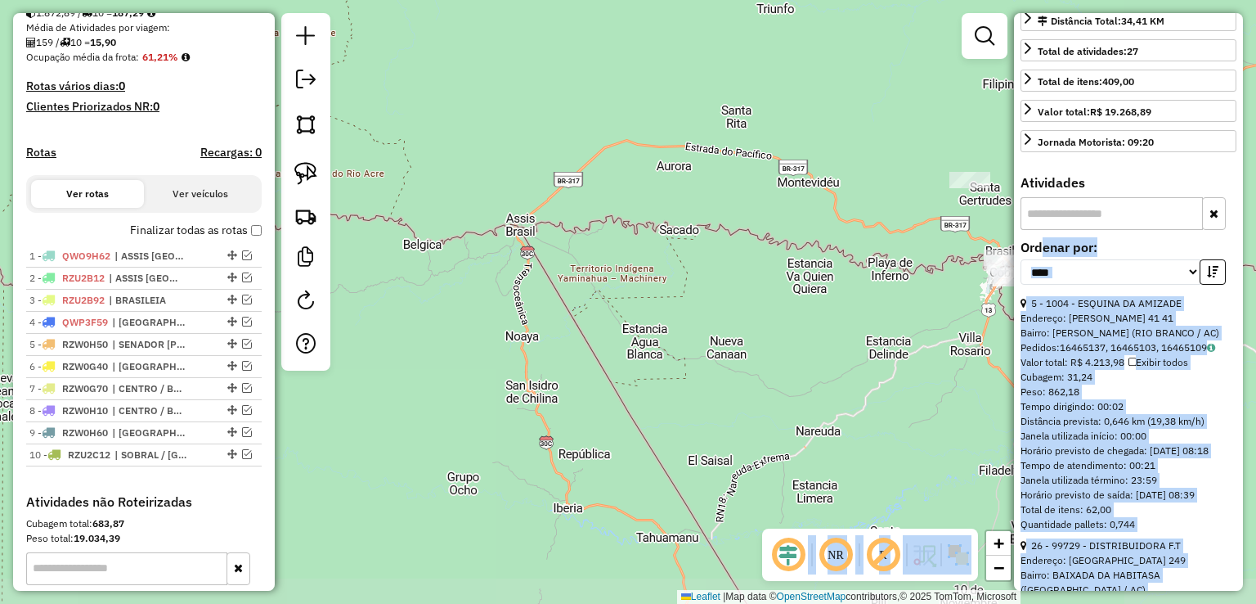
drag, startPoint x: 1039, startPoint y: 255, endPoint x: 657, endPoint y: 231, distance: 383.5
click at [666, 246] on hb-router-mapa "Informações da Sessão 980687 - 18/08/2025 Criação: 16/08/2025 16:23 Depósito: G…" at bounding box center [628, 302] width 1256 height 604
click at [701, 115] on div "Janela de atendimento Grade de atendimento Capacidade Transportadoras Veículos …" at bounding box center [628, 302] width 1256 height 604
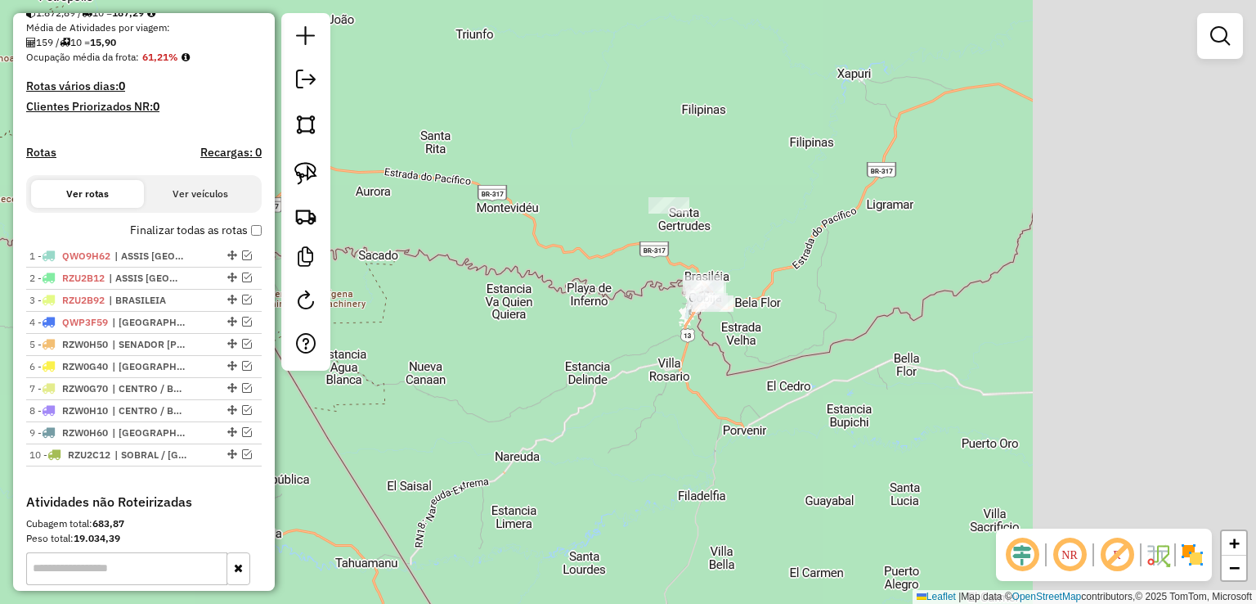
drag, startPoint x: 844, startPoint y: 114, endPoint x: 536, endPoint y: 140, distance: 309.4
click at [539, 139] on div "Janela de atendimento Grade de atendimento Capacidade Transportadoras Veículos …" at bounding box center [628, 302] width 1256 height 604
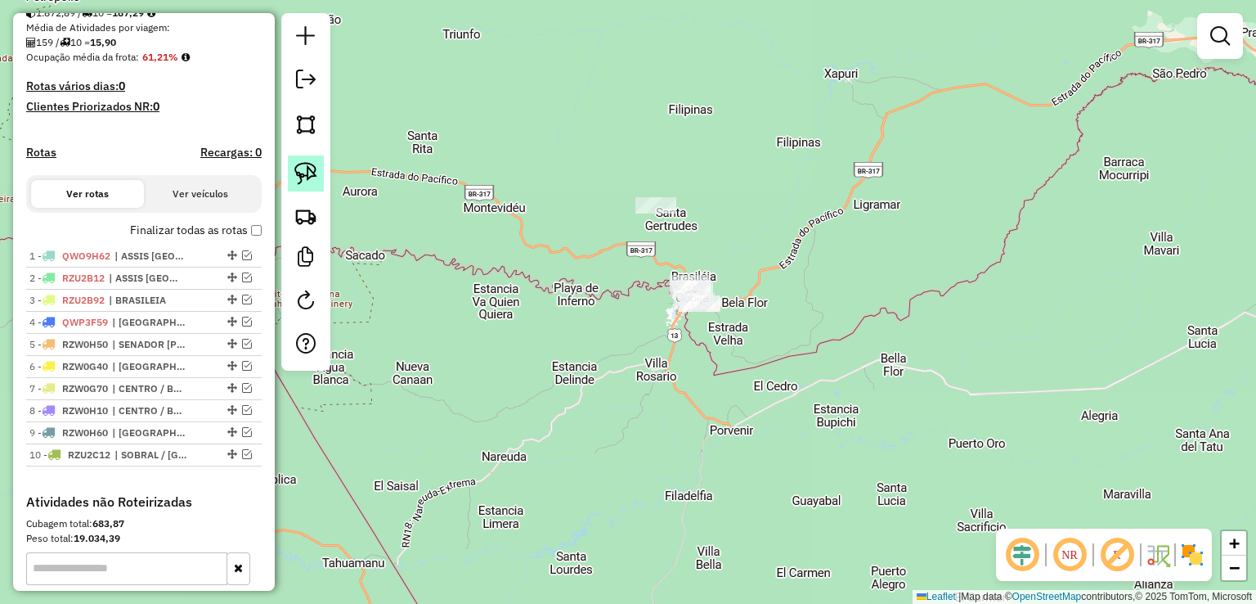
click at [301, 179] on img at bounding box center [305, 173] width 23 height 23
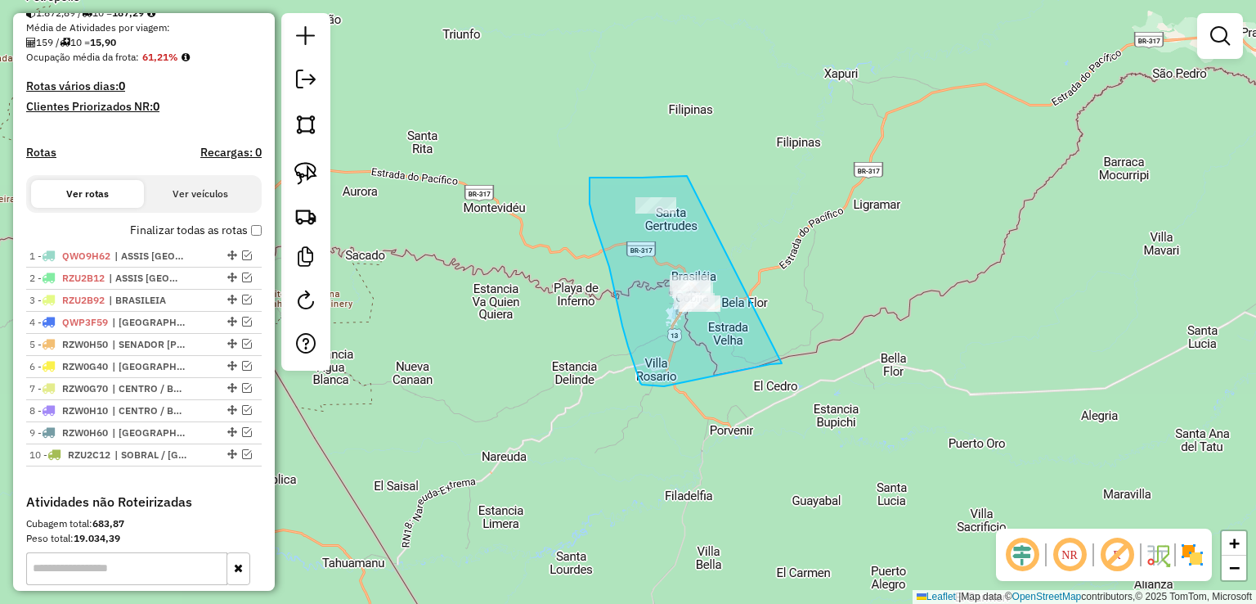
drag, startPoint x: 687, startPoint y: 176, endPoint x: 782, endPoint y: 363, distance: 209.9
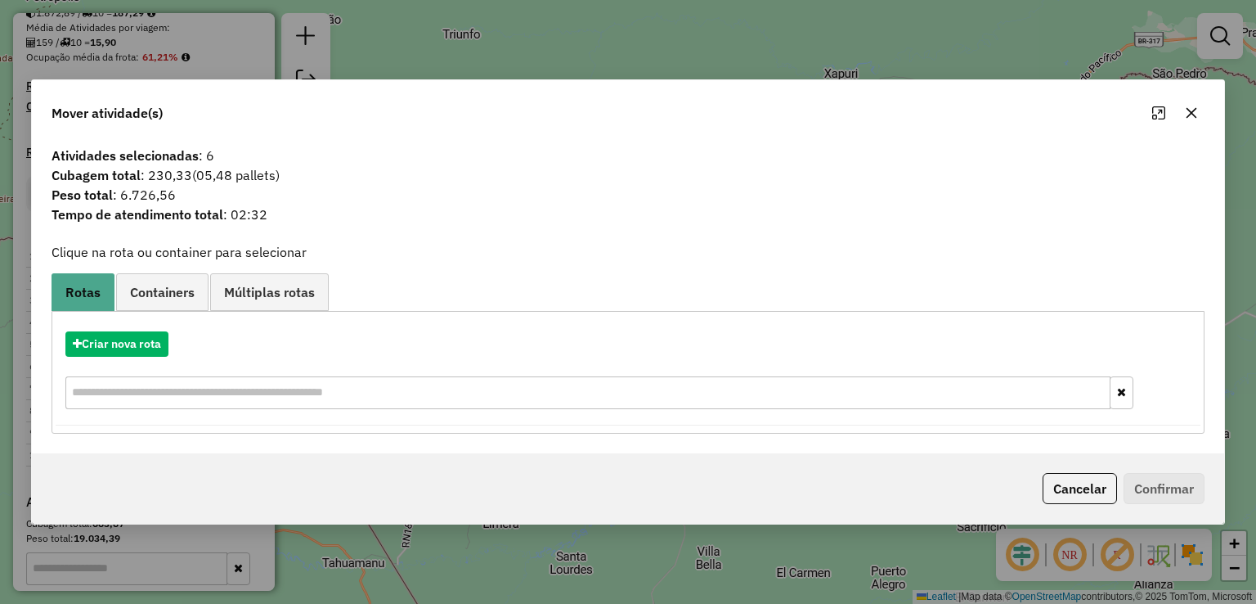
click at [525, 150] on span "Atividades selecionadas : 6" at bounding box center [628, 156] width 1172 height 20
click at [1191, 118] on icon "button" at bounding box center [1191, 112] width 13 height 13
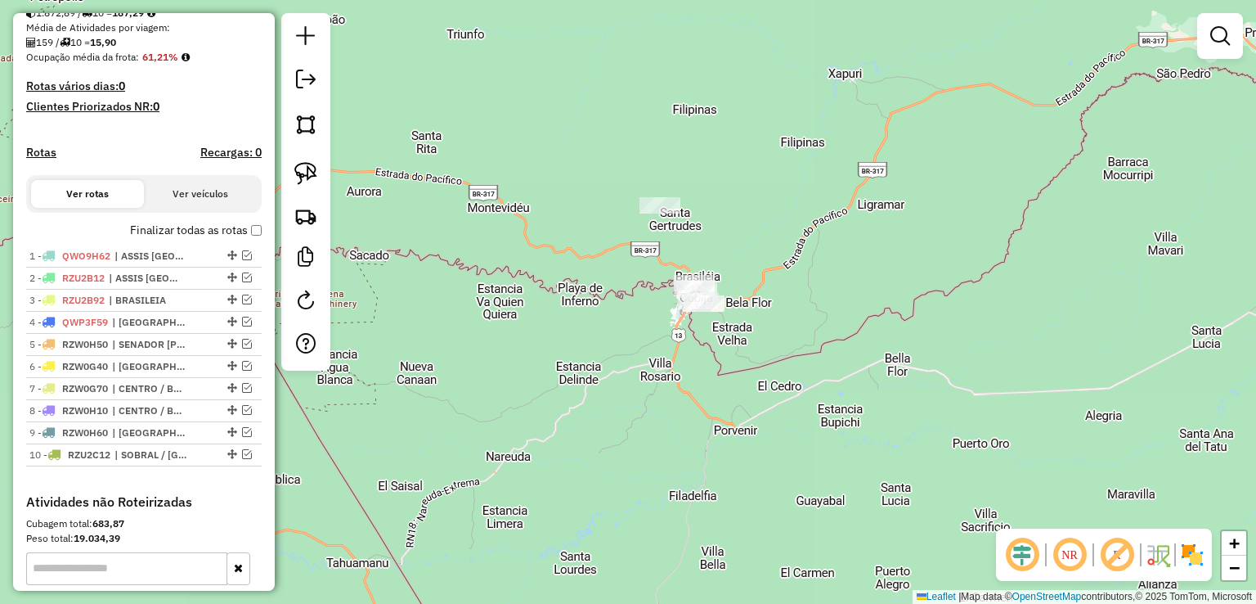
drag, startPoint x: 489, startPoint y: 364, endPoint x: 1148, endPoint y: 292, distance: 663.0
click at [1148, 292] on div "Janela de atendimento Grade de atendimento Capacidade Transportadoras Veículos …" at bounding box center [628, 302] width 1256 height 604
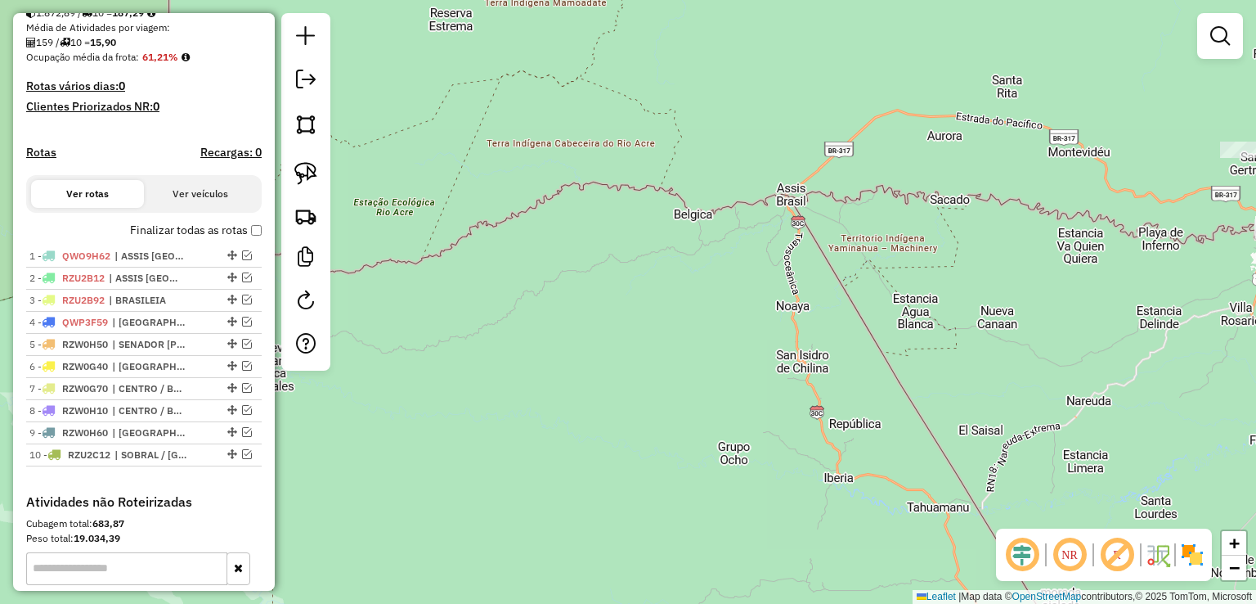
drag, startPoint x: 1240, startPoint y: 213, endPoint x: 754, endPoint y: 370, distance: 510.2
click at [799, 347] on div "Janela de atendimento Grade de atendimento Capacidade Transportadoras Veículos …" at bounding box center [628, 302] width 1256 height 604
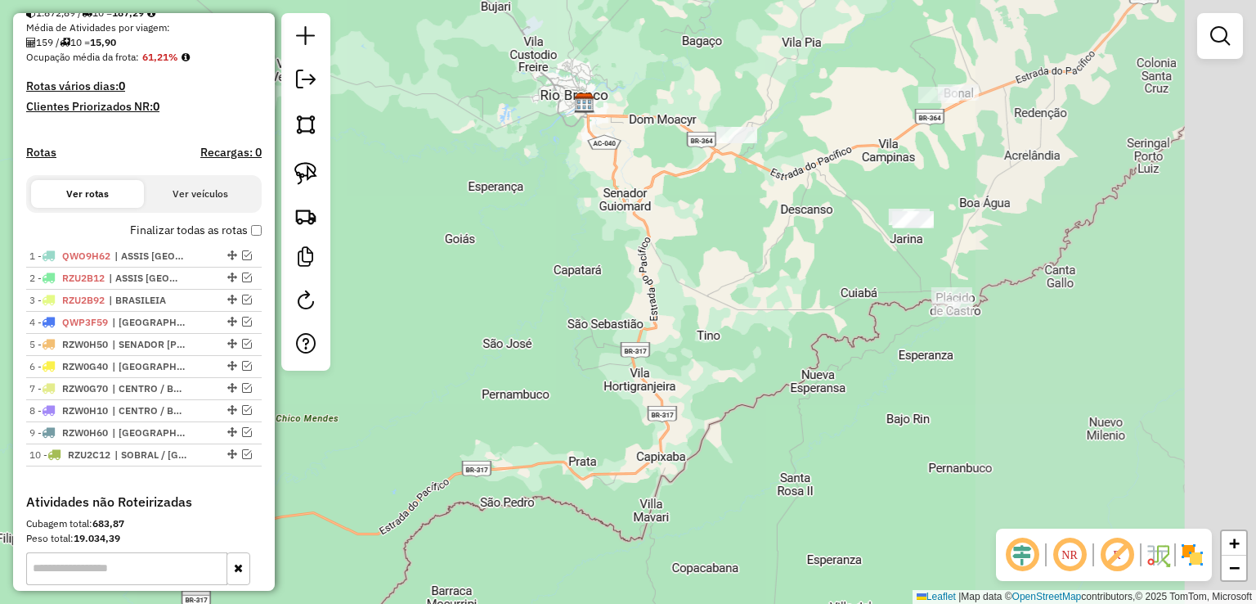
drag, startPoint x: 608, startPoint y: 267, endPoint x: 792, endPoint y: 635, distance: 410.3
click at [792, 603] on html "Aguarde... Pop-up bloqueado! Seu navegador bloqueou automáticamente a abertura …" at bounding box center [628, 302] width 1256 height 604
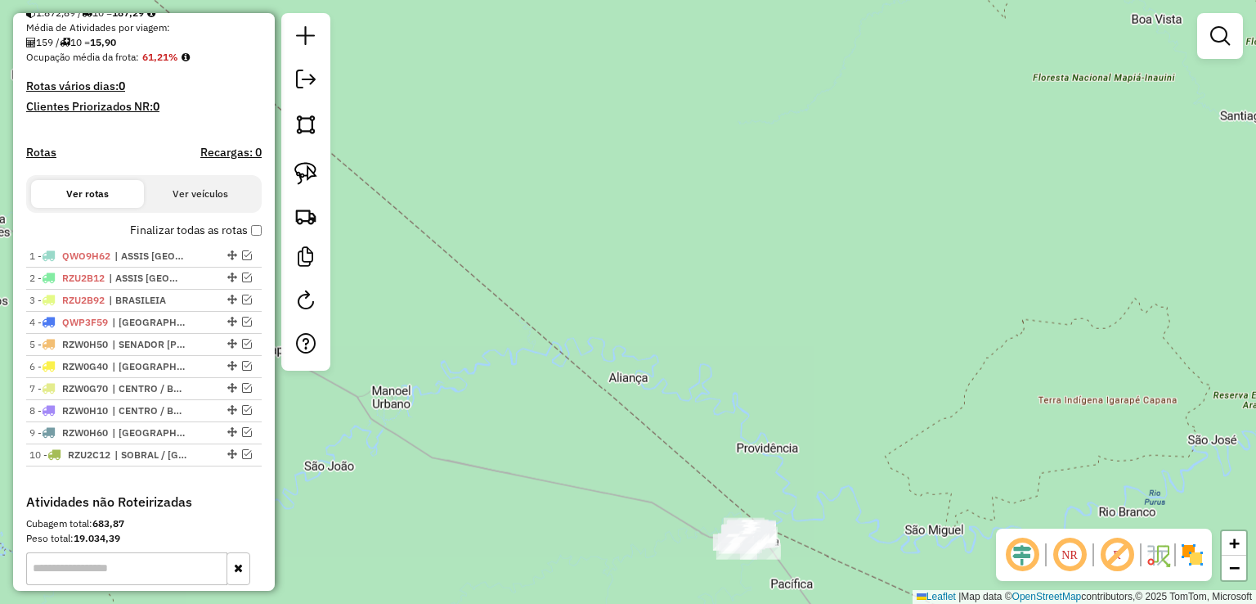
drag, startPoint x: 741, startPoint y: 420, endPoint x: 735, endPoint y: 264, distance: 155.5
click at [735, 268] on div "Janela de atendimento Grade de atendimento Capacidade Transportadoras Veículos …" at bounding box center [628, 302] width 1256 height 604
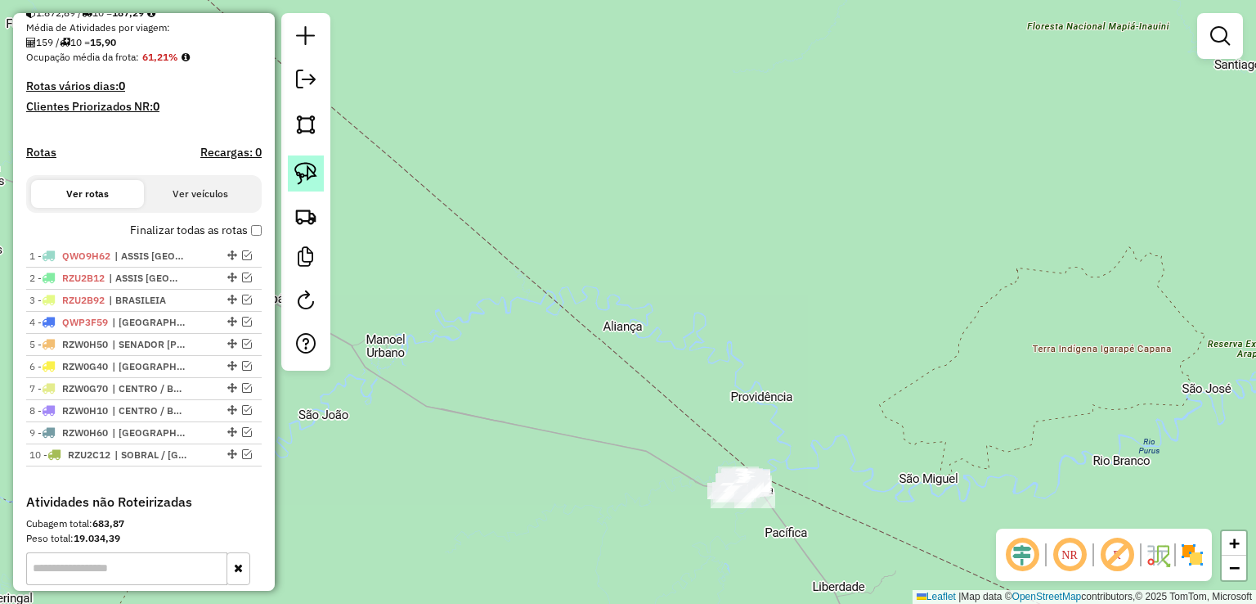
click at [297, 171] on img at bounding box center [305, 173] width 23 height 23
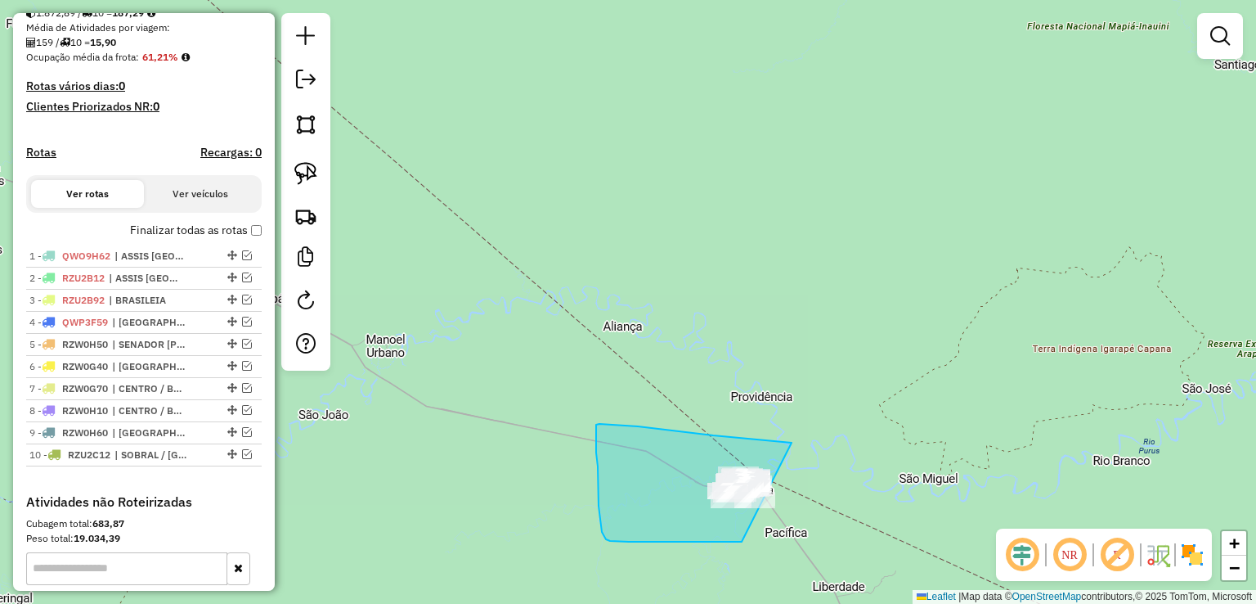
drag, startPoint x: 792, startPoint y: 442, endPoint x: 761, endPoint y: 541, distance: 103.7
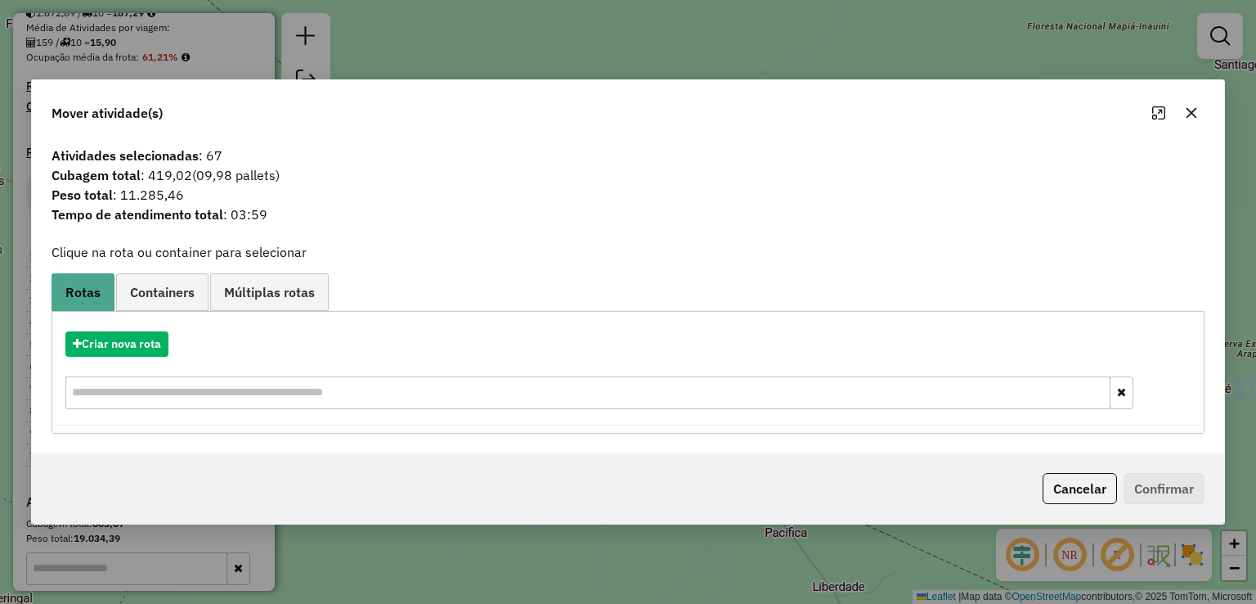
click at [458, 191] on span "Peso total : 11.285,46" at bounding box center [628, 195] width 1172 height 20
click at [1182, 114] on button "button" at bounding box center [1191, 113] width 26 height 26
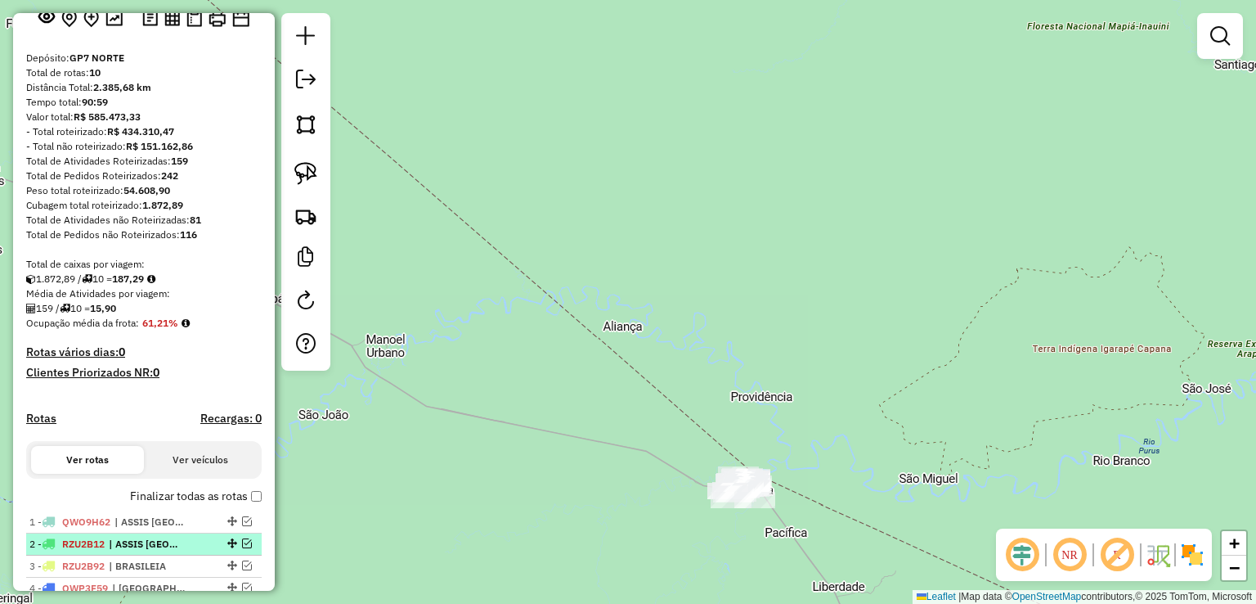
scroll to position [39, 0]
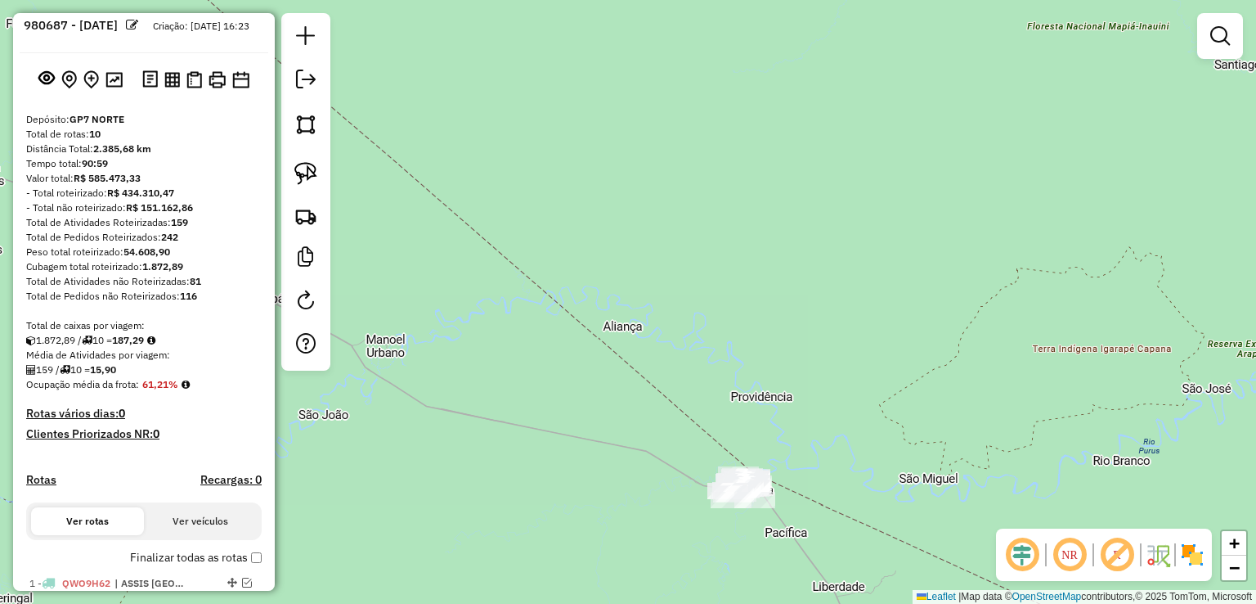
drag, startPoint x: 867, startPoint y: 416, endPoint x: 562, endPoint y: 322, distance: 319.2
click at [699, 361] on div "Janela de atendimento Grade de atendimento Capacidade Transportadoras Veículos …" at bounding box center [628, 302] width 1256 height 604
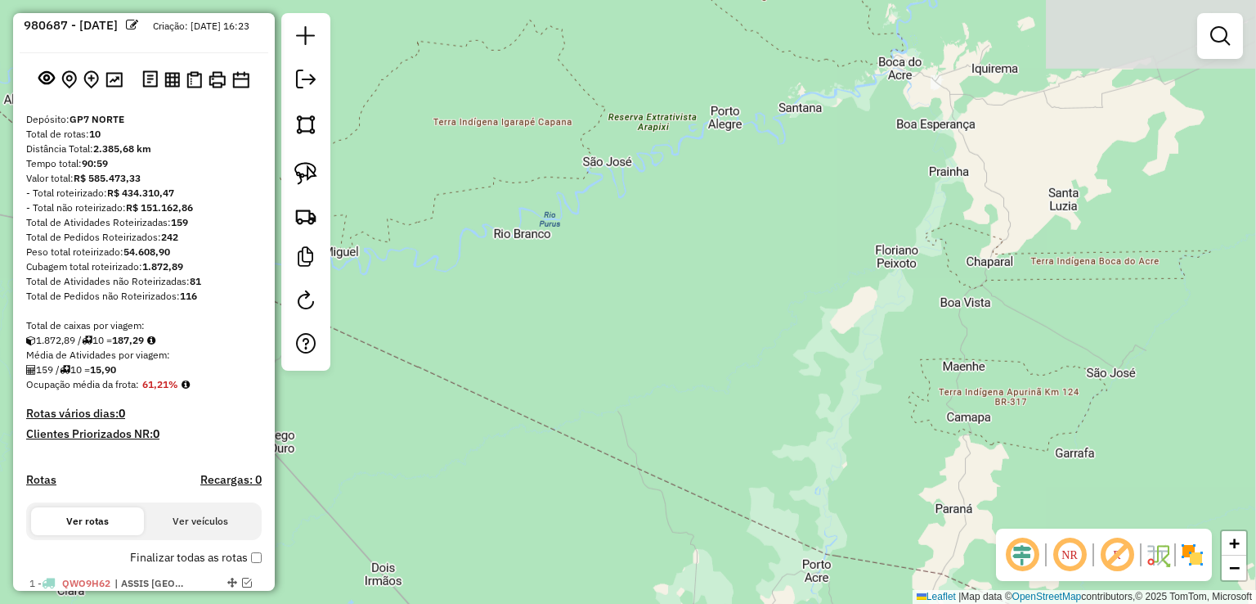
drag, startPoint x: 924, startPoint y: 478, endPoint x: 513, endPoint y: 200, distance: 496.0
click at [562, 249] on div "Janela de atendimento Grade de atendimento Capacidade Transportadoras Veículos …" at bounding box center [628, 302] width 1256 height 604
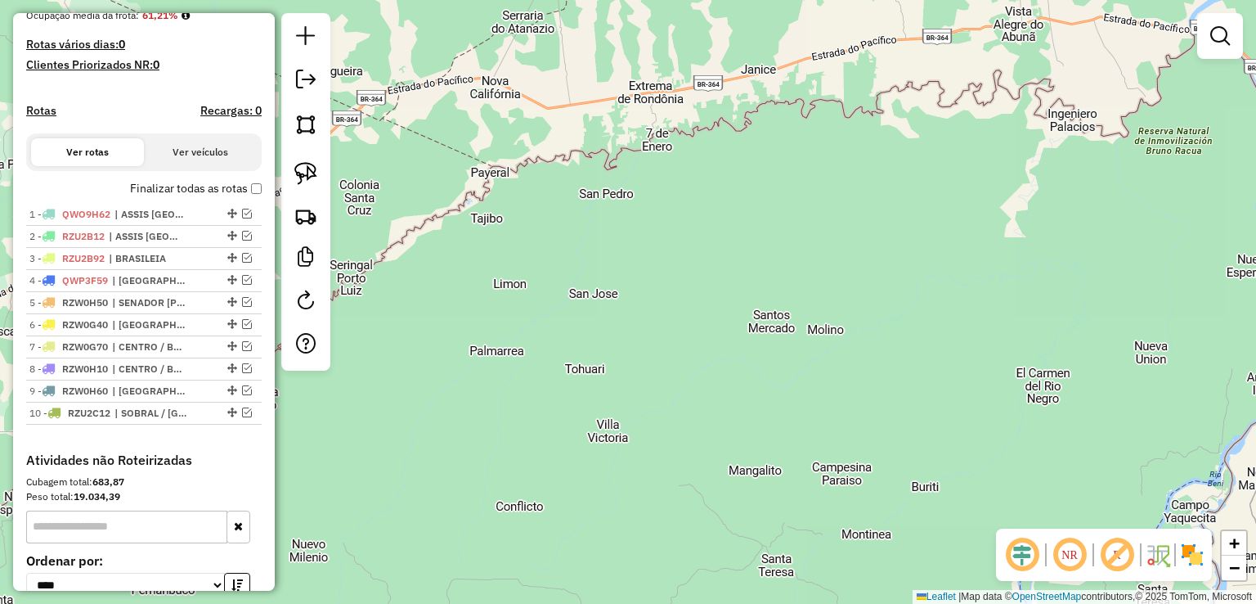
scroll to position [448, 0]
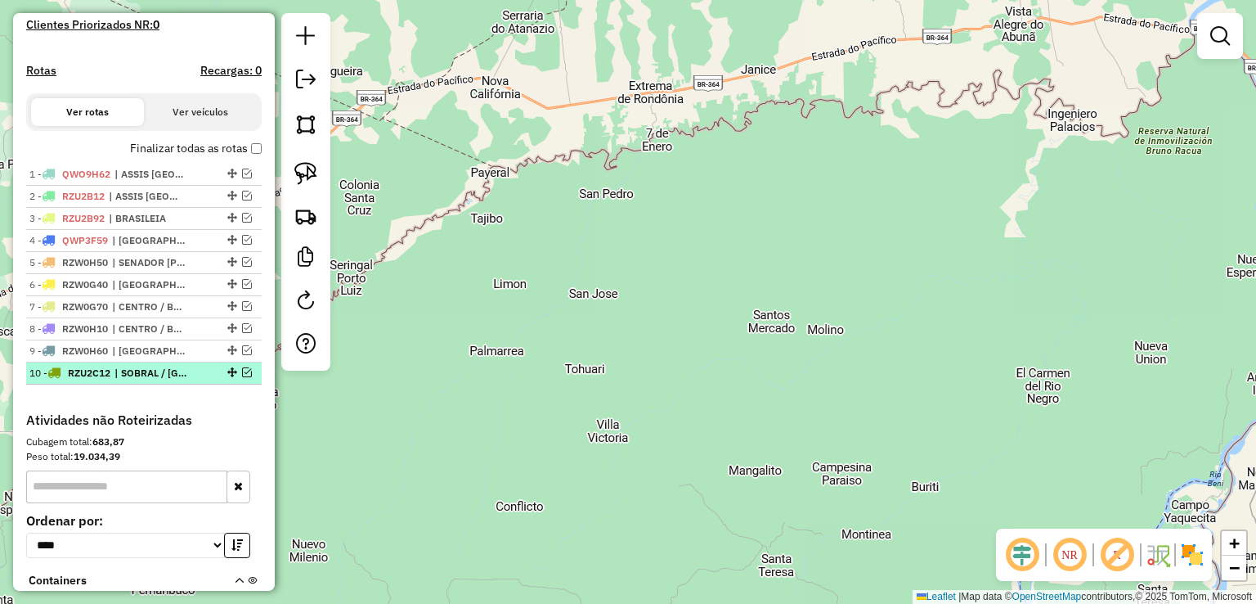
click at [246, 377] on em at bounding box center [247, 372] width 10 height 10
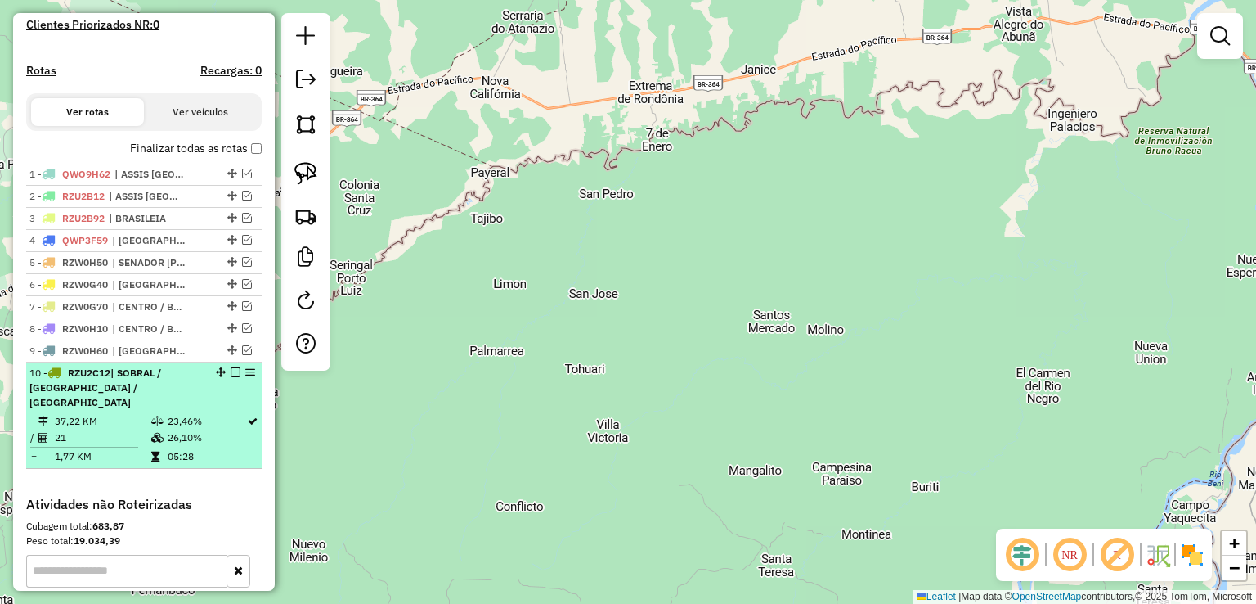
click at [186, 404] on div "10 - RZU2C12 | SOBRAL / NOVA ESPERANÇA / CALAFATE" at bounding box center [115, 388] width 173 height 44
select select "*********"
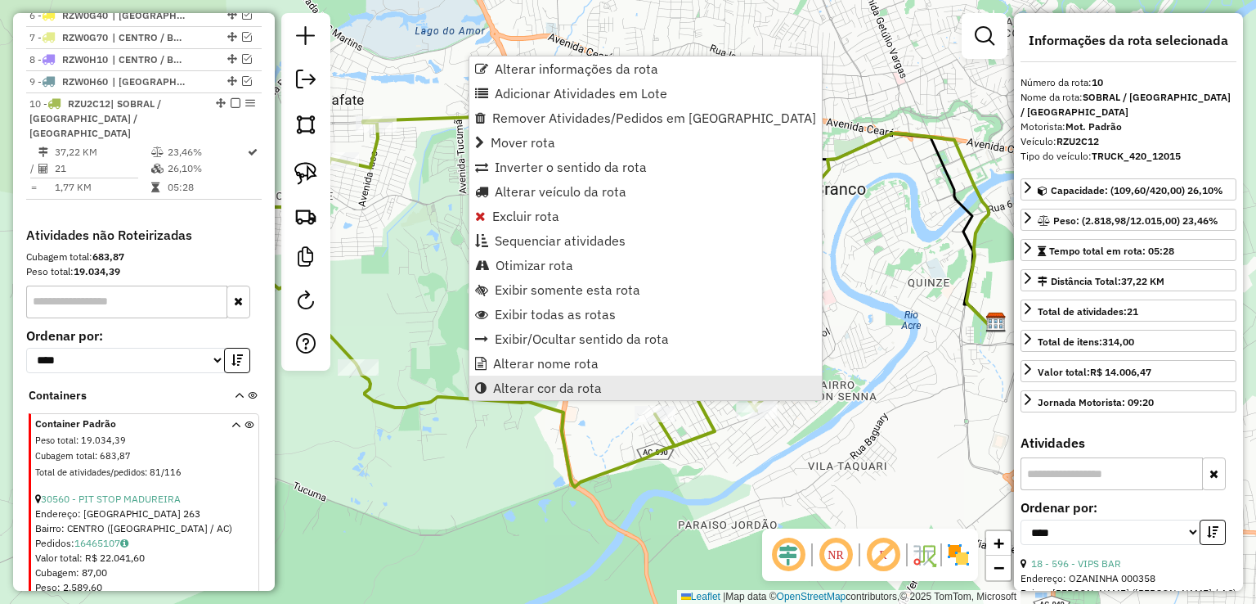
scroll to position [809, 0]
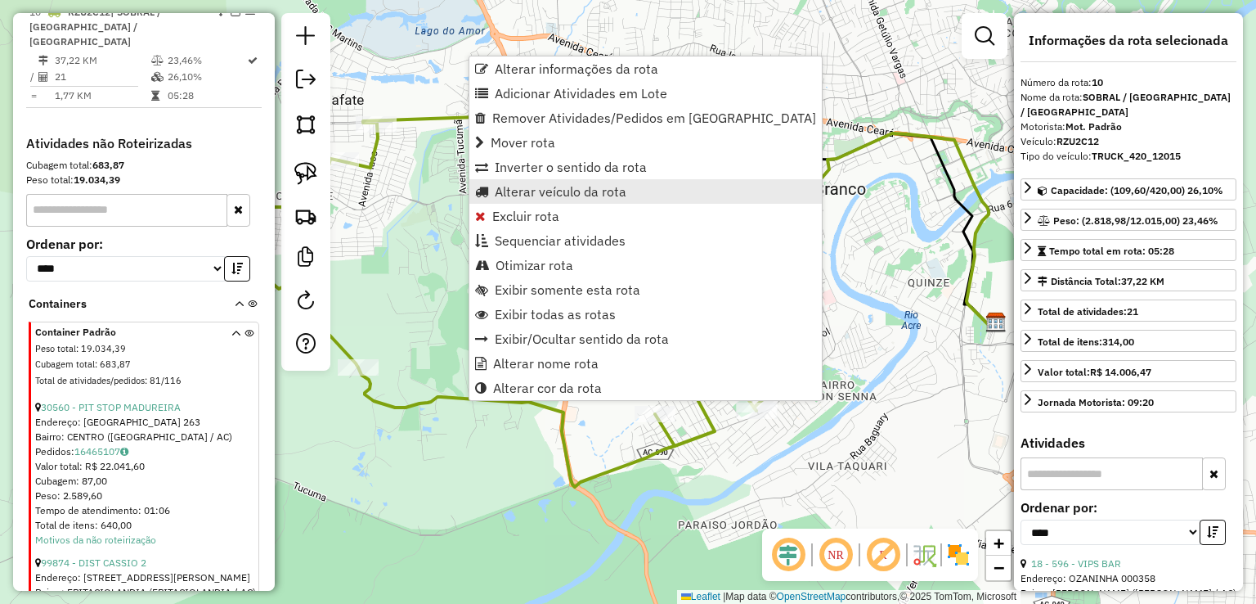
click at [550, 194] on span "Alterar veículo da rota" at bounding box center [561, 191] width 132 height 13
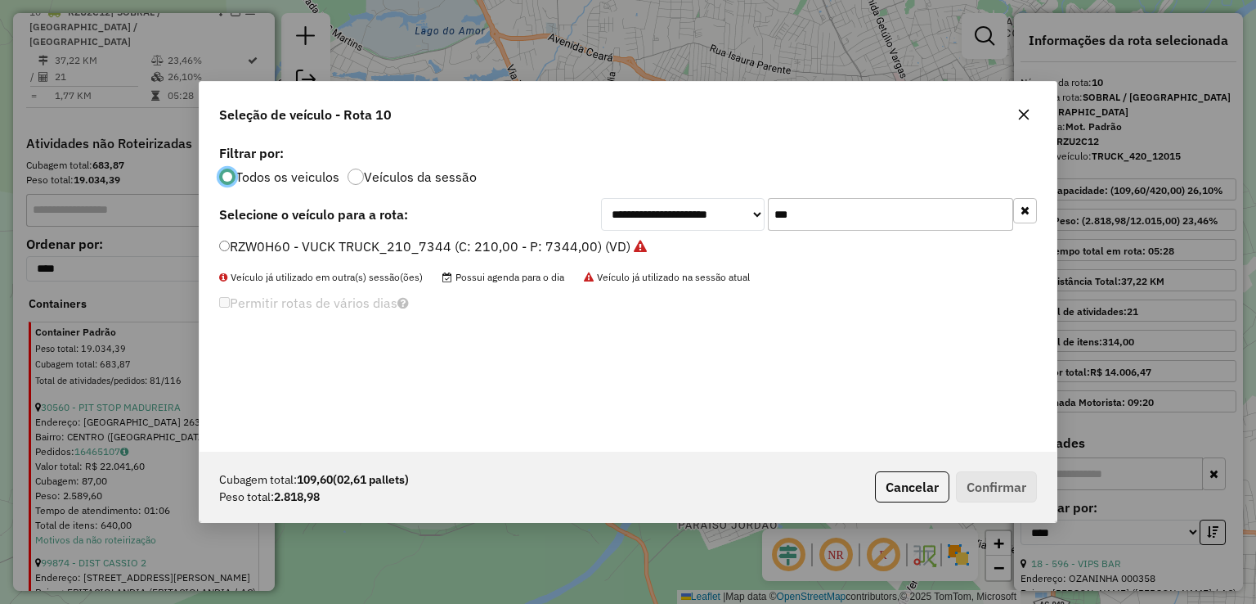
scroll to position [8, 5]
drag, startPoint x: 839, startPoint y: 223, endPoint x: 640, endPoint y: 199, distance: 200.2
click at [640, 199] on div "**********" at bounding box center [819, 214] width 436 height 33
type input "***"
drag, startPoint x: 1017, startPoint y: 118, endPoint x: 982, endPoint y: 116, distance: 35.2
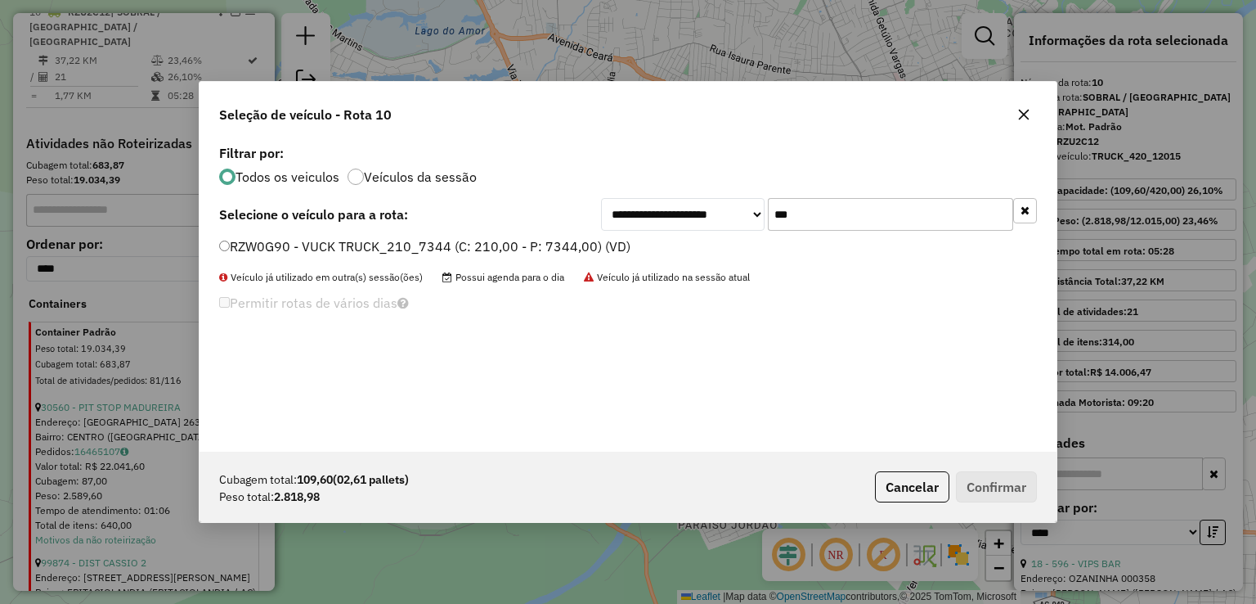
click at [1017, 118] on icon "button" at bounding box center [1023, 114] width 13 height 13
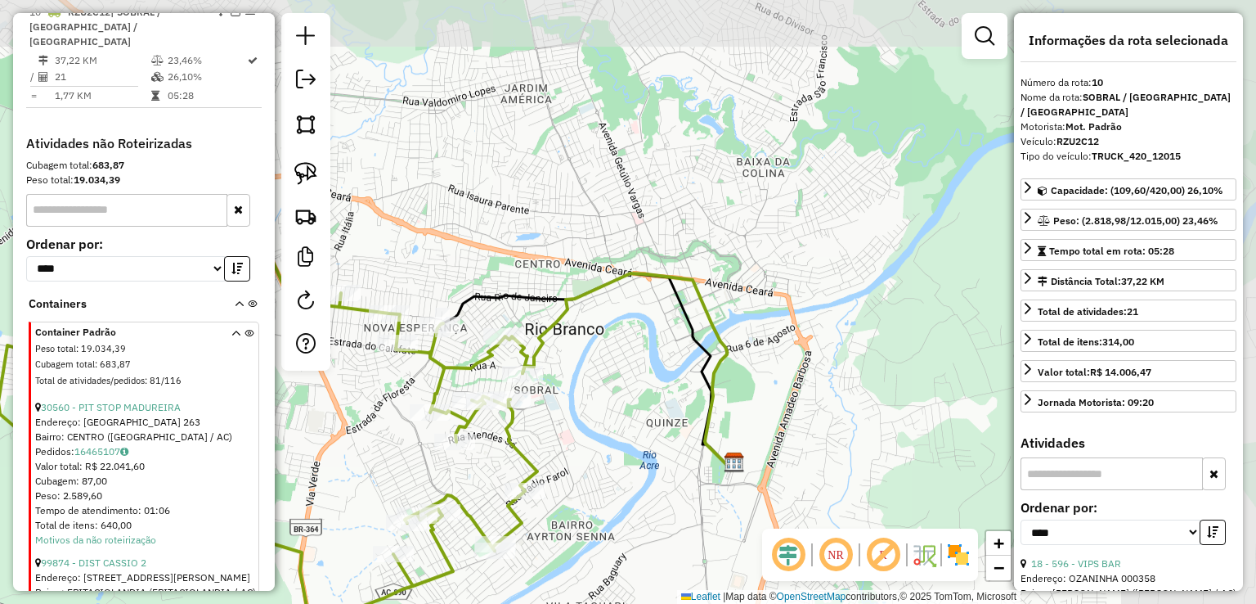
drag, startPoint x: 821, startPoint y: 157, endPoint x: 608, endPoint y: 338, distance: 279.7
click at [609, 338] on div "Janela de atendimento Grade de atendimento Capacidade Transportadoras Veículos …" at bounding box center [628, 302] width 1256 height 604
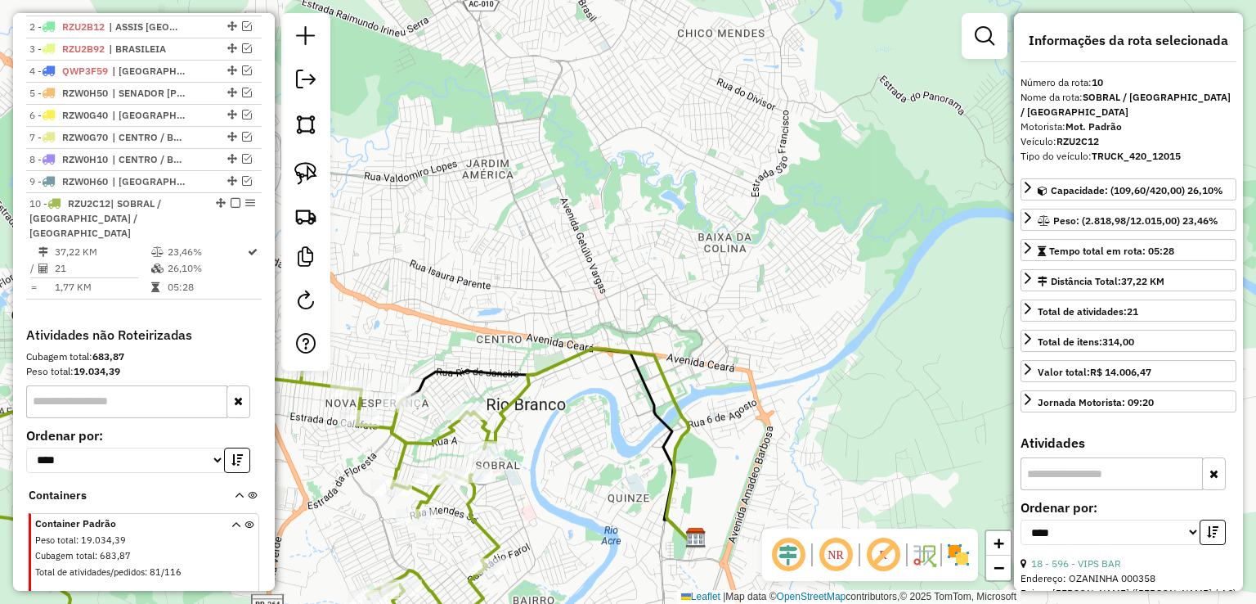
scroll to position [563, 0]
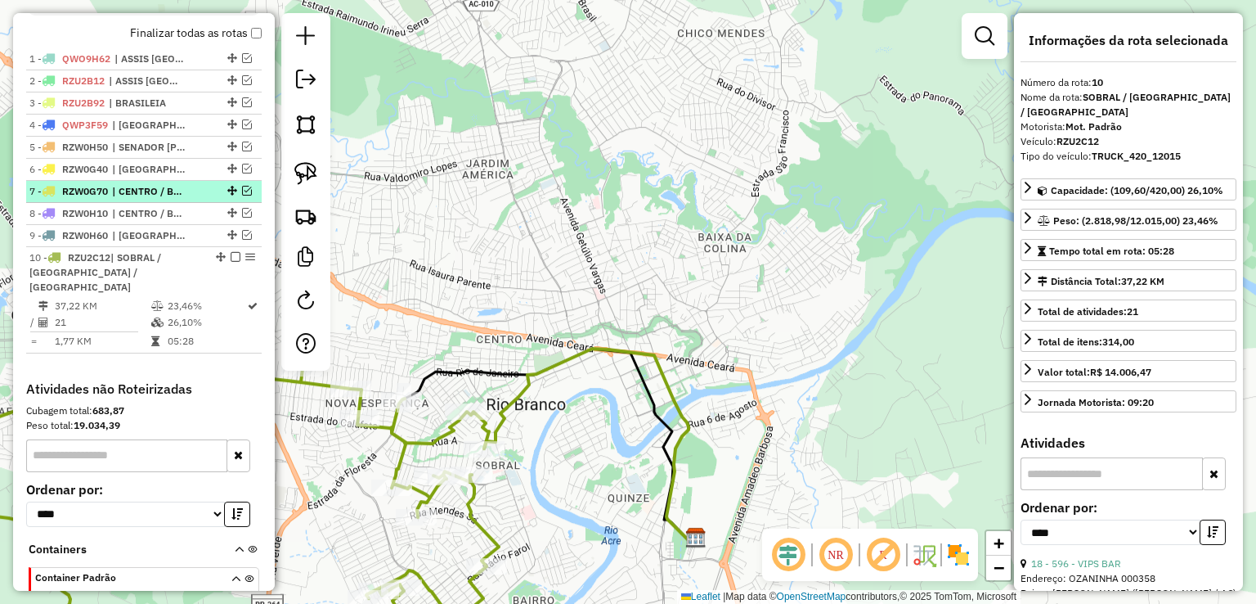
click at [242, 195] on em at bounding box center [247, 191] width 10 height 10
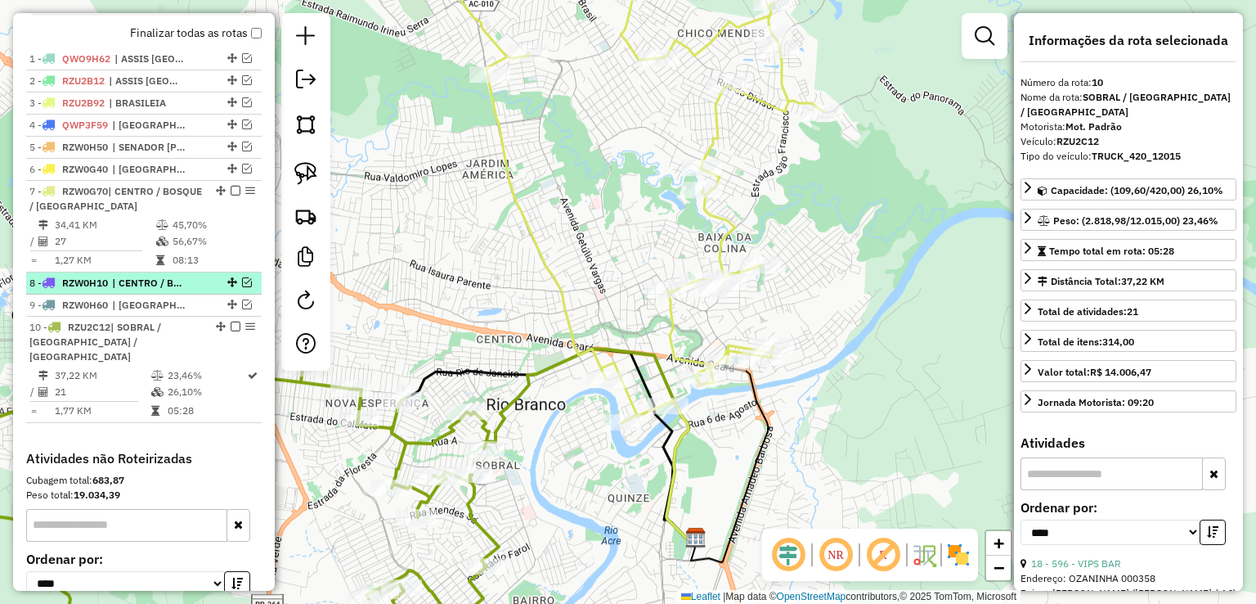
click at [242, 287] on em at bounding box center [247, 282] width 10 height 10
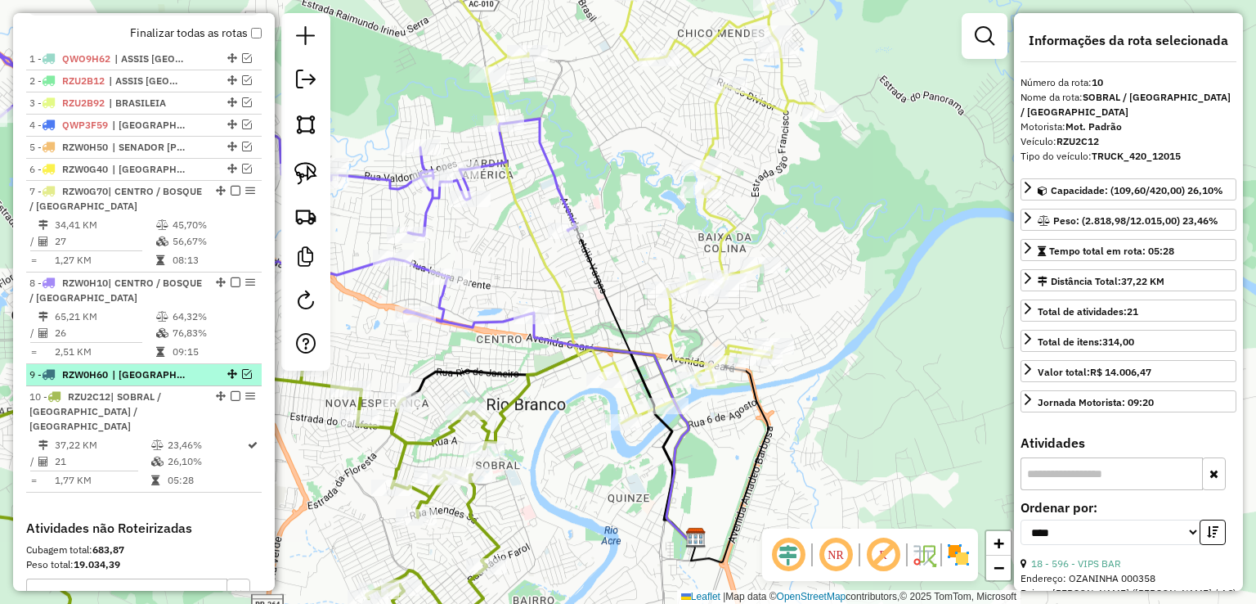
click at [236, 379] on div at bounding box center [230, 374] width 49 height 10
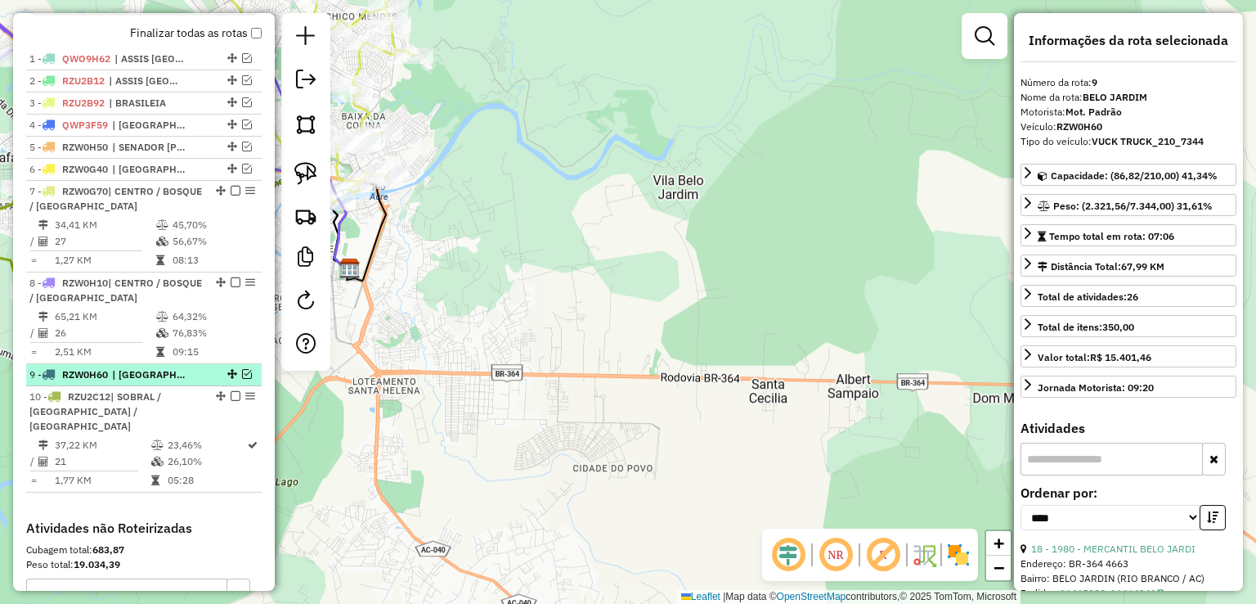
click at [244, 379] on em at bounding box center [247, 374] width 10 height 10
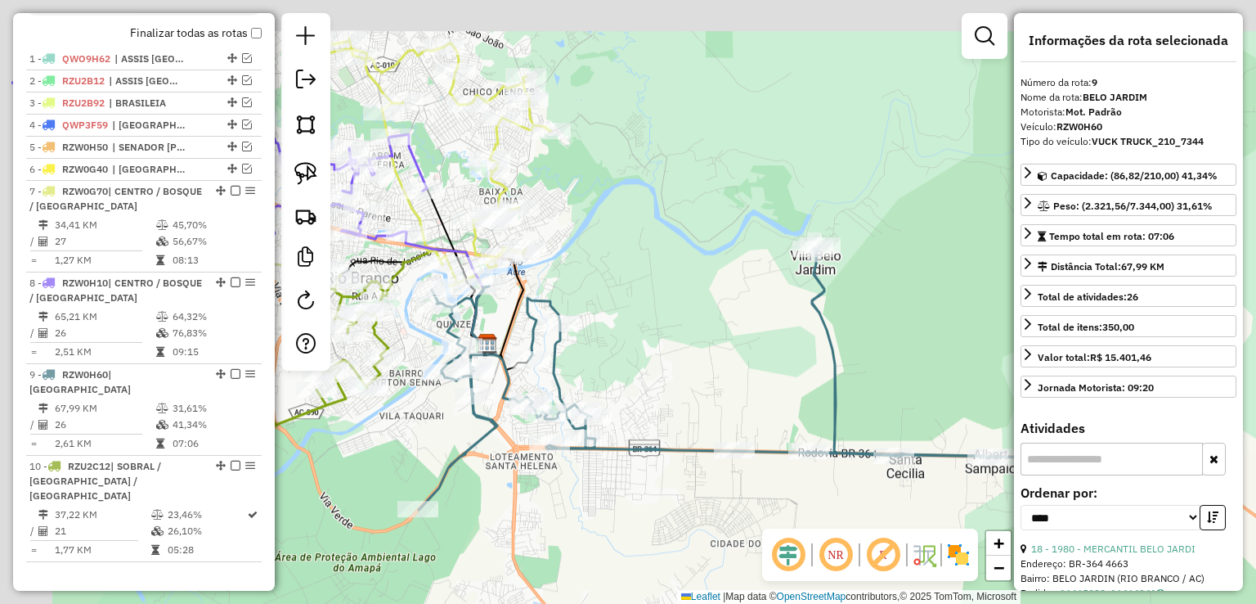
drag, startPoint x: 514, startPoint y: 269, endPoint x: 727, endPoint y: 331, distance: 222.3
click at [740, 359] on div "Janela de atendimento Grade de atendimento Capacidade Transportadoras Veículos …" at bounding box center [628, 302] width 1256 height 604
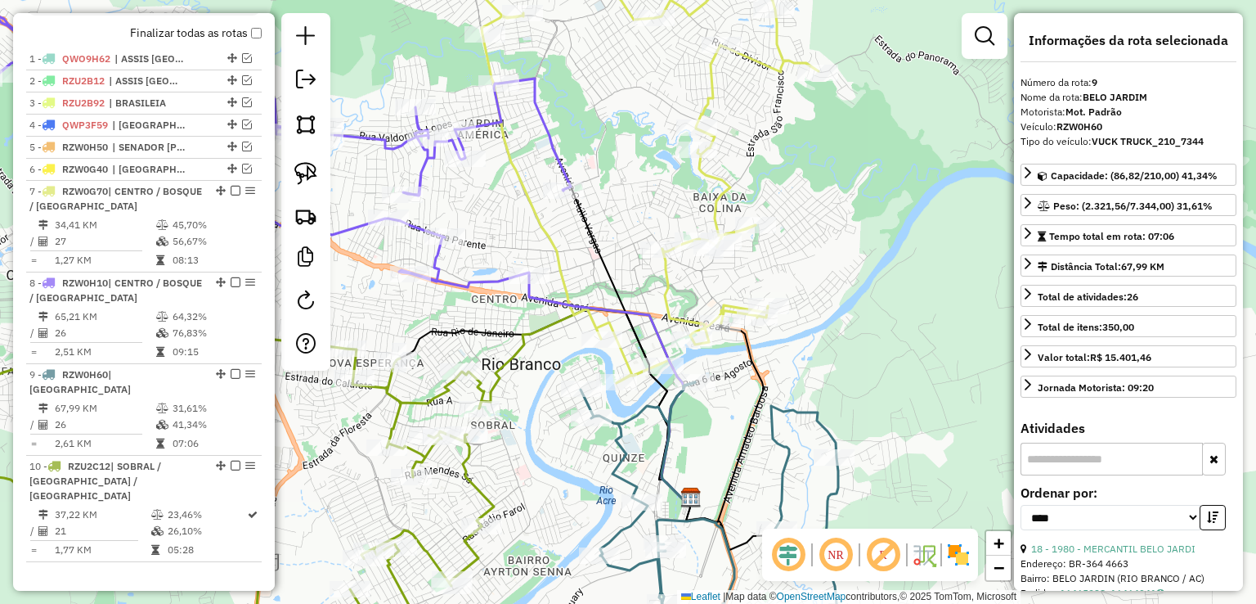
drag, startPoint x: 733, startPoint y: 257, endPoint x: 834, endPoint y: 285, distance: 105.4
click at [834, 285] on div "Janela de atendimento Grade de atendimento Capacidade Transportadoras Veículos …" at bounding box center [628, 302] width 1256 height 604
click at [298, 173] on img at bounding box center [305, 173] width 23 height 23
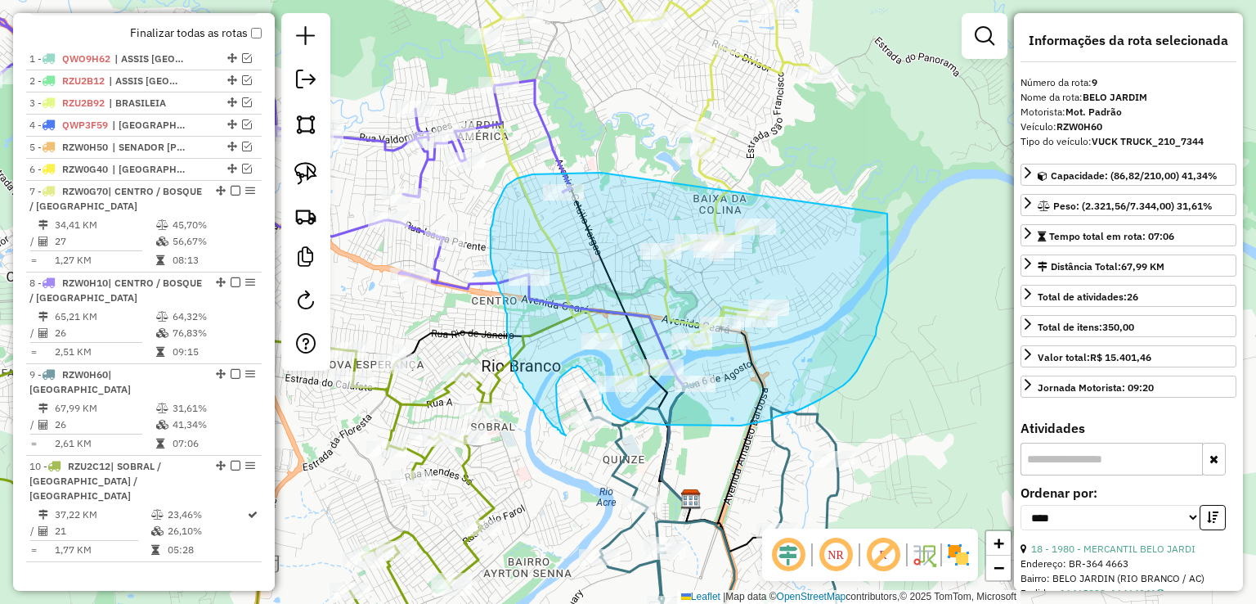
drag, startPoint x: 601, startPoint y: 173, endPoint x: 887, endPoint y: 213, distance: 289.1
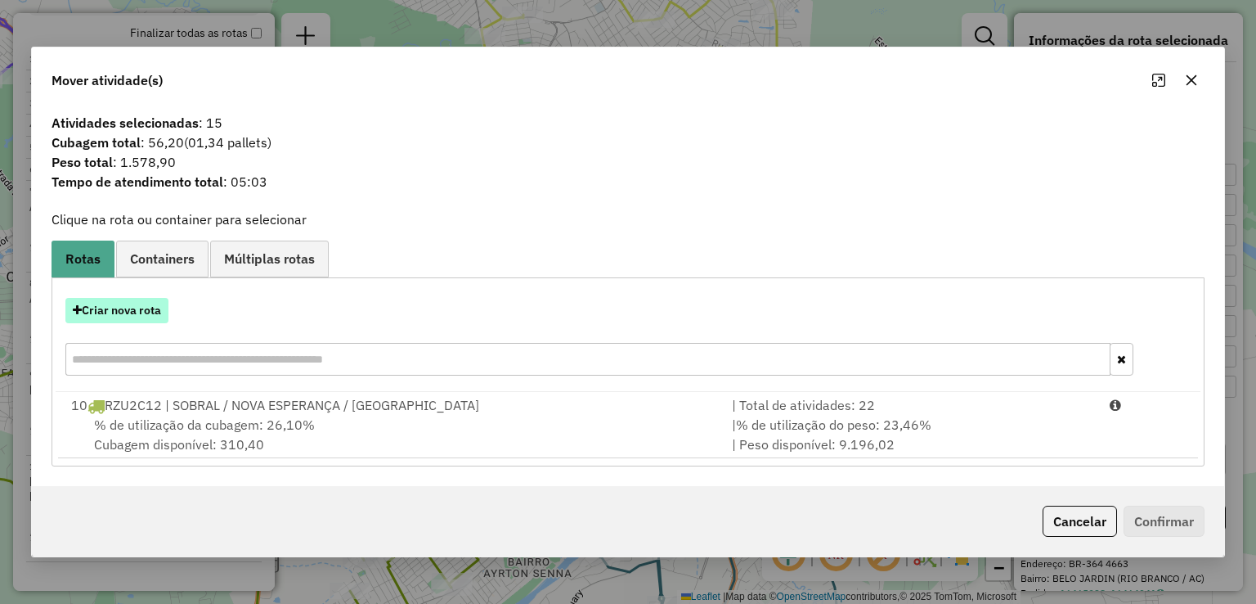
click at [121, 315] on button "Criar nova rota" at bounding box center [116, 310] width 103 height 25
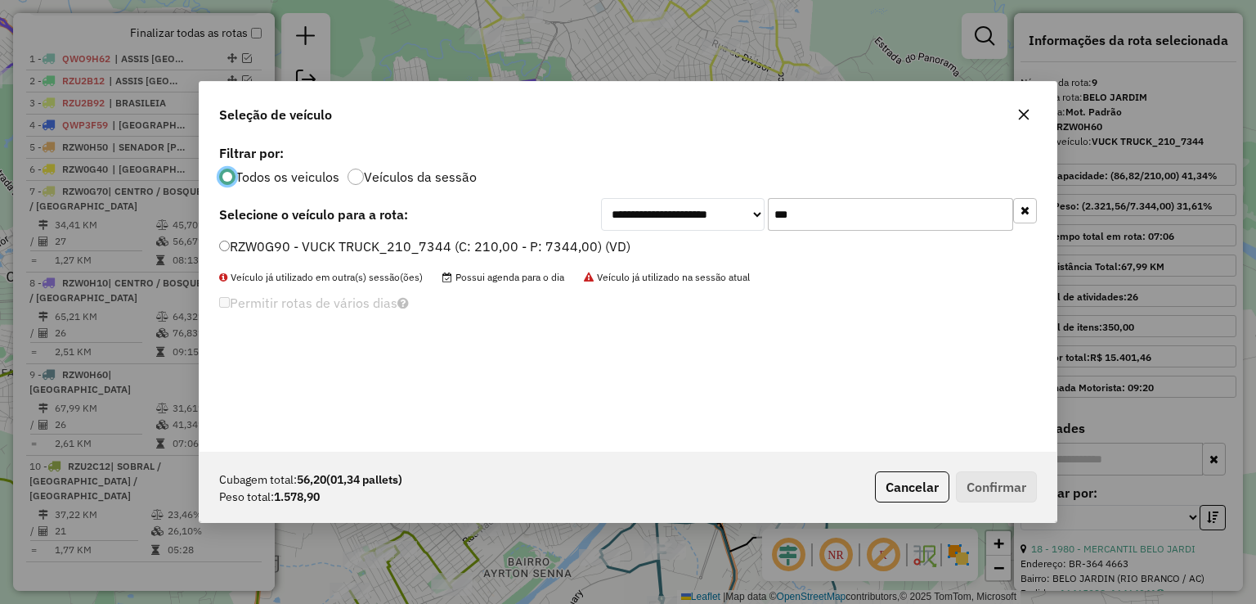
scroll to position [8, 5]
click at [583, 249] on label "RZW0G90 - VUCK TRUCK_210_7344 (C: 210,00 - P: 7344,00) (VD)" at bounding box center [424, 246] width 411 height 20
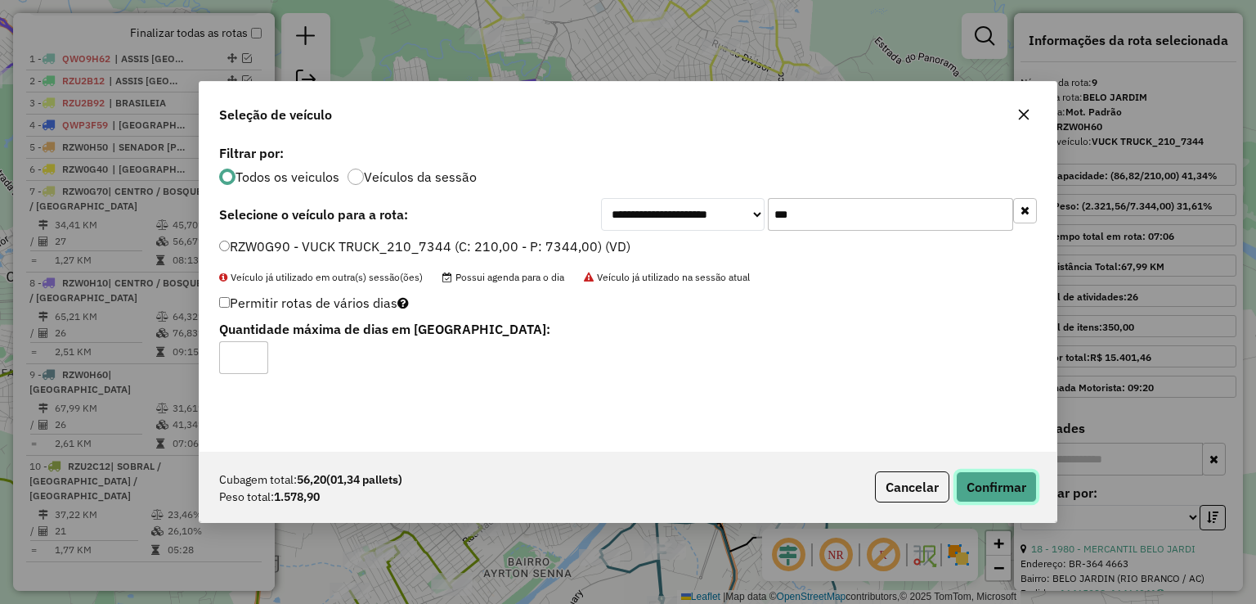
click at [981, 478] on button "Confirmar" at bounding box center [996, 486] width 81 height 31
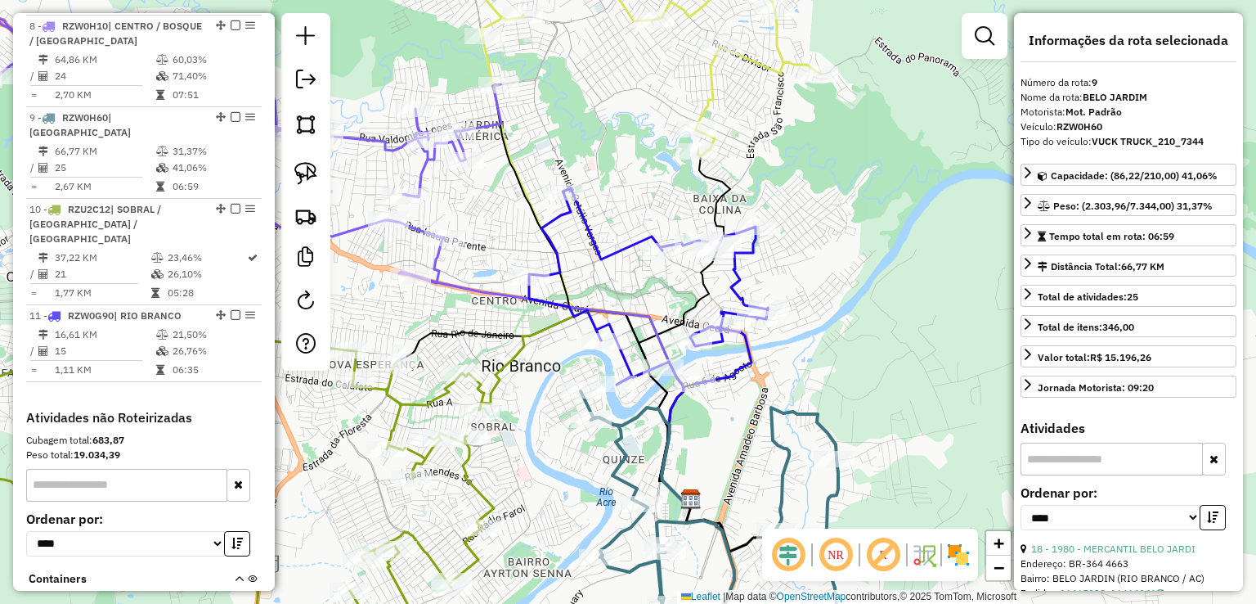
scroll to position [927, 0]
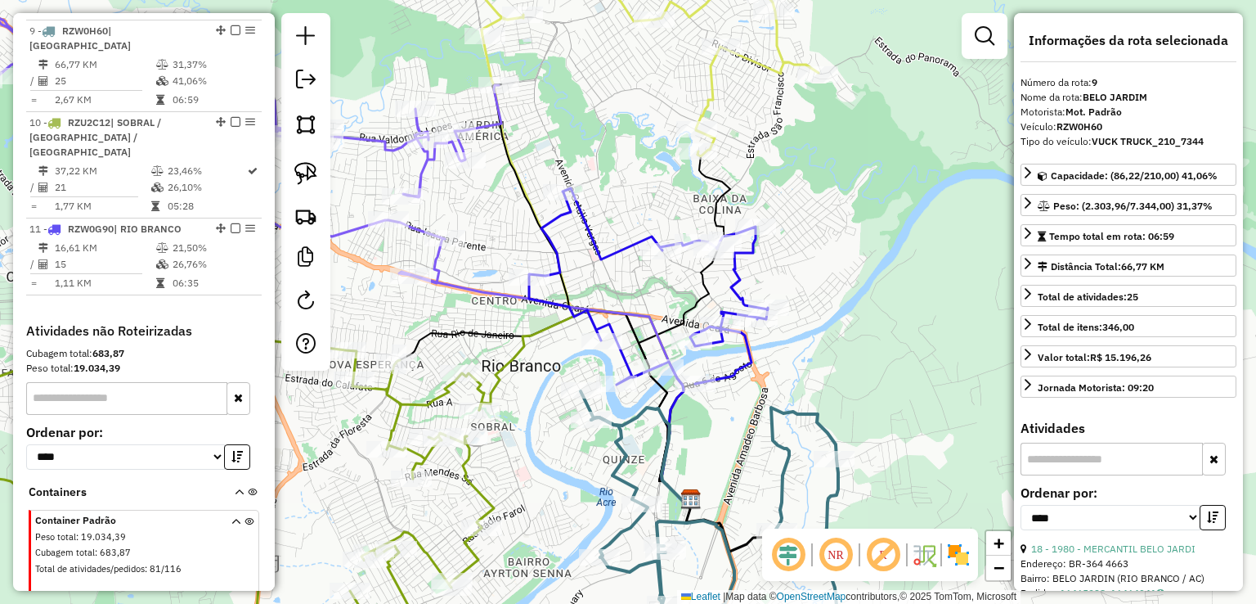
click at [611, 255] on icon at bounding box center [648, 286] width 239 height 196
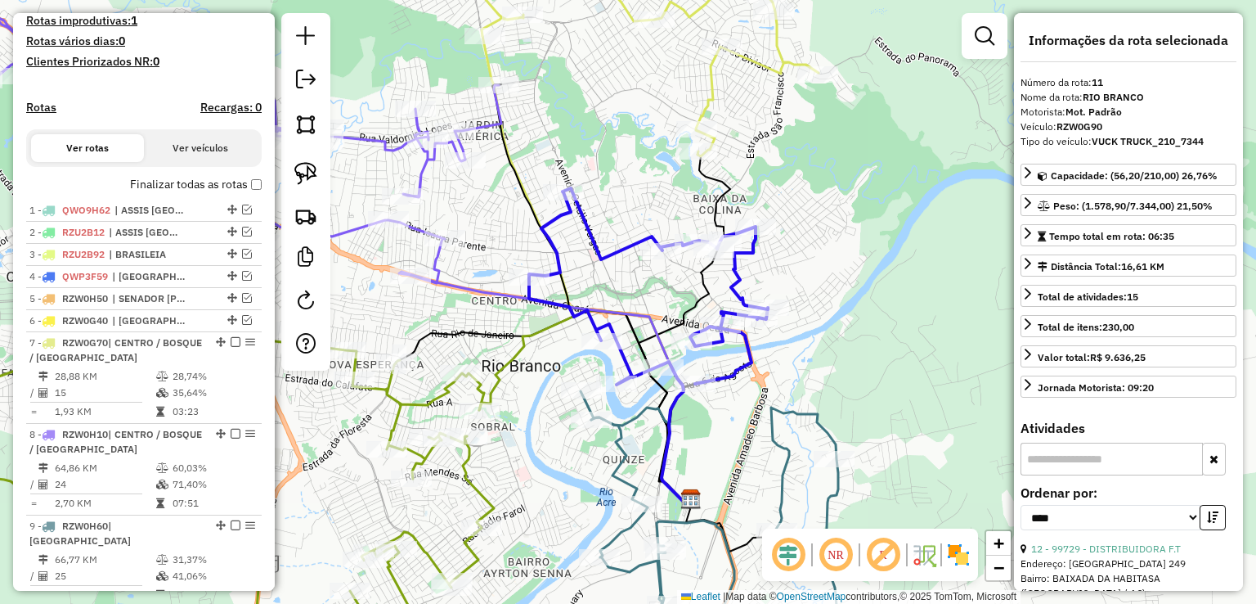
scroll to position [461, 0]
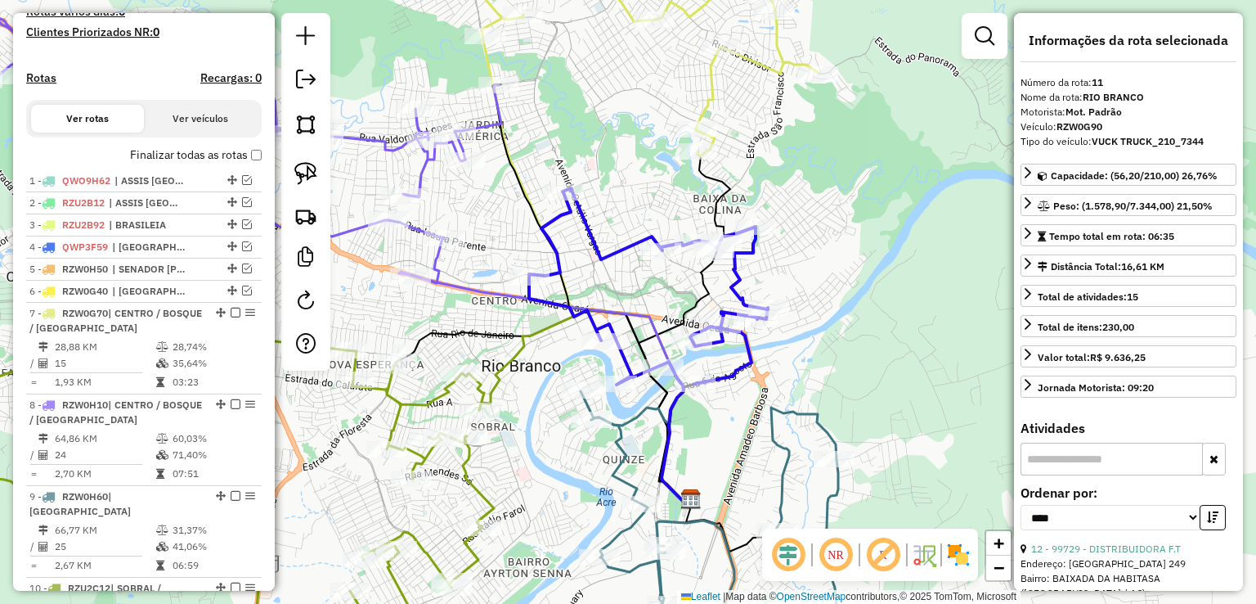
click at [433, 256] on icon at bounding box center [187, 116] width 627 height 355
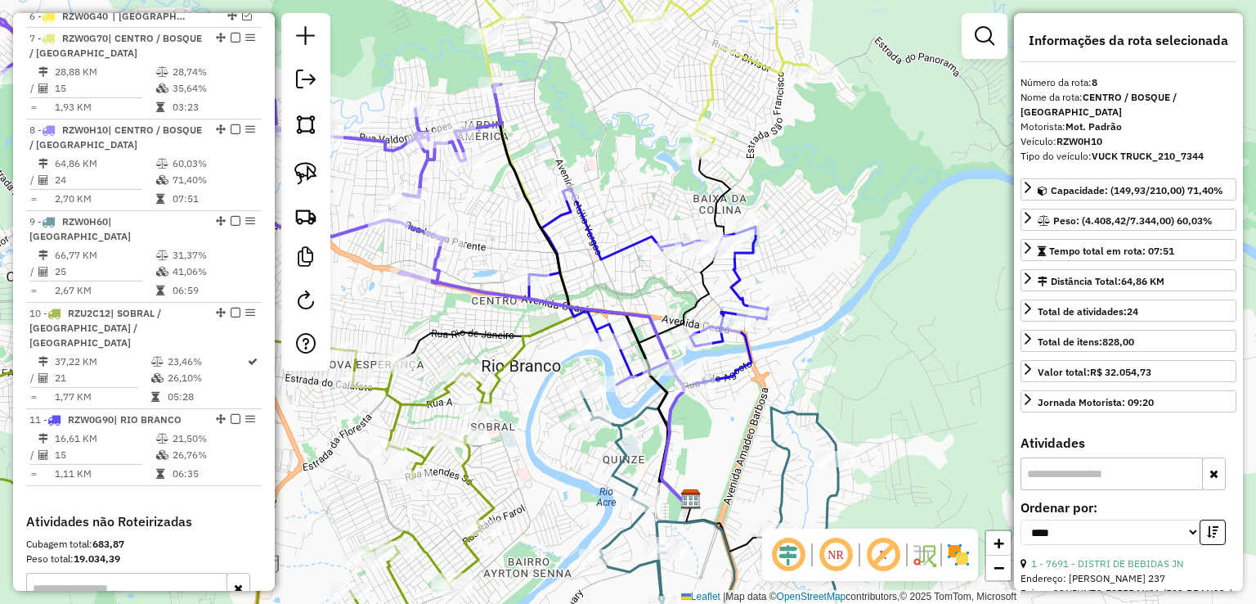
scroll to position [855, 0]
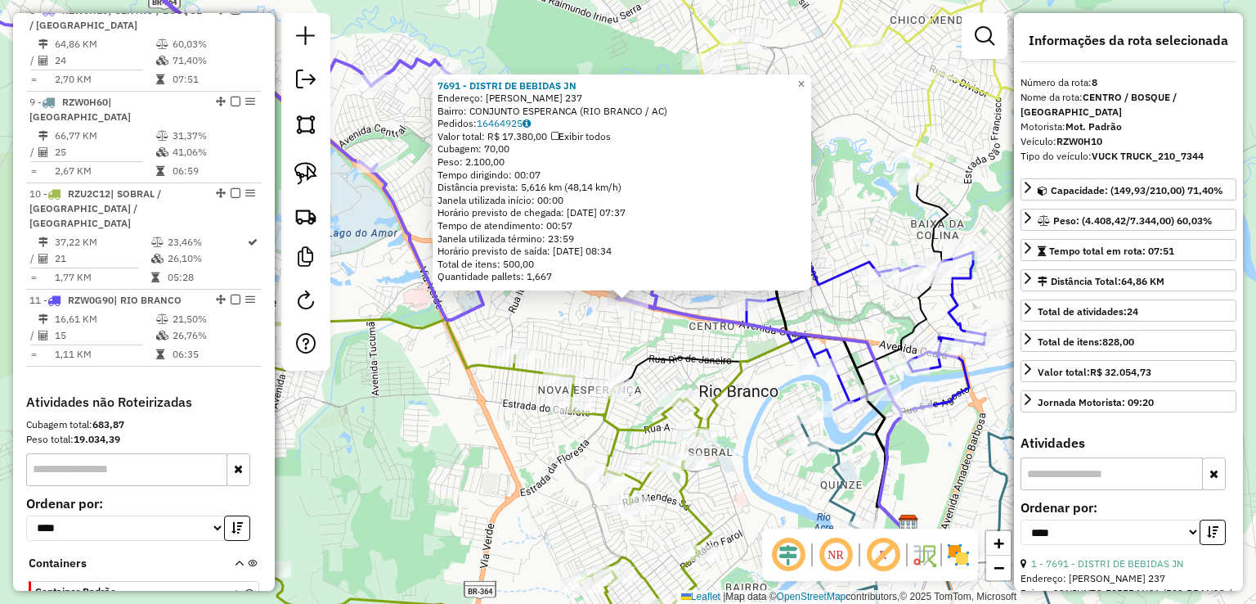
click at [680, 349] on icon at bounding box center [762, 433] width 291 height 196
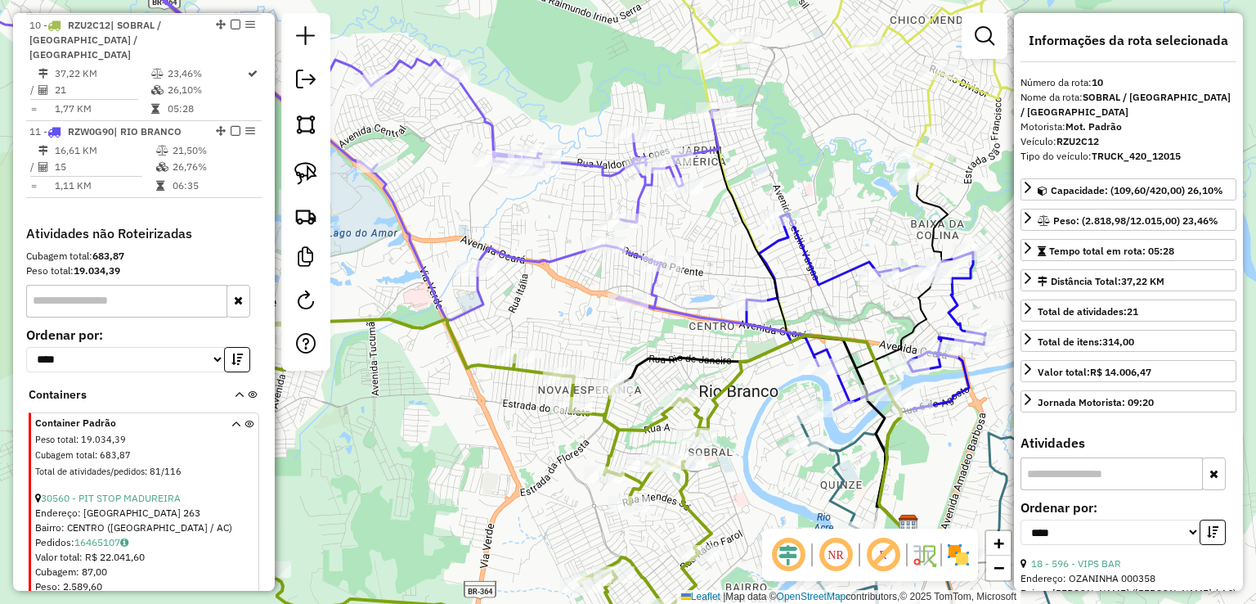
click at [656, 280] on icon at bounding box center [296, 129] width 845 height 380
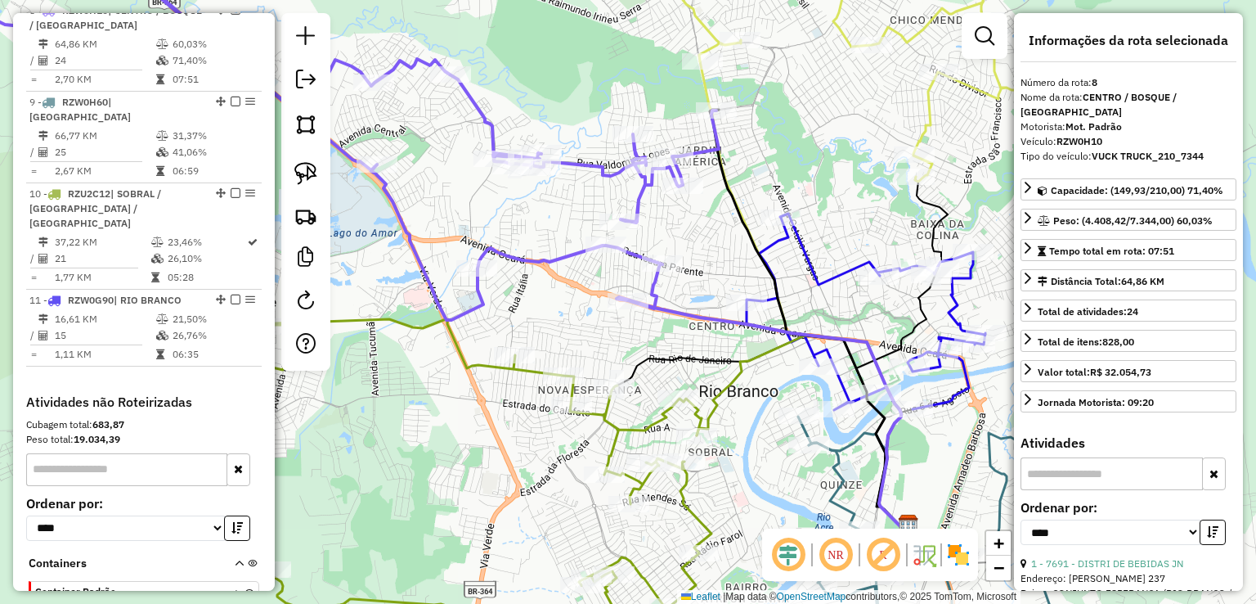
click at [662, 250] on div "Rota 8 - Placa RZW0H10 98158 - POSTO DE LAVAGEM BEN Janela de atendimento Grade…" at bounding box center [628, 302] width 1256 height 604
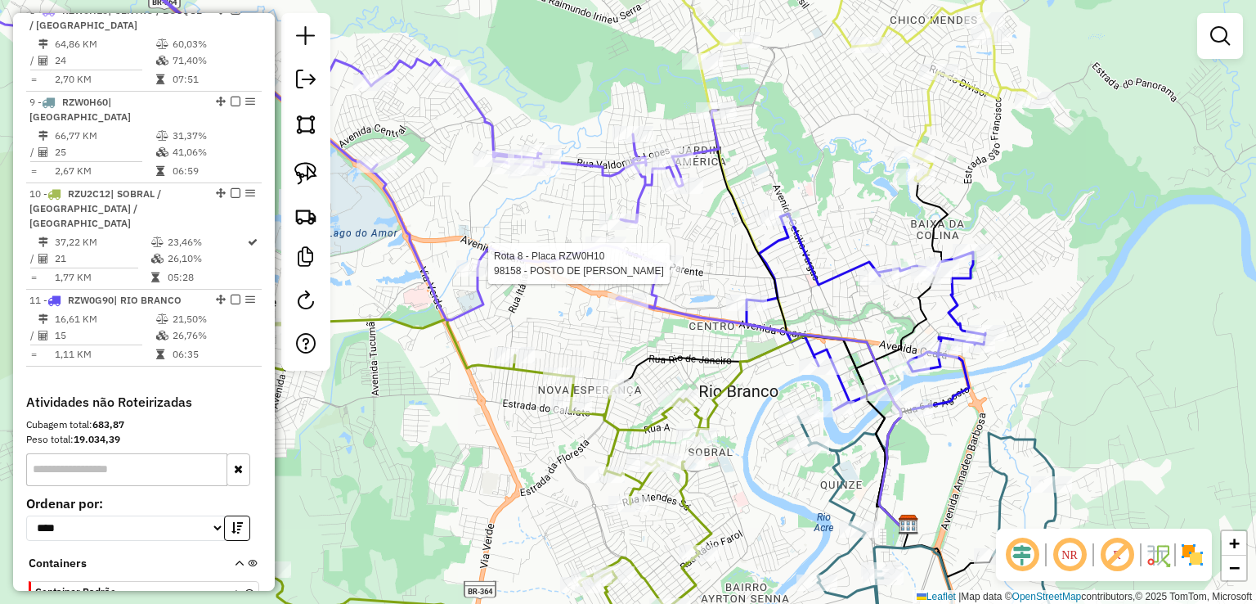
select select "*********"
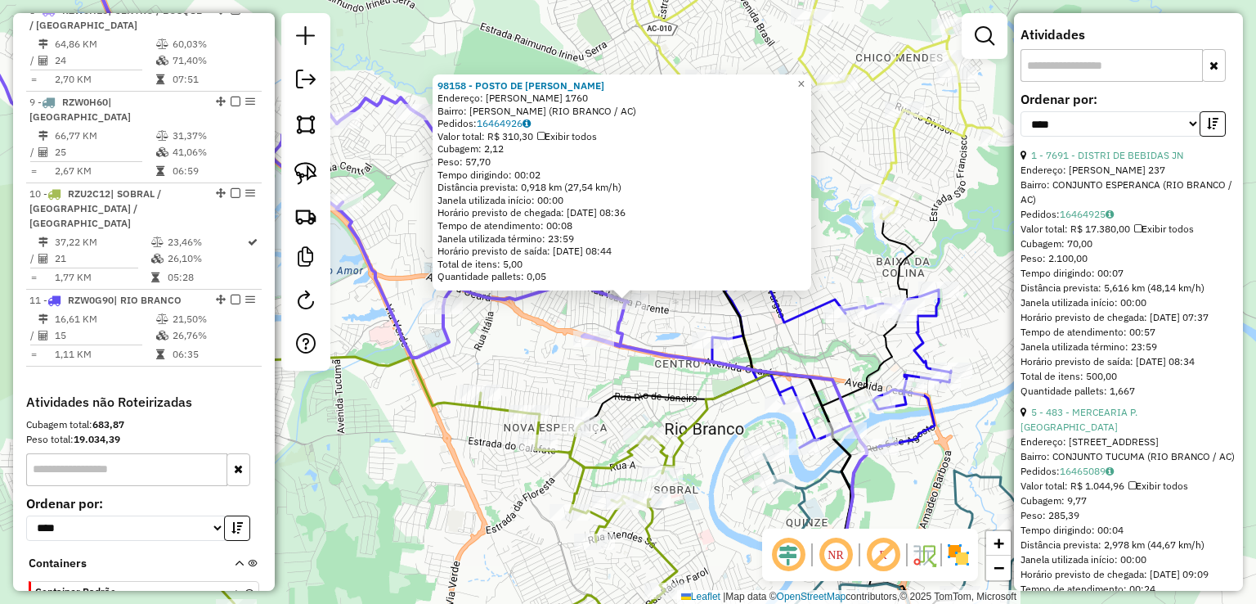
scroll to position [409, 0]
click at [1122, 413] on link "5 - 483 - MERCEARIA P. SOCORRO" at bounding box center [1079, 418] width 117 height 27
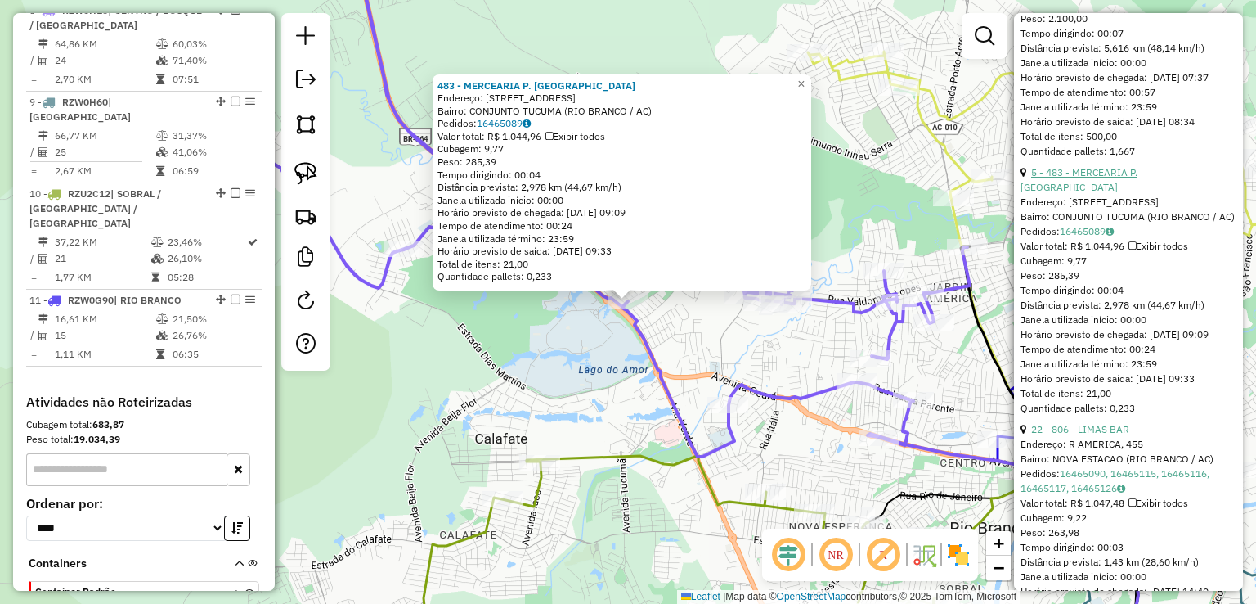
scroll to position [654, 0]
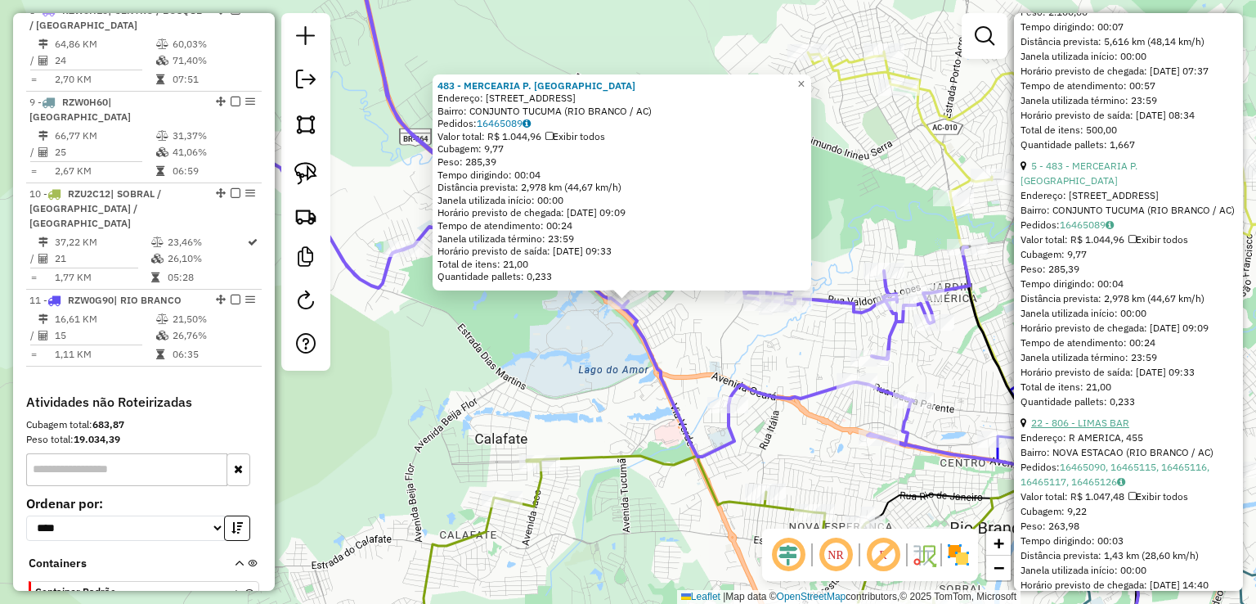
click at [1122, 429] on link "22 - 806 - LIMAS BAR" at bounding box center [1080, 422] width 98 height 12
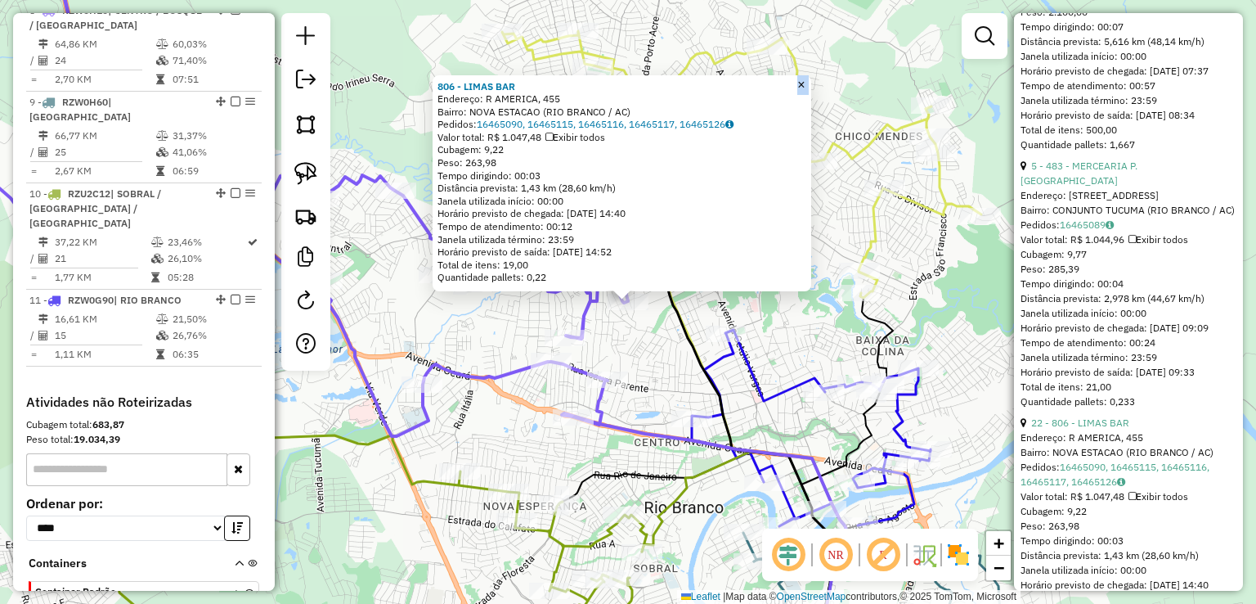
drag, startPoint x: 626, startPoint y: 298, endPoint x: 732, endPoint y: 377, distance: 131.5
click at [732, 377] on div "Rota 8 - Placa RZW0H10 806 - LIMAS BAR 806 - LIMAS BAR Endereço: R AMERICA, 455…" at bounding box center [628, 302] width 1256 height 604
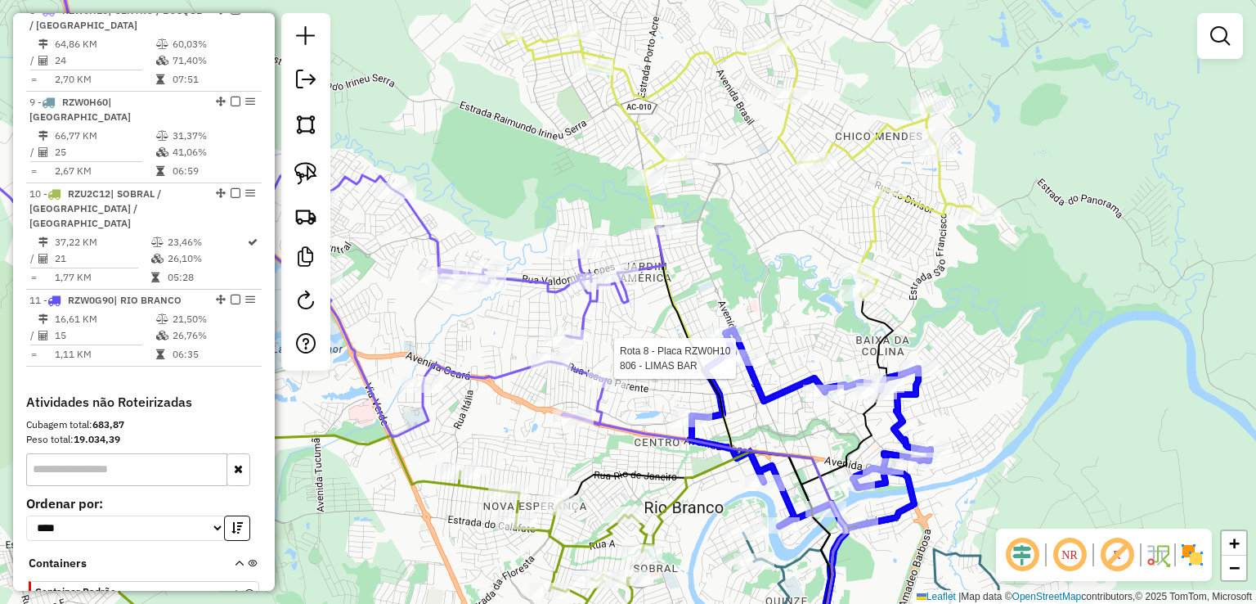
click at [747, 366] on div at bounding box center [745, 357] width 41 height 16
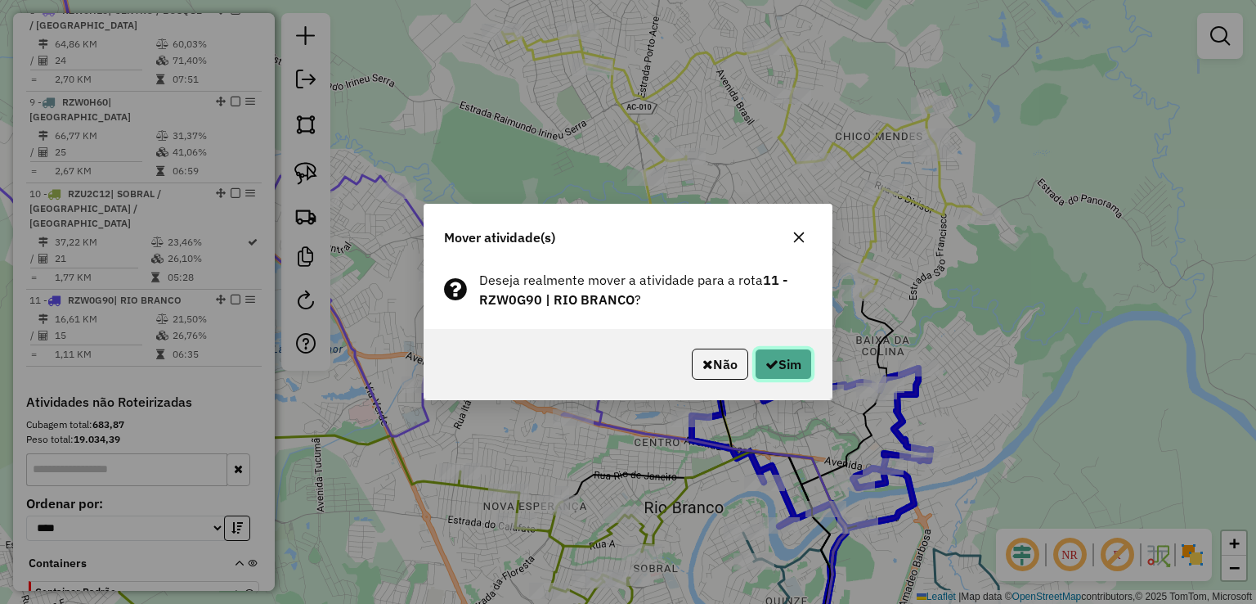
click at [786, 367] on button "Sim" at bounding box center [783, 363] width 57 height 31
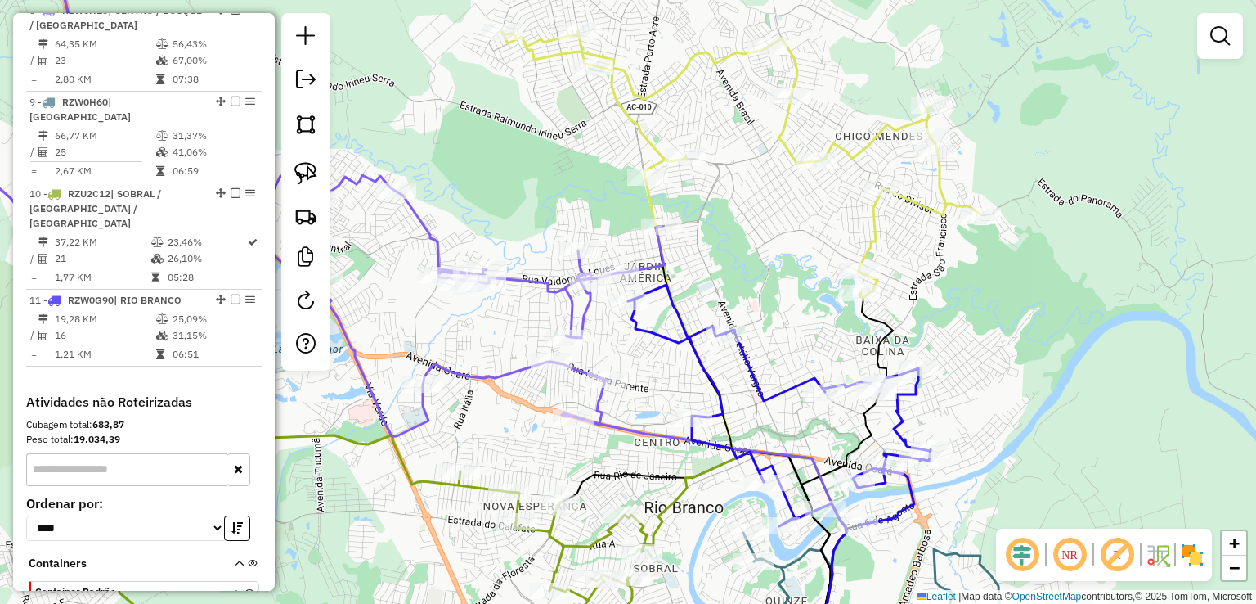
click at [870, 237] on icon at bounding box center [741, 164] width 479 height 267
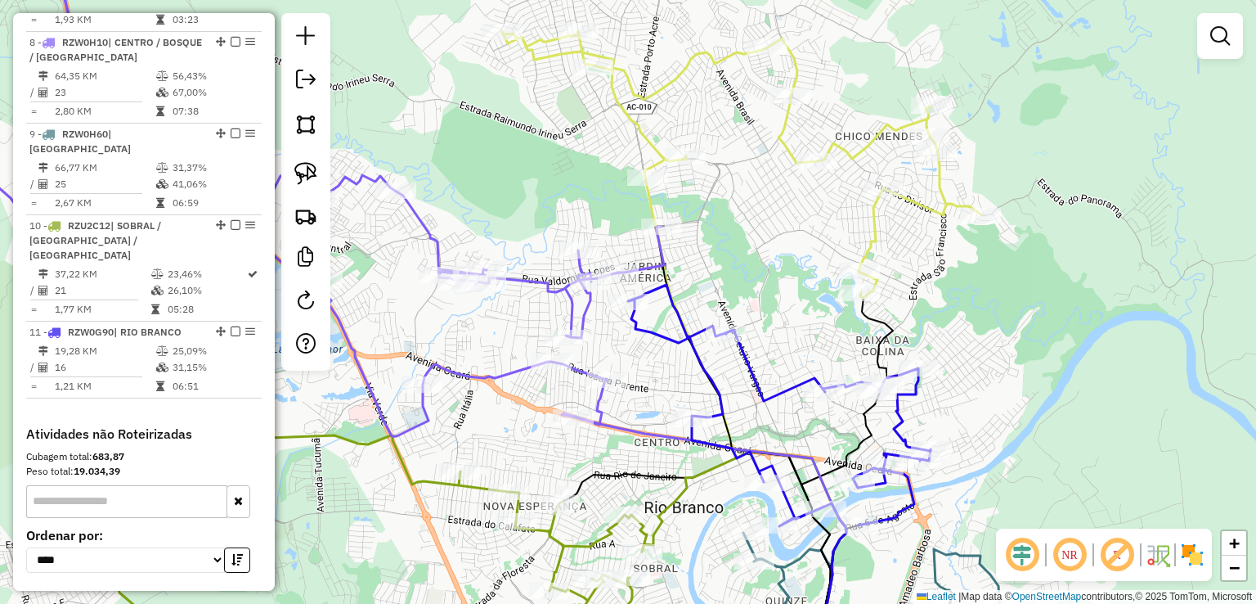
select select "*********"
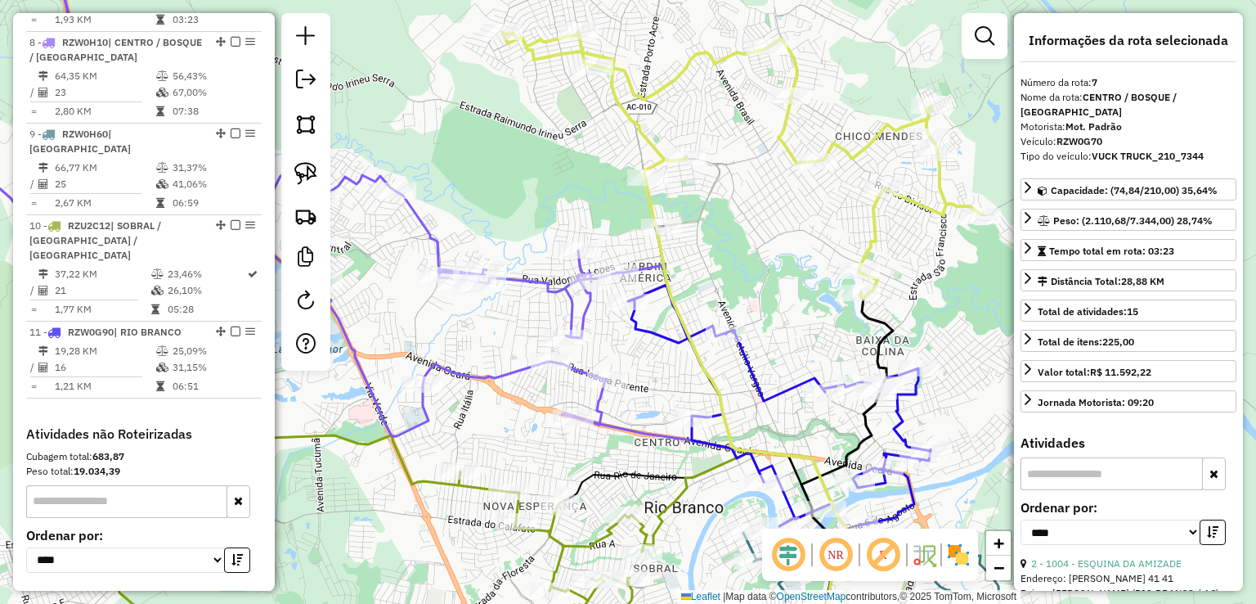
scroll to position [764, 0]
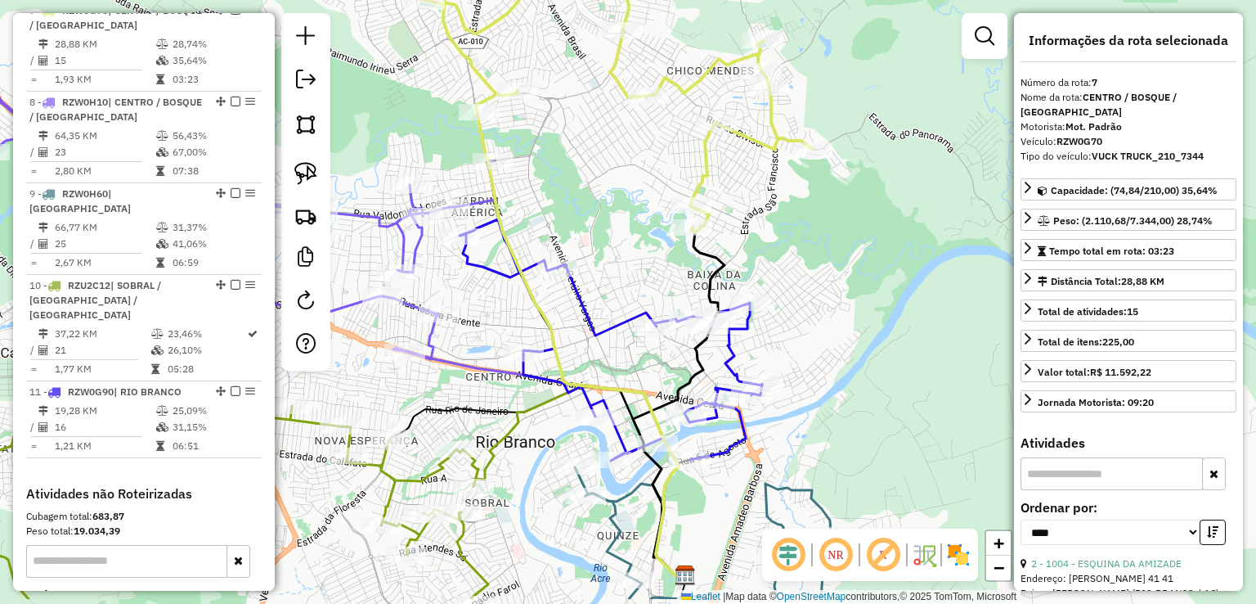
drag, startPoint x: 752, startPoint y: 225, endPoint x: 583, endPoint y: 148, distance: 185.2
click at [583, 148] on div "Janela de atendimento Grade de atendimento Capacidade Transportadoras Veículos …" at bounding box center [628, 302] width 1256 height 604
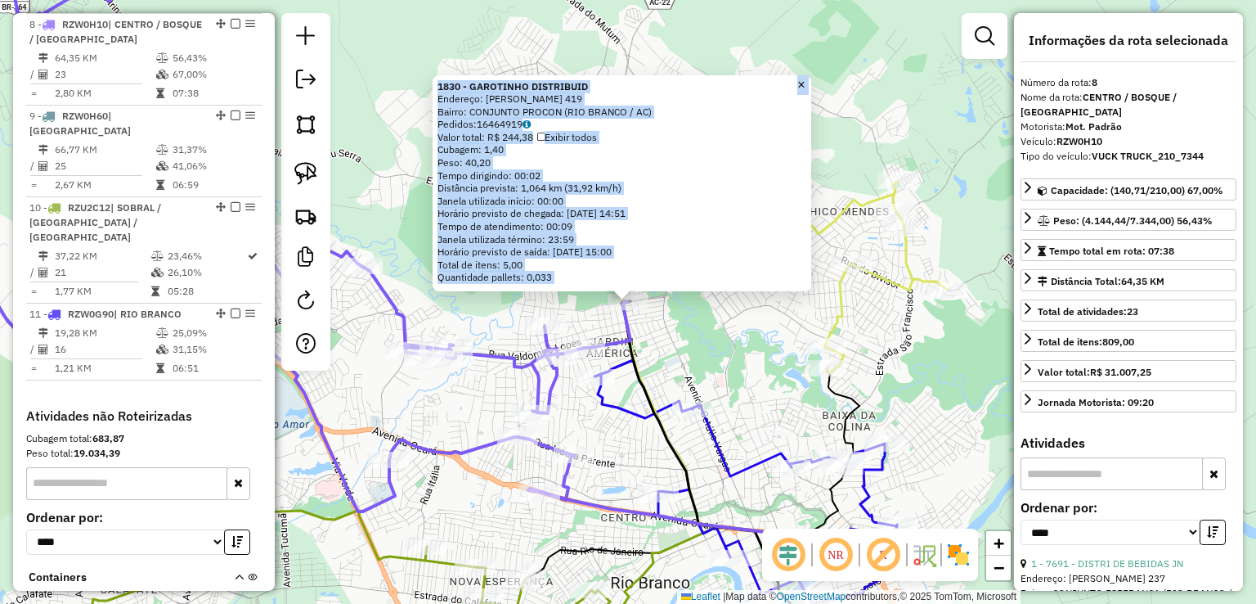
scroll to position [855, 0]
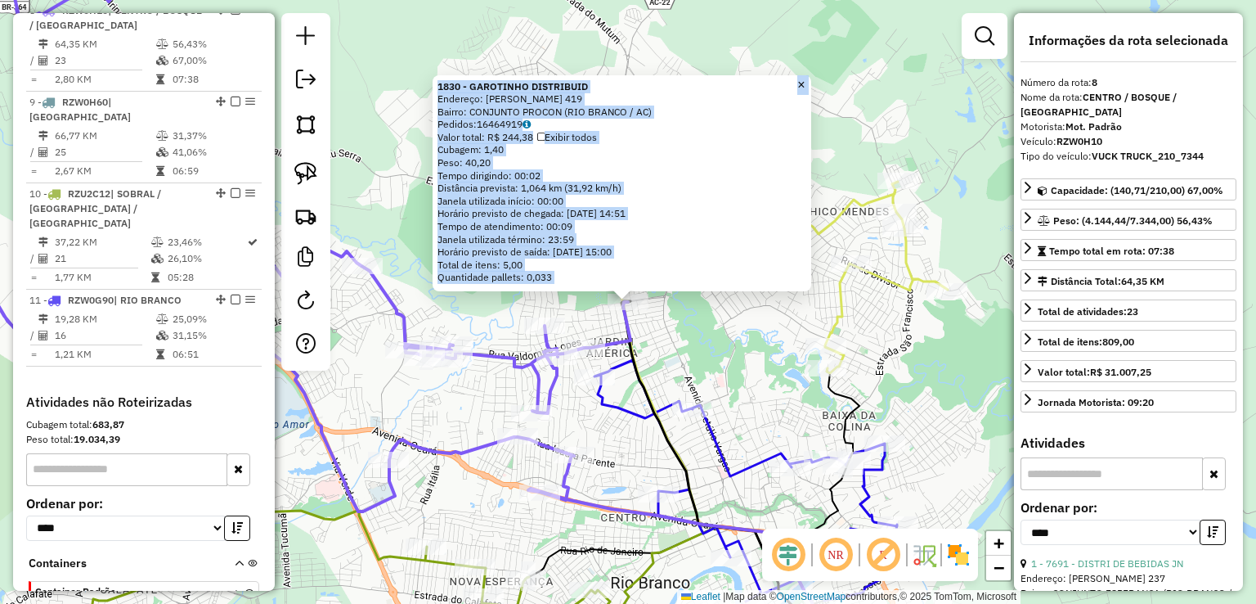
click at [706, 357] on div "1830 - GAROTINHO DISTRIBUID Endereço: BENEDITO MAIA 419 Bairro: CONJUNTO PROCON…" at bounding box center [628, 302] width 1256 height 604
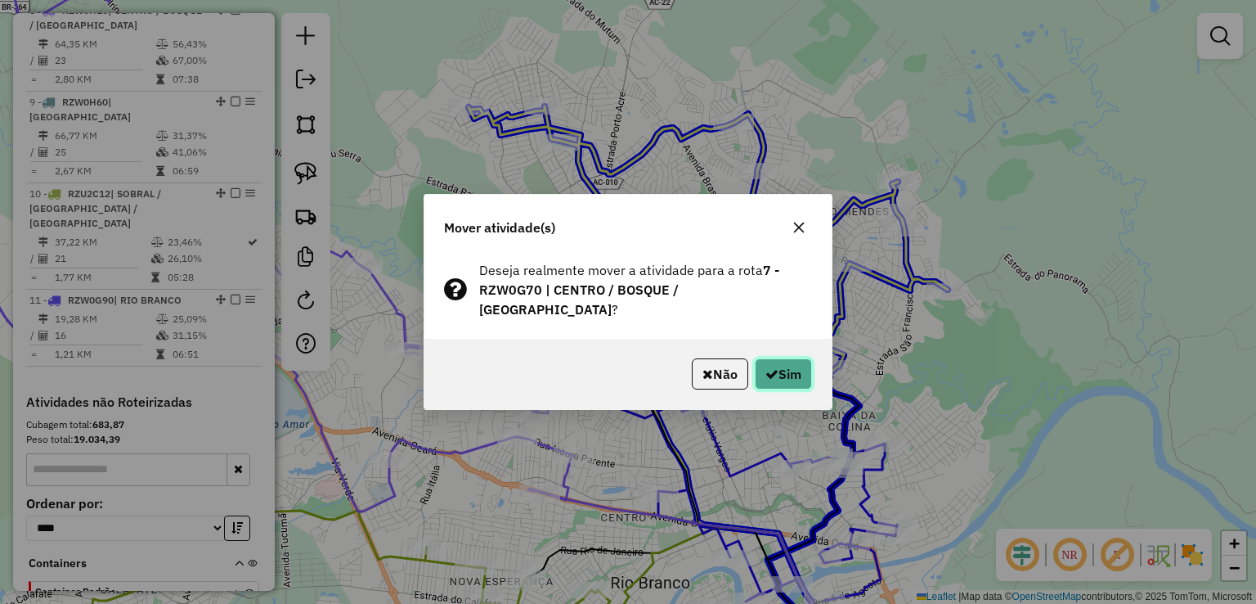
click at [768, 367] on icon "button" at bounding box center [771, 373] width 13 height 13
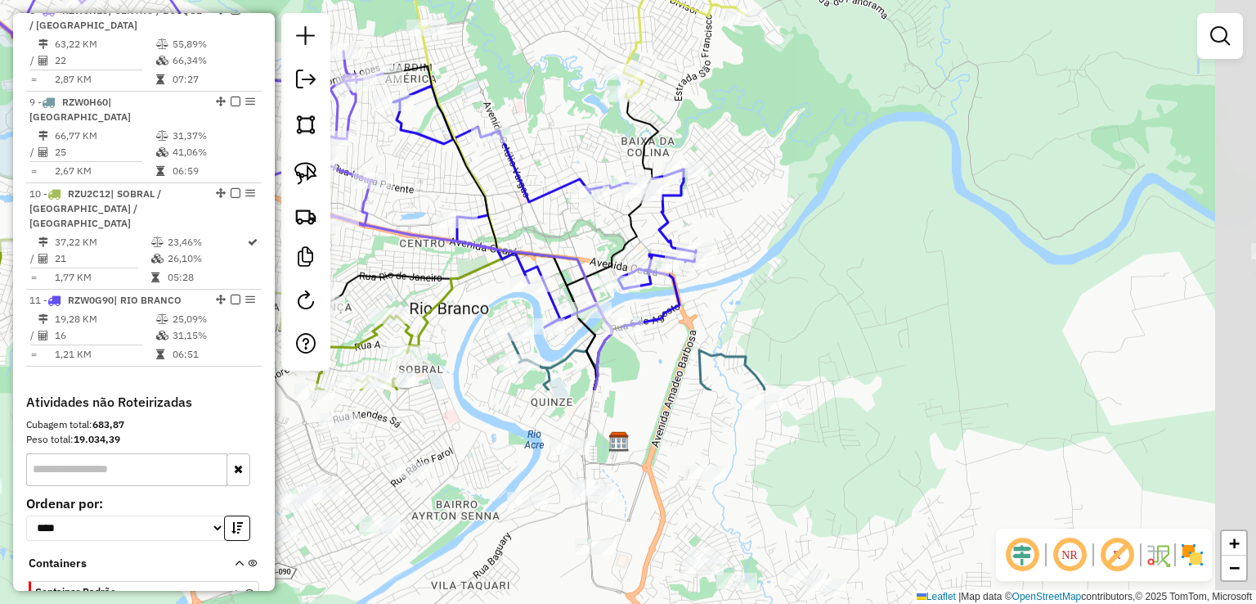
drag, startPoint x: 784, startPoint y: 395, endPoint x: 585, endPoint y: 101, distance: 355.0
click at [579, 73] on div "Janela de atendimento Grade de atendimento Capacidade Transportadoras Veículos …" at bounding box center [628, 302] width 1256 height 604
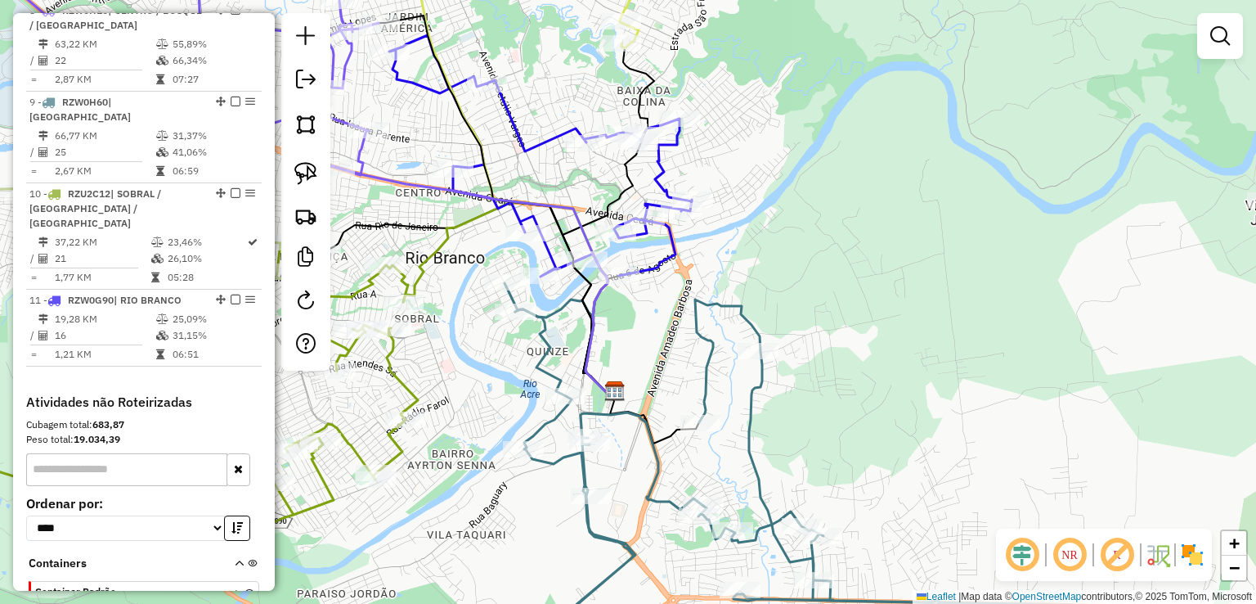
click at [753, 326] on icon at bounding box center [943, 429] width 877 height 469
select select "*********"
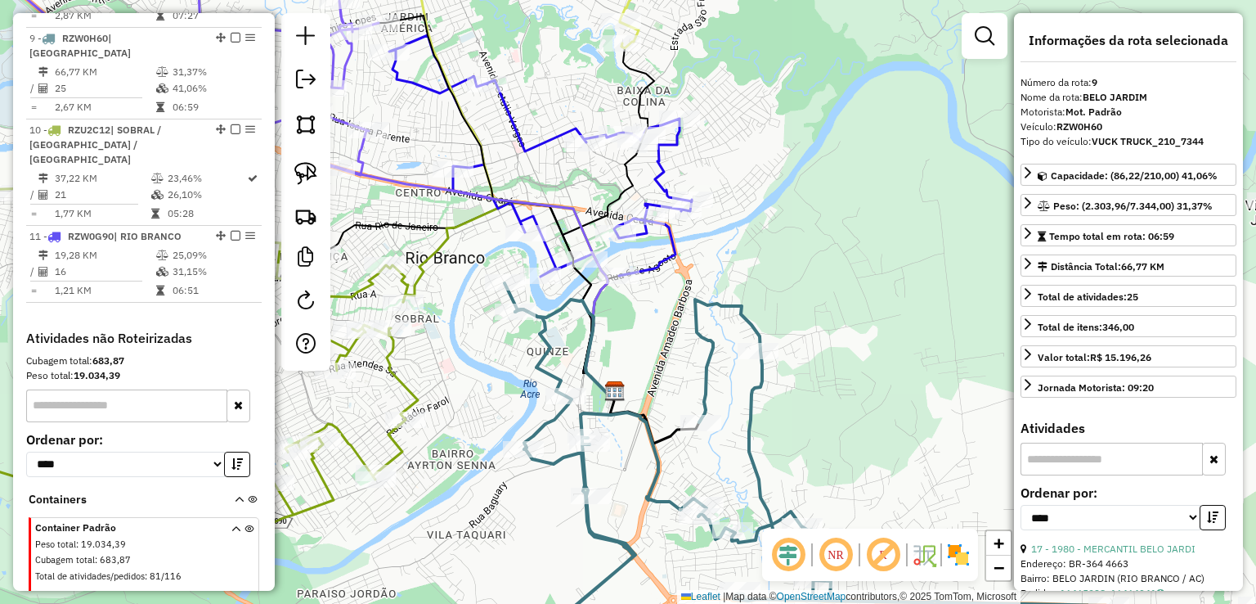
scroll to position [946, 0]
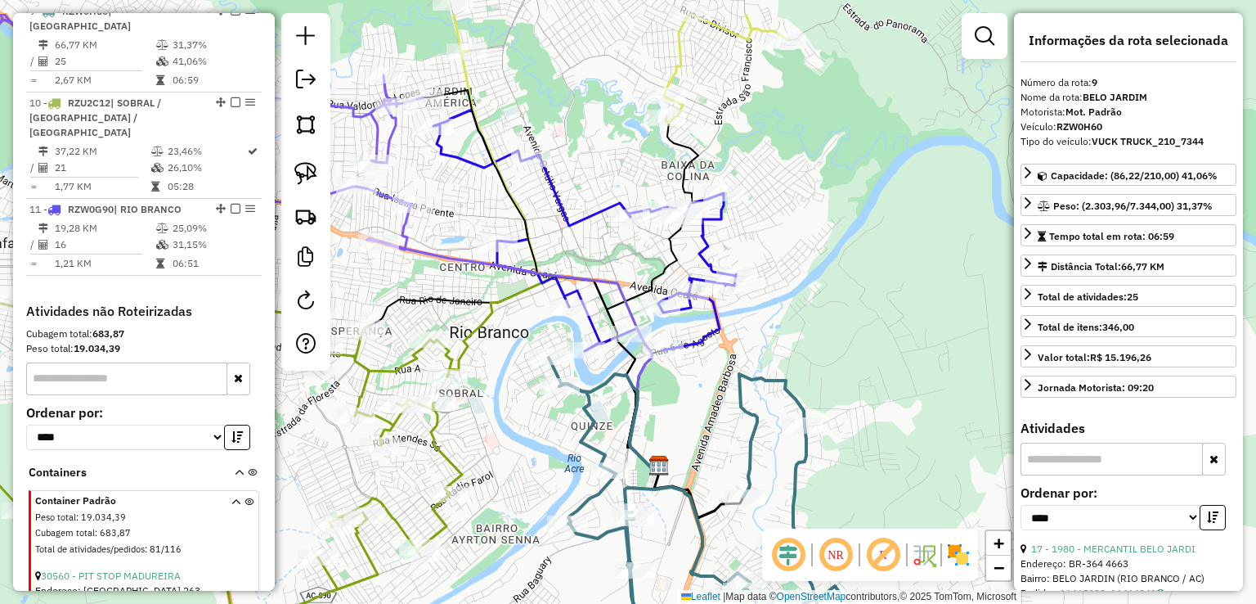
drag, startPoint x: 726, startPoint y: 253, endPoint x: 773, endPoint y: 329, distance: 89.2
click at [773, 329] on div "Janela de atendimento Grade de atendimento Capacidade Transportadoras Veículos …" at bounding box center [628, 302] width 1256 height 604
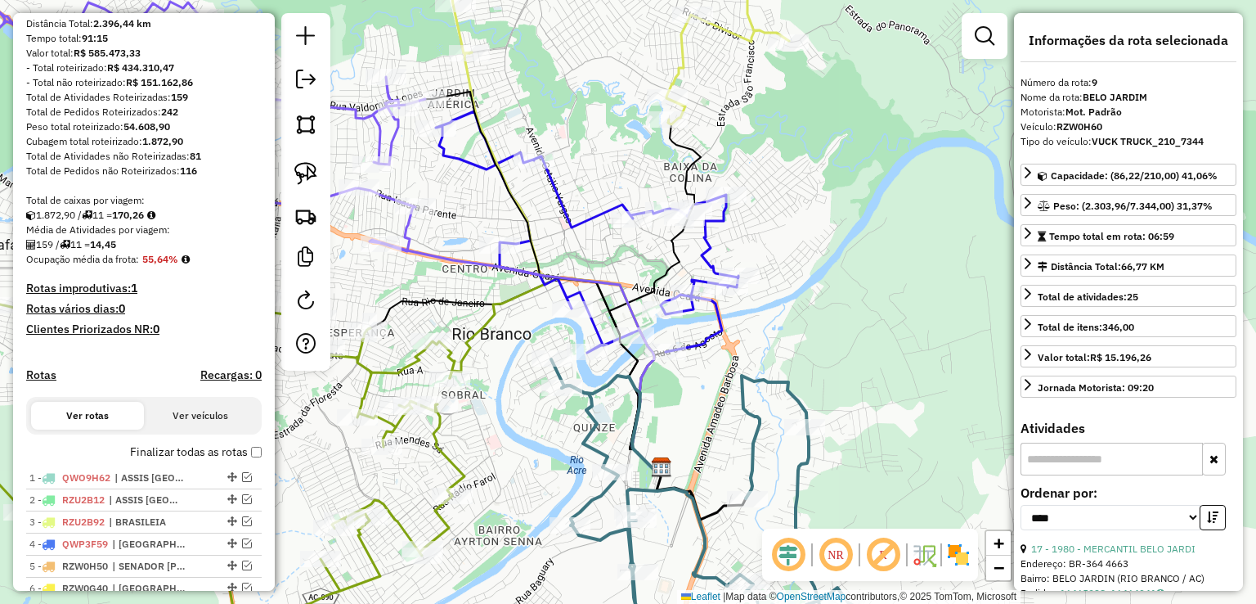
scroll to position [128, 0]
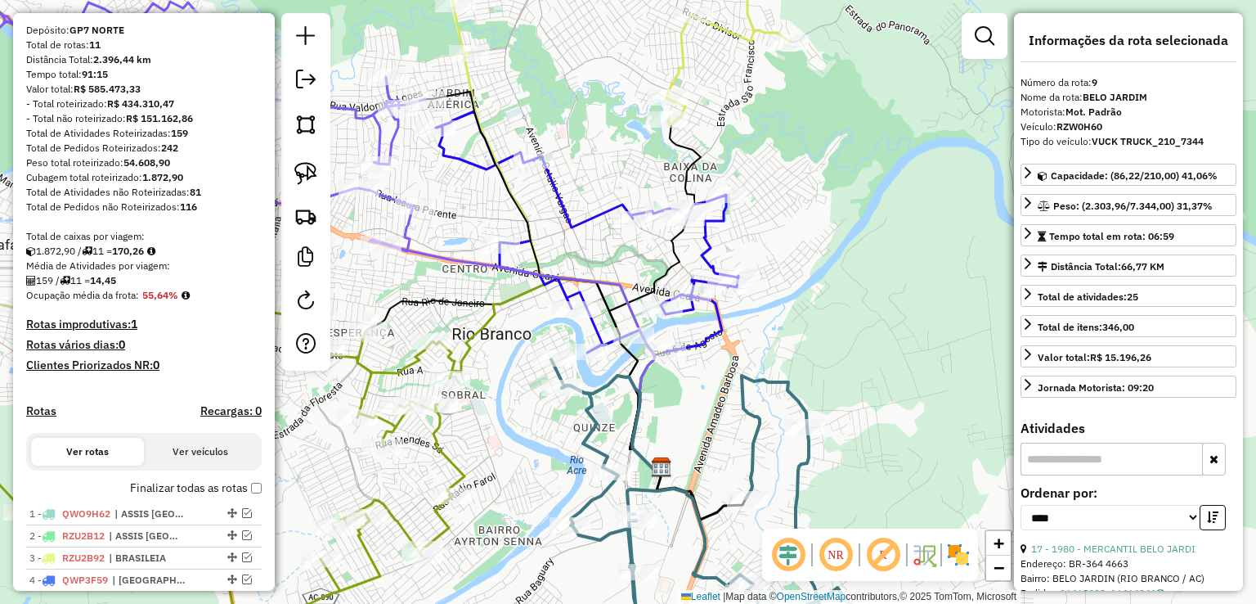
click at [582, 151] on div "Janela de atendimento Grade de atendimento Capacidade Transportadoras Veículos …" at bounding box center [628, 302] width 1256 height 604
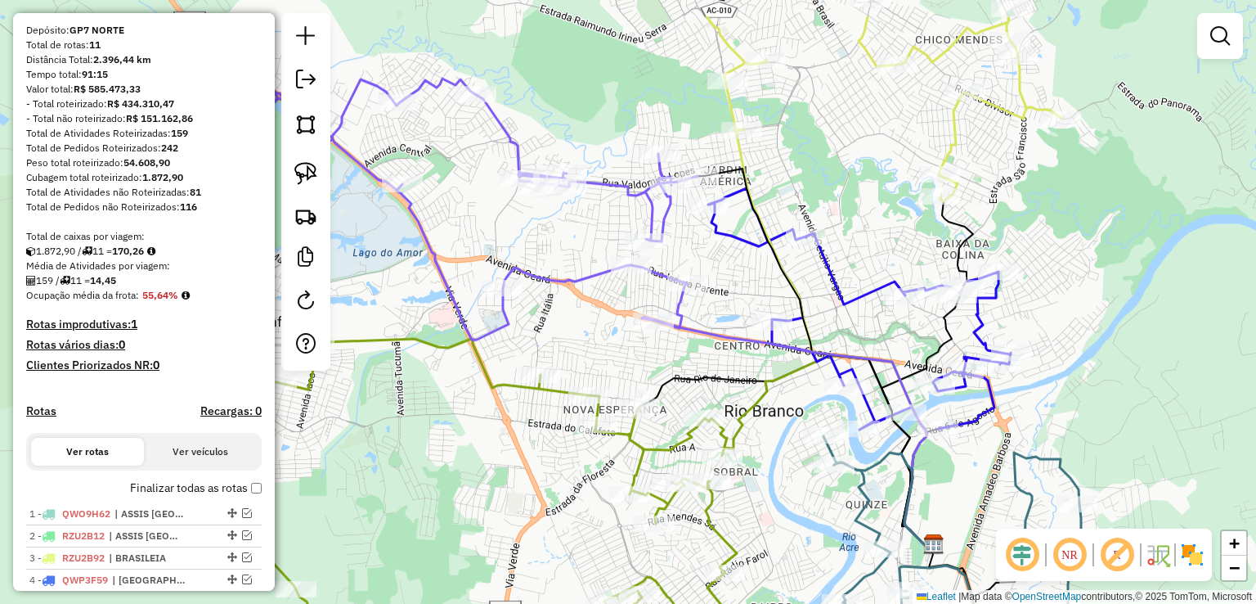
drag, startPoint x: 545, startPoint y: 74, endPoint x: 817, endPoint y: 151, distance: 283.0
click at [817, 151] on div "Janela de atendimento Grade de atendimento Capacidade Transportadoras Veículos …" at bounding box center [628, 302] width 1256 height 604
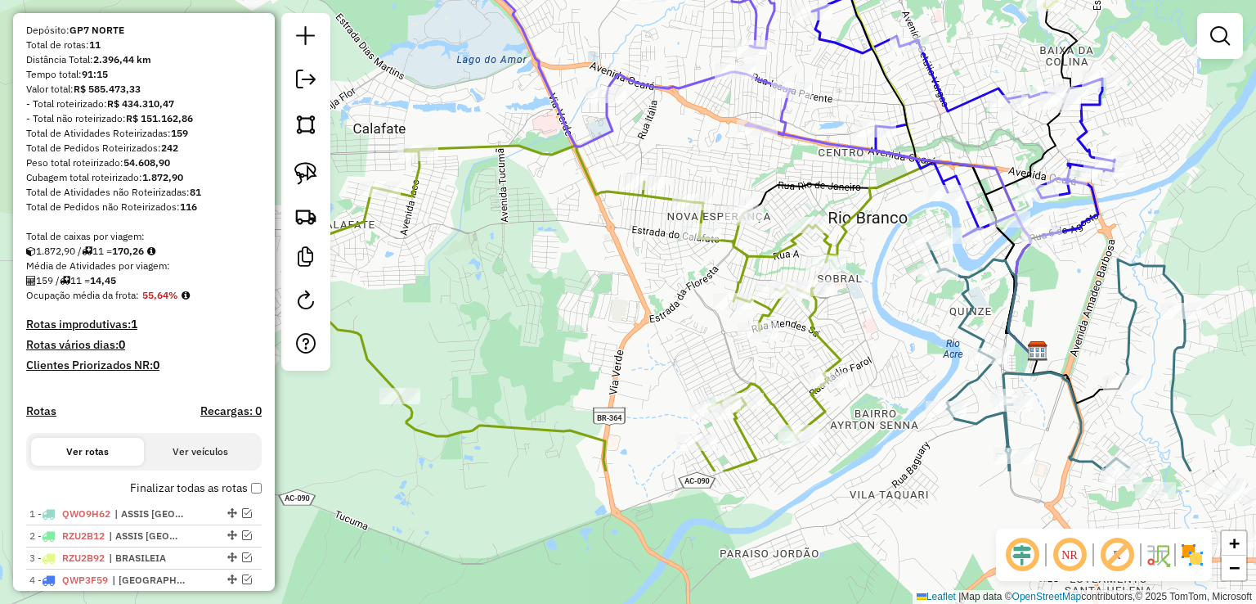
drag, startPoint x: 595, startPoint y: 240, endPoint x: 653, endPoint y: 35, distance: 212.3
click at [653, 35] on div "Janela de atendimento Grade de atendimento Capacidade Transportadoras Veículos …" at bounding box center [628, 302] width 1256 height 604
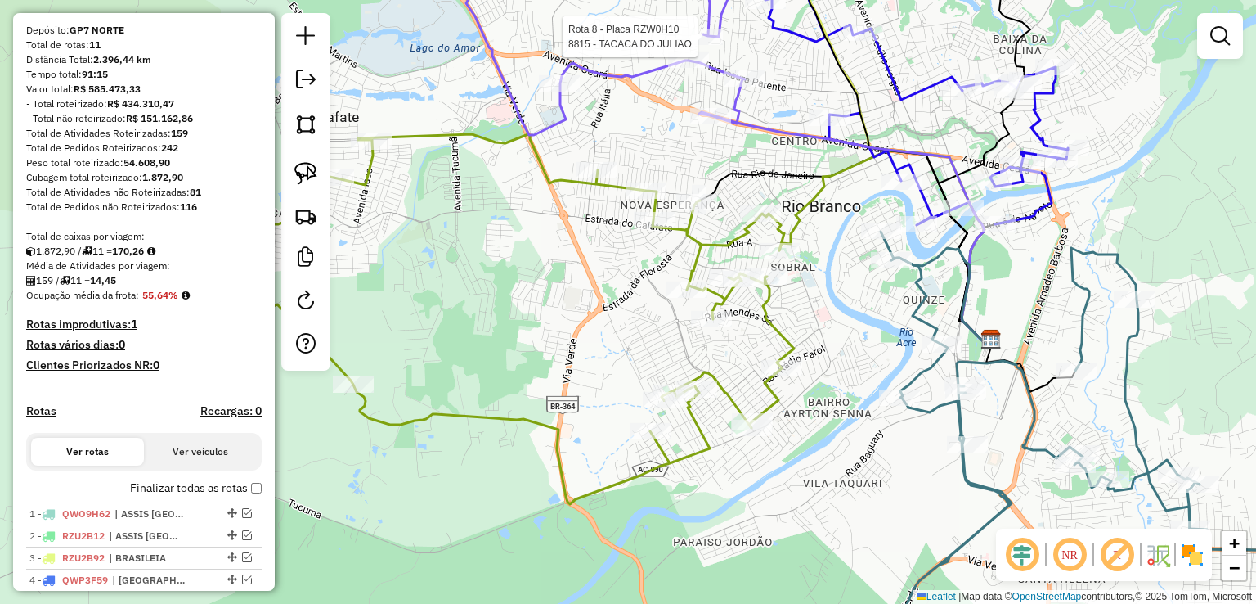
click at [551, 179] on icon at bounding box center [524, 319] width 539 height 370
select select "*********"
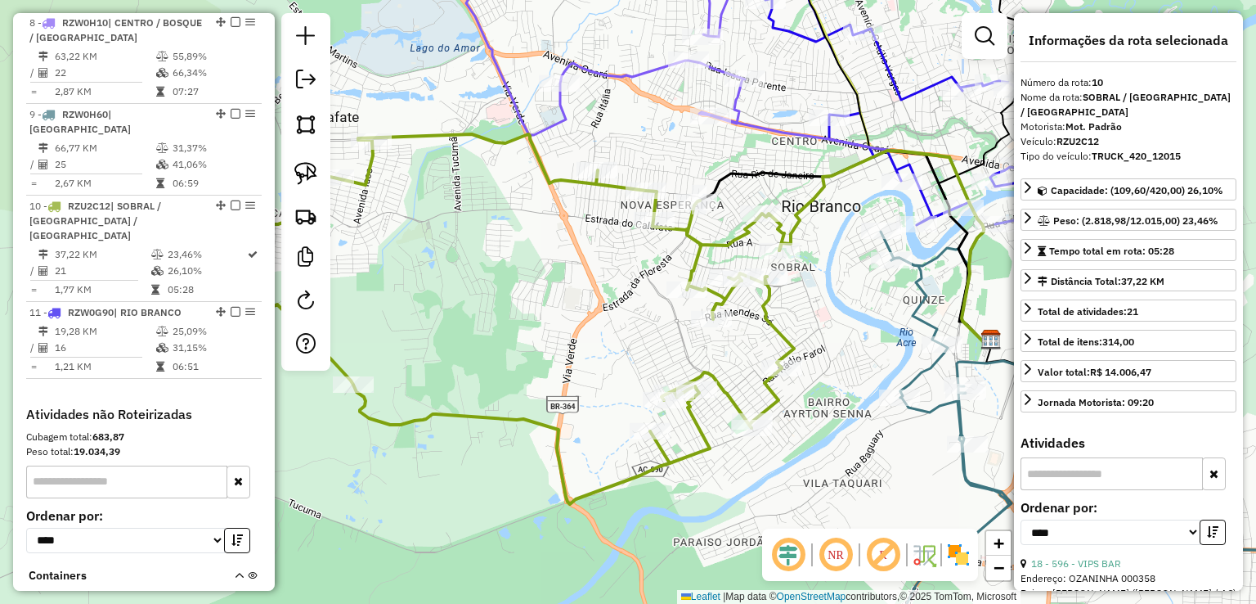
scroll to position [1024, 0]
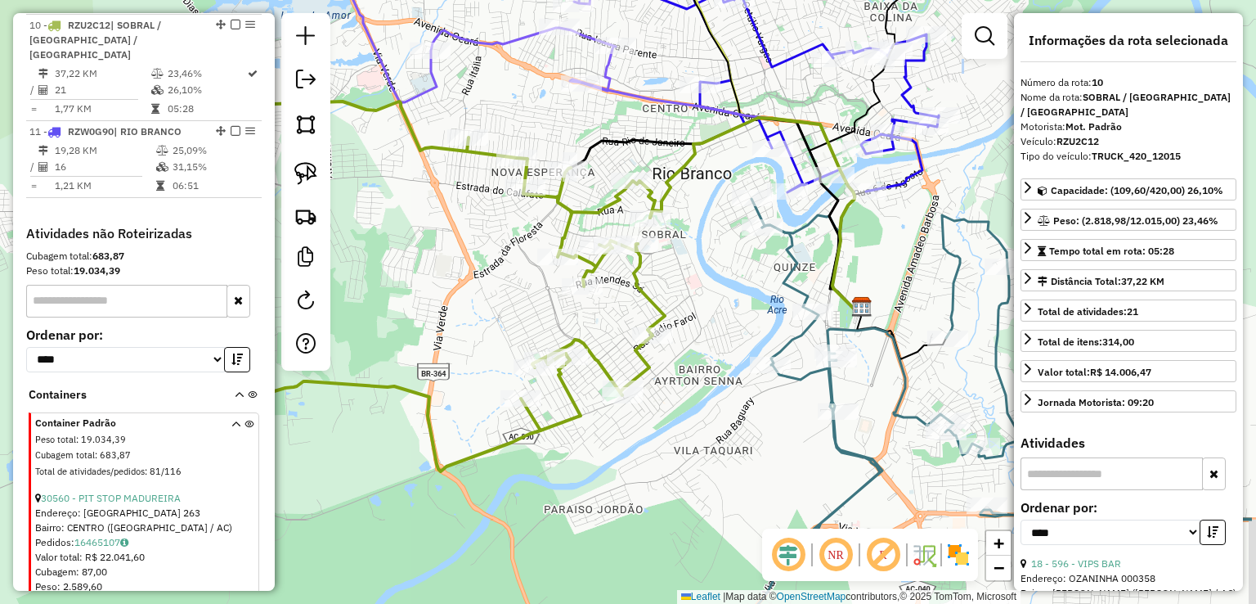
drag, startPoint x: 857, startPoint y: 285, endPoint x: 700, endPoint y: 252, distance: 160.5
click at [700, 252] on div "Janela de atendimento Grade de atendimento Capacidade Transportadoras Veículos …" at bounding box center [628, 302] width 1256 height 604
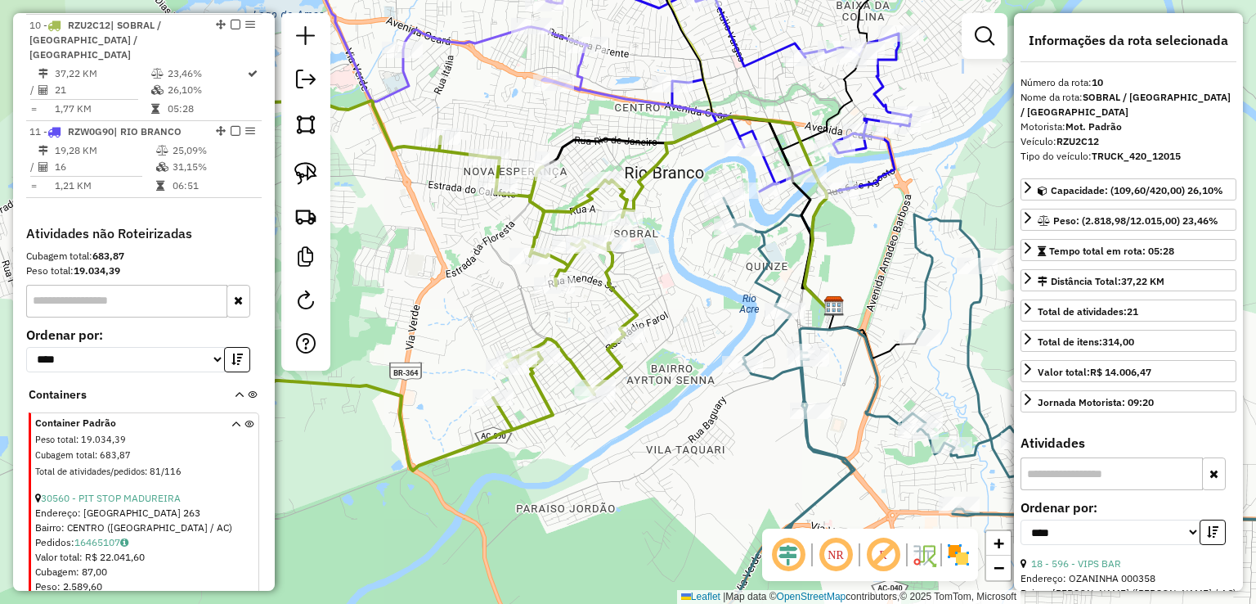
click at [756, 273] on icon at bounding box center [1039, 417] width 684 height 439
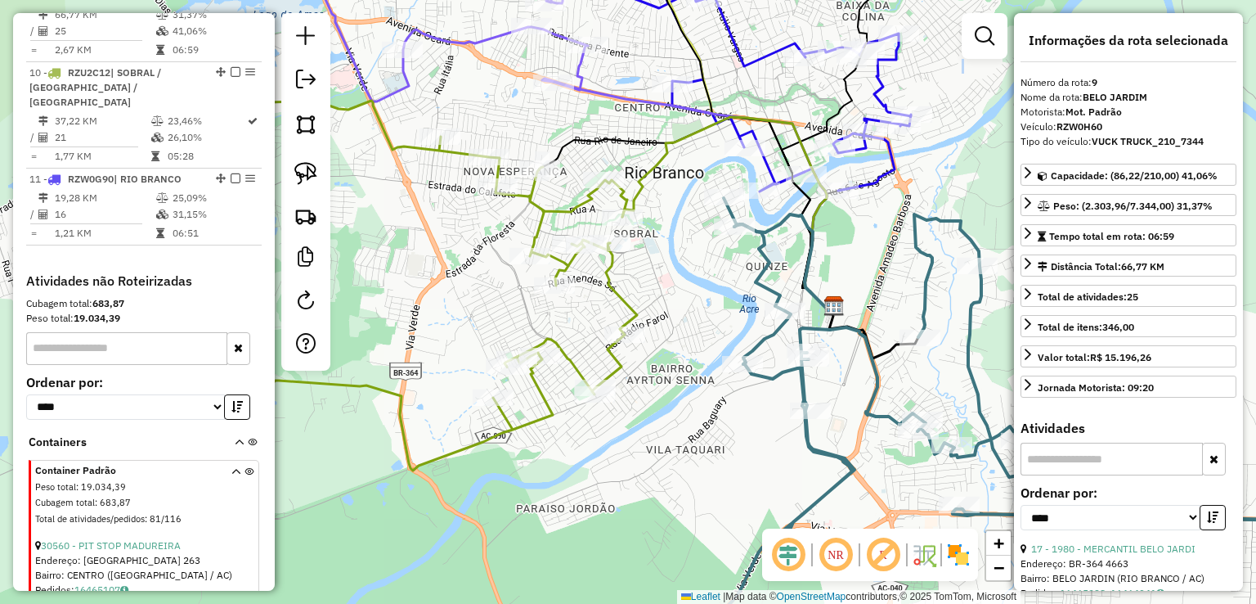
scroll to position [946, 0]
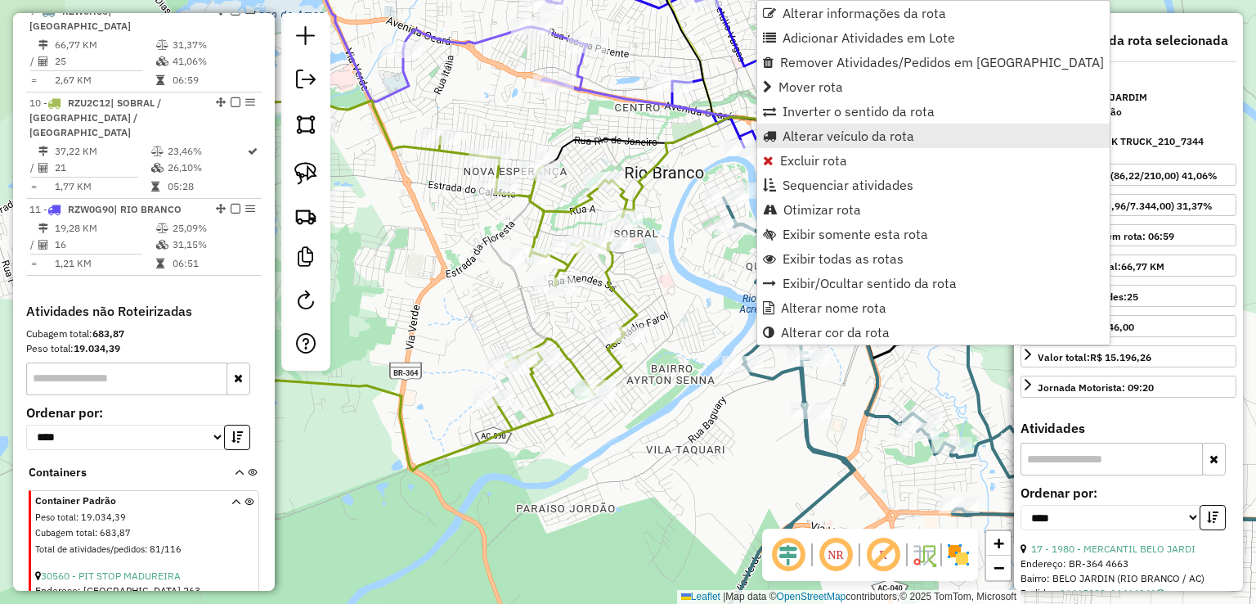
click at [824, 141] on span "Alterar veículo da rota" at bounding box center [849, 135] width 132 height 13
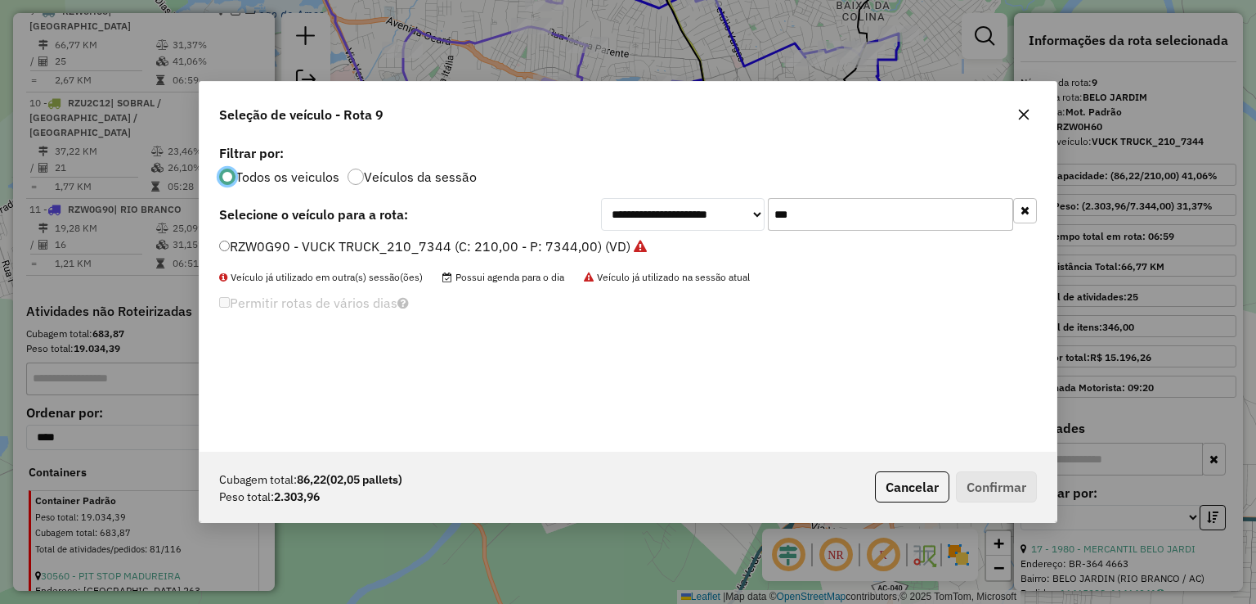
scroll to position [8, 5]
drag, startPoint x: 848, startPoint y: 207, endPoint x: 680, endPoint y: 207, distance: 167.6
click at [680, 207] on div "**********" at bounding box center [819, 214] width 436 height 33
type input "***"
click at [533, 254] on label "RZU2C12 - TRUCK_420_12015 (C: 420,00 - P: 12015,00) (VD)" at bounding box center [421, 246] width 404 height 20
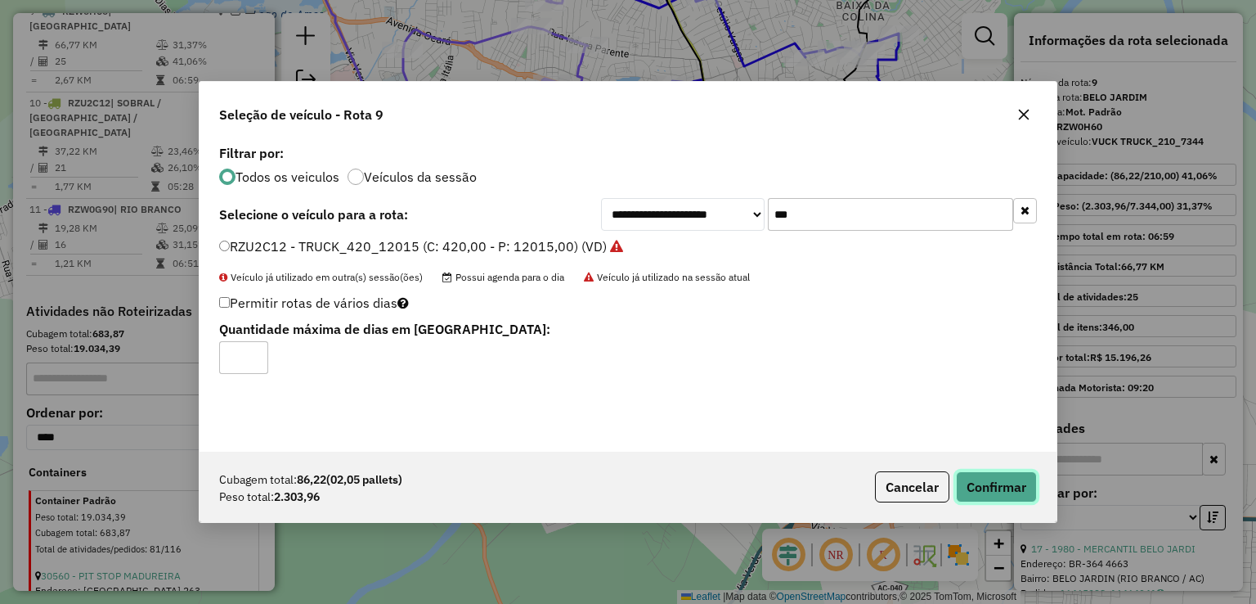
click at [998, 481] on button "Confirmar" at bounding box center [996, 486] width 81 height 31
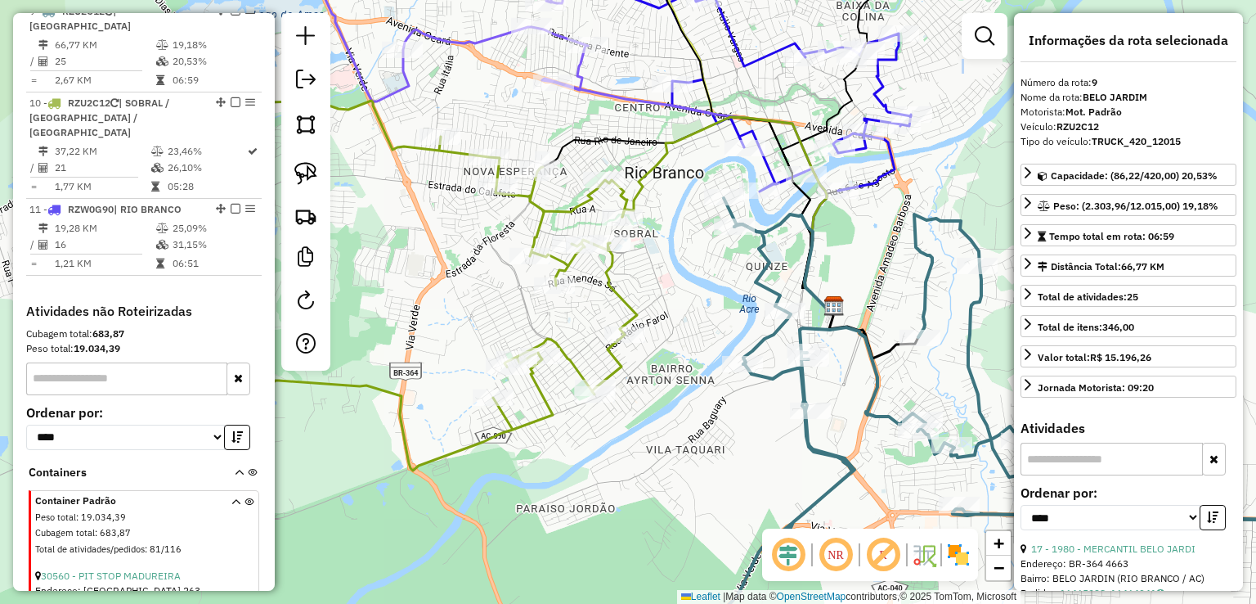
click at [533, 419] on icon at bounding box center [367, 286] width 539 height 370
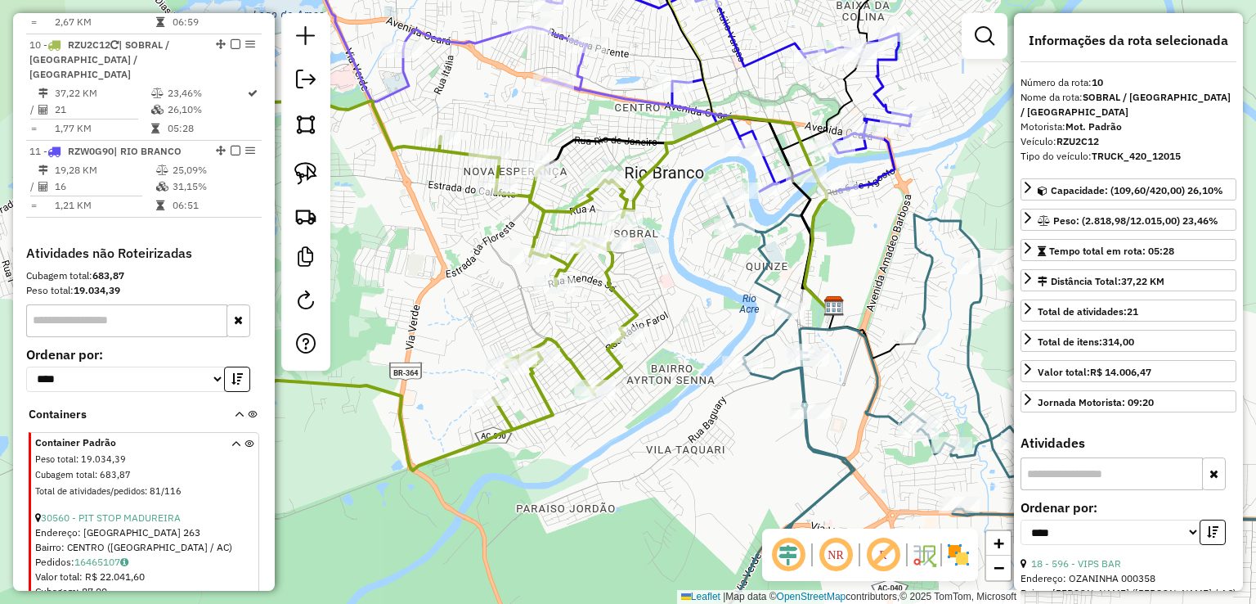
scroll to position [1024, 0]
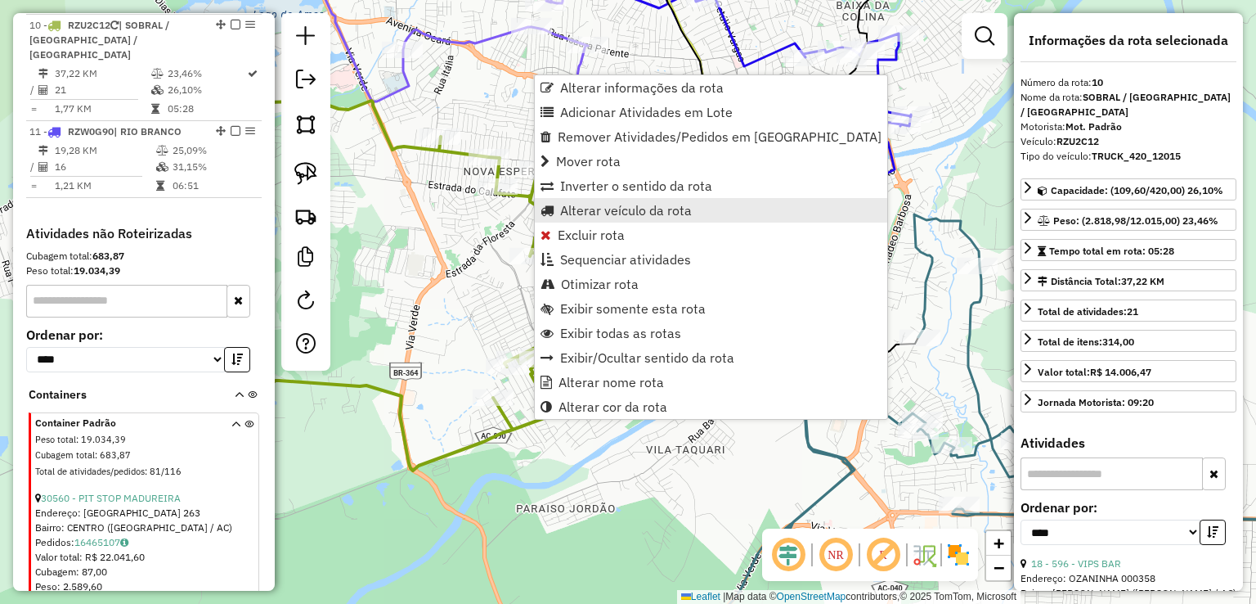
click at [612, 205] on span "Alterar veículo da rota" at bounding box center [626, 210] width 132 height 13
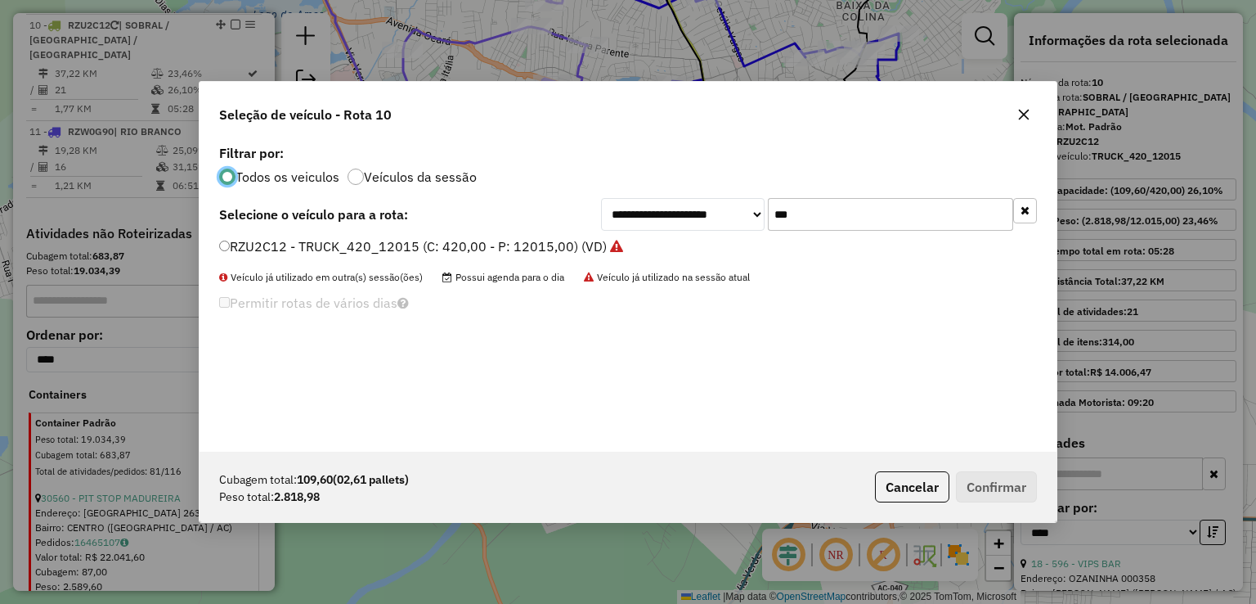
scroll to position [8, 5]
drag, startPoint x: 832, startPoint y: 222, endPoint x: 648, endPoint y: 209, distance: 184.4
click at [648, 209] on div "**********" at bounding box center [819, 214] width 436 height 33
type input "***"
click at [556, 250] on label "RZW0G90 - VUCK TRUCK_210_7344 (C: 210,00 - P: 7344,00) (VD)" at bounding box center [433, 246] width 428 height 20
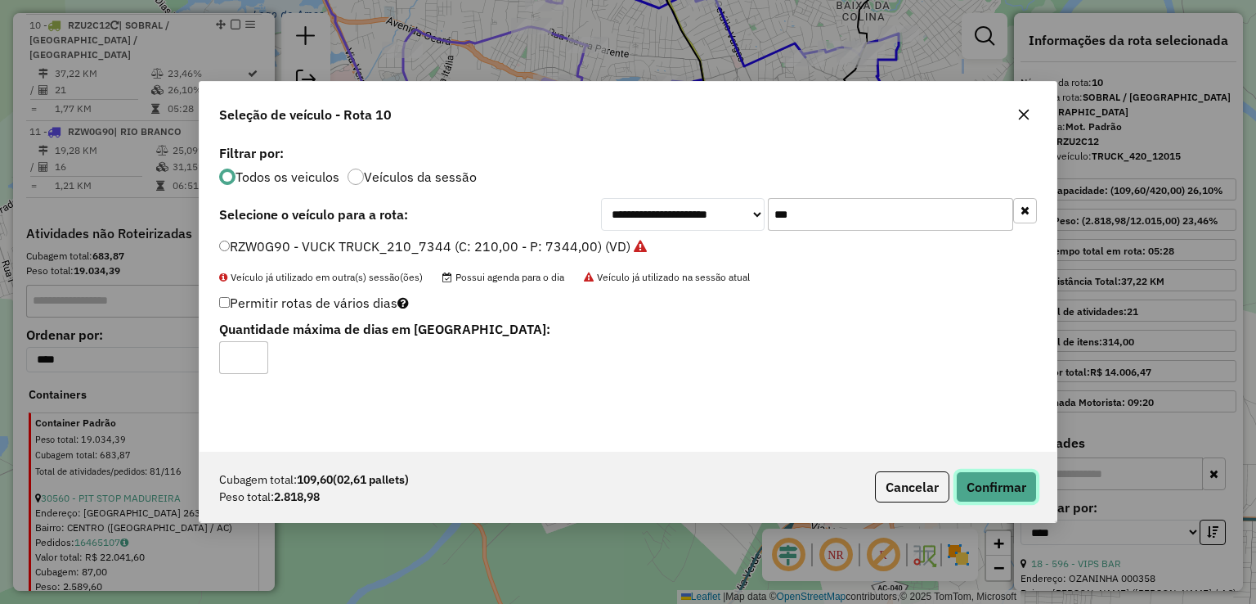
click at [985, 495] on button "Confirmar" at bounding box center [996, 486] width 81 height 31
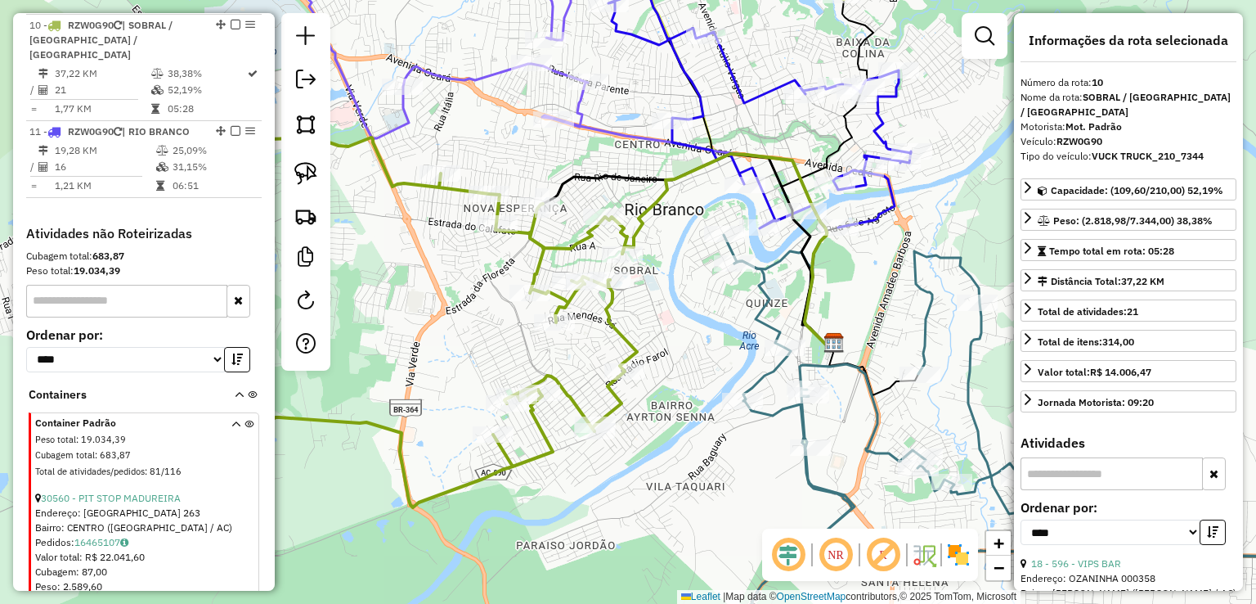
drag, startPoint x: 795, startPoint y: 101, endPoint x: 789, endPoint y: 179, distance: 77.9
click at [789, 179] on div "Janela de atendimento Grade de atendimento Capacidade Transportadoras Veículos …" at bounding box center [628, 302] width 1256 height 604
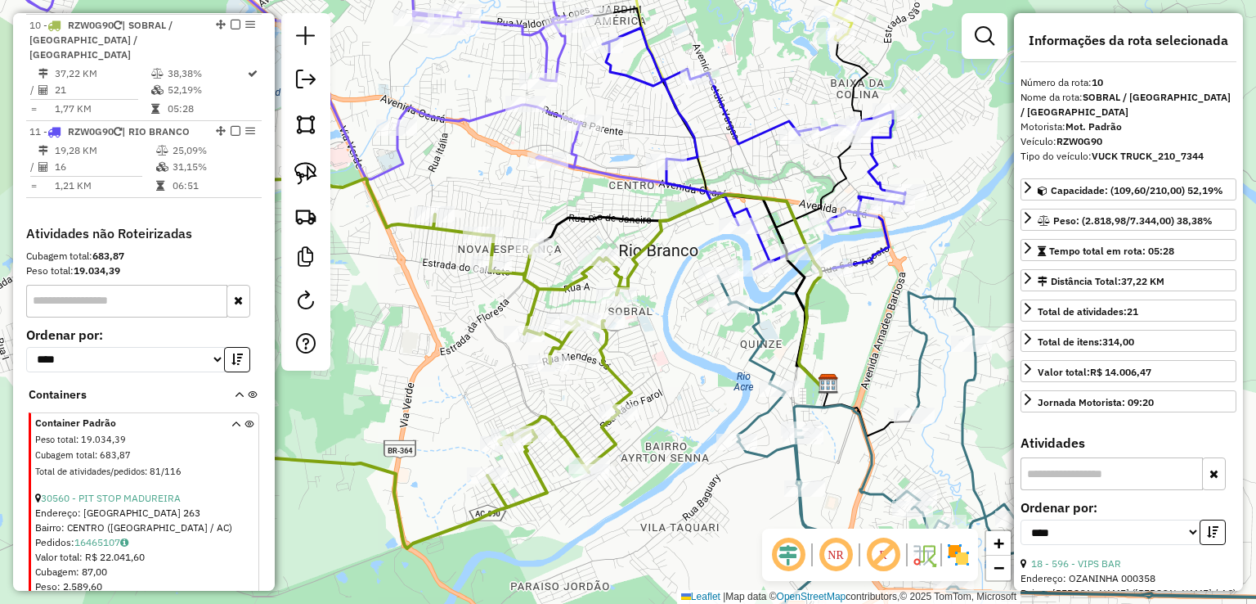
click at [762, 123] on icon at bounding box center [754, 148] width 303 height 241
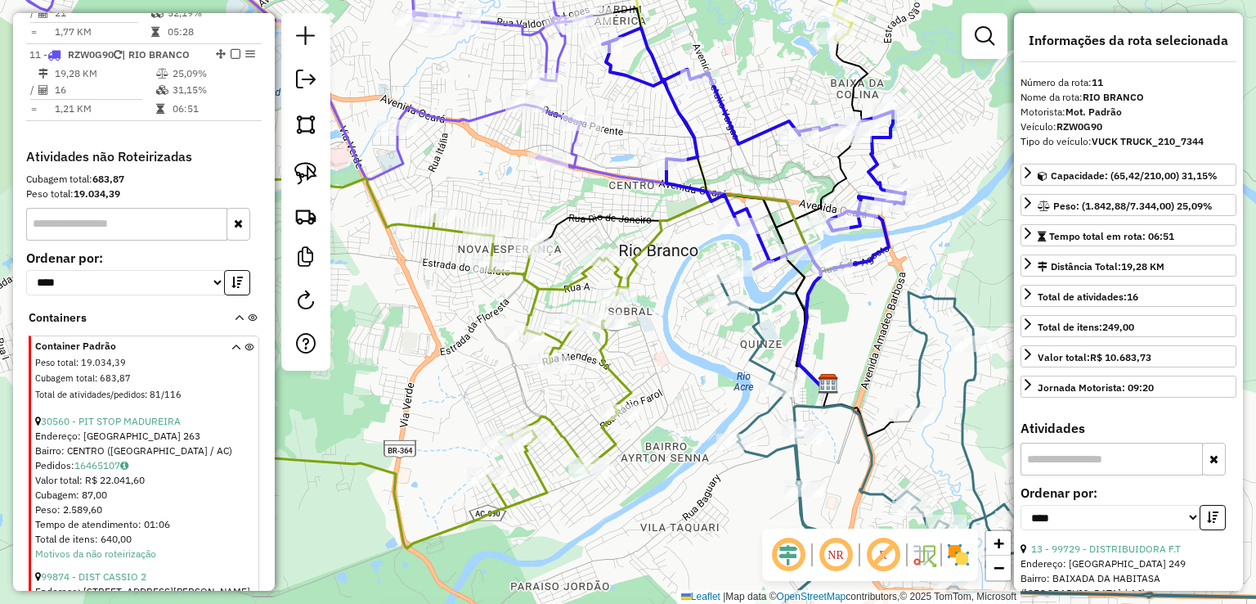
scroll to position [1115, 0]
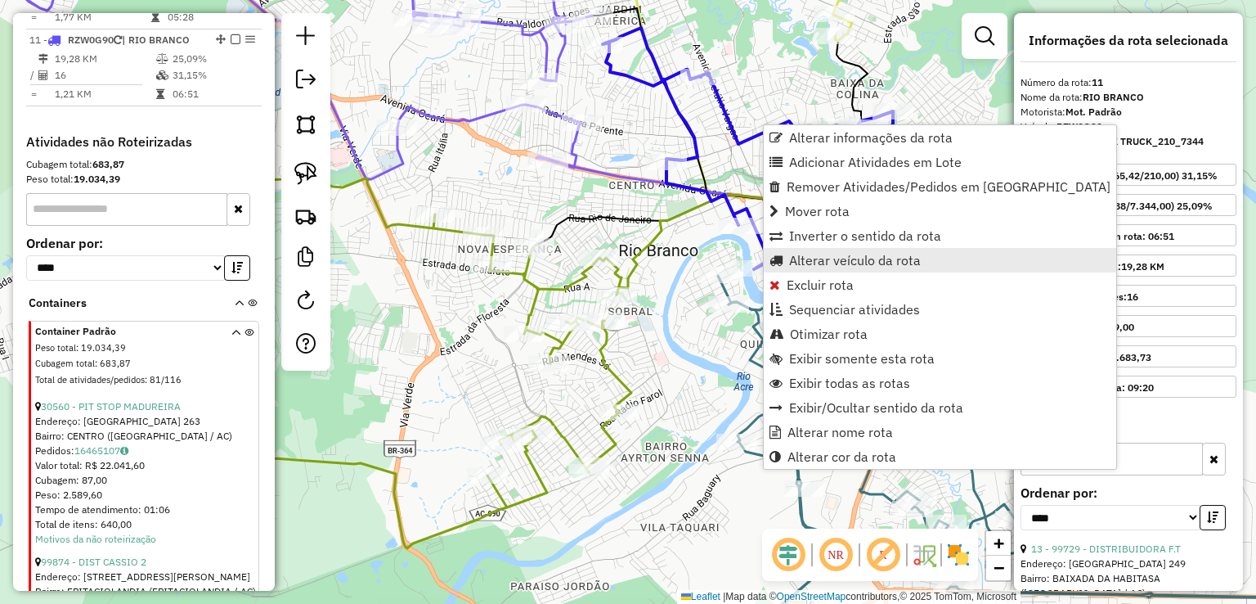
click at [830, 259] on span "Alterar veículo da rota" at bounding box center [855, 260] width 132 height 13
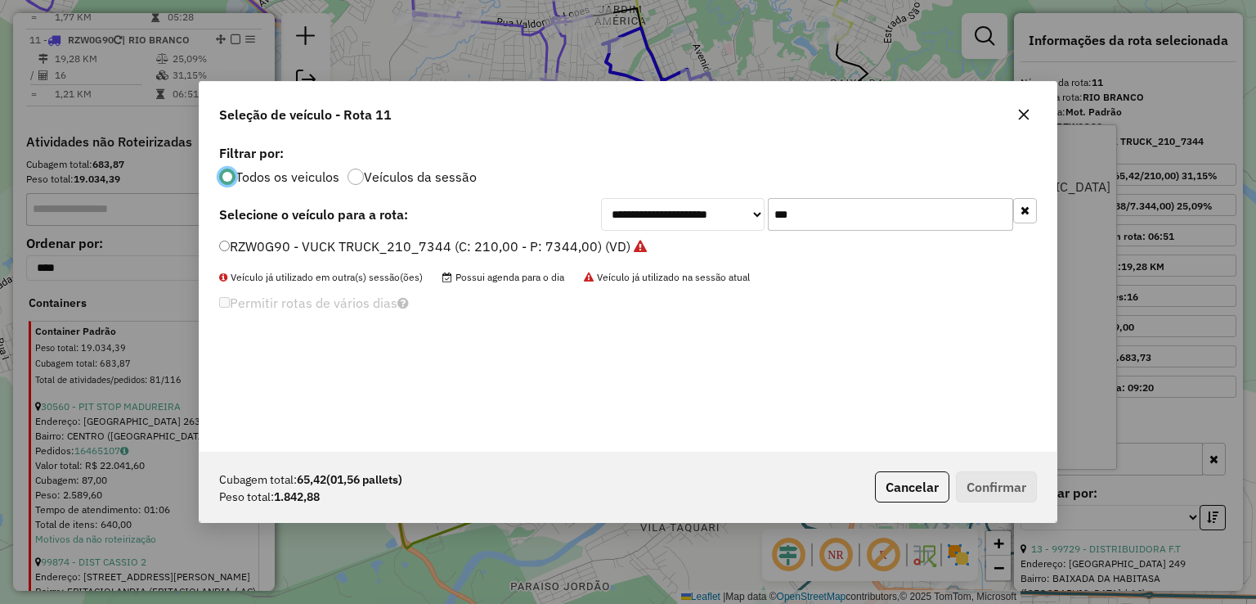
scroll to position [8, 5]
drag, startPoint x: 881, startPoint y: 199, endPoint x: 617, endPoint y: 204, distance: 263.4
click at [625, 204] on div "**********" at bounding box center [819, 214] width 436 height 33
type input "***"
click at [569, 259] on div "RZW0H60 - VUCK TRUCK_210_7344 (C: 210,00 - P: 7344,00) (VD)" at bounding box center [627, 253] width 837 height 33
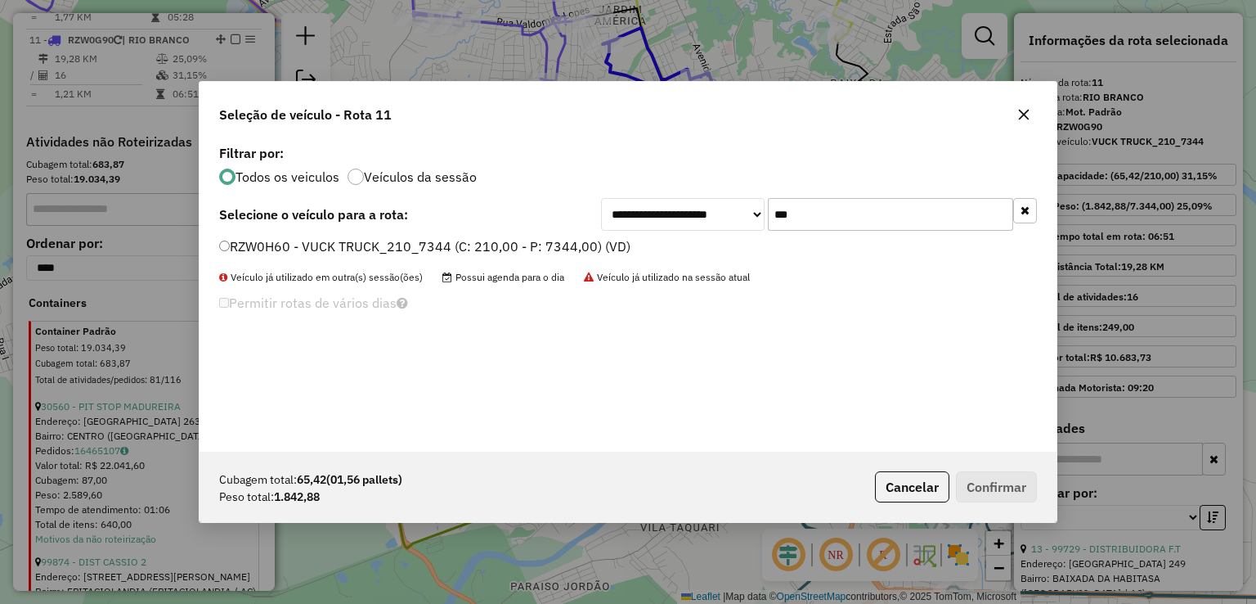
click at [573, 253] on label "RZW0H60 - VUCK TRUCK_210_7344 (C: 210,00 - P: 7344,00) (VD)" at bounding box center [424, 246] width 411 height 20
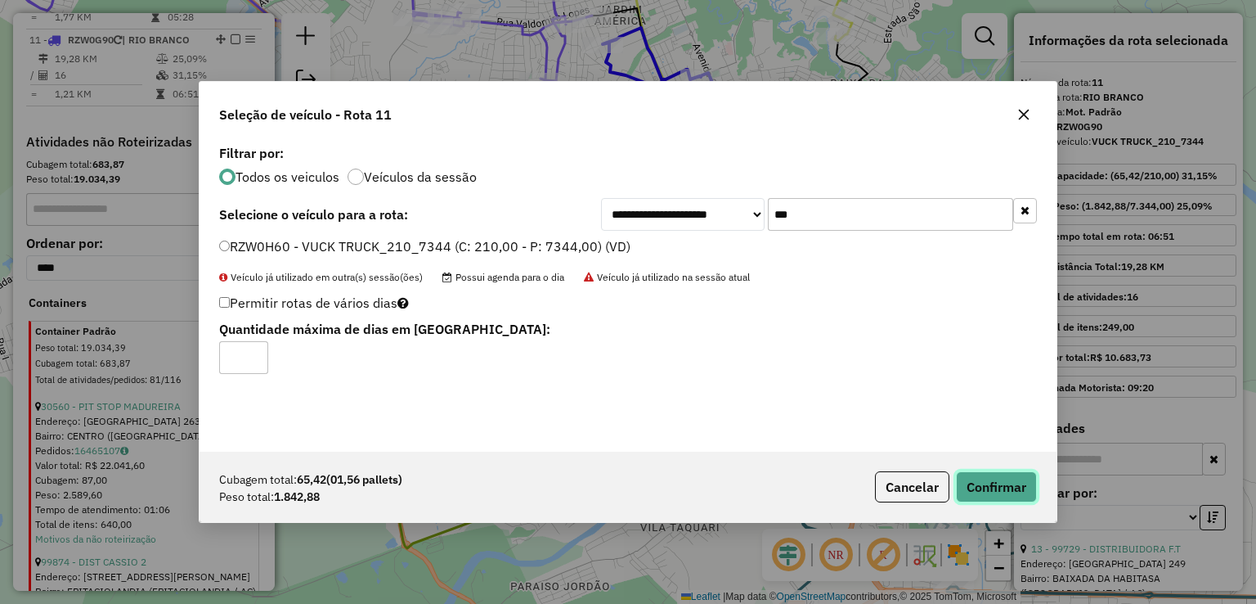
click at [988, 483] on button "Confirmar" at bounding box center [996, 486] width 81 height 31
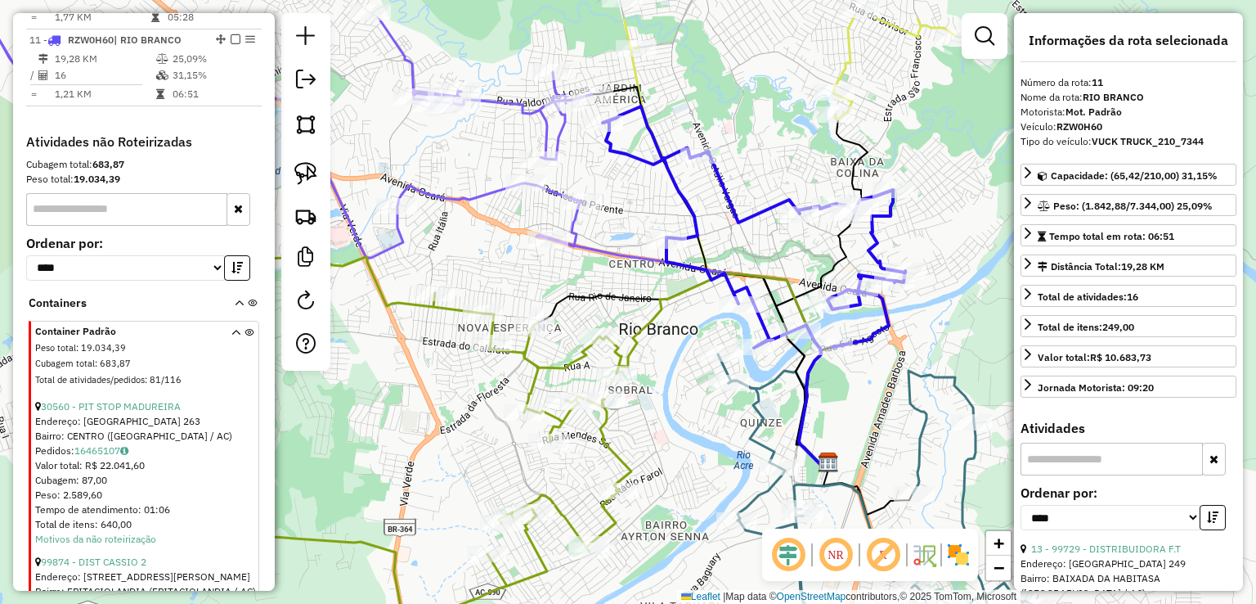
drag, startPoint x: 622, startPoint y: 139, endPoint x: 615, endPoint y: 222, distance: 83.7
click at [622, 224] on div "Janela de atendimento Grade de atendimento Capacidade Transportadoras Veículos …" at bounding box center [628, 302] width 1256 height 604
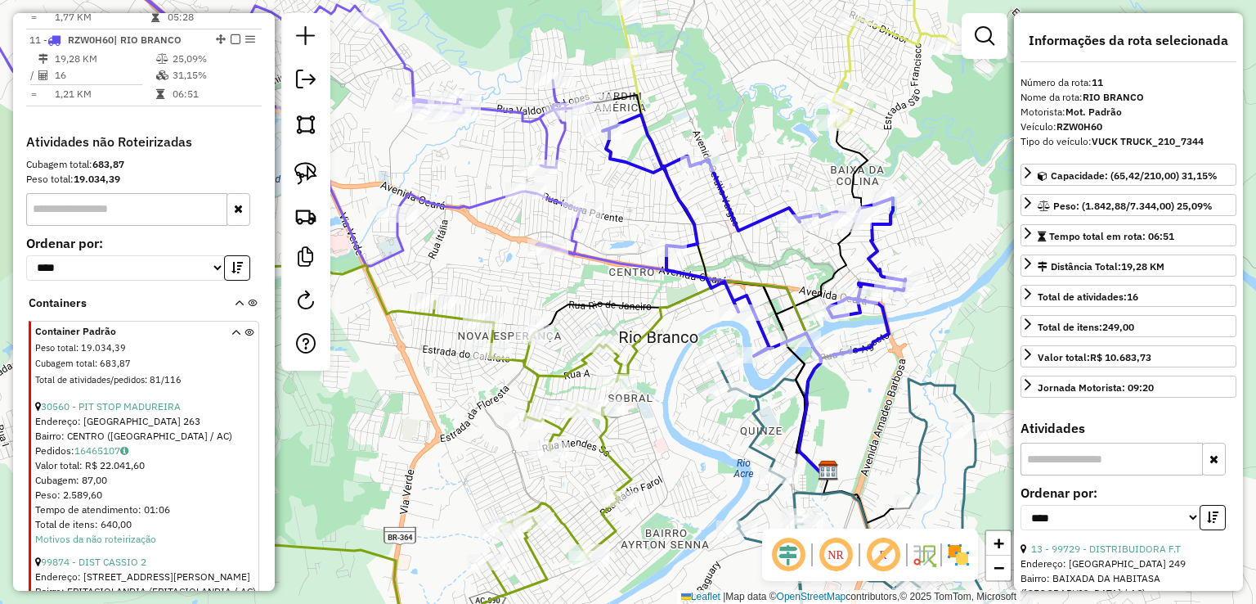
click at [553, 196] on icon at bounding box center [233, 102] width 718 height 326
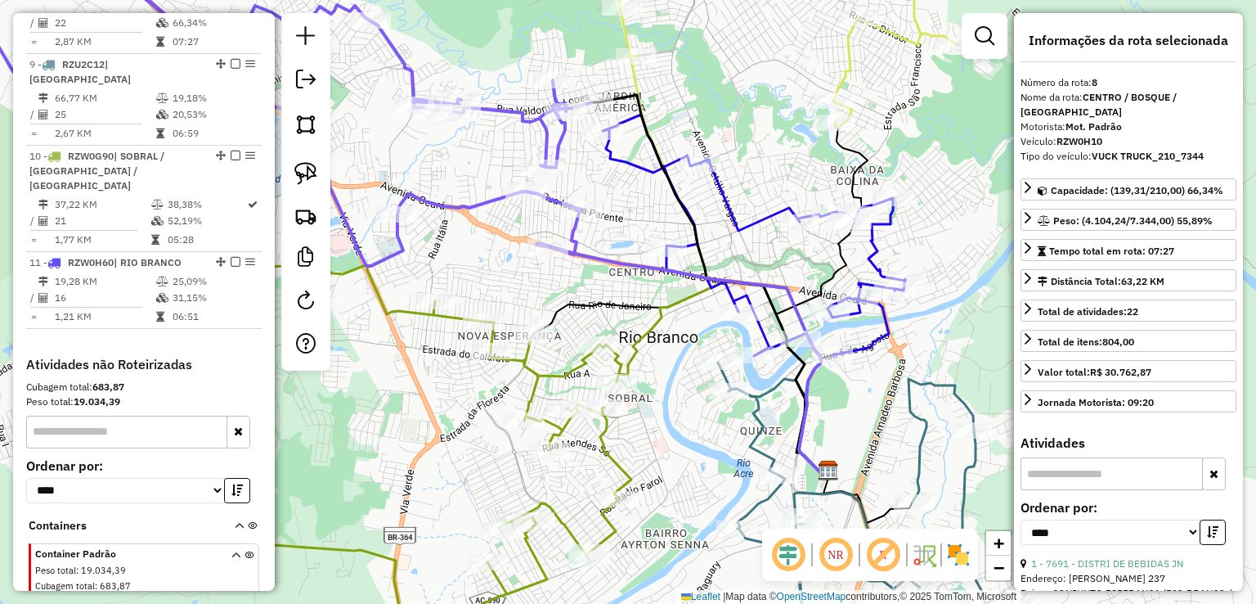
scroll to position [855, 0]
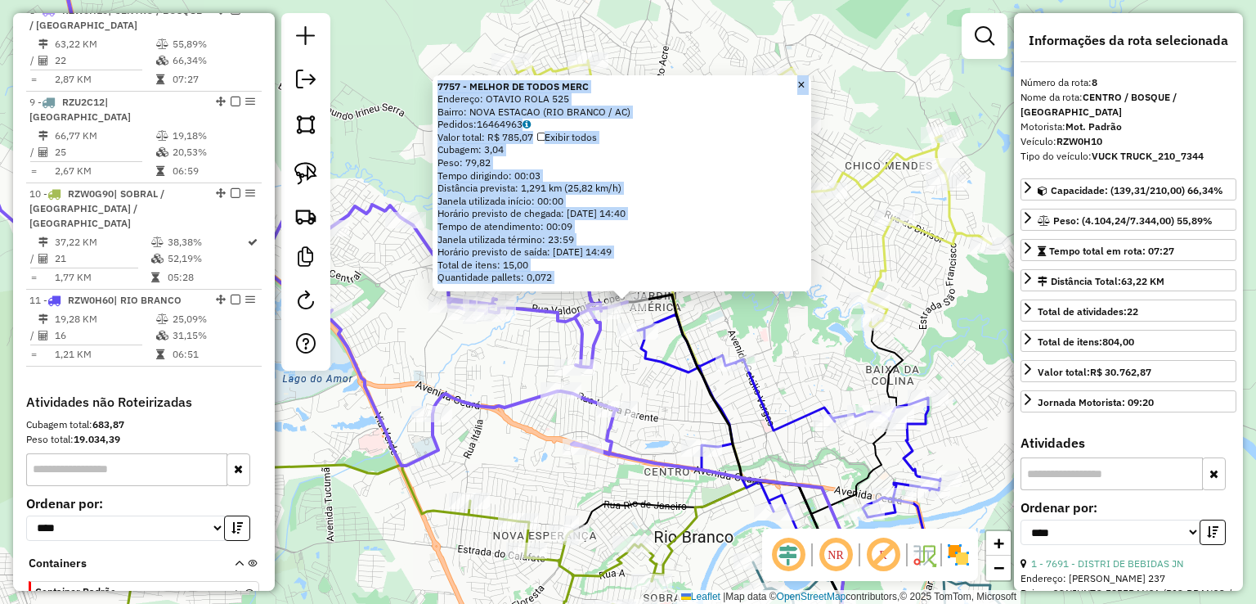
click at [787, 331] on div "7757 - MELHOR DE TODOS MERC Endereço: OTAVIO ROLA 525 Bairro: NOVA ESTACAO (RIO…" at bounding box center [628, 302] width 1256 height 604
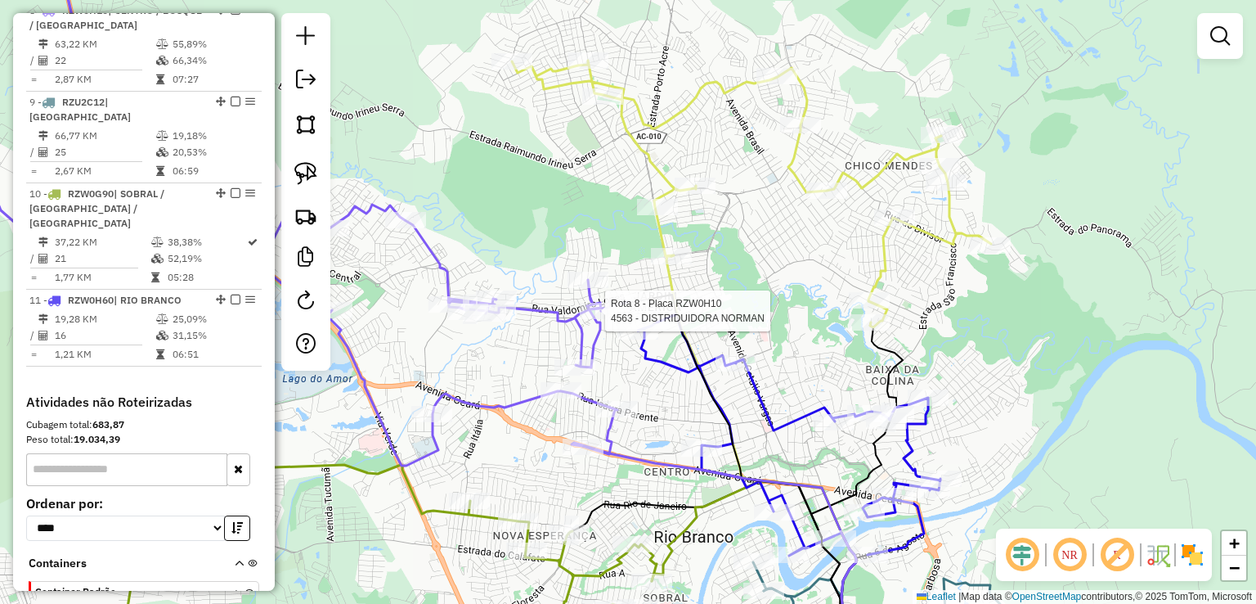
select select "*********"
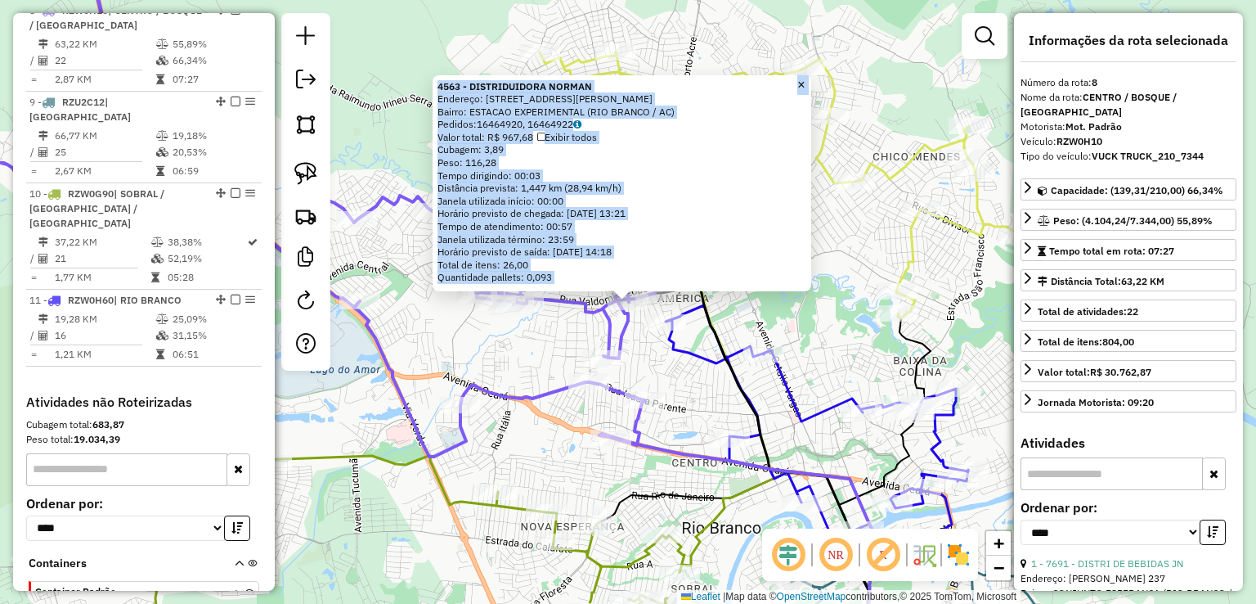
click at [550, 331] on div "4563 - DISTRIDUIDORA NORMAN Endereço: R RUA LUIZ Z DA SILVA, 659 Bairro: ESTACA…" at bounding box center [628, 302] width 1256 height 604
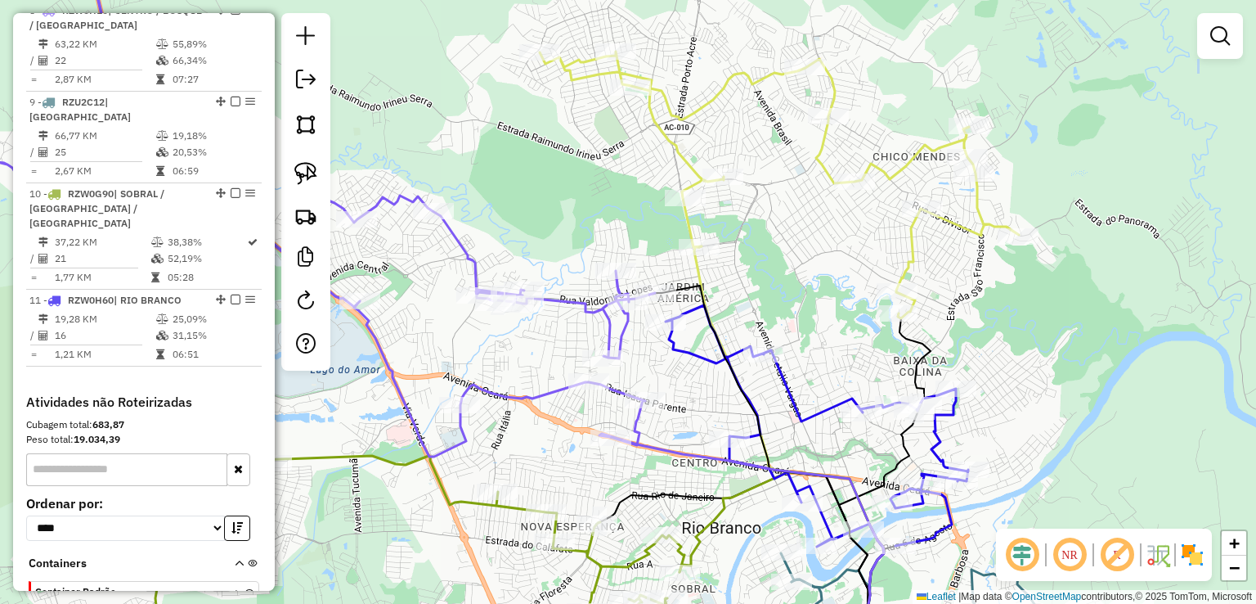
click at [606, 295] on icon at bounding box center [264, 197] width 781 height 517
select select "*********"
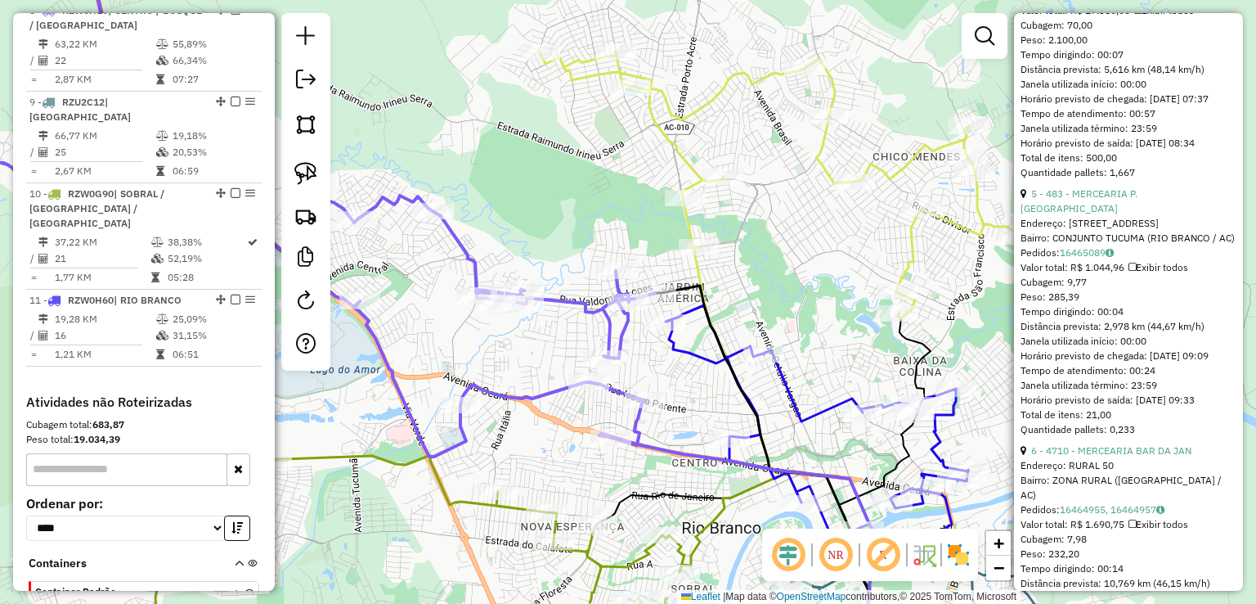
scroll to position [736, 0]
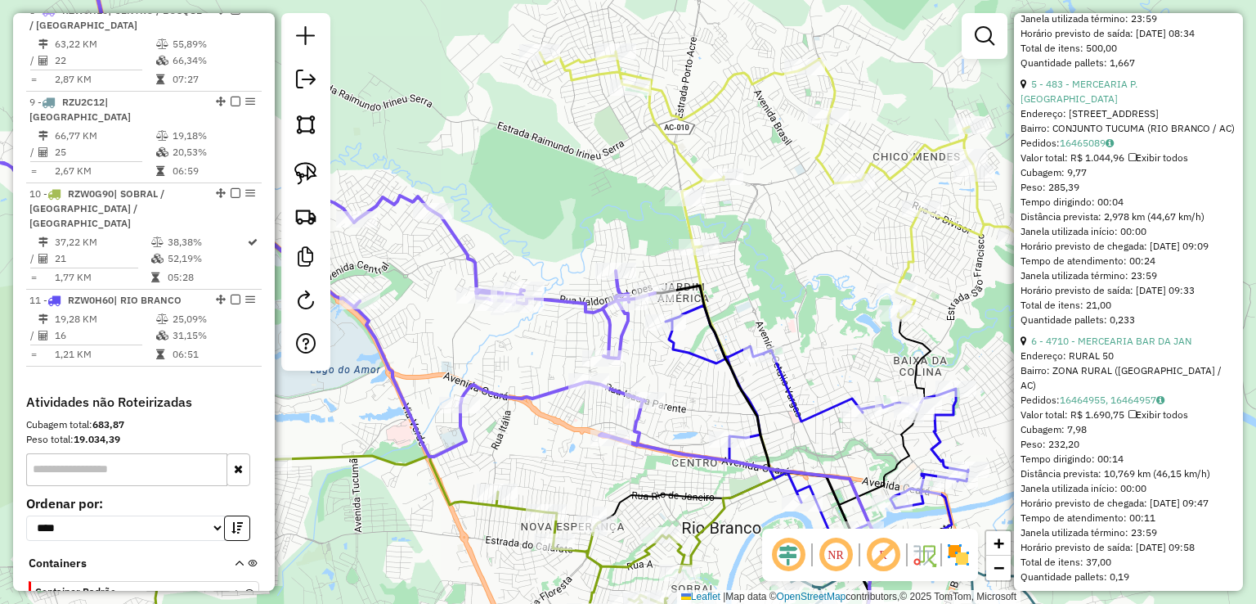
click at [1129, 347] on link "6 - 4710 - MERCEARIA BAR DA JAN" at bounding box center [1111, 340] width 160 height 12
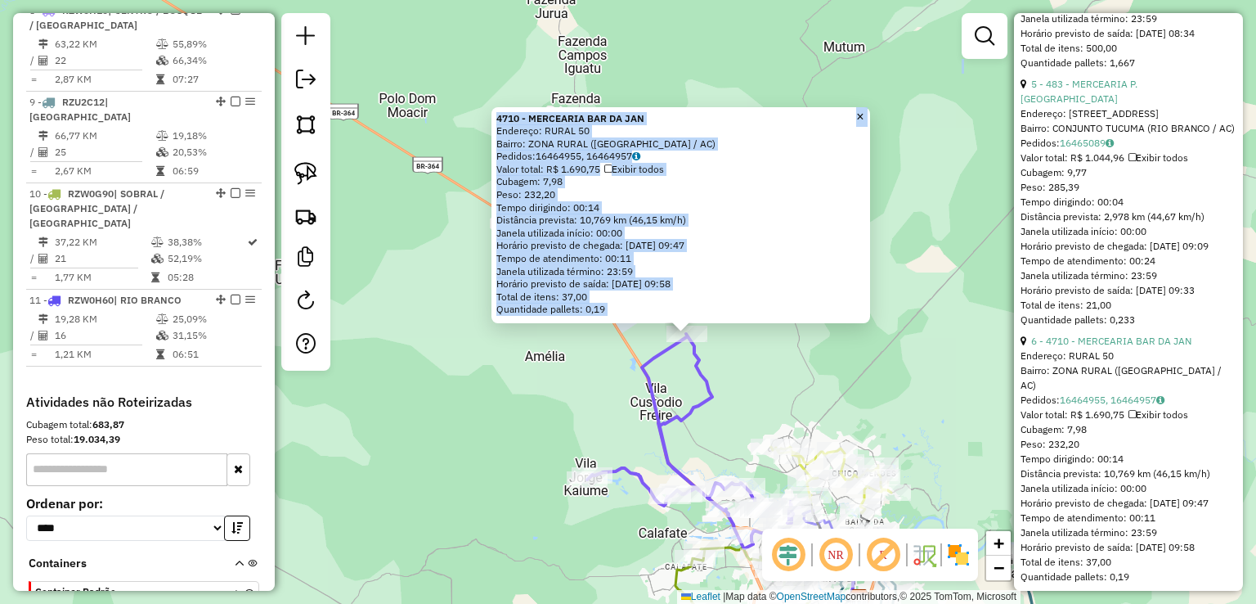
drag, startPoint x: 832, startPoint y: 388, endPoint x: 527, endPoint y: 260, distance: 330.6
click at [527, 260] on div "4710 - MERCEARIA BAR DA JAN Endereço: RURAL 50 Bairro: ZONA RURAL (RIO BRANCO /…" at bounding box center [628, 302] width 1256 height 604
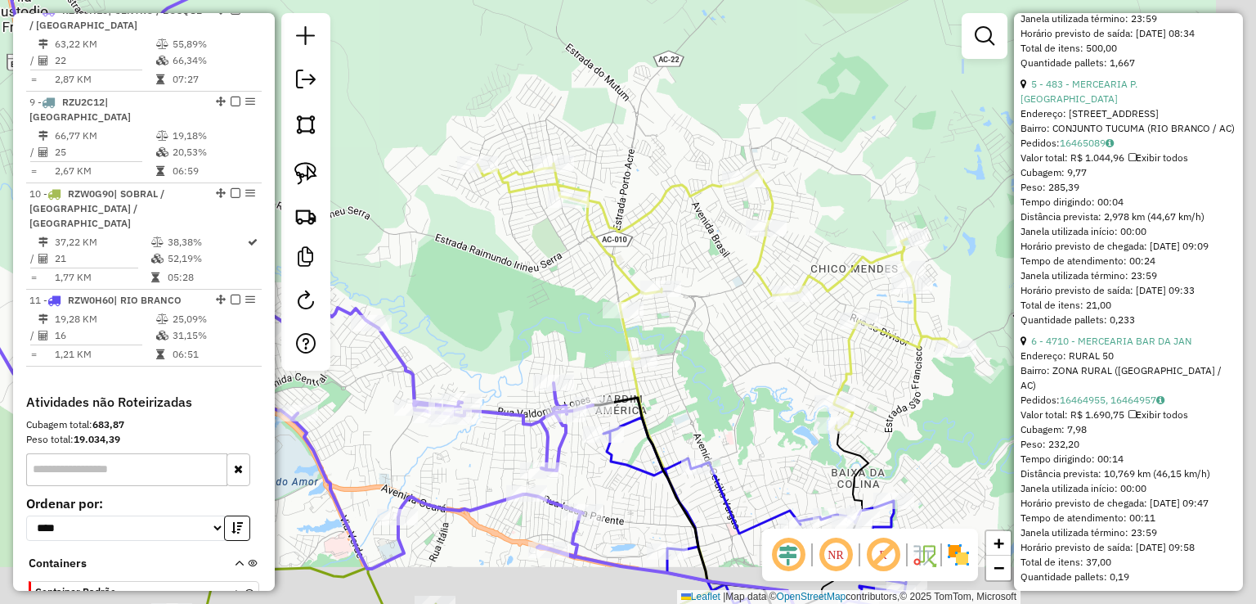
drag, startPoint x: 618, startPoint y: 391, endPoint x: 506, endPoint y: 312, distance: 137.3
click at [506, 312] on div "4710 - MERCEARIA BAR DA JAN Endereço: RURAL 50 Bairro: ZONA RURAL (RIO BRANCO /…" at bounding box center [628, 302] width 1256 height 604
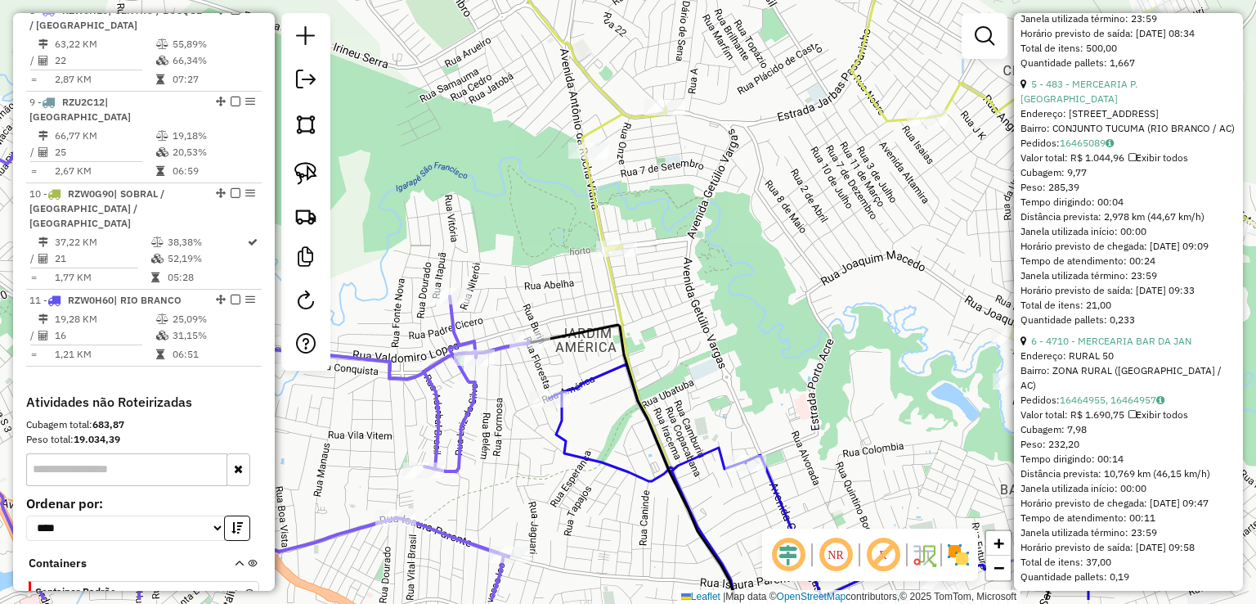
drag, startPoint x: 626, startPoint y: 354, endPoint x: 553, endPoint y: 279, distance: 104.7
click at [554, 282] on div "4710 - MERCEARIA BAR DA JAN Endereço: RURAL 50 Bairro: ZONA RURAL (RIO BRANCO /…" at bounding box center [628, 302] width 1256 height 604
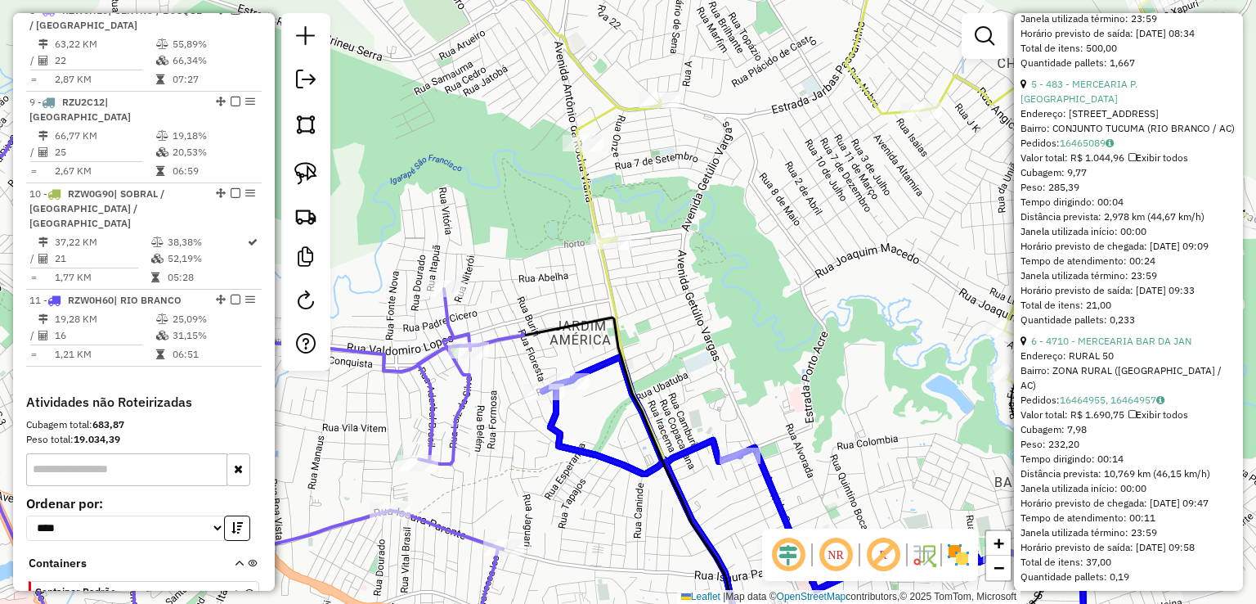
click at [582, 398] on div "Rota 8 - Placa RZW0H10 7757 - MELHOR DE TODOS MERC 4710 - MERCEARIA BAR DA JAN …" at bounding box center [628, 302] width 1256 height 604
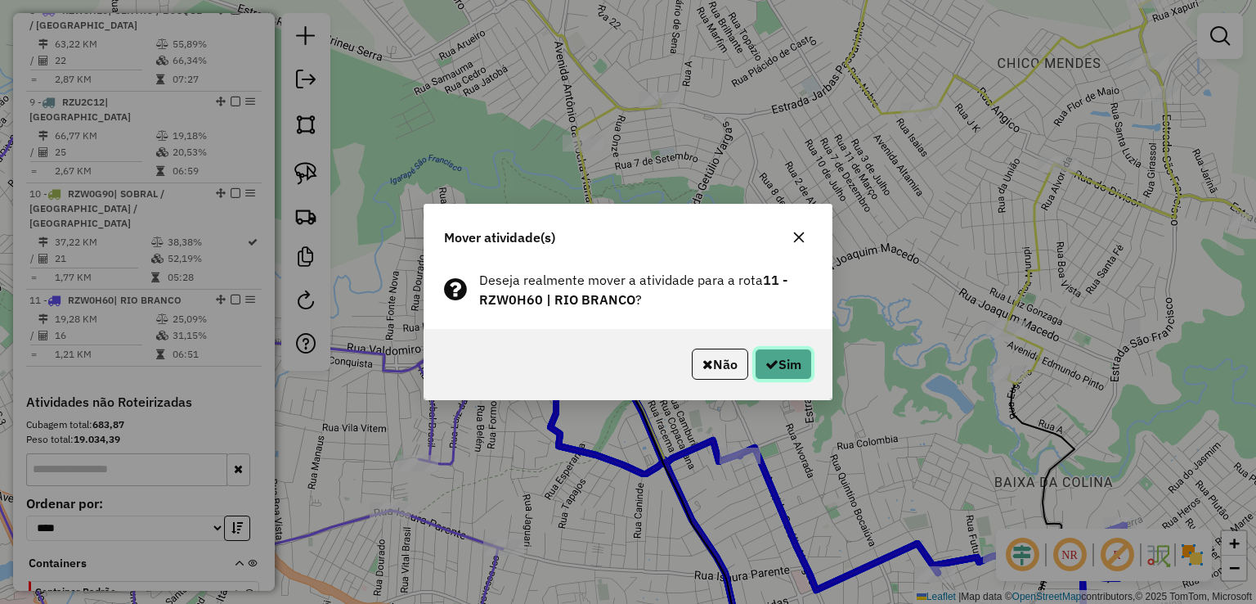
click at [779, 375] on button "Sim" at bounding box center [783, 363] width 57 height 31
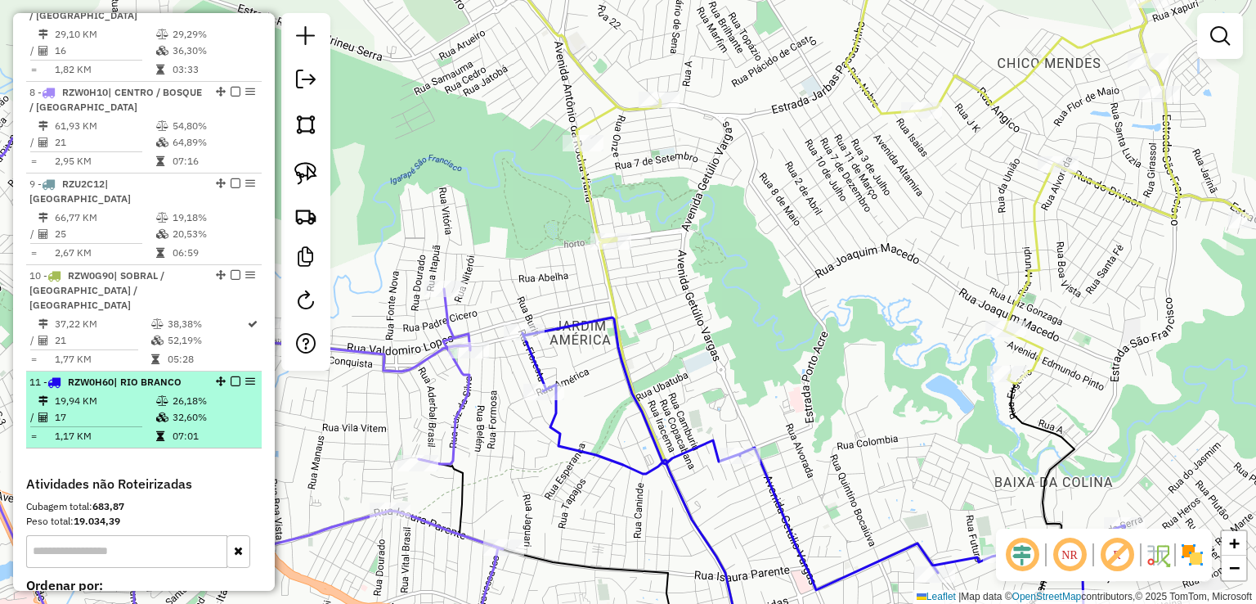
scroll to position [692, 0]
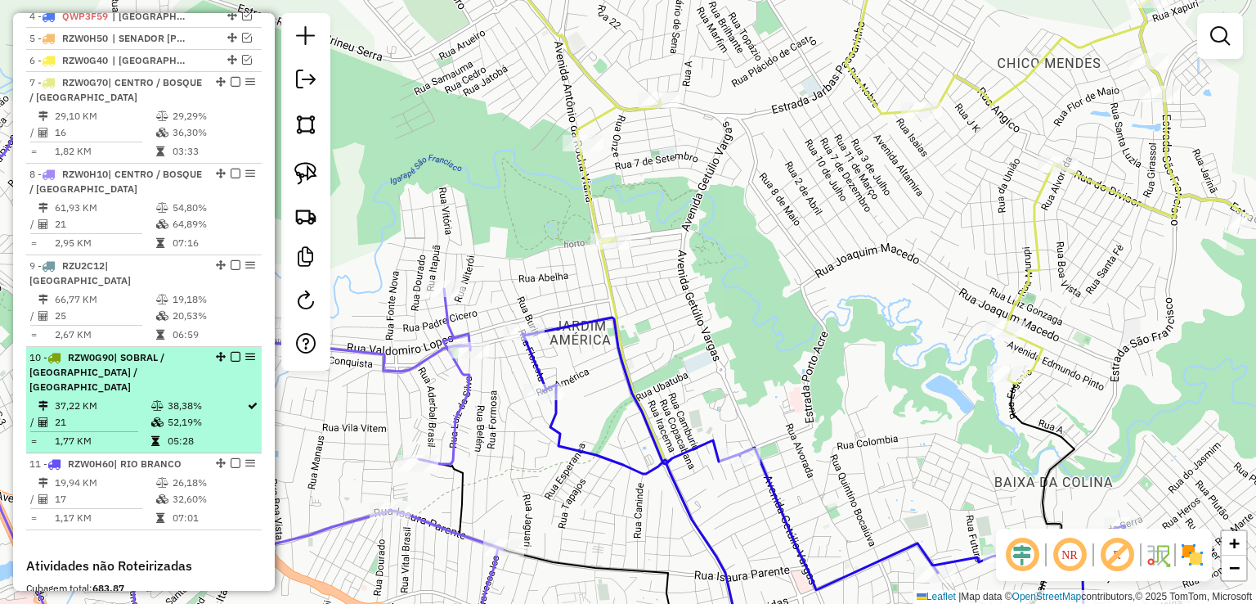
click at [163, 397] on td at bounding box center [158, 405] width 16 height 16
select select "*********"
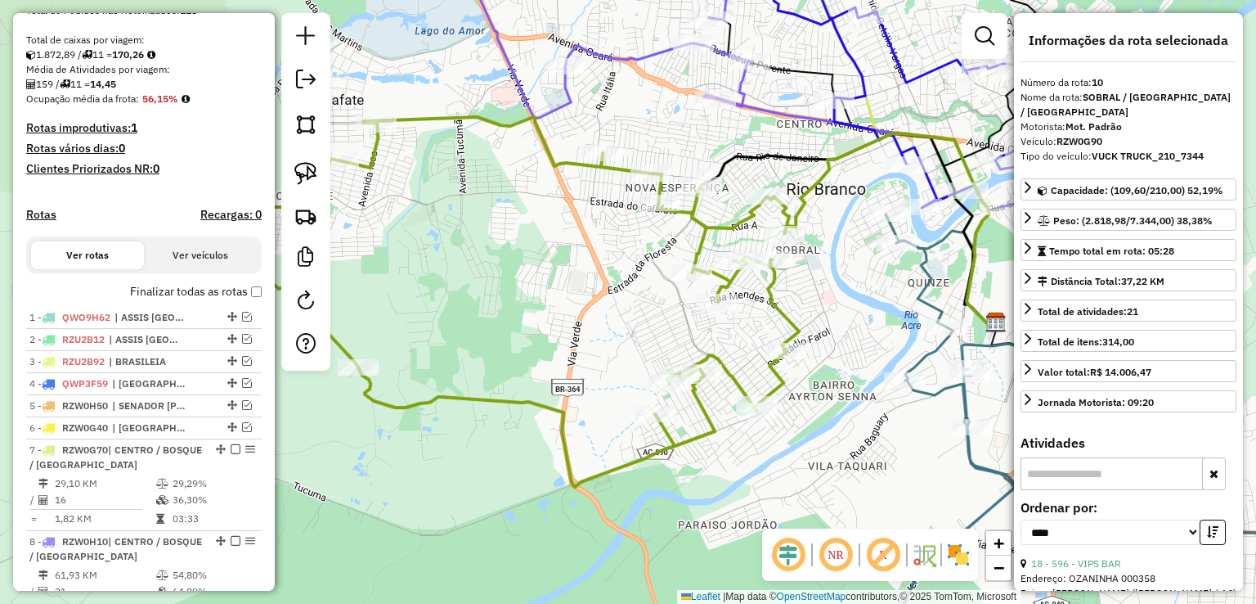
scroll to position [327, 0]
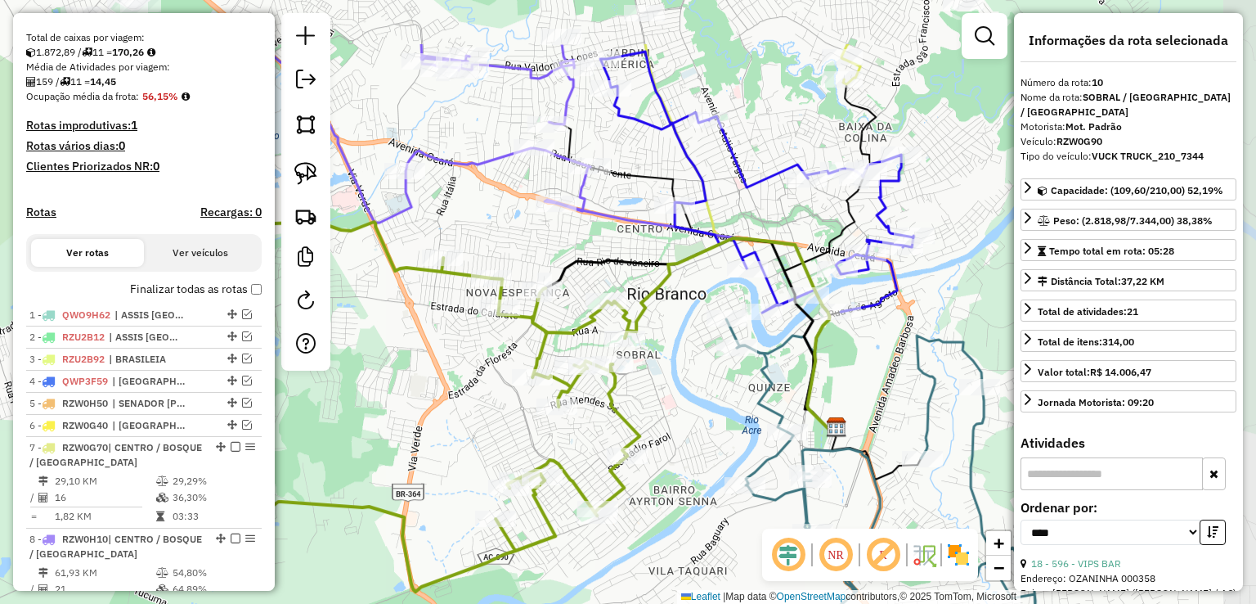
drag, startPoint x: 542, startPoint y: 300, endPoint x: 383, endPoint y: 402, distance: 189.4
click at [383, 404] on div "Janela de atendimento Grade de atendimento Capacidade Transportadoras Veículos …" at bounding box center [628, 302] width 1256 height 604
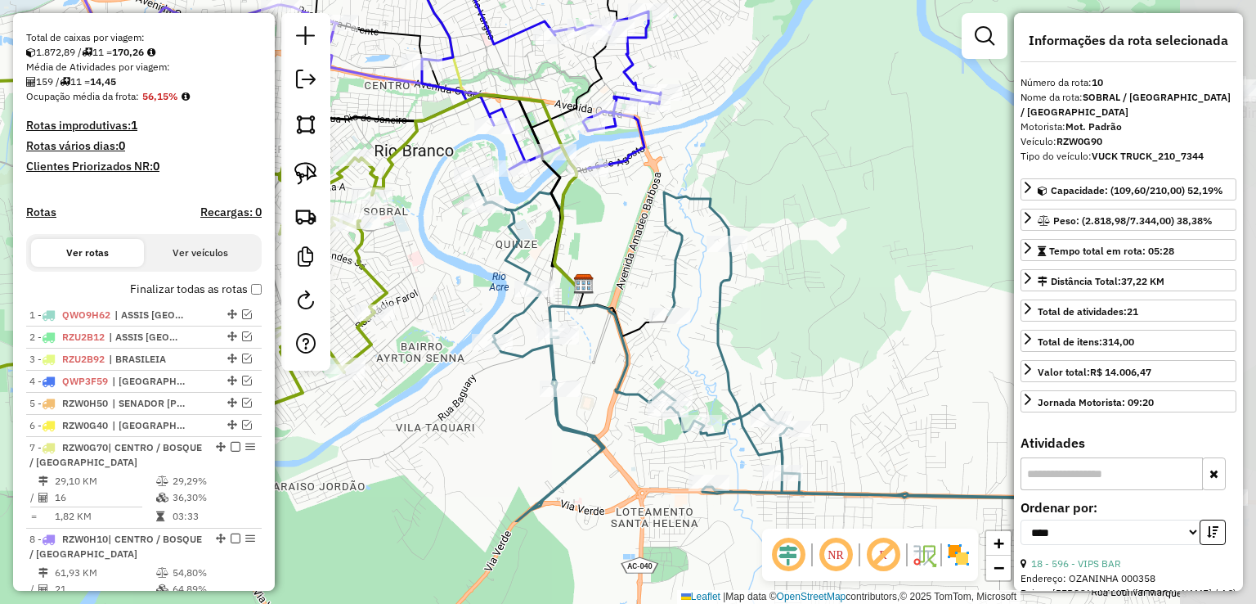
drag, startPoint x: 736, startPoint y: 397, endPoint x: 482, endPoint y: 253, distance: 292.2
click at [482, 253] on div "Janela de atendimento Grade de atendimento Capacidade Transportadoras Veículos …" at bounding box center [628, 302] width 1256 height 604
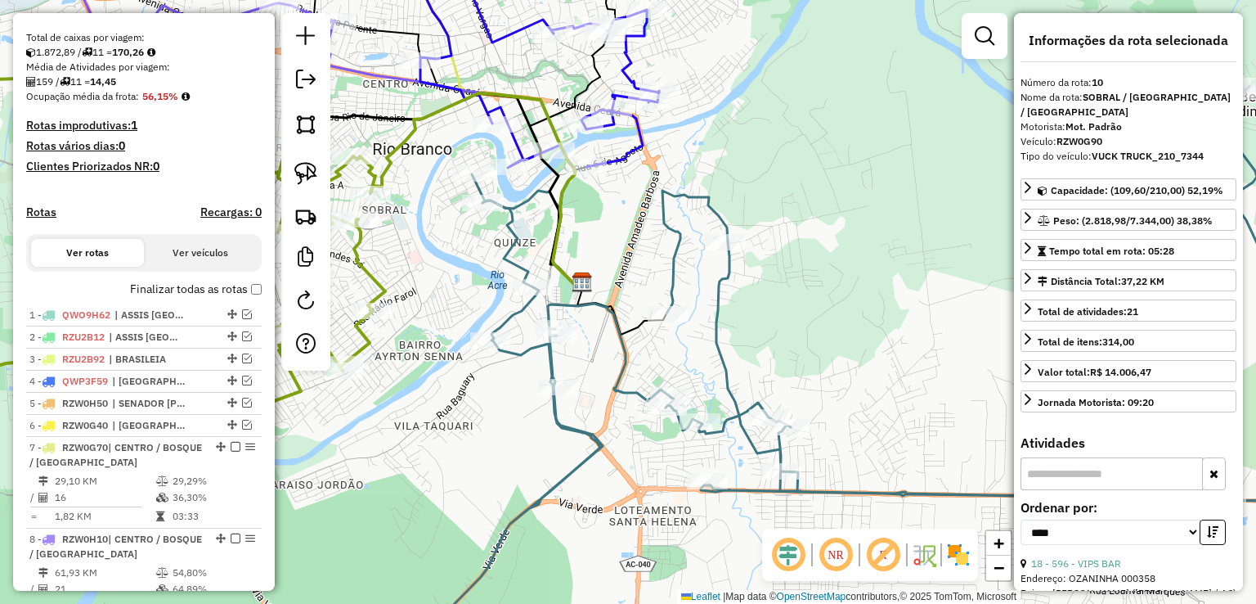
click at [675, 271] on icon at bounding box center [913, 349] width 936 height 527
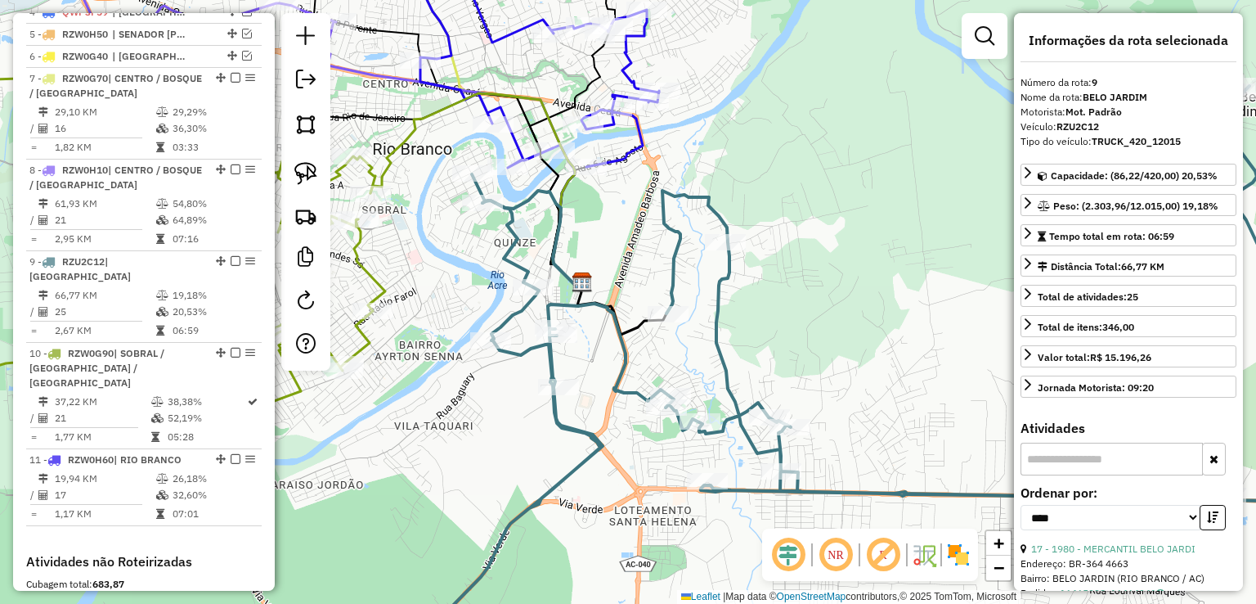
scroll to position [946, 0]
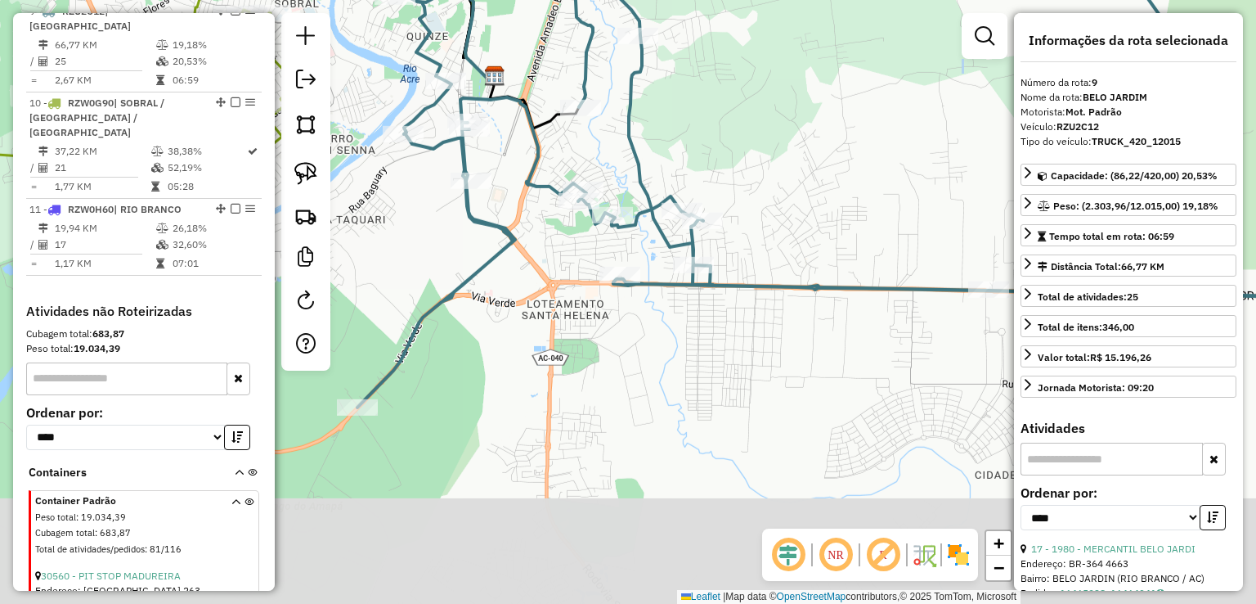
drag, startPoint x: 637, startPoint y: 433, endPoint x: 547, endPoint y: 218, distance: 233.1
click at [547, 218] on div "Janela de atendimento Grade de atendimento Capacidade Transportadoras Veículos …" at bounding box center [628, 302] width 1256 height 604
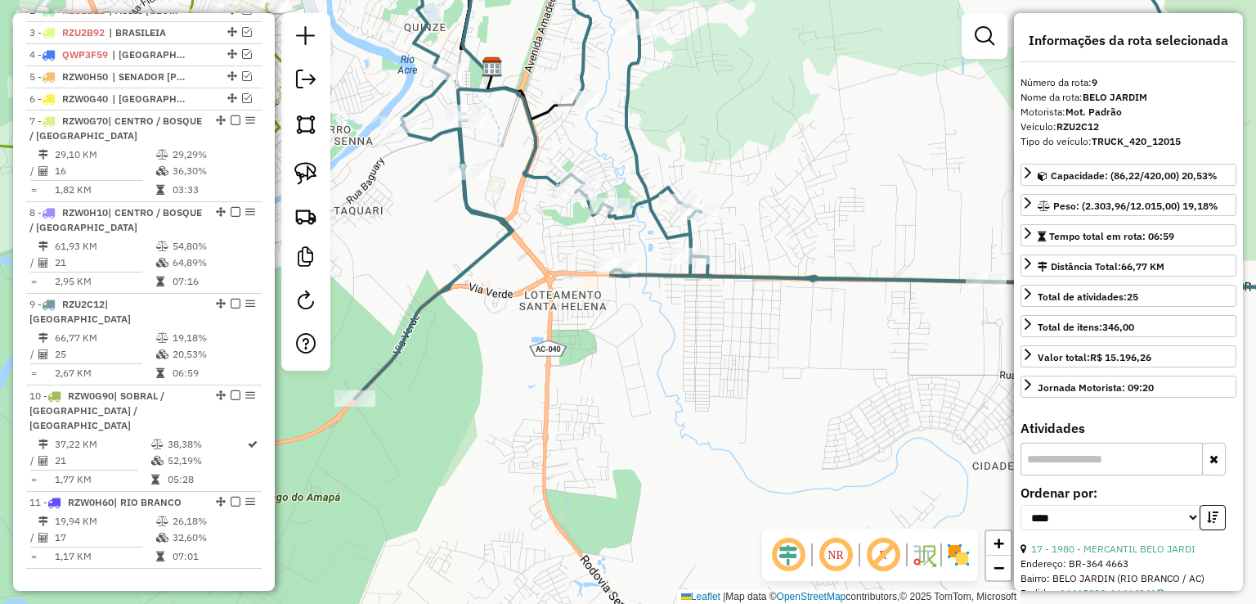
scroll to position [619, 0]
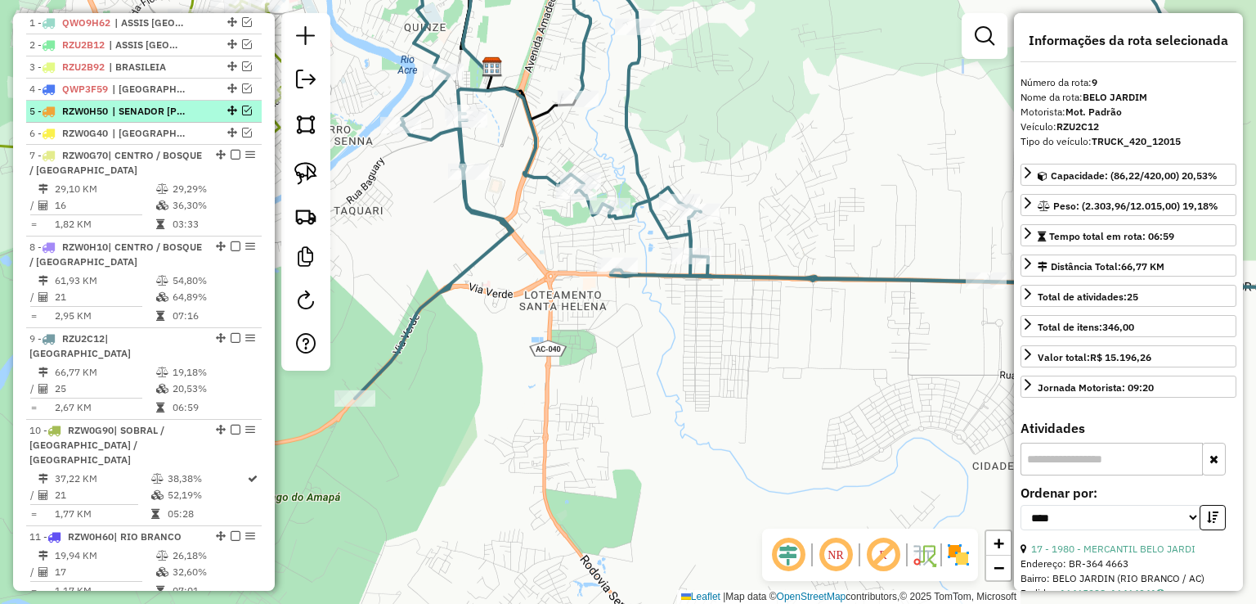
click at [243, 115] on em at bounding box center [247, 110] width 10 height 10
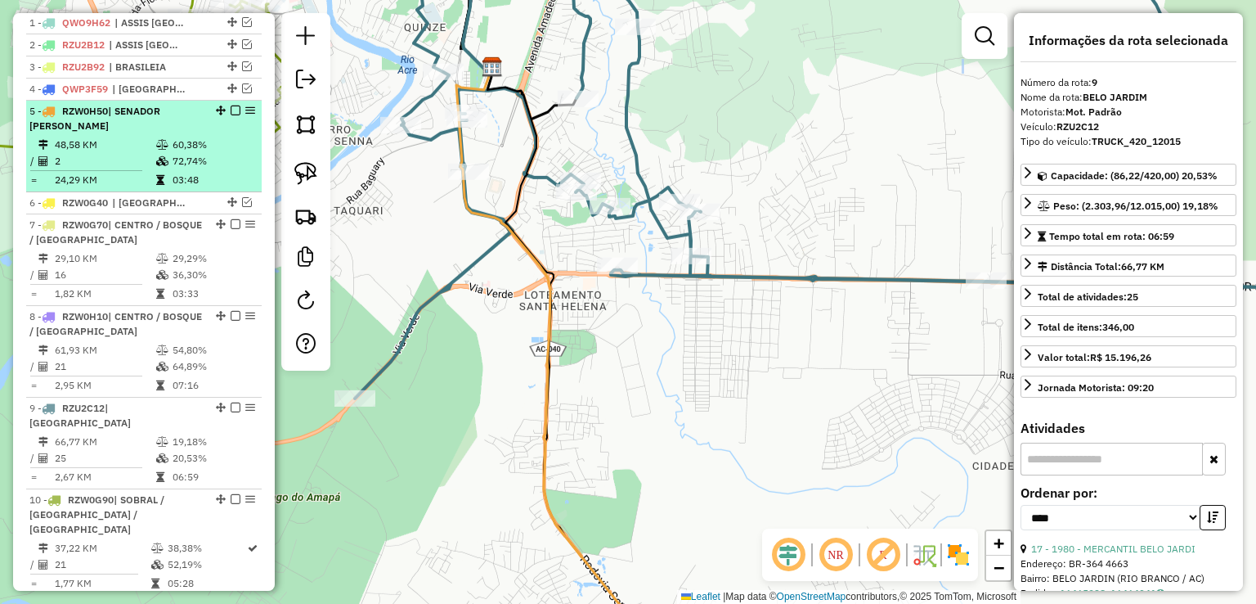
click at [186, 133] on div "5 - RZW0H50 | SENADOR GUIOMARD" at bounding box center [115, 118] width 173 height 29
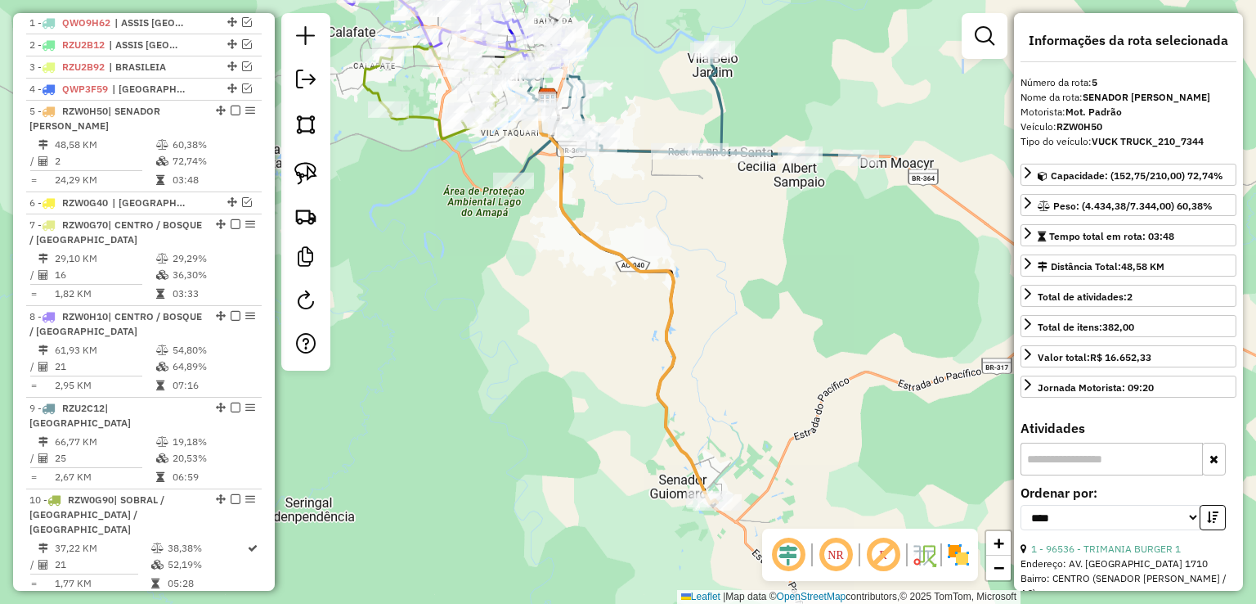
click at [671, 446] on icon at bounding box center [623, 298] width 168 height 400
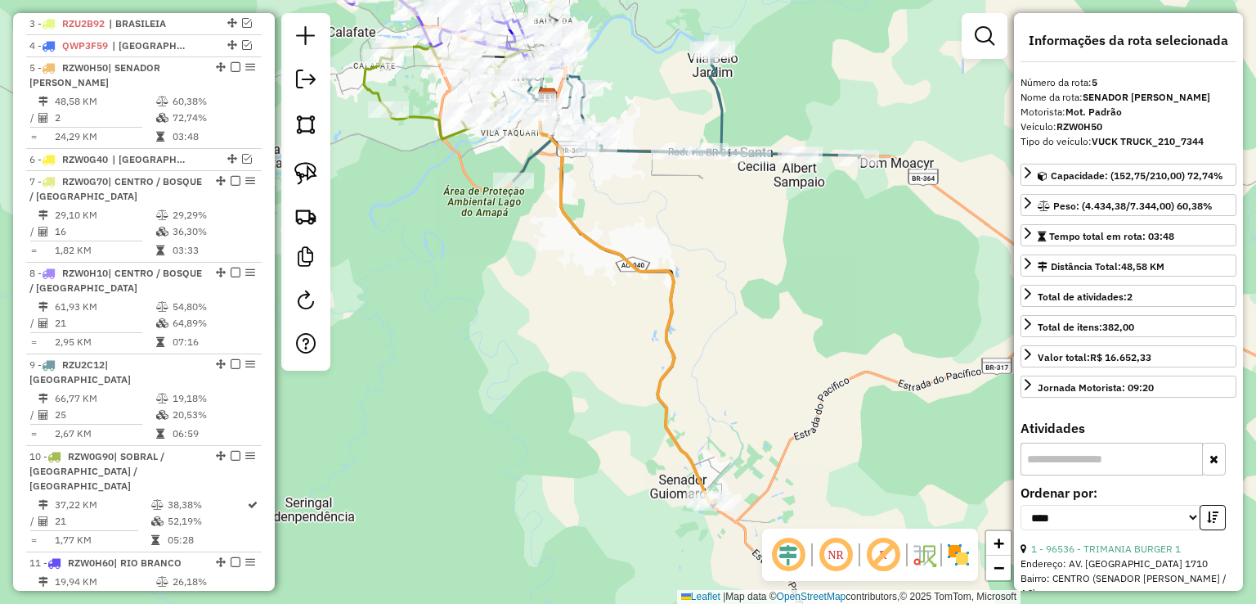
scroll to position [720, 0]
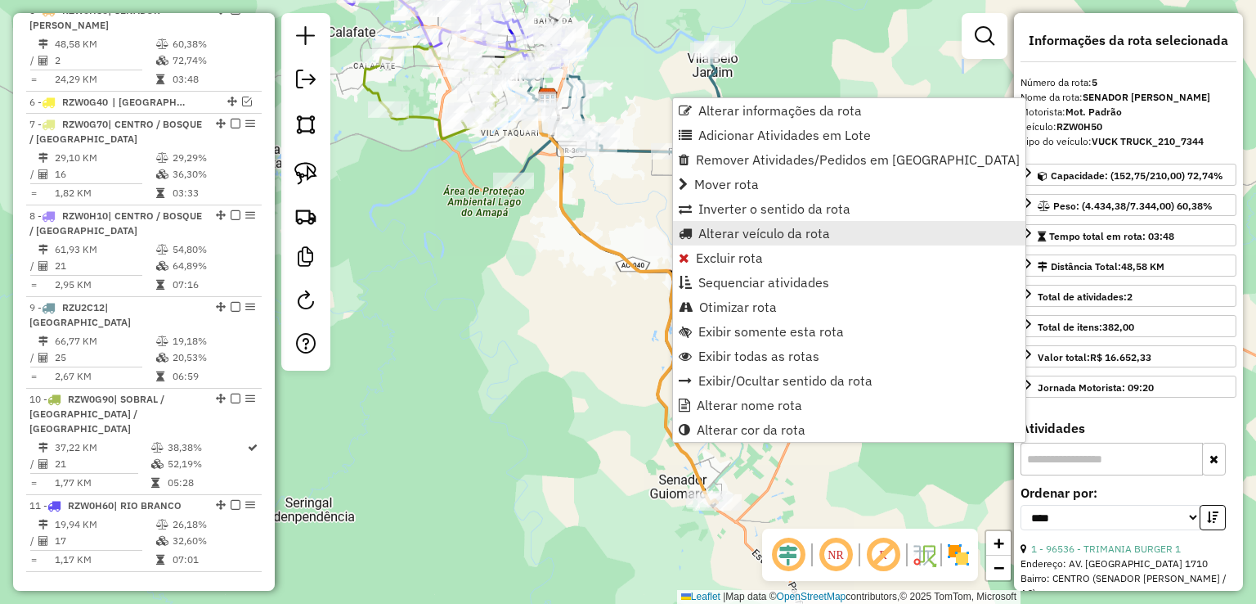
click at [753, 234] on span "Alterar veículo da rota" at bounding box center [764, 233] width 132 height 13
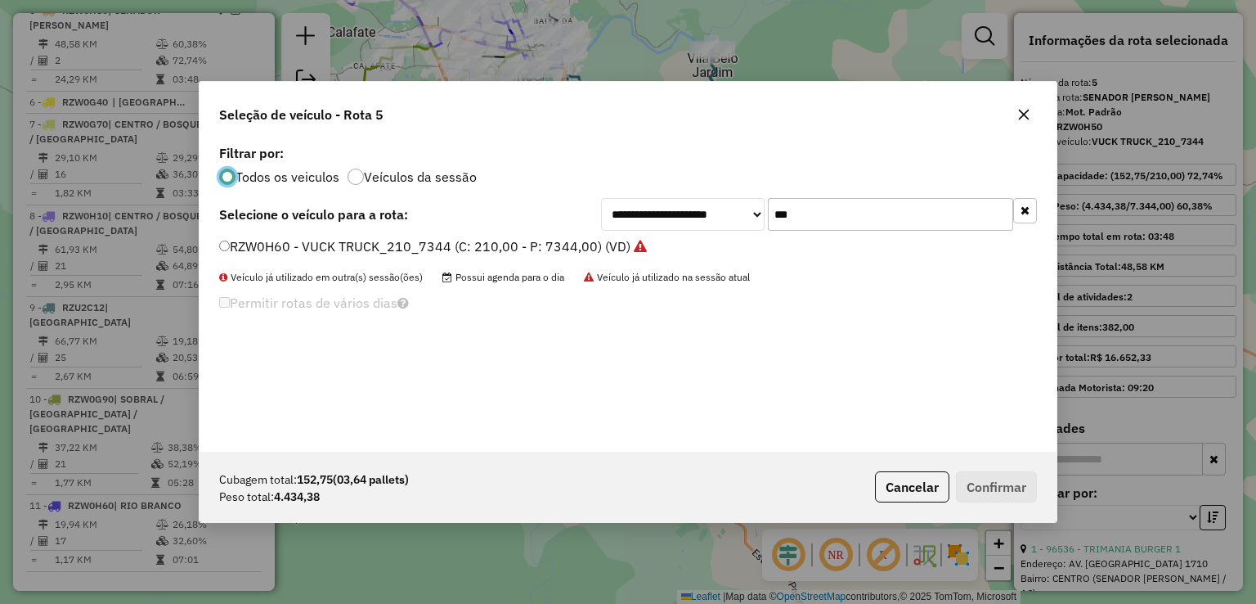
scroll to position [8, 5]
drag, startPoint x: 819, startPoint y: 208, endPoint x: 708, endPoint y: 213, distance: 111.4
click at [708, 213] on div "**********" at bounding box center [819, 214] width 436 height 33
type input "***"
click at [533, 248] on label "RZU2C12 - TRUCK_420_12015 (C: 420,00 - P: 12015,00) (VD)" at bounding box center [421, 246] width 404 height 20
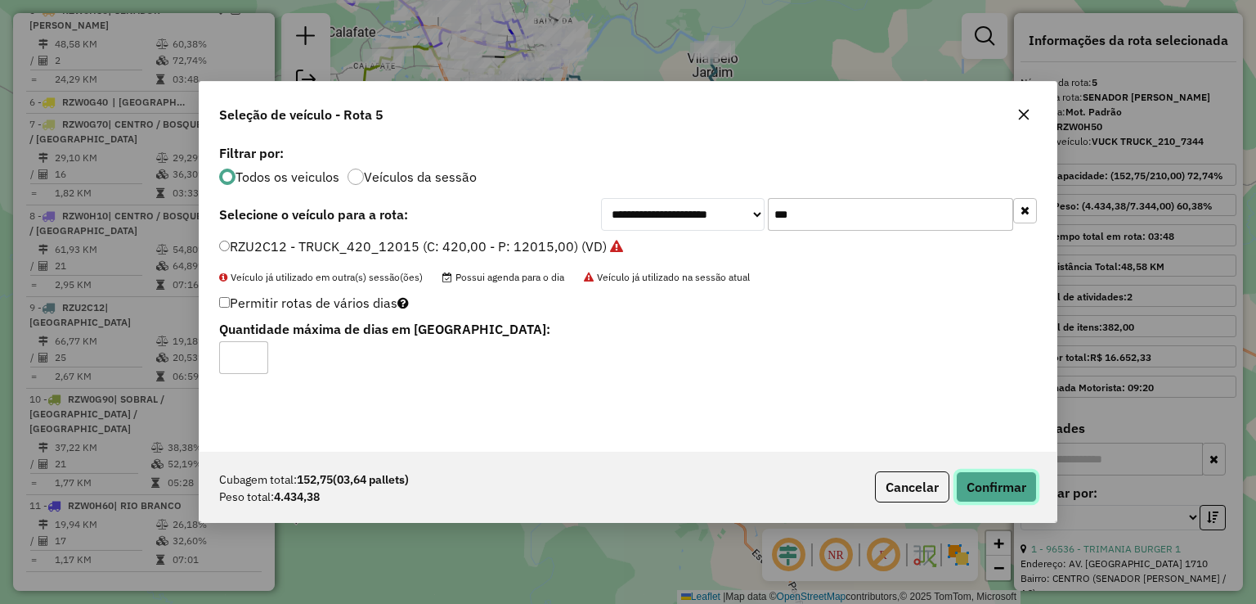
click at [976, 497] on button "Confirmar" at bounding box center [996, 486] width 81 height 31
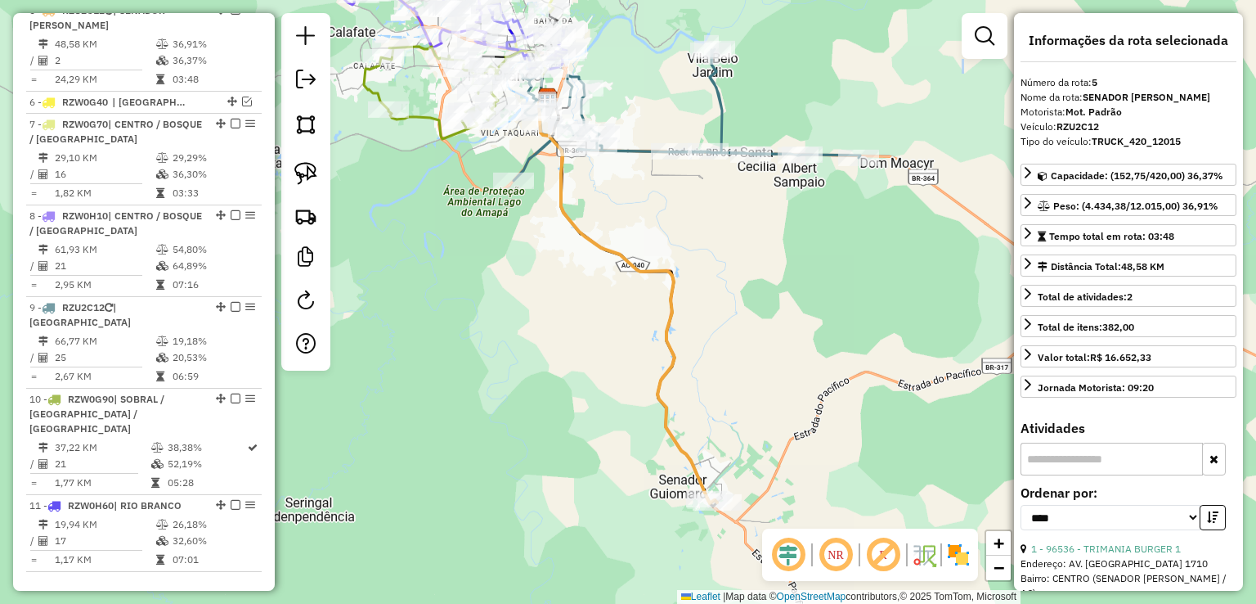
click at [630, 148] on icon at bounding box center [687, 115] width 347 height 132
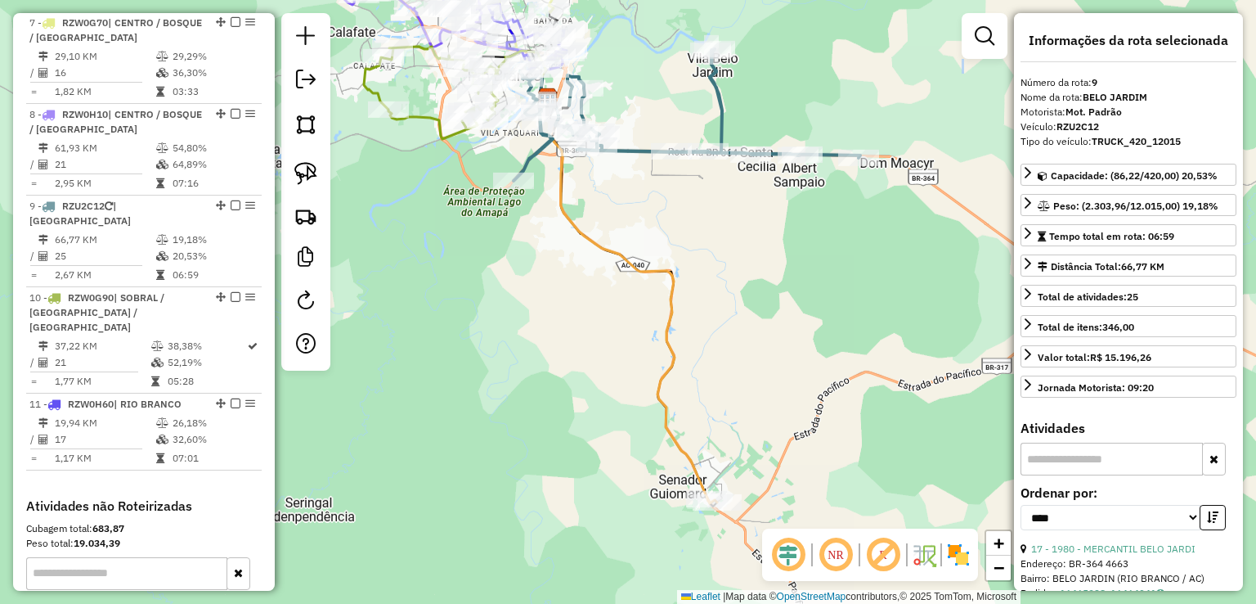
scroll to position [1016, 0]
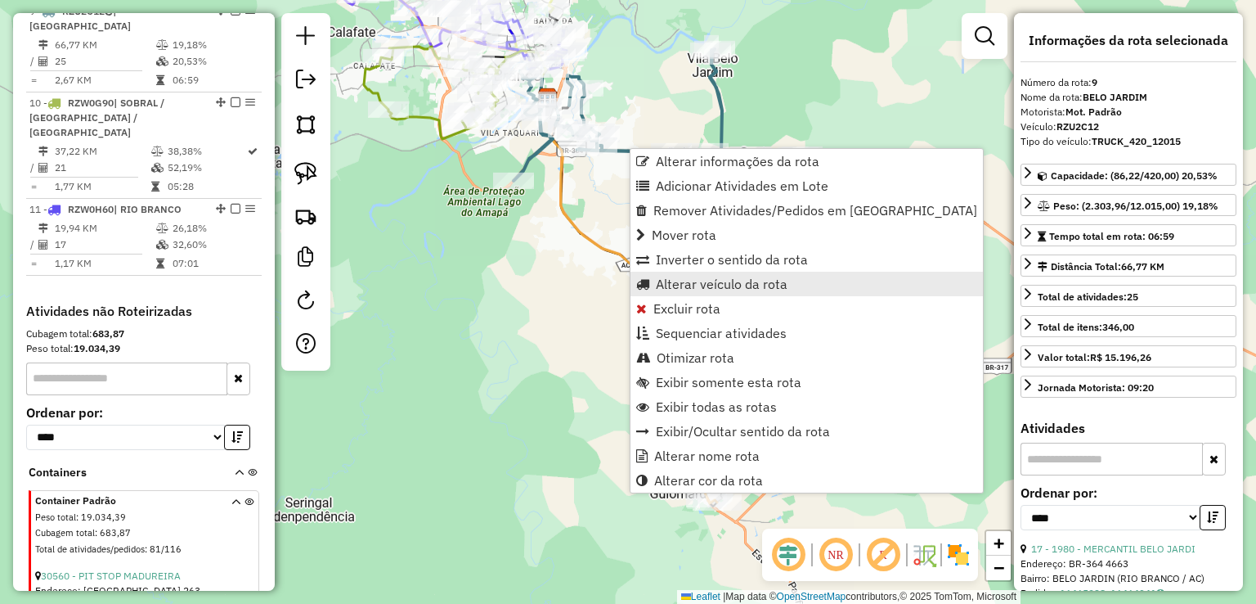
click at [729, 283] on span "Alterar veículo da rota" at bounding box center [722, 283] width 132 height 13
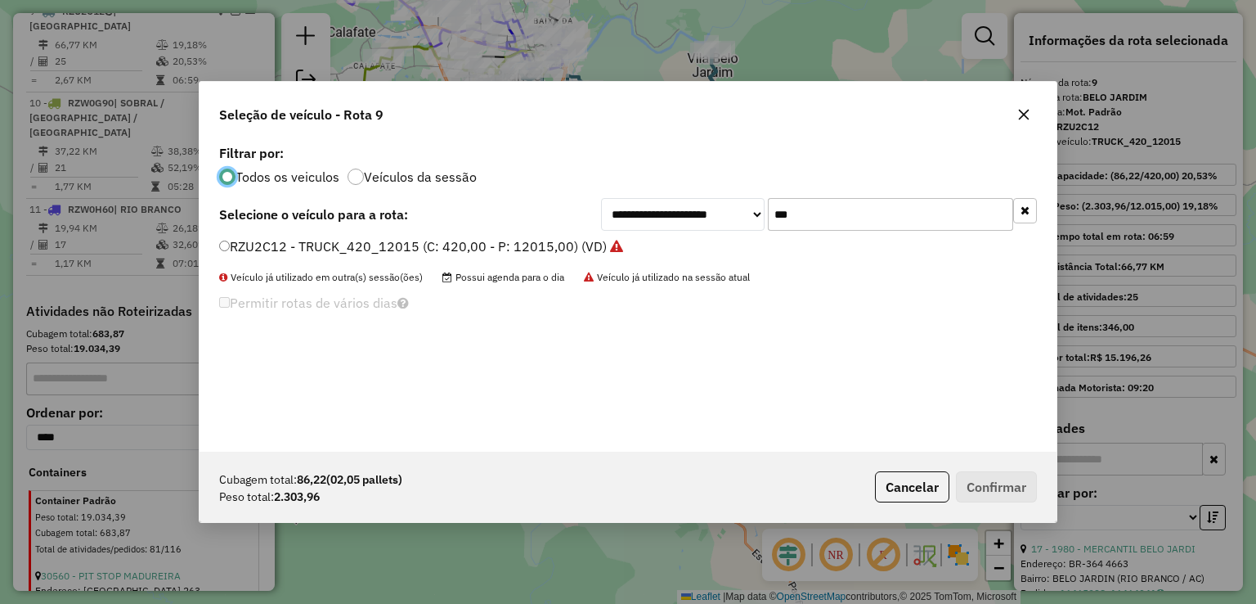
scroll to position [8, 5]
drag, startPoint x: 859, startPoint y: 224, endPoint x: 657, endPoint y: 219, distance: 201.2
click at [663, 219] on div "**********" at bounding box center [819, 214] width 436 height 33
type input "***"
click at [604, 246] on label "RZW0H50 - VUCK TRUCK_210_7344 (C: 210,00 - P: 7344,00) (VD)" at bounding box center [424, 246] width 411 height 20
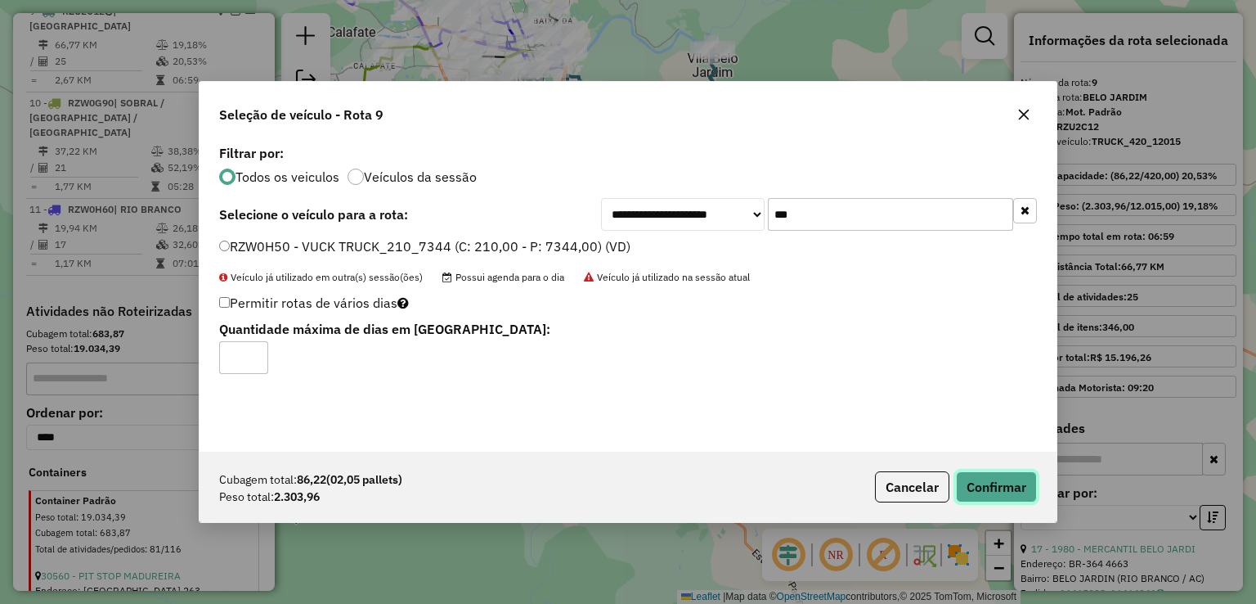
click at [971, 471] on button "Confirmar" at bounding box center [996, 486] width 81 height 31
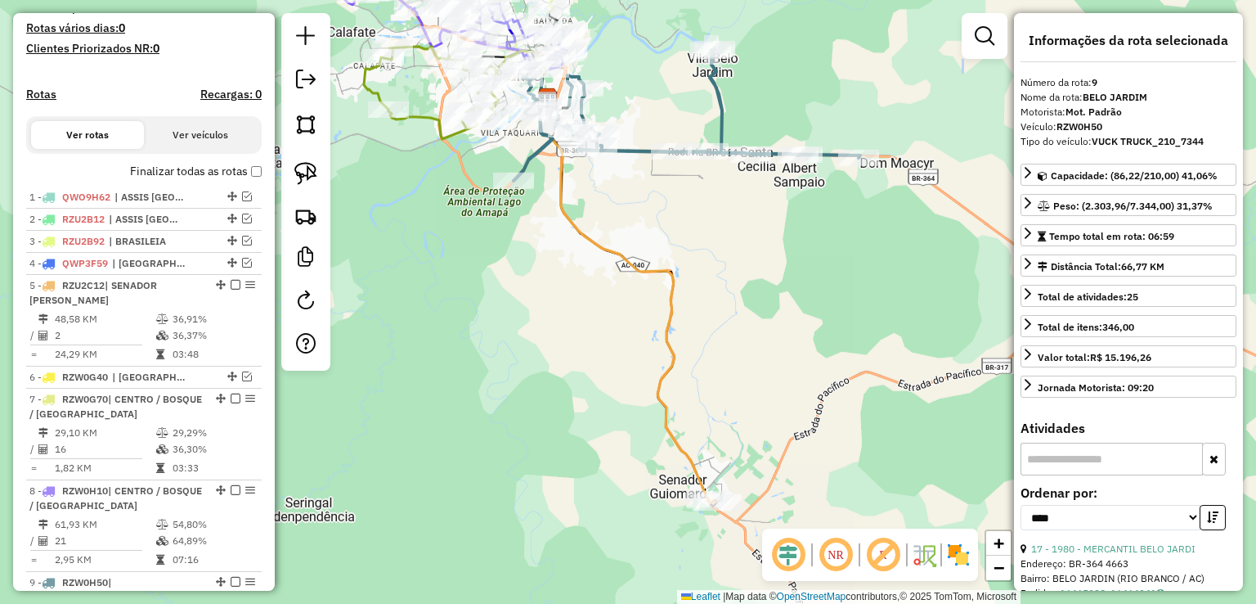
scroll to position [198, 0]
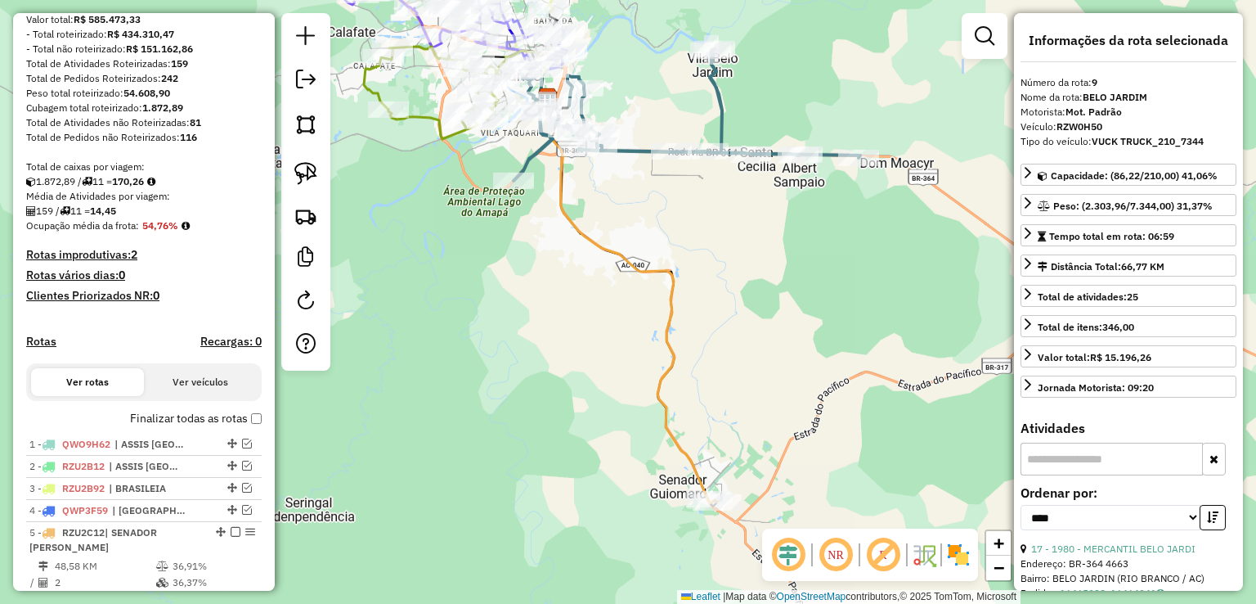
click at [665, 313] on icon at bounding box center [623, 298] width 168 height 400
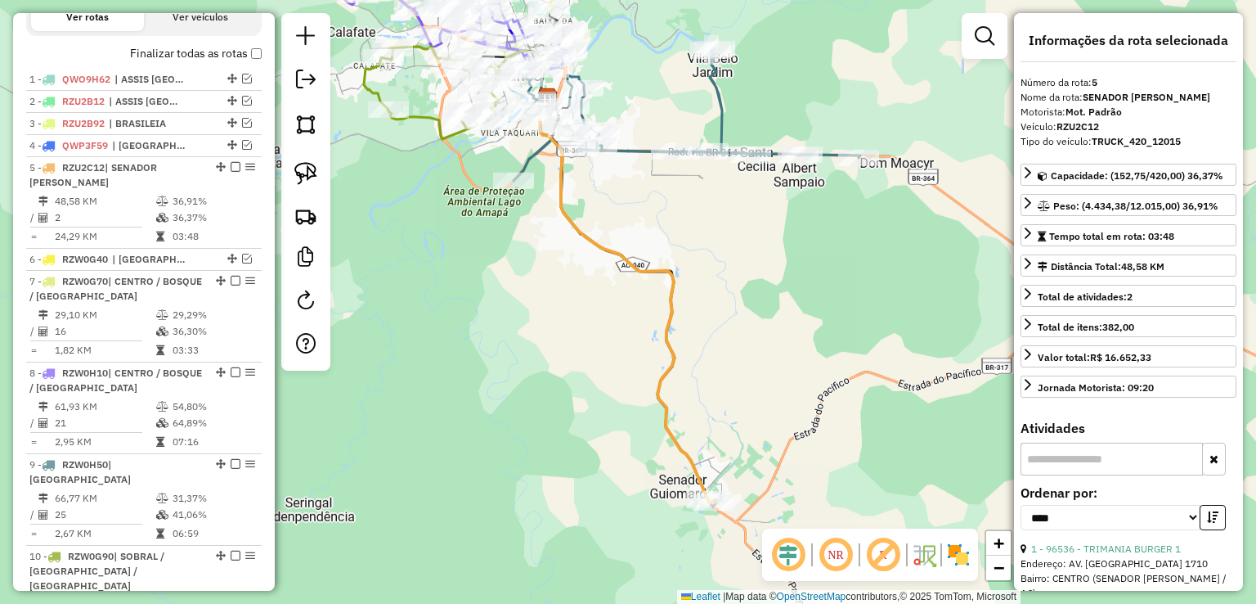
scroll to position [720, 0]
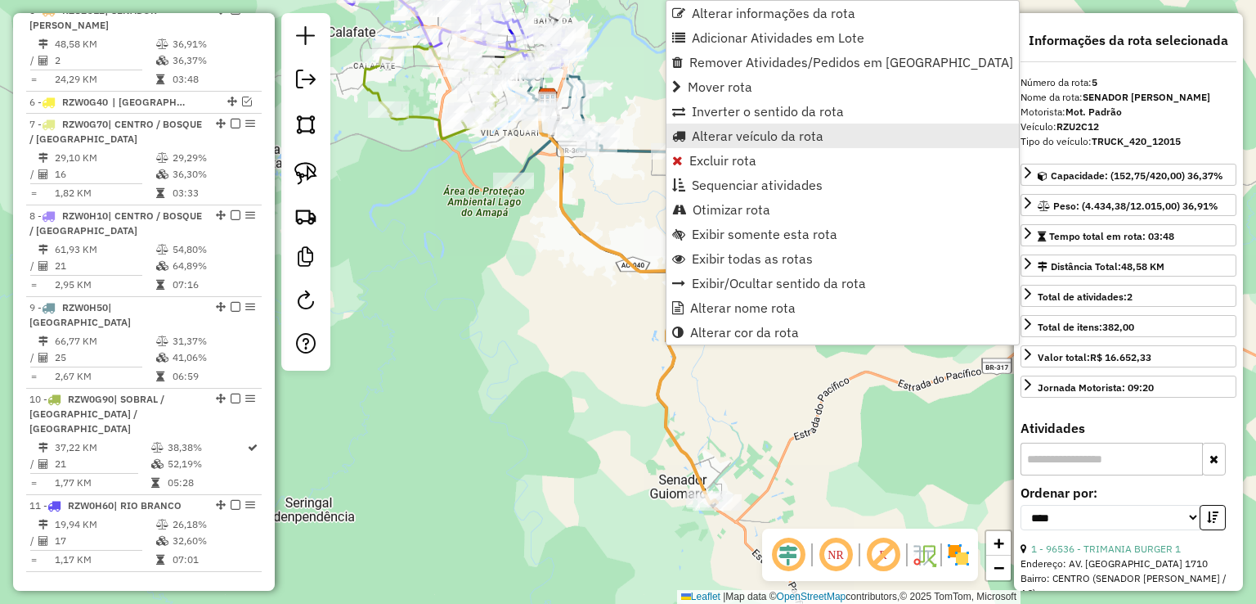
click at [713, 138] on span "Alterar veículo da rota" at bounding box center [758, 135] width 132 height 13
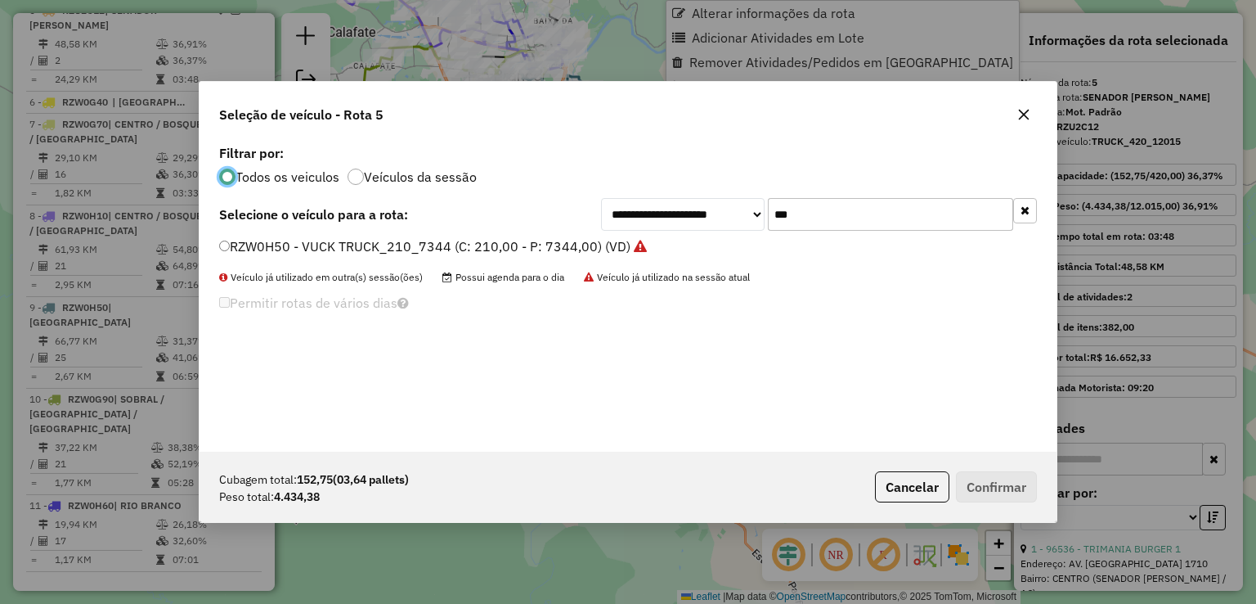
scroll to position [8, 5]
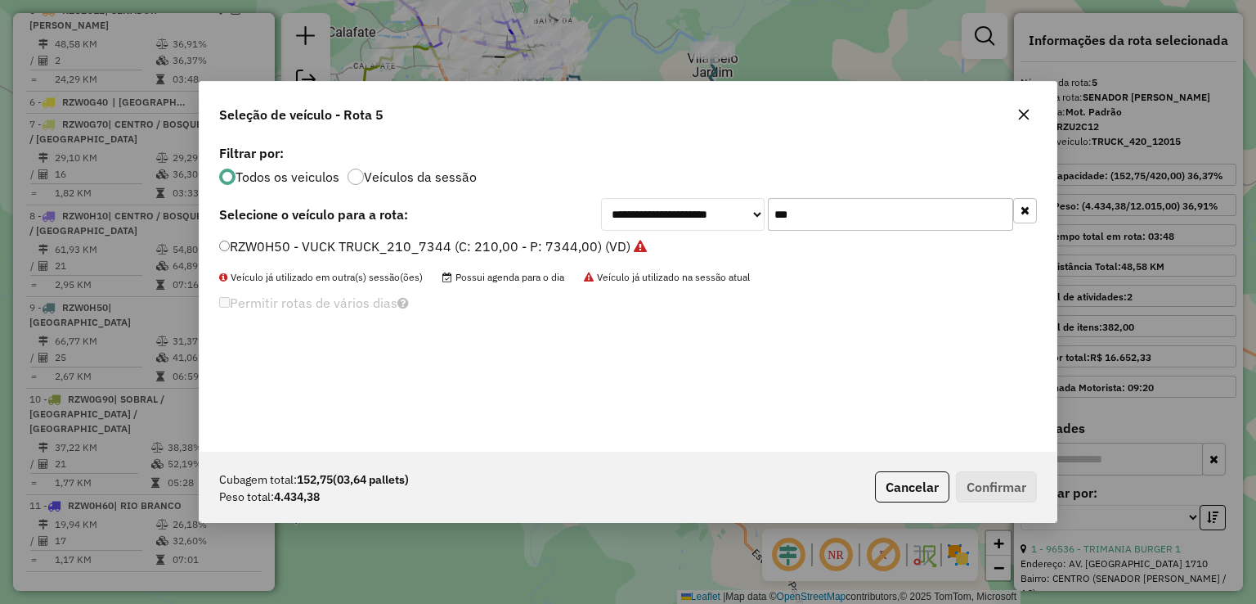
drag, startPoint x: 843, startPoint y: 213, endPoint x: 811, endPoint y: 213, distance: 31.9
click at [811, 213] on input "***" at bounding box center [890, 214] width 245 height 33
click at [481, 237] on div "**********" at bounding box center [628, 296] width 857 height 311
click at [577, 249] on label "RZW0H50 - VUCK TRUCK_210_7344 (C: 210,00 - P: 7344,00) (VD)" at bounding box center [433, 246] width 428 height 20
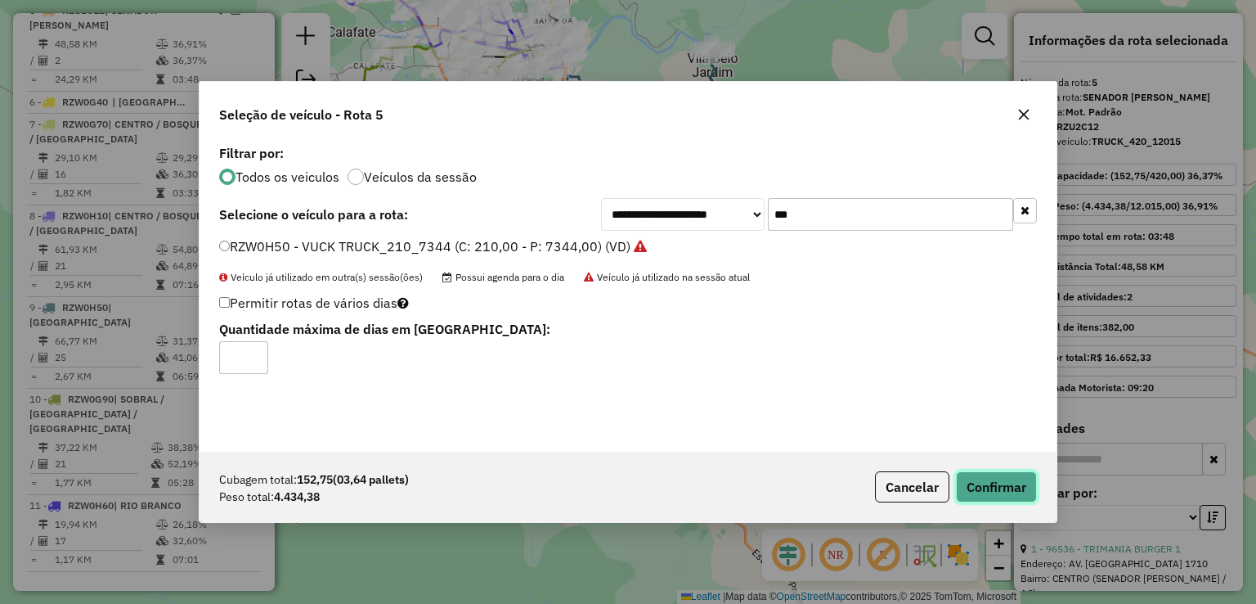
click at [1023, 491] on button "Confirmar" at bounding box center [996, 486] width 81 height 31
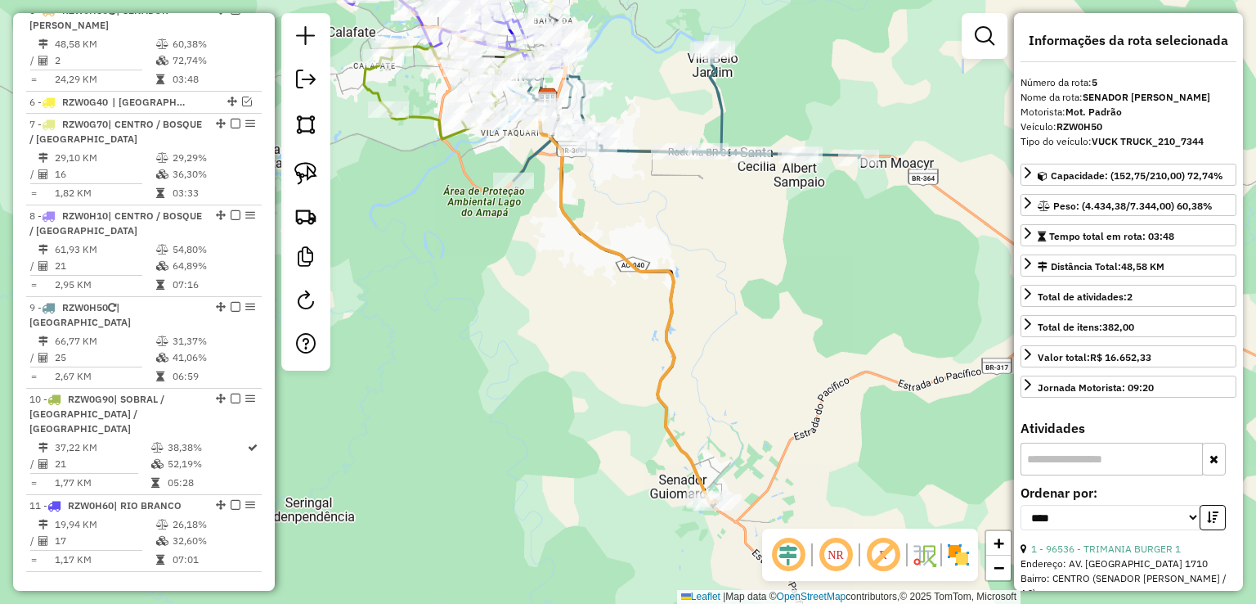
click at [631, 148] on icon at bounding box center [687, 115] width 347 height 132
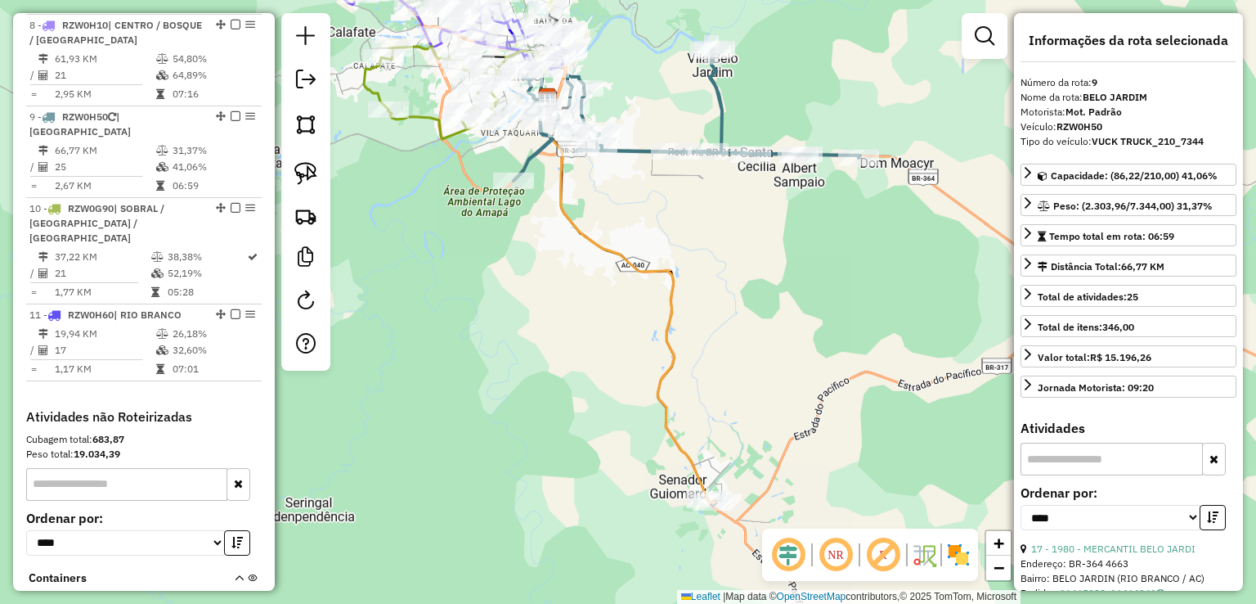
scroll to position [1016, 0]
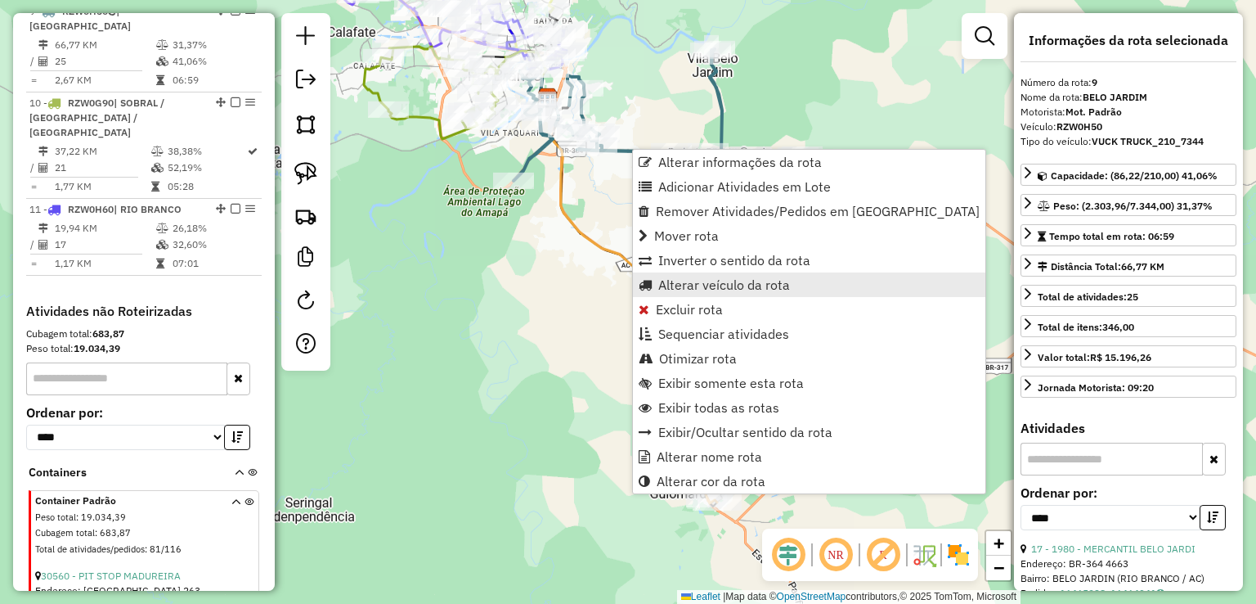
click at [691, 285] on span "Alterar veículo da rota" at bounding box center [724, 284] width 132 height 13
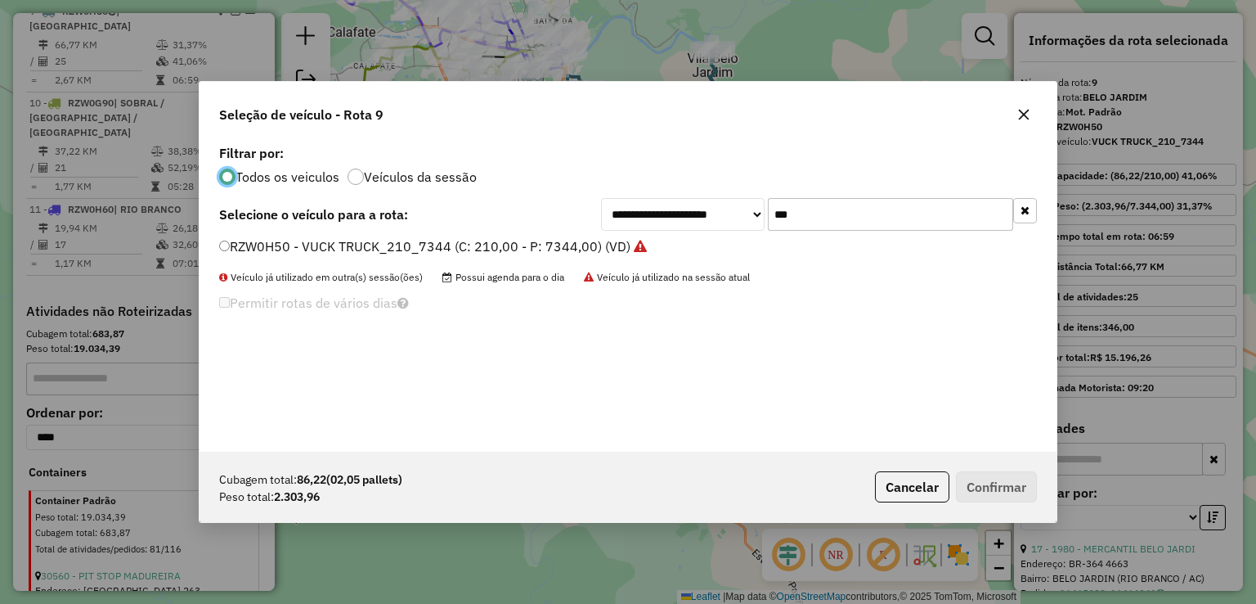
scroll to position [8, 5]
drag, startPoint x: 850, startPoint y: 184, endPoint x: 831, endPoint y: 200, distance: 25.5
click at [844, 187] on div "**********" at bounding box center [628, 296] width 857 height 311
drag, startPoint x: 827, startPoint y: 209, endPoint x: 728, endPoint y: 210, distance: 99.0
click at [731, 210] on div "**********" at bounding box center [819, 214] width 436 height 33
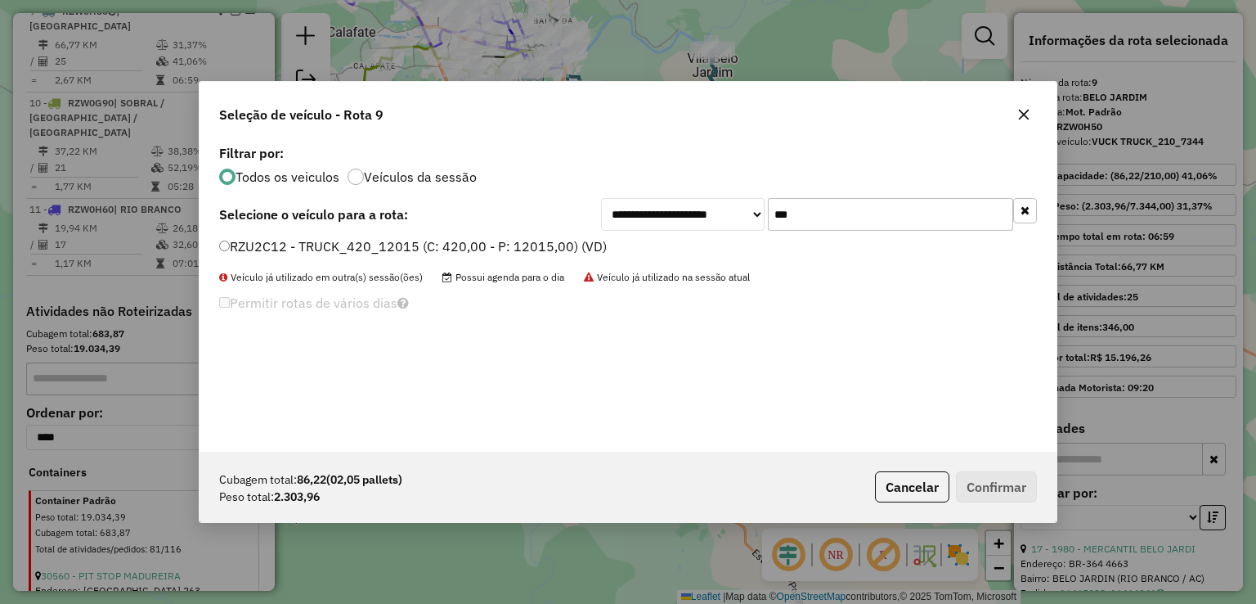
type input "***"
click at [509, 247] on label "RZU2C12 - TRUCK_420_12015 (C: 420,00 - P: 12015,00) (VD)" at bounding box center [413, 246] width 388 height 20
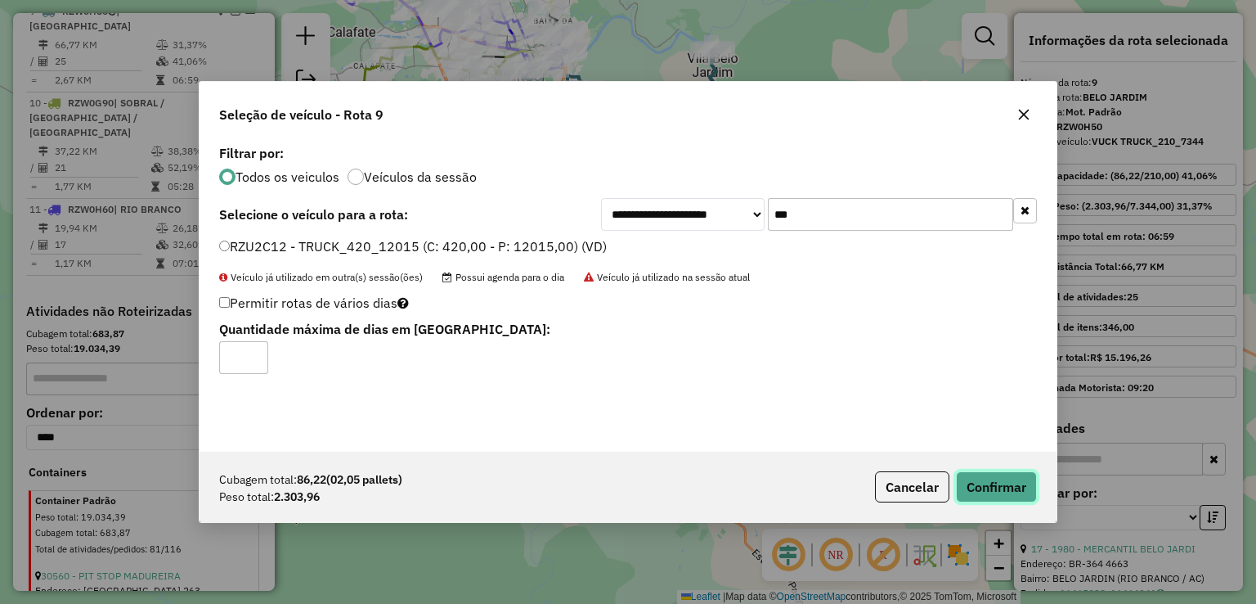
click at [978, 482] on button "Confirmar" at bounding box center [996, 486] width 81 height 31
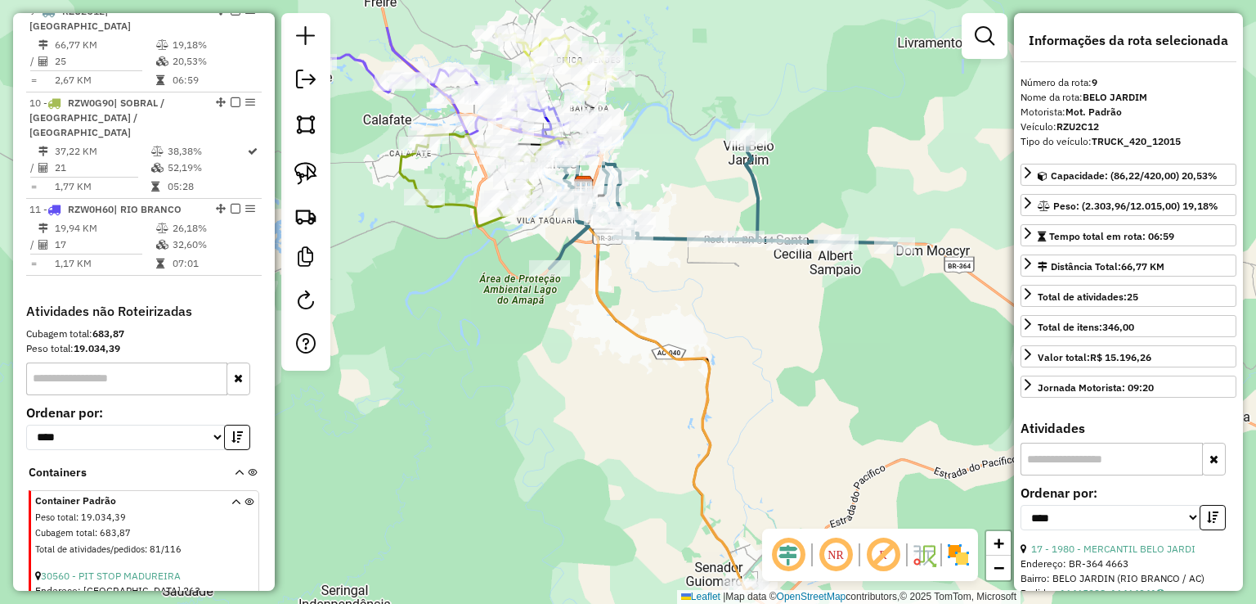
drag, startPoint x: 612, startPoint y: 189, endPoint x: 726, endPoint y: 476, distance: 308.7
click at [728, 478] on div "Janela de atendimento Grade de atendimento Capacidade Transportadoras Veículos …" at bounding box center [628, 302] width 1256 height 604
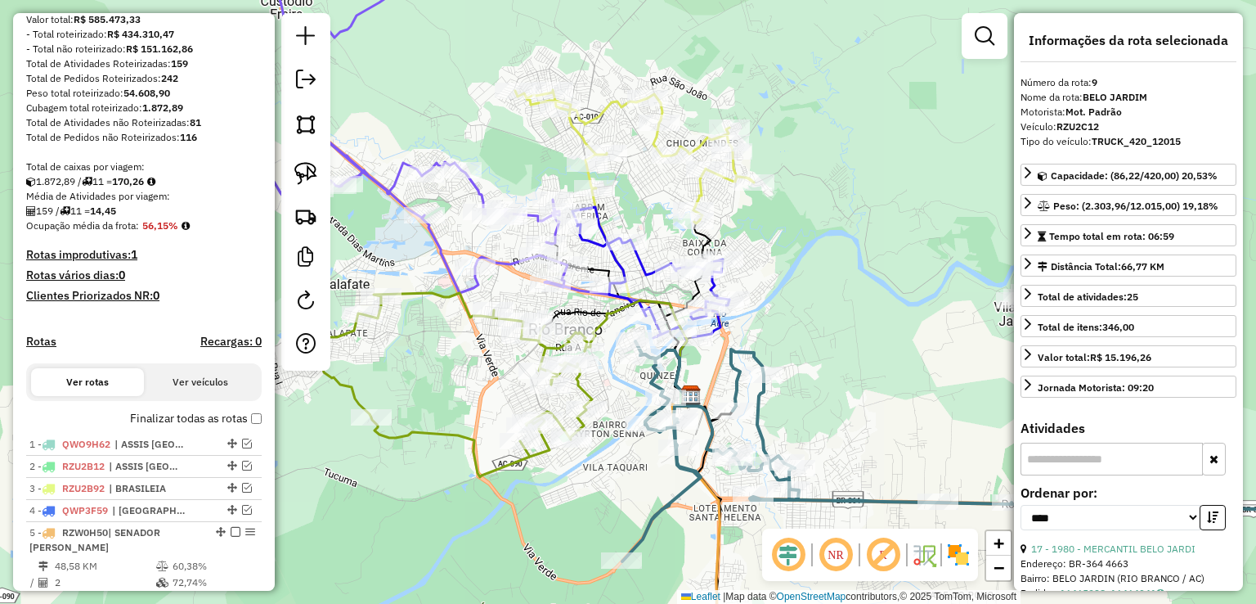
scroll to position [525, 0]
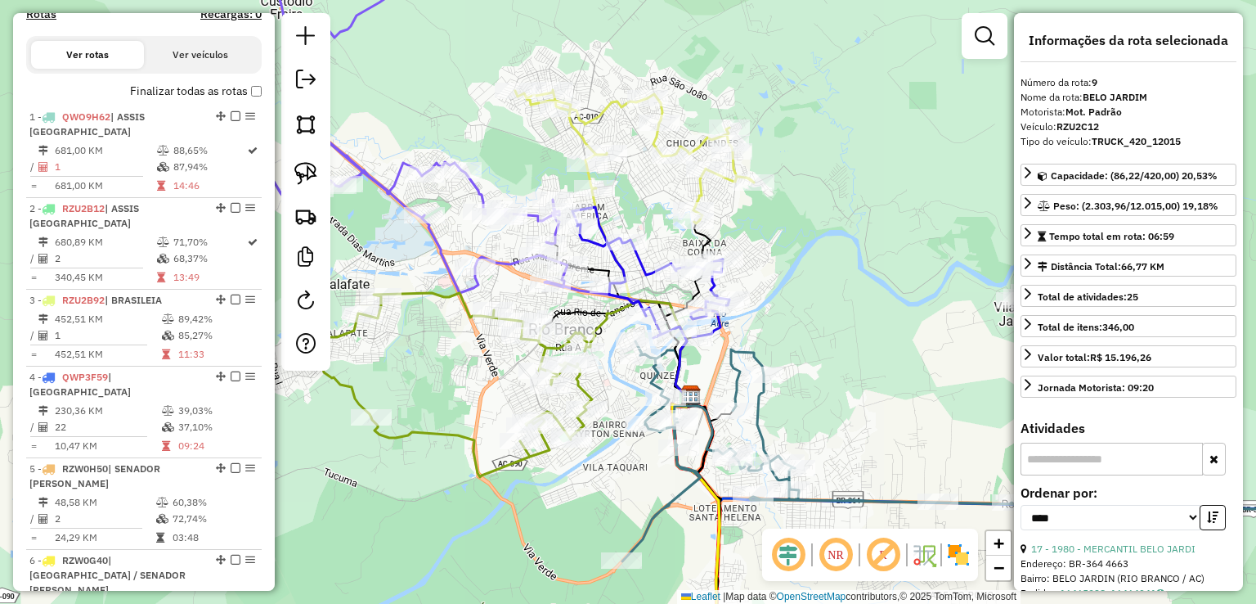
click at [607, 108] on icon at bounding box center [634, 156] width 239 height 133
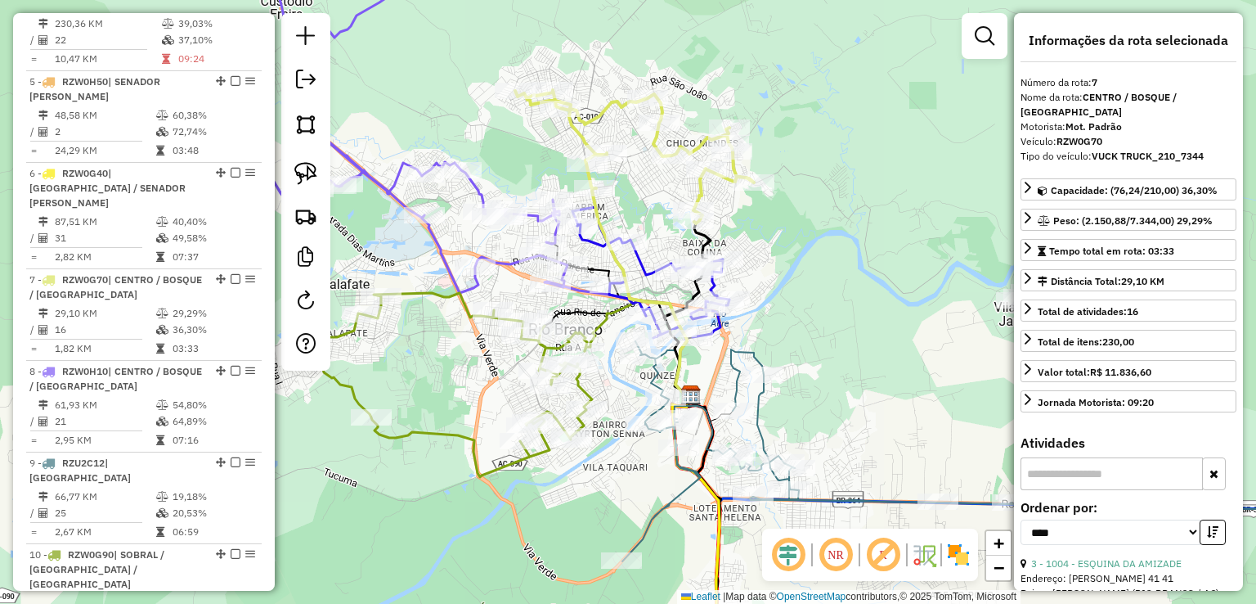
scroll to position [1122, 0]
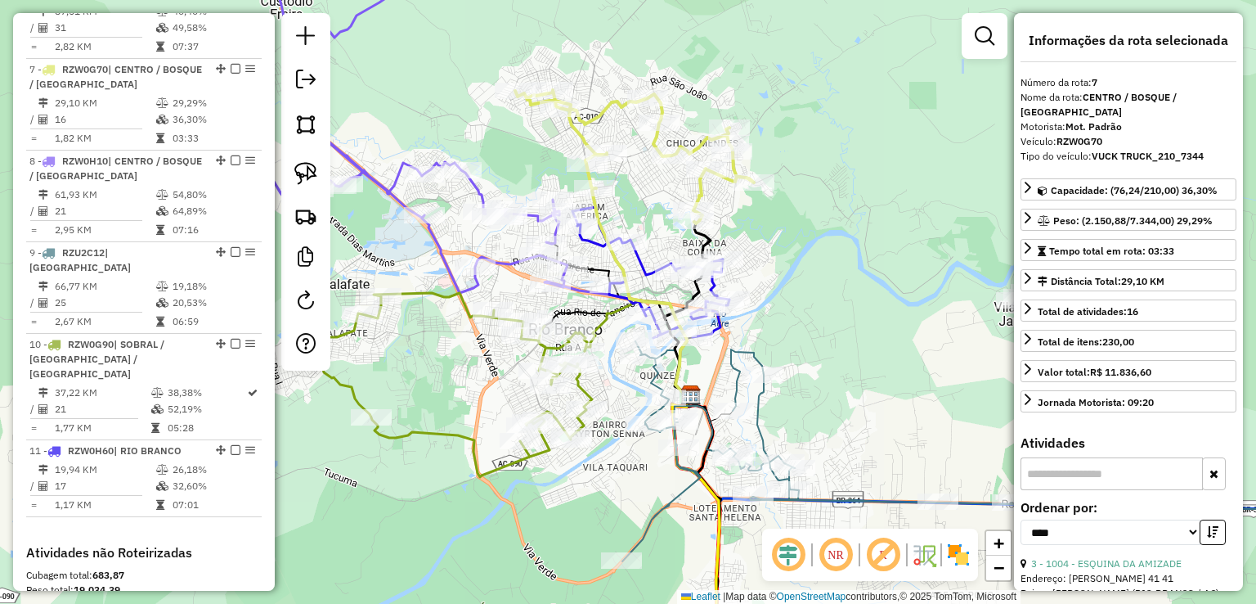
click at [638, 259] on icon at bounding box center [650, 272] width 157 height 131
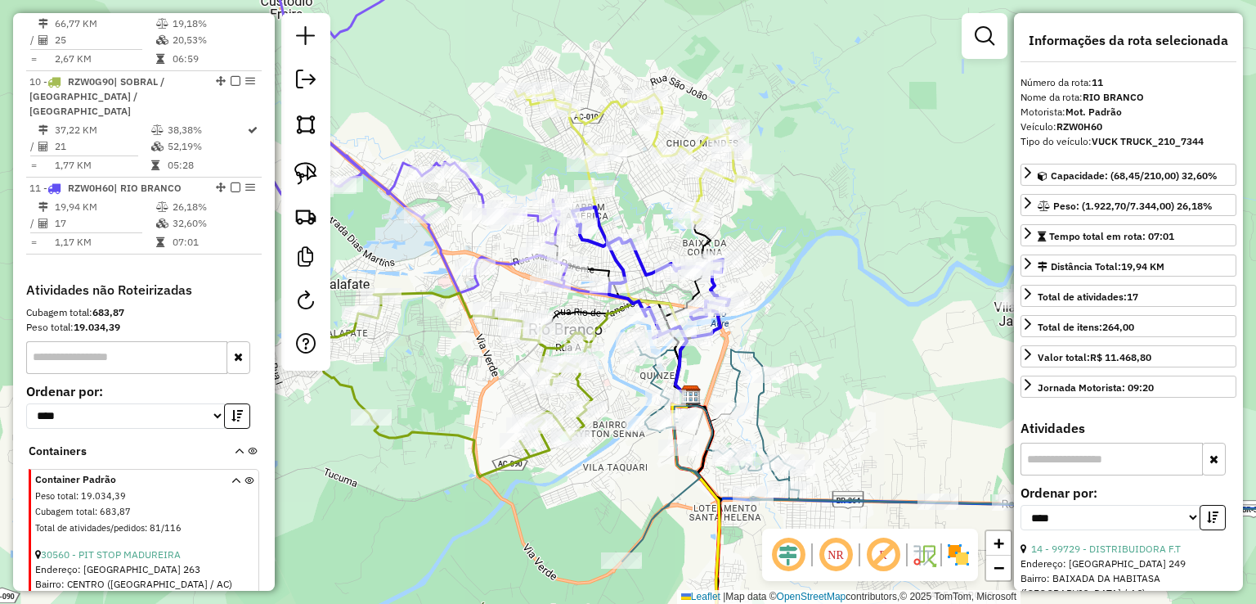
scroll to position [1473, 0]
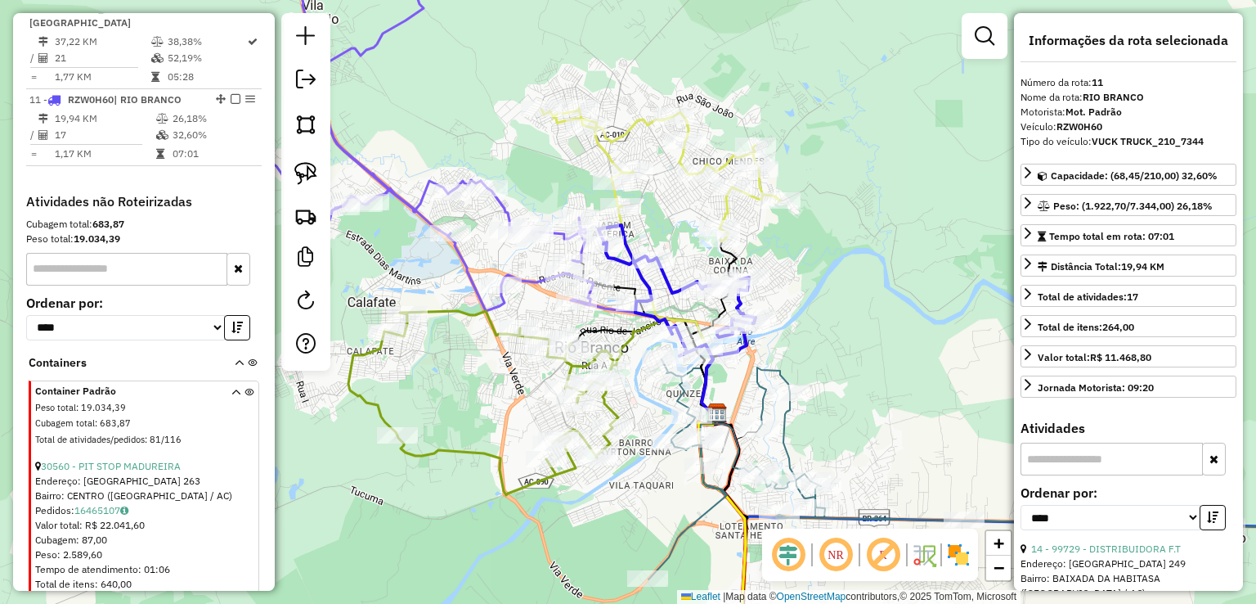
drag, startPoint x: 481, startPoint y: 97, endPoint x: 507, endPoint y: 106, distance: 27.7
click at [507, 106] on div "Janela de atendimento Grade de atendimento Capacidade Transportadoras Veículos …" at bounding box center [628, 302] width 1256 height 604
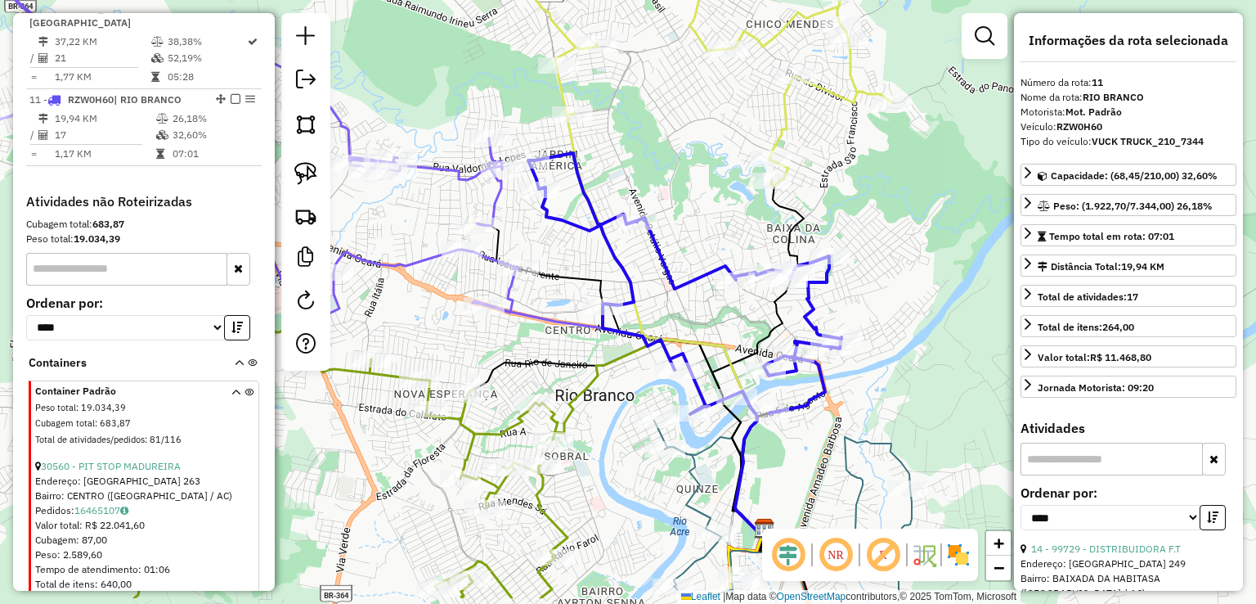
drag, startPoint x: 635, startPoint y: 301, endPoint x: 553, endPoint y: 233, distance: 106.3
click at [554, 234] on div "Janela de atendimento Grade de atendimento Capacidade Transportadoras Veículos …" at bounding box center [628, 302] width 1256 height 604
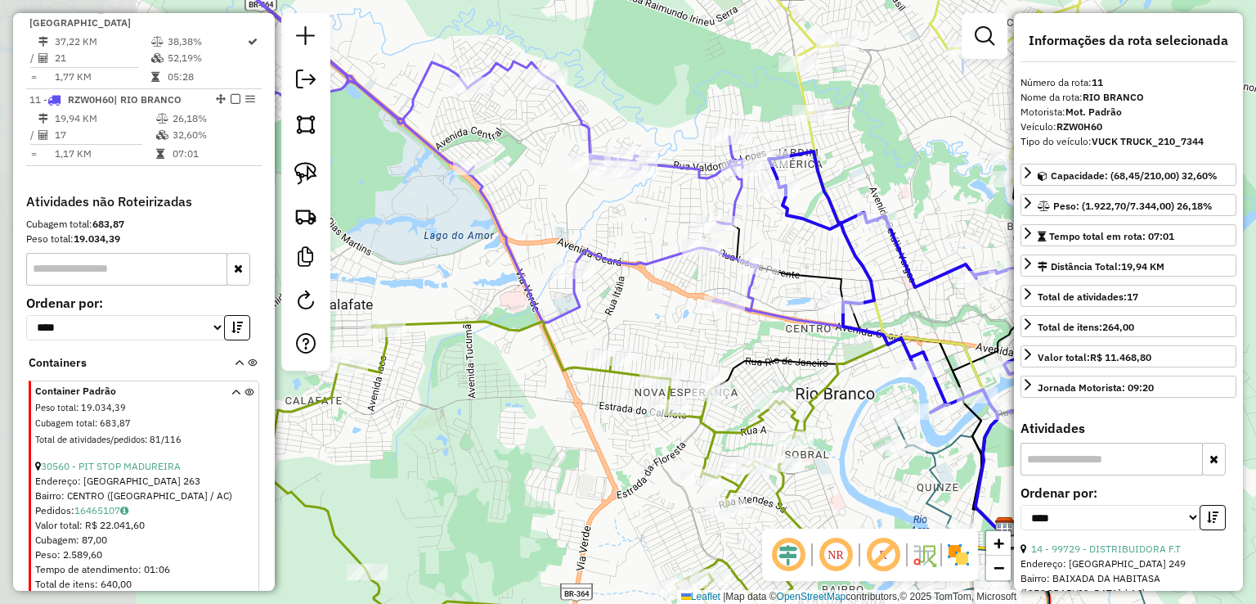
drag, startPoint x: 563, startPoint y: 233, endPoint x: 814, endPoint y: 232, distance: 251.9
click at [814, 232] on div "Janela de atendimento Grade de atendimento Capacidade Transportadoras Veículos …" at bounding box center [628, 302] width 1256 height 604
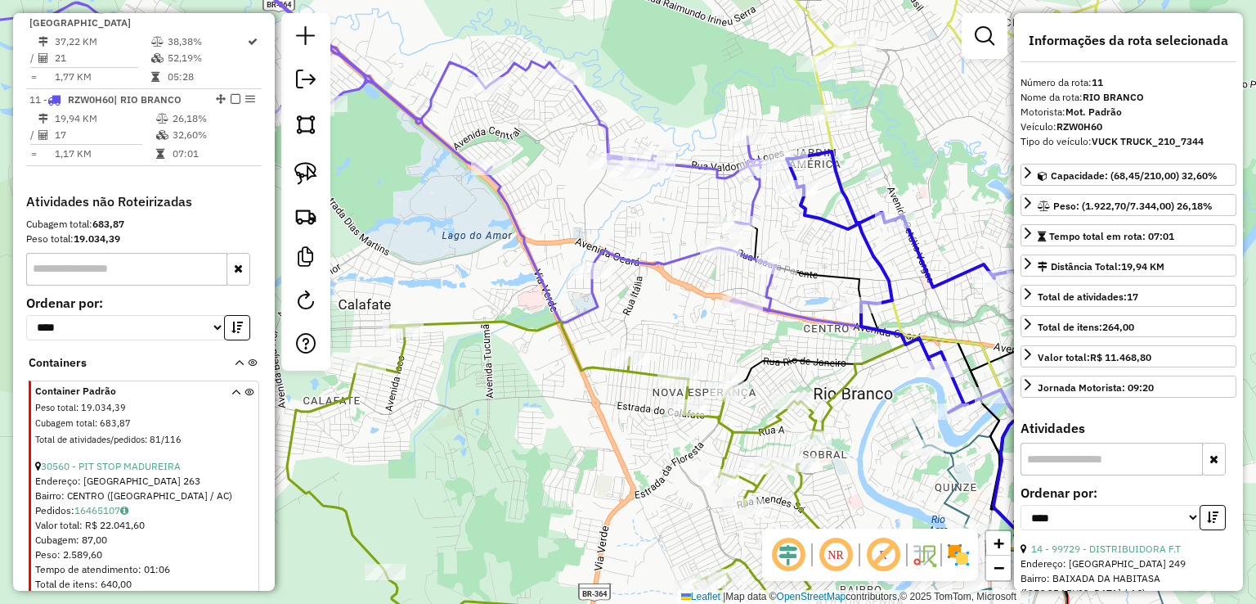
drag, startPoint x: 630, startPoint y: 322, endPoint x: 543, endPoint y: 316, distance: 86.9
click at [543, 316] on div "Janela de atendimento Grade de atendimento Capacidade Transportadoras Veículos …" at bounding box center [628, 302] width 1256 height 604
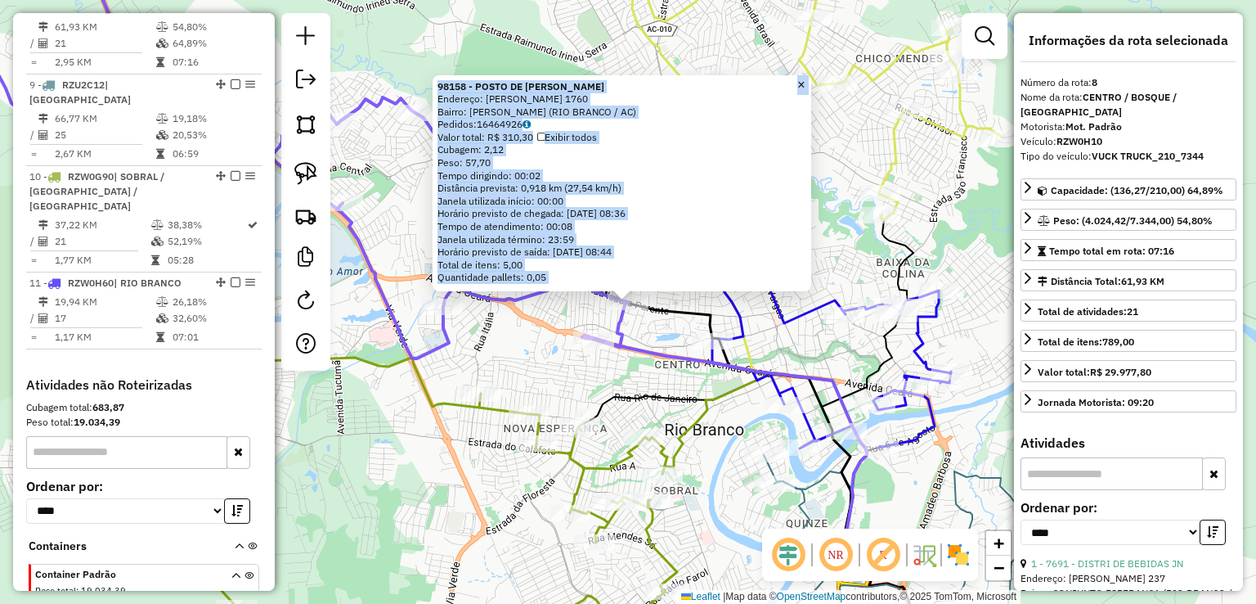
scroll to position [1214, 0]
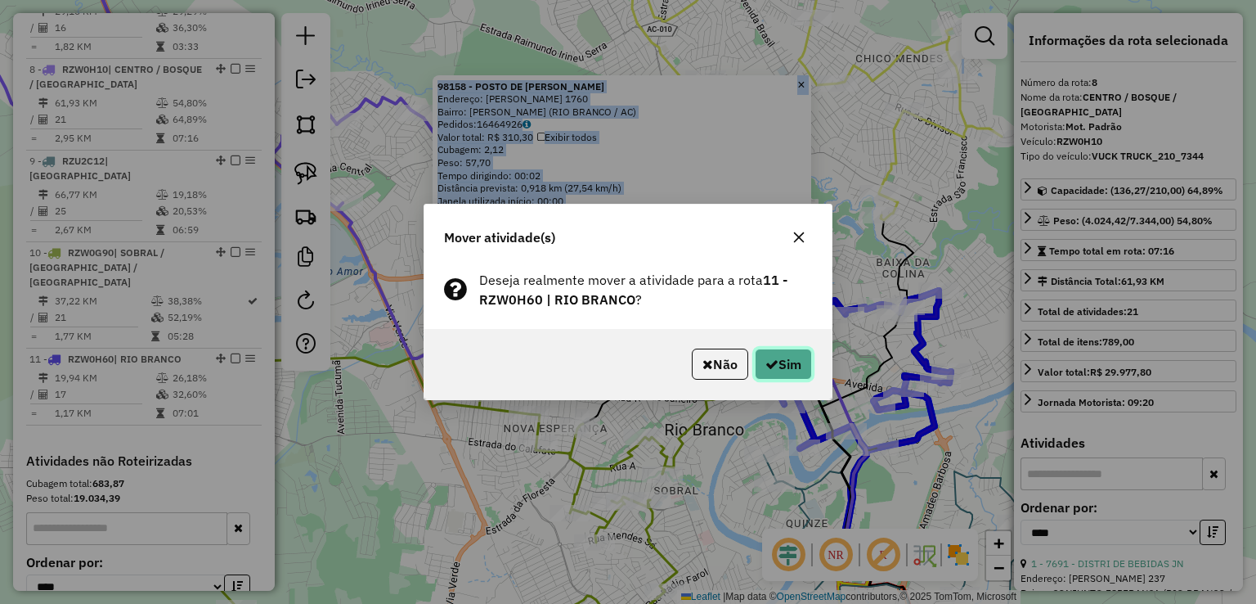
click at [774, 374] on button "Sim" at bounding box center [783, 363] width 57 height 31
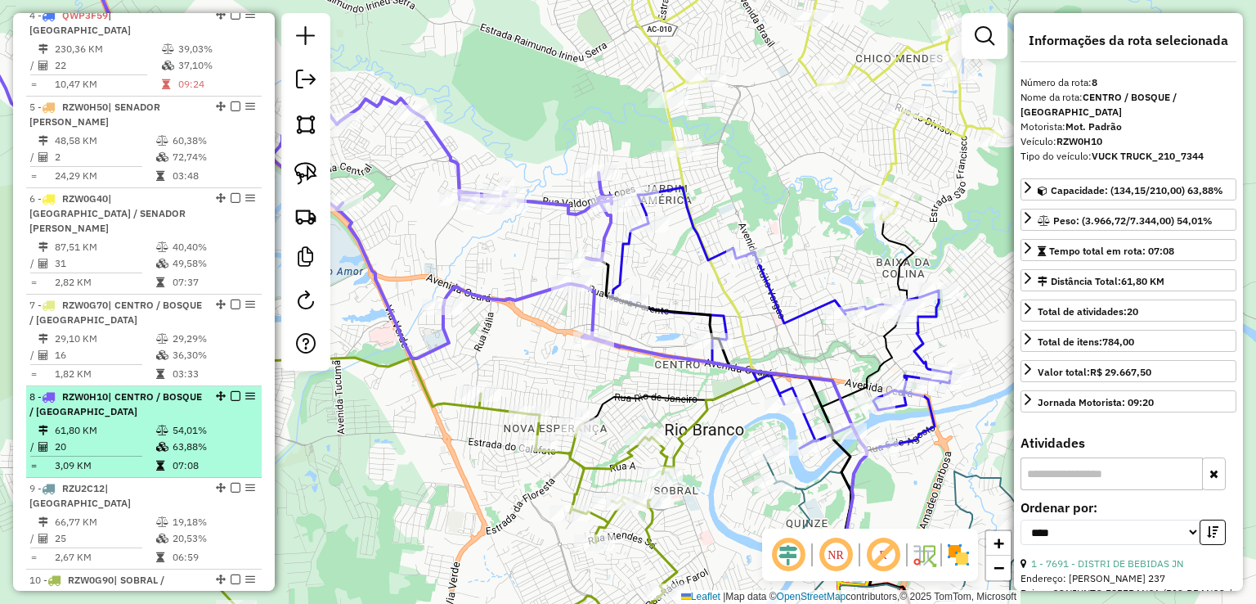
scroll to position [1132, 0]
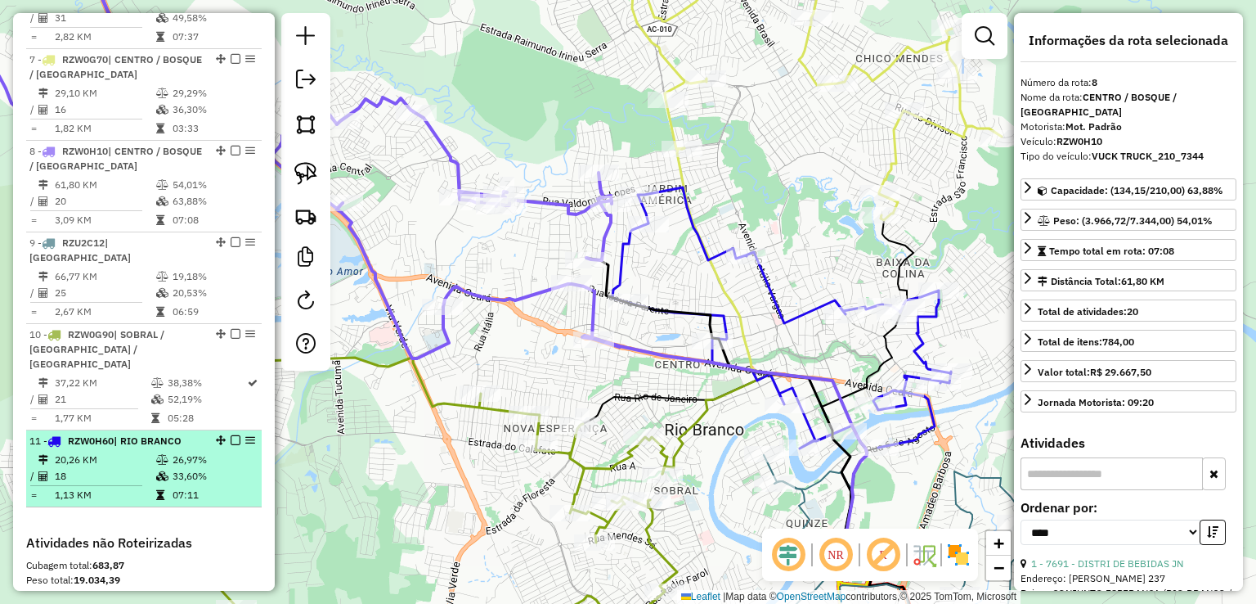
click at [165, 471] on icon at bounding box center [162, 476] width 12 height 10
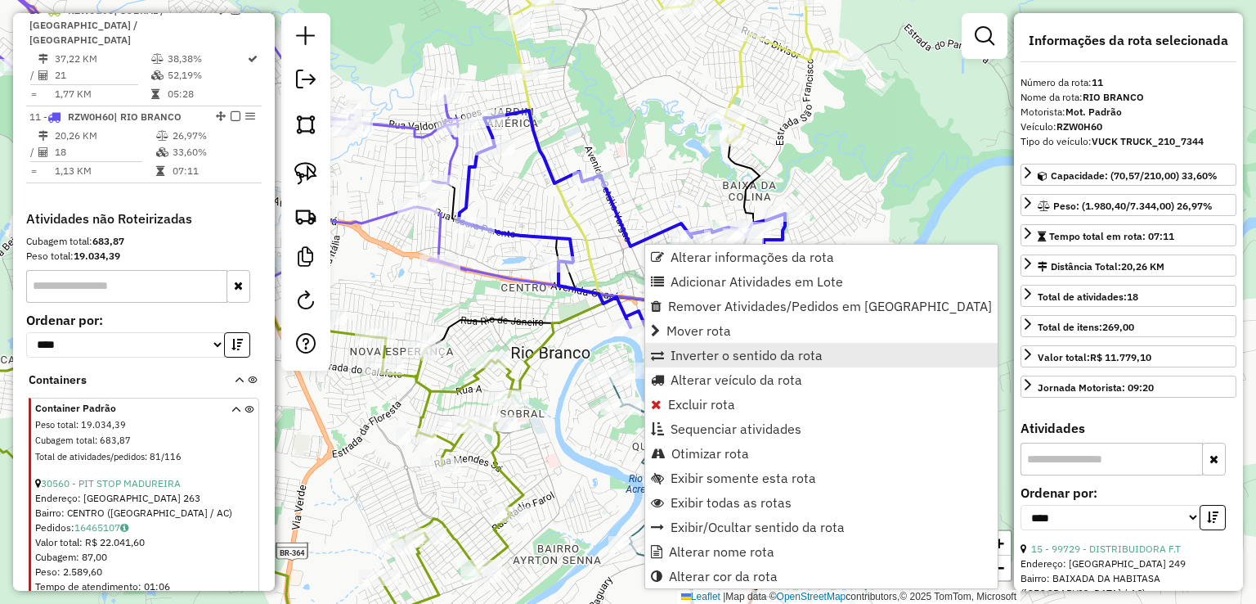
scroll to position [1473, 0]
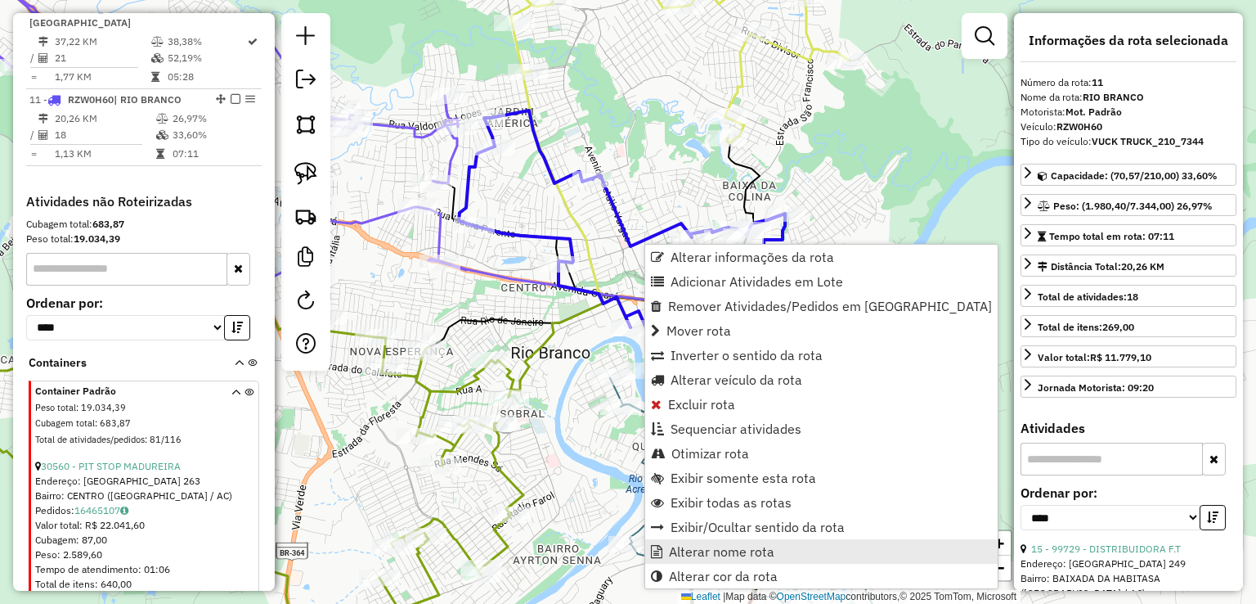
click at [693, 541] on link "Alterar nome rota" at bounding box center [821, 551] width 352 height 25
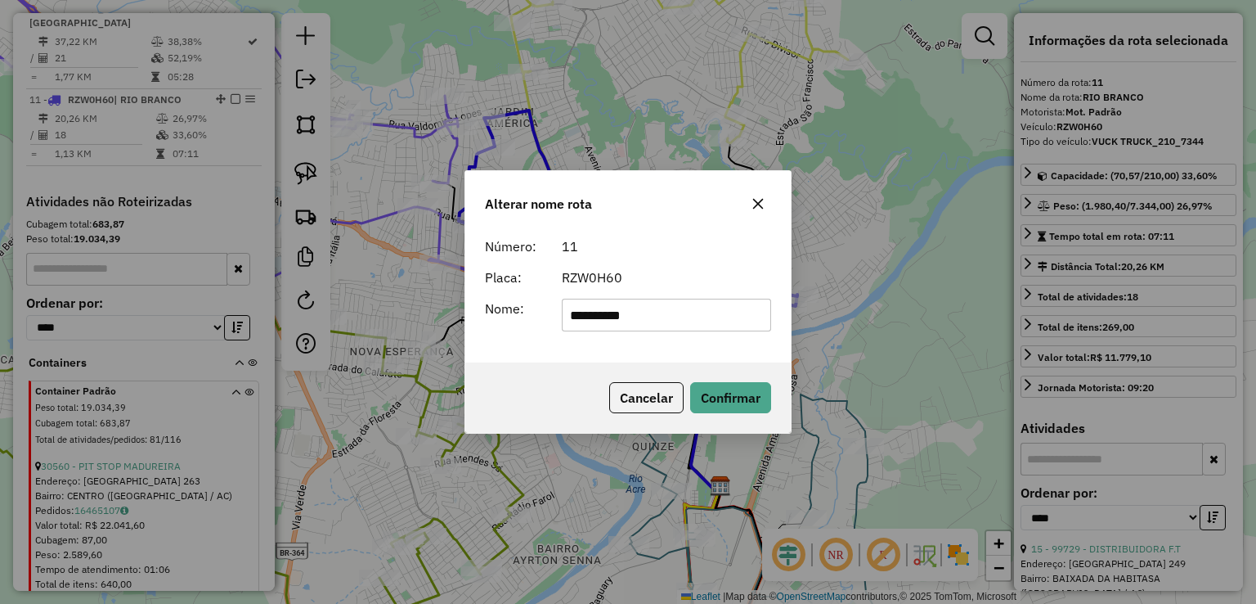
drag, startPoint x: 697, startPoint y: 311, endPoint x: 479, endPoint y: 310, distance: 217.5
click at [481, 311] on div "**********" at bounding box center [628, 314] width 306 height 33
type input "**********"
click at [716, 411] on button "Confirmar" at bounding box center [730, 397] width 81 height 31
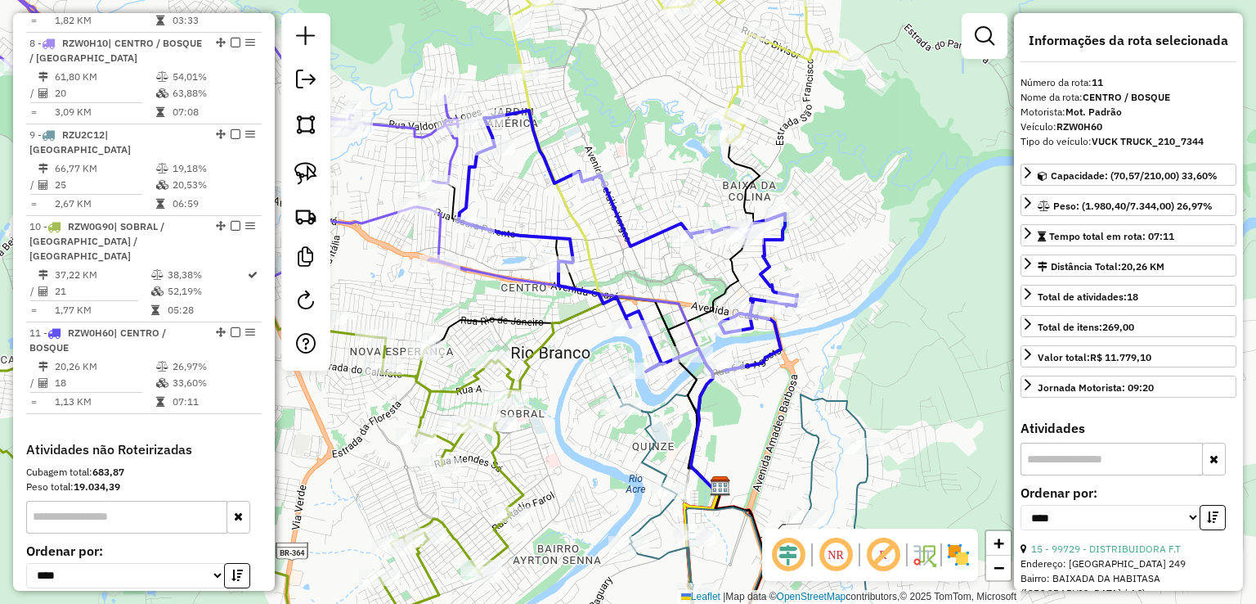
scroll to position [1227, 0]
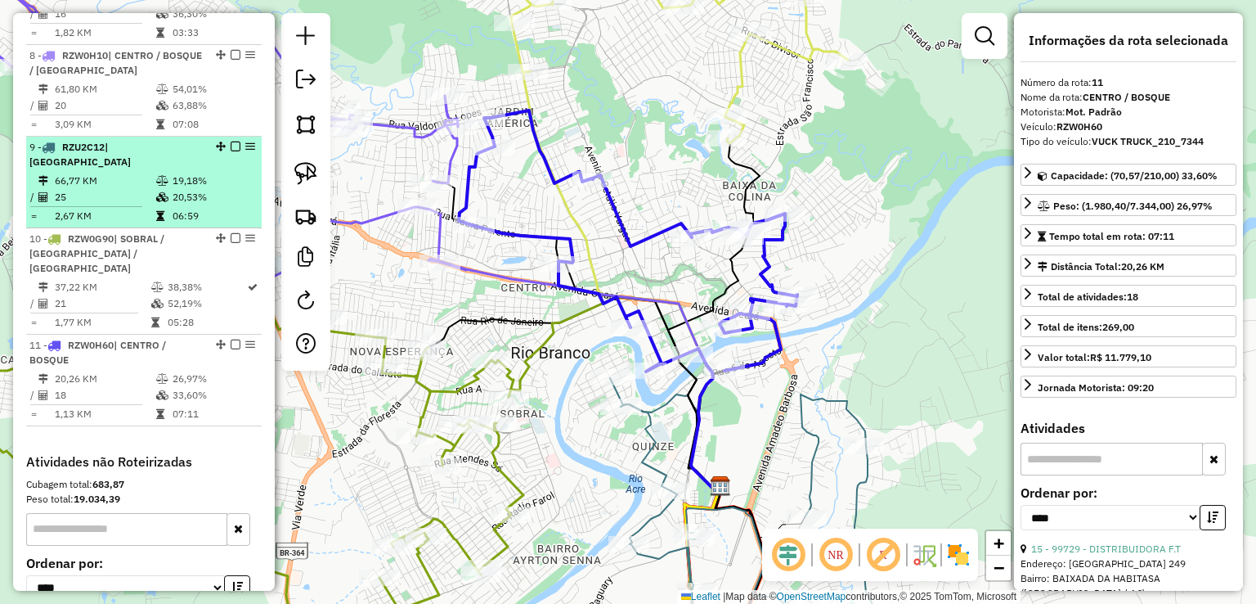
click at [148, 140] on div "9 - RZU2C12 | BELO JARDIM" at bounding box center [115, 154] width 173 height 29
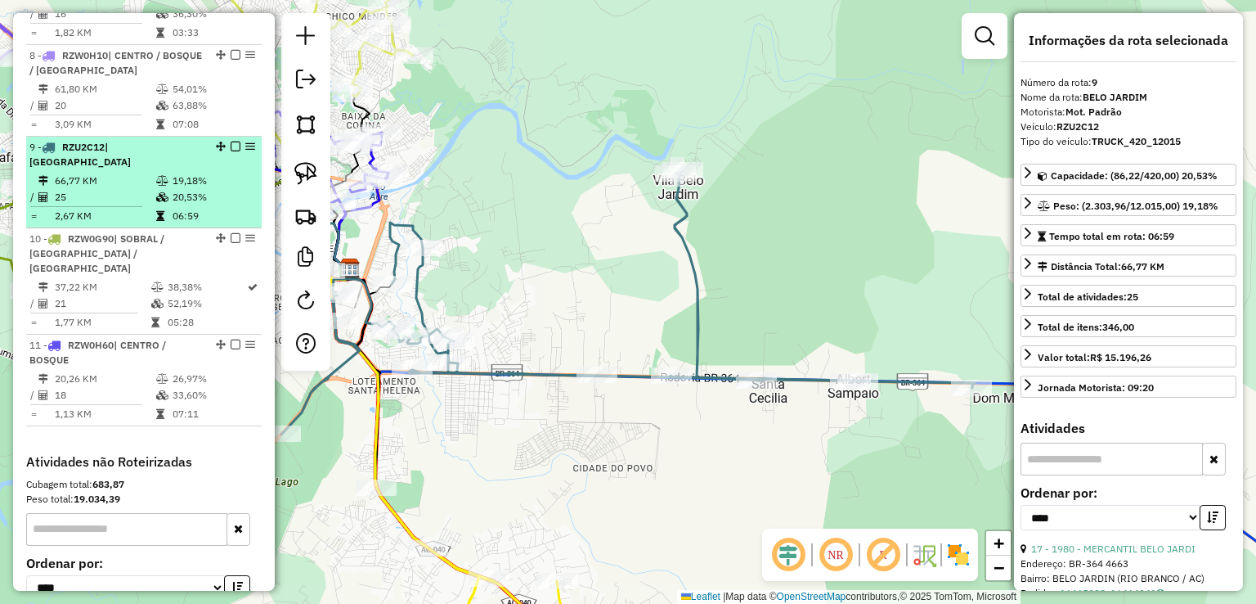
scroll to position [1146, 0]
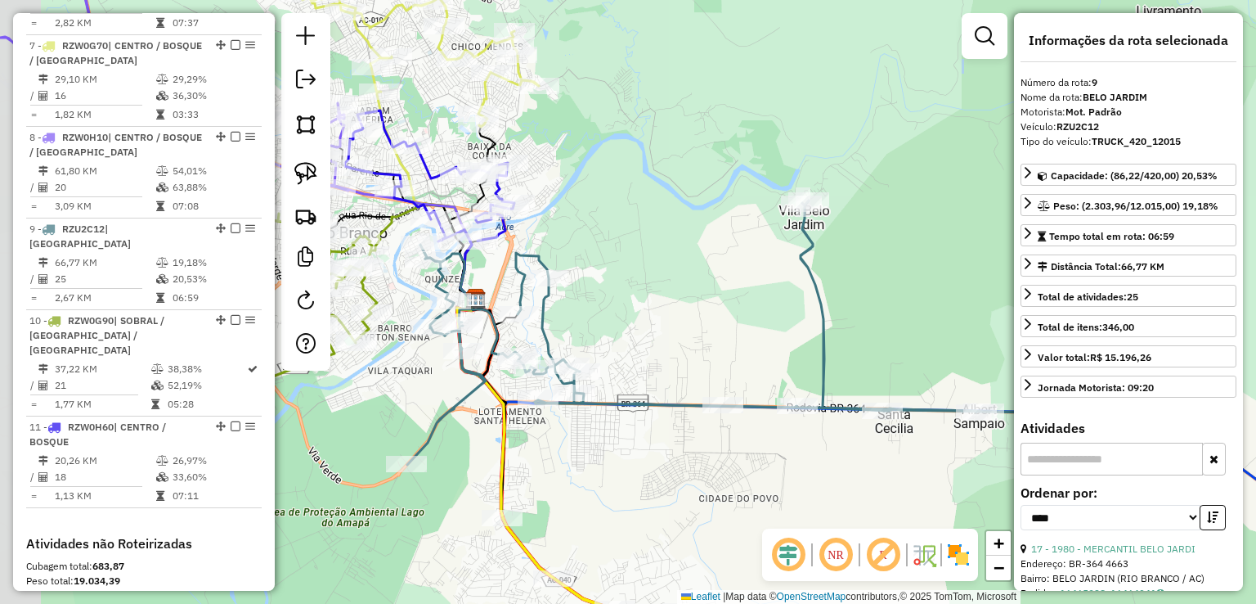
drag, startPoint x: 487, startPoint y: 163, endPoint x: 628, endPoint y: 190, distance: 143.2
click at [628, 190] on div "Janela de atendimento Grade de atendimento Capacidade Transportadoras Veículos …" at bounding box center [628, 302] width 1256 height 604
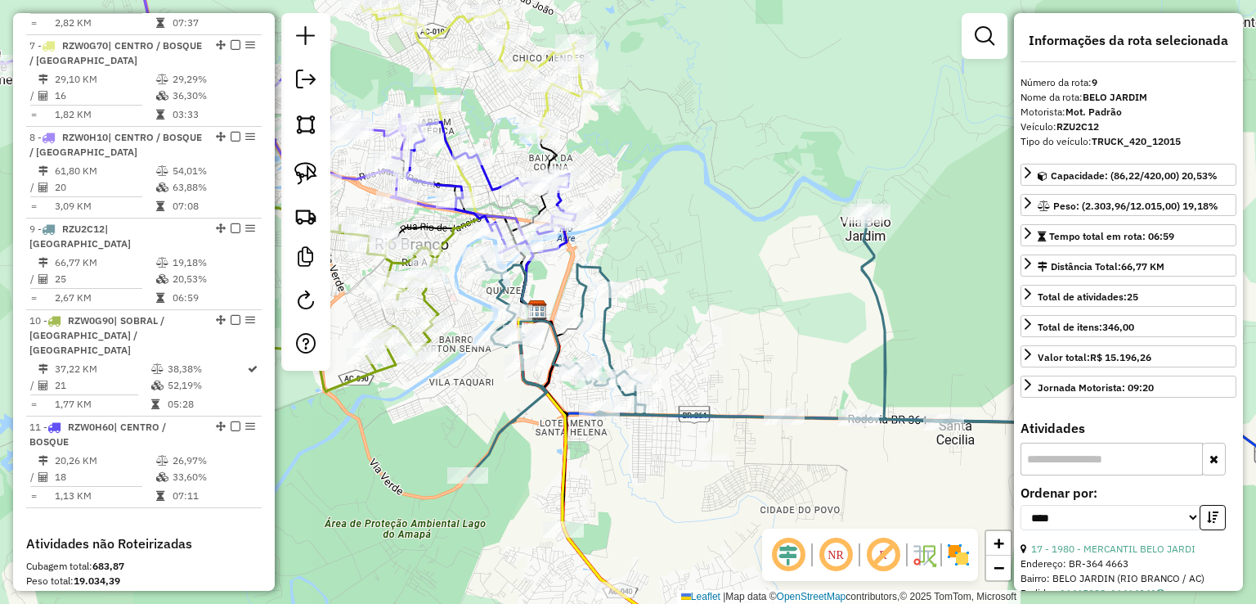
click at [540, 102] on icon at bounding box center [480, 71] width 239 height 133
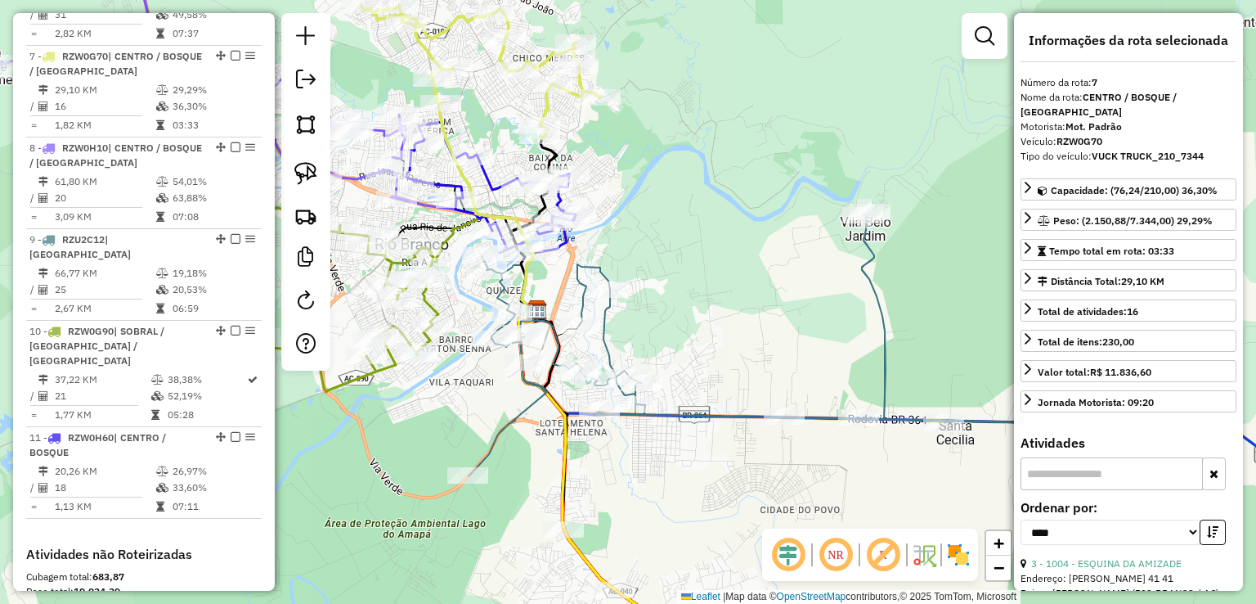
scroll to position [1122, 0]
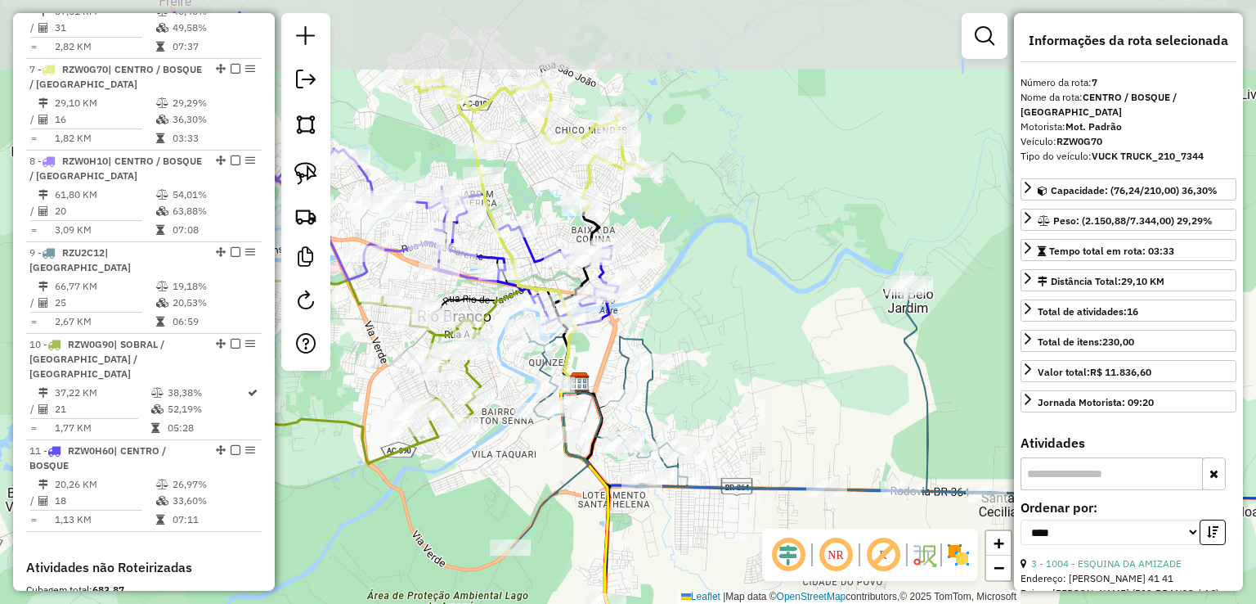
drag, startPoint x: 638, startPoint y: 189, endPoint x: 711, endPoint y: 314, distance: 144.7
click at [711, 314] on div "Janela de atendimento Grade de atendimento Capacidade Transportadoras Veículos …" at bounding box center [628, 302] width 1256 height 604
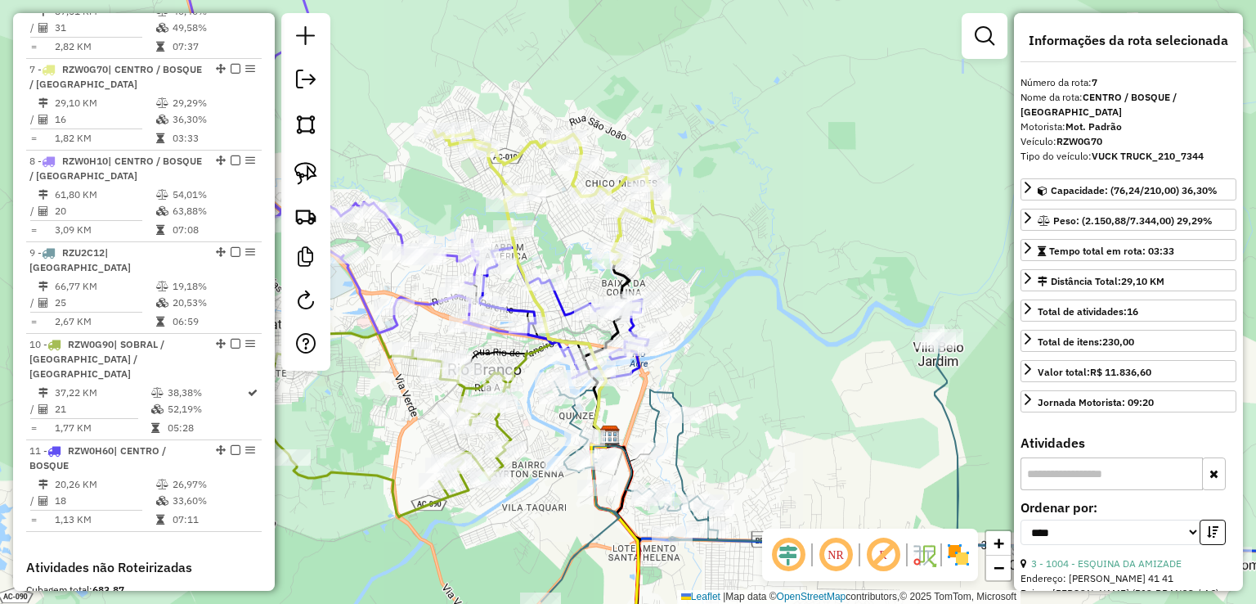
click at [524, 140] on icon at bounding box center [553, 196] width 239 height 133
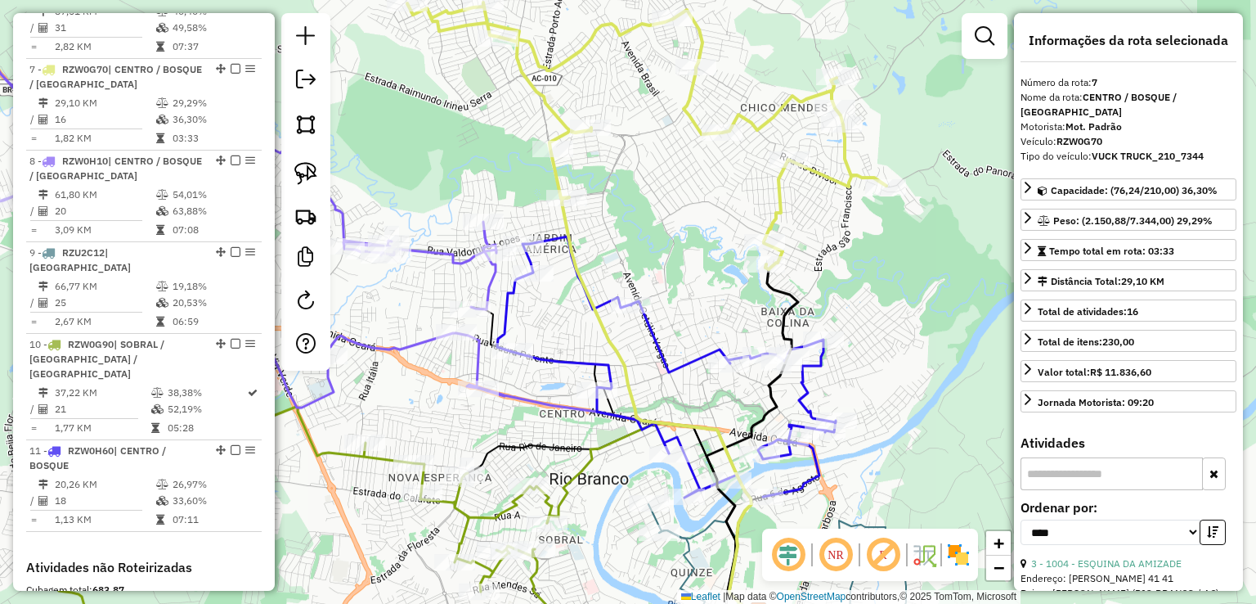
drag, startPoint x: 429, startPoint y: 225, endPoint x: 506, endPoint y: 188, distance: 86.0
click at [506, 188] on div "Janela de atendimento Grade de atendimento Capacidade Transportadoras Veículos …" at bounding box center [628, 302] width 1256 height 604
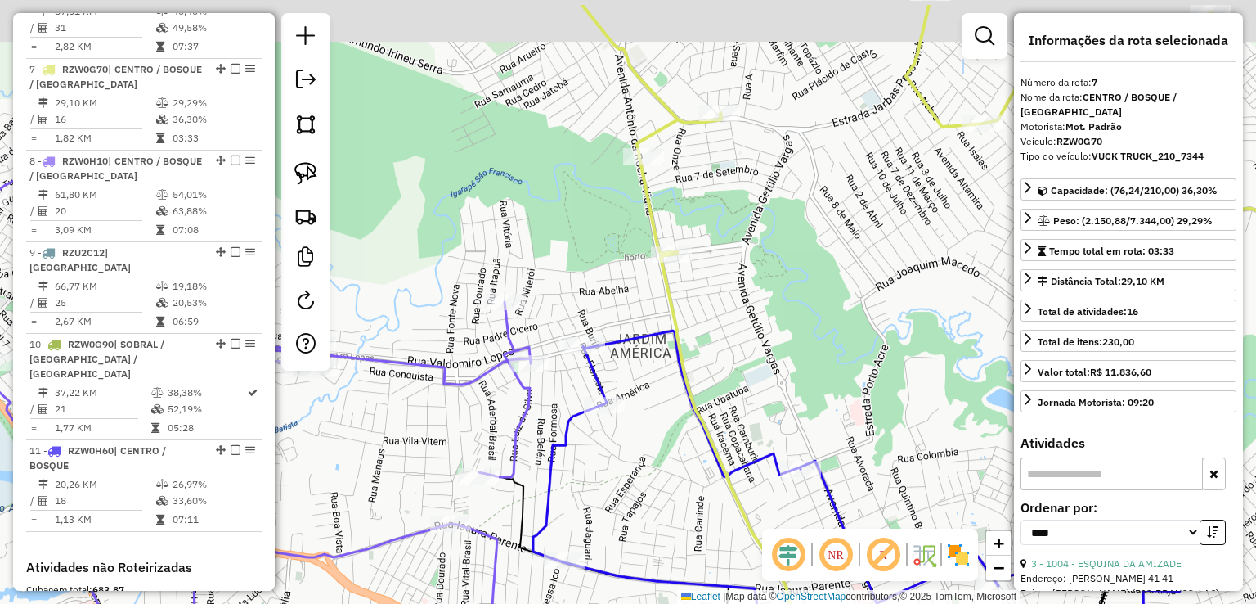
drag, startPoint x: 514, startPoint y: 149, endPoint x: 487, endPoint y: 216, distance: 72.3
click at [487, 216] on div "Janela de atendimento Grade de atendimento Capacidade Transportadoras Veículos …" at bounding box center [628, 302] width 1256 height 604
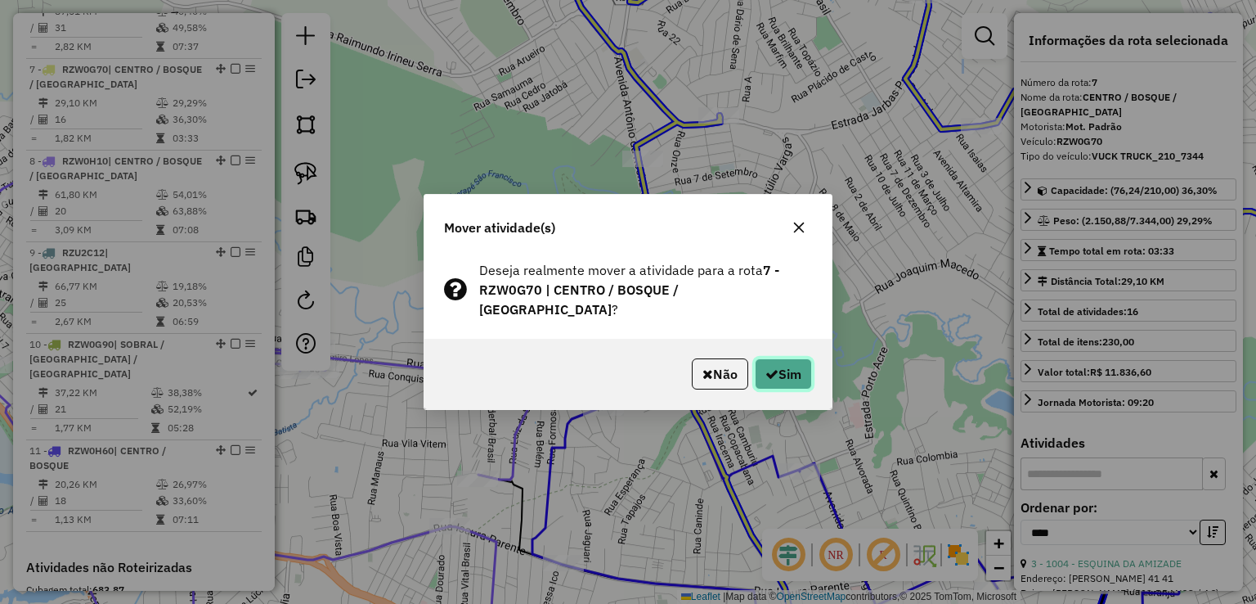
click at [797, 361] on button "Sim" at bounding box center [783, 373] width 57 height 31
click at [775, 358] on button "Sim" at bounding box center [783, 373] width 57 height 31
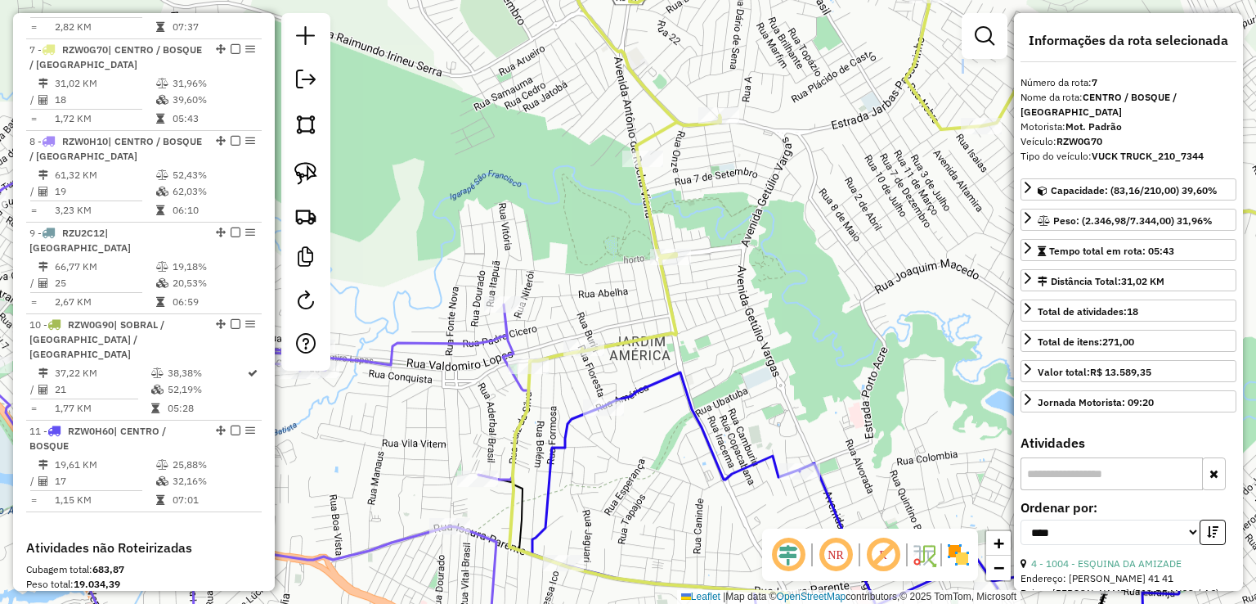
click at [645, 333] on icon at bounding box center [919, 169] width 779 height 460
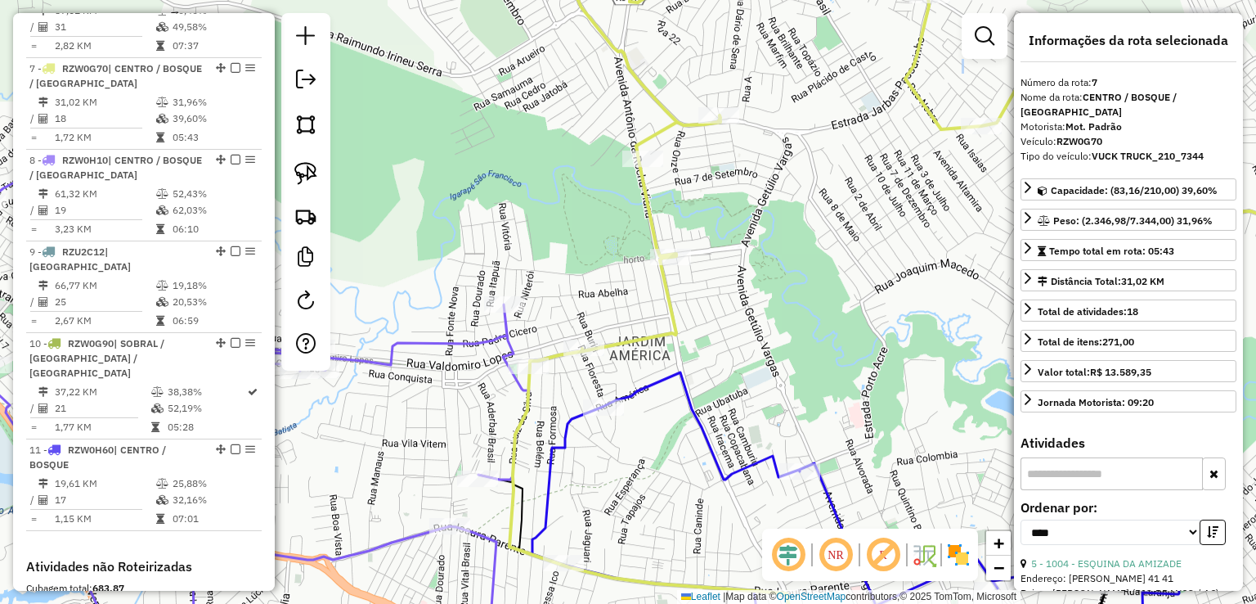
scroll to position [1102, 0]
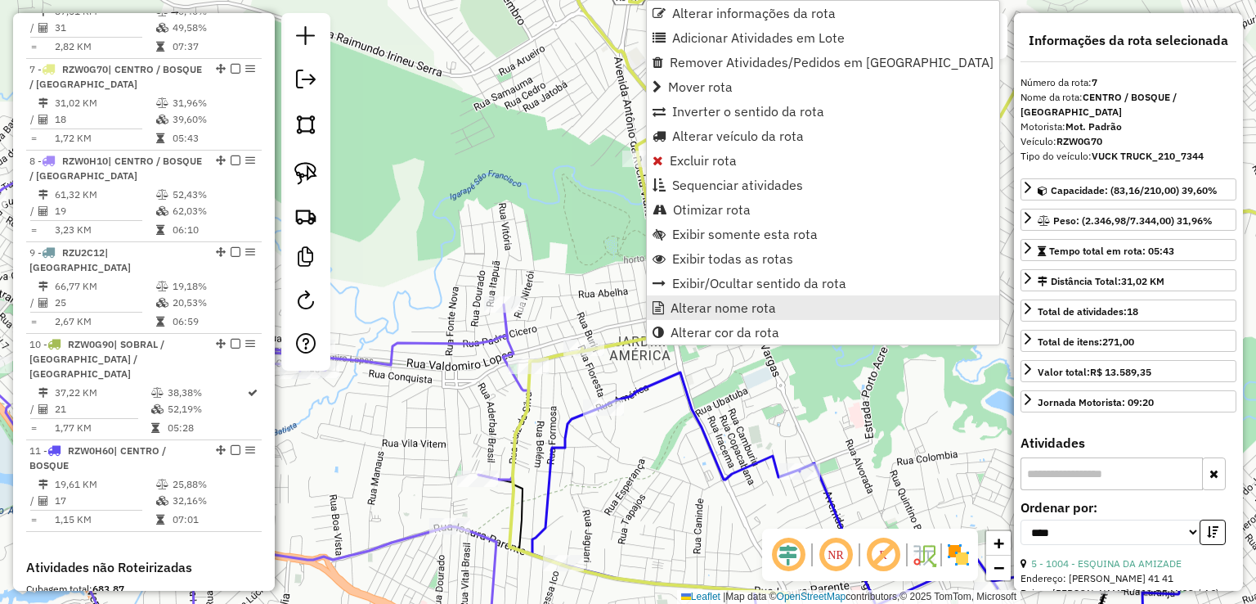
click at [693, 308] on span "Alterar nome rota" at bounding box center [723, 307] width 105 height 13
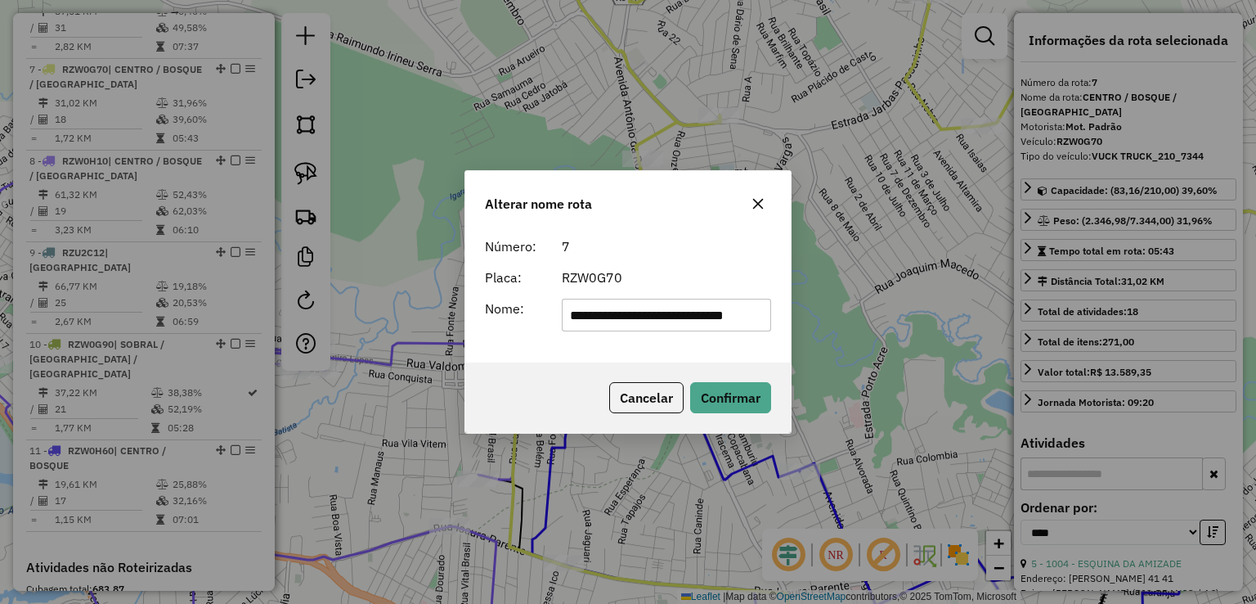
scroll to position [0, 29]
click at [661, 405] on button "Cancelar" at bounding box center [646, 397] width 74 height 31
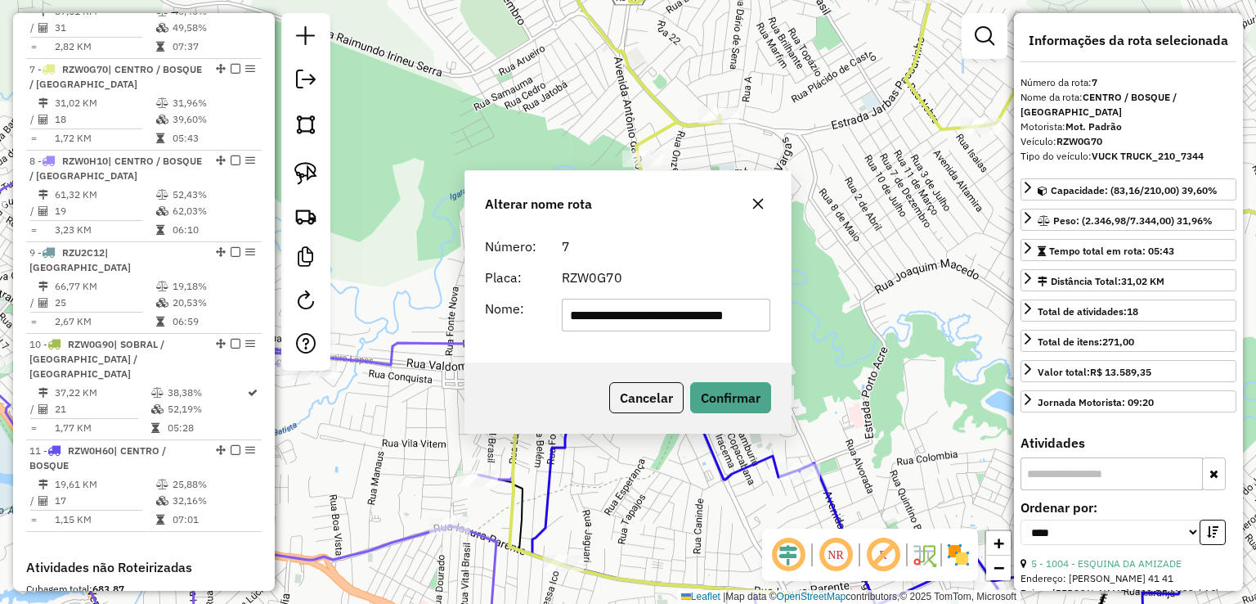
scroll to position [0, 0]
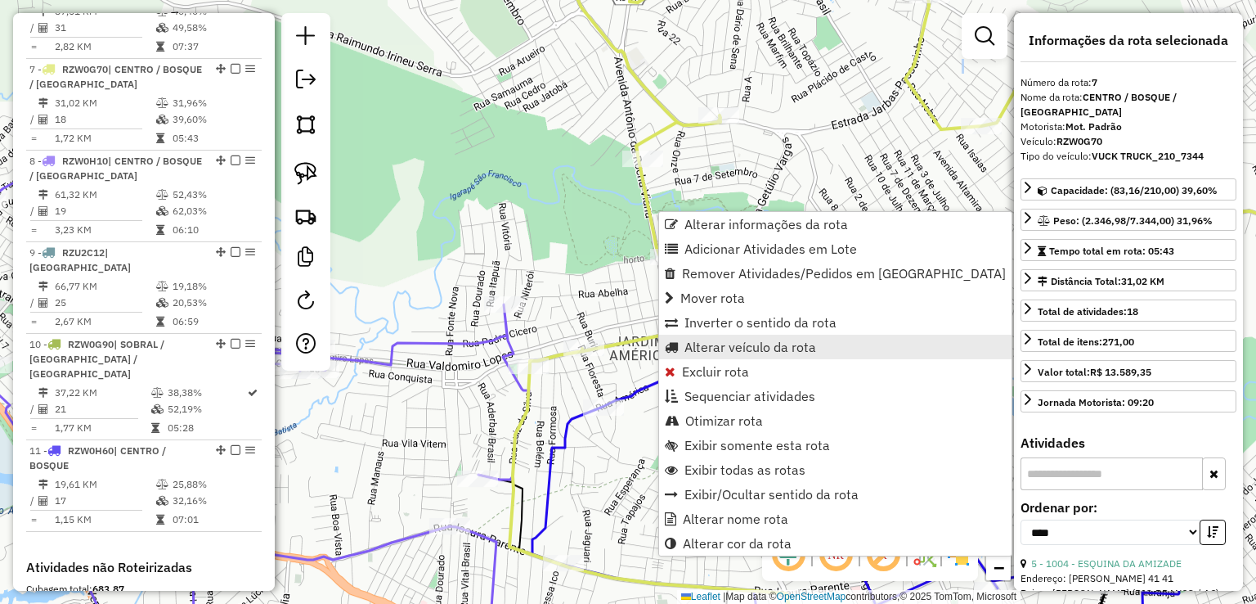
click at [716, 347] on span "Alterar veículo da rota" at bounding box center [750, 346] width 132 height 13
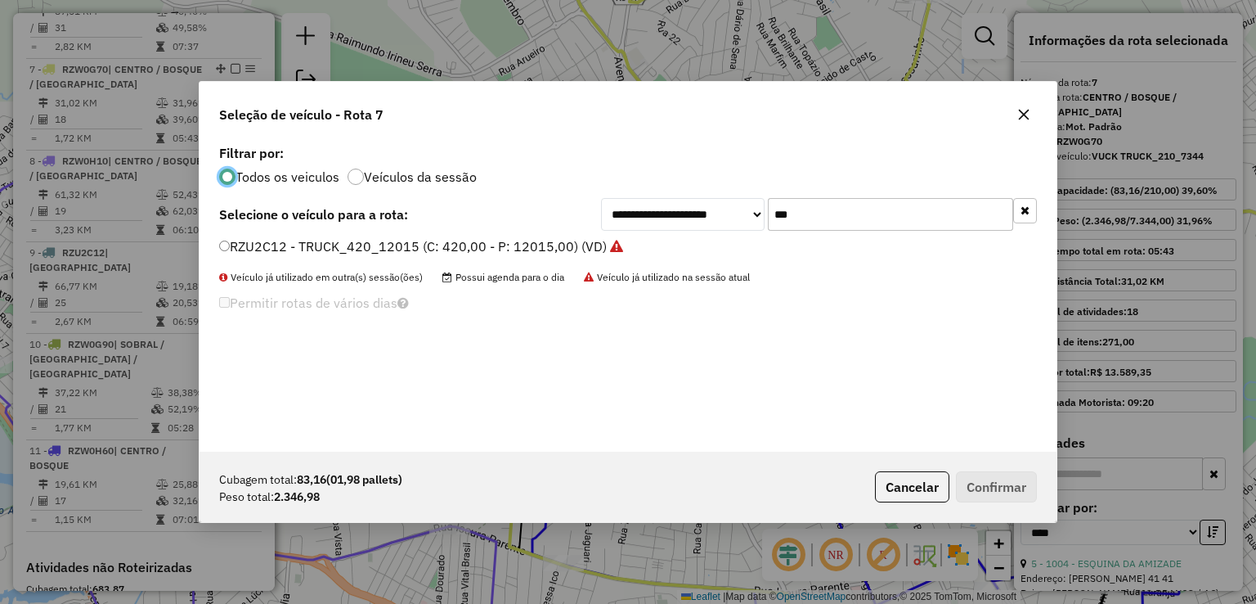
scroll to position [8, 5]
click at [606, 250] on label "RZU2C12 - TRUCK_420_12015 (C: 420,00 - P: 12015,00) (VD)" at bounding box center [421, 246] width 404 height 20
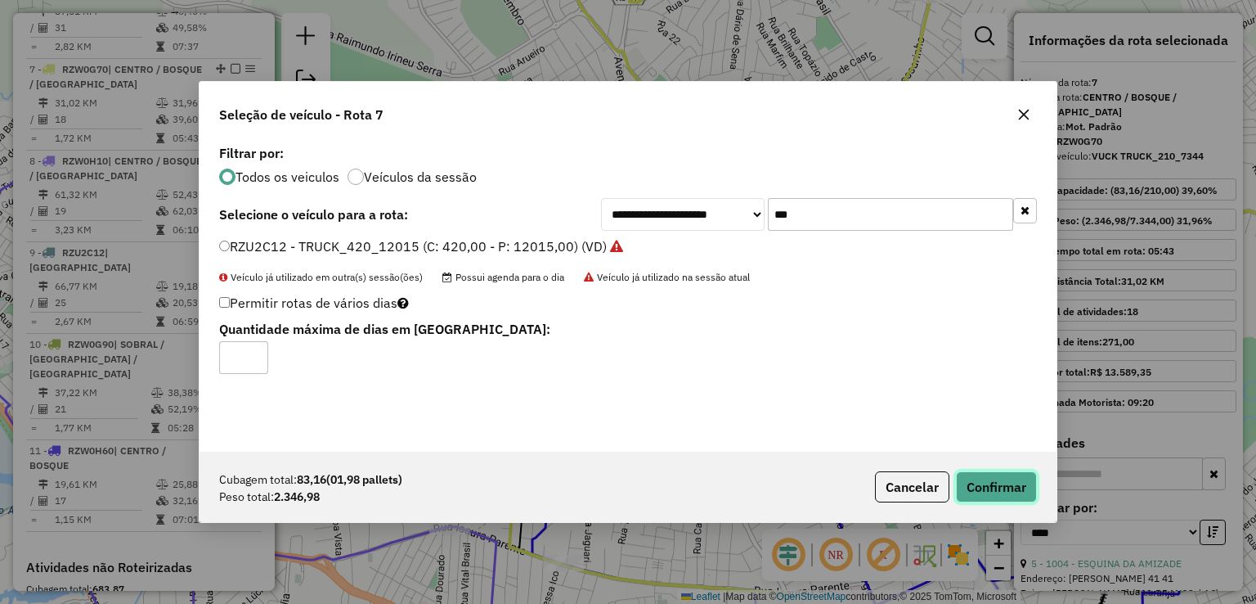
click at [993, 472] on button "Confirmar" at bounding box center [996, 486] width 81 height 31
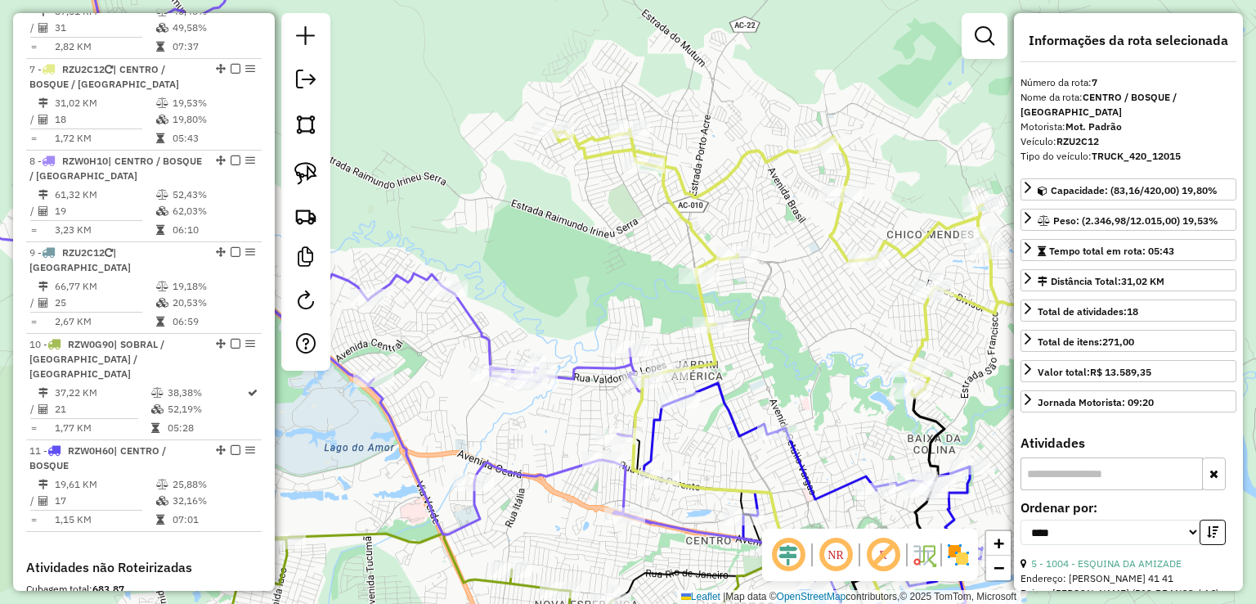
drag, startPoint x: 821, startPoint y: 387, endPoint x: 554, endPoint y: 102, distance: 389.9
click at [573, 127] on div "Janela de atendimento Grade de atendimento Capacidade Transportadoras Veículos …" at bounding box center [628, 302] width 1256 height 604
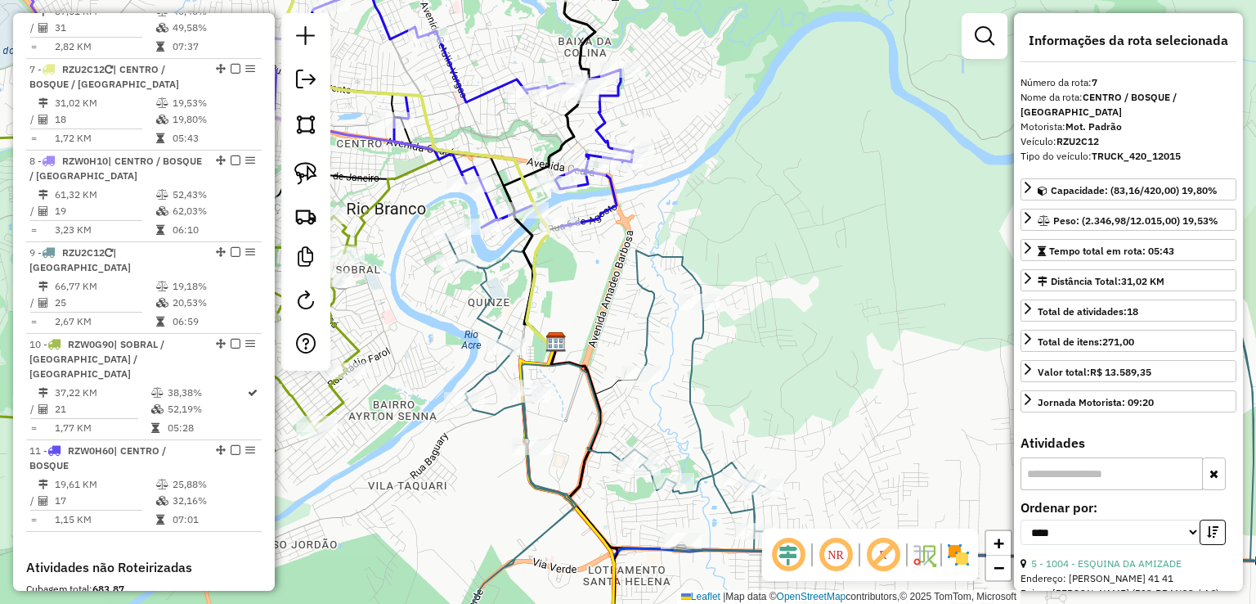
click at [602, 384] on icon at bounding box center [595, 368] width 89 height 52
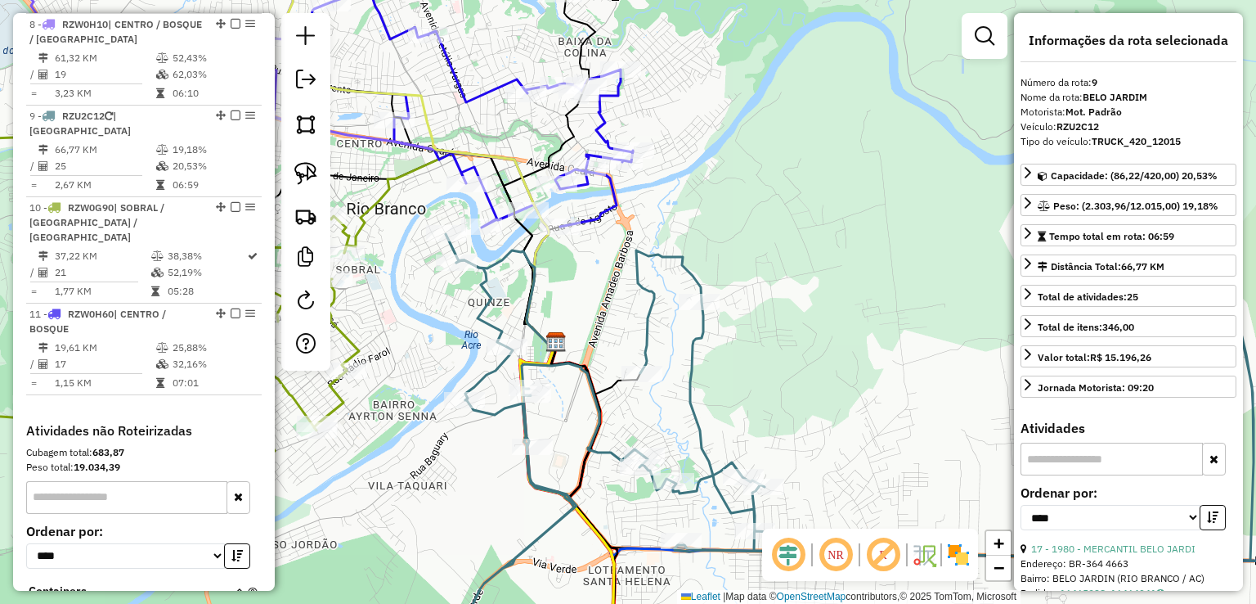
scroll to position [1286, 0]
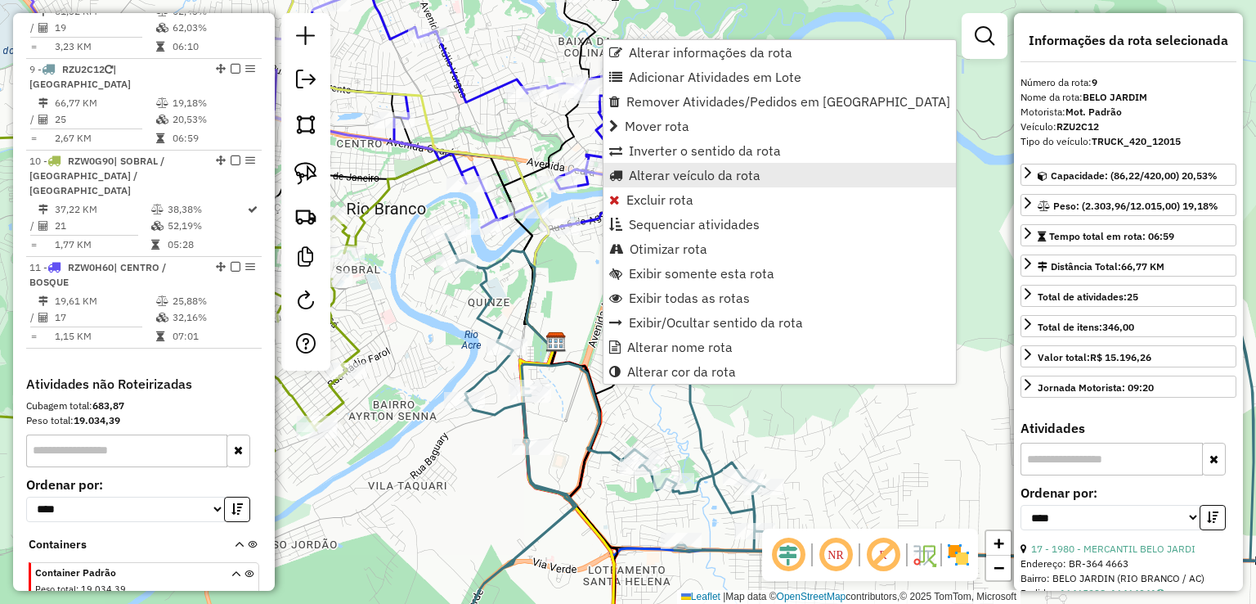
click at [711, 177] on span "Alterar veículo da rota" at bounding box center [695, 174] width 132 height 13
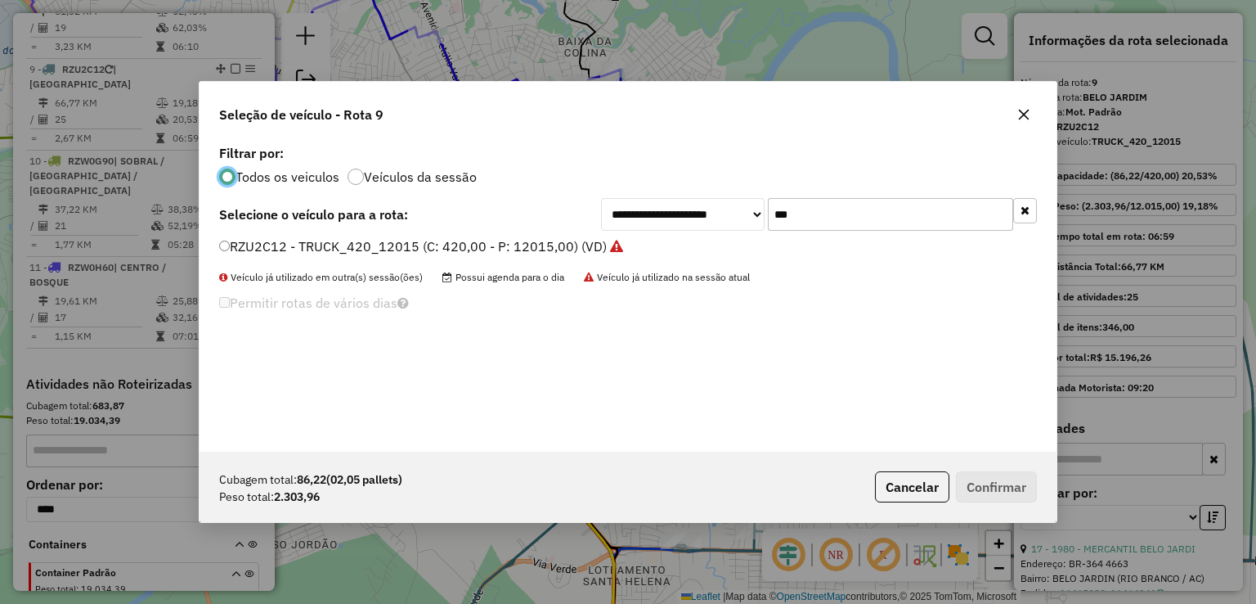
scroll to position [8, 5]
drag, startPoint x: 833, startPoint y: 218, endPoint x: 698, endPoint y: 213, distance: 135.0
click at [698, 213] on div "**********" at bounding box center [819, 214] width 436 height 33
type input "***"
click at [586, 247] on label "RZW0G70 - VUCK TRUCK_210_7344 (C: 210,00 - P: 7344,00) (VD)" at bounding box center [424, 246] width 411 height 20
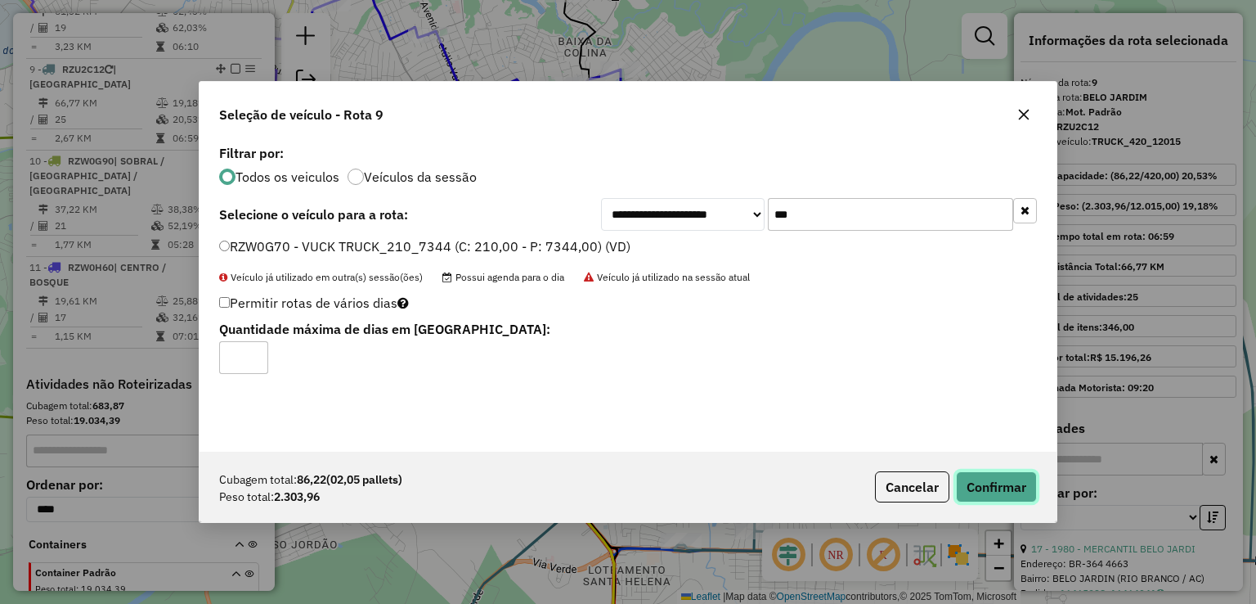
click at [990, 480] on button "Confirmar" at bounding box center [996, 486] width 81 height 31
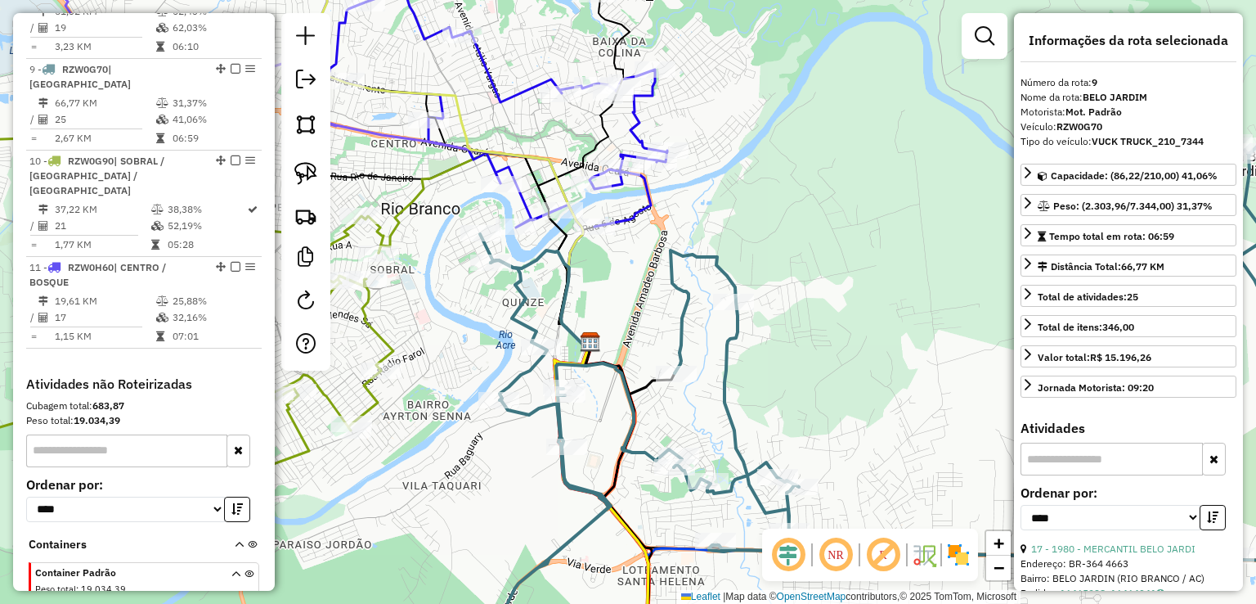
drag, startPoint x: 569, startPoint y: 282, endPoint x: 896, endPoint y: 286, distance: 327.1
click at [896, 286] on div "Janela de atendimento Grade de atendimento Capacidade Transportadoras Veículos …" at bounding box center [628, 302] width 1256 height 604
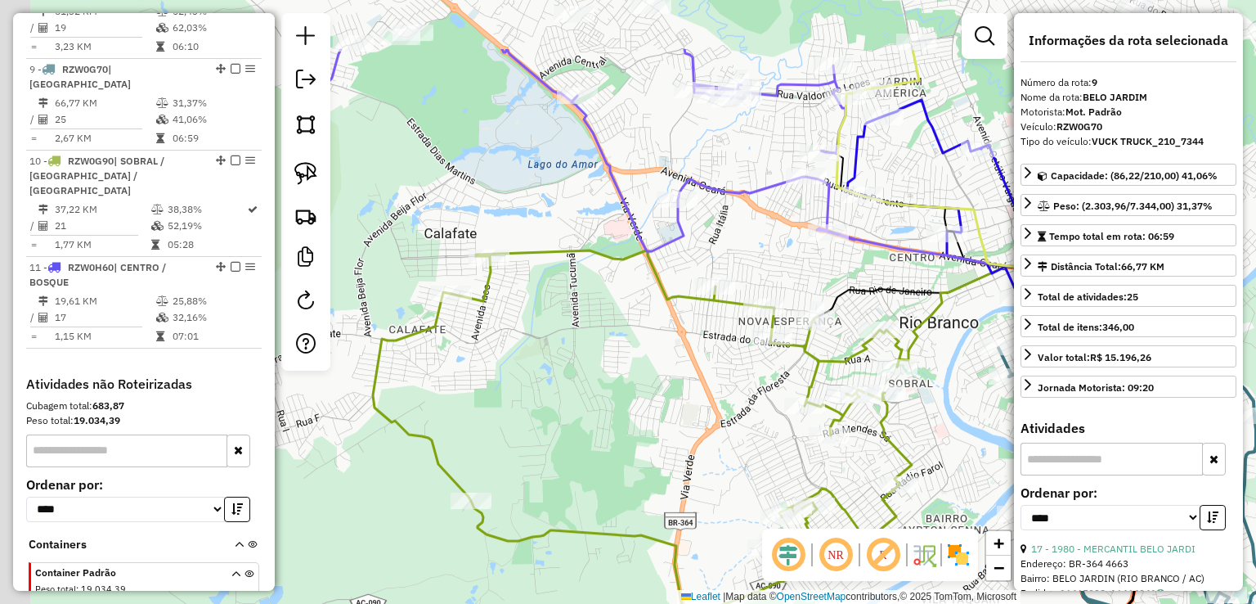
drag, startPoint x: 502, startPoint y: 145, endPoint x: 738, endPoint y: 266, distance: 265.5
click at [738, 266] on div "Janela de atendimento Grade de atendimento Capacidade Transportadoras Veículos …" at bounding box center [628, 302] width 1256 height 604
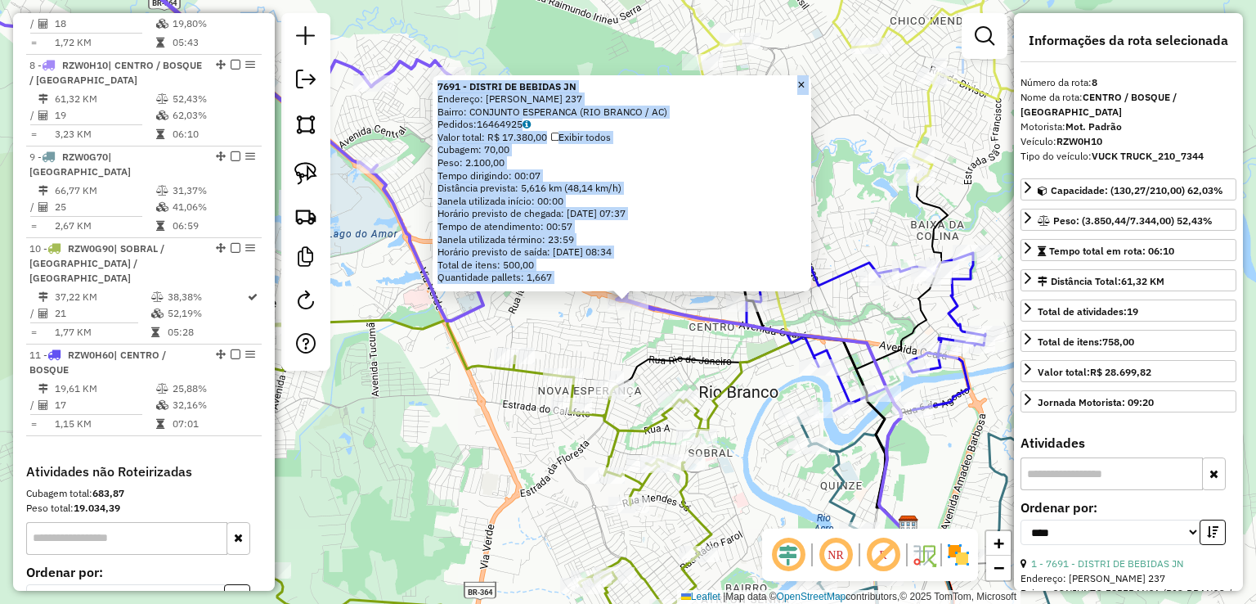
scroll to position [1194, 0]
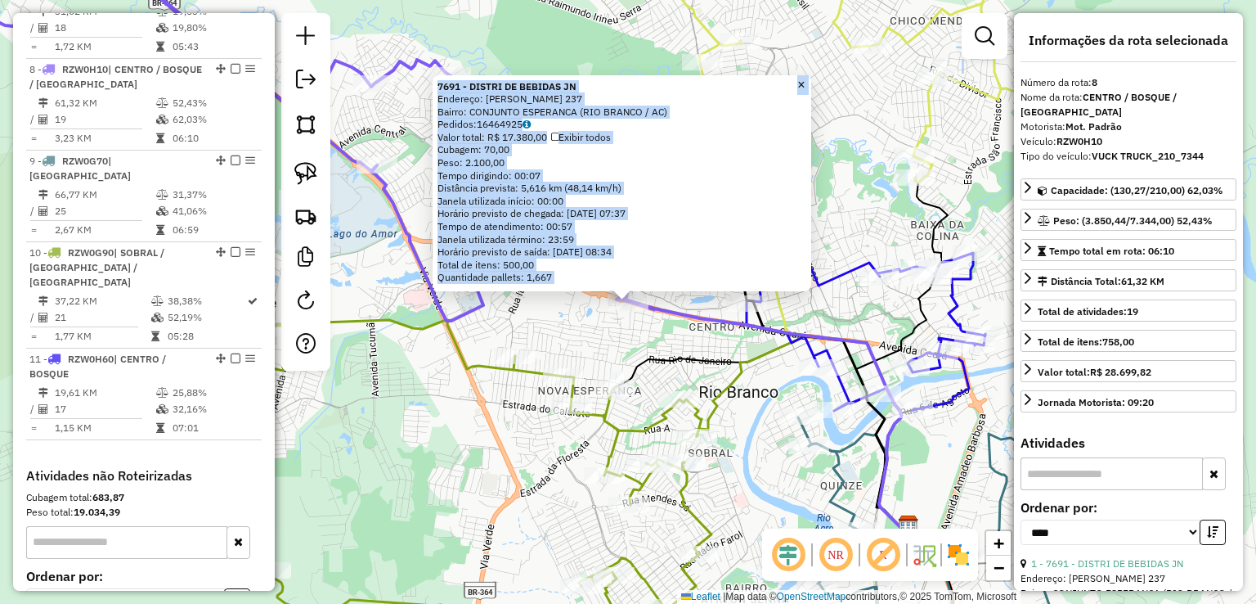
click at [598, 325] on div "7691 - DISTRI DE BEBIDAS JN Endereço: EUCLIDES DA CUNHA 237 Bairro: CONJUNTO ES…" at bounding box center [628, 302] width 1256 height 604
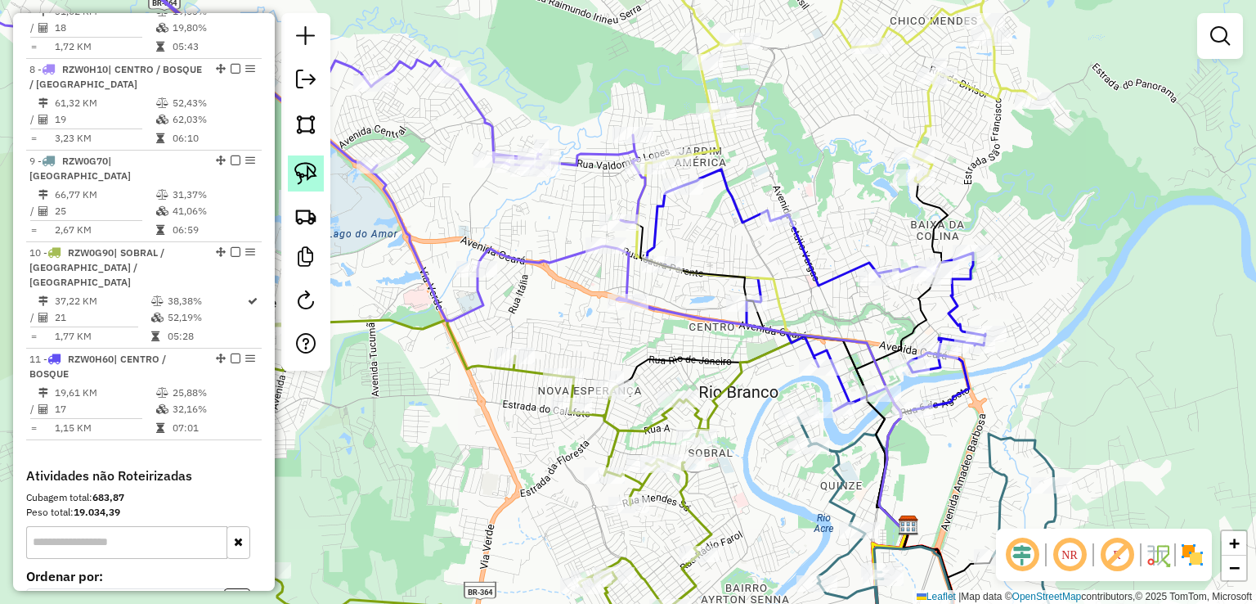
click at [318, 163] on link at bounding box center [306, 173] width 36 height 36
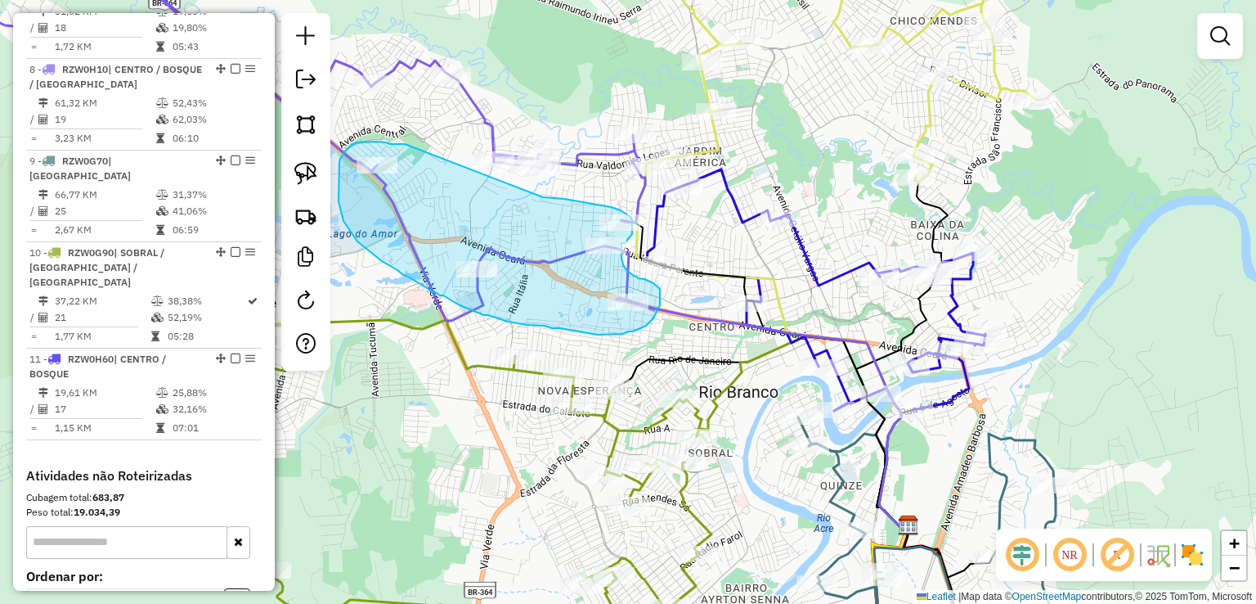
drag, startPoint x: 405, startPoint y: 144, endPoint x: 543, endPoint y: 197, distance: 148.1
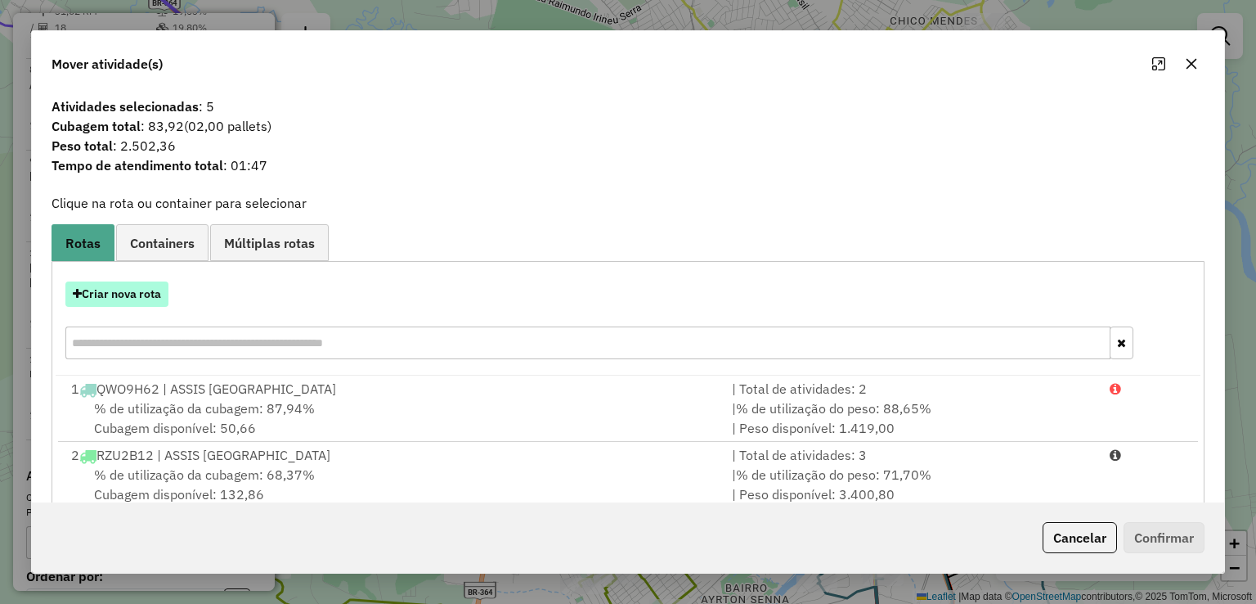
click at [126, 290] on button "Criar nova rota" at bounding box center [116, 293] width 103 height 25
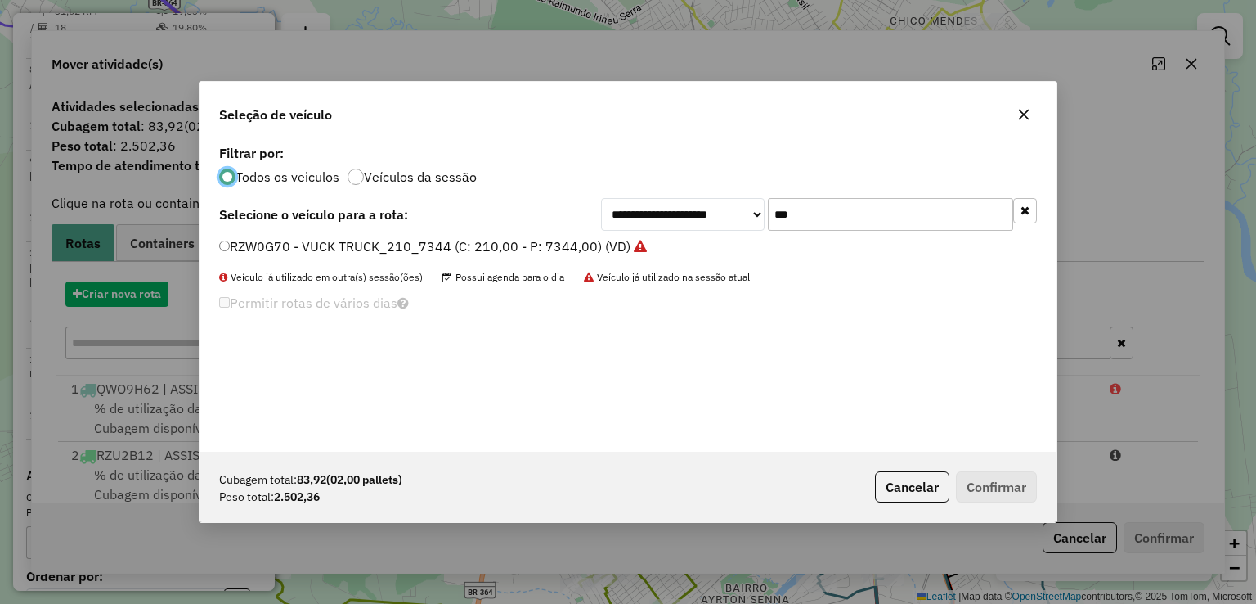
scroll to position [8, 5]
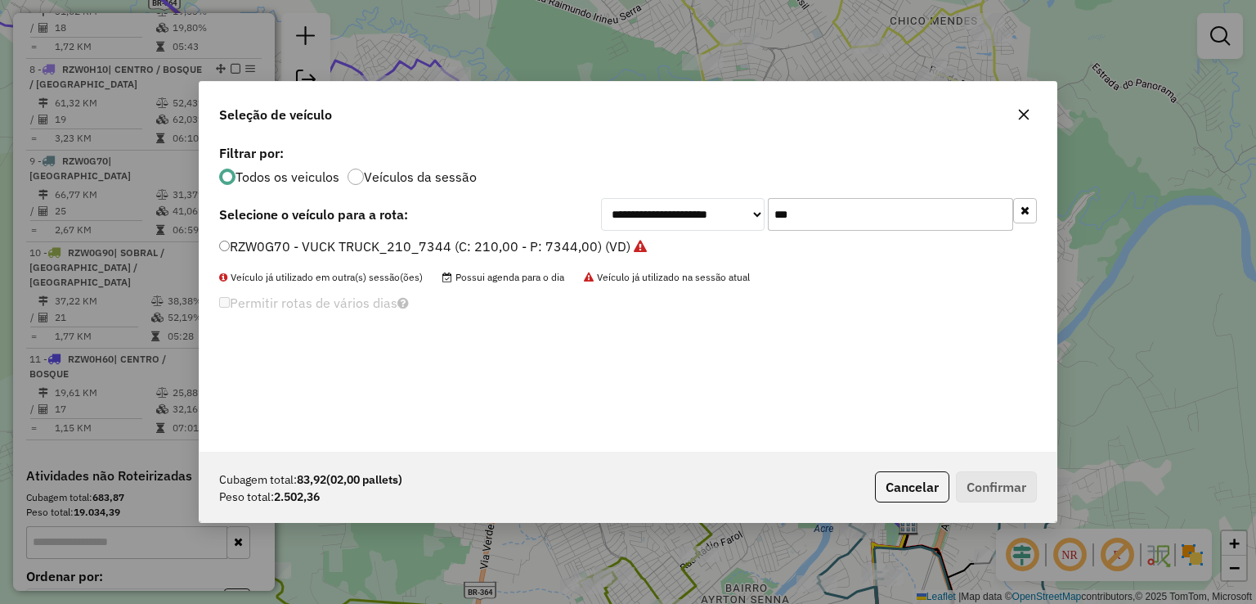
drag, startPoint x: 887, startPoint y: 216, endPoint x: 589, endPoint y: 214, distance: 298.5
click at [592, 214] on div "**********" at bounding box center [628, 214] width 818 height 33
type input "***"
click at [597, 249] on label "RZW0H10 - VUCK TRUCK_210_7344 (C: 210,00 - P: 7344,00) (VD)" at bounding box center [433, 246] width 428 height 20
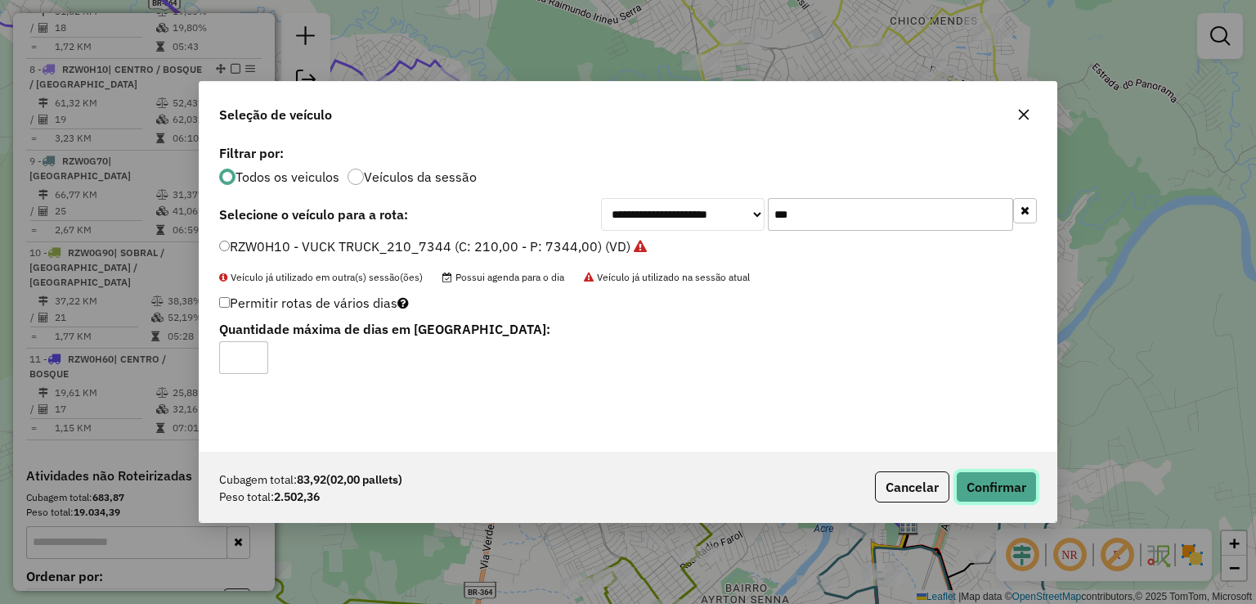
click at [971, 486] on button "Confirmar" at bounding box center [996, 486] width 81 height 31
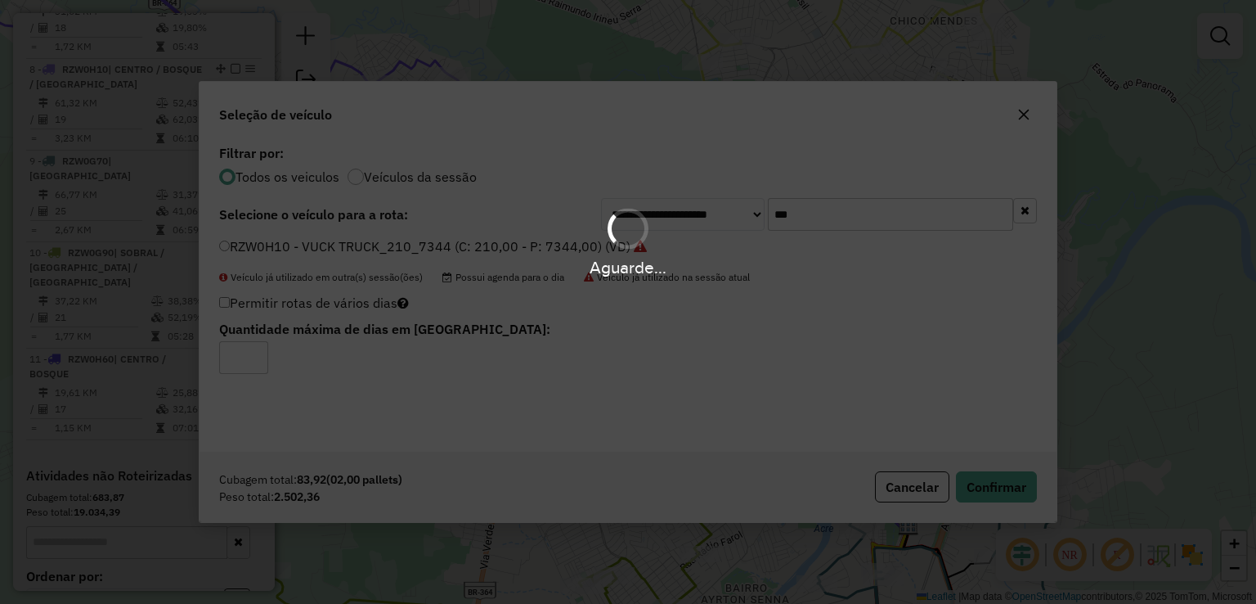
scroll to position [1122, 0]
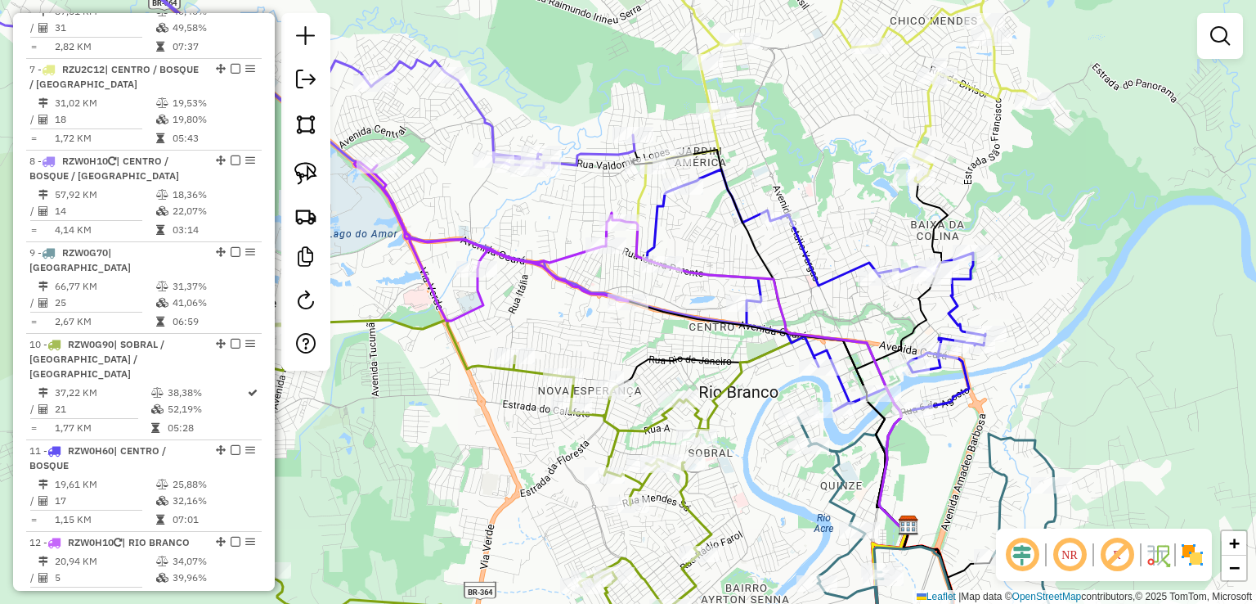
click at [563, 252] on icon at bounding box center [491, 241] width 274 height 159
select select "*********"
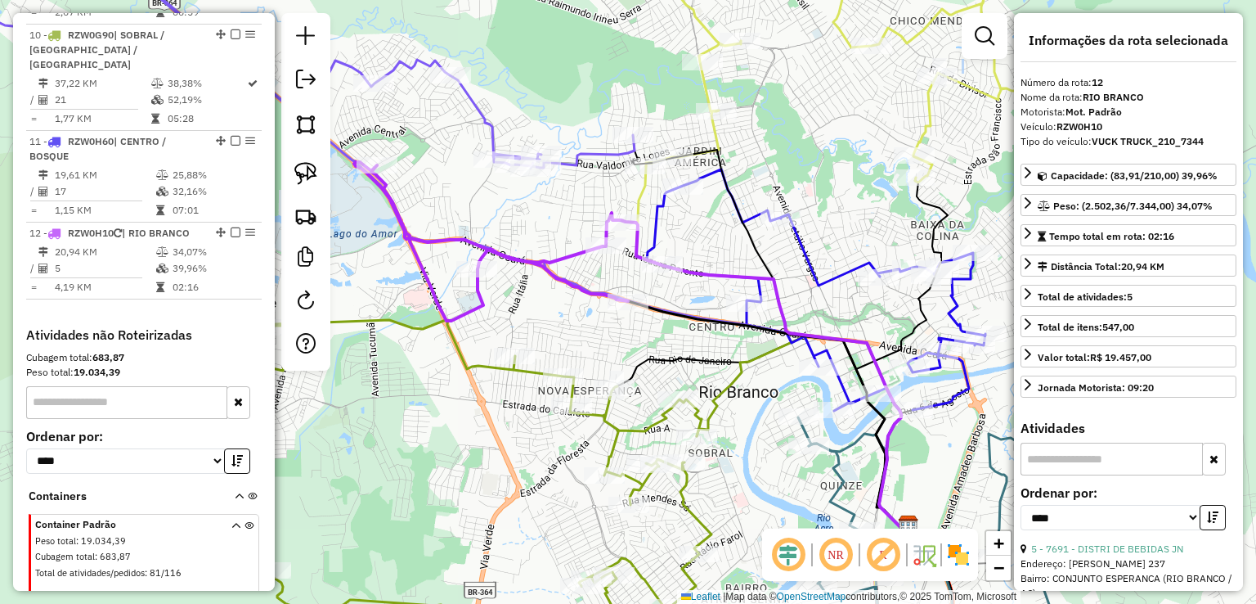
scroll to position [1564, 0]
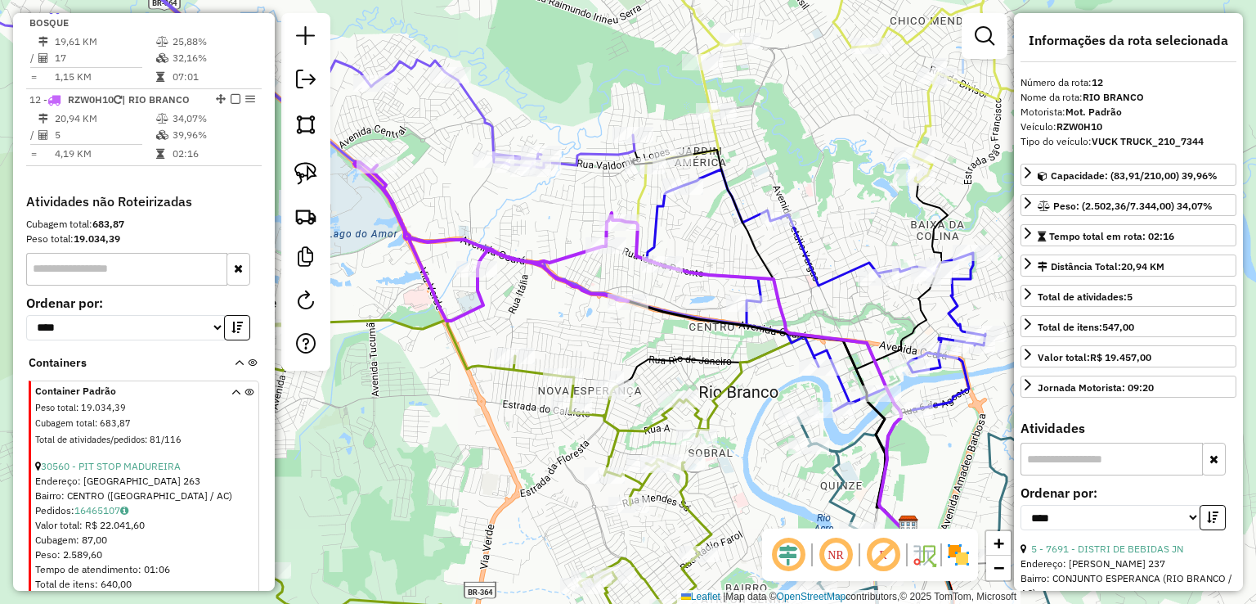
click at [590, 148] on icon at bounding box center [254, 53] width 761 height 229
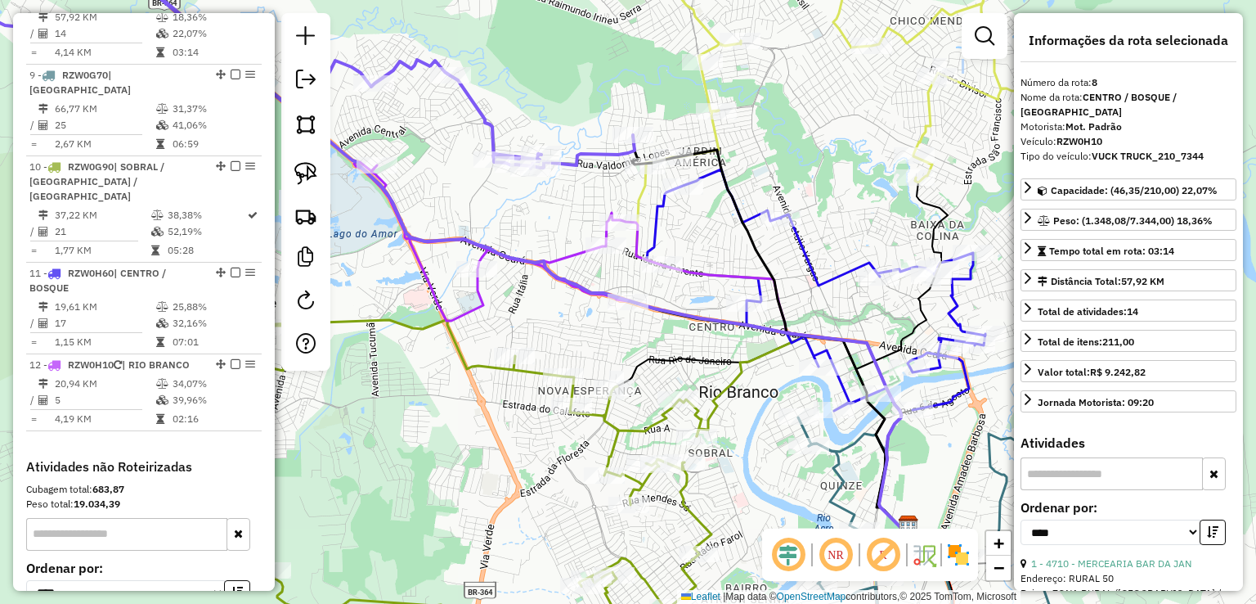
scroll to position [1214, 0]
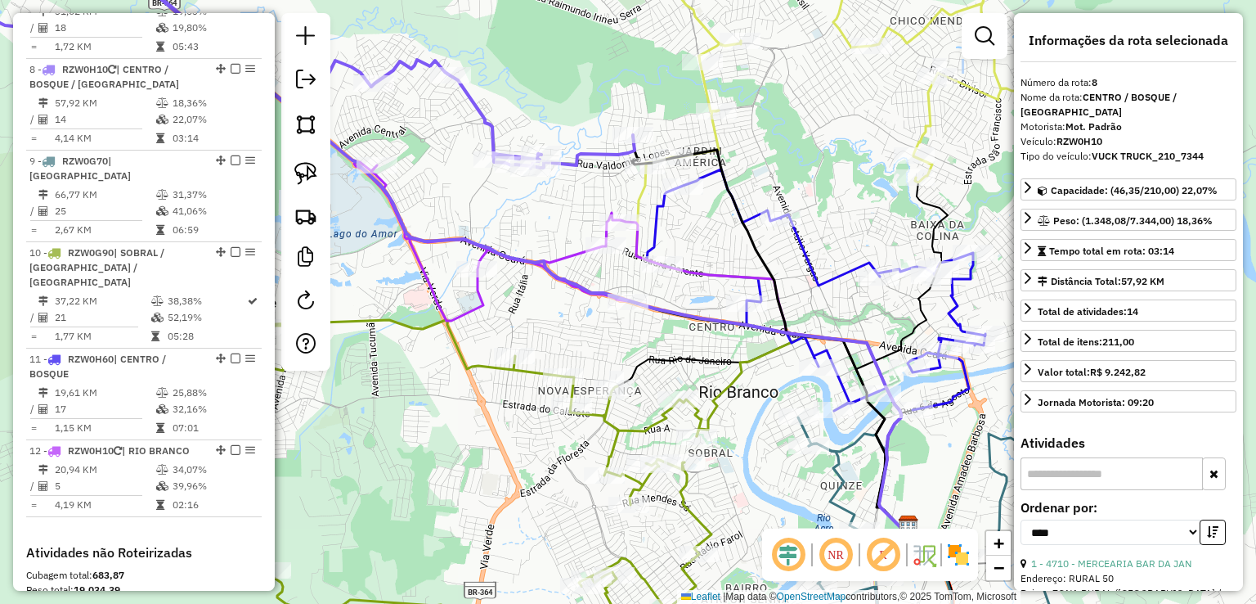
click at [583, 280] on icon at bounding box center [520, 235] width 776 height 593
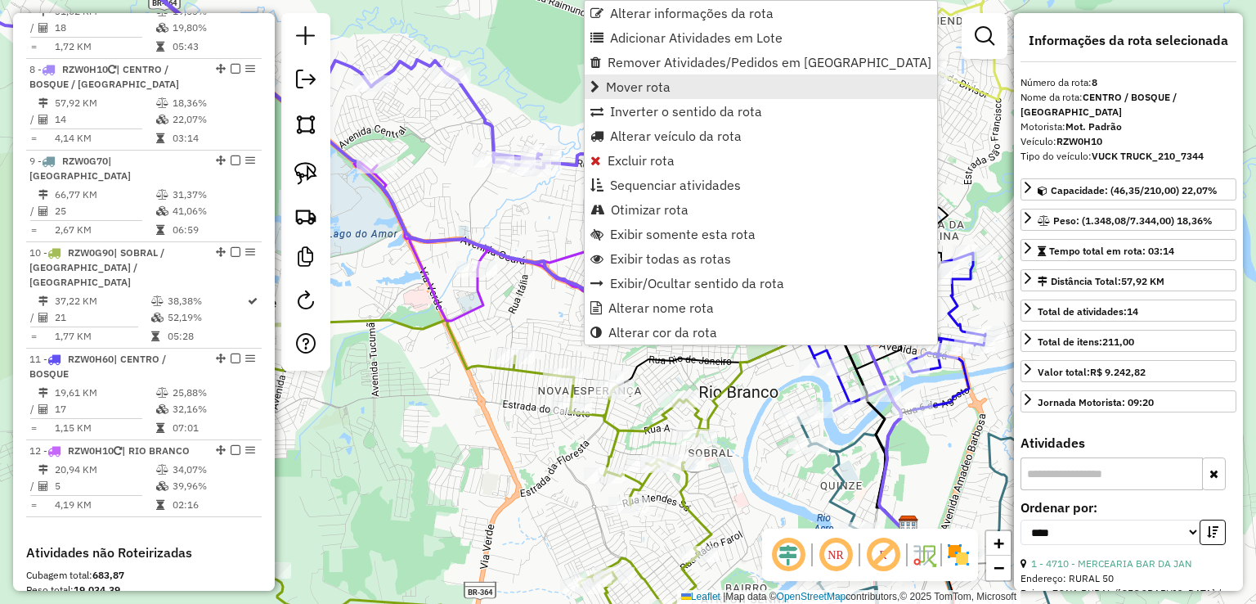
click at [685, 83] on link "Mover rota" at bounding box center [761, 86] width 352 height 25
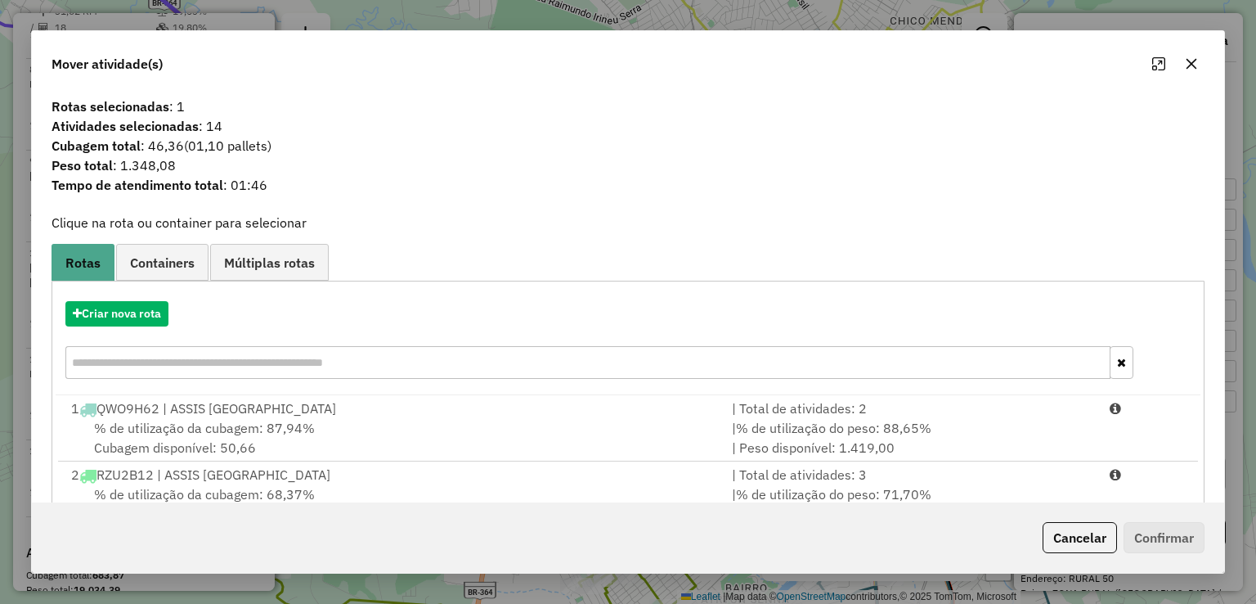
click at [249, 357] on input "text" at bounding box center [587, 362] width 1044 height 33
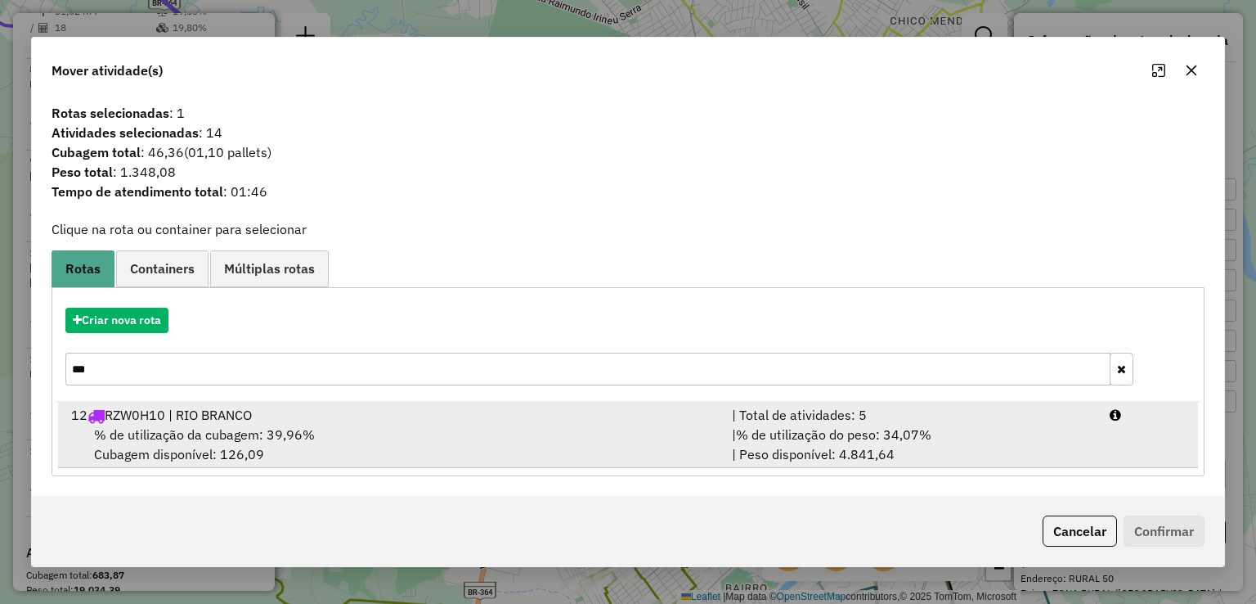
type input "***"
click at [276, 446] on div "% de utilização da cubagem: 39,96% Cubagem disponível: 126,09" at bounding box center [391, 443] width 661 height 39
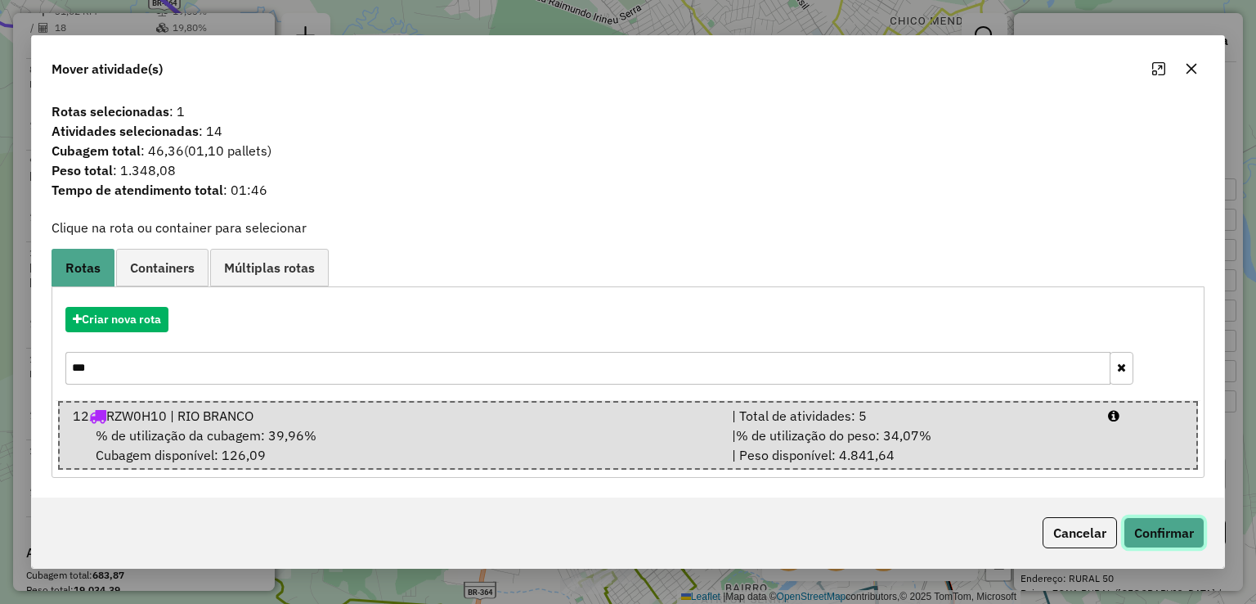
click at [1157, 538] on button "Confirmar" at bounding box center [1164, 532] width 81 height 31
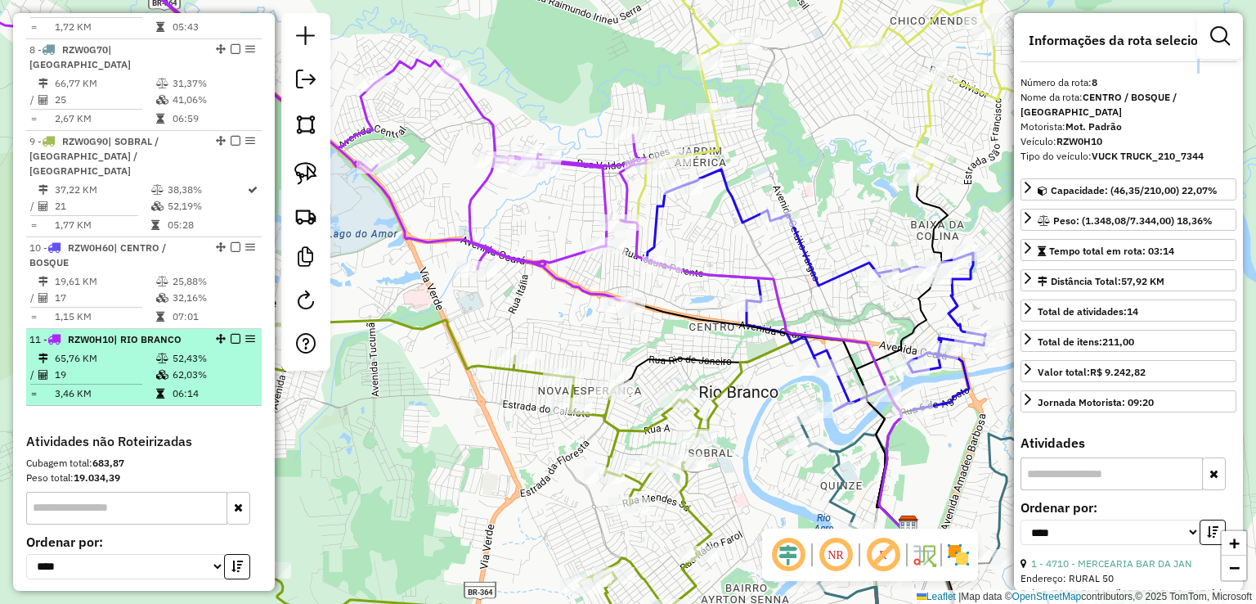
scroll to position [1102, 0]
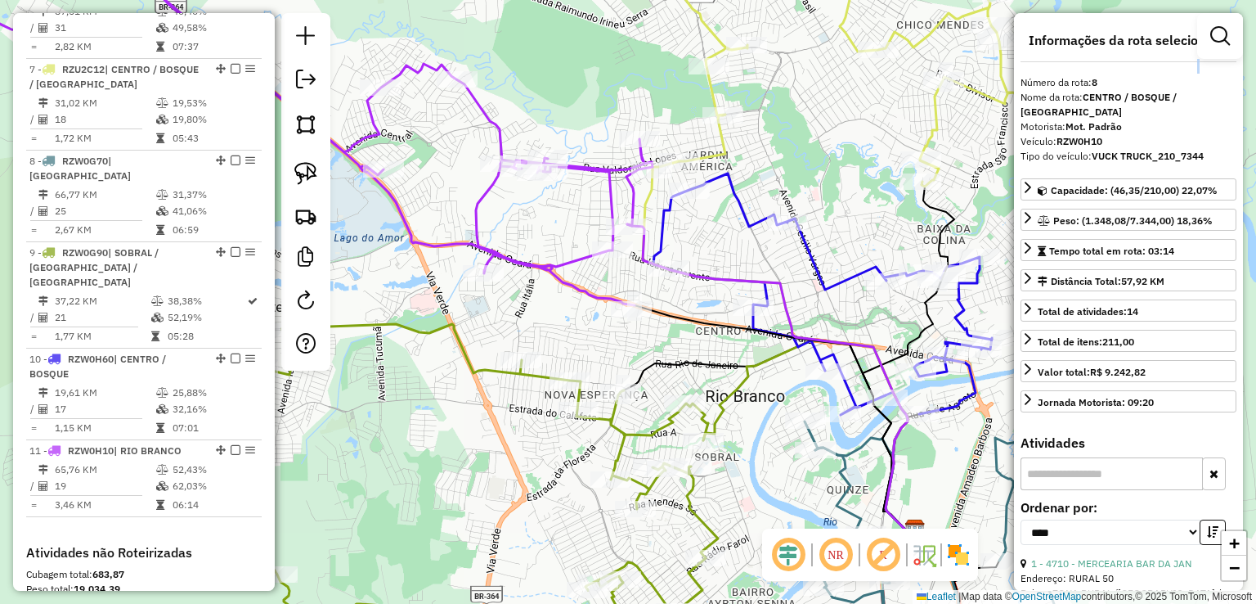
drag, startPoint x: 371, startPoint y: 274, endPoint x: 539, endPoint y: 364, distance: 190.2
click at [539, 364] on div "Janela de atendimento Grade de atendimento Capacidade Transportadoras Veículos …" at bounding box center [628, 302] width 1256 height 604
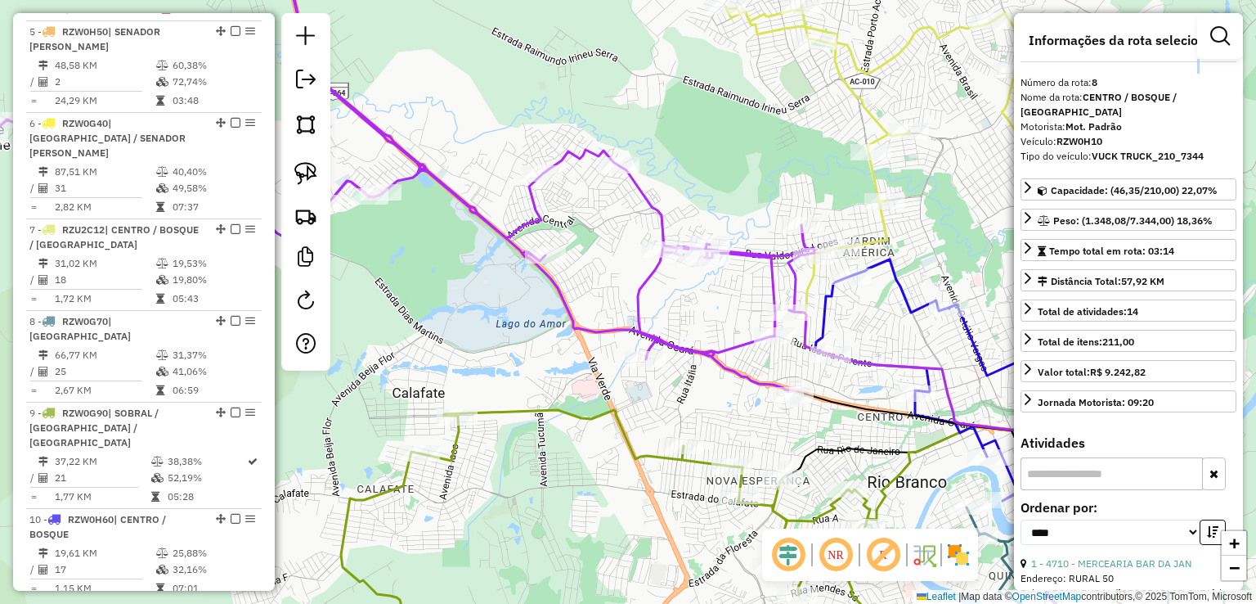
scroll to position [939, 0]
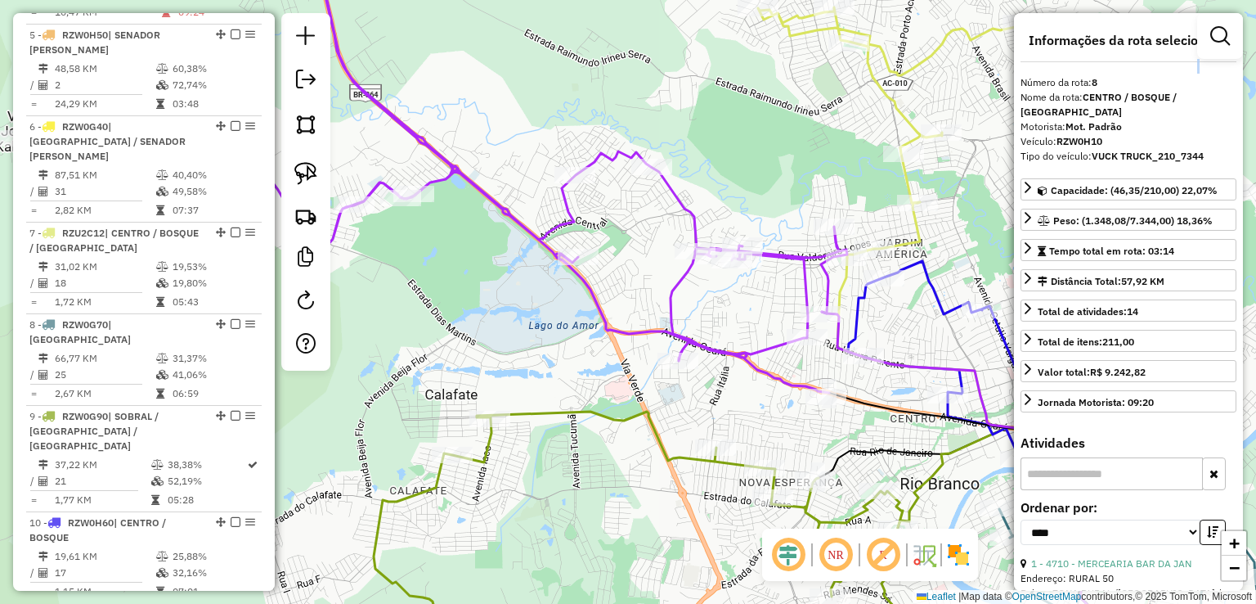
drag, startPoint x: 550, startPoint y: 351, endPoint x: 769, endPoint y: 400, distance: 224.6
click at [760, 397] on div "Janela de atendimento Grade de atendimento Capacidade Transportadoras Veículos …" at bounding box center [628, 302] width 1256 height 604
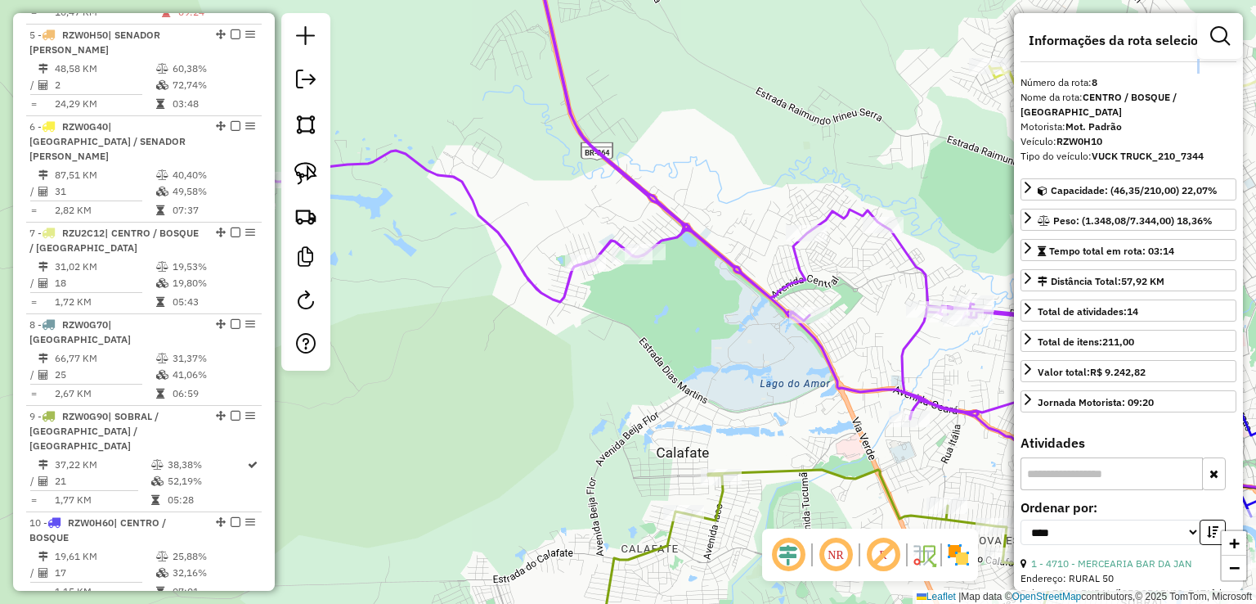
click at [657, 233] on icon at bounding box center [666, 194] width 826 height 511
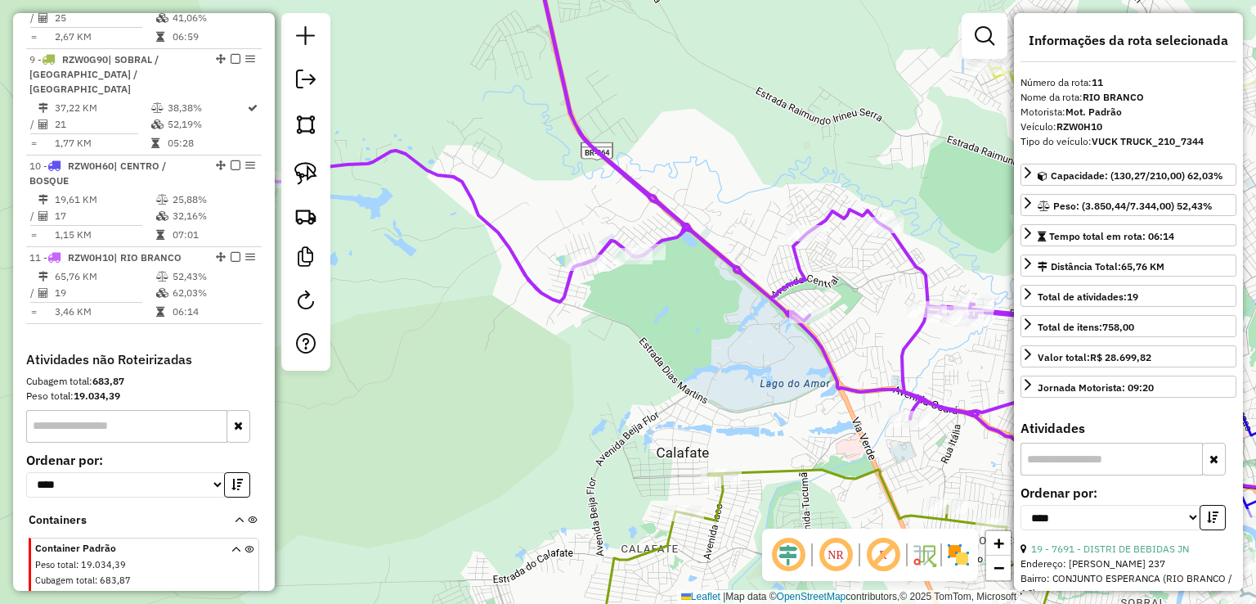
scroll to position [1452, 0]
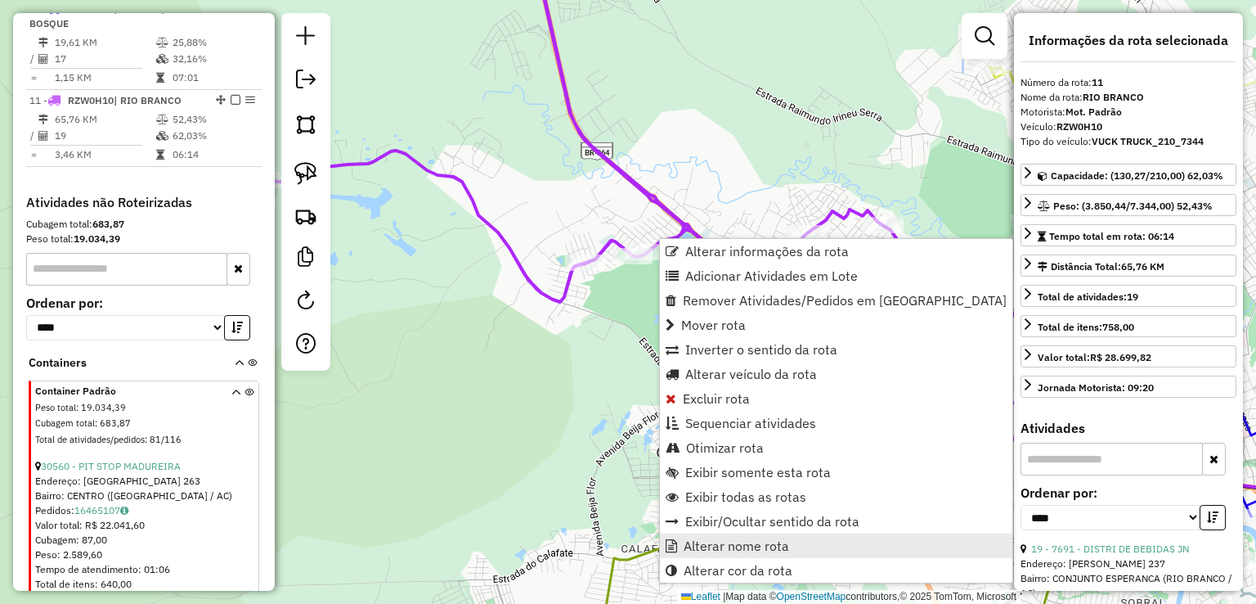
click at [752, 539] on span "Alterar nome rota" at bounding box center [736, 545] width 105 height 13
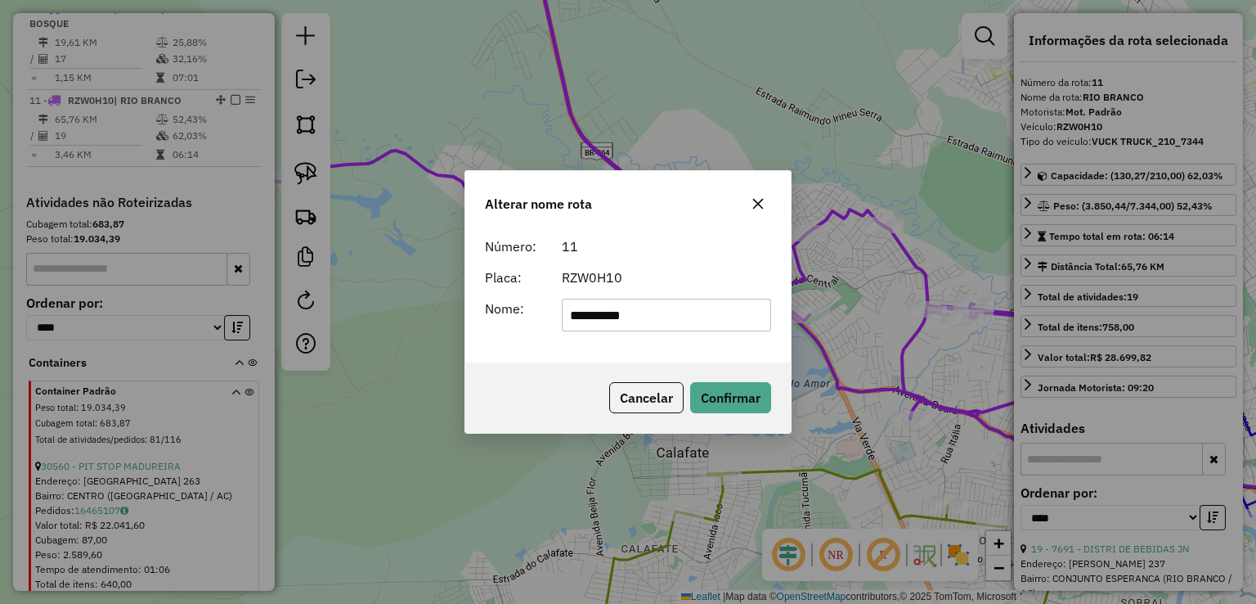
drag, startPoint x: 692, startPoint y: 312, endPoint x: 379, endPoint y: 302, distance: 312.5
click at [379, 302] on div "**********" at bounding box center [628, 302] width 1256 height 604
type input "**********"
click at [746, 388] on button "Confirmar" at bounding box center [730, 397] width 81 height 31
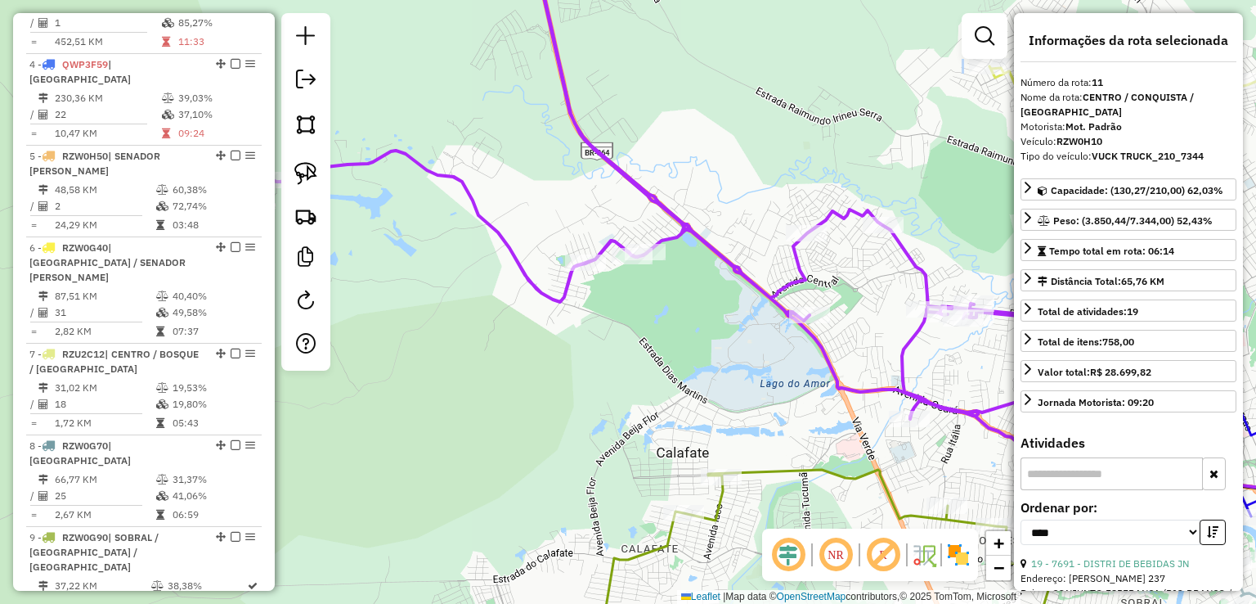
scroll to position [900, 0]
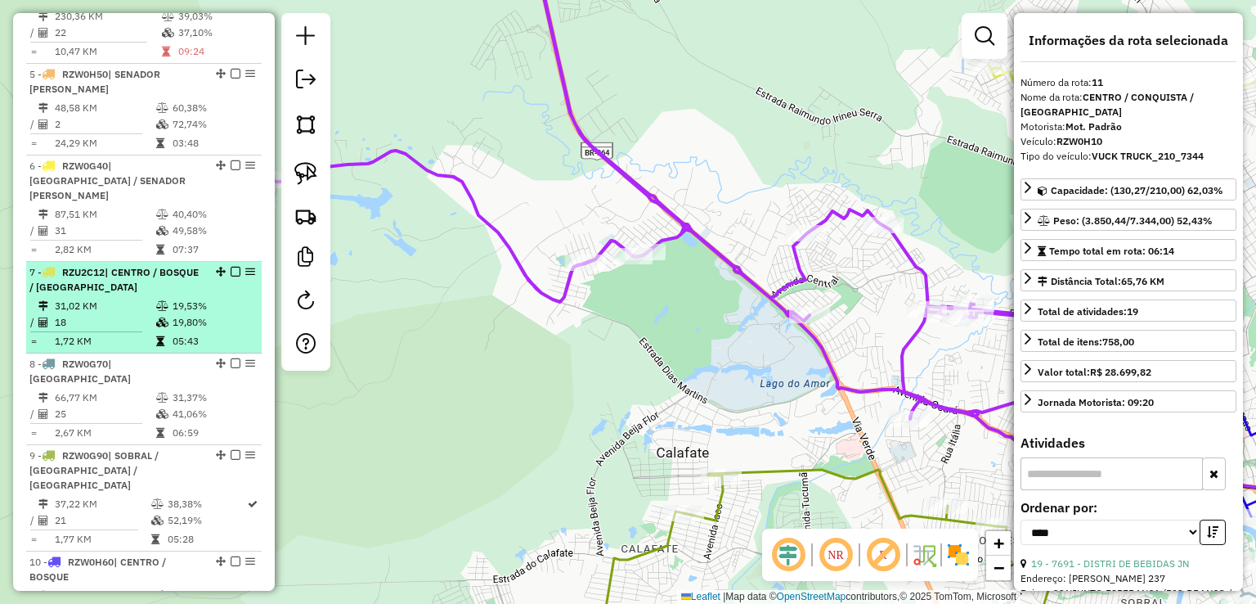
click at [200, 333] on td "05:43" at bounding box center [213, 341] width 83 height 16
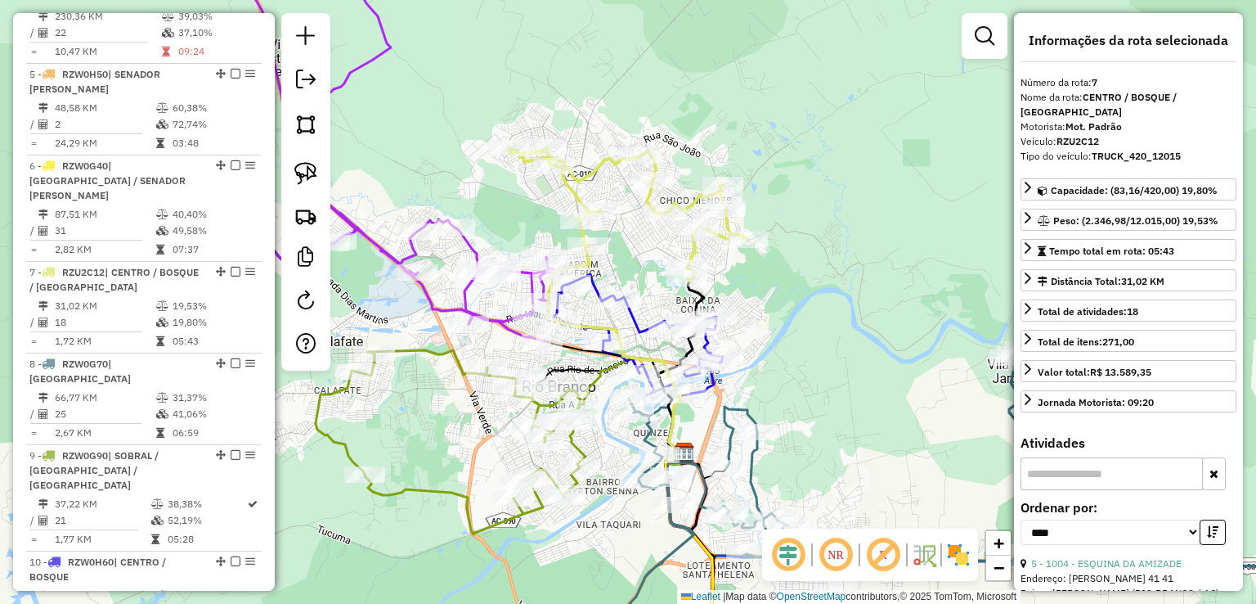
click at [568, 188] on icon at bounding box center [628, 213] width 239 height 133
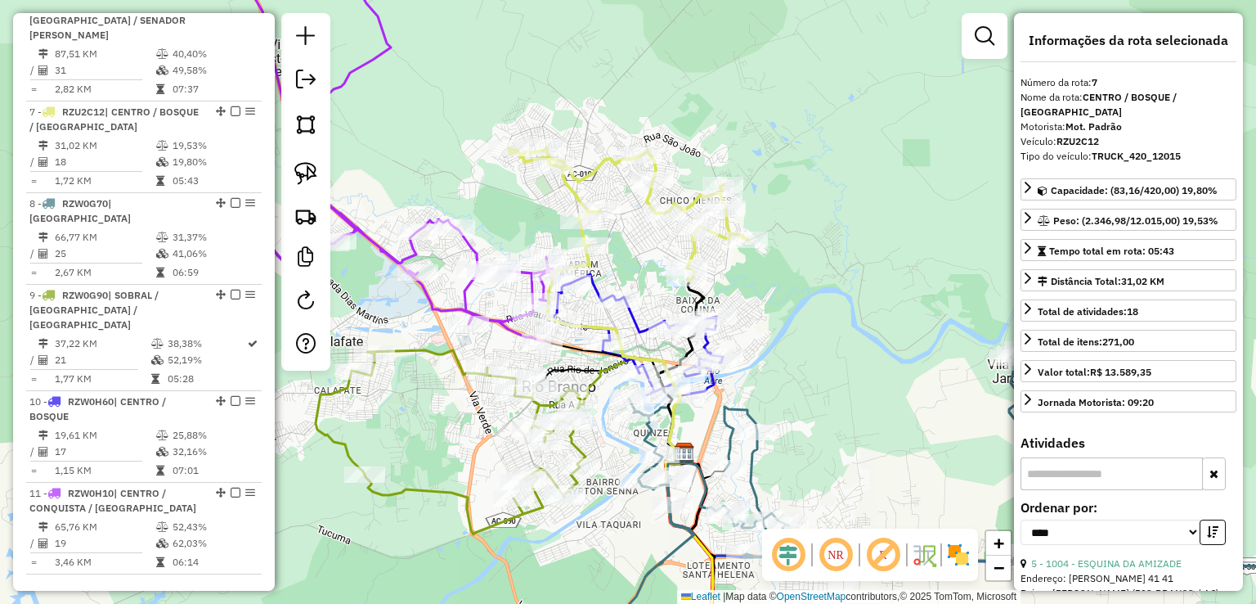
scroll to position [1102, 0]
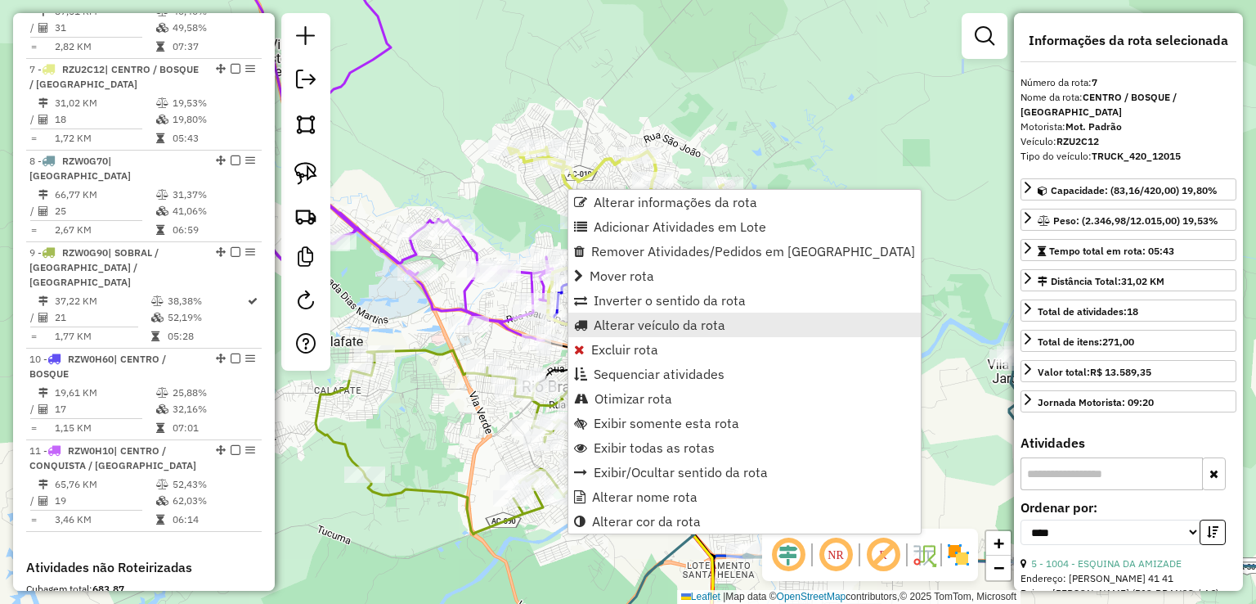
click at [662, 330] on span "Alterar veículo da rota" at bounding box center [660, 324] width 132 height 13
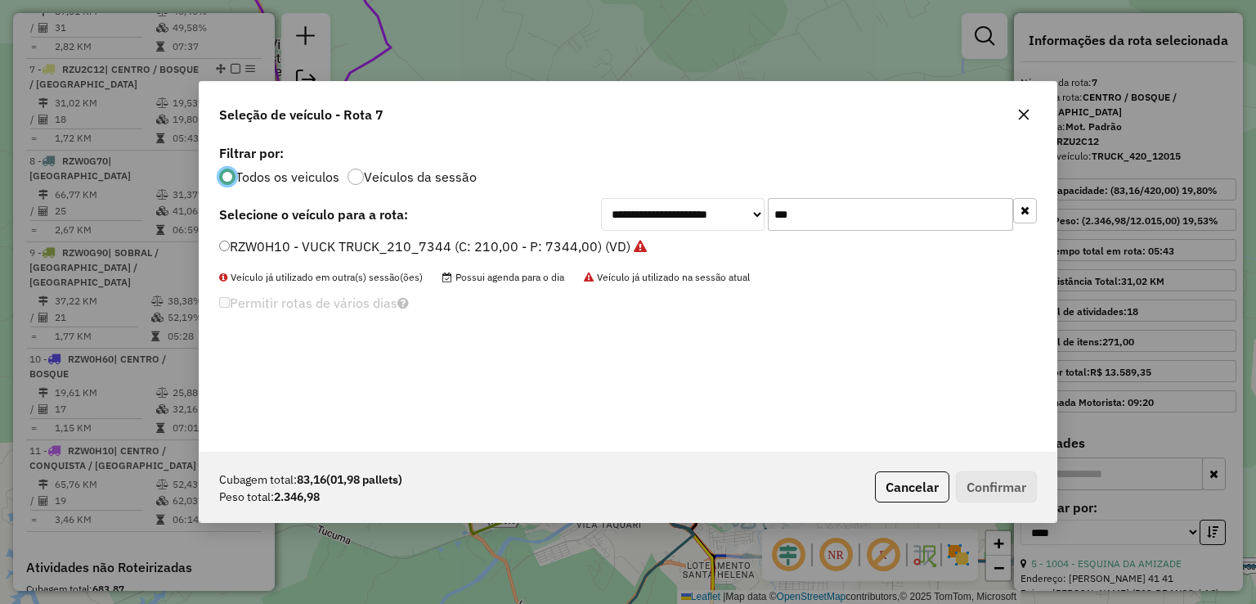
scroll to position [8, 5]
drag, startPoint x: 860, startPoint y: 210, endPoint x: 479, endPoint y: 172, distance: 383.0
click at [482, 173] on div "**********" at bounding box center [628, 296] width 857 height 311
type input "***"
click at [491, 240] on label "RZW0G70 - VUCK TRUCK_210_7344 (C: 210,00 - P: 7344,00) (VD)" at bounding box center [433, 246] width 428 height 20
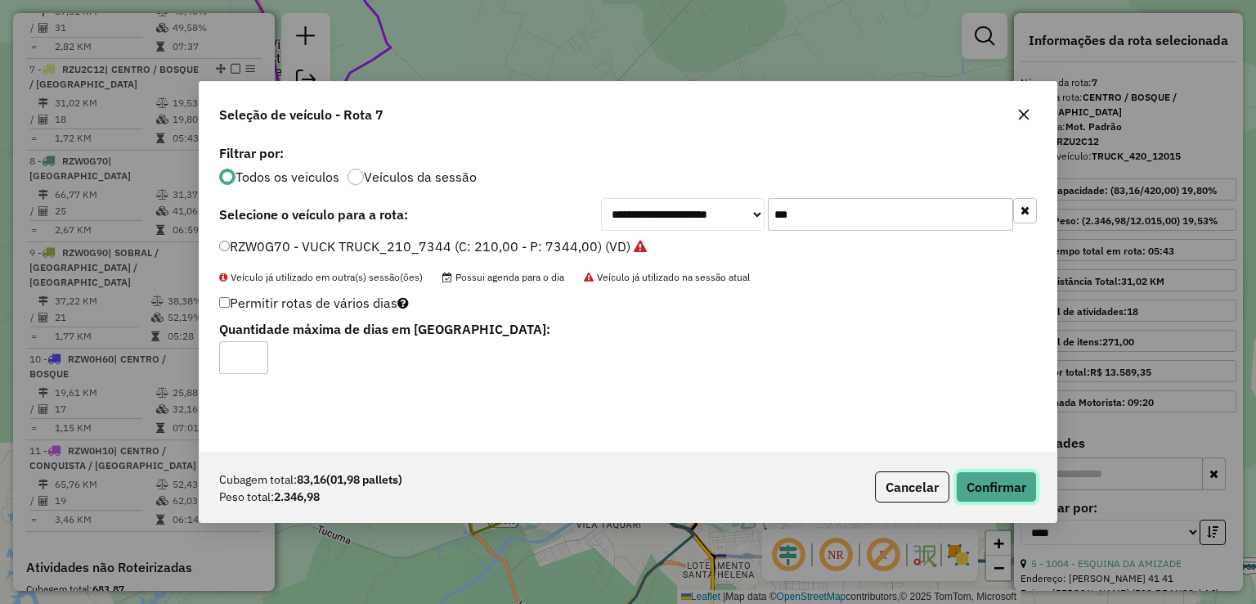
click at [1014, 477] on button "Confirmar" at bounding box center [996, 486] width 81 height 31
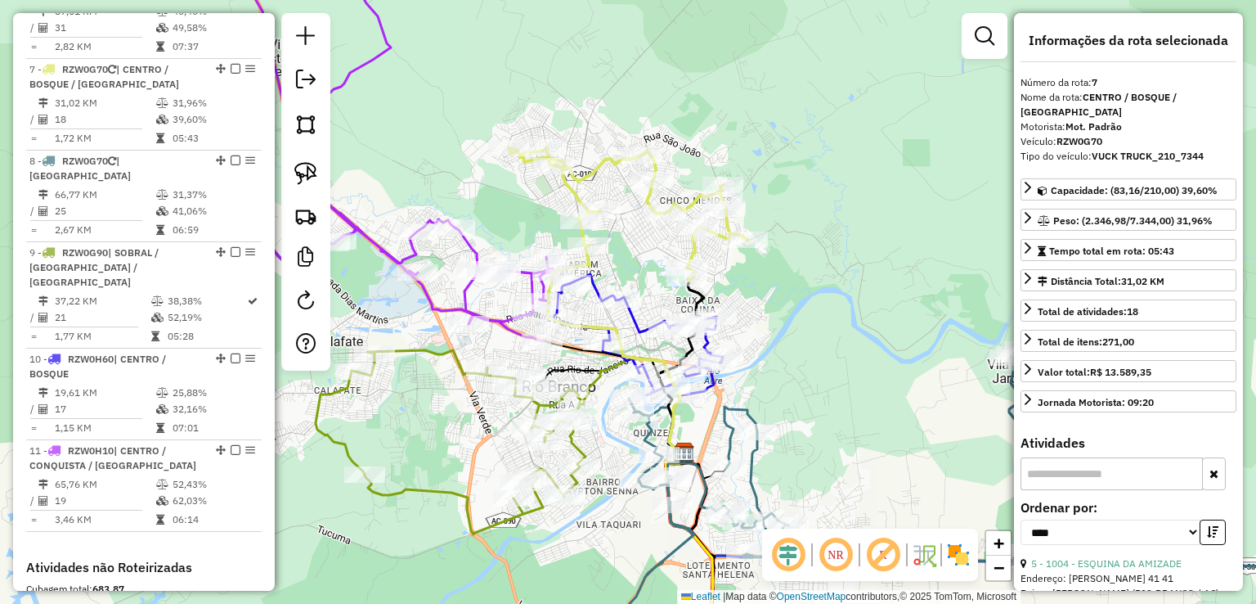
click at [752, 465] on icon at bounding box center [962, 486] width 693 height 264
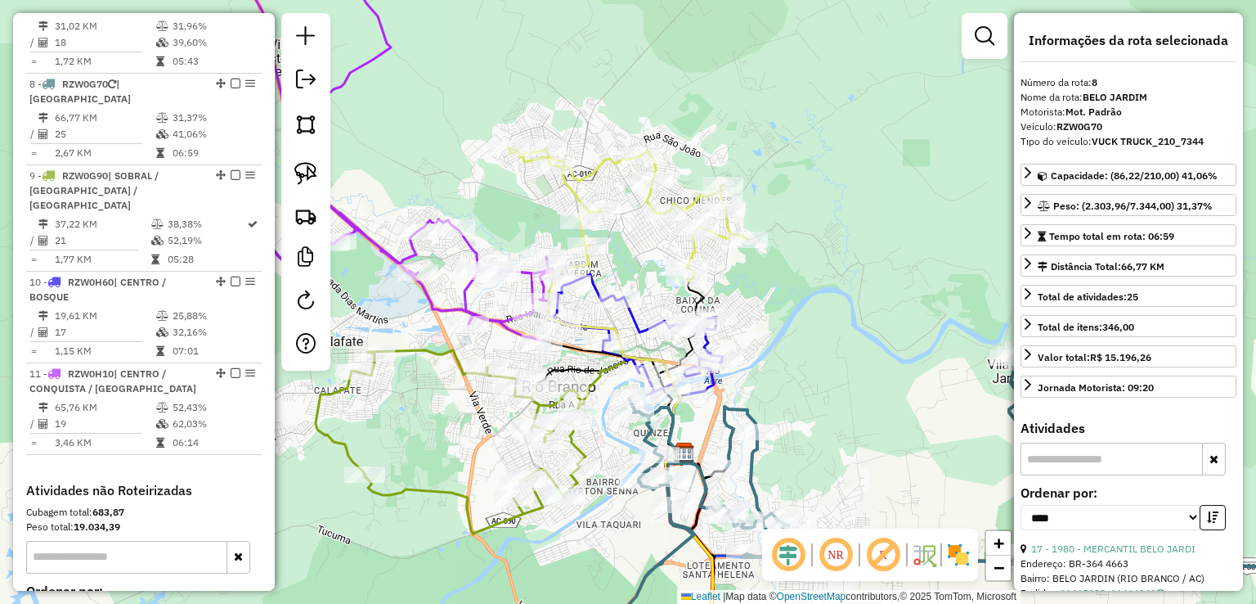
scroll to position [1194, 0]
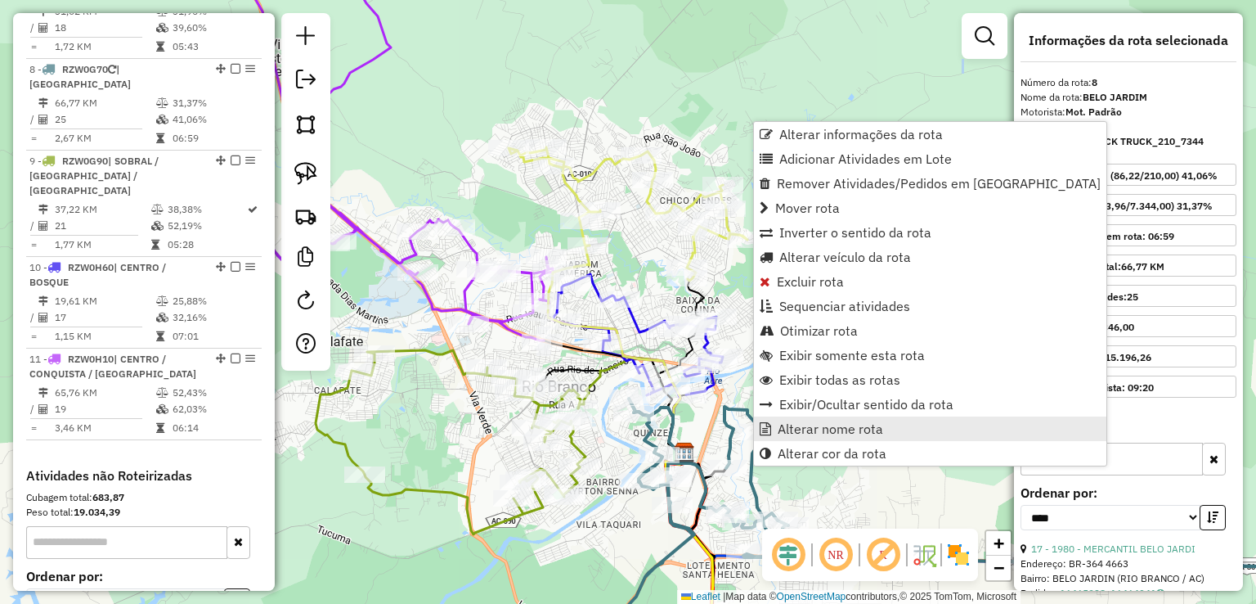
click at [794, 428] on span "Alterar nome rota" at bounding box center [830, 428] width 105 height 13
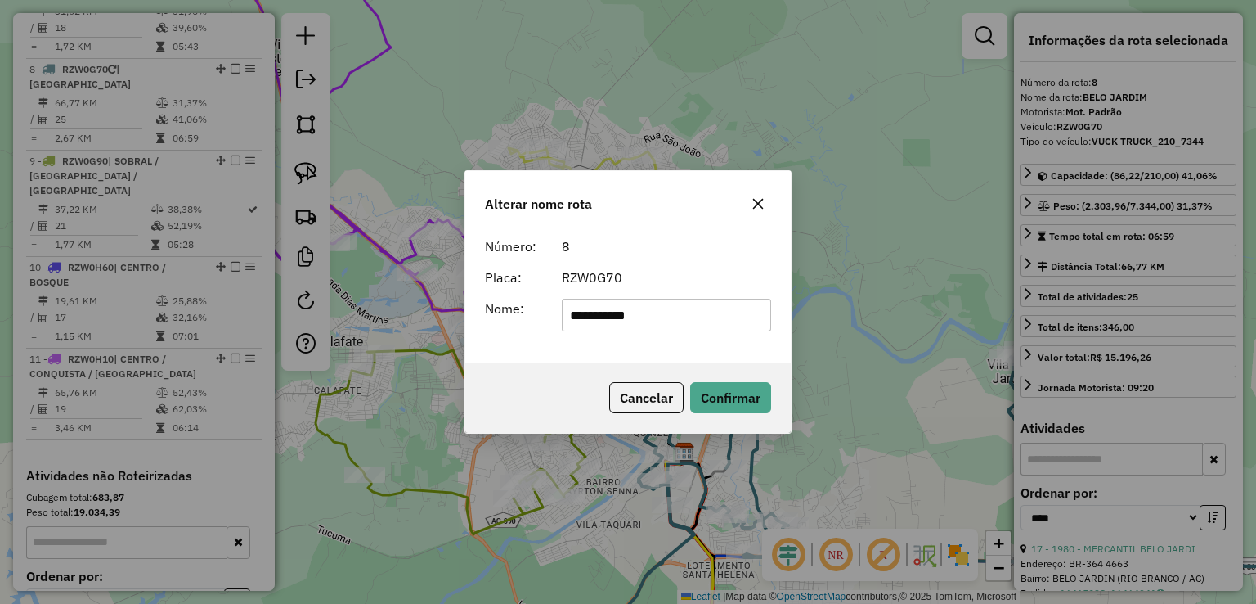
click at [570, 318] on input "**********" at bounding box center [667, 314] width 210 height 33
type input "**********"
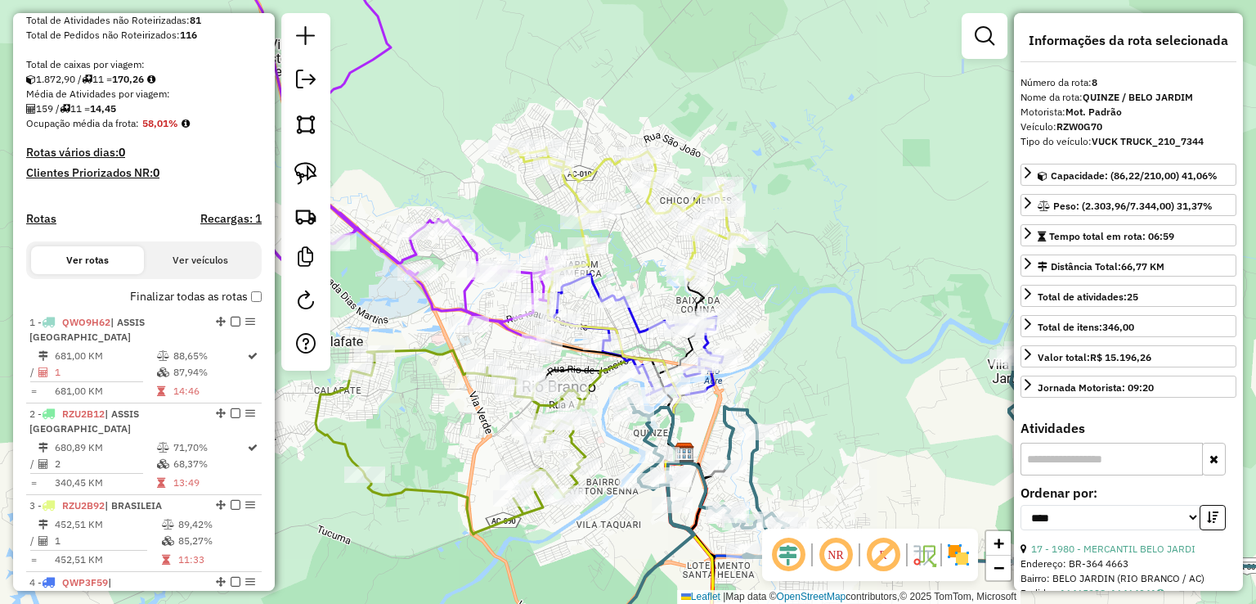
scroll to position [294, 0]
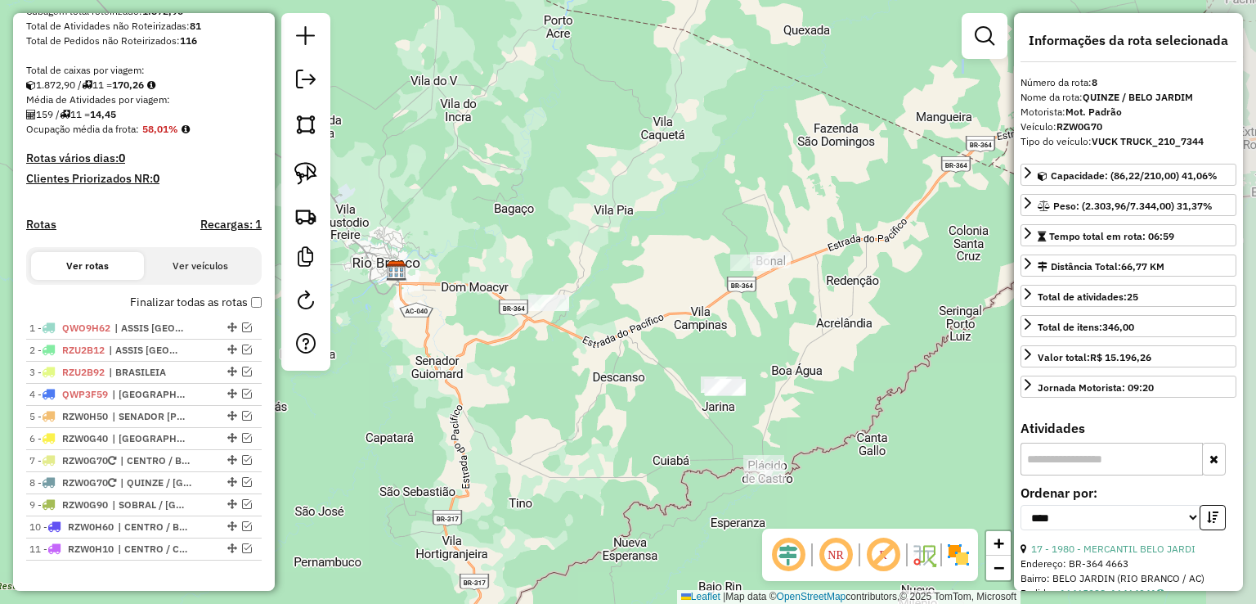
drag, startPoint x: 696, startPoint y: 213, endPoint x: 489, endPoint y: 207, distance: 207.0
click at [489, 207] on div "Janela de atendimento Grade de atendimento Capacidade Transportadoras Veículos …" at bounding box center [628, 302] width 1256 height 604
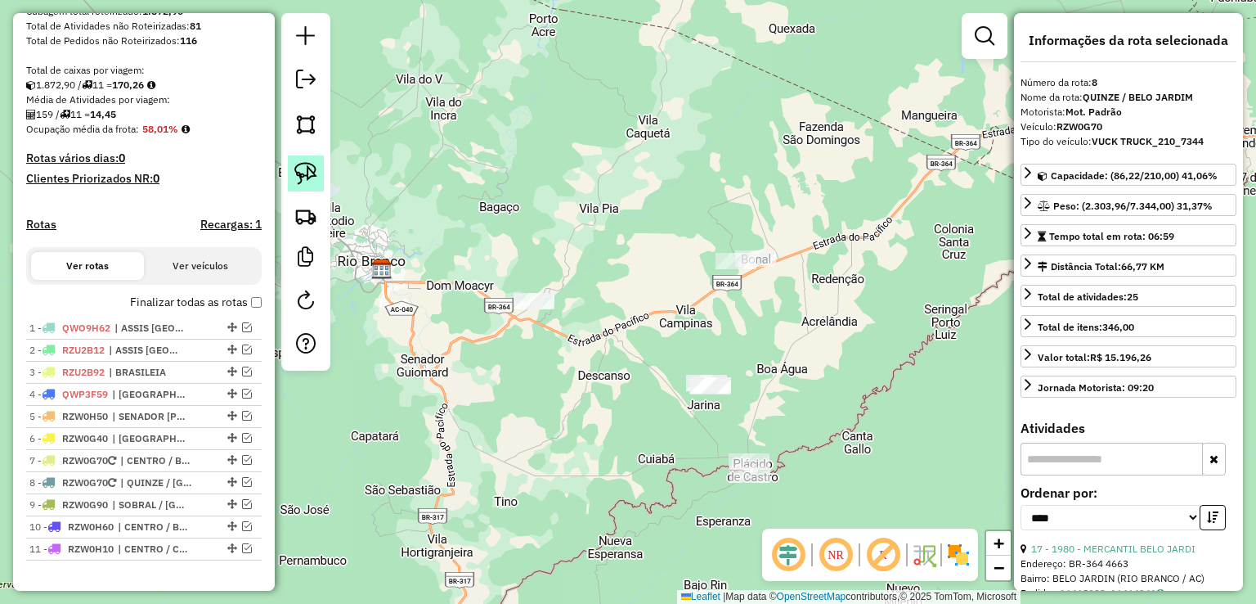
click at [312, 177] on img at bounding box center [305, 173] width 23 height 23
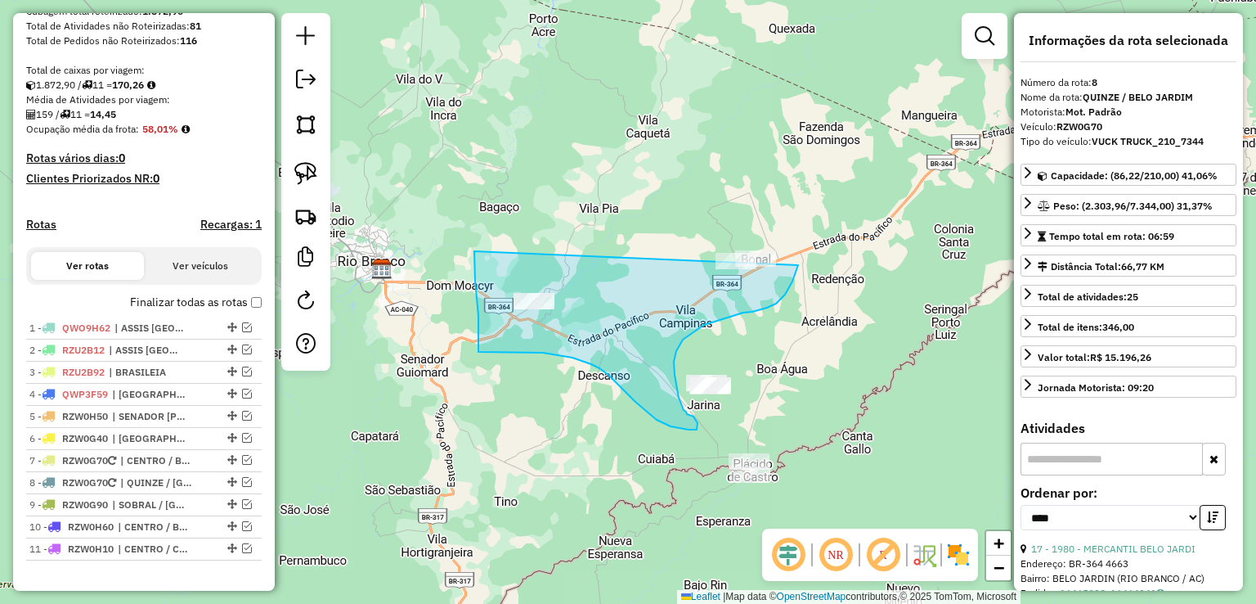
drag, startPoint x: 474, startPoint y: 251, endPoint x: 798, endPoint y: 185, distance: 330.5
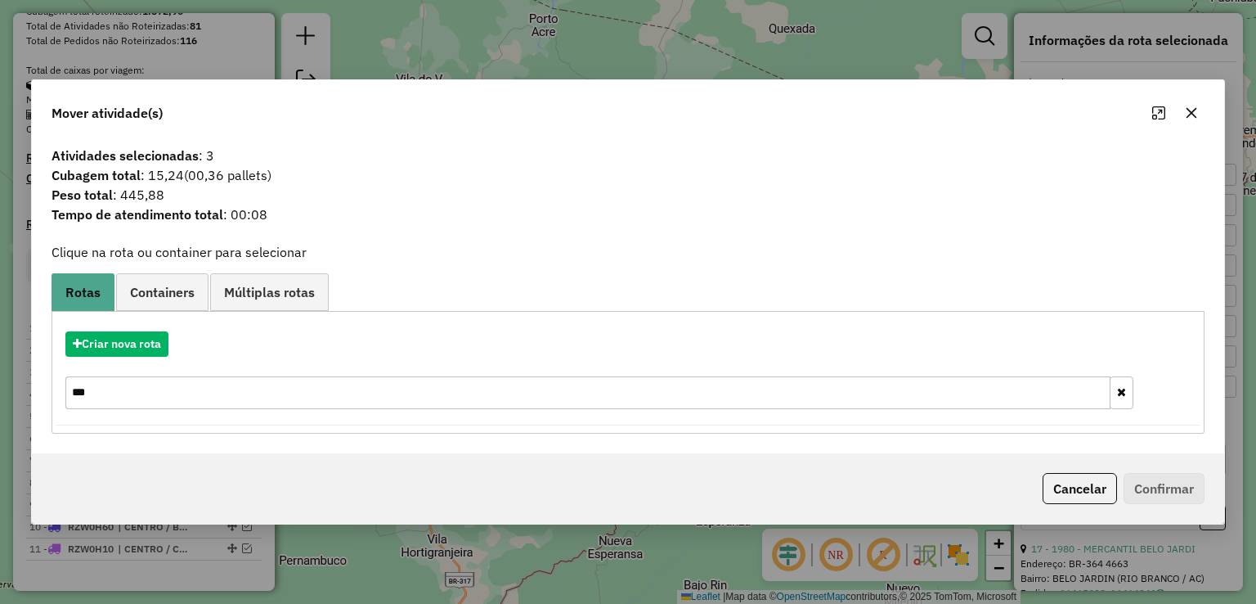
click at [443, 253] on div "Atividades selecionadas : 3 Cubagem total : 15,24 (00,36 pallets) Peso total : …" at bounding box center [627, 296] width 1191 height 314
click at [1082, 489] on button "Cancelar" at bounding box center [1080, 488] width 74 height 31
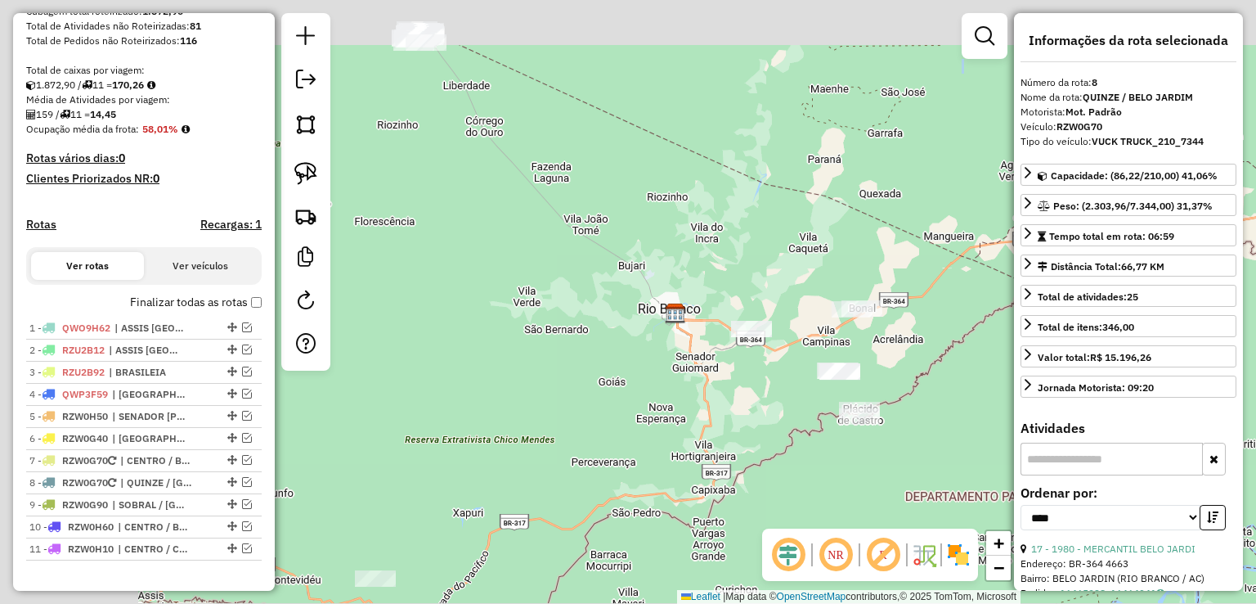
drag, startPoint x: 711, startPoint y: 246, endPoint x: 774, endPoint y: 255, distance: 62.8
click at [770, 254] on div "Janela de atendimento Grade de atendimento Capacidade Transportadoras Veículos …" at bounding box center [628, 302] width 1256 height 604
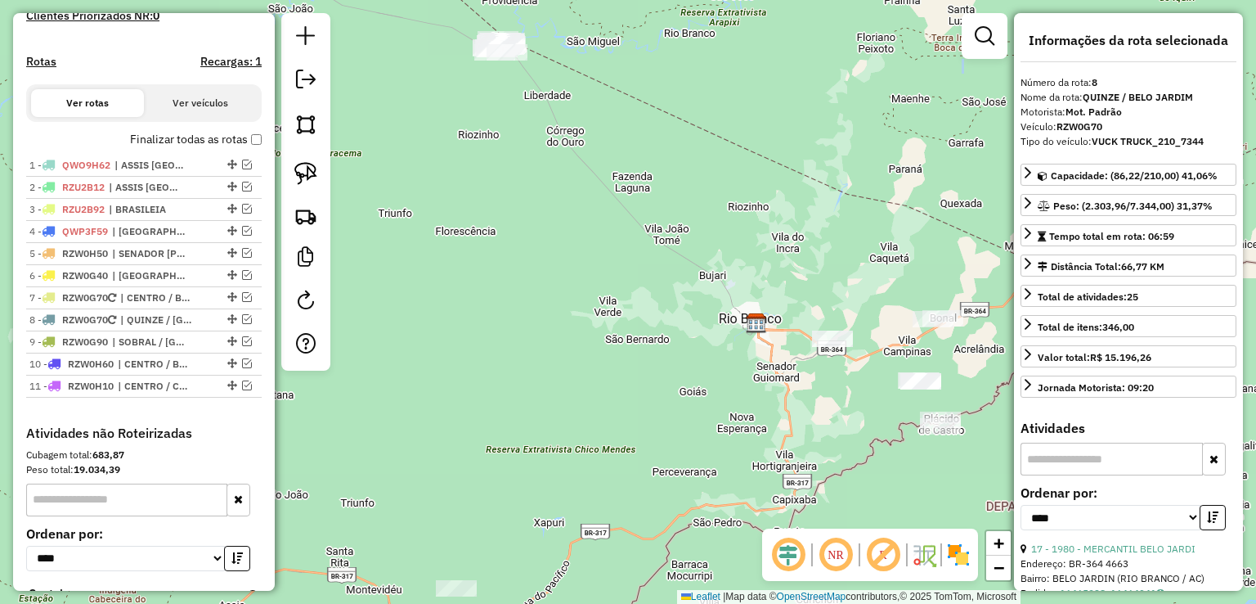
scroll to position [458, 0]
click at [190, 304] on span "| CENTRO / BOSQUE / SÃO FRANCISCO" at bounding box center [157, 296] width 75 height 15
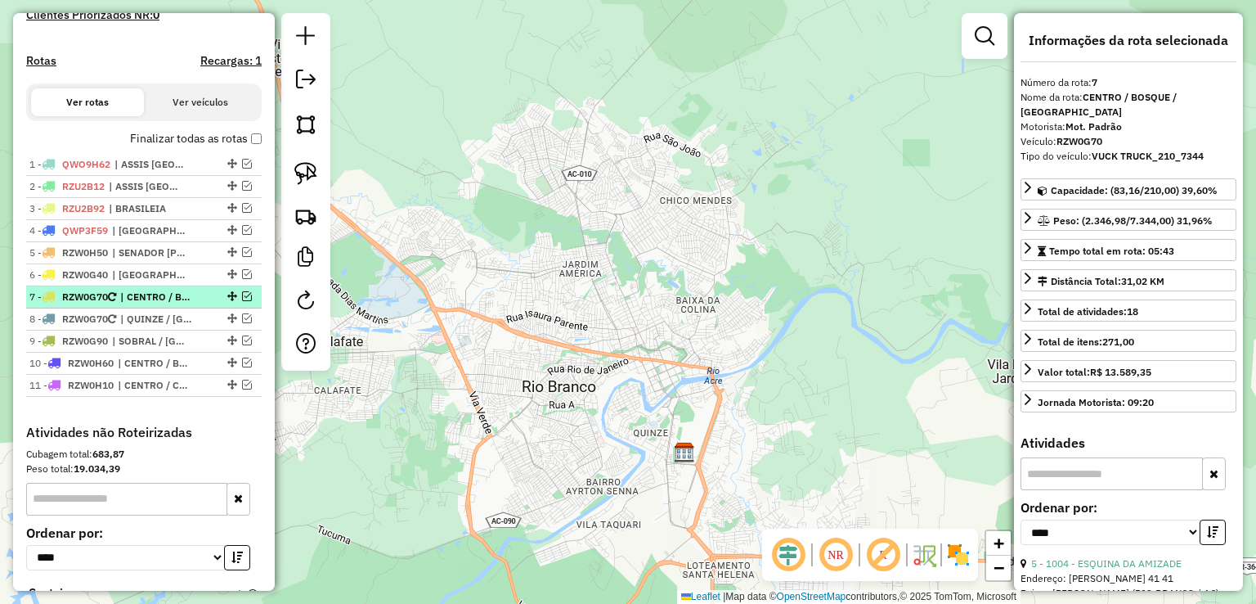
click at [242, 301] on em at bounding box center [247, 296] width 10 height 10
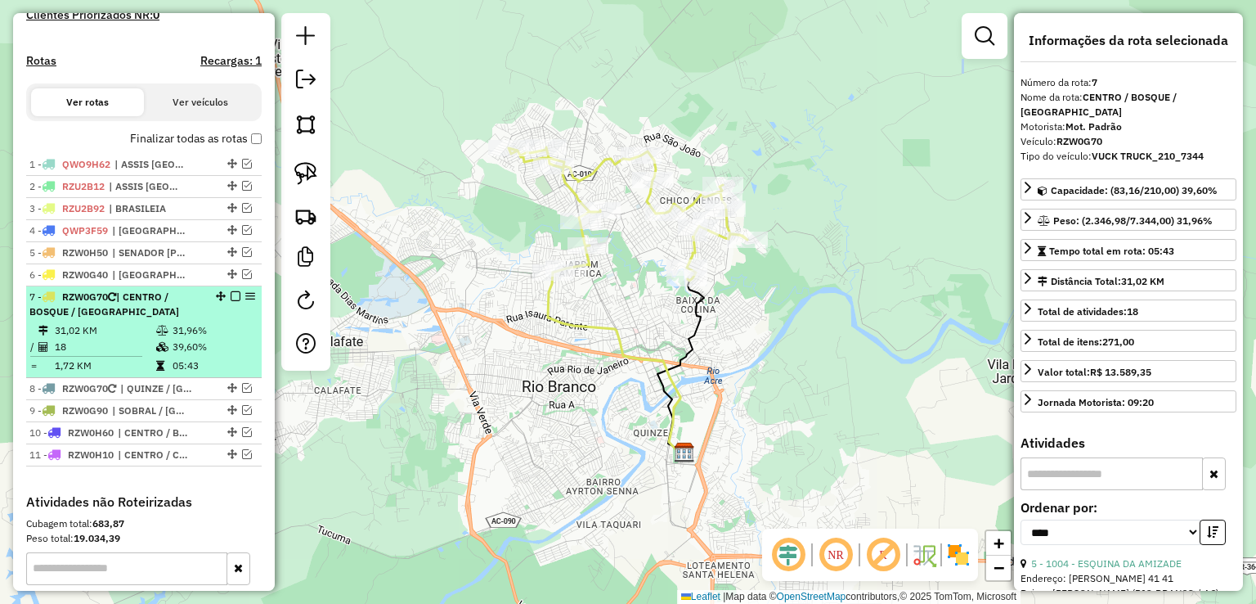
click at [159, 335] on icon at bounding box center [162, 330] width 12 height 10
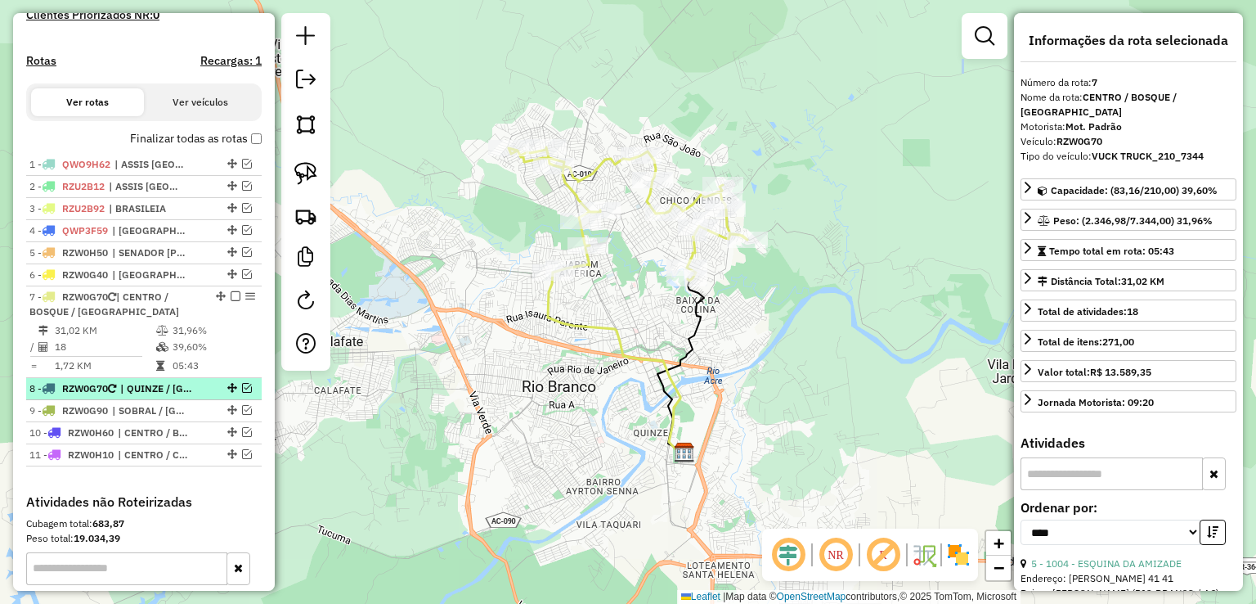
click at [242, 393] on em at bounding box center [247, 388] width 10 height 10
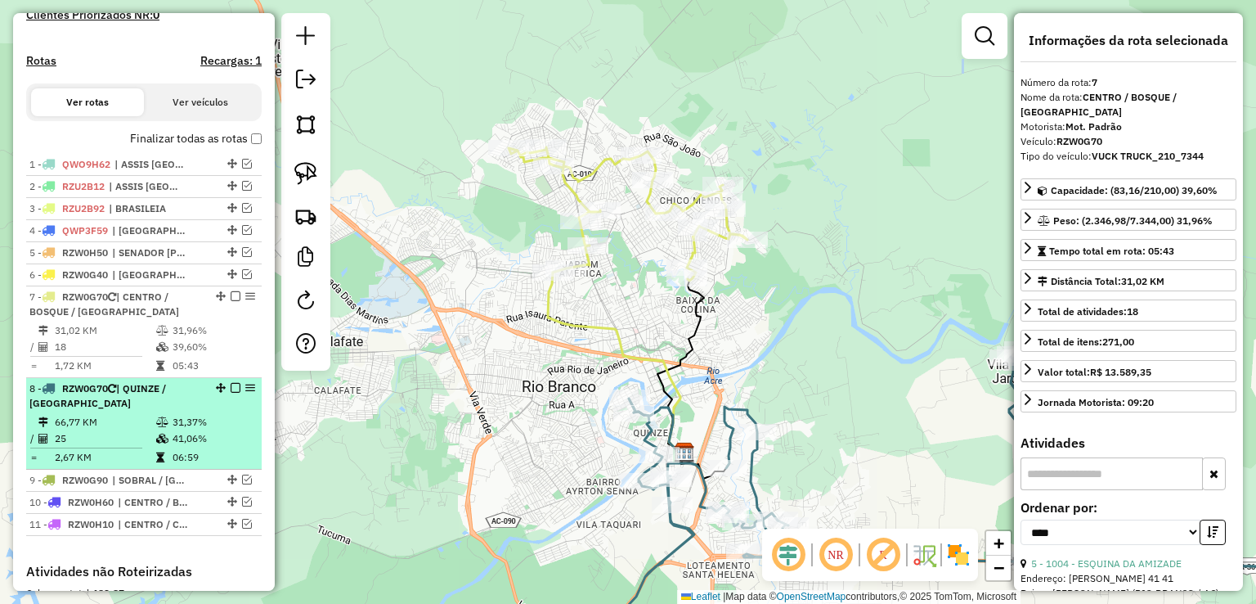
click at [133, 446] on td "25" at bounding box center [104, 438] width 101 height 16
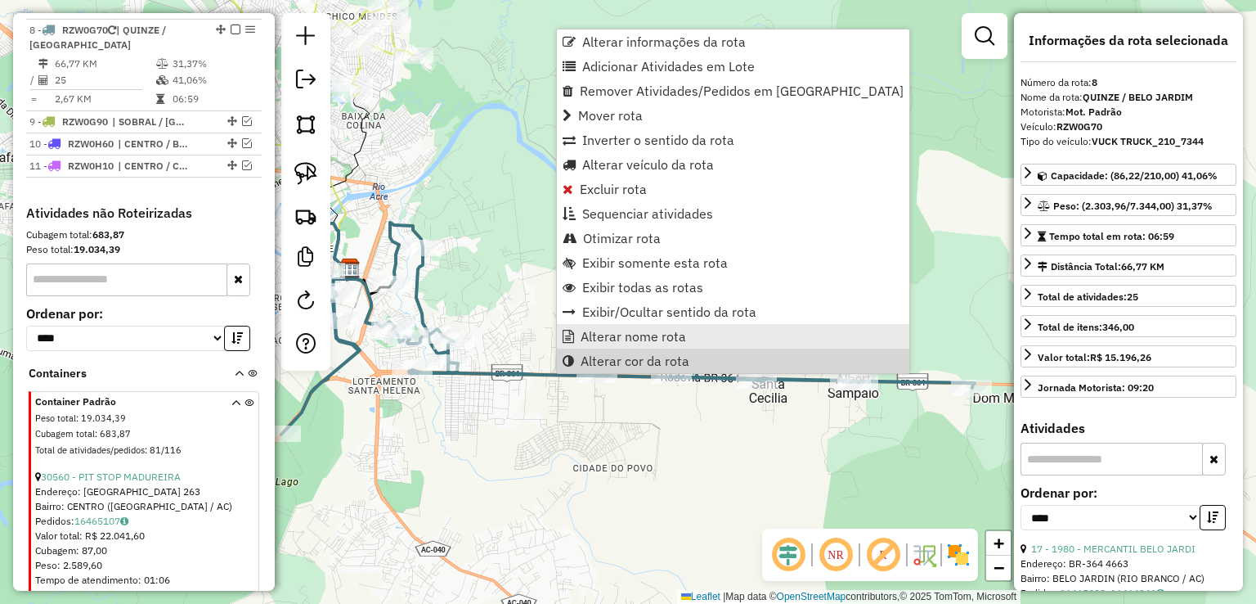
scroll to position [835, 0]
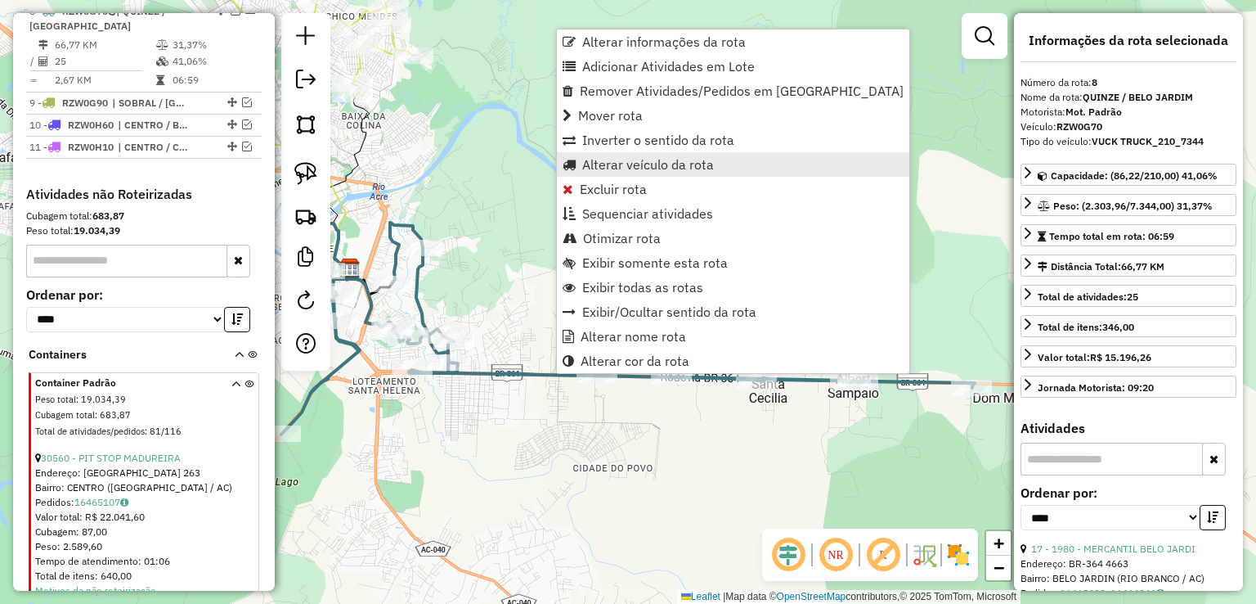
click at [617, 158] on span "Alterar veículo da rota" at bounding box center [648, 164] width 132 height 13
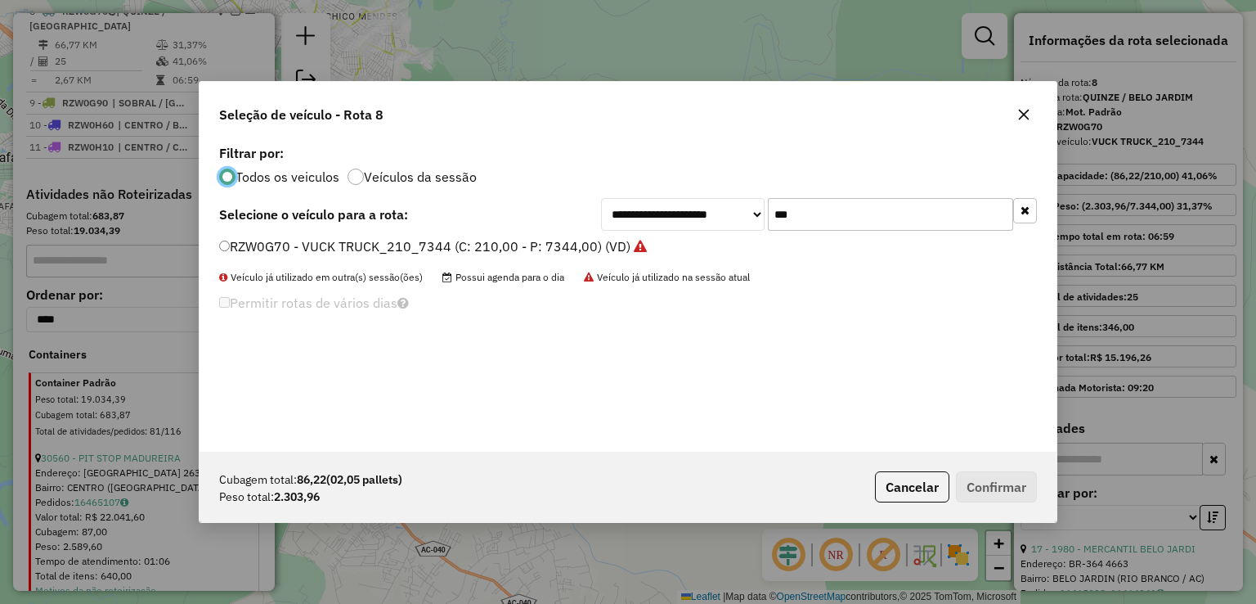
scroll to position [8, 5]
drag, startPoint x: 810, startPoint y: 208, endPoint x: 705, endPoint y: 212, distance: 105.6
click at [710, 212] on div "**********" at bounding box center [819, 214] width 436 height 33
type input "***"
click at [561, 249] on label "RZU2C12 - TRUCK_420_12015 (C: 420,00 - P: 12015,00) (VD)" at bounding box center [413, 246] width 388 height 20
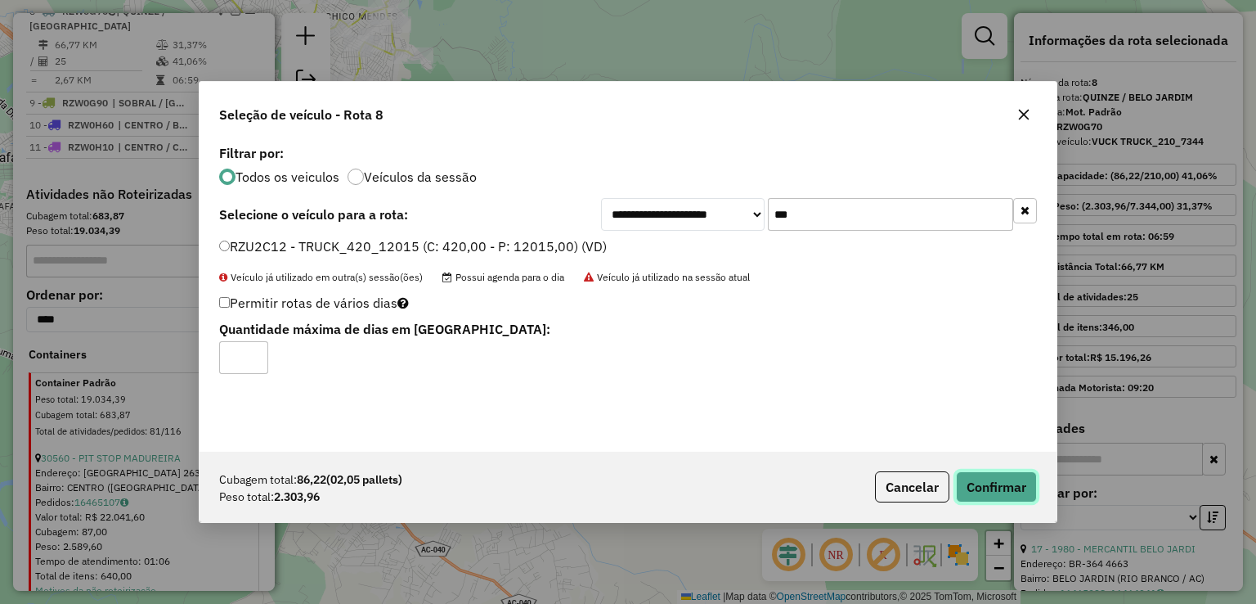
click at [1014, 498] on button "Confirmar" at bounding box center [996, 486] width 81 height 31
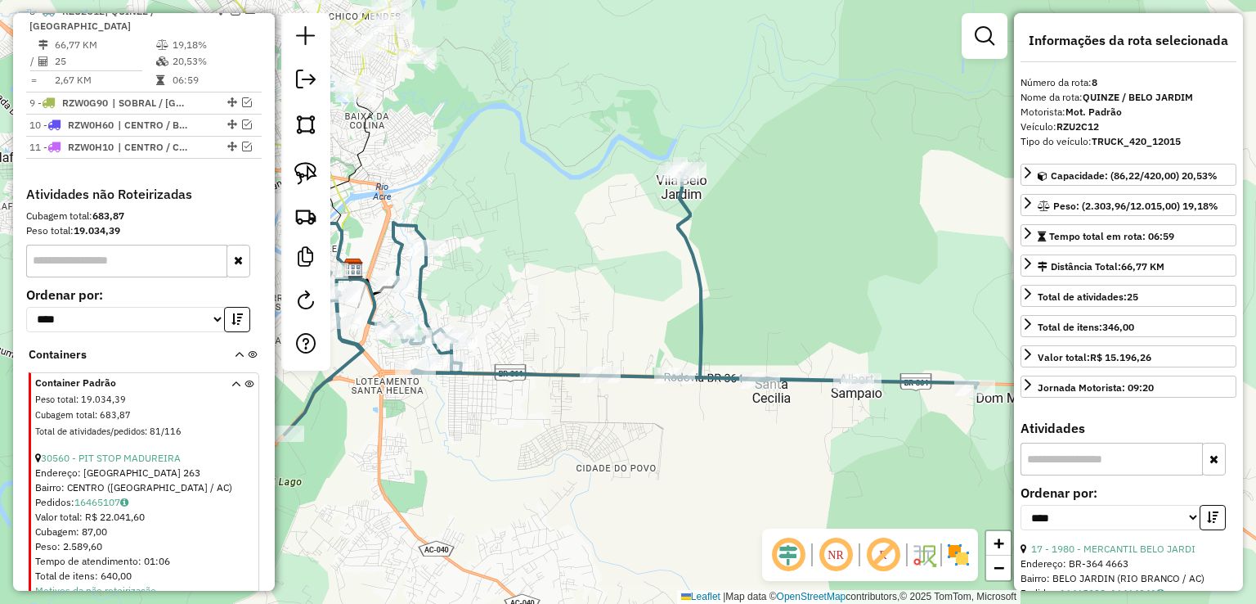
drag, startPoint x: 509, startPoint y: 280, endPoint x: 805, endPoint y: 273, distance: 296.1
click at [805, 273] on div "Janela de atendimento Grade de atendimento Capacidade Transportadoras Veículos …" at bounding box center [628, 302] width 1256 height 604
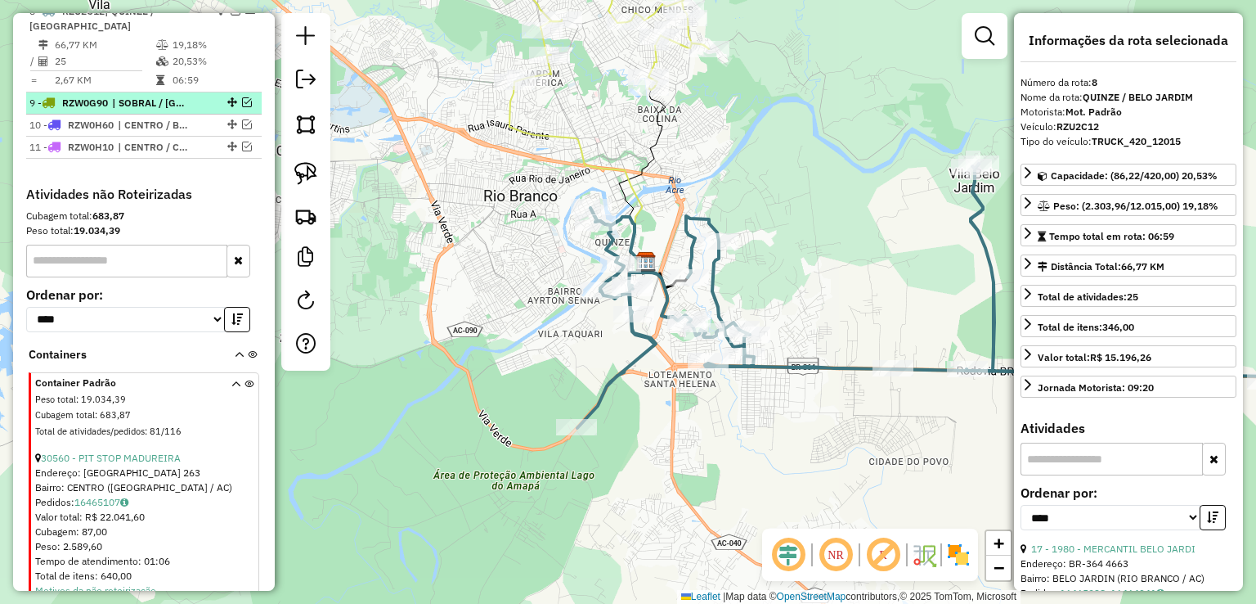
click at [239, 107] on div "9 - RZW0G90 | SOBRAL / NOVA ESPERANÇA / CALAFATE" at bounding box center [143, 103] width 229 height 15
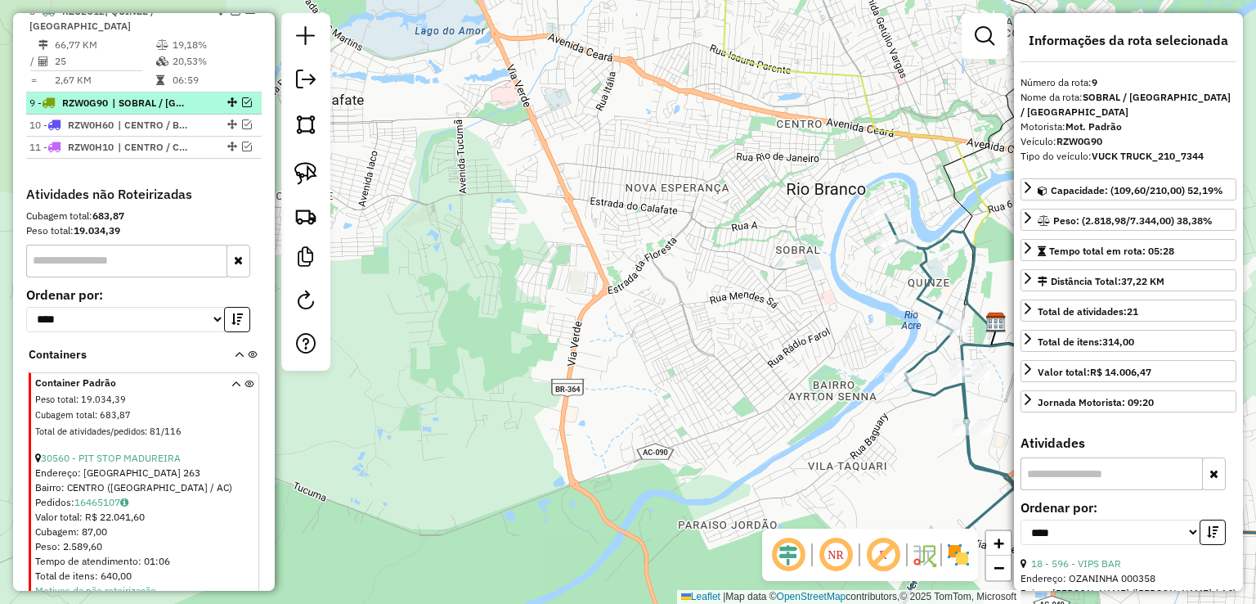
click at [242, 107] on em at bounding box center [247, 102] width 10 height 10
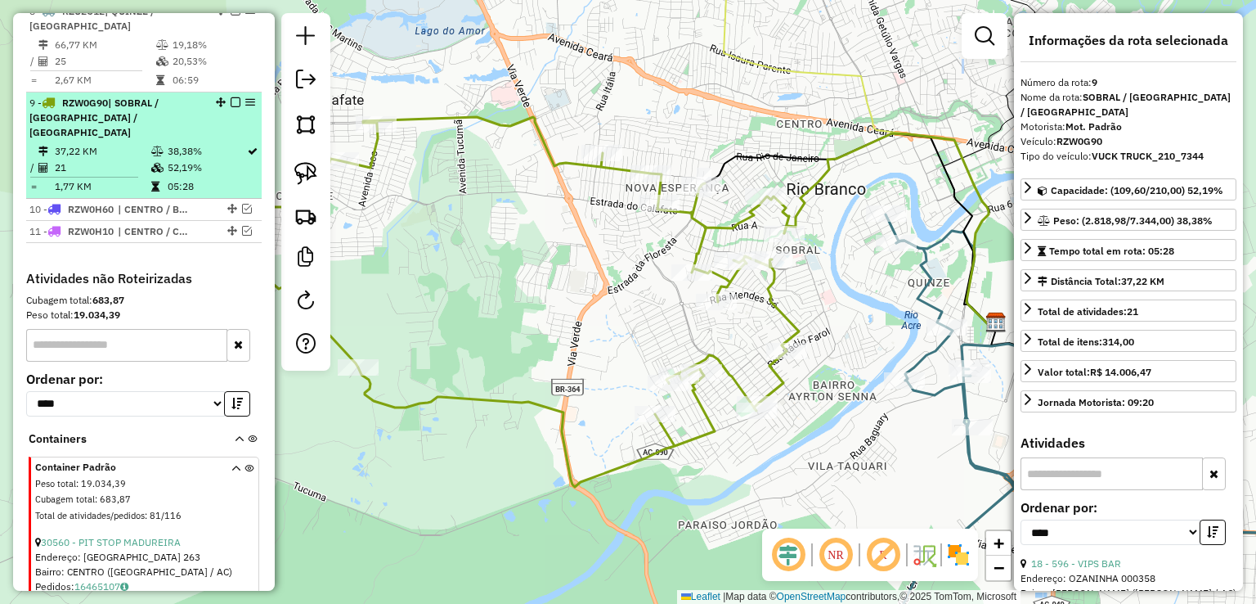
click at [160, 173] on td at bounding box center [158, 167] width 16 height 16
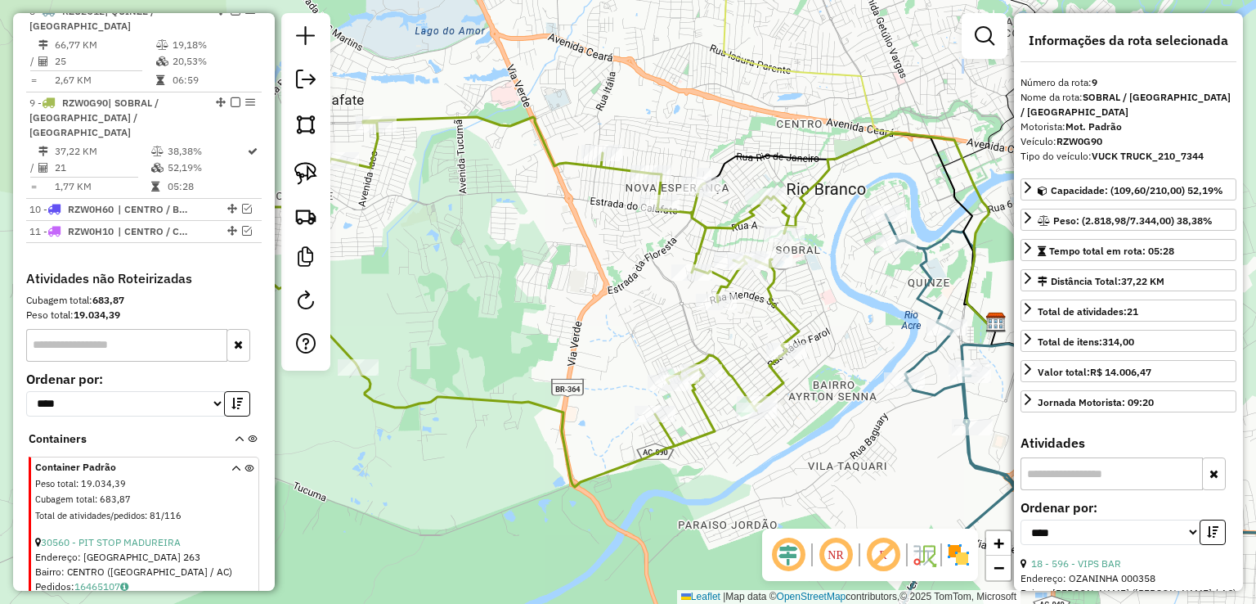
click at [937, 298] on icon at bounding box center [1120, 433] width 523 height 439
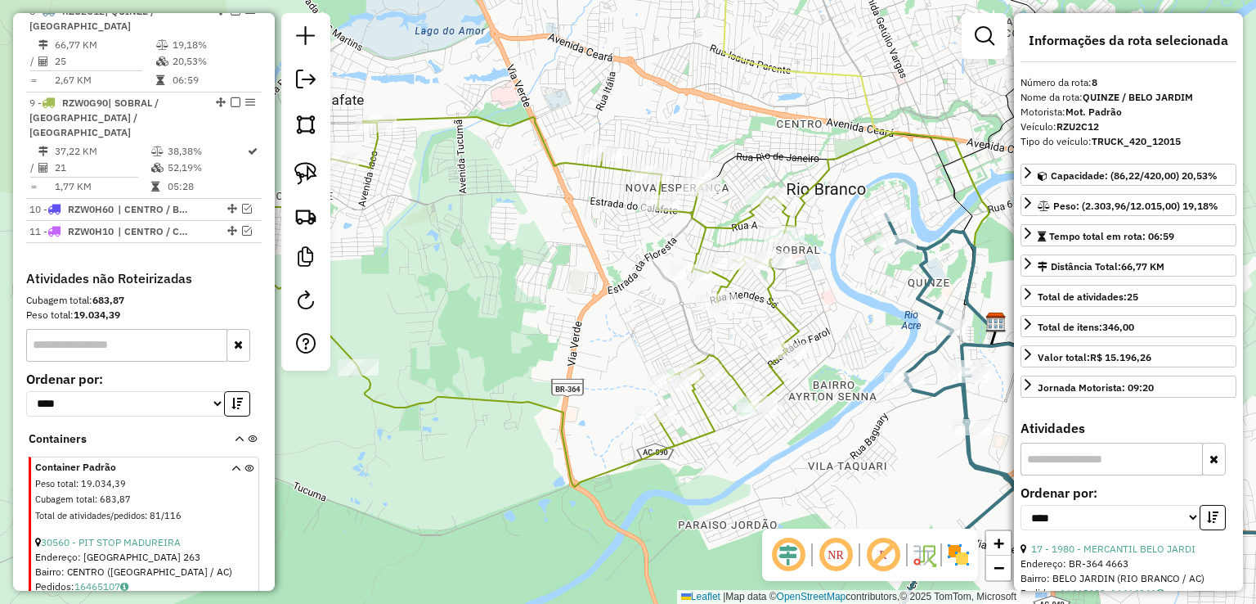
click at [773, 300] on icon at bounding box center [529, 302] width 539 height 370
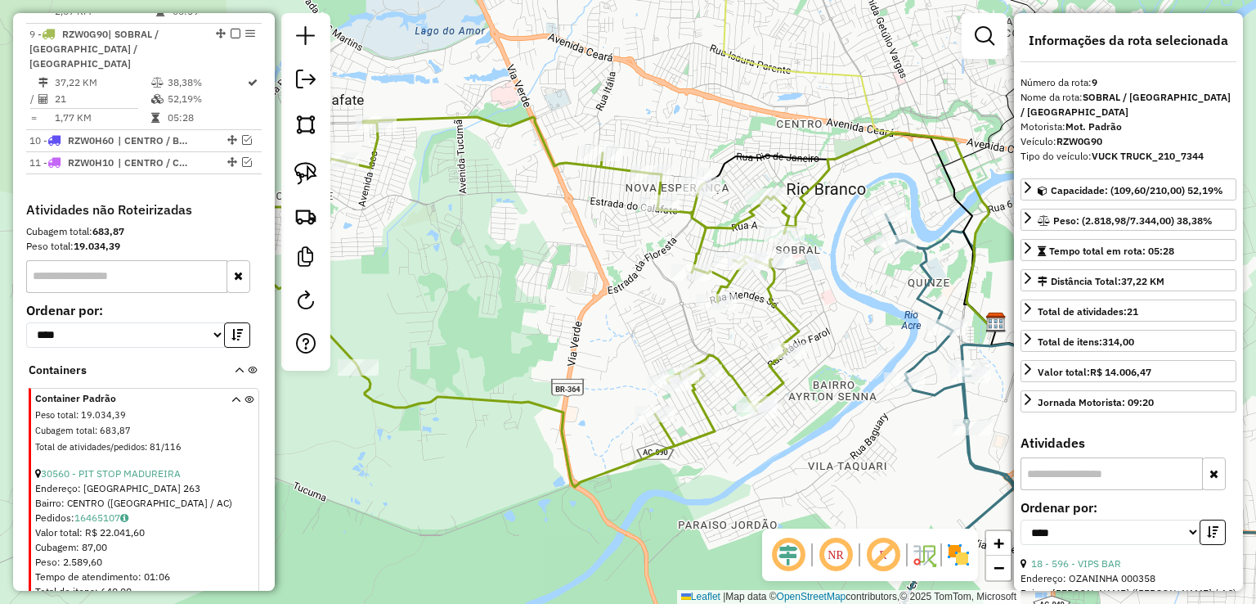
scroll to position [927, 0]
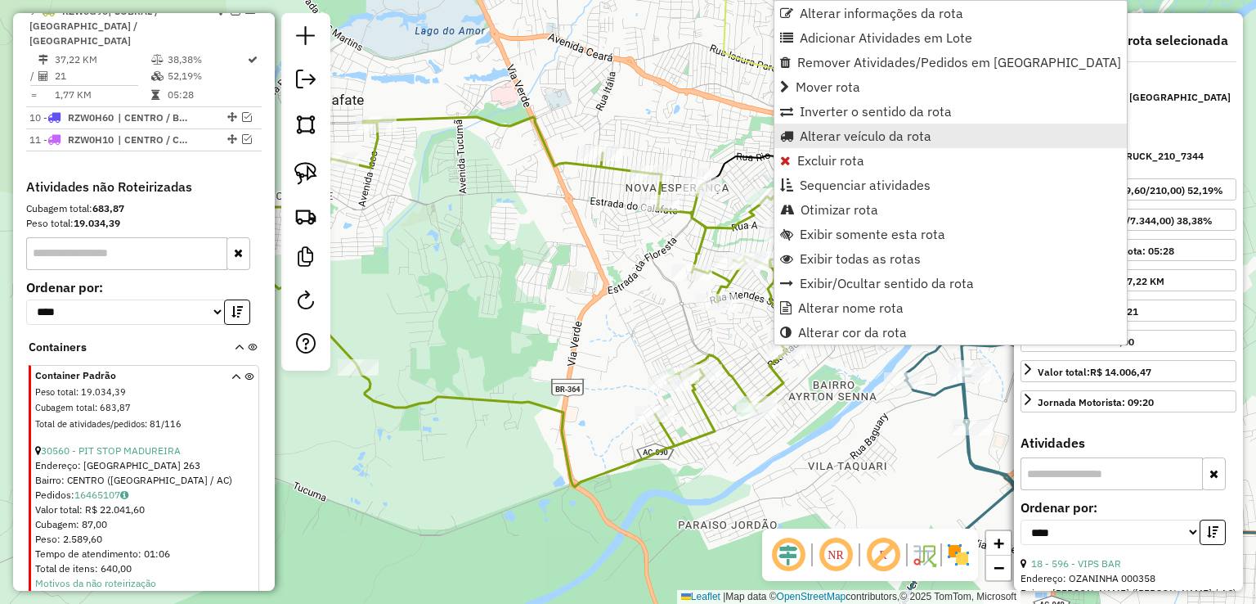
click at [841, 140] on span "Alterar veículo da rota" at bounding box center [866, 135] width 132 height 13
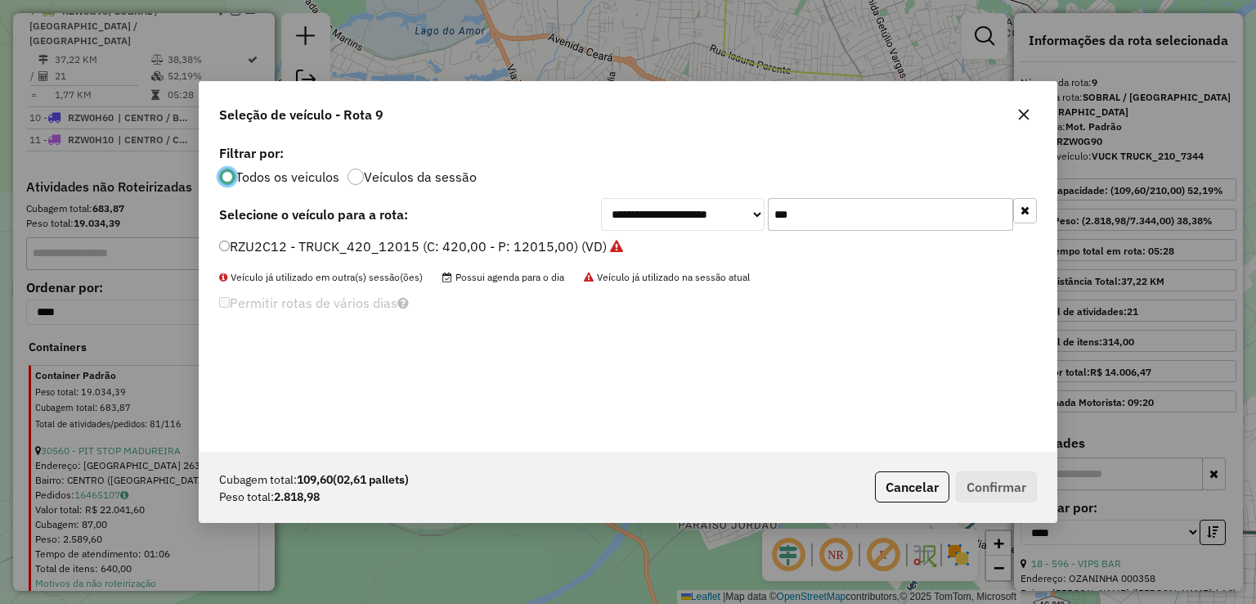
scroll to position [8, 5]
click at [718, 213] on div "**********" at bounding box center [819, 214] width 436 height 33
click at [512, 236] on div "**********" at bounding box center [628, 296] width 857 height 311
click at [559, 245] on label "RZU2C12 - TRUCK_420_12015 (C: 420,00 - P: 12015,00) (VD)" at bounding box center [421, 246] width 404 height 20
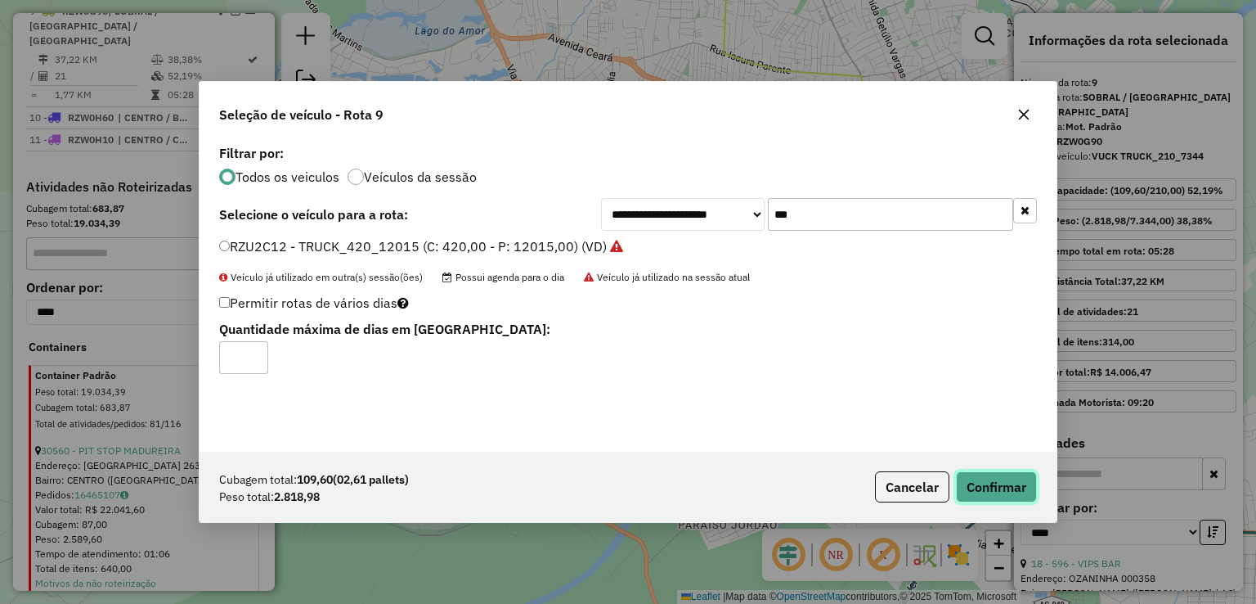
click at [981, 482] on button "Confirmar" at bounding box center [996, 486] width 81 height 31
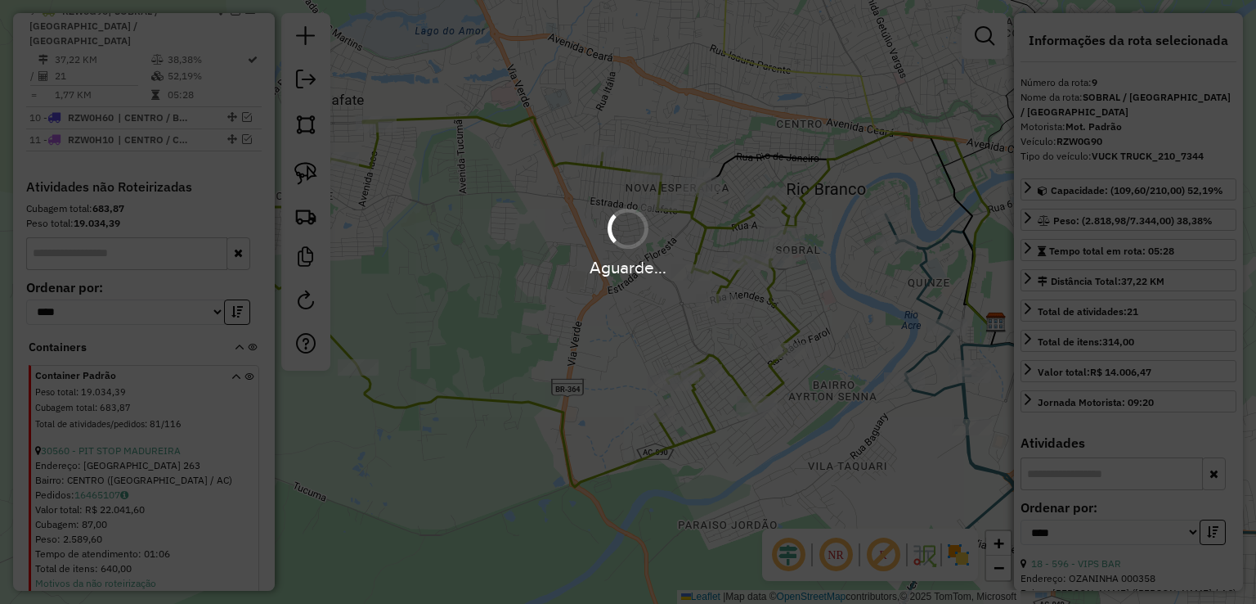
click at [936, 393] on hb-app "Aguarde... Pop-up bloqueado! Seu navegador bloqueou automáticamente a abertura …" at bounding box center [628, 302] width 1256 height 604
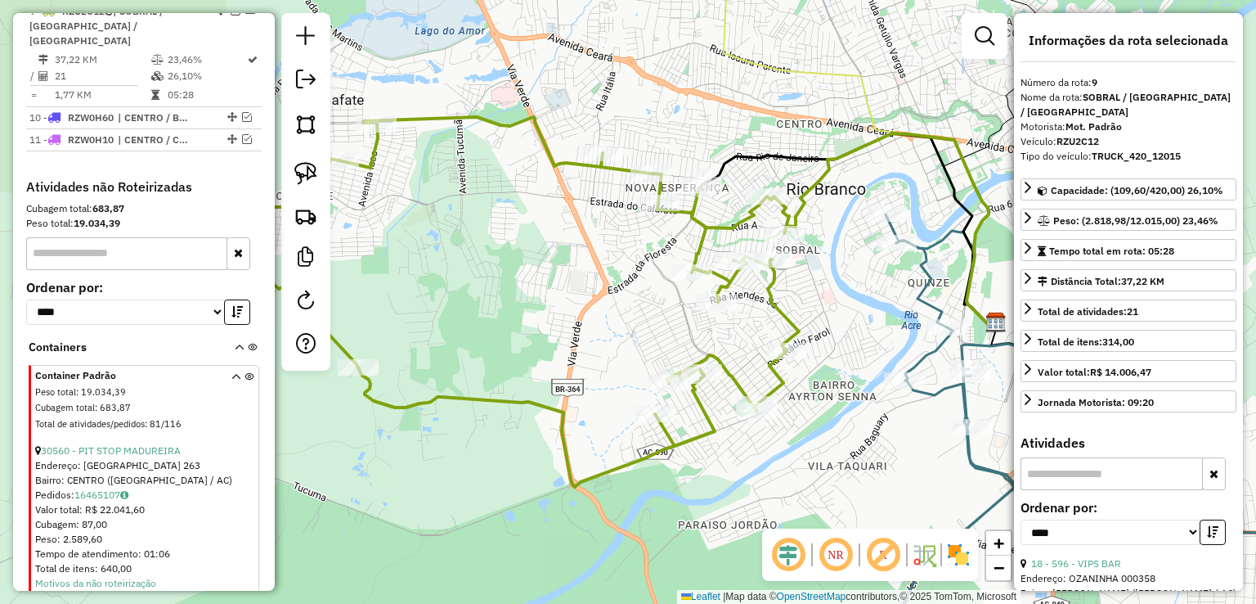
click at [936, 393] on icon at bounding box center [1120, 433] width 523 height 439
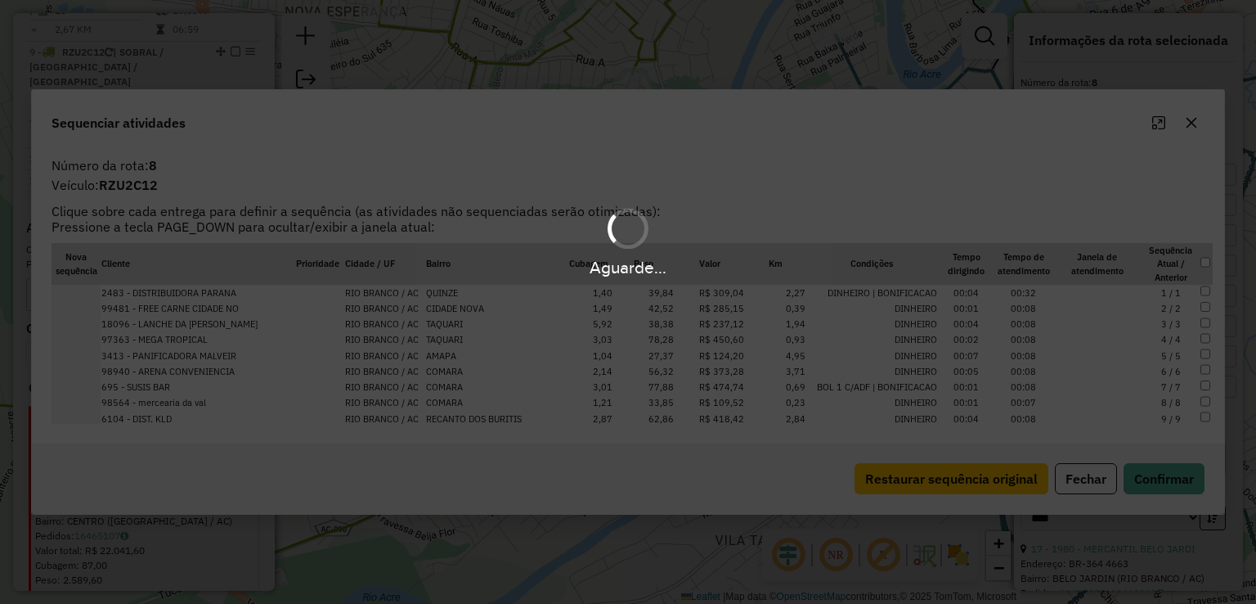
scroll to position [835, 0]
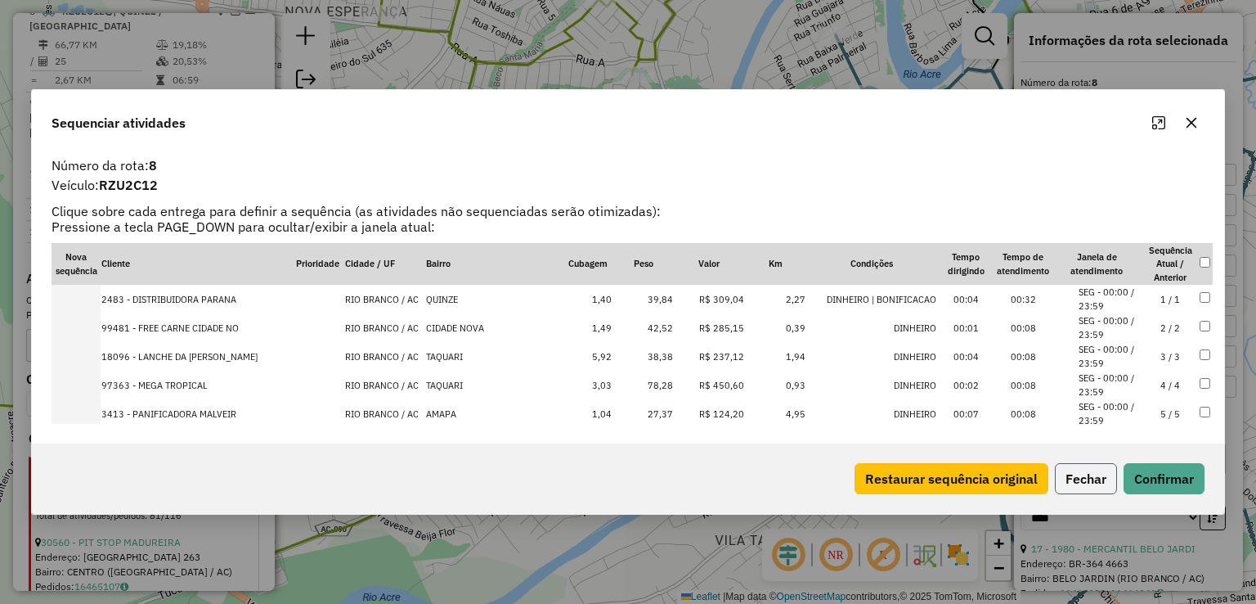
click at [1088, 487] on button "Fechar" at bounding box center [1086, 478] width 62 height 31
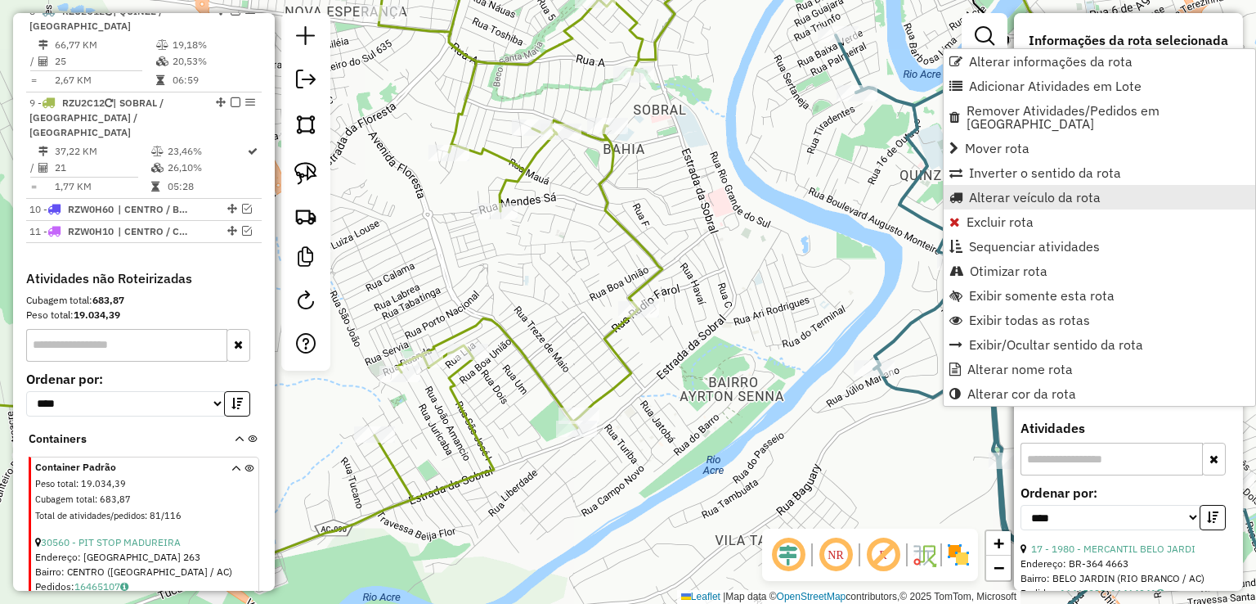
click at [983, 191] on span "Alterar veículo da rota" at bounding box center [1035, 197] width 132 height 13
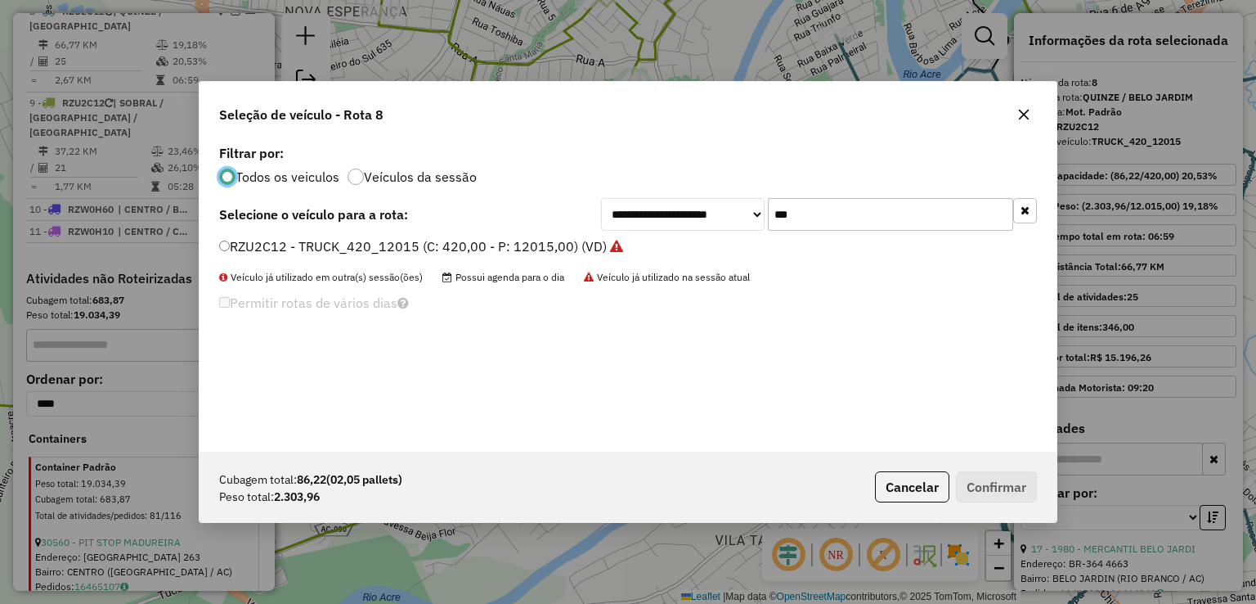
scroll to position [8, 5]
drag, startPoint x: 855, startPoint y: 209, endPoint x: 513, endPoint y: 210, distance: 341.8
click at [526, 210] on div "**********" at bounding box center [628, 214] width 818 height 33
type input "***"
click at [507, 246] on label "RZW0G90 - VUCK TRUCK_210_7344 (C: 210,00 - P: 7344,00) (VD)" at bounding box center [424, 246] width 411 height 20
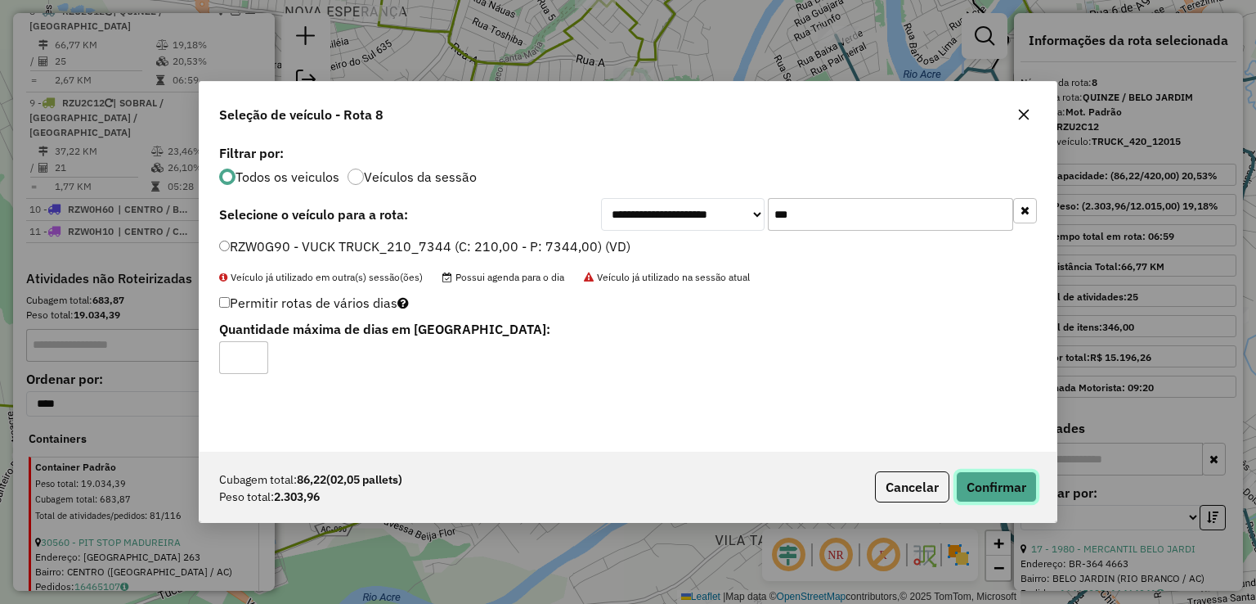
click at [964, 482] on button "Confirmar" at bounding box center [996, 486] width 81 height 31
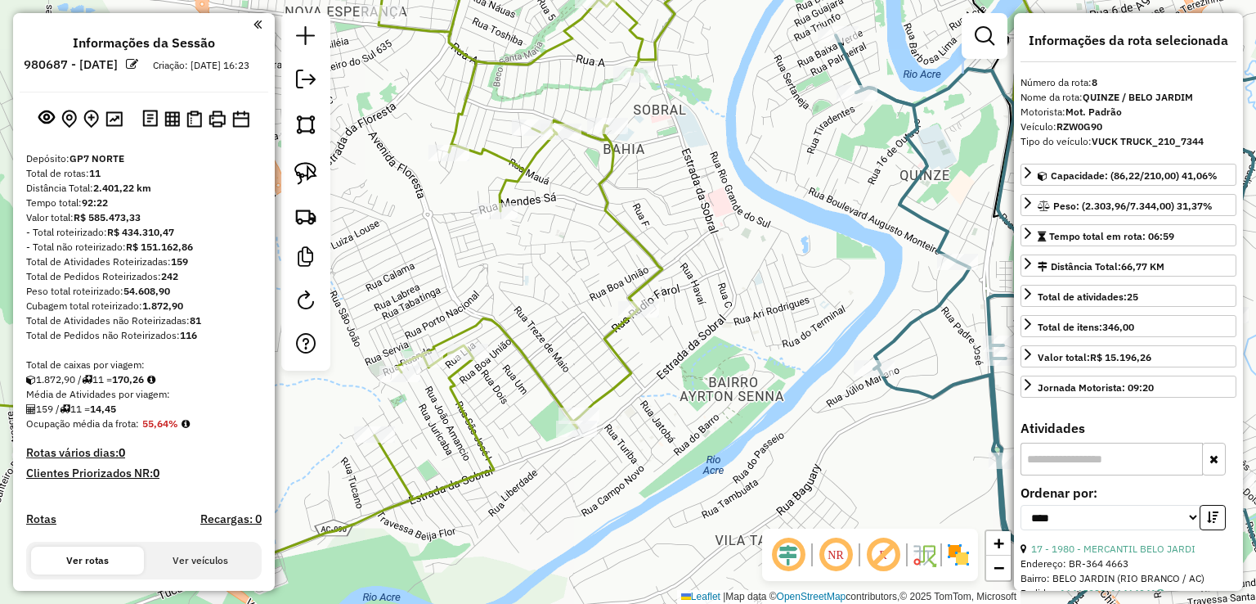
scroll to position [409, 0]
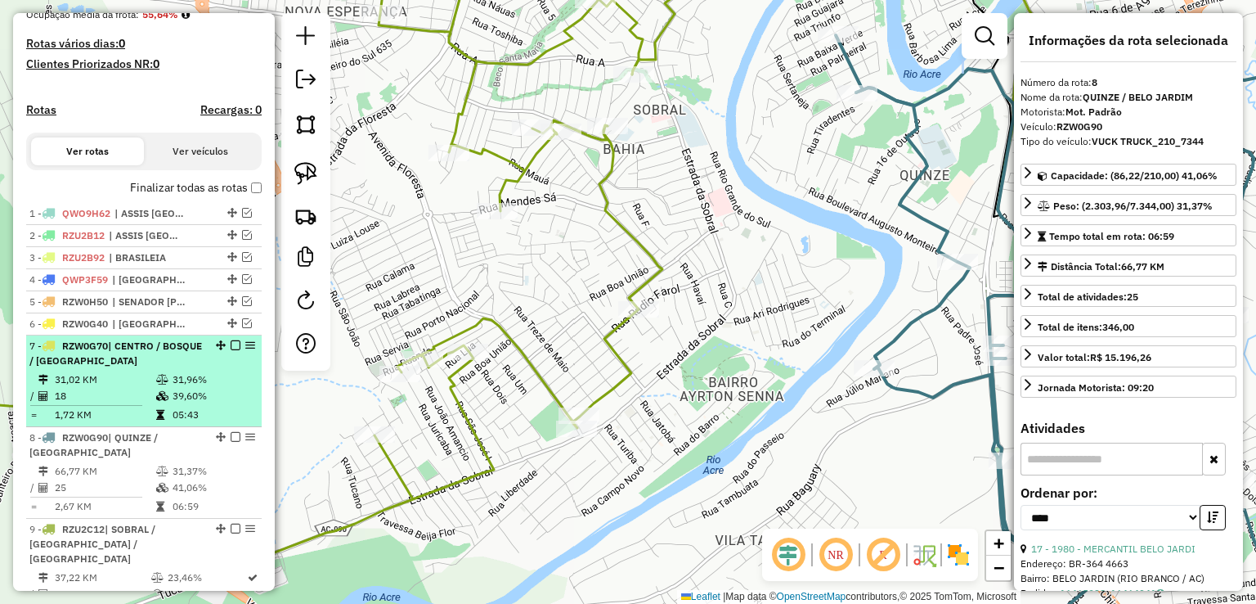
click at [235, 350] on em at bounding box center [236, 345] width 10 height 10
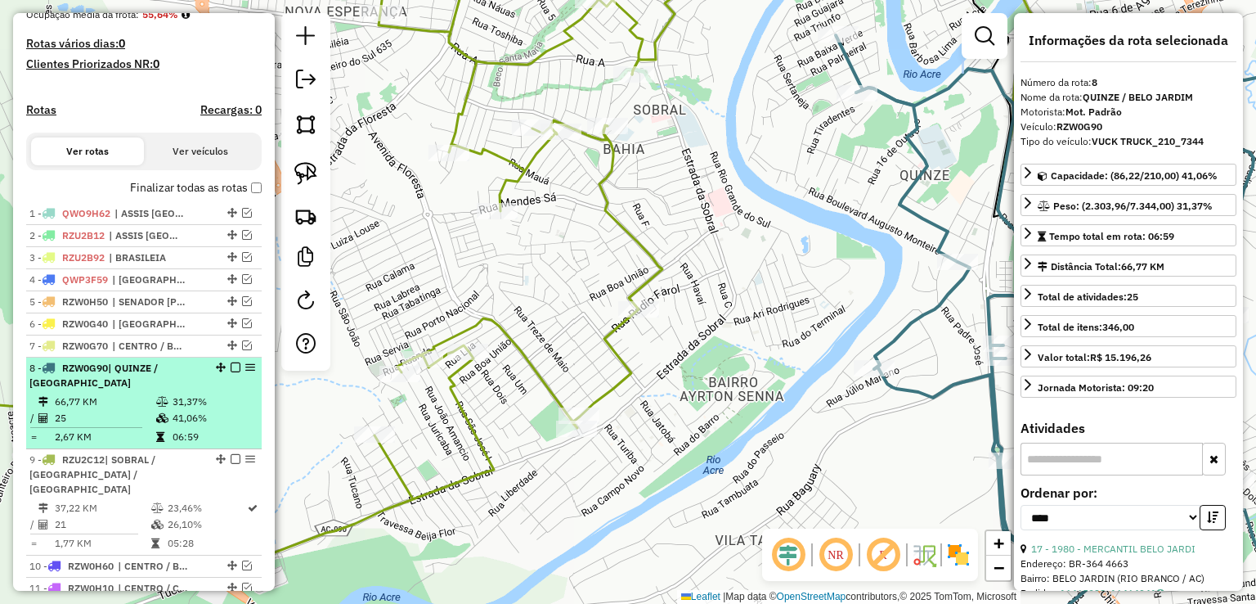
click at [232, 372] on em at bounding box center [236, 367] width 10 height 10
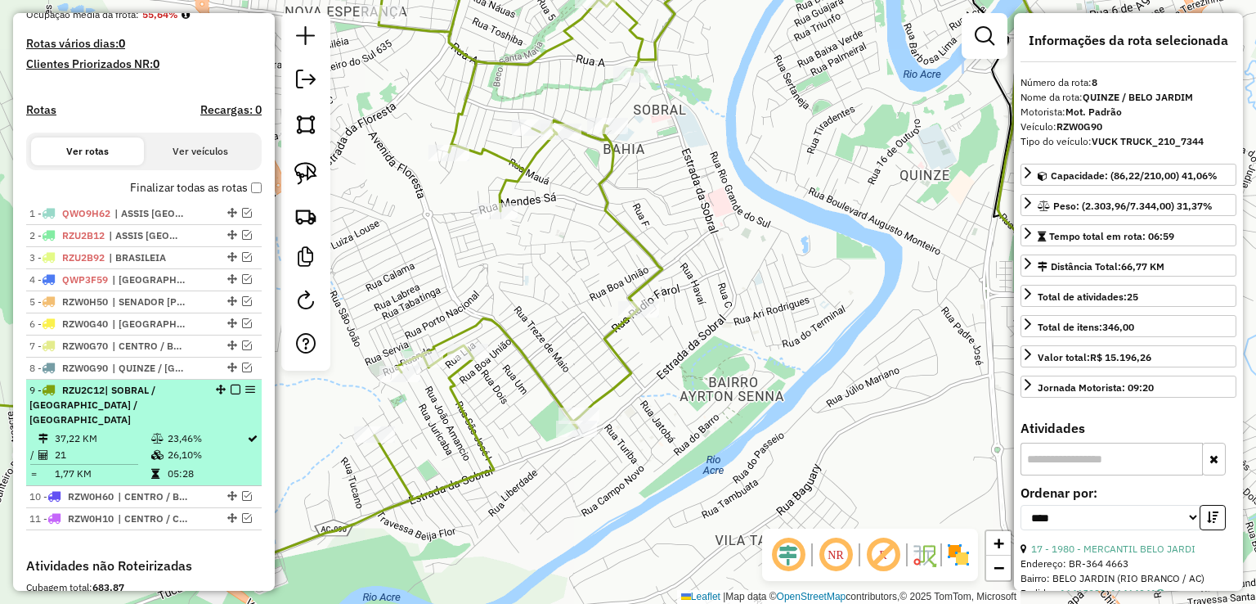
click at [231, 394] on em at bounding box center [236, 389] width 10 height 10
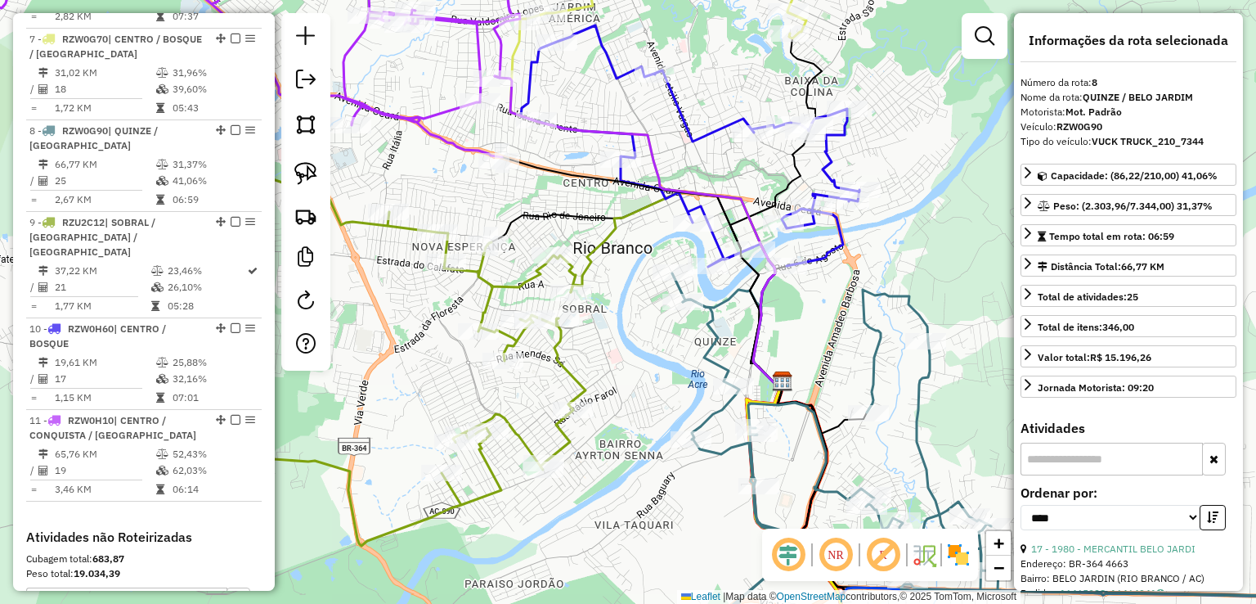
scroll to position [1227, 0]
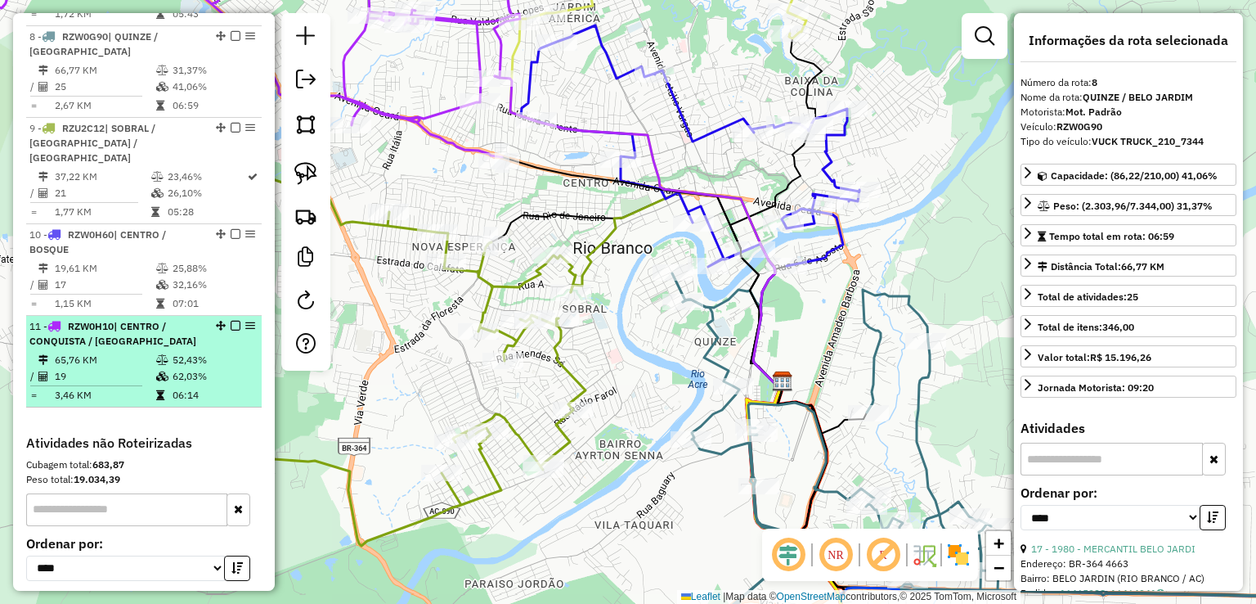
click at [172, 368] on td "62,03%" at bounding box center [213, 376] width 83 height 16
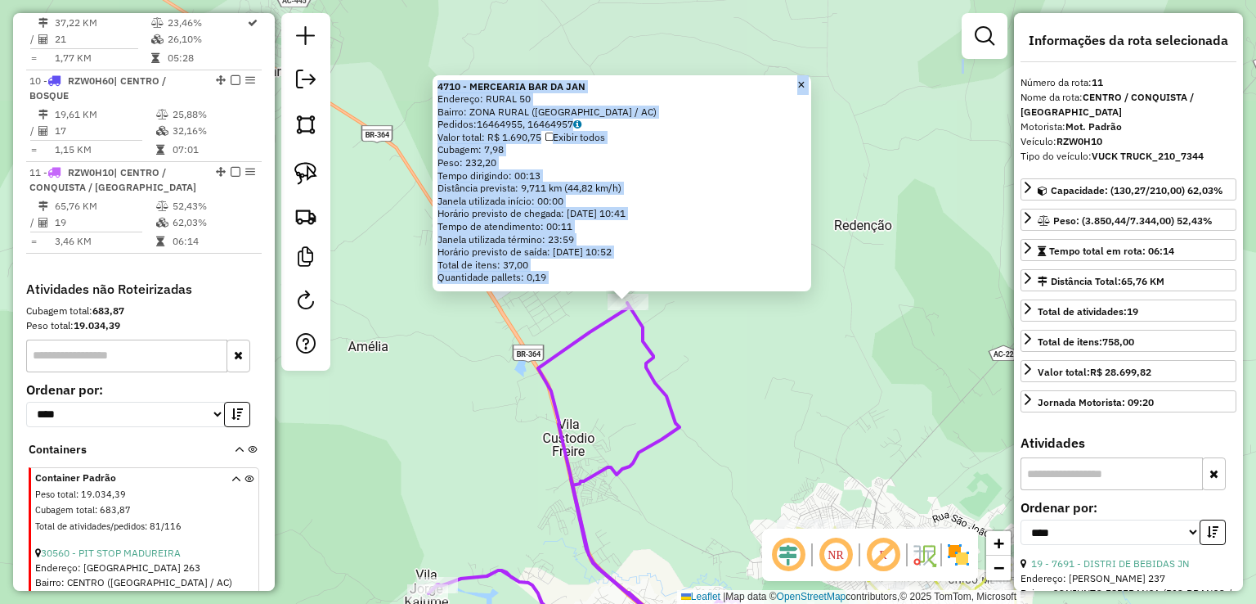
scroll to position [1467, 0]
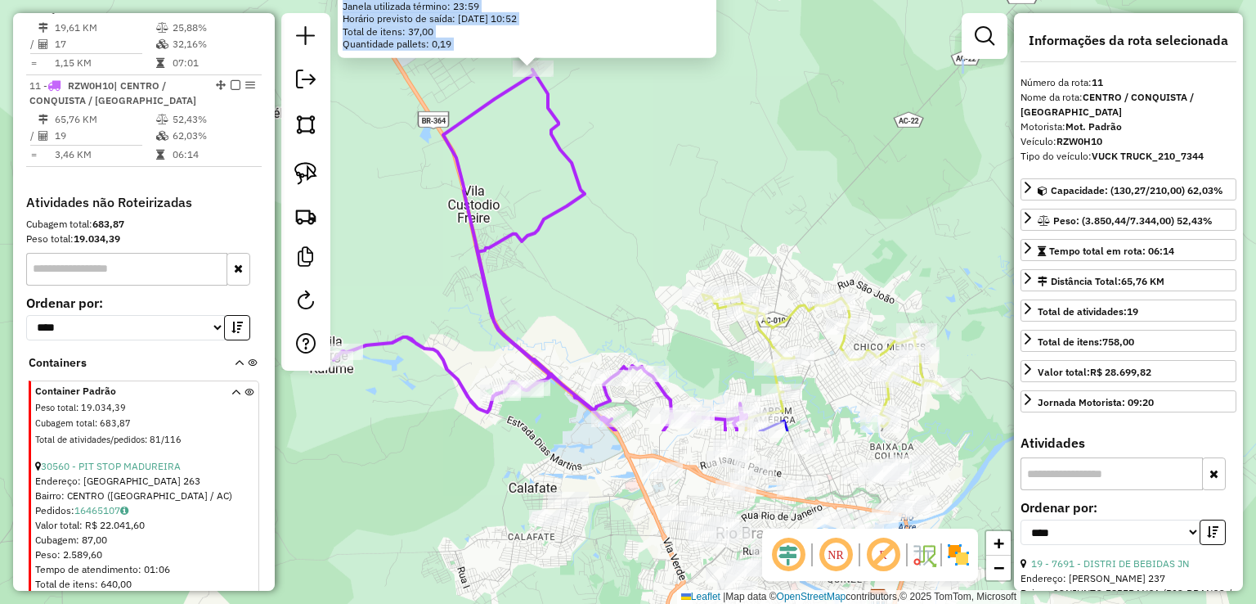
drag, startPoint x: 797, startPoint y: 361, endPoint x: 702, endPoint y: 128, distance: 251.6
click at [702, 128] on div "4710 - MERCEARIA BAR DA JAN Endereço: RURAL 50 Bairro: ZONA RURAL (RIO BRANCO /…" at bounding box center [628, 302] width 1256 height 604
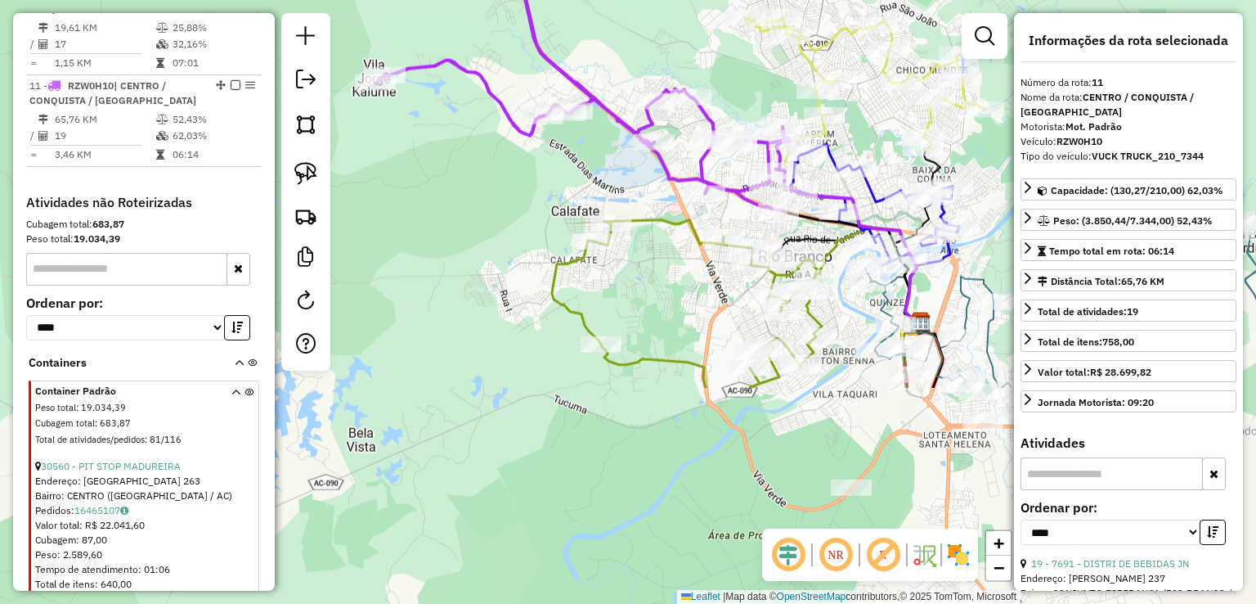
drag, startPoint x: 667, startPoint y: 170, endPoint x: 710, endPoint y: -62, distance: 236.1
click at [710, 0] on html "Aguarde... Pop-up bloqueado! Seu navegador bloqueou automáticamente a abertura …" at bounding box center [628, 302] width 1256 height 604
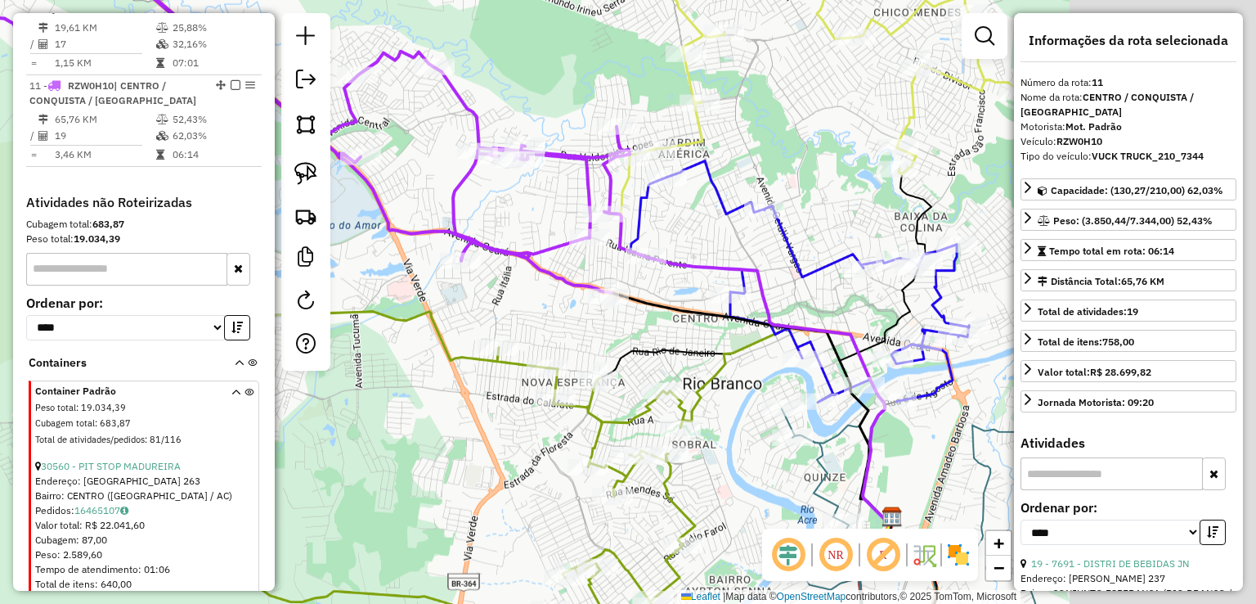
drag, startPoint x: 783, startPoint y: 90, endPoint x: 550, endPoint y: 56, distance: 235.5
click at [550, 56] on div "4710 - MERCEARIA BAR DA JAN Endereço: RURAL 50 Bairro: ZONA RURAL (RIO BRANCO /…" at bounding box center [628, 302] width 1256 height 604
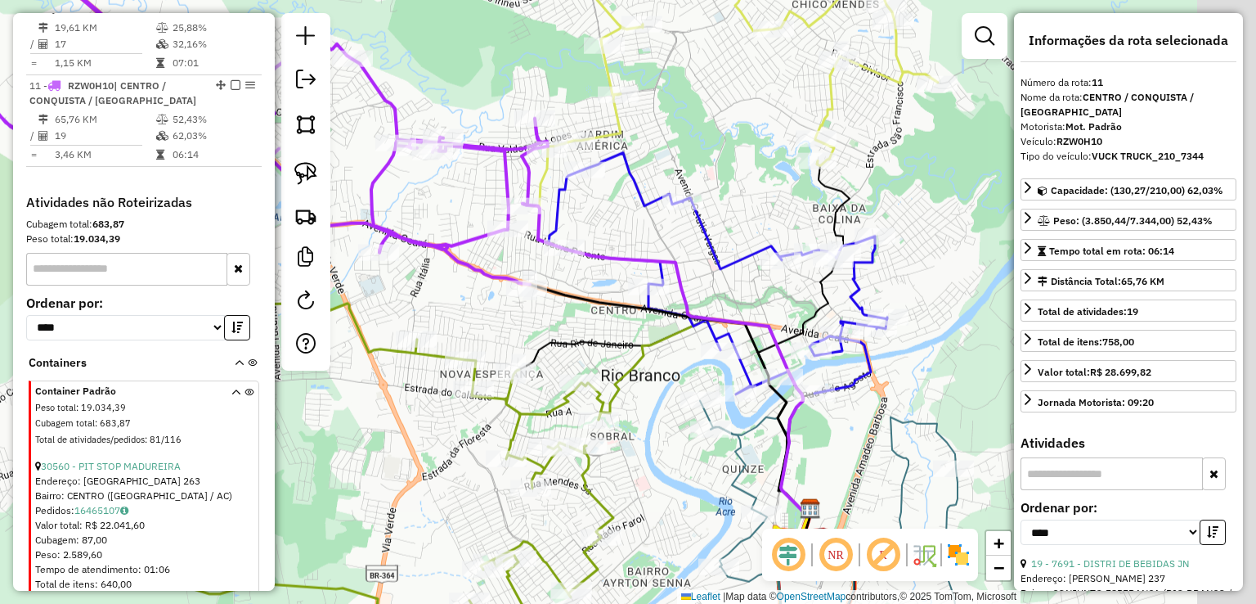
drag, startPoint x: 623, startPoint y: 87, endPoint x: 531, endPoint y: 77, distance: 92.9
click at [533, 77] on div "4710 - MERCEARIA BAR DA JAN Endereço: RURAL 50 Bairro: ZONA RURAL (RIO BRANCO /…" at bounding box center [628, 302] width 1256 height 604
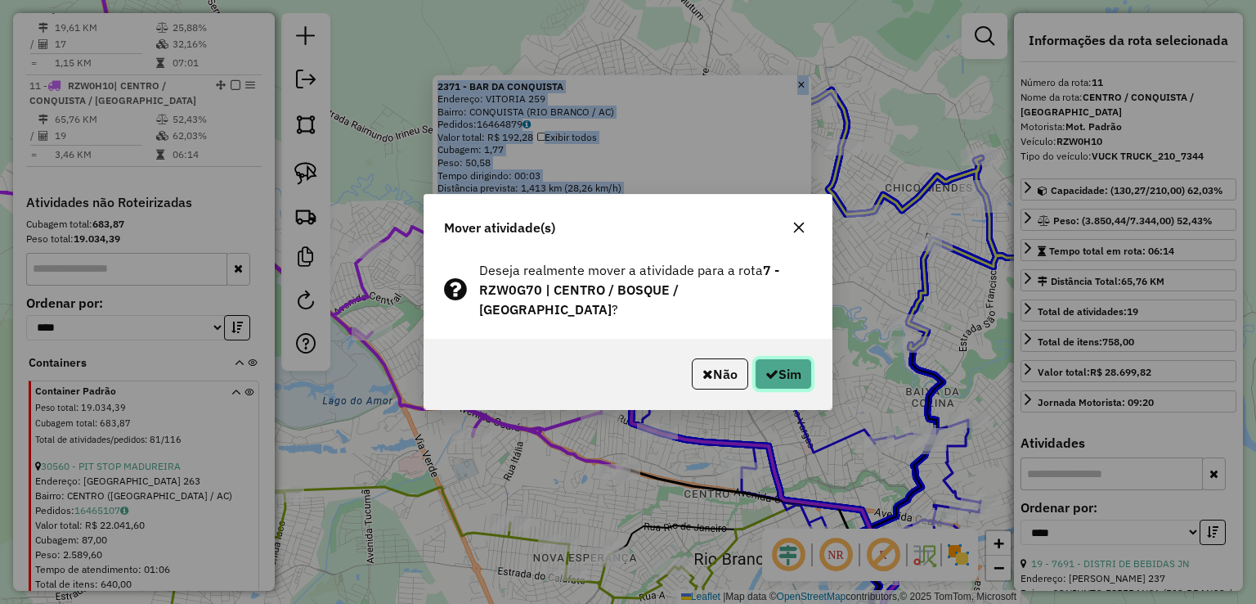
click at [774, 358] on button "Sim" at bounding box center [783, 373] width 57 height 31
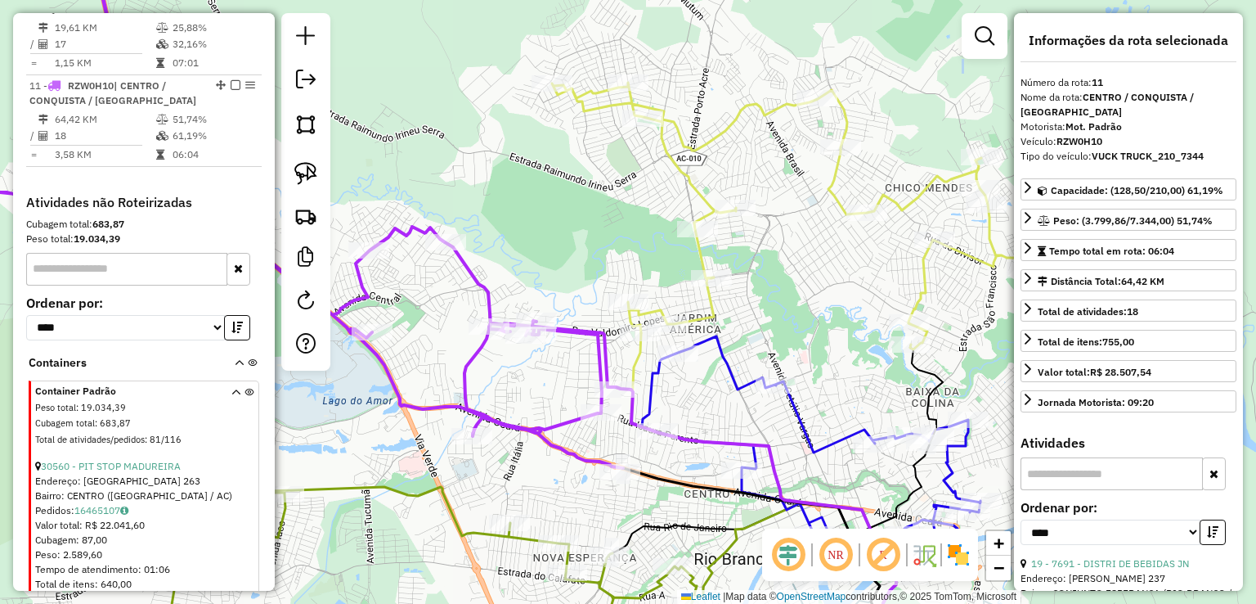
click at [605, 364] on icon at bounding box center [248, 203] width 749 height 528
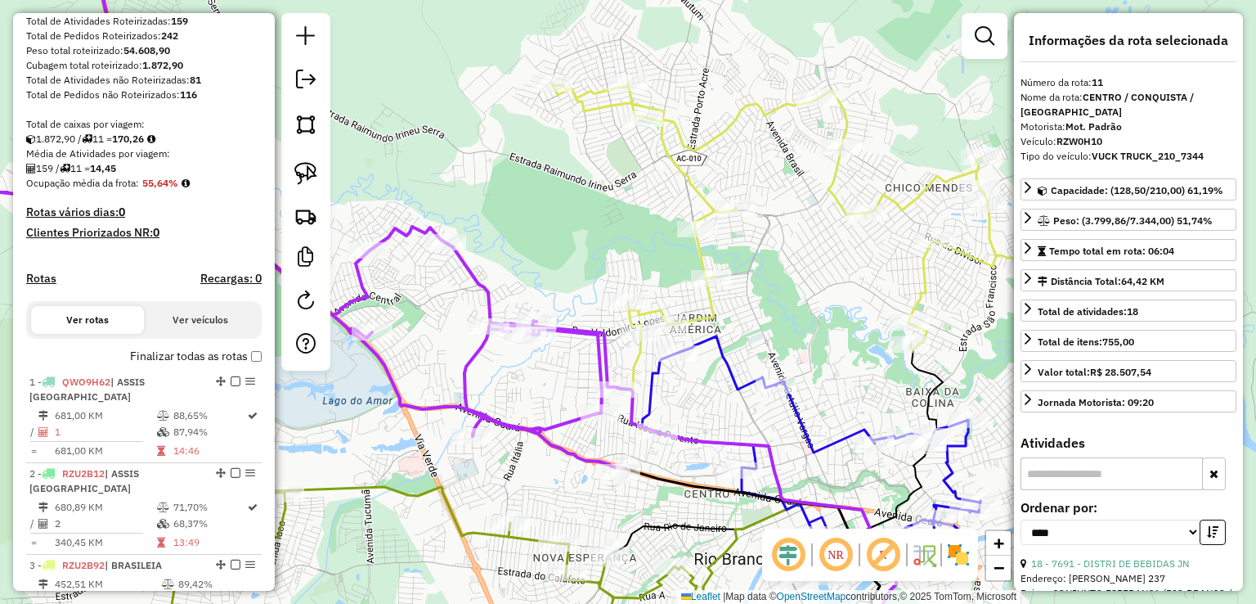
scroll to position [486, 0]
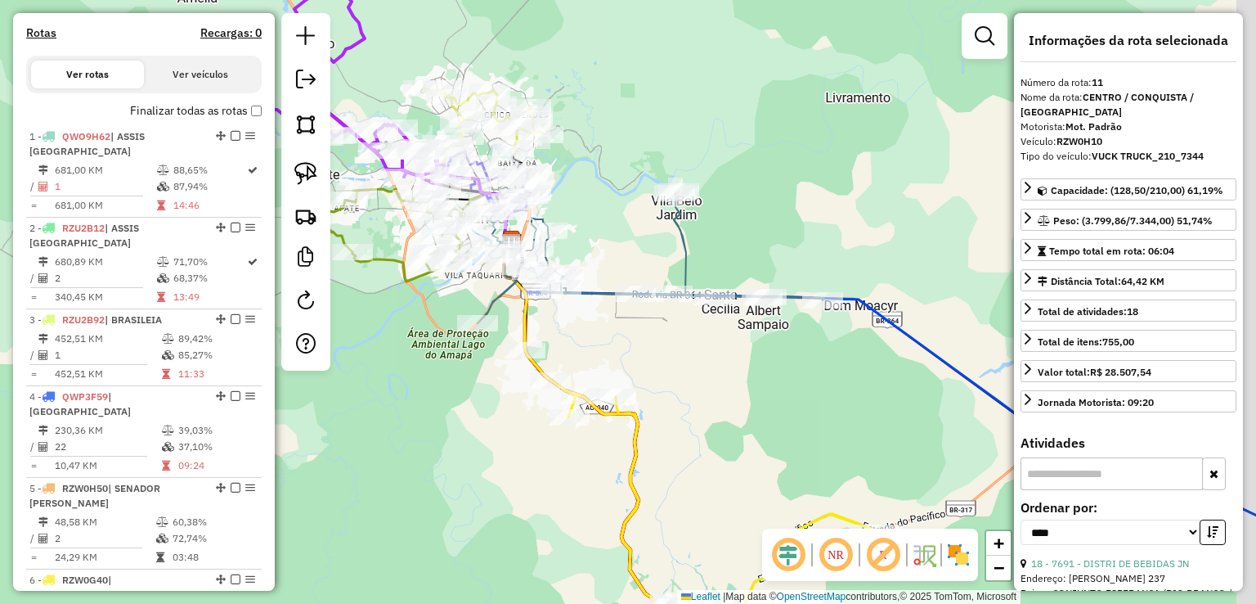
drag, startPoint x: 648, startPoint y: 264, endPoint x: 568, endPoint y: 259, distance: 80.3
click at [568, 259] on div "Janela de atendimento Grade de atendimento Capacidade Transportadoras Veículos …" at bounding box center [628, 302] width 1256 height 604
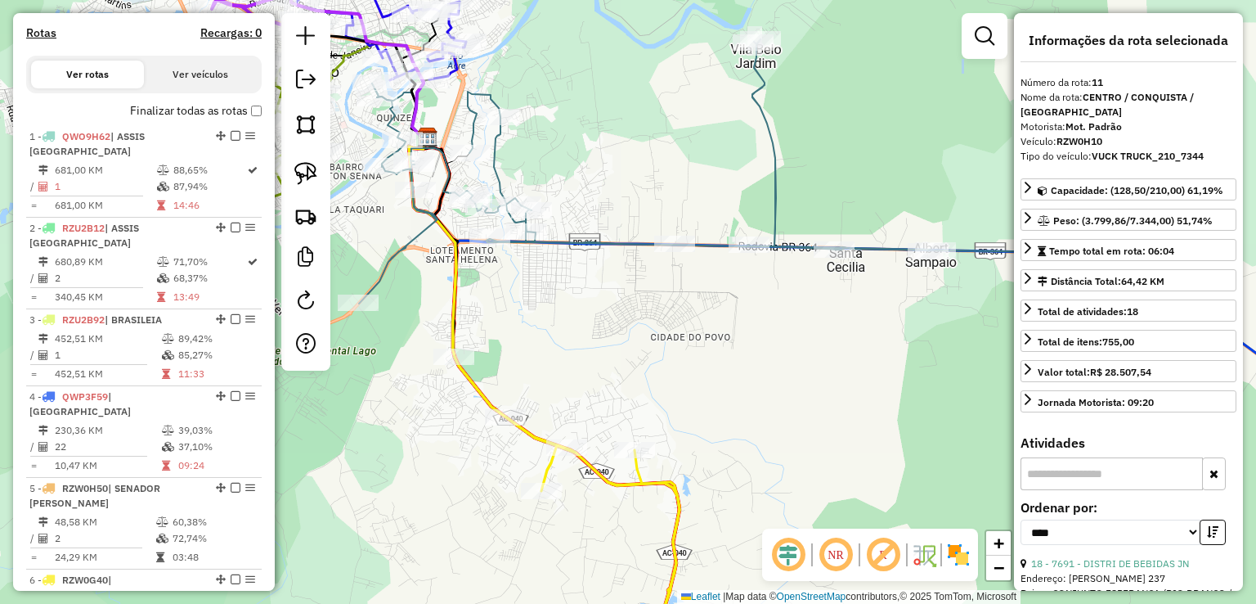
drag, startPoint x: 601, startPoint y: 347, endPoint x: 525, endPoint y: 321, distance: 80.2
click at [525, 321] on div "Janela de atendimento Grade de atendimento Capacidade Transportadoras Veículos …" at bounding box center [628, 302] width 1256 height 604
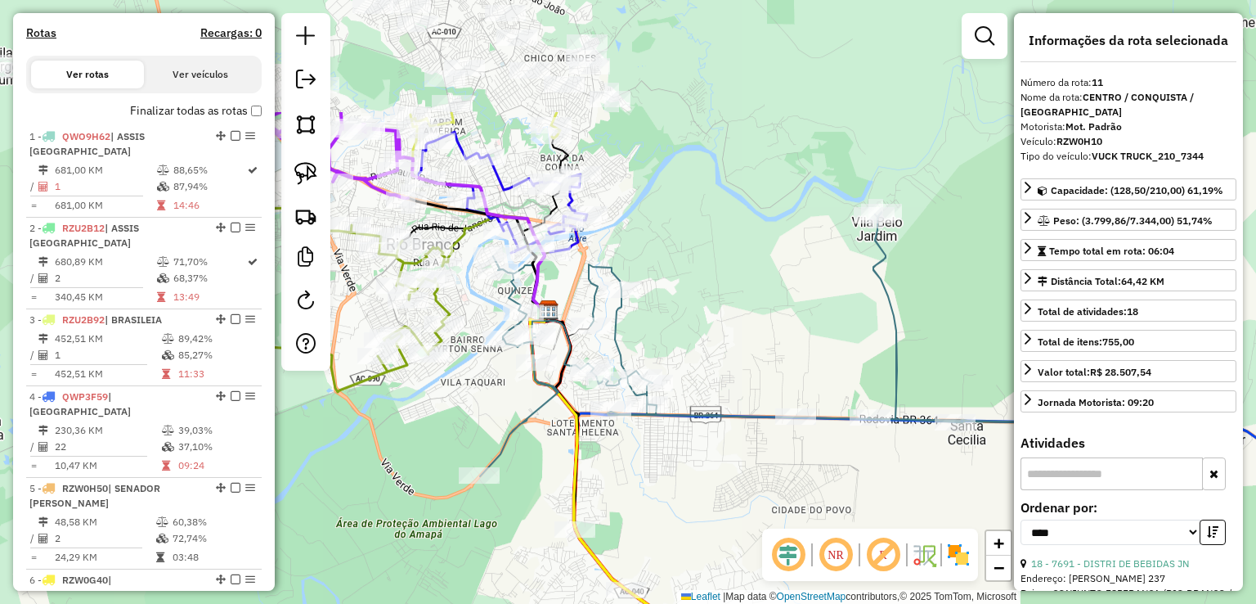
drag, startPoint x: 553, startPoint y: 340, endPoint x: 674, endPoint y: 513, distance: 210.8
click at [674, 513] on div "Janela de atendimento Grade de atendimento Capacidade Transportadoras Veículos …" at bounding box center [628, 302] width 1256 height 604
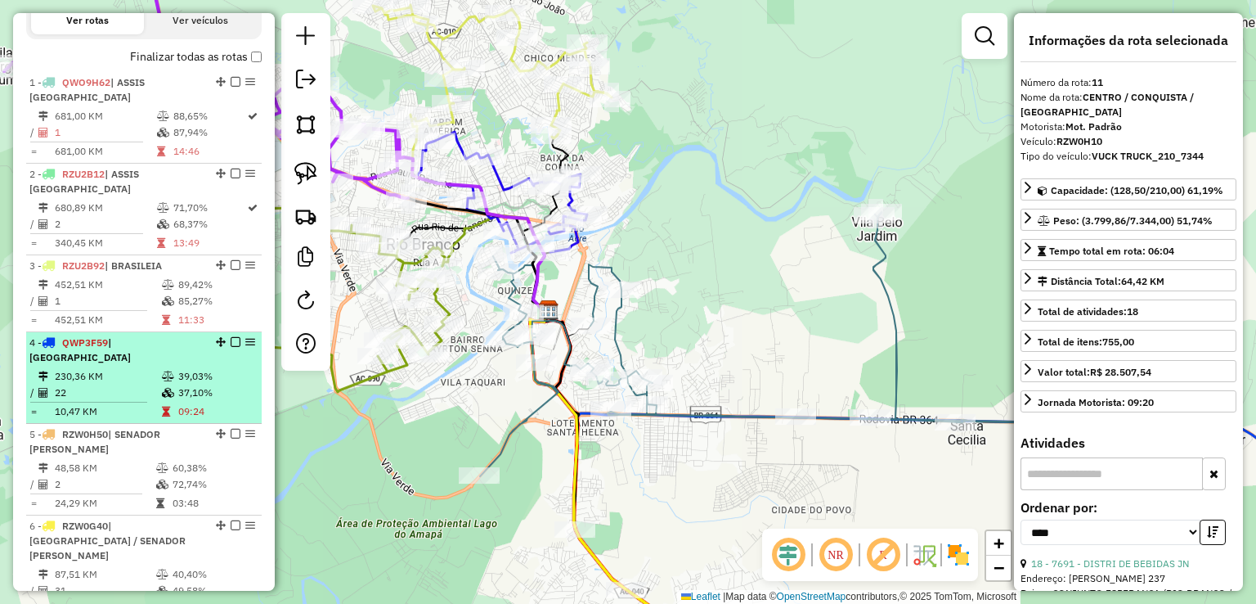
scroll to position [568, 0]
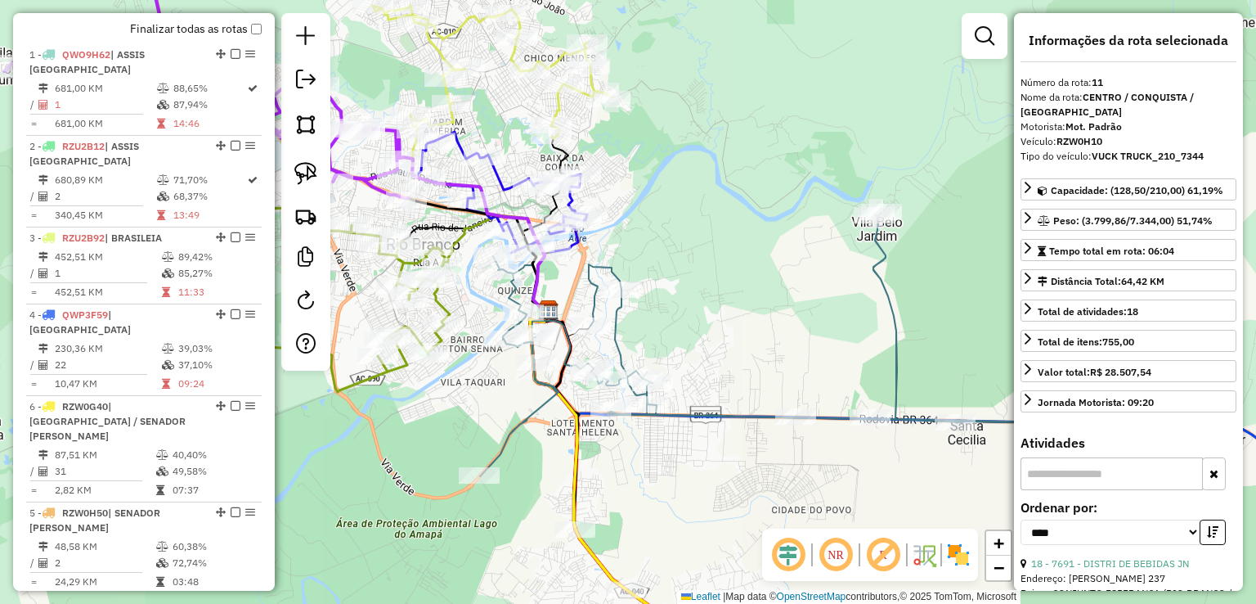
drag, startPoint x: 216, startPoint y: 466, endPoint x: 212, endPoint y: 388, distance: 77.8
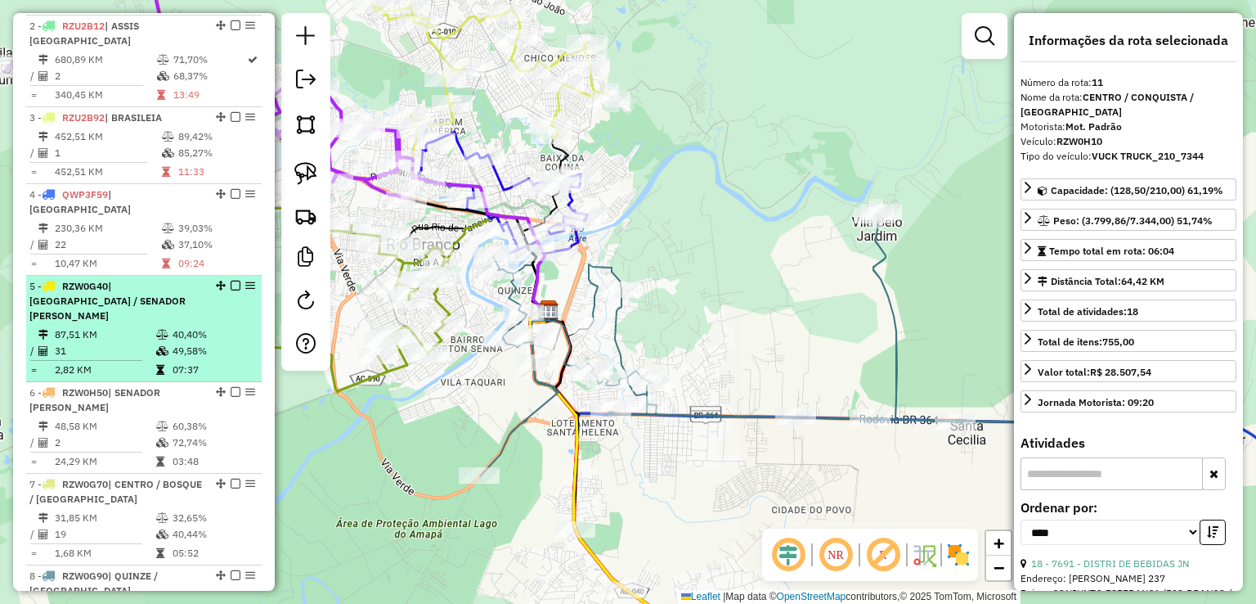
scroll to position [813, 0]
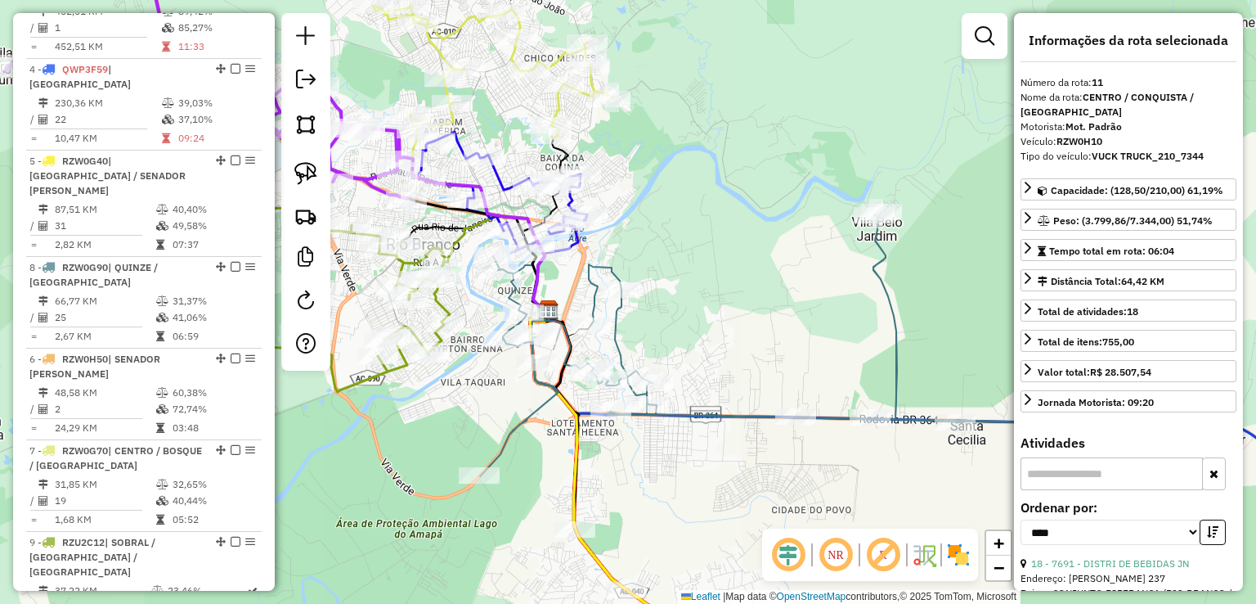
drag, startPoint x: 219, startPoint y: 402, endPoint x: 191, endPoint y: 245, distance: 159.5
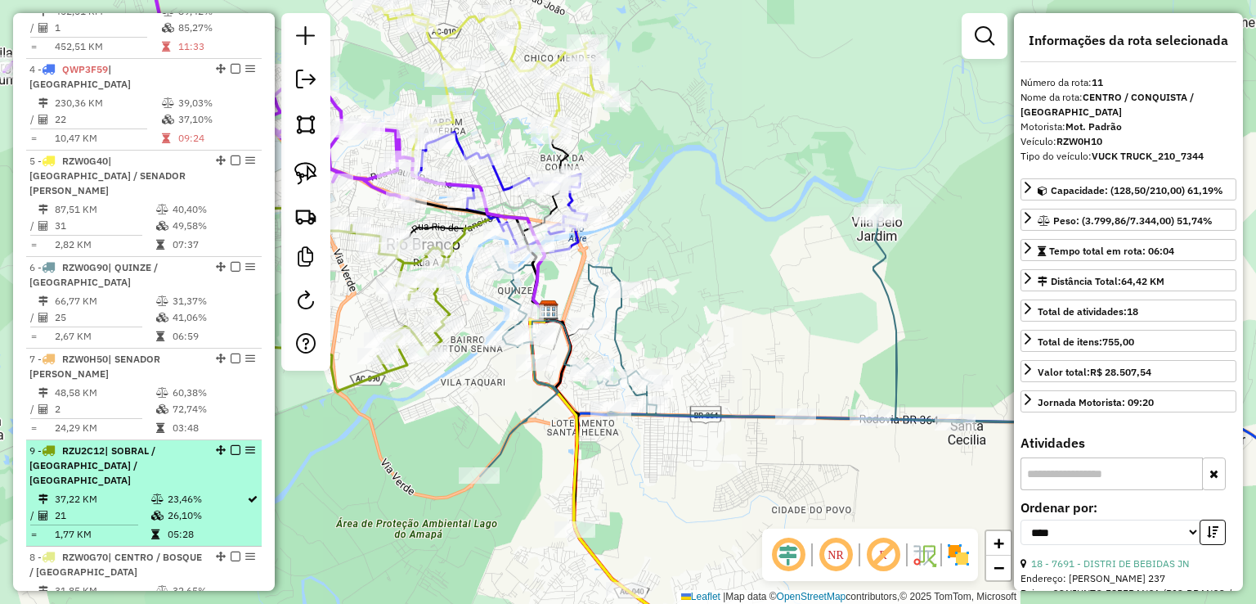
drag, startPoint x: 213, startPoint y: 495, endPoint x: 204, endPoint y: 415, distance: 79.8
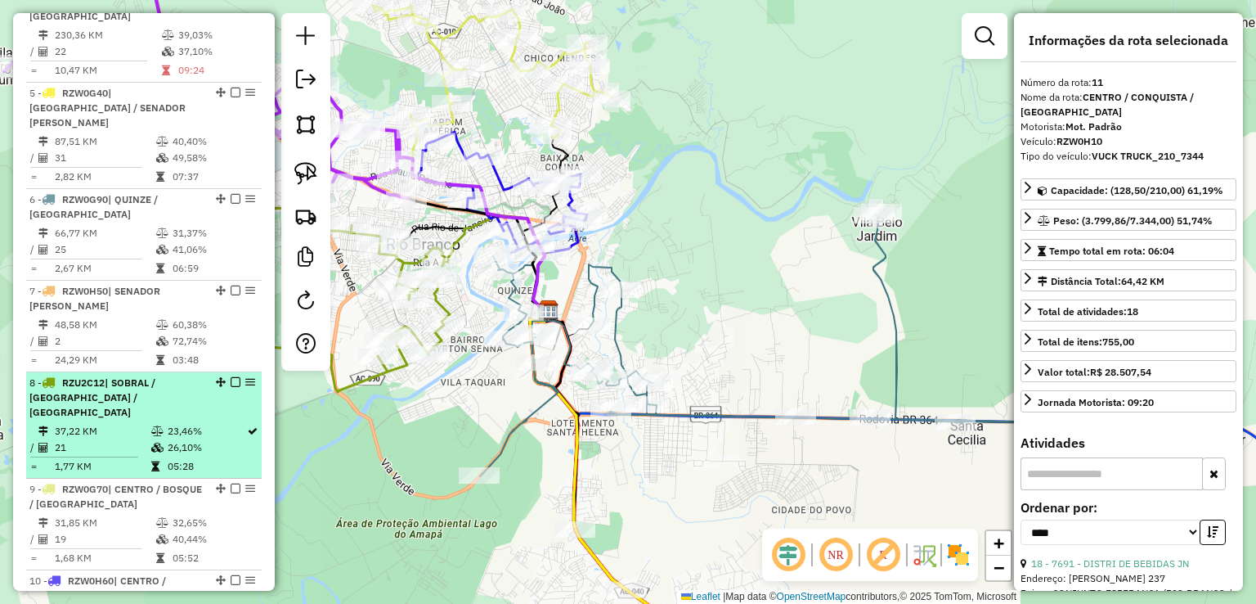
scroll to position [976, 0]
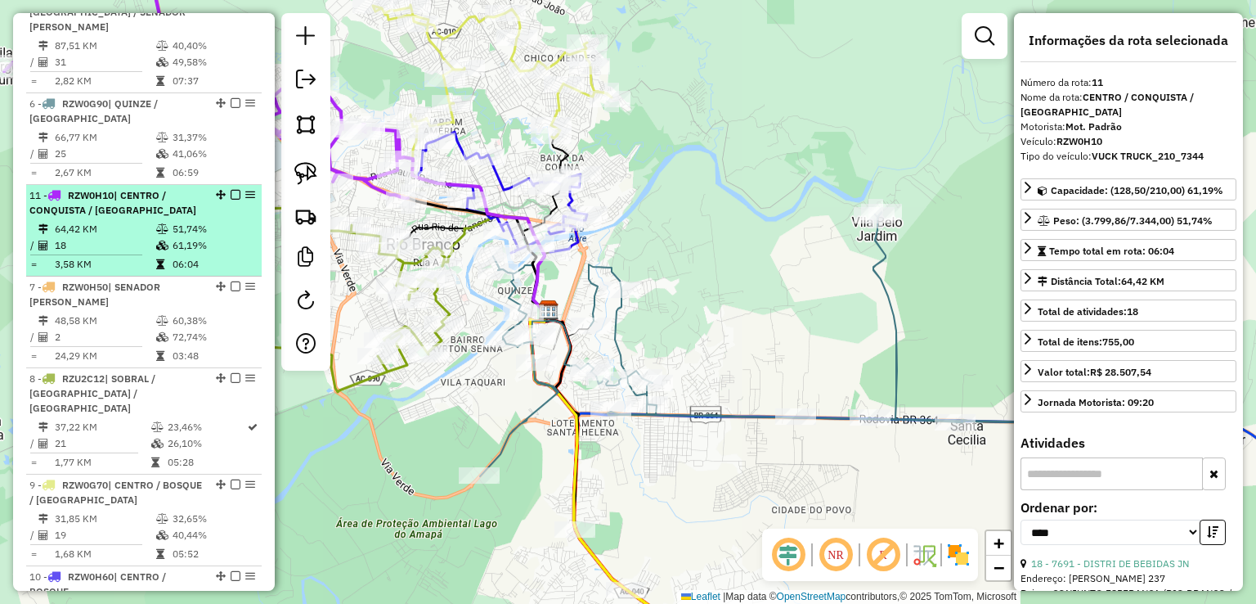
drag, startPoint x: 211, startPoint y: 509, endPoint x: 191, endPoint y: 184, distance: 326.1
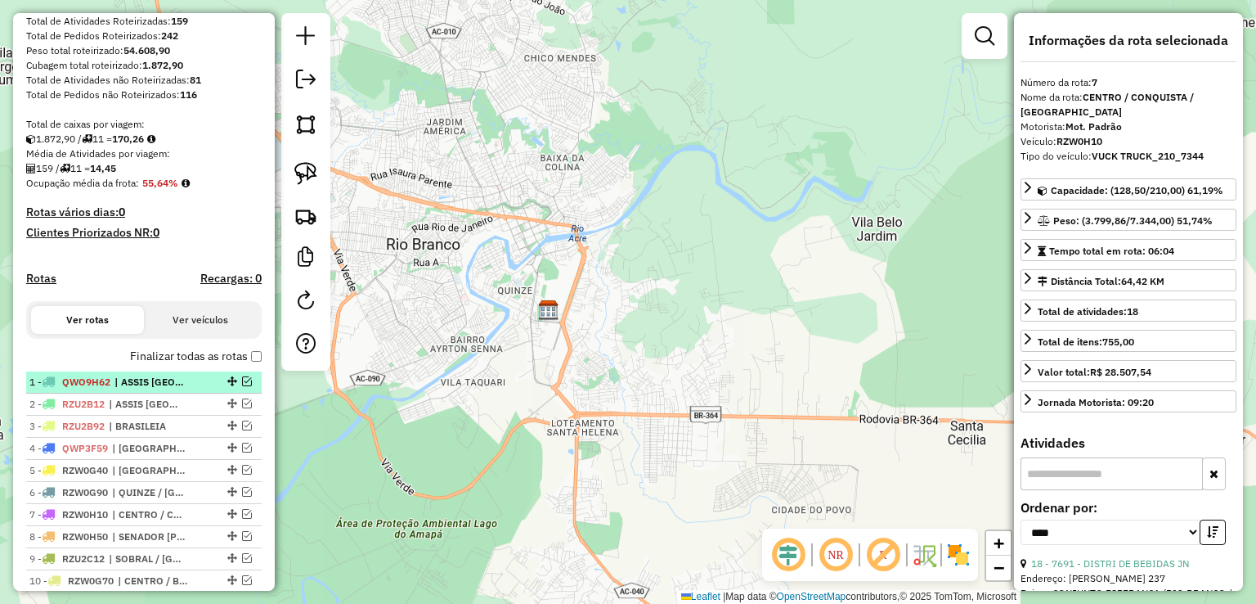
scroll to position [159, 0]
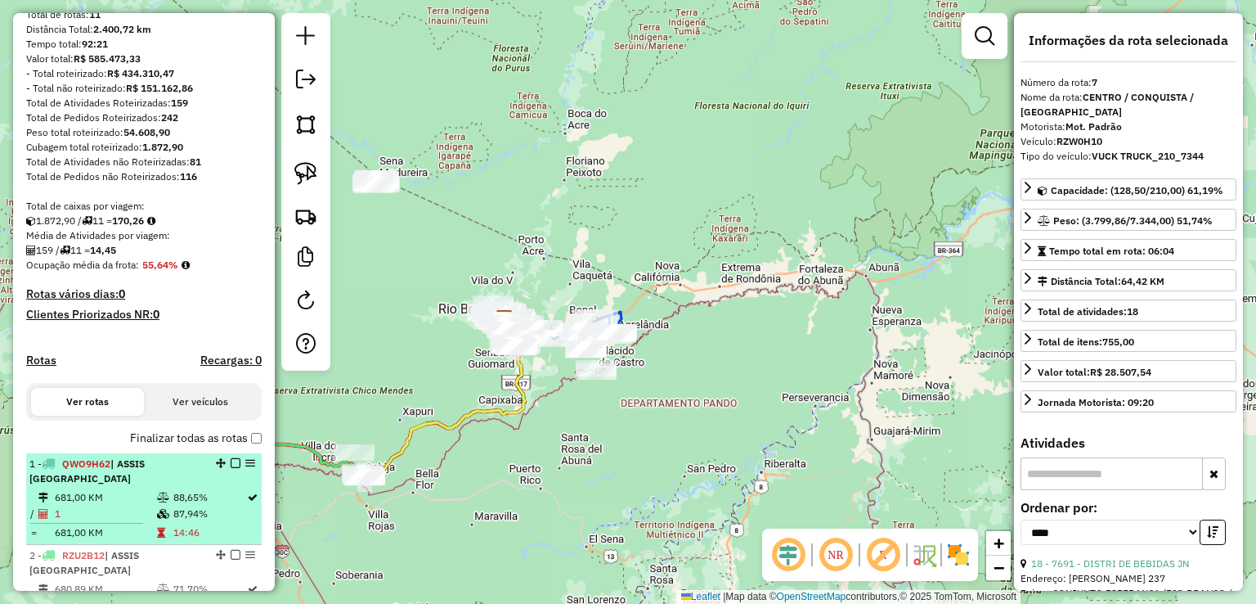
click at [131, 501] on td "681,00 KM" at bounding box center [105, 497] width 102 height 16
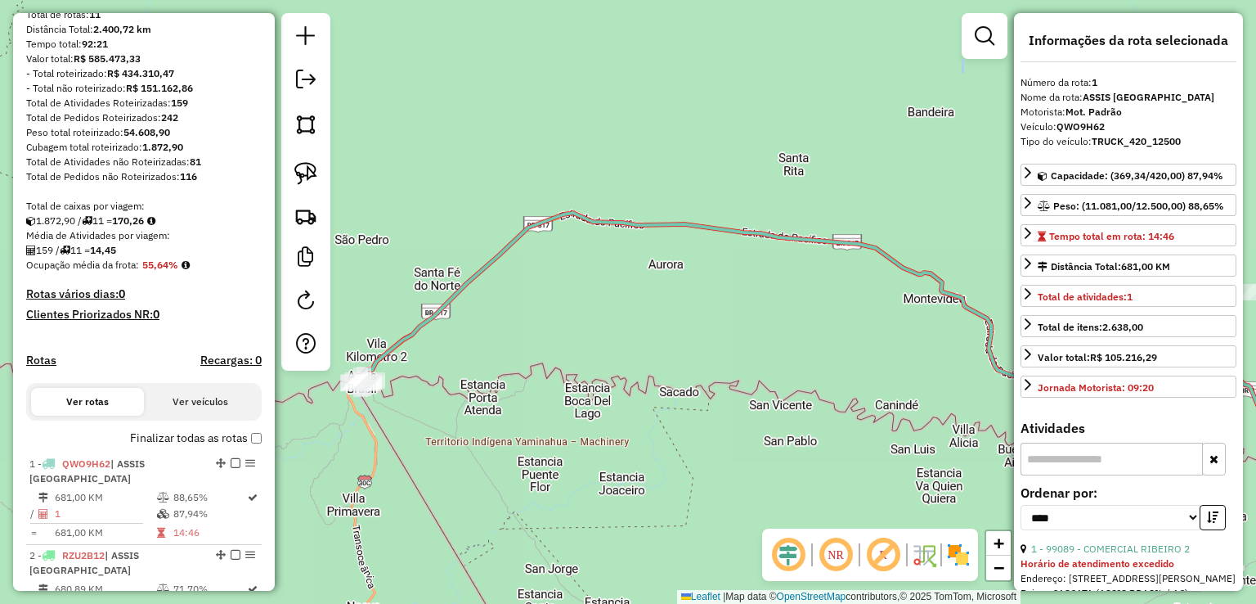
drag, startPoint x: 378, startPoint y: 432, endPoint x: 458, endPoint y: 436, distance: 80.2
click at [455, 436] on div "Janela de atendimento Grade de atendimento Capacidade Transportadoras Veículos …" at bounding box center [628, 302] width 1256 height 604
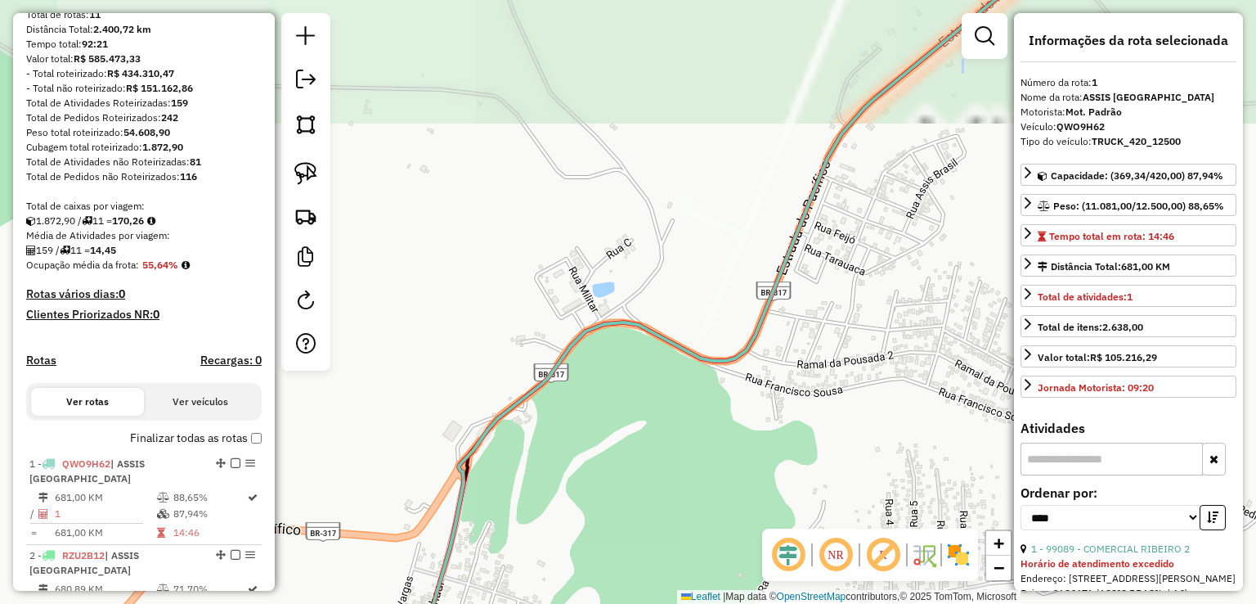
drag, startPoint x: 424, startPoint y: 465, endPoint x: 421, endPoint y: 207, distance: 258.4
click at [408, 229] on div "Janela de atendimento Grade de atendimento Capacidade Transportadoras Veículos …" at bounding box center [628, 302] width 1256 height 604
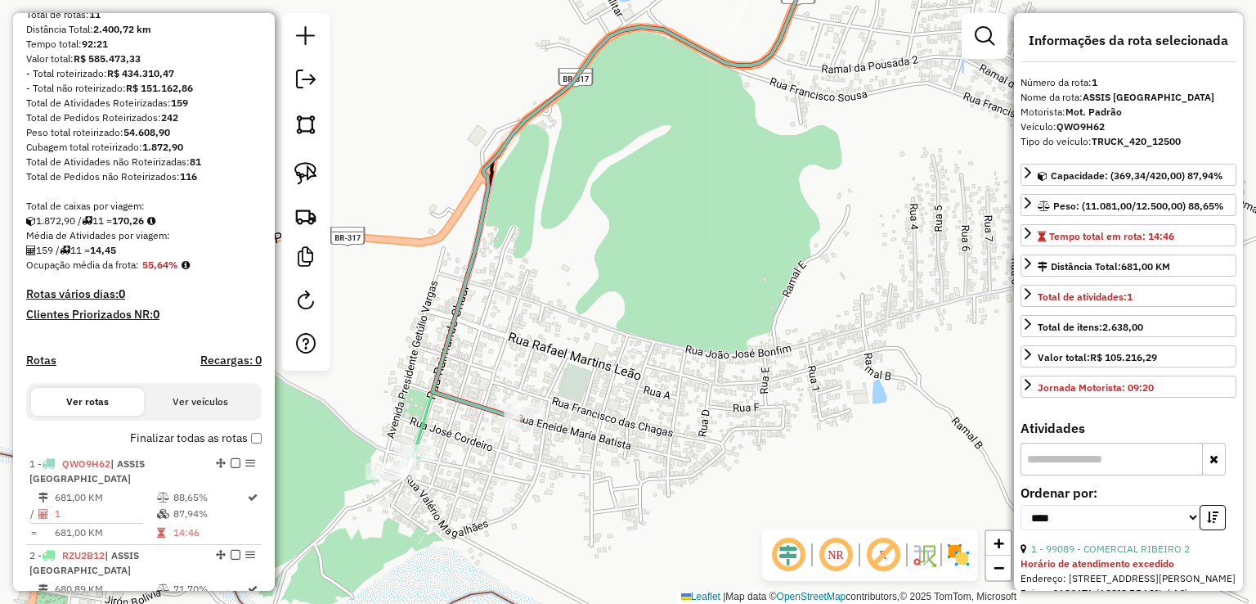
drag, startPoint x: 561, startPoint y: 406, endPoint x: 676, endPoint y: 267, distance: 180.0
click at [676, 267] on div "Janela de atendimento Grade de atendimento Capacidade Transportadoras Veículos …" at bounding box center [628, 302] width 1256 height 604
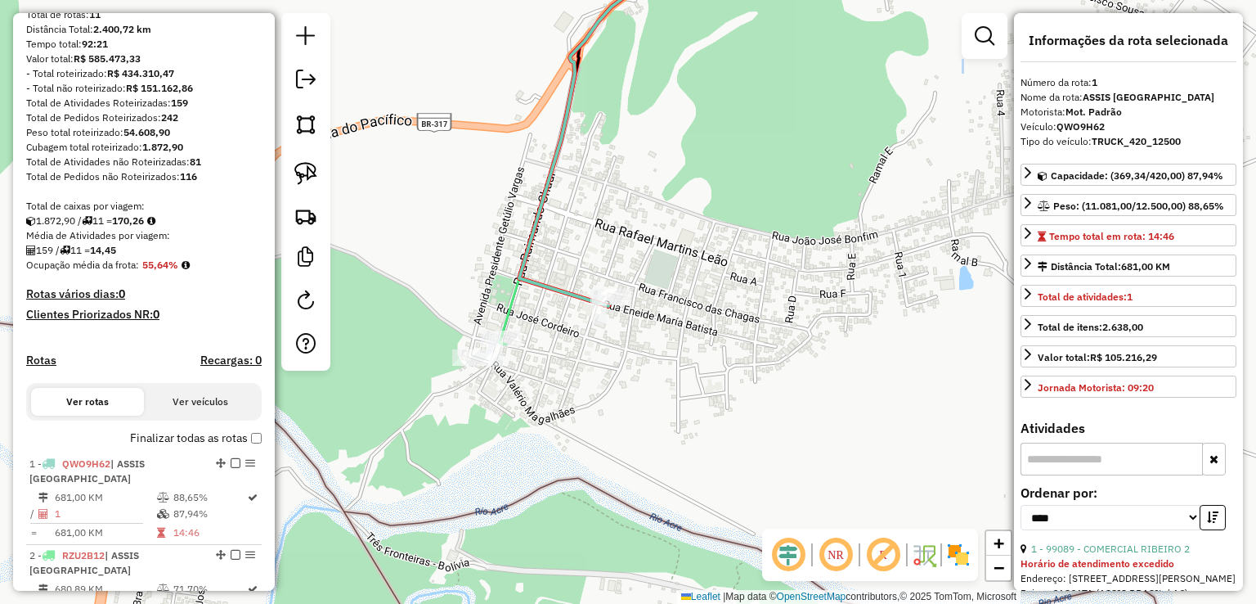
click at [579, 299] on icon at bounding box center [689, 122] width 340 height 366
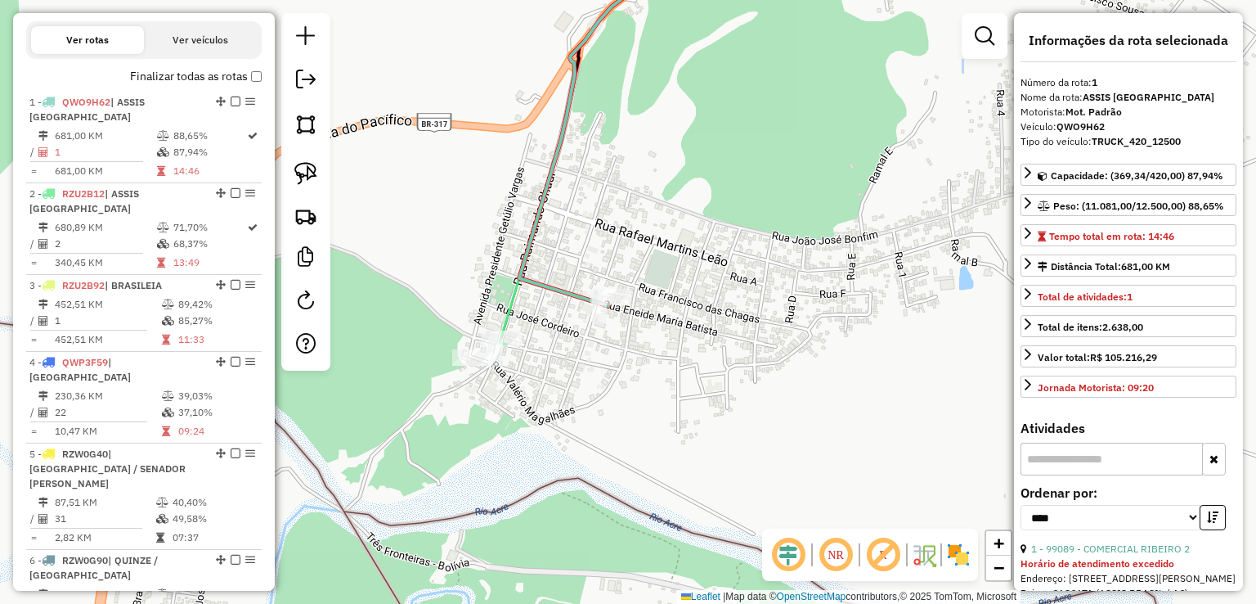
scroll to position [612, 0]
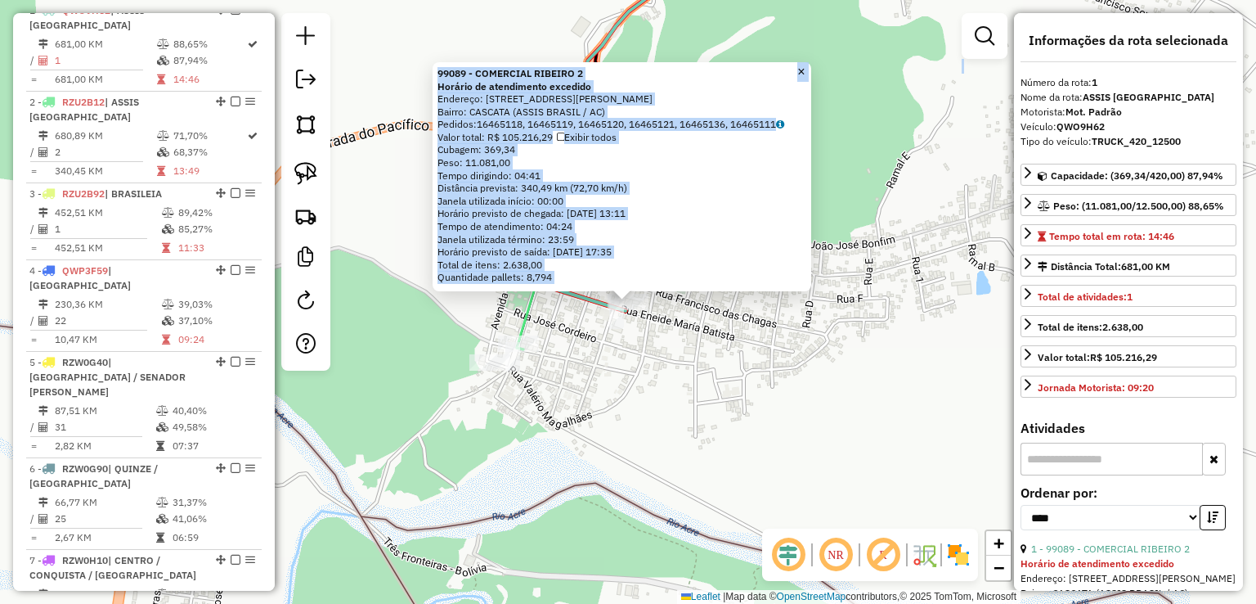
click at [644, 407] on div "99089 - COMERCIAL RIBEIRO 2 Horário de atendimento excedido Endereço: Rua Eneid…" at bounding box center [628, 302] width 1256 height 604
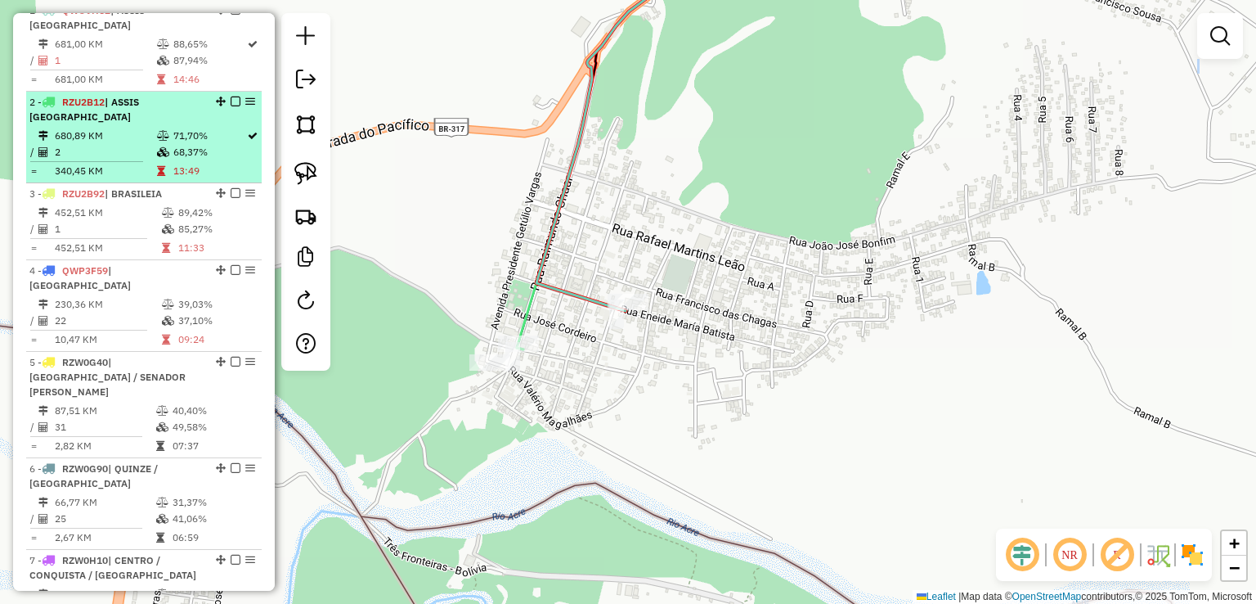
click at [209, 128] on td "71,70%" at bounding box center [210, 136] width 74 height 16
select select "*********"
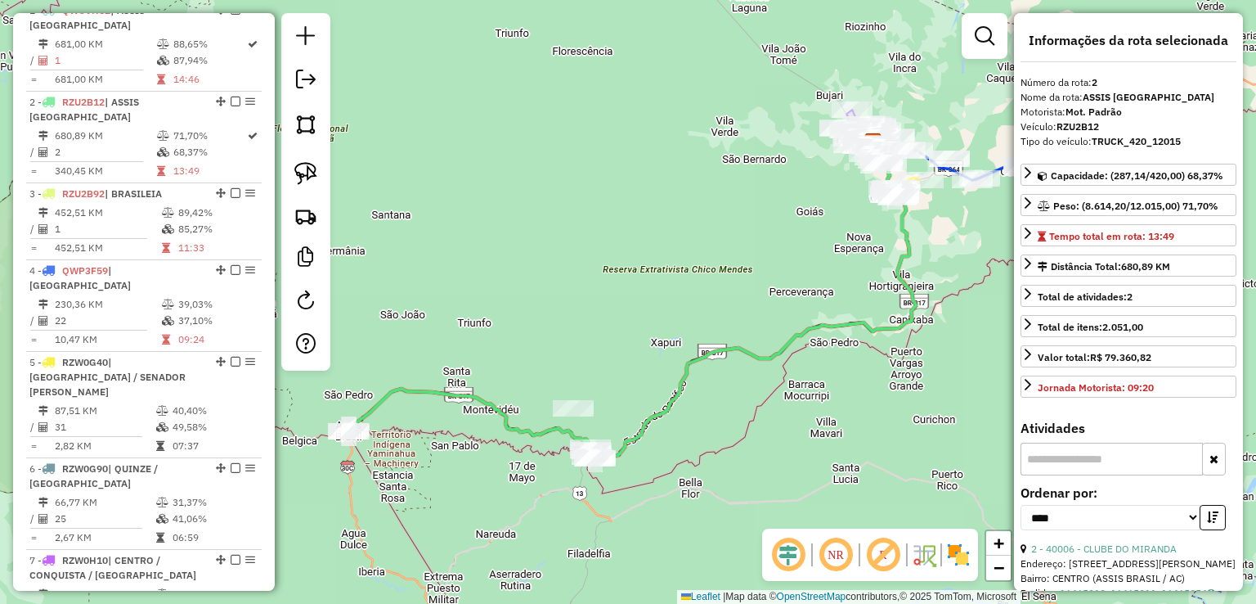
drag, startPoint x: 389, startPoint y: 468, endPoint x: 504, endPoint y: 432, distance: 120.0
click at [504, 433] on div "Janela de atendimento Grade de atendimento Capacidade Transportadoras Veículos …" at bounding box center [628, 302] width 1256 height 604
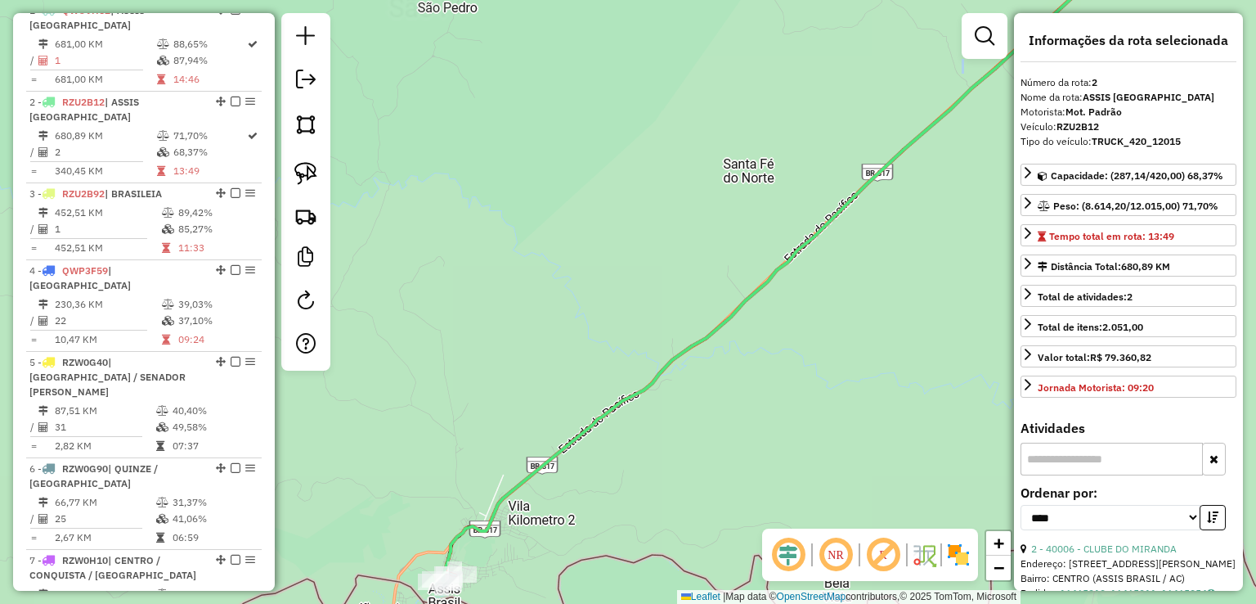
drag, startPoint x: 404, startPoint y: 416, endPoint x: 505, endPoint y: 253, distance: 192.4
click at [505, 253] on div "Janela de atendimento Grade de atendimento Capacidade Transportadoras Veículos …" at bounding box center [628, 302] width 1256 height 604
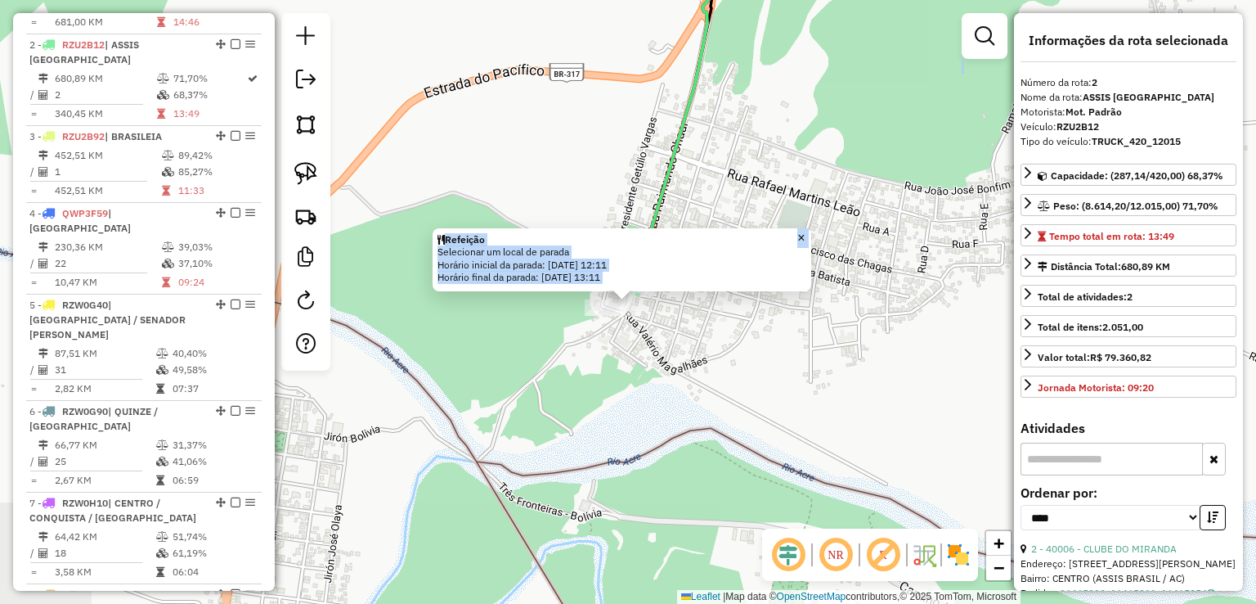
scroll to position [689, 0]
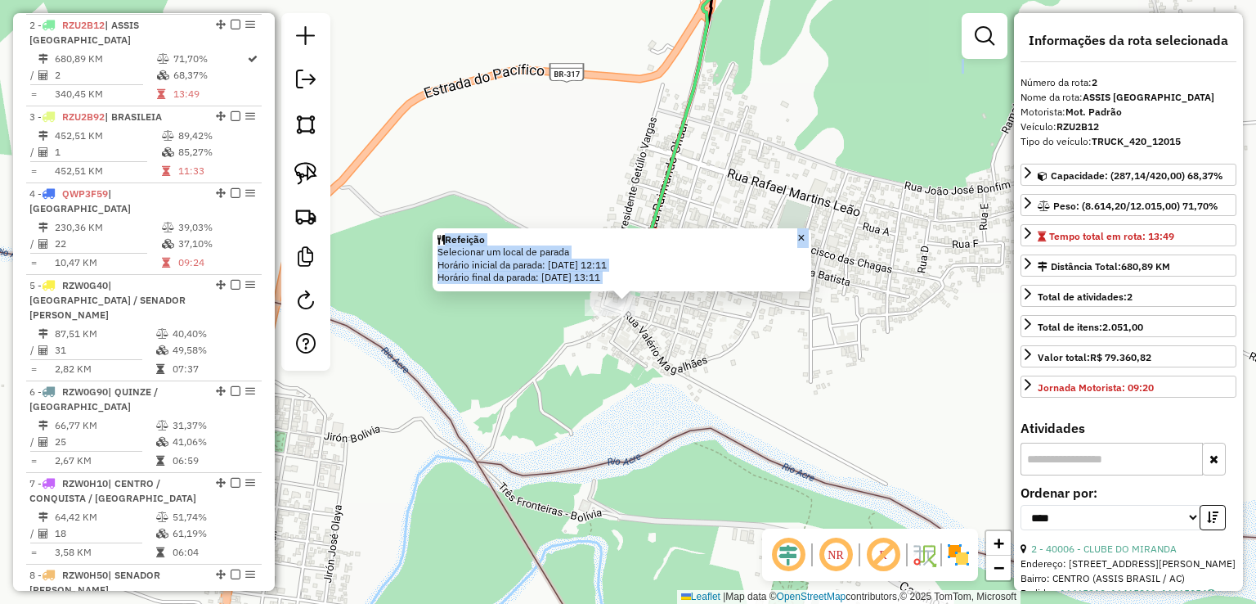
click at [600, 429] on div "Refeição Selecionar um local de parada Horário inicial da parada: 18/08/2025 12…" at bounding box center [628, 302] width 1256 height 604
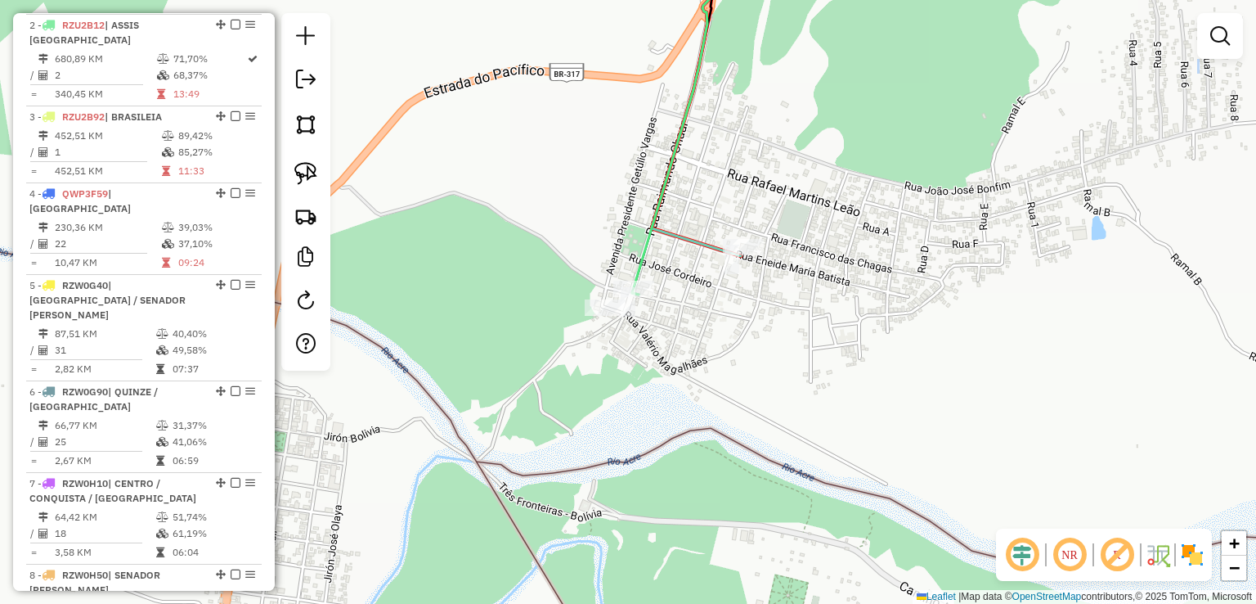
click at [652, 252] on icon at bounding box center [699, 116] width 135 height 355
select select "*********"
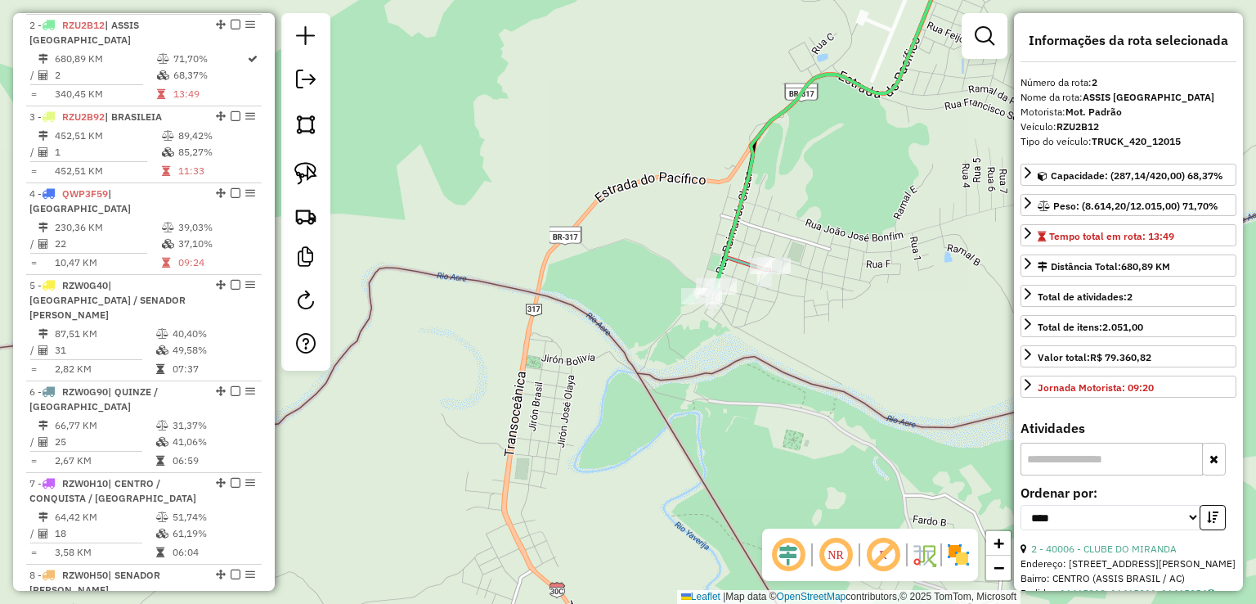
drag, startPoint x: 867, startPoint y: 200, endPoint x: 431, endPoint y: 464, distance: 509.7
click at [557, 379] on div "Janela de atendimento Grade de atendimento Capacidade Transportadoras Veículos …" at bounding box center [628, 302] width 1256 height 604
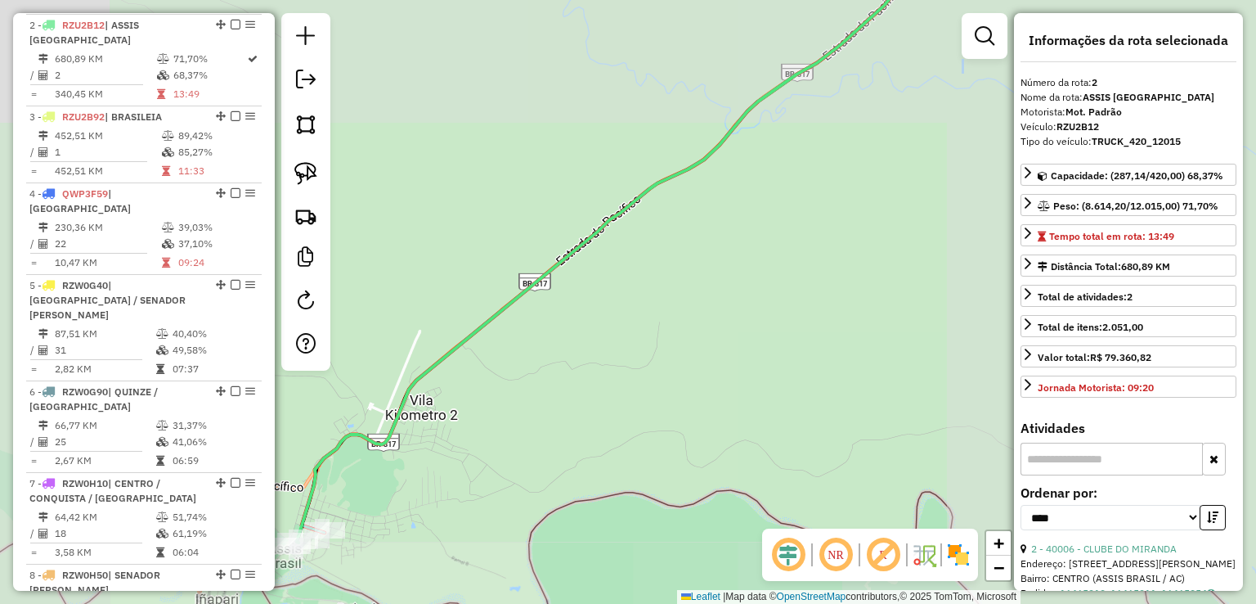
drag, startPoint x: 936, startPoint y: 274, endPoint x: 507, endPoint y: 318, distance: 431.6
click at [595, 315] on div "Janela de atendimento Grade de atendimento Capacidade Transportadoras Veículos …" at bounding box center [628, 302] width 1256 height 604
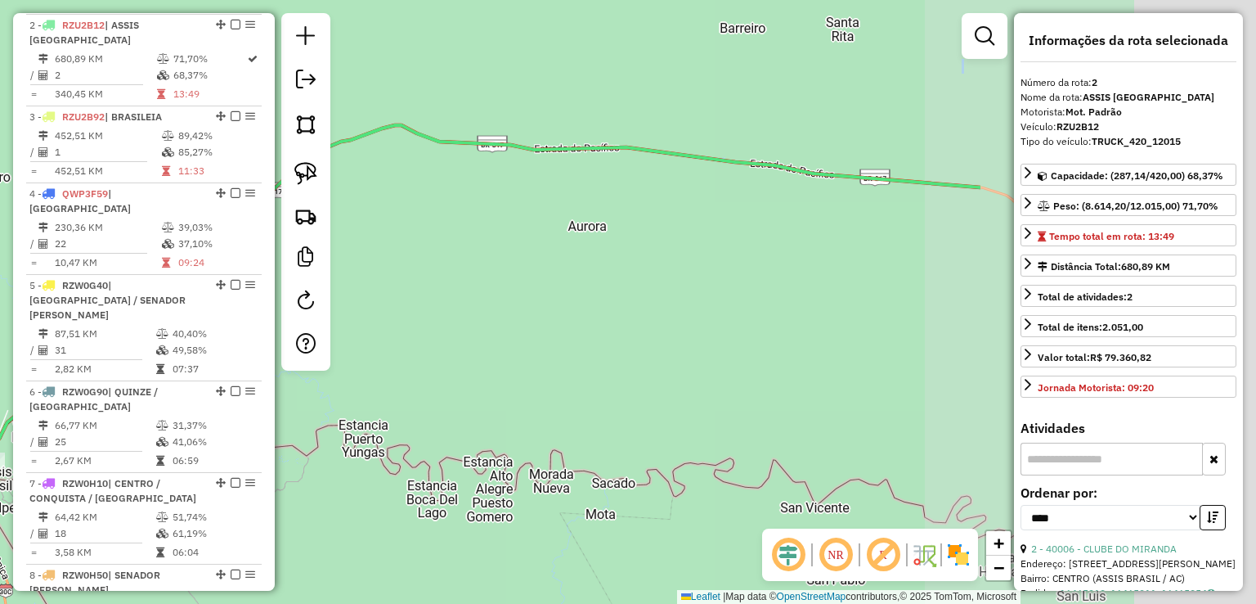
drag, startPoint x: 782, startPoint y: 276, endPoint x: 314, endPoint y: 425, distance: 491.1
click at [340, 374] on div "Janela de atendimento Grade de atendimento Capacidade Transportadoras Veículos …" at bounding box center [628, 302] width 1256 height 604
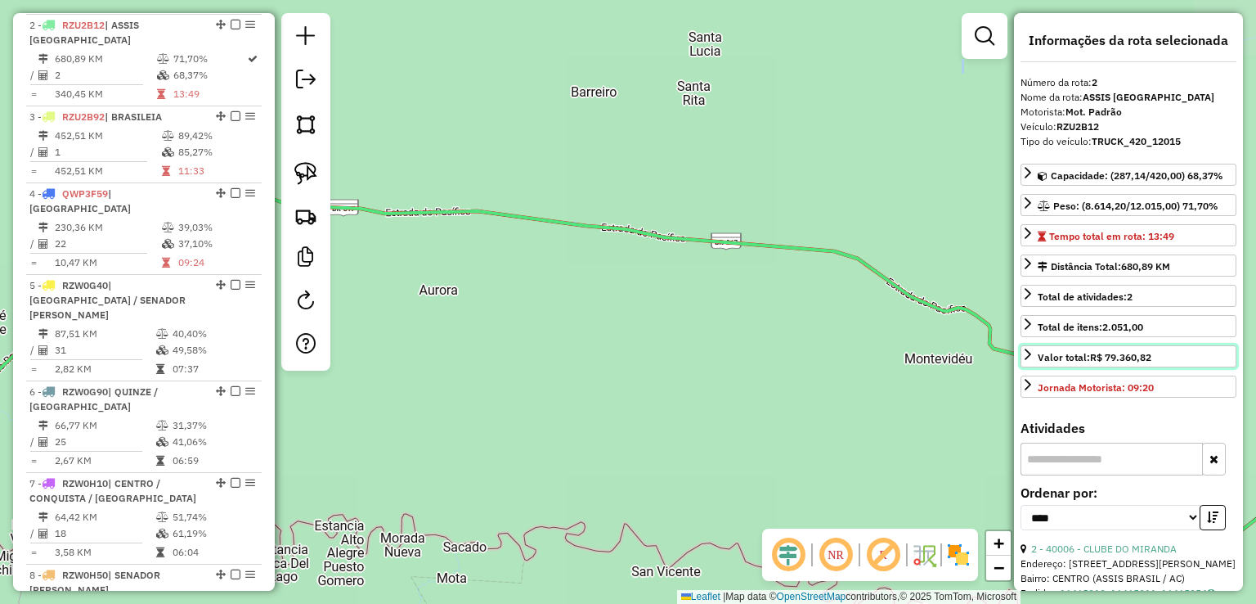
drag, startPoint x: 1027, startPoint y: 354, endPoint x: 367, endPoint y: 248, distance: 668.4
click at [367, 248] on hb-router-mapa "Informações da Sessão 980687 - 18/08/2025 Criação: 16/08/2025 16:23 Depósito: G…" at bounding box center [628, 302] width 1256 height 604
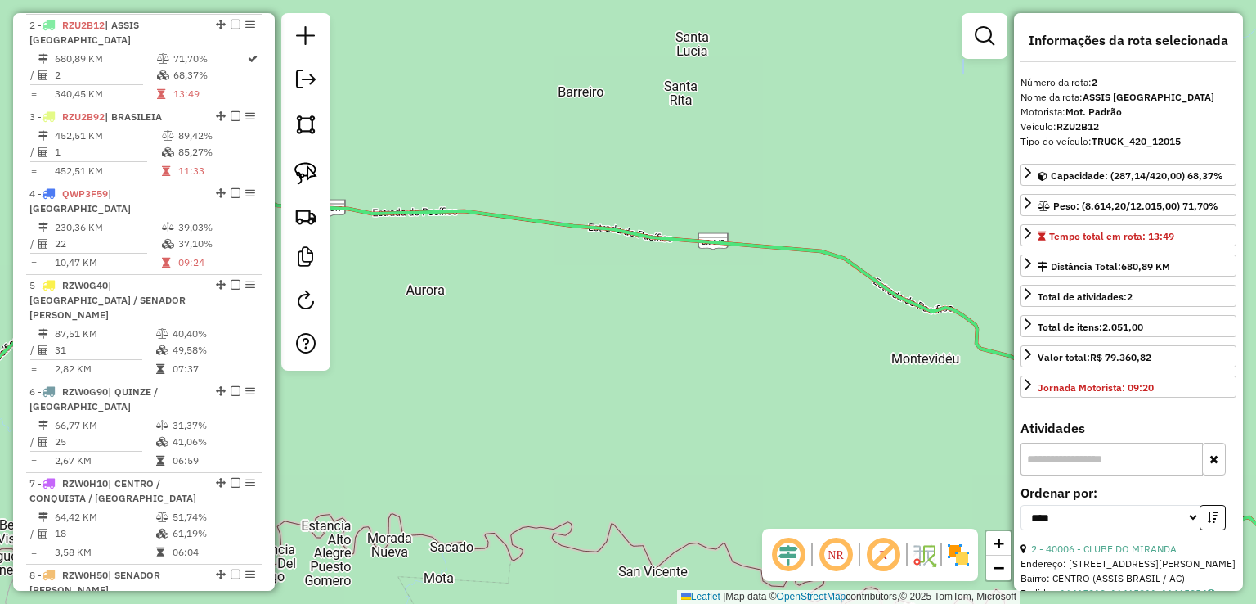
drag, startPoint x: 755, startPoint y: 318, endPoint x: 605, endPoint y: 301, distance: 150.6
click at [604, 301] on div "Janela de atendimento Grade de atendimento Capacidade Transportadoras Veículos …" at bounding box center [628, 302] width 1256 height 604
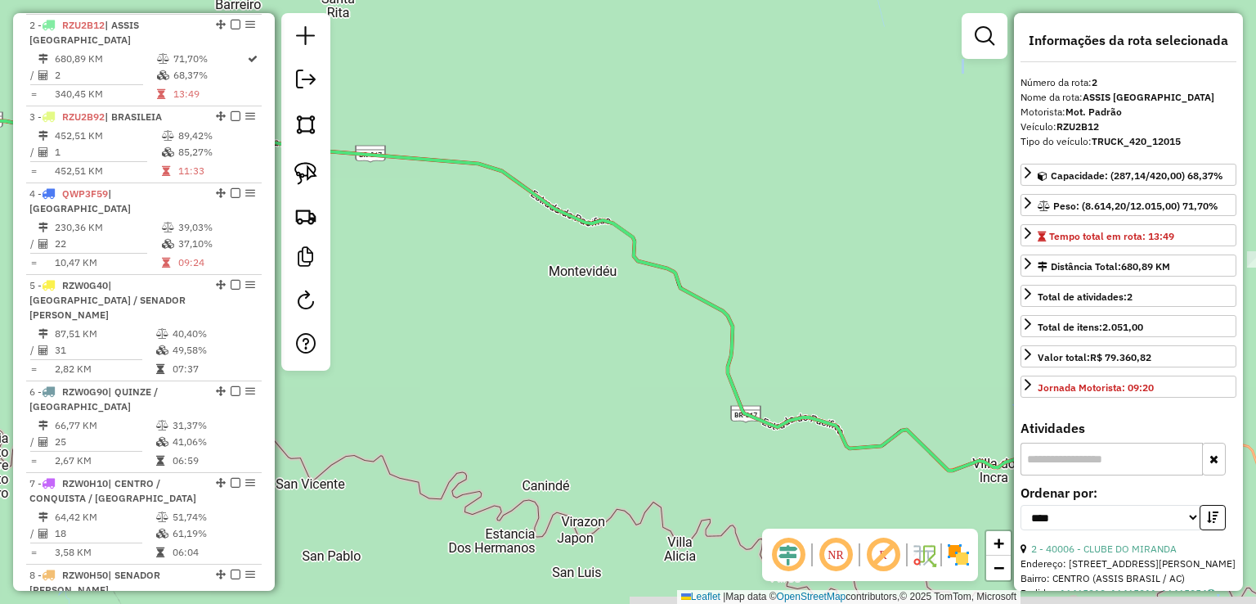
drag, startPoint x: 689, startPoint y: 367, endPoint x: 478, endPoint y: 177, distance: 284.3
click at [511, 207] on div "Janela de atendimento Grade de atendimento Capacidade Transportadoras Veículos …" at bounding box center [628, 302] width 1256 height 604
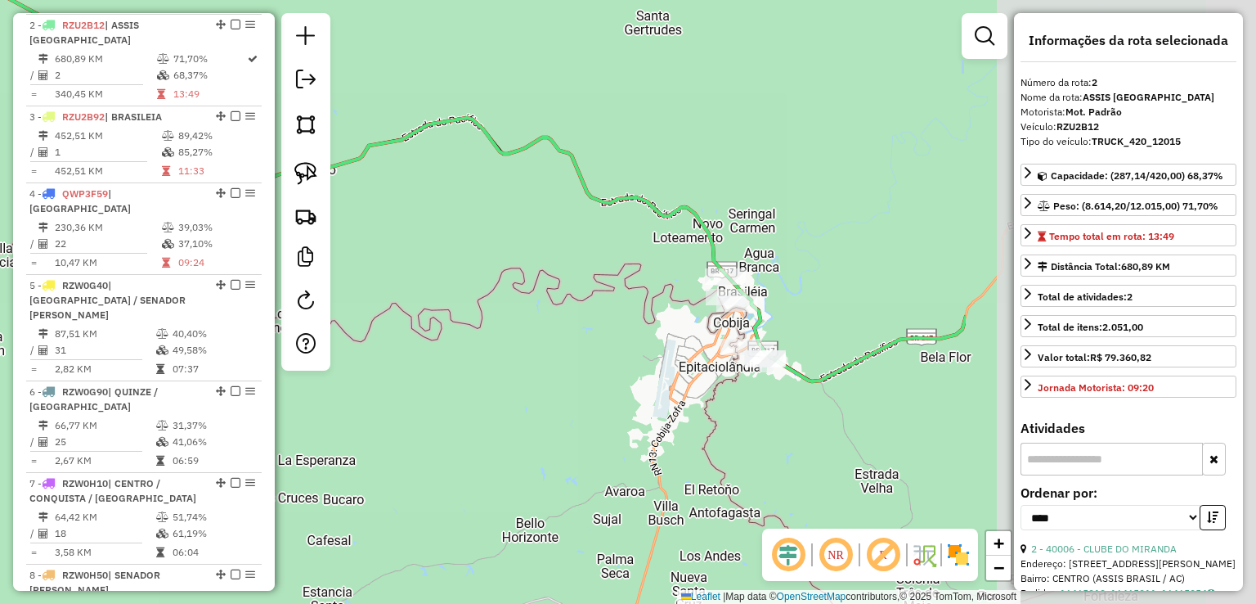
drag, startPoint x: 939, startPoint y: 294, endPoint x: 393, endPoint y: 271, distance: 546.8
click at [393, 271] on div "Janela de atendimento Grade de atendimento Capacidade Transportadoras Veículos …" at bounding box center [628, 302] width 1256 height 604
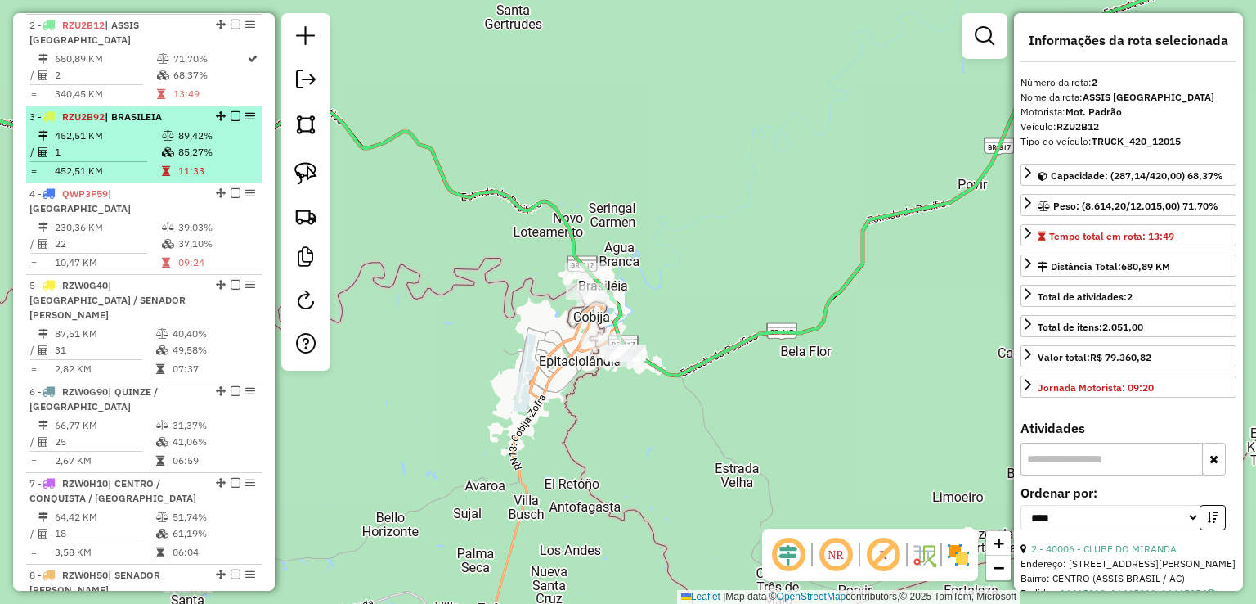
click at [173, 128] on tr "452,51 KM 89,42%" at bounding box center [143, 136] width 229 height 16
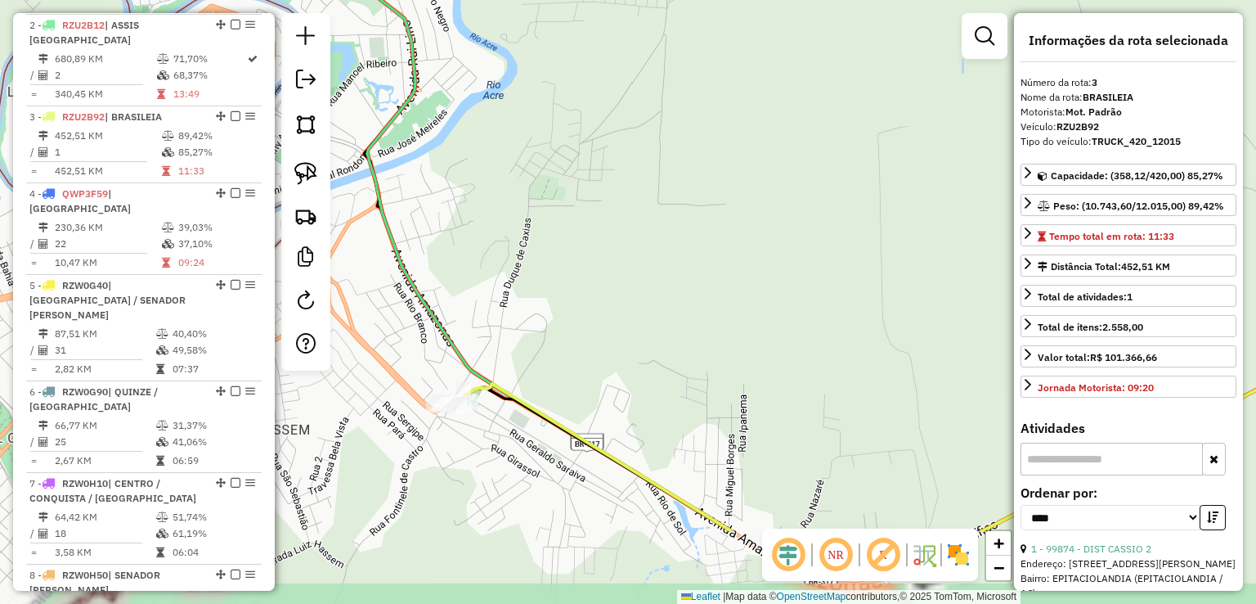
drag, startPoint x: 589, startPoint y: 486, endPoint x: 580, endPoint y: 335, distance: 150.7
click at [586, 332] on div "Janela de atendimento Grade de atendimento Capacidade Transportadoras Veículos …" at bounding box center [628, 302] width 1256 height 604
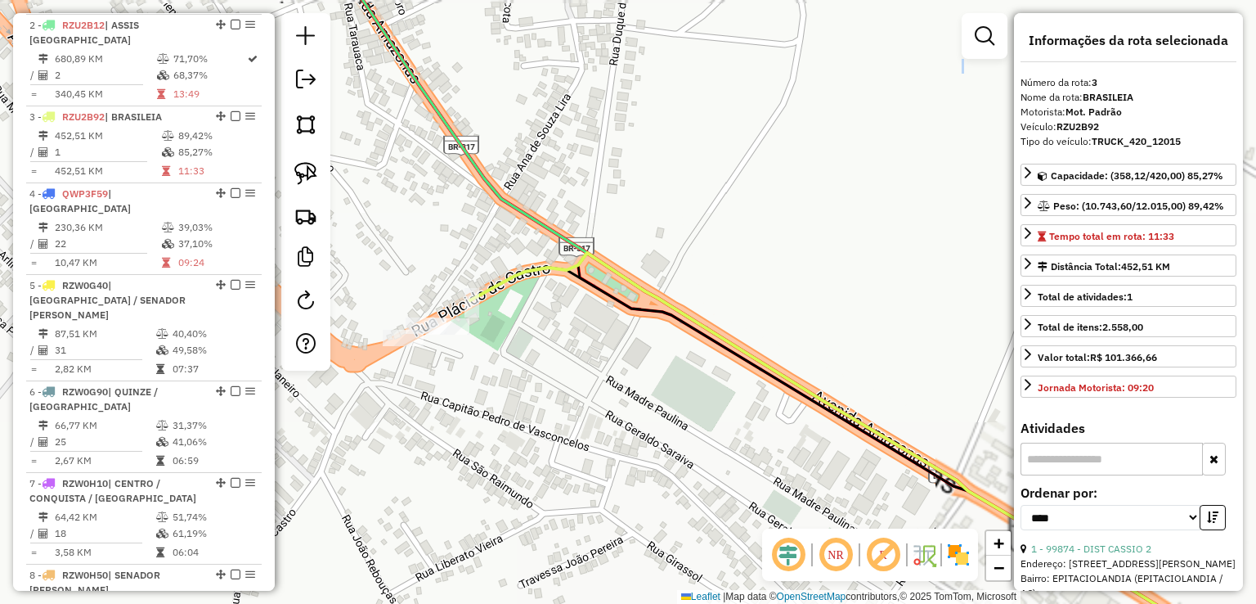
drag, startPoint x: 428, startPoint y: 360, endPoint x: 497, endPoint y: 360, distance: 69.5
click at [496, 360] on div "Janela de atendimento Grade de atendimento Capacidade Transportadoras Veículos …" at bounding box center [628, 302] width 1256 height 604
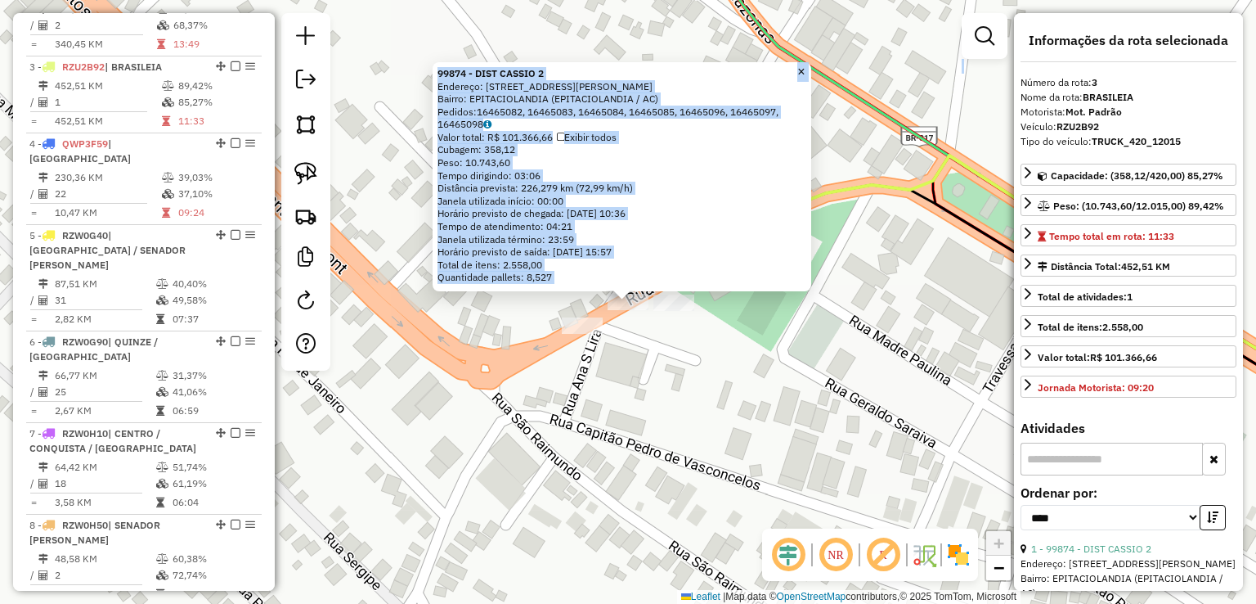
scroll to position [765, 0]
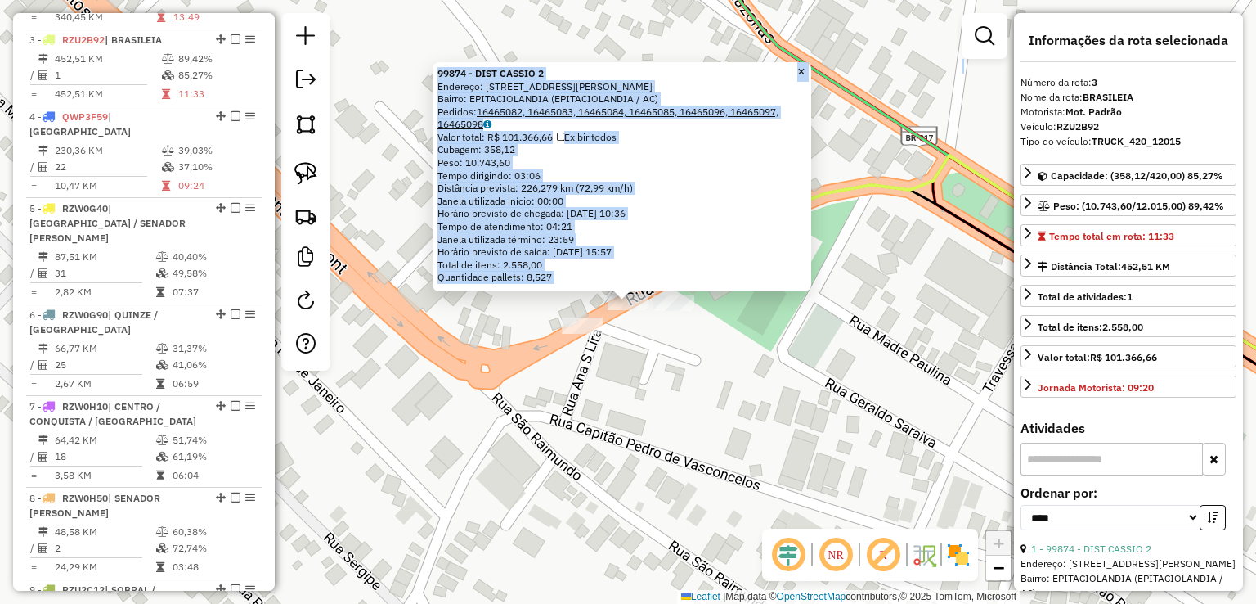
click at [572, 115] on link "16465082, 16465083, 16465084, 16465085, 16465096, 16465097, 16465098" at bounding box center [607, 117] width 341 height 25
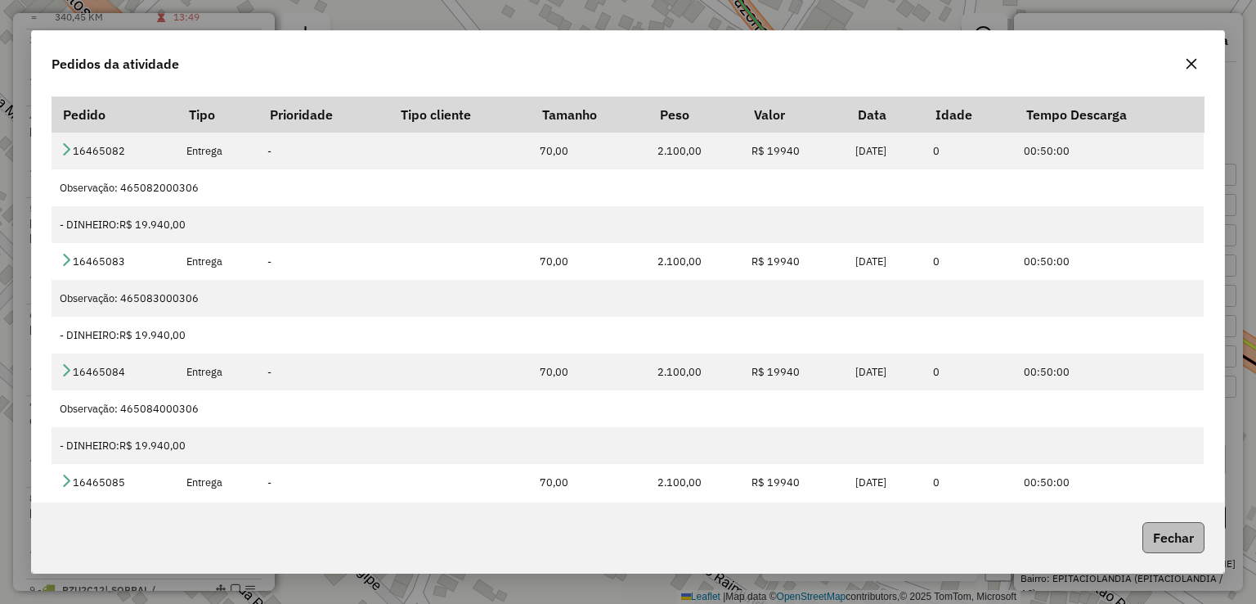
click at [1161, 534] on button "Fechar" at bounding box center [1173, 537] width 62 height 31
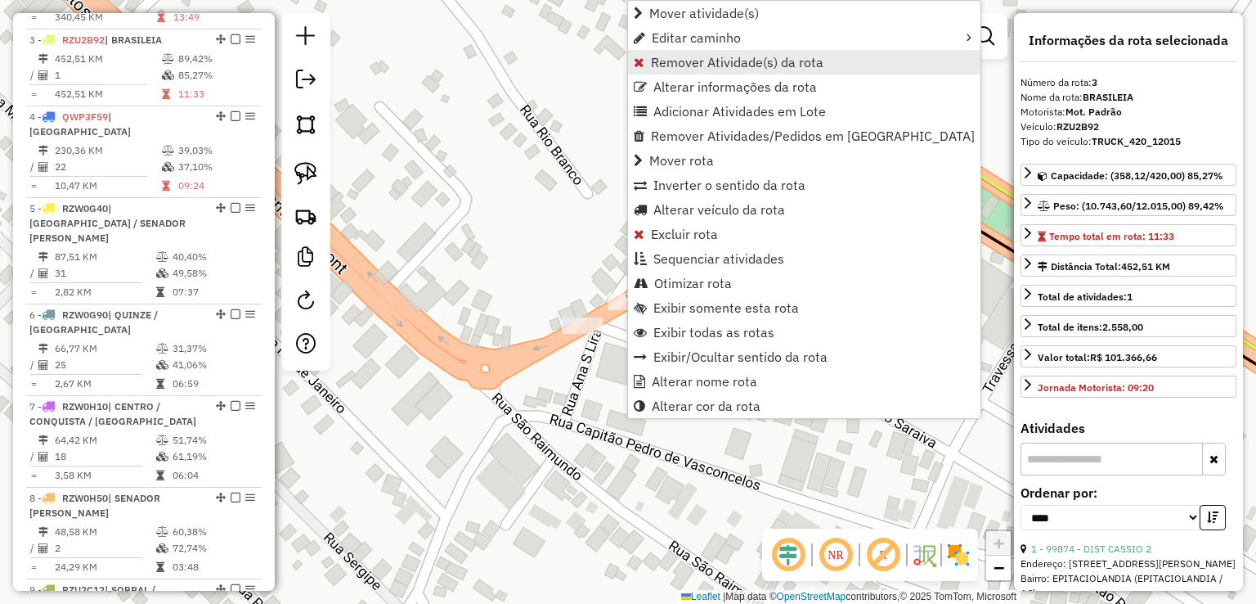
click at [725, 66] on span "Remover Atividade(s) da rota" at bounding box center [737, 62] width 173 height 13
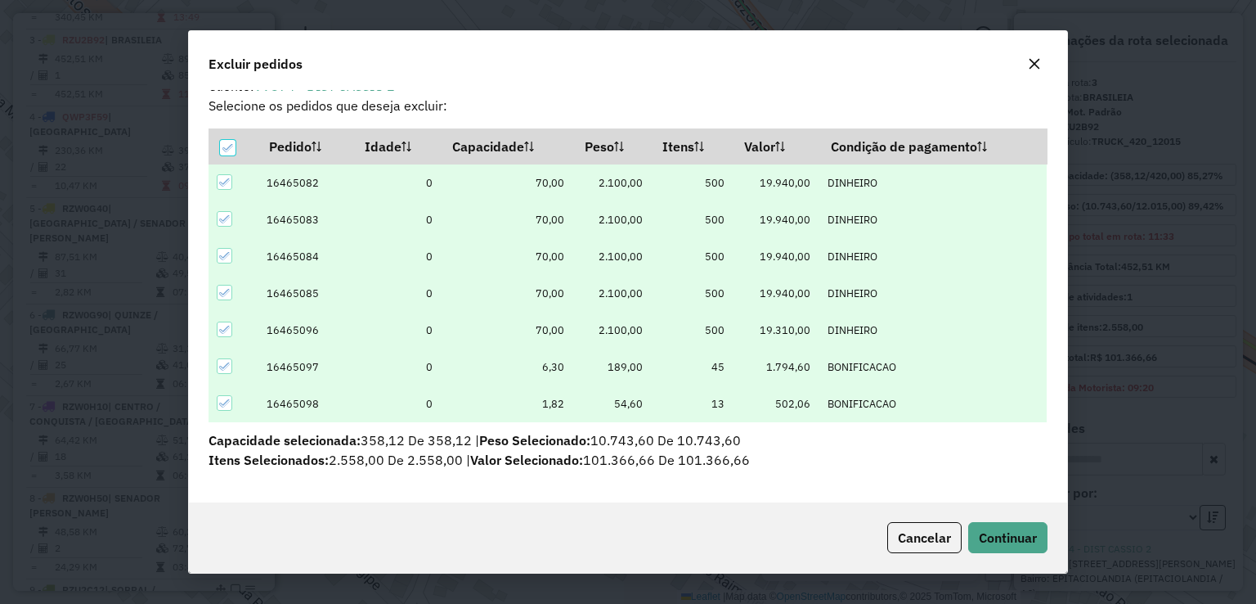
scroll to position [20, 0]
click at [227, 403] on icon at bounding box center [224, 402] width 11 height 11
click at [234, 155] on div at bounding box center [228, 148] width 16 height 16
click at [228, 148] on icon at bounding box center [227, 147] width 11 height 7
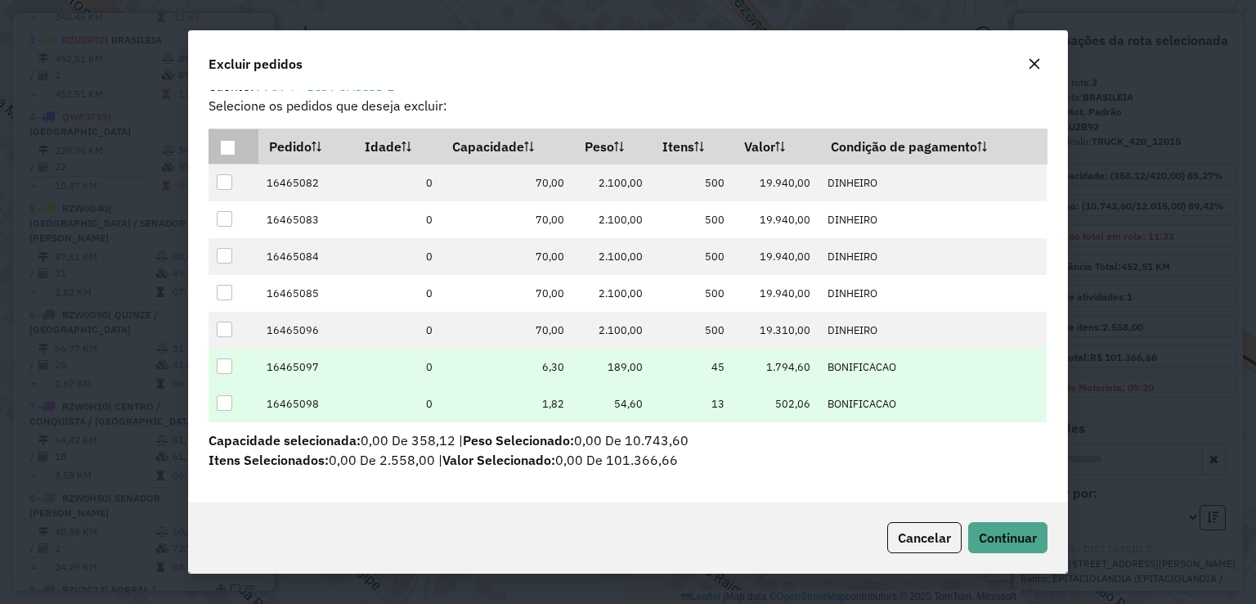
click at [225, 366] on div at bounding box center [225, 366] width 16 height 16
click at [222, 401] on div at bounding box center [225, 403] width 16 height 16
click at [1038, 535] on button "Continuar" at bounding box center [1007, 537] width 79 height 31
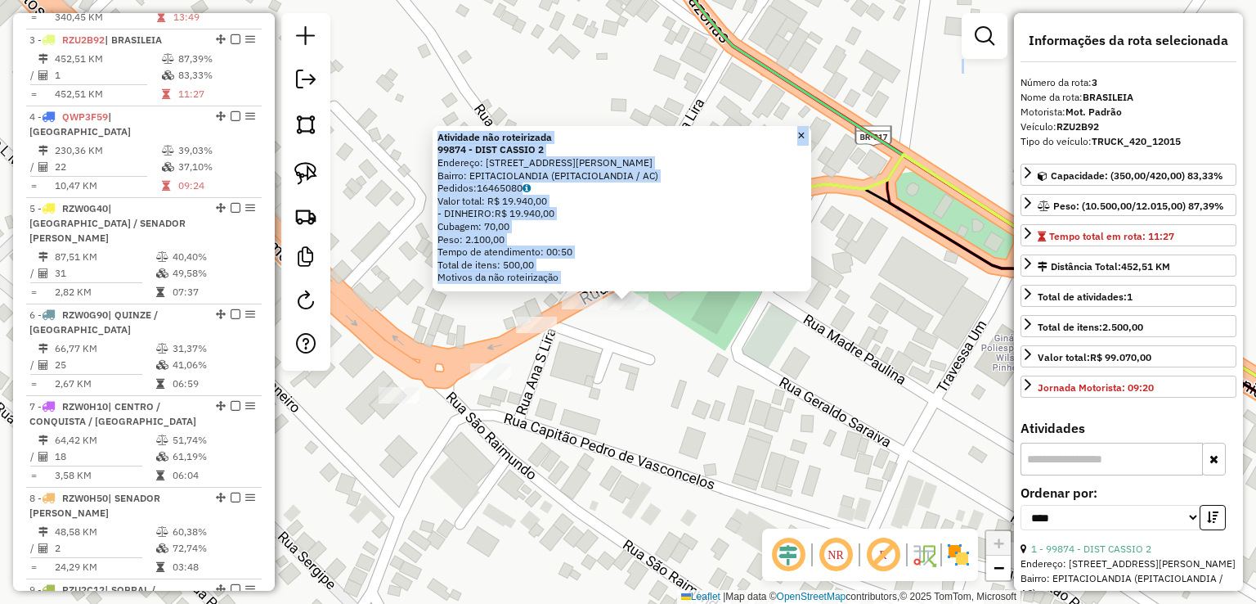
click at [625, 352] on div "Atividade não roteirizada 99874 - DIST CASSIO 2 Endereço: Rua Fontenelle De Cas…" at bounding box center [628, 302] width 1256 height 604
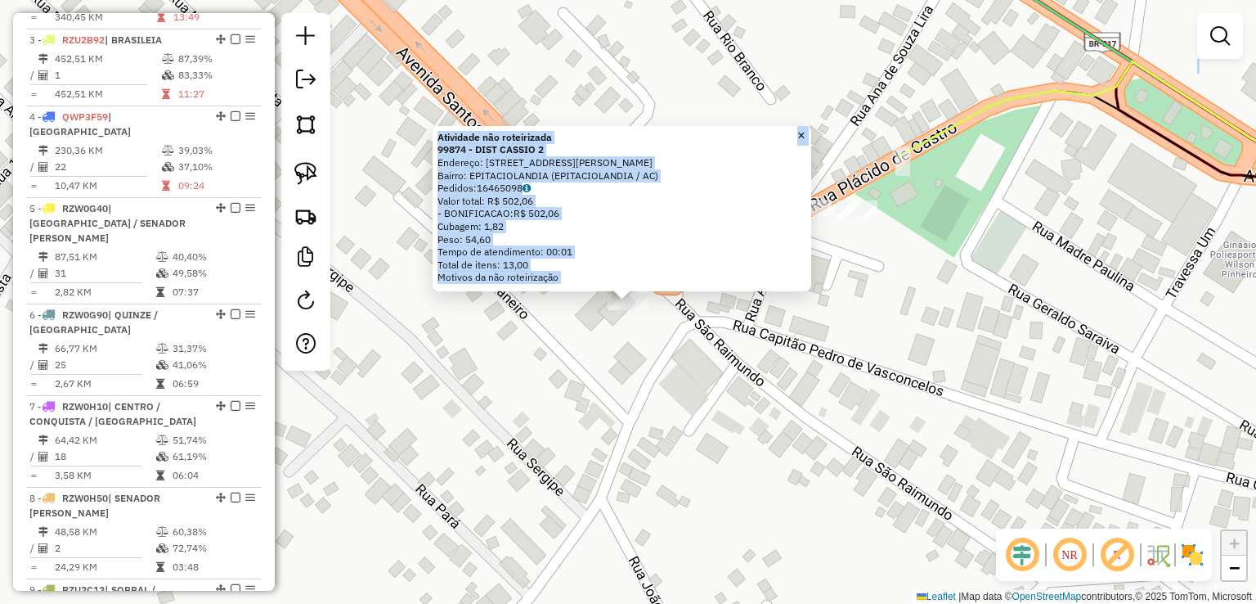
click at [559, 368] on div "Atividade não roteirizada 99874 - DIST CASSIO 2 Endereço: Rua Fontenelle De Cas…" at bounding box center [628, 302] width 1256 height 604
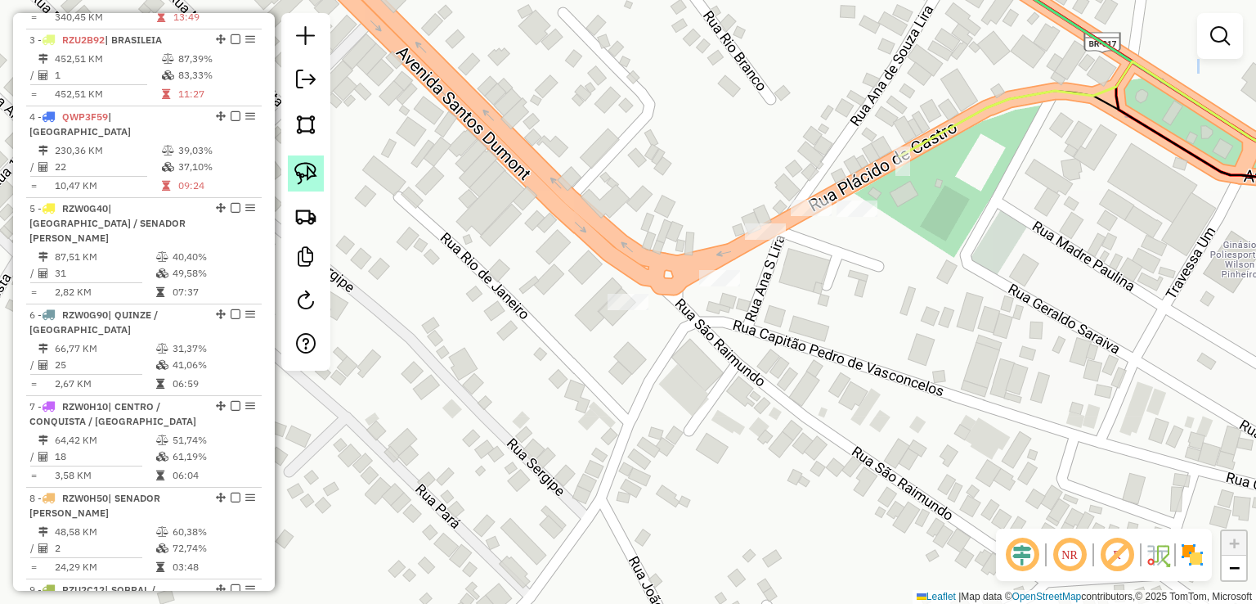
click at [289, 161] on link at bounding box center [306, 173] width 36 height 36
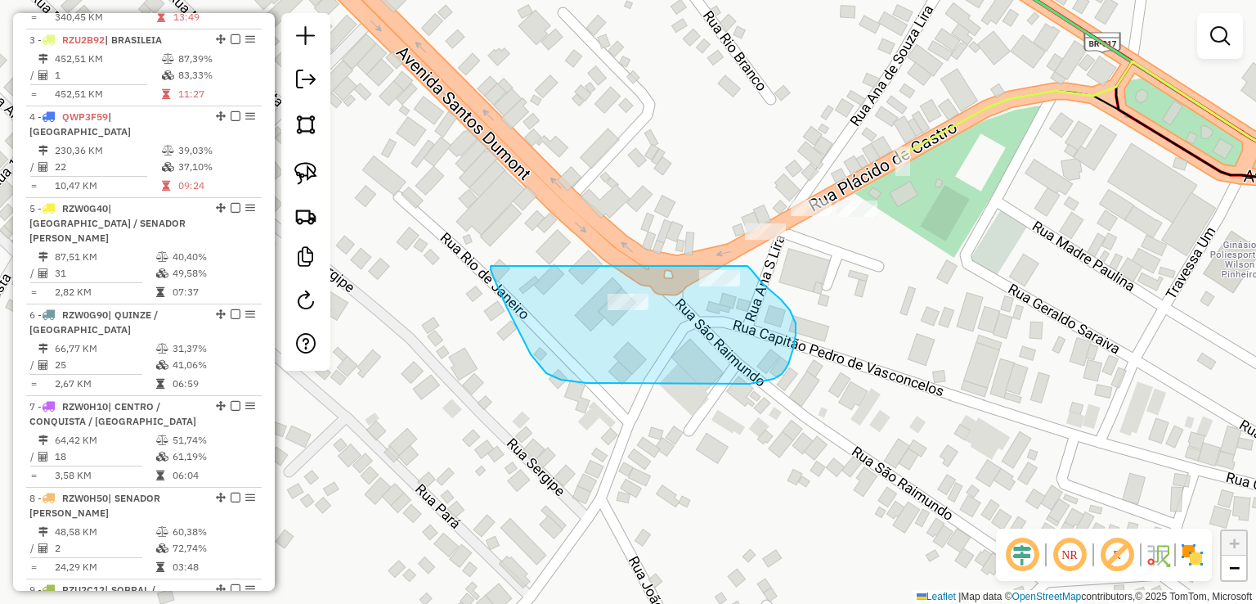
drag, startPoint x: 491, startPoint y: 266, endPoint x: 746, endPoint y: 266, distance: 255.1
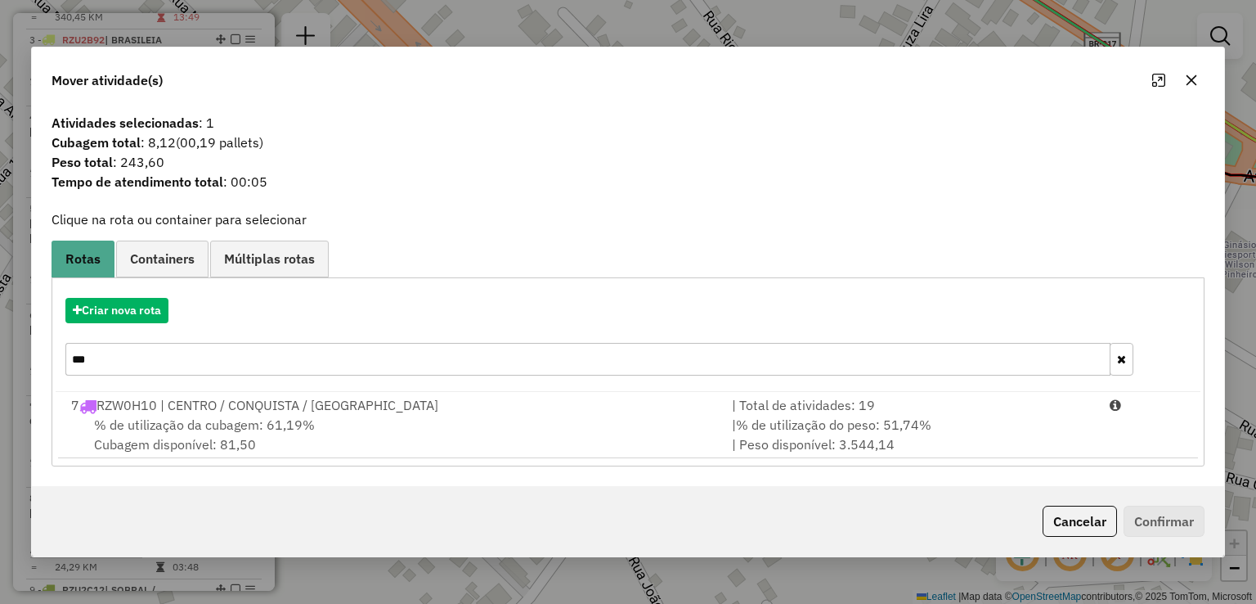
click at [209, 371] on input "***" at bounding box center [587, 359] width 1044 height 33
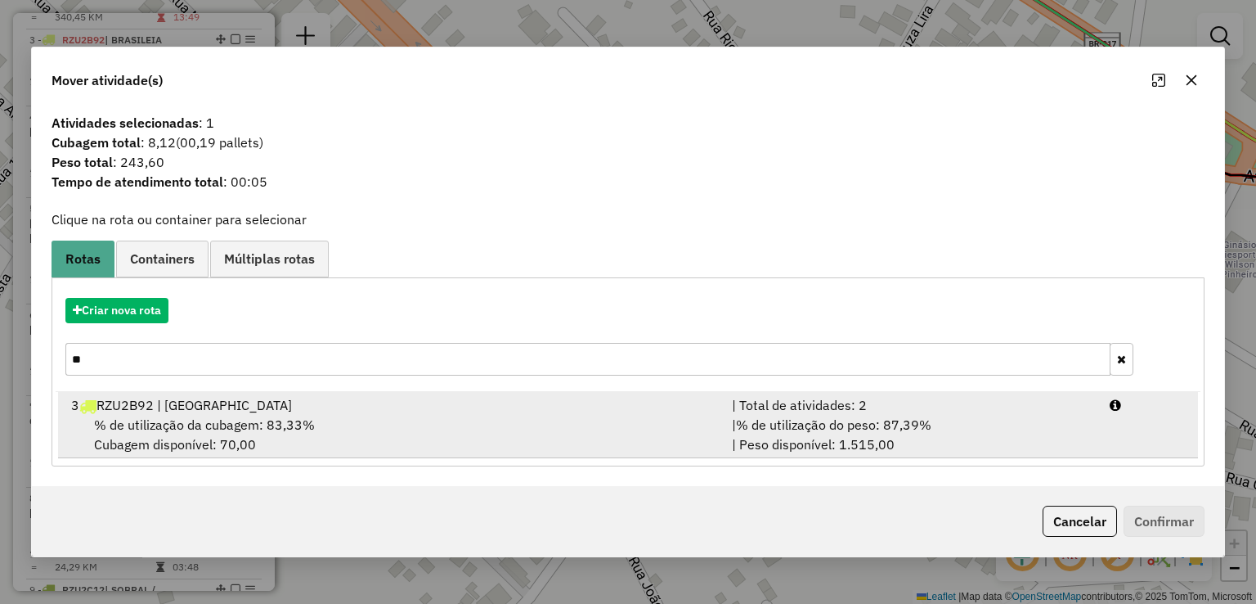
type input "**"
click at [227, 402] on div "3 RZU2B92 | BRASILEIA" at bounding box center [391, 405] width 661 height 20
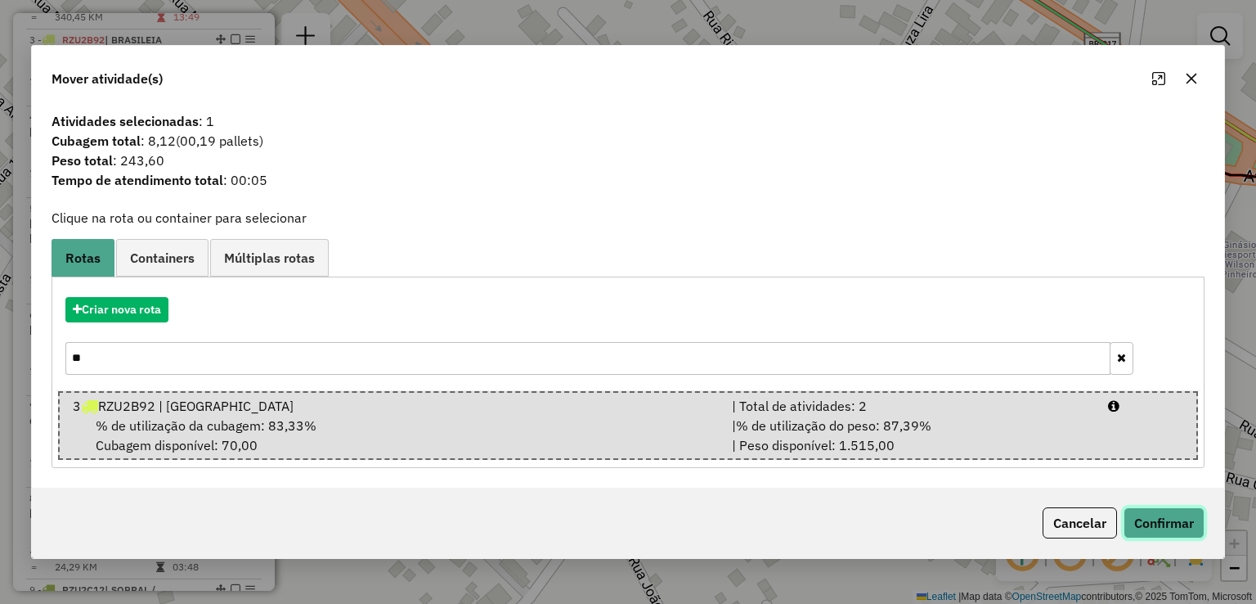
click at [1187, 526] on button "Confirmar" at bounding box center [1164, 522] width 81 height 31
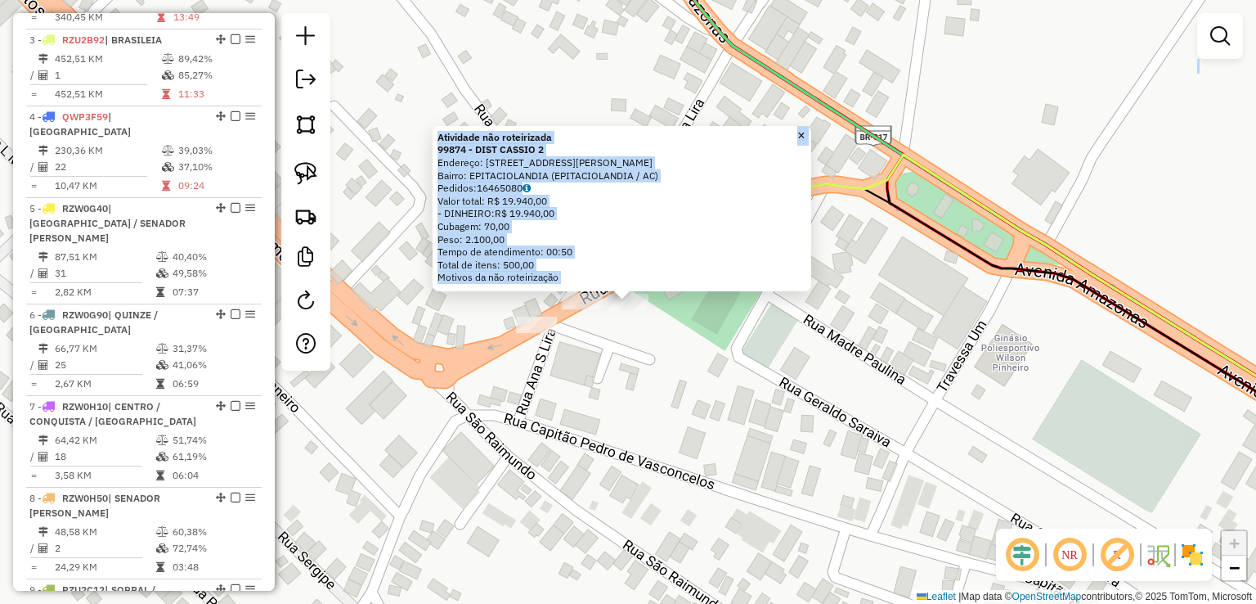
click at [540, 341] on div "Atividade não roteirizada 99874 - DIST CASSIO 2 Endereço: Rua Fontenelle De Cas…" at bounding box center [628, 302] width 1256 height 604
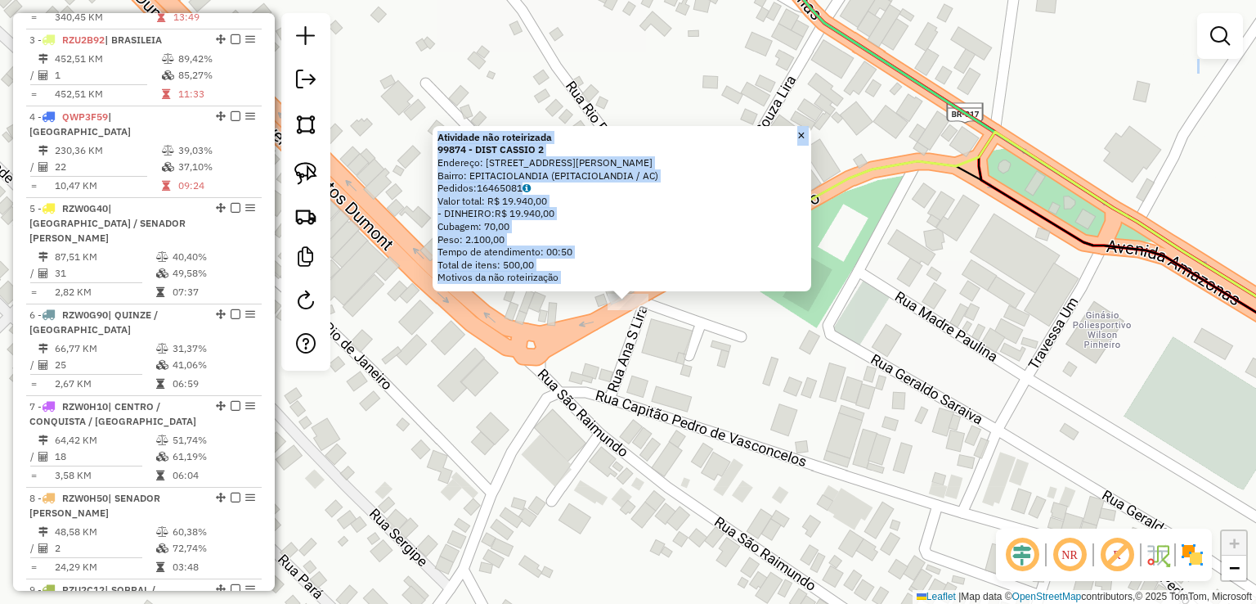
click at [640, 412] on div "Atividade não roteirizada 99874 - DIST CASSIO 2 Endereço: Rua Fontenelle De Cas…" at bounding box center [628, 302] width 1256 height 604
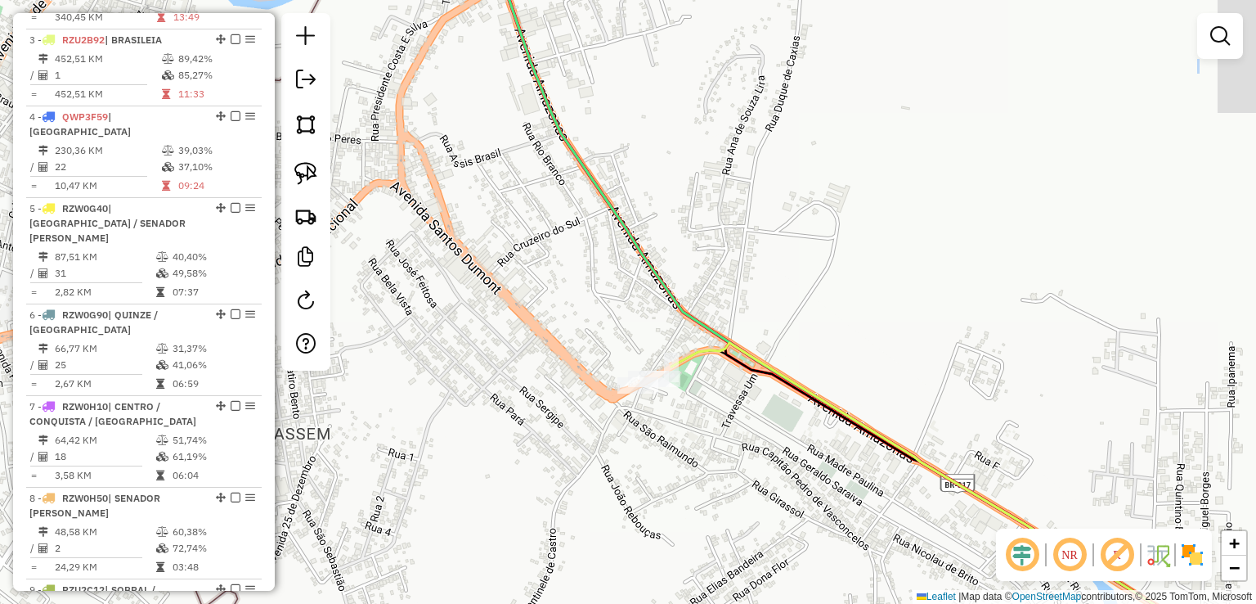
drag, startPoint x: 569, startPoint y: 200, endPoint x: 642, endPoint y: 420, distance: 231.7
click at [641, 414] on div "Janela de atendimento Grade de atendimento Capacidade Transportadoras Veículos …" at bounding box center [628, 302] width 1256 height 604
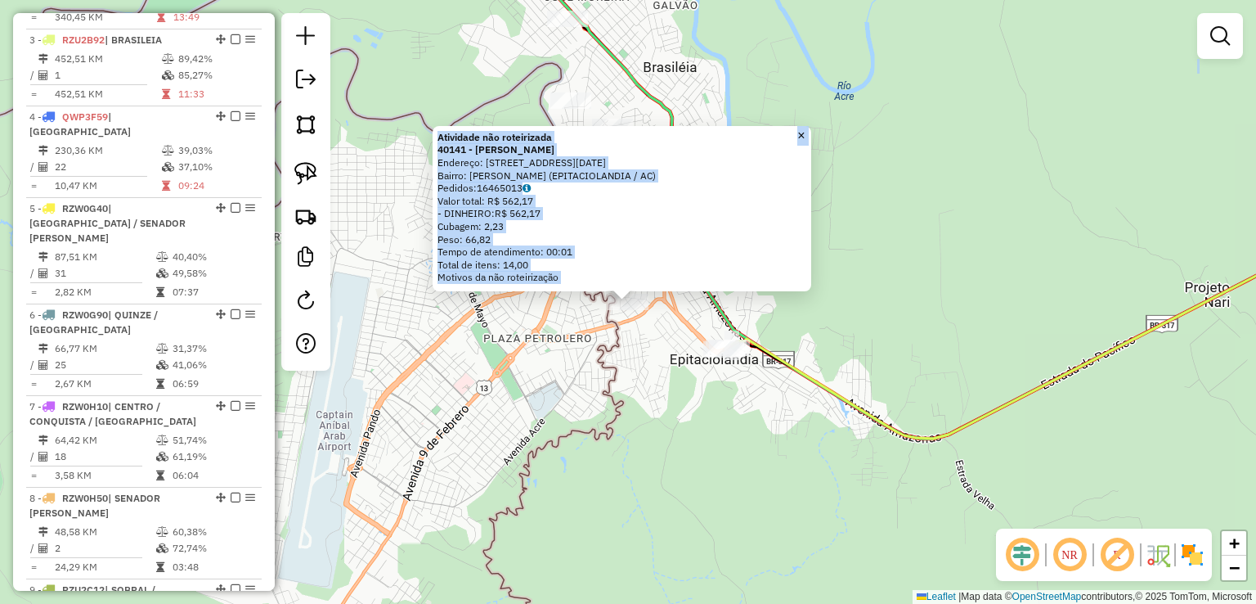
click at [553, 424] on div "Atividade não roteirizada 40141 - Mercadinho Elane Endereço: Rua 25 de Dezembro…" at bounding box center [628, 302] width 1256 height 604
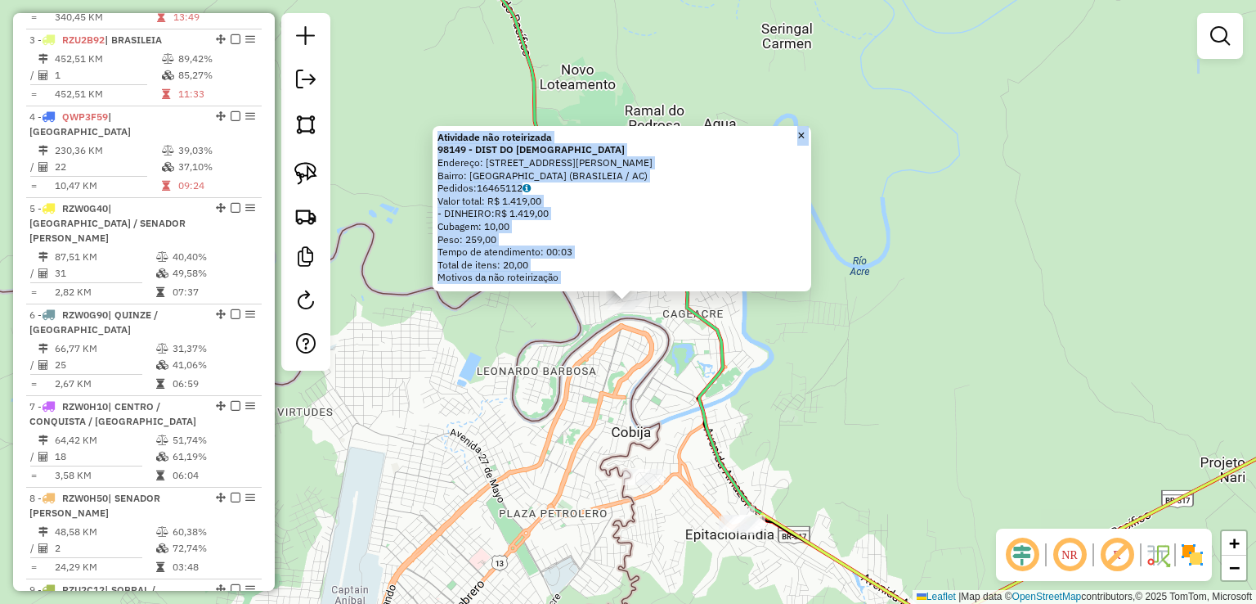
click at [576, 321] on div "Atividade não roteirizada 98149 - DIST DO JOSUE Endereço: RUA JOSE JOAQUIM DE L…" at bounding box center [628, 302] width 1256 height 604
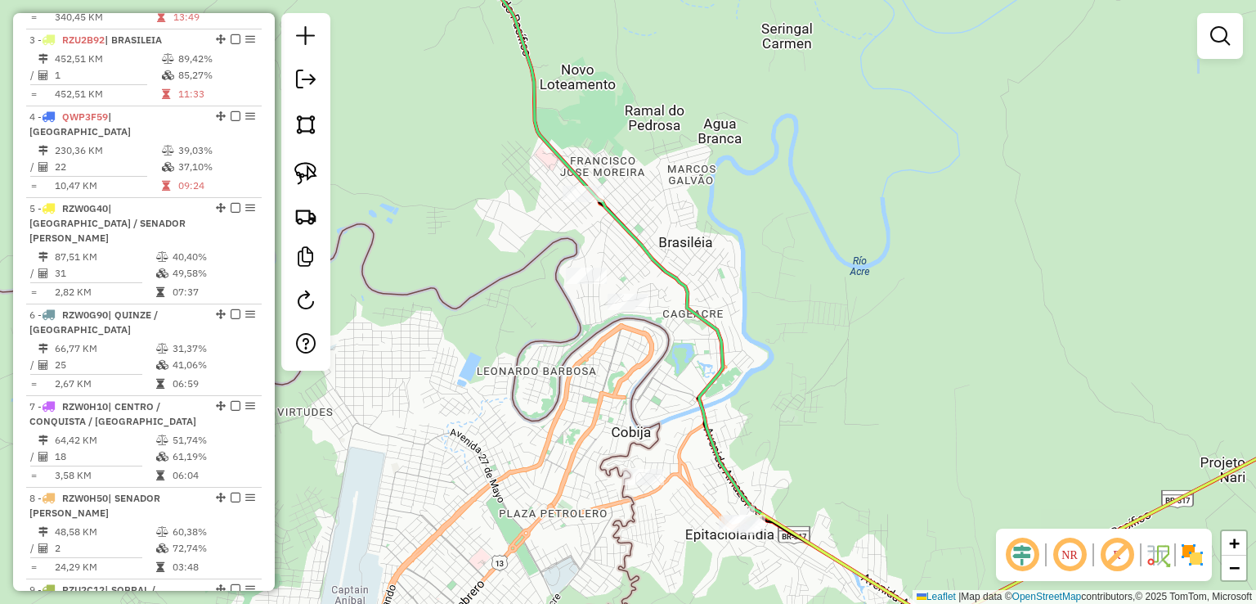
click at [572, 266] on div "Janela de atendimento Grade de atendimento Capacidade Transportadoras Veículos …" at bounding box center [628, 302] width 1256 height 604
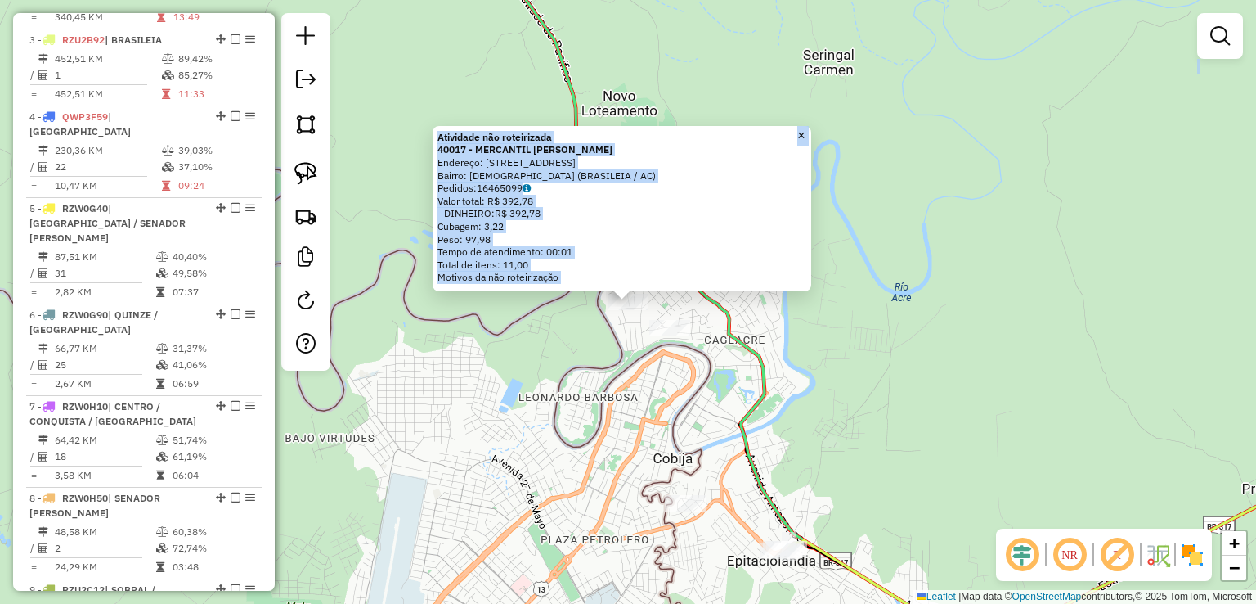
click at [529, 359] on div "Atividade não roteirizada 40017 - MERCANTIL TANO PRECO Endereço: R OLEGARIO FRA…" at bounding box center [628, 302] width 1256 height 604
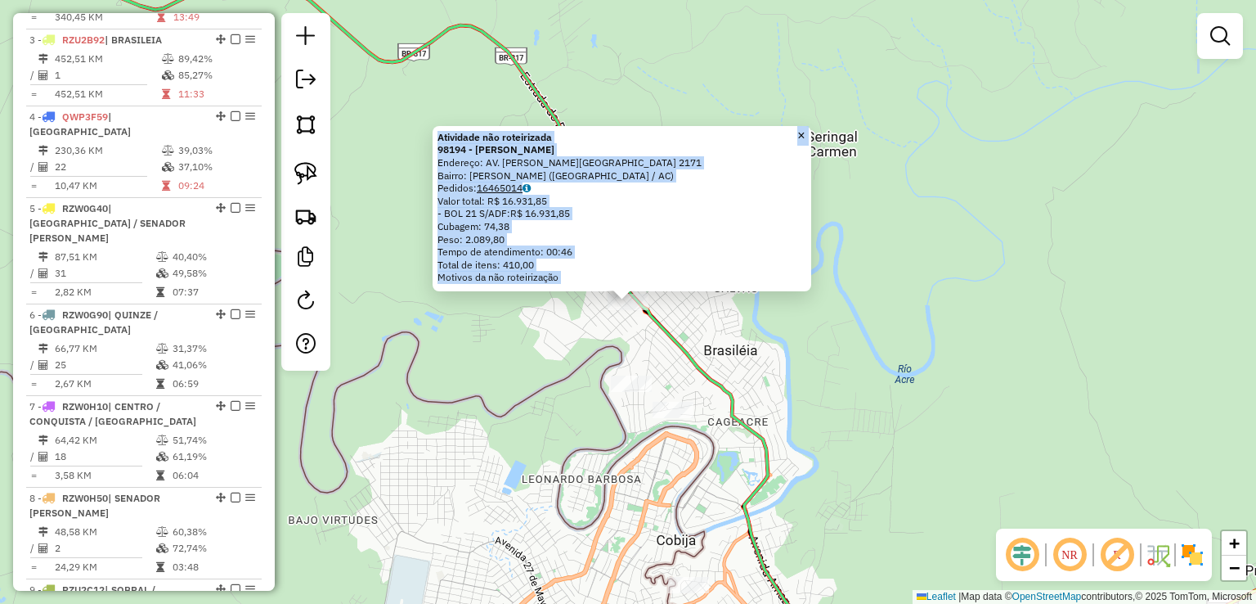
click at [517, 188] on link "16465014" at bounding box center [504, 188] width 54 height 12
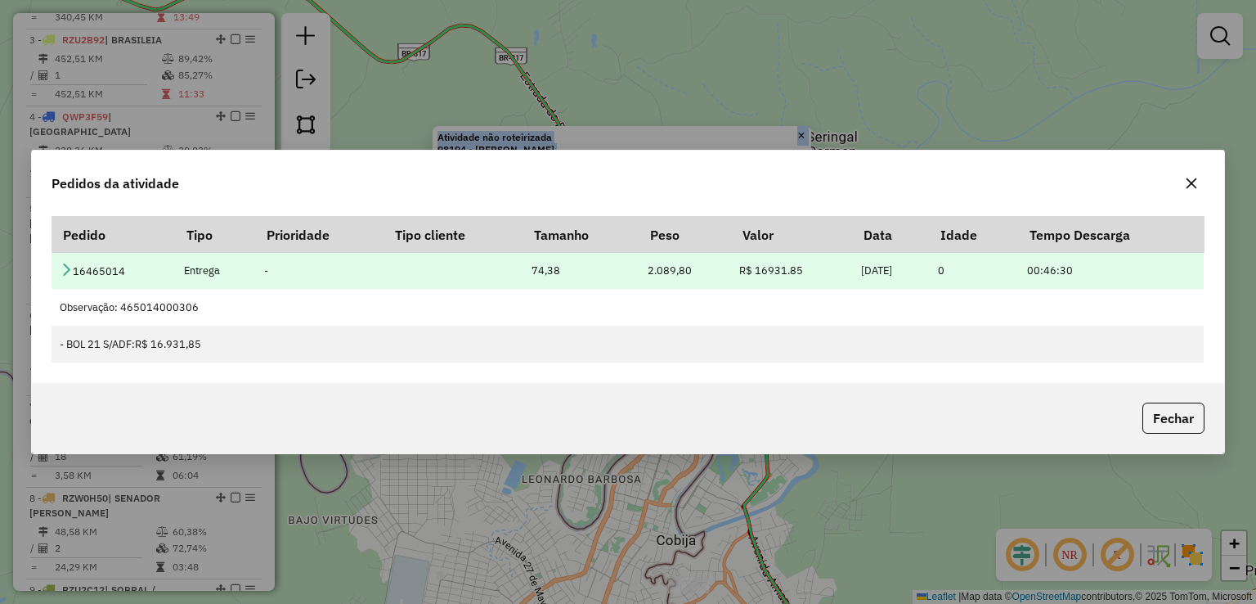
click at [69, 271] on icon at bounding box center [66, 268] width 13 height 13
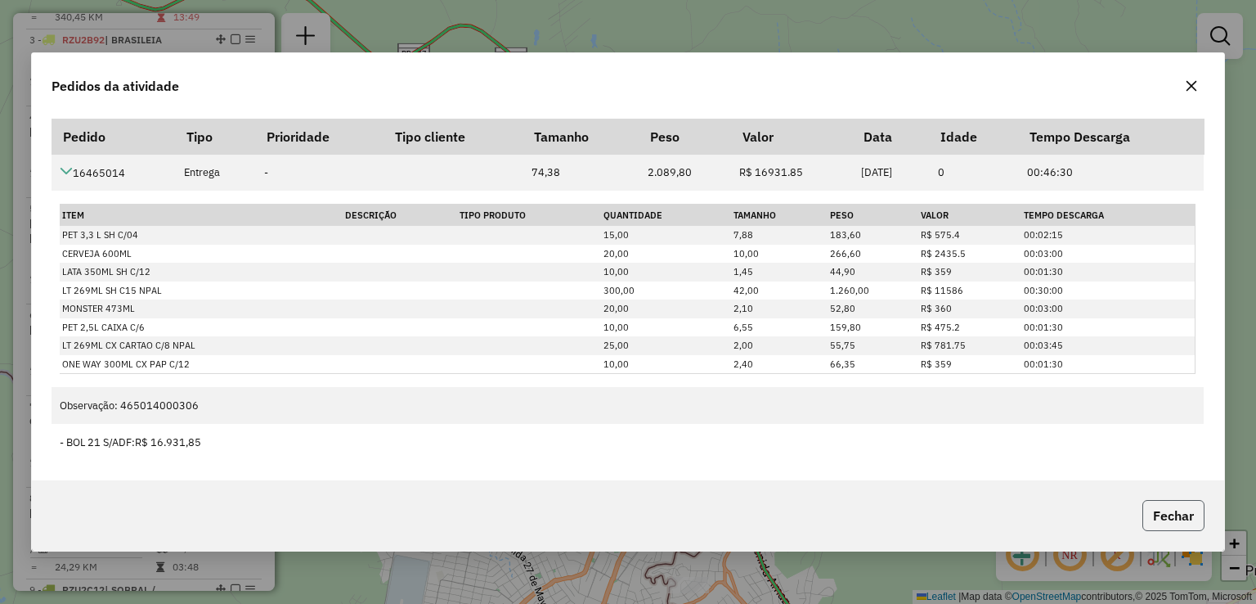
click at [1177, 530] on button "Fechar" at bounding box center [1173, 515] width 62 height 31
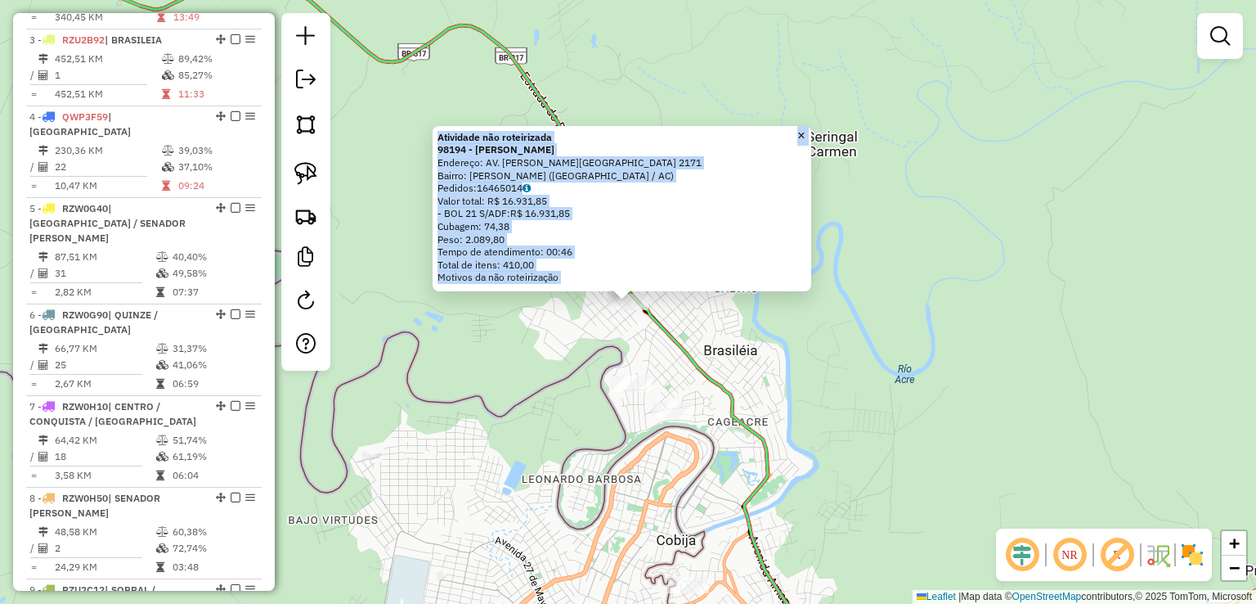
click at [720, 312] on div "Atividade não roteirizada 98194 - FRIOS VILHENA Endereço: AV. MANOEL MARINHO MO…" at bounding box center [628, 302] width 1256 height 604
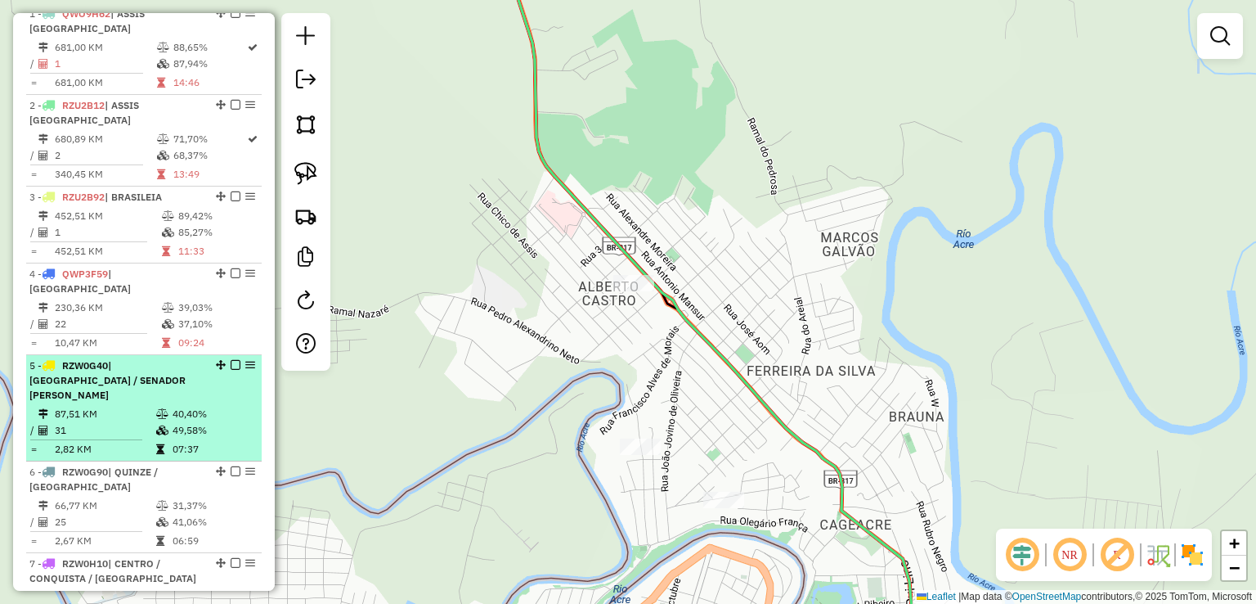
scroll to position [602, 0]
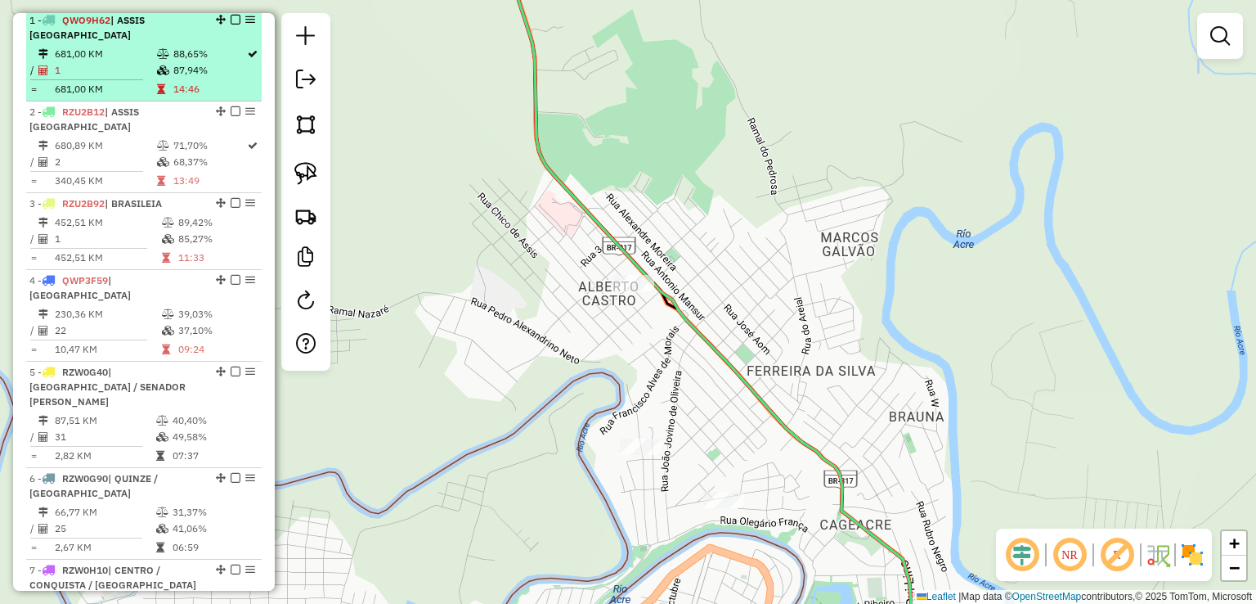
click at [214, 72] on td "87,94%" at bounding box center [210, 70] width 74 height 16
select select "*********"
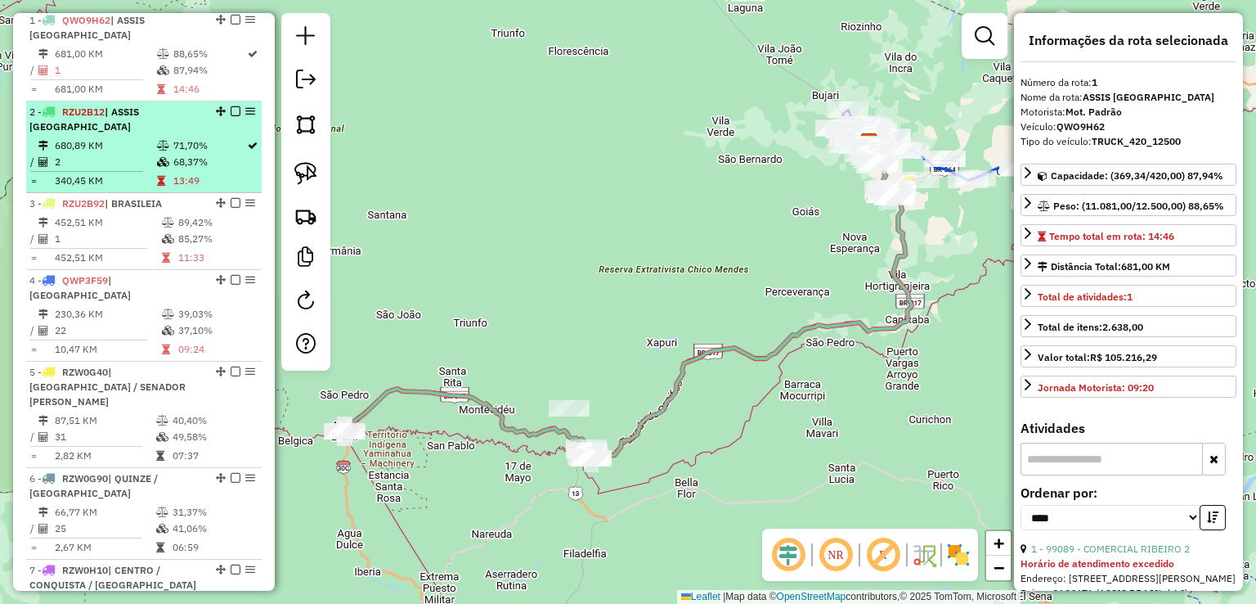
click at [212, 137] on td "71,70%" at bounding box center [210, 145] width 74 height 16
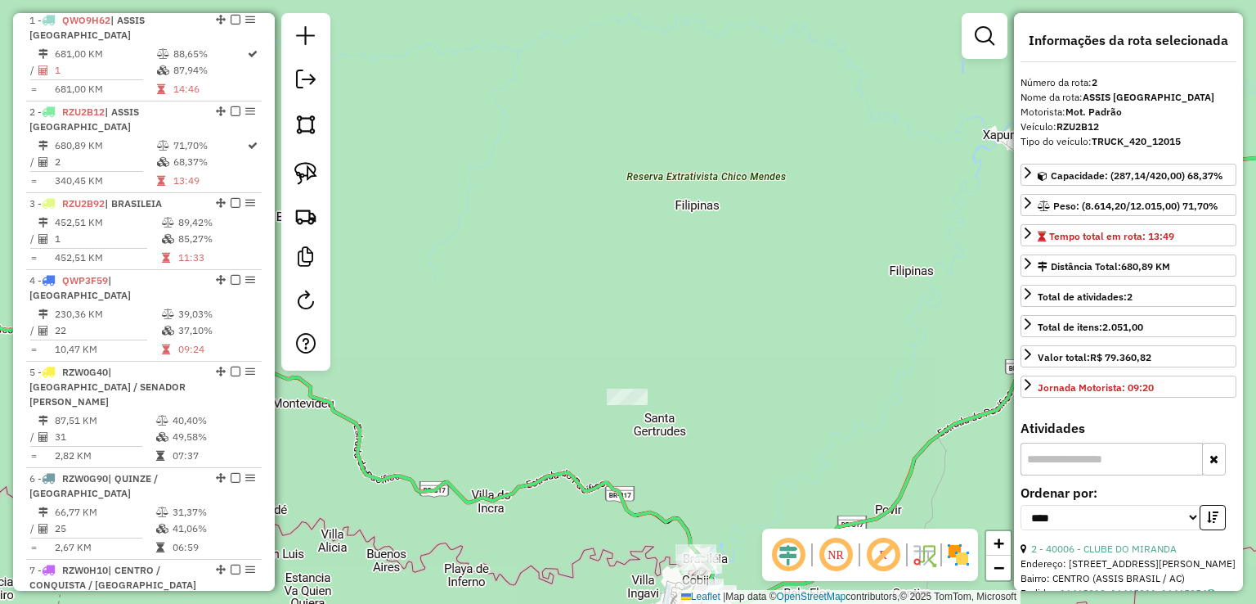
drag, startPoint x: 631, startPoint y: 455, endPoint x: 494, endPoint y: 315, distance: 196.6
click at [495, 317] on div "Janela de atendimento Grade de atendimento Capacidade Transportadoras Veículos …" at bounding box center [628, 302] width 1256 height 604
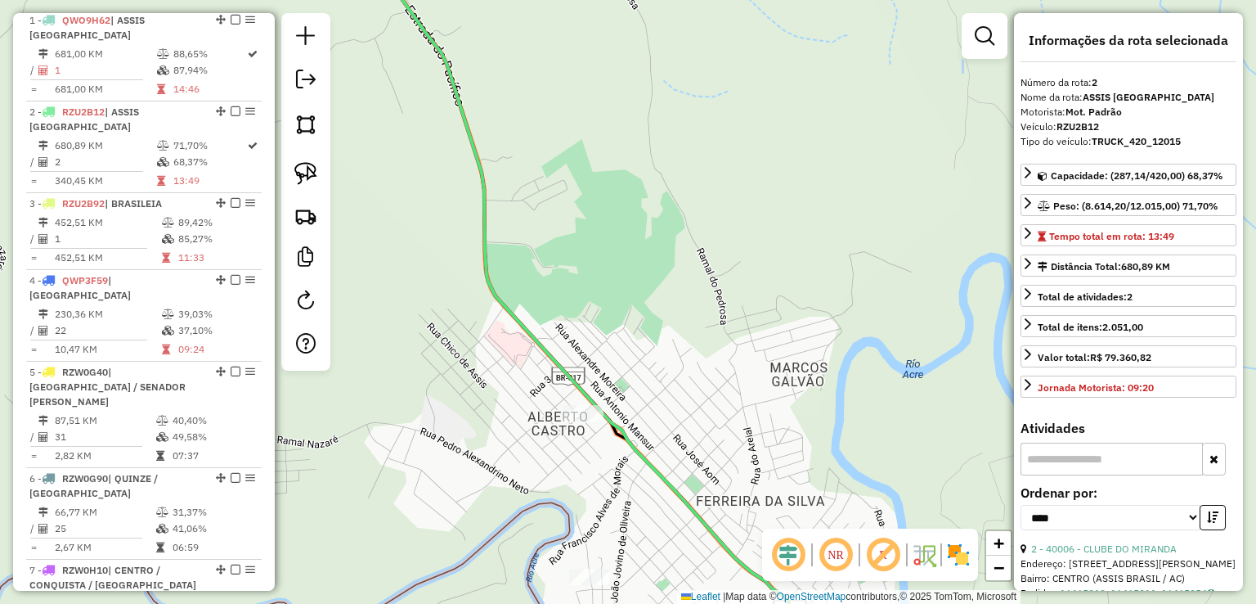
click at [560, 404] on div "Janela de atendimento Grade de atendimento Capacidade Transportadoras Veículos …" at bounding box center [628, 302] width 1256 height 604
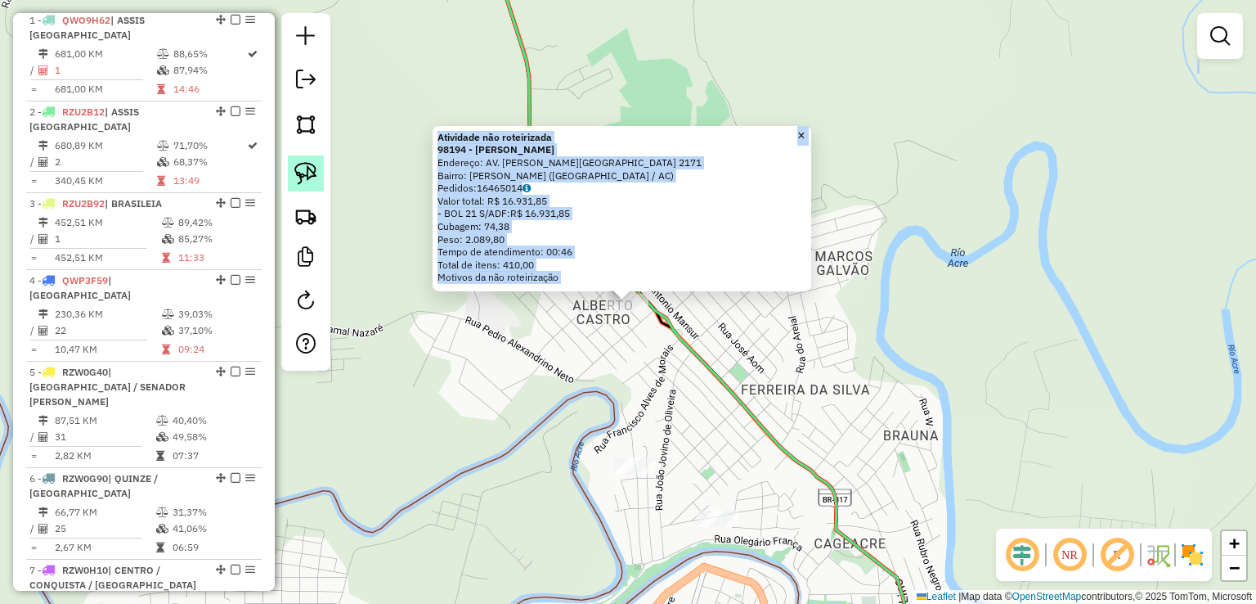
click at [316, 185] on link at bounding box center [306, 173] width 36 height 36
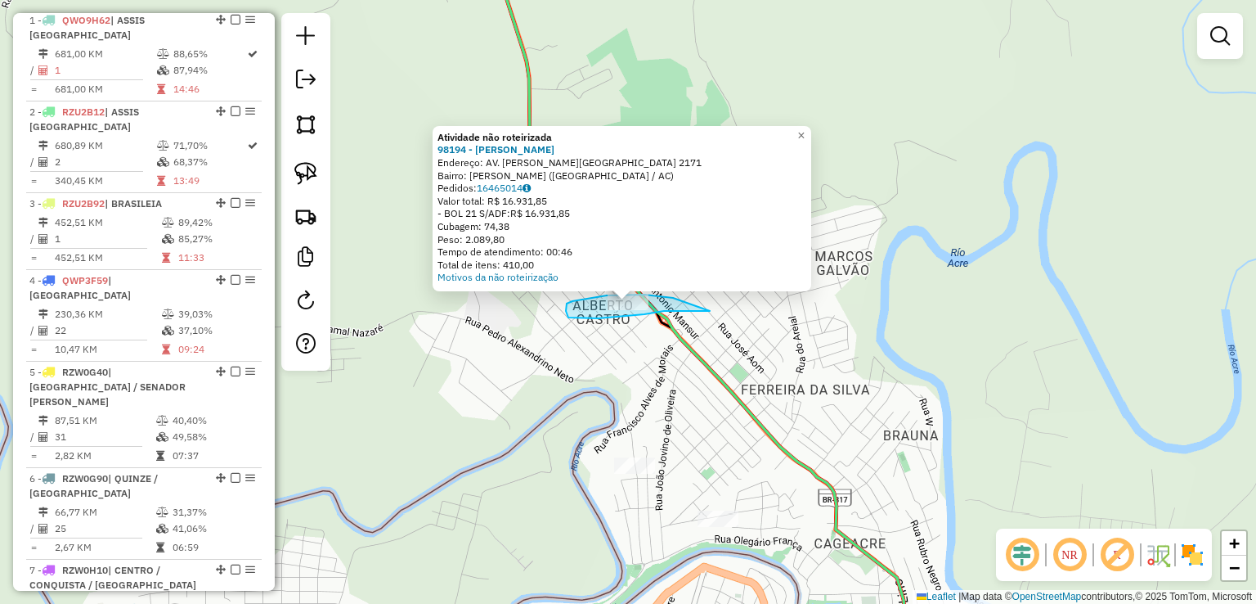
drag, startPoint x: 653, startPoint y: 312, endPoint x: 673, endPoint y: 298, distance: 24.5
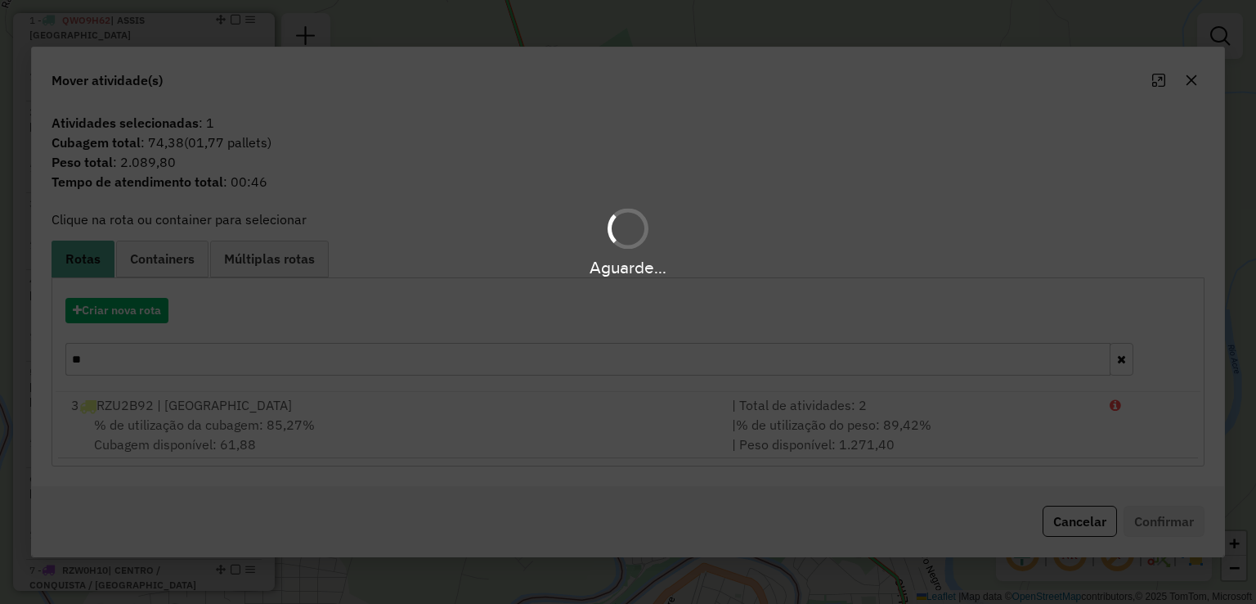
click at [217, 367] on input "**" at bounding box center [587, 359] width 1044 height 33
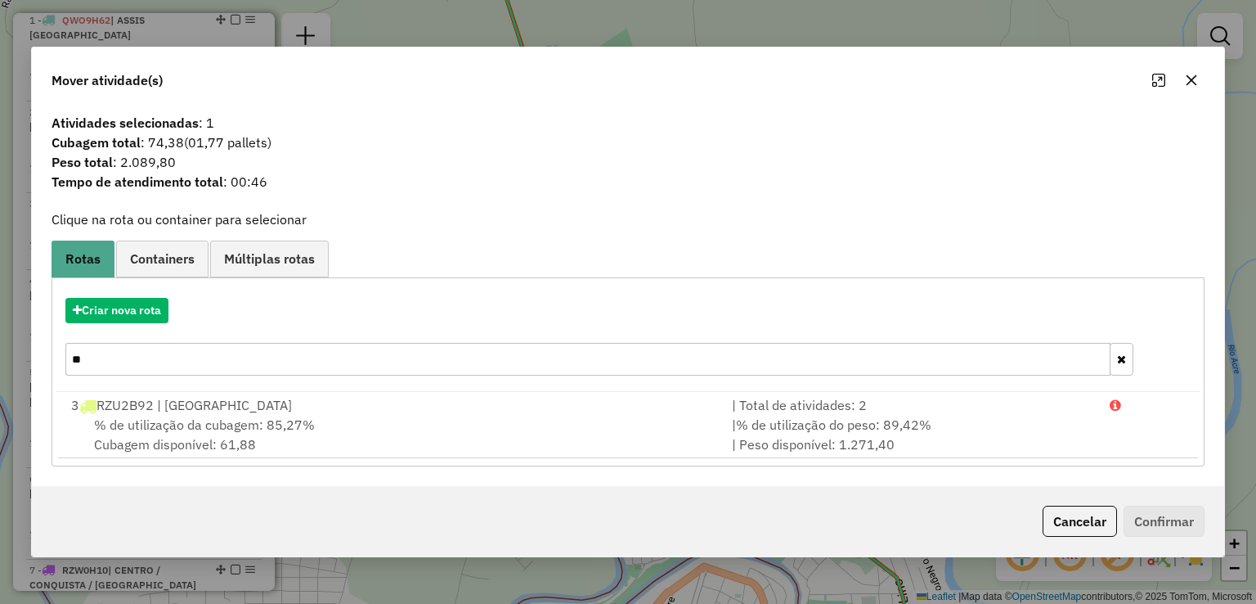
click at [217, 367] on input "**" at bounding box center [587, 359] width 1044 height 33
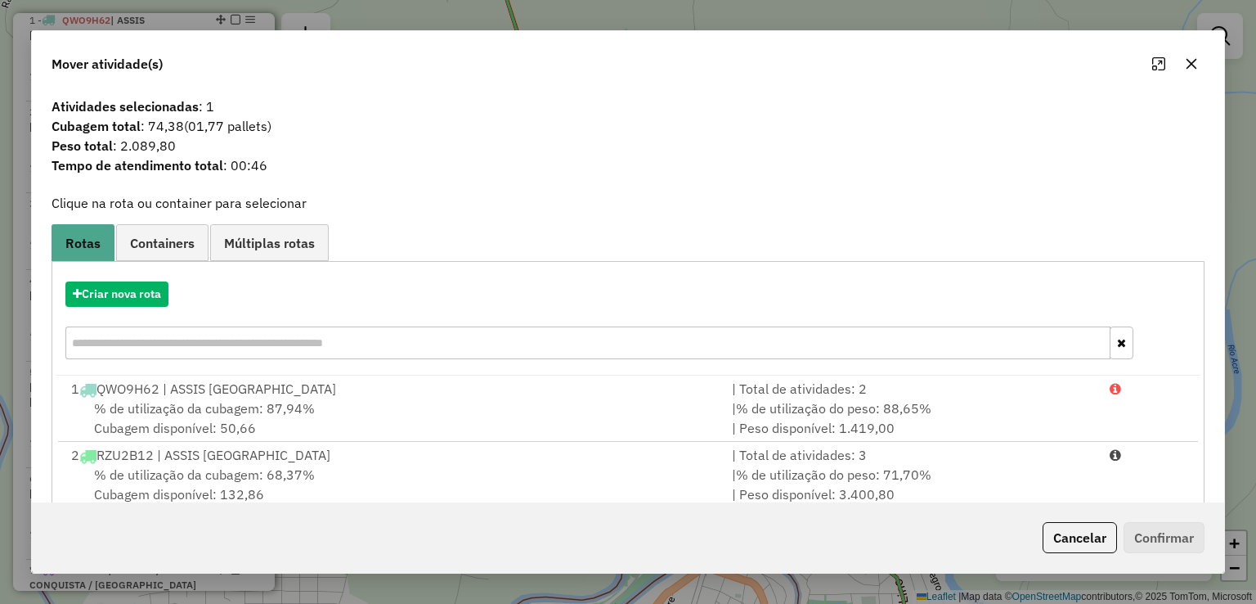
click at [1191, 67] on icon "button" at bounding box center [1191, 63] width 13 height 13
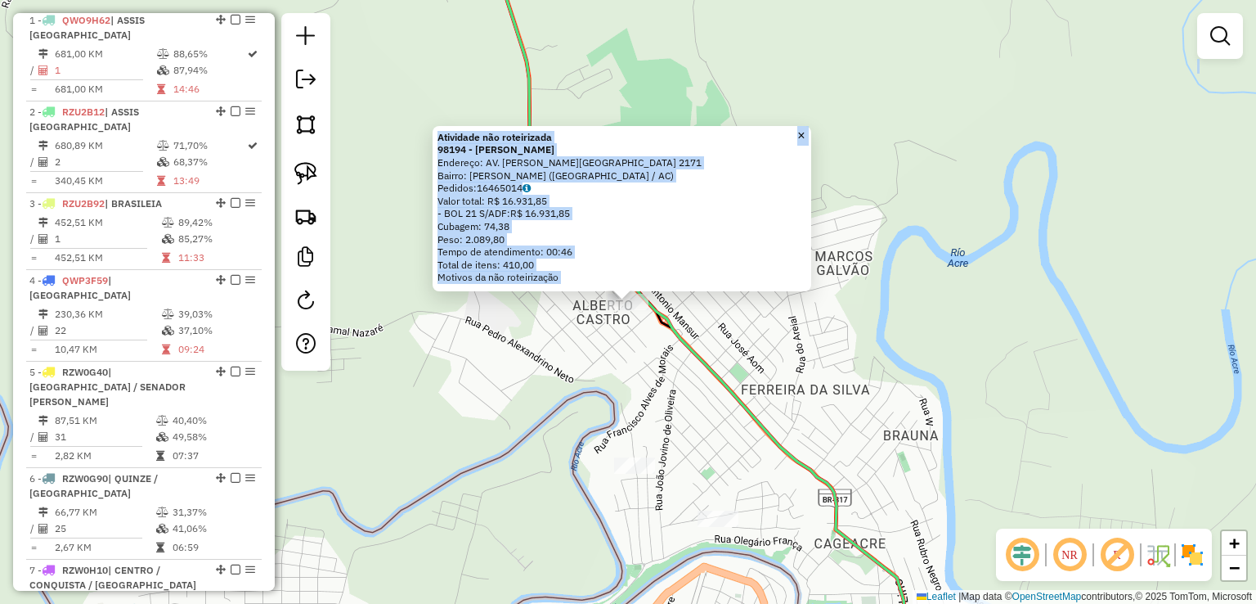
click at [1042, 172] on div "Atividade não roteirizada 98194 - FRIOS VILHENA Endereço: AV. MANOEL MARINHO MO…" at bounding box center [628, 302] width 1256 height 604
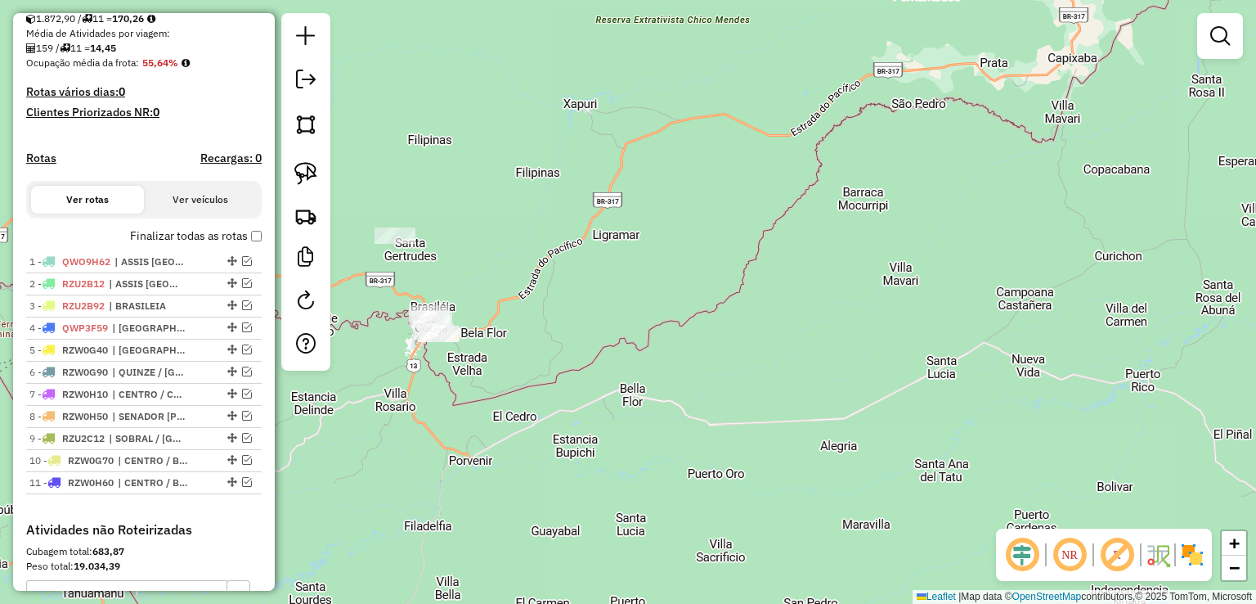
scroll to position [357, 0]
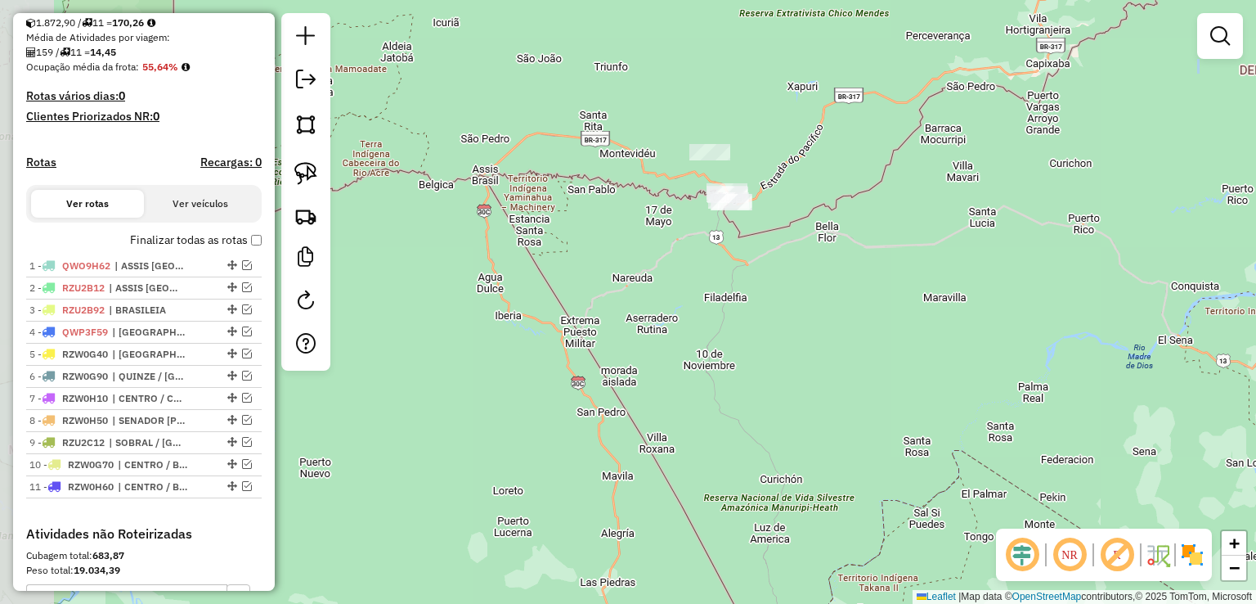
drag, startPoint x: 662, startPoint y: 275, endPoint x: 775, endPoint y: 215, distance: 127.7
click at [774, 218] on div "Janela de atendimento Grade de atendimento Capacidade Transportadoras Veículos …" at bounding box center [628, 302] width 1256 height 604
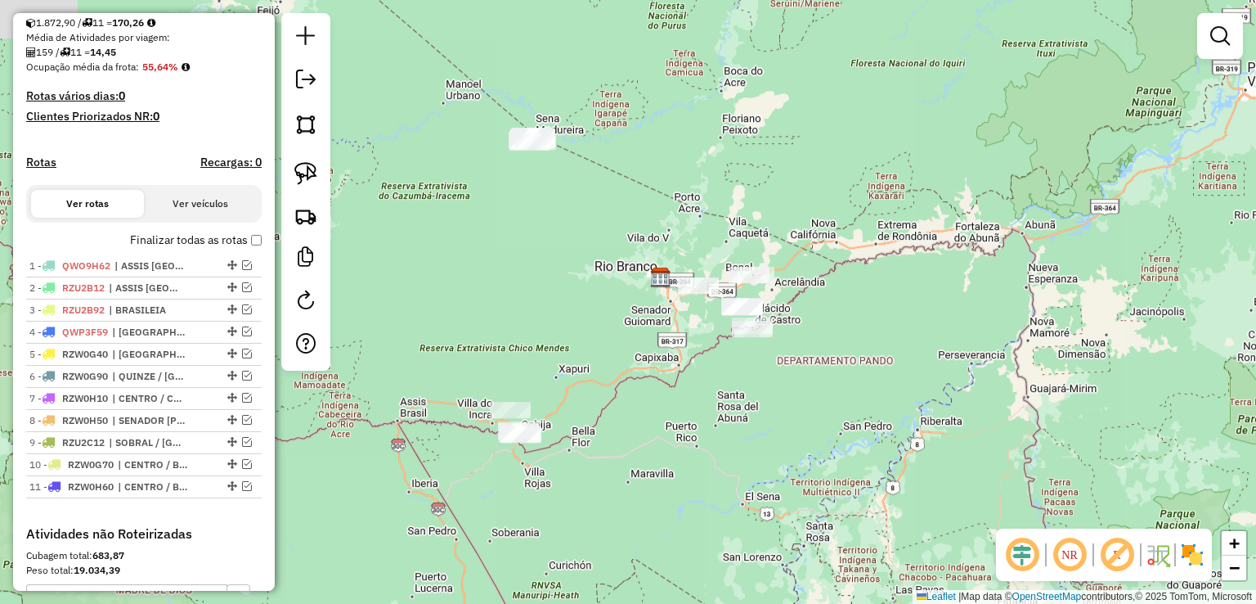
drag, startPoint x: 677, startPoint y: 235, endPoint x: 642, endPoint y: 477, distance: 244.6
click at [642, 477] on div "Janela de atendimento Grade de atendimento Capacidade Transportadoras Veículos …" at bounding box center [628, 302] width 1256 height 604
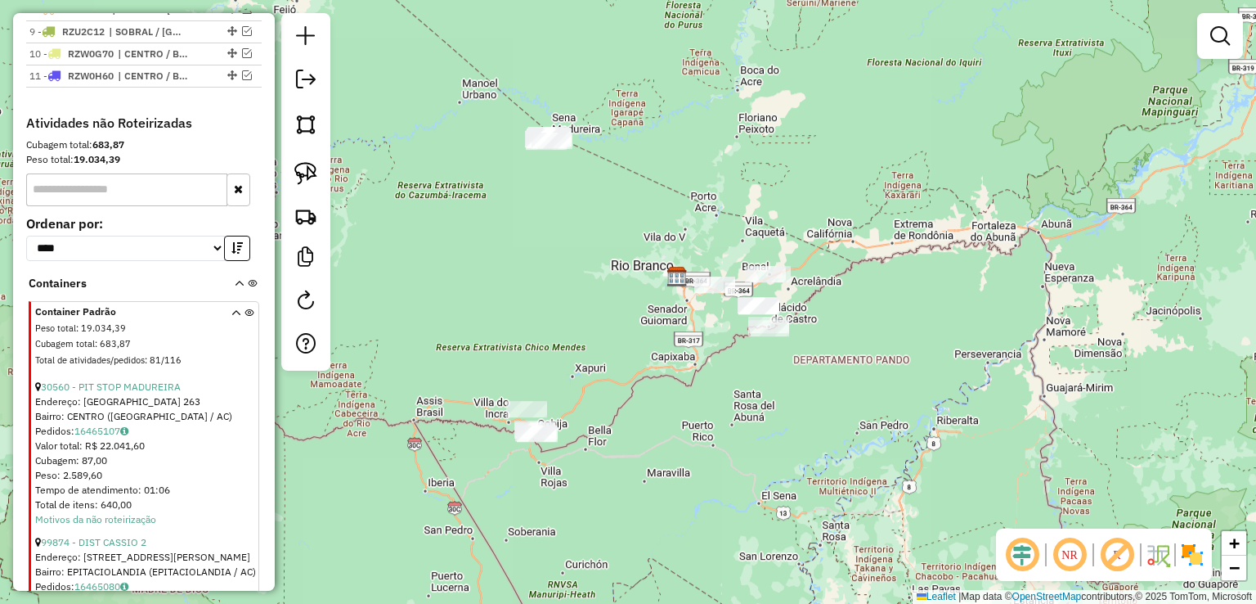
scroll to position [765, 0]
click at [291, 89] on link at bounding box center [305, 81] width 33 height 37
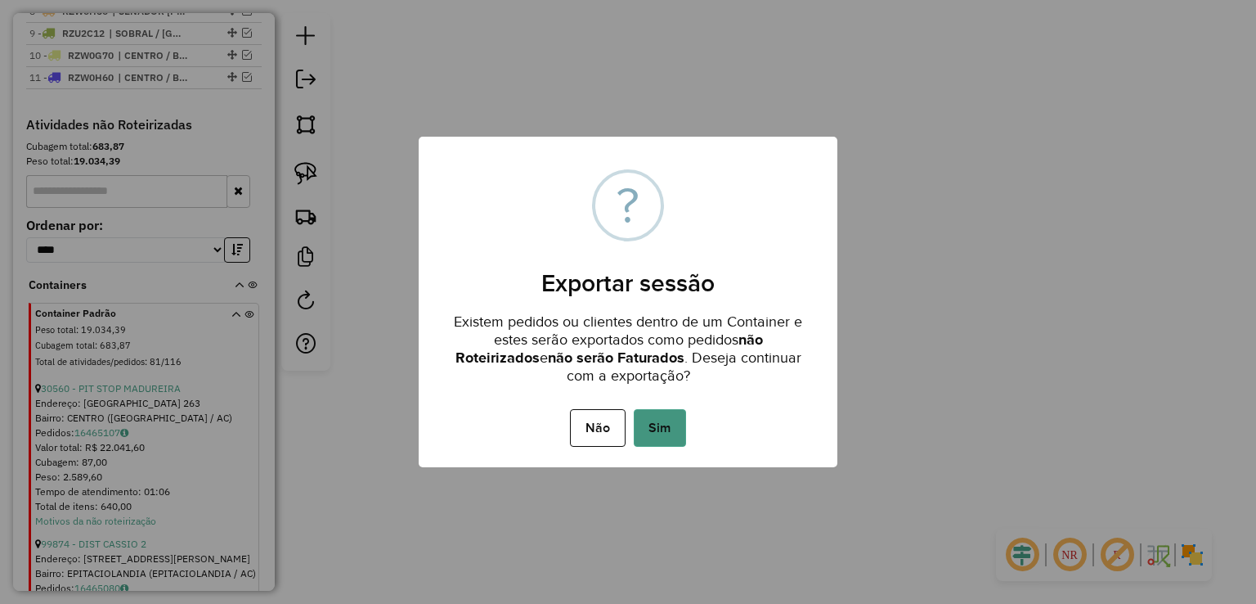
click at [665, 429] on button "Sim" at bounding box center [660, 428] width 52 height 38
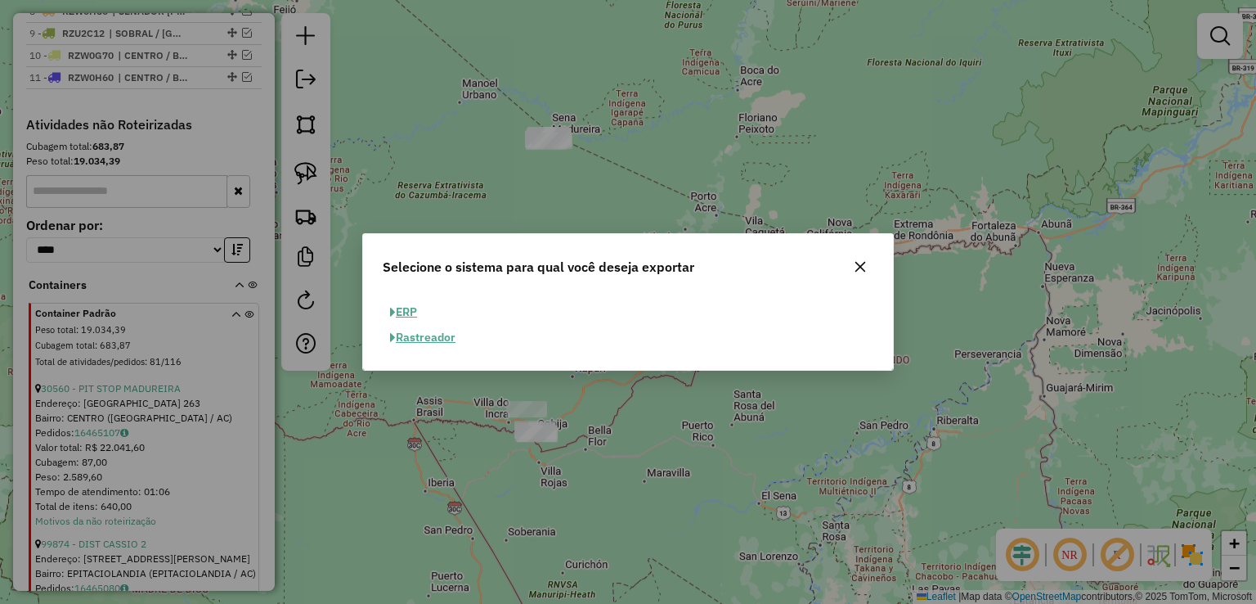
click at [402, 314] on button "ERP" at bounding box center [404, 311] width 42 height 25
select select "**"
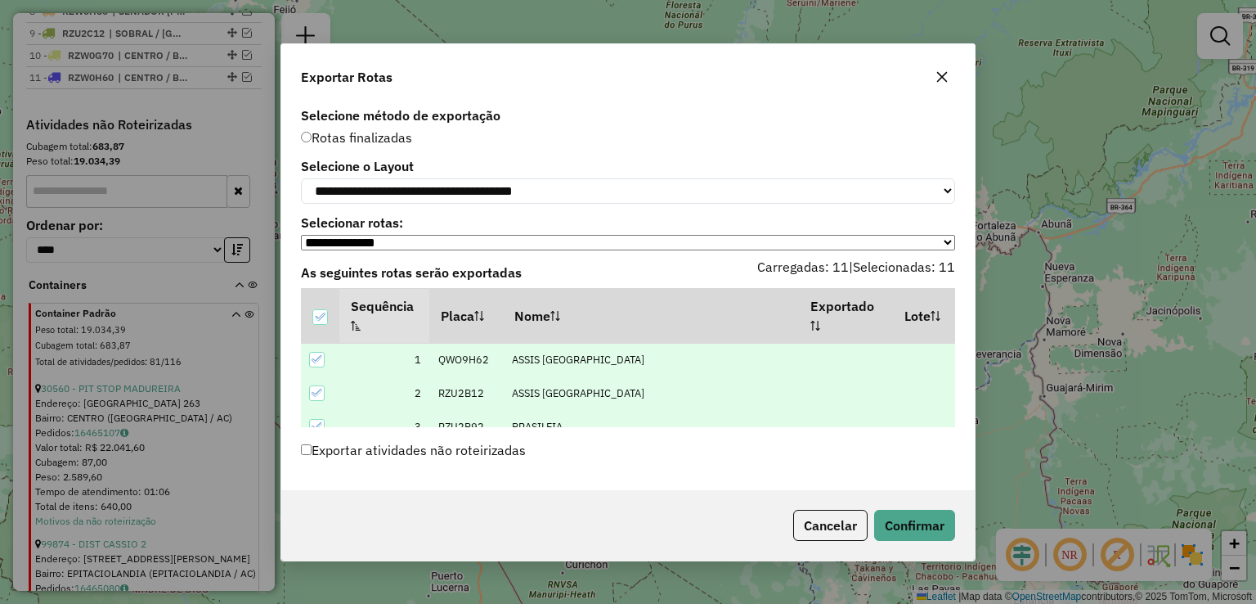
click at [446, 457] on label "Exportar atividades não roteirizadas" at bounding box center [413, 449] width 225 height 31
click at [936, 521] on button "Confirmar" at bounding box center [914, 524] width 81 height 31
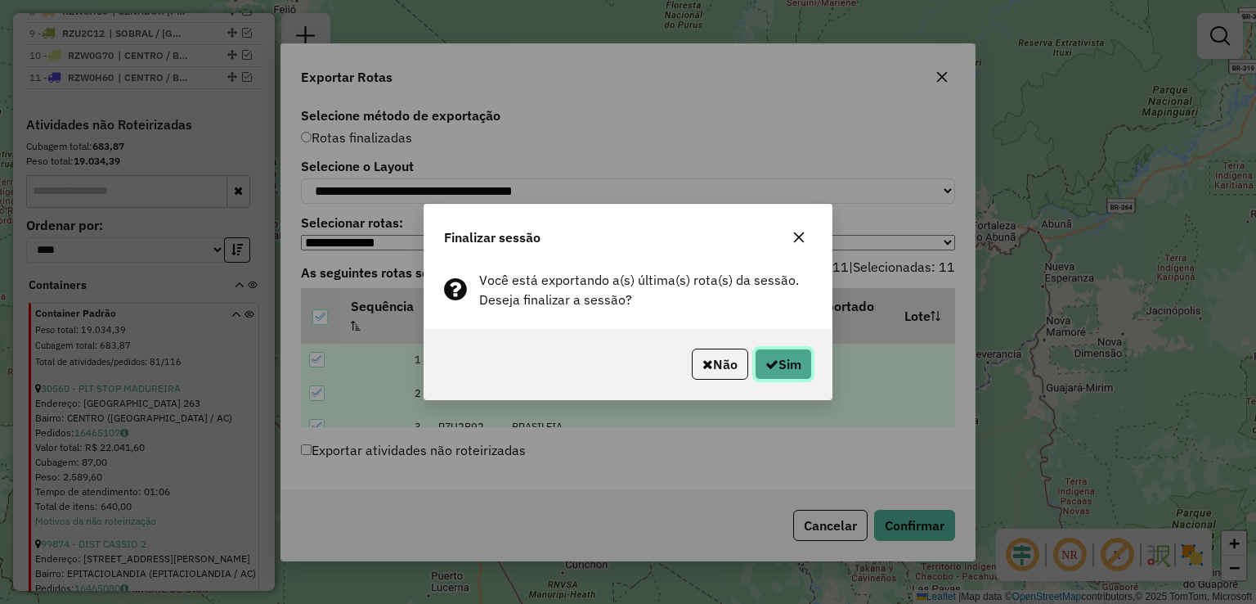
click at [781, 348] on button "Sim" at bounding box center [783, 363] width 57 height 31
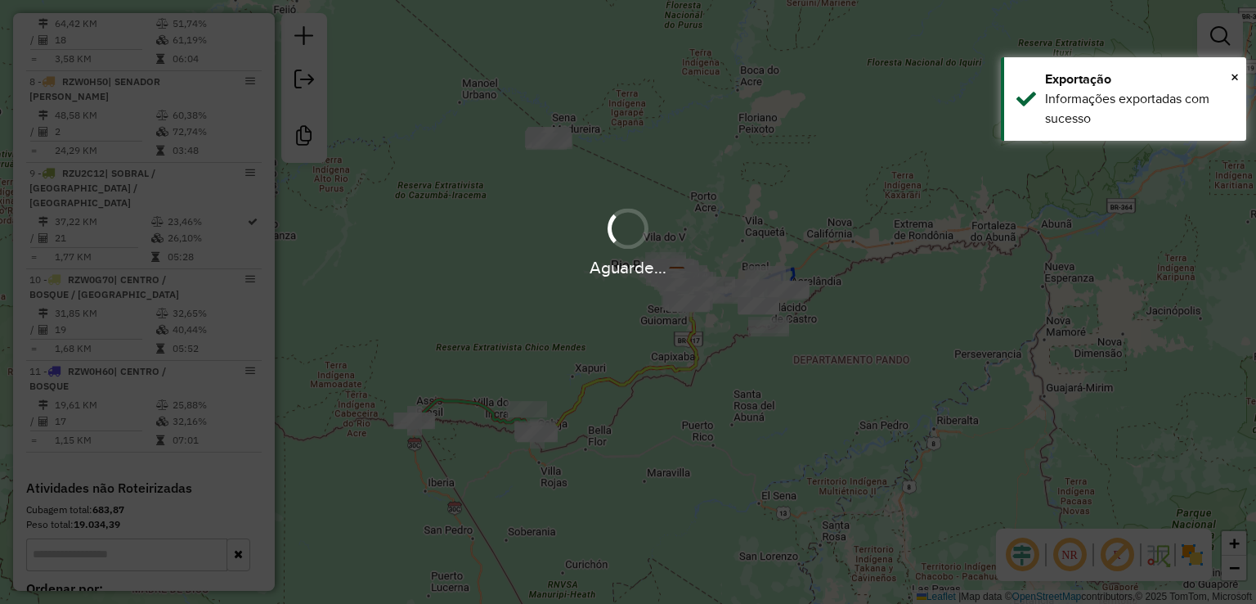
scroll to position [1205, 0]
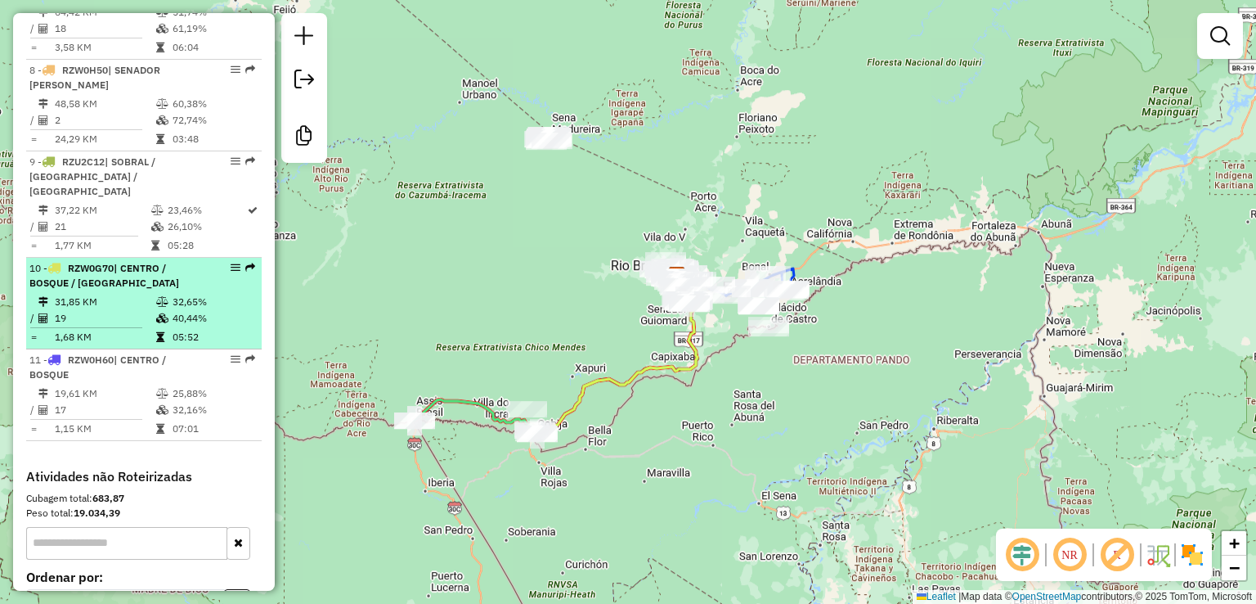
click at [174, 294] on td "32,65%" at bounding box center [213, 302] width 83 height 16
select select "*********"
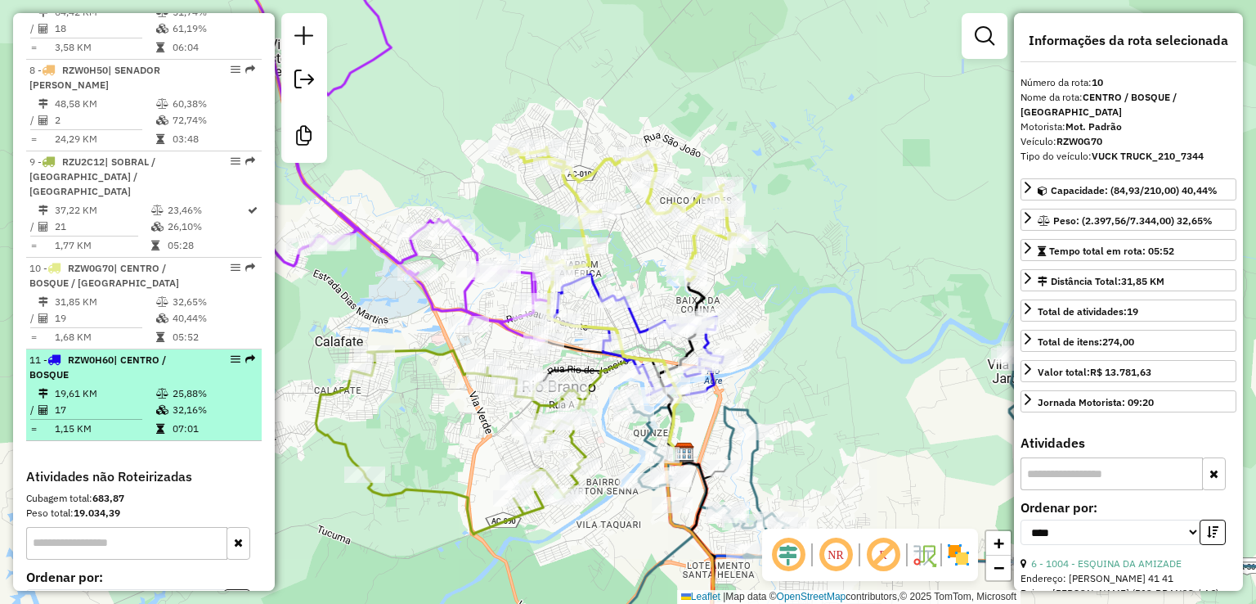
click at [170, 352] on div "11 - RZW0H60 | CENTRO / BOSQUE" at bounding box center [115, 366] width 173 height 29
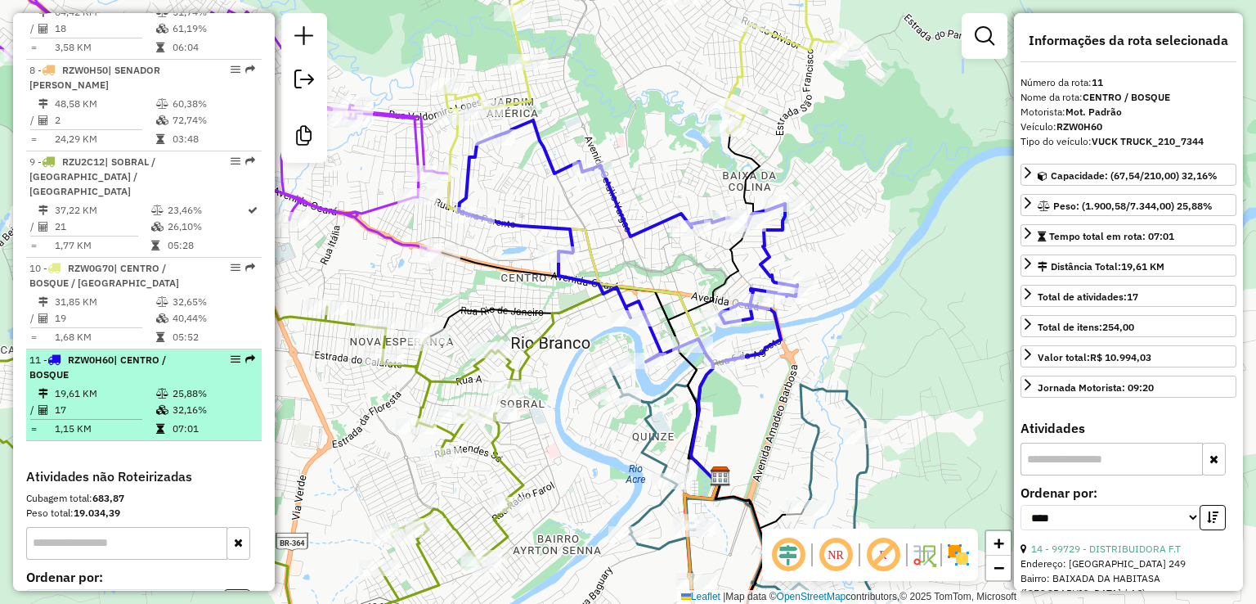
scroll to position [1123, 0]
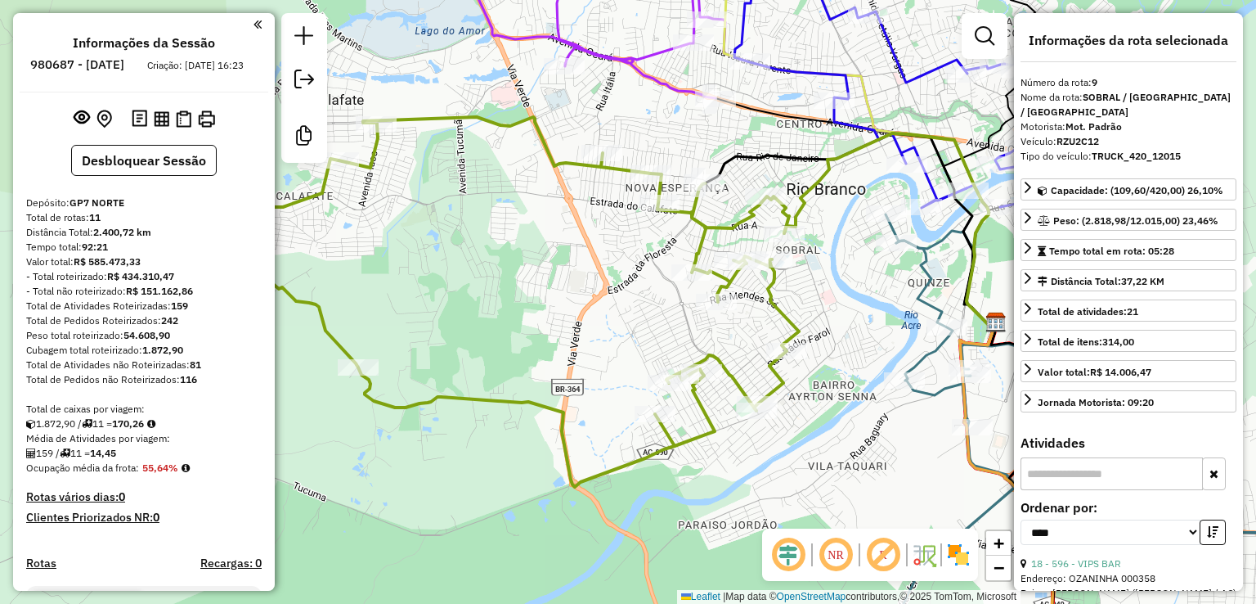
select select "*********"
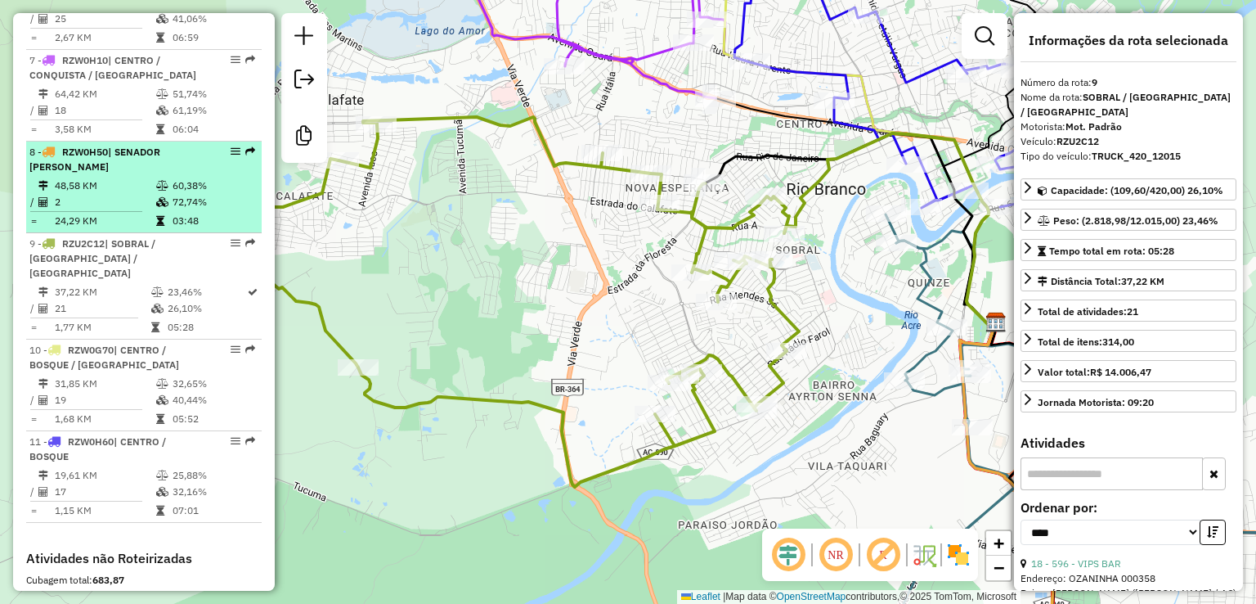
click at [200, 177] on td "60,38%" at bounding box center [213, 185] width 83 height 16
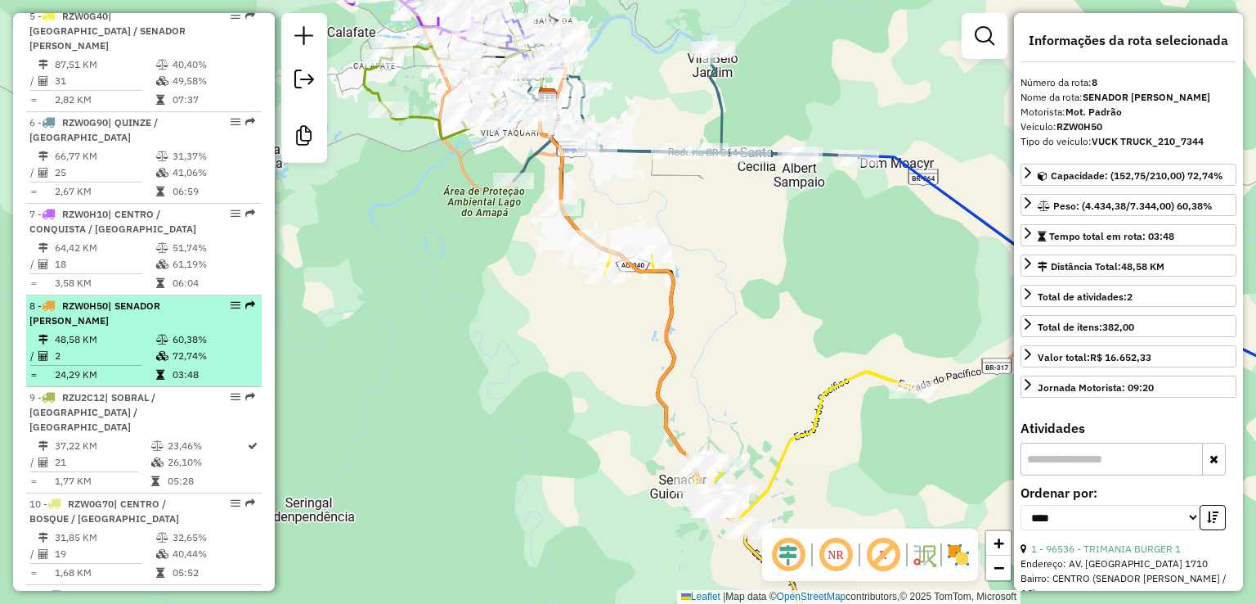
scroll to position [959, 0]
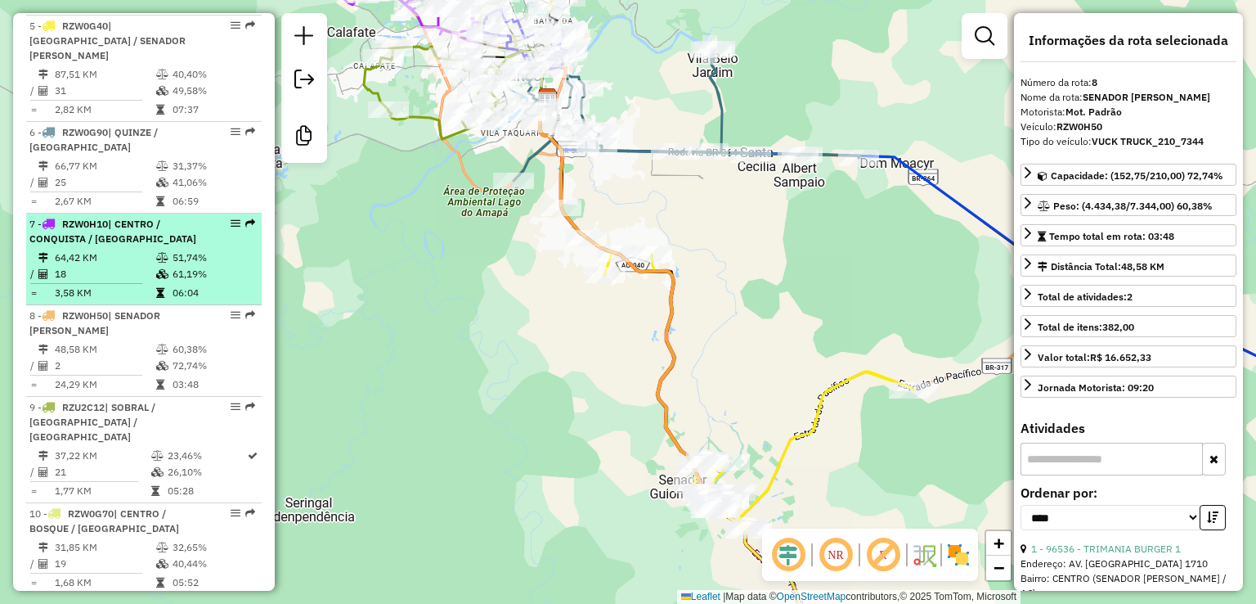
click at [178, 217] on div "7 - RZW0H10 | CENTRO / CONQUISTA / [GEOGRAPHIC_DATA]" at bounding box center [115, 231] width 173 height 29
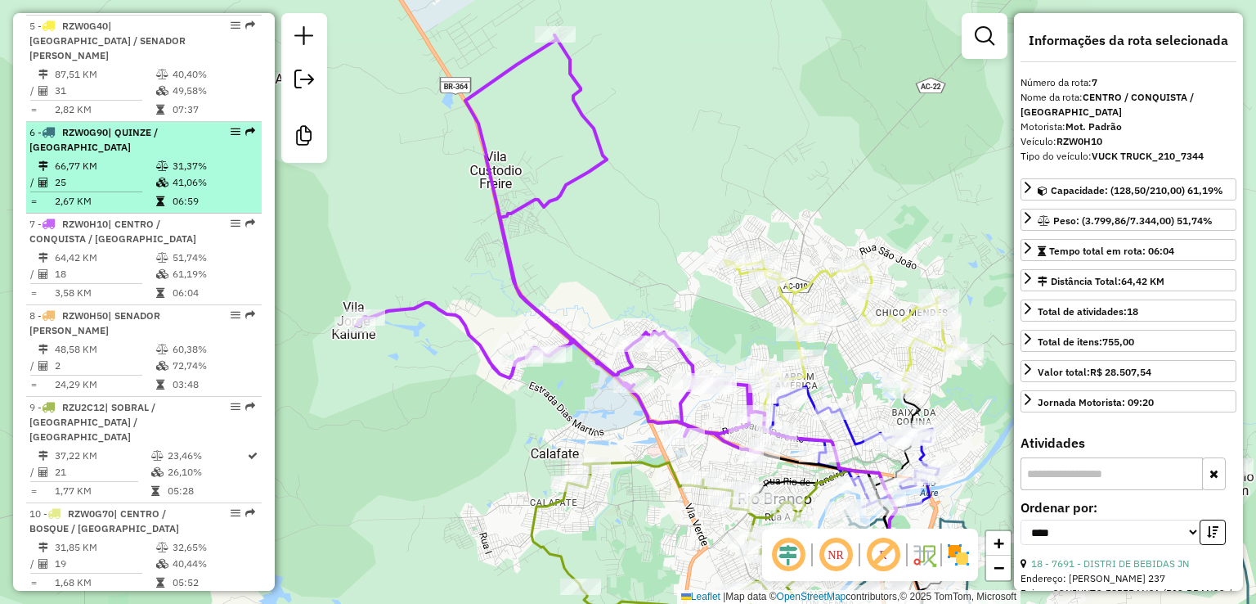
click at [186, 193] on td "06:59" at bounding box center [213, 201] width 83 height 16
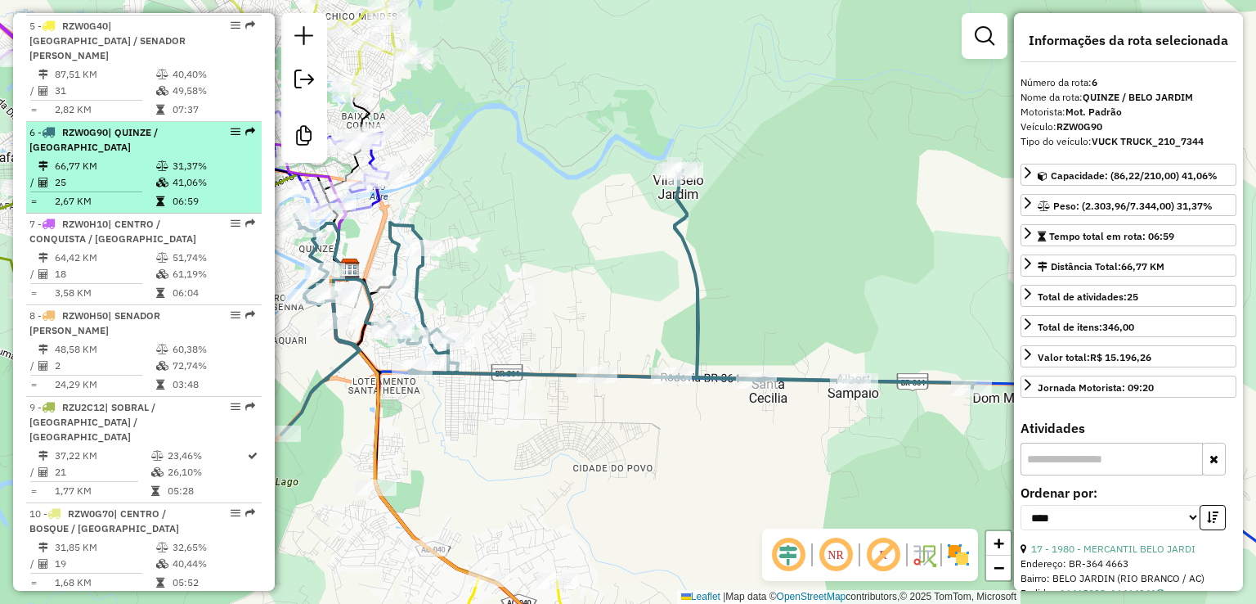
scroll to position [877, 0]
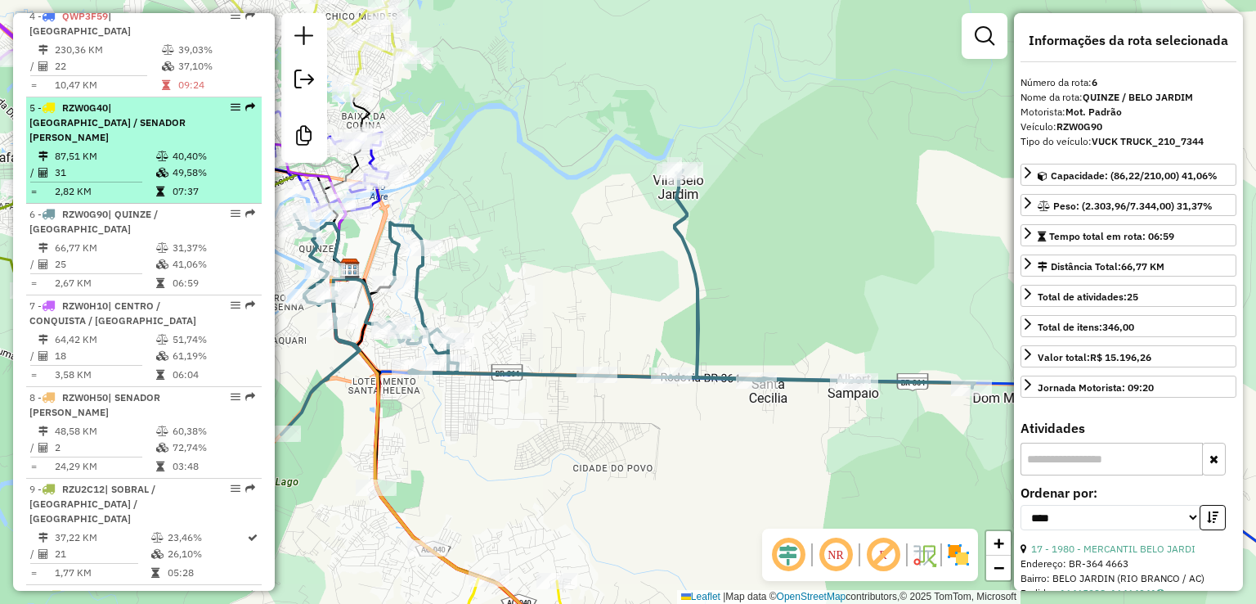
click at [192, 164] on td "49,58%" at bounding box center [213, 172] width 83 height 16
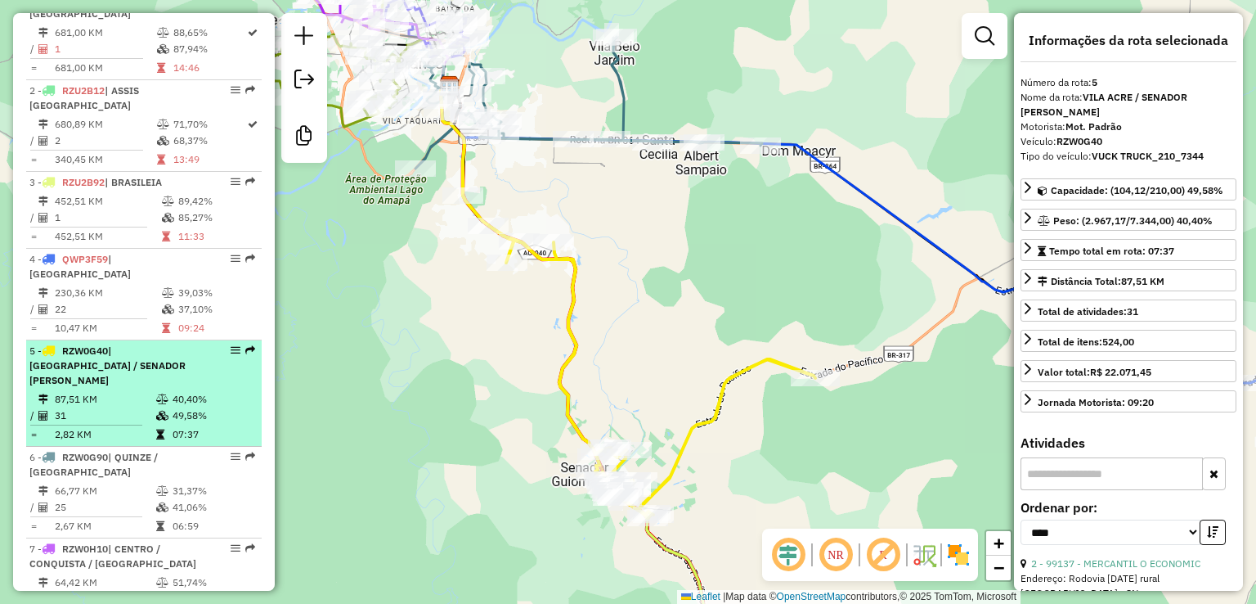
scroll to position [632, 0]
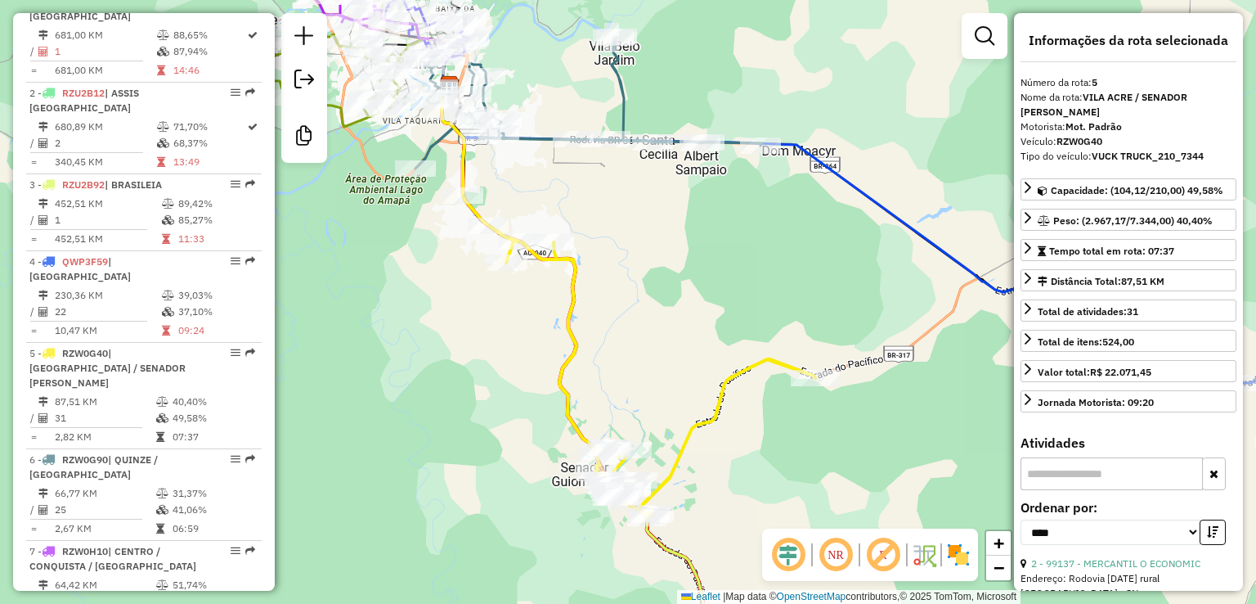
click at [420, 284] on div "Janela de atendimento Grade de atendimento Capacidade Transportadoras Veículos …" at bounding box center [628, 302] width 1256 height 604
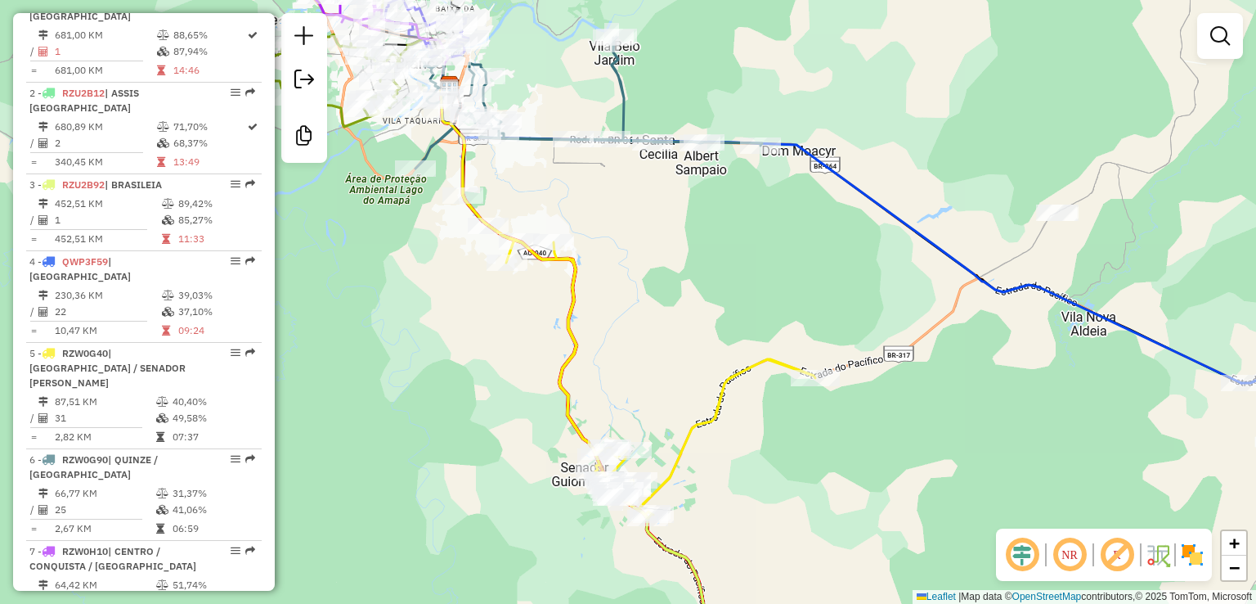
click at [752, 107] on div "Janela de atendimento Grade de atendimento Capacidade Transportadoras Veículos …" at bounding box center [628, 302] width 1256 height 604
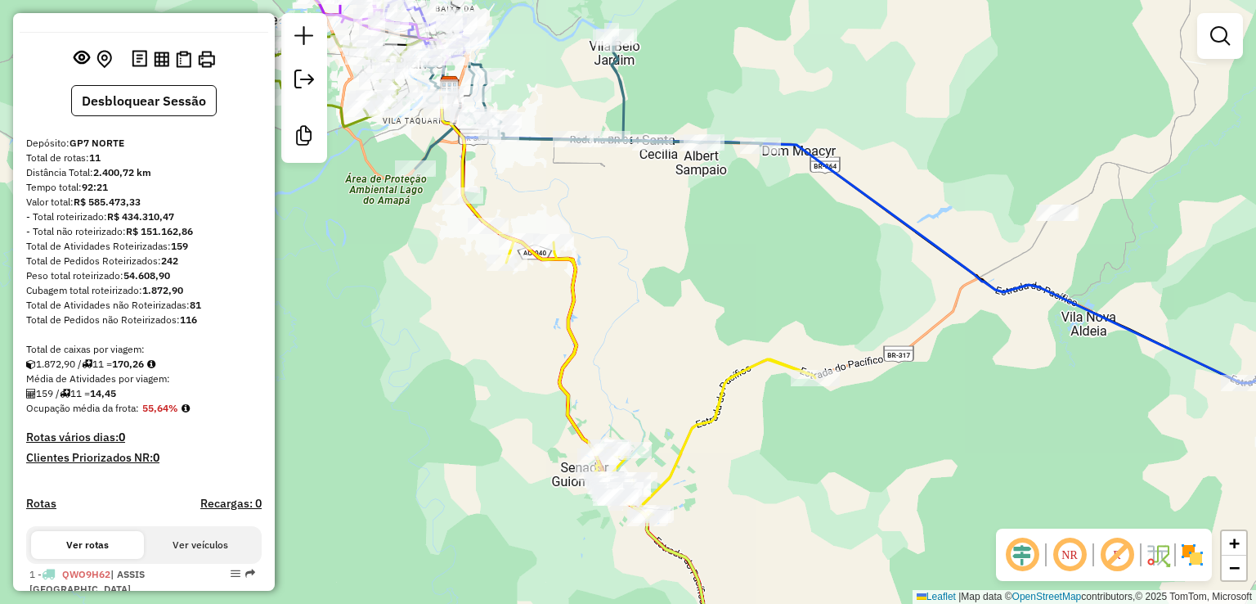
scroll to position [0, 0]
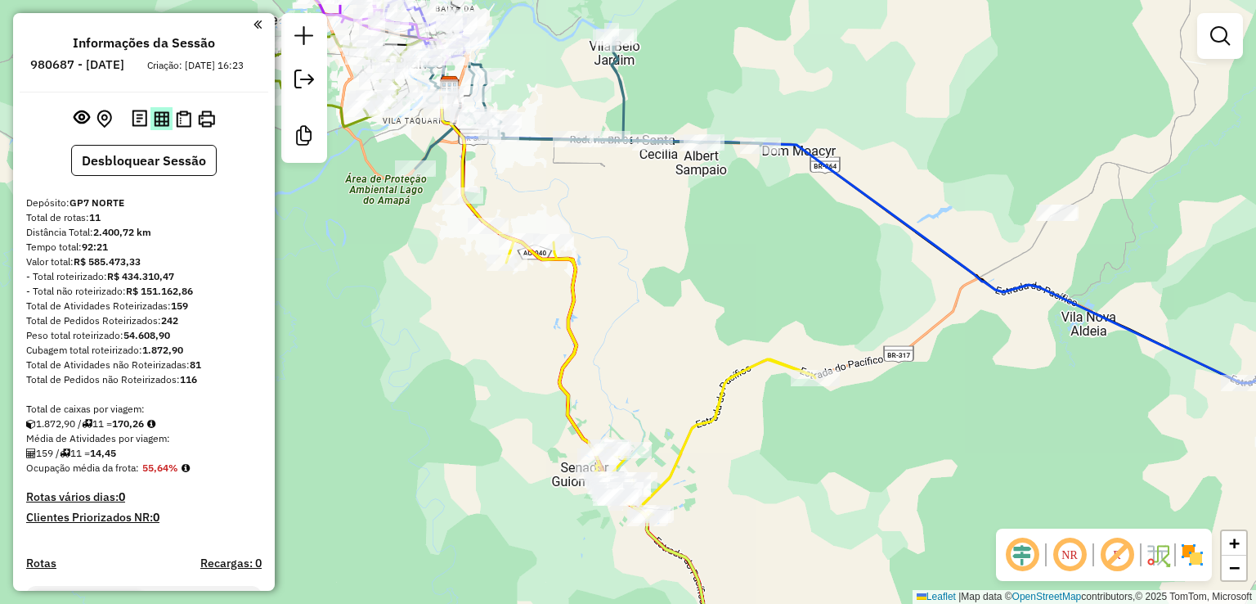
click at [162, 127] on img at bounding box center [162, 119] width 16 height 16
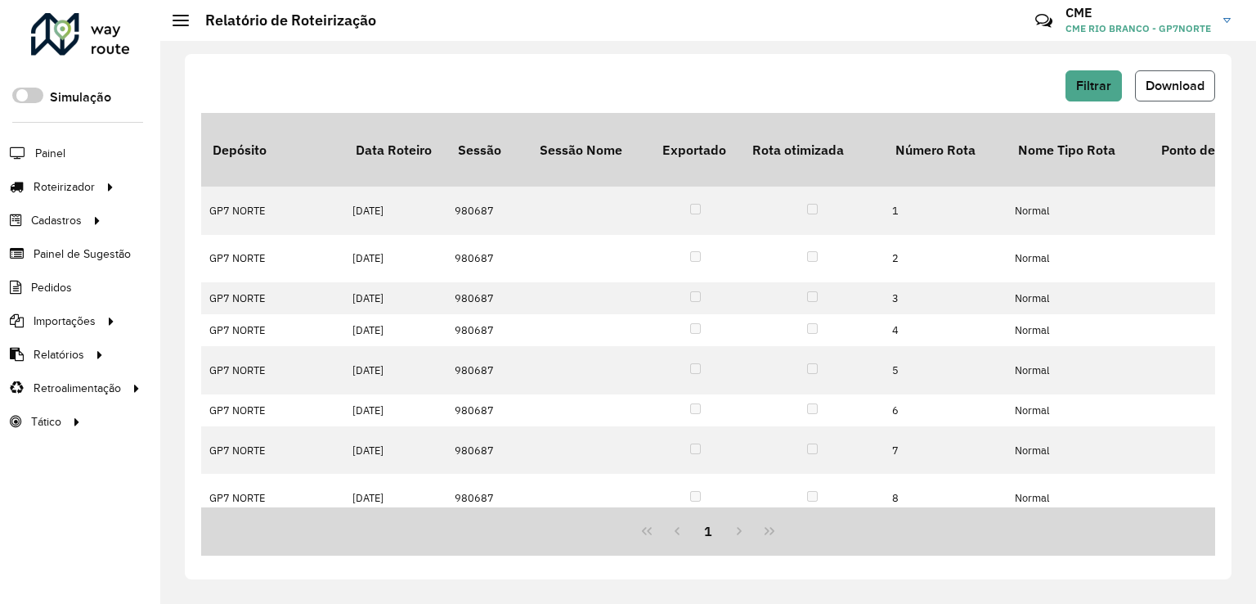
click at [1159, 77] on button "Download" at bounding box center [1175, 85] width 80 height 31
click at [566, 40] on hb-header "Relatório de Roteirização Críticas? Dúvidas? Elogios? Sugestões? Entre em conta…" at bounding box center [708, 20] width 1096 height 41
